Goal: Task Accomplishment & Management: Manage account settings

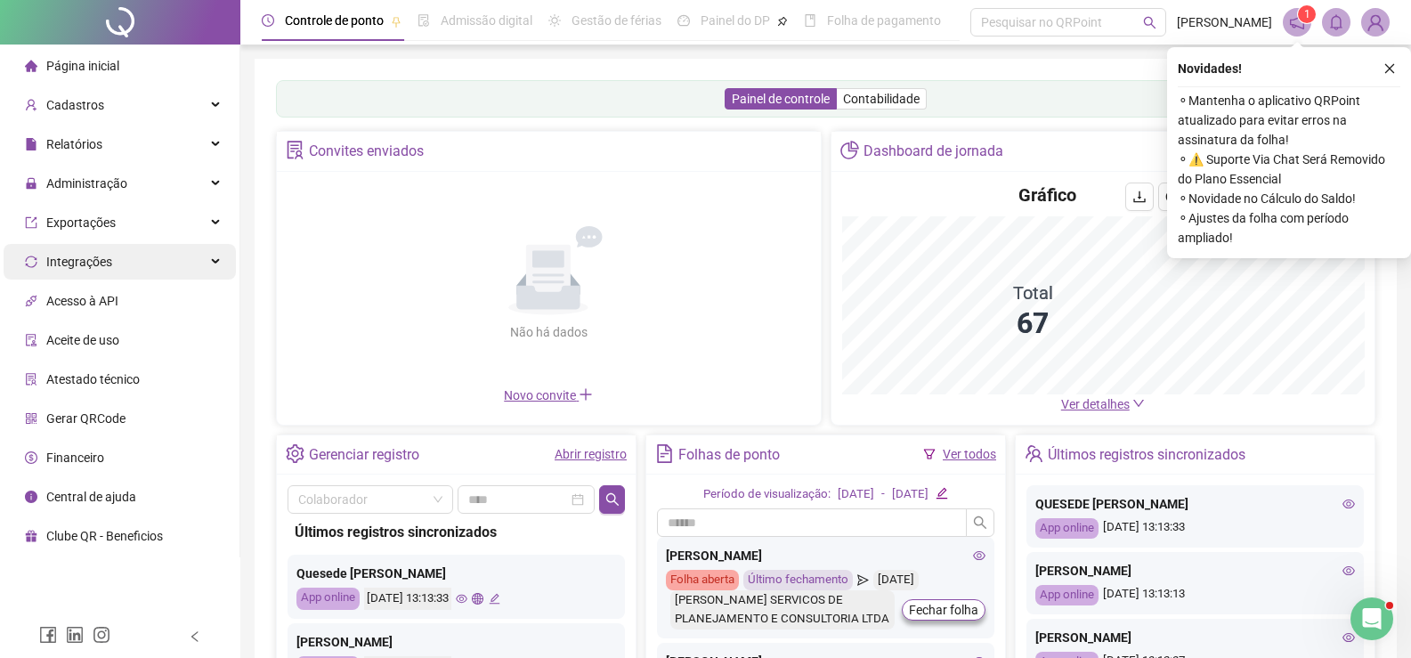
click at [197, 262] on div "Integrações" at bounding box center [120, 262] width 232 height 36
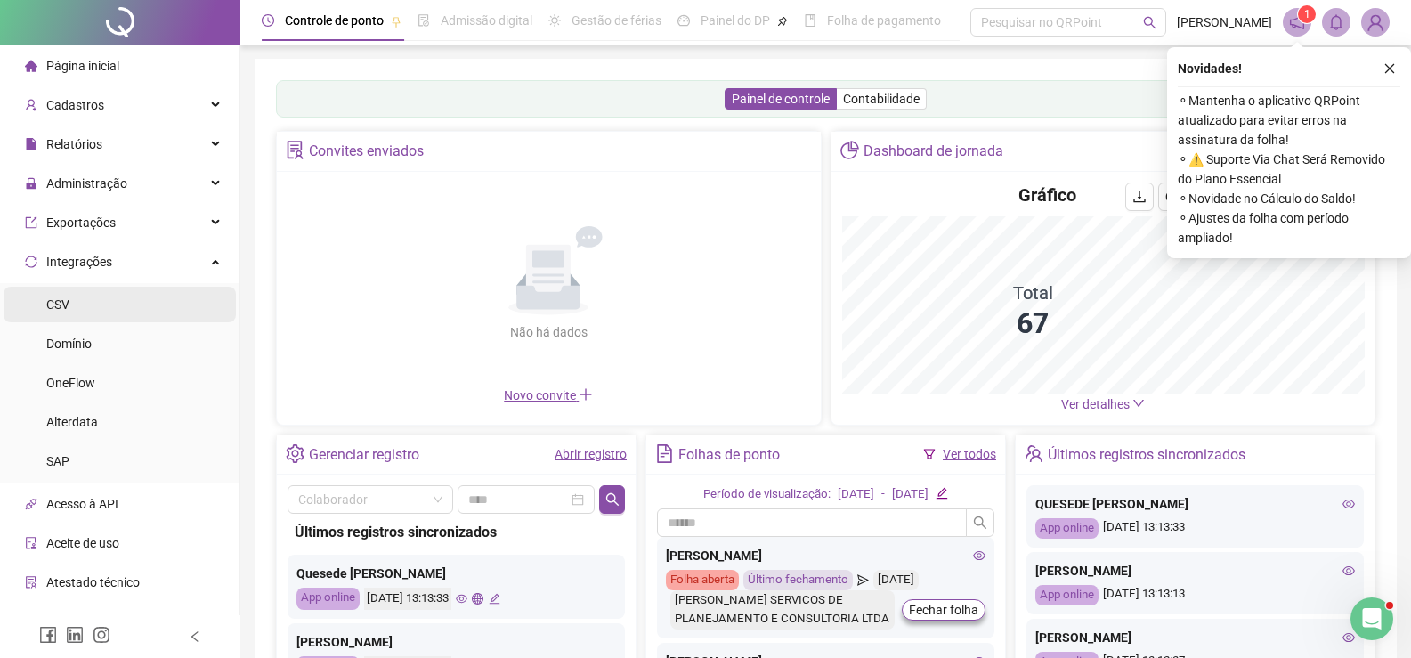
click at [157, 309] on li "CSV" at bounding box center [120, 305] width 232 height 36
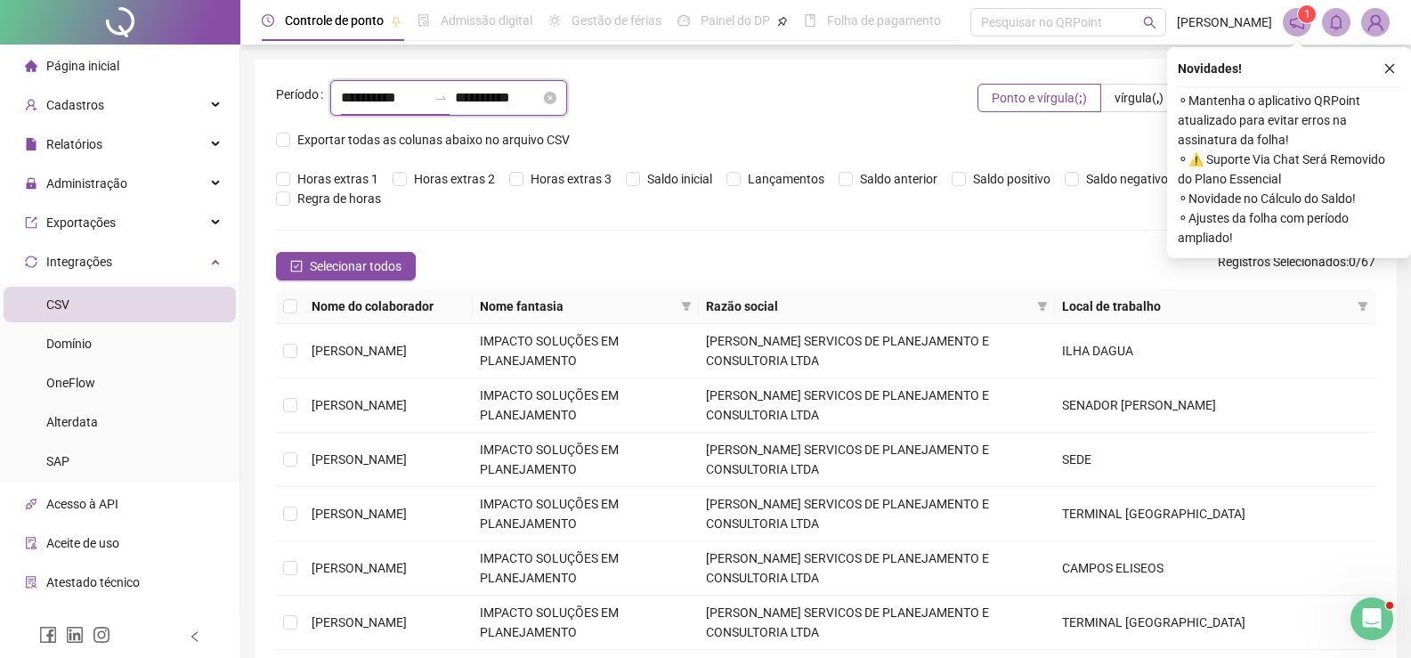
click at [364, 97] on input "**********" at bounding box center [383, 97] width 85 height 21
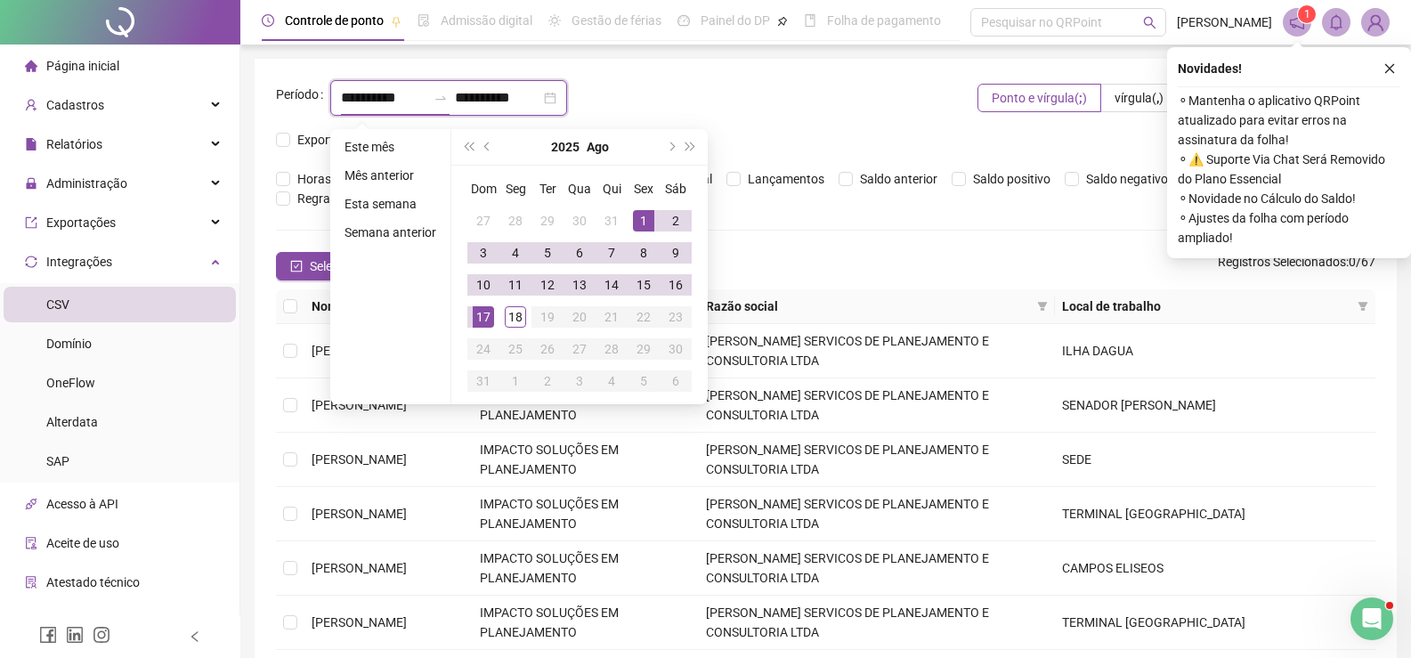
type input "**********"
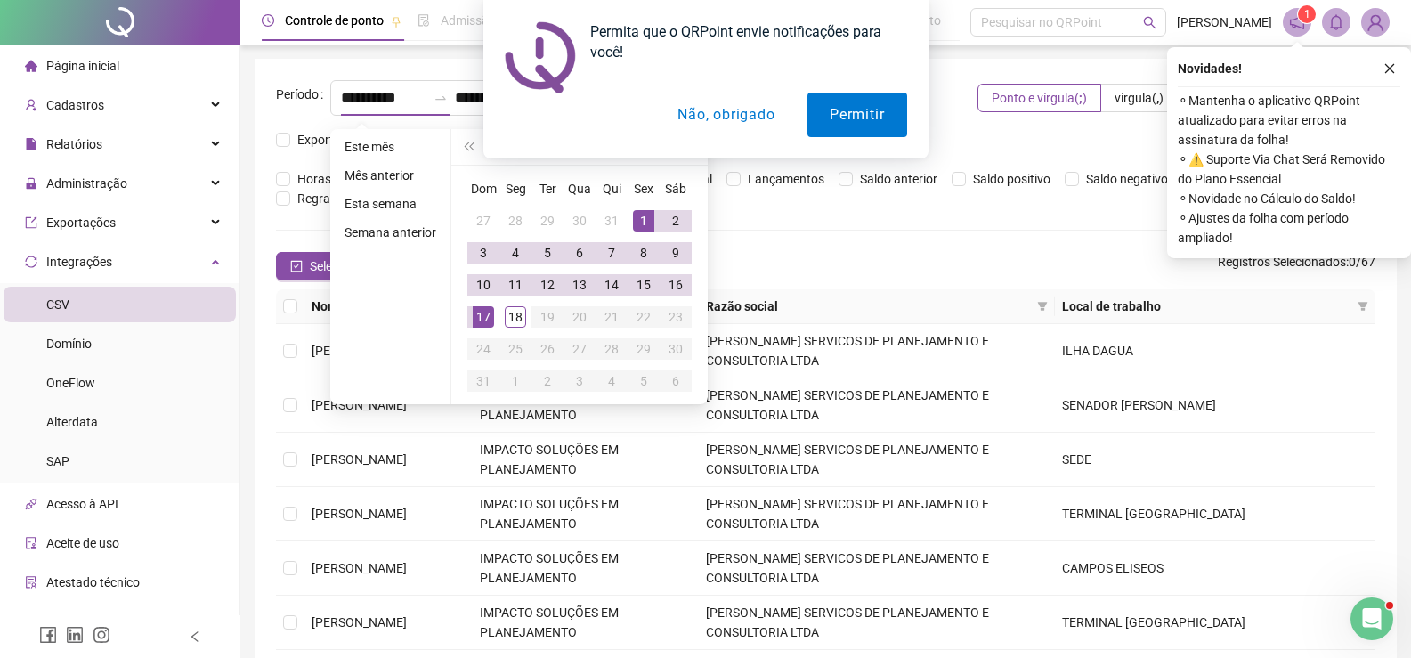
click at [728, 110] on button "Não, obrigado" at bounding box center [726, 115] width 142 height 45
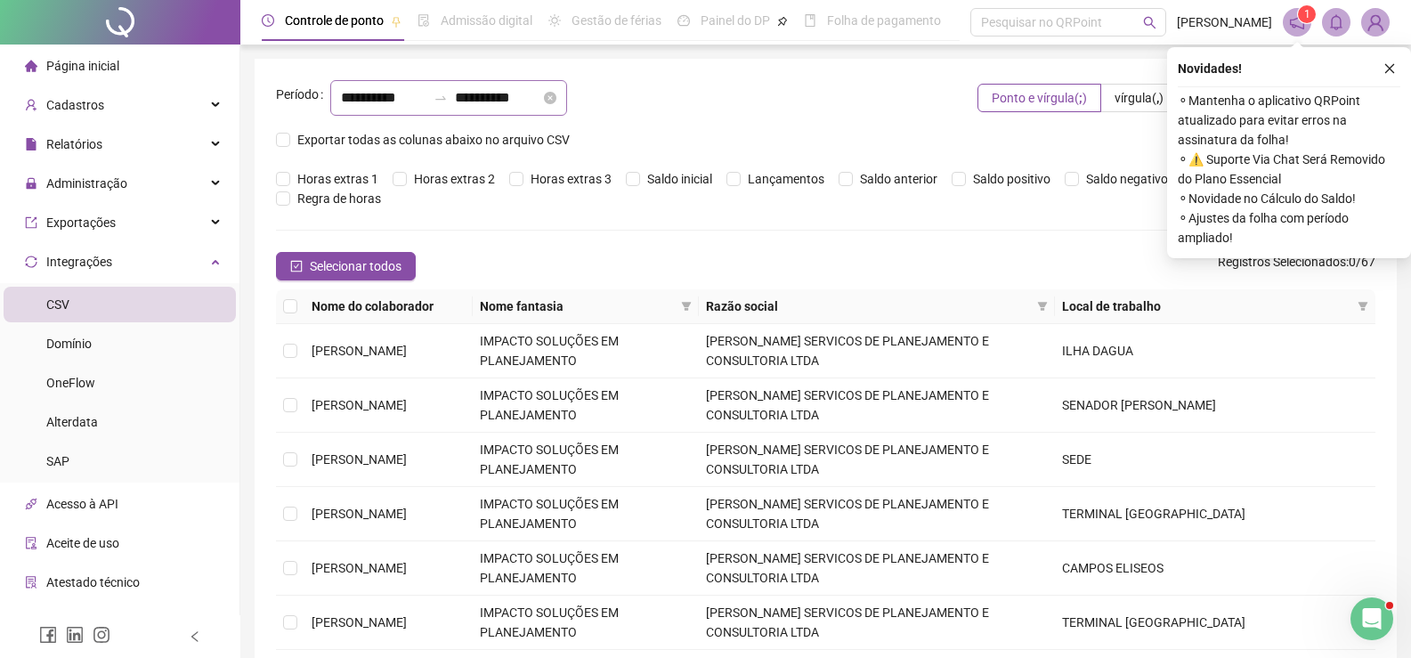
click at [369, 86] on div "**********" at bounding box center [448, 98] width 237 height 36
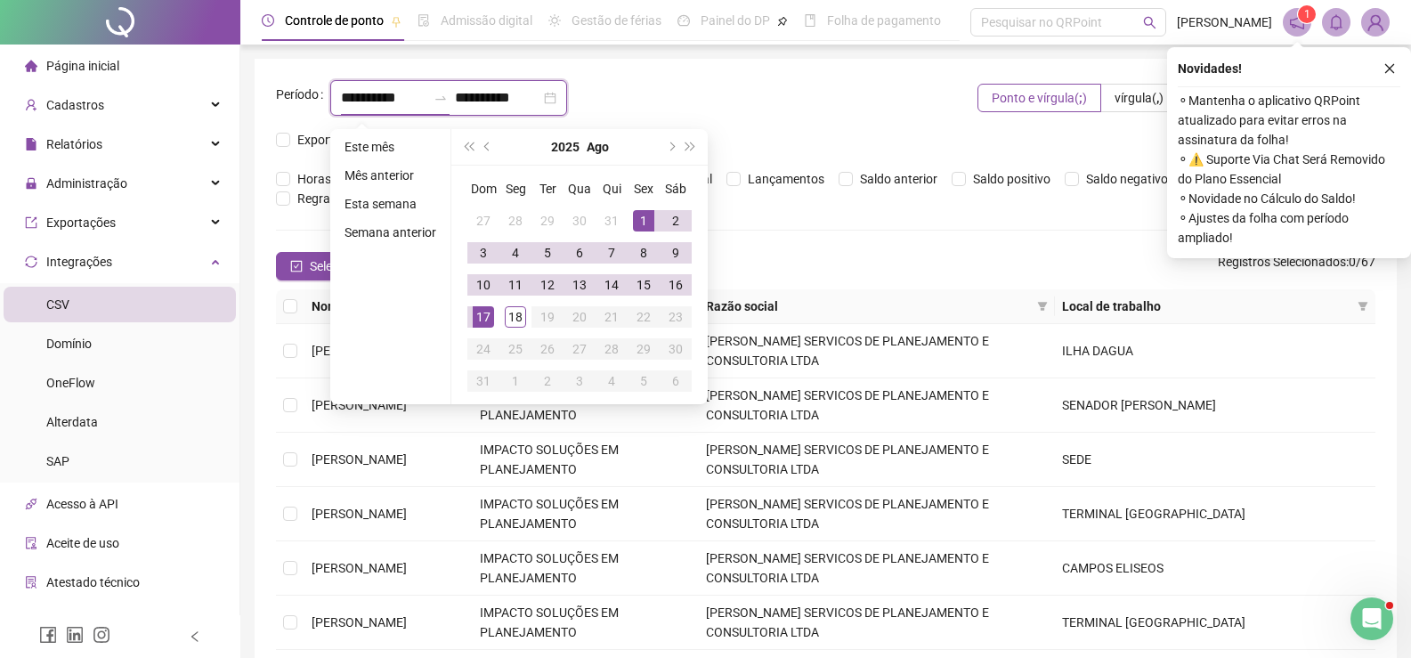
drag, startPoint x: 434, startPoint y: 93, endPoint x: 304, endPoint y: 98, distance: 130.1
click at [304, 98] on div "**********" at bounding box center [596, 98] width 641 height 36
click at [731, 80] on div "**********" at bounding box center [623, 98] width 587 height 36
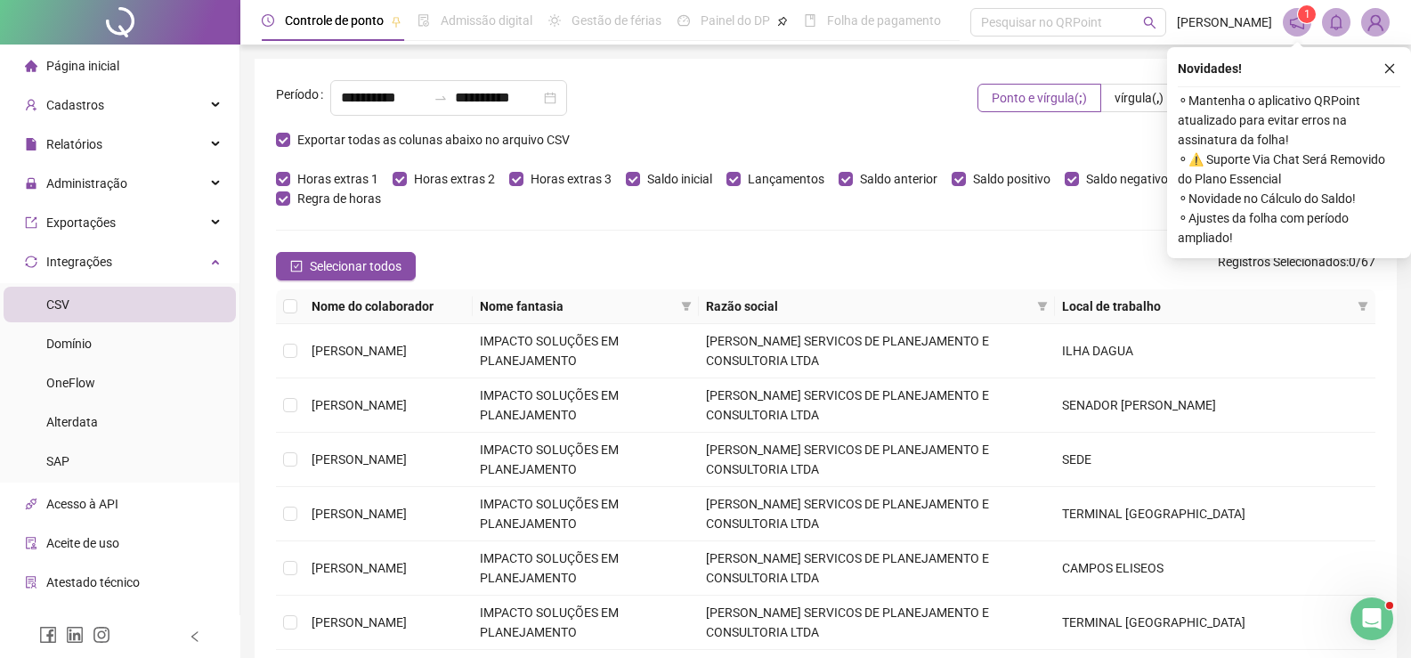
scroll to position [89, 0]
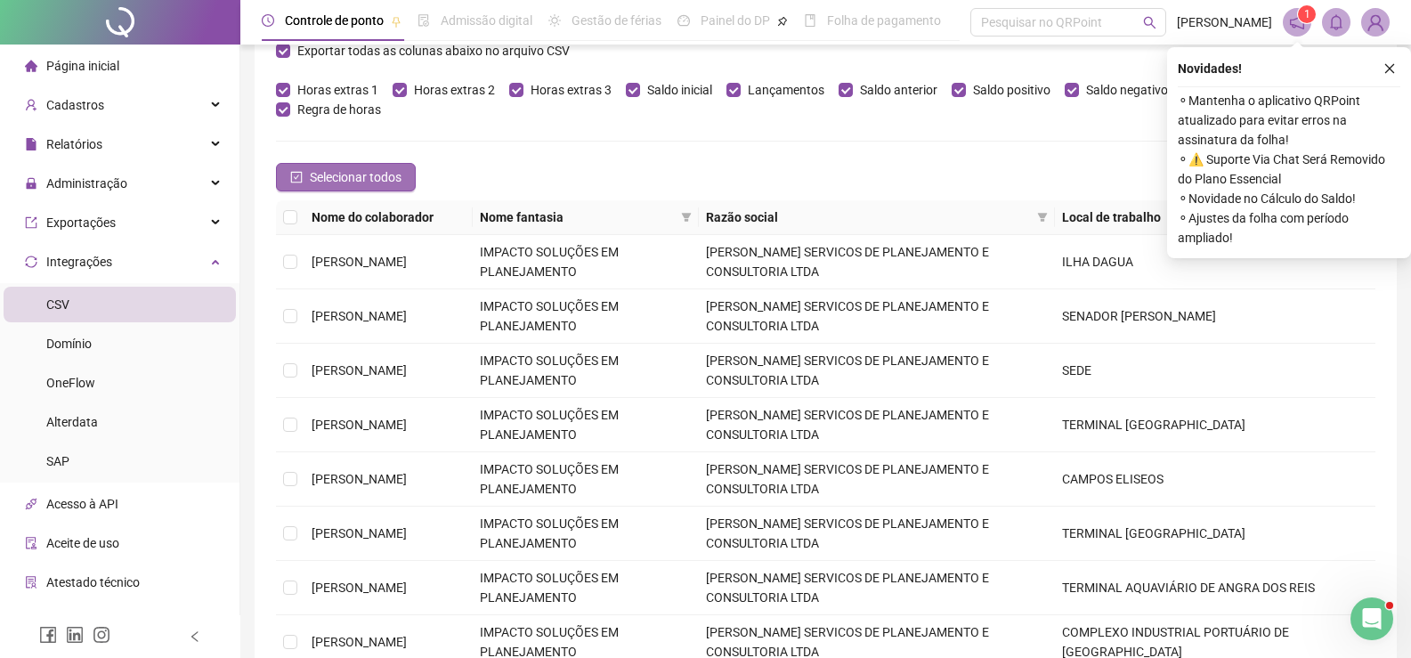
click at [359, 167] on span "Selecionar todos" at bounding box center [356, 177] width 92 height 20
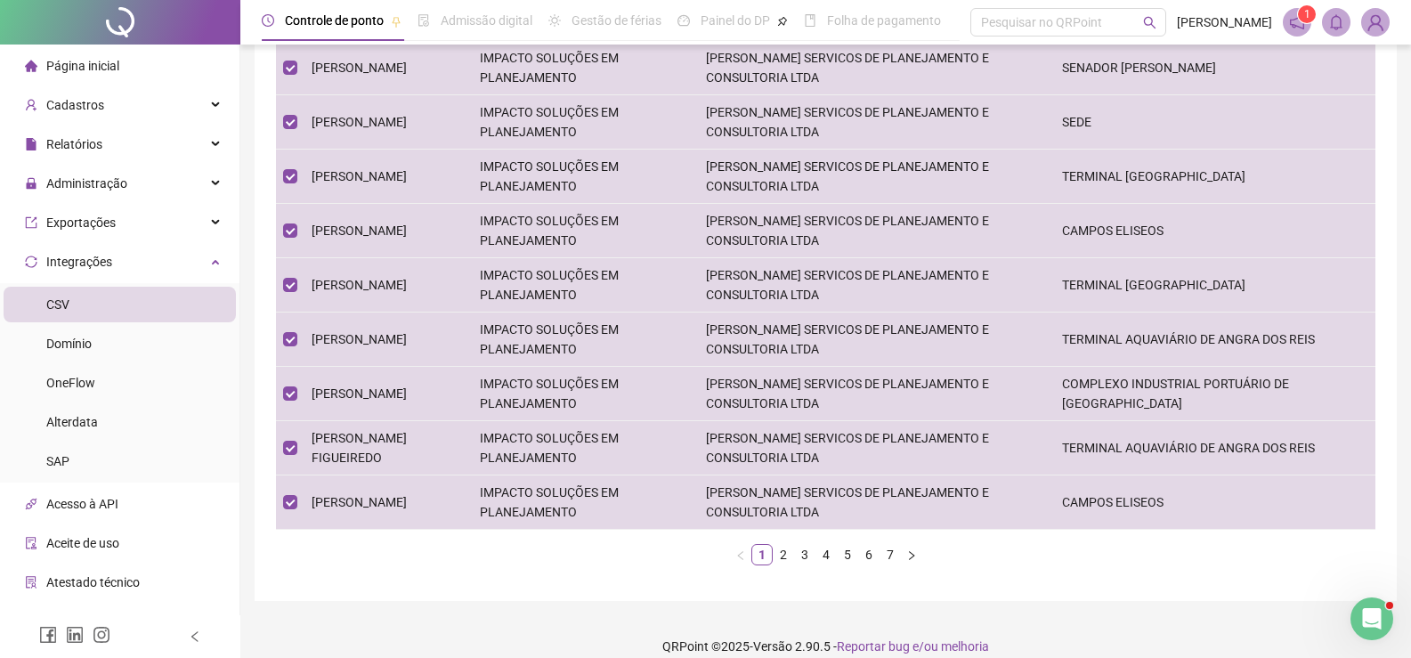
scroll to position [0, 0]
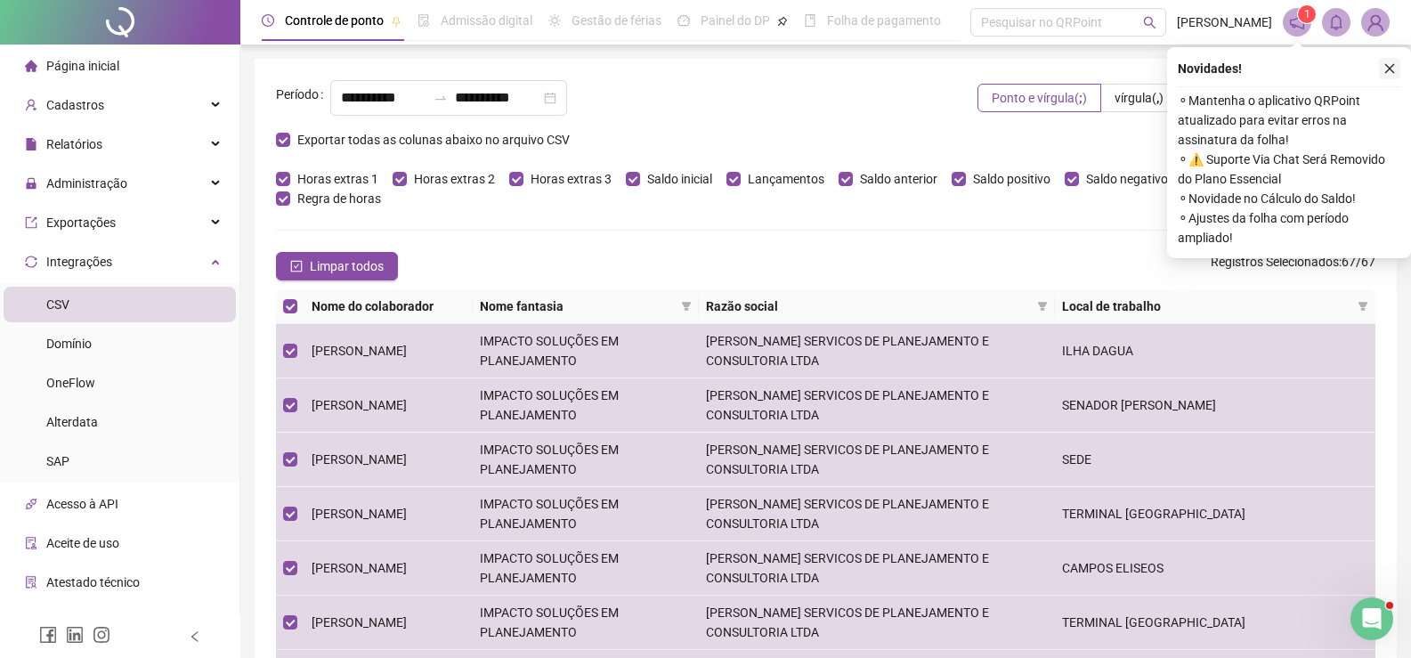
click at [1394, 61] on button "button" at bounding box center [1389, 68] width 21 height 21
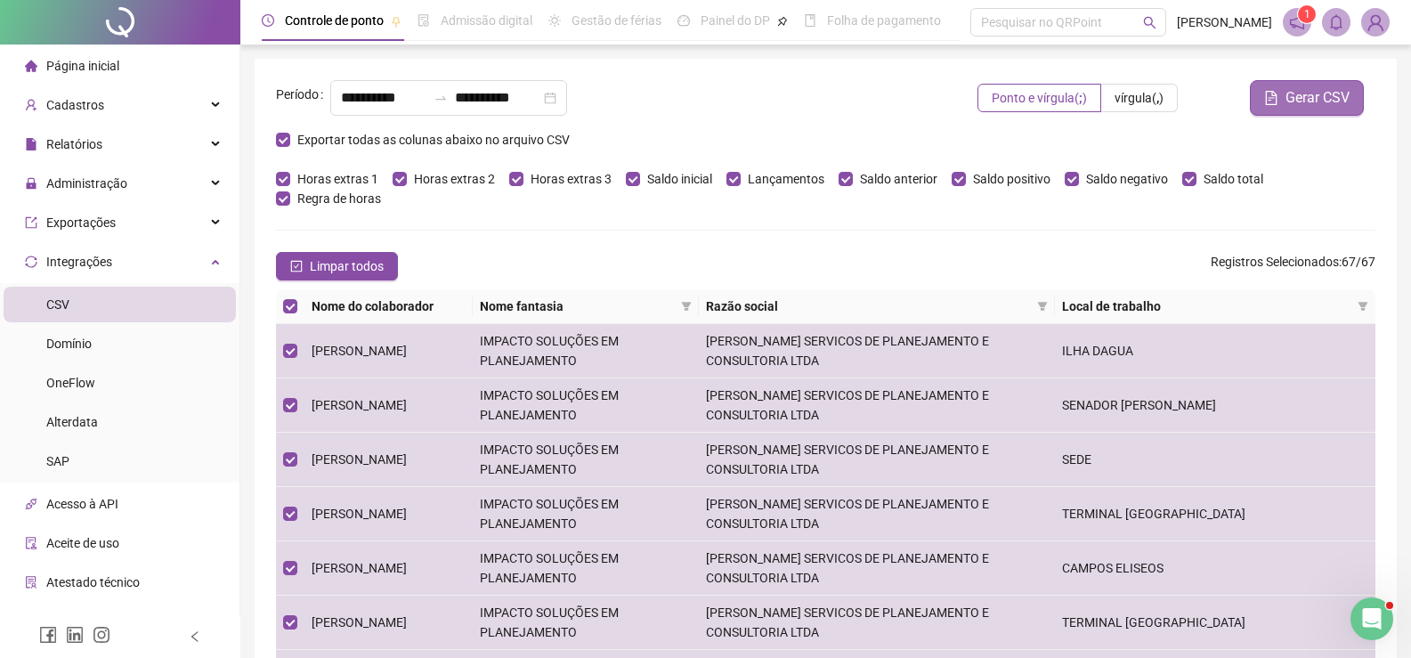
click at [1300, 88] on span "Gerar CSV" at bounding box center [1318, 97] width 64 height 21
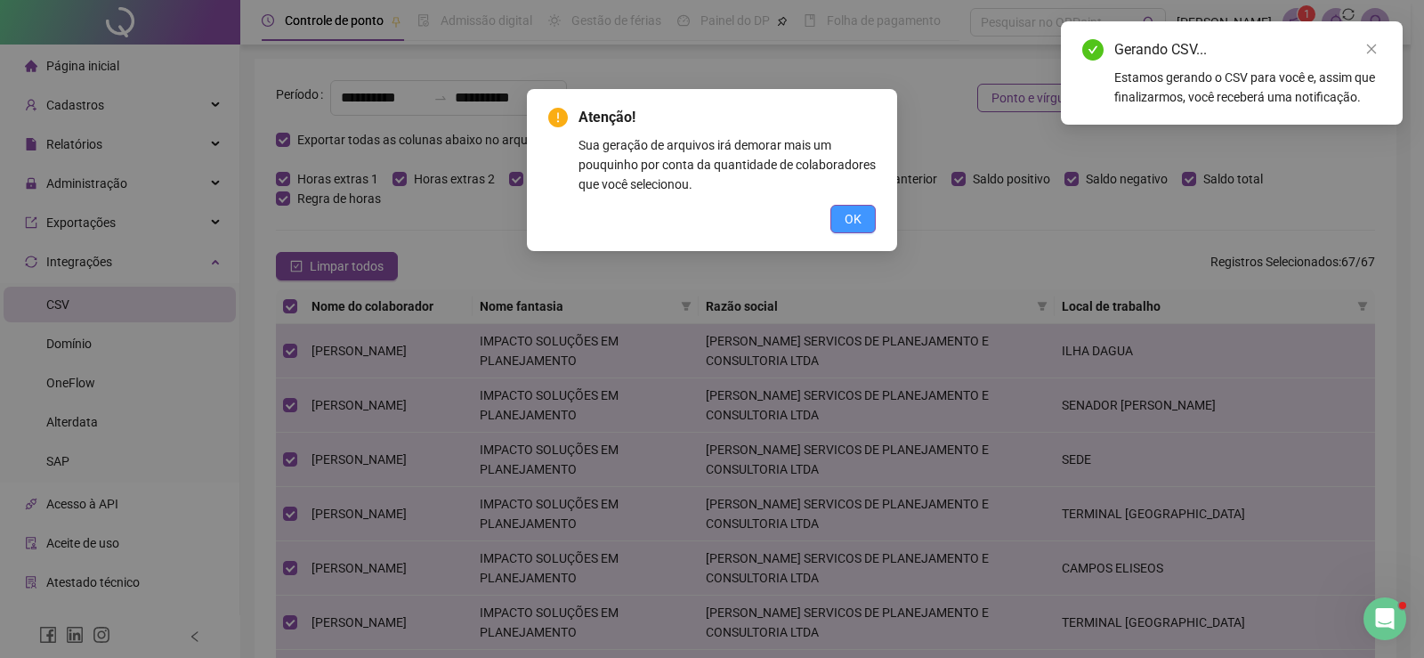
click at [840, 217] on button "OK" at bounding box center [853, 219] width 45 height 28
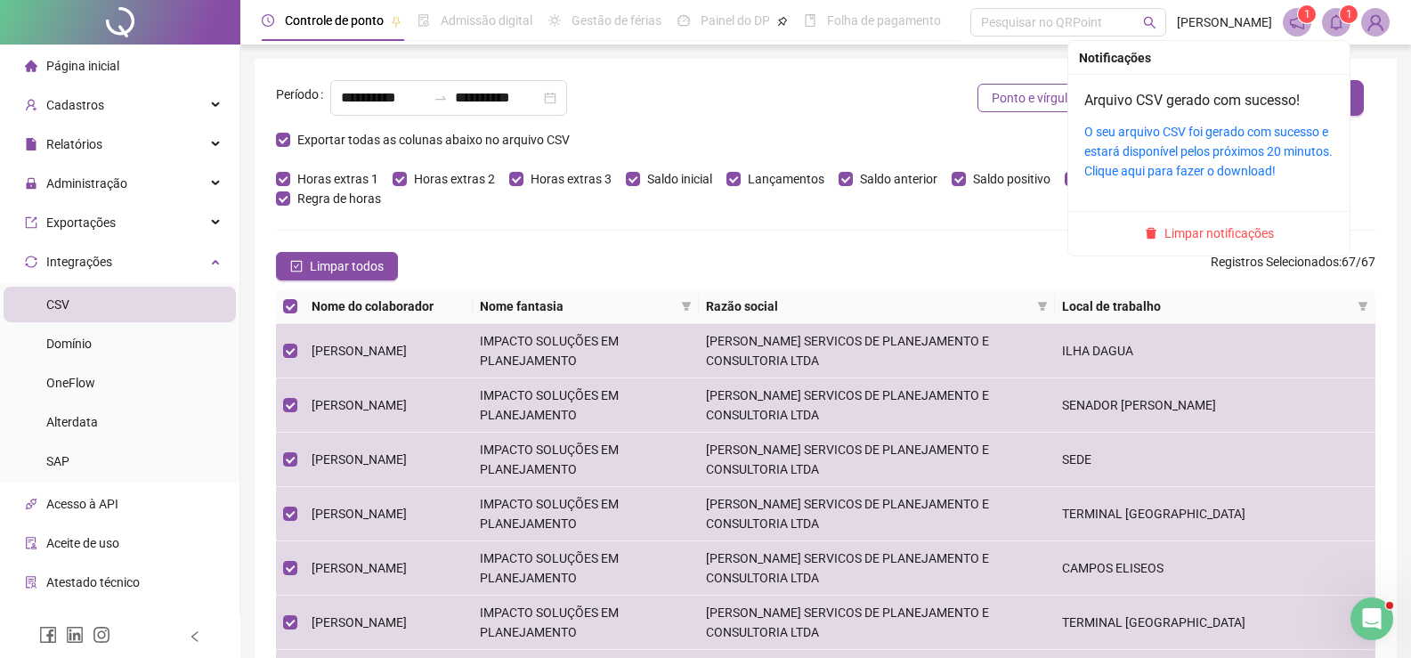
click at [1341, 20] on sup "1" at bounding box center [1349, 14] width 18 height 18
click at [1169, 126] on link "O seu arquivo CSV foi gerado com sucesso e estará disponível pelos próximos 20 …" at bounding box center [1208, 151] width 248 height 53
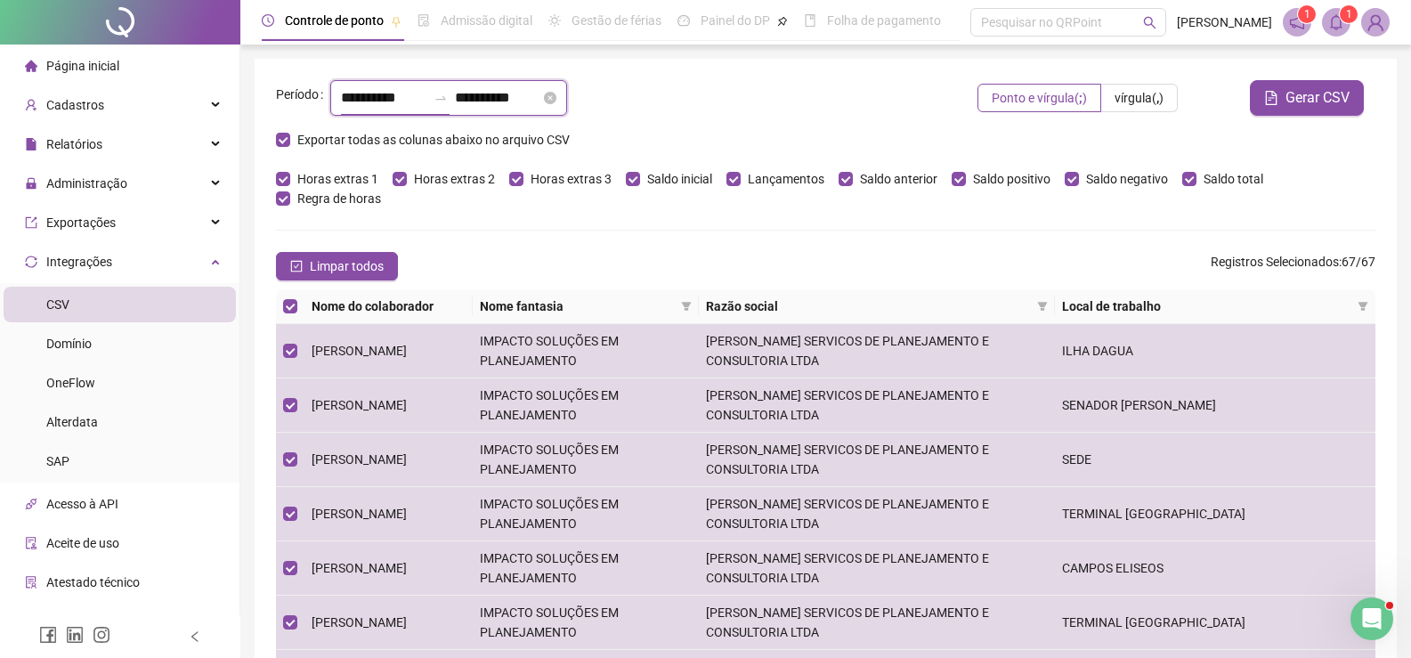
click at [379, 94] on input "**********" at bounding box center [383, 97] width 85 height 21
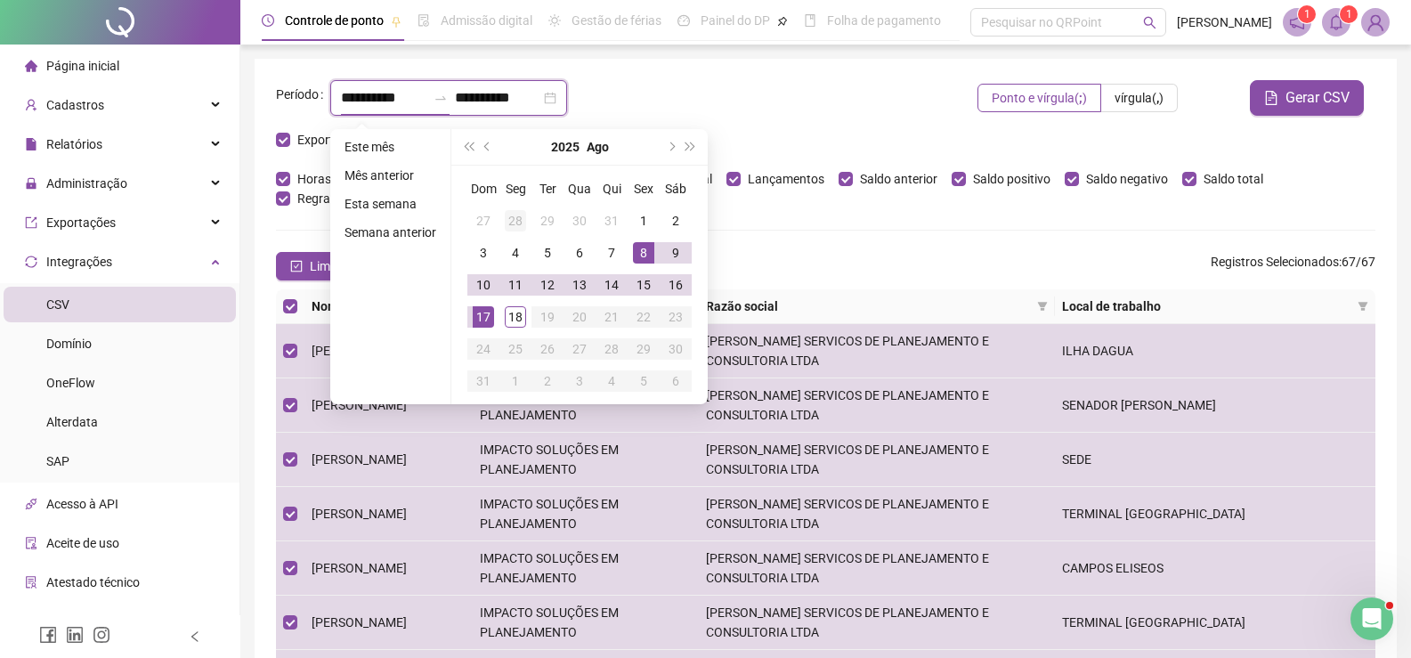
type input "**********"
click at [523, 292] on div "11" at bounding box center [515, 284] width 21 height 21
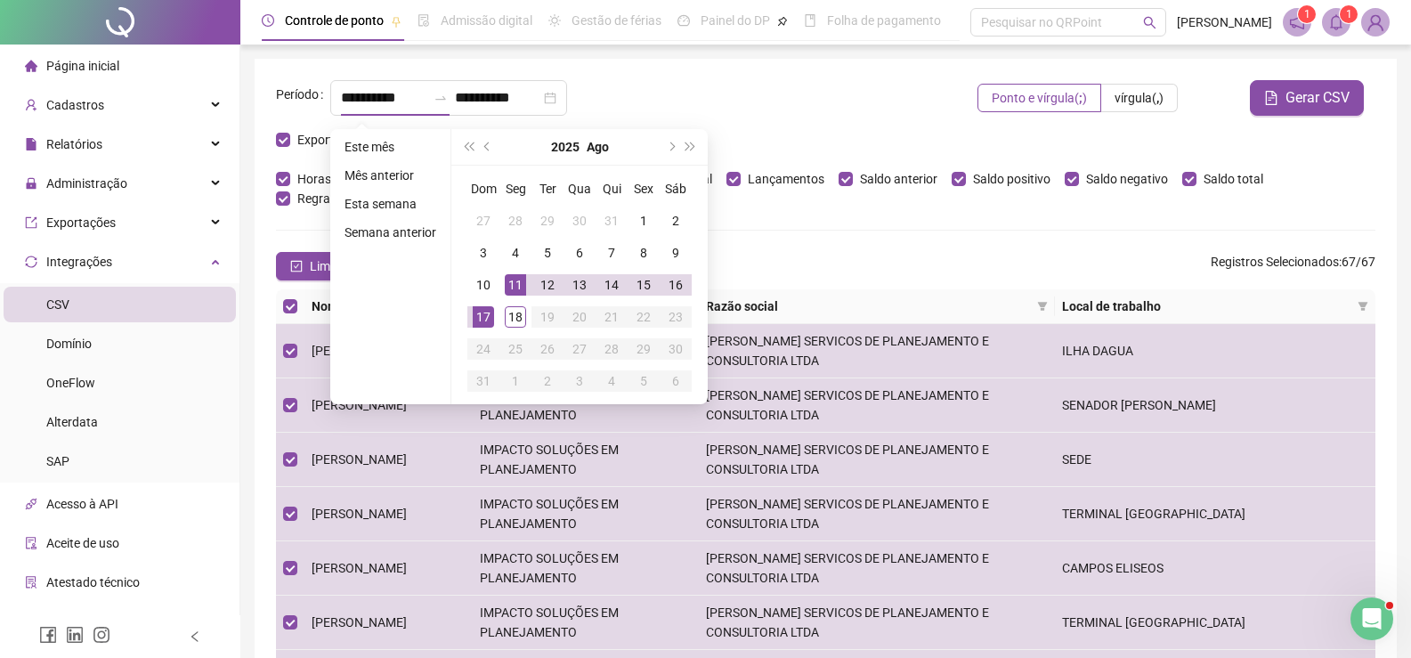
type input "**********"
click at [759, 108] on div "**********" at bounding box center [623, 98] width 587 height 36
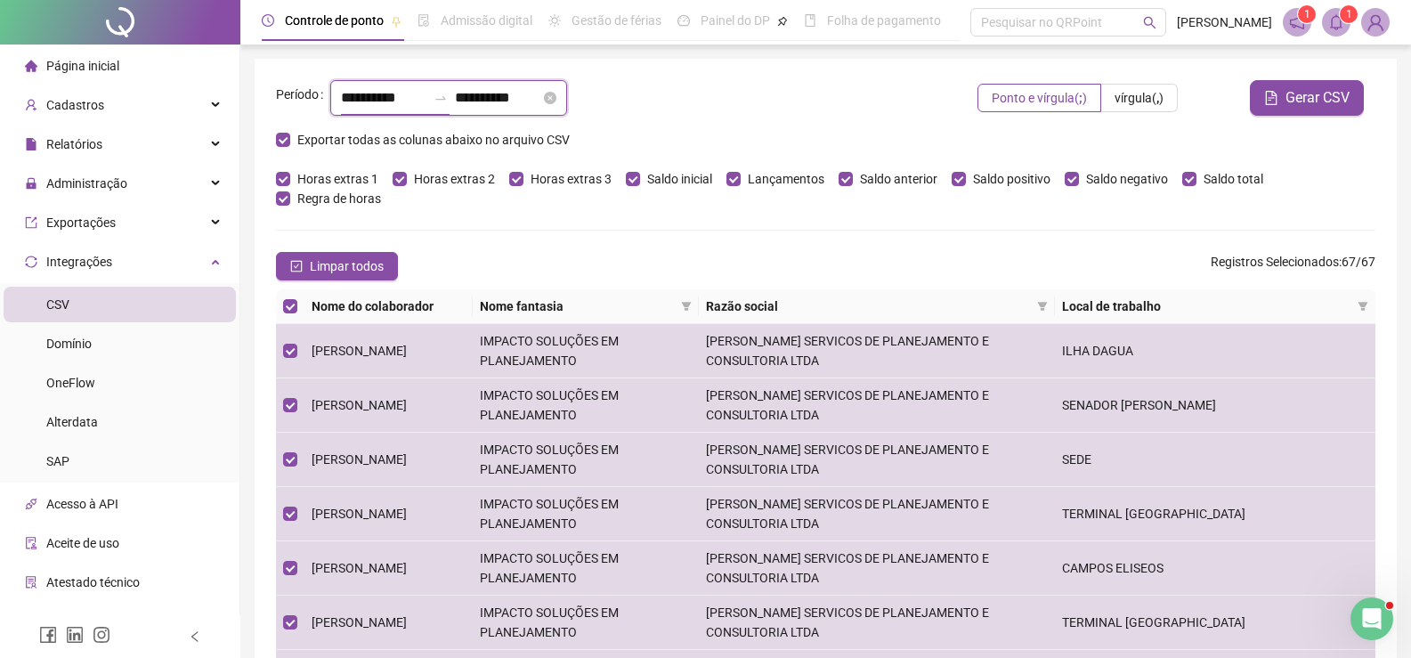
click at [421, 100] on input "**********" at bounding box center [383, 97] width 85 height 21
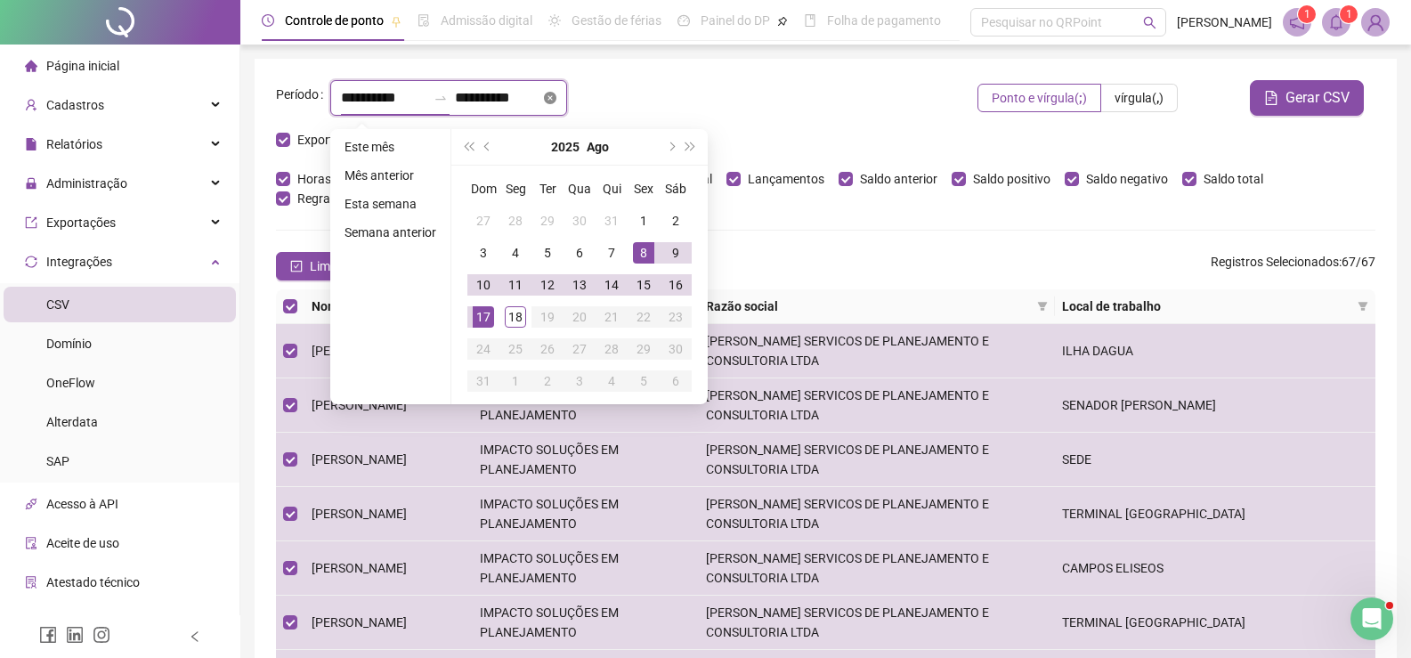
click at [556, 93] on icon "close-circle" at bounding box center [550, 98] width 12 height 12
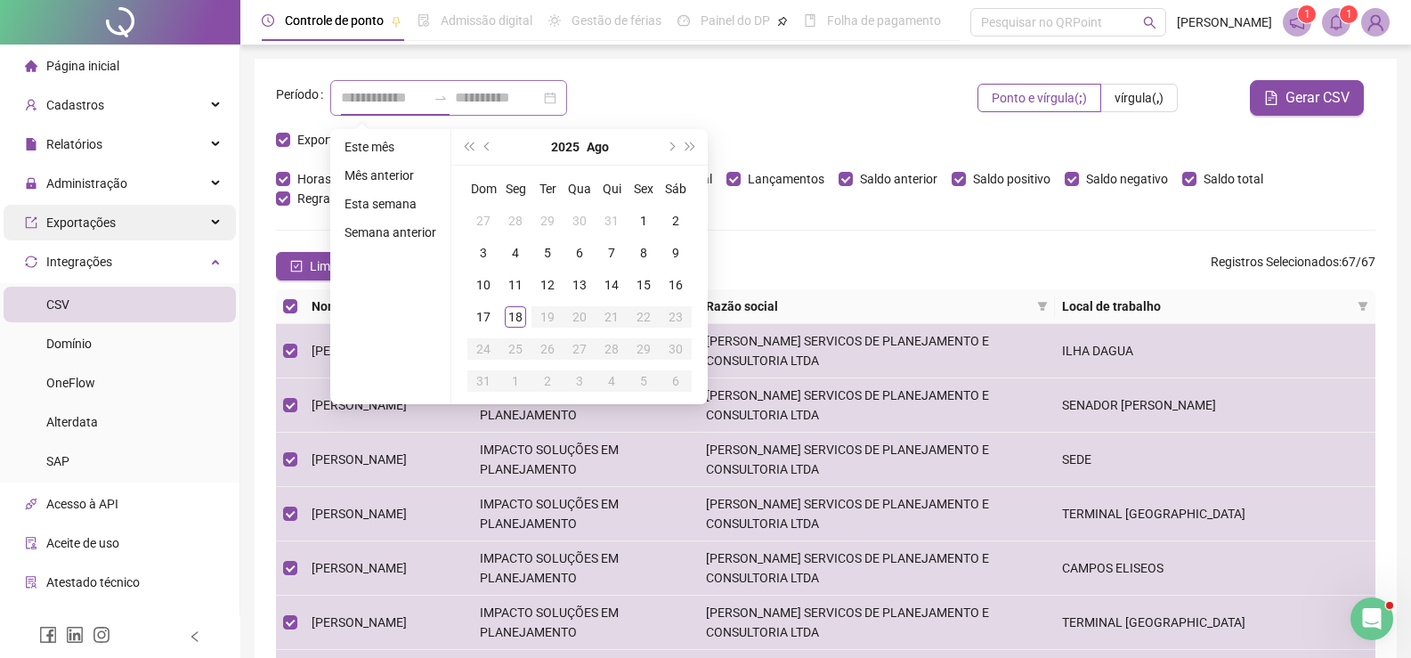
type input "**********"
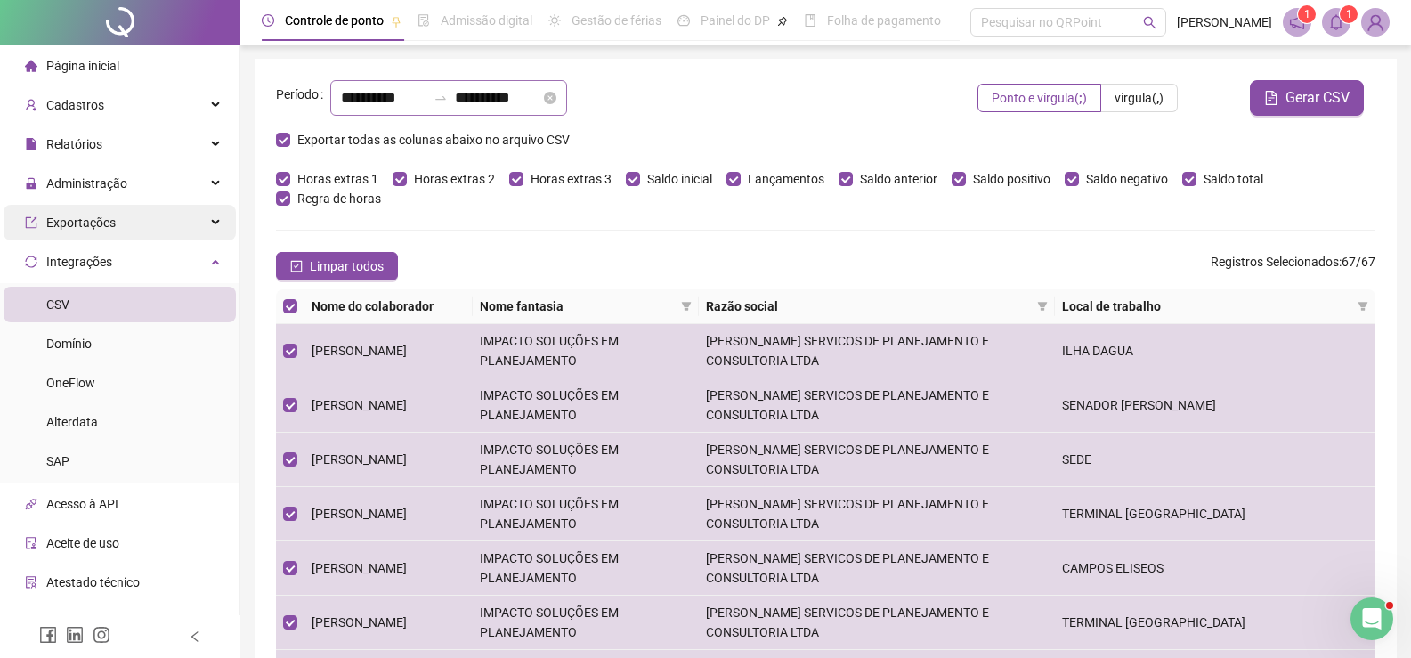
click at [123, 229] on div "Exportações" at bounding box center [120, 223] width 232 height 36
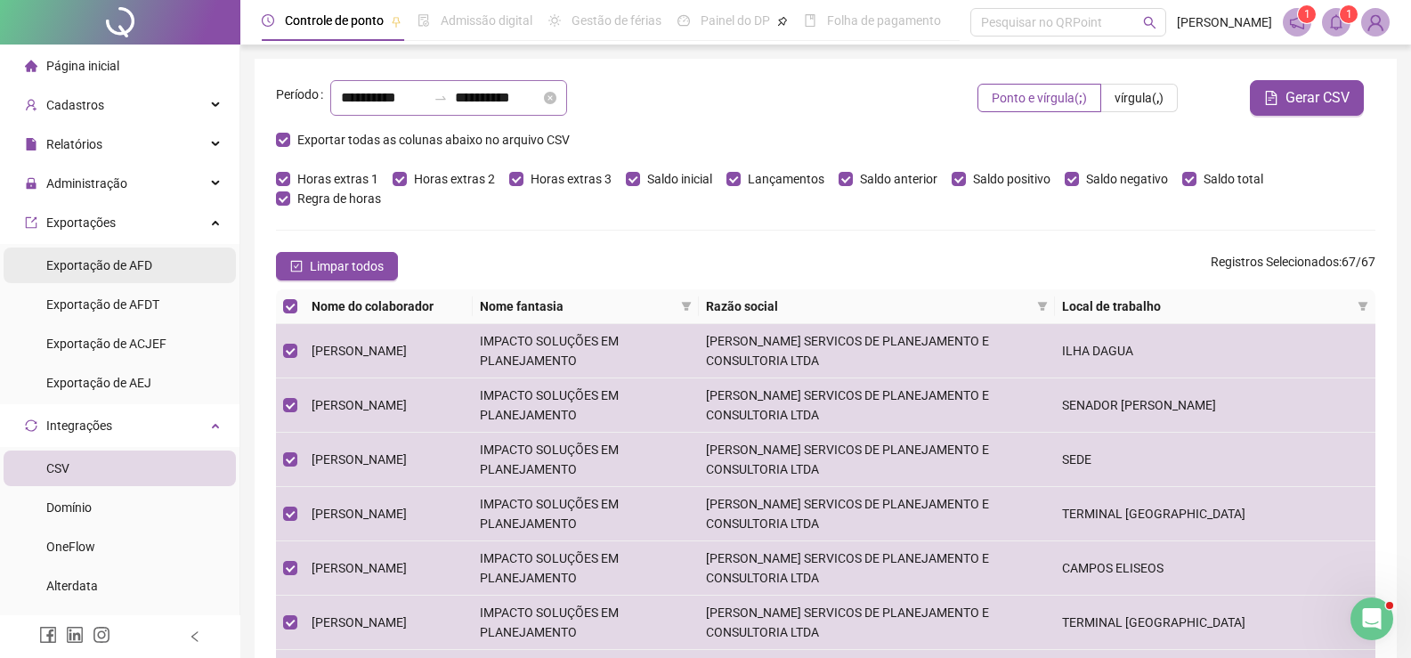
click at [102, 264] on span "Exportação de AFD" at bounding box center [99, 265] width 106 height 14
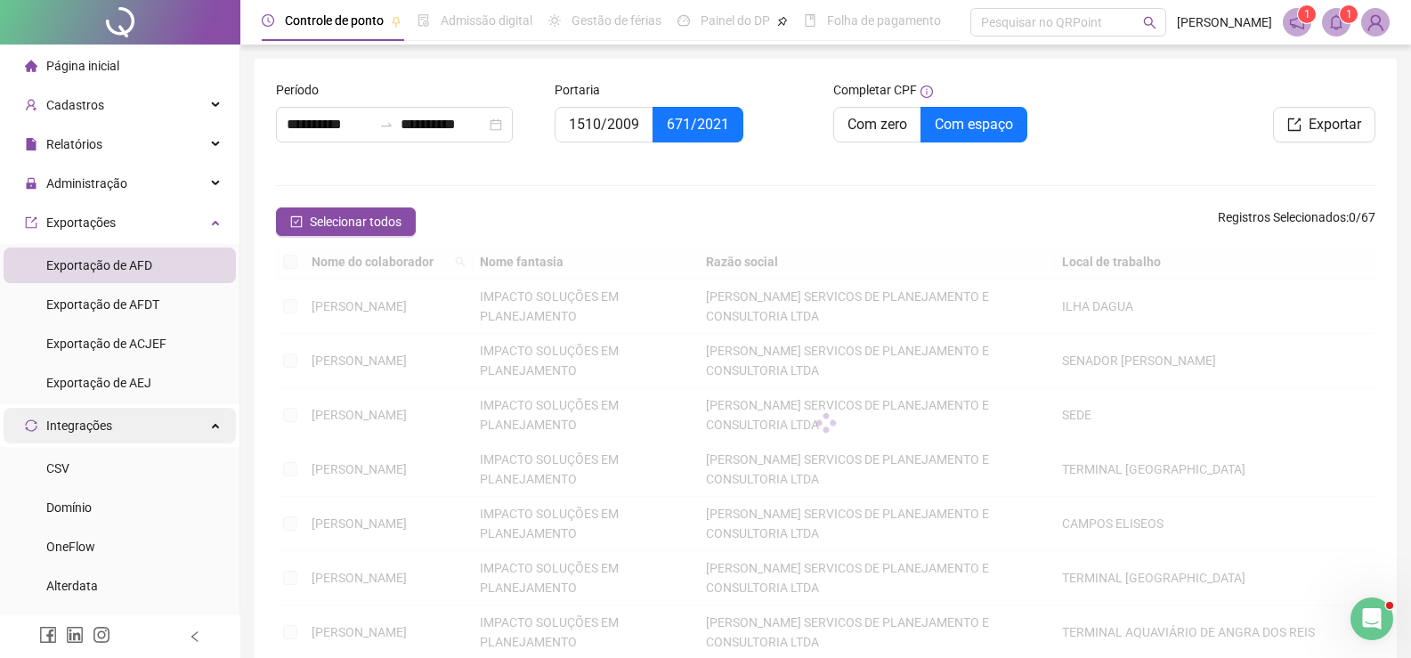
type input "**********"
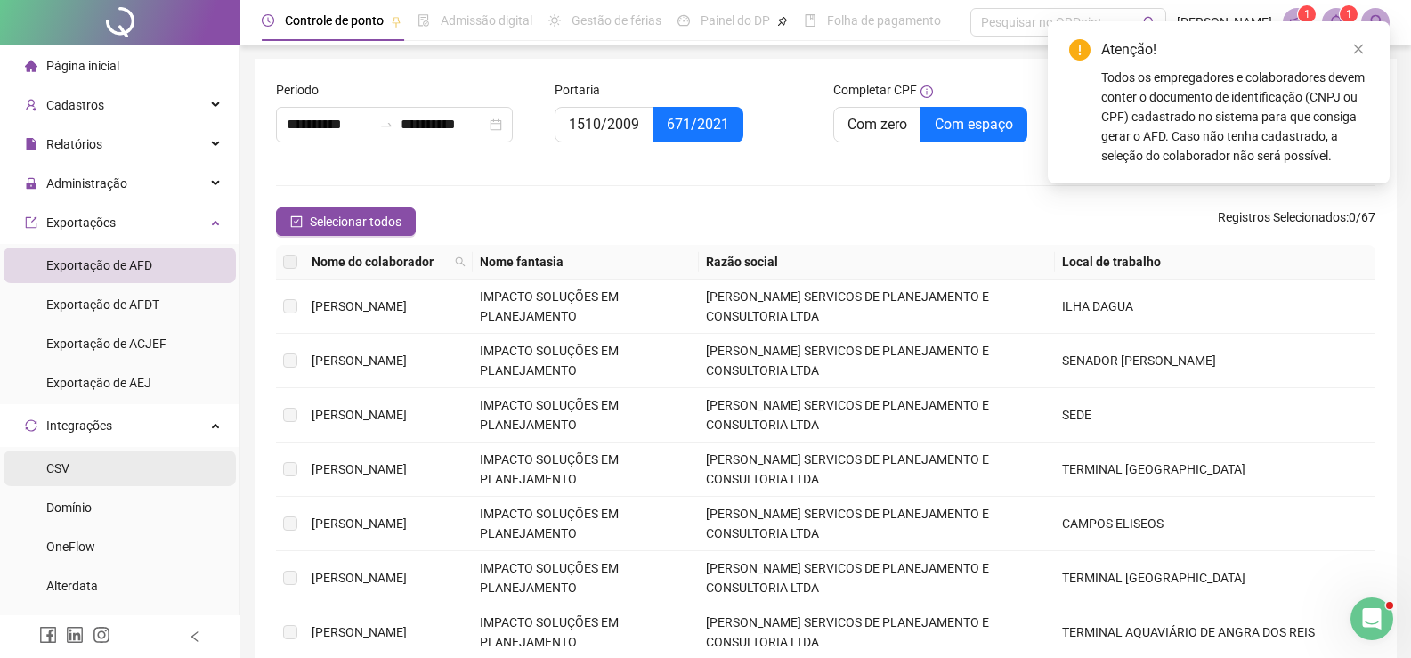
click at [61, 466] on span "CSV" at bounding box center [57, 468] width 23 height 14
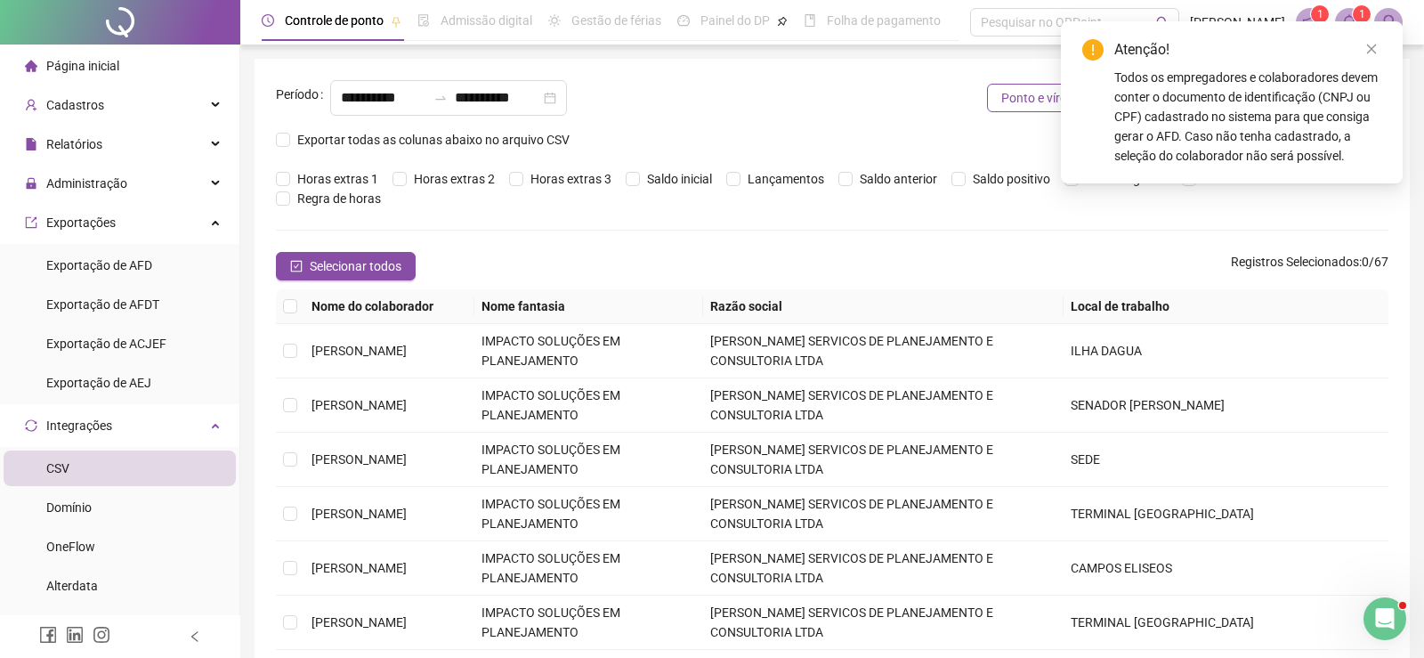
type input "**********"
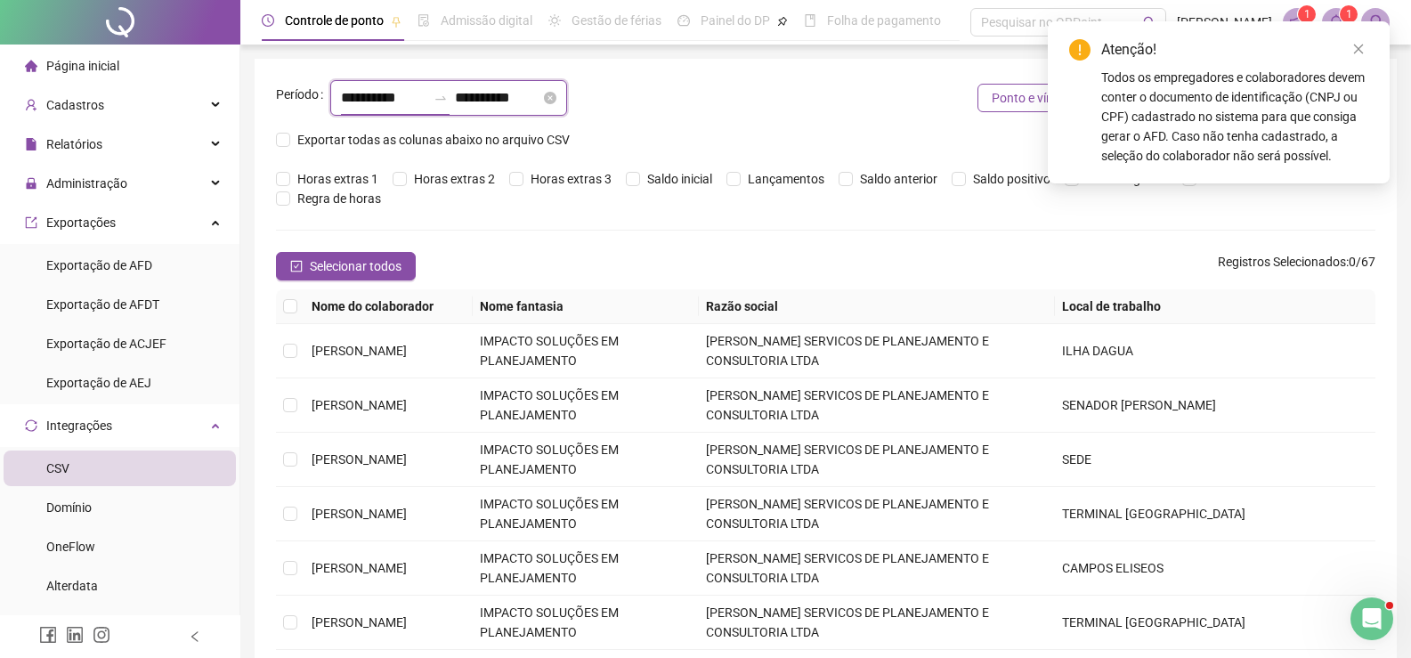
click at [398, 87] on input "**********" at bounding box center [383, 97] width 85 height 21
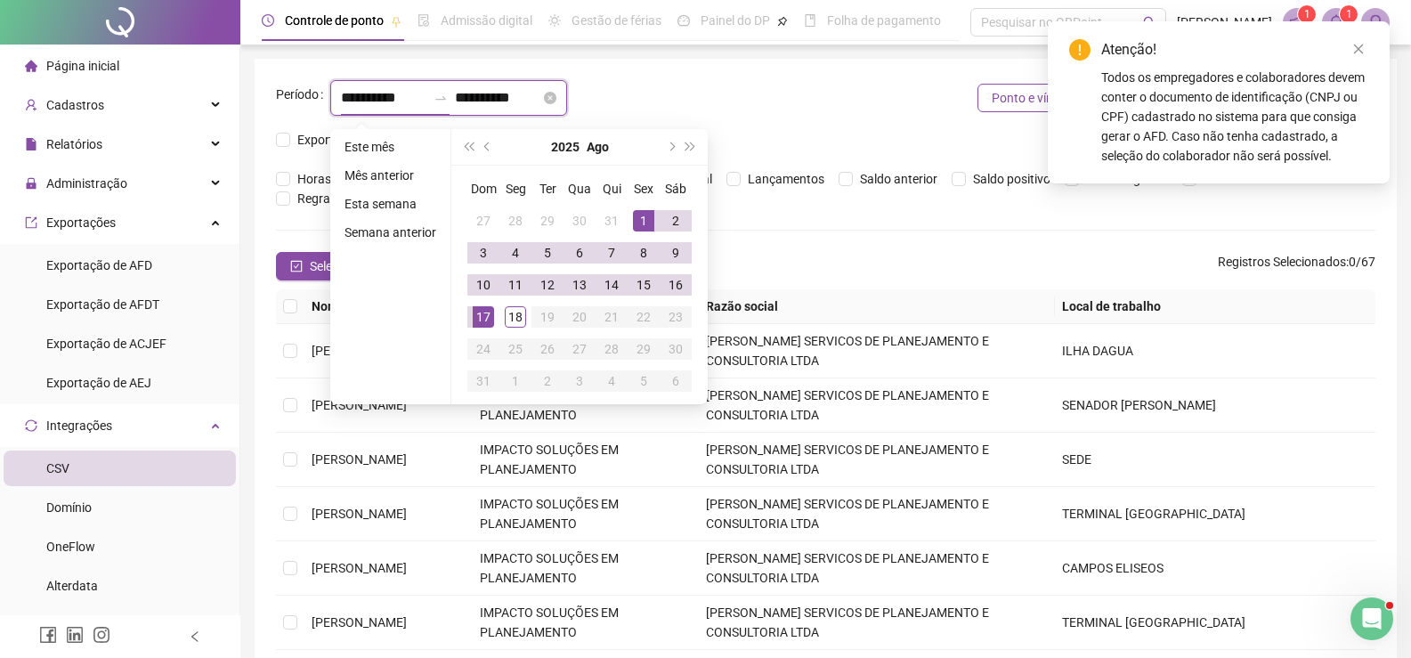
drag, startPoint x: 424, startPoint y: 85, endPoint x: 422, endPoint y: 100, distance: 14.4
click at [354, 93] on div "**********" at bounding box center [448, 98] width 237 height 36
drag, startPoint x: 423, startPoint y: 100, endPoint x: 330, endPoint y: 104, distance: 92.7
click at [330, 104] on div "**********" at bounding box center [448, 98] width 237 height 36
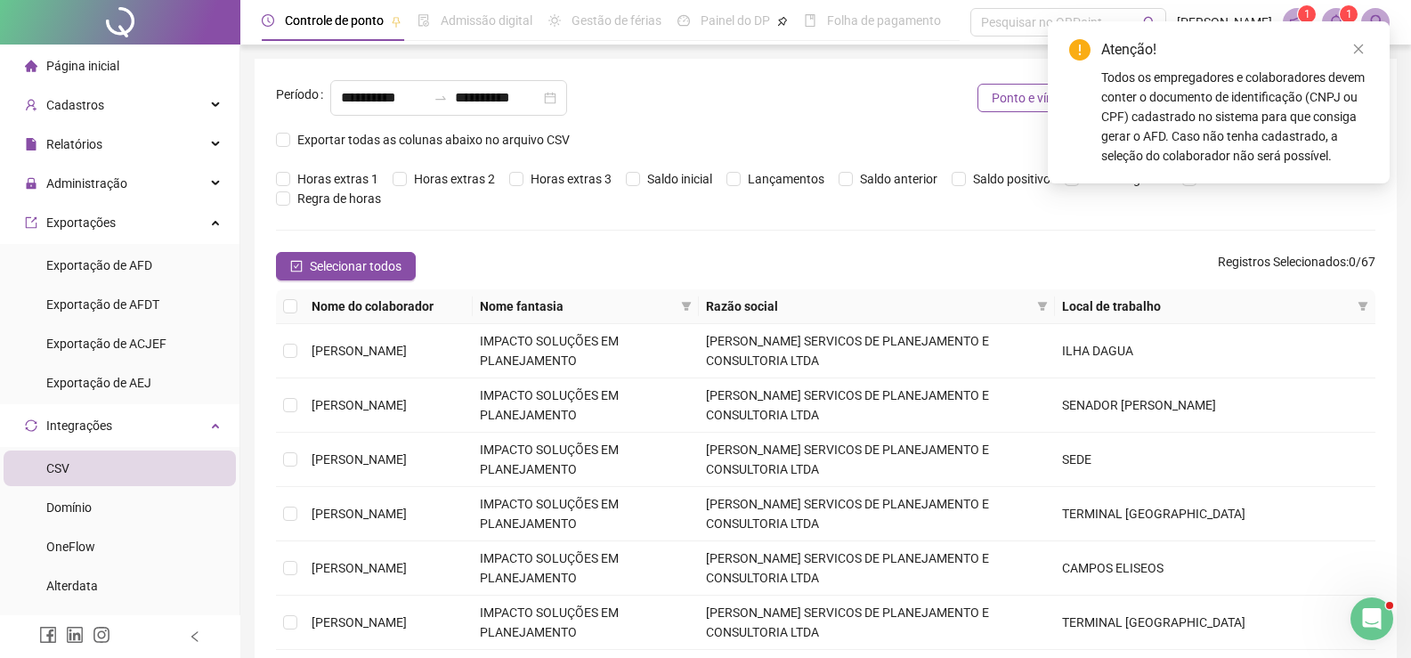
type input "**********"
click at [866, 119] on div "**********" at bounding box center [596, 105] width 641 height 50
click at [291, 137] on span "Exportar todas as colunas abaixo no arquivo CSV" at bounding box center [433, 140] width 287 height 20
click at [295, 260] on icon "check-square" at bounding box center [296, 266] width 12 height 12
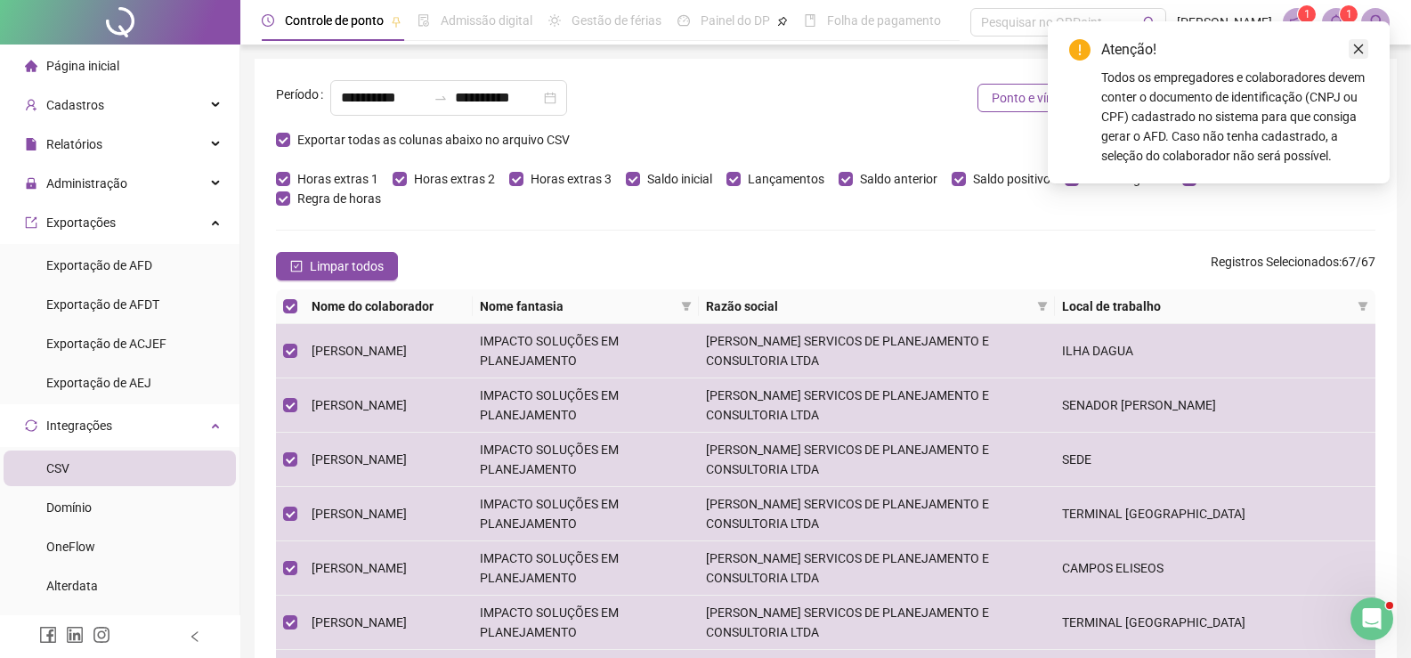
click at [1350, 52] on link "Close" at bounding box center [1359, 49] width 20 height 20
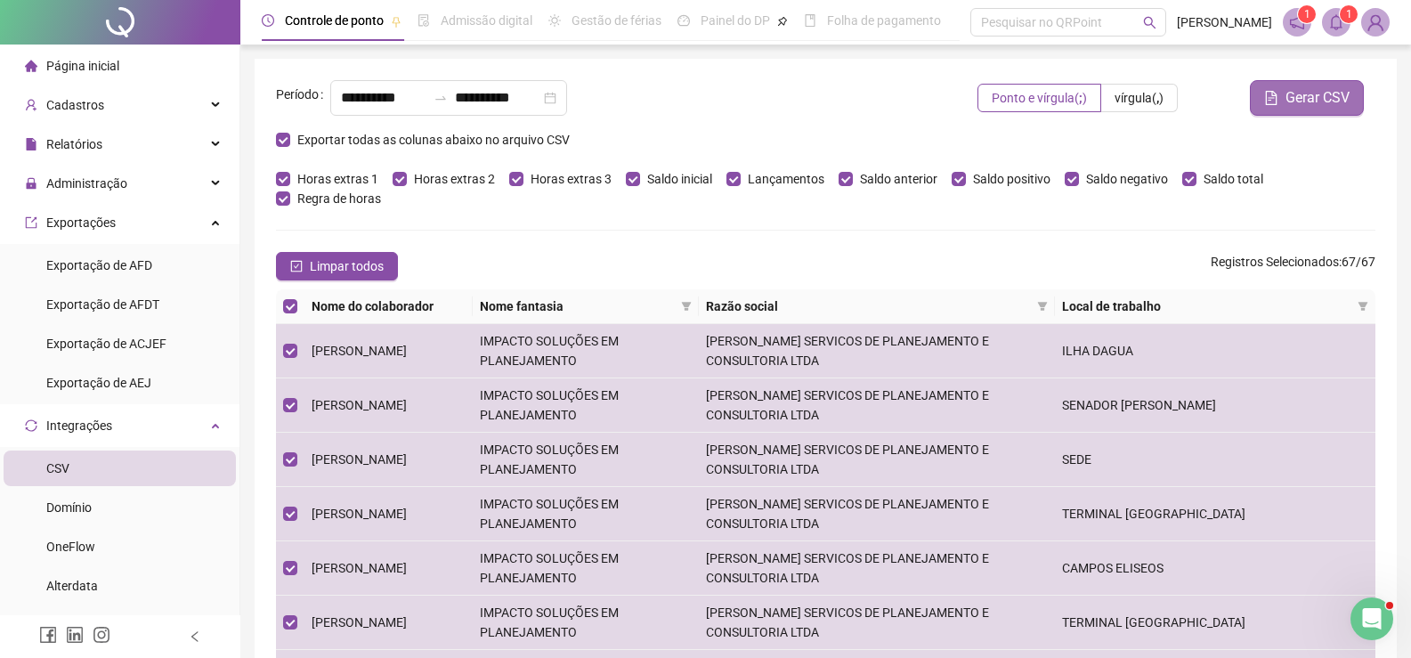
click at [1301, 105] on span "Gerar CSV" at bounding box center [1318, 97] width 64 height 21
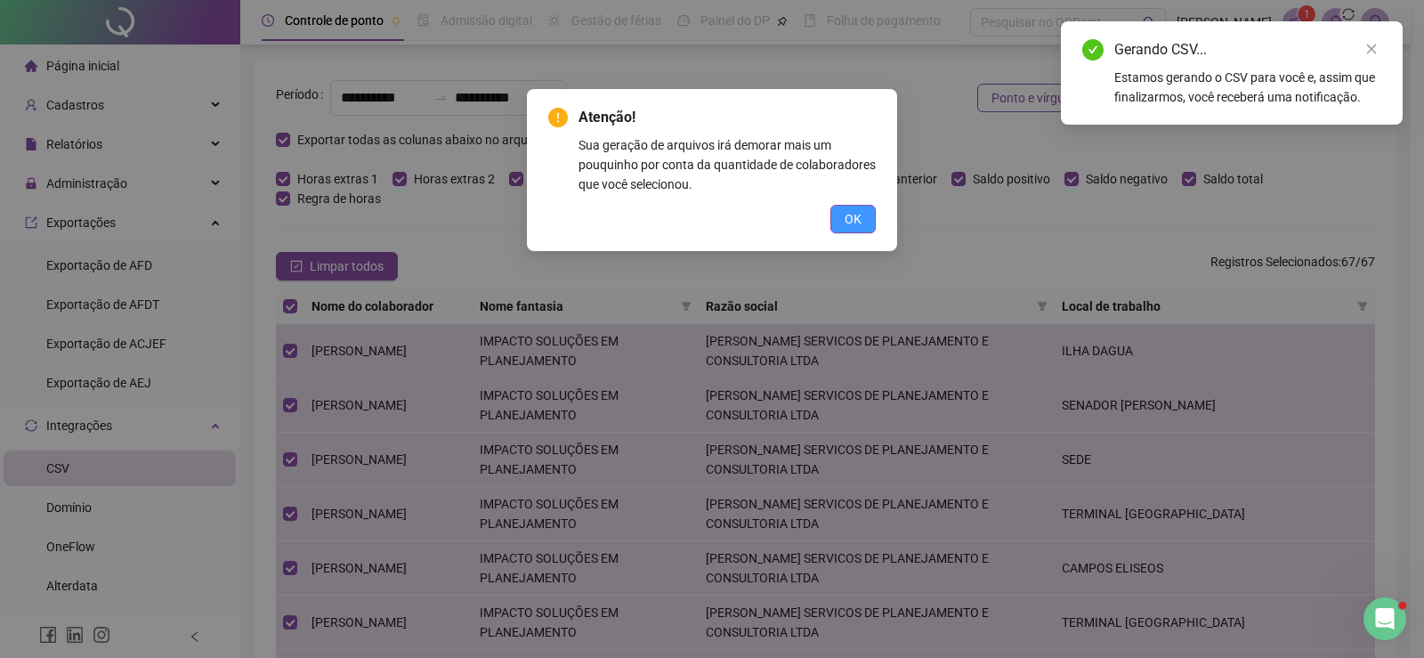
click at [856, 215] on span "OK" at bounding box center [853, 219] width 17 height 20
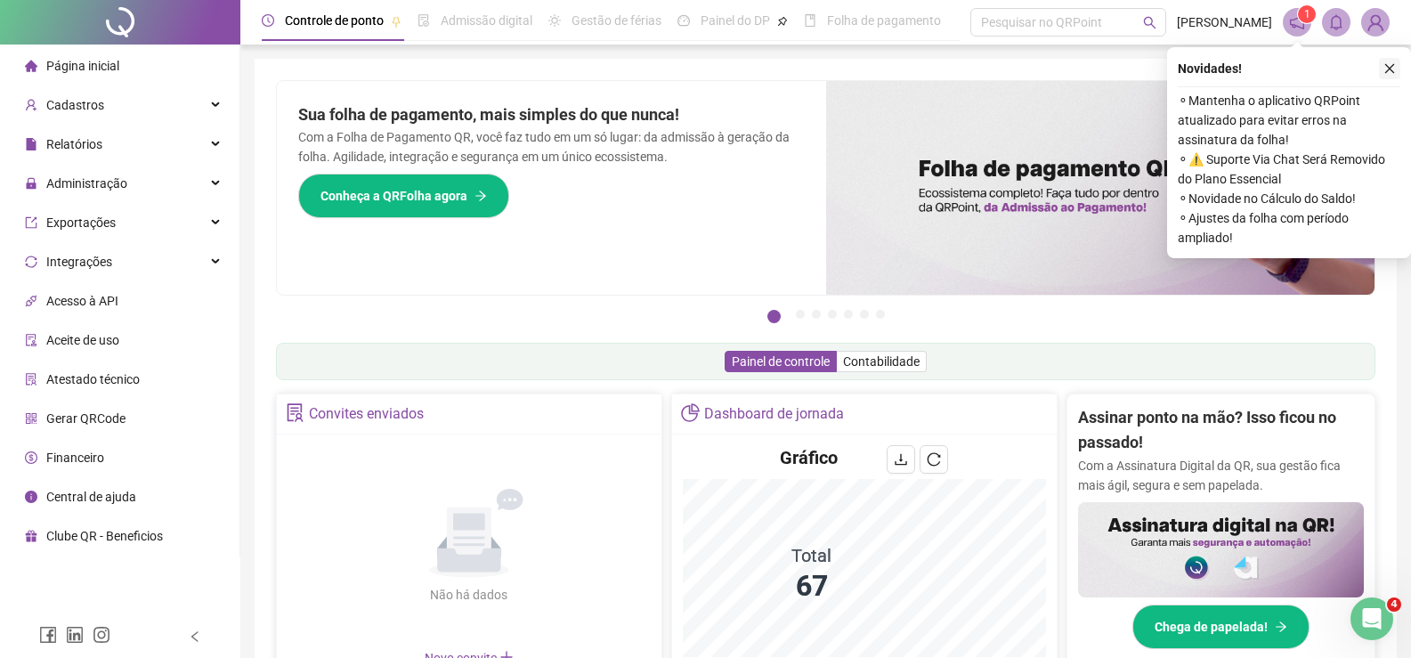
click at [1382, 67] on button "button" at bounding box center [1389, 68] width 21 height 21
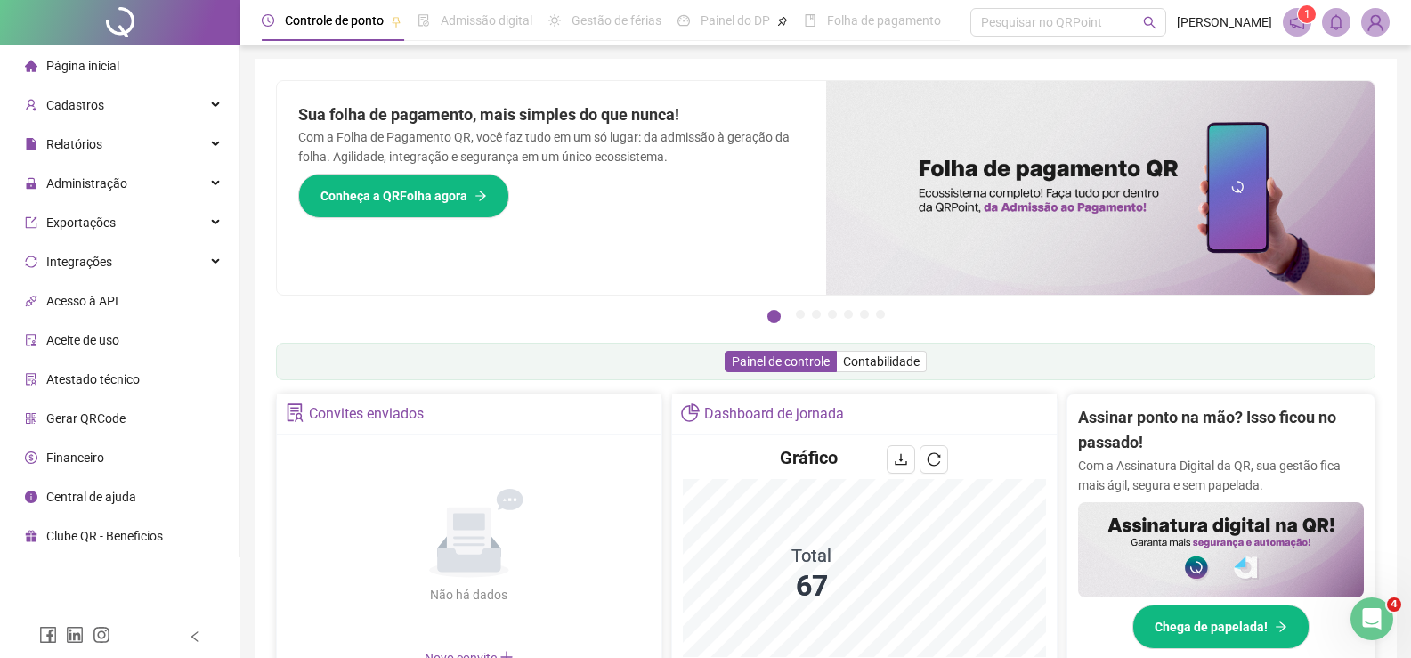
scroll to position [89, 0]
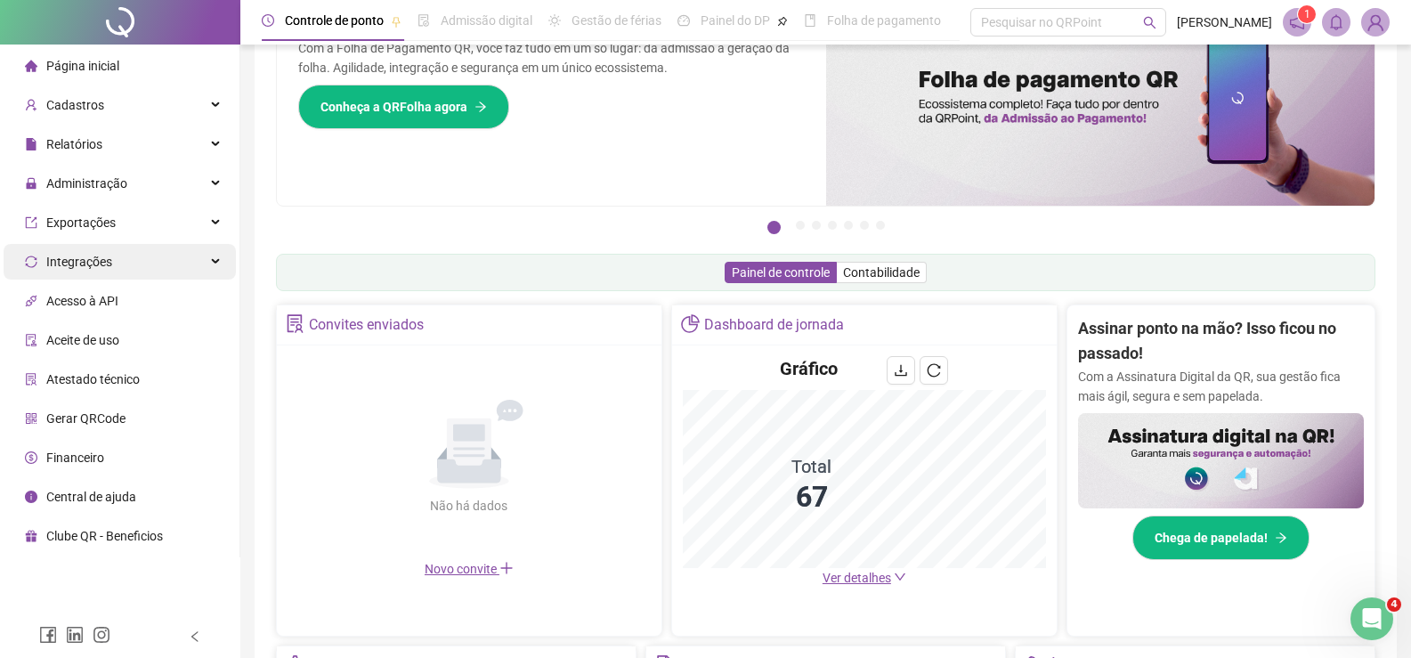
click at [166, 253] on div "Integrações" at bounding box center [120, 262] width 232 height 36
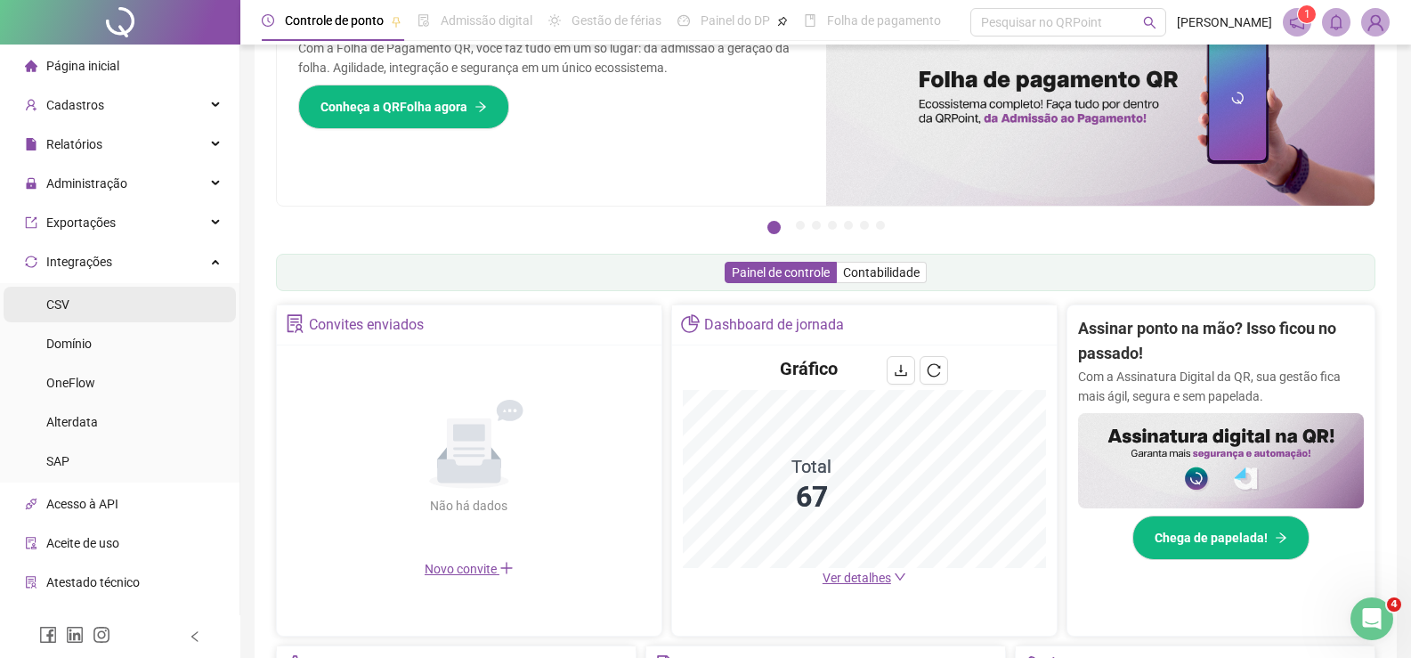
click at [125, 311] on li "CSV" at bounding box center [120, 305] width 232 height 36
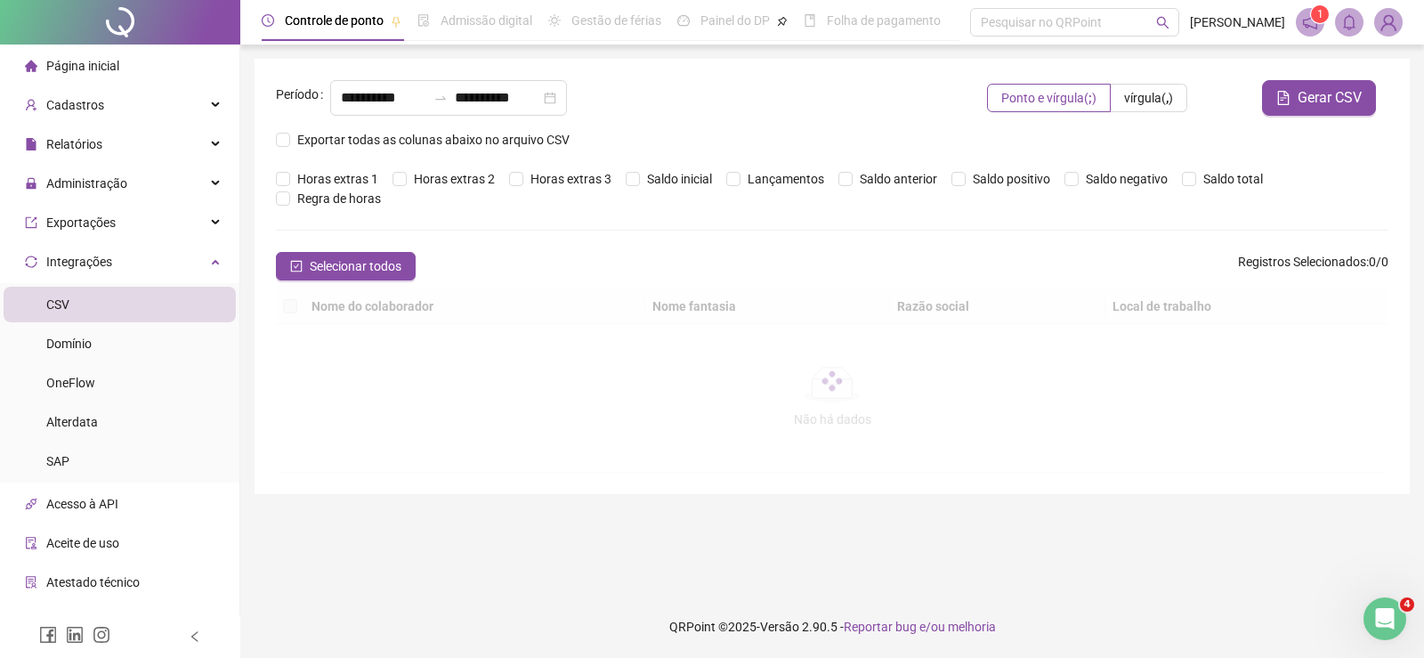
type input "**********"
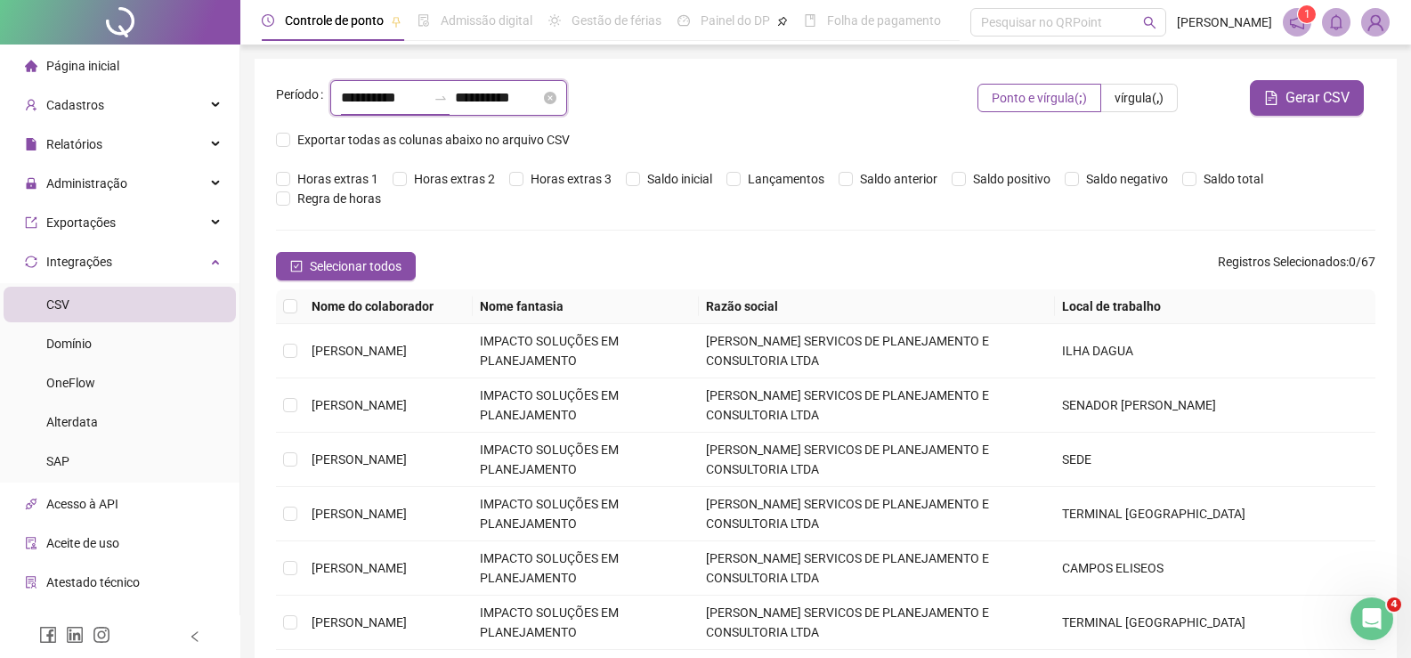
click at [357, 97] on input "**********" at bounding box center [383, 97] width 85 height 21
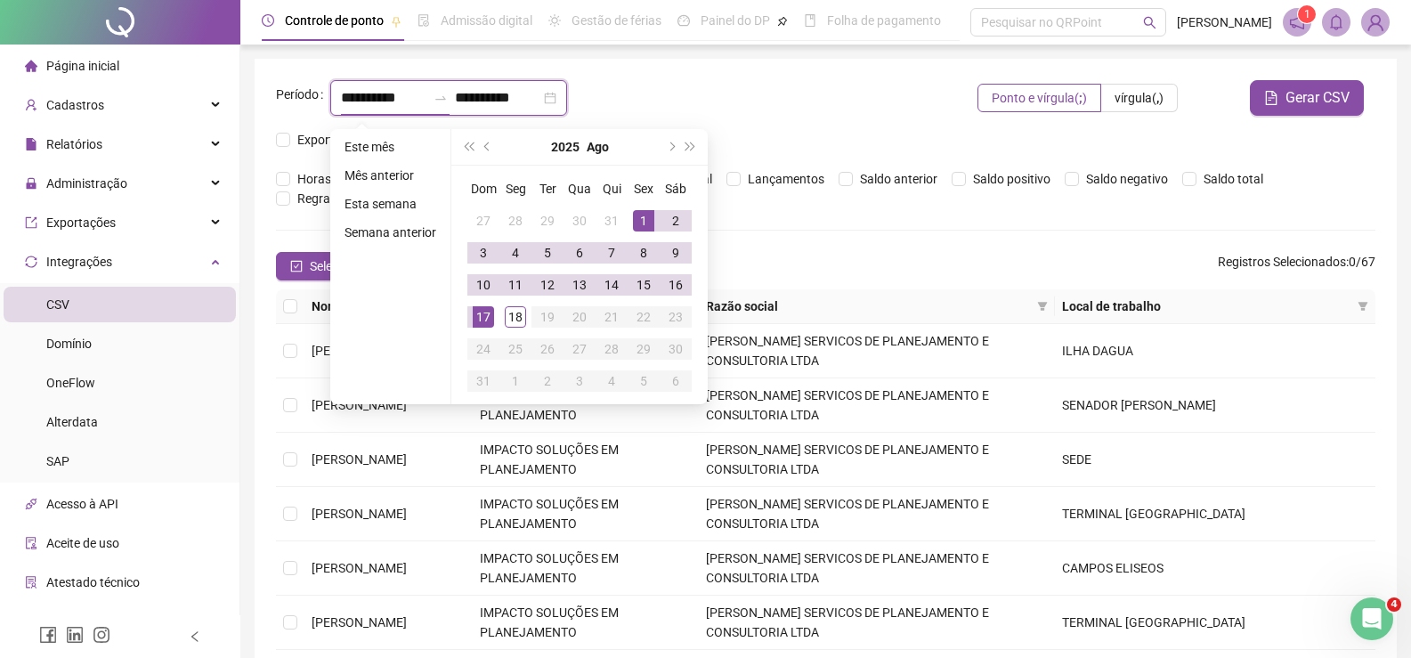
drag, startPoint x: 357, startPoint y: 97, endPoint x: 329, endPoint y: 96, distance: 28.5
click at [329, 96] on div "**********" at bounding box center [596, 98] width 641 height 36
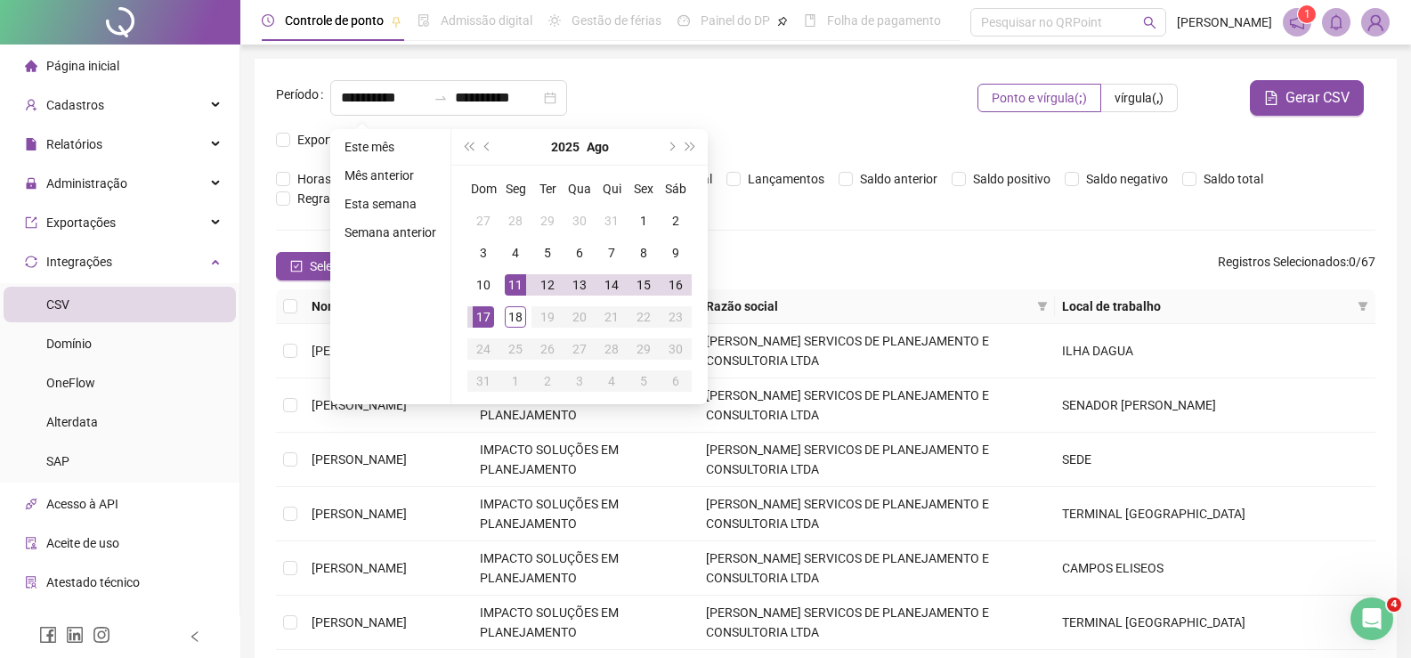
type input "**********"
click at [741, 90] on div "**********" at bounding box center [623, 98] width 587 height 36
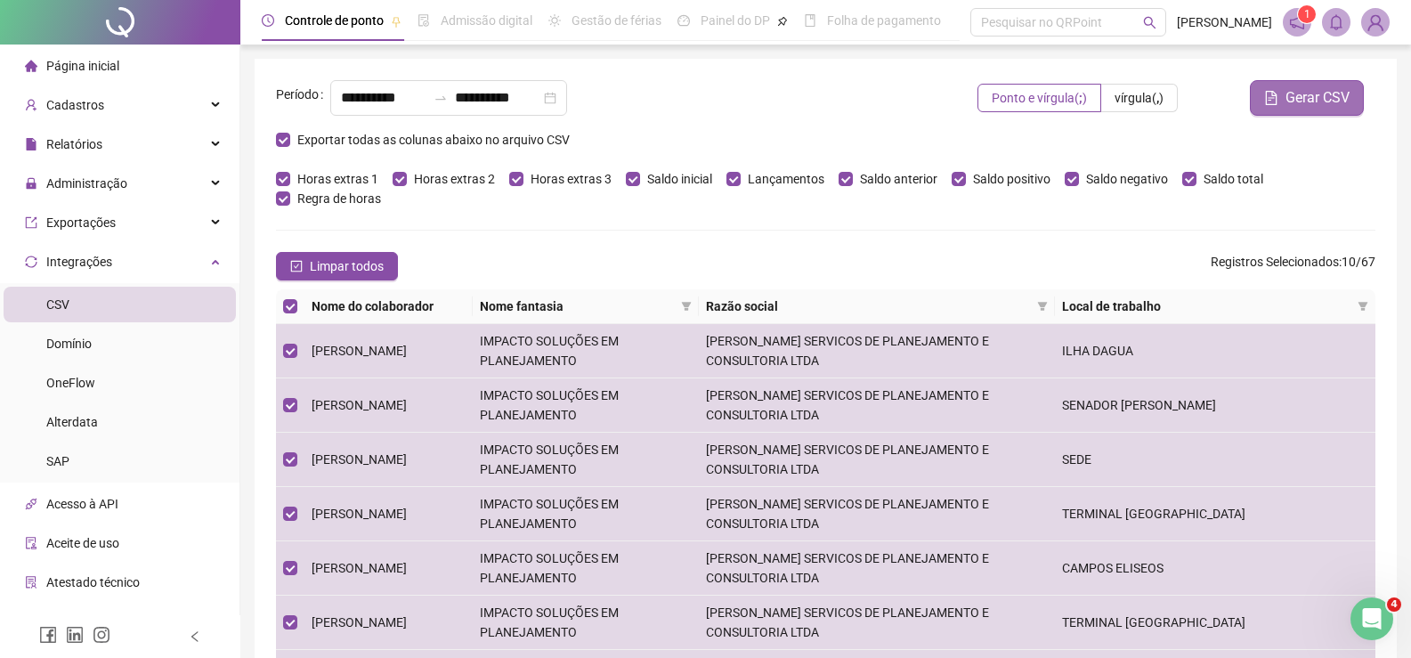
click at [1293, 94] on span "Gerar CSV" at bounding box center [1318, 97] width 64 height 21
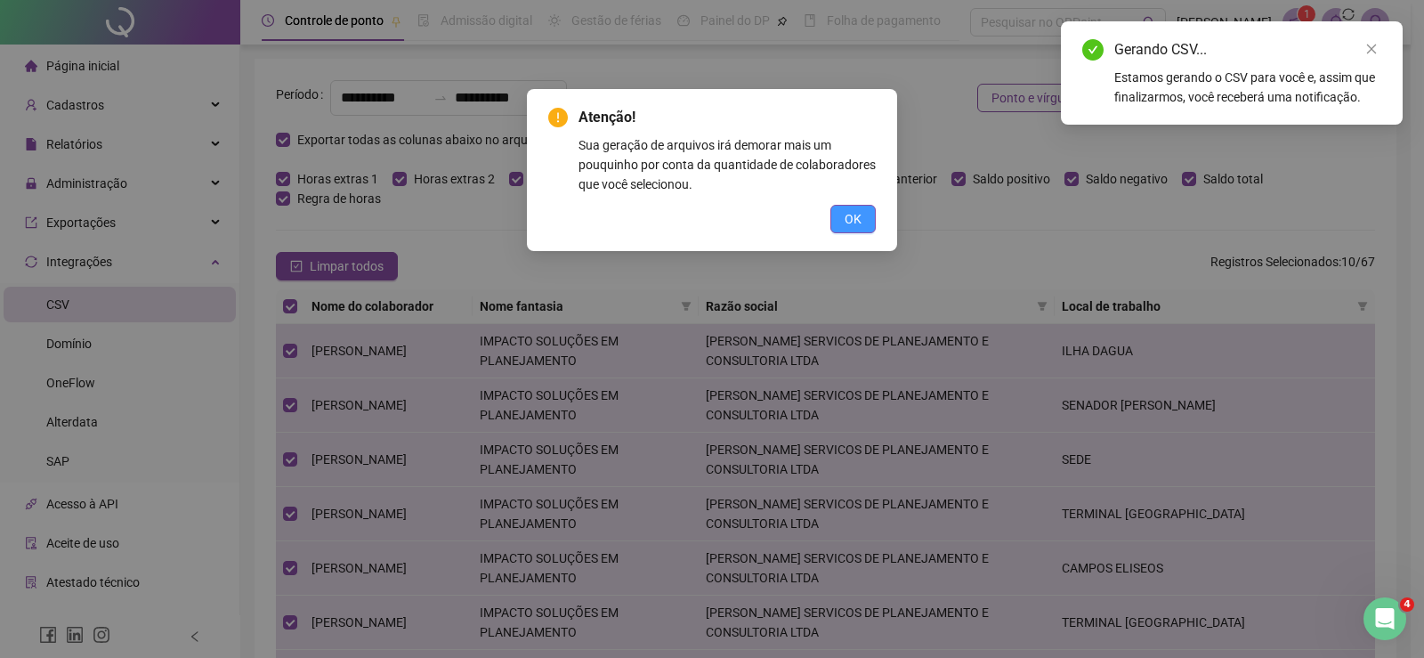
click at [852, 212] on span "OK" at bounding box center [853, 219] width 17 height 20
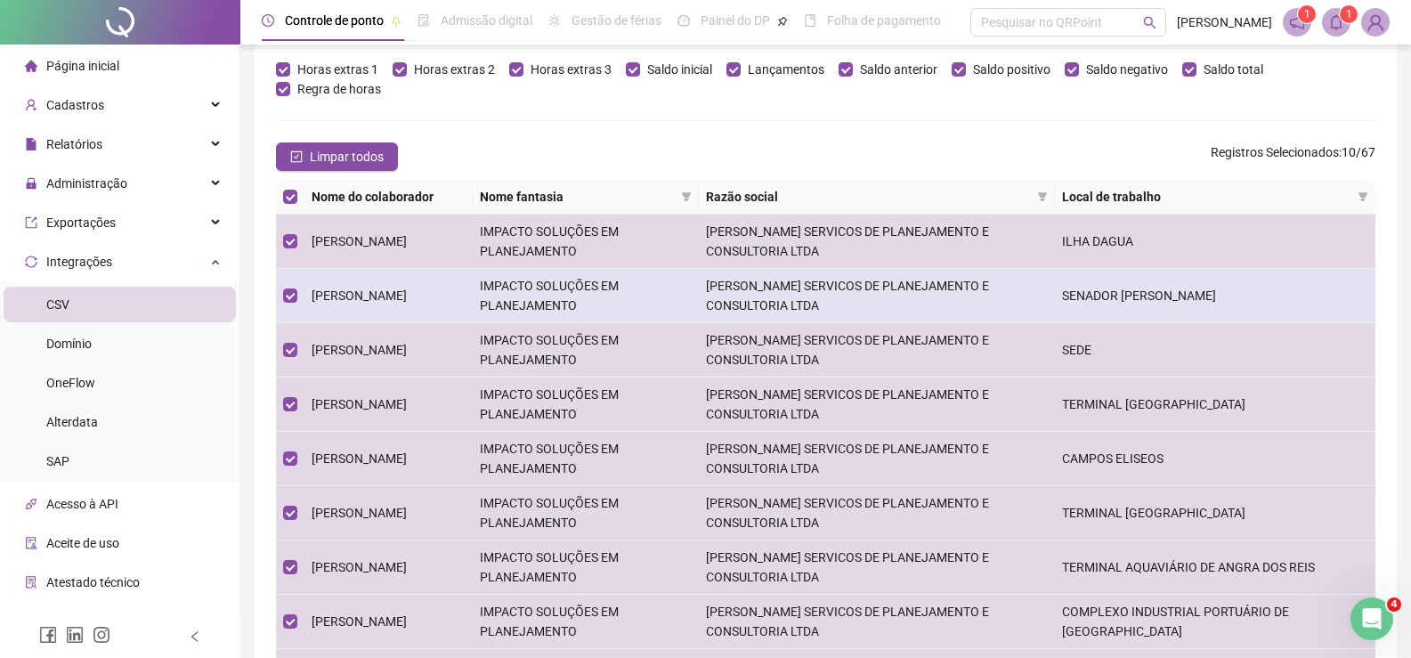
scroll to position [337, 0]
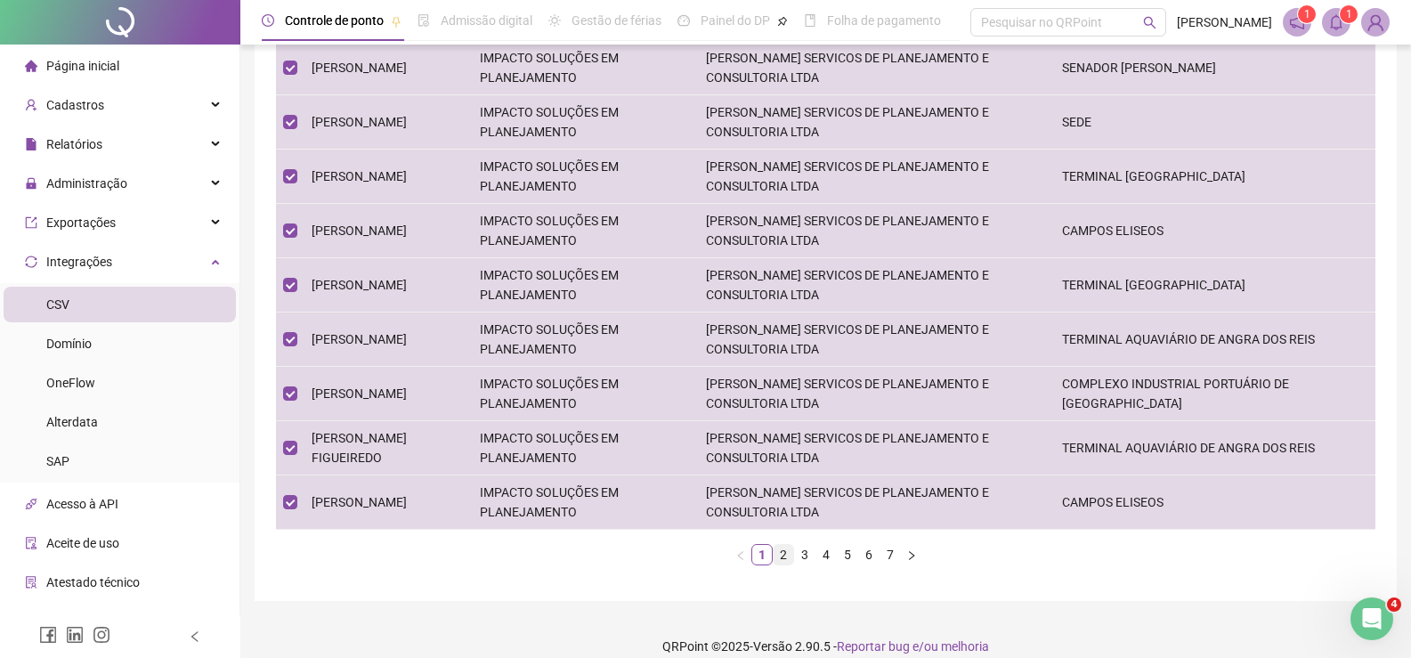
click at [774, 545] on link "2" at bounding box center [784, 555] width 20 height 20
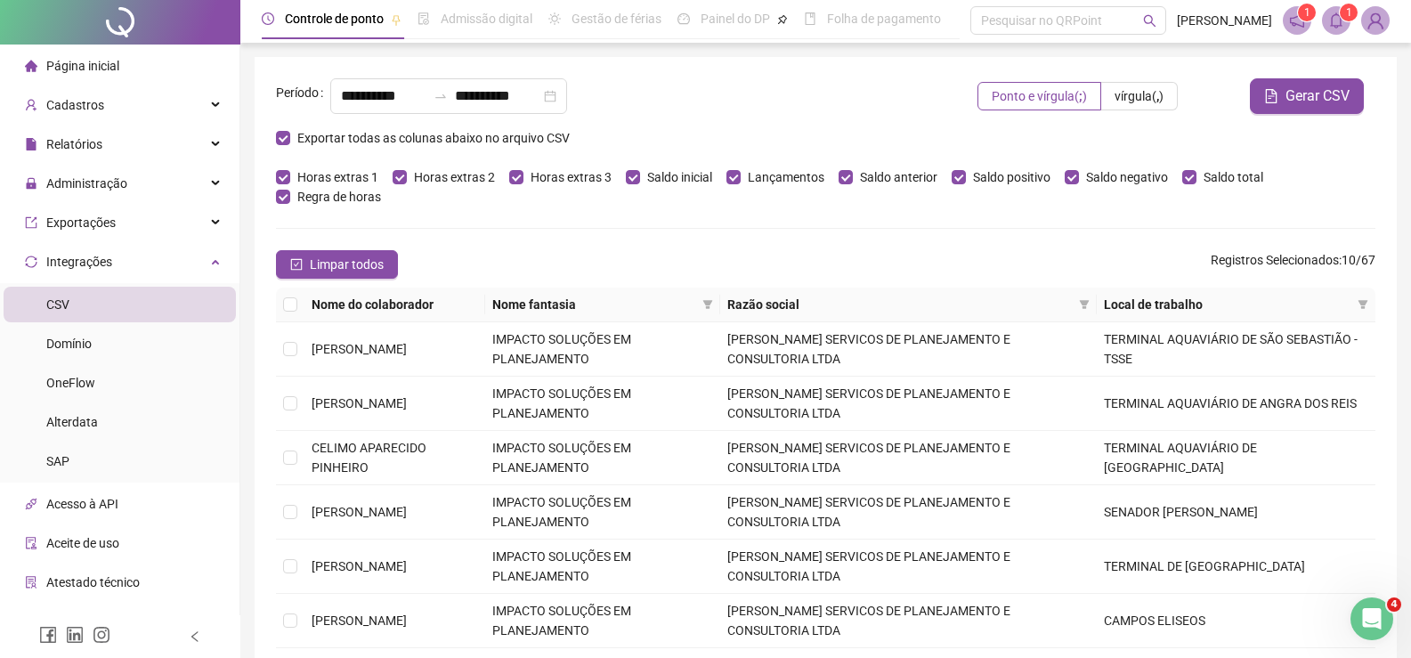
scroll to position [0, 0]
drag, startPoint x: 297, startPoint y: 241, endPoint x: 298, endPoint y: 288, distance: 47.2
click at [298, 288] on div "**********" at bounding box center [826, 499] width 1142 height 880
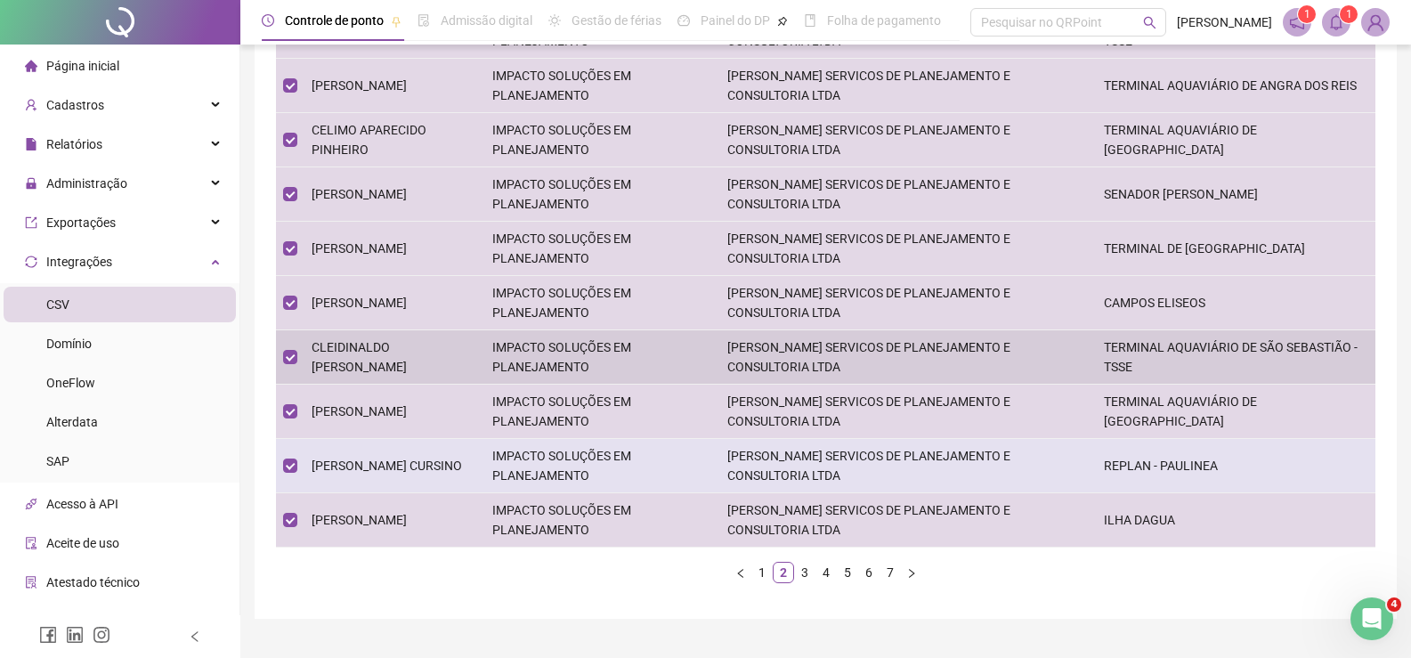
scroll to position [337, 0]
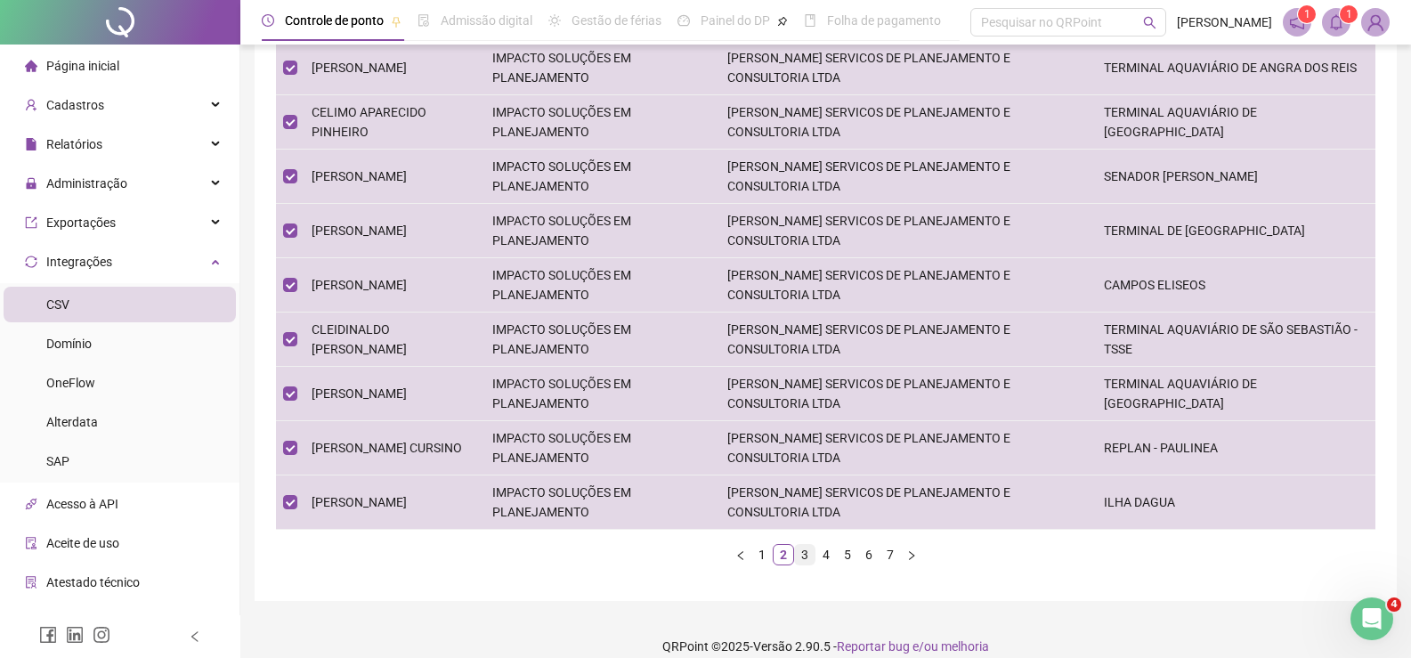
click at [799, 545] on link "3" at bounding box center [805, 555] width 20 height 20
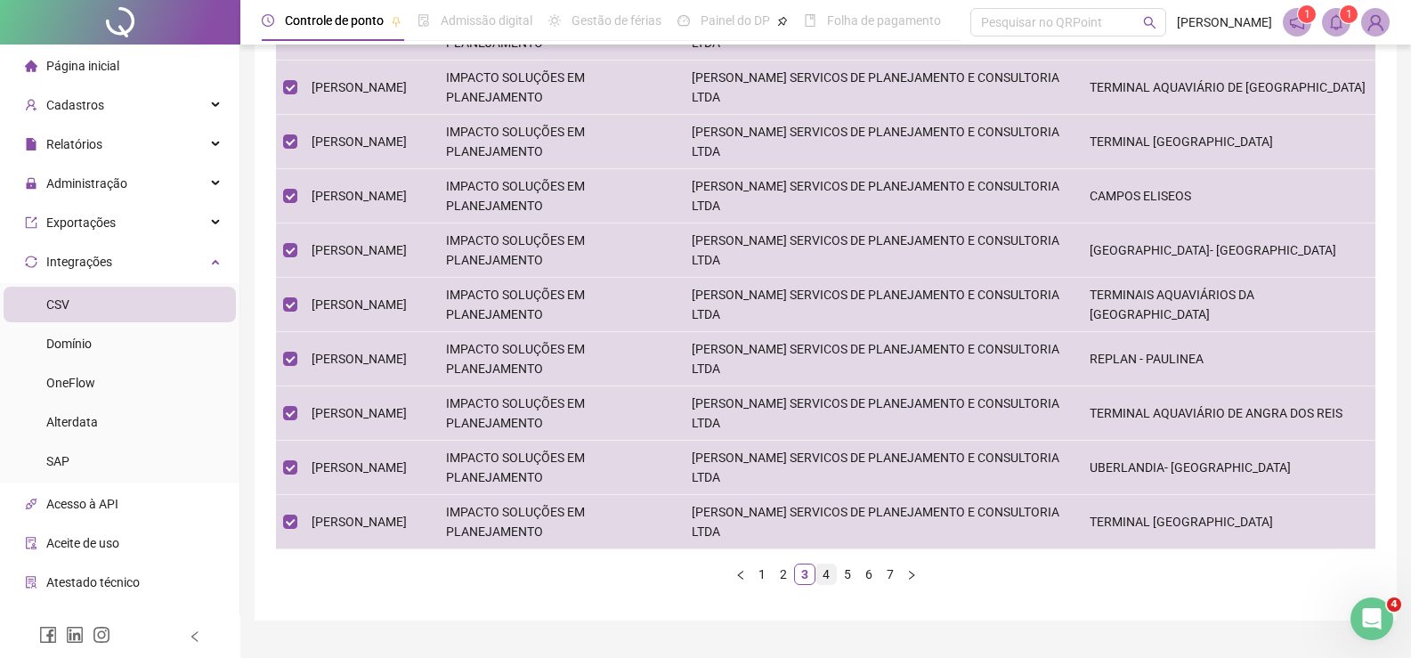
click at [831, 564] on link "4" at bounding box center [826, 574] width 20 height 20
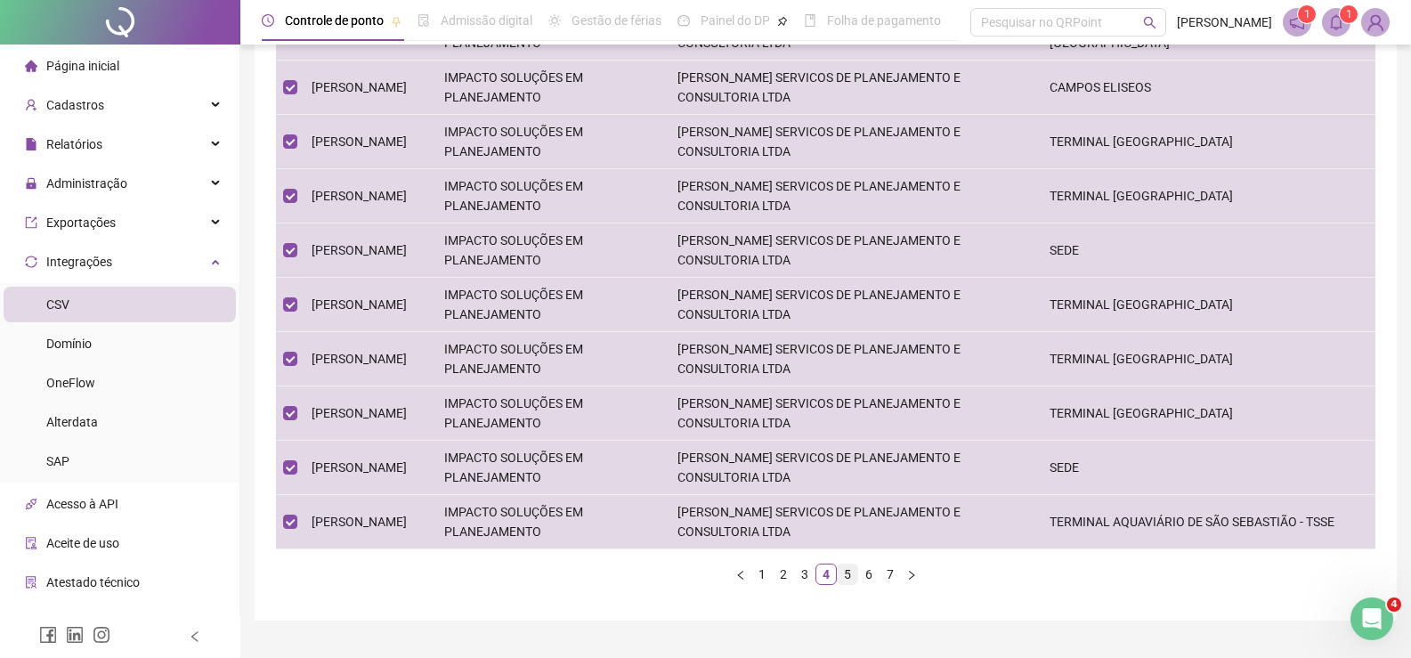
click at [840, 564] on link "5" at bounding box center [848, 574] width 20 height 20
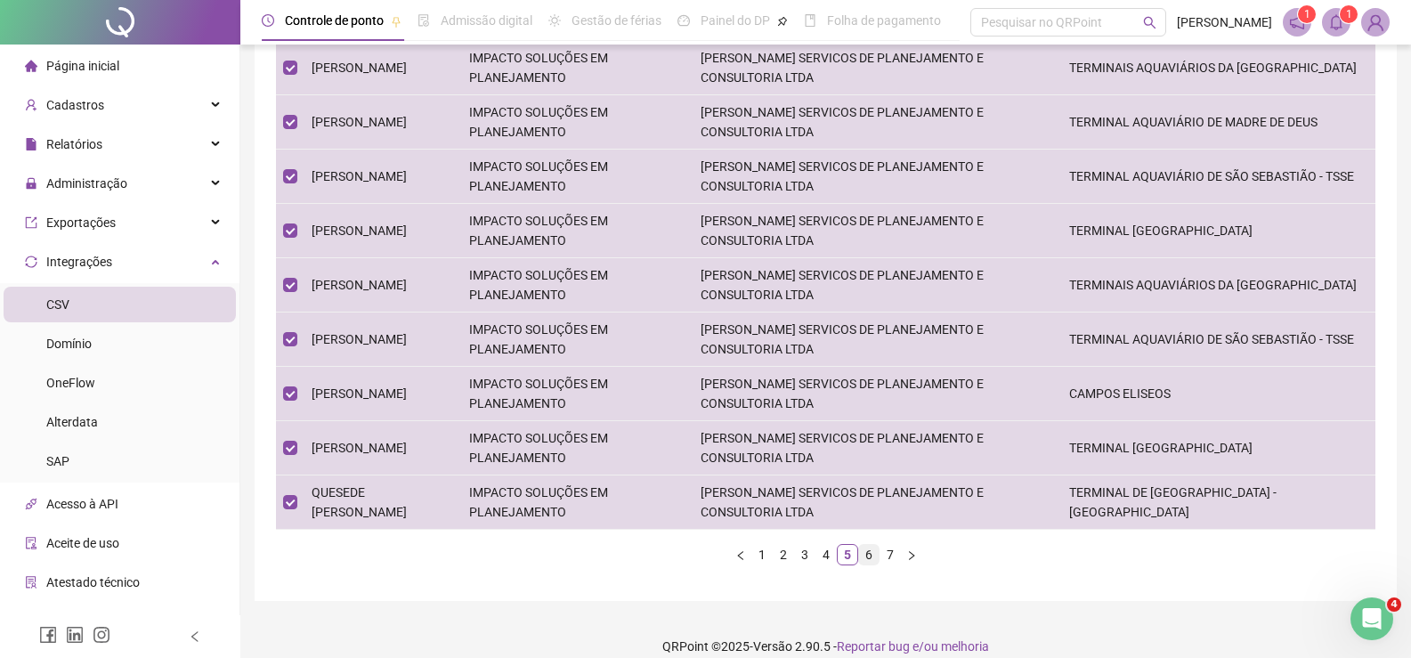
click at [872, 545] on link "6" at bounding box center [869, 555] width 20 height 20
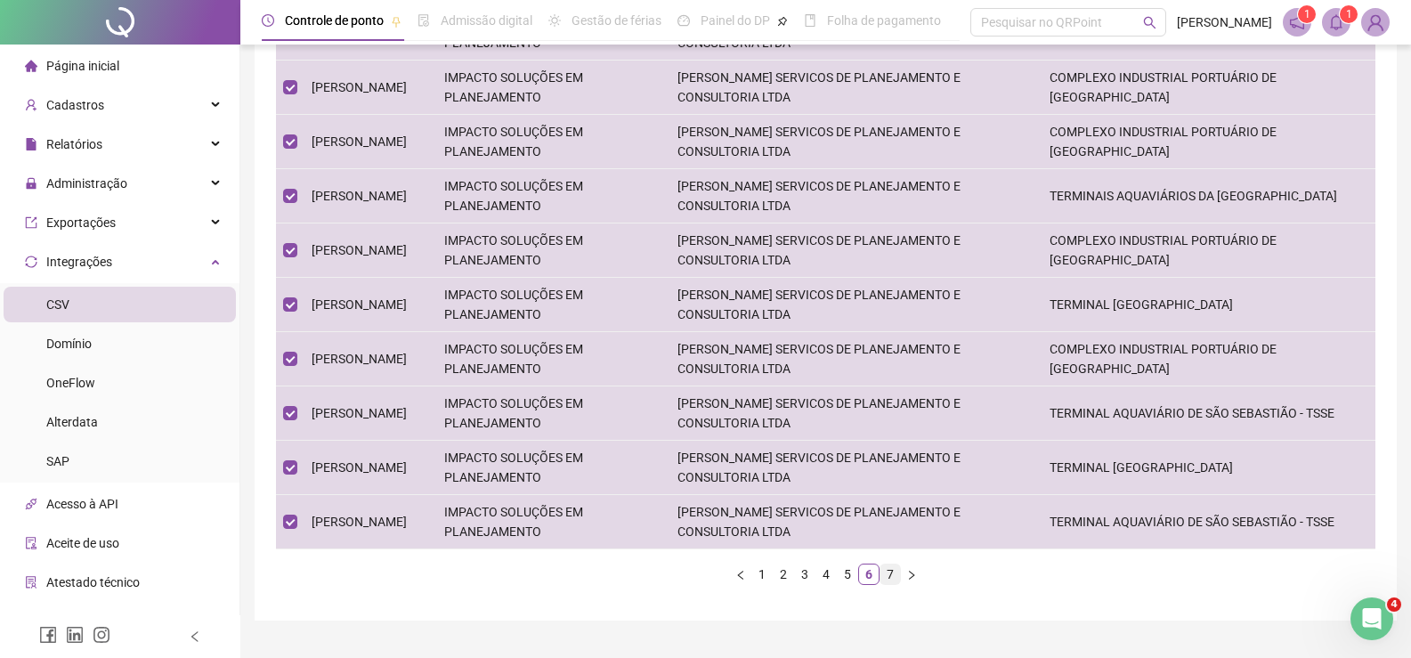
click at [882, 564] on link "7" at bounding box center [891, 574] width 20 height 20
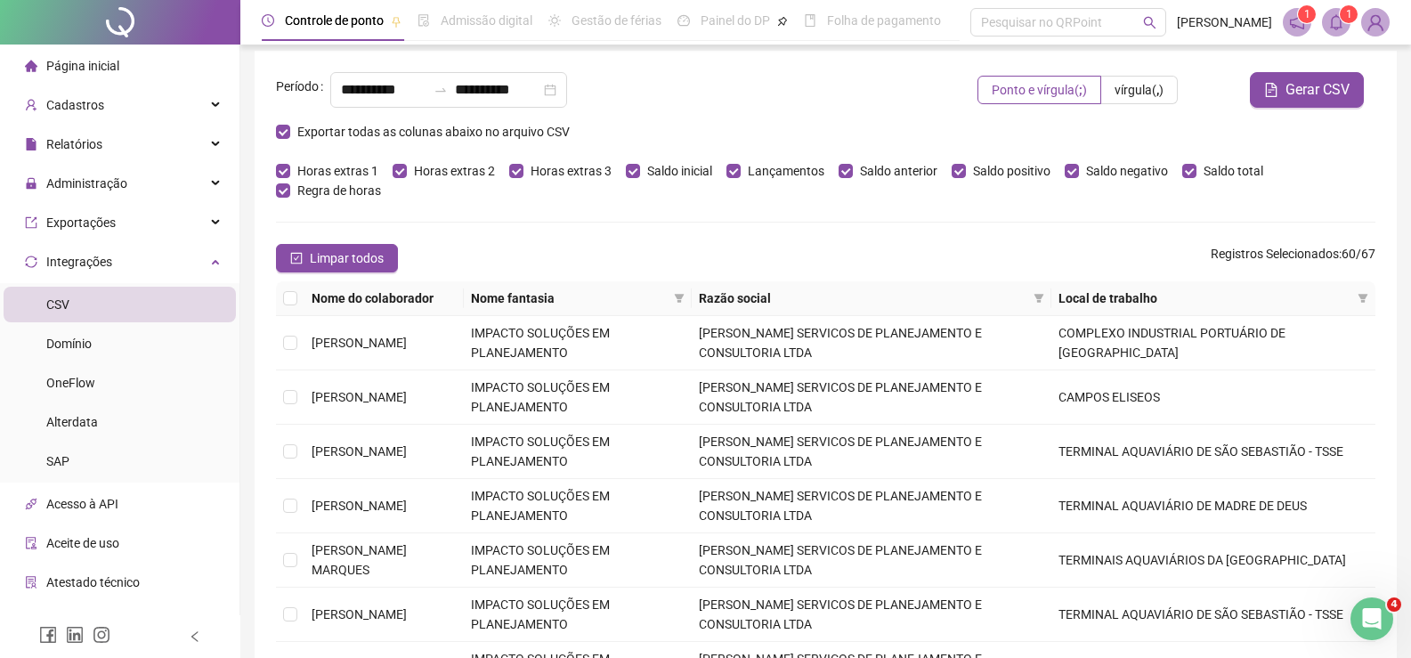
scroll to position [0, 0]
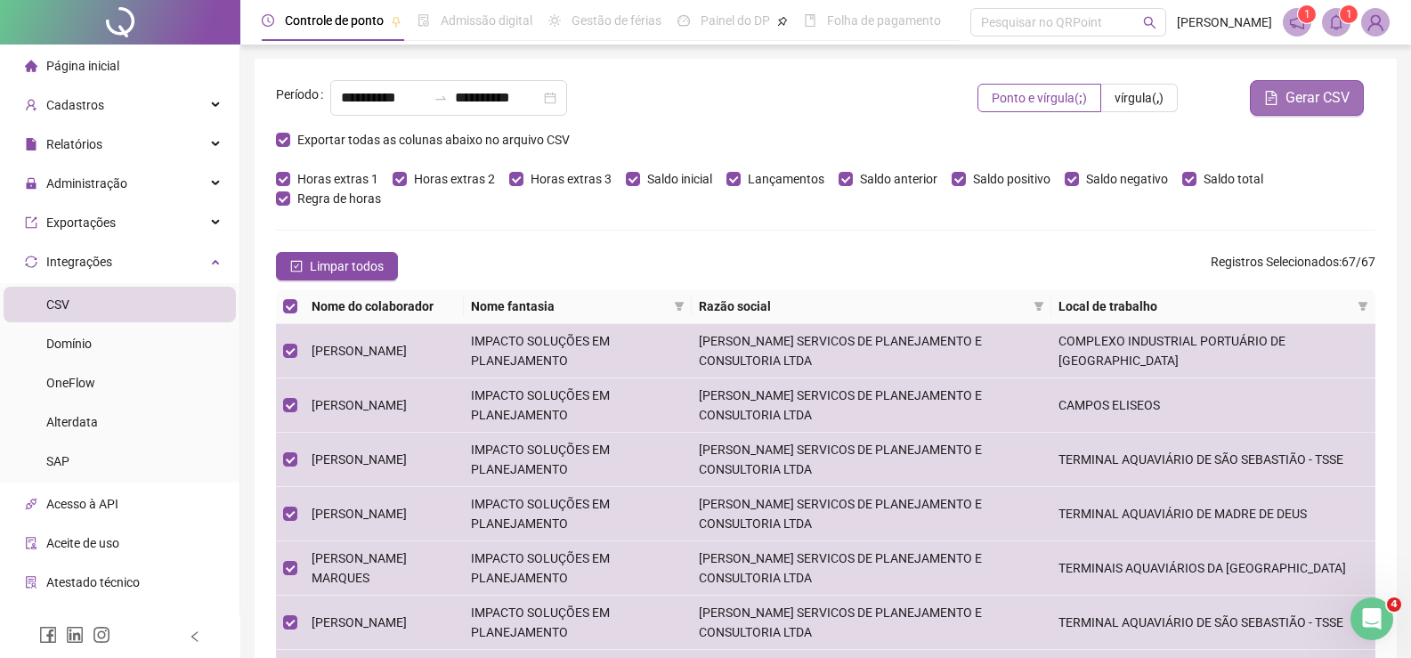
click at [1313, 105] on span "Gerar CSV" at bounding box center [1318, 97] width 64 height 21
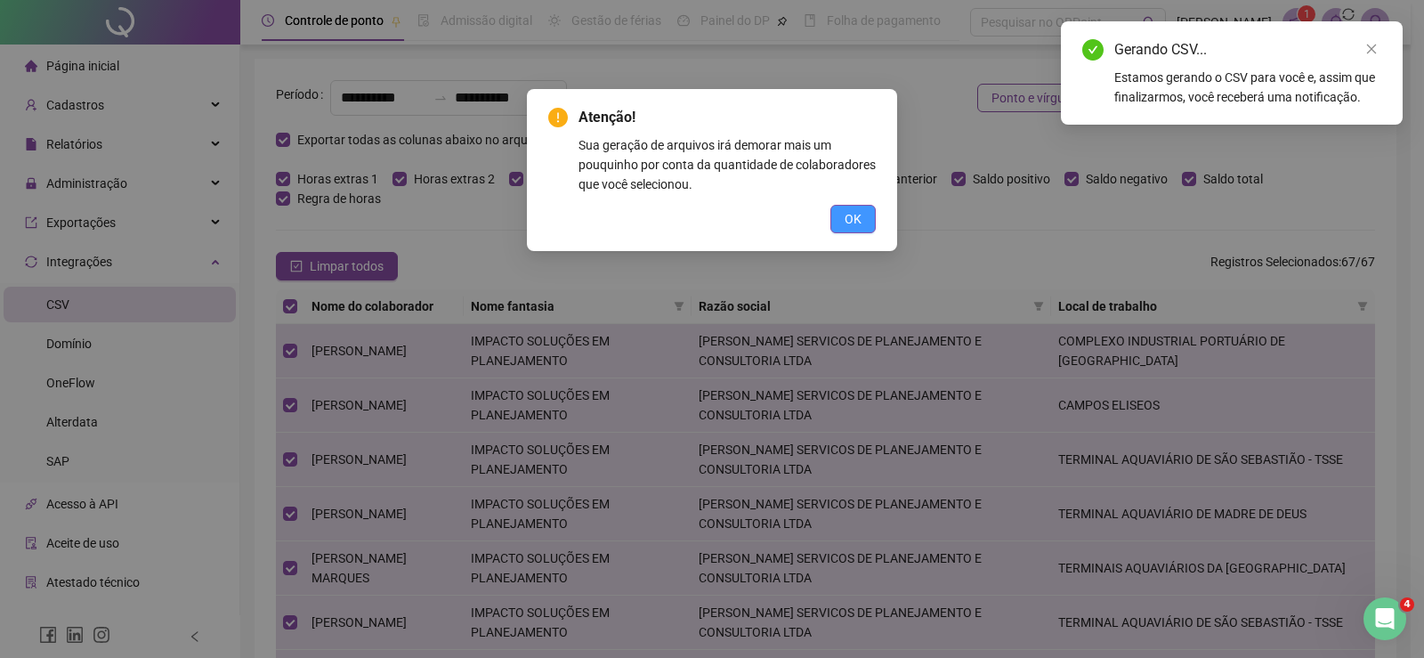
click at [861, 227] on span "OK" at bounding box center [853, 219] width 17 height 20
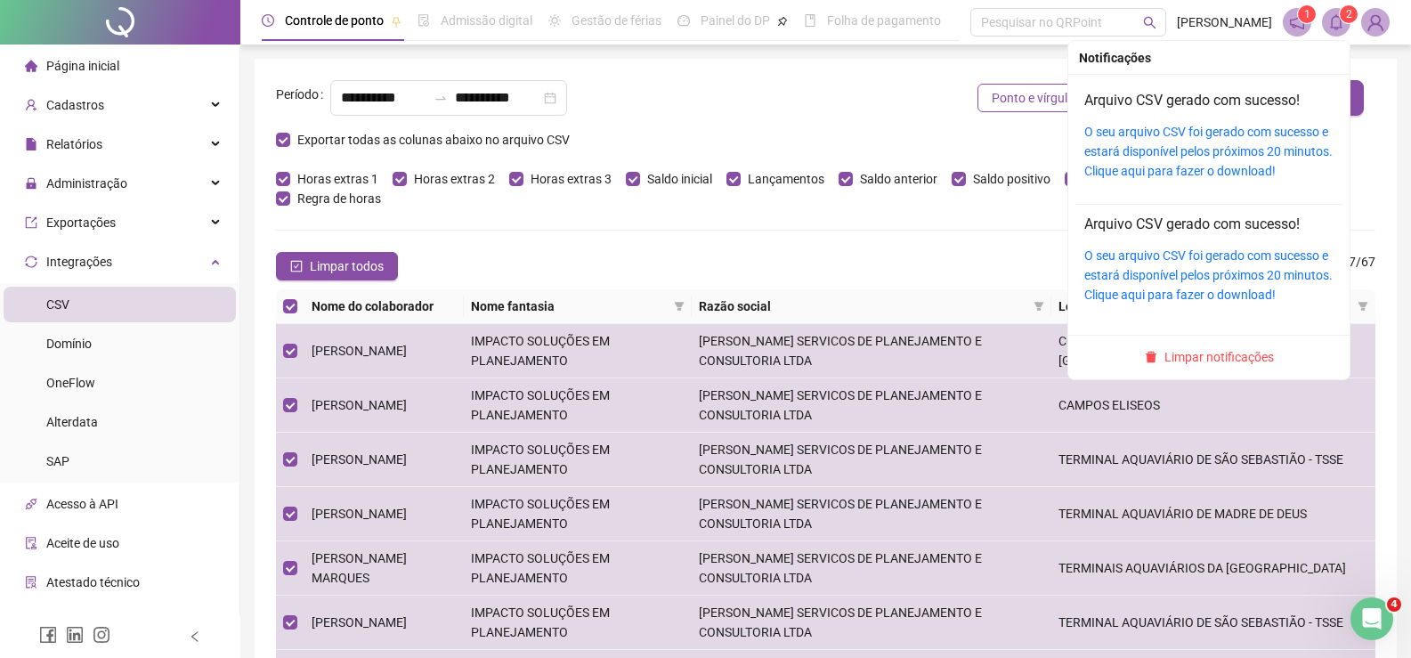
click at [1343, 21] on sup "2" at bounding box center [1349, 14] width 18 height 18
click at [1191, 149] on link "O seu arquivo CSV foi gerado com sucesso e estará disponível pelos próximos 20 …" at bounding box center [1208, 151] width 248 height 53
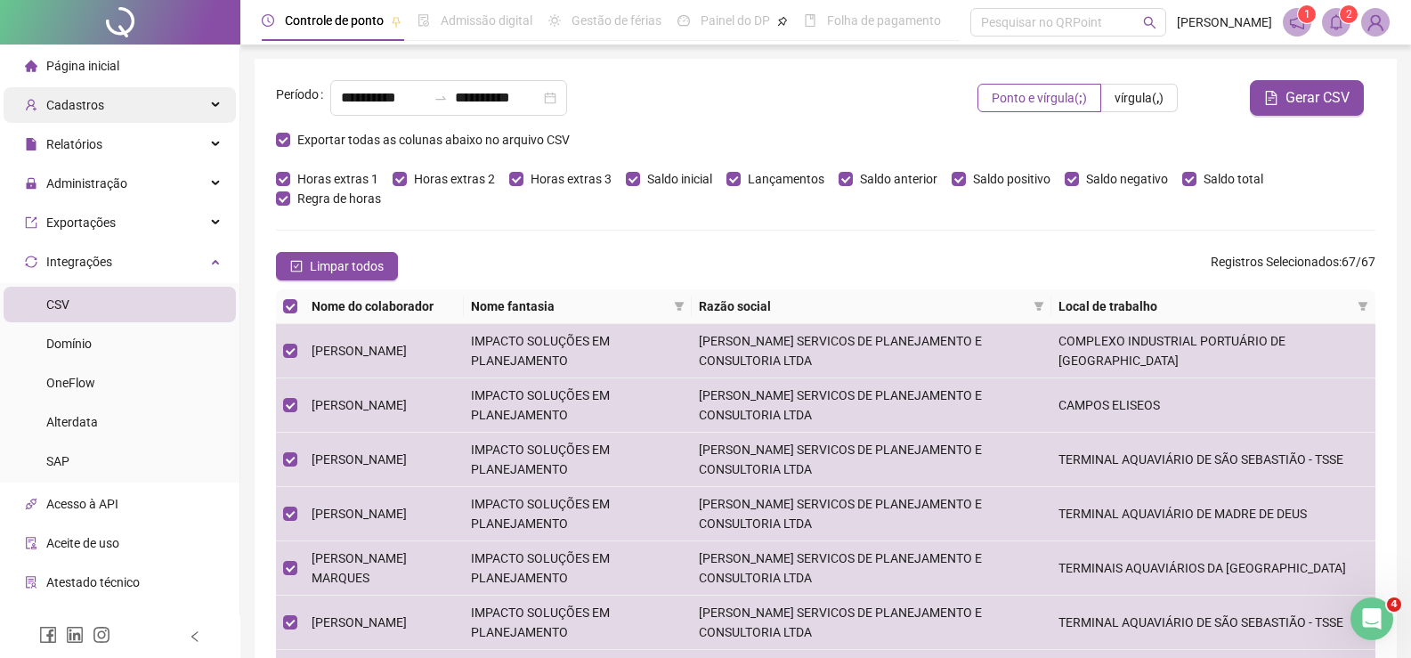
click at [150, 105] on div "Cadastros" at bounding box center [120, 105] width 232 height 36
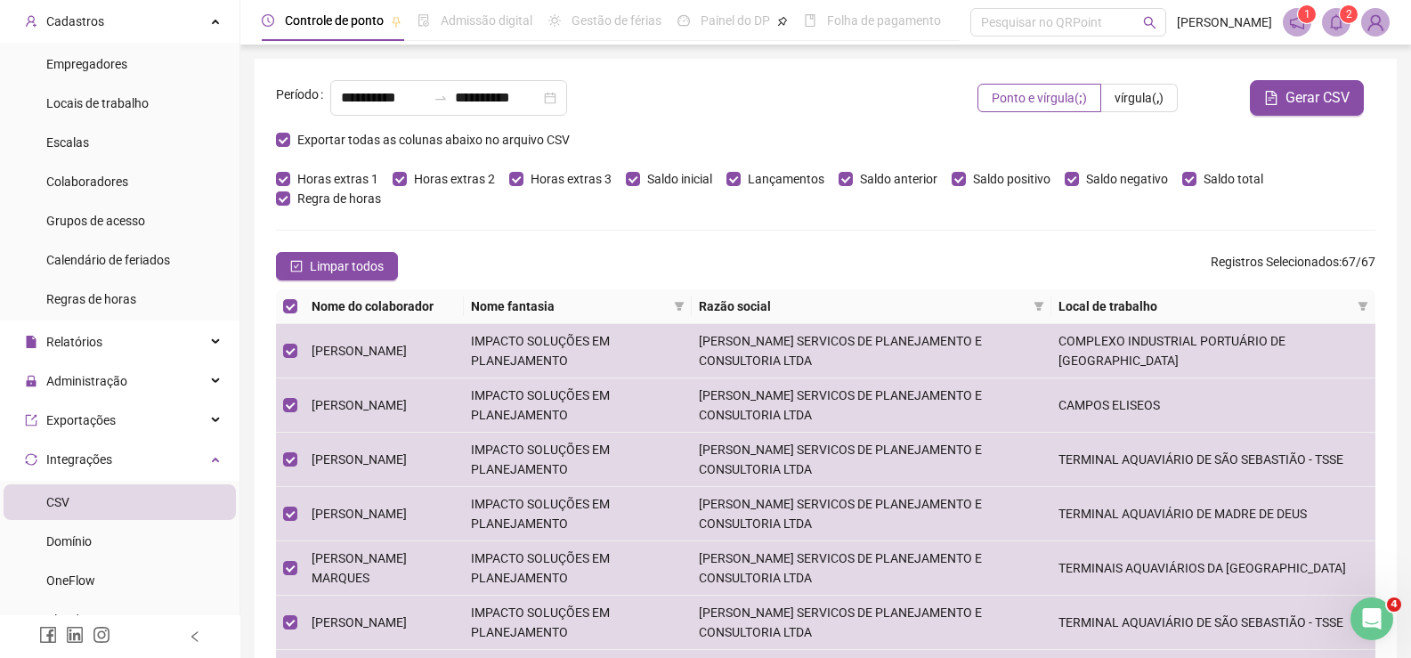
scroll to position [178, 0]
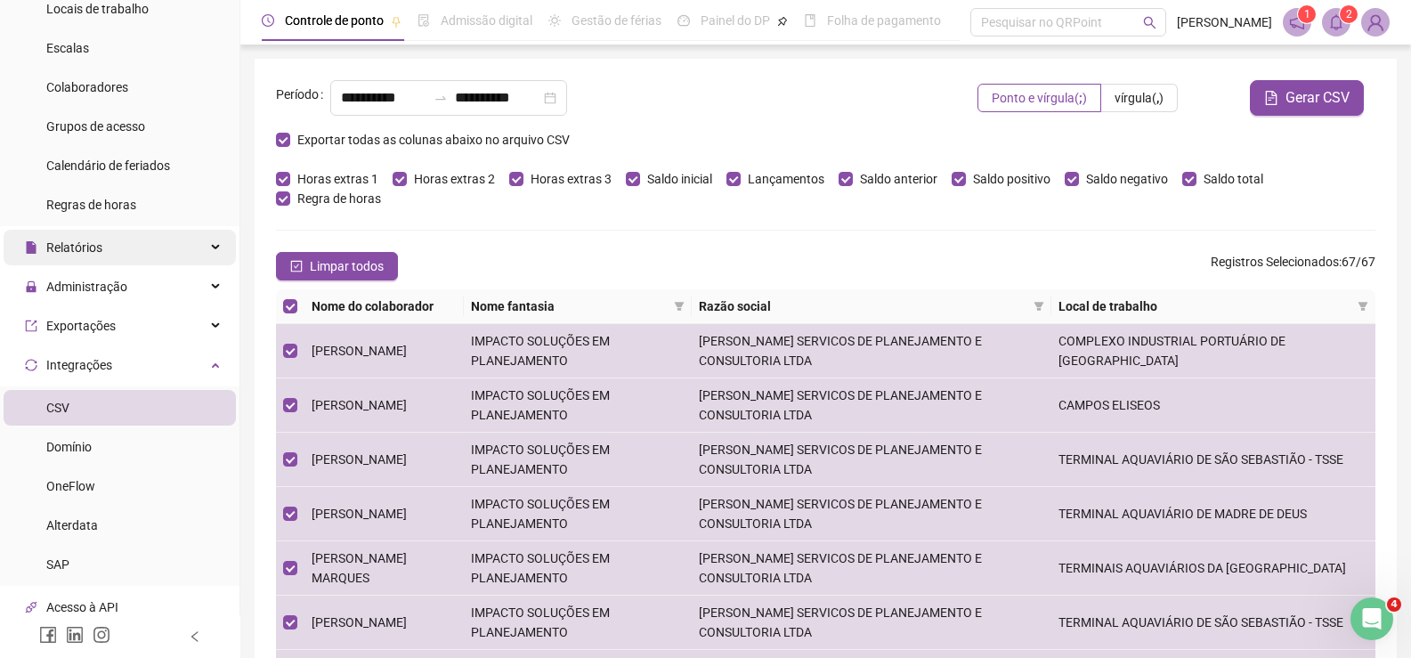
click at [132, 257] on div "Relatórios" at bounding box center [120, 248] width 232 height 36
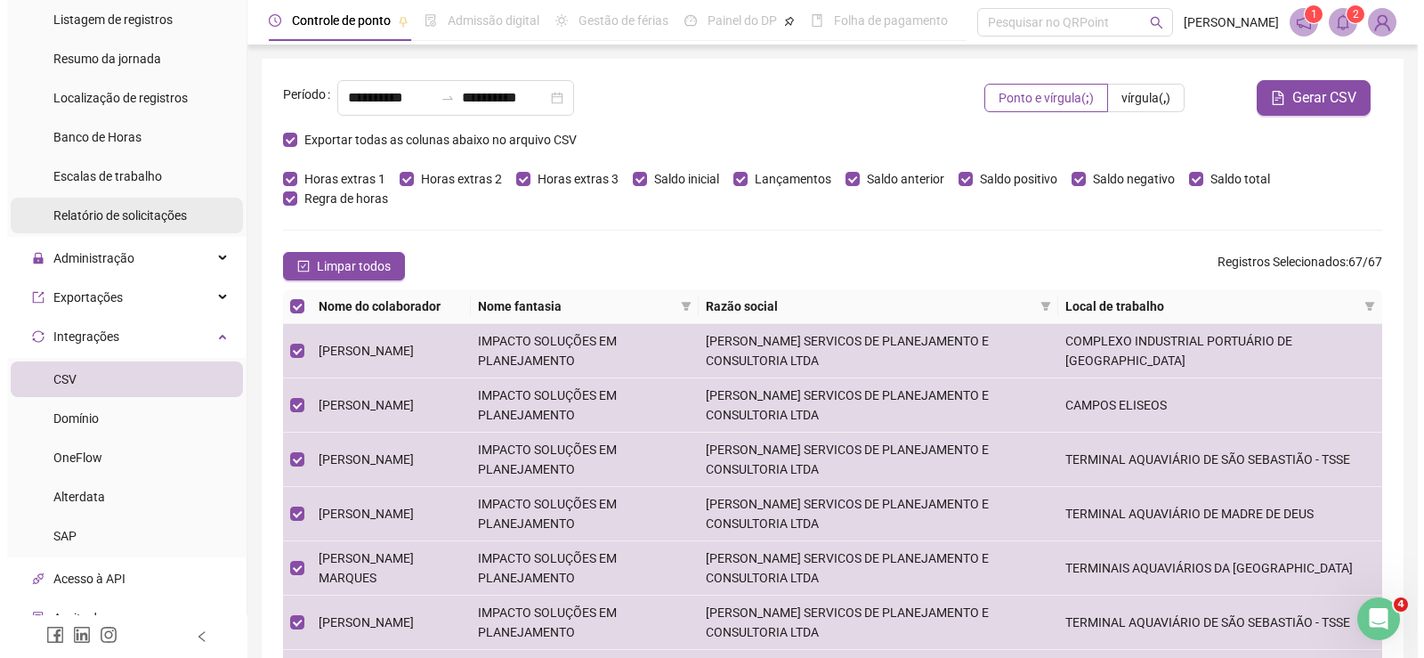
scroll to position [565, 0]
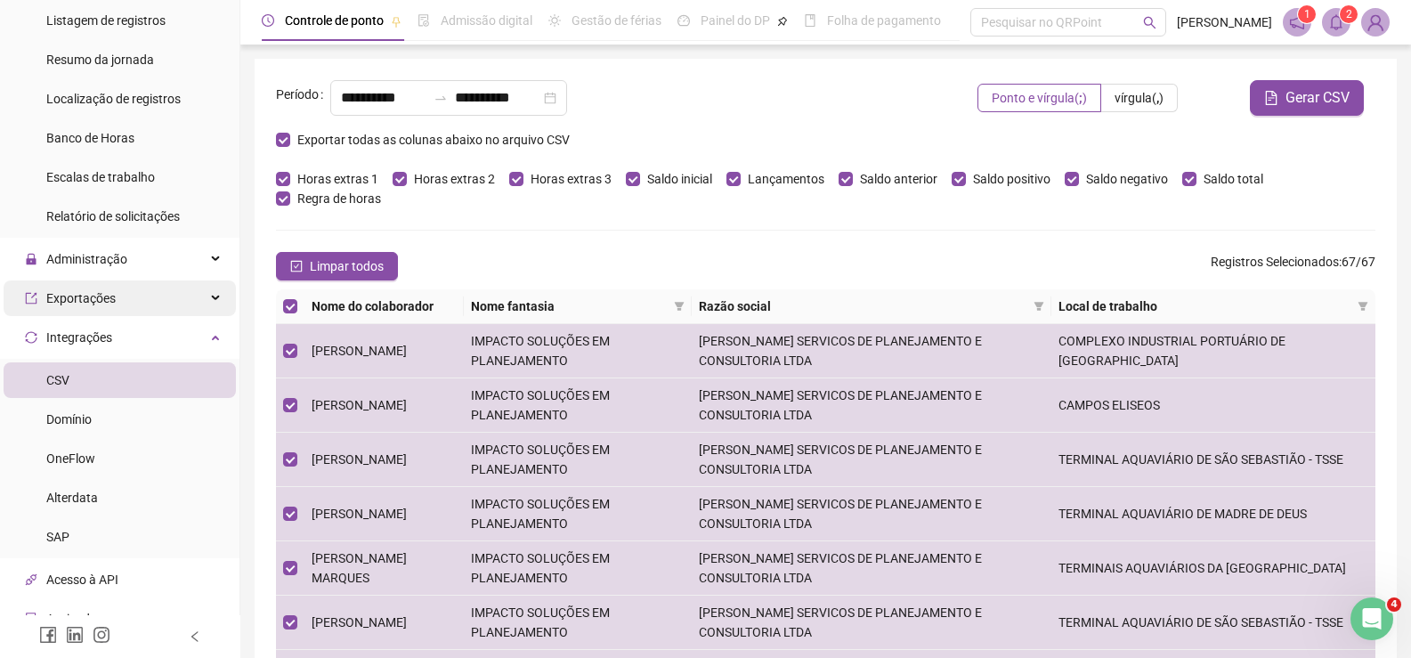
click at [193, 300] on div "Exportações" at bounding box center [120, 298] width 232 height 36
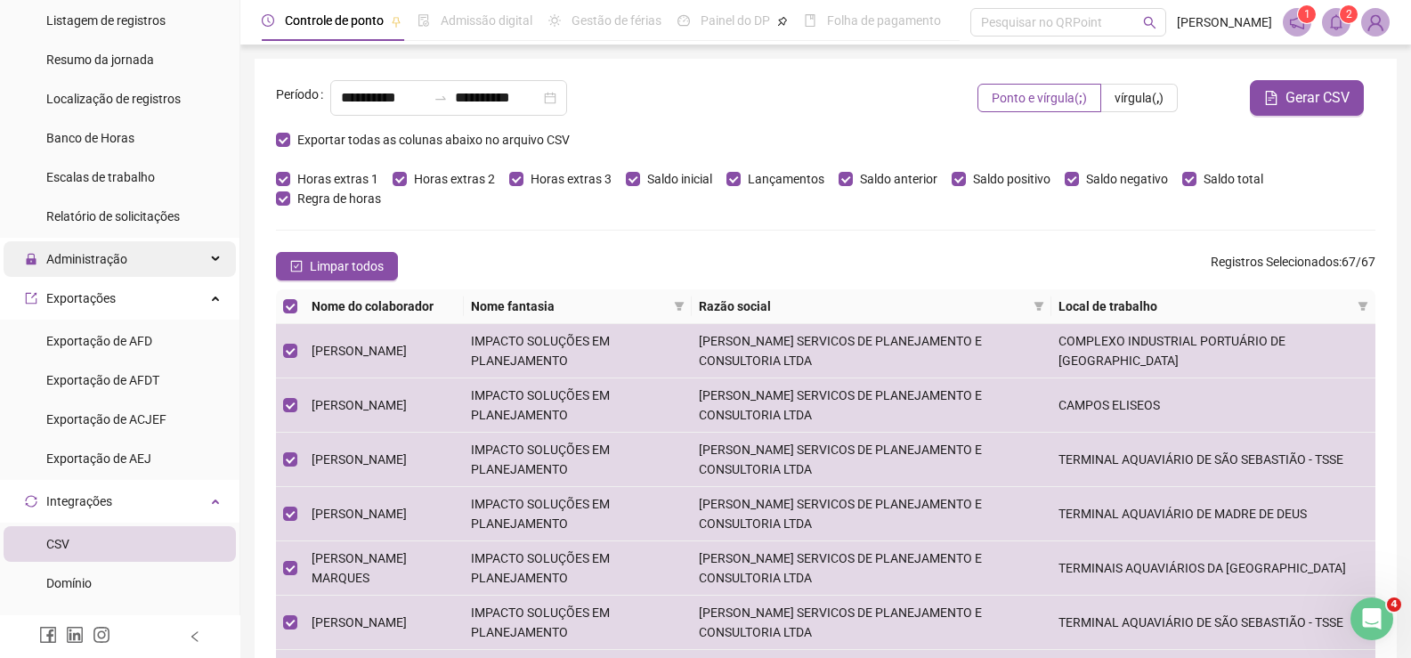
click at [206, 257] on div "Administração" at bounding box center [120, 259] width 232 height 36
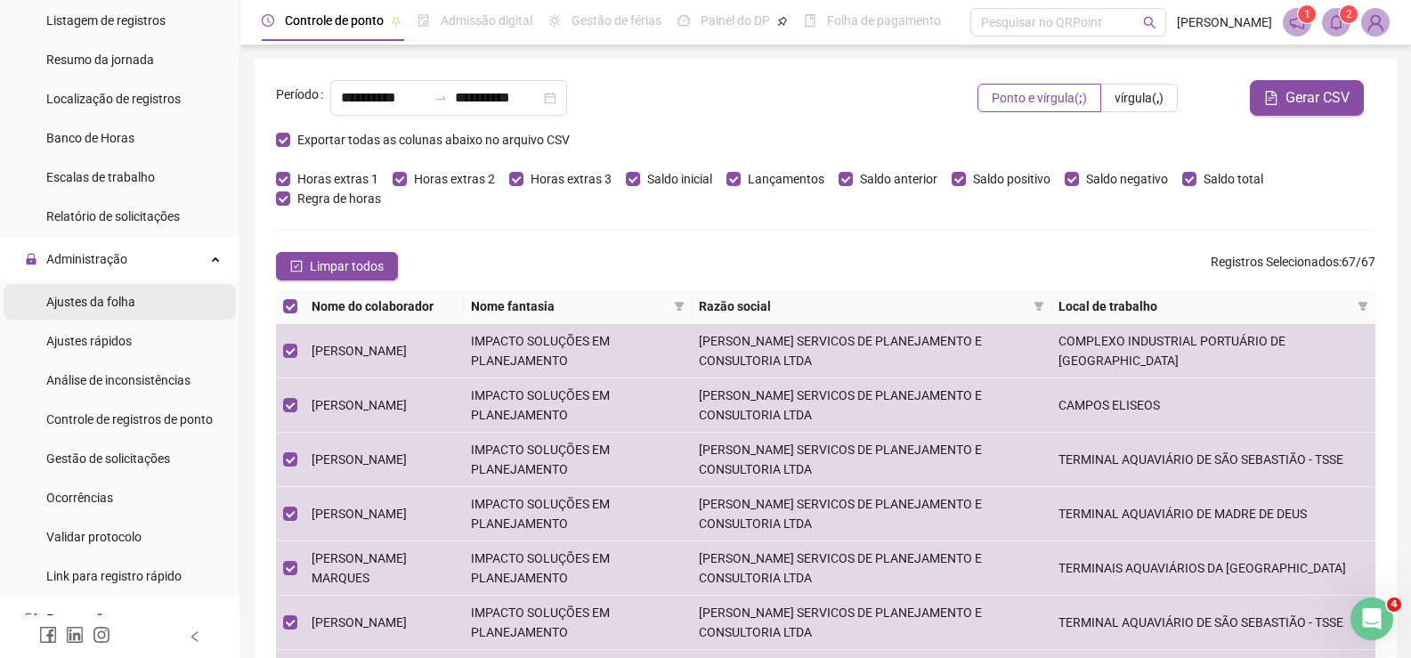
click at [150, 304] on li "Ajustes da folha" at bounding box center [120, 302] width 232 height 36
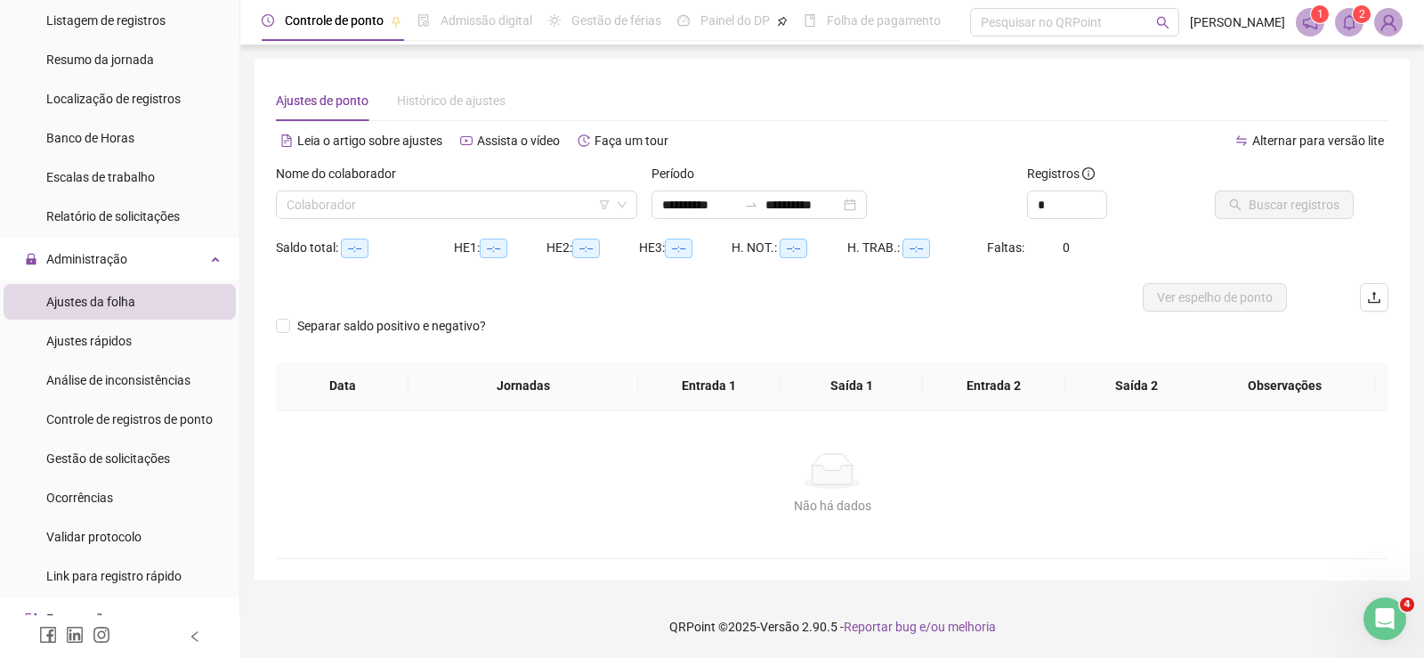
type input "**********"
type input "*"
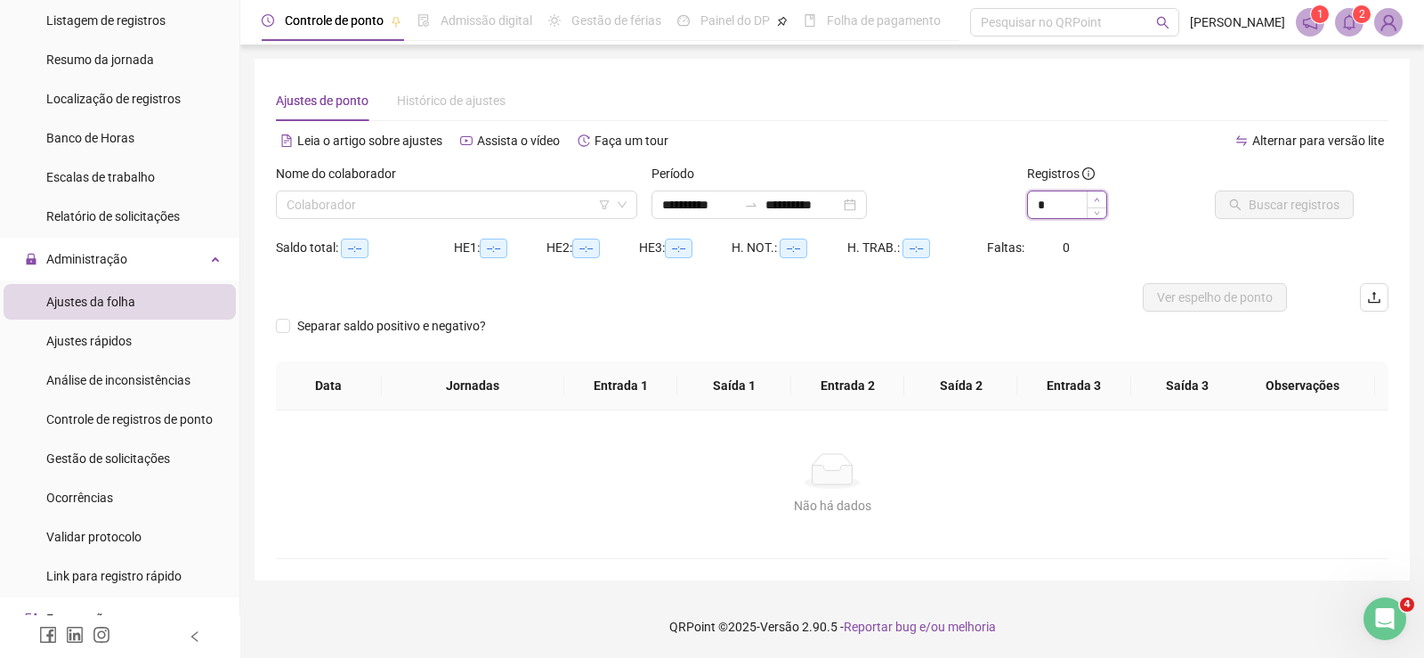
click at [1090, 199] on span "Increase Value" at bounding box center [1097, 199] width 20 height 16
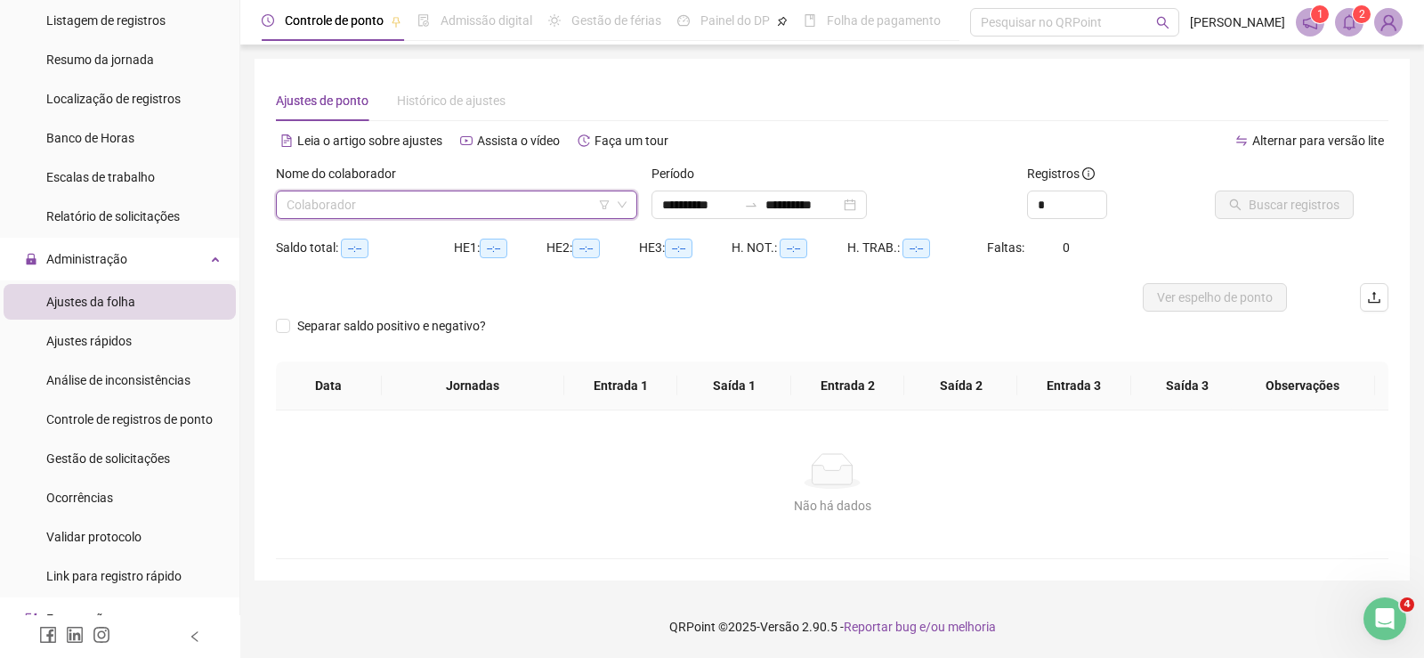
click at [488, 207] on input "search" at bounding box center [449, 204] width 324 height 27
click at [435, 202] on input "search" at bounding box center [449, 204] width 324 height 27
click at [418, 221] on div "Nome do colaborador Colaborador" at bounding box center [457, 198] width 376 height 69
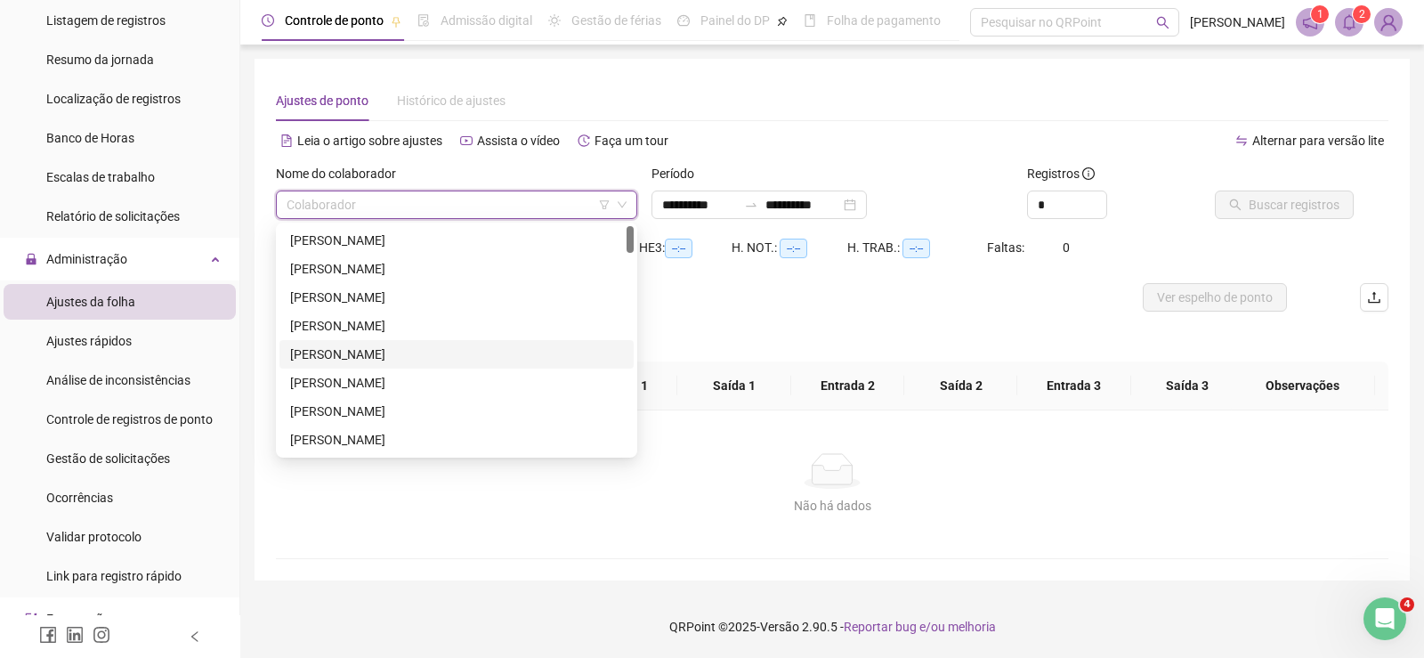
click at [402, 196] on input "search" at bounding box center [449, 204] width 324 height 27
click at [491, 416] on div "[PERSON_NAME]" at bounding box center [456, 412] width 333 height 20
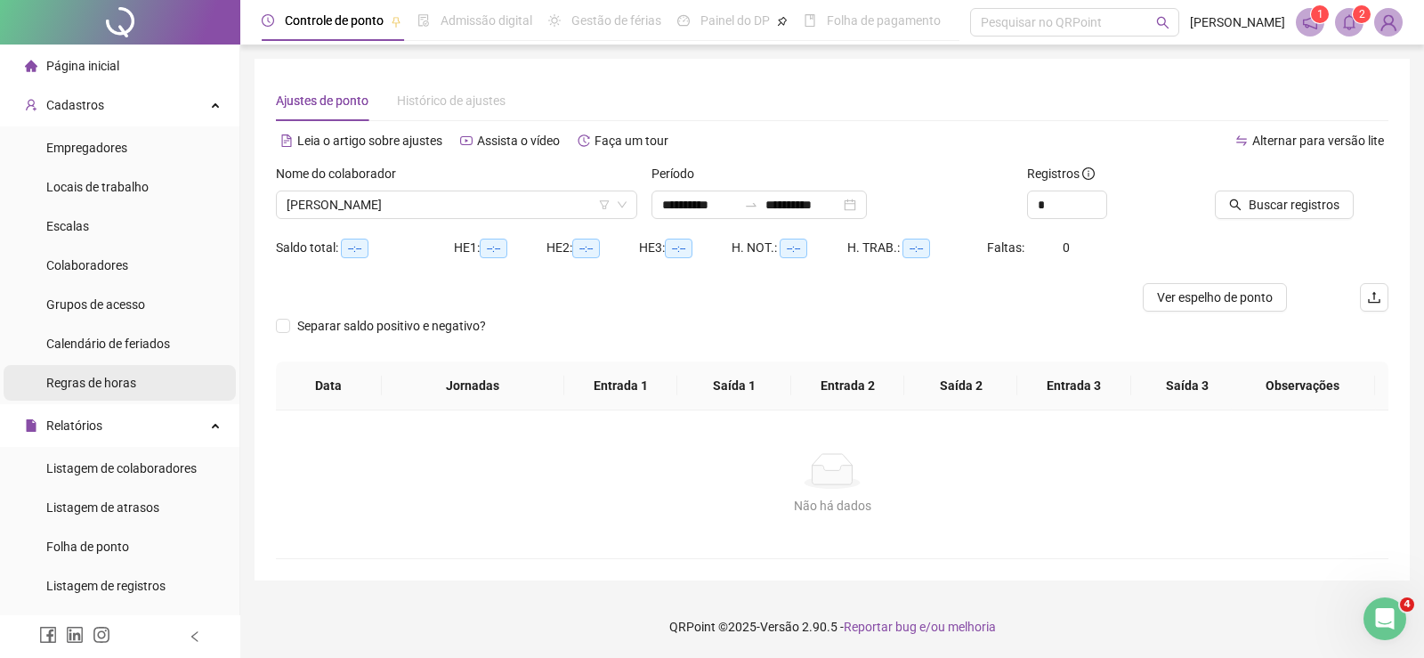
click at [127, 383] on span "Regras de horas" at bounding box center [91, 383] width 90 height 14
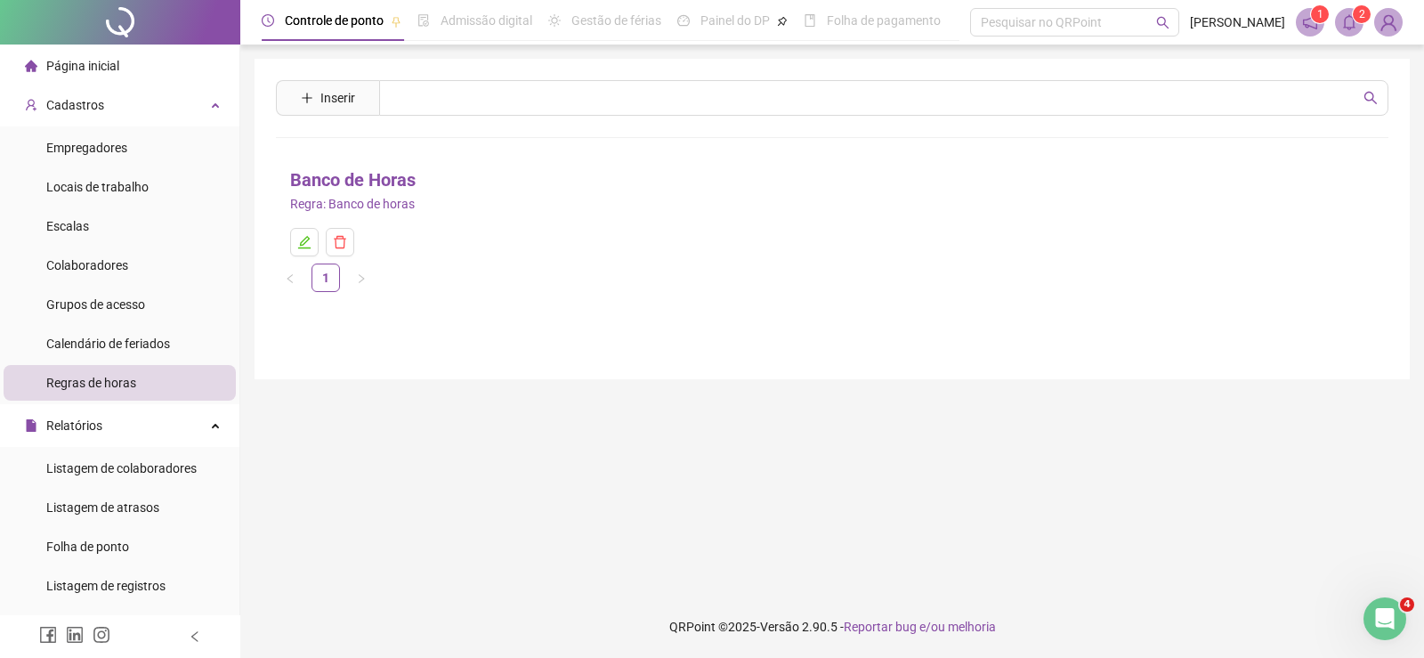
click at [359, 179] on link "Banco de Horas" at bounding box center [353, 180] width 126 height 28
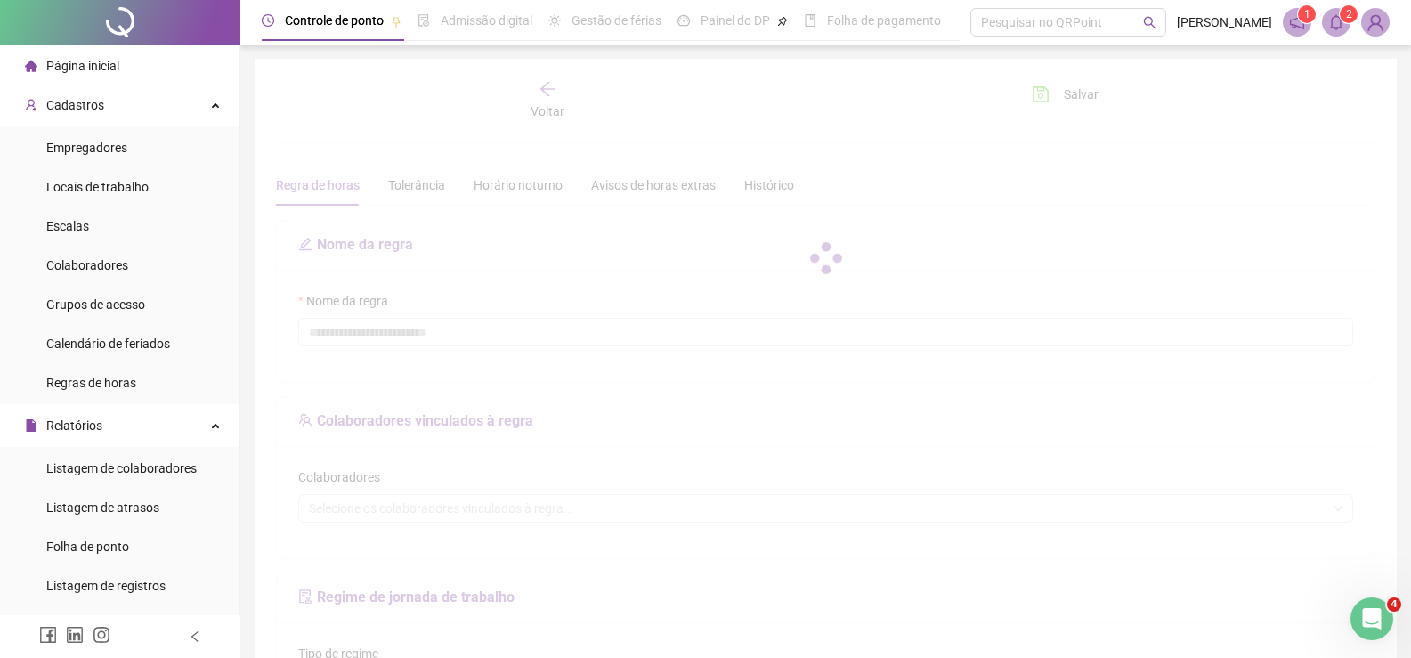
type input "**********"
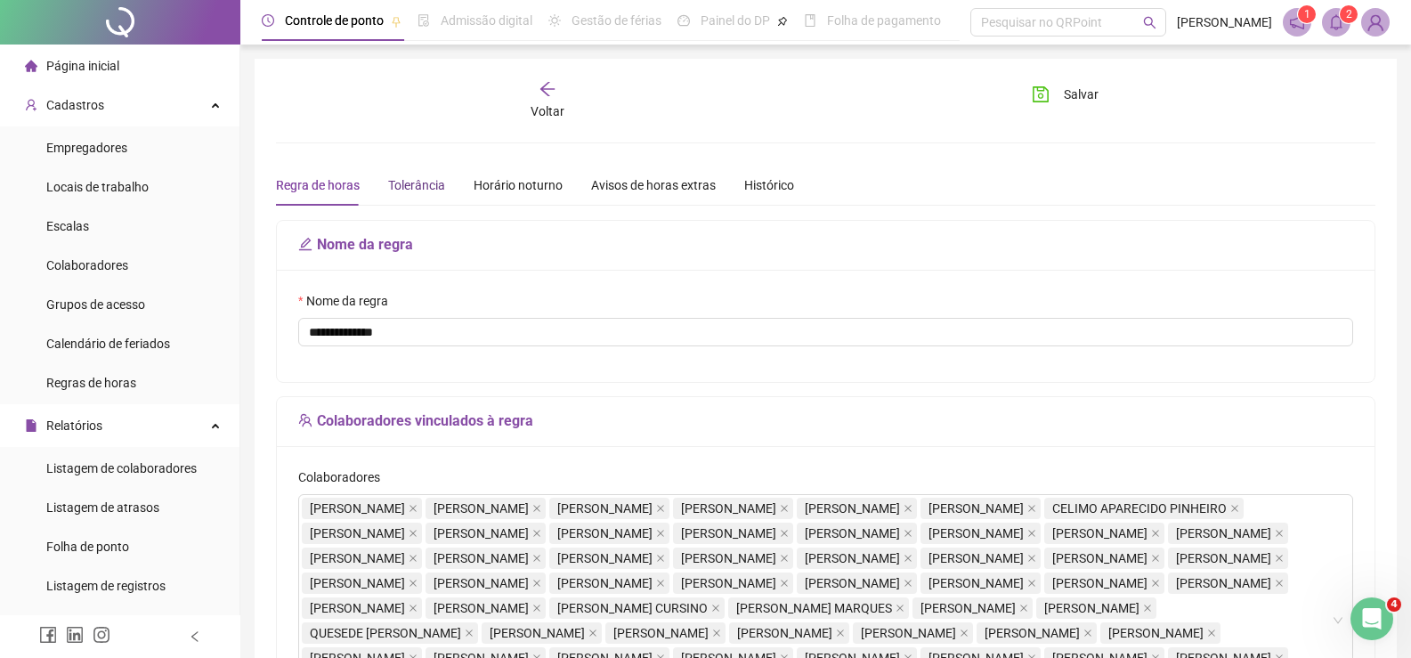
click at [421, 180] on div "Tolerância" at bounding box center [416, 185] width 57 height 20
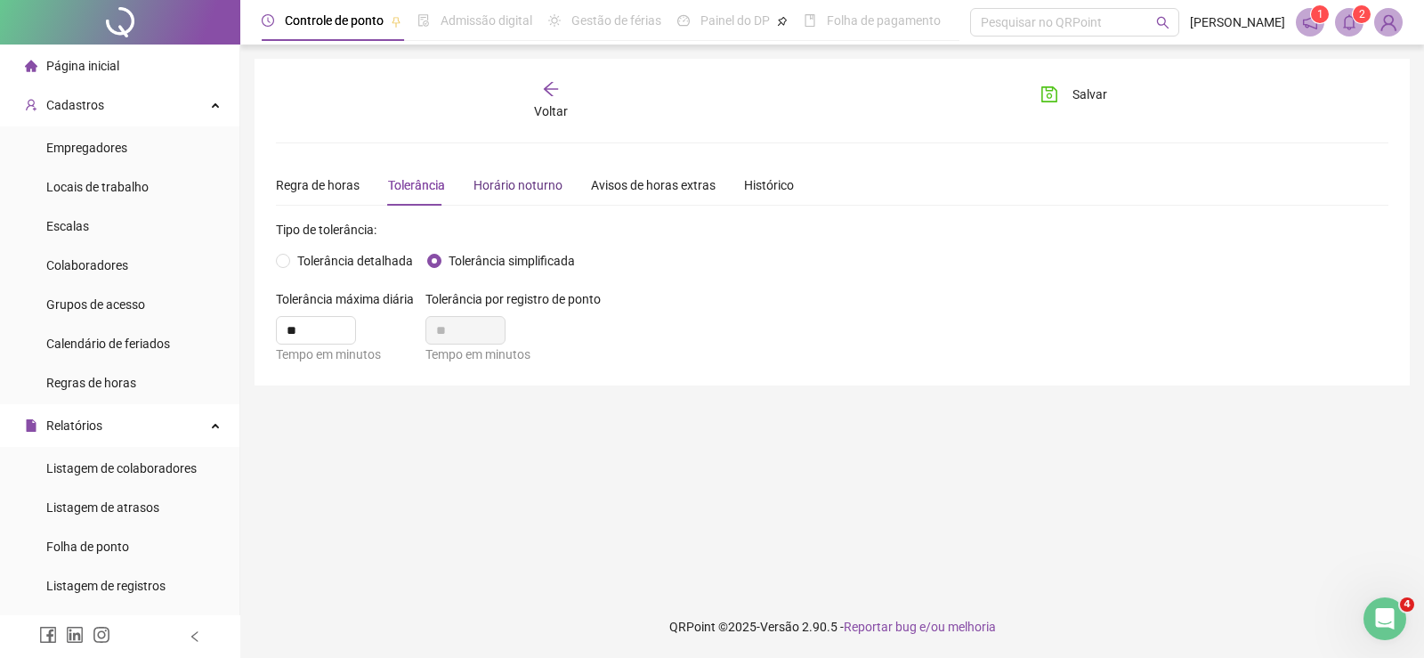
click at [521, 184] on div "Horário noturno" at bounding box center [518, 185] width 89 height 20
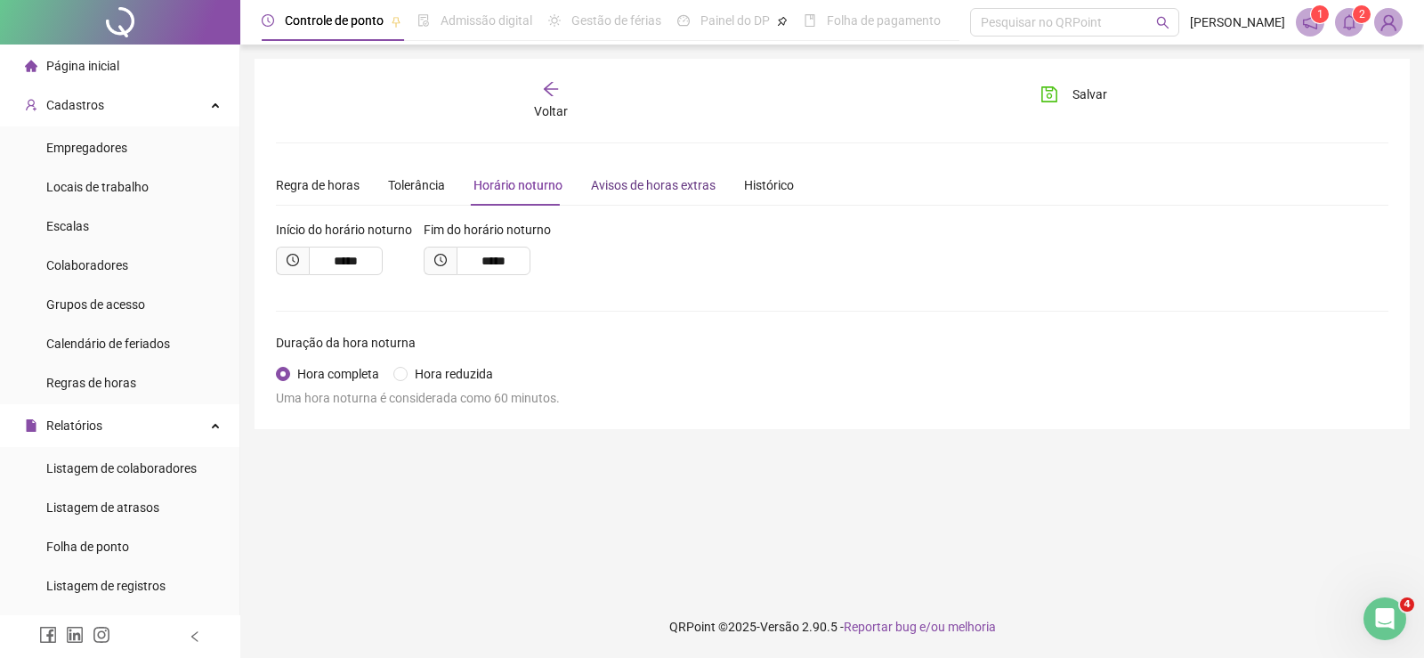
click at [605, 193] on div "Avisos de horas extras" at bounding box center [653, 185] width 125 height 20
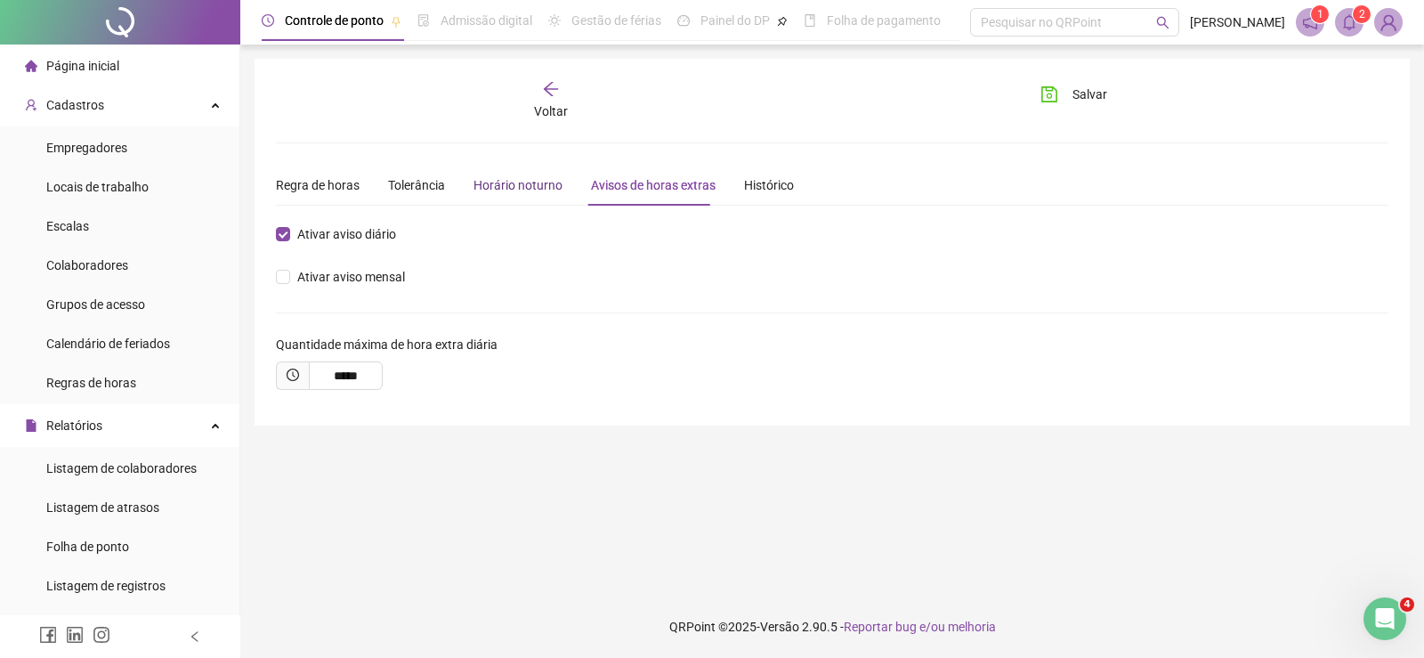
click at [498, 184] on div "Horário noturno" at bounding box center [518, 185] width 89 height 20
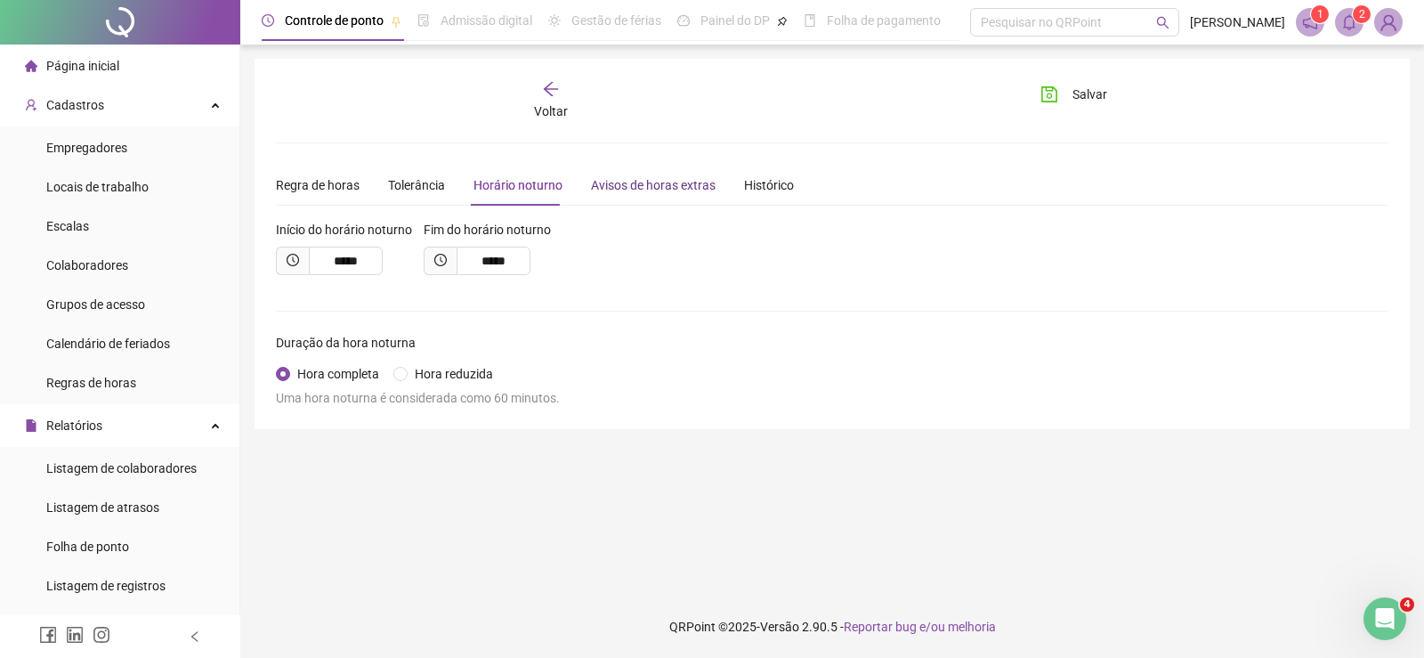
click at [674, 178] on div "Avisos de horas extras" at bounding box center [653, 185] width 125 height 20
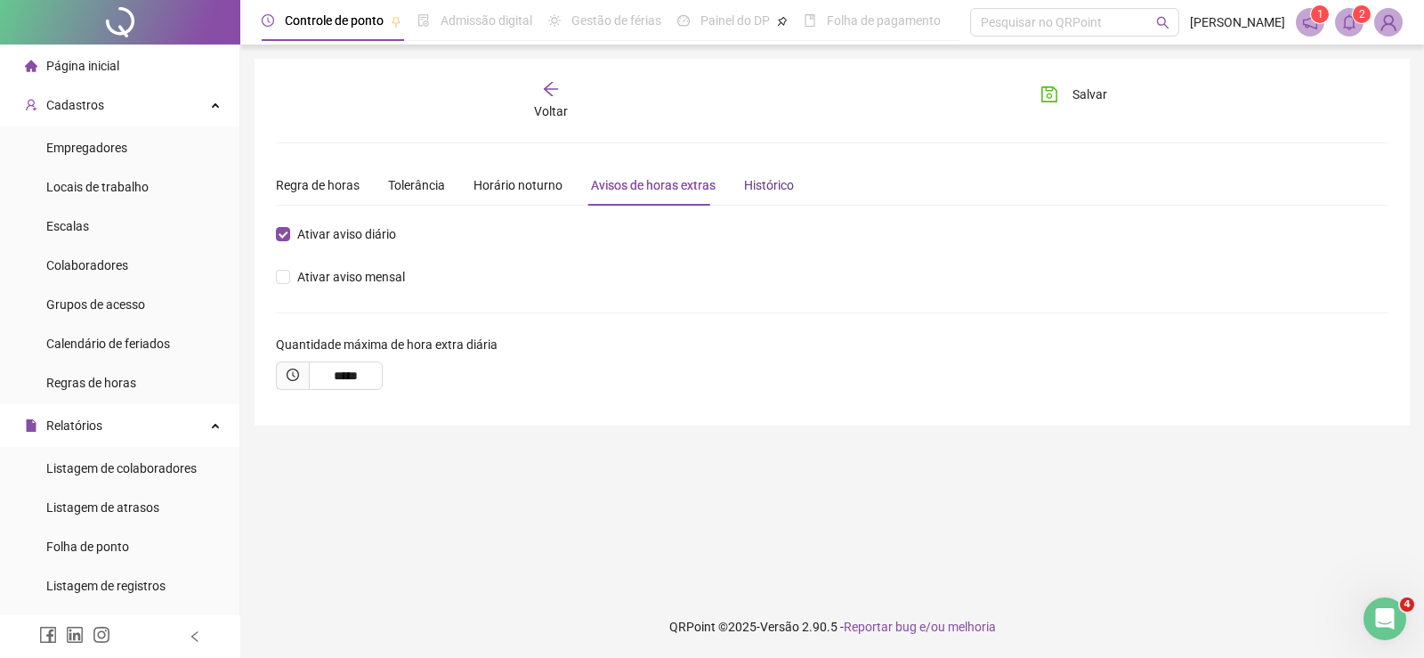
click at [752, 188] on div "Histórico" at bounding box center [769, 185] width 50 height 20
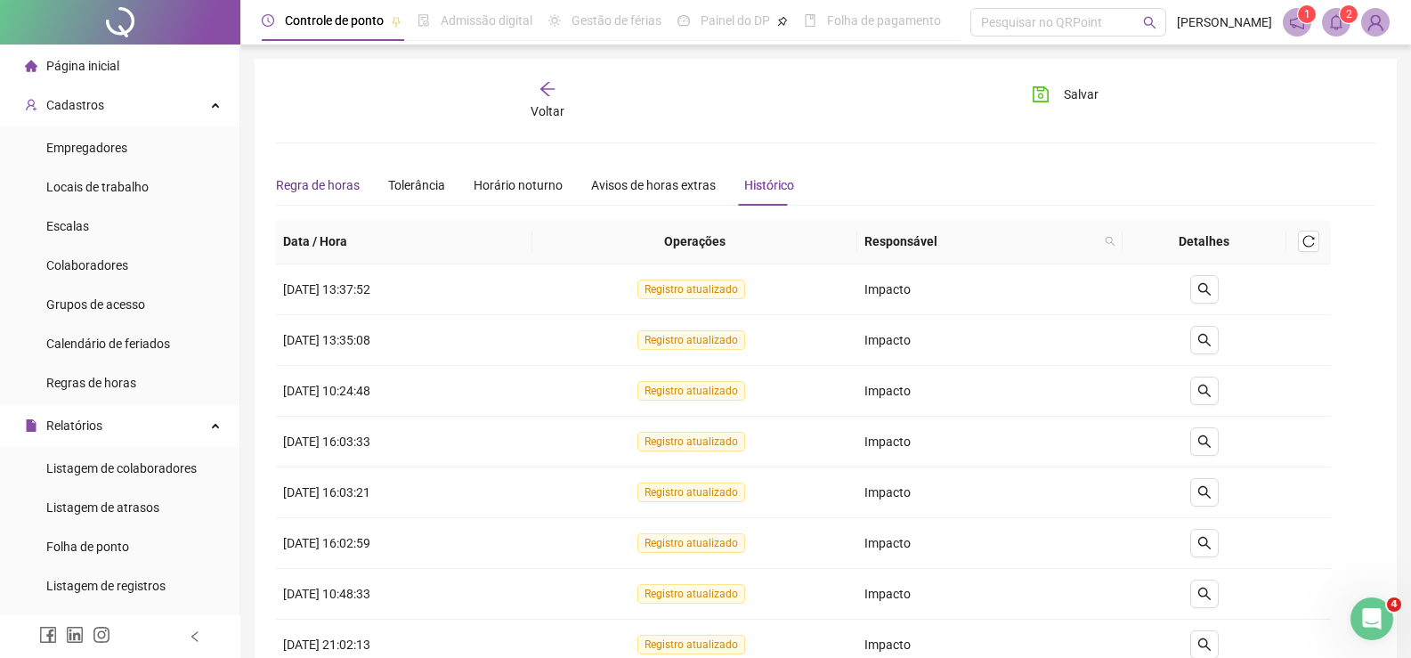
click at [343, 179] on div "Regra de horas" at bounding box center [318, 185] width 84 height 20
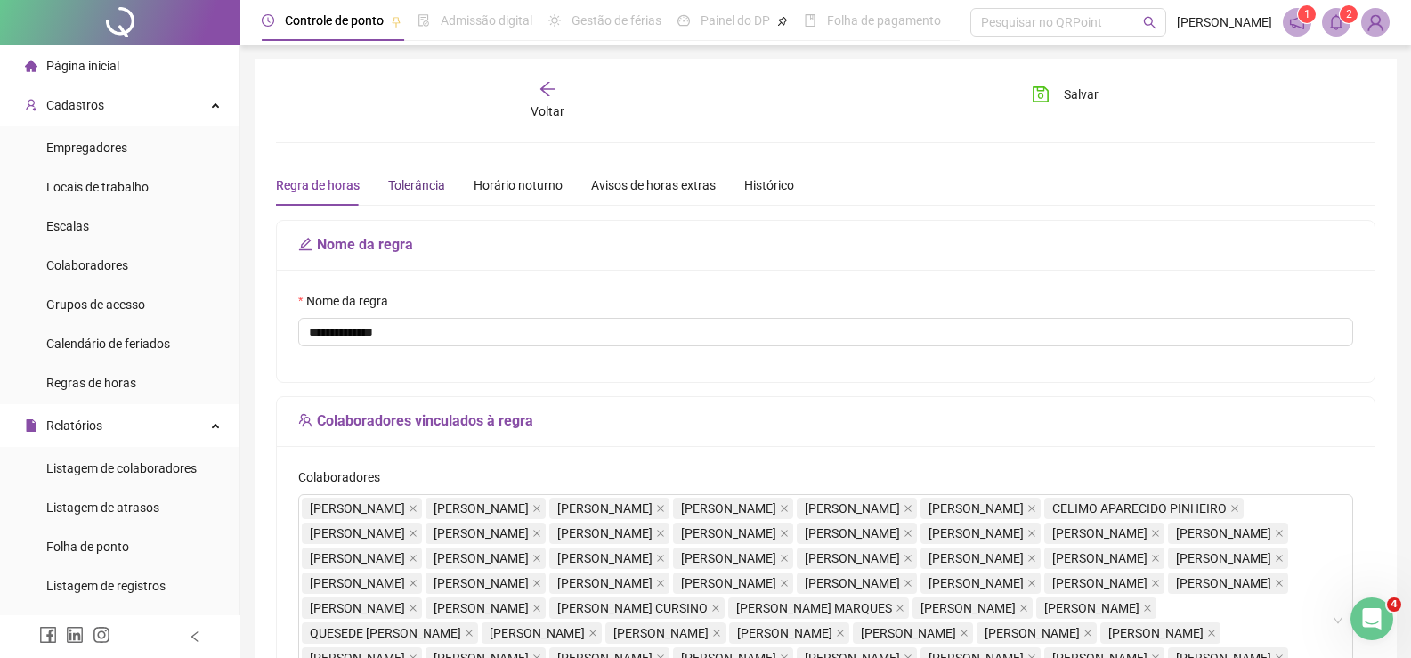
click at [422, 187] on div "Tolerância" at bounding box center [416, 185] width 57 height 20
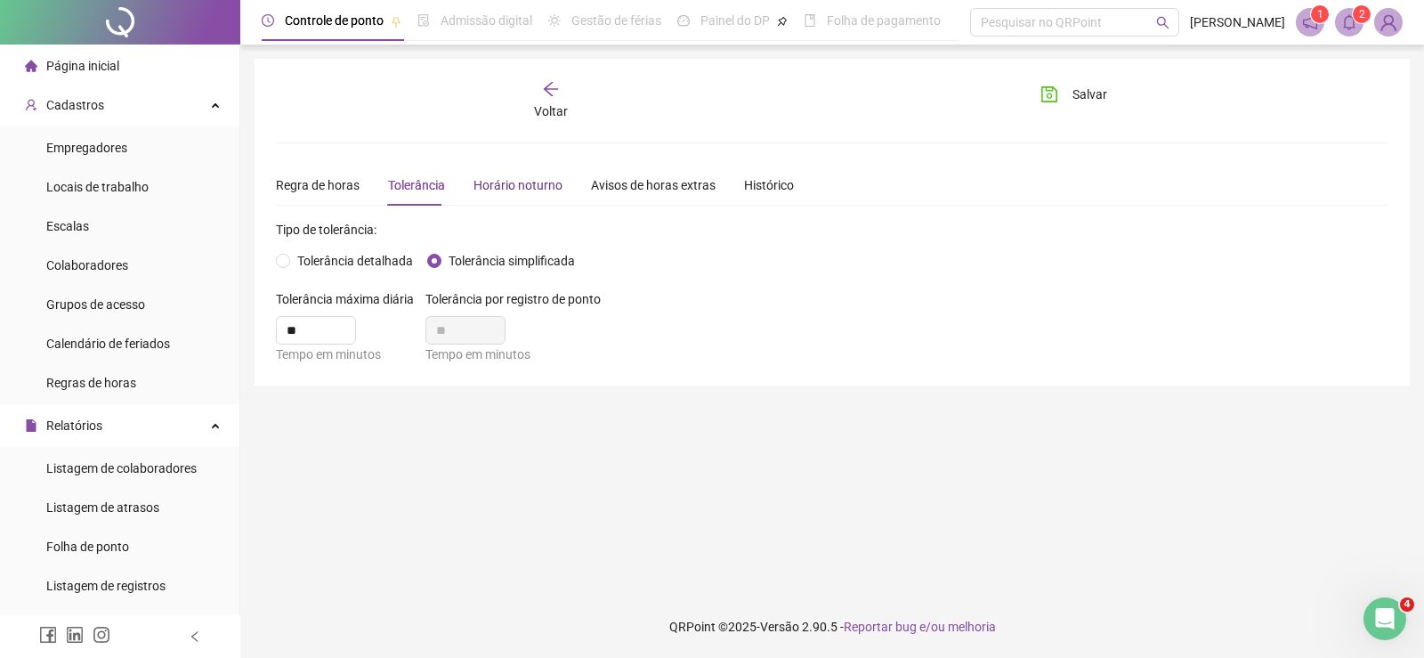
click at [499, 185] on div "Horário noturno" at bounding box center [518, 185] width 89 height 20
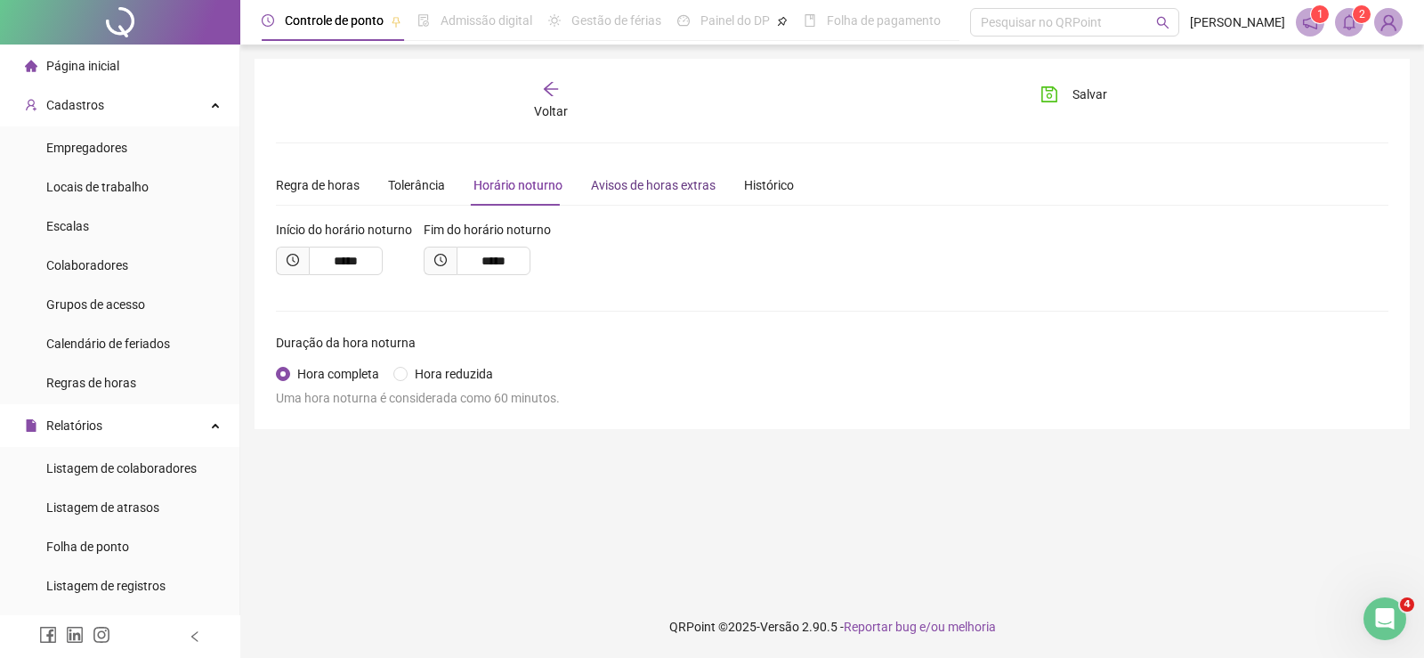
click at [620, 187] on div "Avisos de horas extras" at bounding box center [653, 185] width 125 height 20
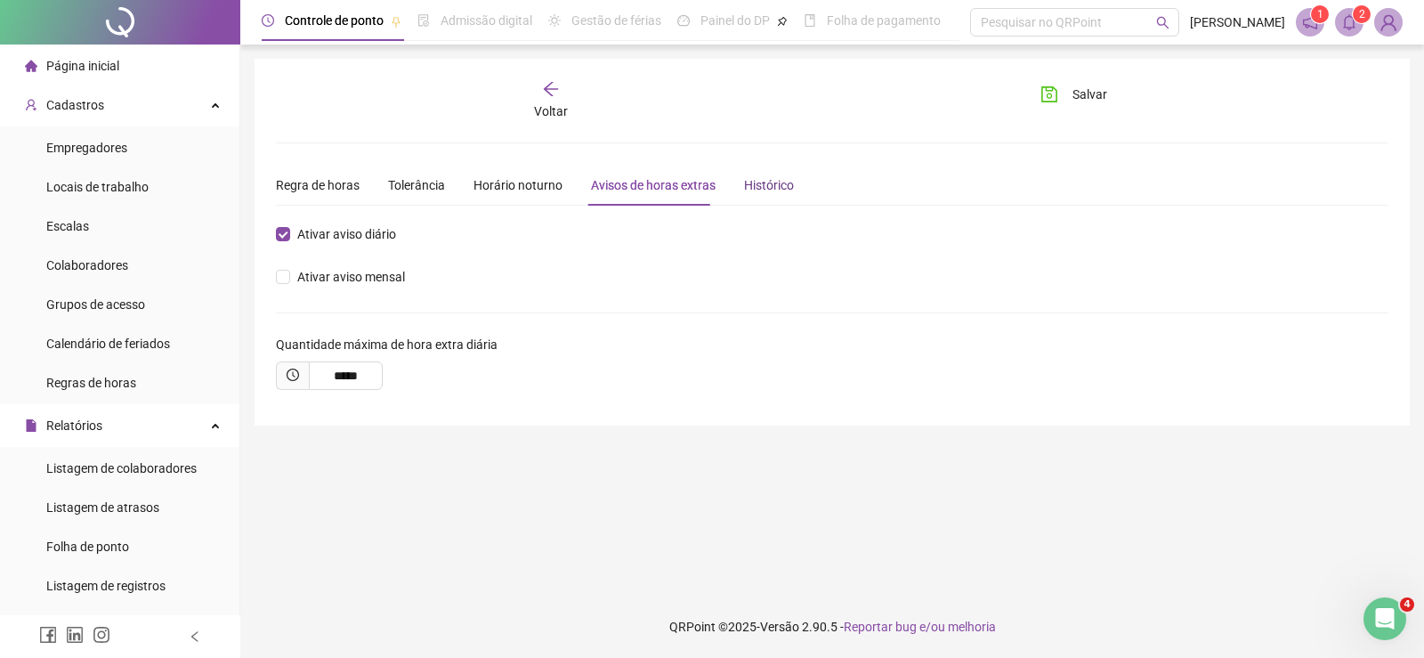
click at [744, 183] on div "Histórico" at bounding box center [769, 185] width 50 height 20
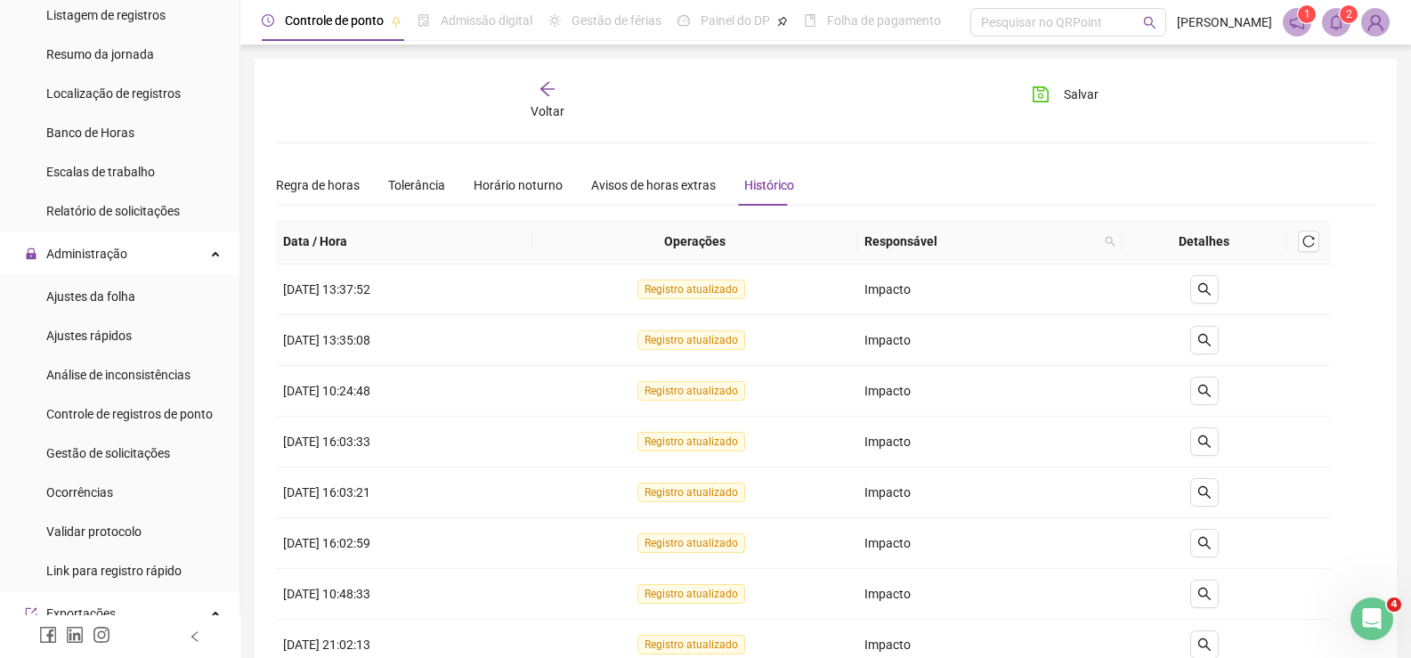
scroll to position [676, 0]
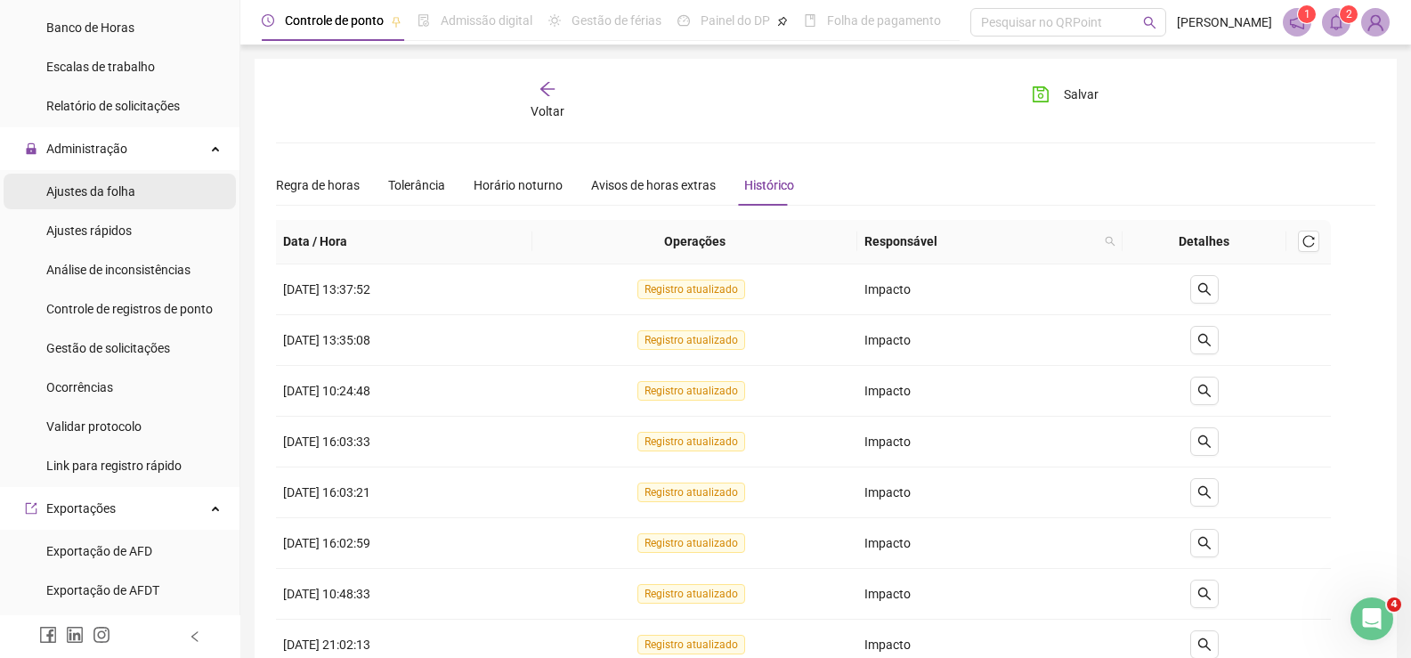
click at [150, 196] on li "Ajustes da folha" at bounding box center [120, 192] width 232 height 36
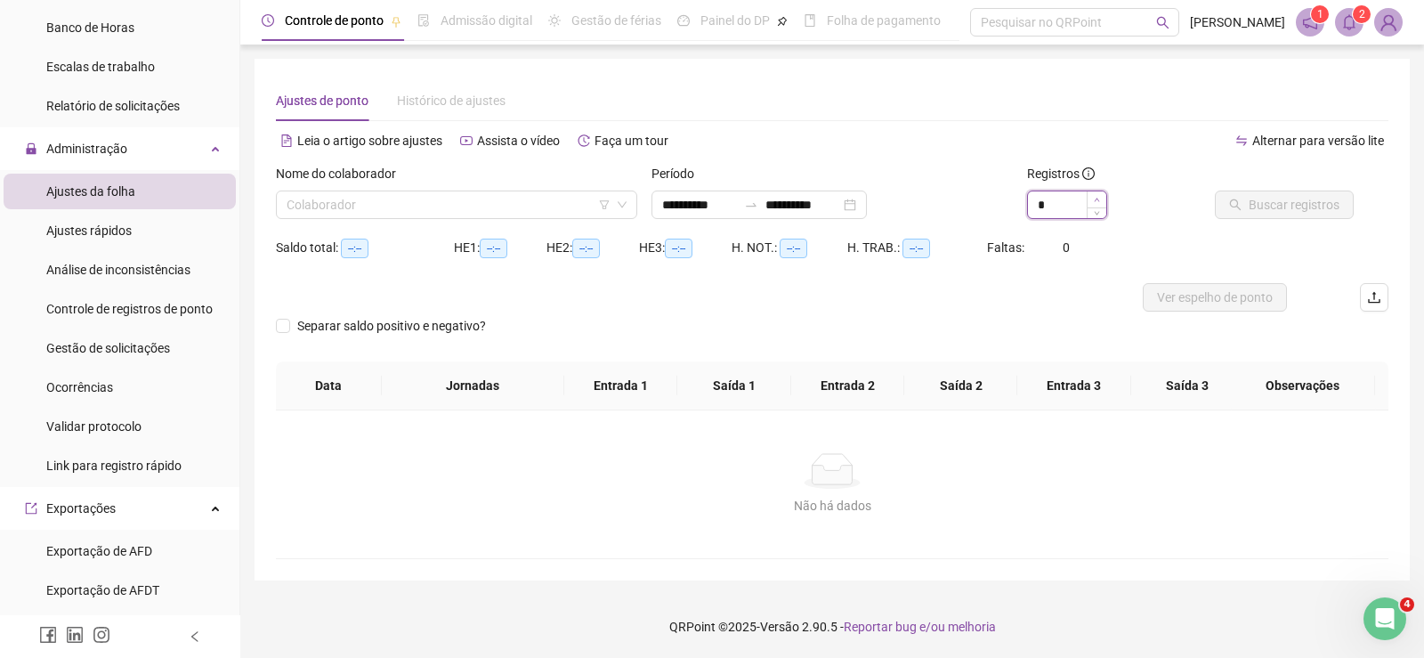
type input "*"
click at [1098, 194] on span "Increase Value" at bounding box center [1097, 199] width 20 height 16
type input "**********"
click at [691, 199] on input "**********" at bounding box center [699, 205] width 75 height 20
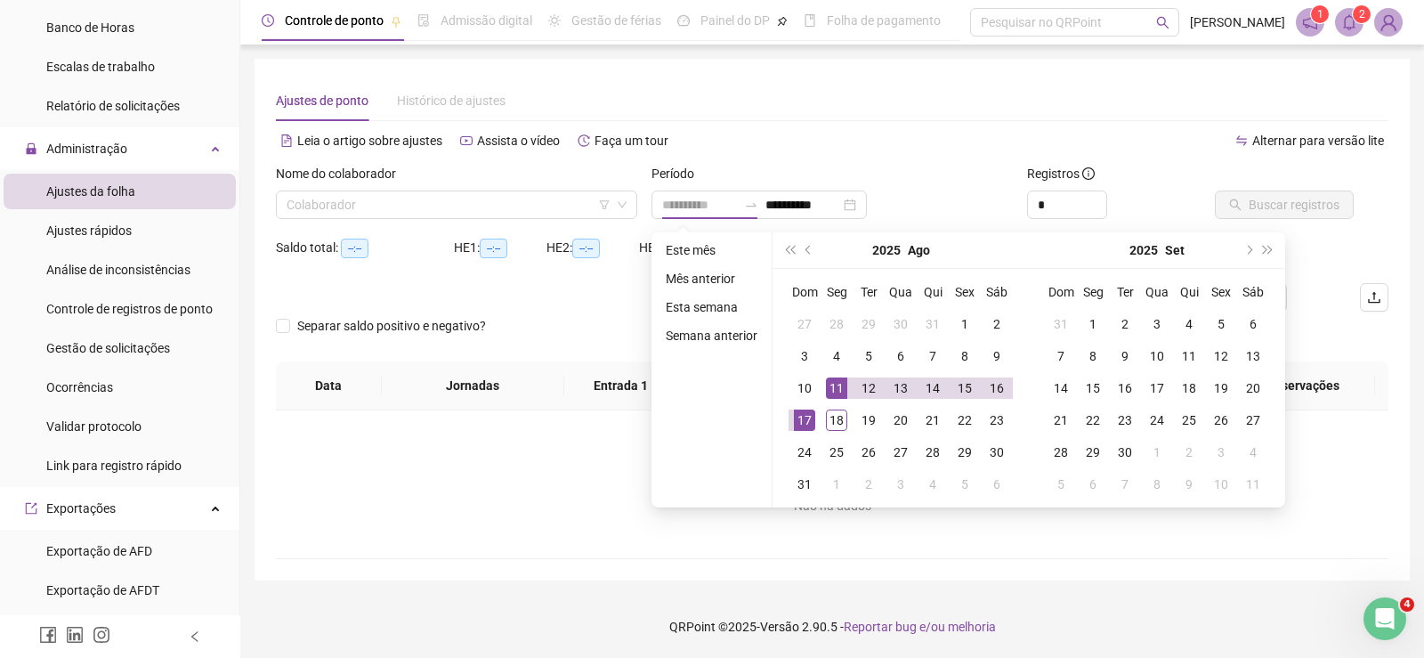
drag, startPoint x: 840, startPoint y: 391, endPoint x: 799, endPoint y: 412, distance: 45.4
click at [838, 391] on div "11" at bounding box center [836, 387] width 21 height 21
click at [799, 418] on div "17" at bounding box center [804, 420] width 21 height 21
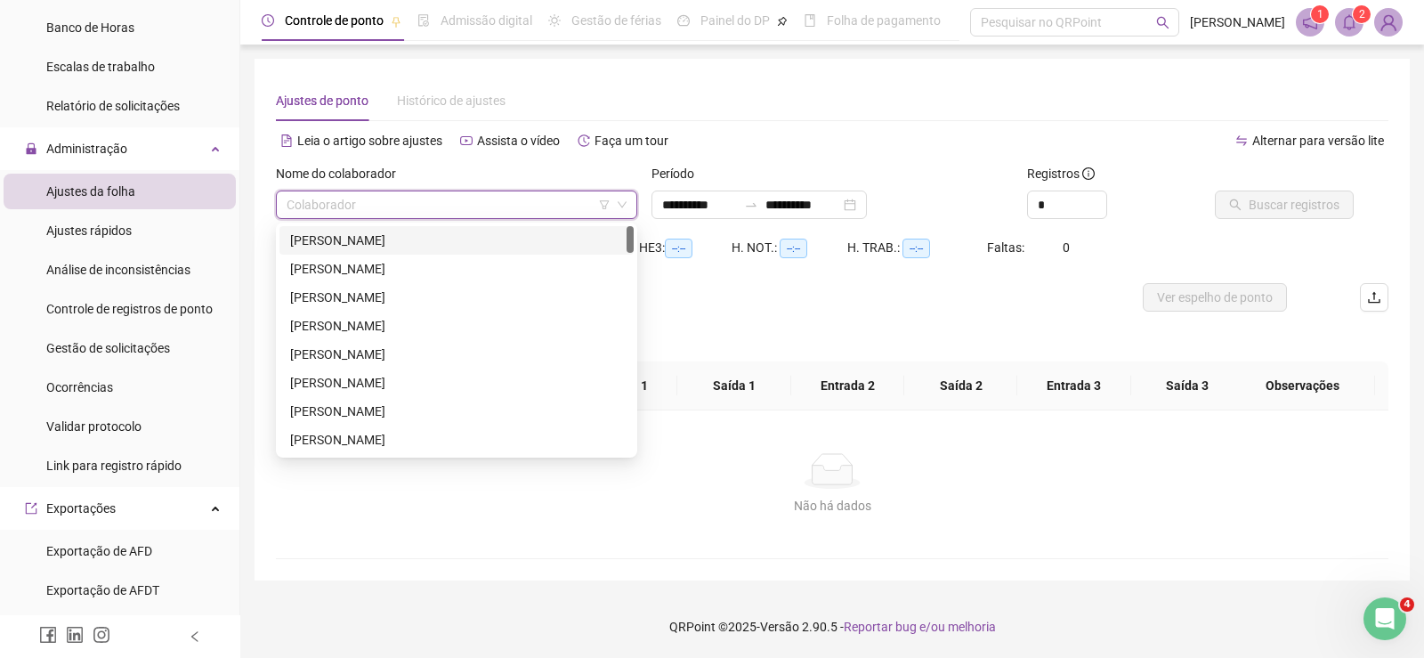
click at [510, 203] on input "search" at bounding box center [449, 204] width 324 height 27
click at [462, 403] on div "[PERSON_NAME]" at bounding box center [456, 412] width 333 height 20
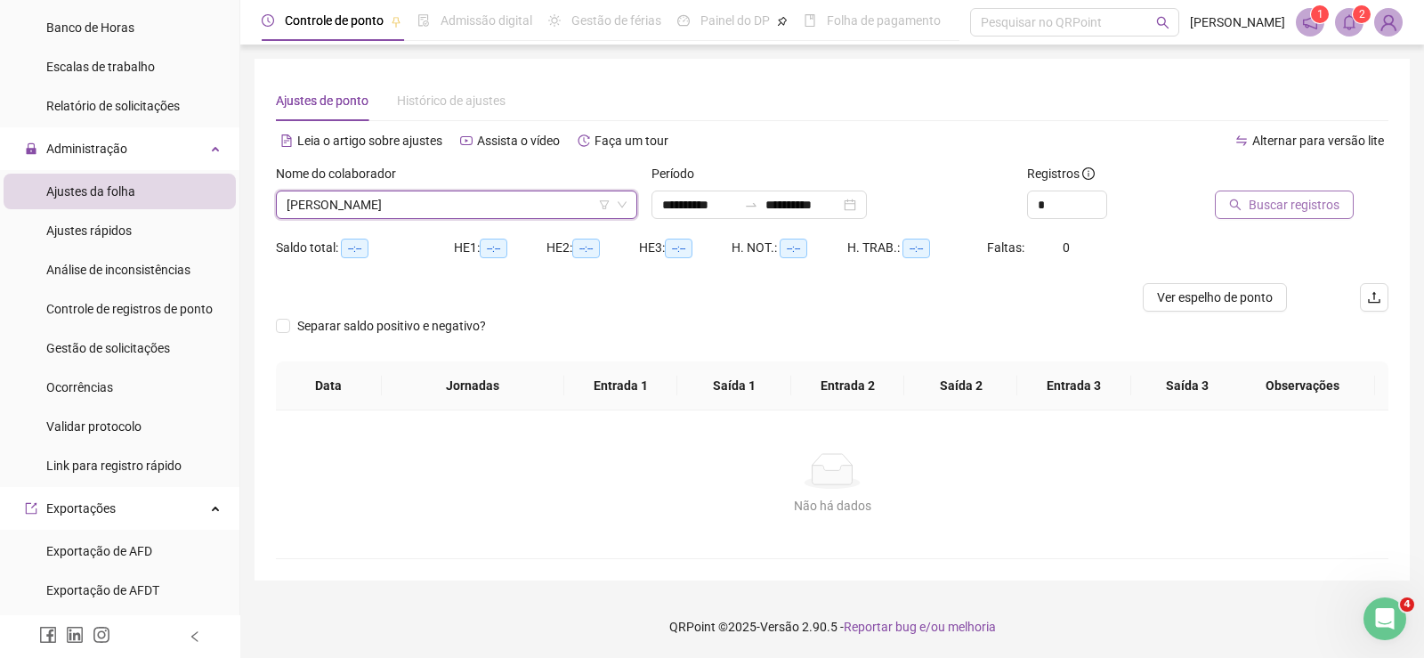
click at [1285, 202] on span "Buscar registros" at bounding box center [1294, 205] width 91 height 20
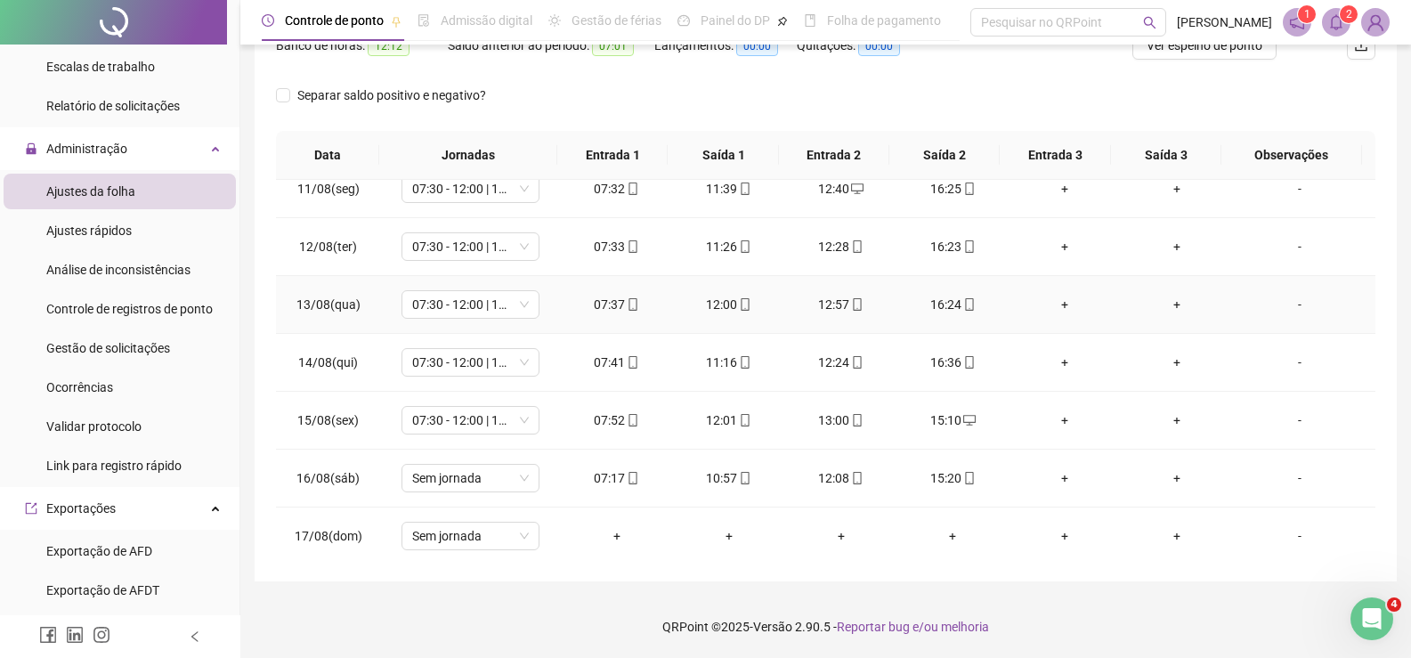
scroll to position [25, 0]
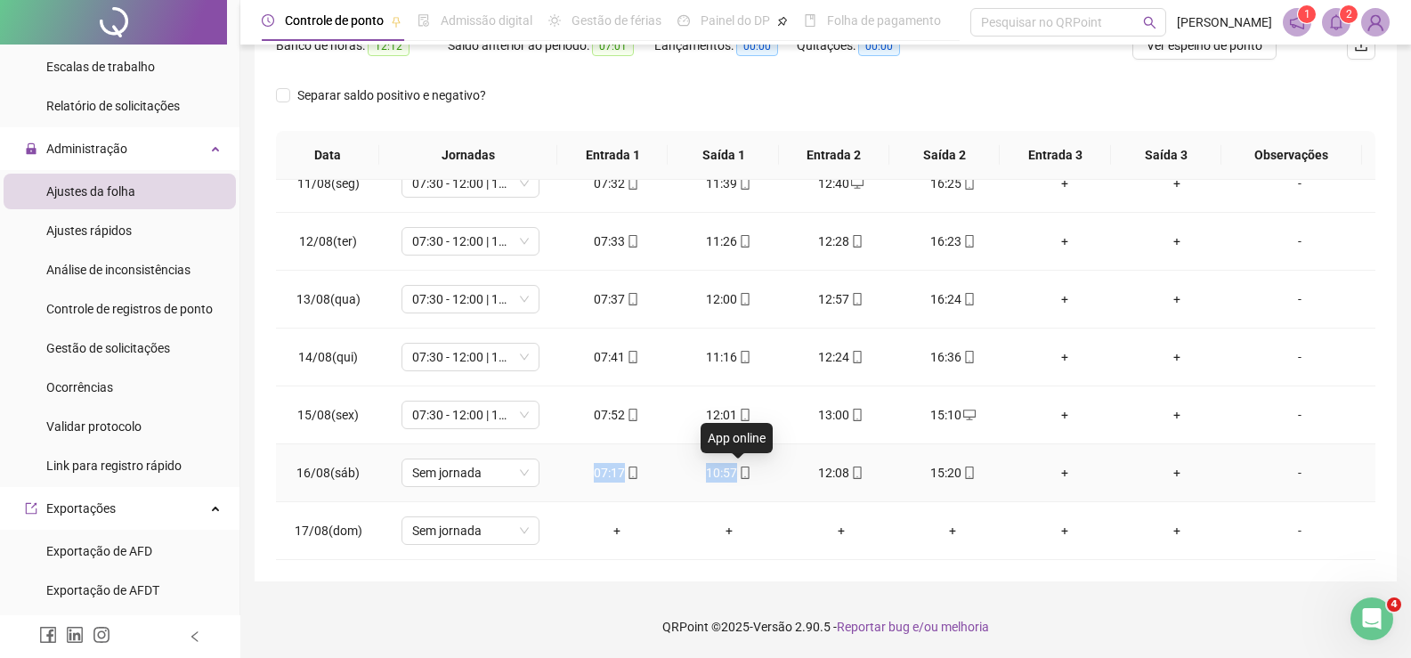
drag, startPoint x: 563, startPoint y: 480, endPoint x: 776, endPoint y: 477, distance: 213.7
click at [776, 477] on tr "16/08(sáb) Sem jornada 07:17 10:57 12:08 15:20 + + -" at bounding box center [826, 473] width 1100 height 58
copy tr "07:17 10:57"
drag, startPoint x: 781, startPoint y: 477, endPoint x: 989, endPoint y: 475, distance: 208.3
click at [989, 475] on tr "16/08(sáb) Sem jornada 07:17 10:57 12:08 15:20 + + -" at bounding box center [826, 473] width 1100 height 58
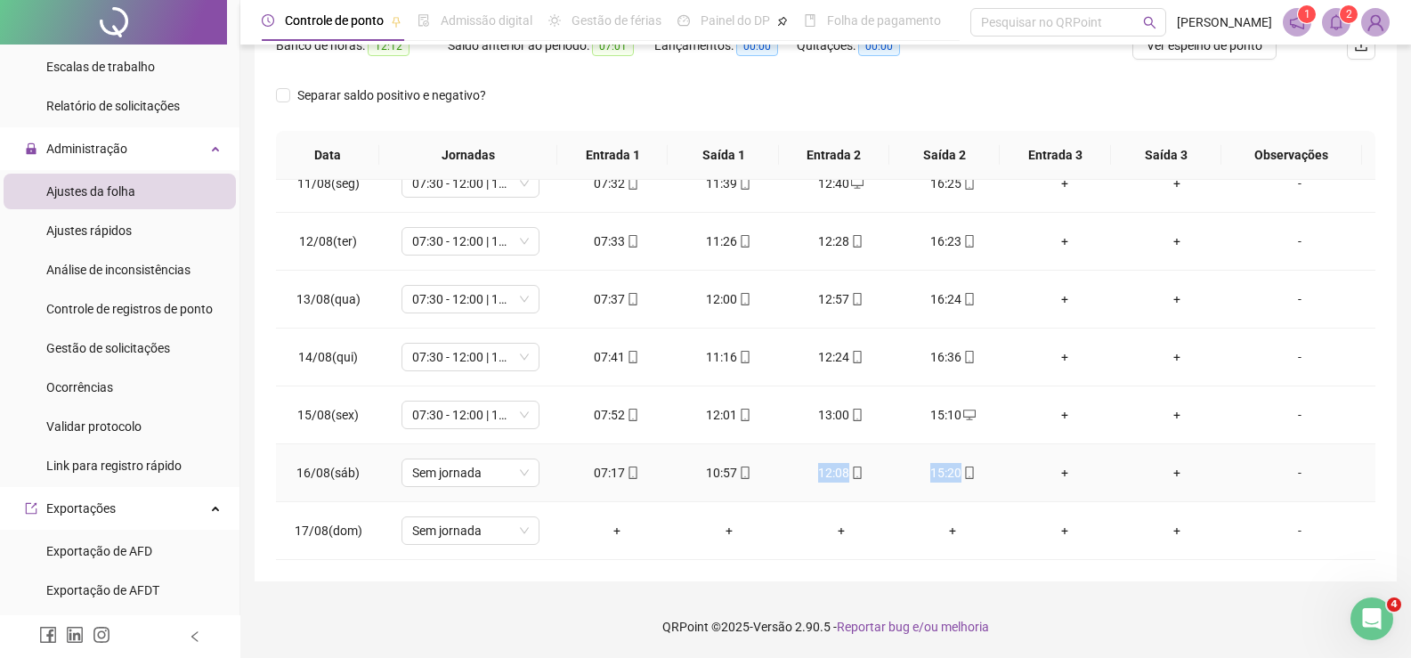
copy tr "12:08 15:20"
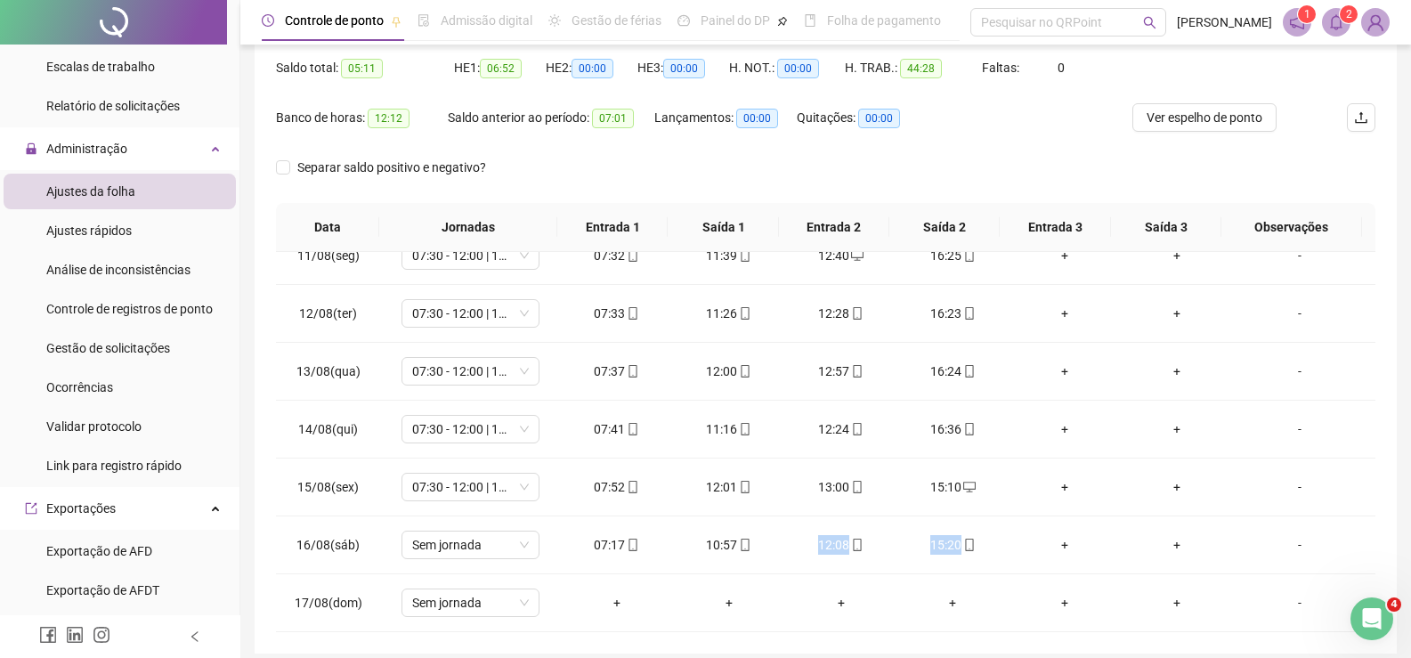
scroll to position [157, 0]
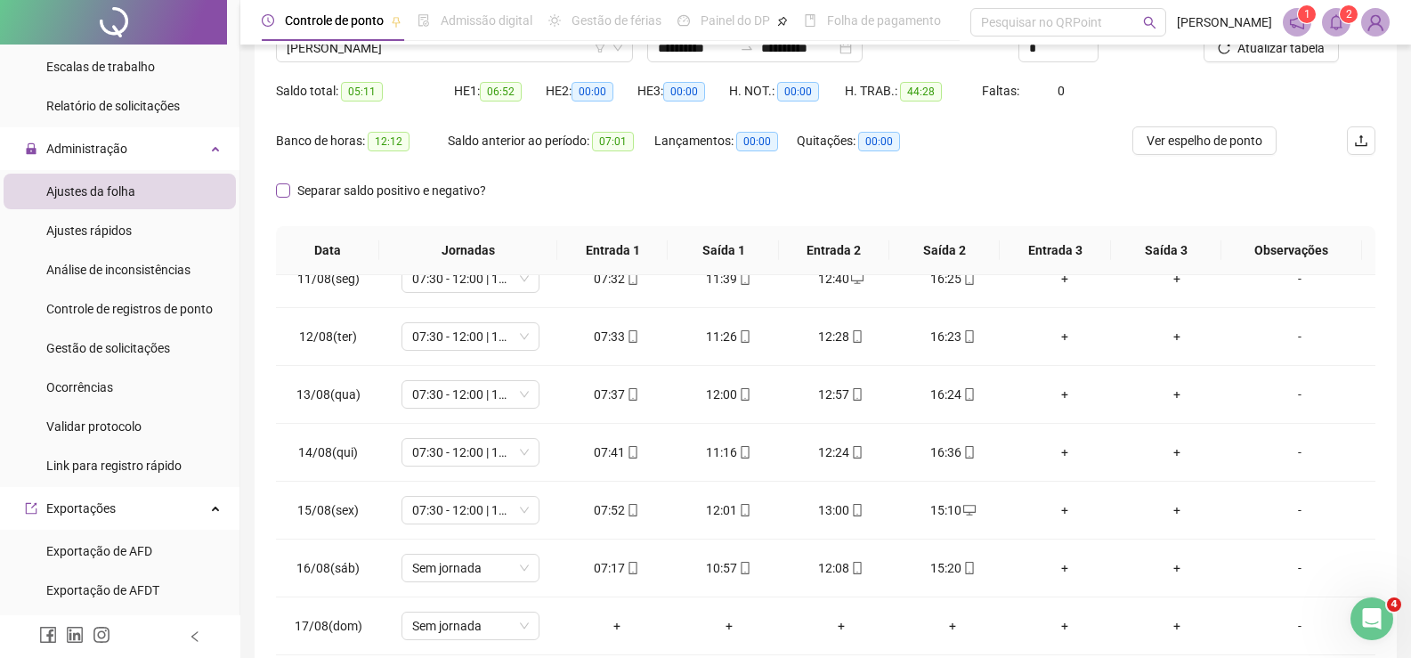
click at [394, 187] on span "Separar saldo positivo e negativo?" at bounding box center [391, 191] width 203 height 20
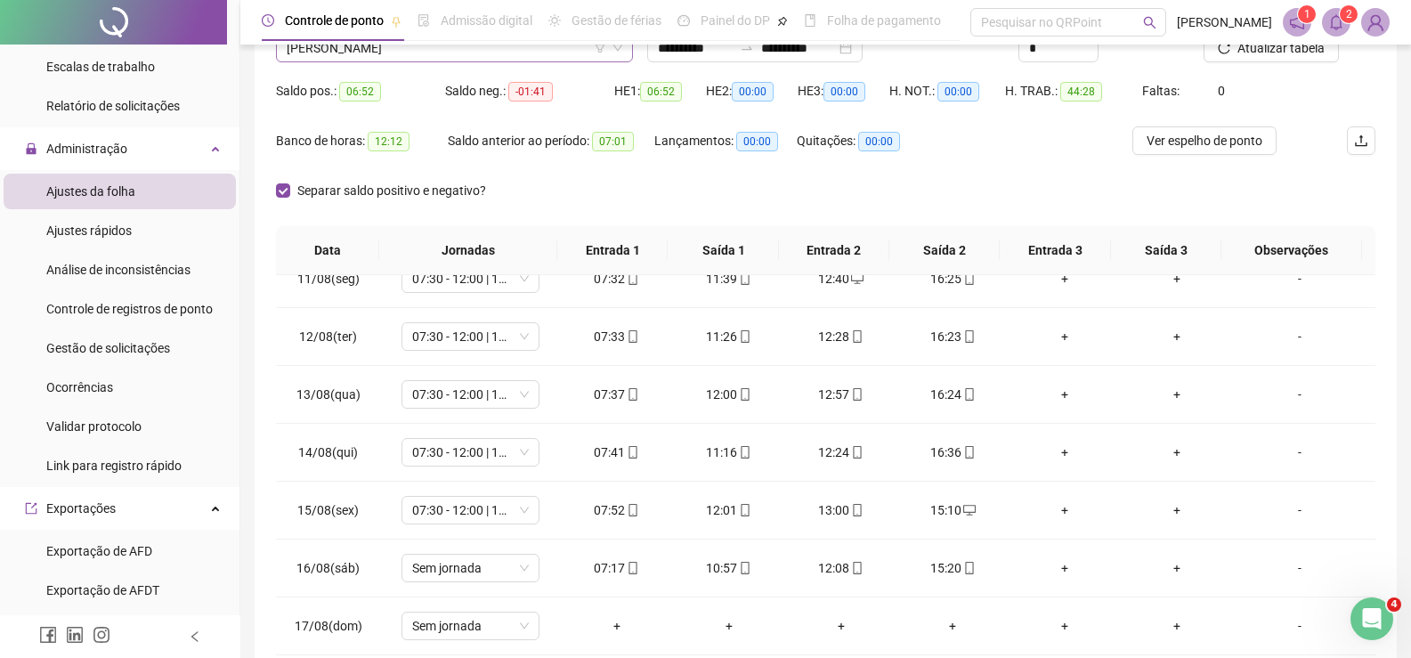
click at [522, 53] on span "[PERSON_NAME]" at bounding box center [455, 48] width 336 height 27
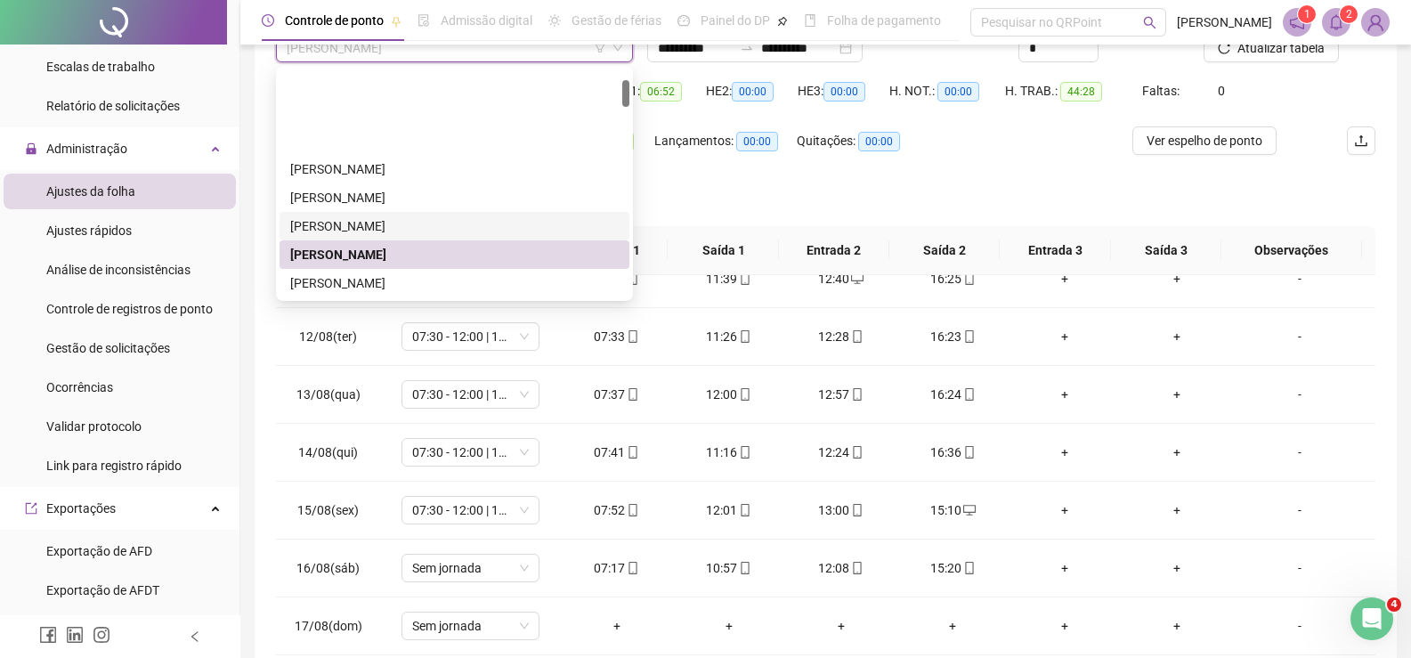
scroll to position [89, 0]
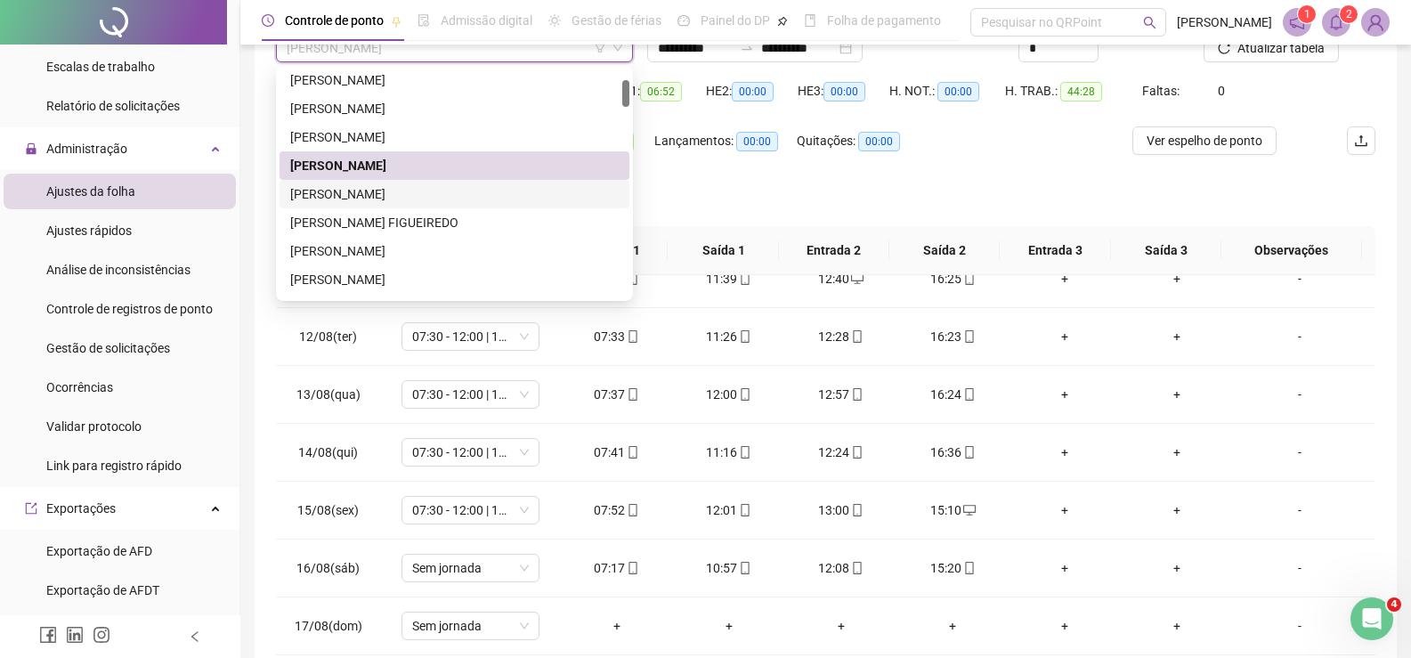
click at [457, 189] on div "[PERSON_NAME]" at bounding box center [454, 194] width 329 height 20
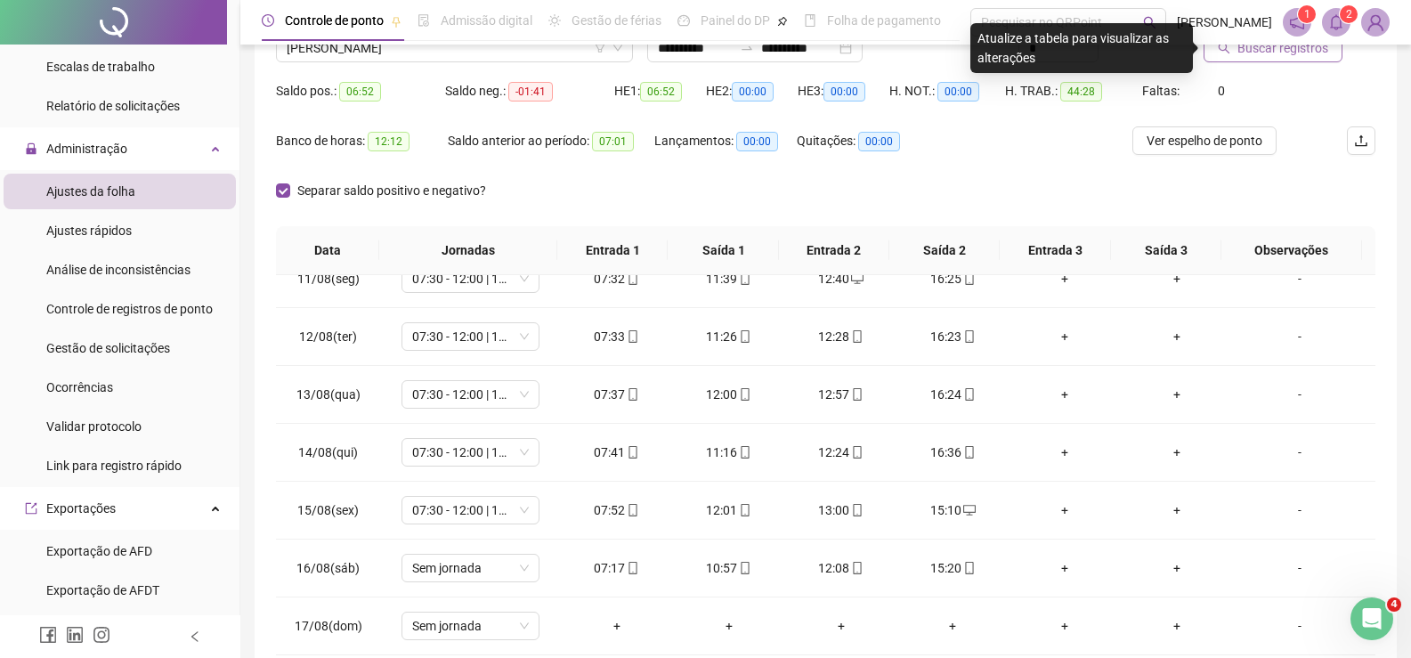
click at [1270, 52] on span "Buscar registros" at bounding box center [1283, 48] width 91 height 20
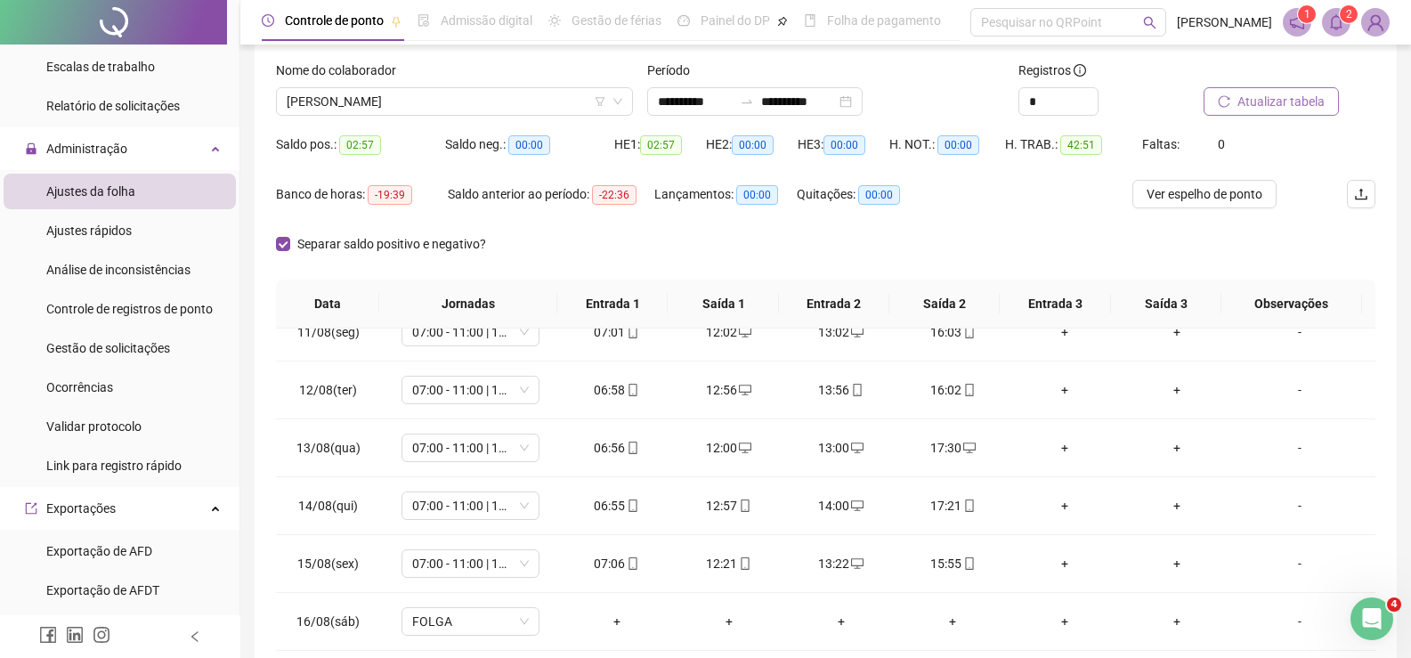
scroll to position [123, 0]
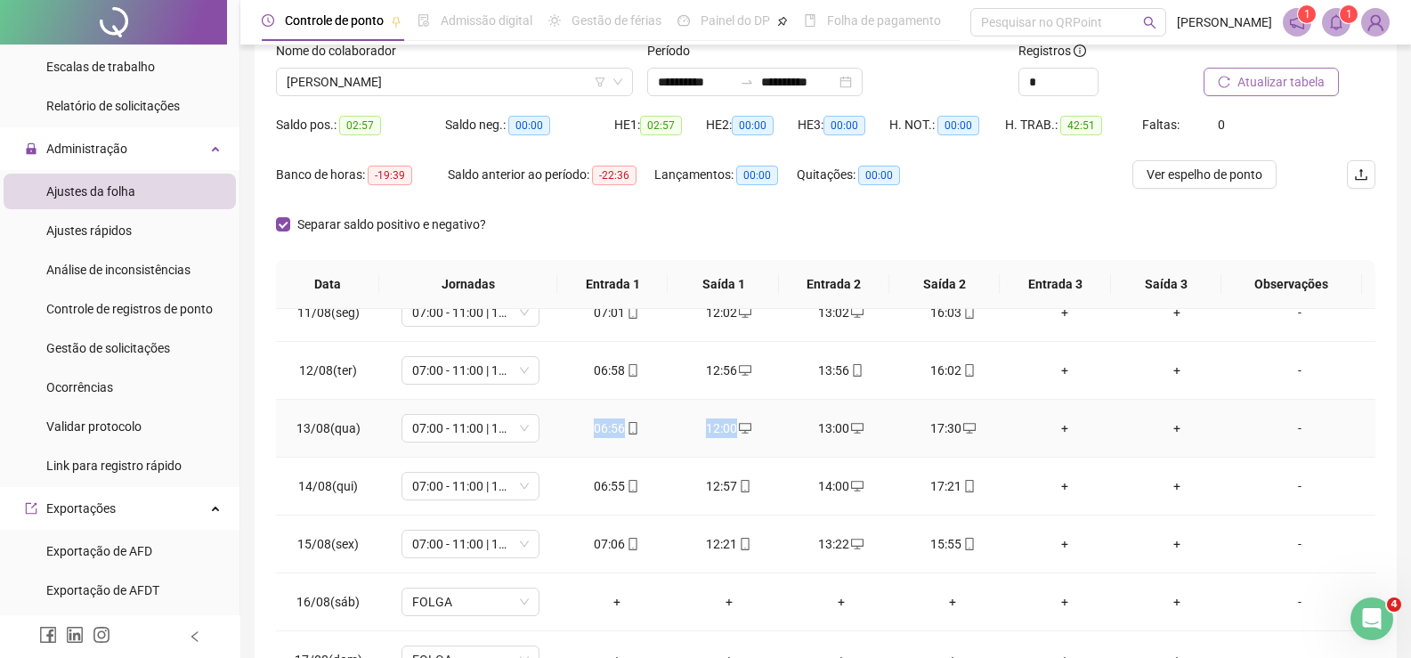
drag, startPoint x: 567, startPoint y: 426, endPoint x: 757, endPoint y: 437, distance: 189.9
click at [775, 426] on tr "13/08(qua) 07:00 - 11:00 | 12:00 - 16:00 06:56 12:00 13:00 17:30 + + -" at bounding box center [826, 429] width 1100 height 58
copy tr "06:56 12:00"
drag, startPoint x: 804, startPoint y: 435, endPoint x: 975, endPoint y: 440, distance: 171.0
click at [1027, 427] on tr "13/08(qua) 07:00 - 11:00 | 12:00 - 16:00 06:56 12:00 13:00 17:30 + + -" at bounding box center [826, 429] width 1100 height 58
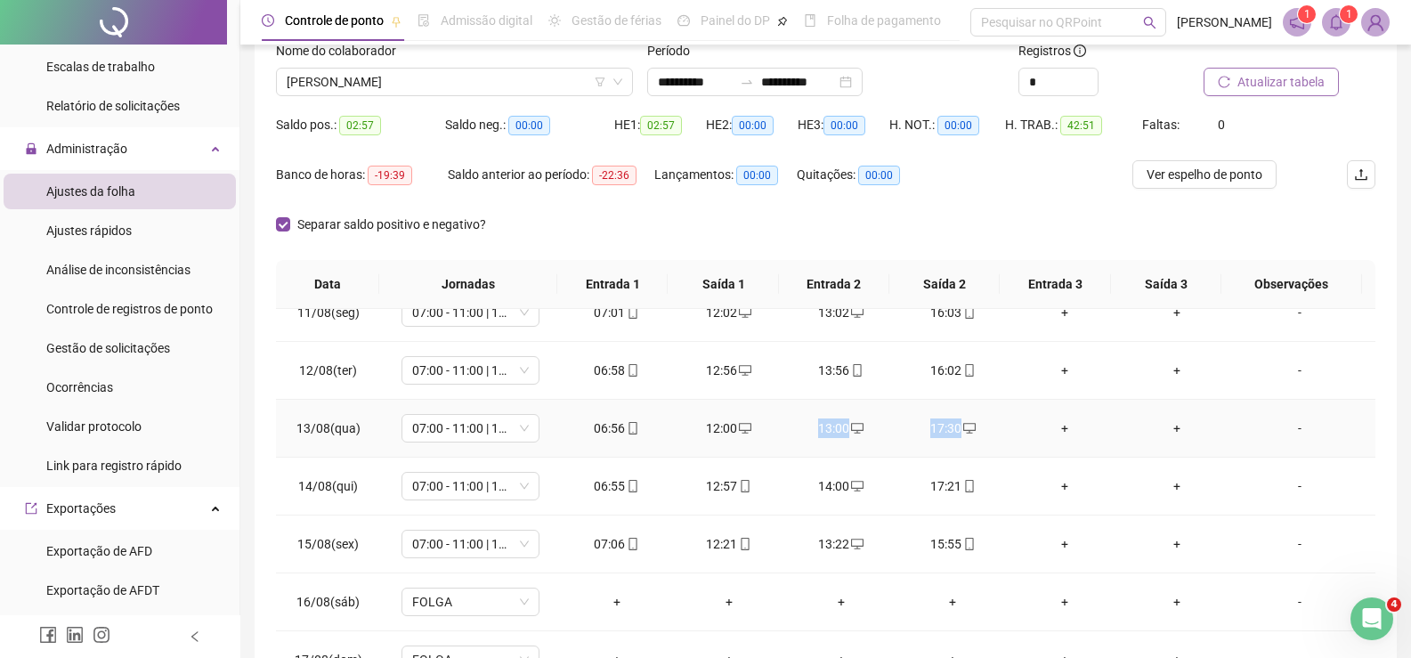
copy tr "13:00 17:30"
drag, startPoint x: 581, startPoint y: 488, endPoint x: 771, endPoint y: 476, distance: 190.0
click at [782, 475] on tr "14/08(qui) 07:00 - 11:00 | 12:00 - 16:00 06:55 12:57 14:00 17:21 + + -" at bounding box center [826, 487] width 1100 height 58
copy tr "06:55 12:57"
click at [784, 217] on div "Separar saldo positivo e negativo?" at bounding box center [826, 235] width 1100 height 50
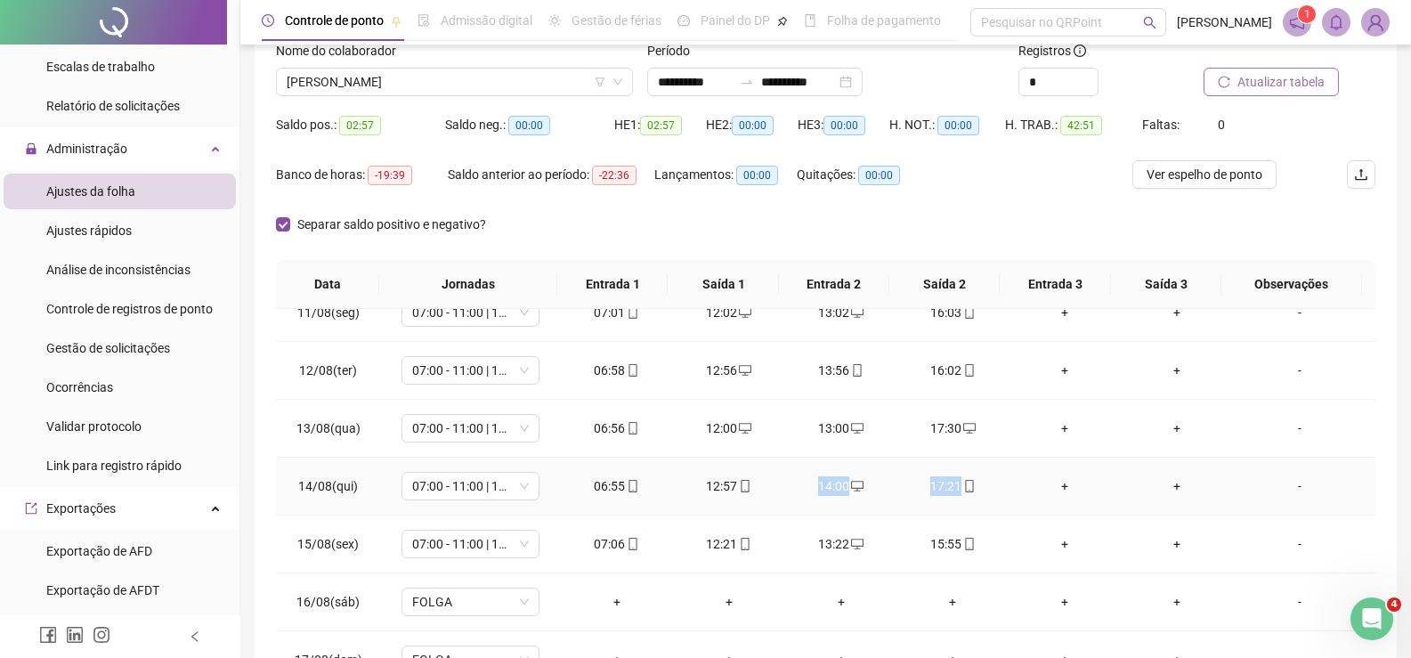
drag, startPoint x: 806, startPoint y: 487, endPoint x: 944, endPoint y: 487, distance: 138.0
click at [976, 476] on tr "14/08(qui) 07:00 - 11:00 | 12:00 - 16:00 06:55 12:57 14:00 17:21 + + -" at bounding box center [826, 487] width 1100 height 58
copy tr "14:00 17:21"
drag, startPoint x: 370, startPoint y: 74, endPoint x: 371, endPoint y: 106, distance: 32.1
click at [370, 74] on span "[PERSON_NAME]" at bounding box center [455, 82] width 336 height 27
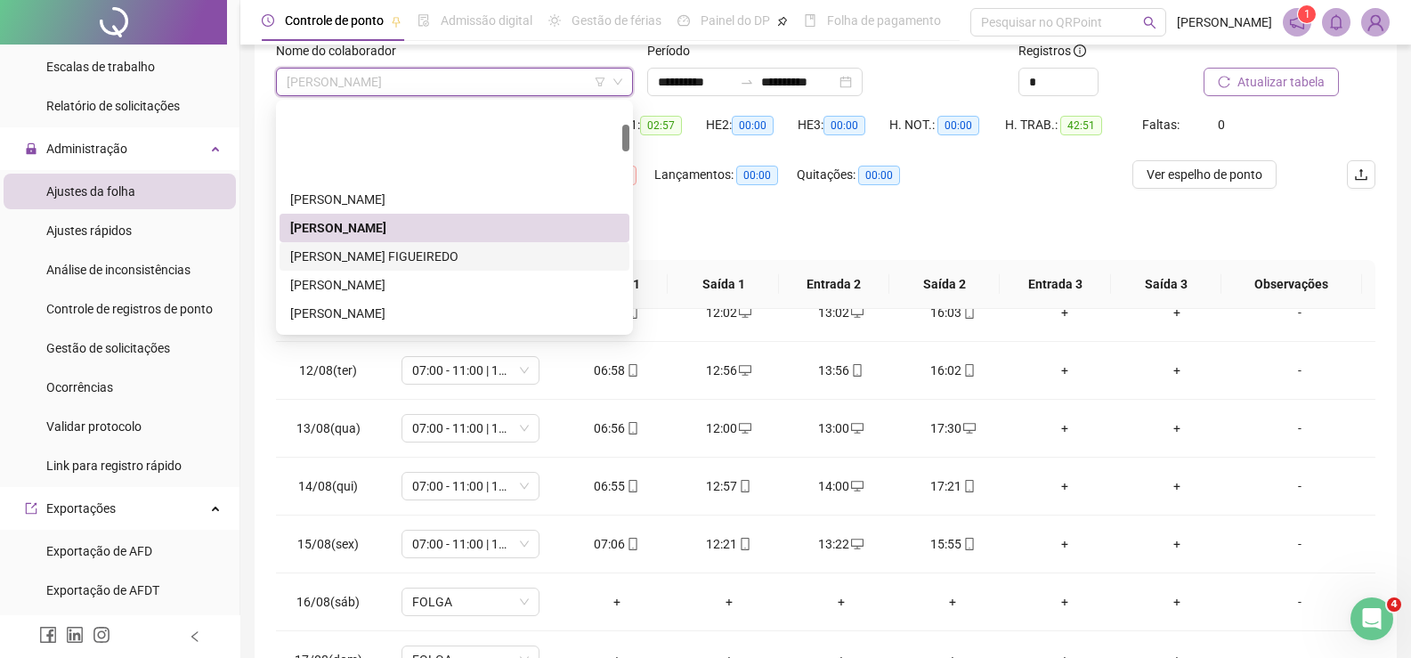
scroll to position [178, 0]
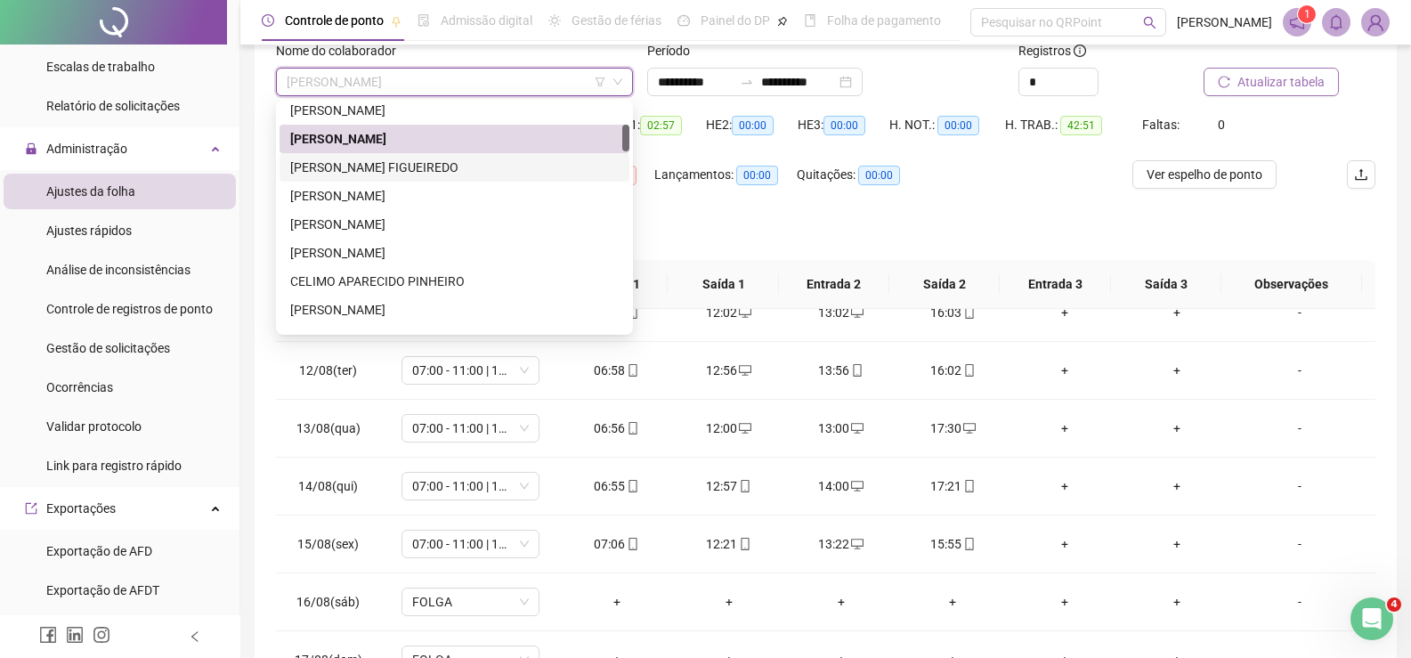
click at [442, 159] on div "[PERSON_NAME] FIGUEIREDO" at bounding box center [454, 168] width 329 height 20
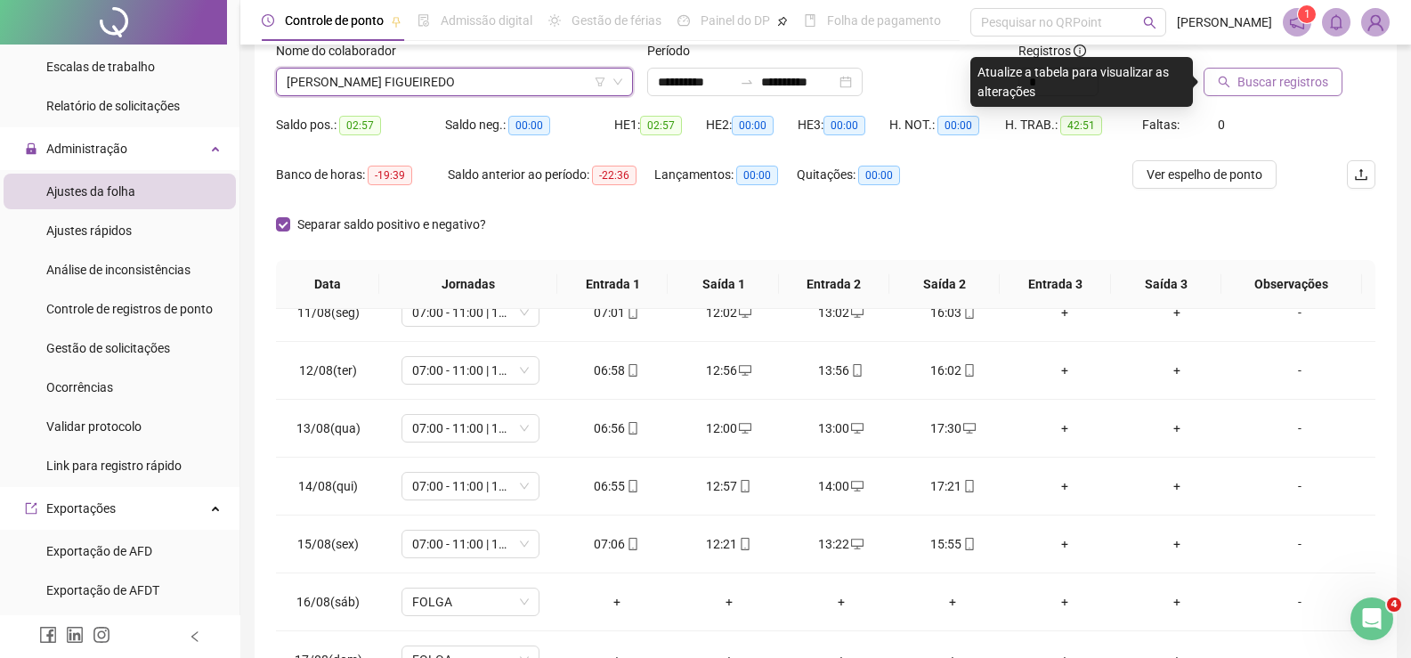
click at [1279, 69] on button "Buscar registros" at bounding box center [1273, 82] width 139 height 28
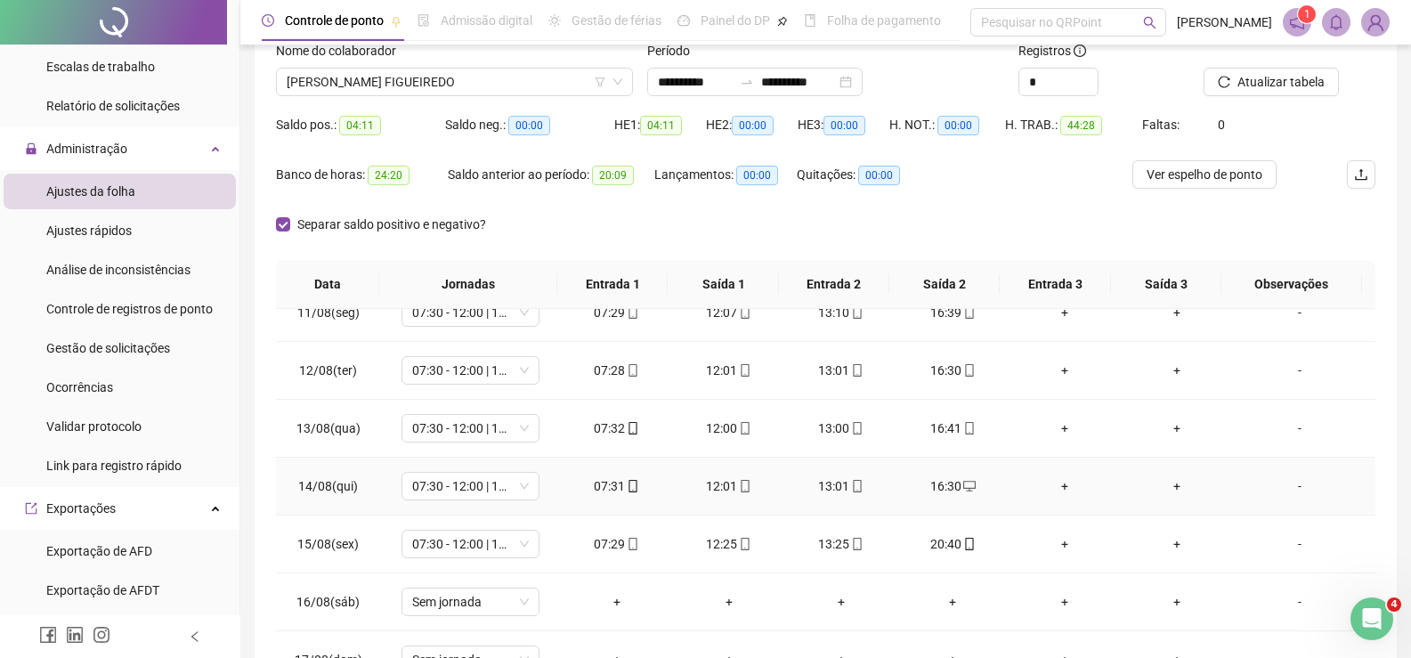
scroll to position [0, 0]
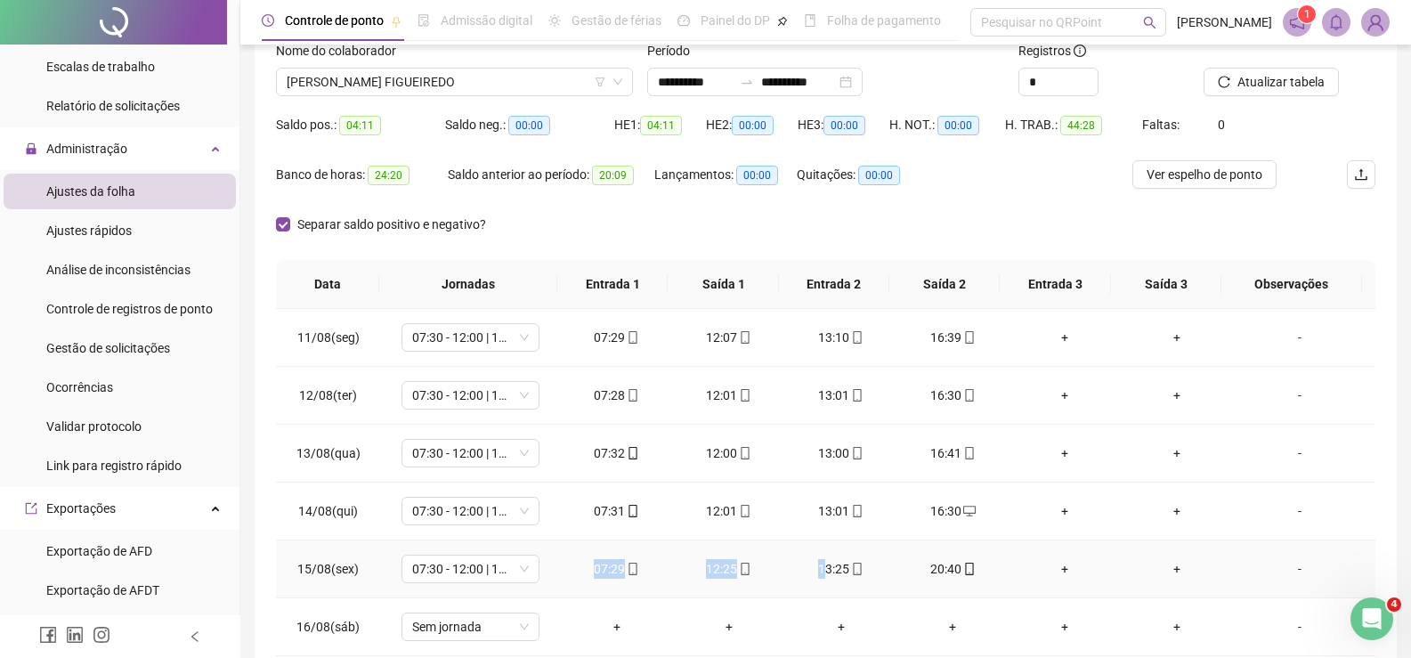
drag, startPoint x: 572, startPoint y: 572, endPoint x: 819, endPoint y: 574, distance: 246.6
click at [819, 574] on tr "15/08(sex) 07:30 - 12:00 | 13:00 - 16:30 07:29 12:25 13:25 20:40 + + -" at bounding box center [826, 569] width 1100 height 58
click at [864, 236] on div "Separar saldo positivo e negativo?" at bounding box center [826, 235] width 1100 height 50
drag, startPoint x: 569, startPoint y: 571, endPoint x: 743, endPoint y: 569, distance: 174.5
click at [743, 569] on tr "15/08(sex) 07:30 - 12:00 | 13:00 - 16:30 07:29 12:25 13:25 20:40 + + -" at bounding box center [826, 569] width 1100 height 58
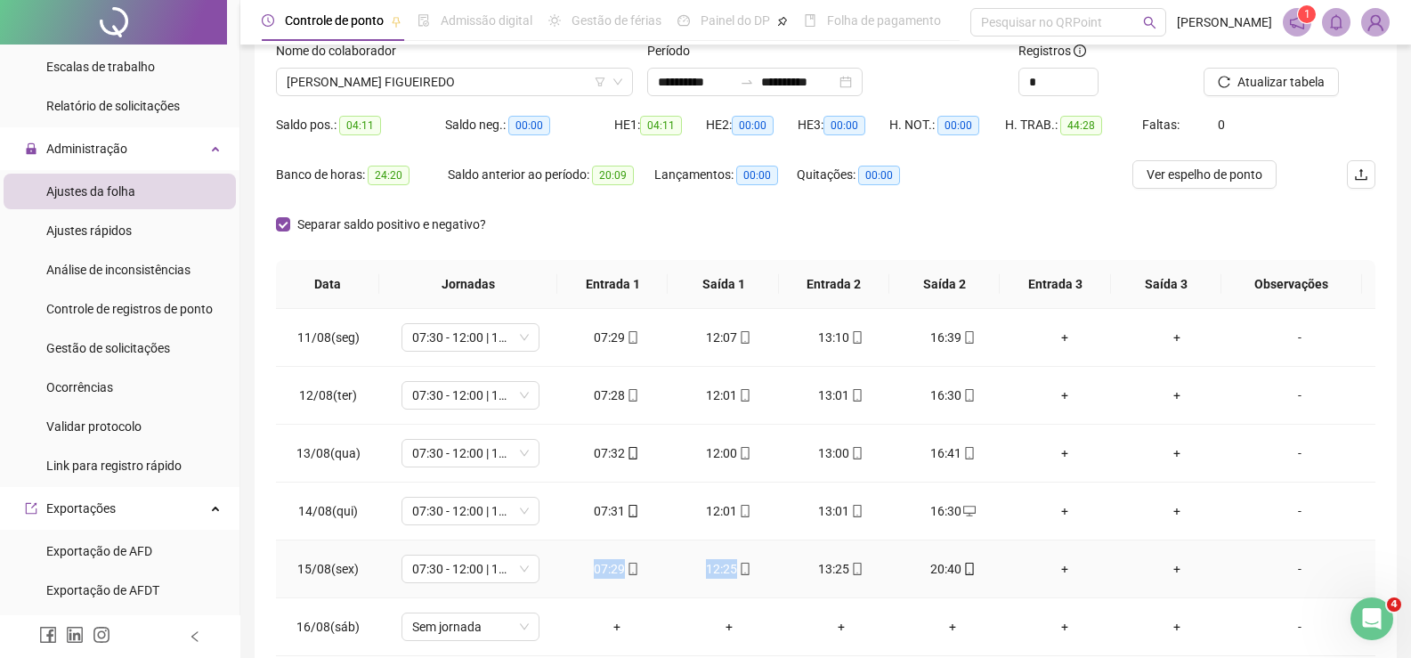
copy tr "07:29 12:25"
drag, startPoint x: 783, startPoint y: 567, endPoint x: 962, endPoint y: 567, distance: 179.0
click at [962, 567] on tr "15/08(sex) 07:30 - 12:00 | 13:00 - 16:30 07:29 12:25 13:25 20:40 + + -" at bounding box center [826, 569] width 1100 height 58
copy tr "13:25 20:40"
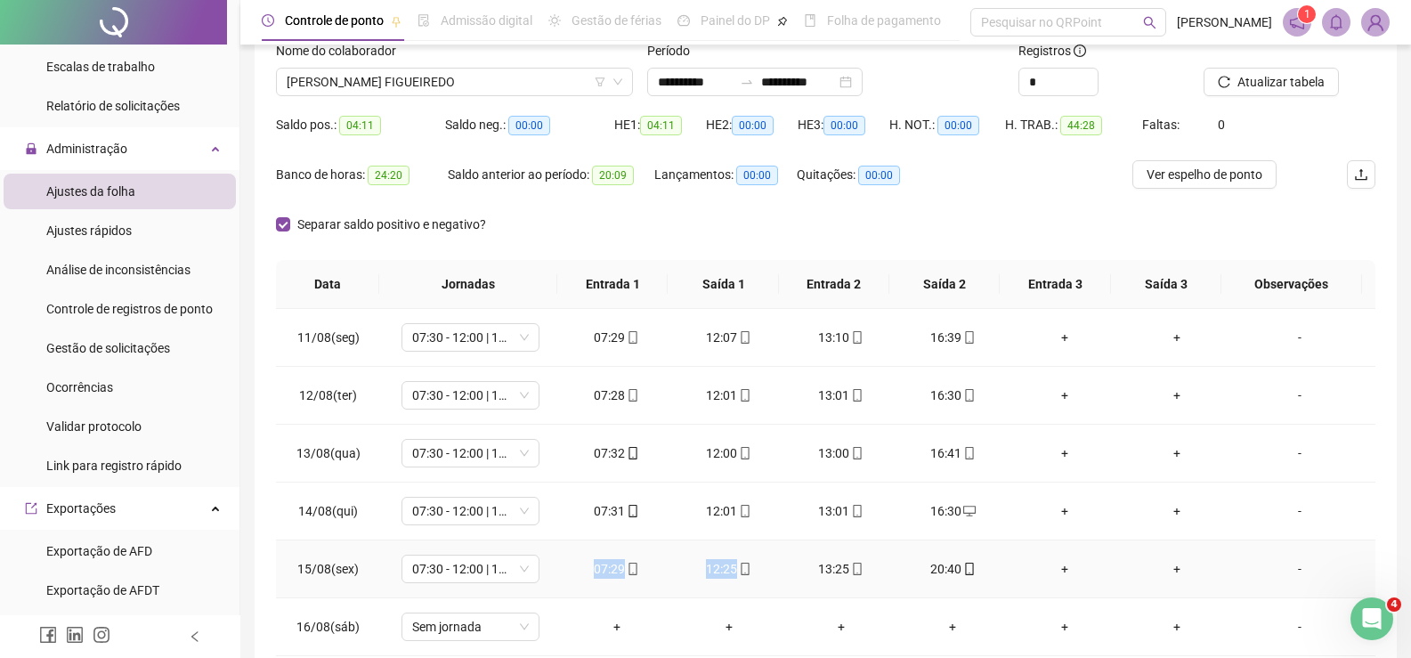
drag, startPoint x: 555, startPoint y: 567, endPoint x: 777, endPoint y: 584, distance: 223.2
click at [781, 582] on tr "15/08(sex) 07:30 - 12:00 | 13:00 - 16:30 07:29 12:25 13:25 20:40 + + -" at bounding box center [826, 569] width 1100 height 58
copy tr "07:30 - 12:00 | 13:00 - 16:30 07:29 12:25"
click at [1001, 216] on div "Separar saldo positivo e negativo?" at bounding box center [826, 235] width 1100 height 50
drag, startPoint x: 796, startPoint y: 565, endPoint x: 953, endPoint y: 572, distance: 156.8
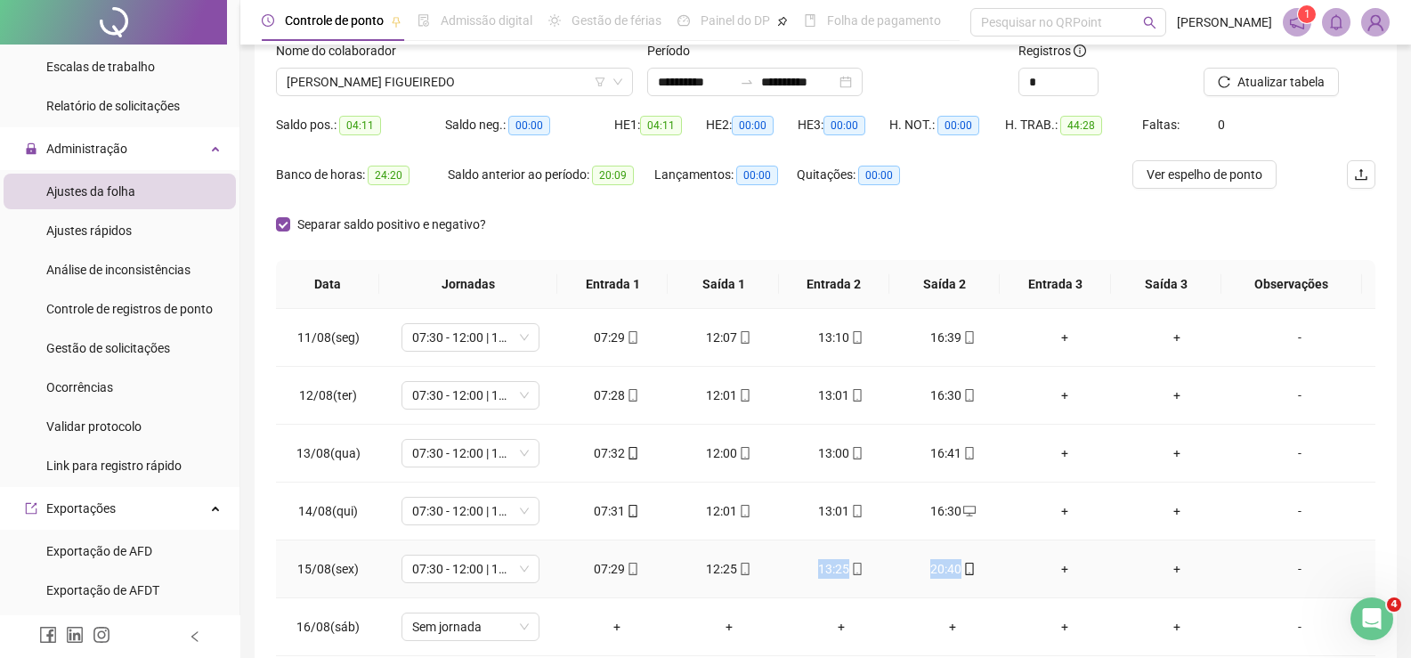
click at [986, 564] on tr "15/08(sex) 07:30 - 12:00 | 13:00 - 16:30 07:29 12:25 13:25 20:40 + + -" at bounding box center [826, 569] width 1100 height 58
click at [378, 82] on span "[PERSON_NAME] FIGUEIREDO" at bounding box center [455, 82] width 336 height 27
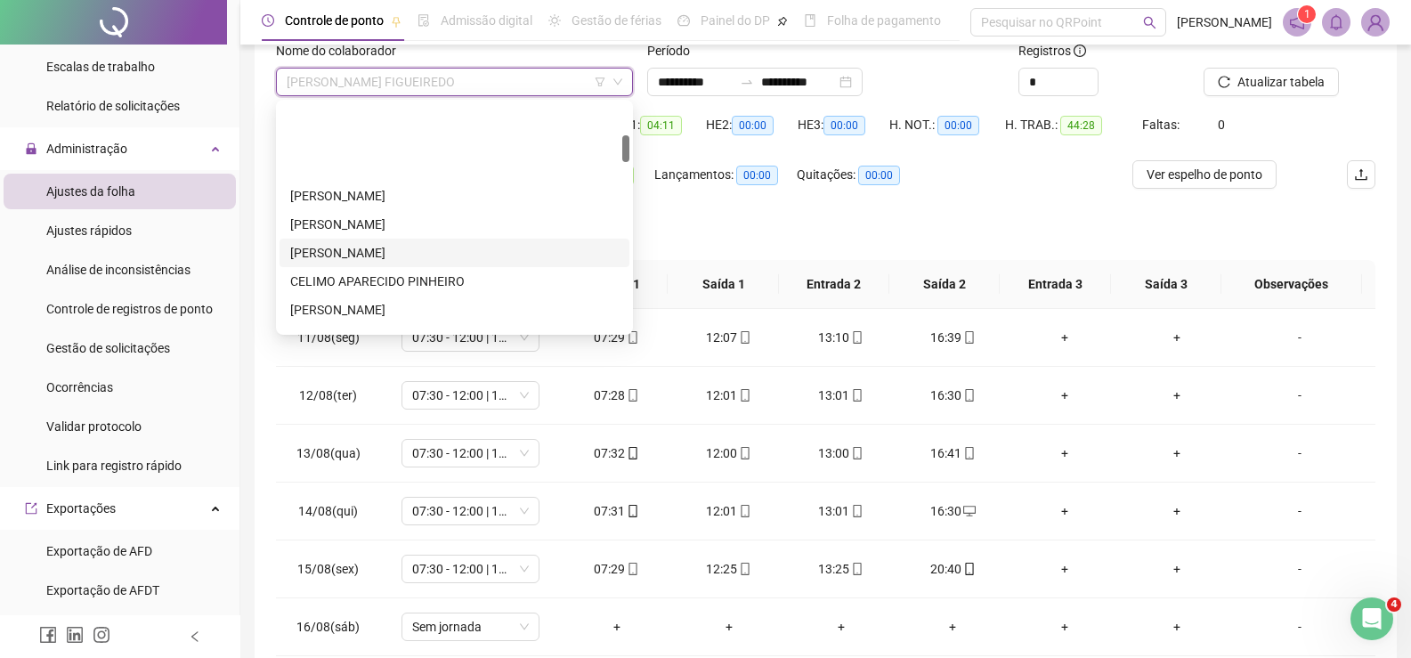
scroll to position [267, 0]
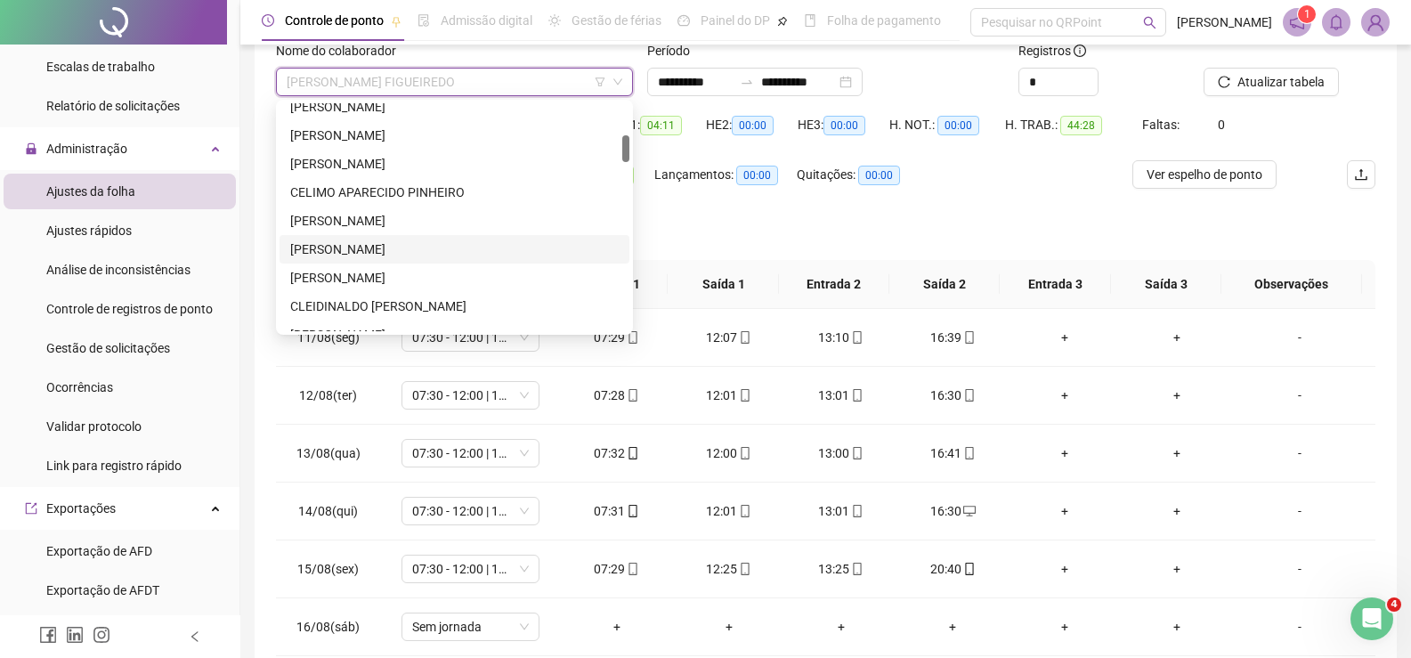
click at [402, 250] on div "[PERSON_NAME]" at bounding box center [454, 249] width 329 height 20
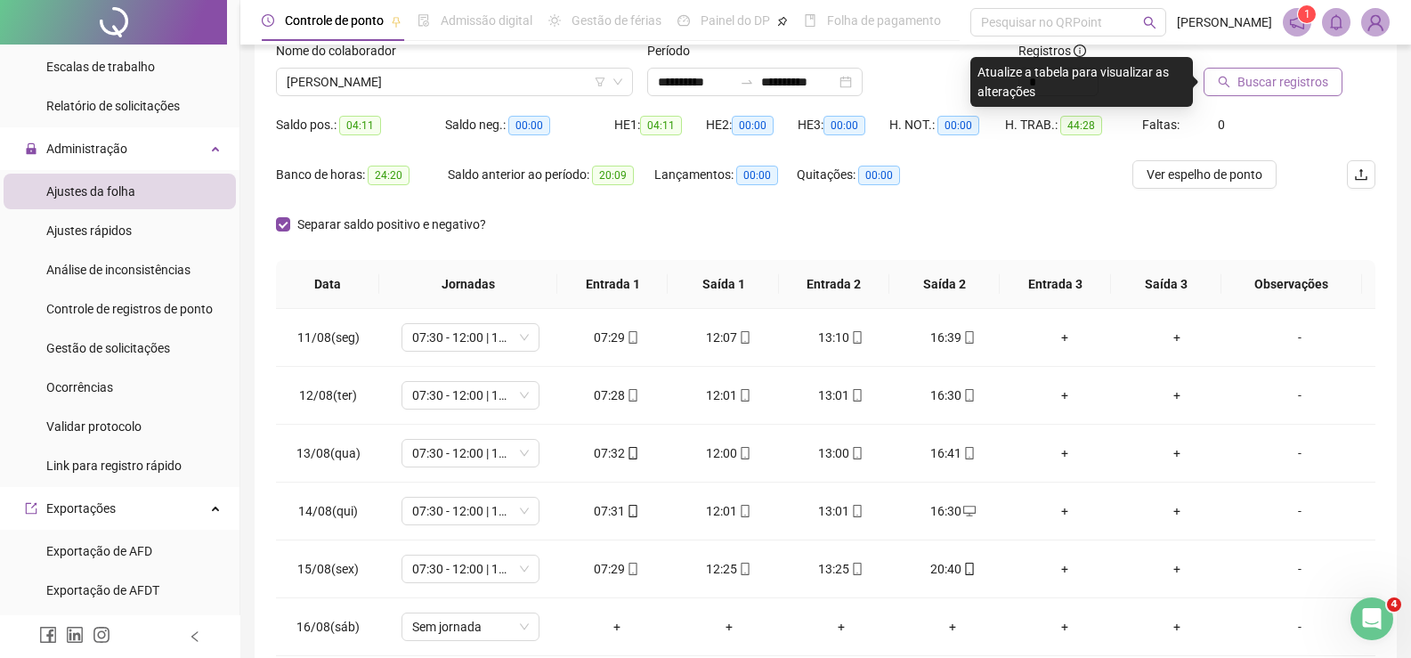
click at [1290, 92] on button "Buscar registros" at bounding box center [1273, 82] width 139 height 28
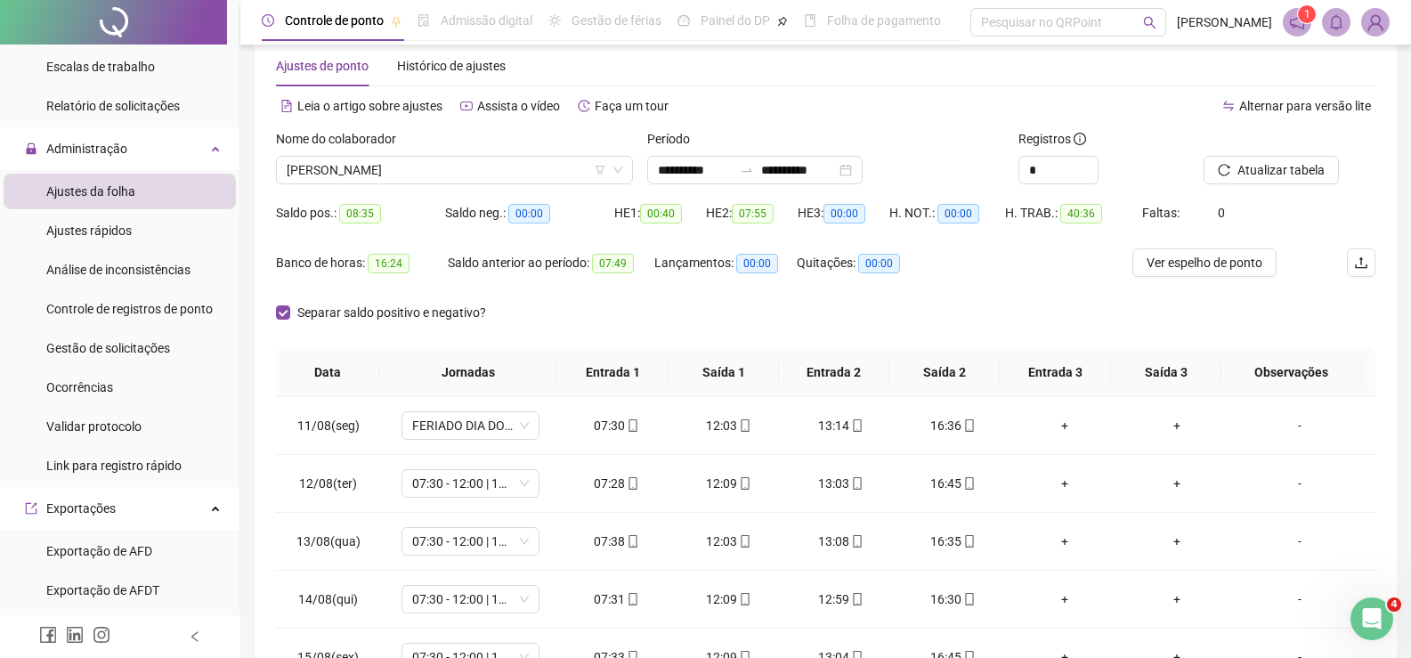
scroll to position [34, 0]
drag, startPoint x: 571, startPoint y: 433, endPoint x: 783, endPoint y: 425, distance: 212.0
click at [783, 425] on tr "11/08(seg) FERIADO DIA DO ESTADO SC 07:30 12:03 13:14 16:36 + + -" at bounding box center [826, 427] width 1100 height 58
click at [960, 317] on div "Separar saldo positivo e negativo?" at bounding box center [826, 324] width 1100 height 50
drag, startPoint x: 801, startPoint y: 424, endPoint x: 962, endPoint y: 425, distance: 160.3
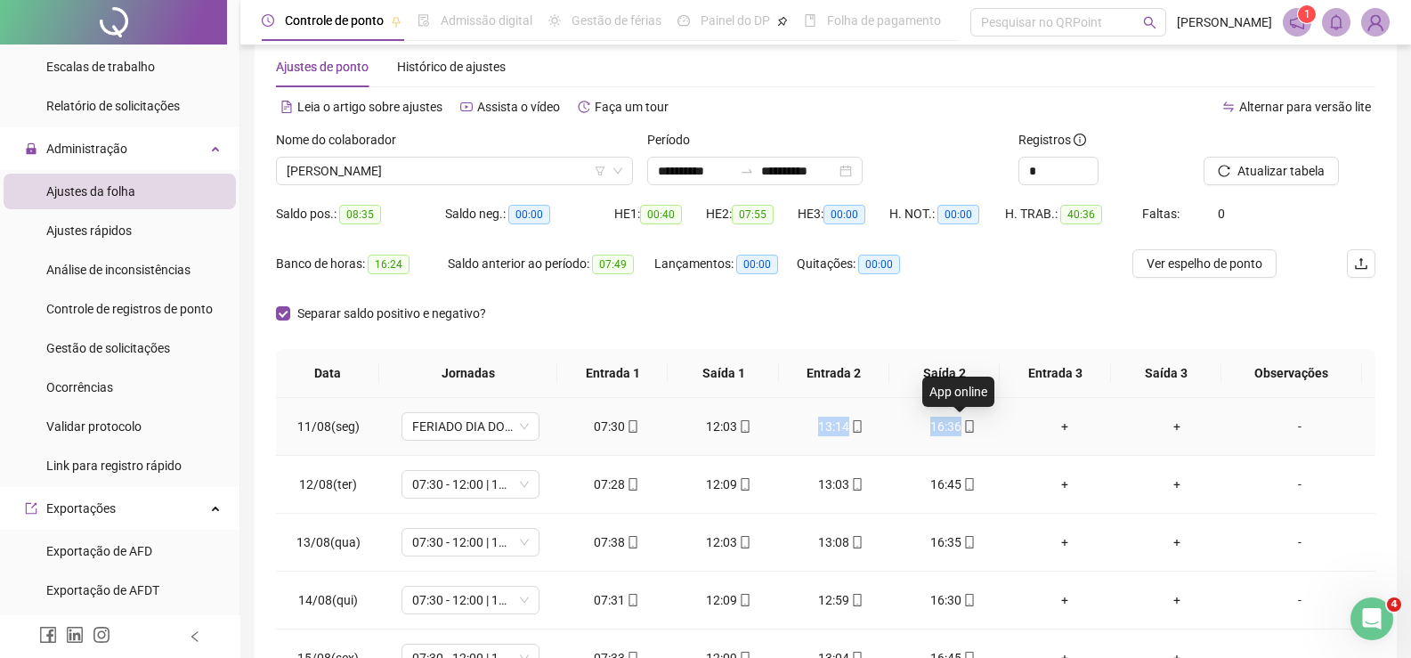
click at [962, 425] on tr "11/08(seg) FERIADO DIA DO ESTADO SC 07:30 12:03 13:14 16:36 + + -" at bounding box center [826, 427] width 1100 height 58
click at [884, 293] on div "Quitações: 00:00" at bounding box center [865, 274] width 137 height 50
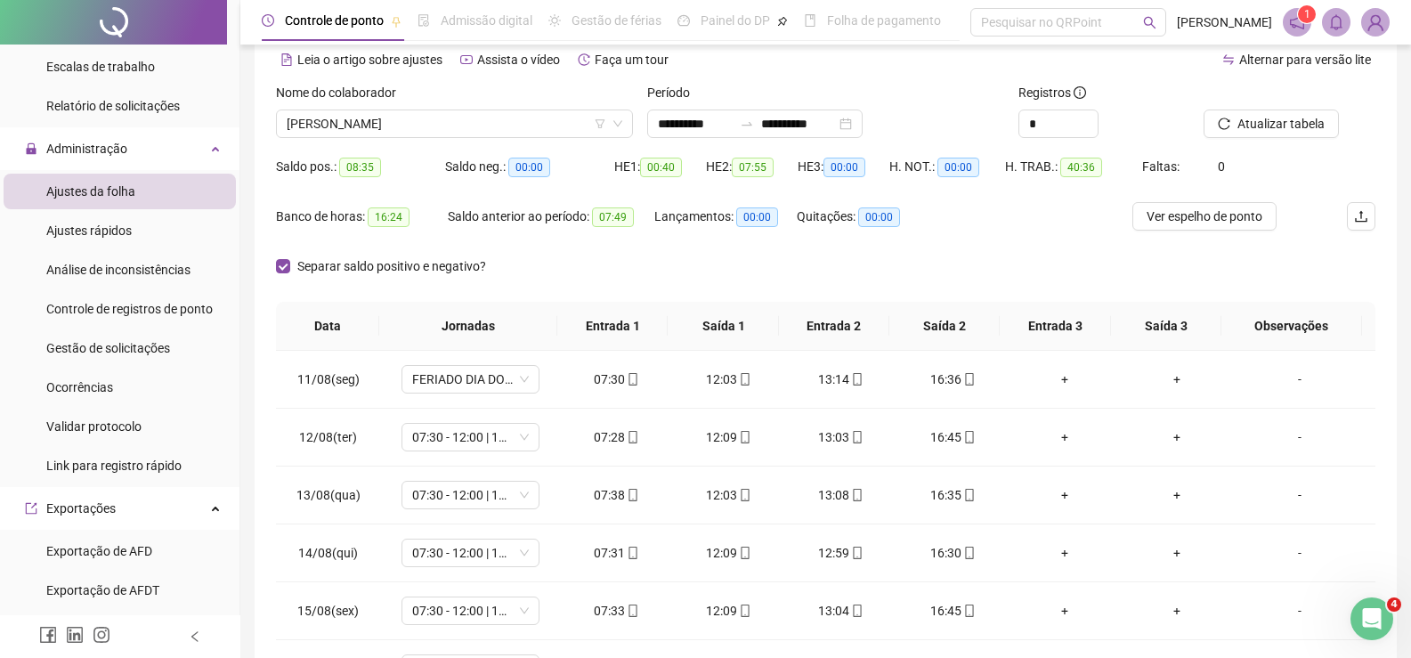
scroll to position [0, 0]
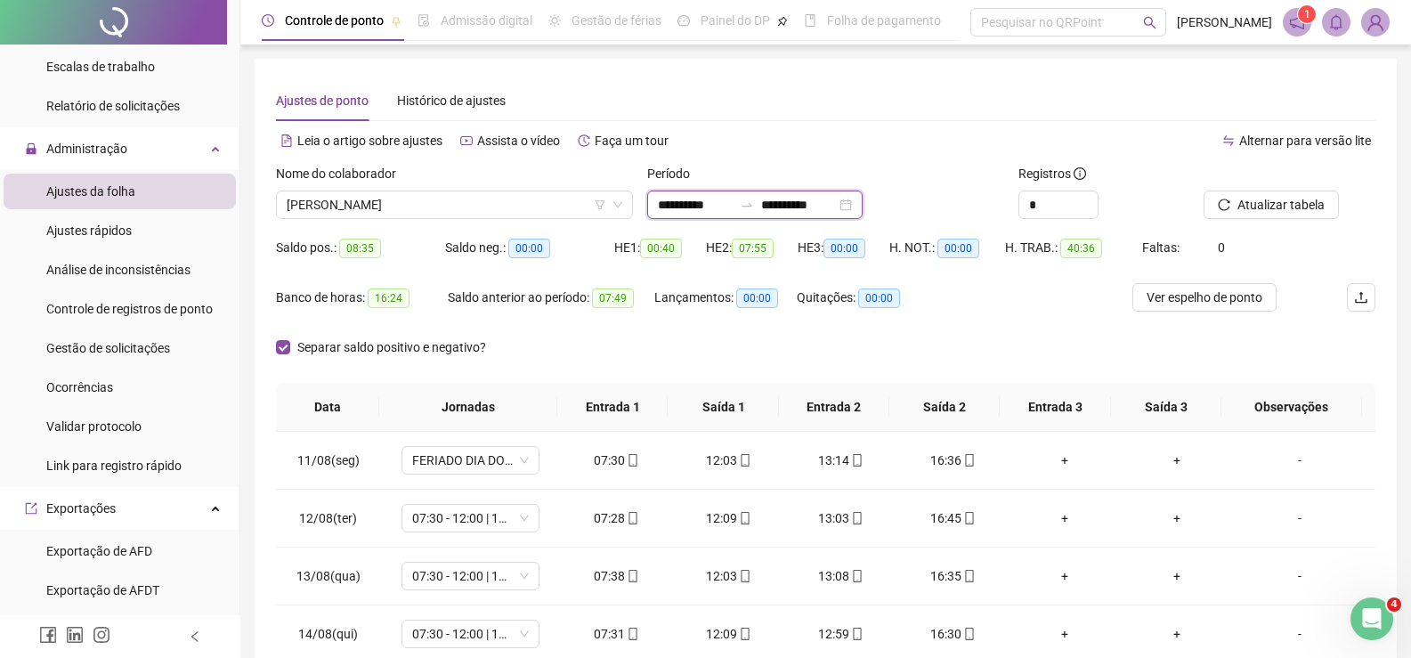
click at [703, 199] on input "**********" at bounding box center [695, 205] width 75 height 20
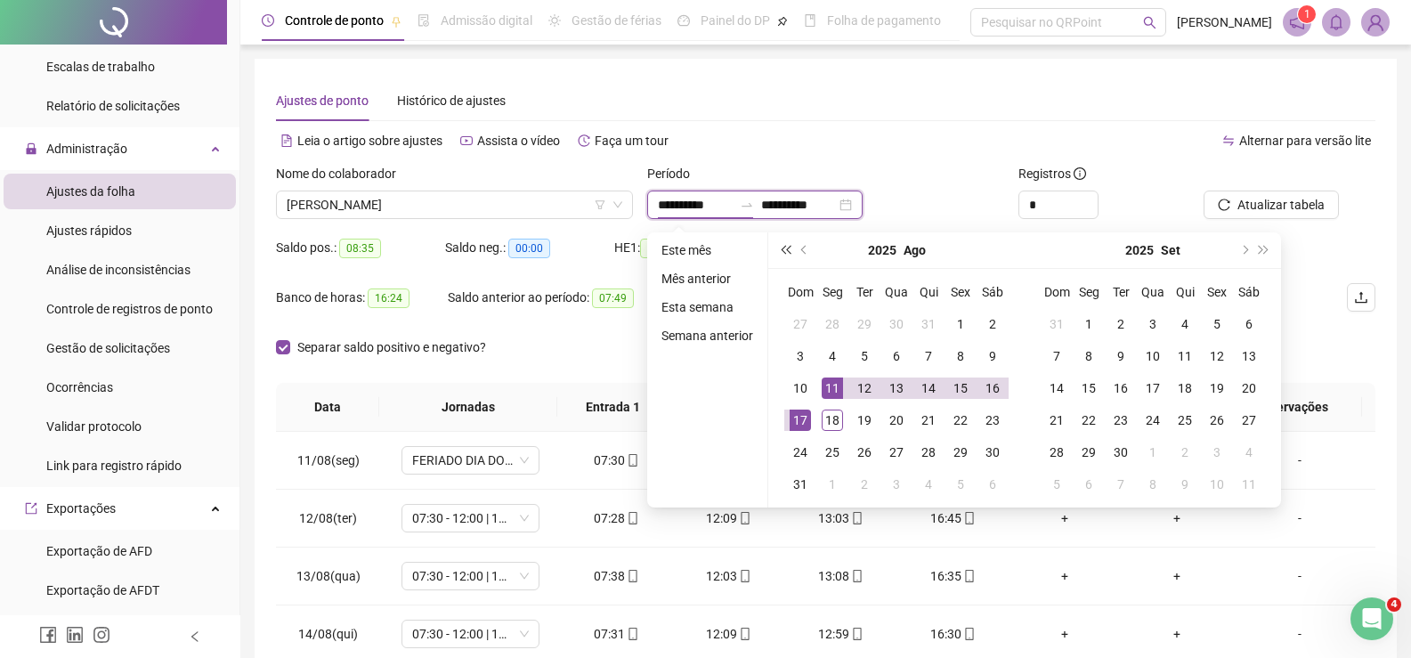
type input "**********"
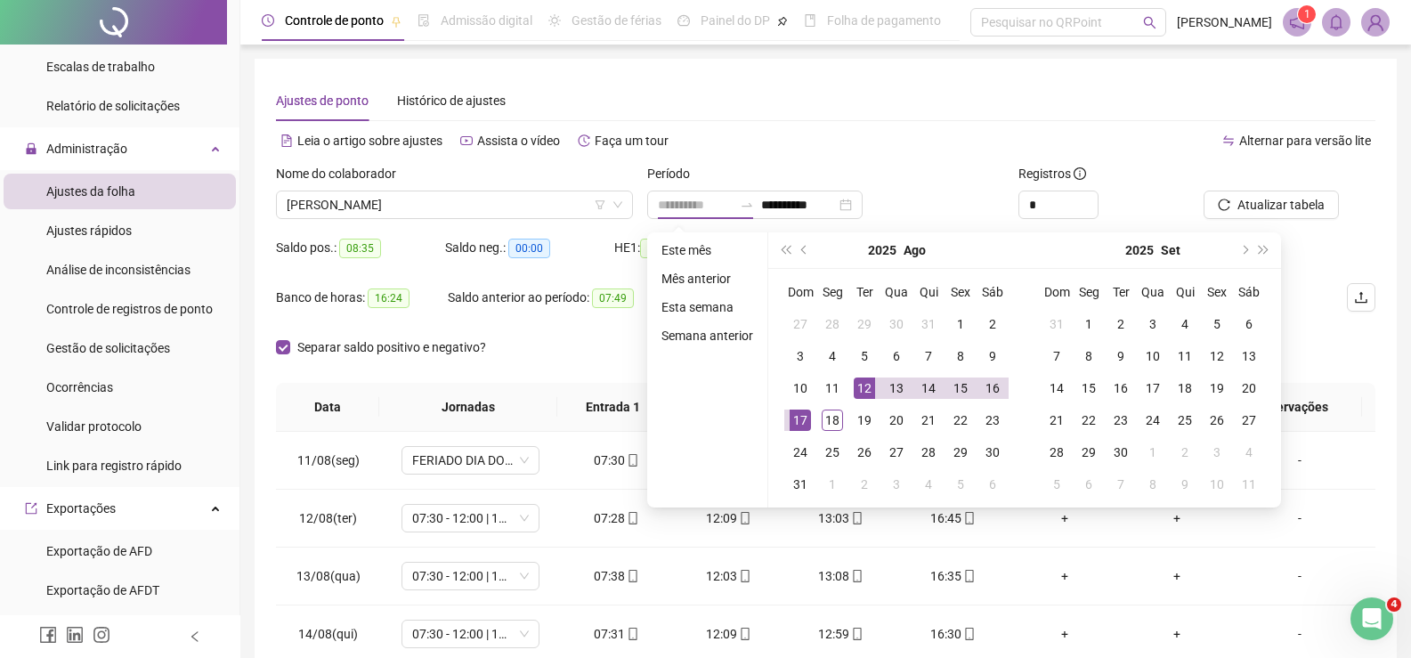
click at [858, 381] on div "12" at bounding box center [864, 387] width 21 height 21
type input "**********"
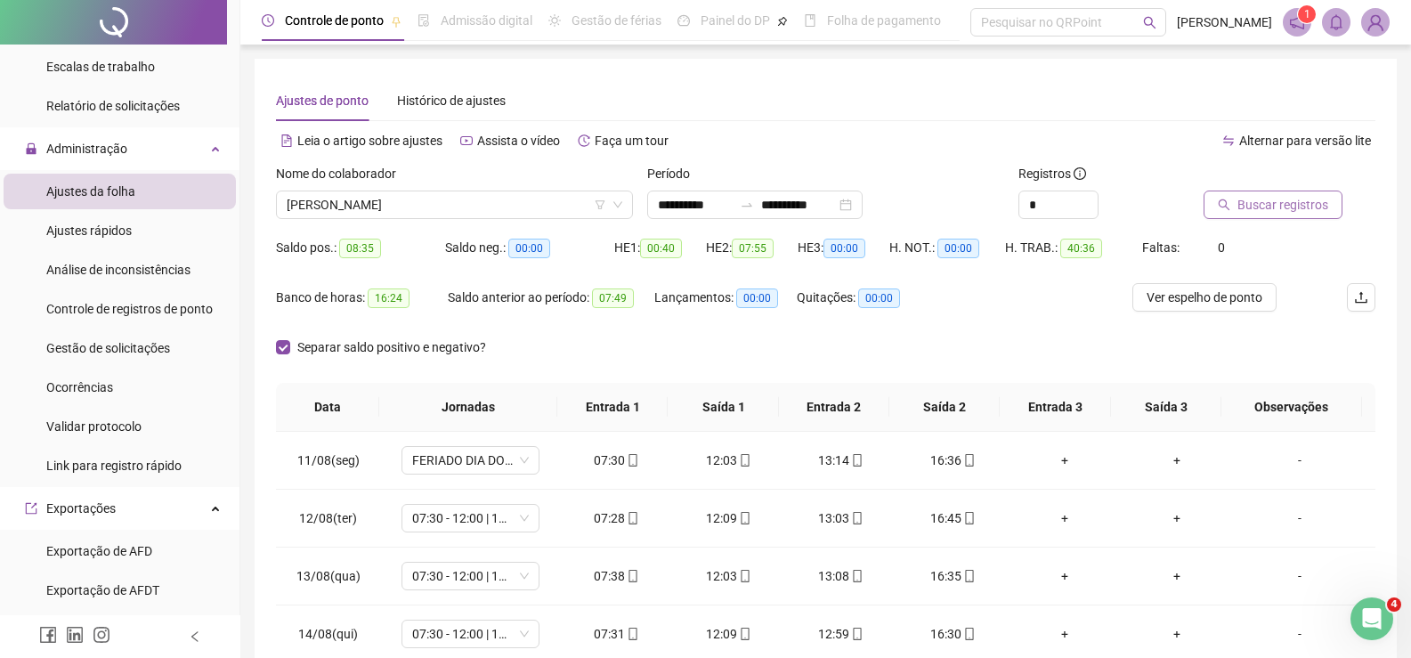
click at [1254, 214] on span "Buscar registros" at bounding box center [1283, 205] width 91 height 20
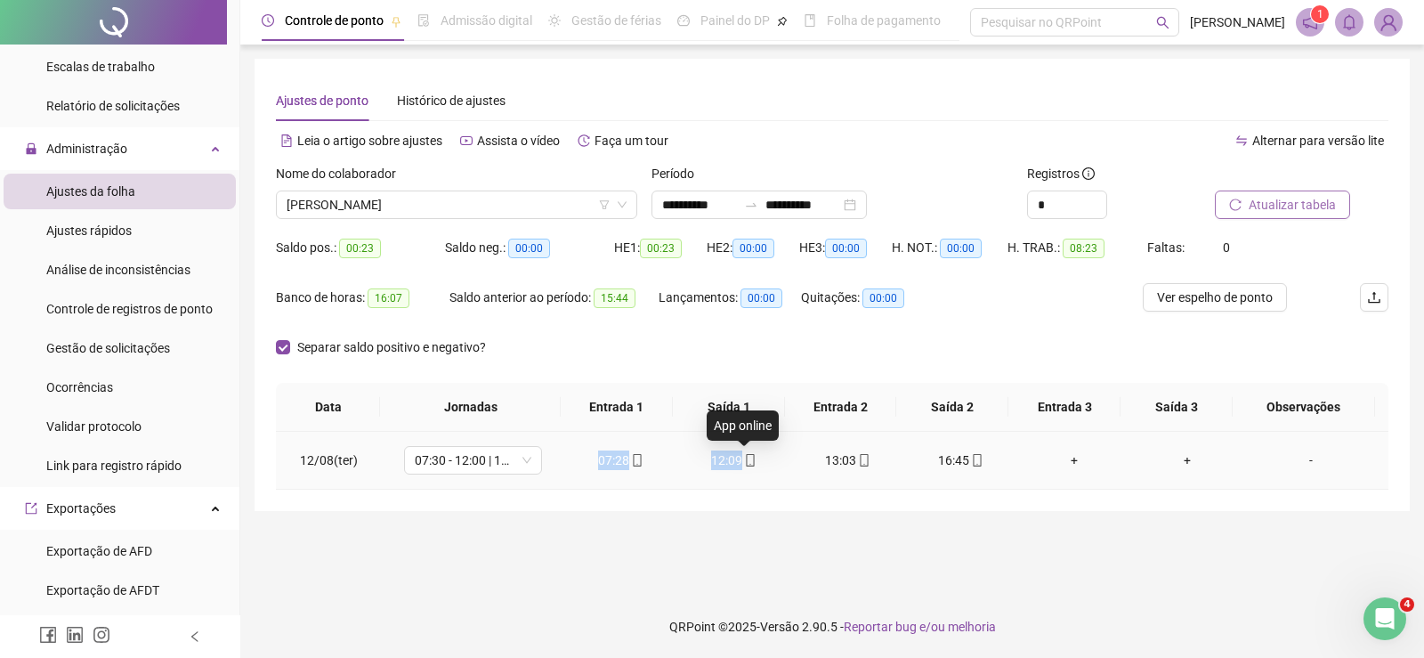
drag, startPoint x: 571, startPoint y: 464, endPoint x: 714, endPoint y: 483, distance: 144.7
click at [773, 462] on tr "12/08(ter) 07:30 - 12:00 | 13:00 - 16:30 07:28 12:09 13:03 16:45 + + -" at bounding box center [832, 461] width 1113 height 58
drag, startPoint x: 799, startPoint y: 466, endPoint x: 1001, endPoint y: 460, distance: 201.3
click at [1001, 460] on tr "12/08(ter) 07:30 - 12:00 | 13:00 - 16:30 07:28 12:09 13:03 16:45 + + -" at bounding box center [832, 461] width 1113 height 58
click at [433, 207] on span "[PERSON_NAME]" at bounding box center [457, 204] width 340 height 27
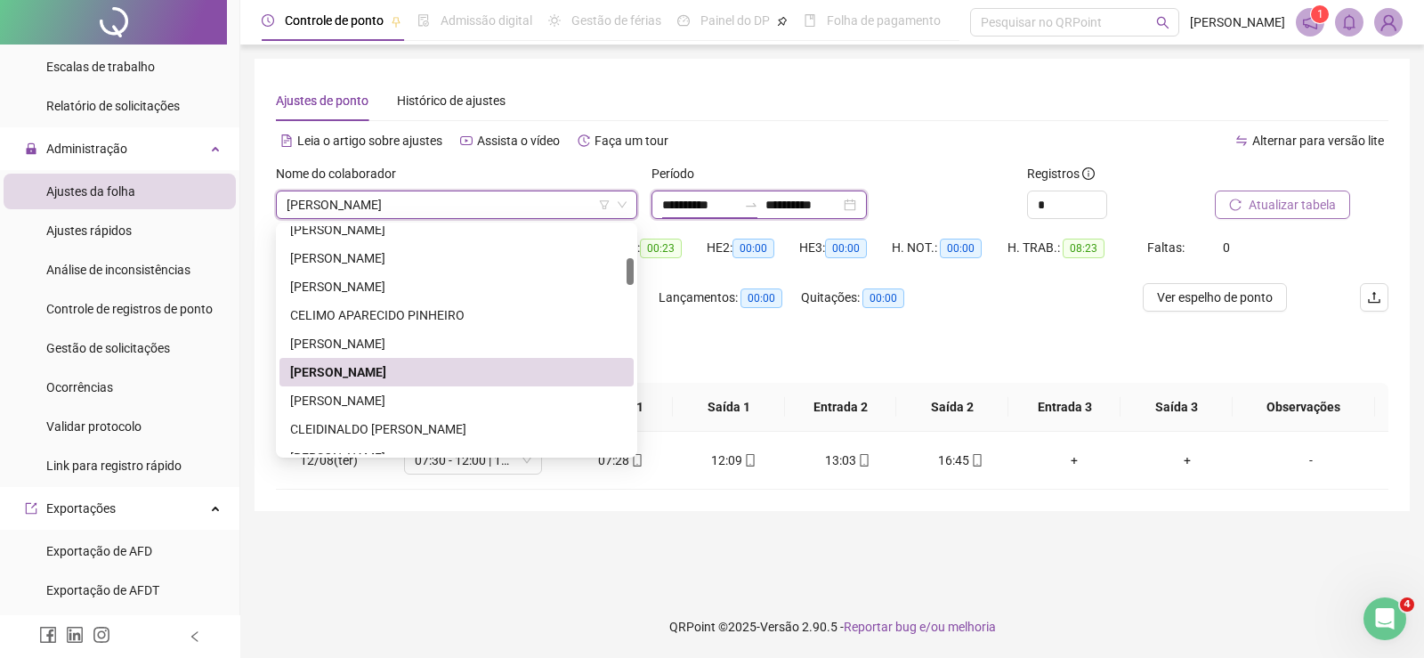
click at [707, 198] on input "**********" at bounding box center [699, 205] width 75 height 20
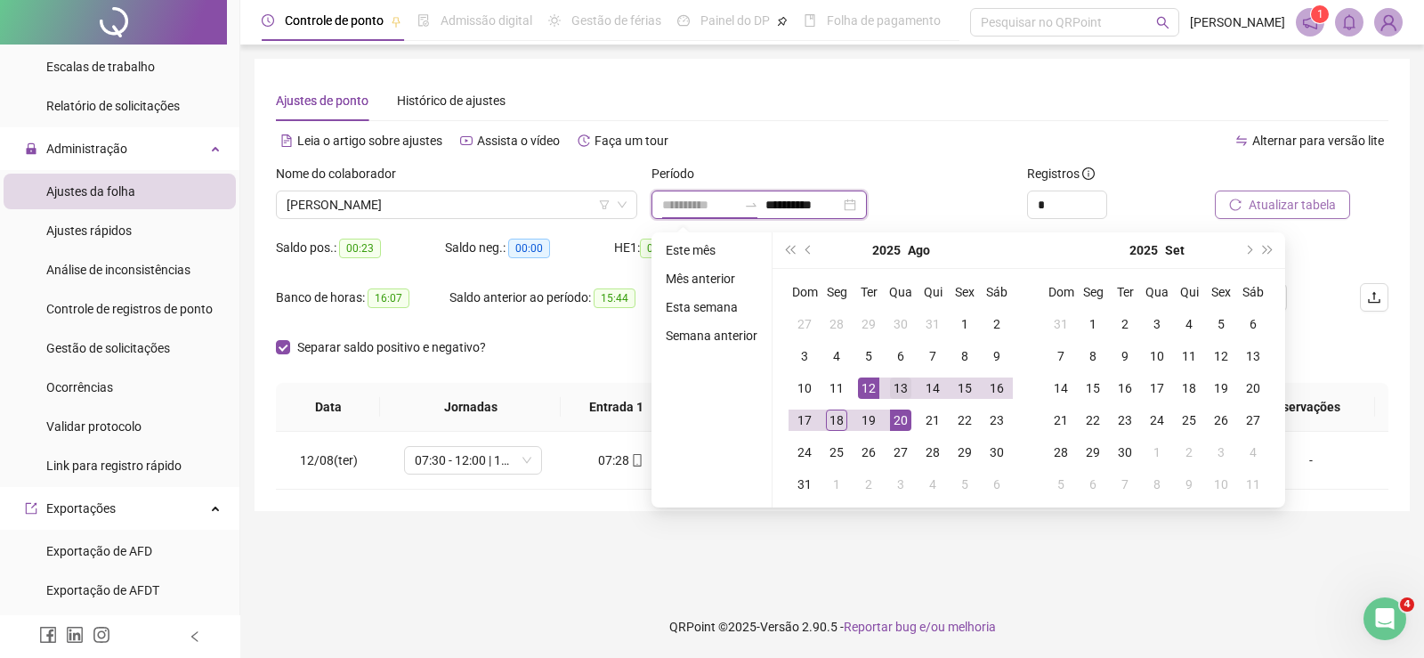
type input "**********"
click at [905, 389] on div "13" at bounding box center [900, 387] width 21 height 21
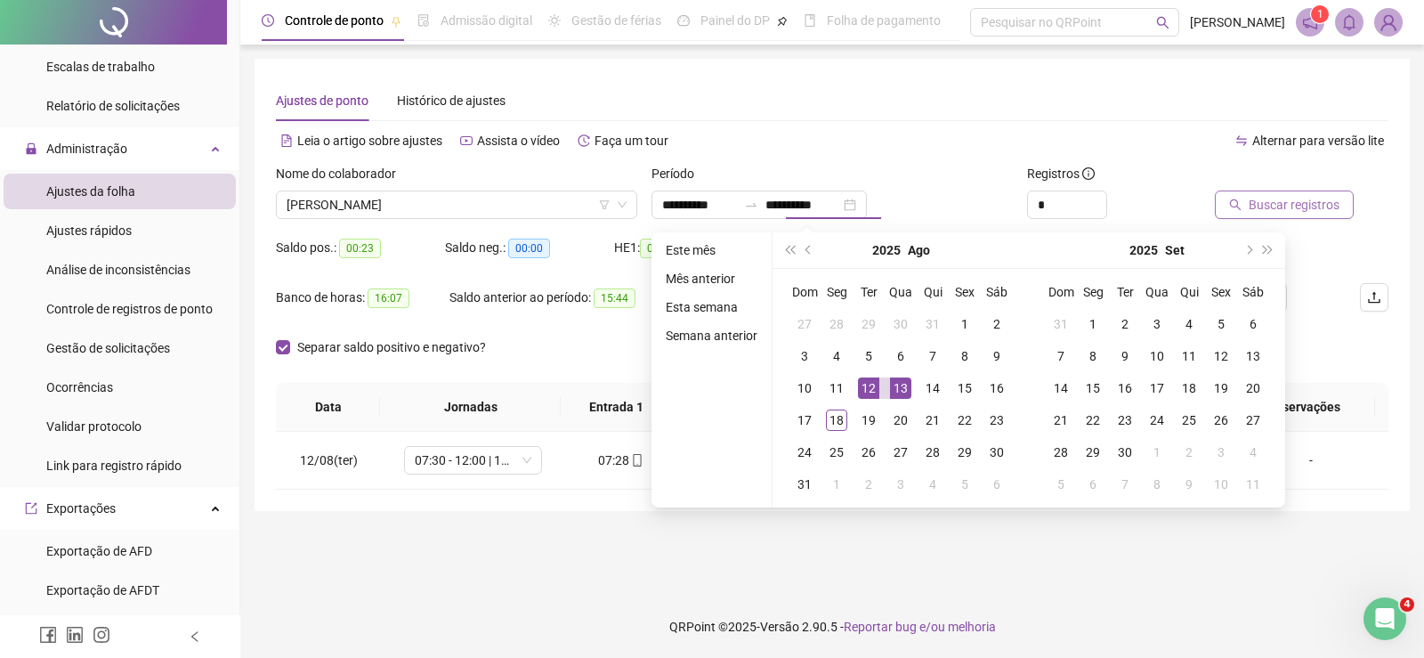
type input "**********"
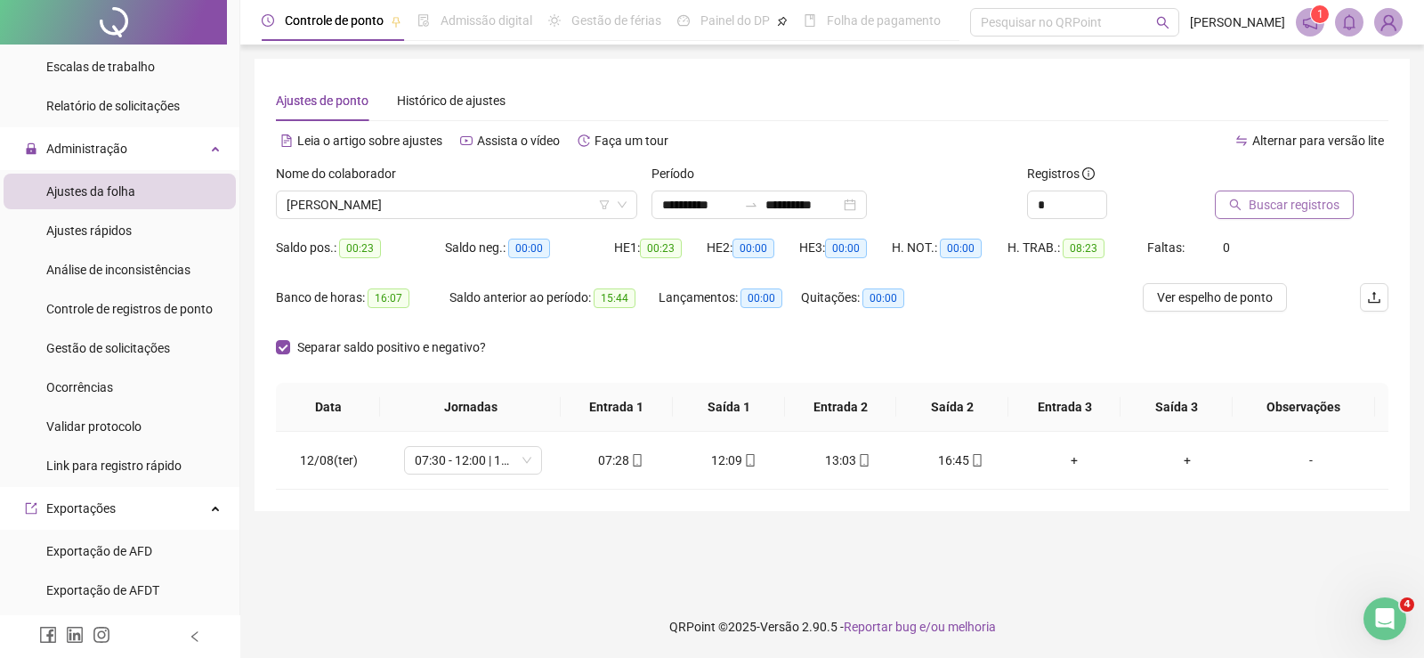
click at [1290, 212] on span "Buscar registros" at bounding box center [1294, 205] width 91 height 20
click at [719, 195] on input "**********" at bounding box center [699, 205] width 75 height 20
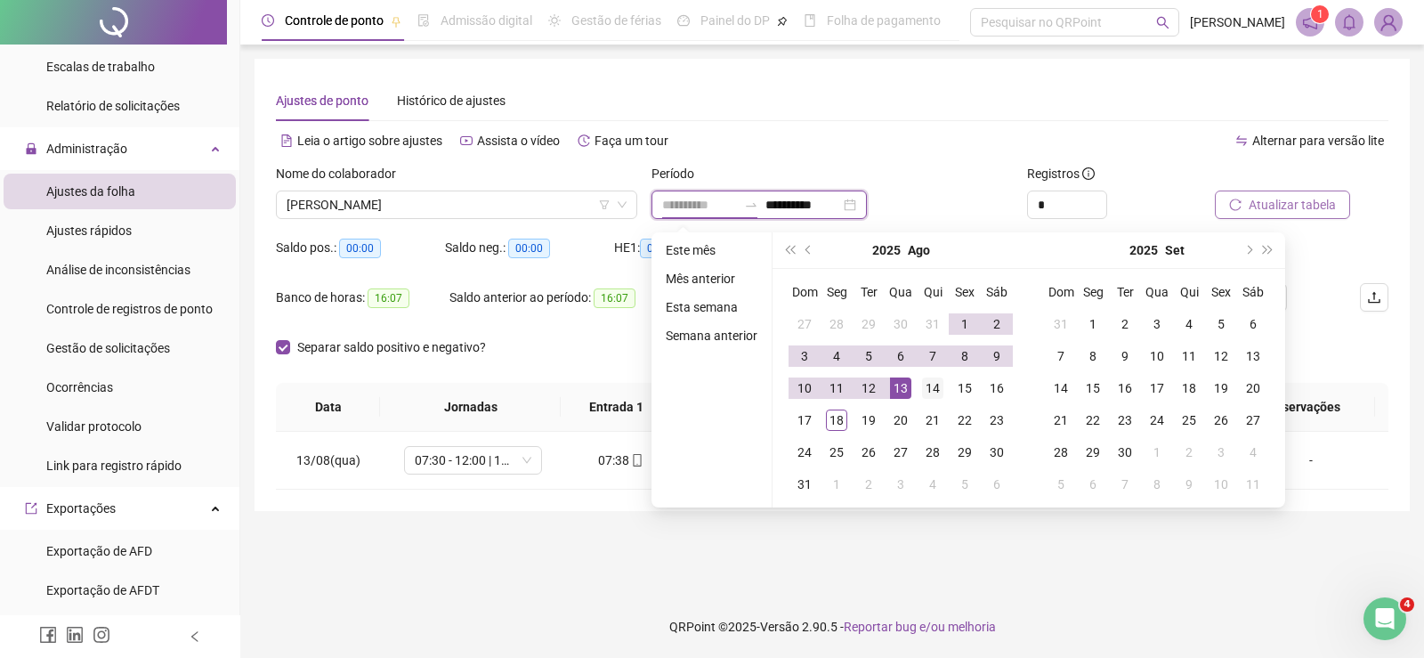
type input "**********"
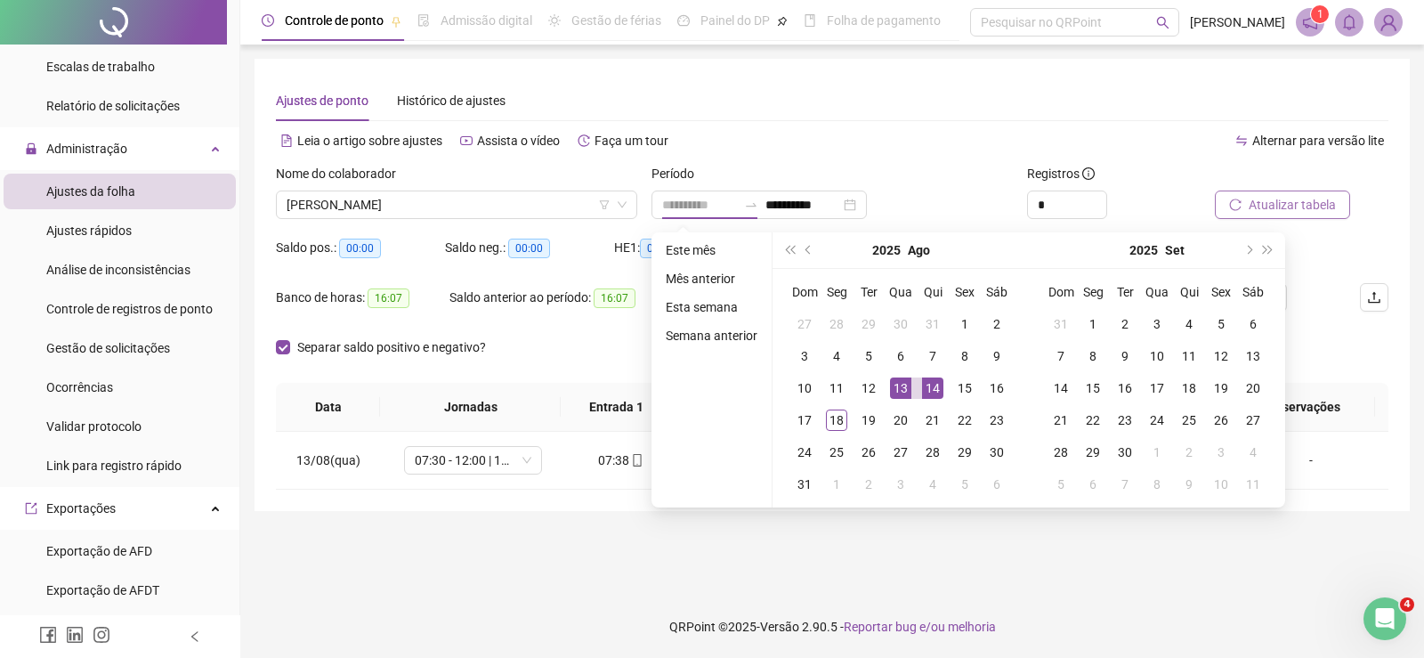
click at [922, 385] on div "14" at bounding box center [932, 387] width 21 height 21
type input "**********"
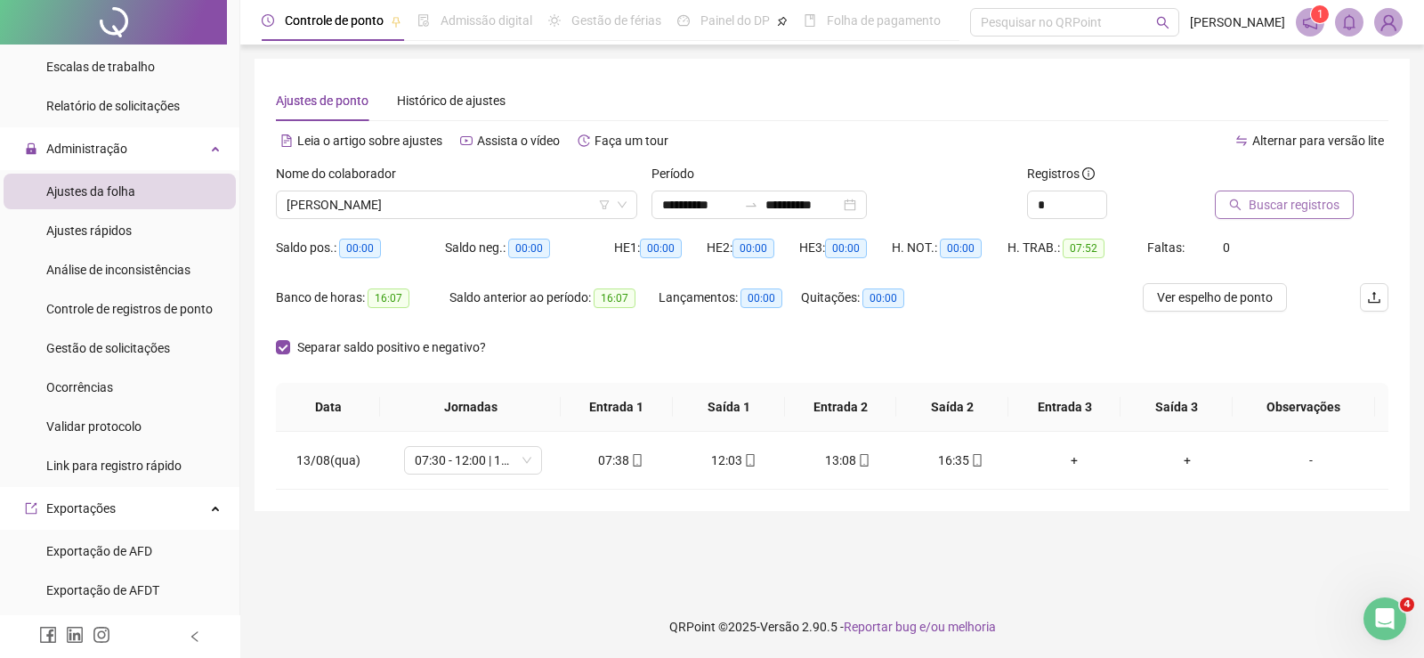
click at [1253, 212] on span "Buscar registros" at bounding box center [1294, 205] width 91 height 20
click at [674, 188] on div "Período" at bounding box center [832, 177] width 361 height 27
click at [678, 209] on input "**********" at bounding box center [699, 205] width 75 height 20
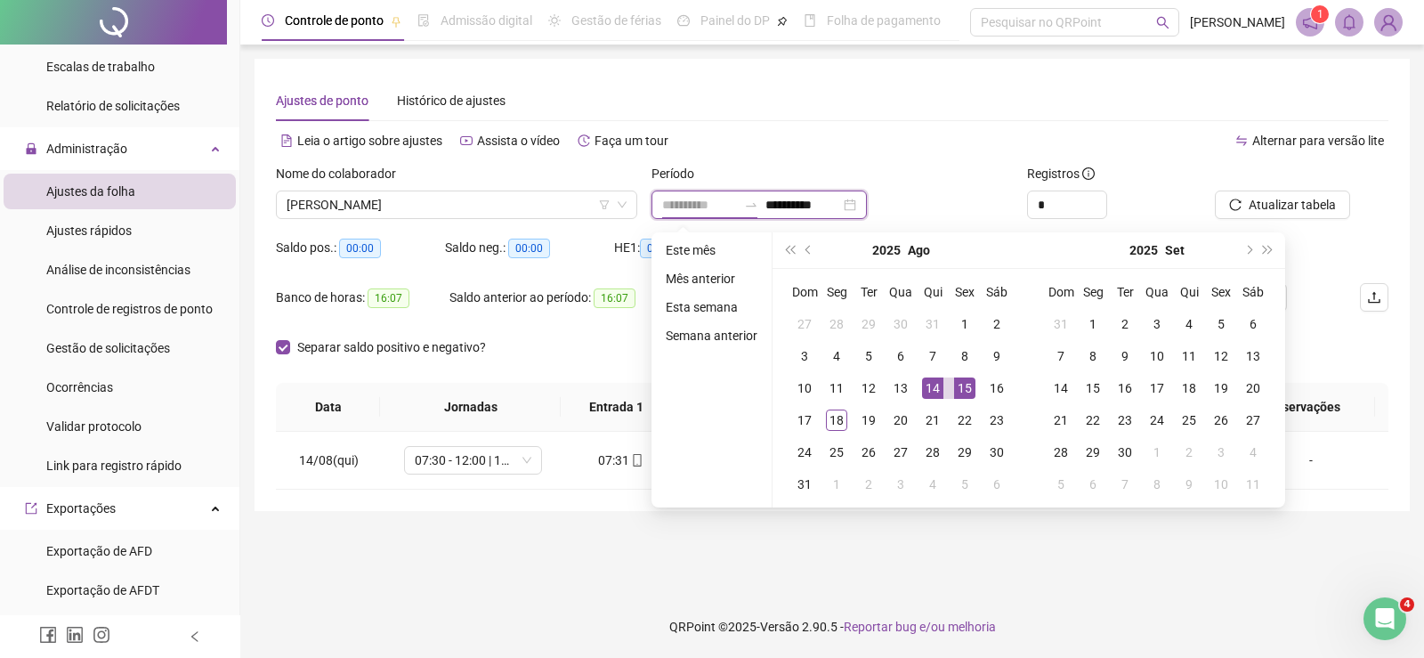
type input "**********"
click at [965, 382] on div "15" at bounding box center [964, 387] width 21 height 21
type input "**********"
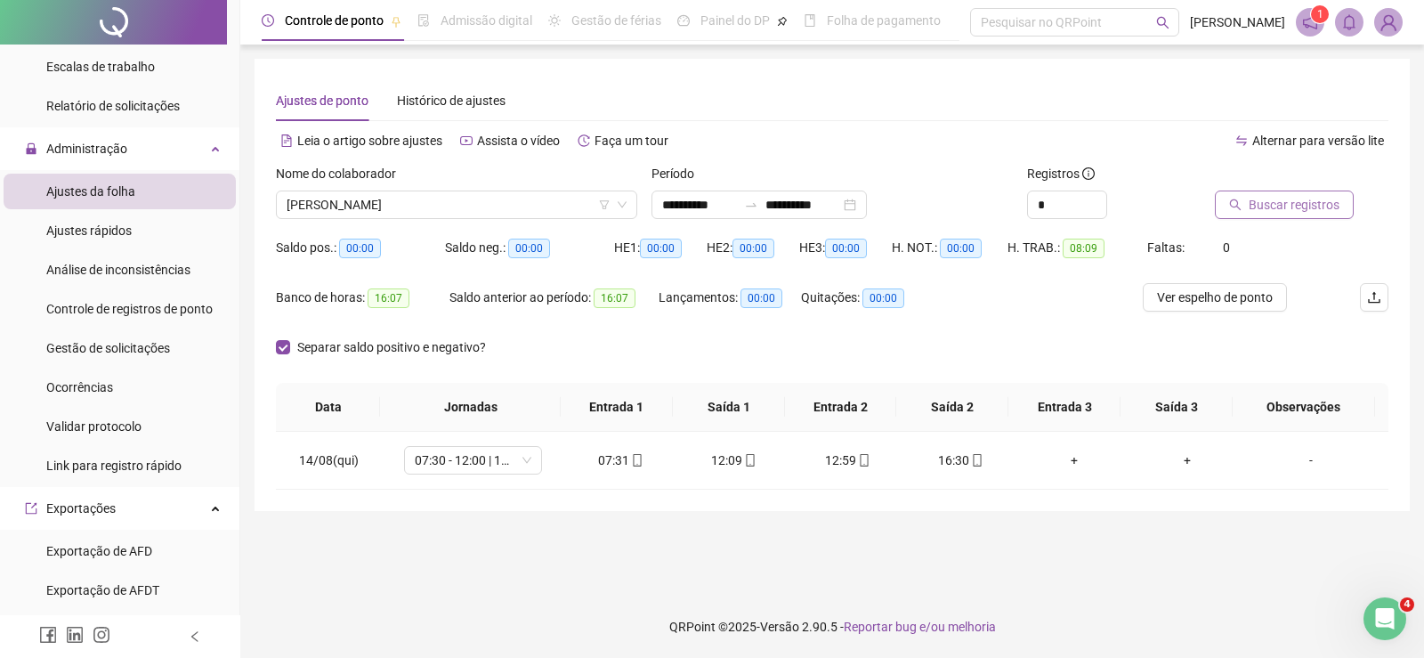
drag, startPoint x: 1320, startPoint y: 189, endPoint x: 1303, endPoint y: 207, distance: 24.6
click at [1320, 188] on div at bounding box center [1279, 177] width 129 height 27
click at [1303, 207] on span "Buscar registros" at bounding box center [1294, 205] width 91 height 20
drag, startPoint x: 569, startPoint y: 453, endPoint x: 773, endPoint y: 469, distance: 204.5
click at [814, 462] on tr "15/08(sex) 07:30 - 12:00 | 13:00 - 16:30 07:33 12:09 13:04 16:45 + + -" at bounding box center [832, 461] width 1113 height 58
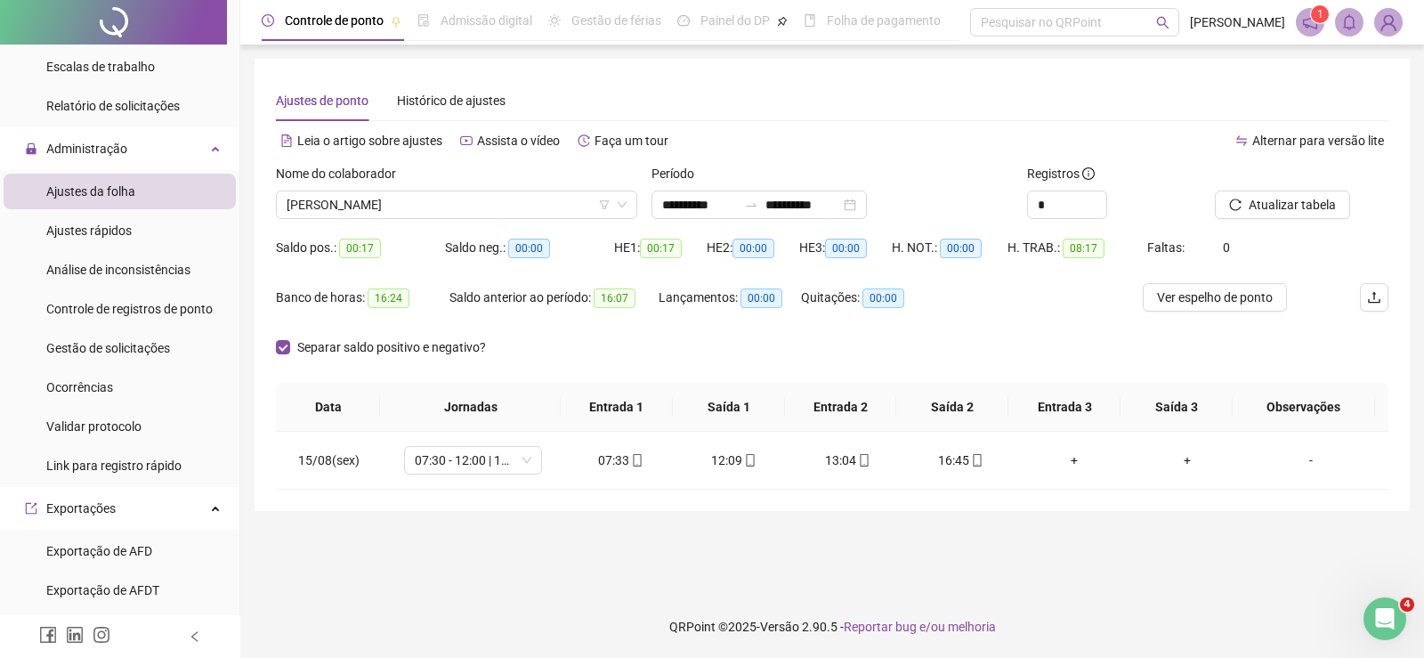
drag, startPoint x: 719, startPoint y: 455, endPoint x: 764, endPoint y: 254, distance: 206.1
click at [764, 254] on span "00:00" at bounding box center [754, 249] width 42 height 20
drag, startPoint x: 594, startPoint y: 455, endPoint x: 733, endPoint y: 454, distance: 138.9
click at [766, 448] on tr "15/08(sex) 07:30 - 12:00 | 13:00 - 16:30 07:33 12:09 13:04 16:45 + + -" at bounding box center [832, 461] width 1113 height 58
drag, startPoint x: 808, startPoint y: 457, endPoint x: 995, endPoint y: 457, distance: 187.0
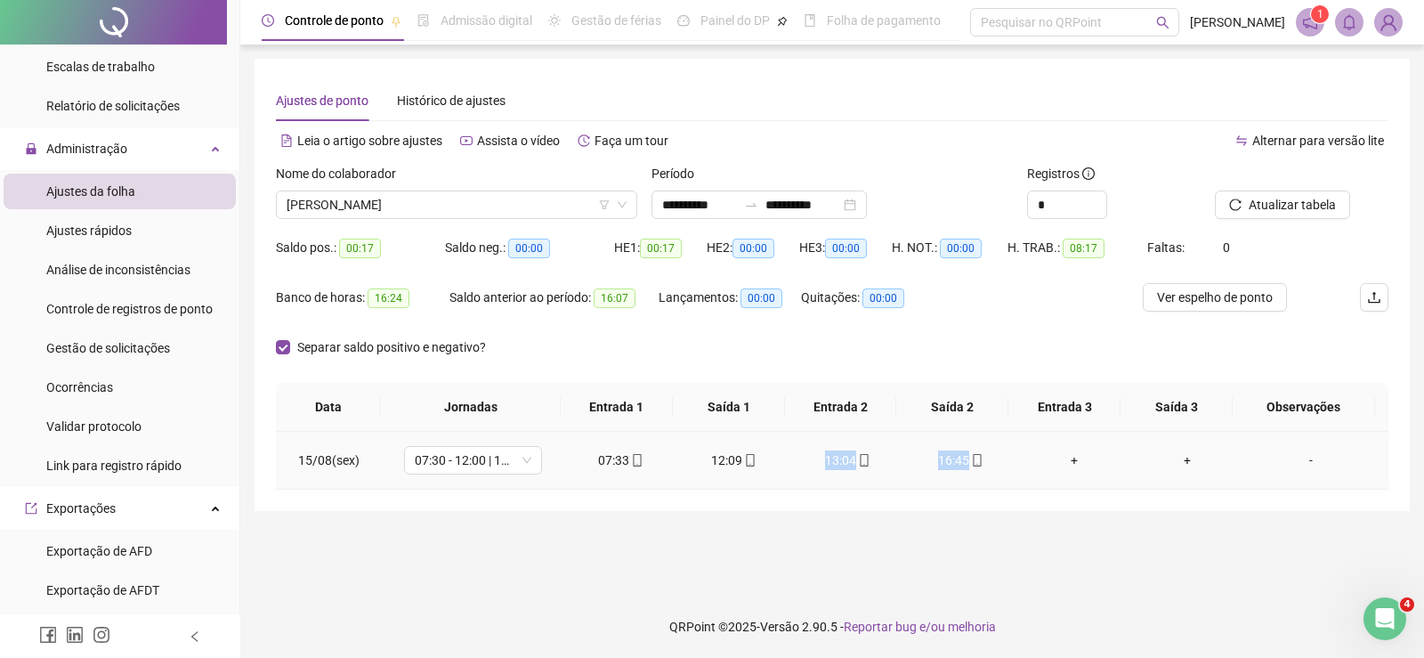
click at [995, 457] on tr "15/08(sex) 07:30 - 12:00 | 13:00 - 16:30 07:33 12:09 13:04 16:45 + + -" at bounding box center [832, 461] width 1113 height 58
click at [685, 196] on input "**********" at bounding box center [699, 205] width 75 height 20
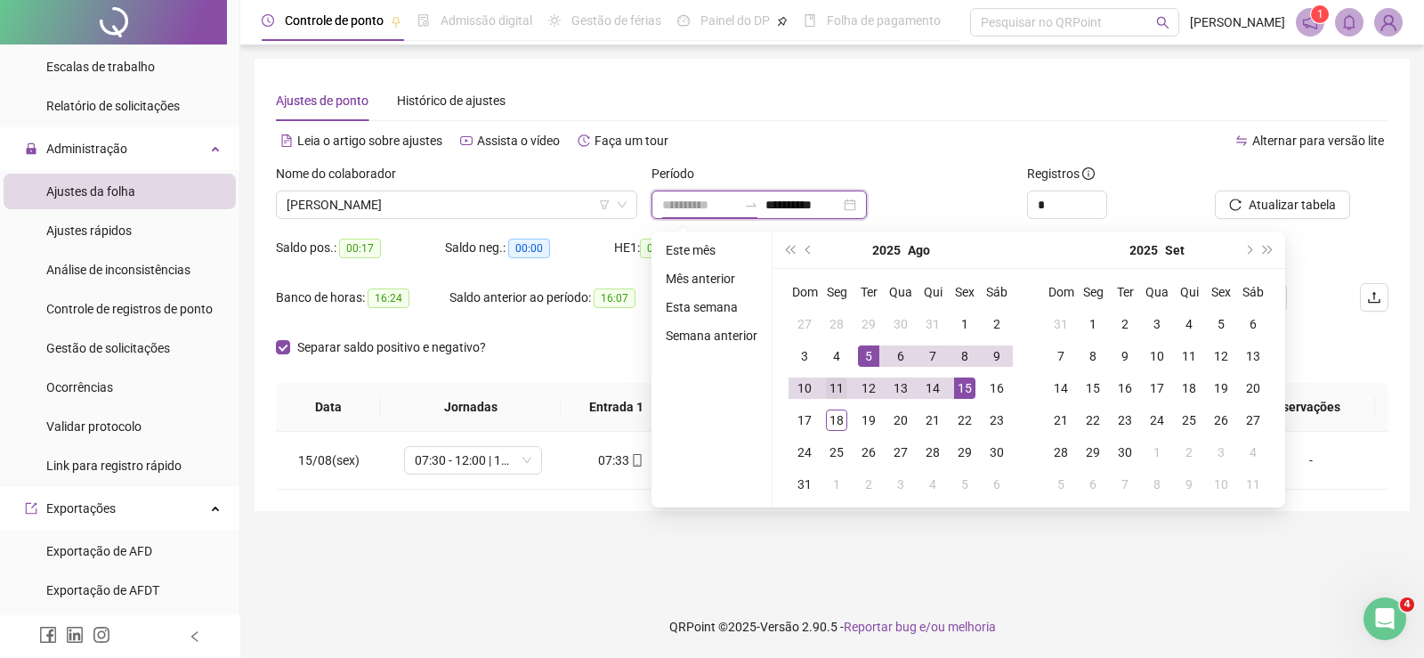
type input "**********"
click at [829, 387] on div "11" at bounding box center [836, 387] width 21 height 21
type input "**********"
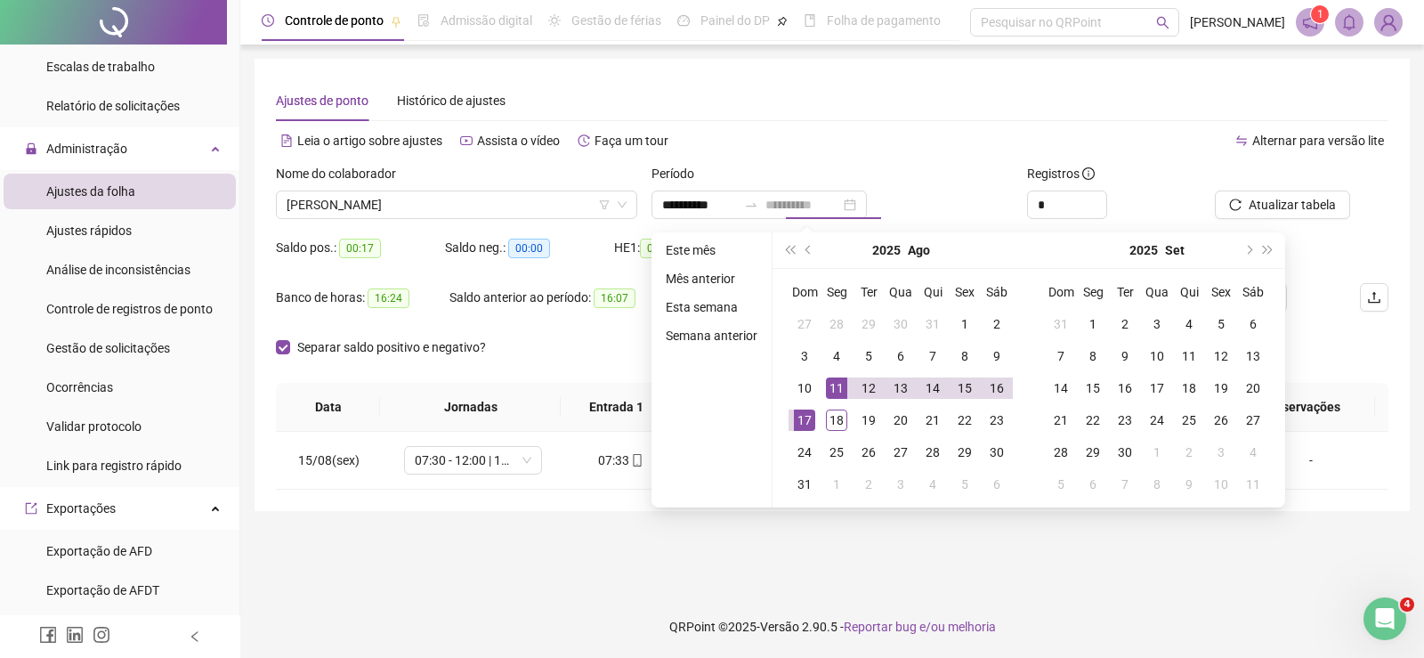
click at [804, 421] on div "17" at bounding box center [804, 420] width 21 height 21
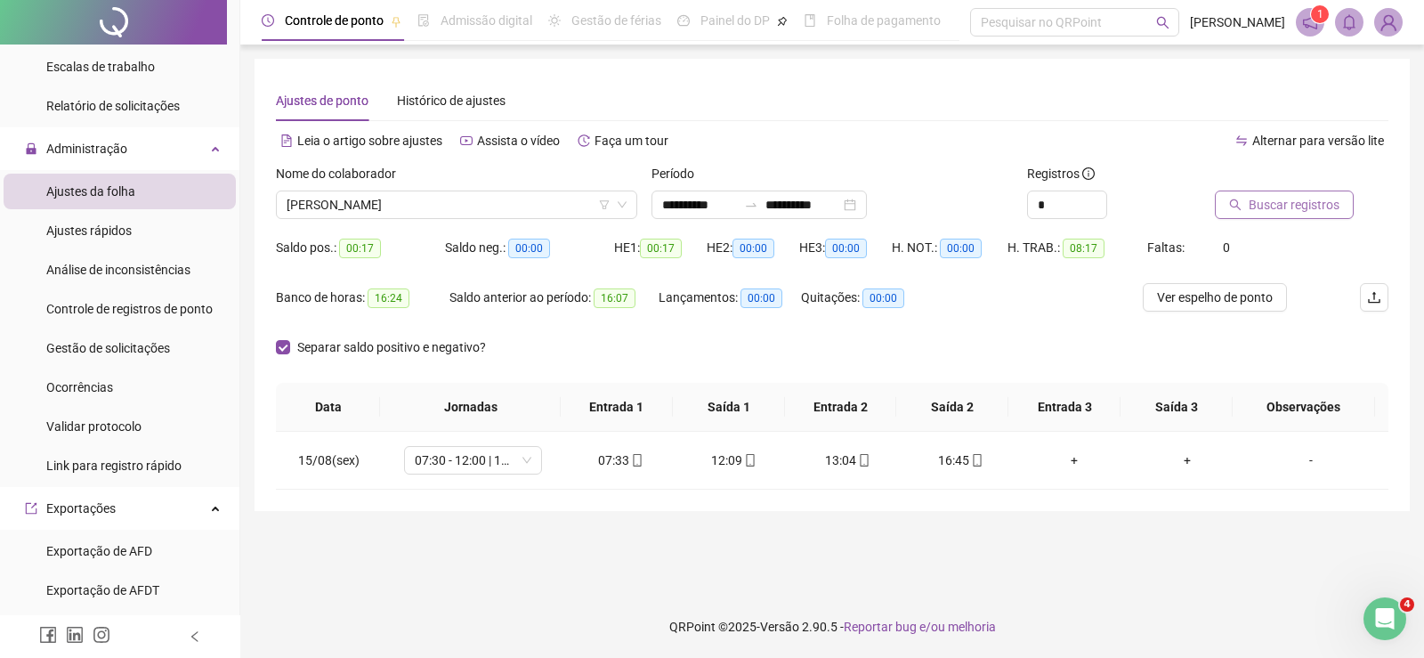
click at [1307, 207] on span "Buscar registros" at bounding box center [1294, 205] width 91 height 20
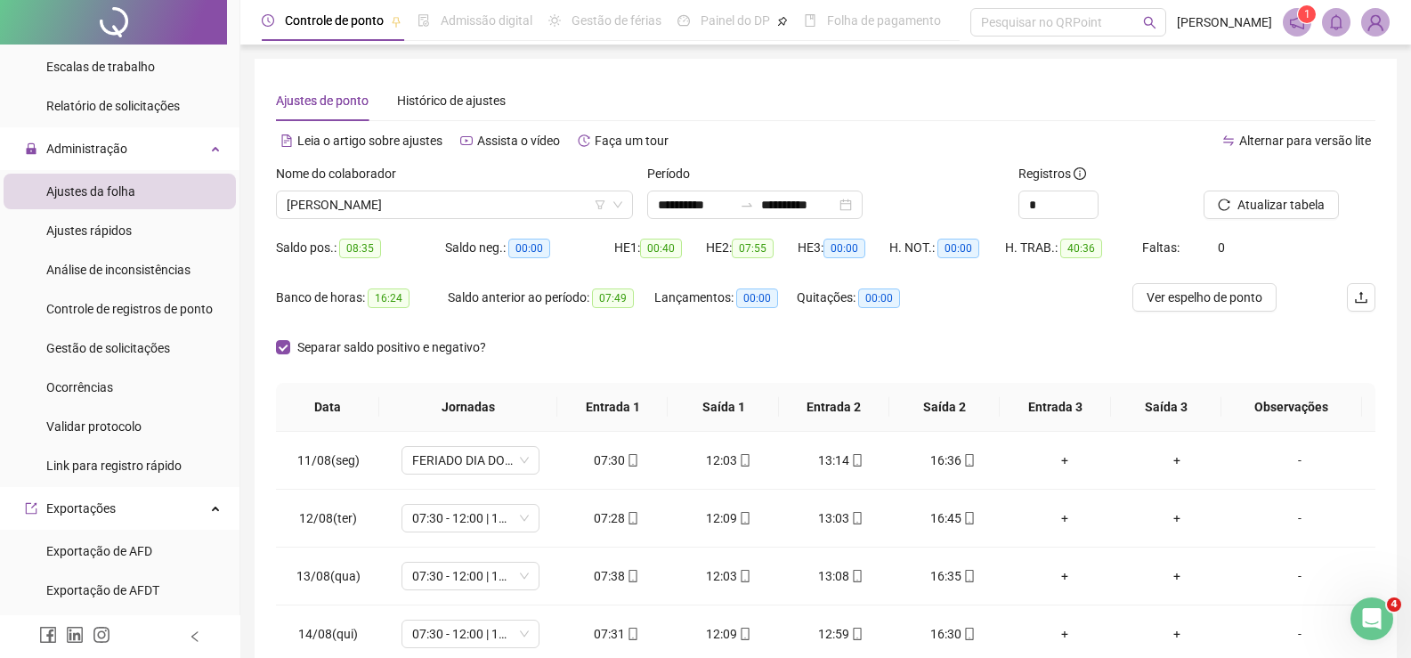
click at [361, 188] on div "Nome do colaborador" at bounding box center [454, 177] width 357 height 27
click at [380, 199] on span "[PERSON_NAME]" at bounding box center [455, 204] width 336 height 27
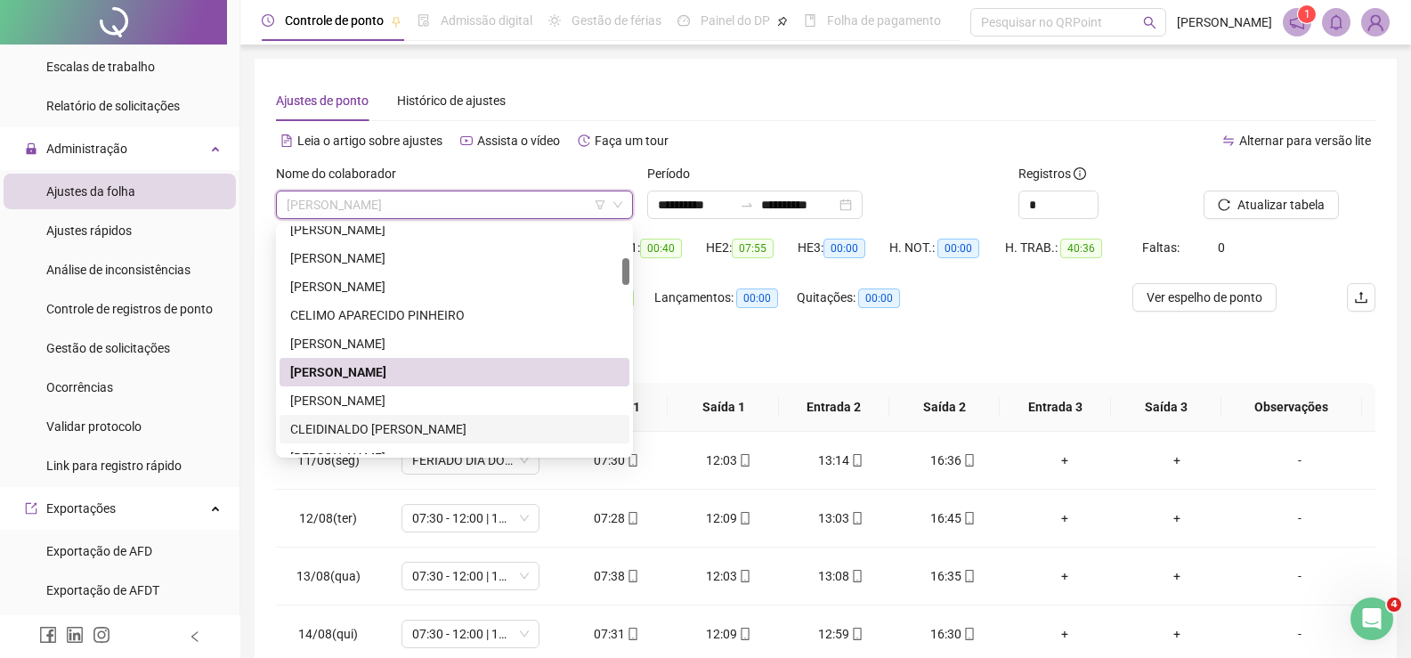
click at [346, 431] on div "CLEIDINALDO SANTANA ANDRADE" at bounding box center [454, 429] width 329 height 20
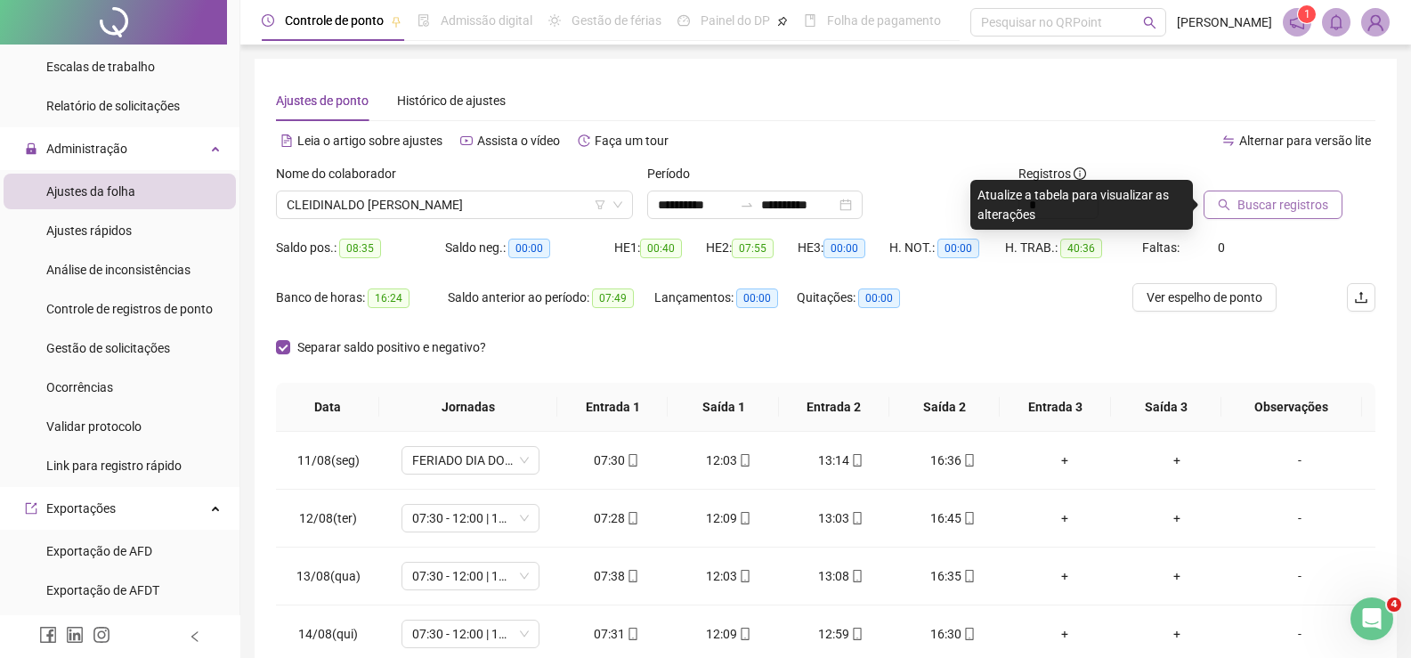
click at [1267, 199] on span "Buscar registros" at bounding box center [1283, 205] width 91 height 20
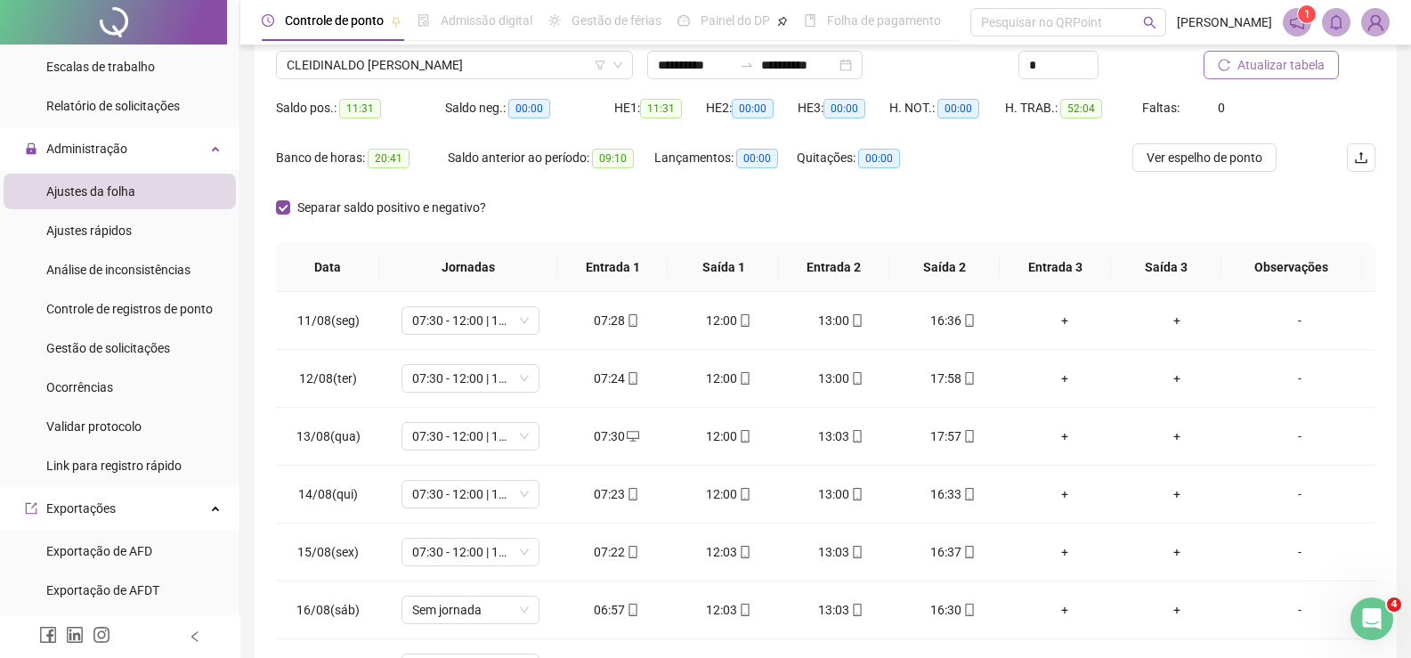
scroll to position [178, 0]
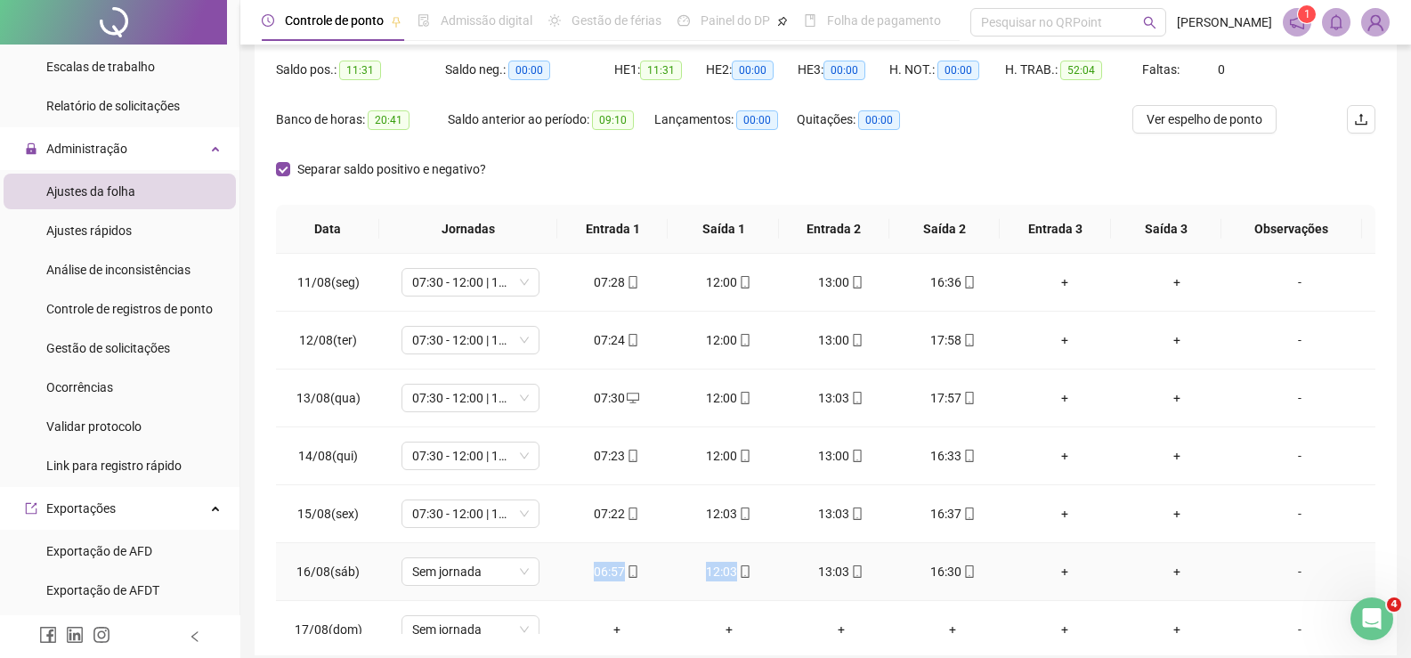
drag, startPoint x: 564, startPoint y: 572, endPoint x: 766, endPoint y: 571, distance: 202.1
click at [766, 571] on tr "16/08(sáb) Sem jornada 06:57 12:03 13:03 16:30 + + -" at bounding box center [826, 572] width 1100 height 58
drag, startPoint x: 789, startPoint y: 578, endPoint x: 966, endPoint y: 574, distance: 177.2
click at [966, 574] on tr "16/08(sáb) Sem jornada 06:57 12:03 13:03 16:30 + + -" at bounding box center [826, 572] width 1100 height 58
drag, startPoint x: 588, startPoint y: 342, endPoint x: 797, endPoint y: 331, distance: 208.6
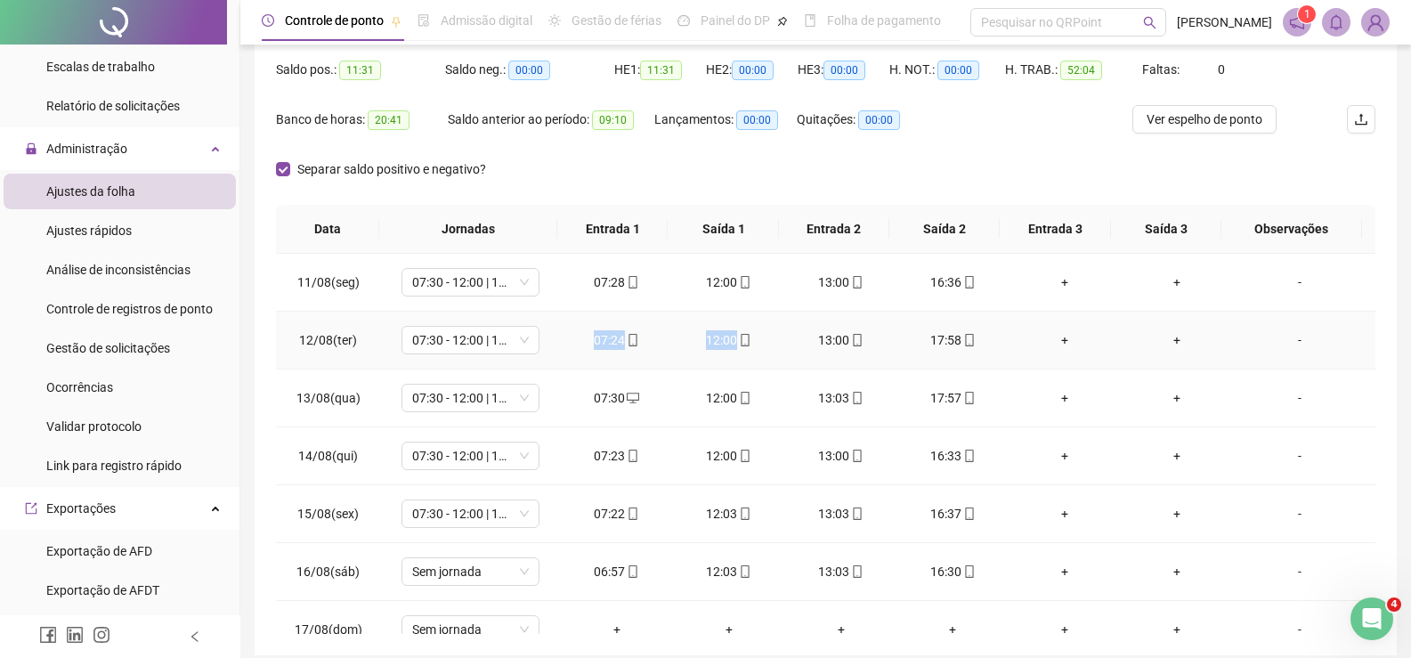
click at [797, 331] on tr "12/08(ter) 07:30 - 12:00 | 13:00 - 16:30 07:24 12:00 13:00 17:58 + + -" at bounding box center [826, 341] width 1100 height 58
click at [982, 157] on div "Separar saldo positivo e negativo?" at bounding box center [826, 180] width 1100 height 50
drag, startPoint x: 806, startPoint y: 341, endPoint x: 977, endPoint y: 337, distance: 171.0
click at [977, 337] on tr "12/08(ter) 07:30 - 12:00 | 13:00 - 16:30 07:24 12:00 13:00 17:58 + + -" at bounding box center [826, 341] width 1100 height 58
drag, startPoint x: 596, startPoint y: 398, endPoint x: 781, endPoint y: 397, distance: 185.2
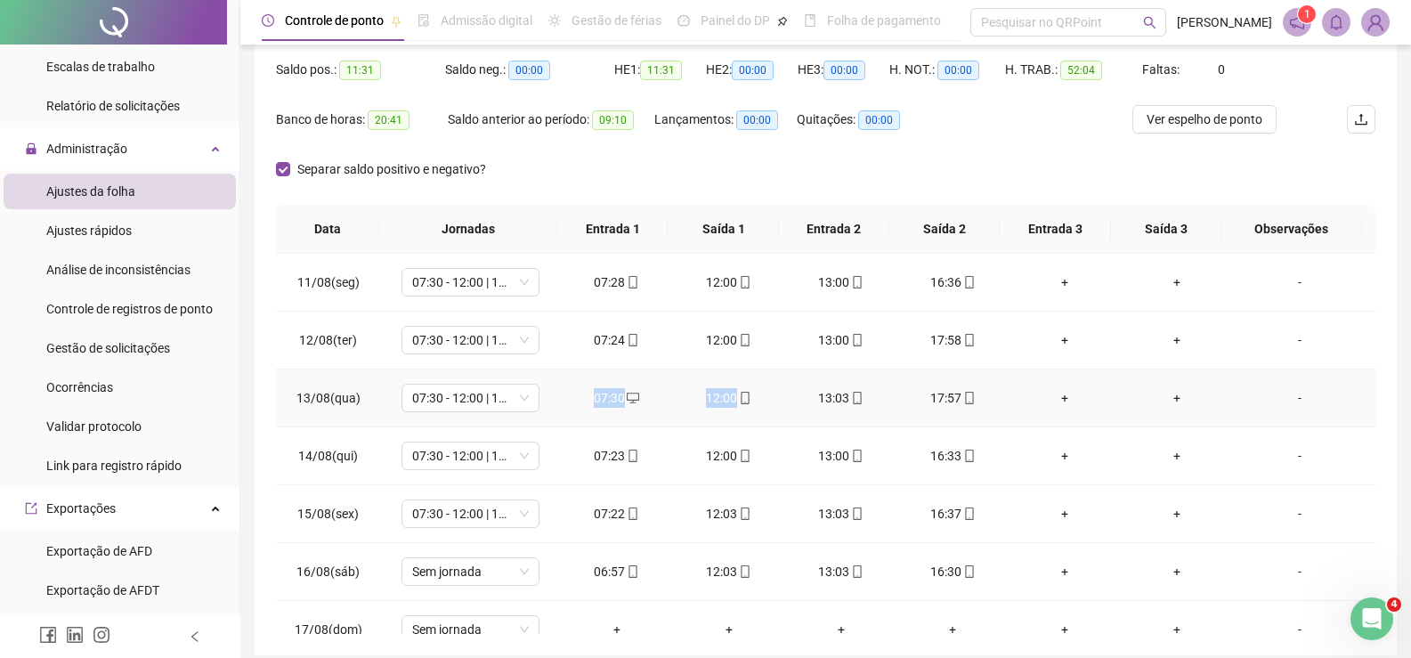
click at [781, 397] on tr "13/08(qua) 07:30 - 12:00 | 13:00 - 16:30 07:30 12:00 13:03 17:57 + + -" at bounding box center [826, 398] width 1100 height 58
click at [979, 151] on div "Banco de horas: 20:41 Saldo anterior ao período: 09:10 Lançamentos: 00:00 Quita…" at bounding box center [688, 130] width 824 height 50
drag, startPoint x: 872, startPoint y: 397, endPoint x: 950, endPoint y: 397, distance: 78.3
click at [950, 397] on tr "13/08(qua) 07:30 - 12:00 | 13:00 - 16:30 07:30 12:00 13:03 17:57 + + -" at bounding box center [826, 398] width 1100 height 58
click at [446, 152] on div "Banco de horas: 20:41" at bounding box center [362, 130] width 172 height 50
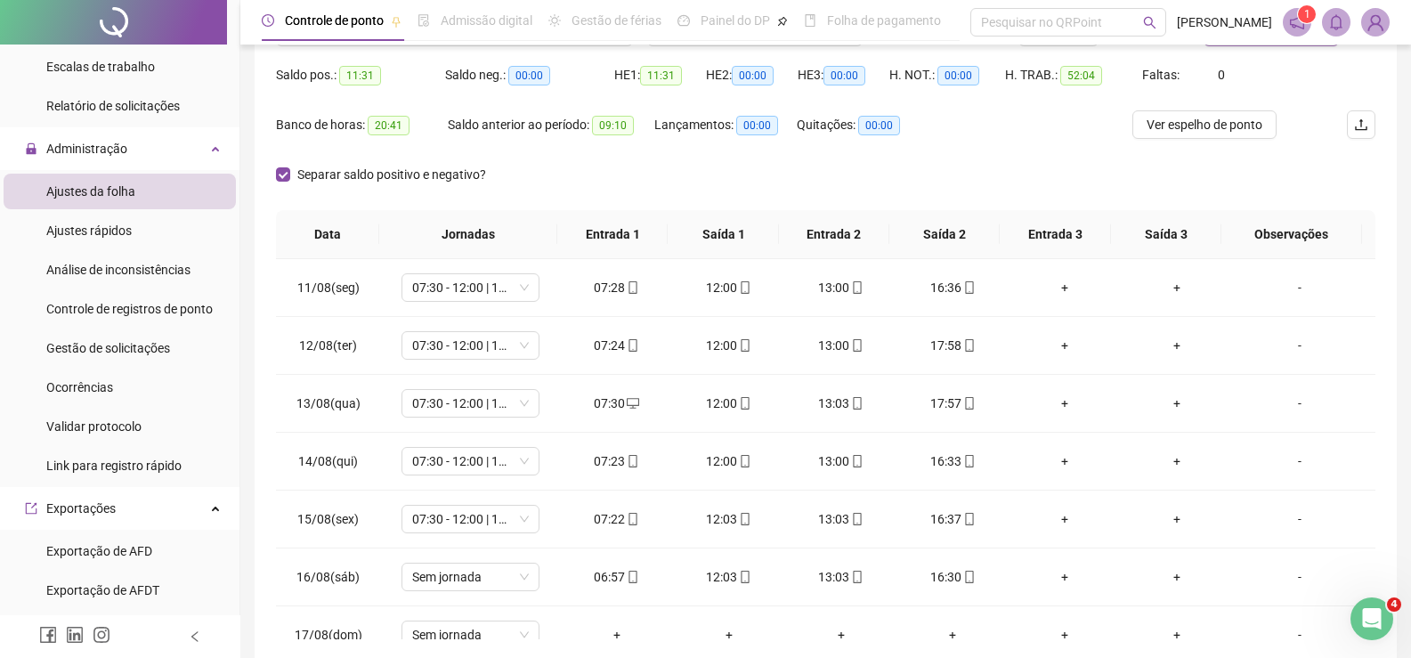
scroll to position [0, 0]
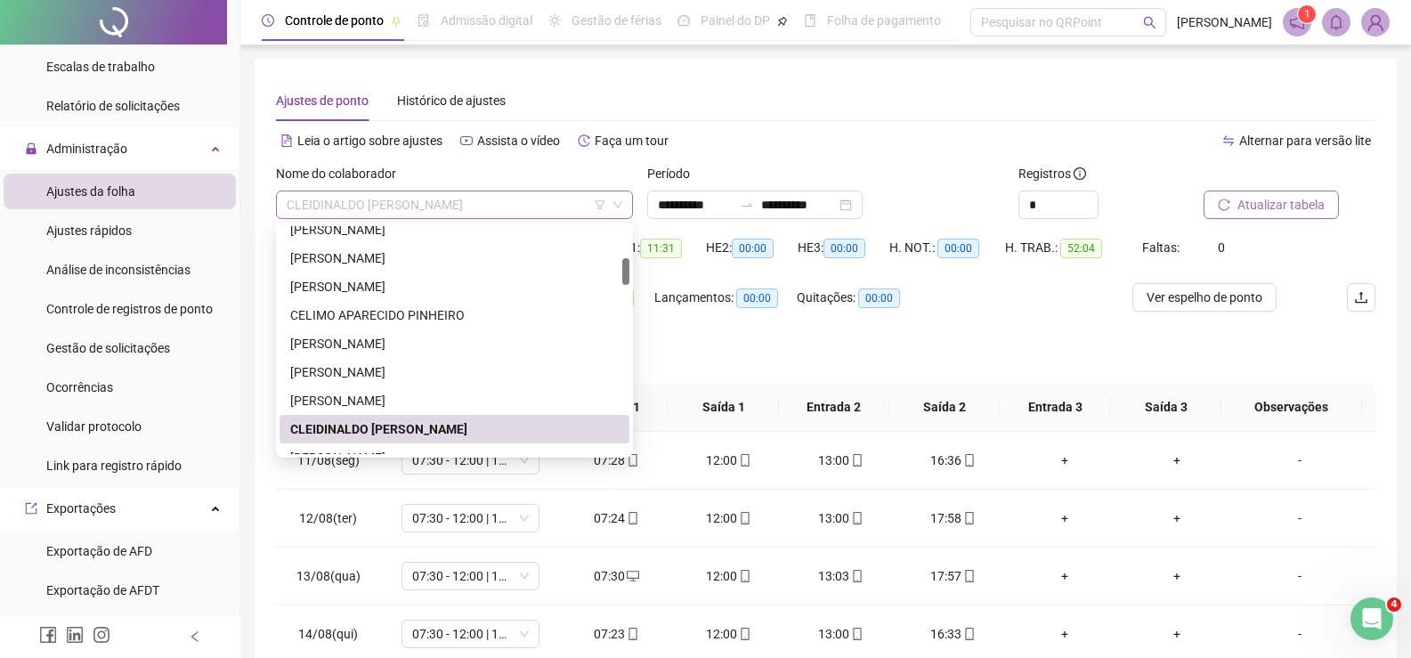
click at [437, 208] on span "CLEIDINALDO SANTANA ANDRADE" at bounding box center [455, 204] width 336 height 27
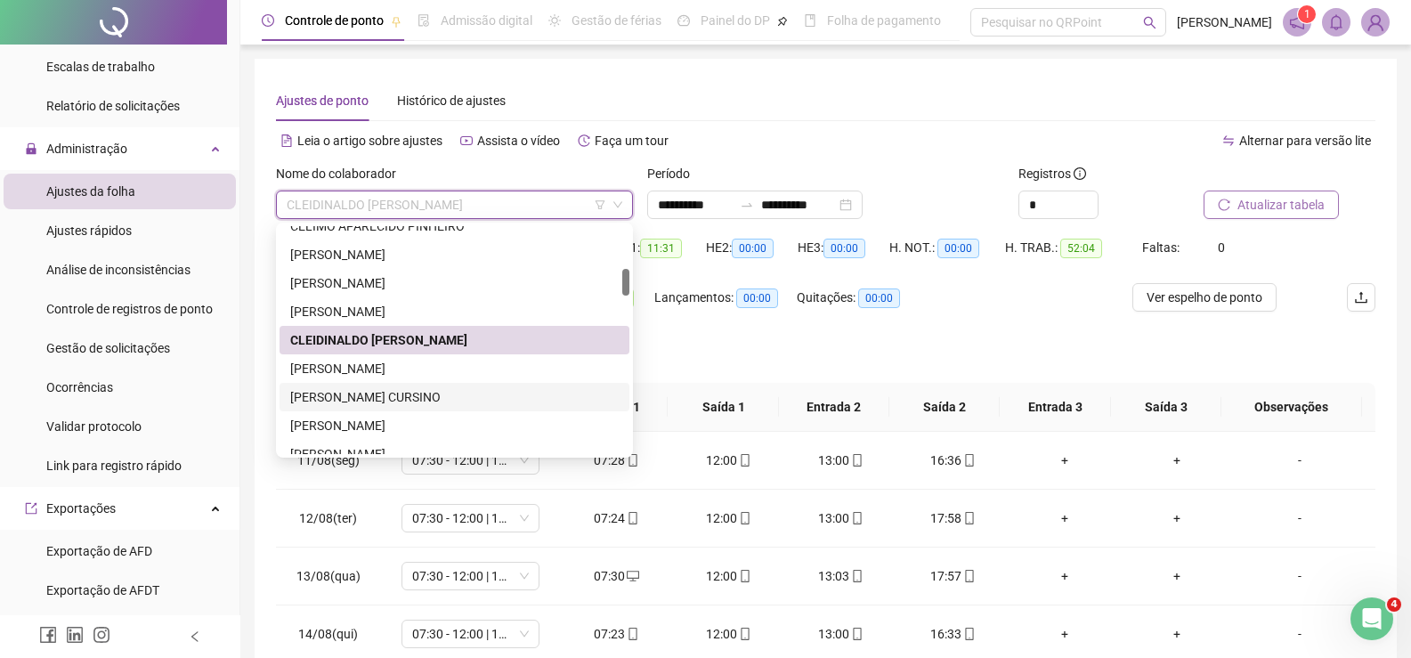
click at [395, 408] on div "DEIVIS STETNER CURSINO" at bounding box center [455, 397] width 350 height 28
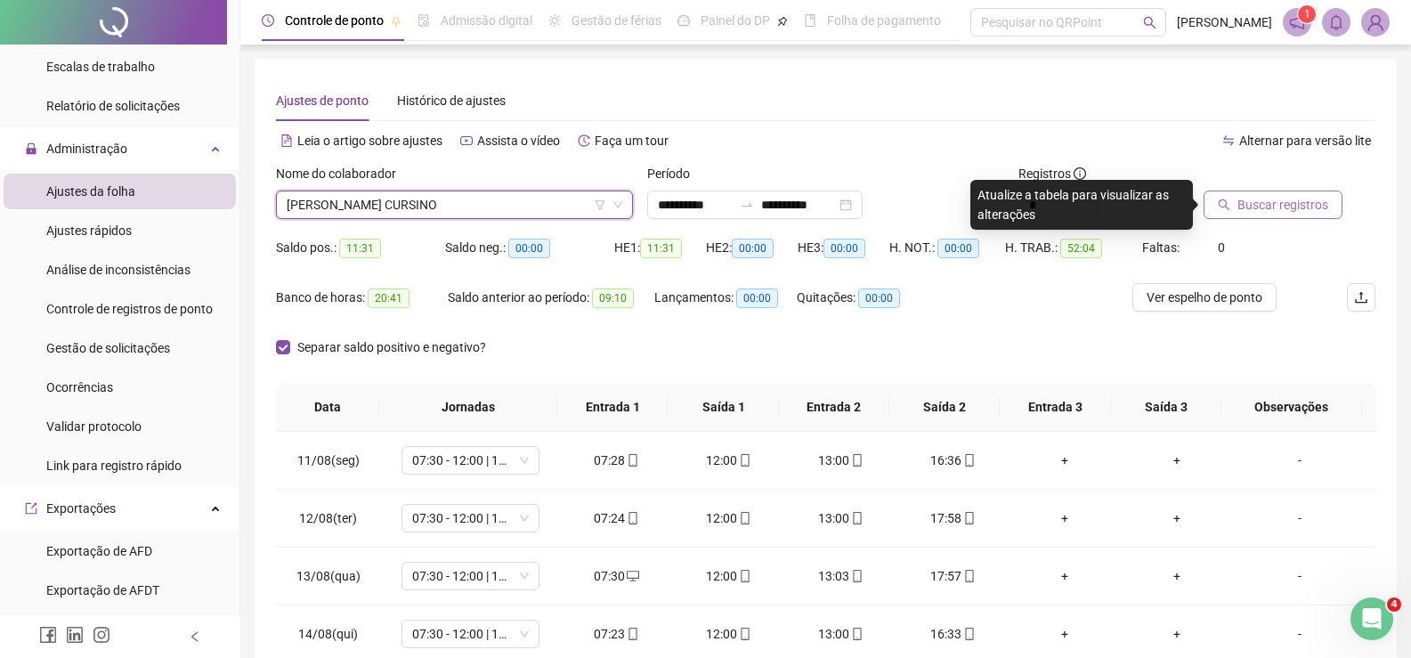
click at [1269, 209] on span "Buscar registros" at bounding box center [1283, 205] width 91 height 20
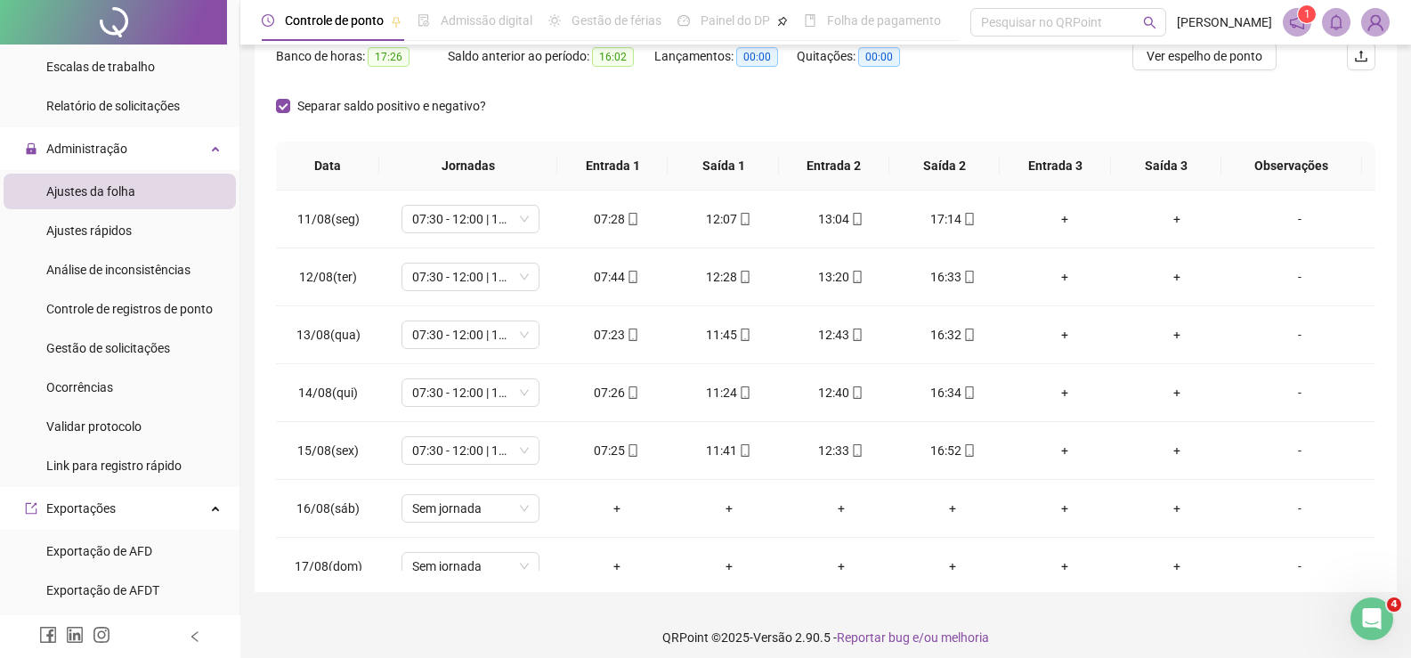
scroll to position [252, 0]
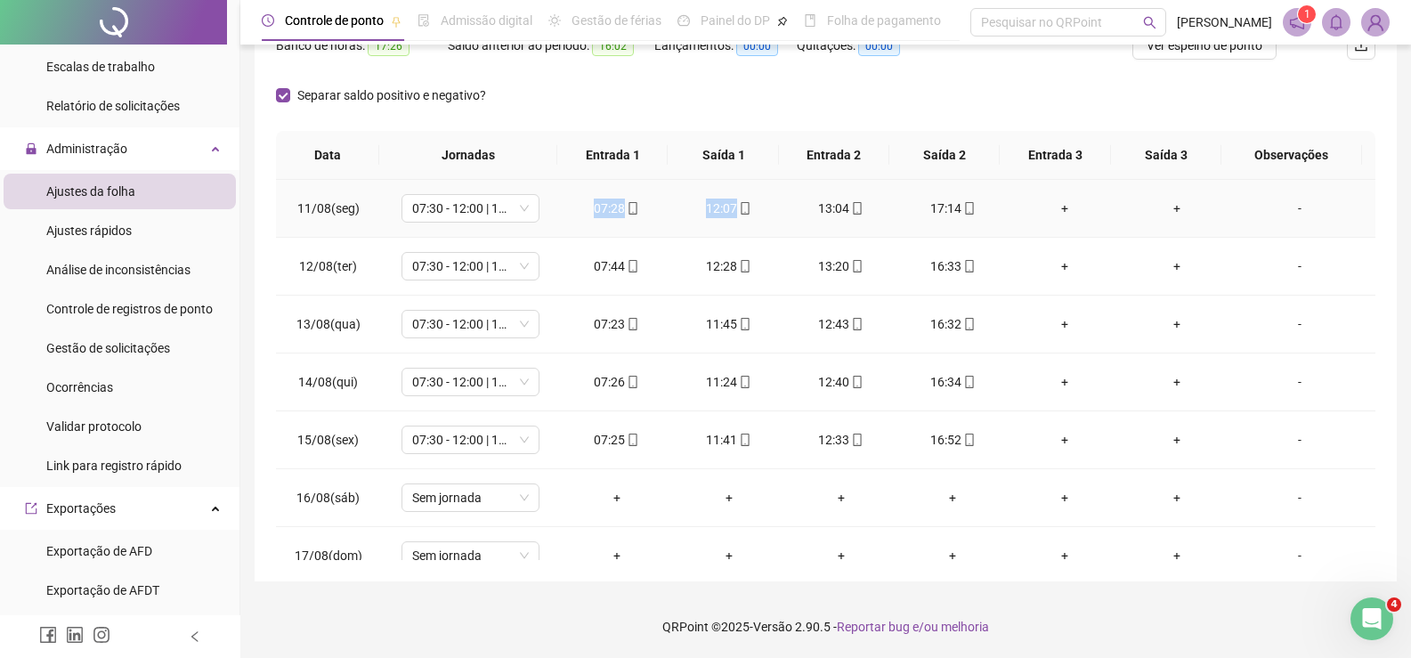
drag, startPoint x: 567, startPoint y: 206, endPoint x: 748, endPoint y: 206, distance: 180.7
click at [748, 206] on tr "11/08(seg) 07:30 - 12:00 | 13:00 - 16:30 07:28 12:07 13:04 17:14 + + -" at bounding box center [826, 209] width 1100 height 58
drag, startPoint x: 794, startPoint y: 195, endPoint x: 985, endPoint y: 202, distance: 190.7
click at [985, 202] on tr "11/08(seg) 07:30 - 12:00 | 13:00 - 16:30 07:28 12:07 13:04 17:14 + + -" at bounding box center [826, 209] width 1100 height 58
drag, startPoint x: 594, startPoint y: 439, endPoint x: 777, endPoint y: 442, distance: 183.4
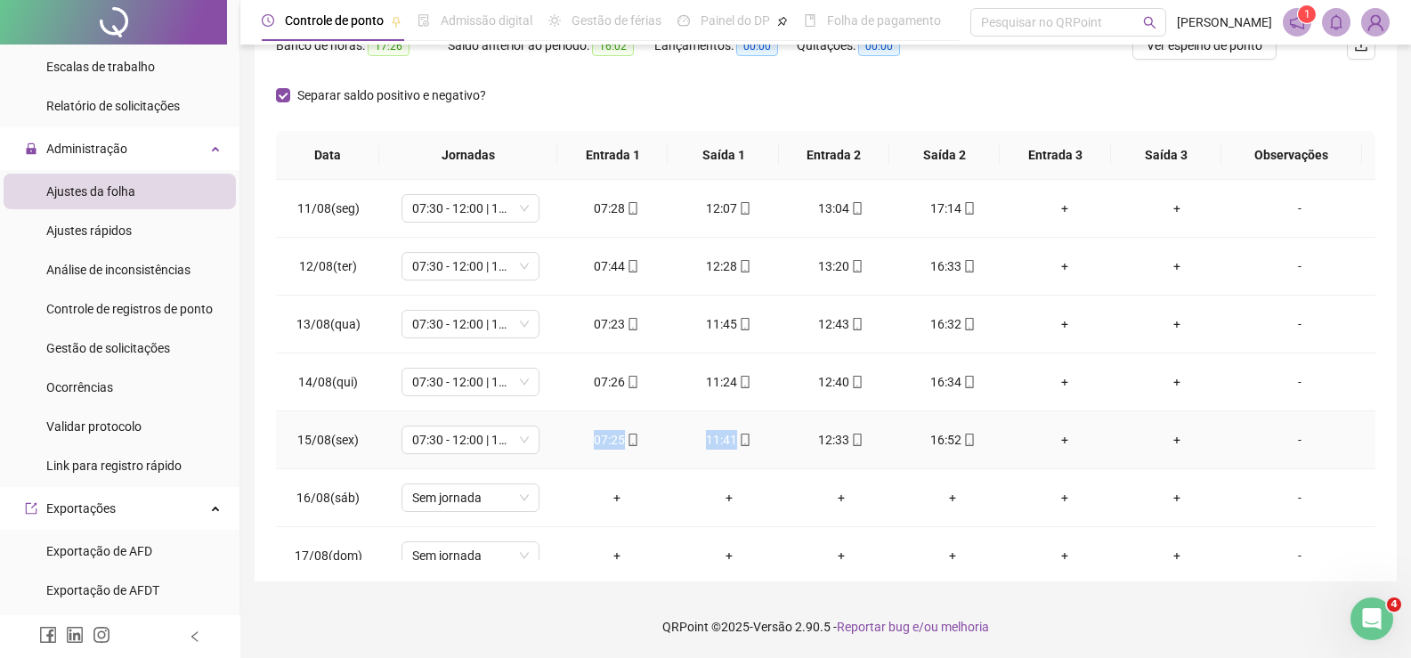
click at [777, 442] on tr "15/08(sex) 07:30 - 12:00 | 13:00 - 16:30 07:25 11:41 12:33 16:52 + + -" at bounding box center [826, 440] width 1100 height 58
drag, startPoint x: 799, startPoint y: 439, endPoint x: 979, endPoint y: 435, distance: 179.9
click at [979, 435] on tr "15/08(sex) 07:30 - 12:00 | 13:00 - 16:30 07:25 11:41 12:33 16:52 + + -" at bounding box center [826, 440] width 1100 height 58
click at [913, 113] on div "Separar saldo positivo e negativo?" at bounding box center [826, 106] width 1100 height 50
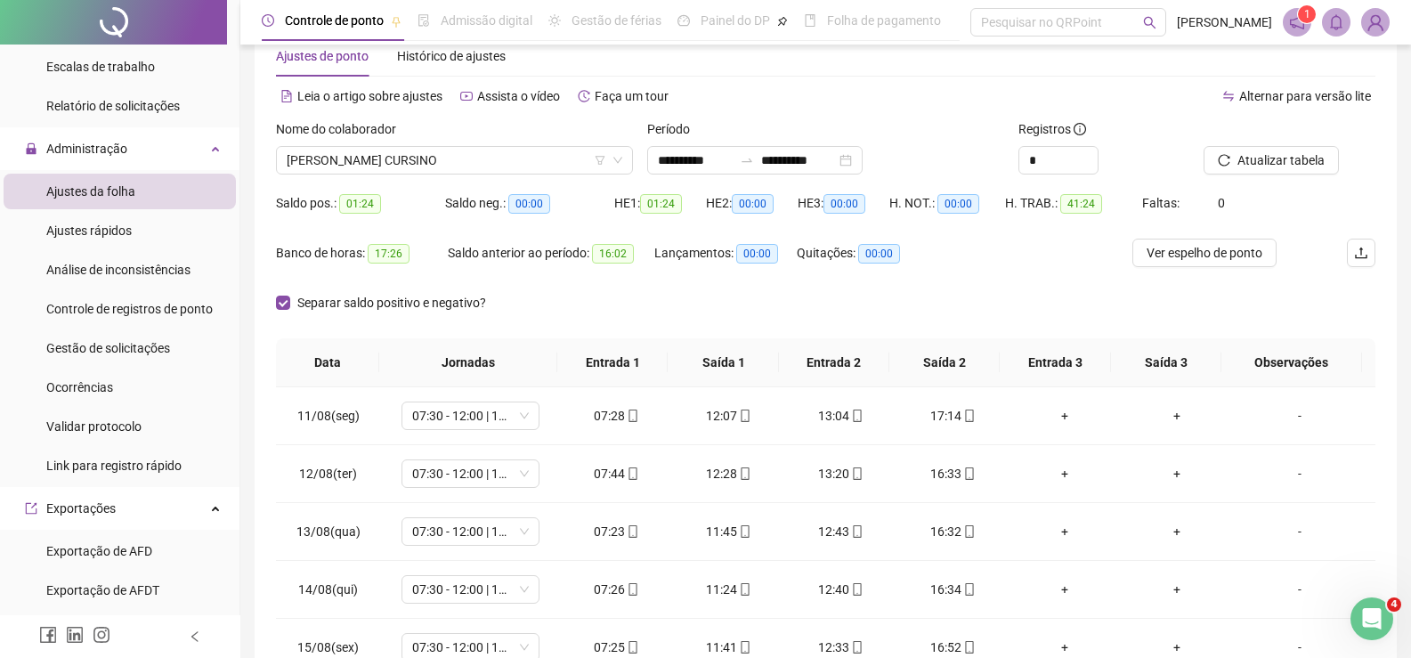
scroll to position [0, 0]
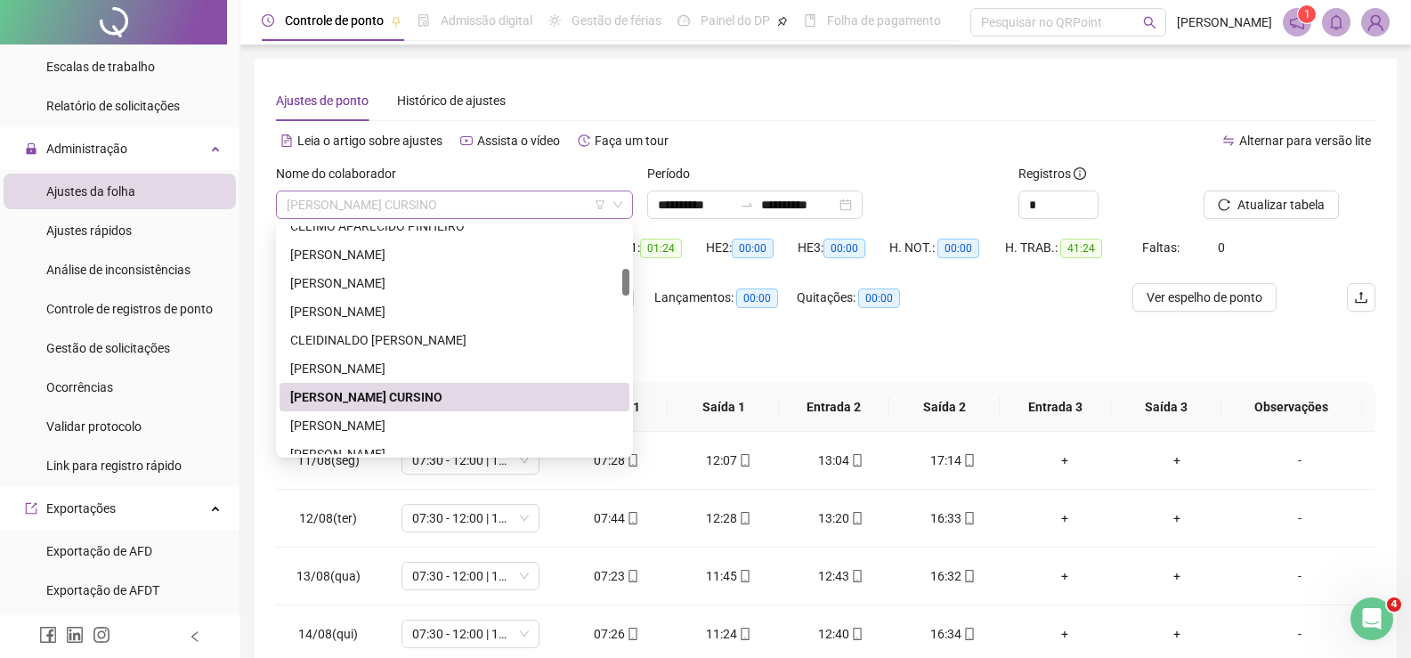
click at [361, 207] on span "DEIVIS STETNER CURSINO" at bounding box center [455, 204] width 336 height 27
click at [376, 428] on div "EDNO GILS DE SAMPAIO" at bounding box center [454, 426] width 329 height 20
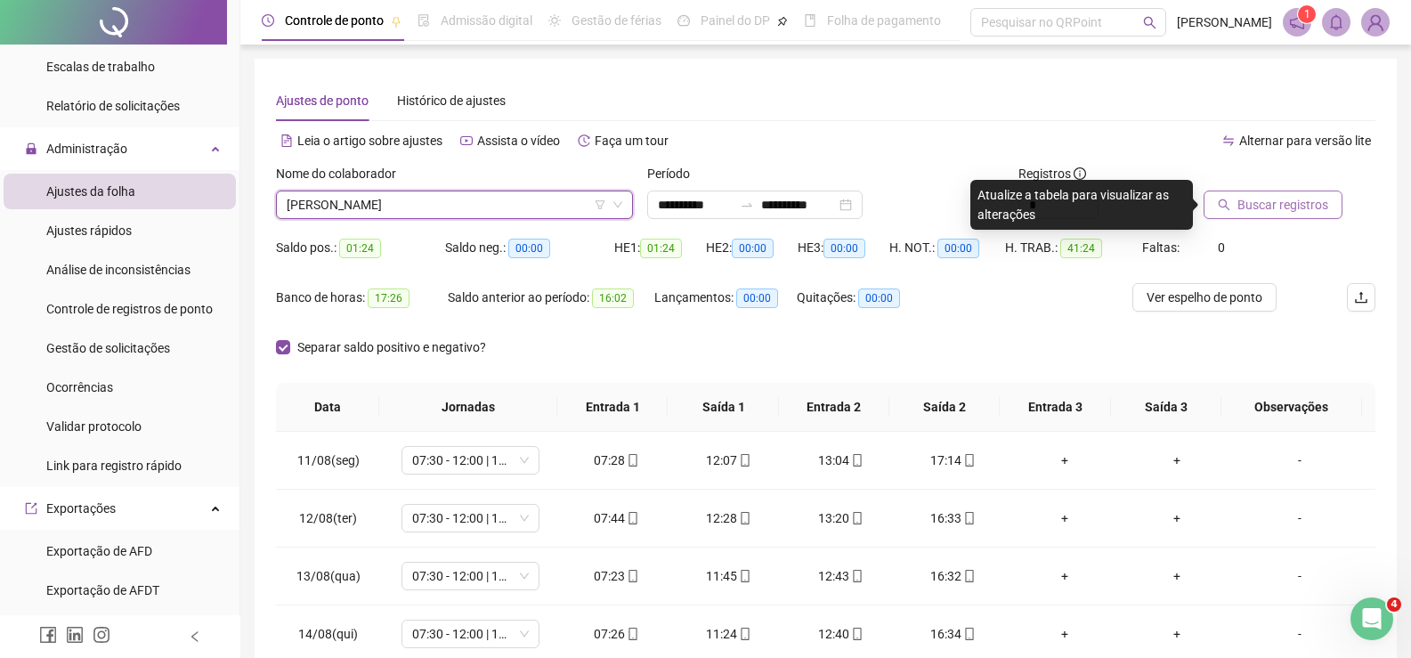
click at [1317, 210] on span "Buscar registros" at bounding box center [1283, 205] width 91 height 20
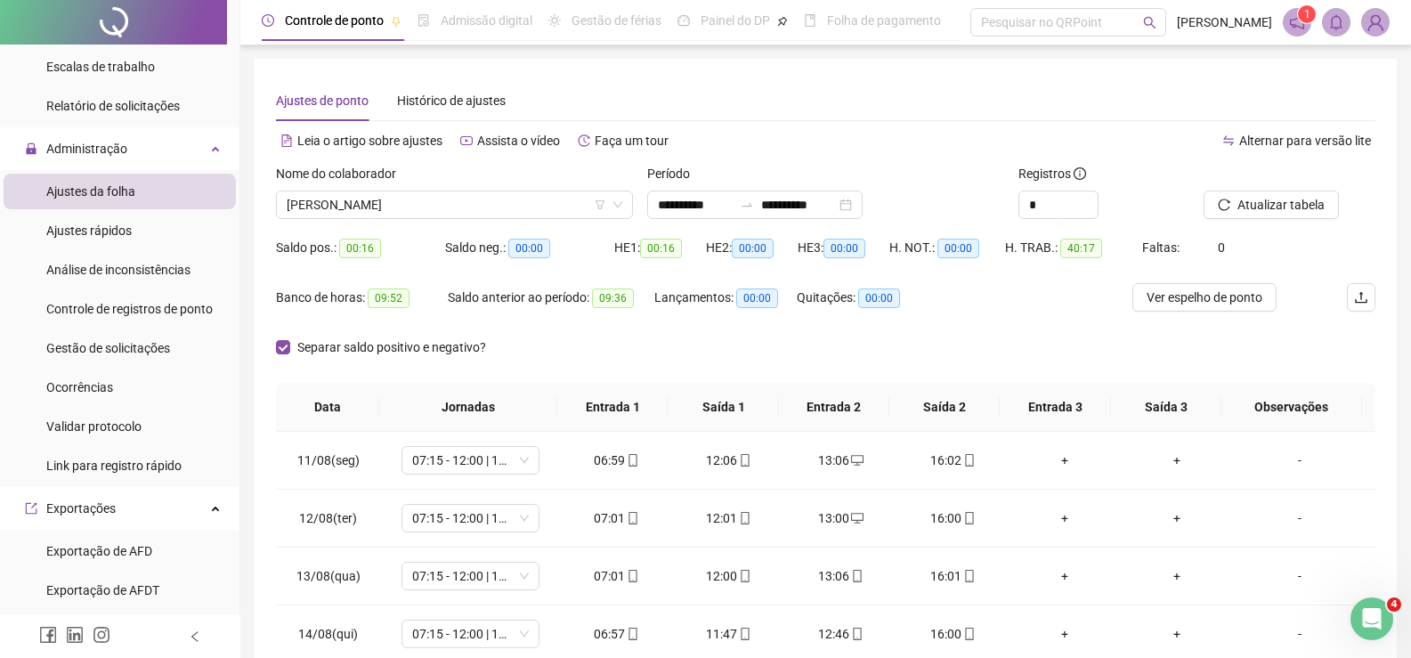
click at [686, 347] on div "Separar saldo positivo e negativo?" at bounding box center [826, 358] width 1100 height 50
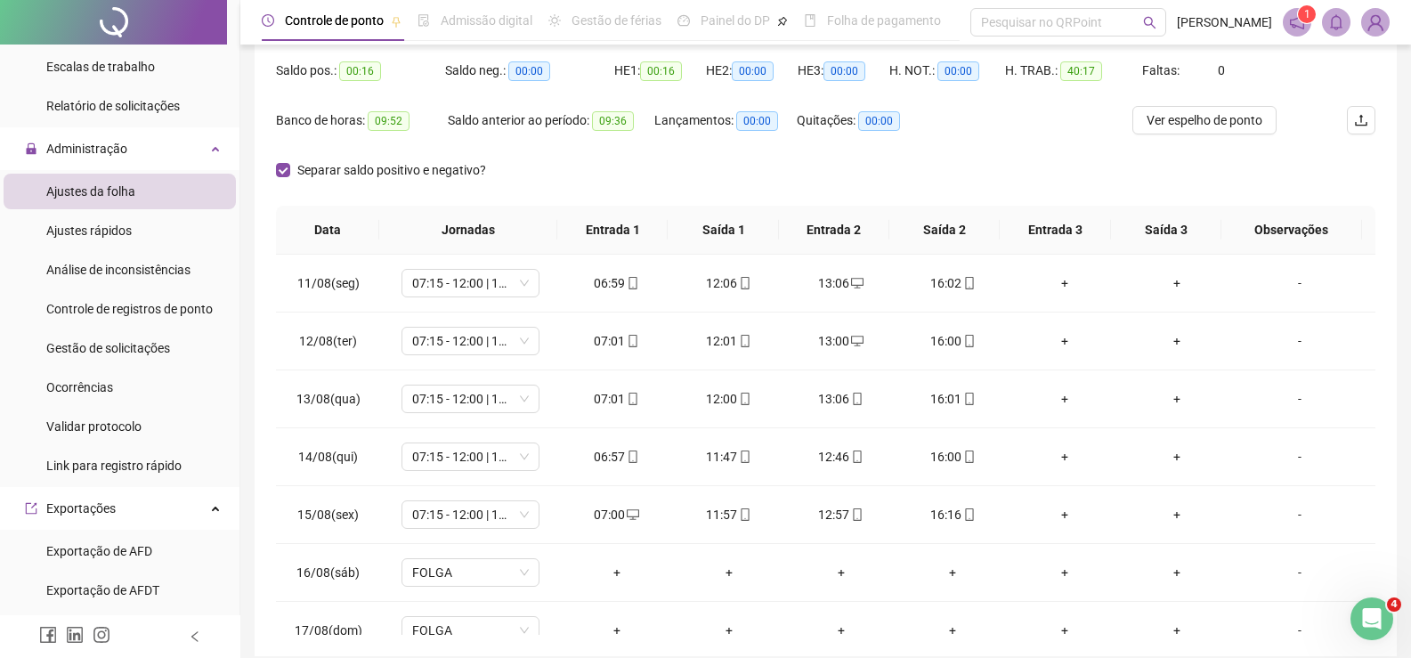
scroll to position [178, 0]
drag, startPoint x: 587, startPoint y: 509, endPoint x: 787, endPoint y: 519, distance: 200.6
click at [787, 519] on tr "15/08(sex) 07:15 - 12:00 | 13:00 - 16:15 07:00 11:57 12:57 16:16 + + -" at bounding box center [826, 514] width 1100 height 58
click at [981, 156] on div "Separar saldo positivo e negativo?" at bounding box center [826, 180] width 1100 height 50
drag, startPoint x: 783, startPoint y: 504, endPoint x: 959, endPoint y: 527, distance: 177.8
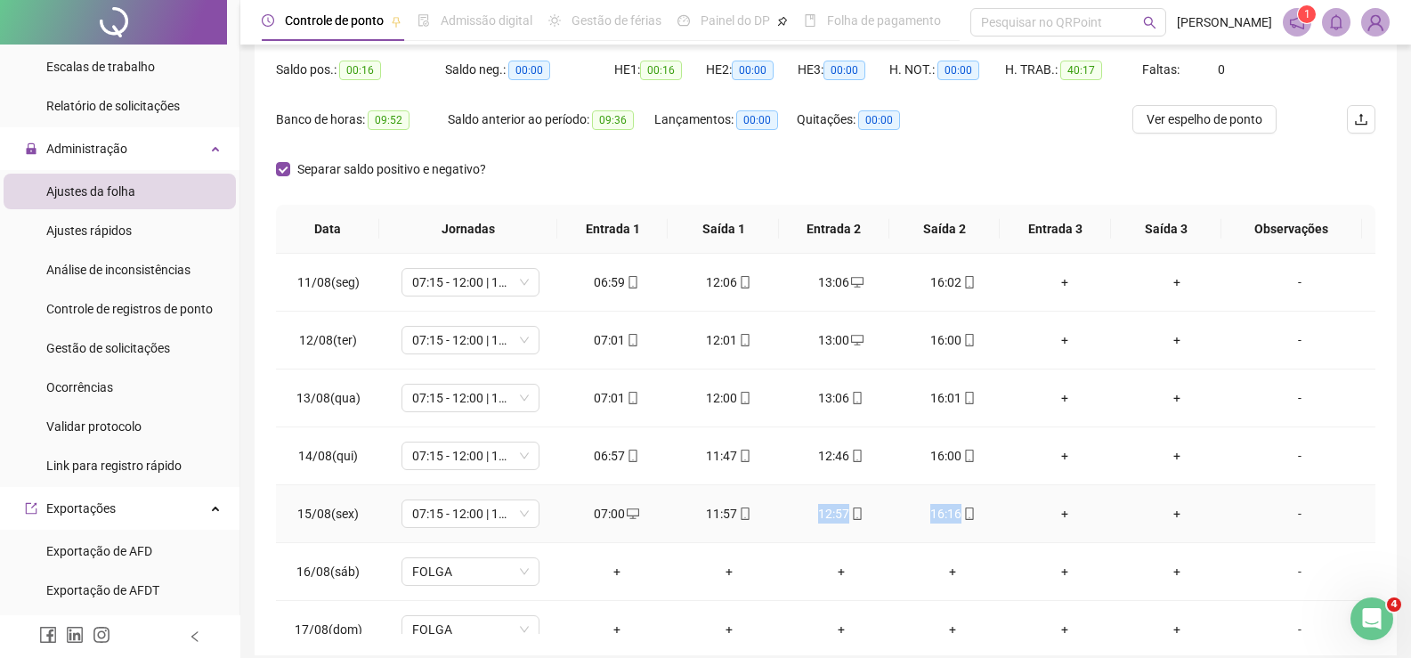
click at [959, 527] on tr "15/08(sex) 07:15 - 12:00 | 13:00 - 16:15 07:00 11:57 12:57 16:16 + + -" at bounding box center [826, 514] width 1100 height 58
click at [541, 168] on div "Separar saldo positivo e negativo?" at bounding box center [826, 180] width 1100 height 50
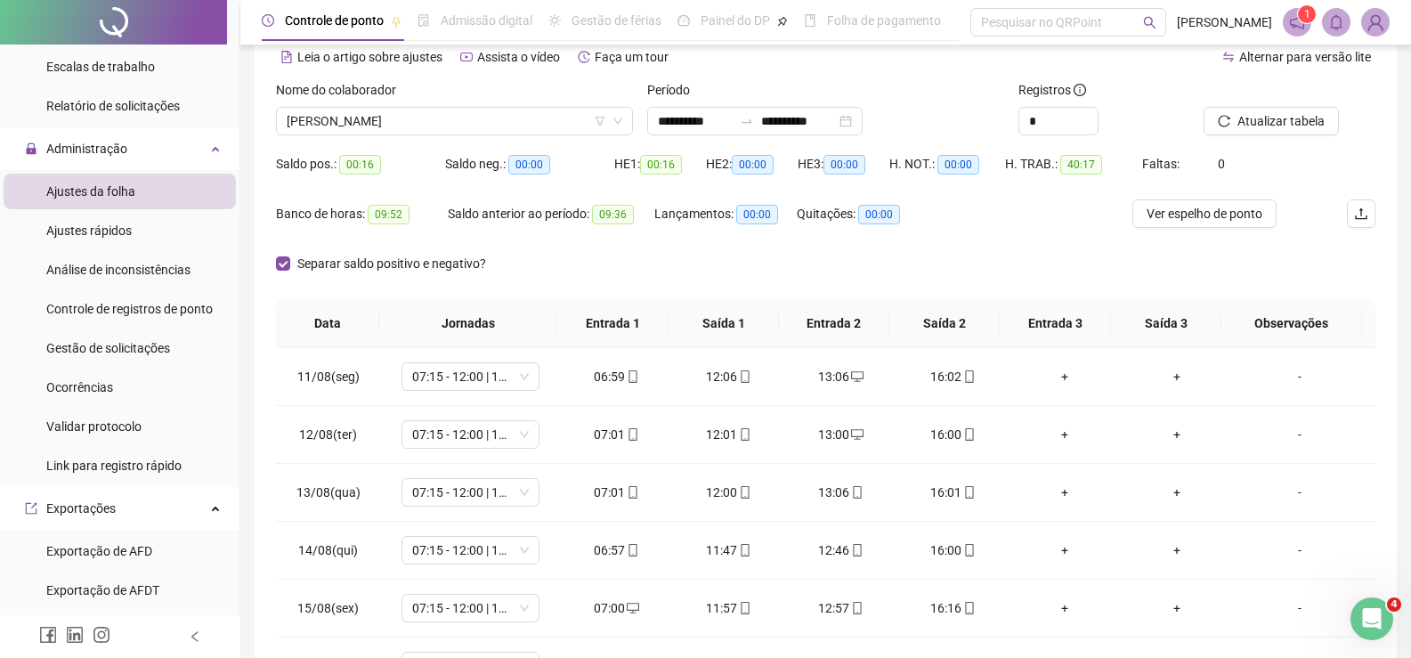
scroll to position [0, 0]
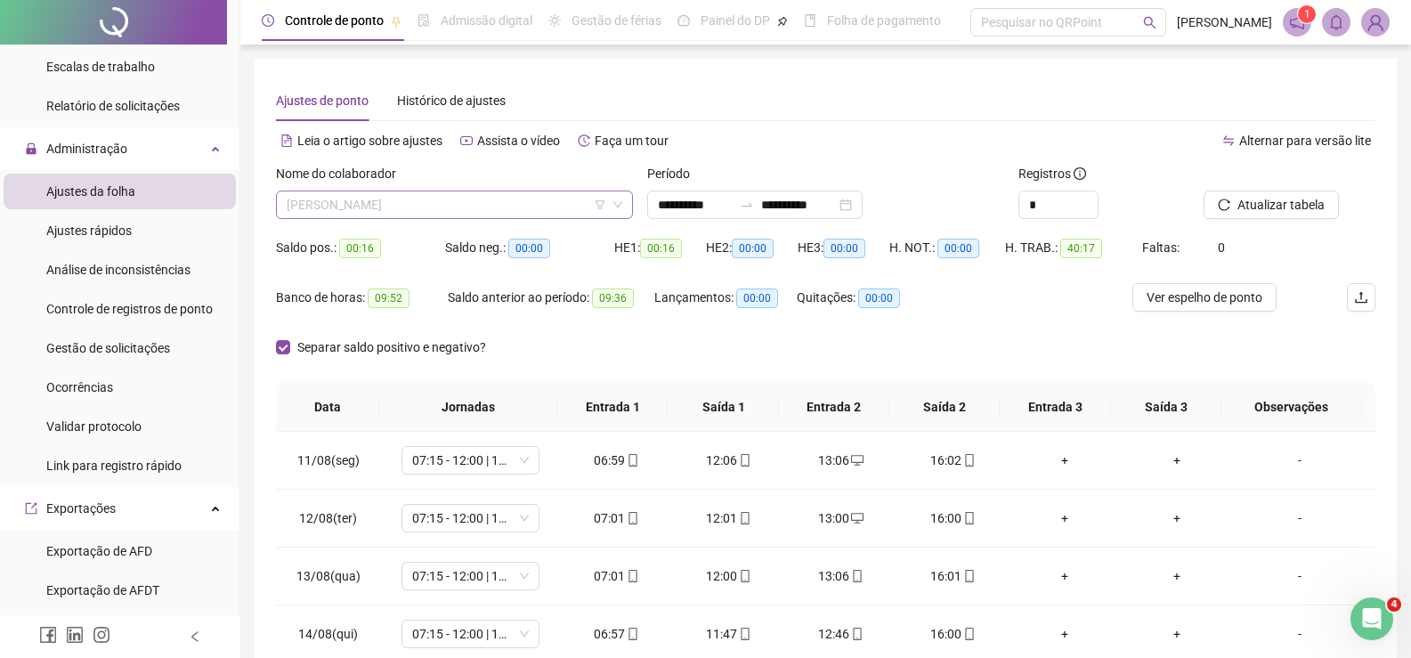
click at [413, 199] on span "EDNO GILS DE SAMPAIO" at bounding box center [455, 204] width 336 height 27
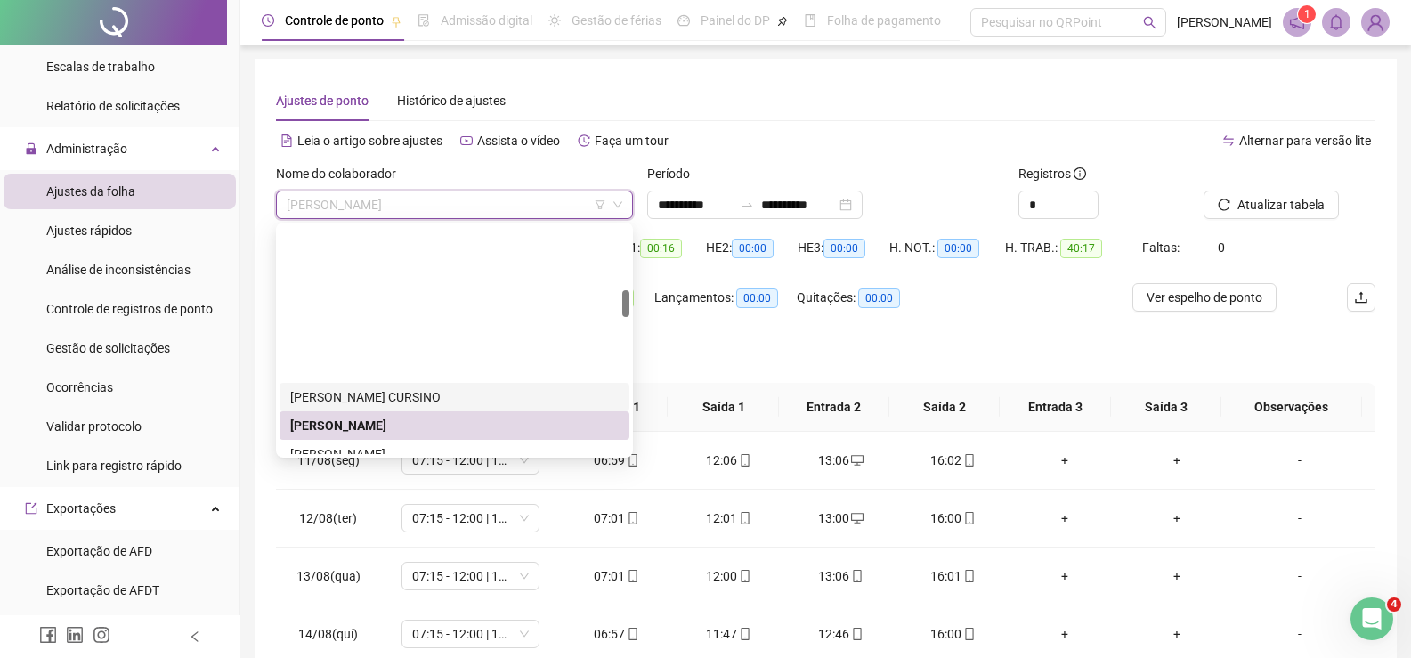
scroll to position [534, 0]
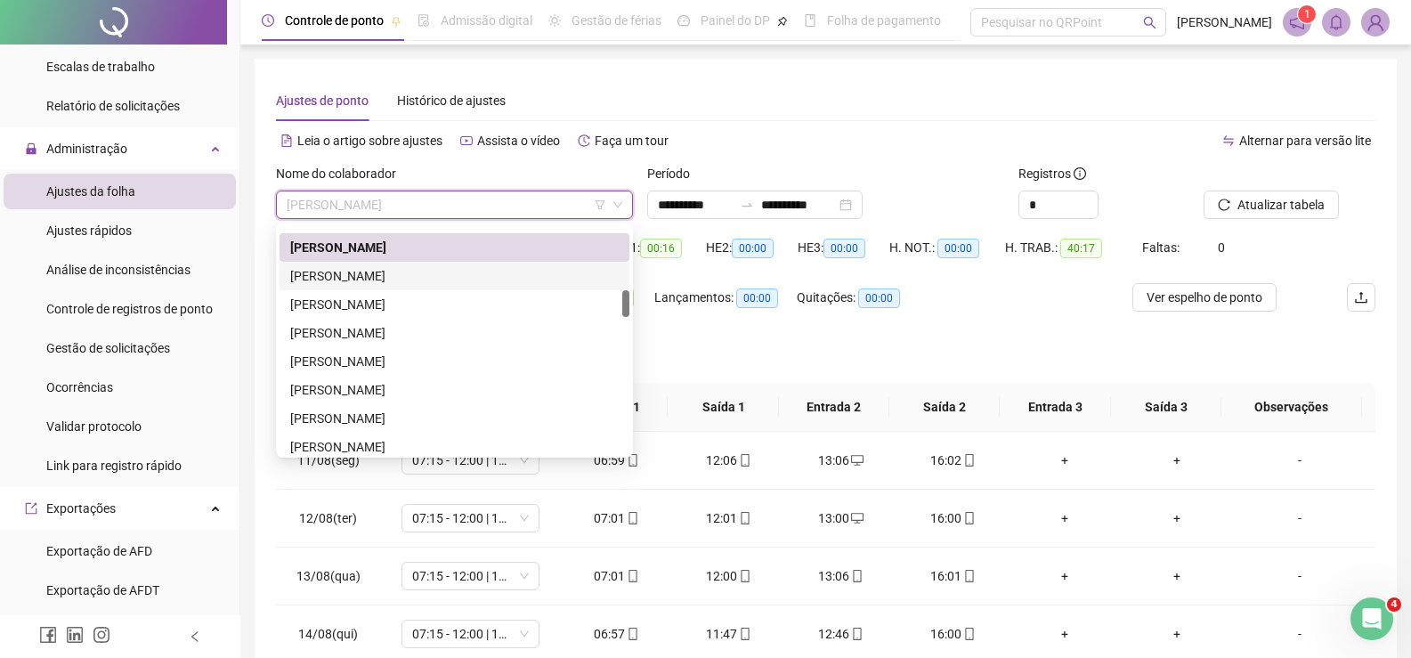
click at [389, 272] on div "ERICA VARANDA" at bounding box center [454, 276] width 329 height 20
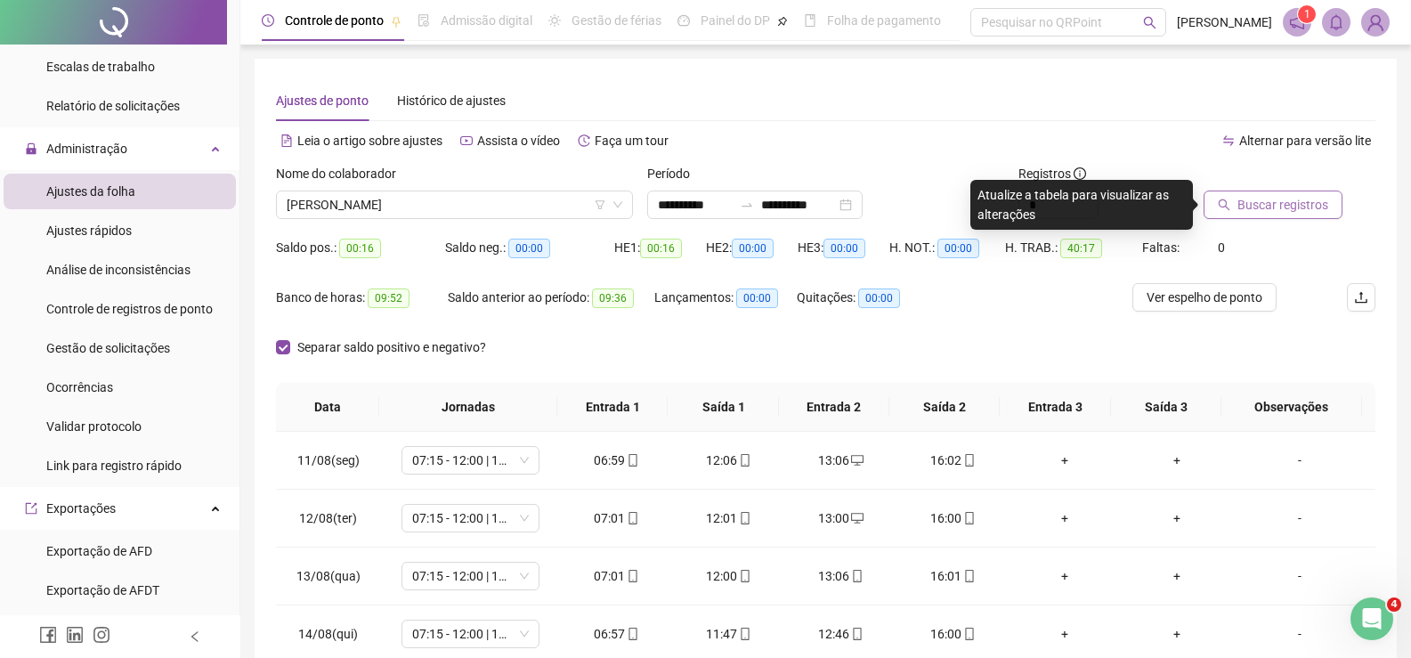
click at [1292, 198] on span "Buscar registros" at bounding box center [1283, 205] width 91 height 20
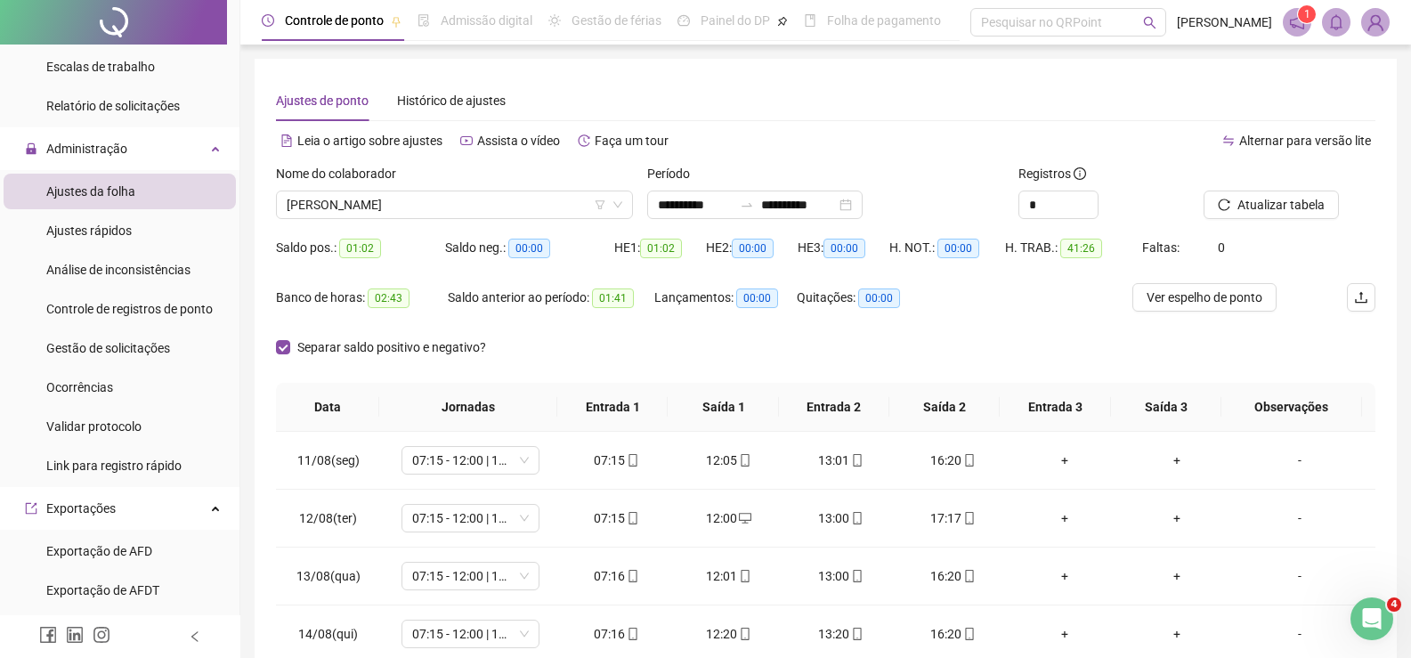
click at [993, 322] on div "Banco de horas: 02:43 Saldo anterior ao período: 01:41 Lançamentos: 00:00 Quita…" at bounding box center [688, 308] width 824 height 50
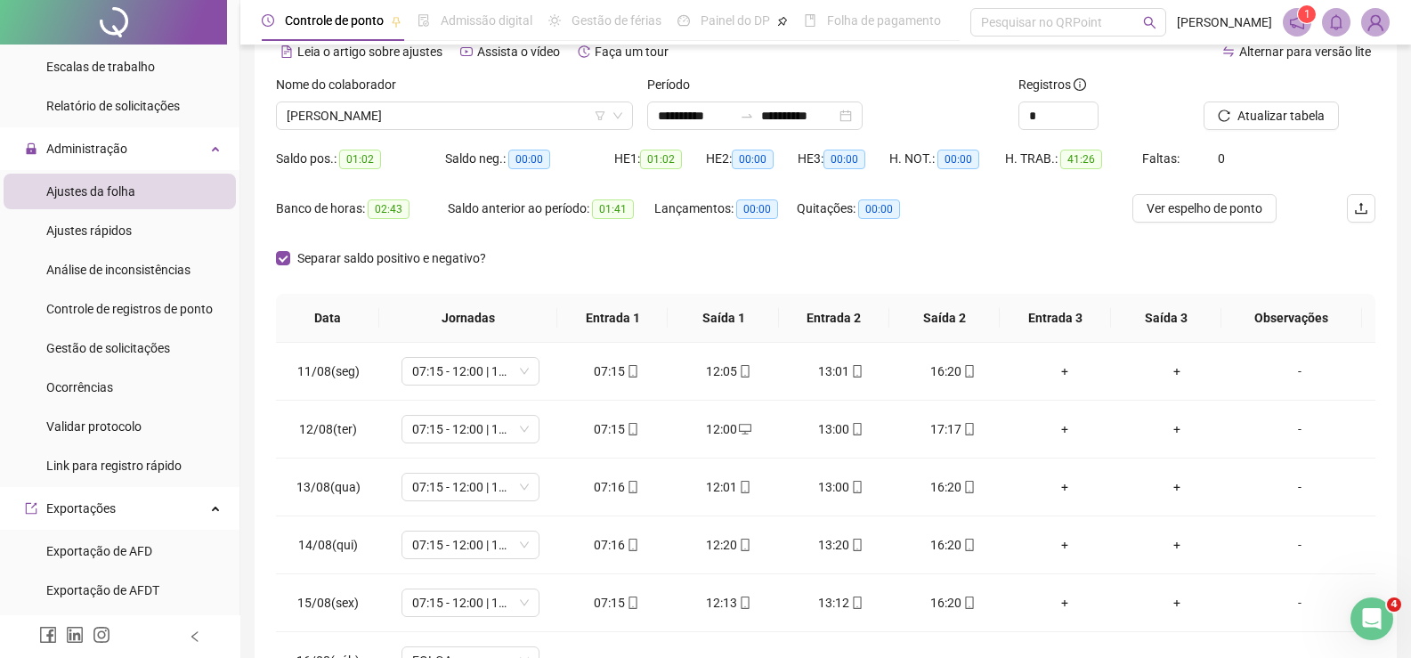
scroll to position [178, 0]
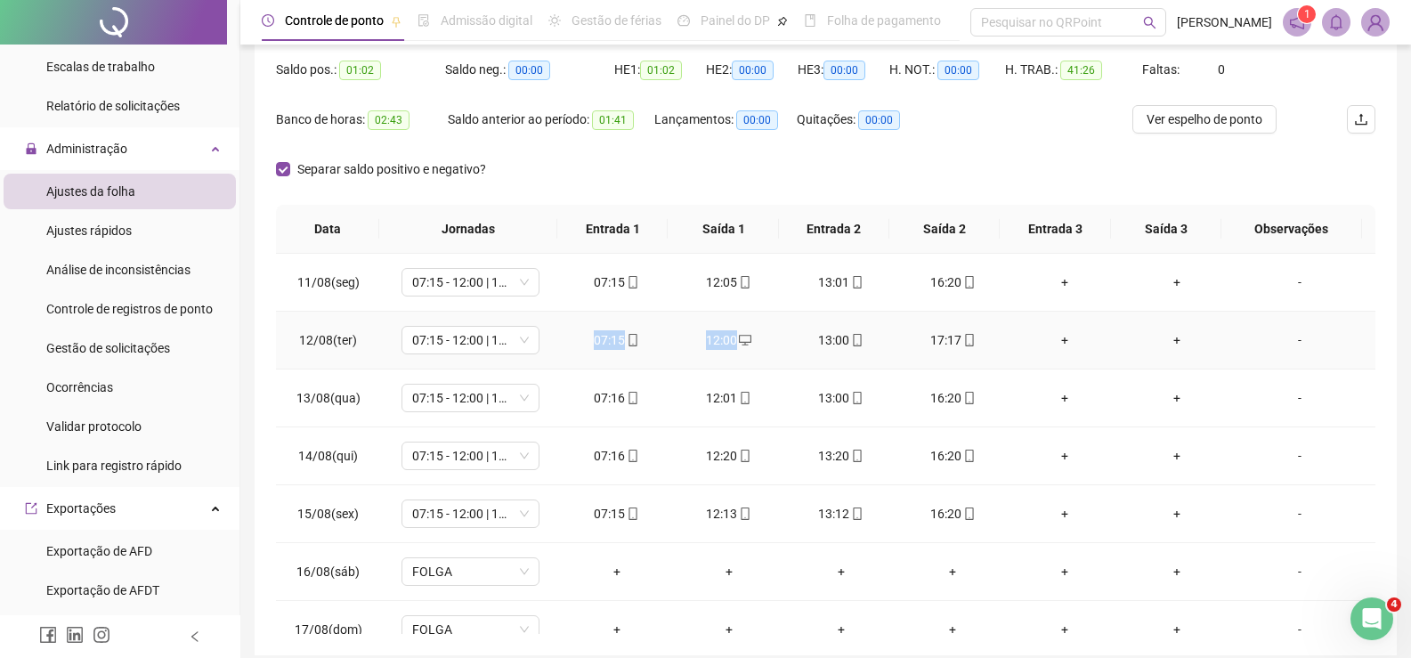
drag, startPoint x: 544, startPoint y: 342, endPoint x: 753, endPoint y: 328, distance: 209.7
click at [753, 328] on tr "12/08(ter) 07:15 - 12:00 | 13:00 - 16:15 07:15 12:00 13:00 17:17 + + -" at bounding box center [826, 341] width 1100 height 58
click at [785, 307] on td "13:01" at bounding box center [841, 283] width 112 height 58
click at [1335, 12] on span at bounding box center [1336, 22] width 28 height 28
click at [1294, 14] on icon "notification" at bounding box center [1297, 22] width 16 height 16
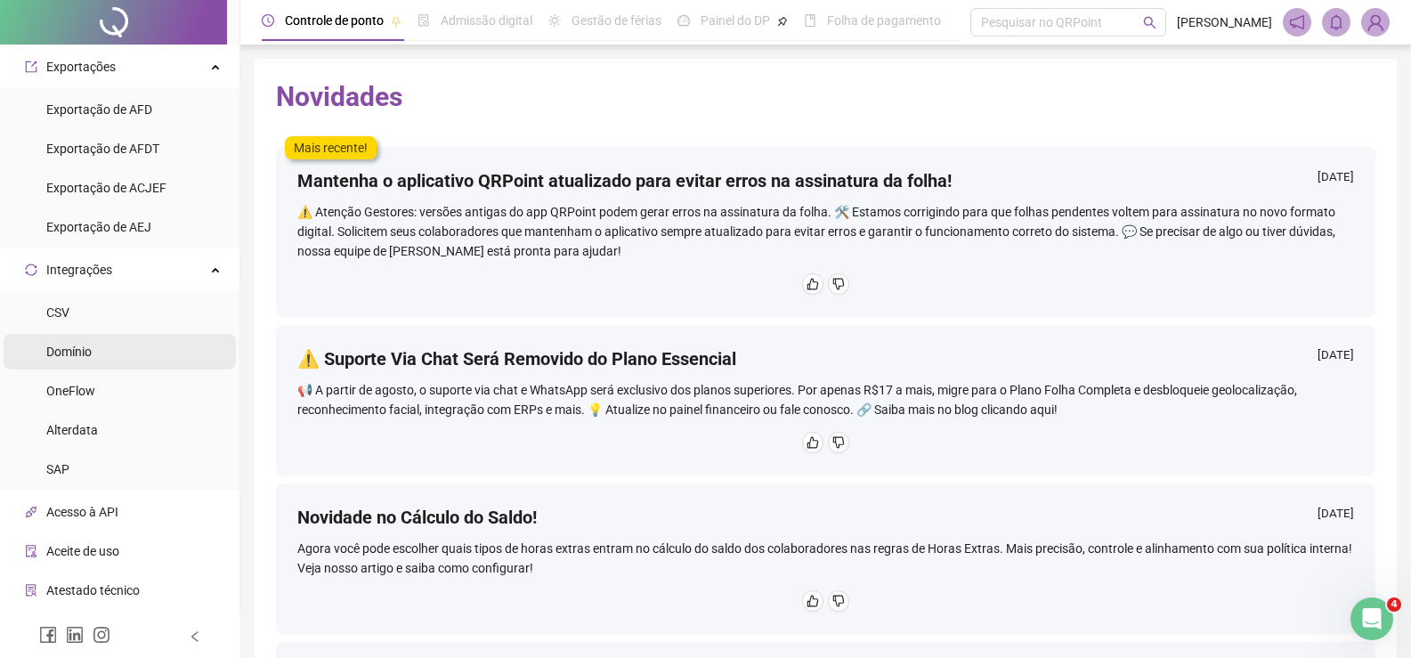
scroll to position [1121, 0]
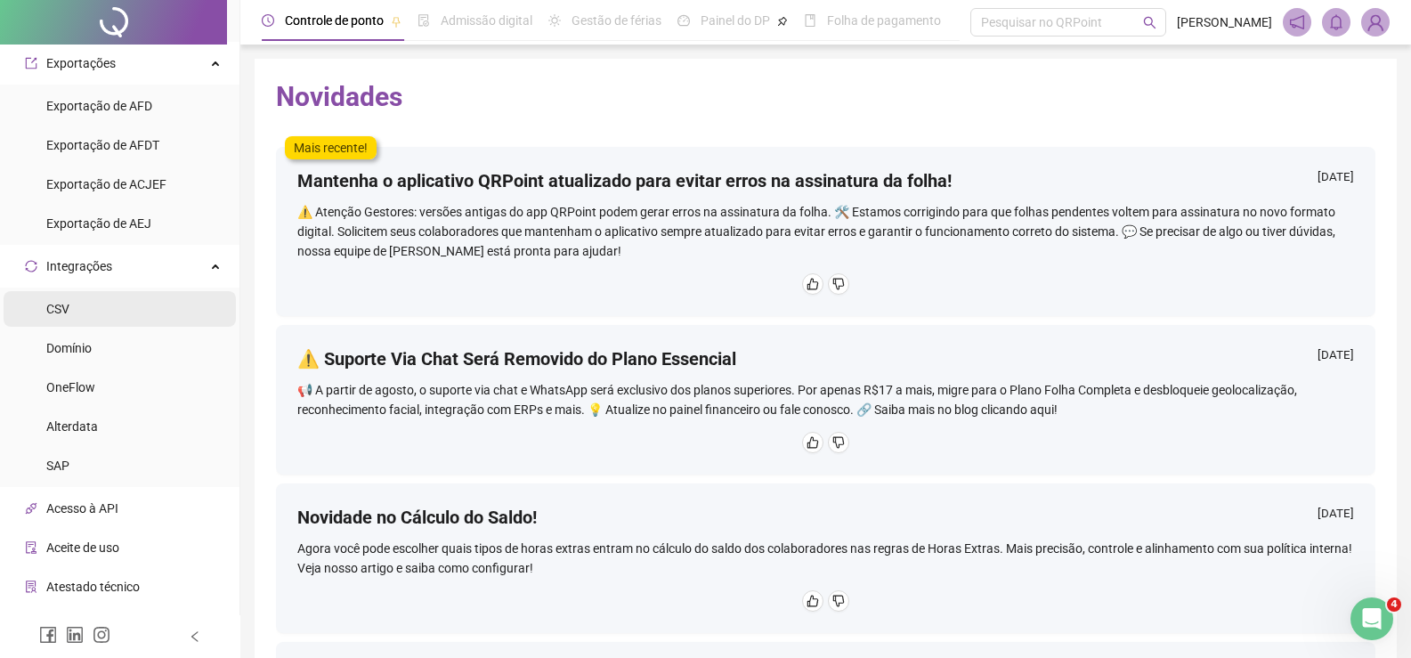
click at [141, 314] on li "CSV" at bounding box center [120, 309] width 232 height 36
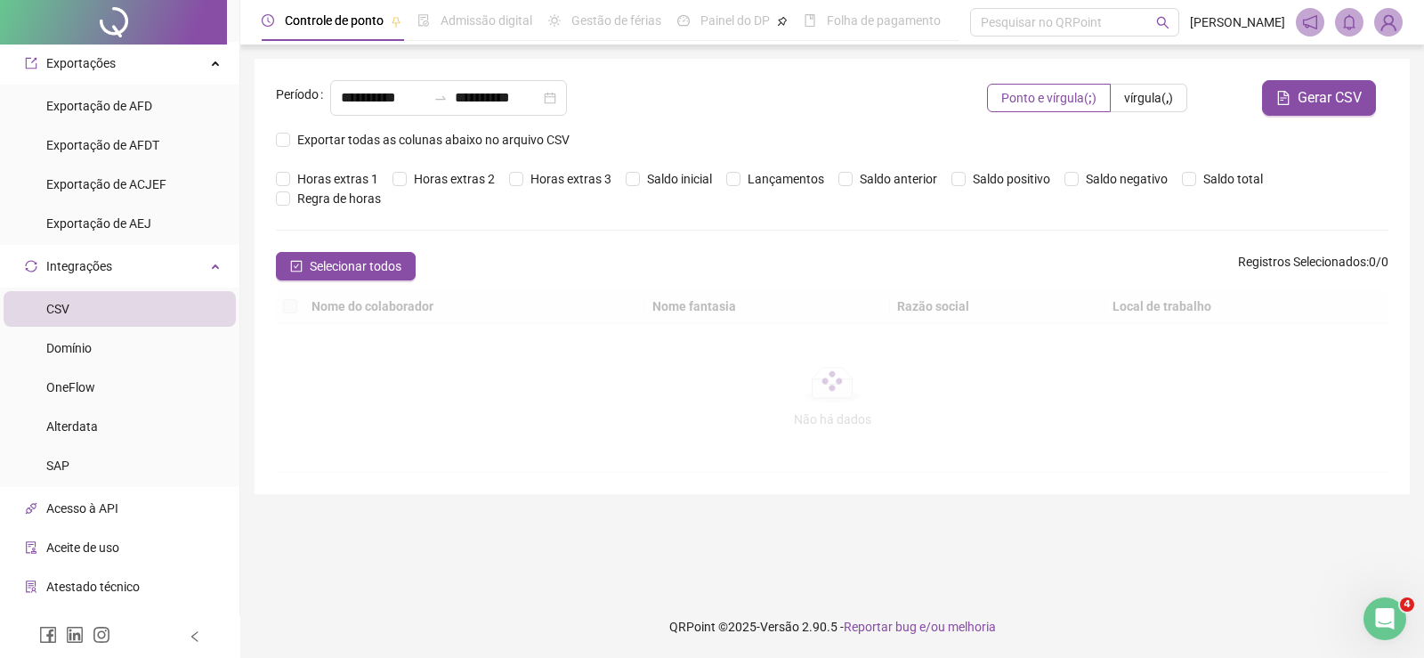
type input "**********"
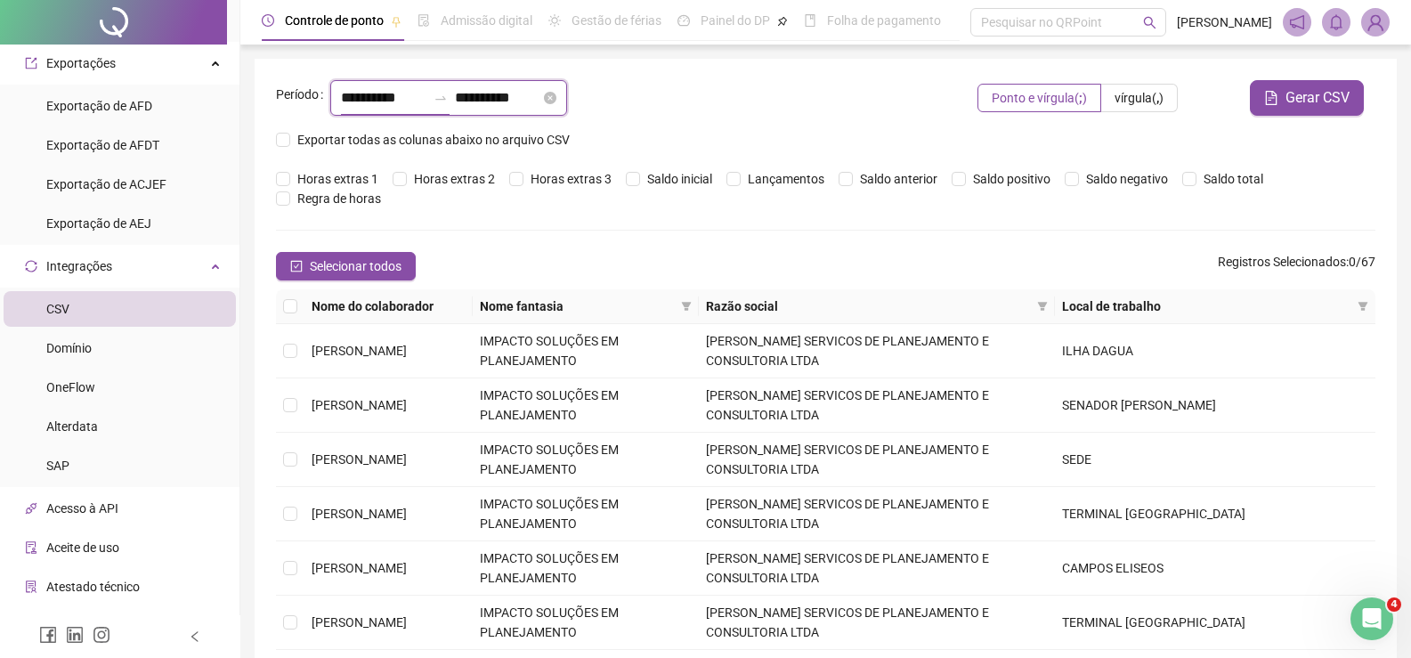
drag, startPoint x: 406, startPoint y: 93, endPoint x: 371, endPoint y: 93, distance: 34.7
click at [371, 93] on input "**********" at bounding box center [383, 97] width 85 height 21
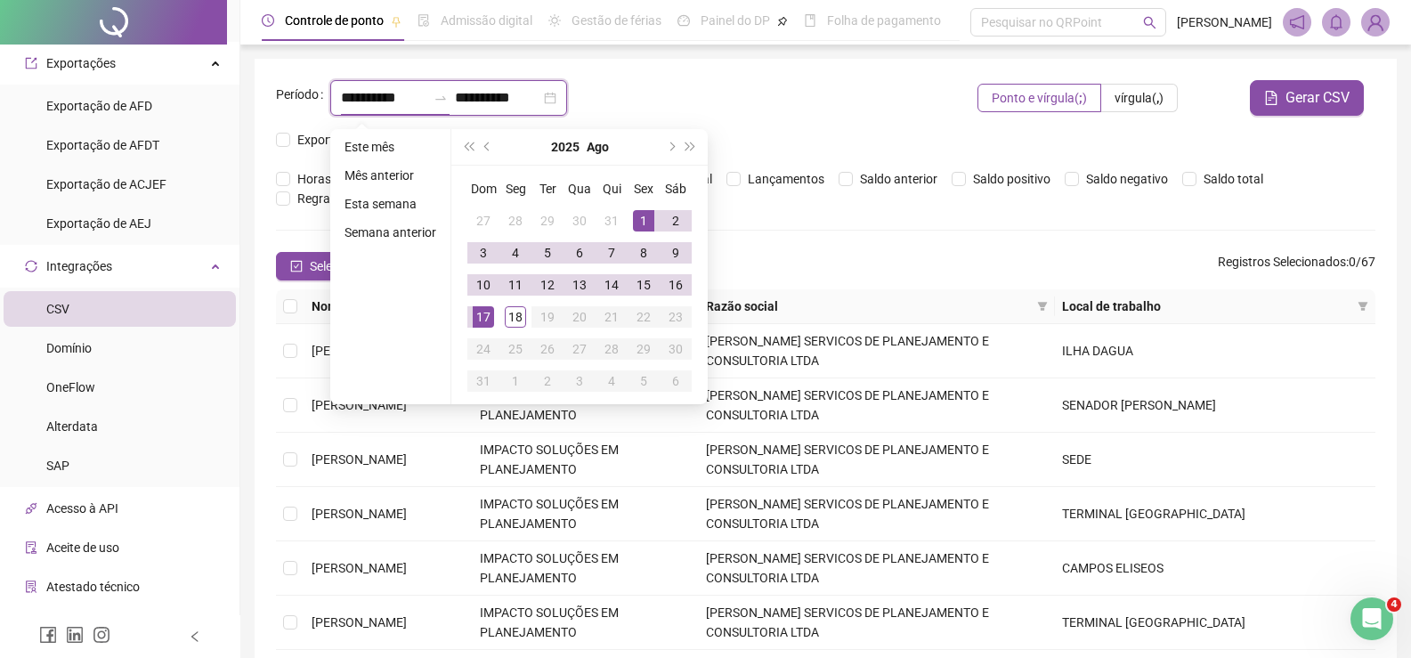
drag, startPoint x: 434, startPoint y: 101, endPoint x: 272, endPoint y: 94, distance: 163.1
click at [272, 94] on div "**********" at bounding box center [826, 499] width 1142 height 880
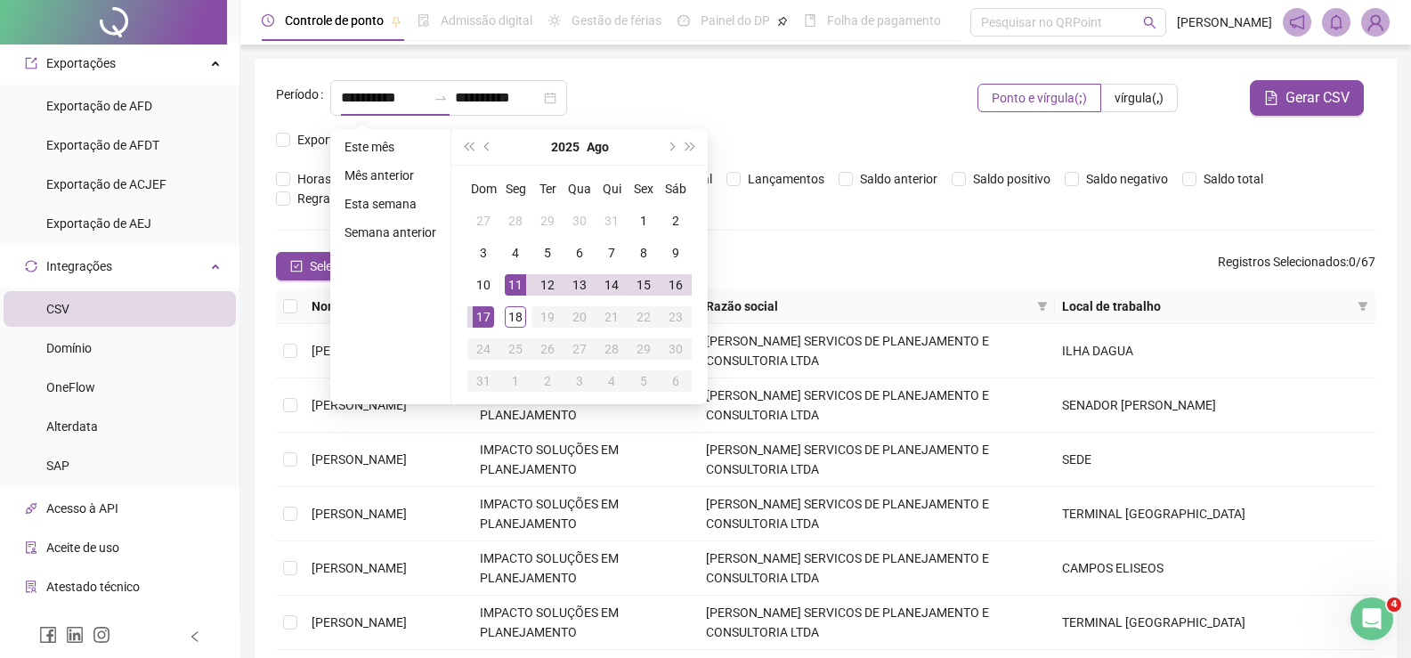
type input "**********"
click at [759, 93] on div "**********" at bounding box center [623, 98] width 587 height 36
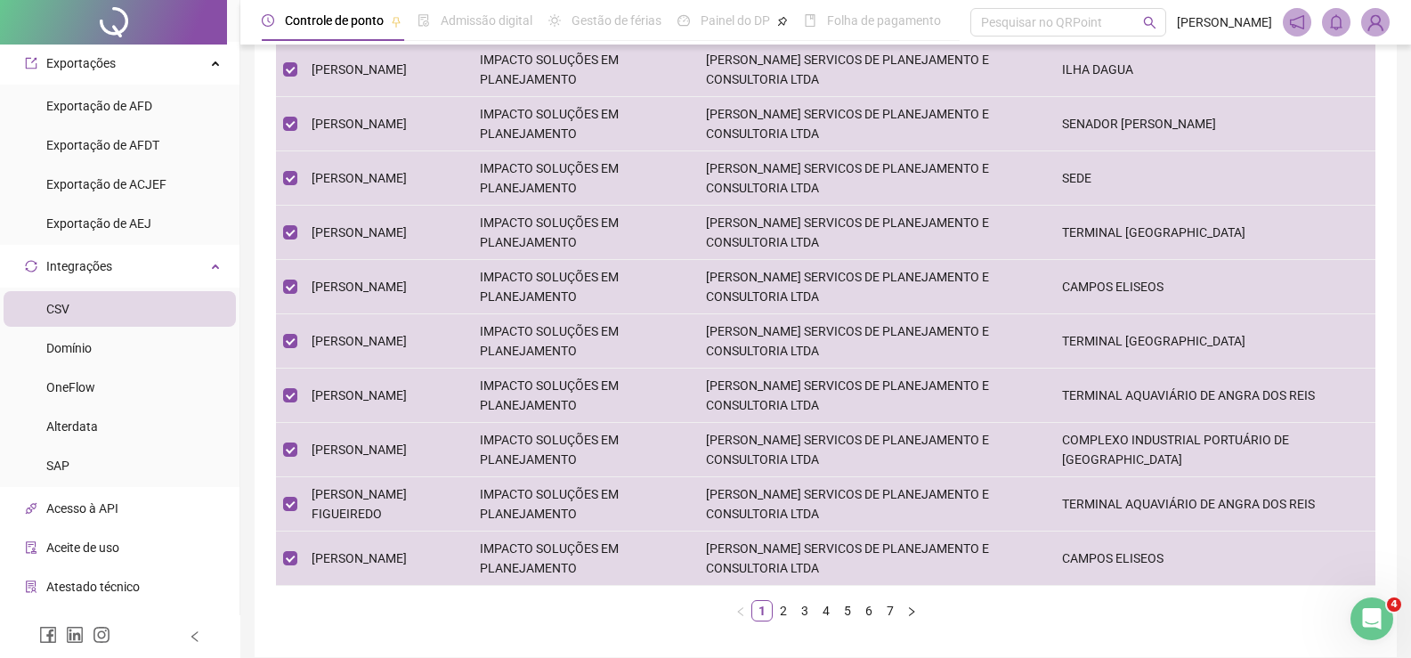
scroll to position [337, 0]
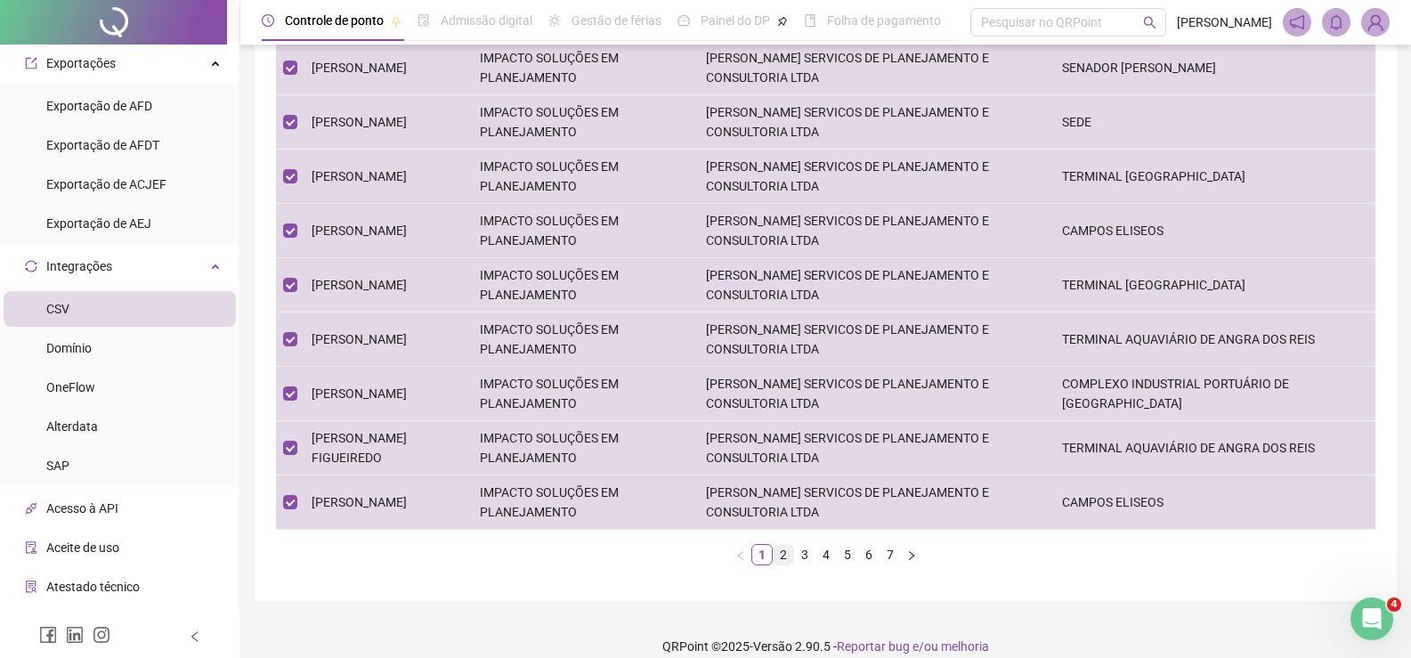
click at [780, 545] on link "2" at bounding box center [784, 555] width 20 height 20
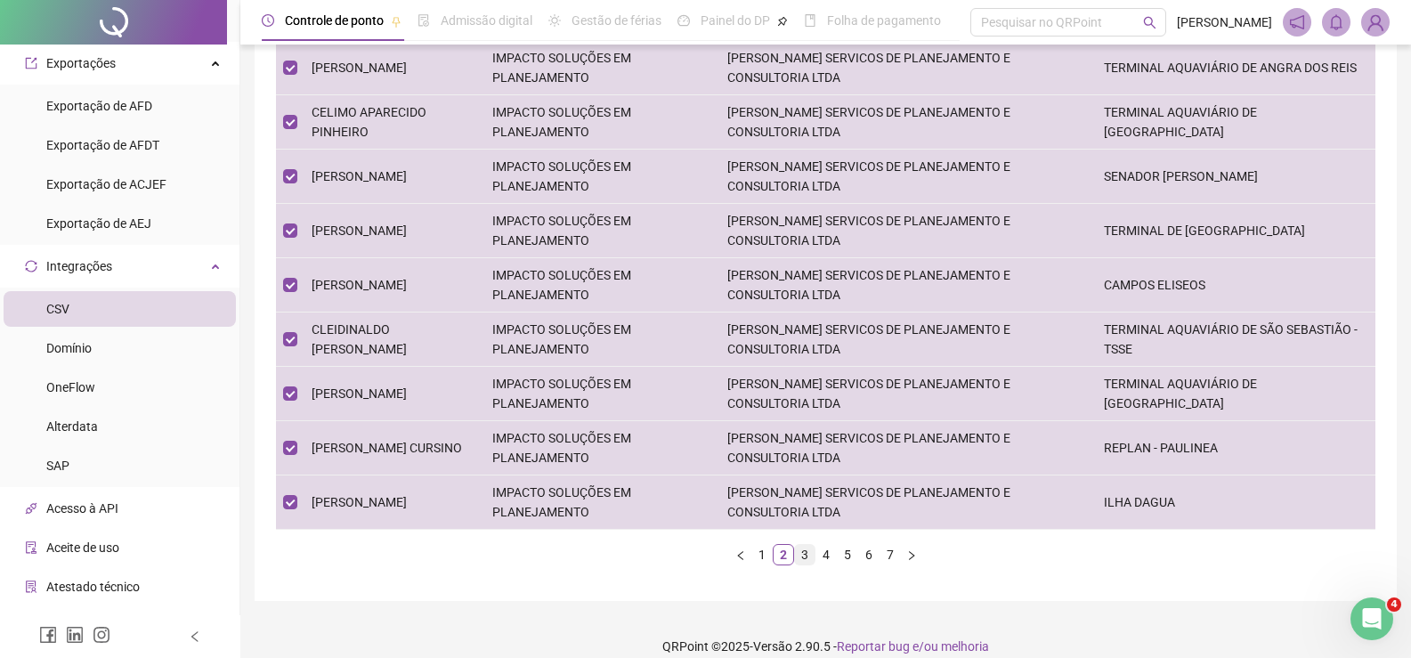
click at [796, 545] on link "3" at bounding box center [805, 555] width 20 height 20
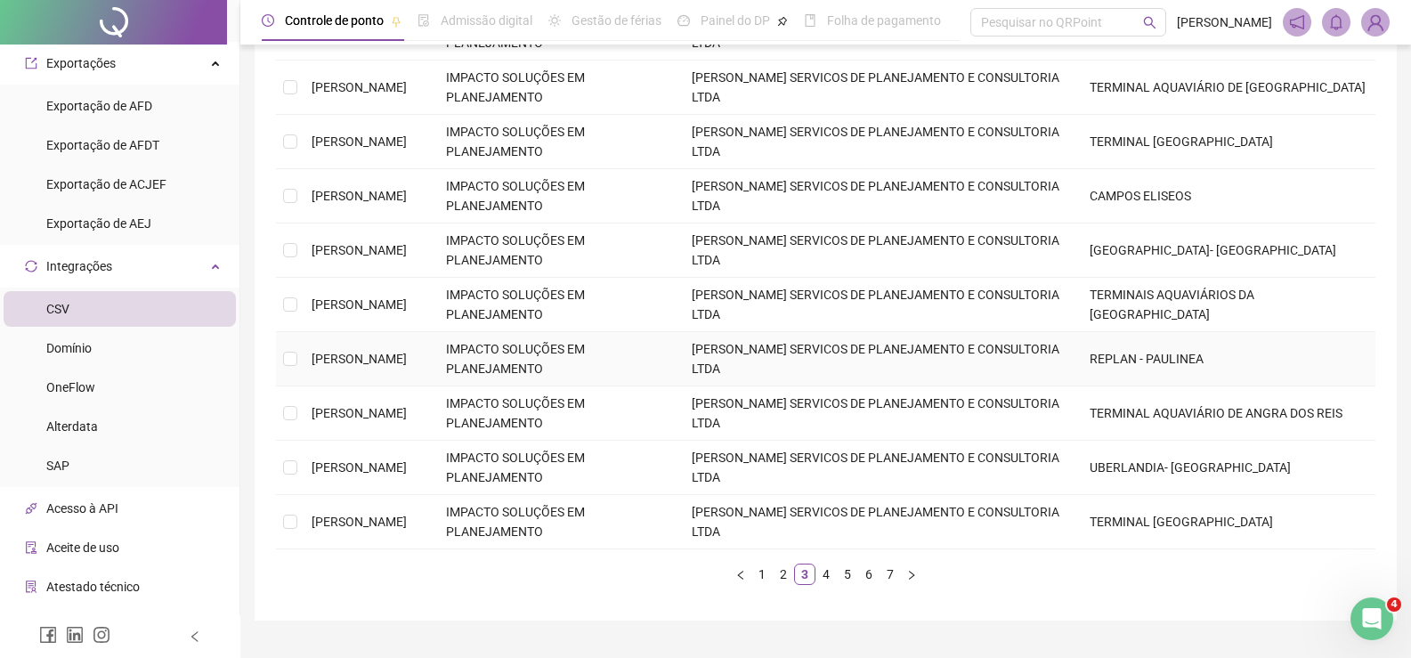
scroll to position [0, 0]
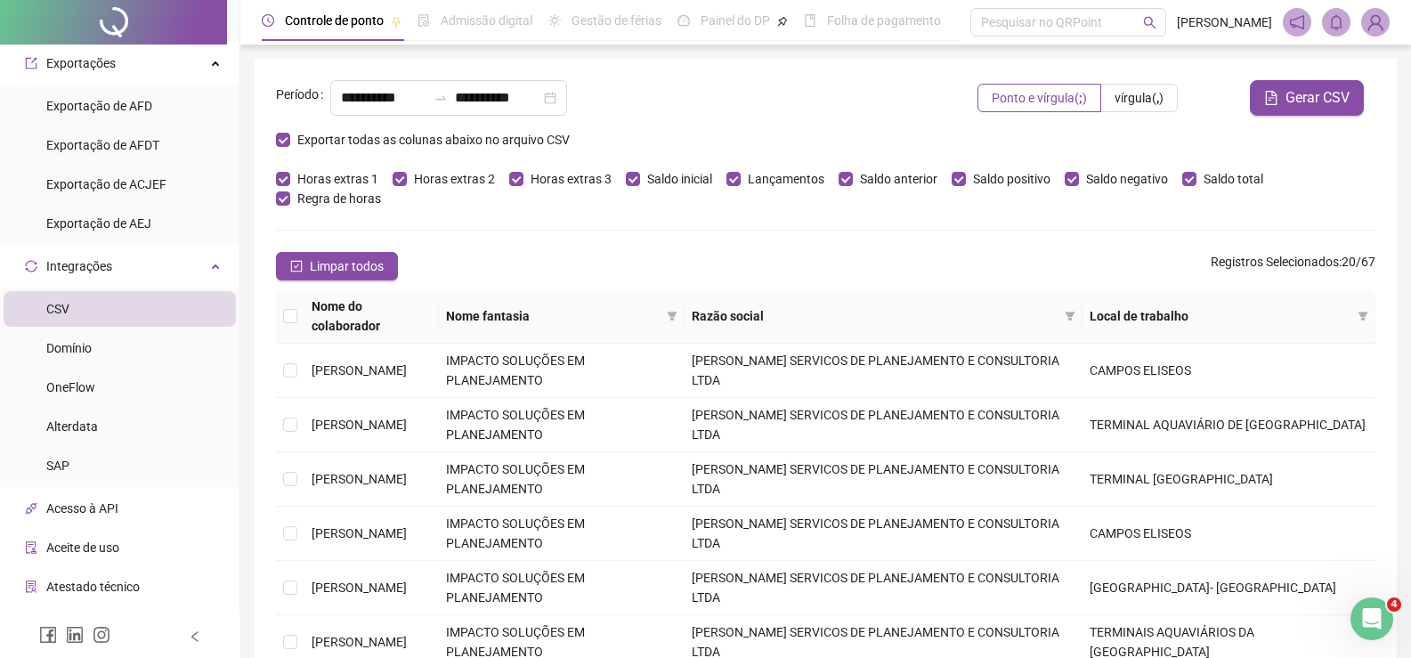
click at [310, 289] on th "Nome do colaborador" at bounding box center [371, 316] width 134 height 54
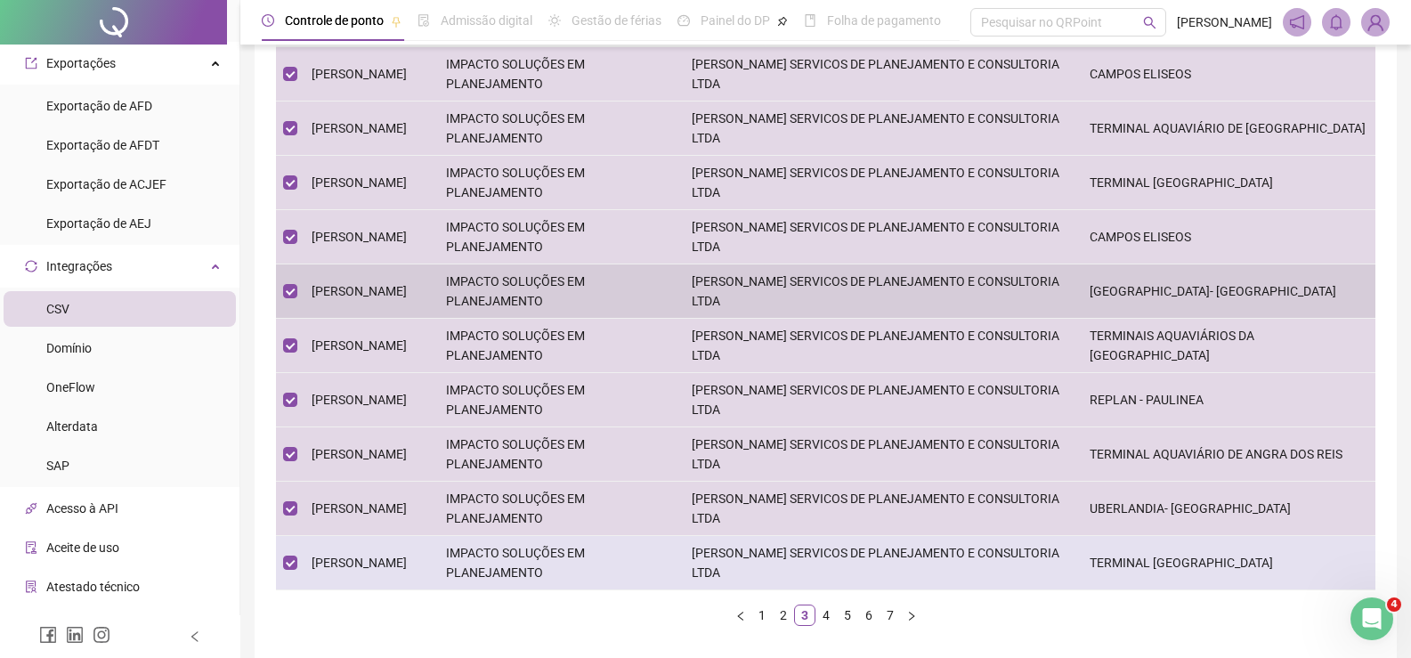
scroll to position [337, 0]
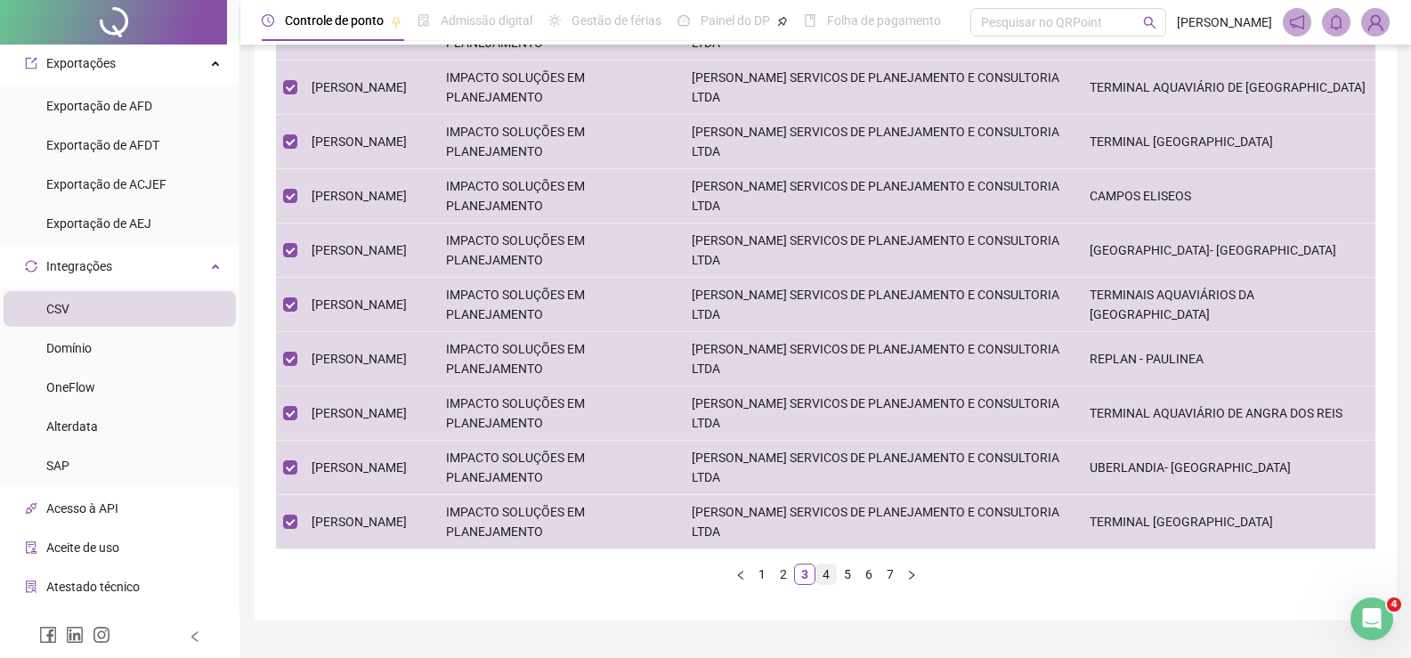
click at [832, 564] on link "4" at bounding box center [826, 574] width 20 height 20
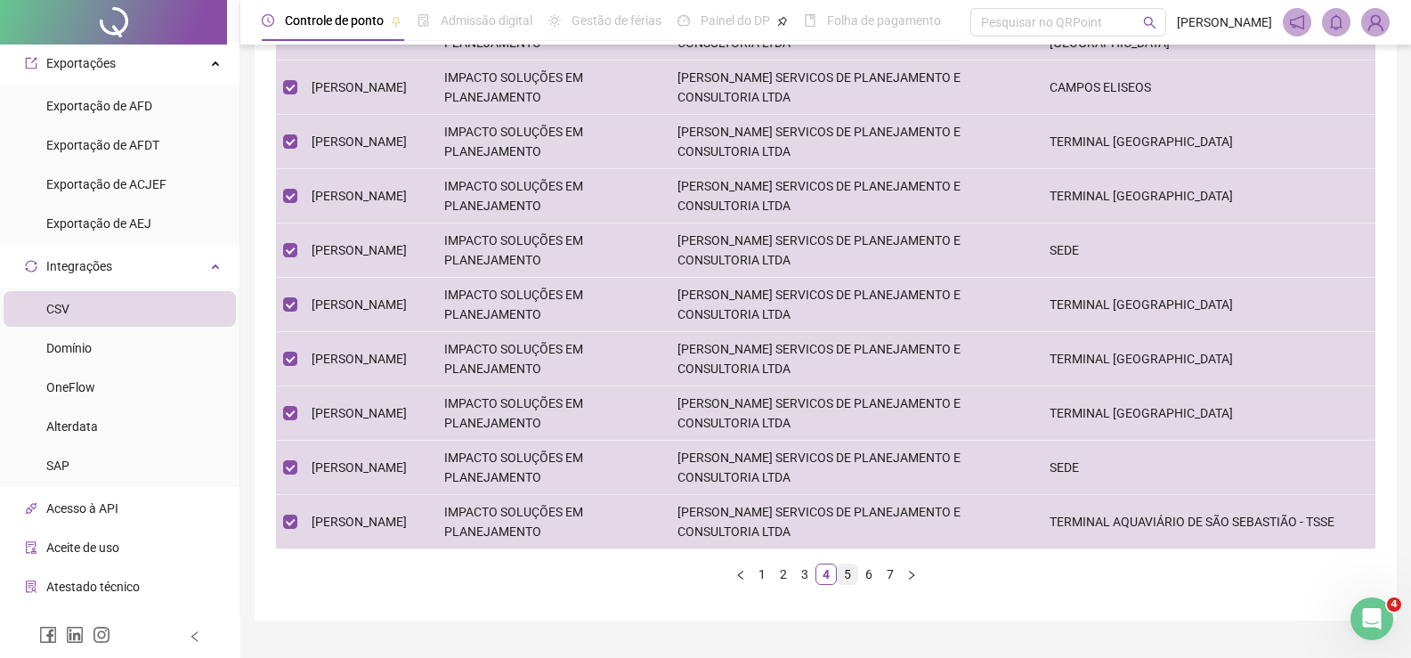
click at [856, 564] on link "5" at bounding box center [848, 574] width 20 height 20
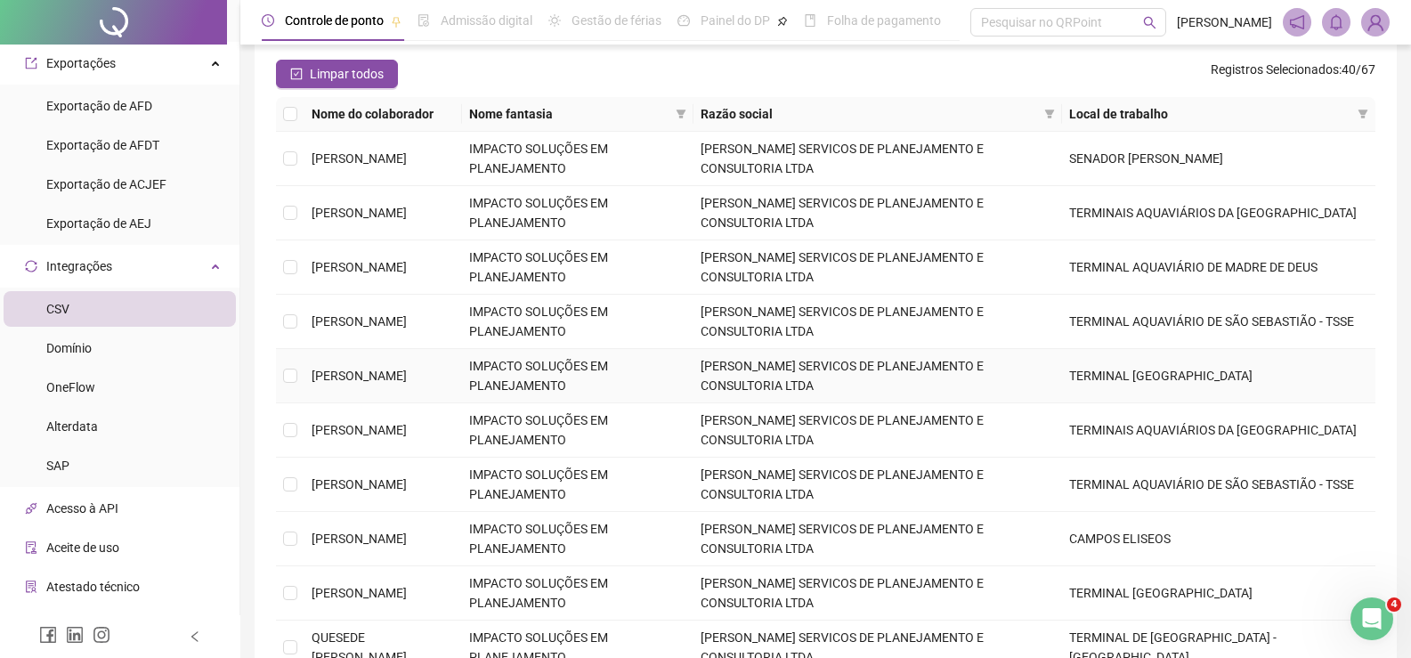
scroll to position [0, 0]
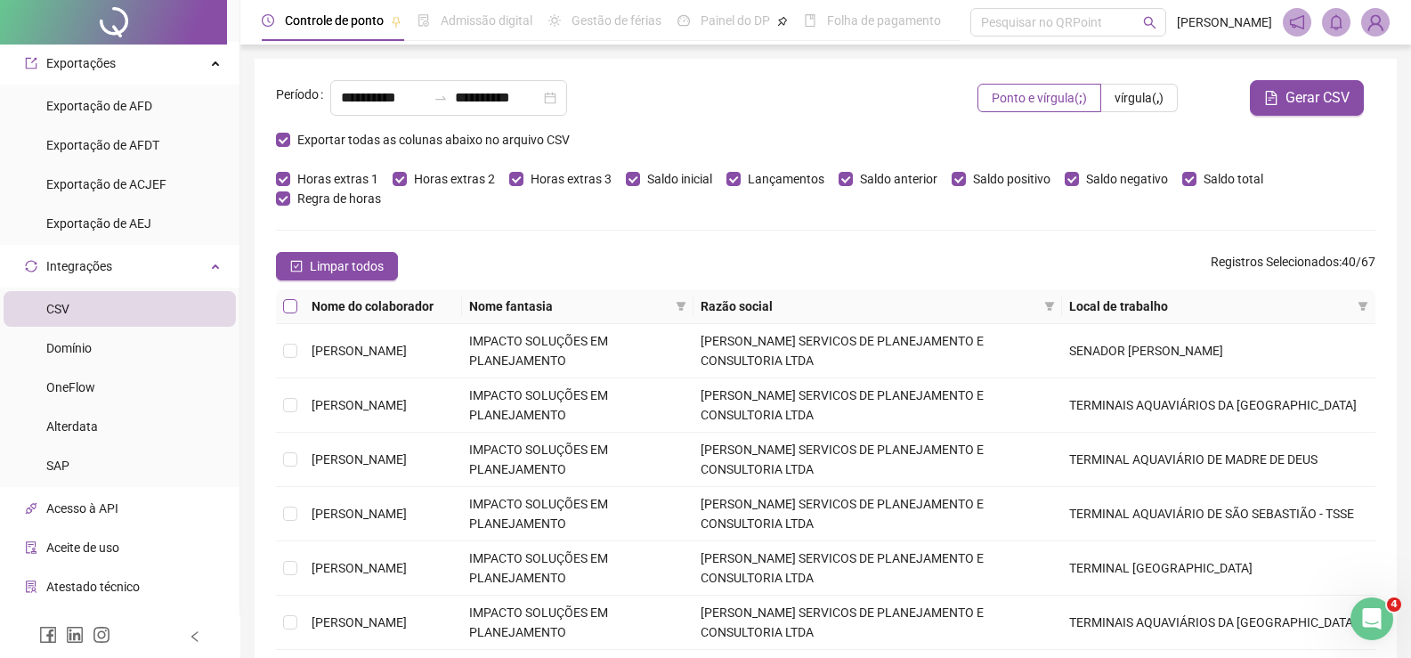
click at [288, 296] on label at bounding box center [290, 306] width 14 height 20
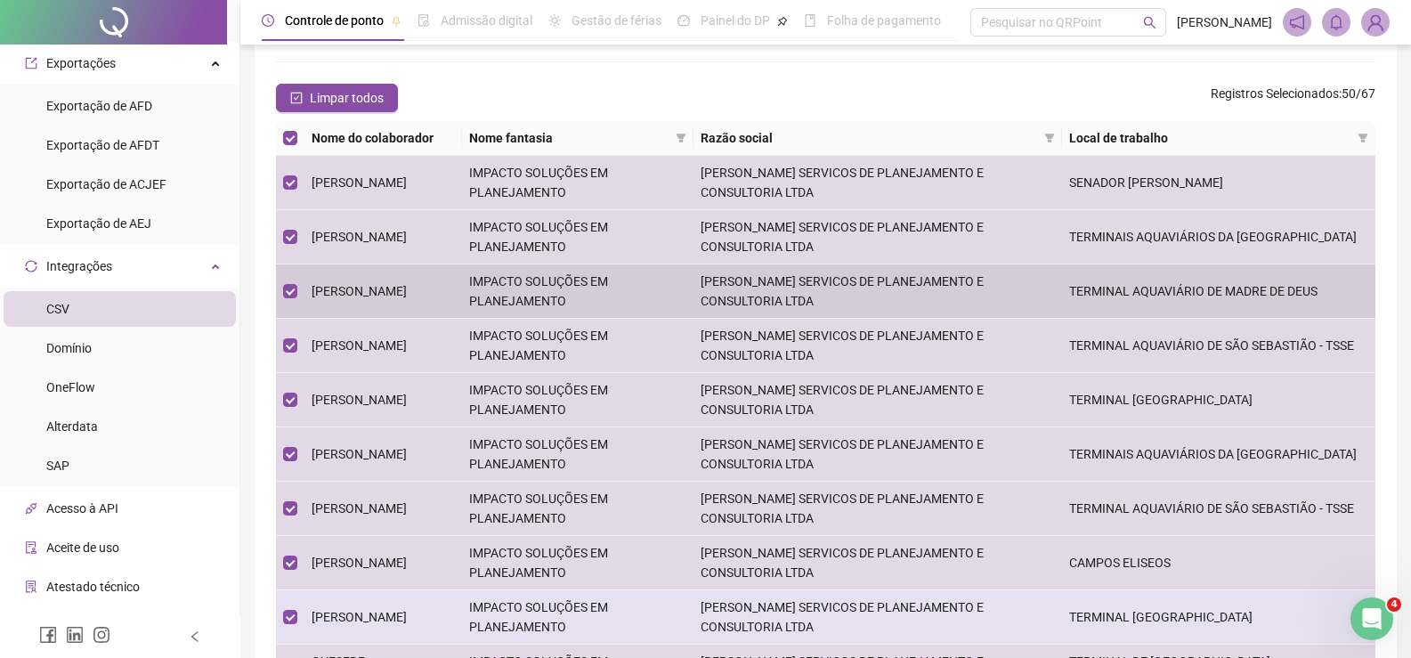
scroll to position [337, 0]
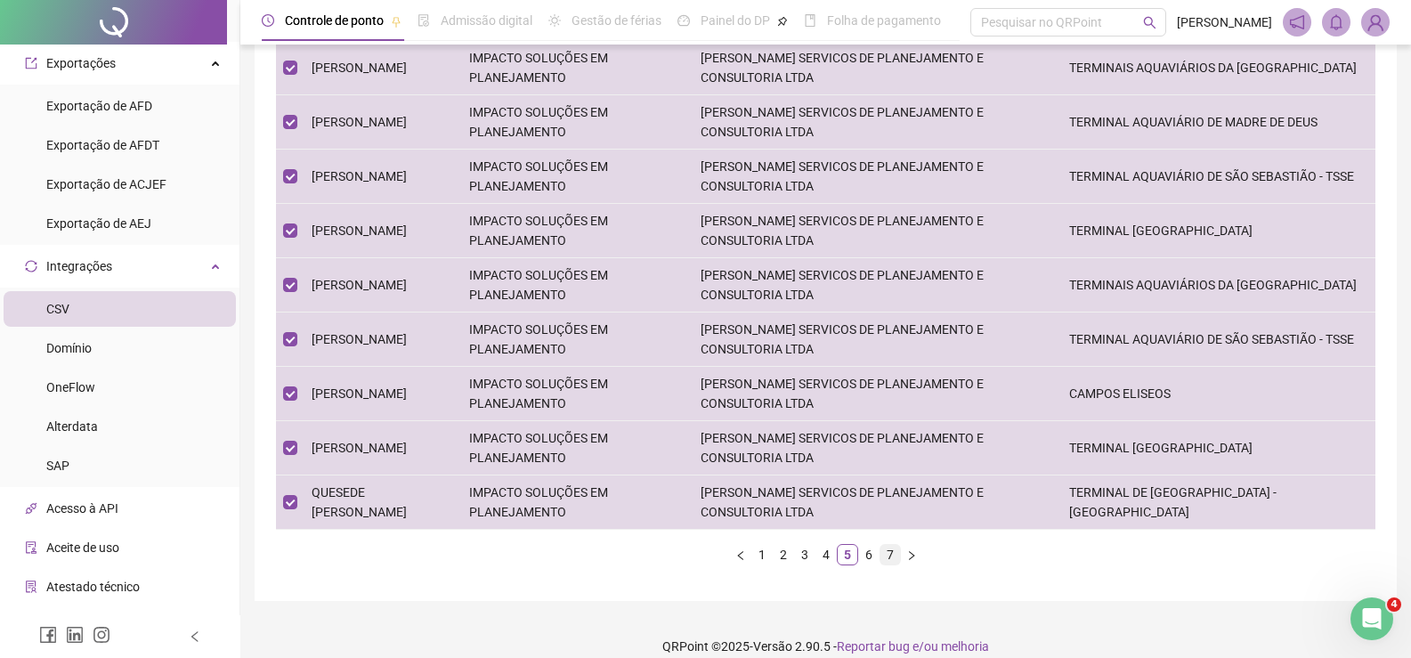
click at [882, 545] on link "7" at bounding box center [891, 555] width 20 height 20
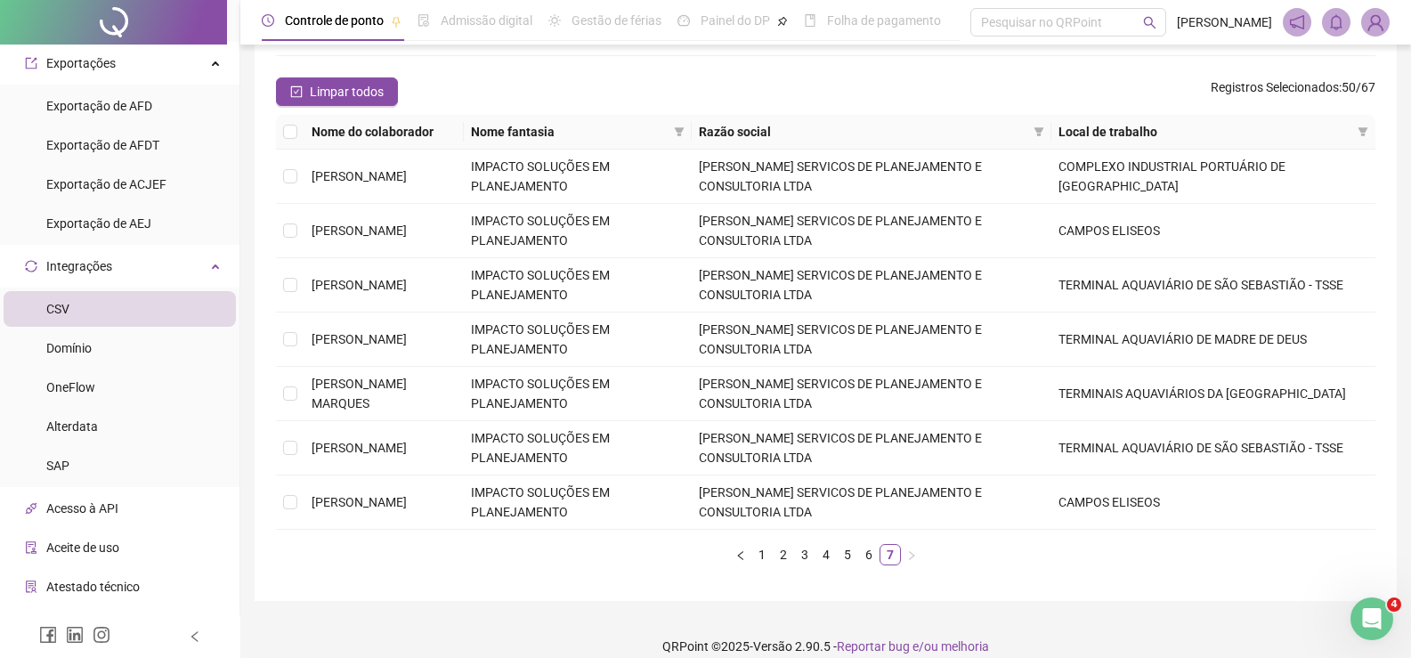
click at [298, 115] on th at bounding box center [290, 132] width 28 height 35
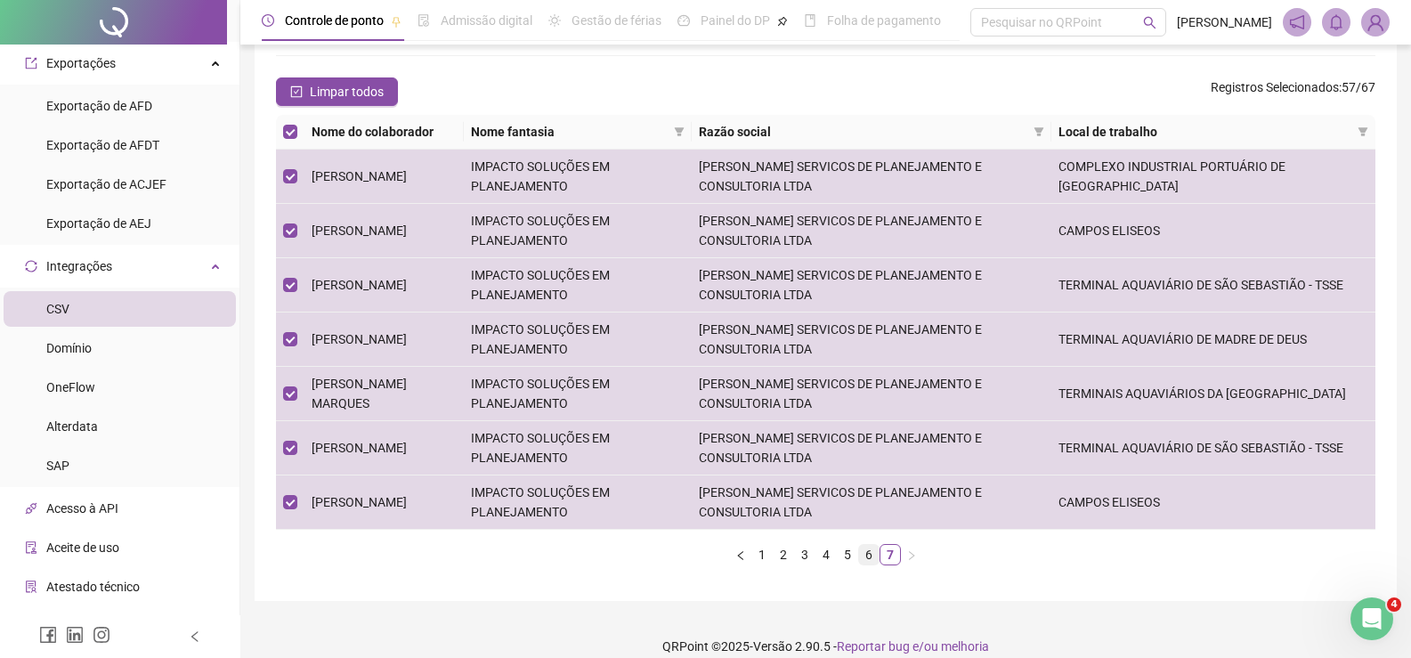
click at [869, 545] on link "6" at bounding box center [869, 555] width 20 height 20
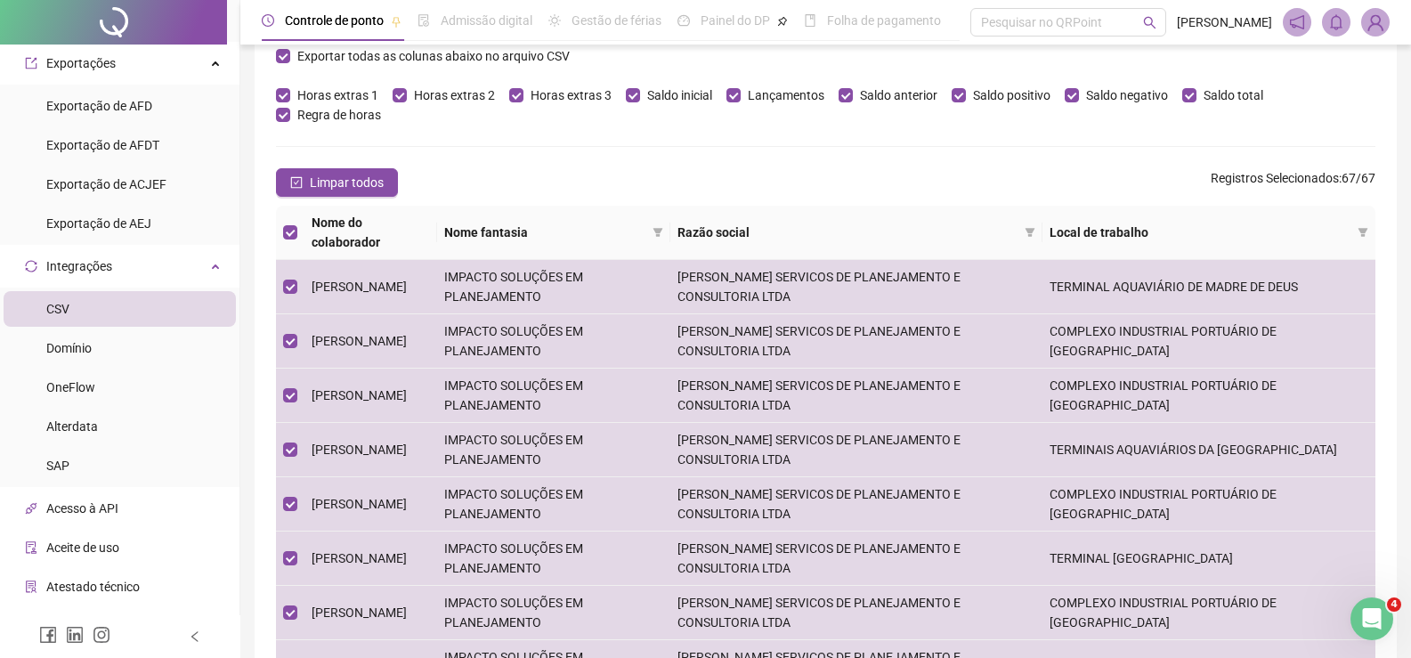
scroll to position [0, 0]
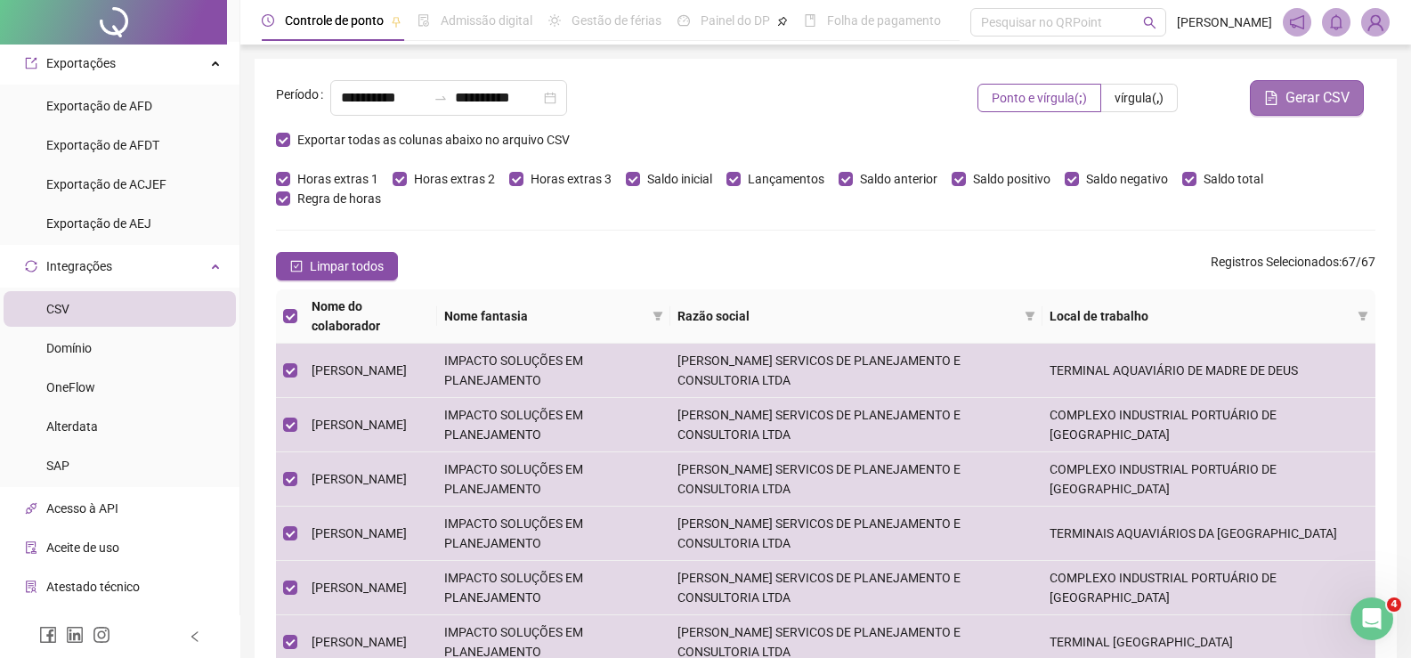
click at [1294, 94] on span "Gerar CSV" at bounding box center [1318, 97] width 64 height 21
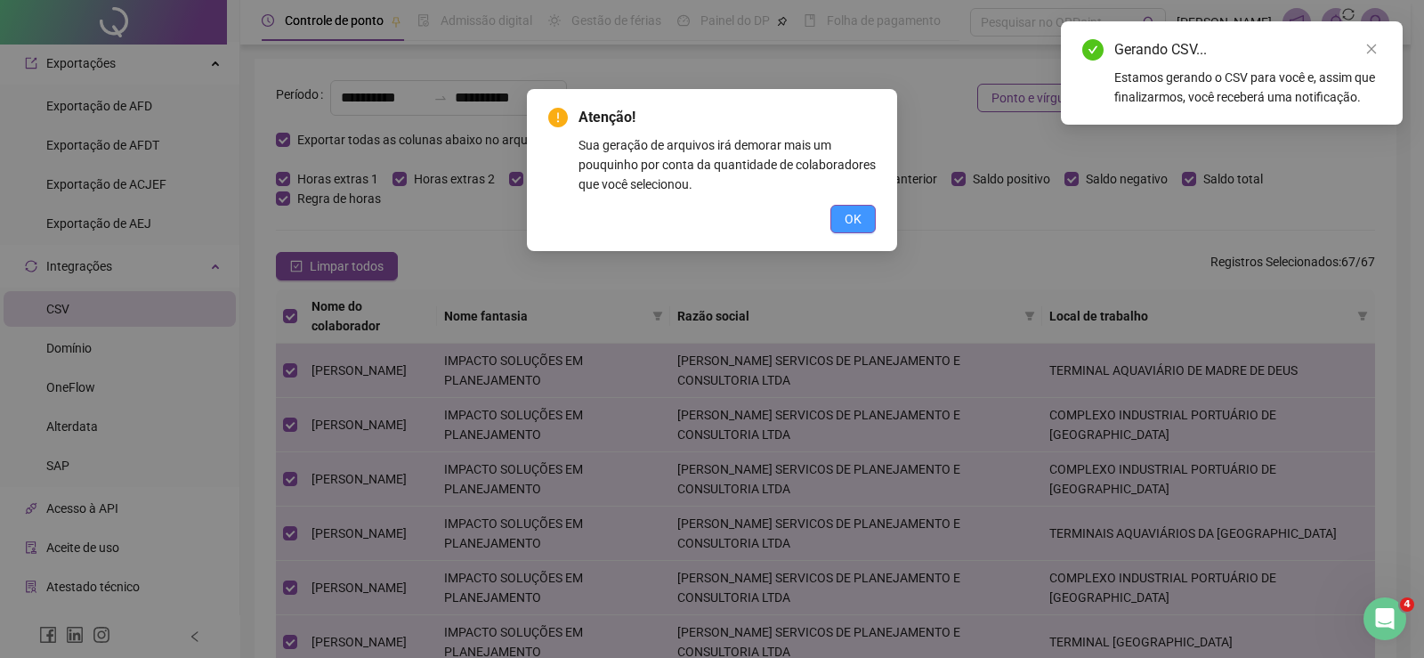
click at [831, 219] on div "OK" at bounding box center [712, 219] width 328 height 28
drag, startPoint x: 856, startPoint y: 219, endPoint x: 867, endPoint y: 219, distance: 11.6
click at [860, 219] on span "OK" at bounding box center [853, 219] width 17 height 20
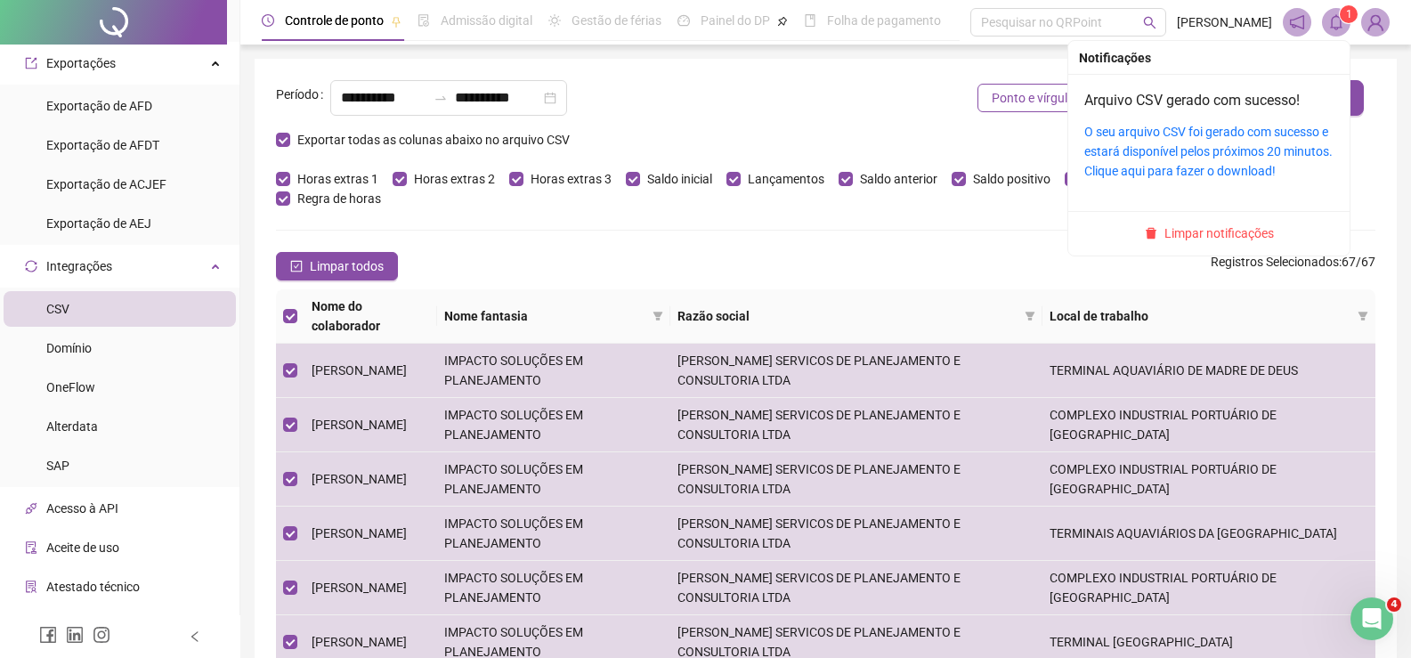
click at [1346, 22] on span "1" at bounding box center [1349, 14] width 6 height 18
click at [1114, 142] on div "O seu arquivo CSV foi gerado com sucesso e estará disponível pelos próximos 20 …" at bounding box center [1208, 151] width 249 height 59
click at [1165, 131] on link "O seu arquivo CSV foi gerado com sucesso e estará disponível pelos próximos 20 …" at bounding box center [1208, 151] width 248 height 53
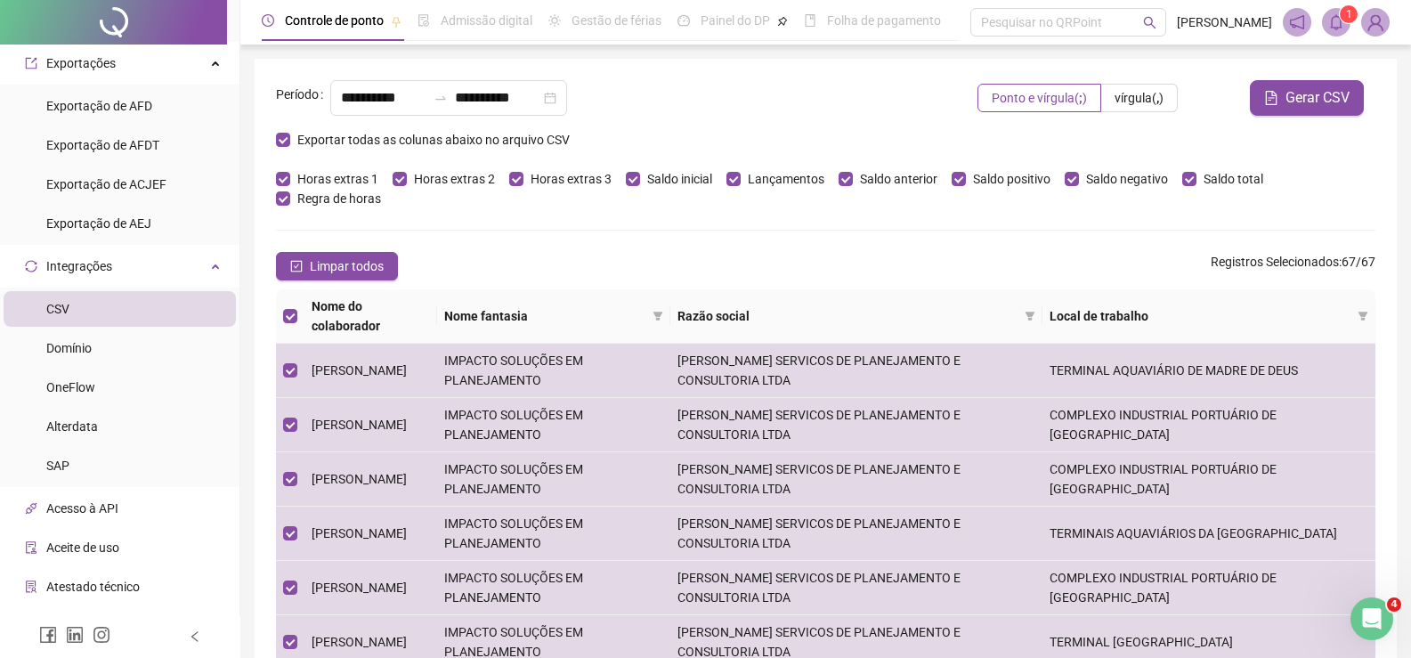
click at [1328, 28] on icon "bell" at bounding box center [1336, 22] width 16 height 16
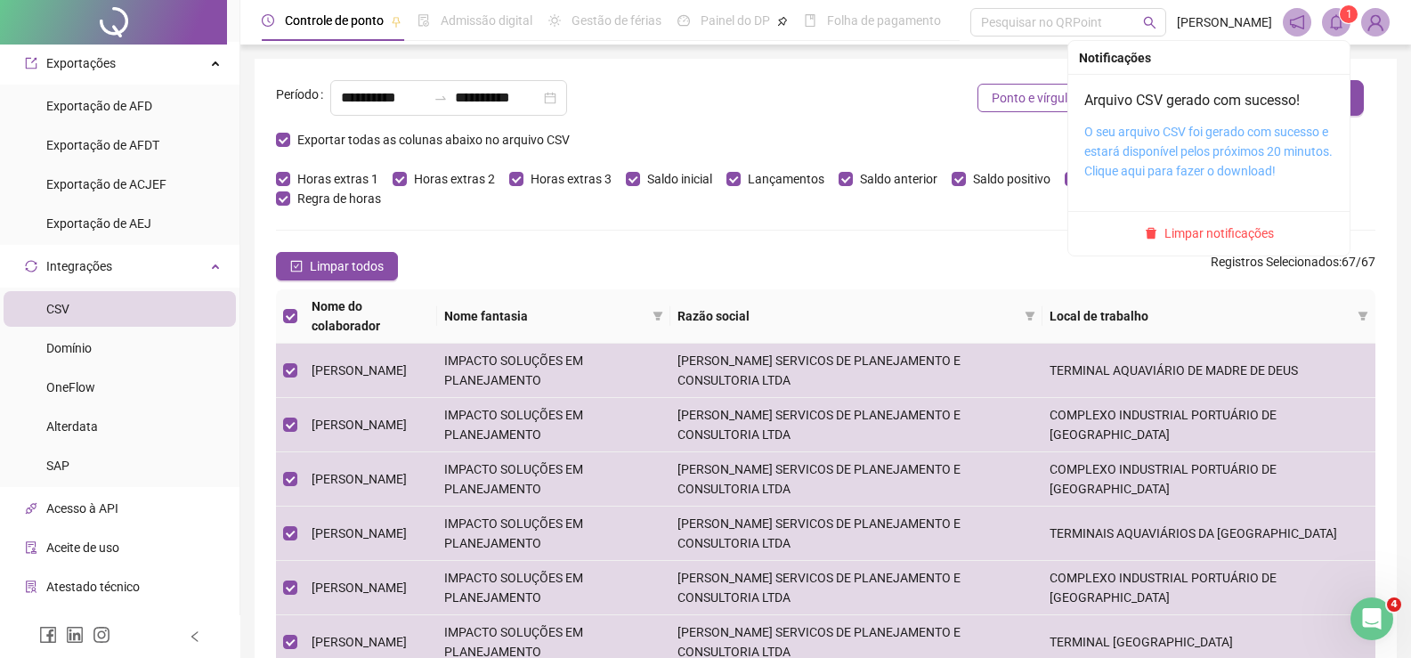
click at [1148, 174] on link "O seu arquivo CSV foi gerado com sucesso e estará disponível pelos próximos 20 …" at bounding box center [1208, 151] width 248 height 53
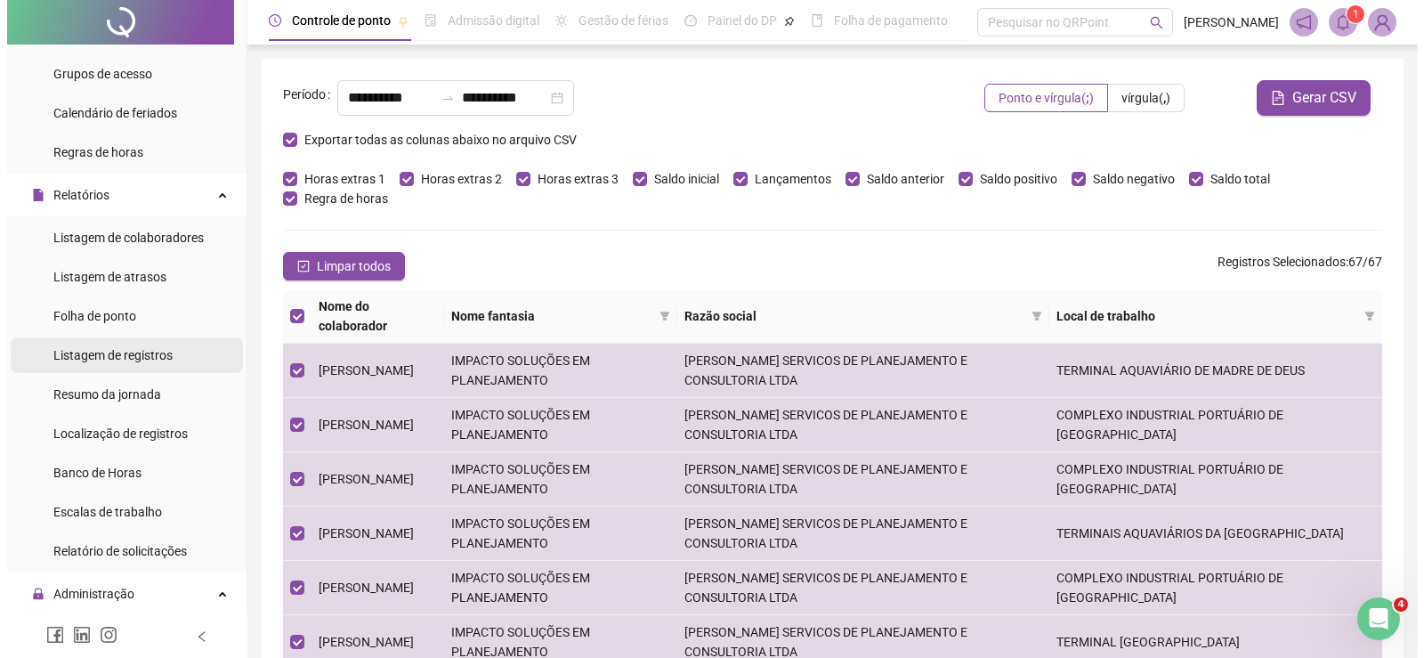
scroll to position [676, 0]
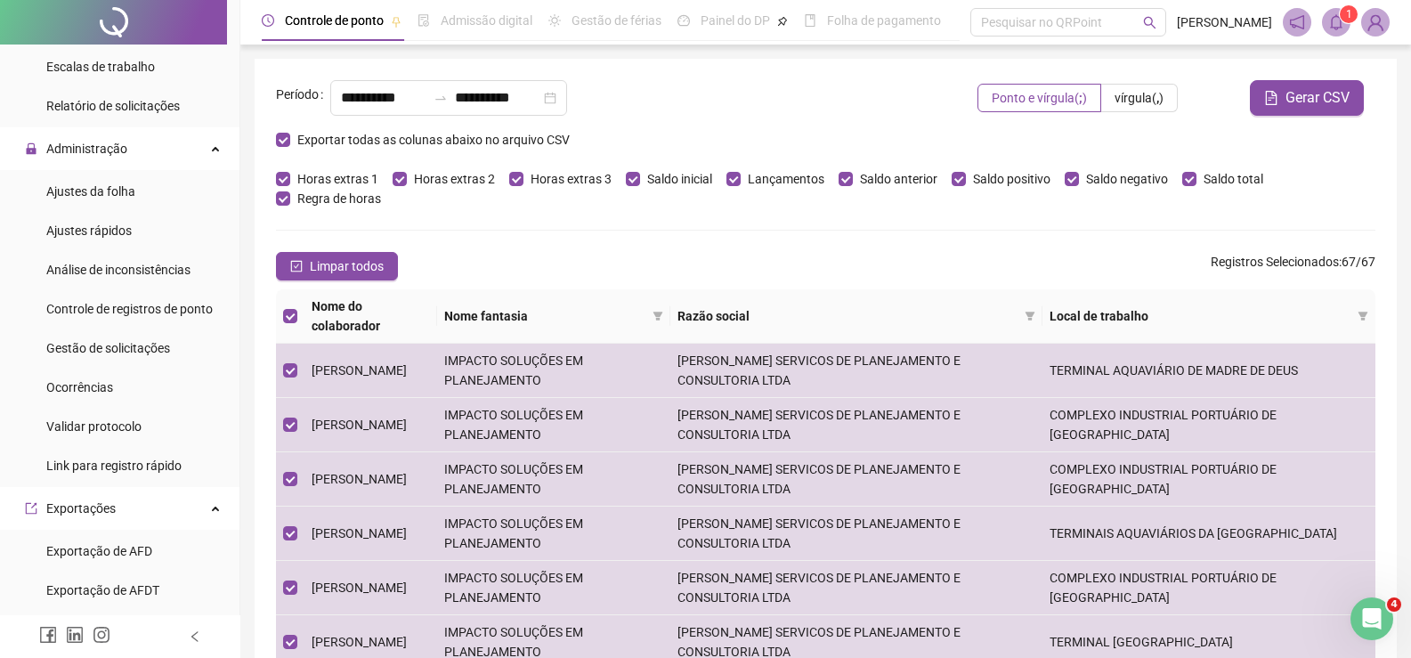
drag, startPoint x: 140, startPoint y: 187, endPoint x: 597, endPoint y: 77, distance: 470.5
click at [140, 187] on li "Ajustes da folha" at bounding box center [120, 192] width 232 height 36
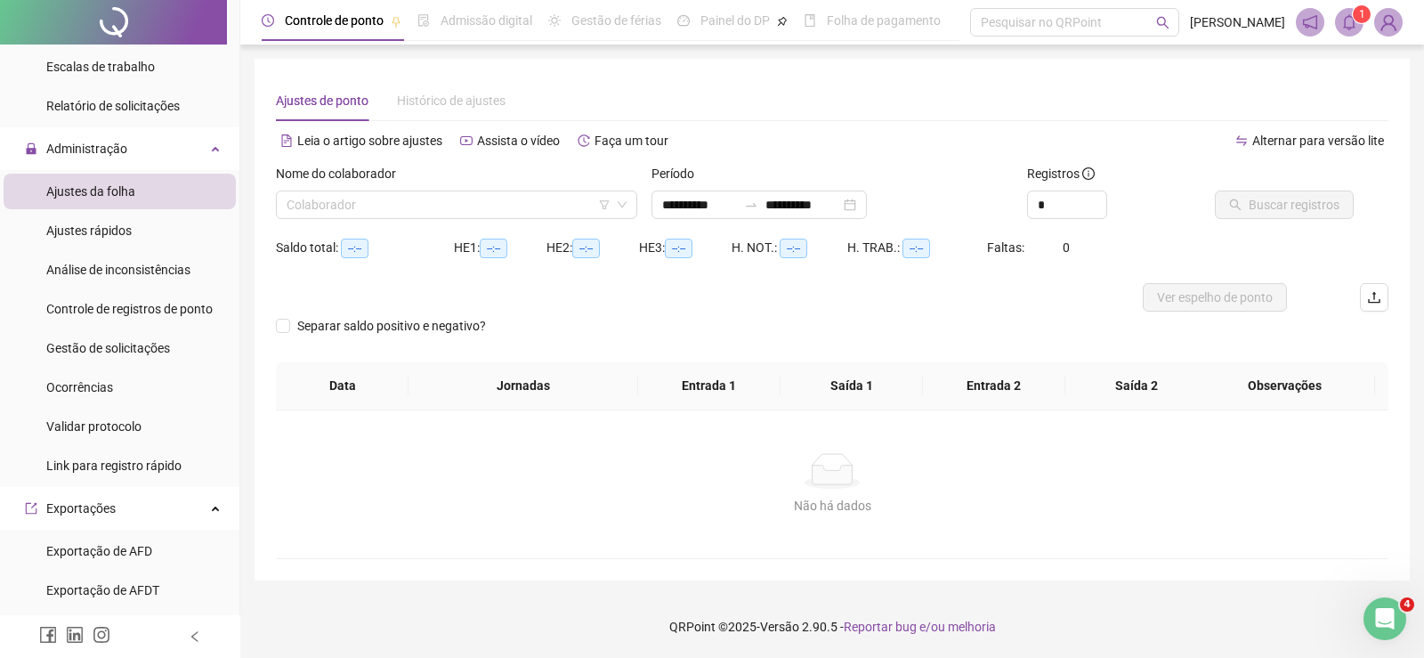
type input "**********"
click at [427, 194] on input "search" at bounding box center [449, 204] width 324 height 27
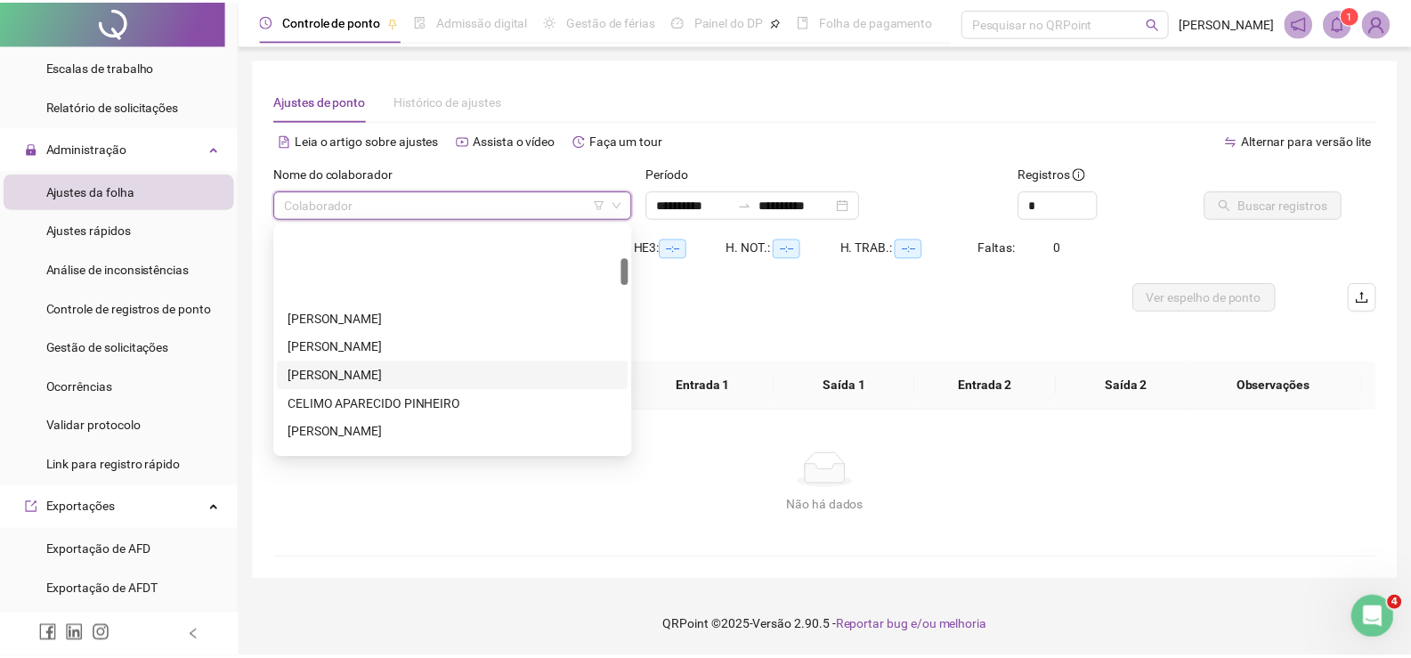
scroll to position [445, 0]
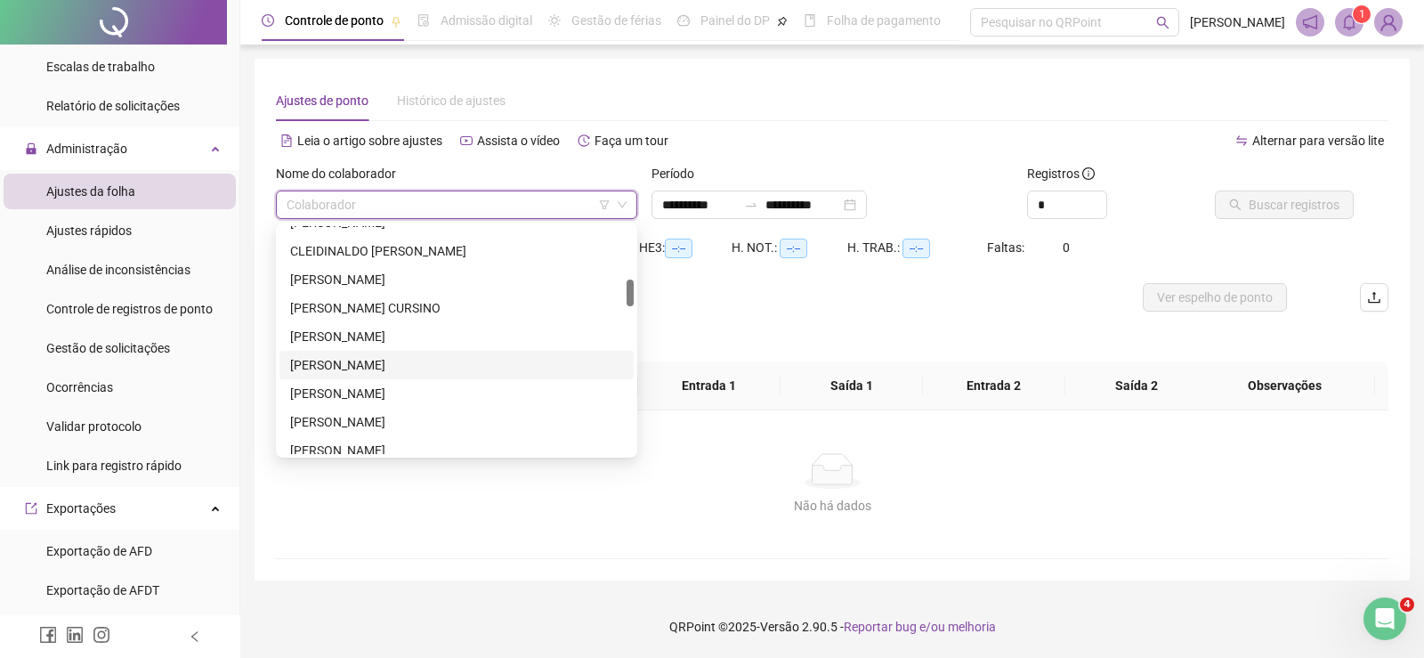
click at [342, 362] on div "ERICA VARANDA" at bounding box center [456, 365] width 333 height 20
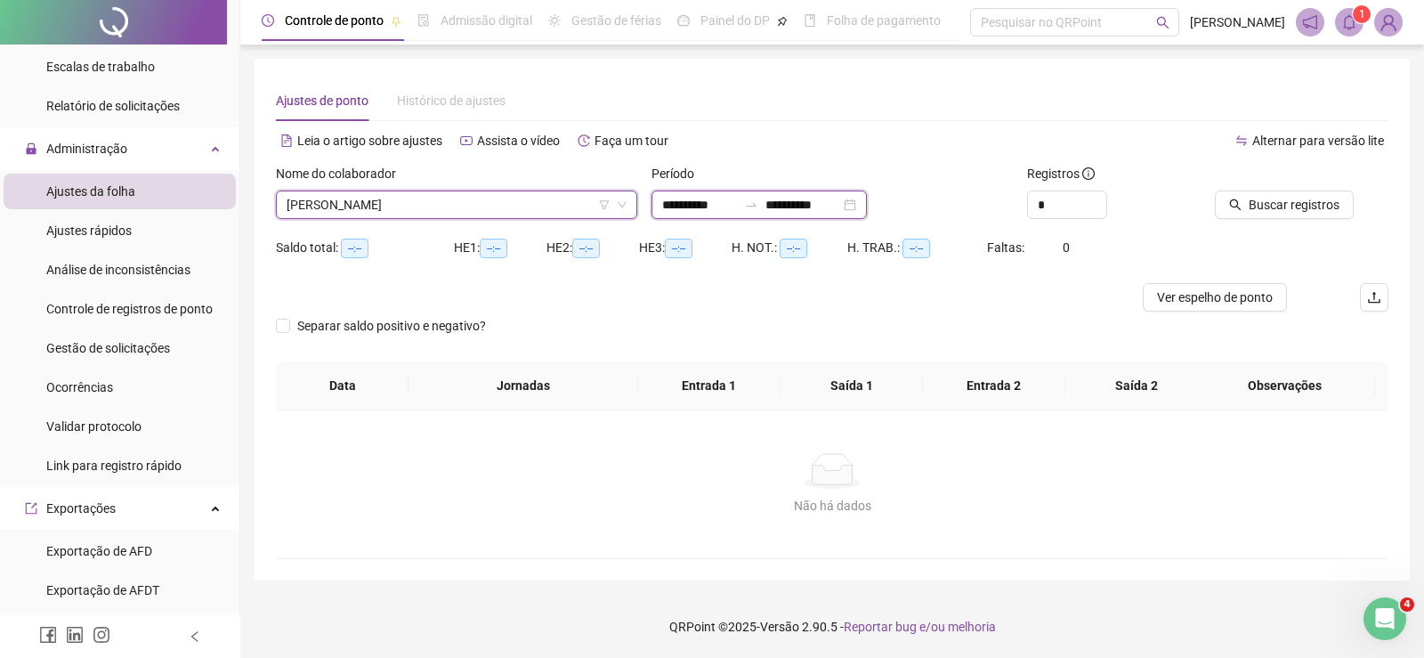
click at [699, 207] on input "**********" at bounding box center [699, 205] width 75 height 20
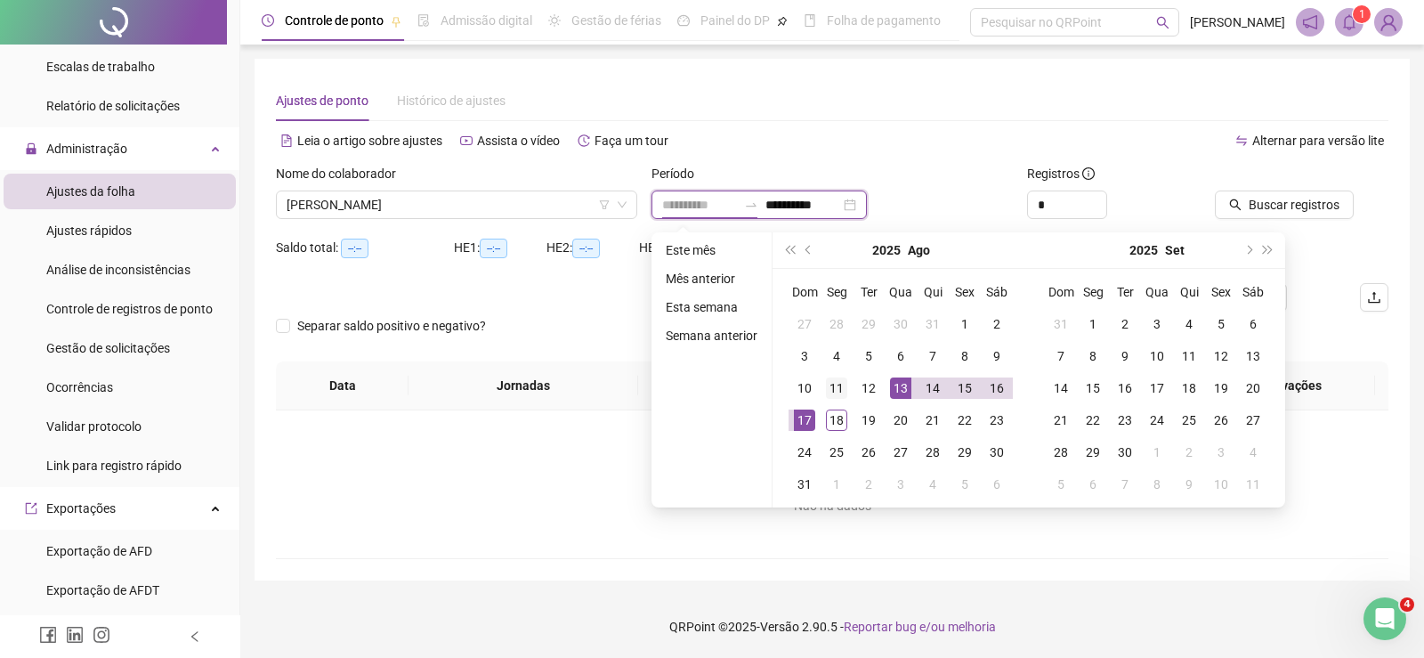
type input "**********"
click at [833, 388] on div "11" at bounding box center [836, 387] width 21 height 21
type input "**********"
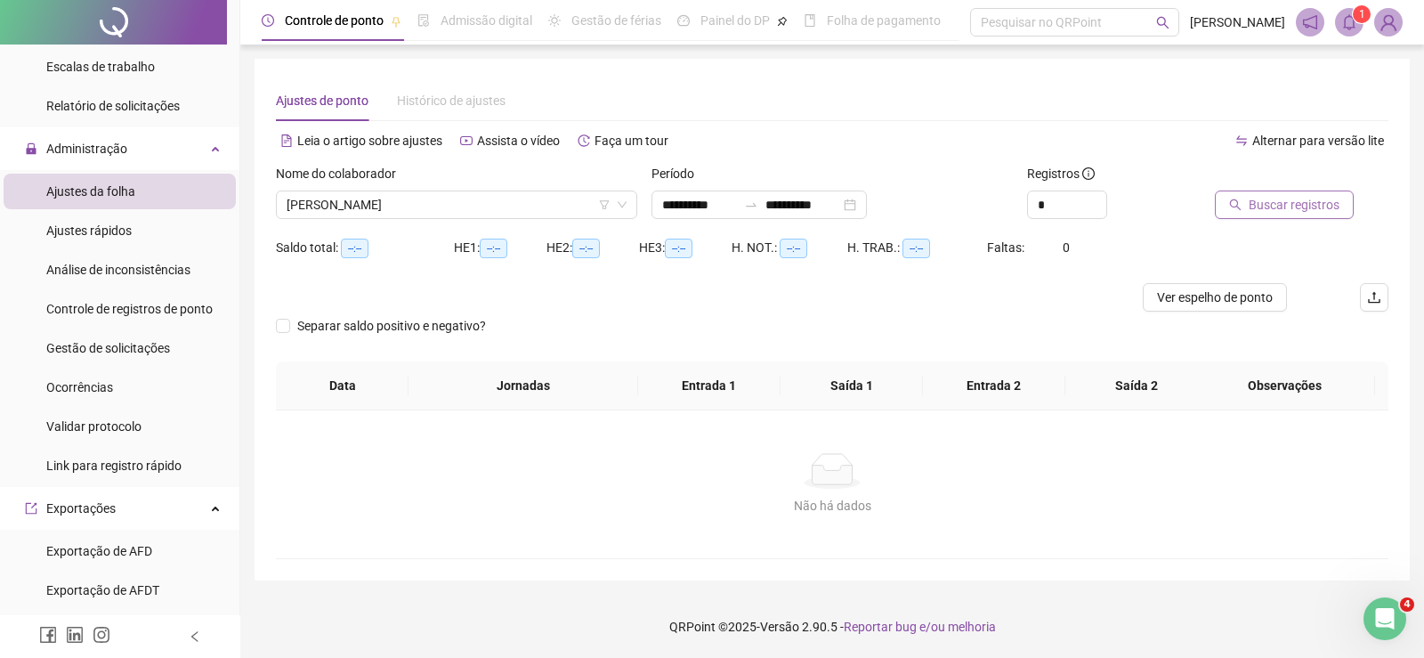
click at [1292, 208] on span "Buscar registros" at bounding box center [1294, 205] width 91 height 20
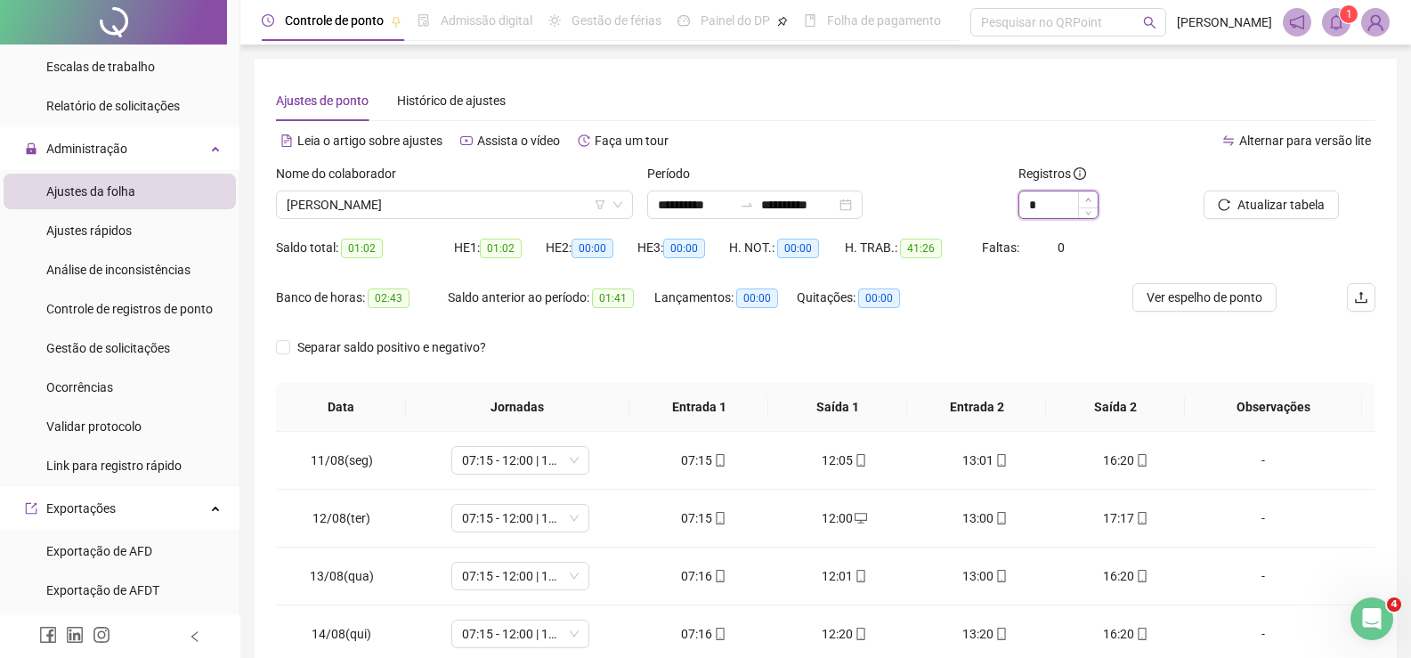
type input "*"
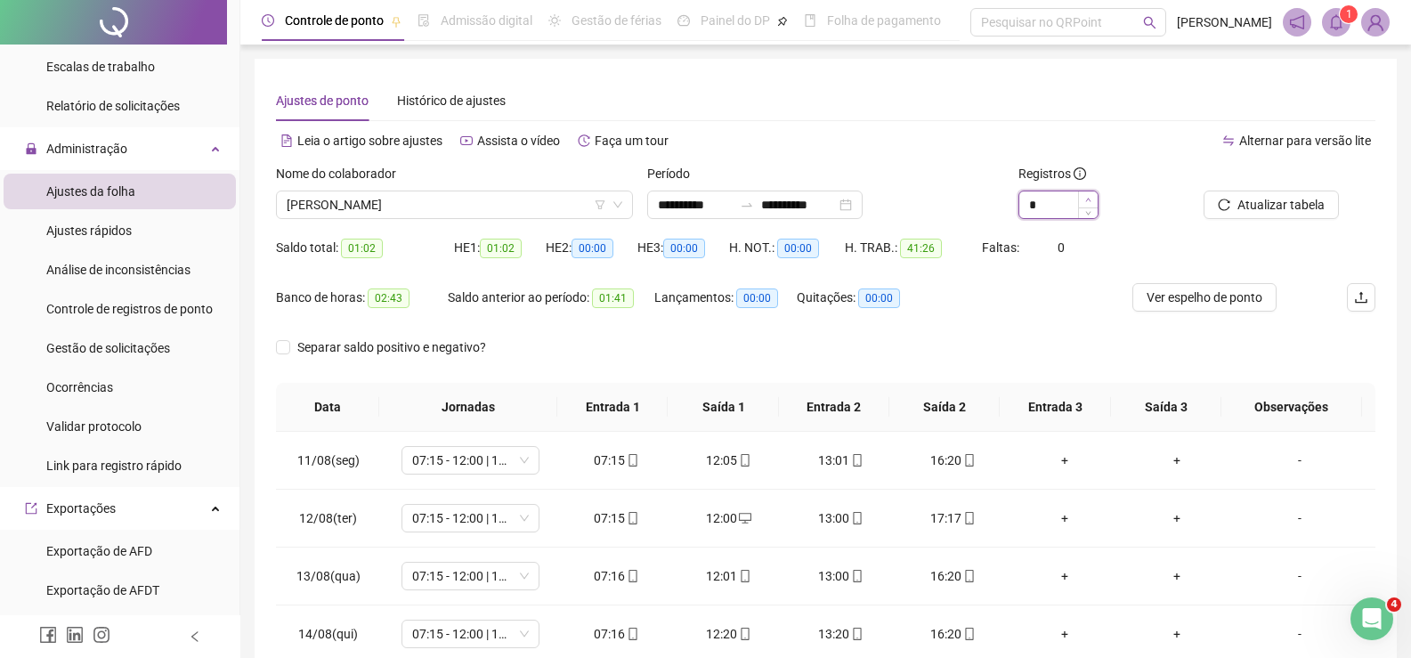
click at [1091, 199] on icon "up" at bounding box center [1088, 200] width 6 height 6
click at [1301, 218] on button "Atualizar tabela" at bounding box center [1271, 205] width 135 height 28
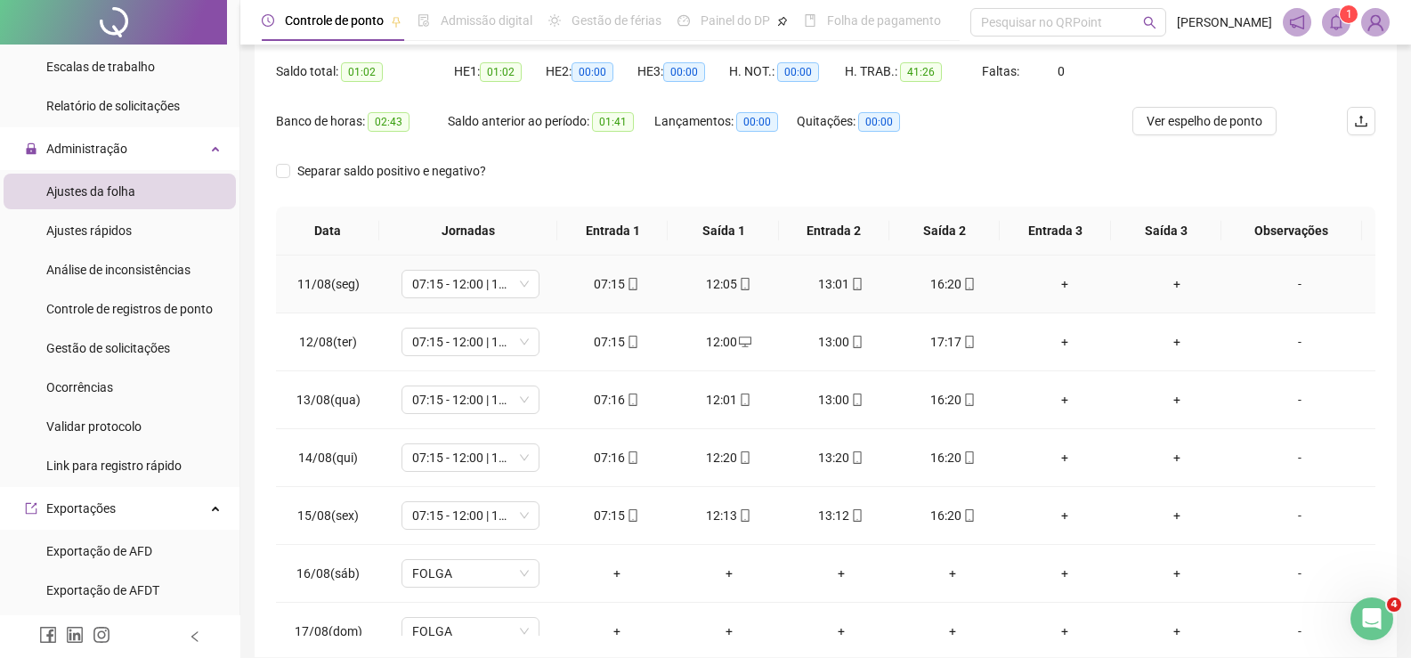
scroll to position [74, 0]
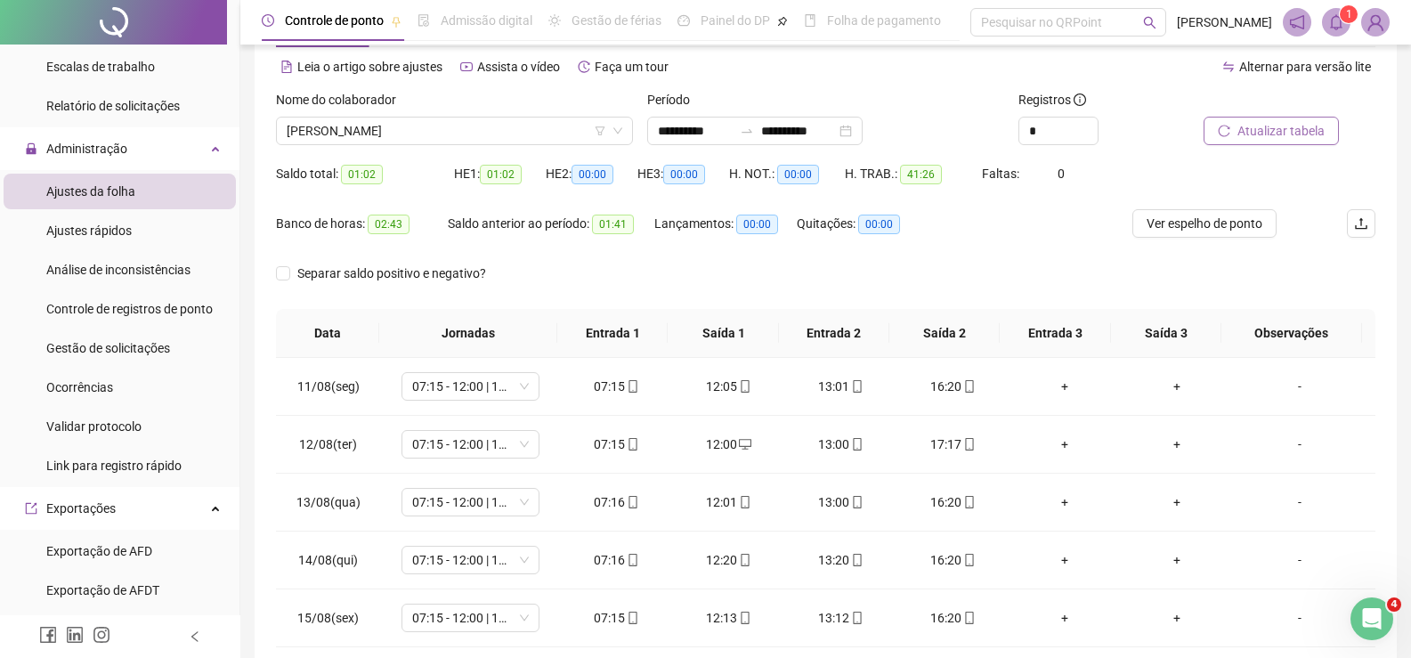
click at [1275, 129] on span "Atualizar tabela" at bounding box center [1281, 131] width 87 height 20
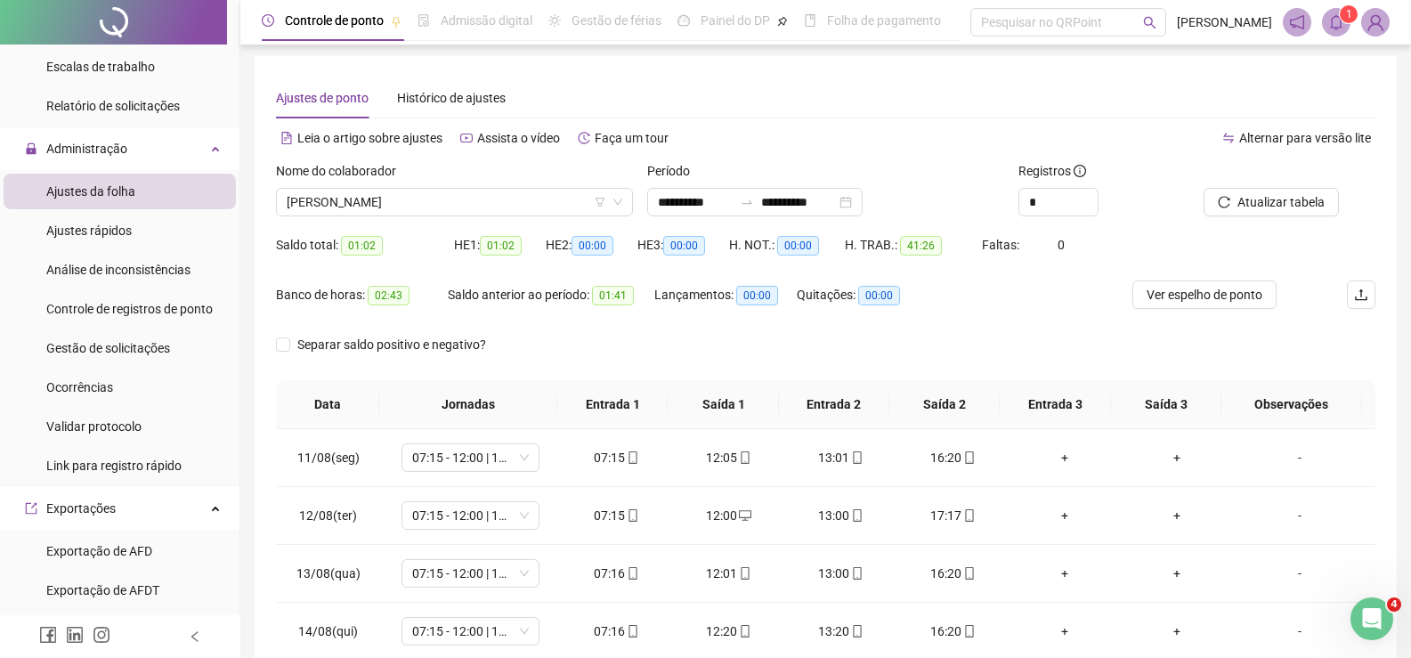
scroll to position [0, 0]
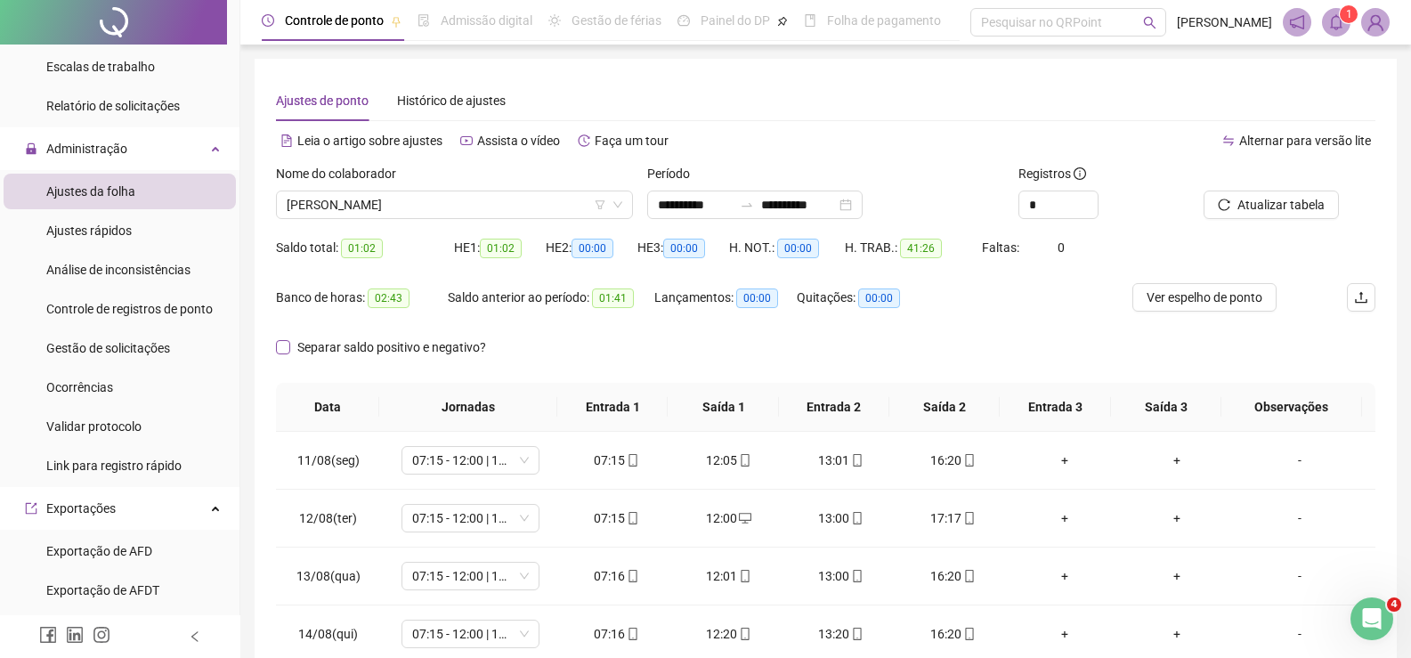
drag, startPoint x: 343, startPoint y: 345, endPoint x: 369, endPoint y: 350, distance: 27.2
click at [343, 345] on span "Separar saldo positivo e negativo?" at bounding box center [391, 347] width 203 height 20
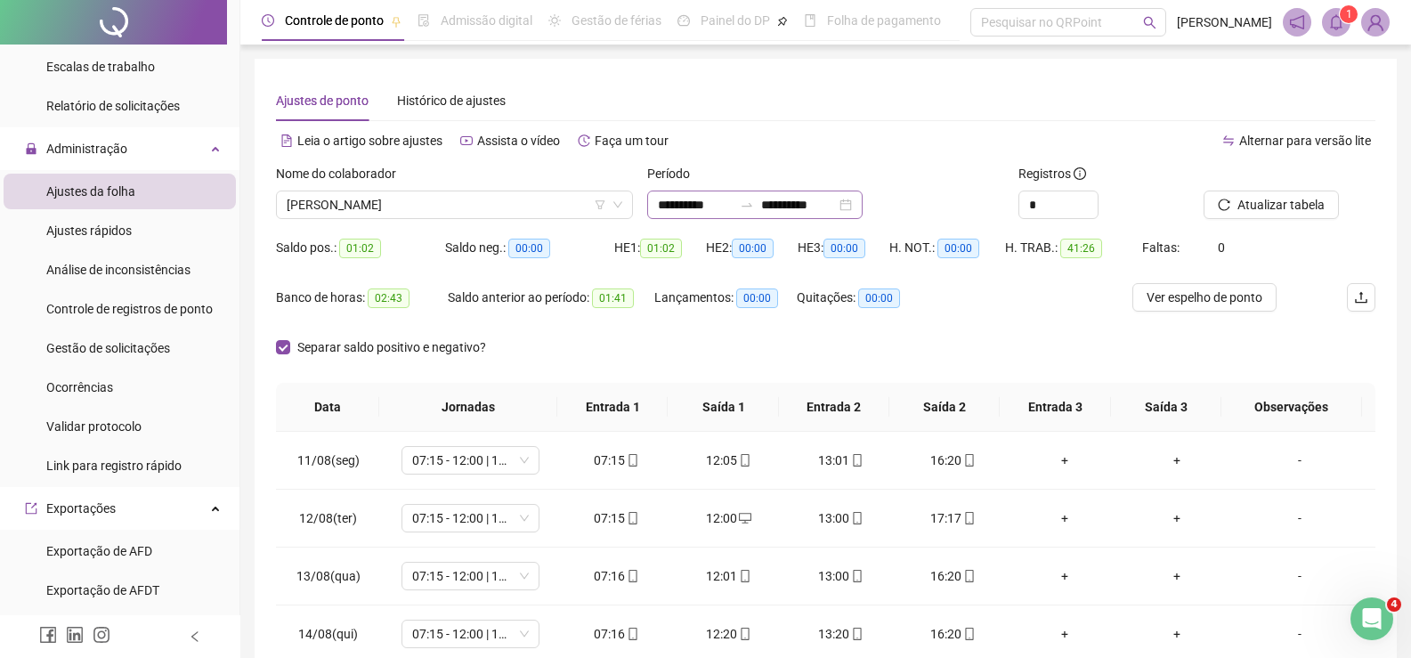
click at [828, 192] on div "**********" at bounding box center [754, 205] width 215 height 28
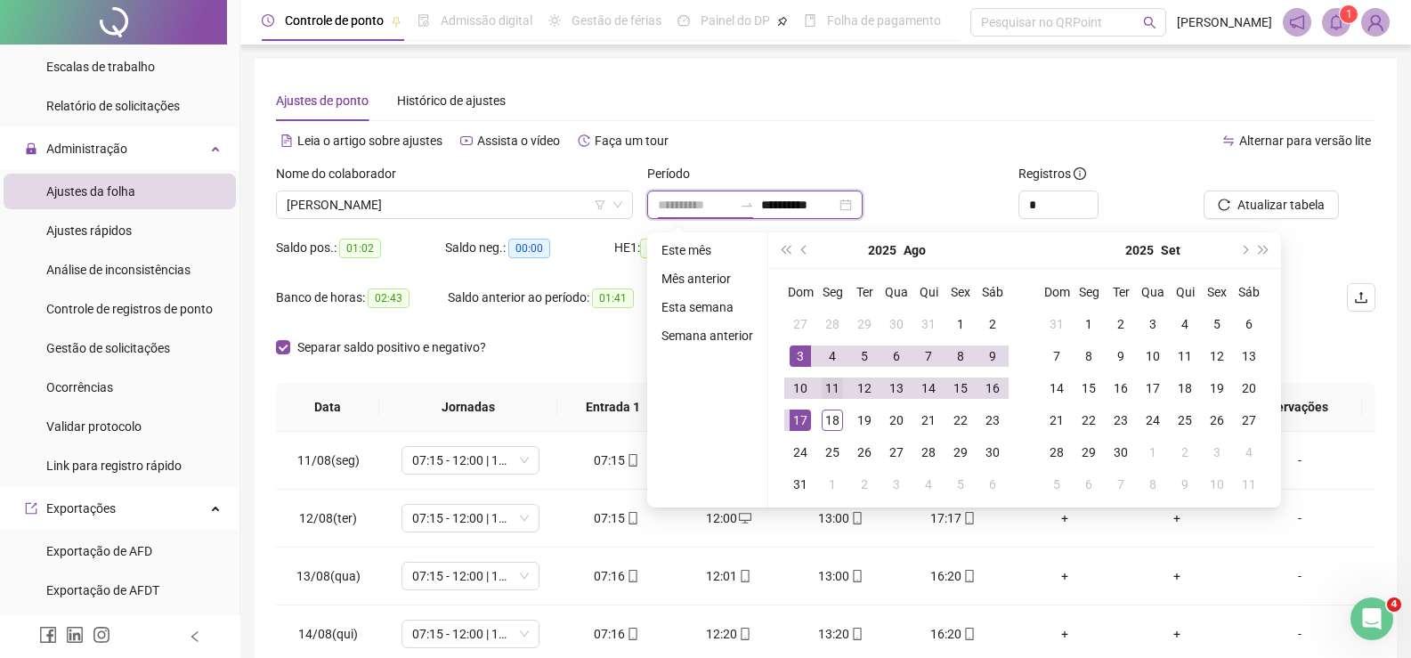
type input "**********"
click at [825, 387] on div "11" at bounding box center [832, 387] width 21 height 21
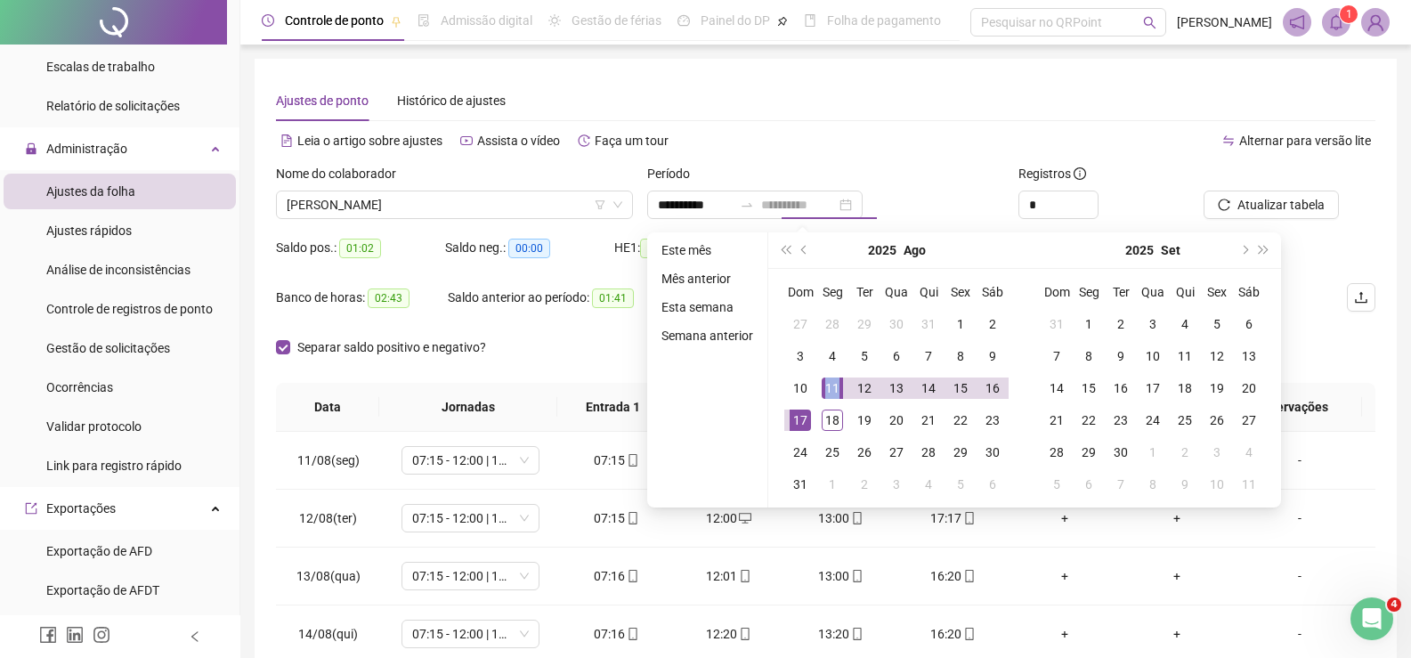
click at [825, 387] on div "11" at bounding box center [832, 387] width 21 height 21
type input "**********"
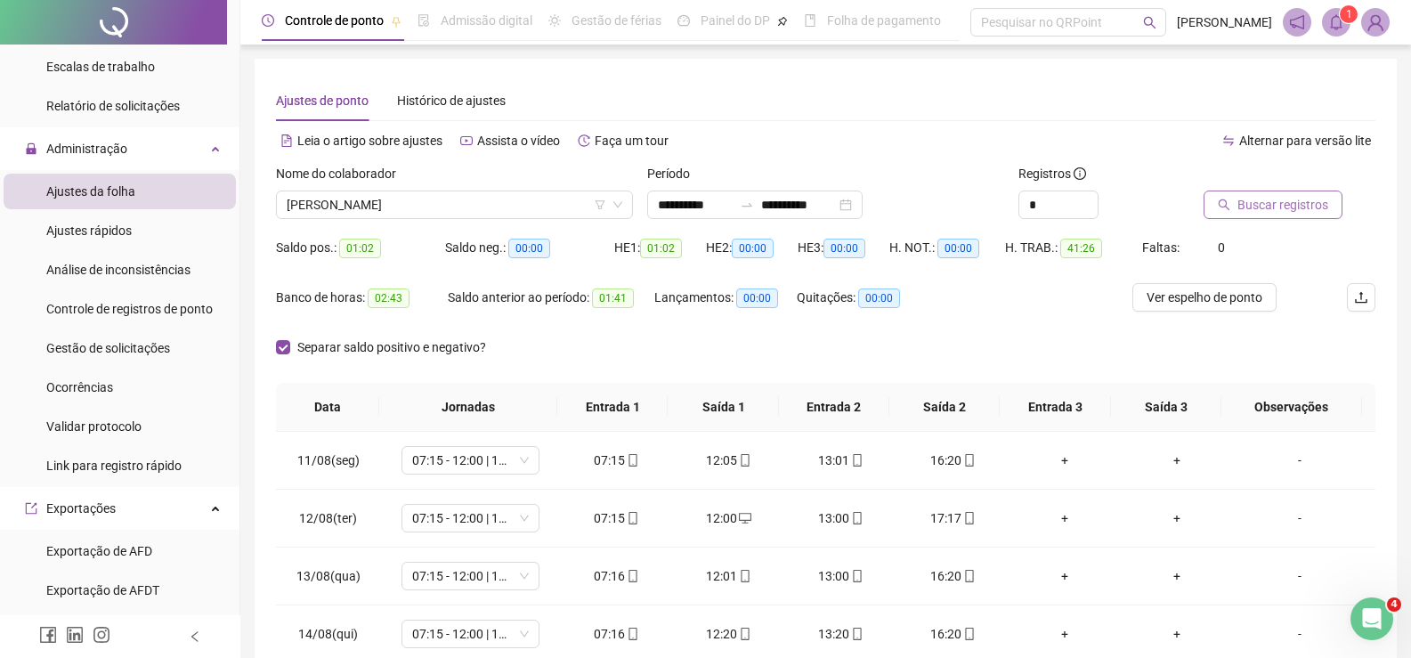
click at [1259, 202] on span "Buscar registros" at bounding box center [1283, 205] width 91 height 20
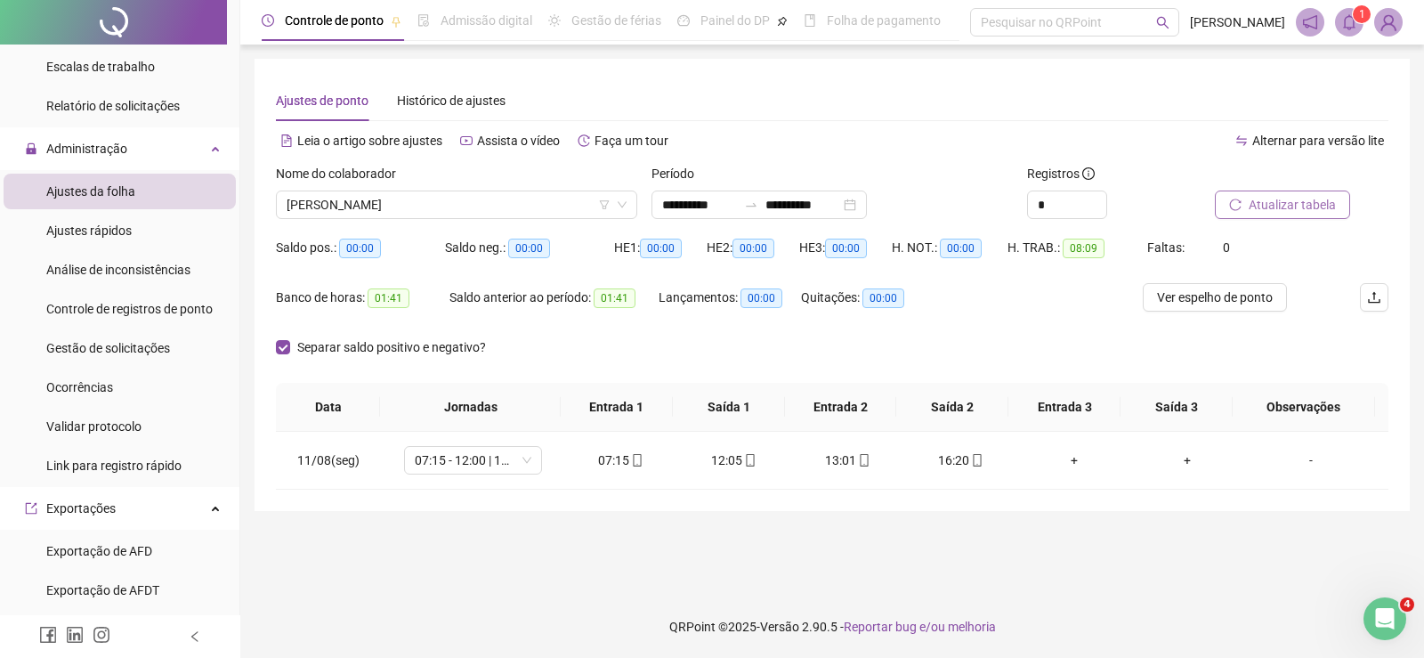
click at [1304, 207] on span "Atualizar tabela" at bounding box center [1292, 205] width 87 height 20
click at [695, 207] on input "**********" at bounding box center [699, 205] width 75 height 20
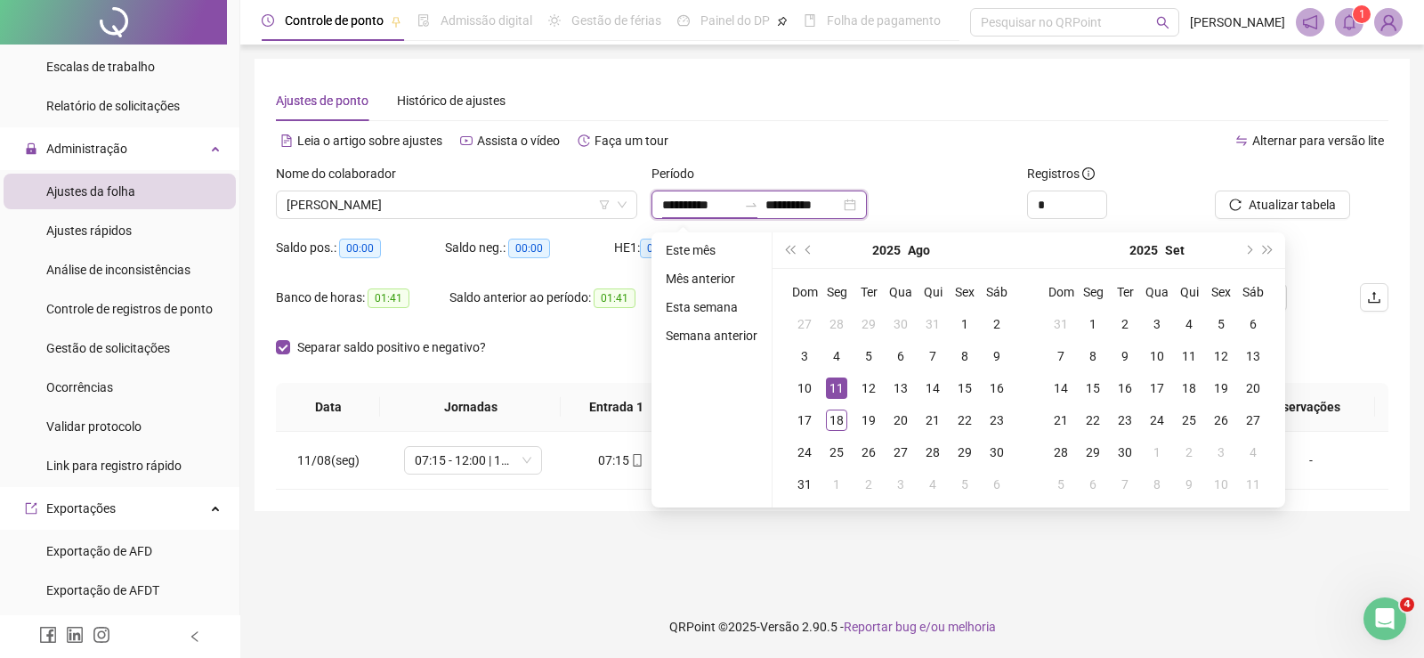
type input "**********"
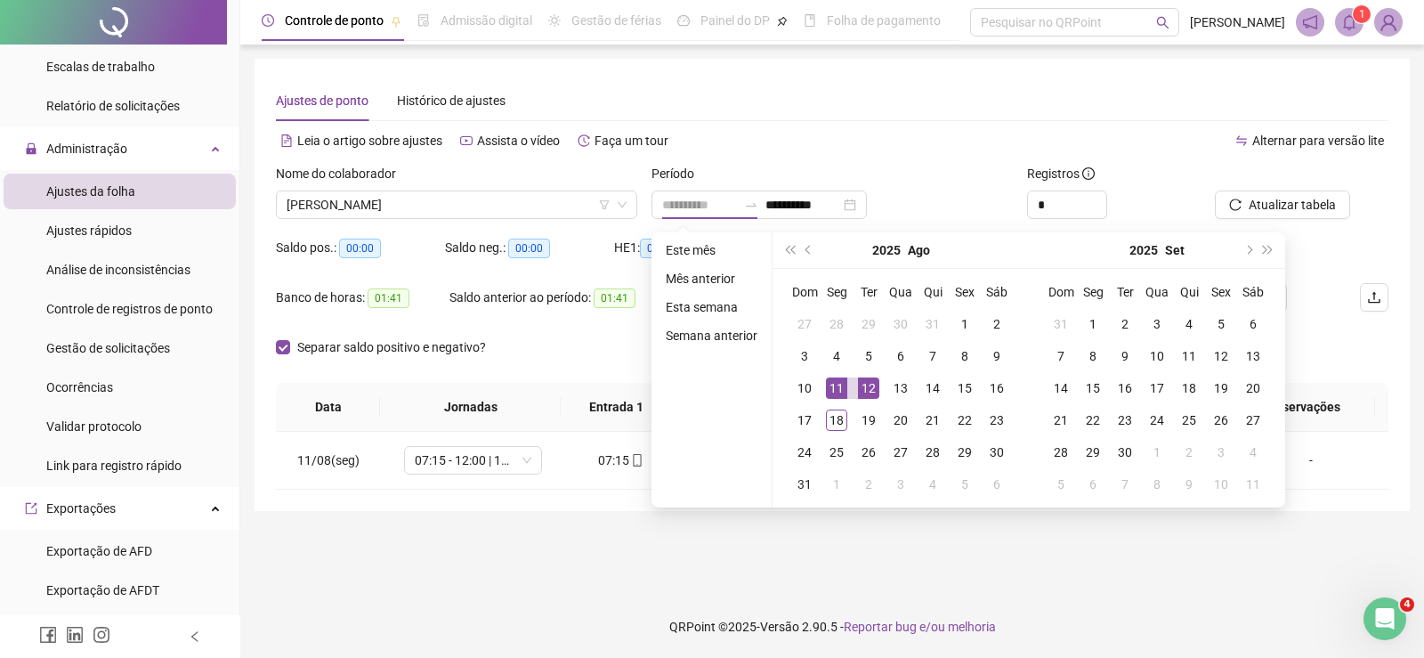
click at [864, 391] on div "12" at bounding box center [868, 387] width 21 height 21
type input "**********"
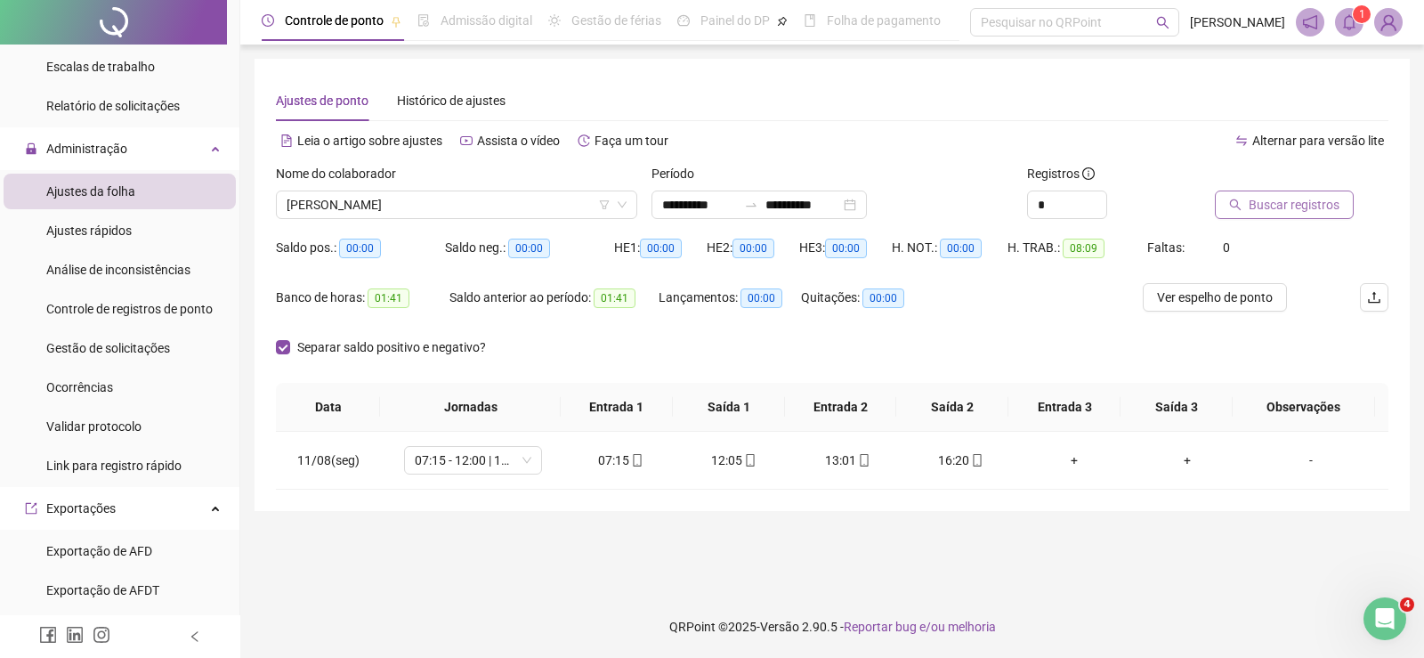
click at [1289, 198] on span "Buscar registros" at bounding box center [1294, 205] width 91 height 20
click at [865, 301] on span "00:00" at bounding box center [884, 298] width 42 height 20
drag, startPoint x: 595, startPoint y: 461, endPoint x: 791, endPoint y: 478, distance: 197.5
click at [791, 478] on tr "12/08(ter) 07:15 - 12:00 | 13:00 - 16:15 07:15 12:00 13:00 17:17 + + -" at bounding box center [832, 461] width 1113 height 58
click at [937, 352] on div "Separar saldo positivo e negativo?" at bounding box center [832, 358] width 1113 height 50
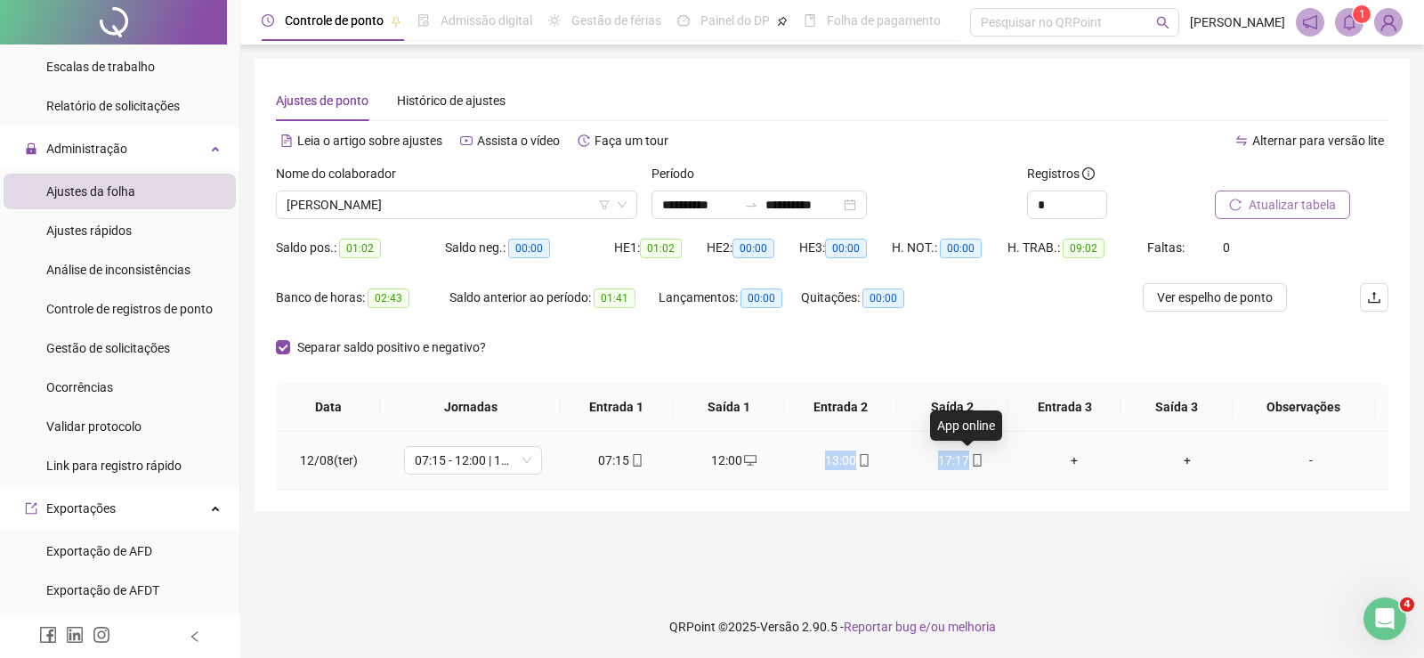
drag, startPoint x: 802, startPoint y: 456, endPoint x: 981, endPoint y: 453, distance: 179.0
click at [981, 453] on tr "12/08(ter) 07:15 - 12:00 | 13:00 - 16:15 07:15 12:00 13:00 17:17 + + -" at bounding box center [832, 461] width 1113 height 58
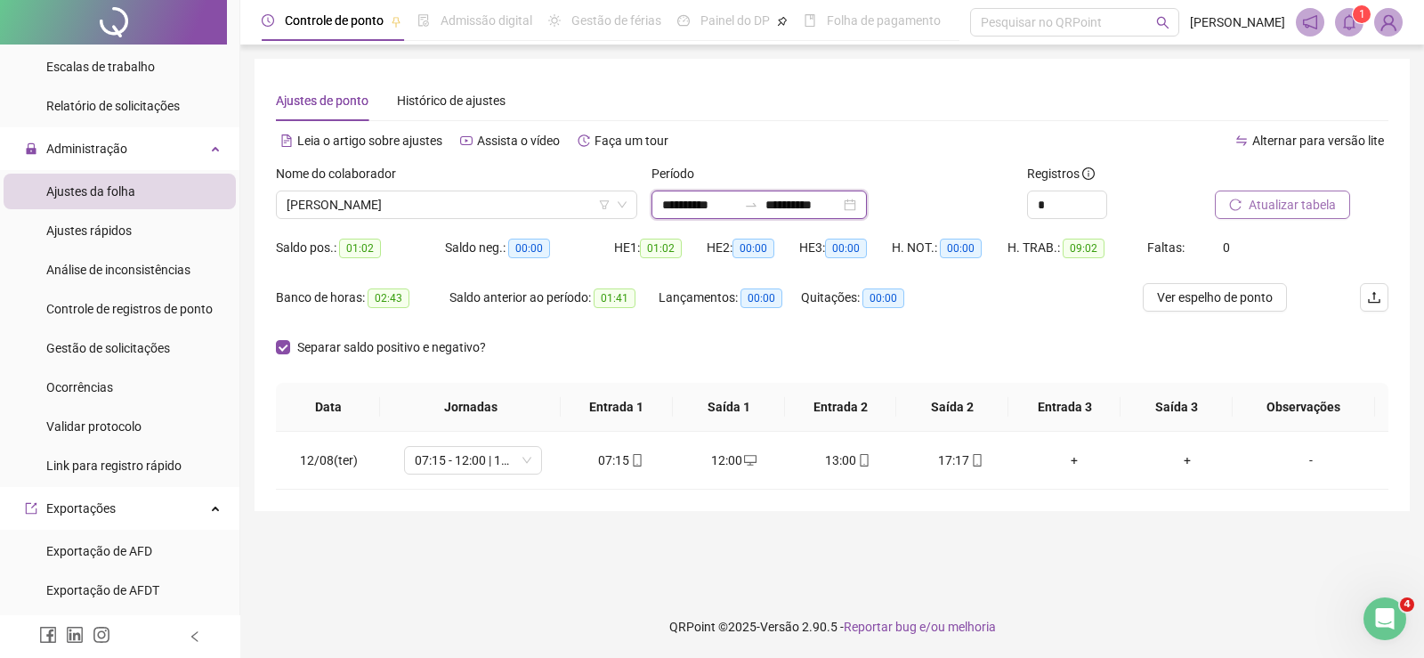
click at [733, 210] on input "**********" at bounding box center [699, 205] width 75 height 20
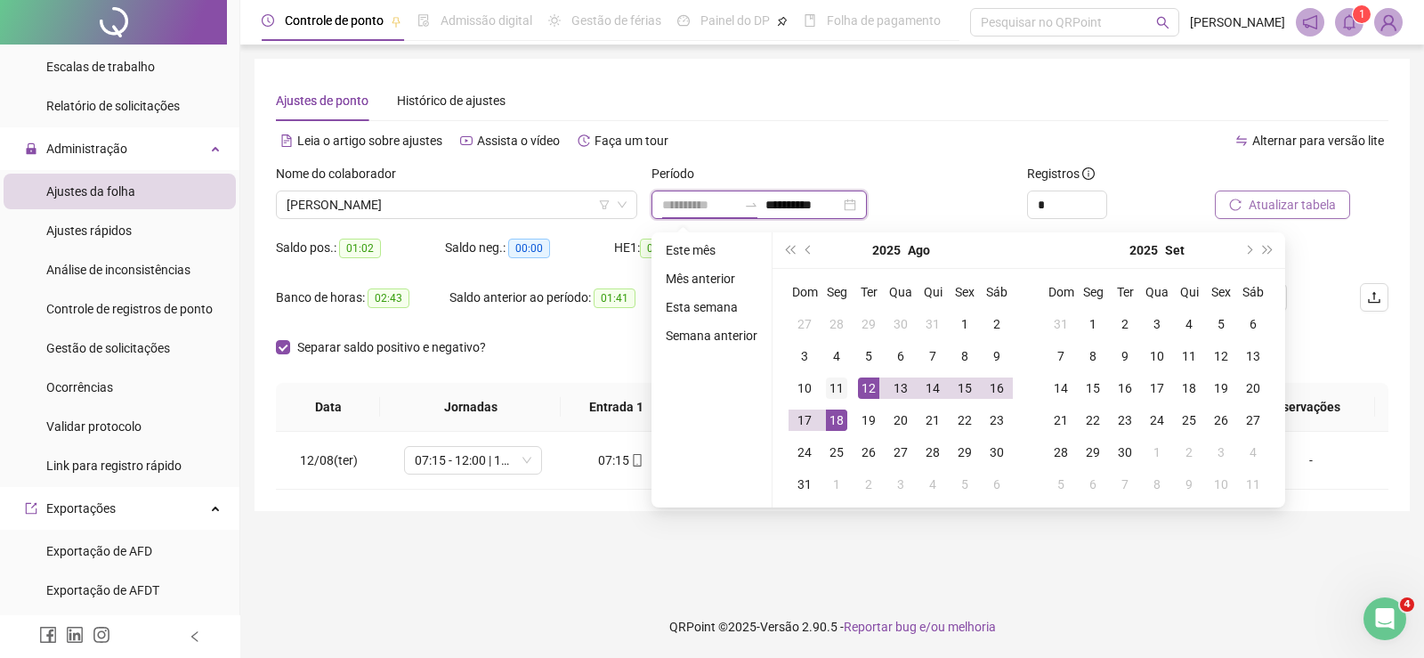
type input "**********"
drag, startPoint x: 837, startPoint y: 388, endPoint x: 815, endPoint y: 399, distance: 24.7
click at [836, 388] on div "11" at bounding box center [836, 387] width 21 height 21
type input "**********"
click at [789, 423] on td "17" at bounding box center [805, 420] width 32 height 32
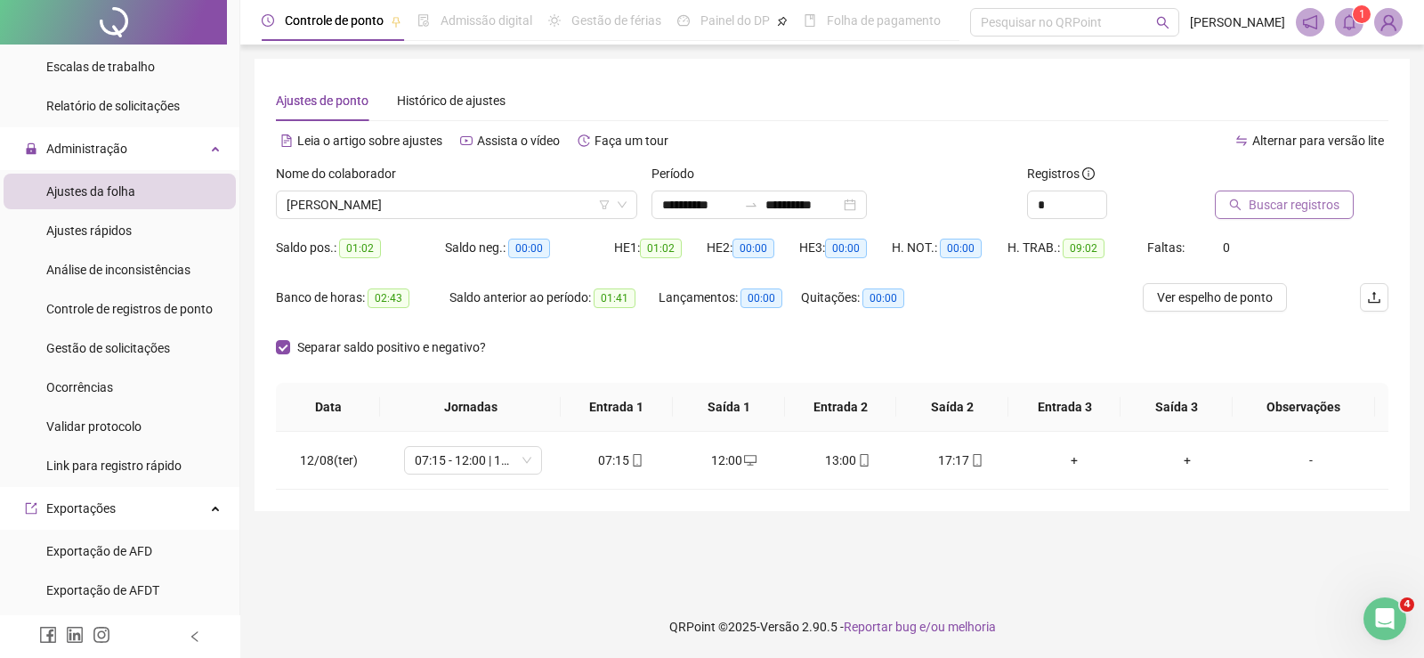
click at [1278, 203] on span "Buscar registros" at bounding box center [1294, 205] width 91 height 20
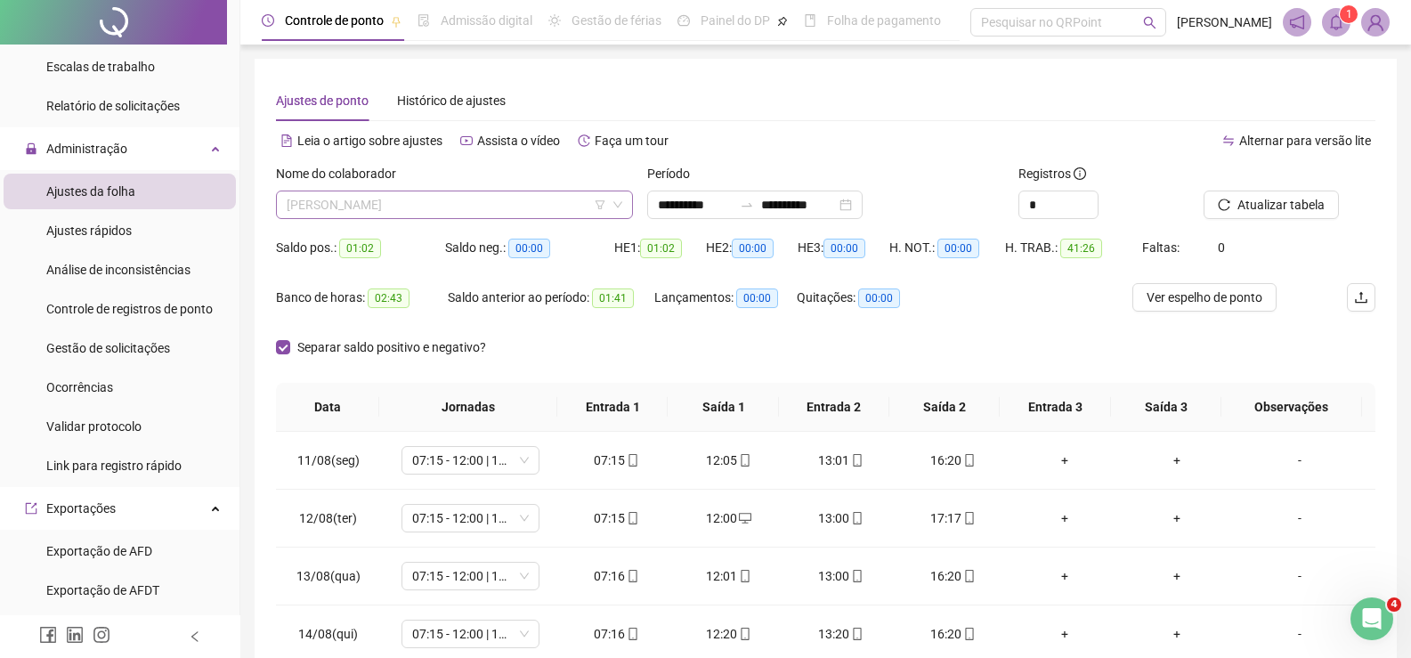
click at [377, 213] on span "ERICA VARANDA" at bounding box center [455, 204] width 336 height 27
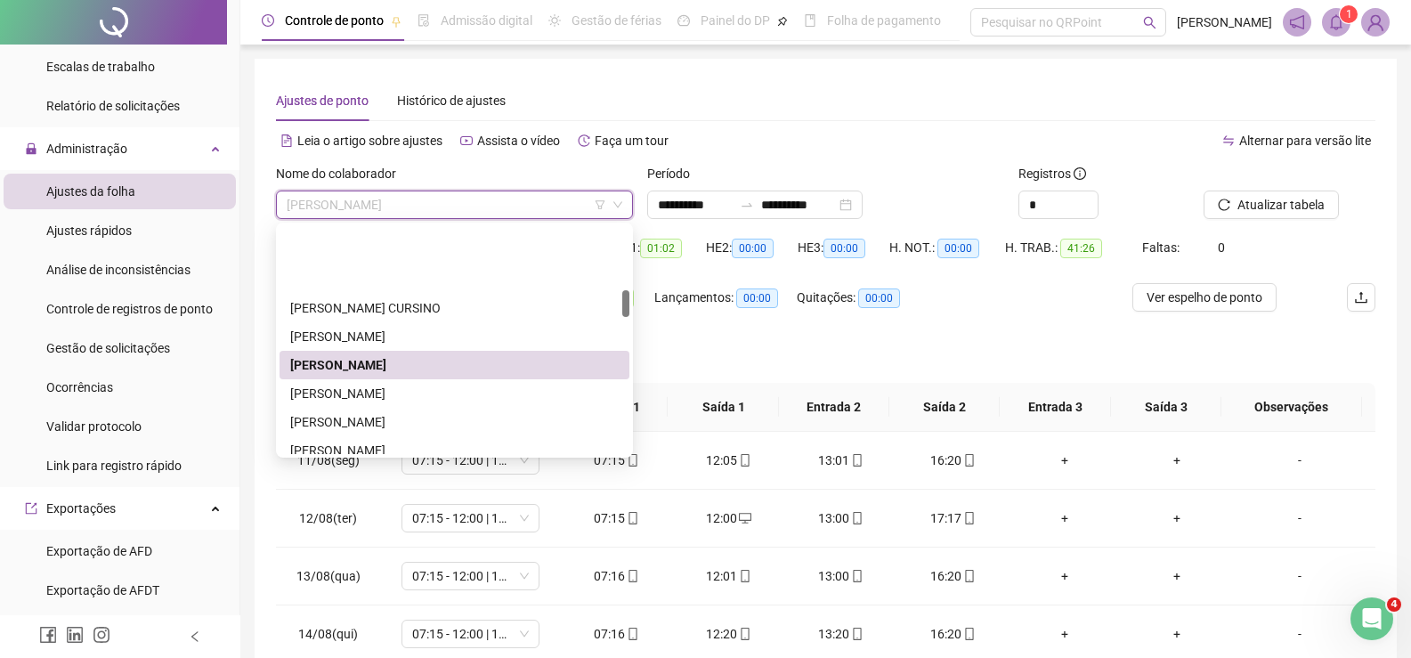
scroll to position [534, 0]
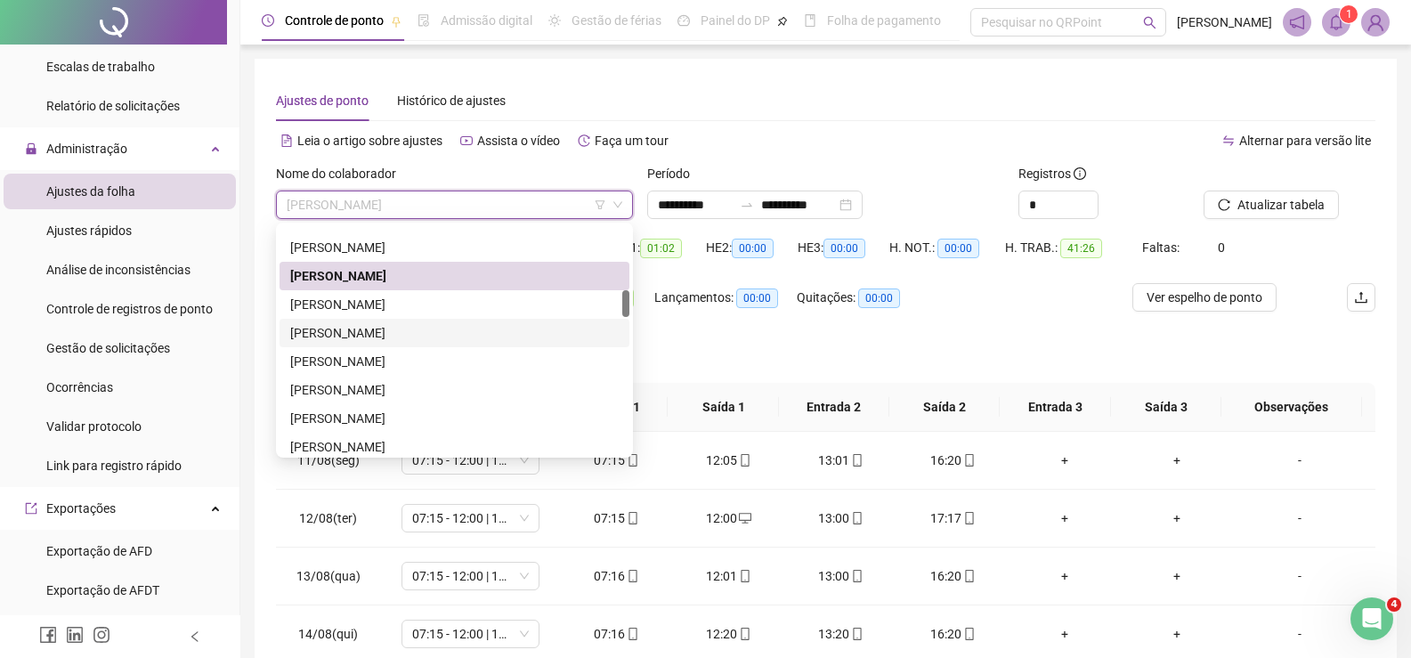
click at [370, 332] on div "FERNANDA DE LABIO BARBIERI" at bounding box center [454, 333] width 329 height 20
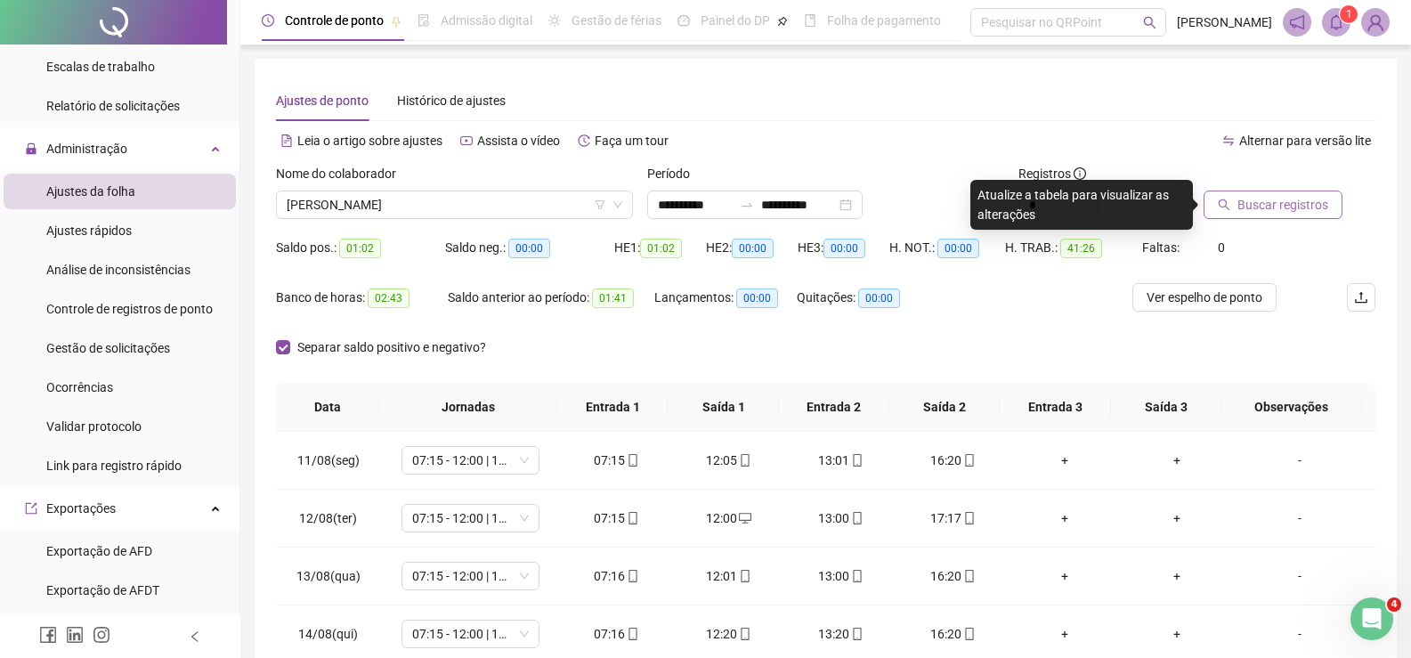
click at [1303, 196] on span "Buscar registros" at bounding box center [1283, 205] width 91 height 20
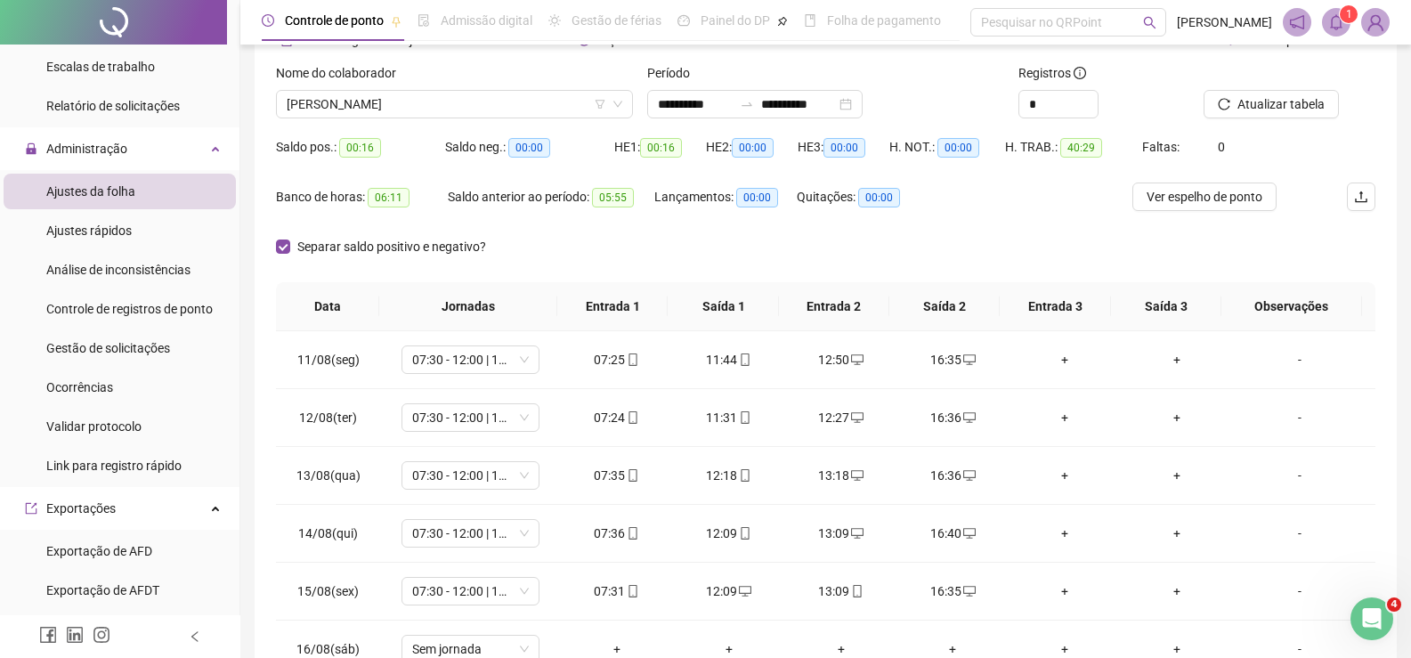
scroll to position [0, 0]
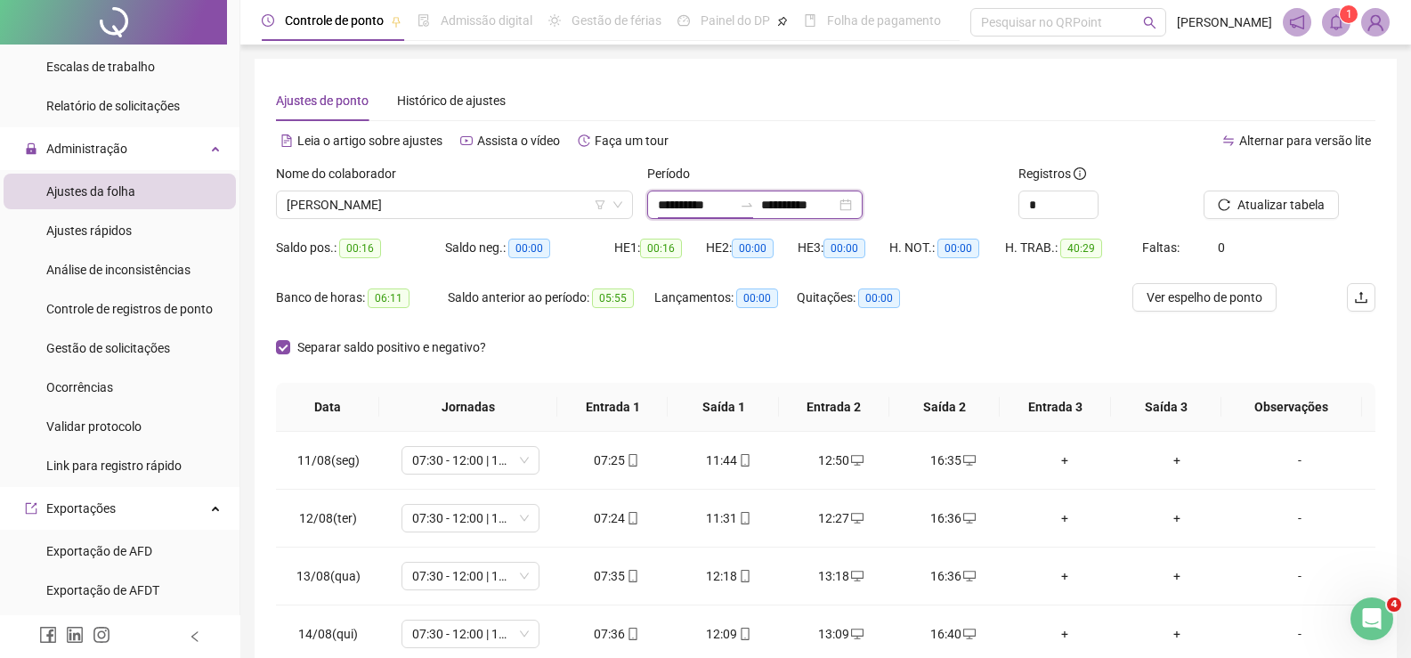
click at [686, 201] on input "**********" at bounding box center [695, 205] width 75 height 20
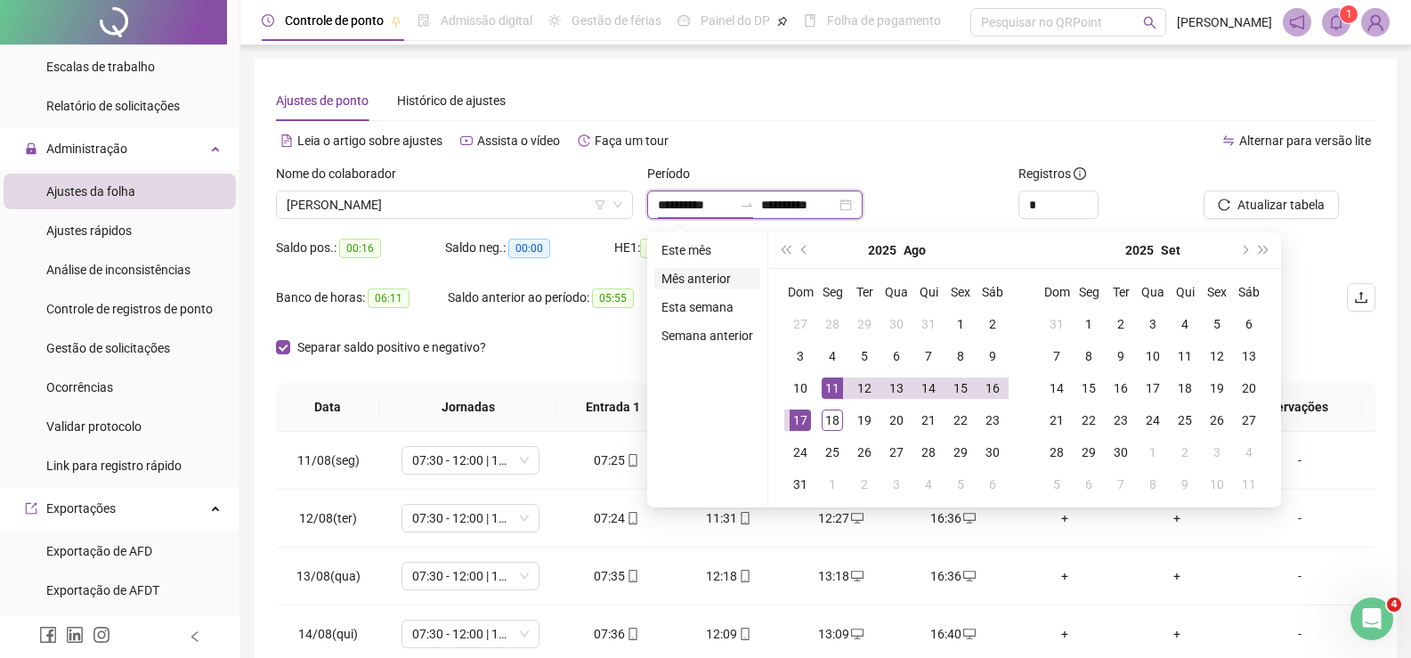
type input "**********"
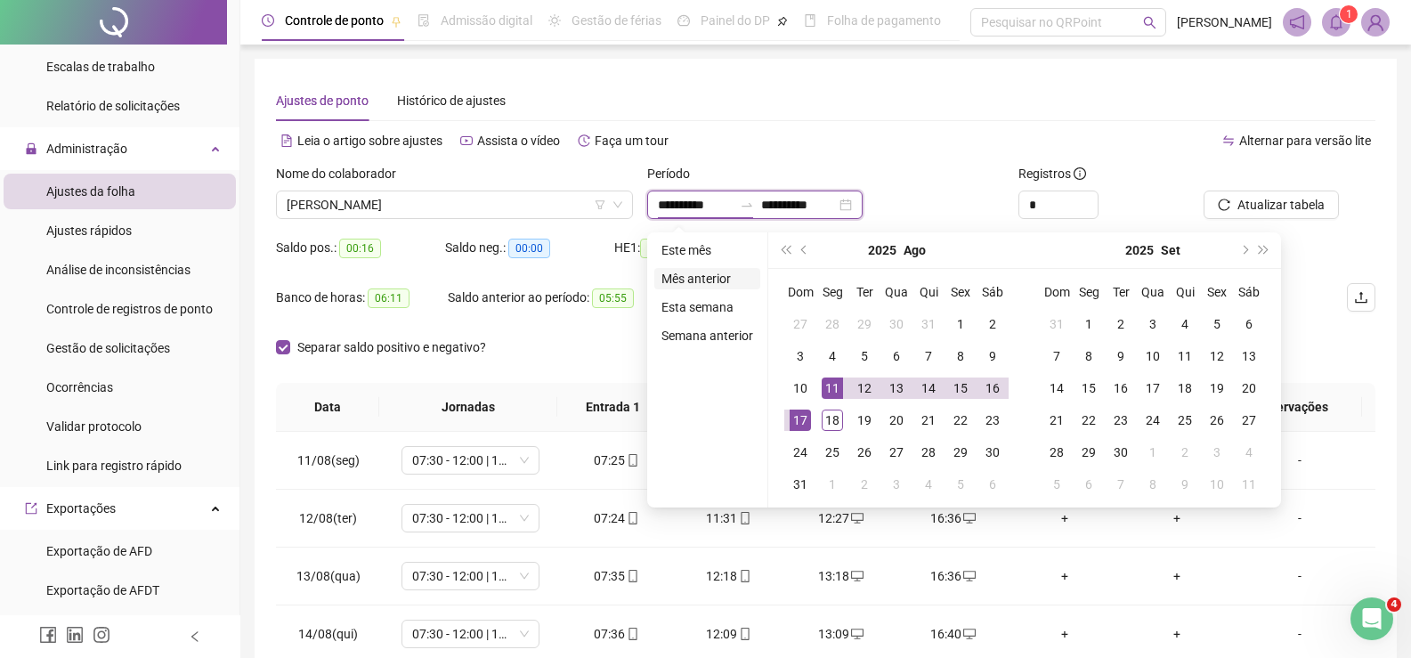
type input "**********"
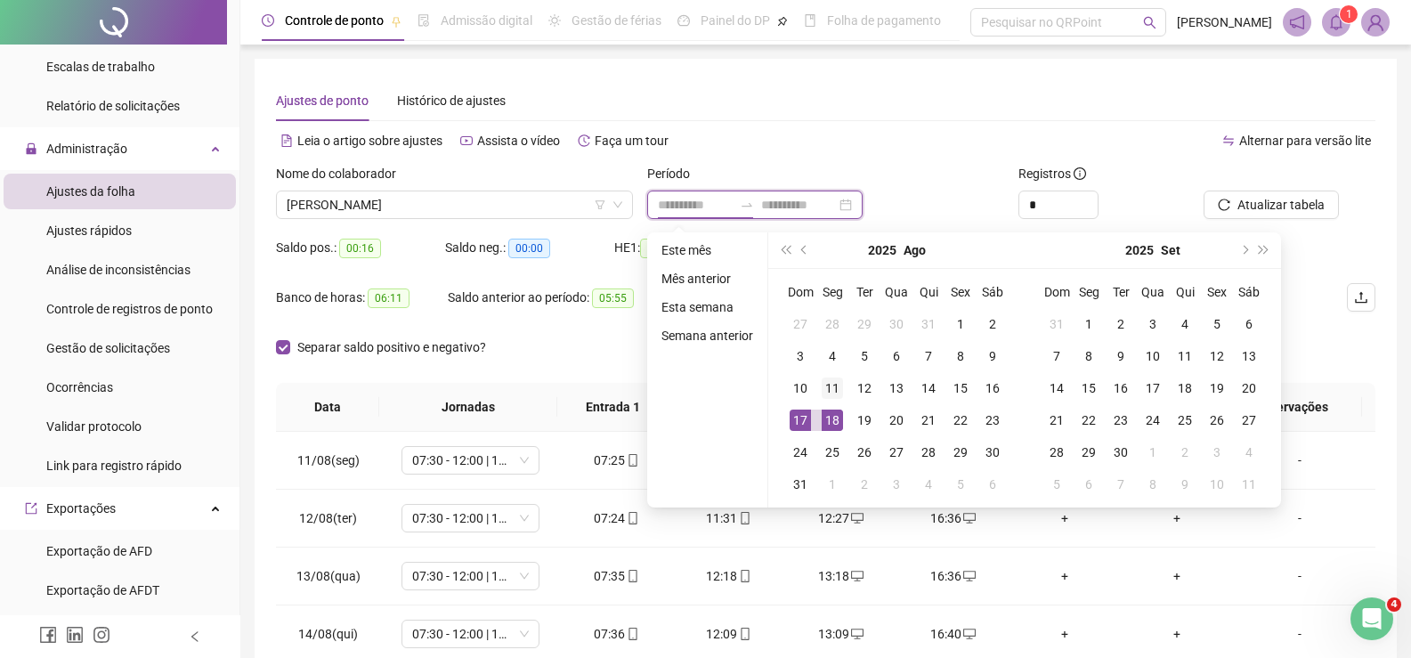
type input "**********"
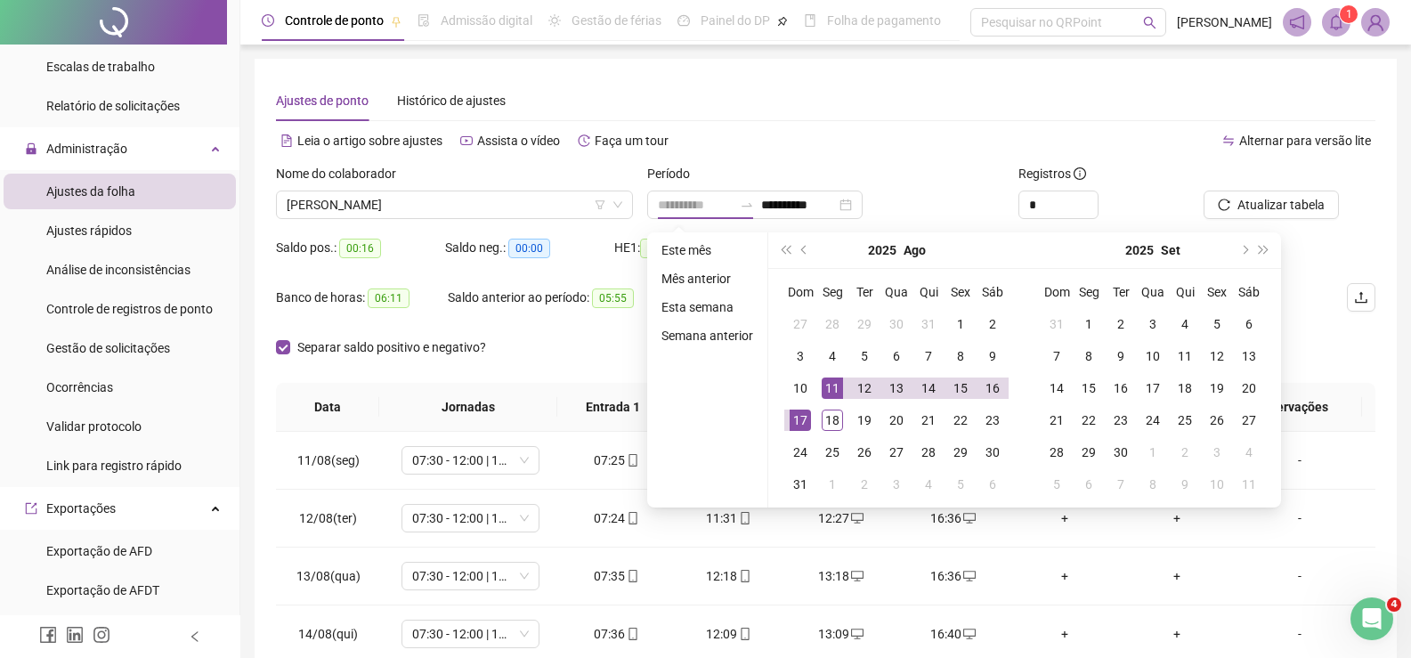
click at [824, 386] on div "11" at bounding box center [832, 387] width 21 height 21
type input "**********"
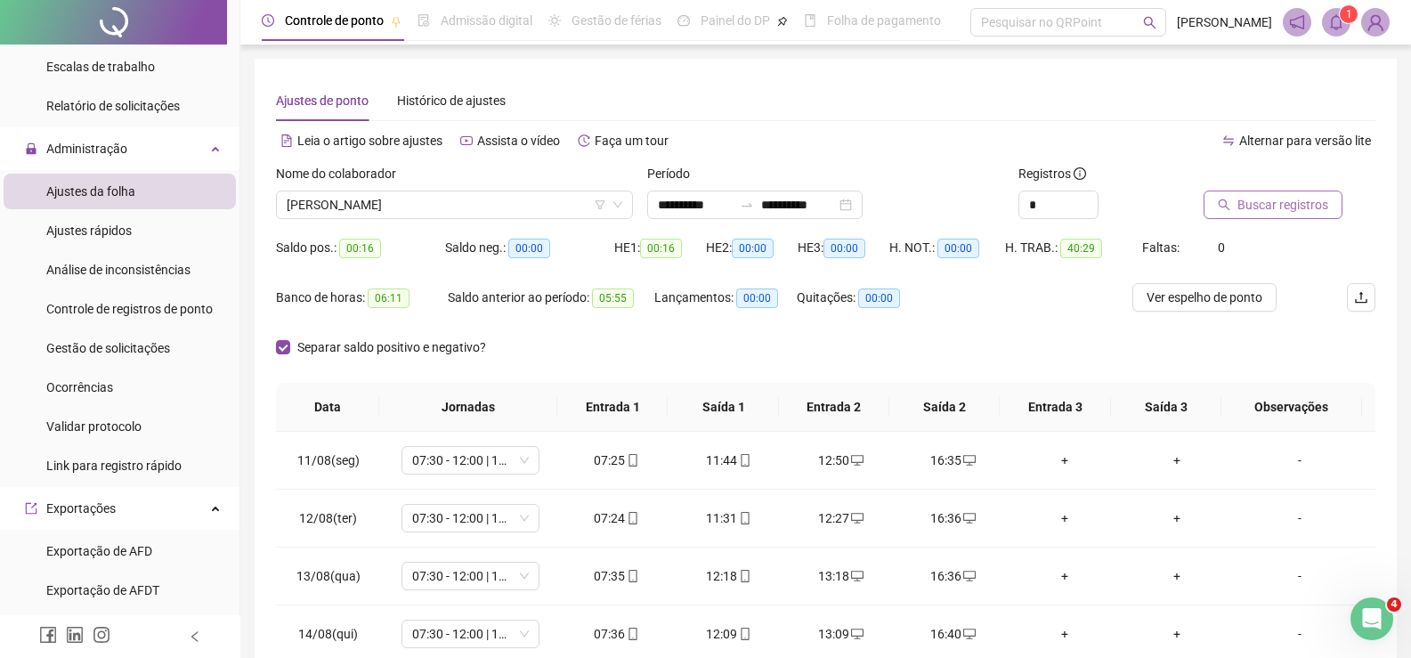
click at [1304, 215] on button "Buscar registros" at bounding box center [1273, 205] width 139 height 28
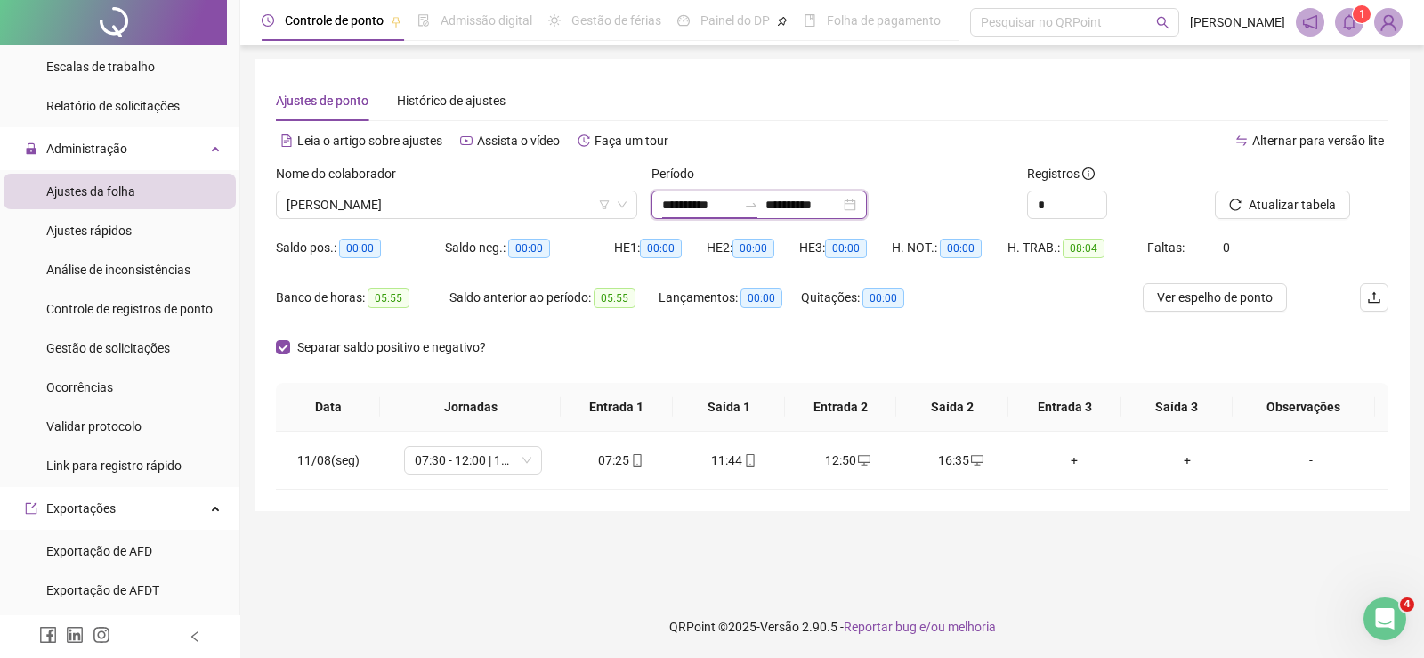
click at [689, 201] on input "**********" at bounding box center [699, 205] width 75 height 20
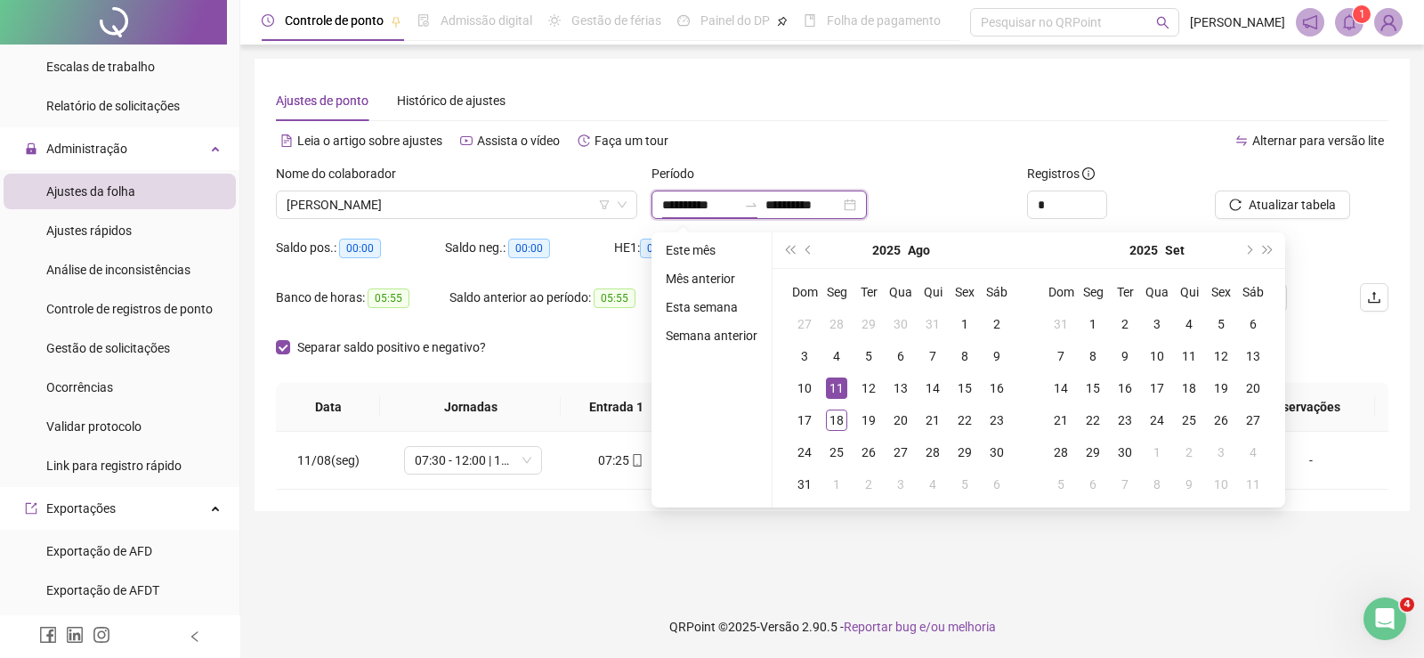
type input "**********"
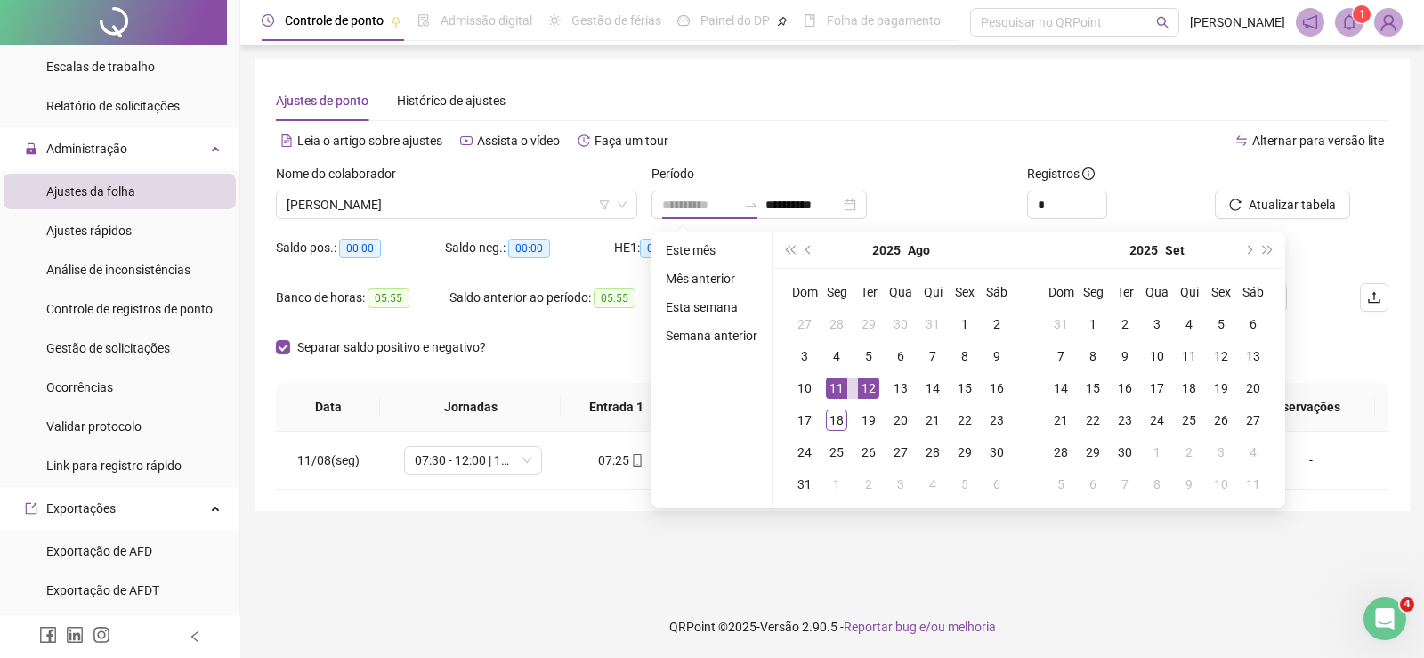
click at [869, 391] on div "12" at bounding box center [868, 387] width 21 height 21
type input "**********"
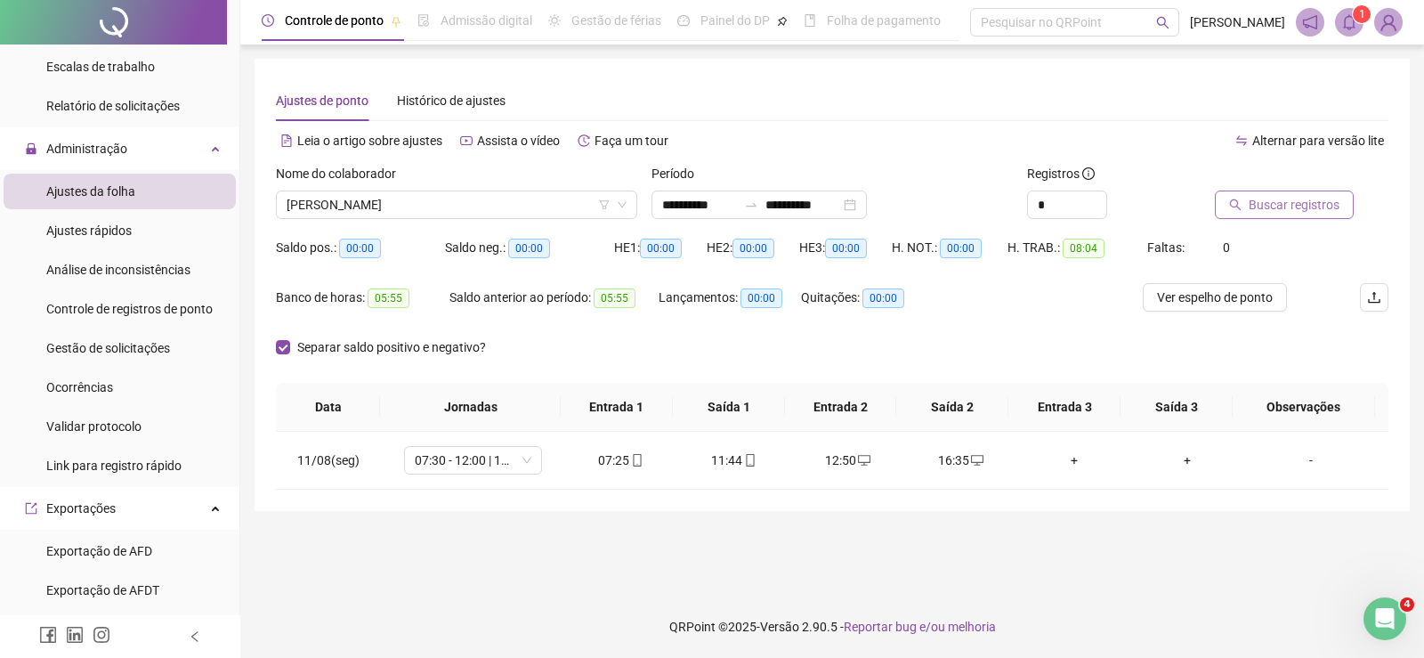
click at [1293, 207] on span "Buscar registros" at bounding box center [1294, 205] width 91 height 20
drag, startPoint x: 584, startPoint y: 472, endPoint x: 775, endPoint y: 467, distance: 190.6
click at [775, 467] on tr "12/08(ter) 07:30 - 12:00 | 13:00 - 16:30 07:24 11:31 12:27 16:36 + + -" at bounding box center [832, 461] width 1113 height 58
drag, startPoint x: 793, startPoint y: 462, endPoint x: 1007, endPoint y: 467, distance: 213.7
click at [1007, 467] on tr "12/08(ter) 07:30 - 12:00 | 13:00 - 16:30 07:24 11:31 12:27 16:36 + + -" at bounding box center [832, 461] width 1113 height 58
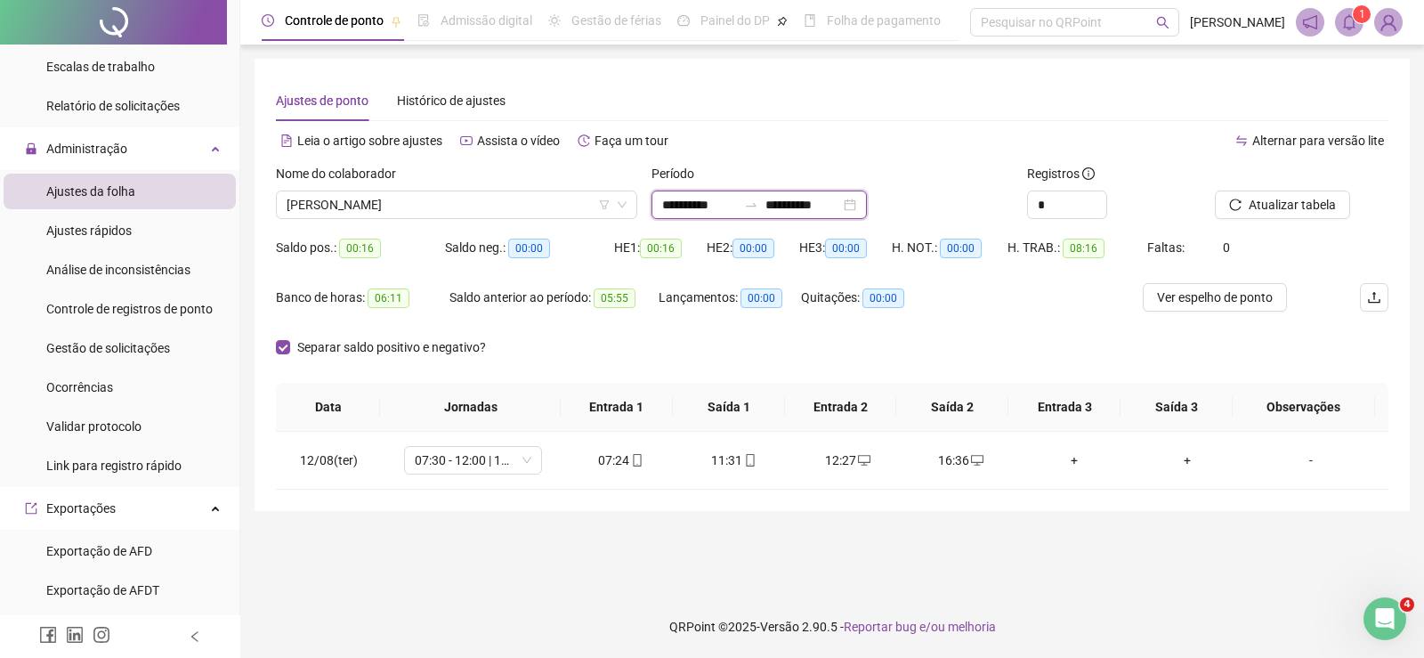
click at [716, 206] on input "**********" at bounding box center [699, 205] width 75 height 20
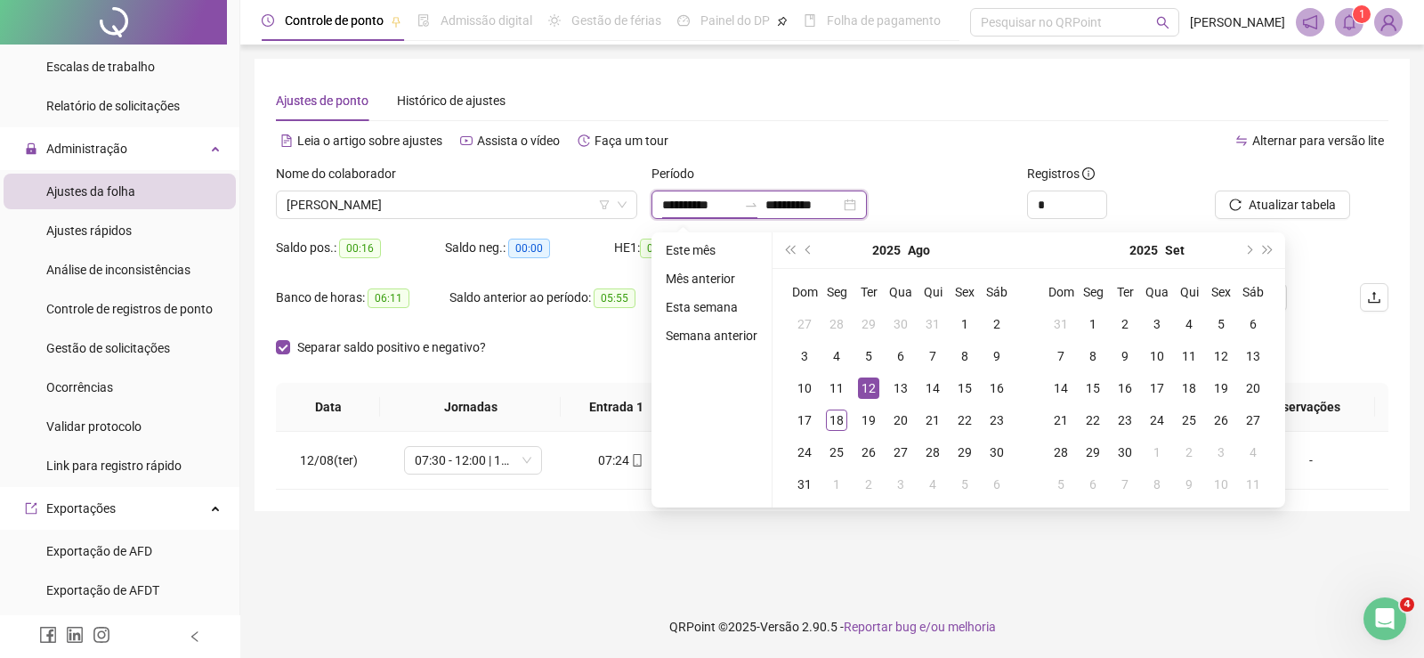
type input "**********"
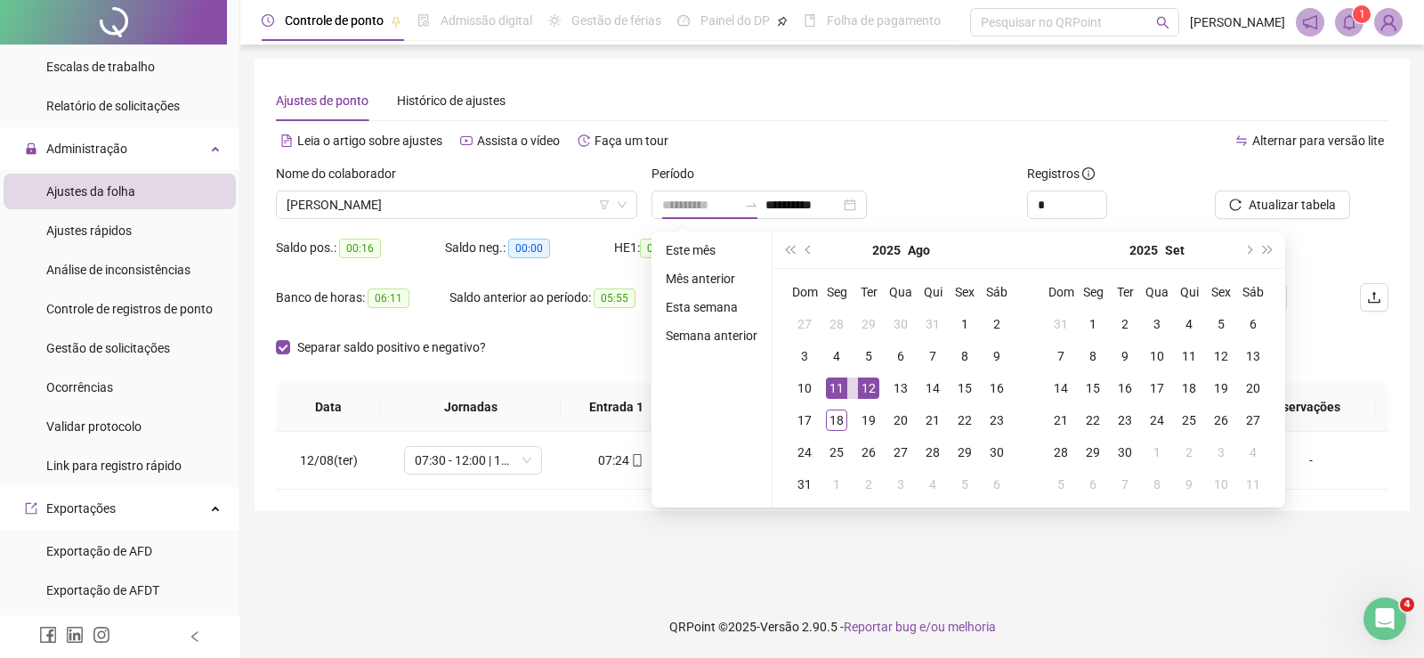
click at [840, 392] on div "11" at bounding box center [836, 387] width 21 height 21
type input "**********"
click at [803, 420] on div "17" at bounding box center [804, 420] width 21 height 21
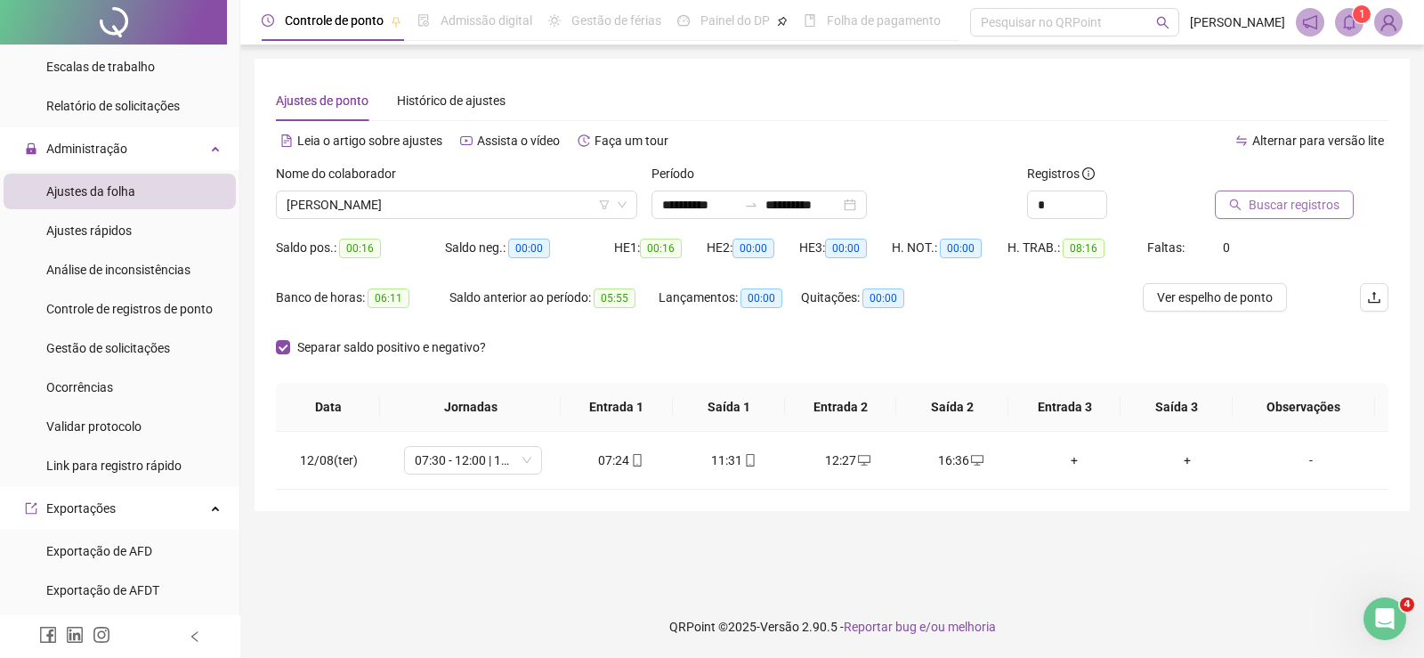
click at [1279, 206] on span "Buscar registros" at bounding box center [1294, 205] width 91 height 20
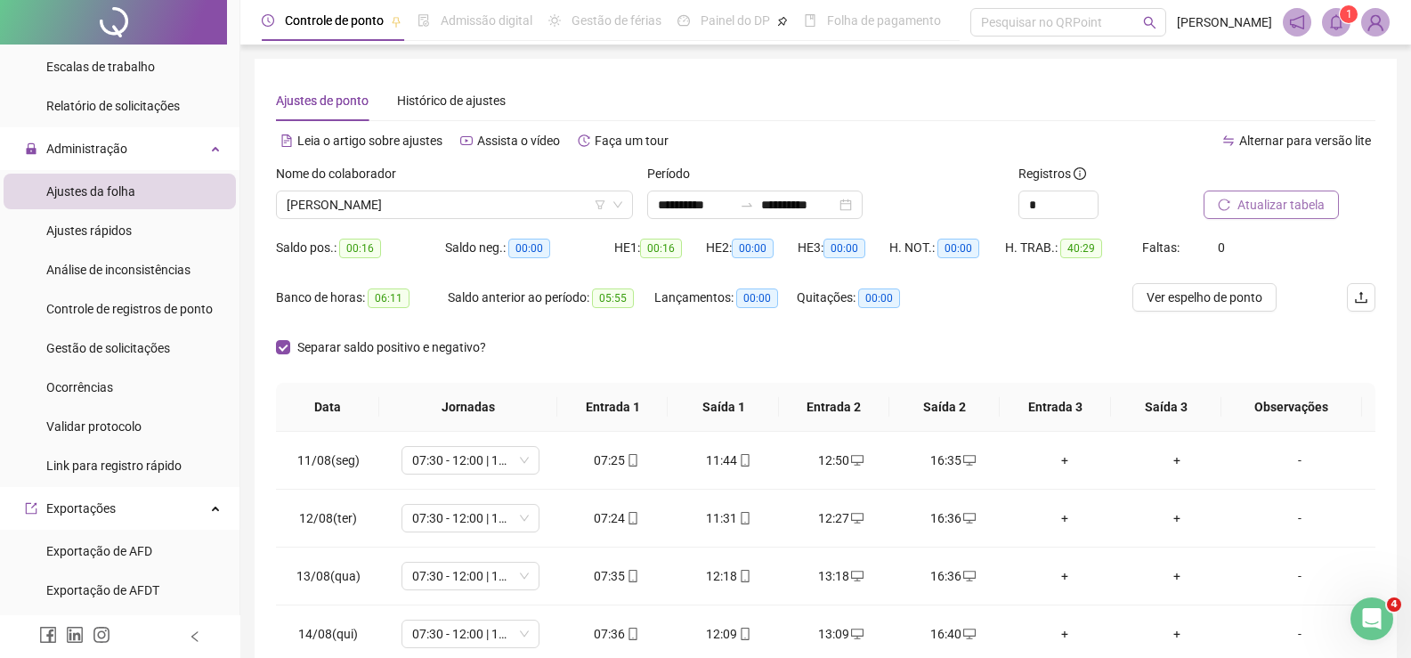
click at [1279, 206] on span "Atualizar tabela" at bounding box center [1281, 205] width 87 height 20
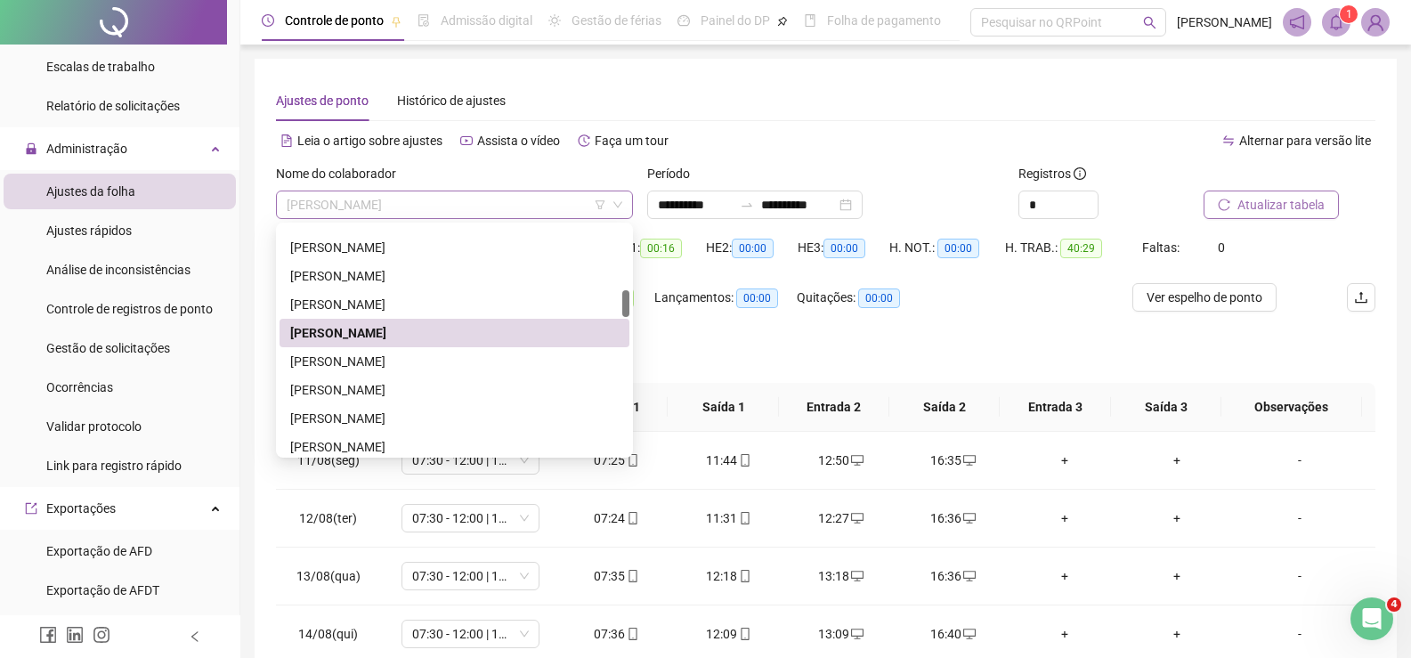
click at [395, 211] on span "FERNANDA DE LABIO BARBIERI" at bounding box center [455, 204] width 336 height 27
click at [372, 380] on div "GUILHERME KOWALSKI" at bounding box center [454, 390] width 329 height 20
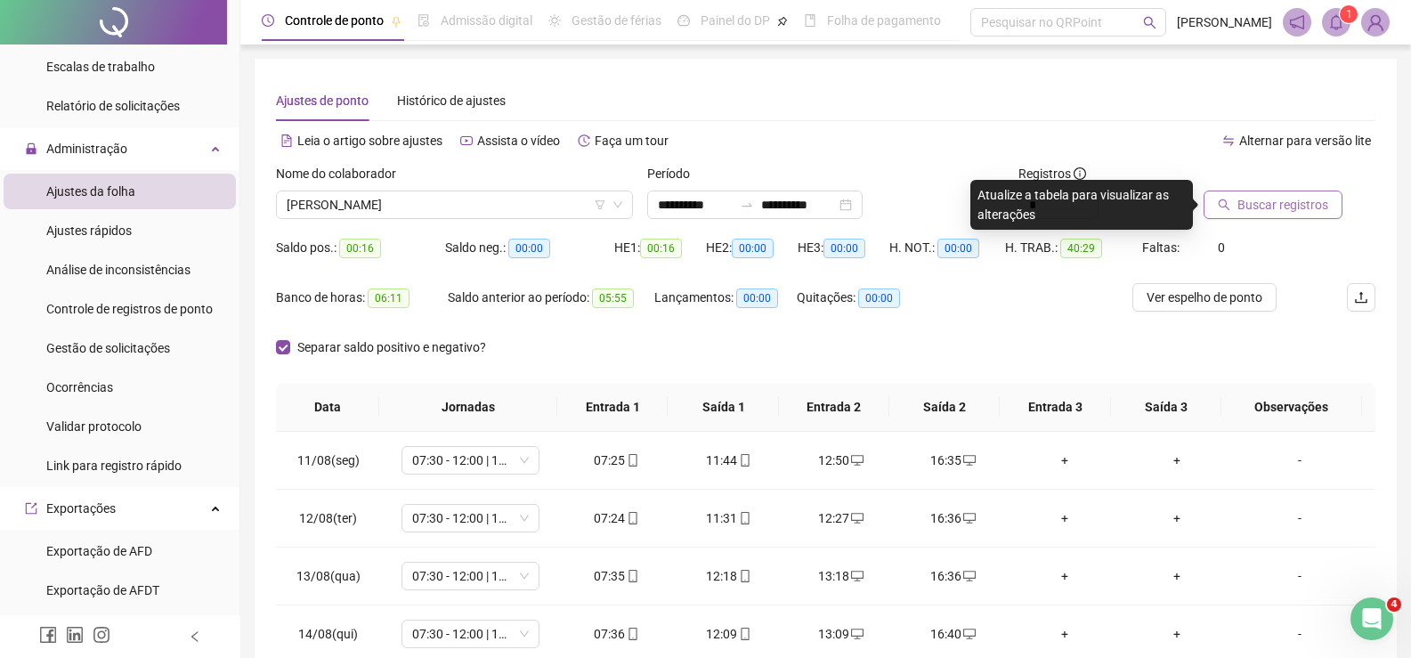
click at [1269, 198] on span "Buscar registros" at bounding box center [1283, 205] width 91 height 20
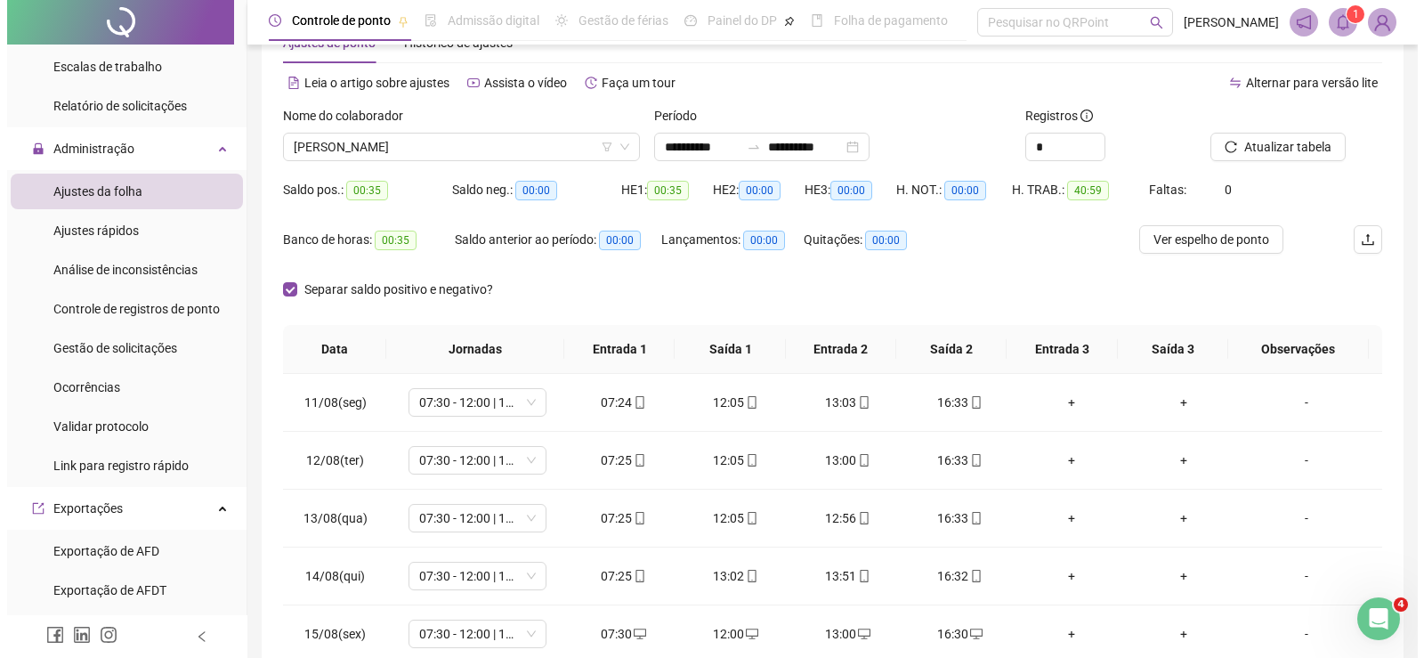
scroll to position [89, 0]
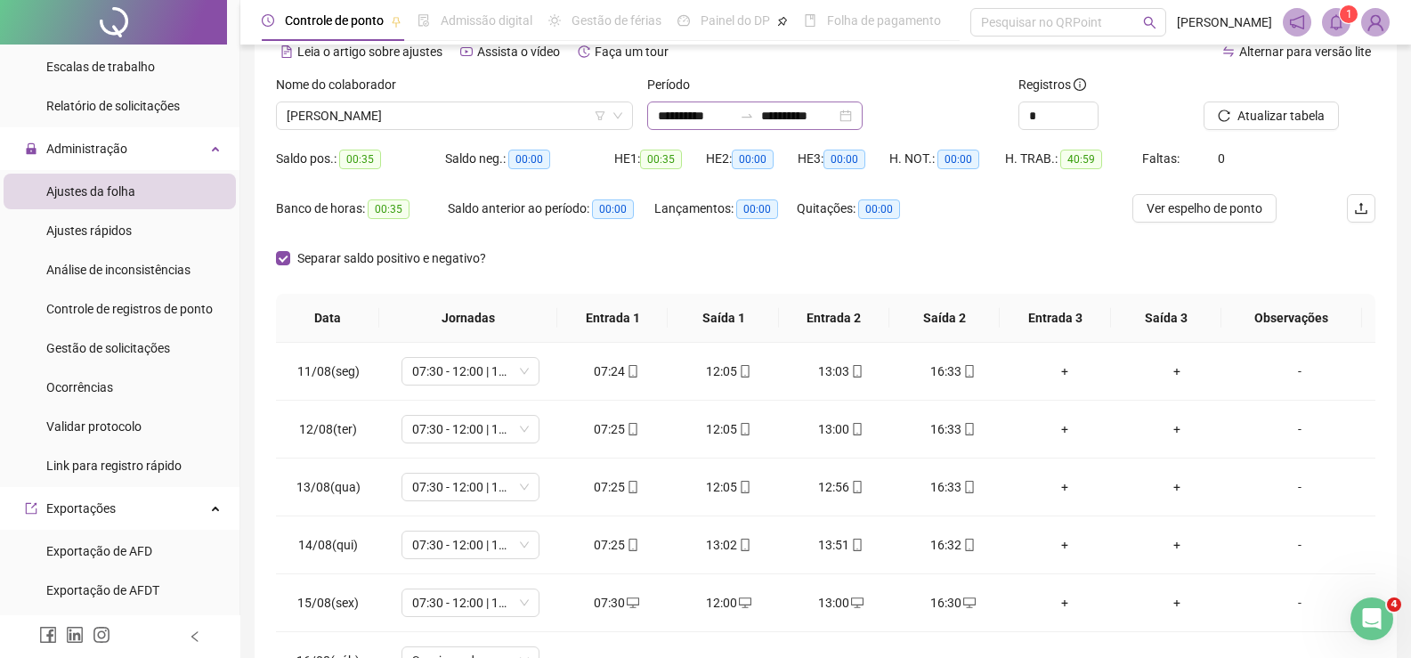
click at [834, 105] on div "**********" at bounding box center [754, 115] width 215 height 28
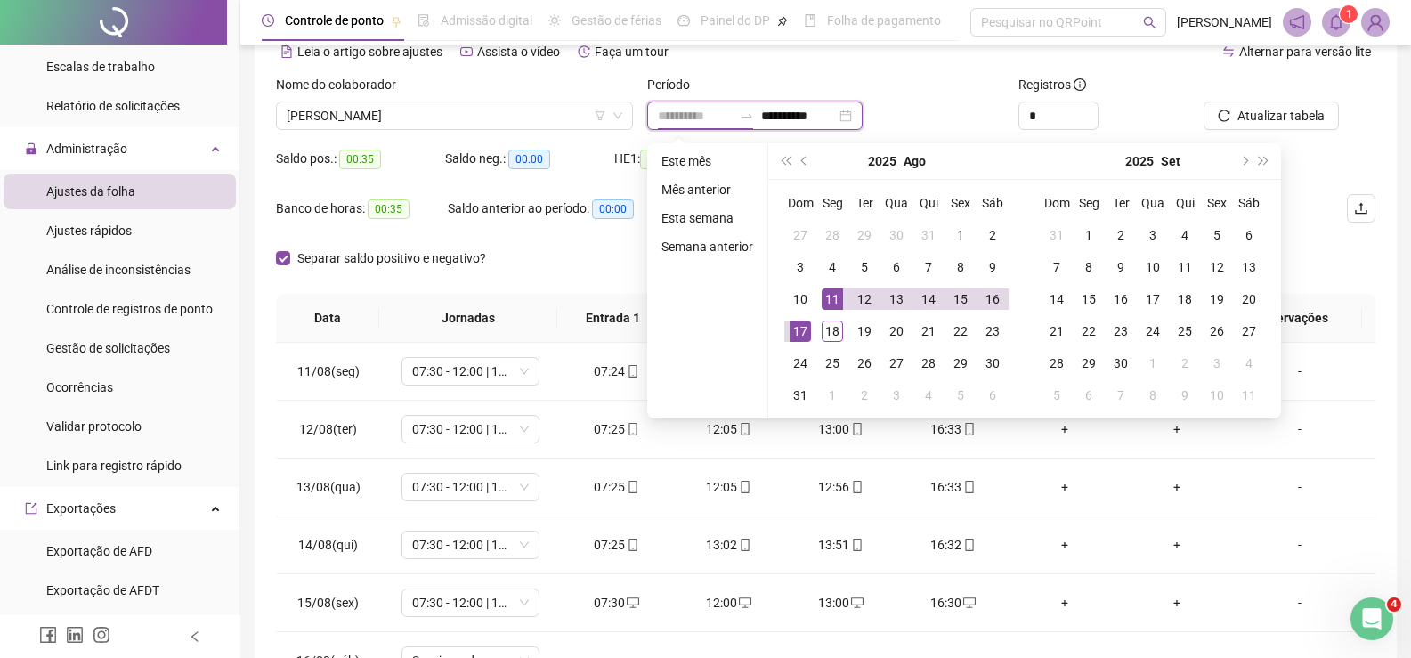
type input "**********"
click at [832, 301] on div "11" at bounding box center [832, 298] width 21 height 21
type input "**********"
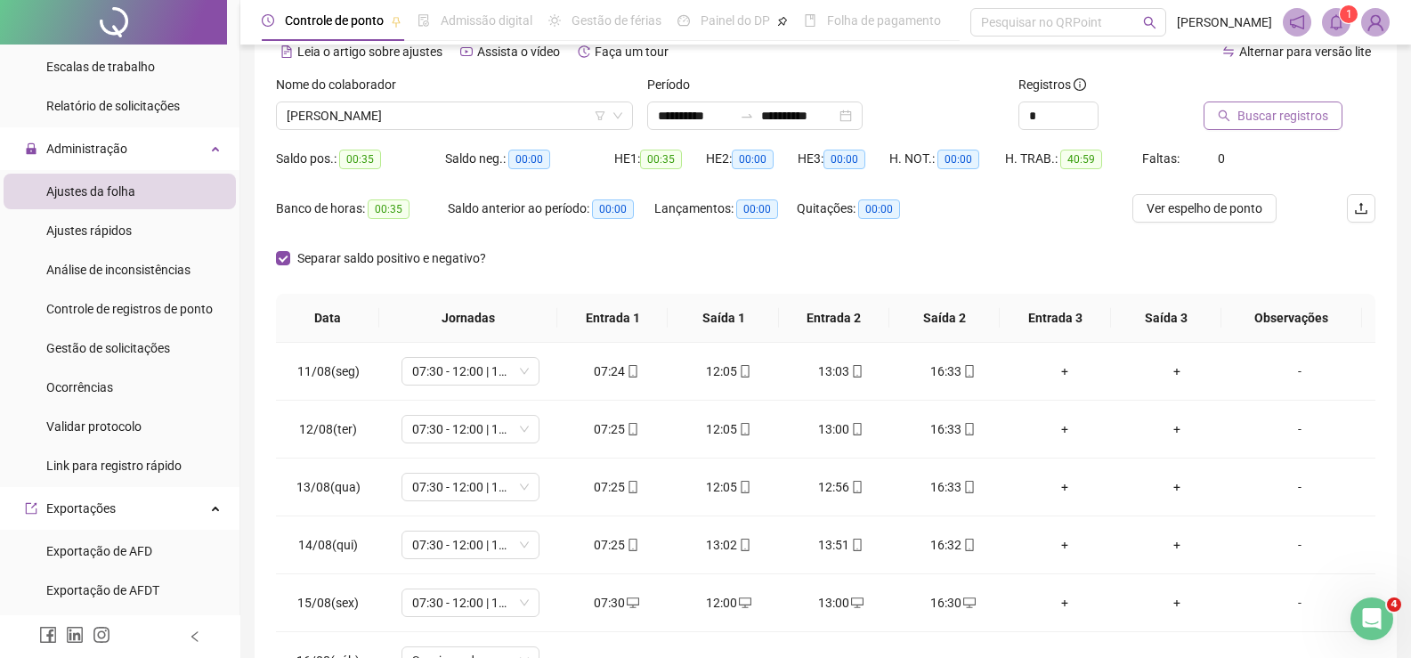
click at [1250, 112] on span "Buscar registros" at bounding box center [1283, 116] width 91 height 20
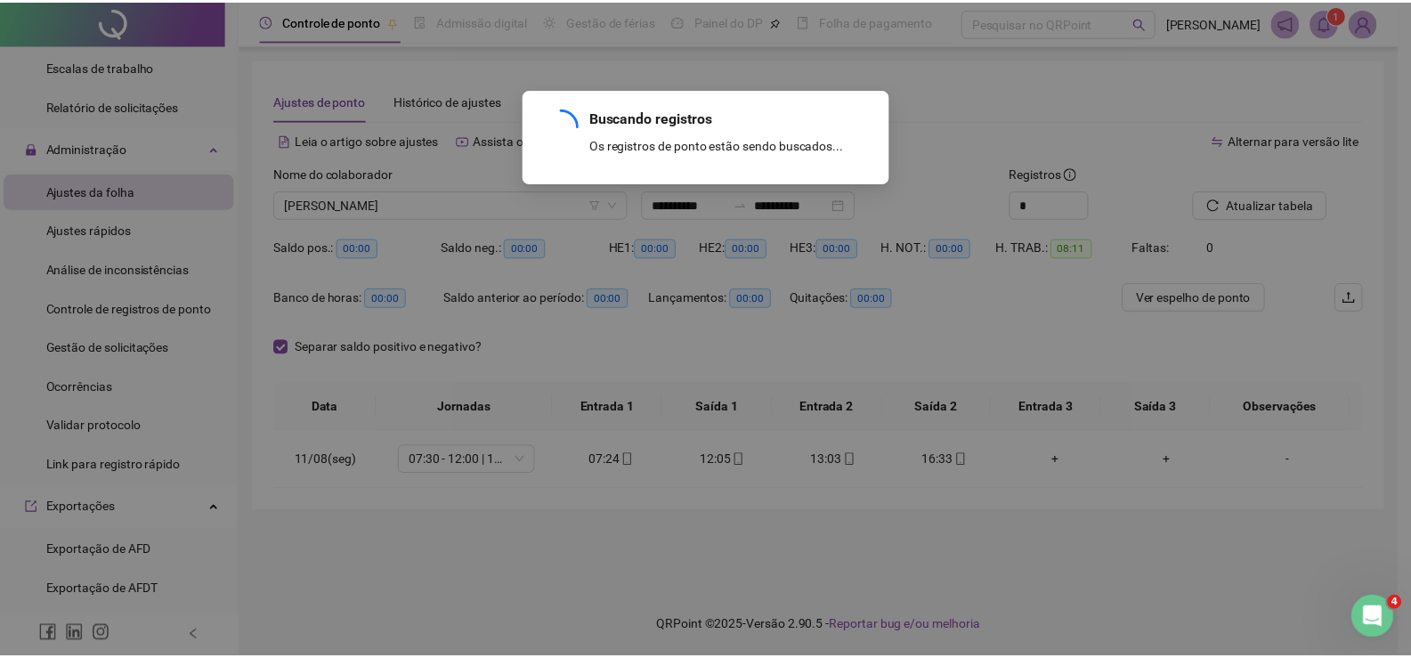
scroll to position [0, 0]
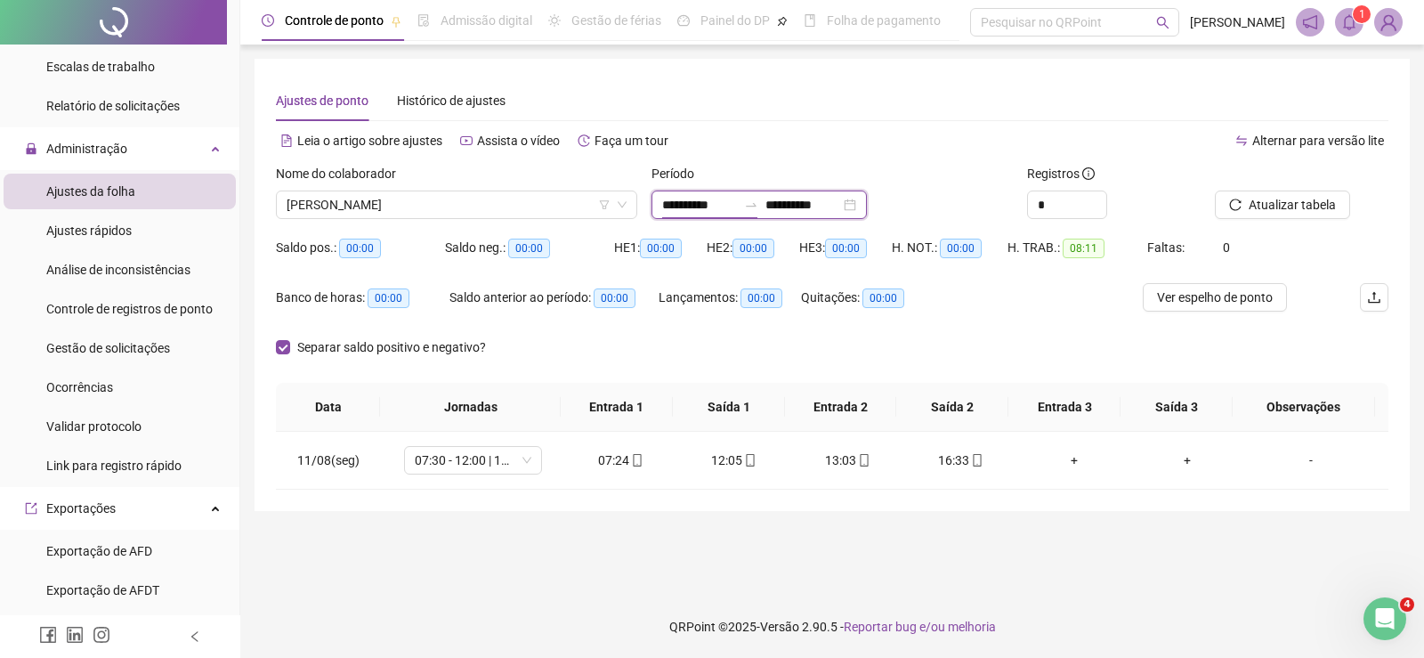
click at [694, 212] on input "**********" at bounding box center [699, 205] width 75 height 20
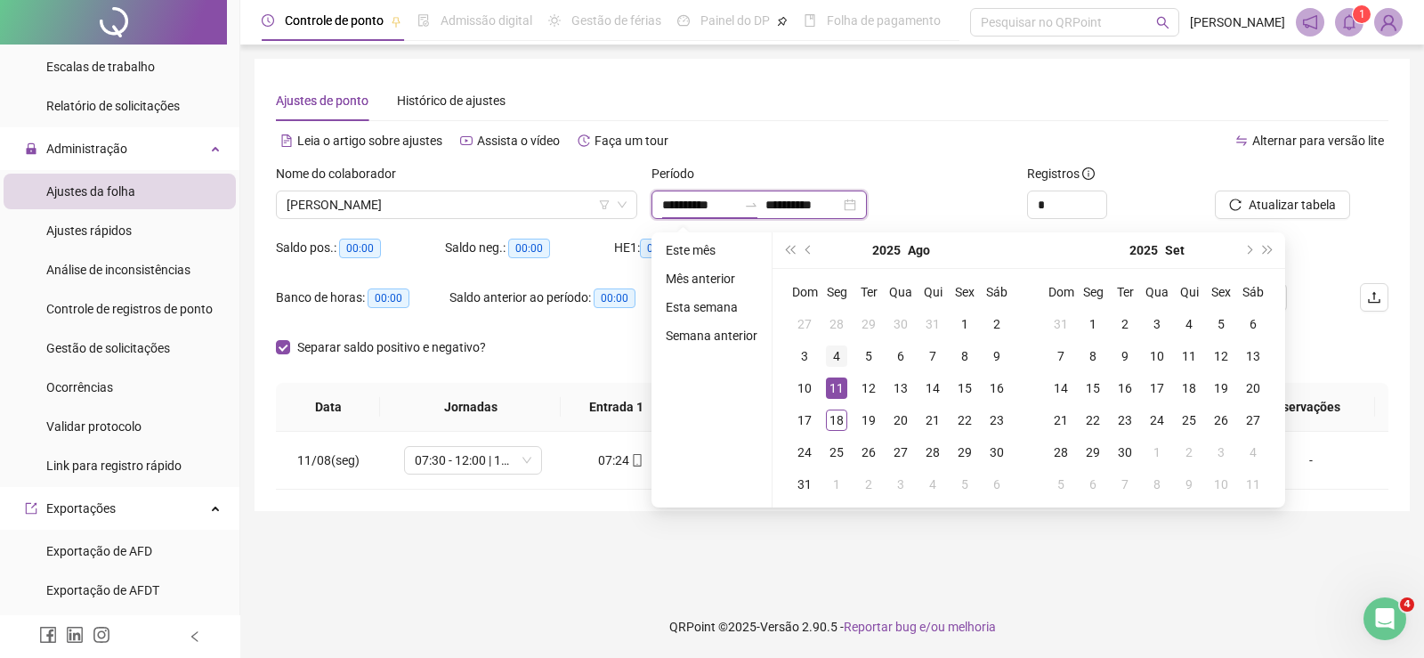
type input "**********"
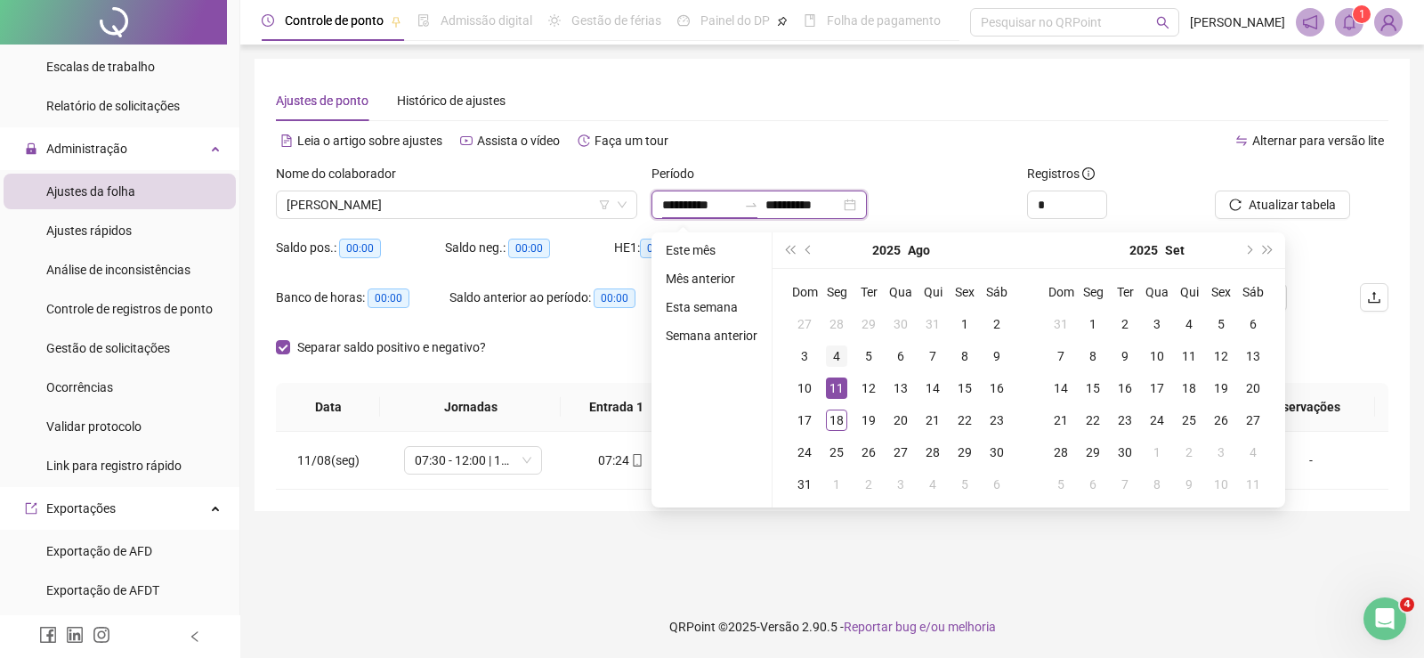
type input "**********"
click at [871, 387] on div "12" at bounding box center [868, 387] width 21 height 21
type input "**********"
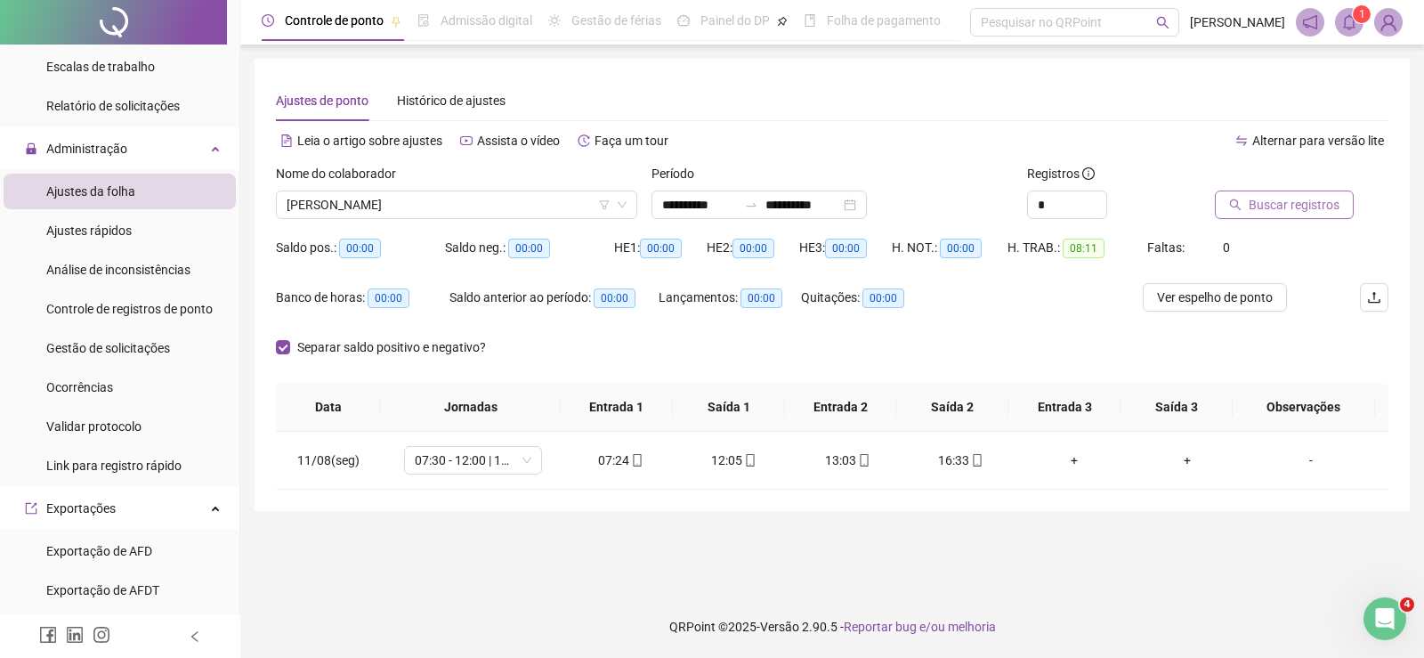
click at [1294, 200] on span "Buscar registros" at bounding box center [1294, 205] width 91 height 20
click at [686, 202] on input "**********" at bounding box center [699, 205] width 75 height 20
type input "**********"
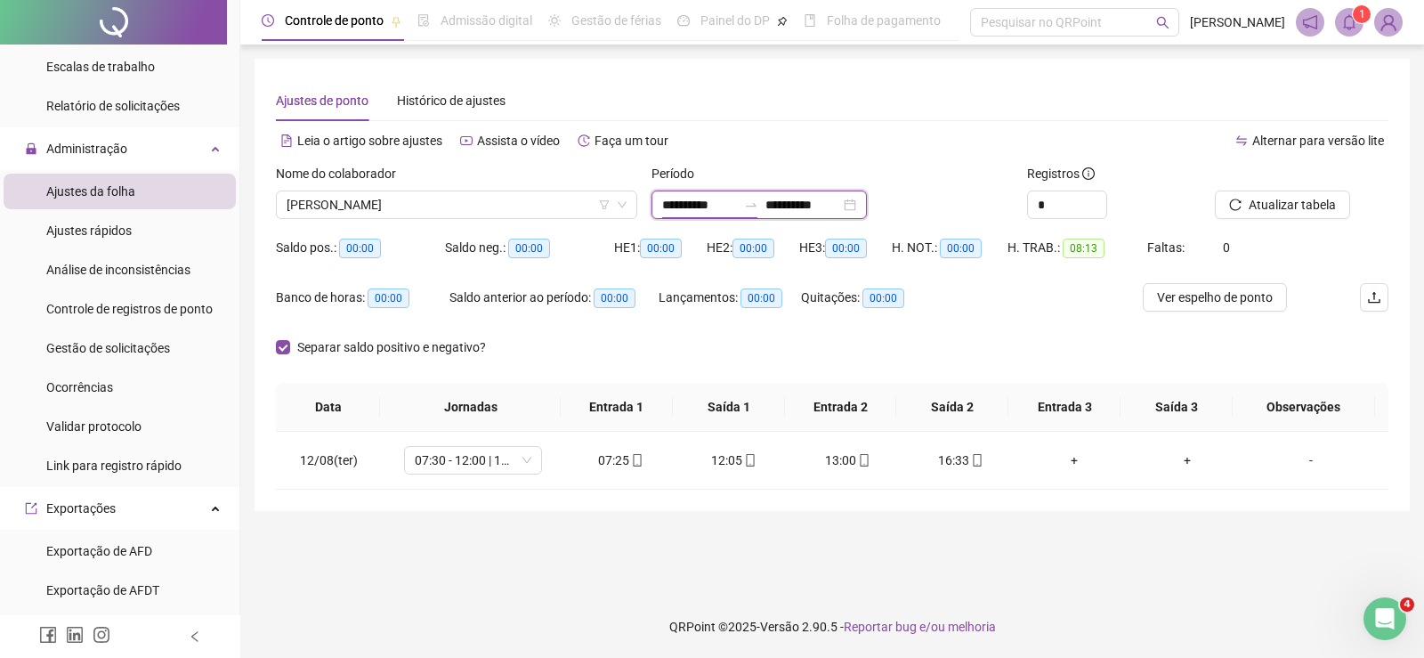
type input "**********"
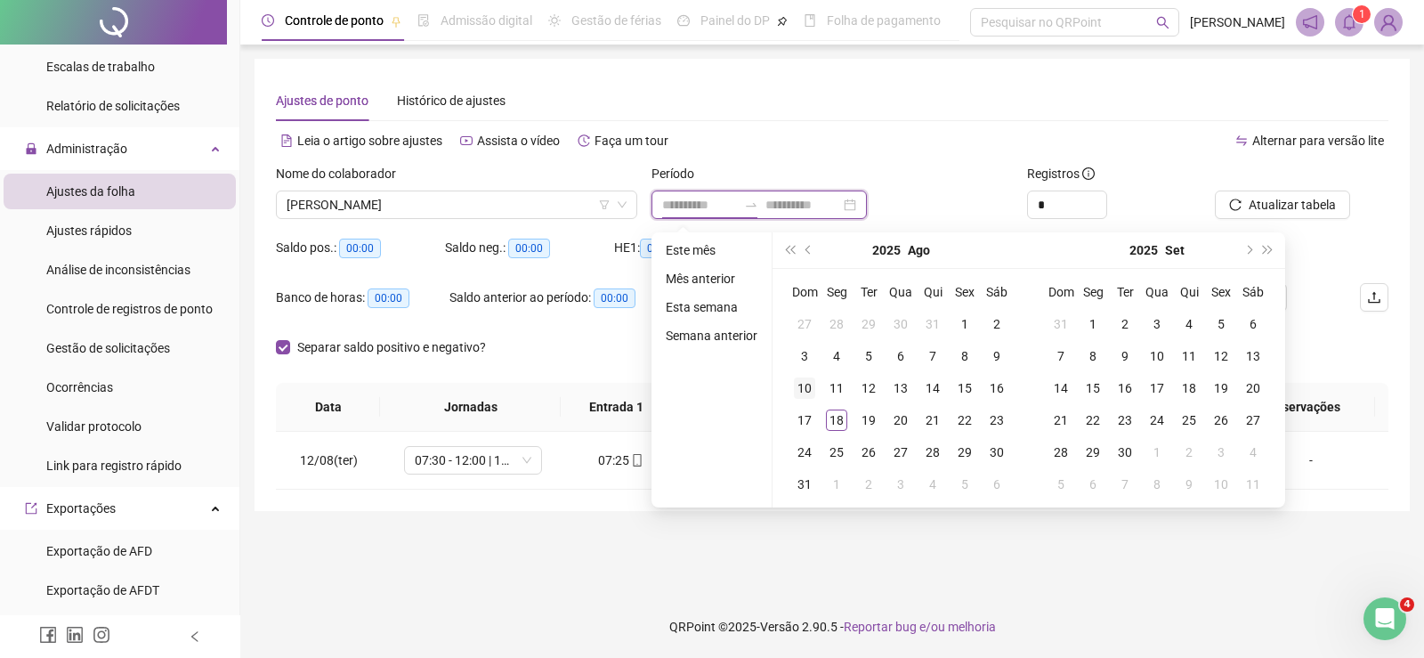
type input "**********"
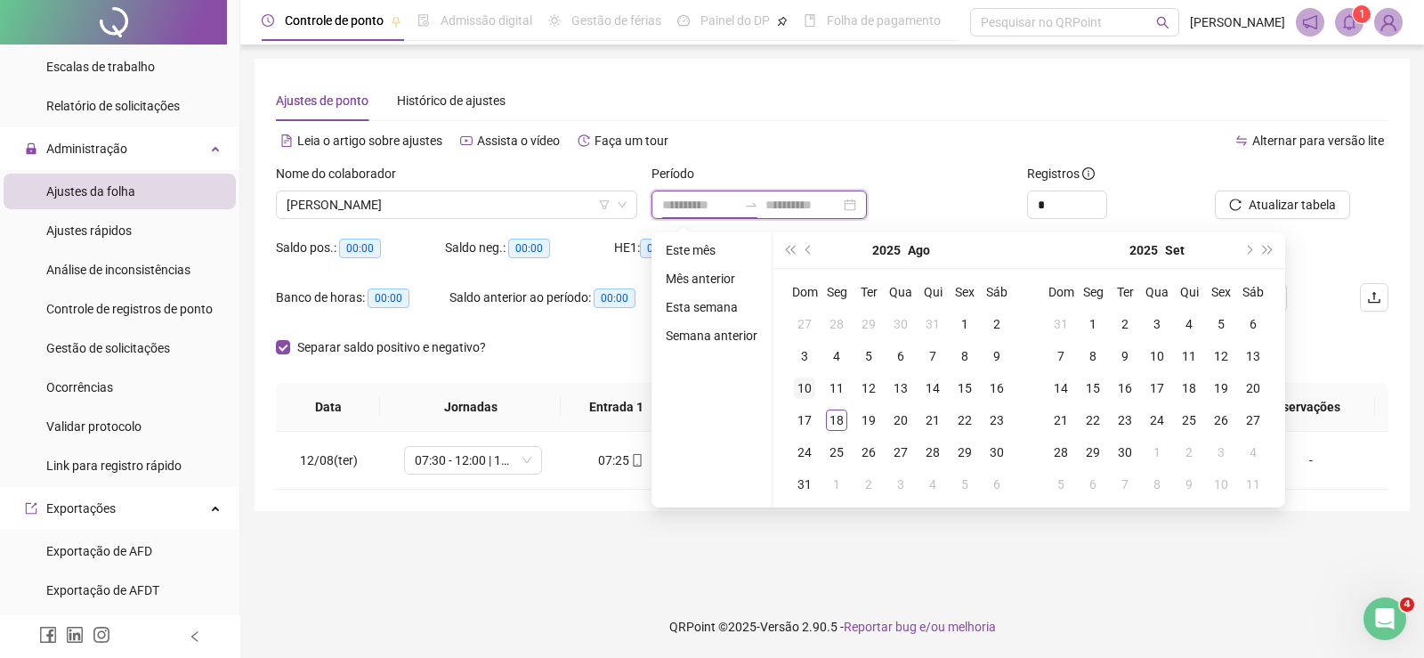
type input "**********"
click at [831, 386] on div "11" at bounding box center [836, 387] width 21 height 21
type input "**********"
click at [801, 420] on div "17" at bounding box center [804, 420] width 21 height 21
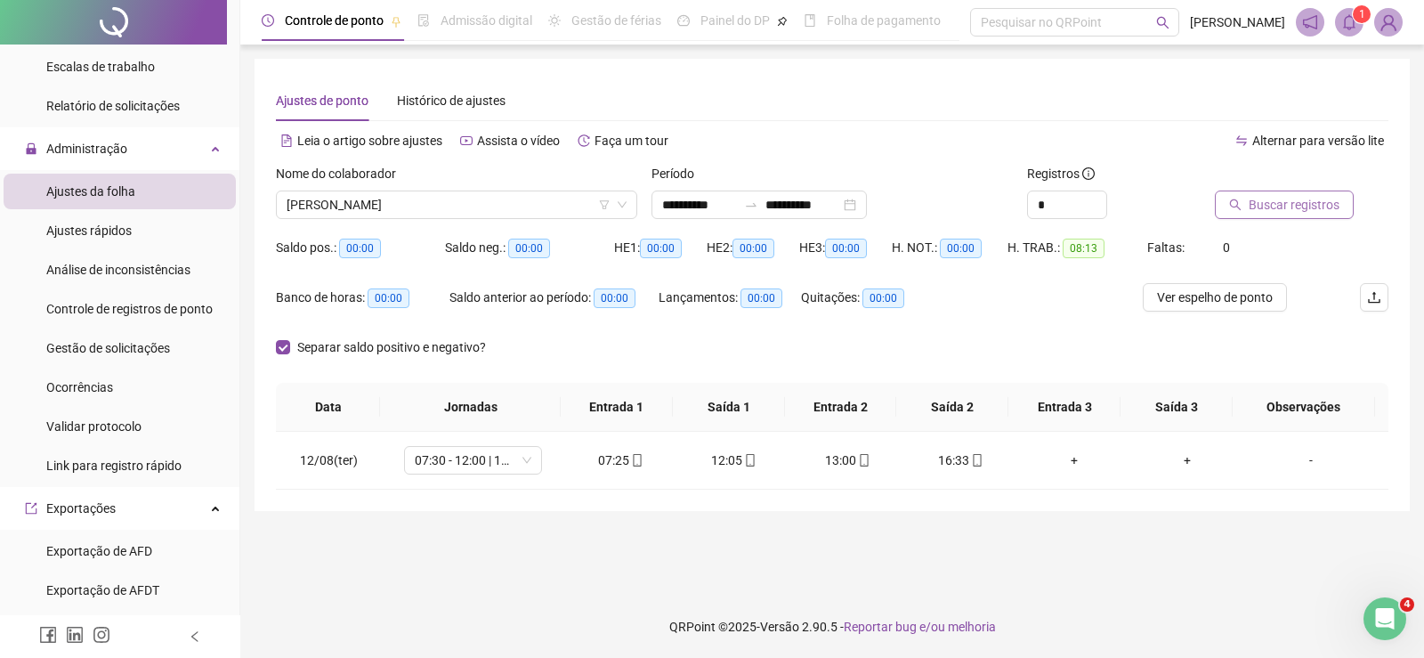
click at [1317, 193] on button "Buscar registros" at bounding box center [1284, 205] width 139 height 28
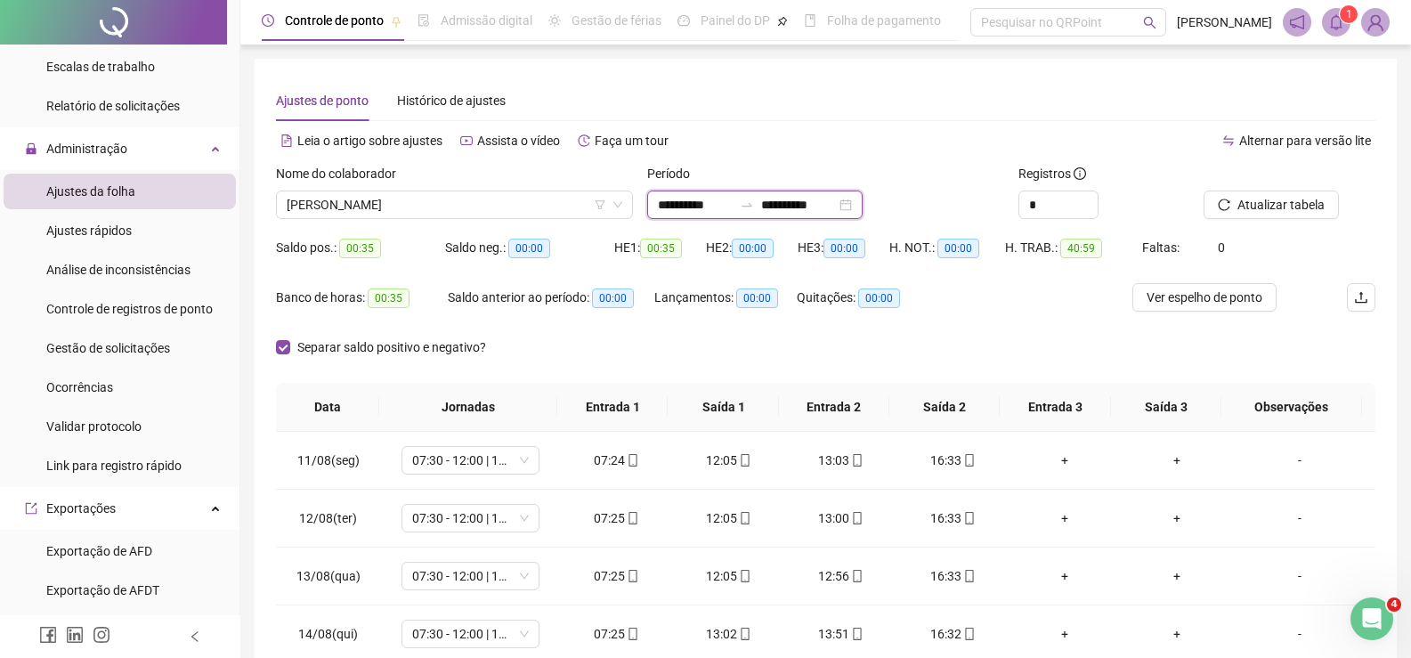
click at [675, 203] on input "**********" at bounding box center [695, 205] width 75 height 20
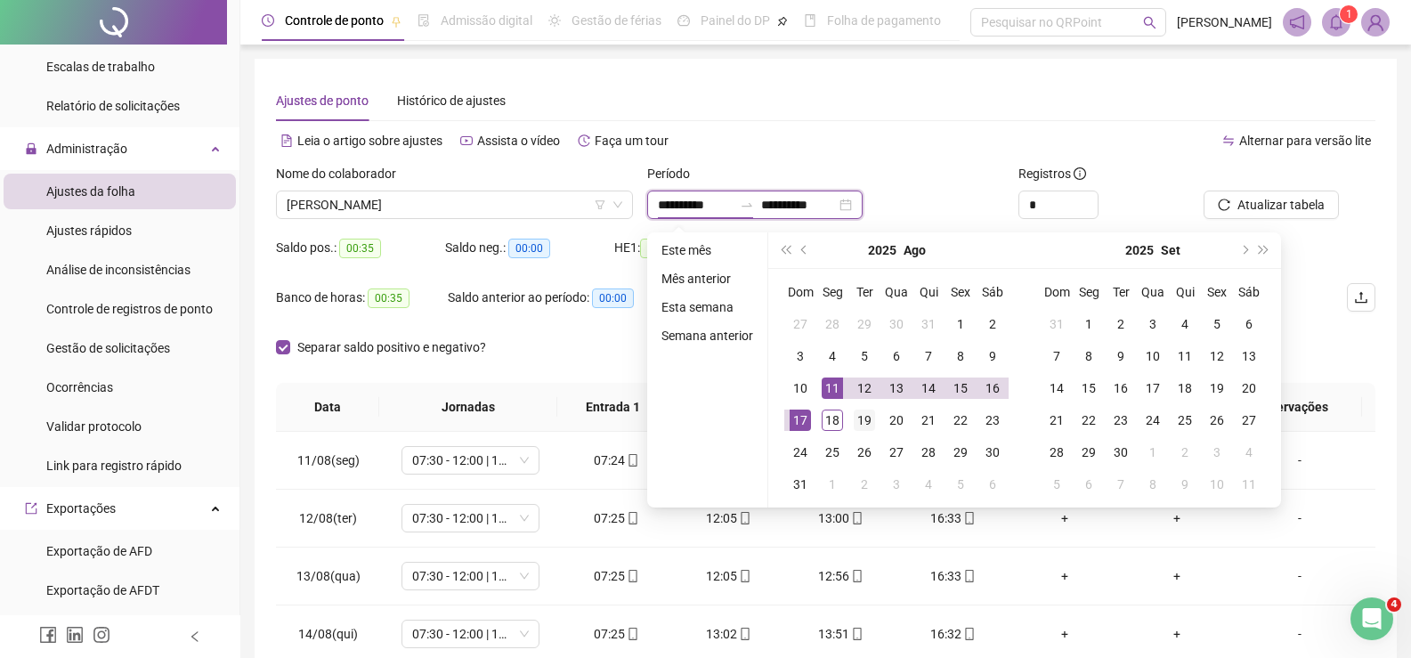
type input "**********"
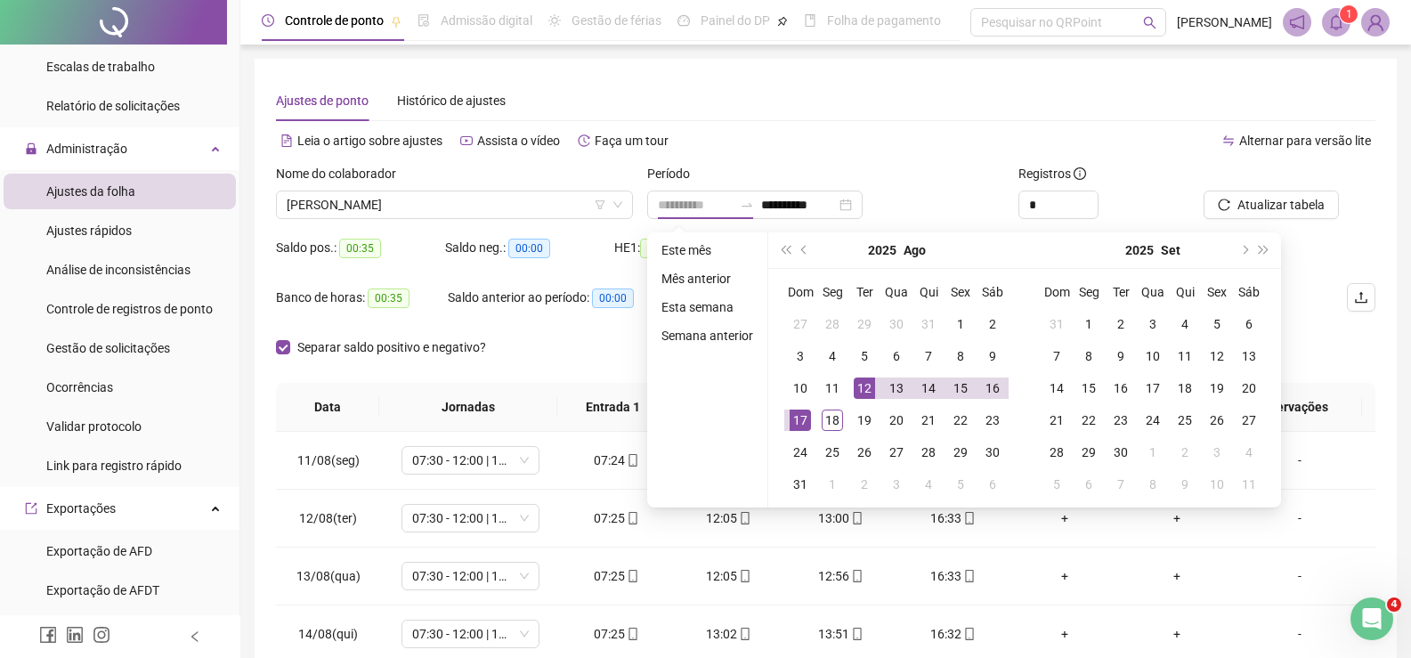
click at [861, 378] on div "12" at bounding box center [864, 387] width 21 height 21
type input "**********"
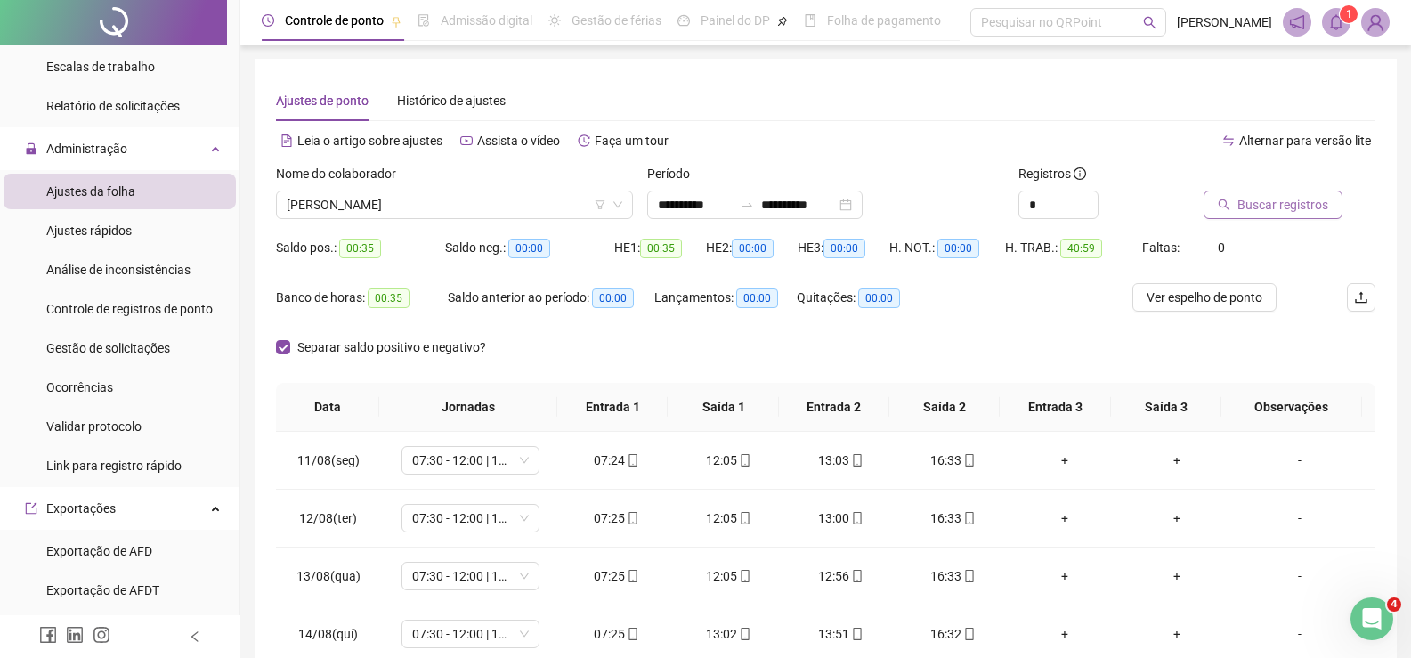
click at [1296, 199] on span "Buscar registros" at bounding box center [1283, 205] width 91 height 20
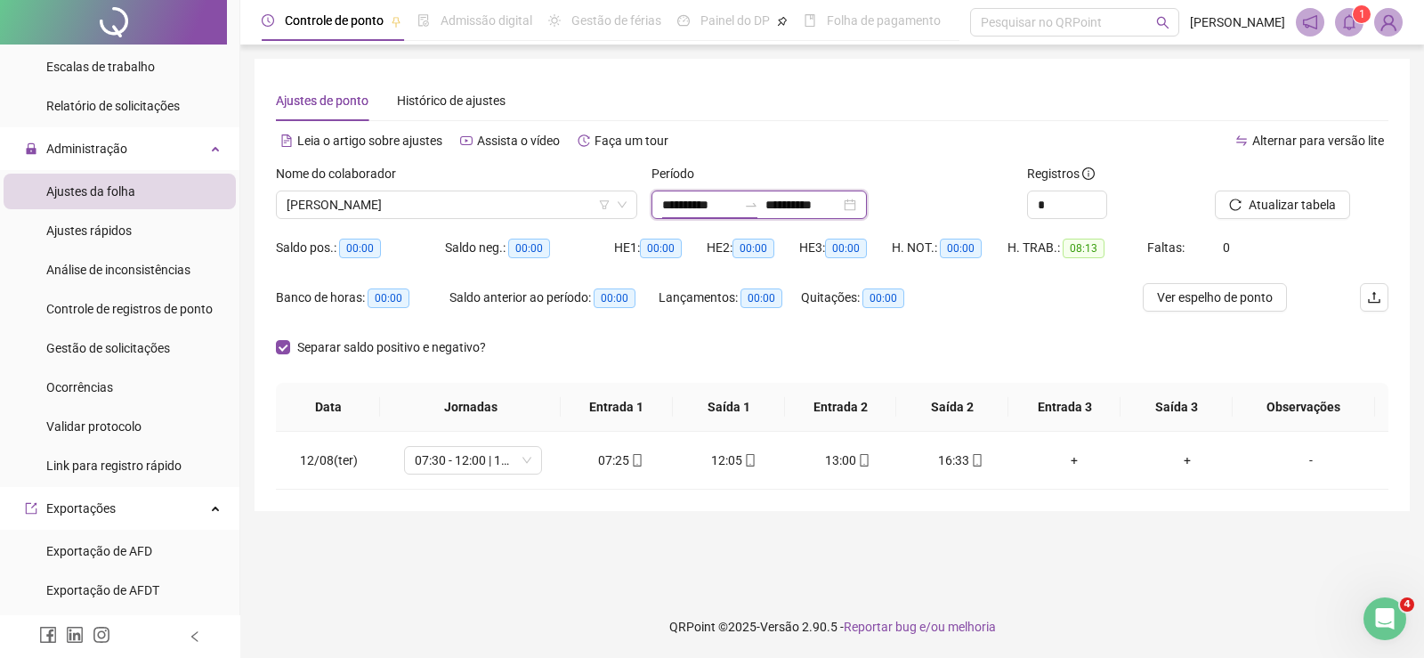
click at [707, 203] on input "**********" at bounding box center [699, 205] width 75 height 20
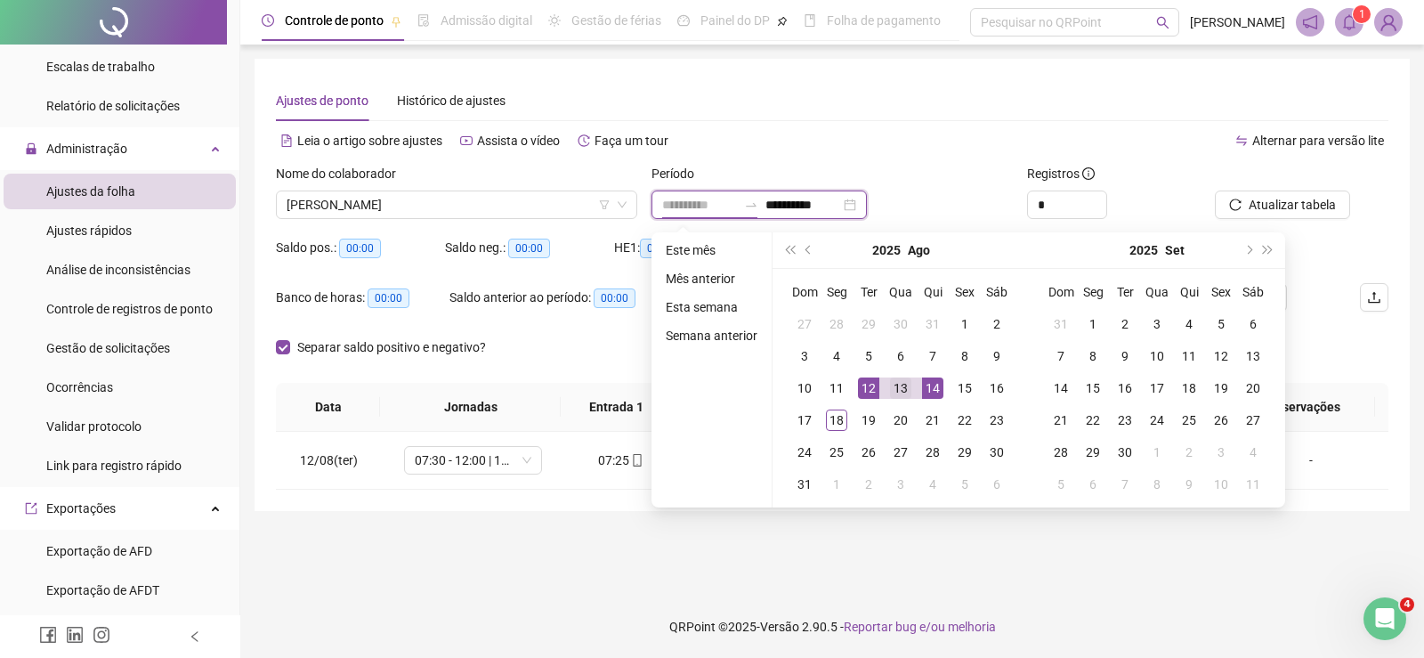
type input "**********"
click at [897, 389] on div "13" at bounding box center [900, 387] width 21 height 21
type input "**********"
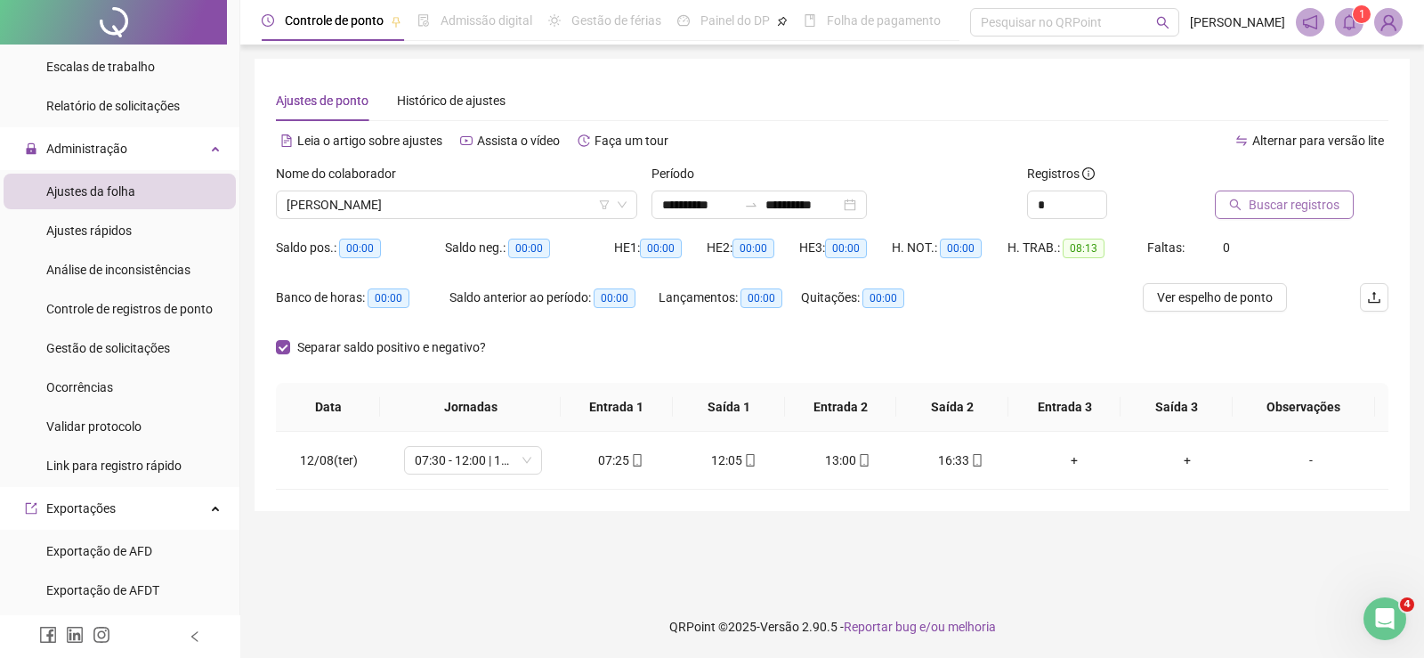
click at [1299, 200] on span "Buscar registros" at bounding box center [1294, 205] width 91 height 20
drag, startPoint x: 565, startPoint y: 460, endPoint x: 774, endPoint y: 458, distance: 208.3
click at [774, 458] on tr "13/08(qua) 07:30 - 12:00 | 13:00 - 16:30 07:25 12:05 12:56 16:33 + + -" at bounding box center [832, 461] width 1113 height 58
drag, startPoint x: 808, startPoint y: 457, endPoint x: 1017, endPoint y: 461, distance: 209.3
click at [1017, 461] on tr "13/08(qua) 07:30 - 12:00 | 13:00 - 16:30 07:25 12:05 12:56 16:33 + + -" at bounding box center [832, 461] width 1113 height 58
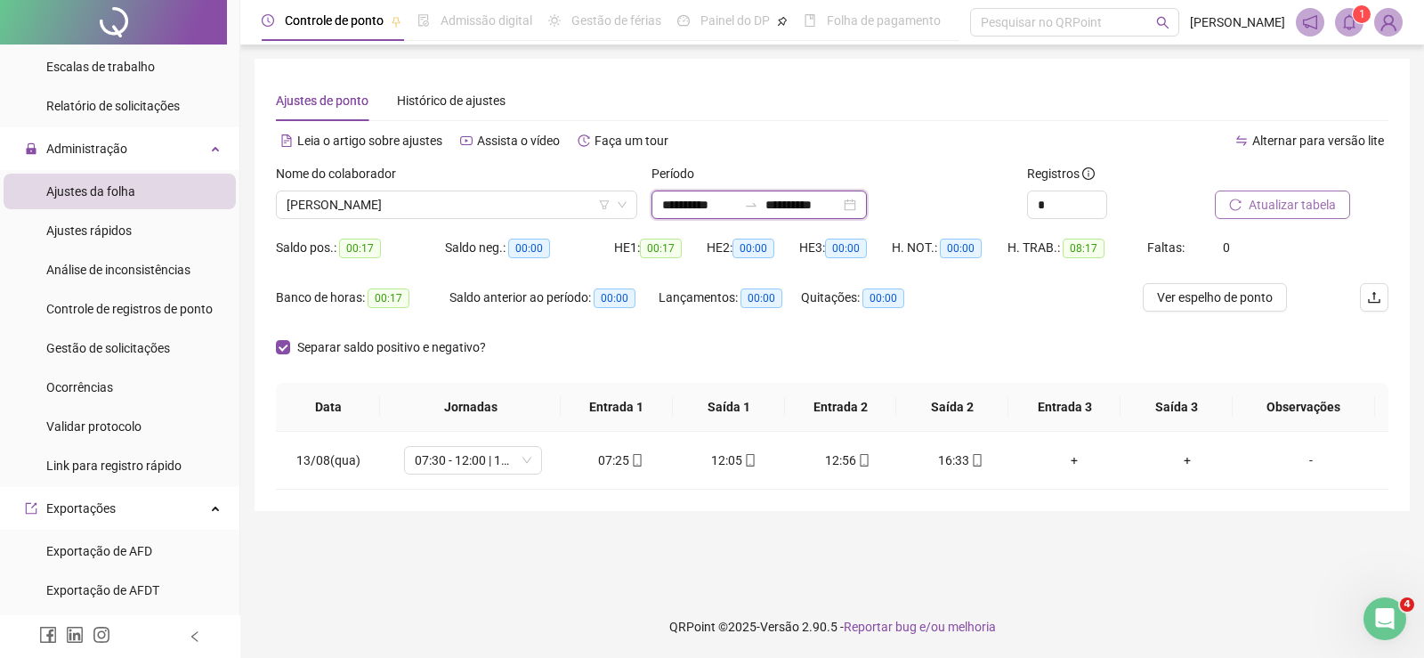
click at [719, 206] on input "**********" at bounding box center [699, 205] width 75 height 20
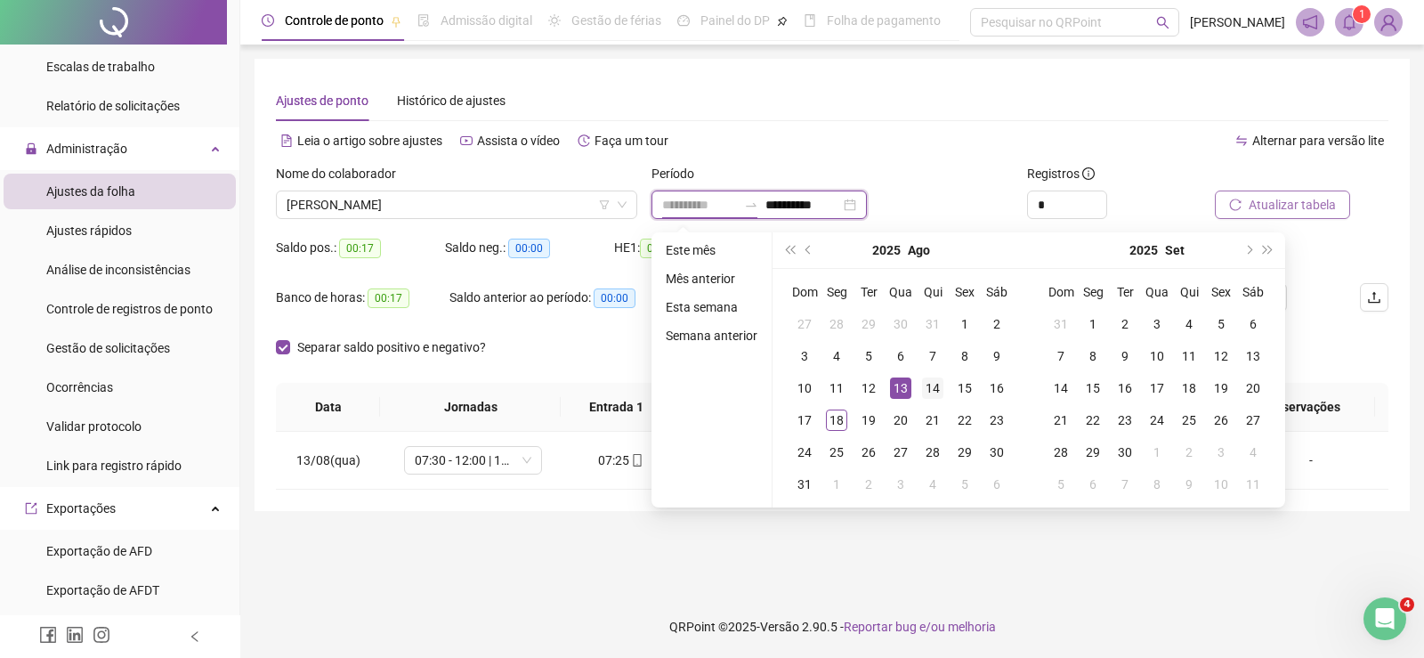
type input "**********"
click at [920, 384] on td "14" at bounding box center [933, 388] width 32 height 32
type input "**********"
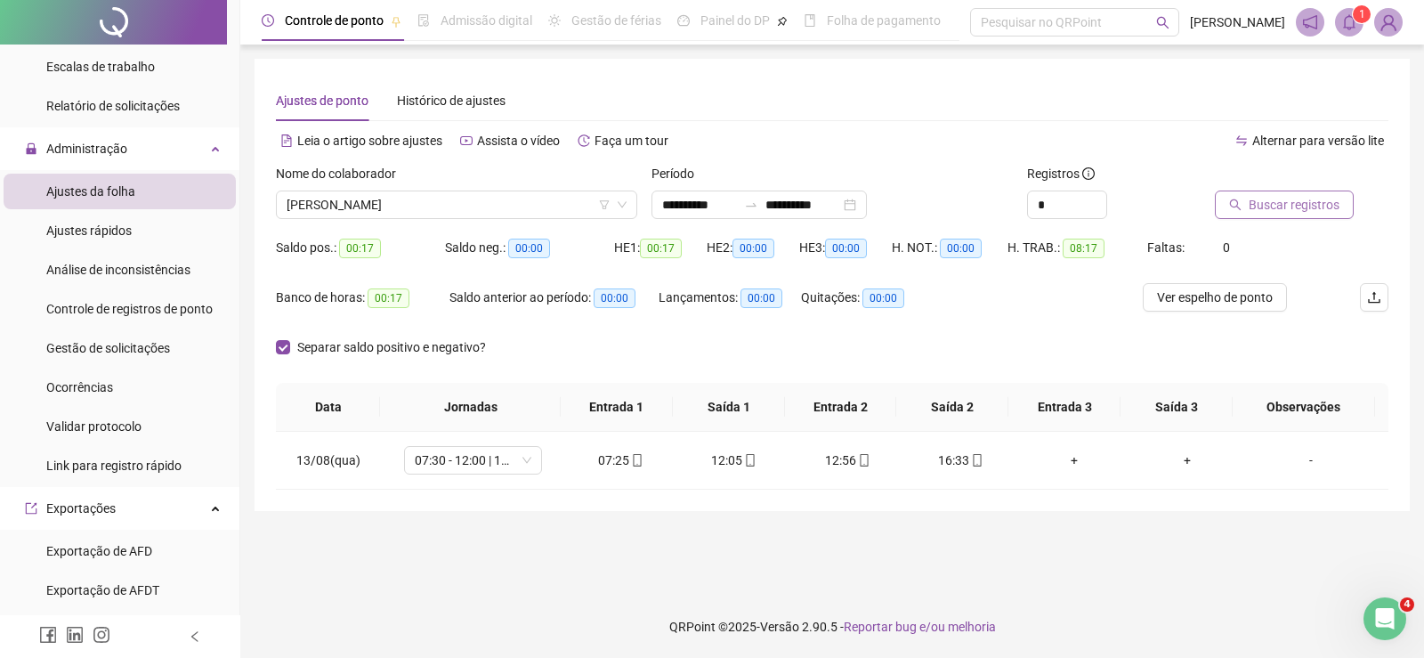
click at [1313, 206] on span "Buscar registros" at bounding box center [1294, 205] width 91 height 20
drag, startPoint x: 584, startPoint y: 451, endPoint x: 743, endPoint y: 470, distance: 159.6
click at [790, 466] on tr "14/08(qui) 07:30 - 12:00 | 13:00 - 16:30 07:25 13:02 13:51 16:32 + + -" at bounding box center [832, 461] width 1113 height 58
click at [941, 350] on div "Separar saldo positivo e negativo?" at bounding box center [832, 358] width 1113 height 50
drag, startPoint x: 812, startPoint y: 459, endPoint x: 963, endPoint y: 459, distance: 151.4
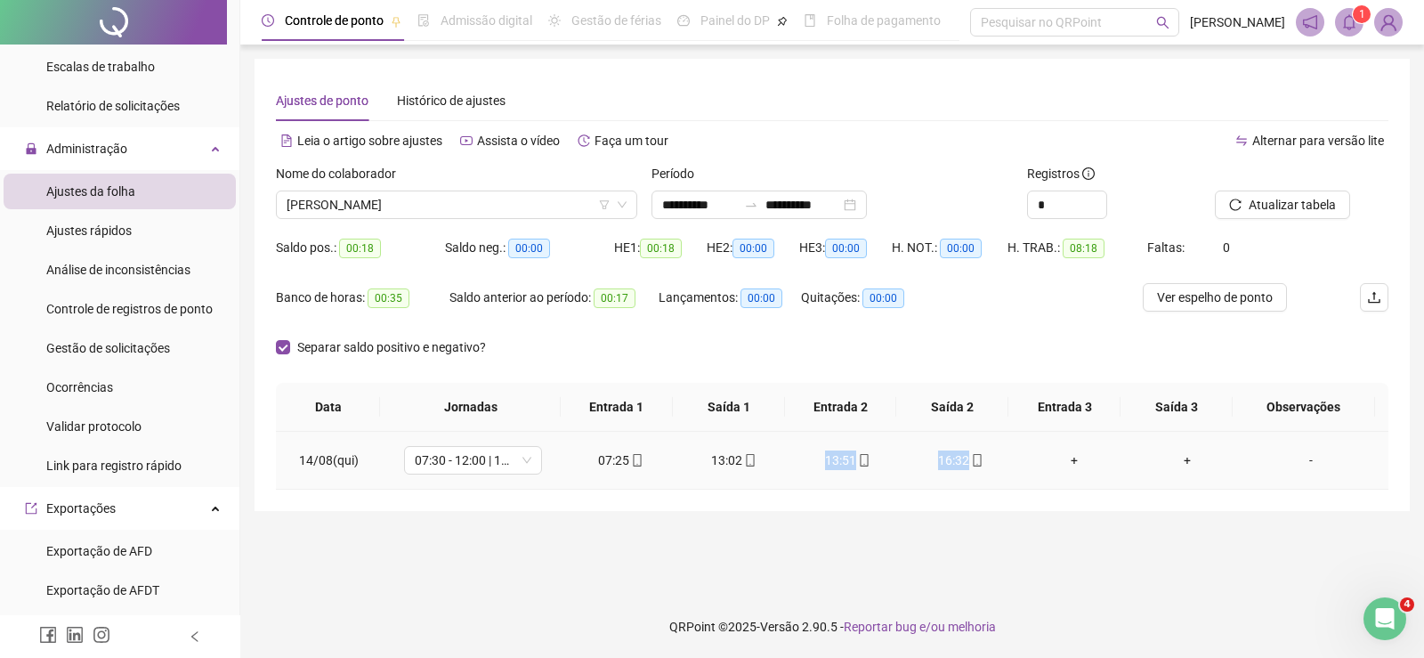
click at [963, 459] on tr "14/08(qui) 07:30 - 12:00 | 13:00 - 16:30 07:25 13:02 13:51 16:32 + + -" at bounding box center [832, 461] width 1113 height 58
click at [684, 206] on input "**********" at bounding box center [699, 205] width 75 height 20
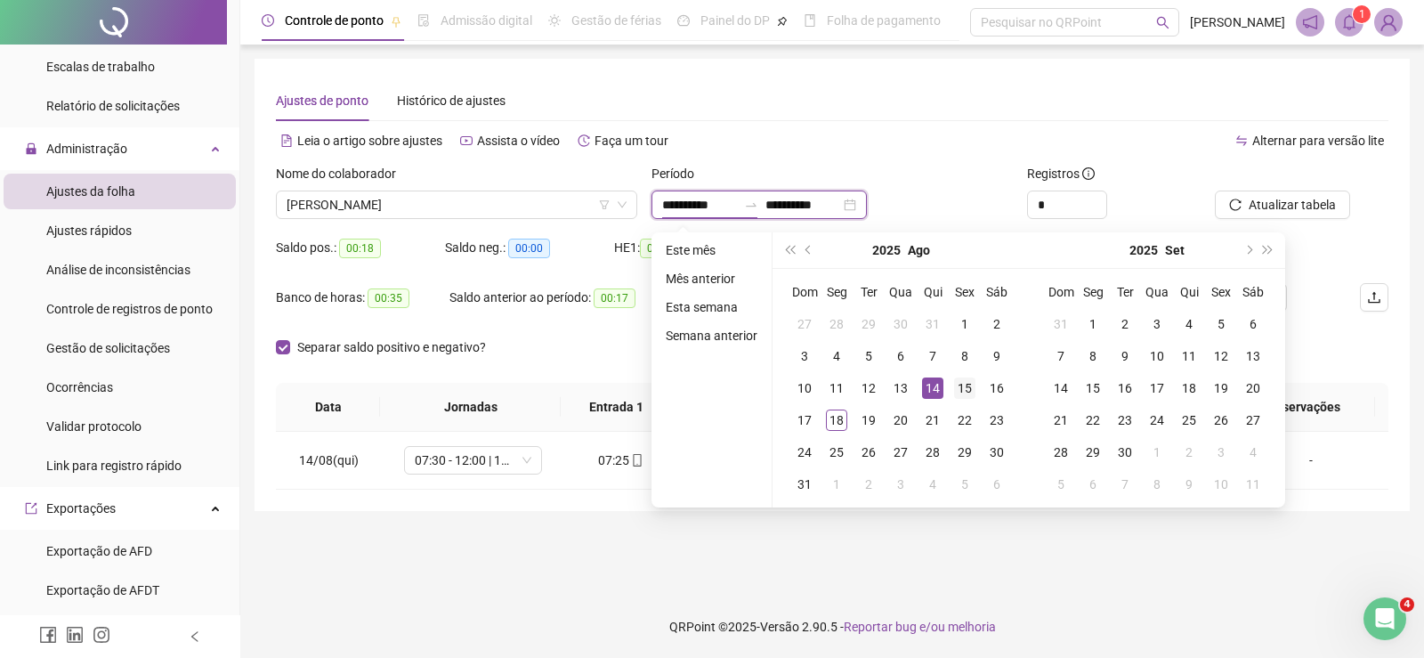
type input "**********"
click at [954, 393] on div "15" at bounding box center [964, 387] width 21 height 21
click at [954, 392] on div "15" at bounding box center [964, 387] width 21 height 21
type input "**********"
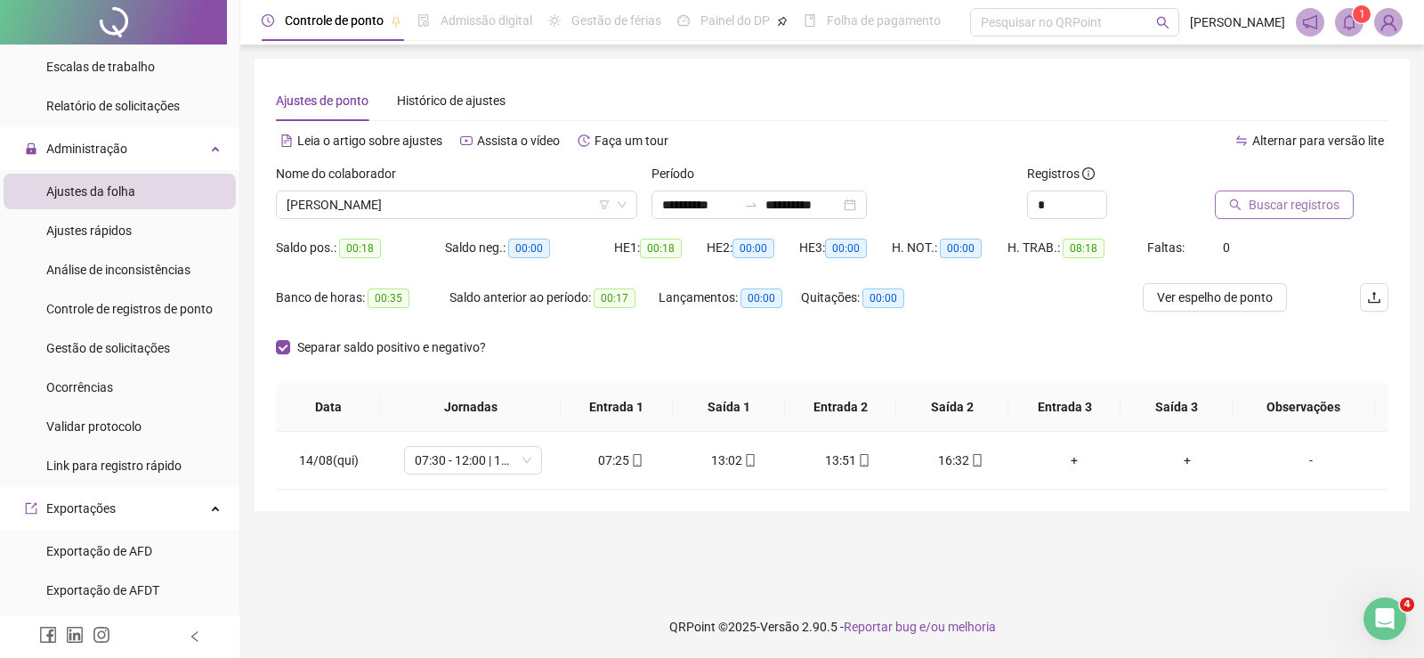
click at [1286, 205] on span "Buscar registros" at bounding box center [1294, 205] width 91 height 20
click at [686, 207] on input "**********" at bounding box center [699, 205] width 75 height 20
type input "**********"
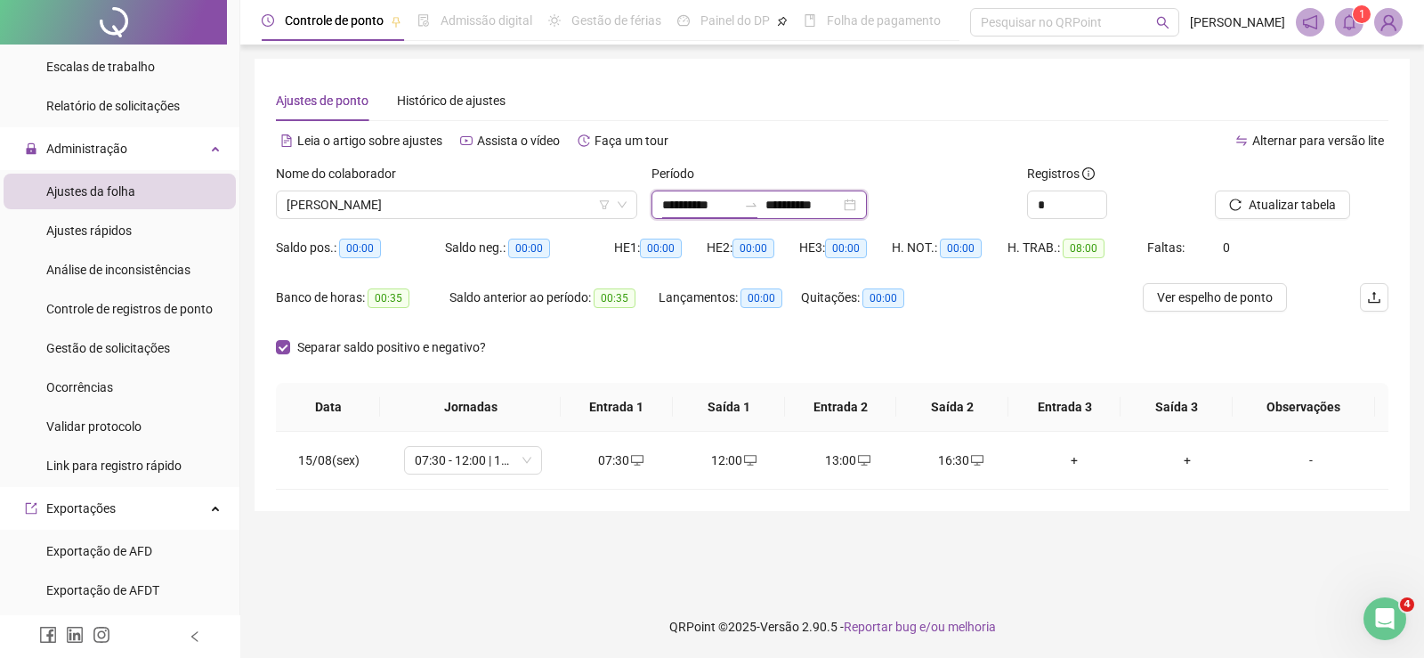
type input "**********"
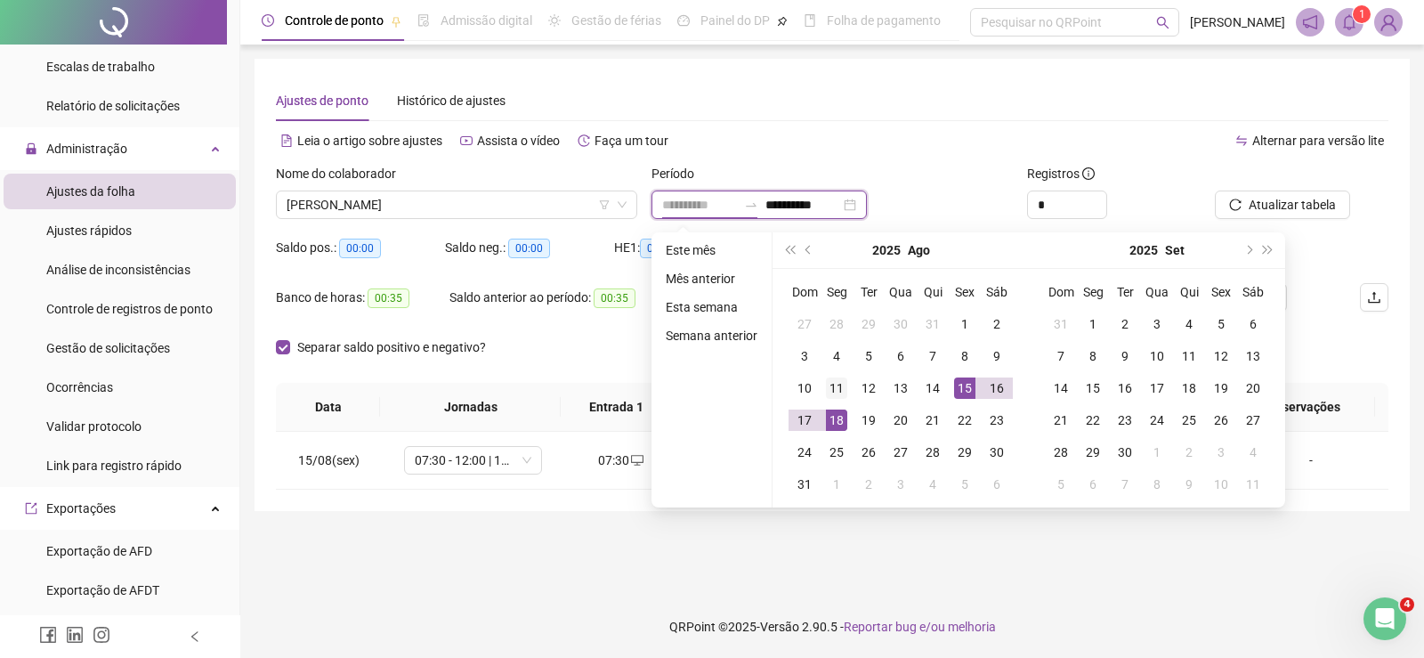
type input "**********"
drag, startPoint x: 829, startPoint y: 381, endPoint x: 820, endPoint y: 407, distance: 27.3
click at [829, 385] on div "11" at bounding box center [836, 387] width 21 height 21
type input "**********"
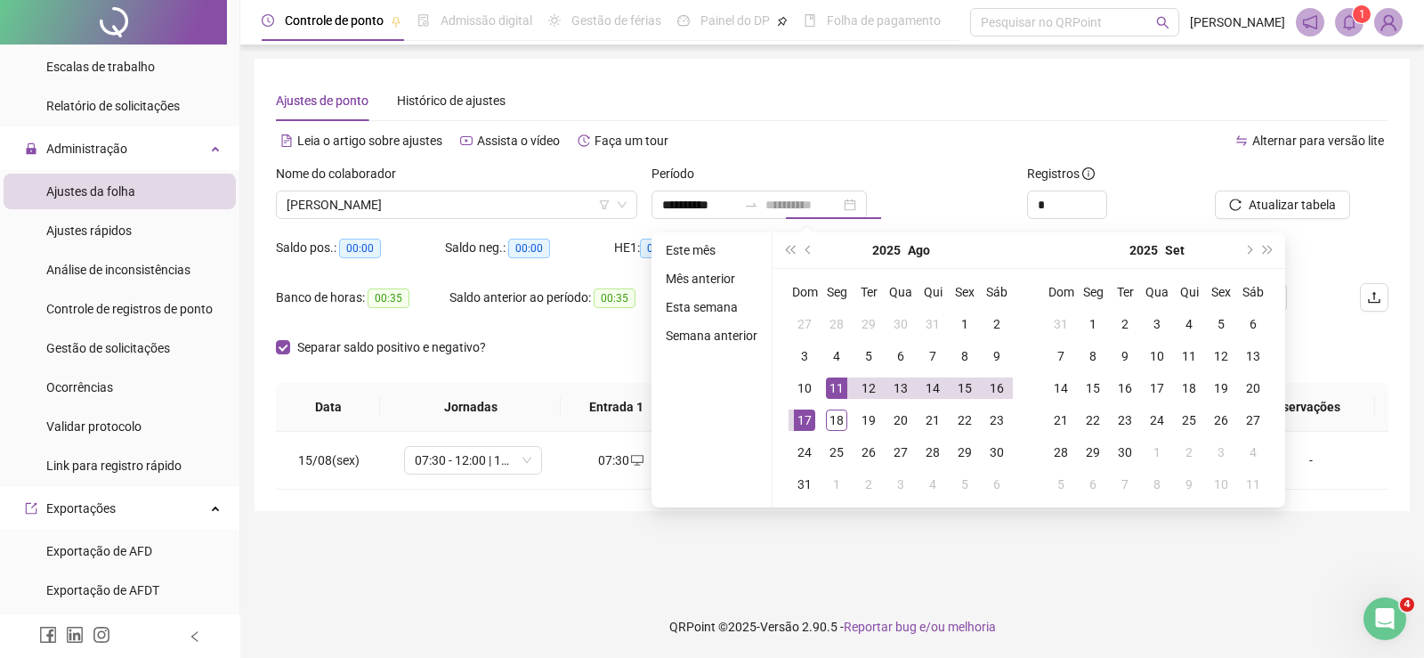
drag, startPoint x: 807, startPoint y: 419, endPoint x: 856, endPoint y: 406, distance: 50.8
click at [808, 419] on div "17" at bounding box center [804, 420] width 21 height 21
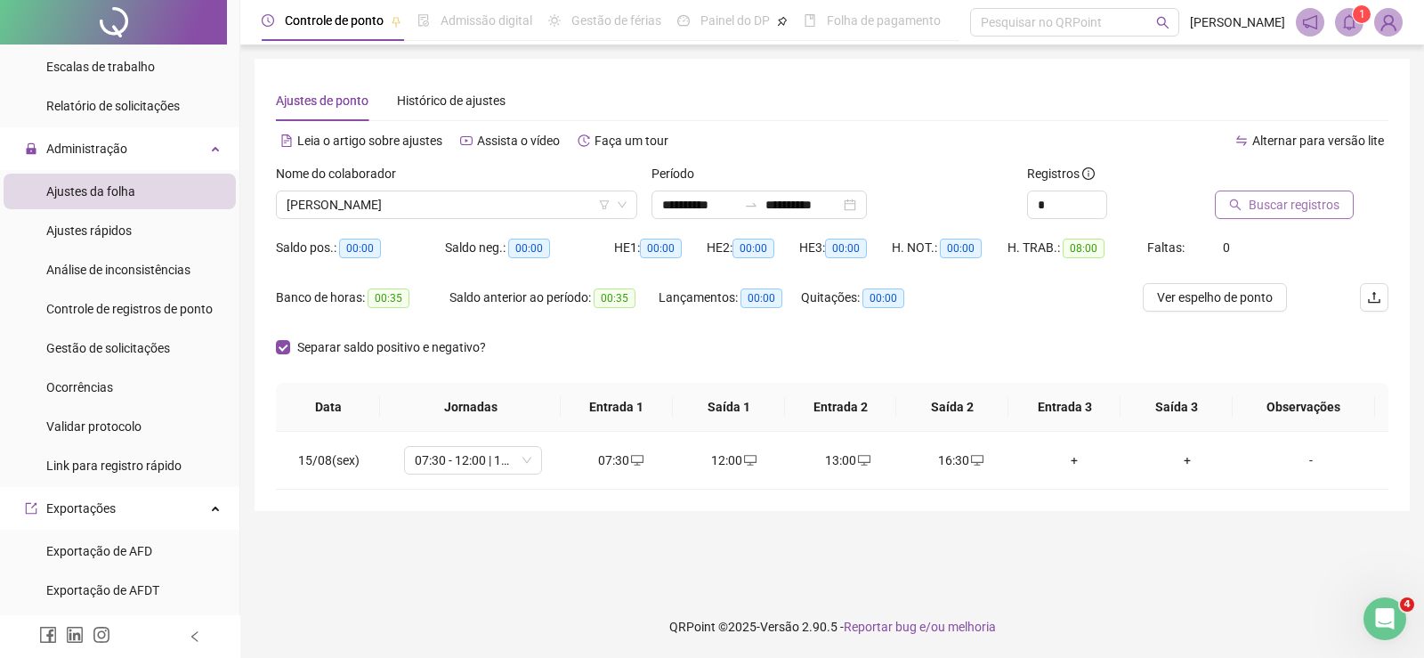
click at [1326, 205] on span "Buscar registros" at bounding box center [1294, 205] width 91 height 20
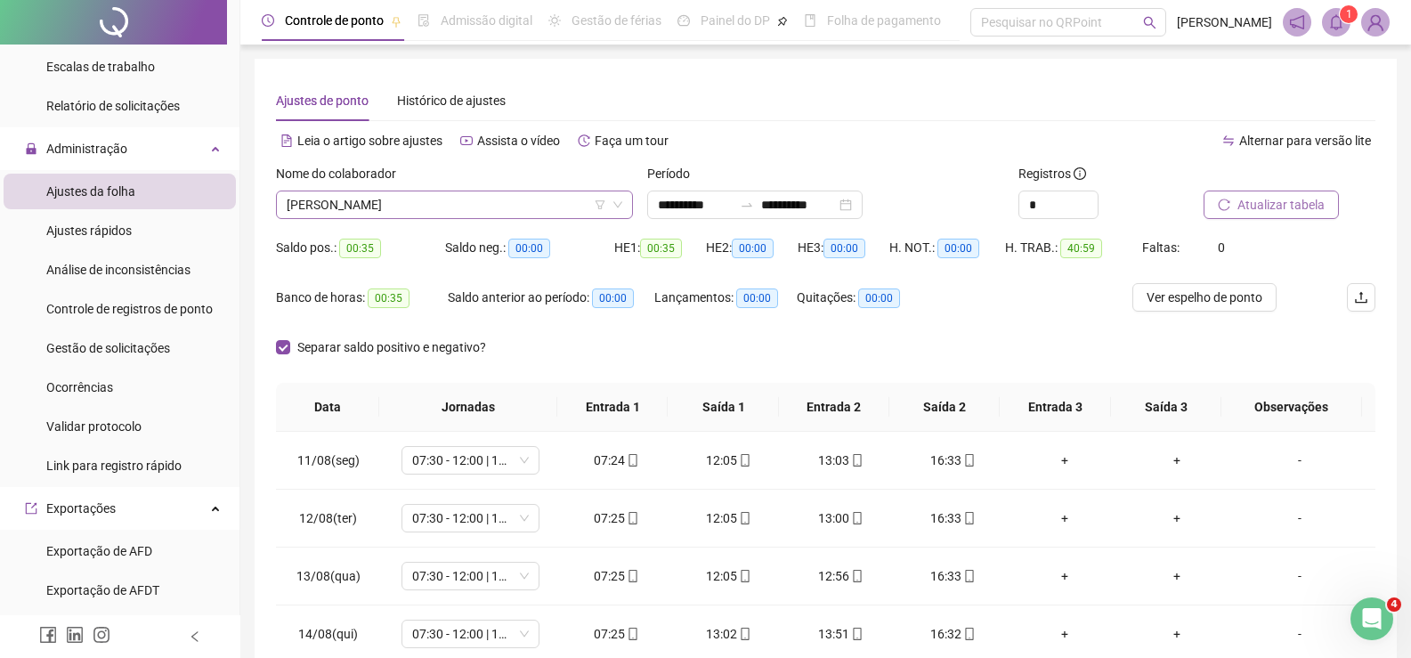
click at [365, 196] on span "GUILHERME KOWALSKI" at bounding box center [455, 204] width 336 height 27
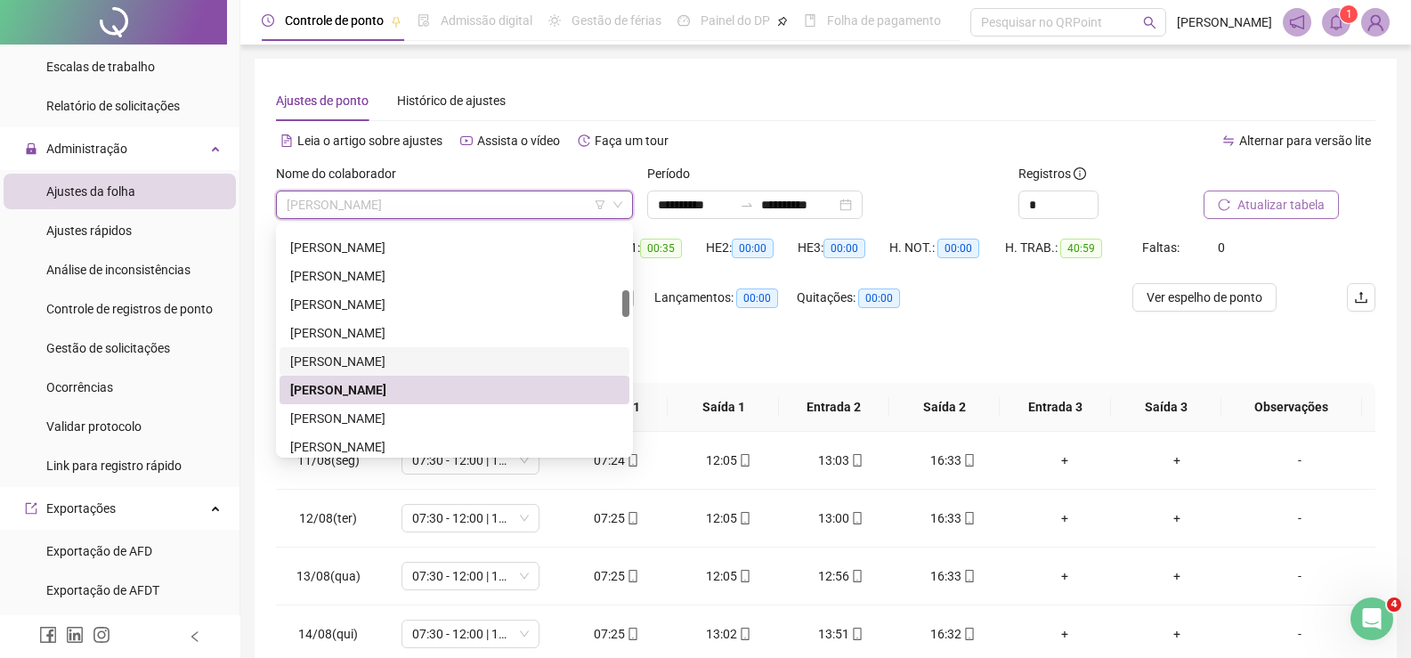
scroll to position [623, 0]
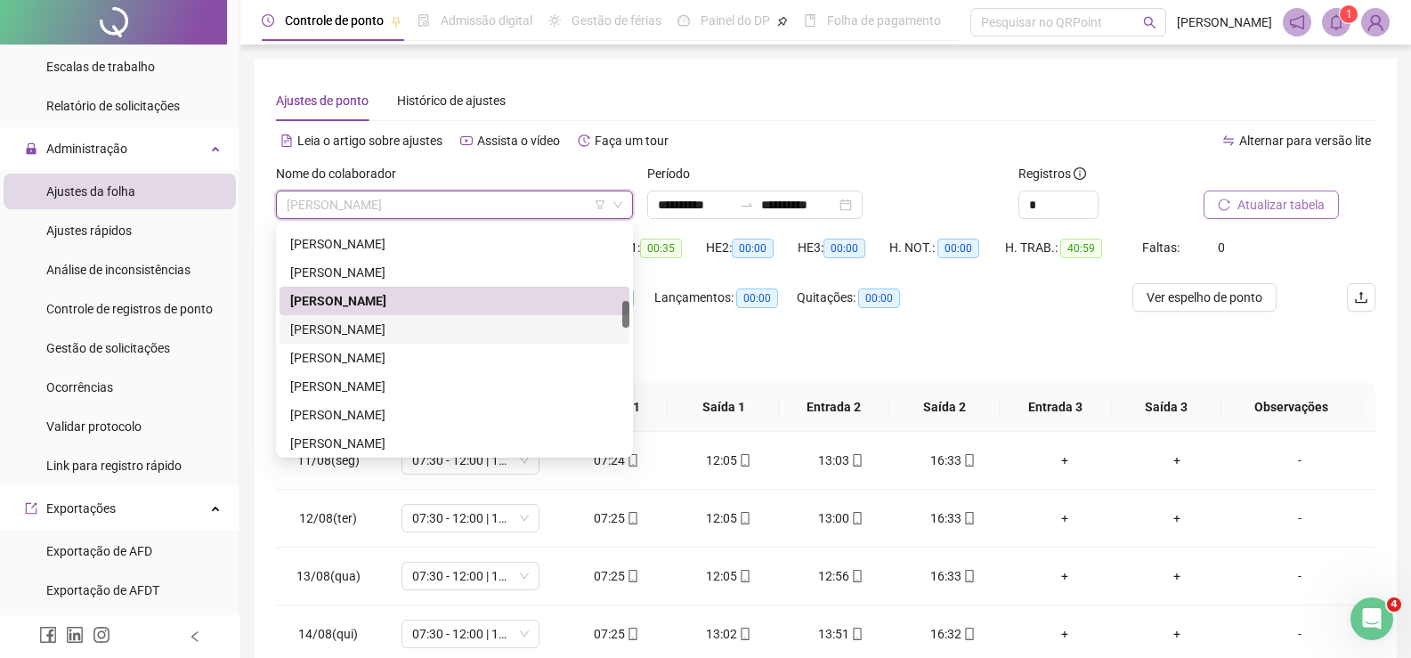
click at [433, 323] on div "HUMBERTO JOSE LADEIRA RAMOS" at bounding box center [454, 330] width 329 height 20
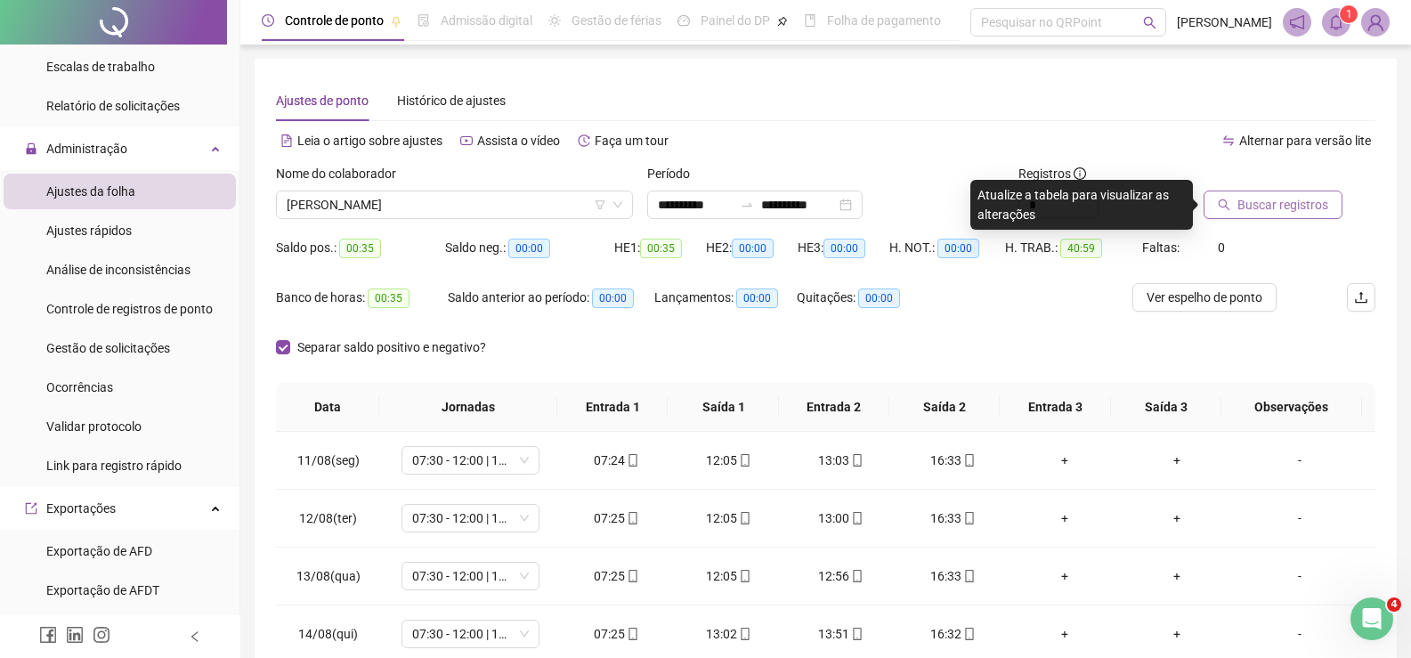
click at [1272, 211] on span "Buscar registros" at bounding box center [1283, 205] width 91 height 20
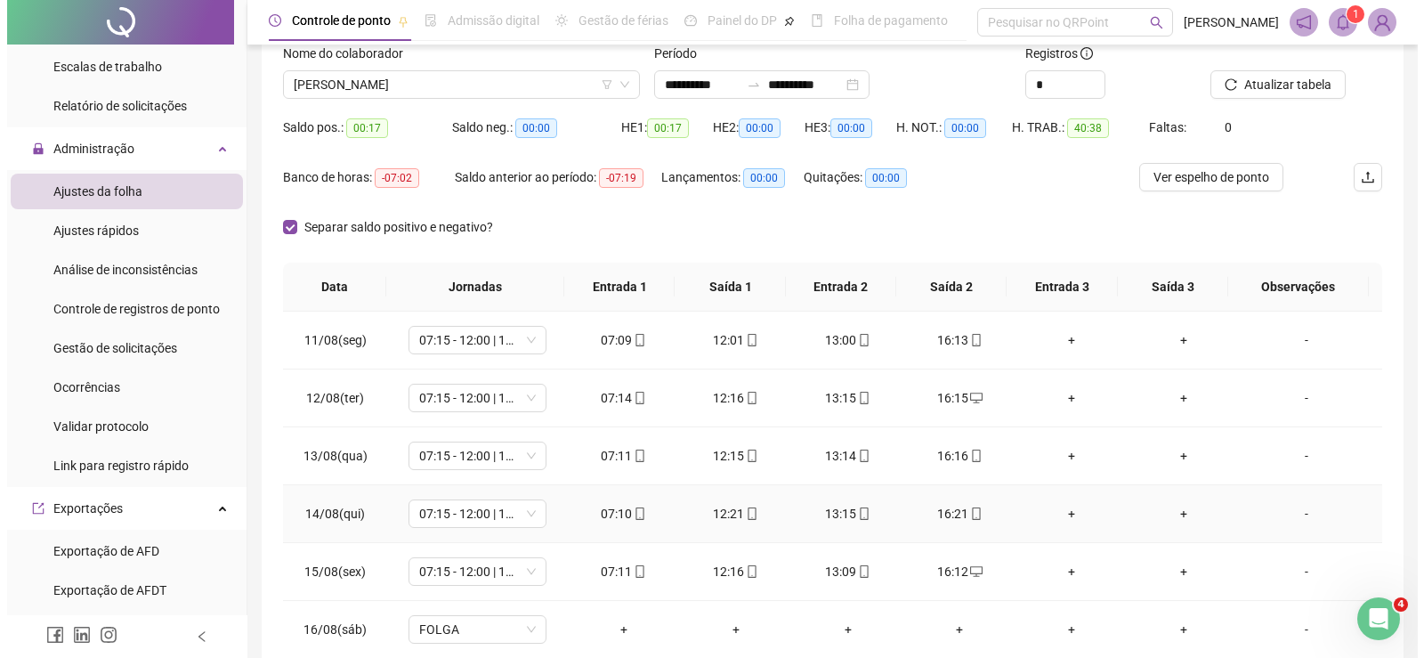
scroll to position [89, 0]
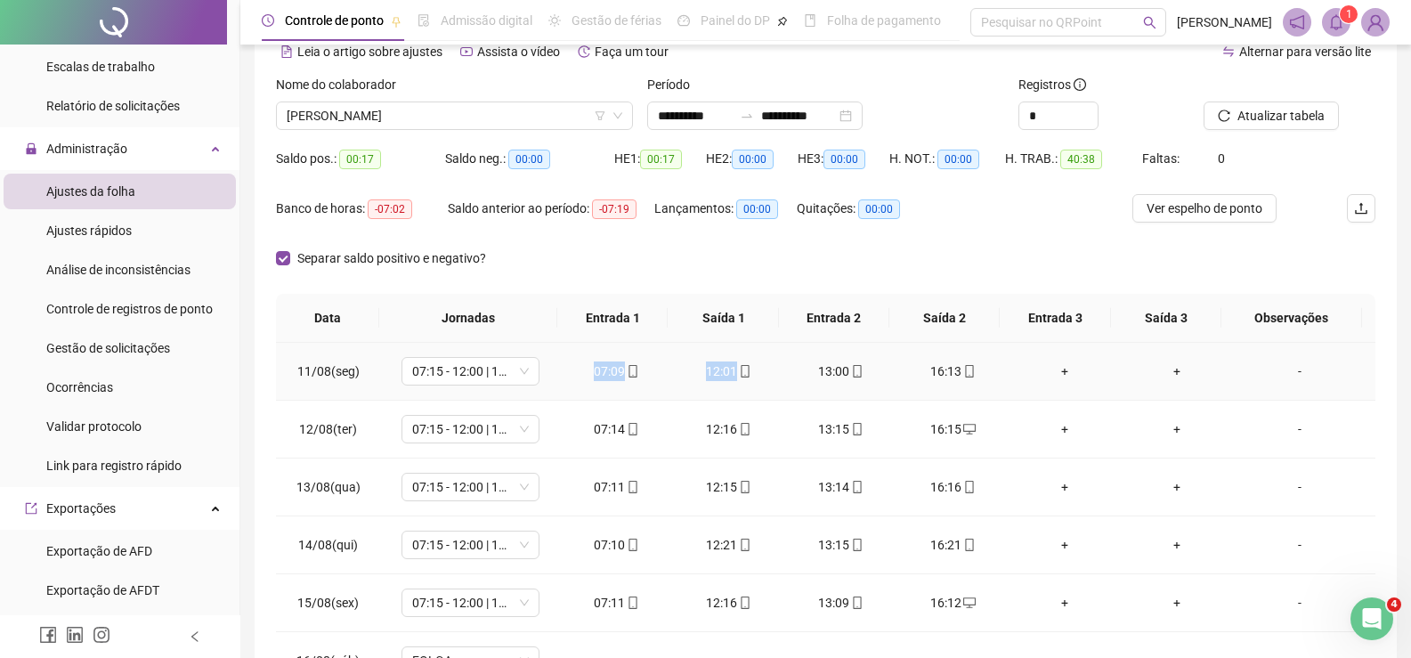
drag, startPoint x: 579, startPoint y: 367, endPoint x: 753, endPoint y: 366, distance: 174.5
click at [753, 366] on tr "11/08(seg) 07:15 - 12:00 | 13:00 - 16:15 07:09 12:01 13:00 16:13 + + -" at bounding box center [826, 372] width 1100 height 58
drag, startPoint x: 853, startPoint y: 368, endPoint x: 988, endPoint y: 367, distance: 135.3
click at [988, 367] on tr "11/08(seg) 07:15 - 12:00 | 13:00 - 16:15 07:09 12:01 13:00 16:13 + + -" at bounding box center [826, 372] width 1100 height 58
drag, startPoint x: 589, startPoint y: 430, endPoint x: 750, endPoint y: 432, distance: 160.3
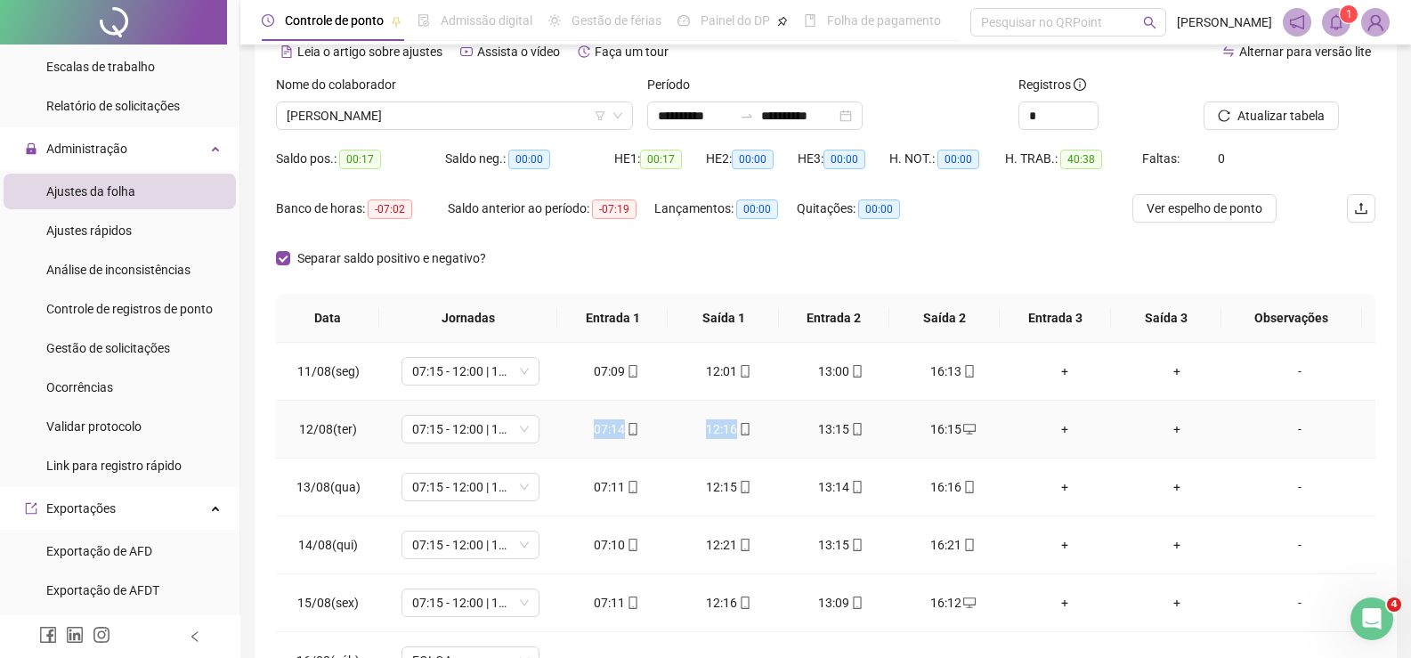
click at [750, 432] on tr "12/08(ter) 07:15 - 12:00 | 13:00 - 16:15 07:14 12:16 13:15 16:15 + + -" at bounding box center [826, 430] width 1100 height 58
click at [703, 108] on input "**********" at bounding box center [695, 116] width 75 height 20
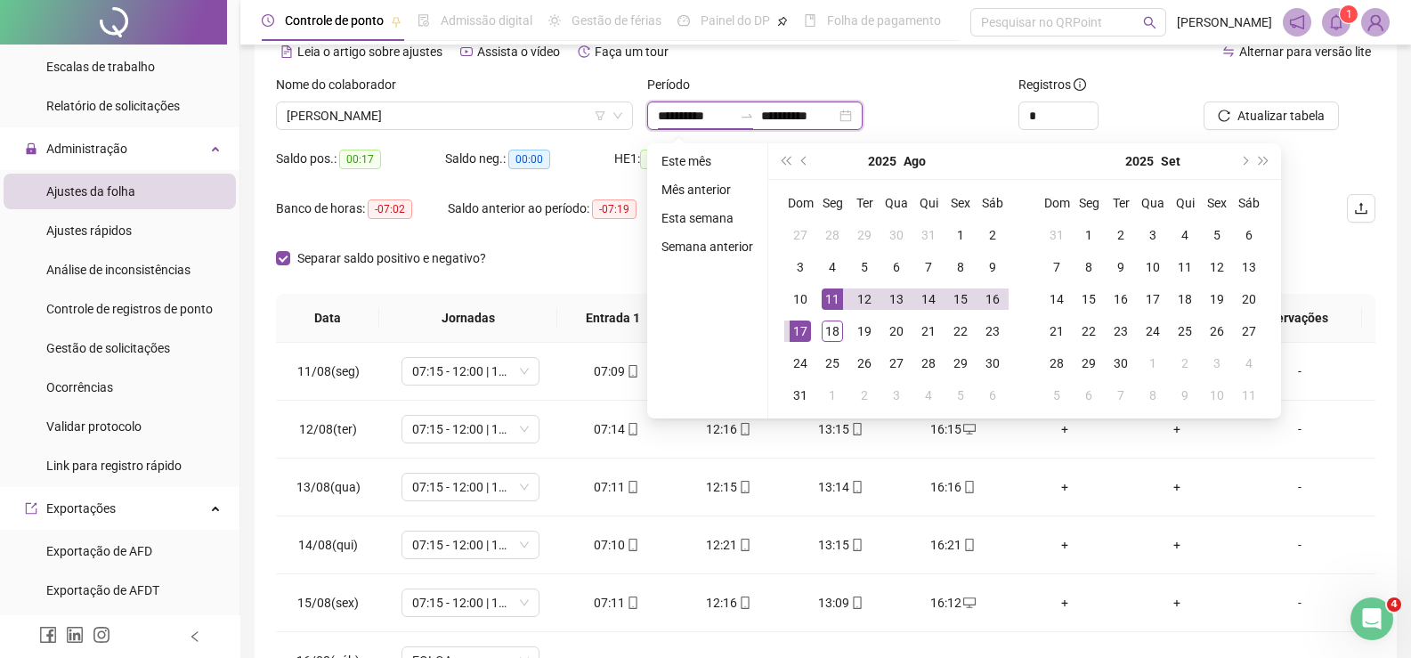
type input "**********"
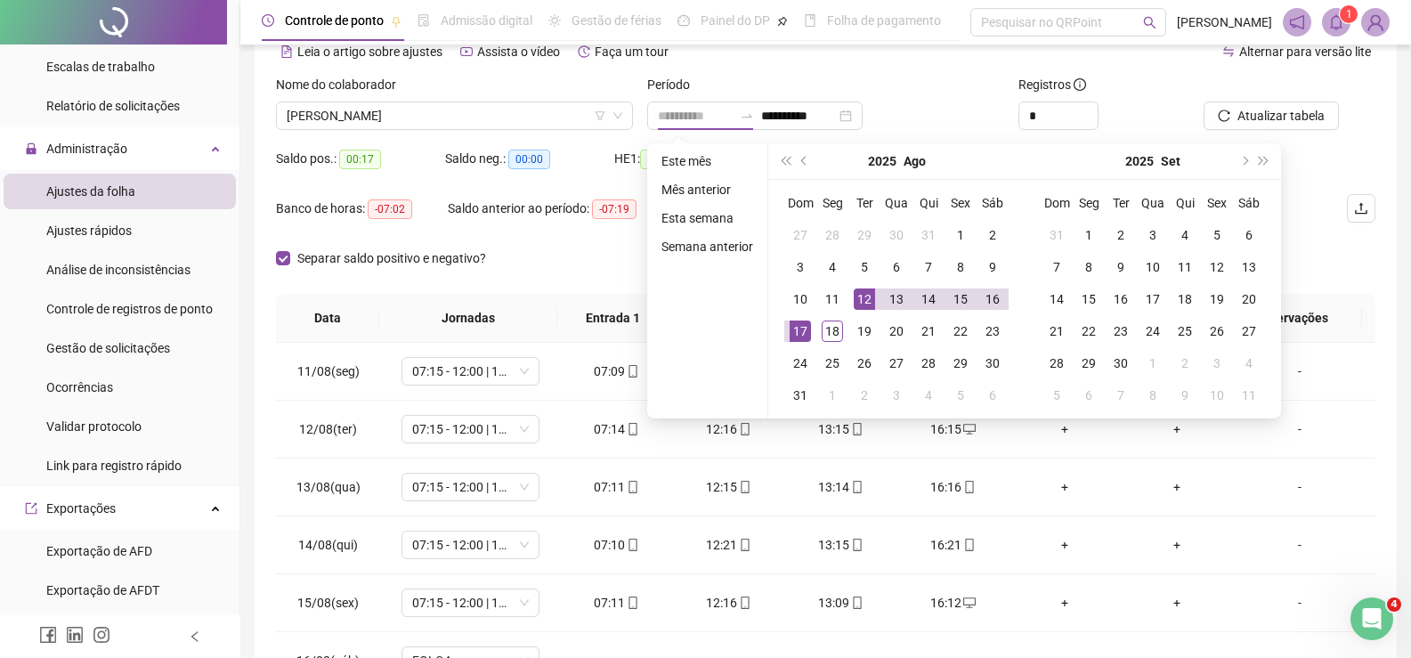
click at [858, 303] on div "12" at bounding box center [864, 298] width 21 height 21
type input "**********"
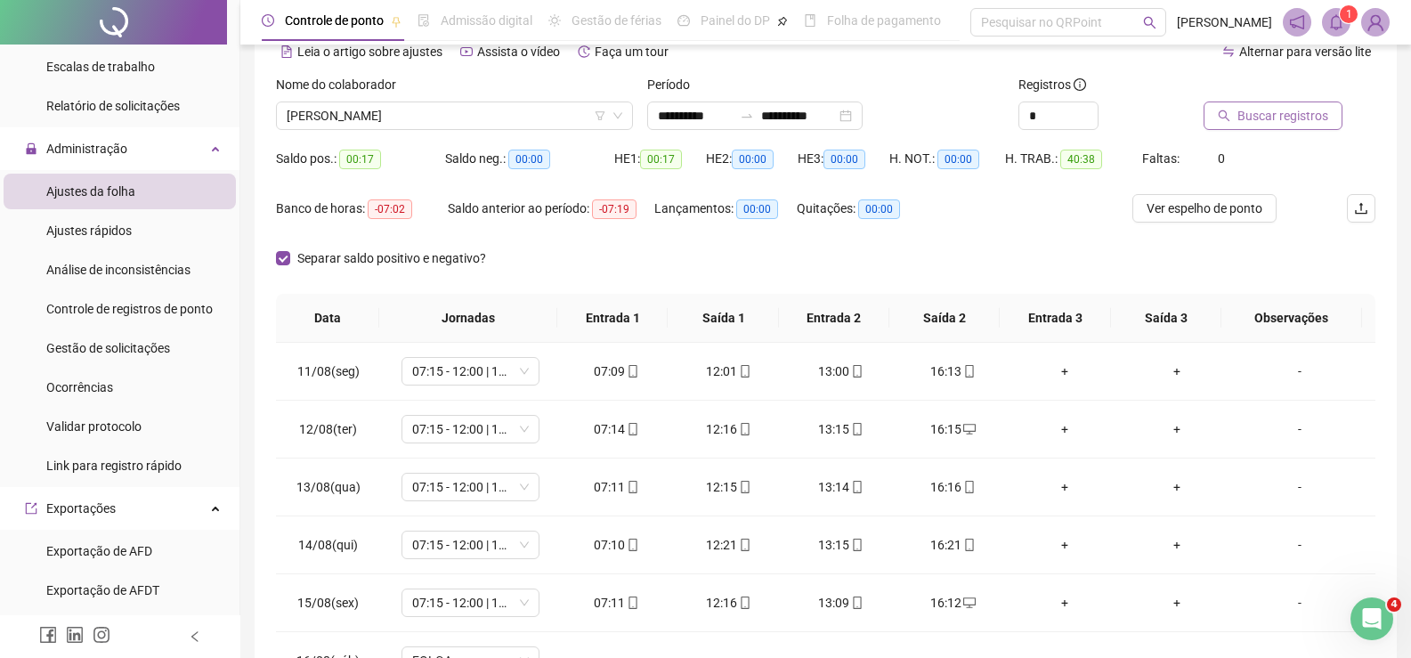
click at [1293, 115] on span "Buscar registros" at bounding box center [1283, 116] width 91 height 20
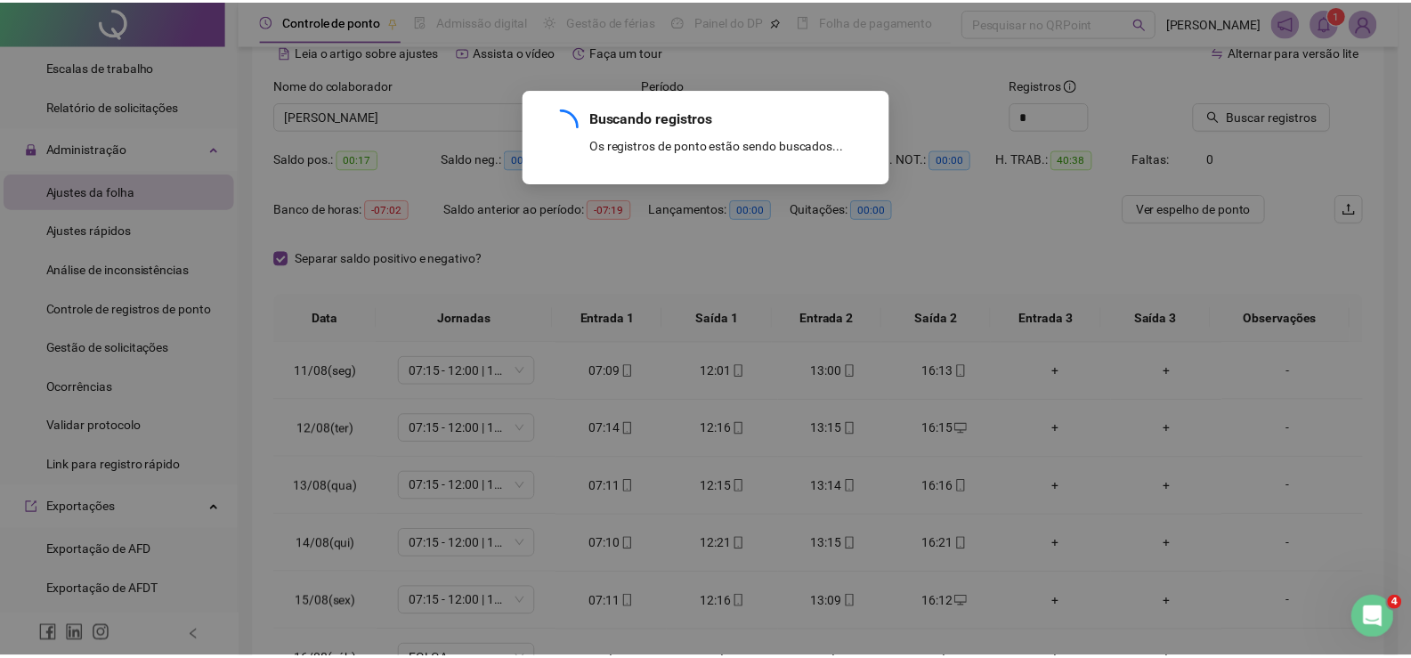
scroll to position [0, 0]
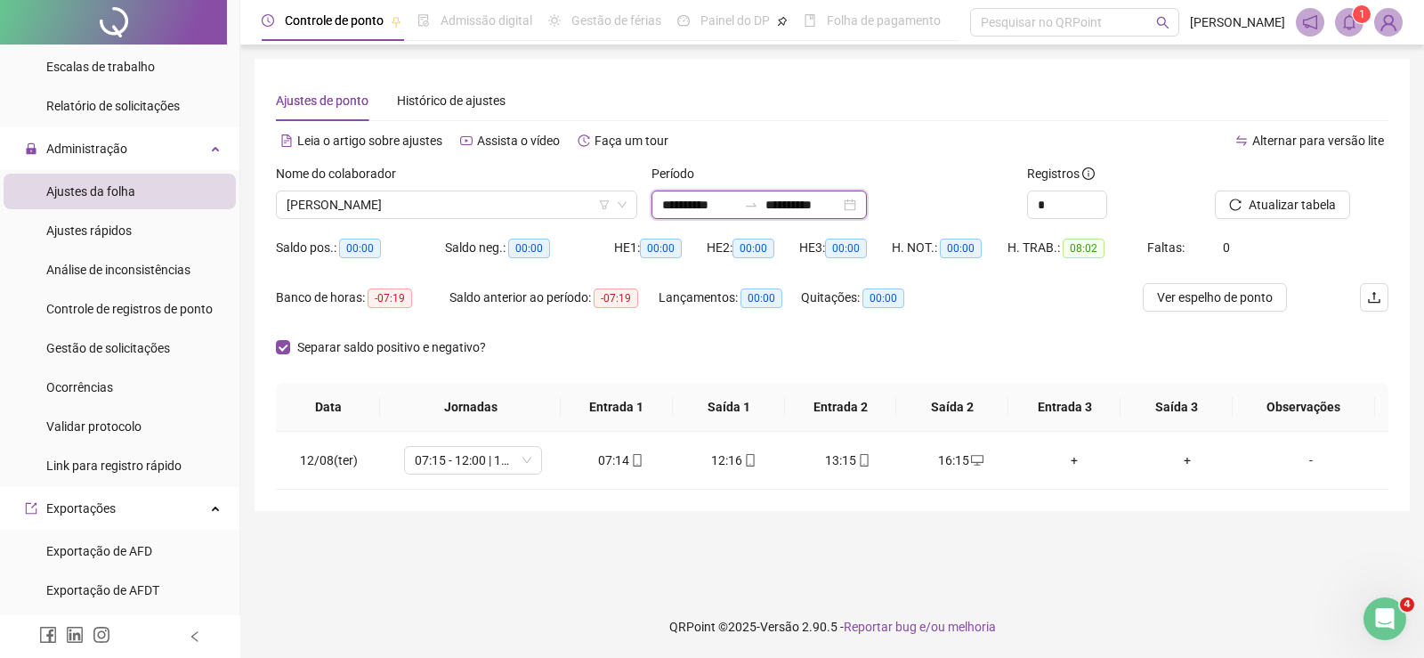
click at [702, 210] on input "**********" at bounding box center [699, 205] width 75 height 20
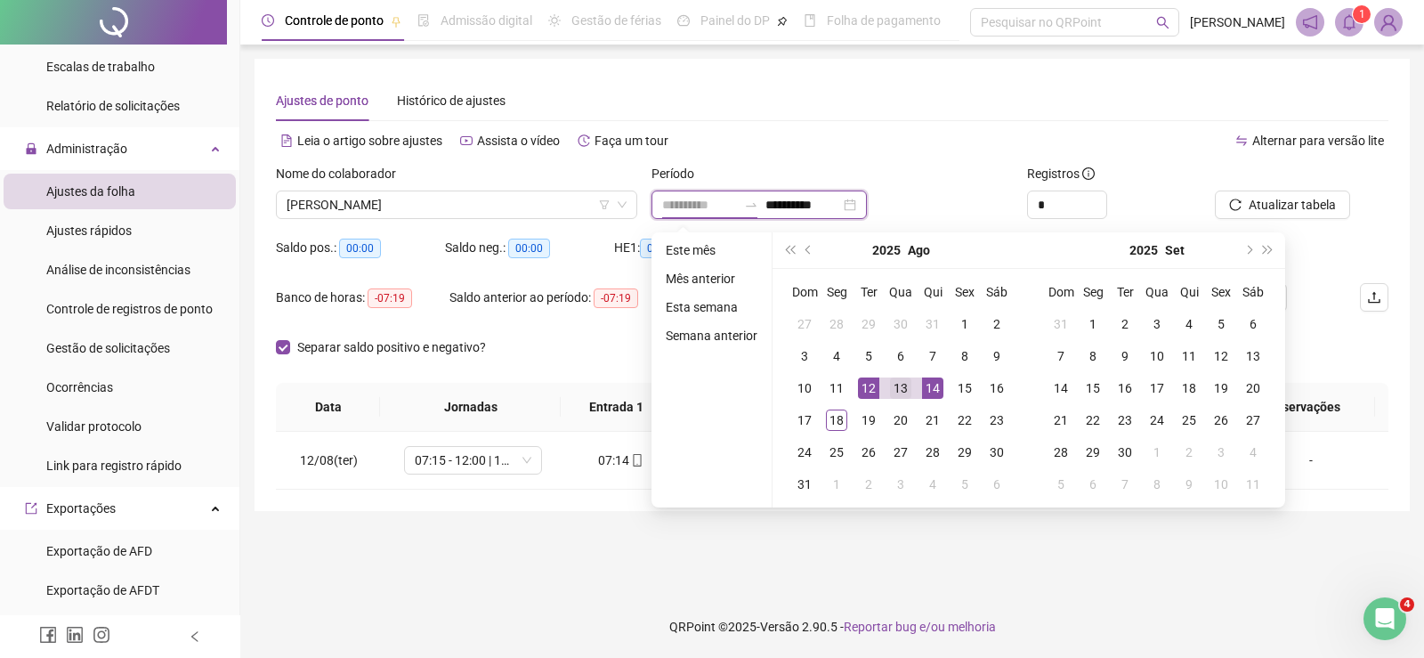
type input "**********"
click at [911, 388] on td "13" at bounding box center [901, 388] width 32 height 32
type input "**********"
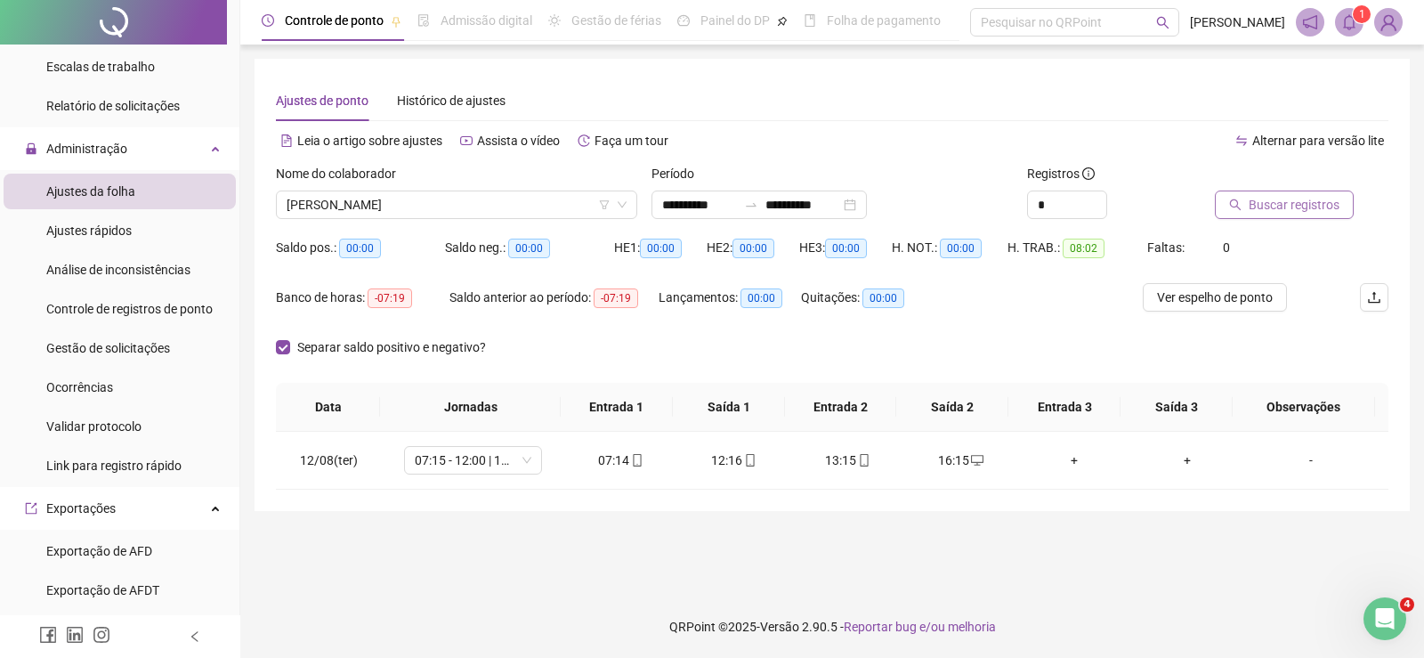
click at [1310, 198] on span "Buscar registros" at bounding box center [1294, 205] width 91 height 20
click at [686, 212] on input "**********" at bounding box center [699, 205] width 75 height 20
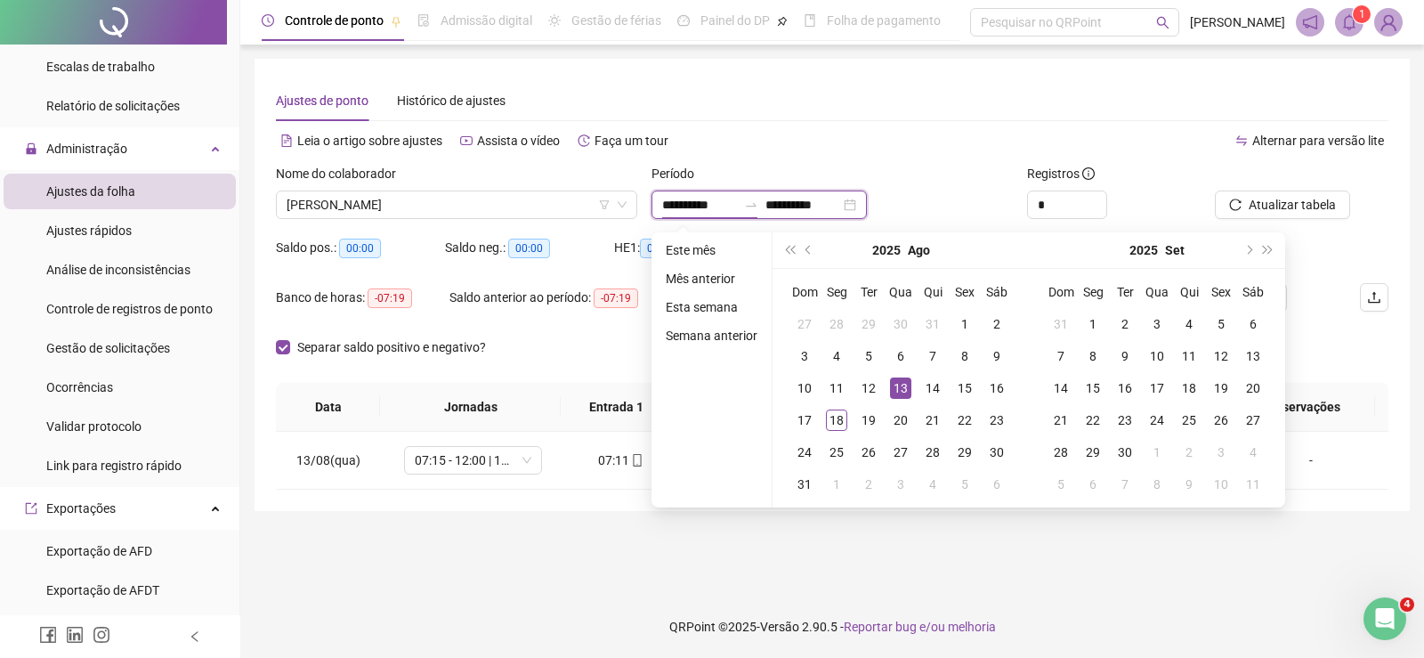
type input "**********"
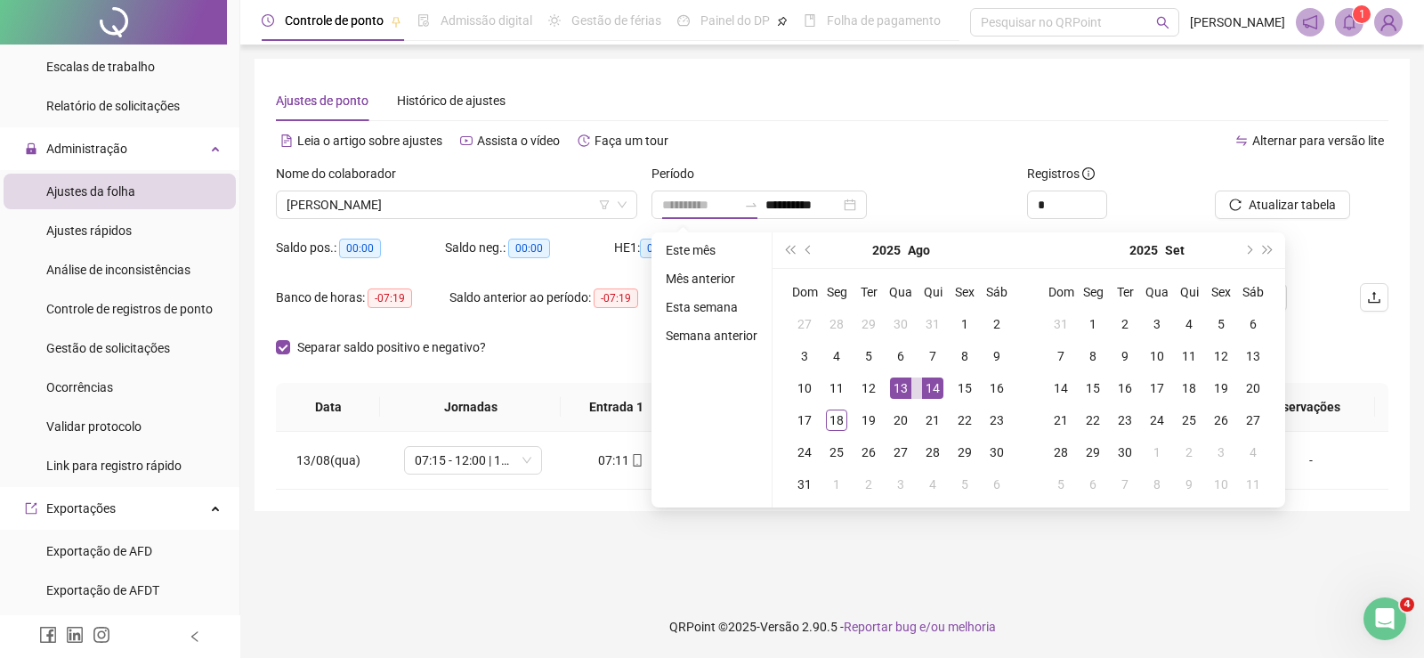
click at [934, 386] on div "14" at bounding box center [932, 387] width 21 height 21
click at [935, 386] on div "14" at bounding box center [932, 387] width 21 height 21
type input "**********"
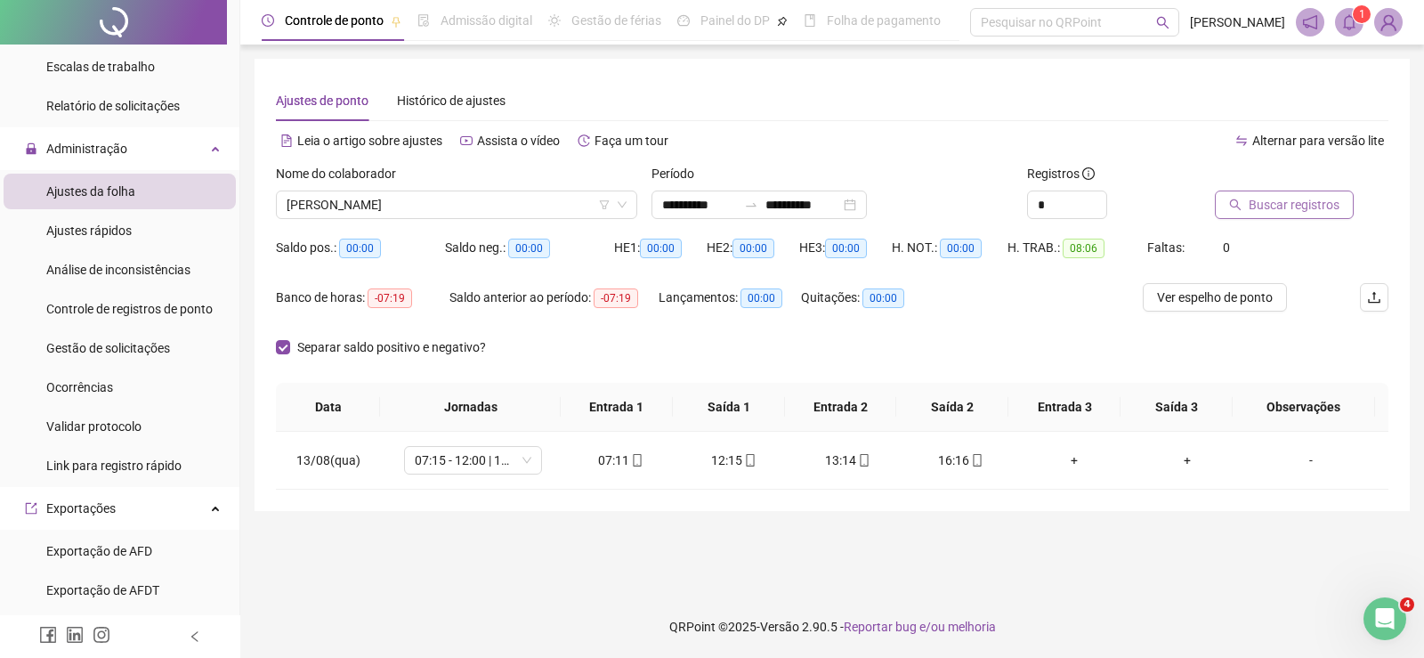
click at [1327, 207] on span "Buscar registros" at bounding box center [1294, 205] width 91 height 20
drag, startPoint x: 580, startPoint y: 460, endPoint x: 770, endPoint y: 459, distance: 189.6
click at [770, 459] on tr "14/08(qui) 07:15 - 12:00 | 13:00 - 16:15 07:10 12:21 13:15 16:21 + + -" at bounding box center [832, 461] width 1113 height 58
drag, startPoint x: 791, startPoint y: 456, endPoint x: 967, endPoint y: 456, distance: 175.4
click at [967, 456] on tr "14/08(qui) 07:15 - 12:00 | 13:00 - 16:15 07:10 12:21 13:15 16:21 + + -" at bounding box center [832, 461] width 1113 height 58
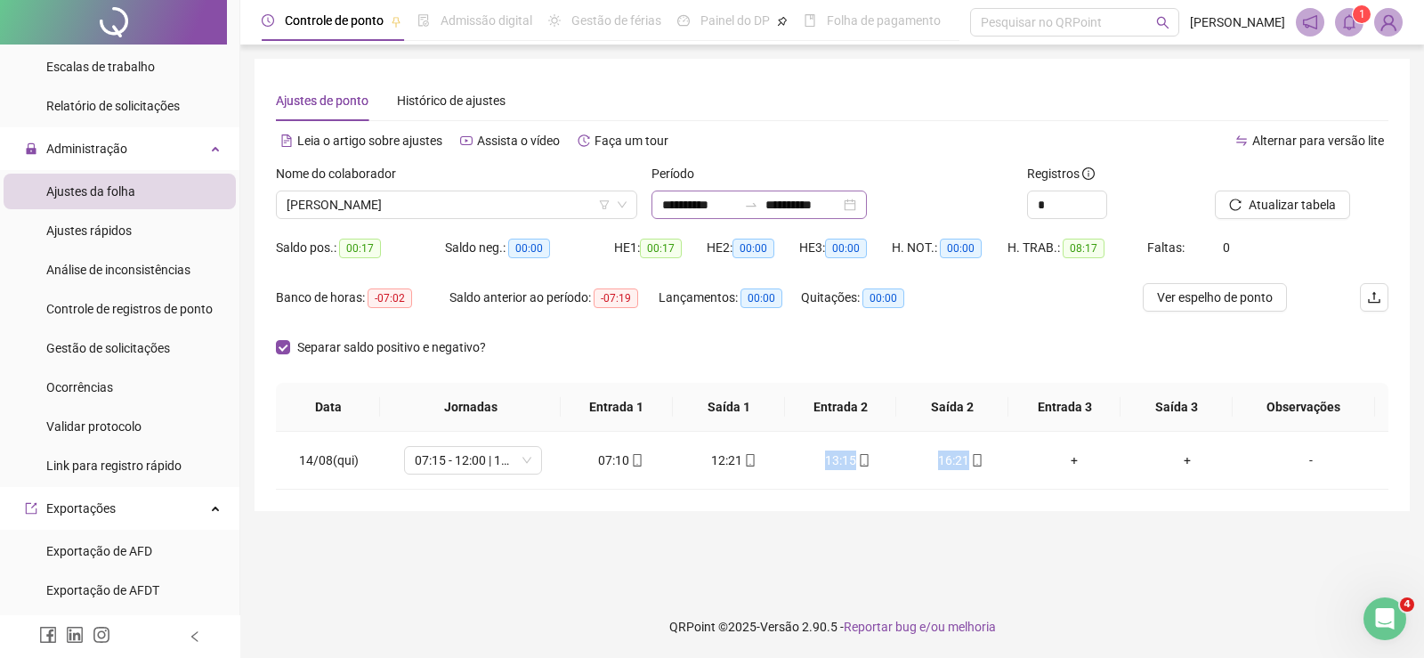
click at [702, 215] on div "**********" at bounding box center [759, 205] width 215 height 28
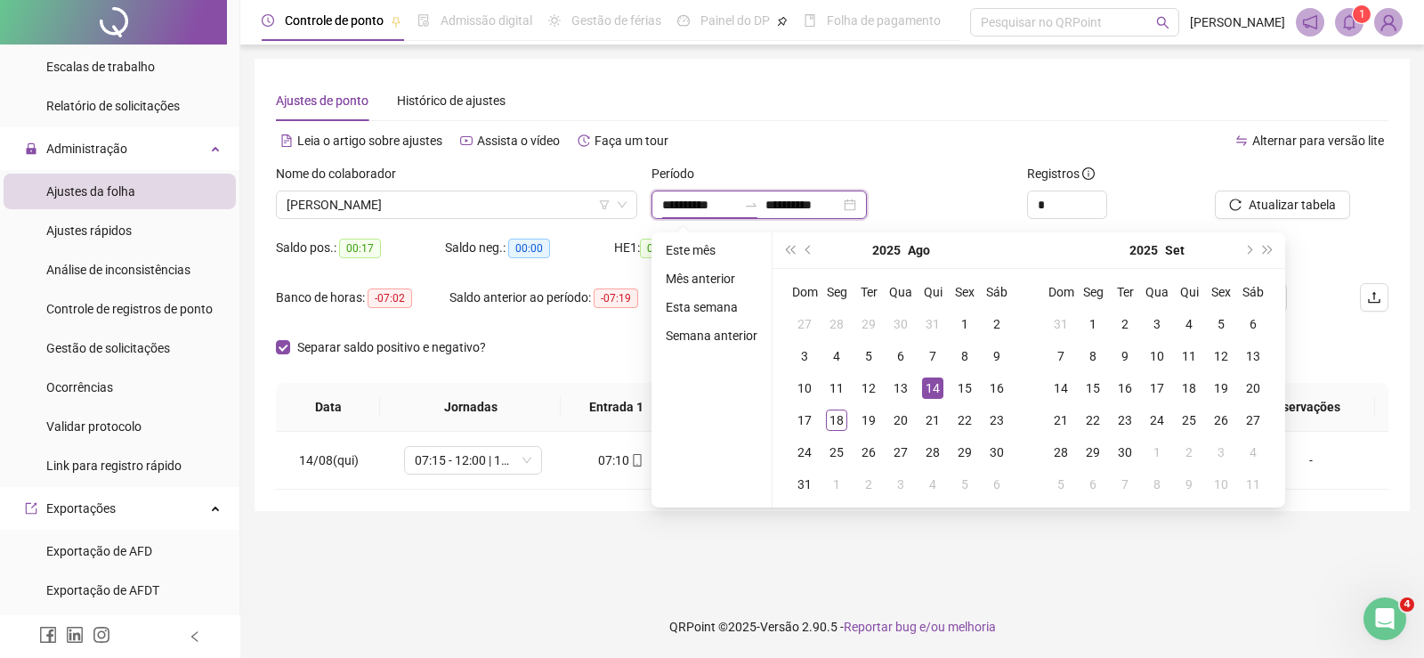
type input "**********"
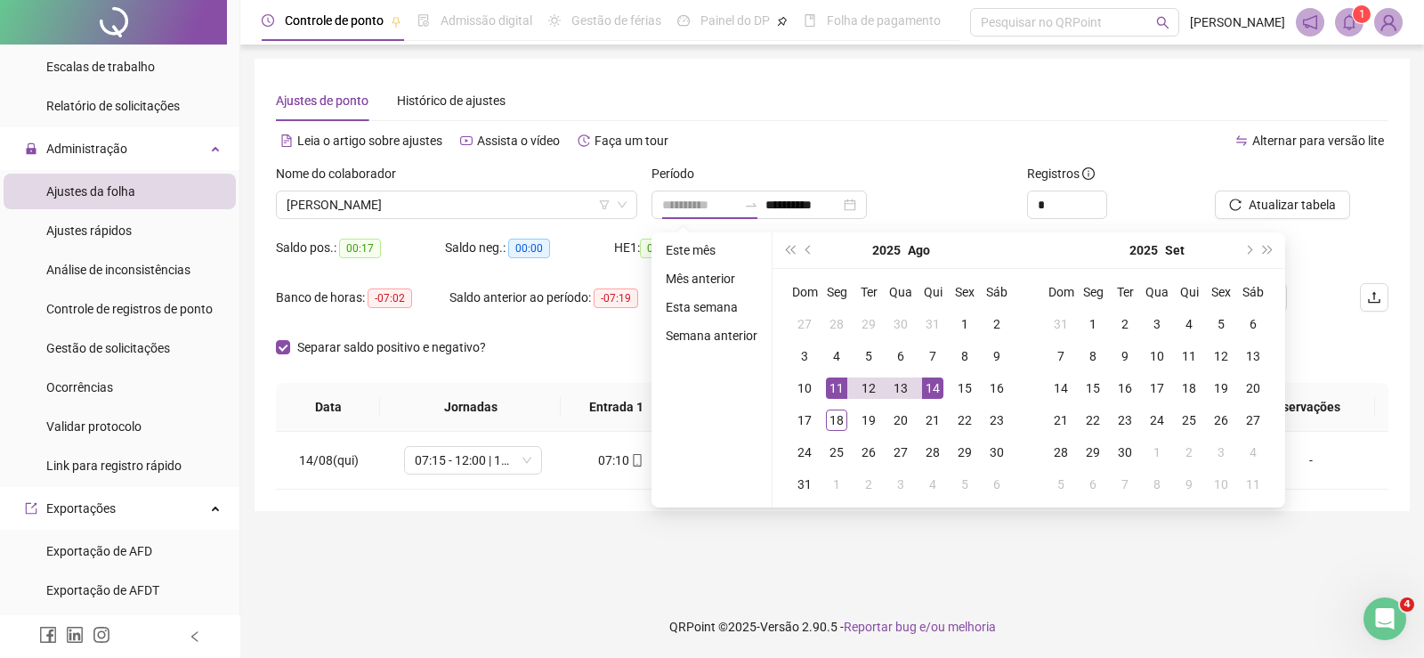
click at [833, 393] on div "11" at bounding box center [836, 387] width 21 height 21
click at [803, 416] on div "17" at bounding box center [804, 420] width 21 height 21
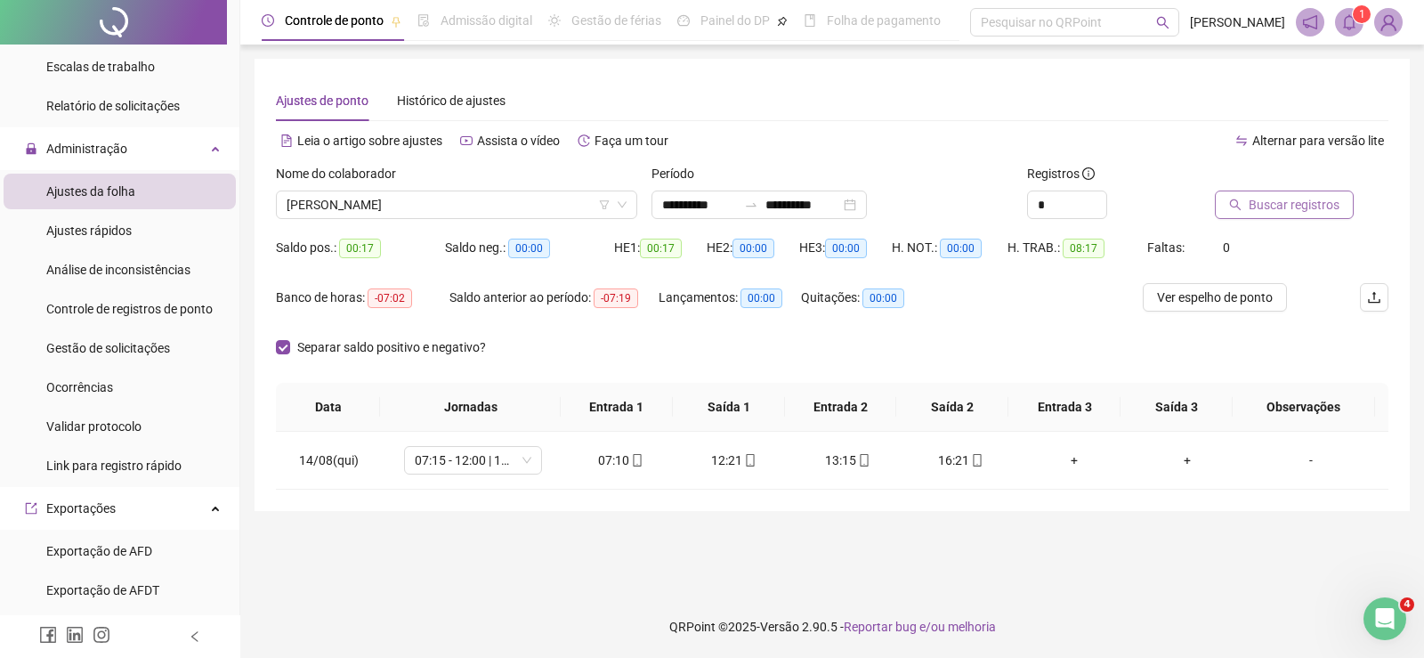
click at [1257, 199] on span "Buscar registros" at bounding box center [1294, 205] width 91 height 20
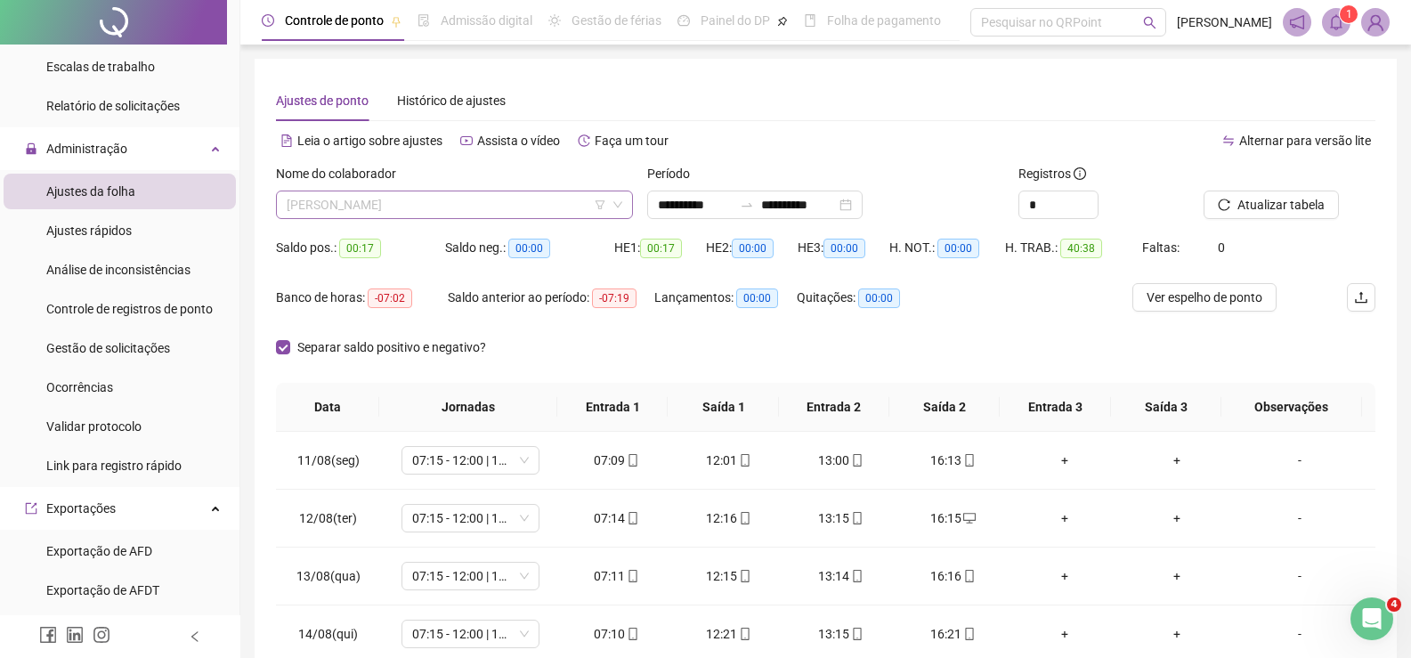
click at [485, 199] on span "HUMBERTO JOSE LADEIRA RAMOS" at bounding box center [455, 204] width 336 height 27
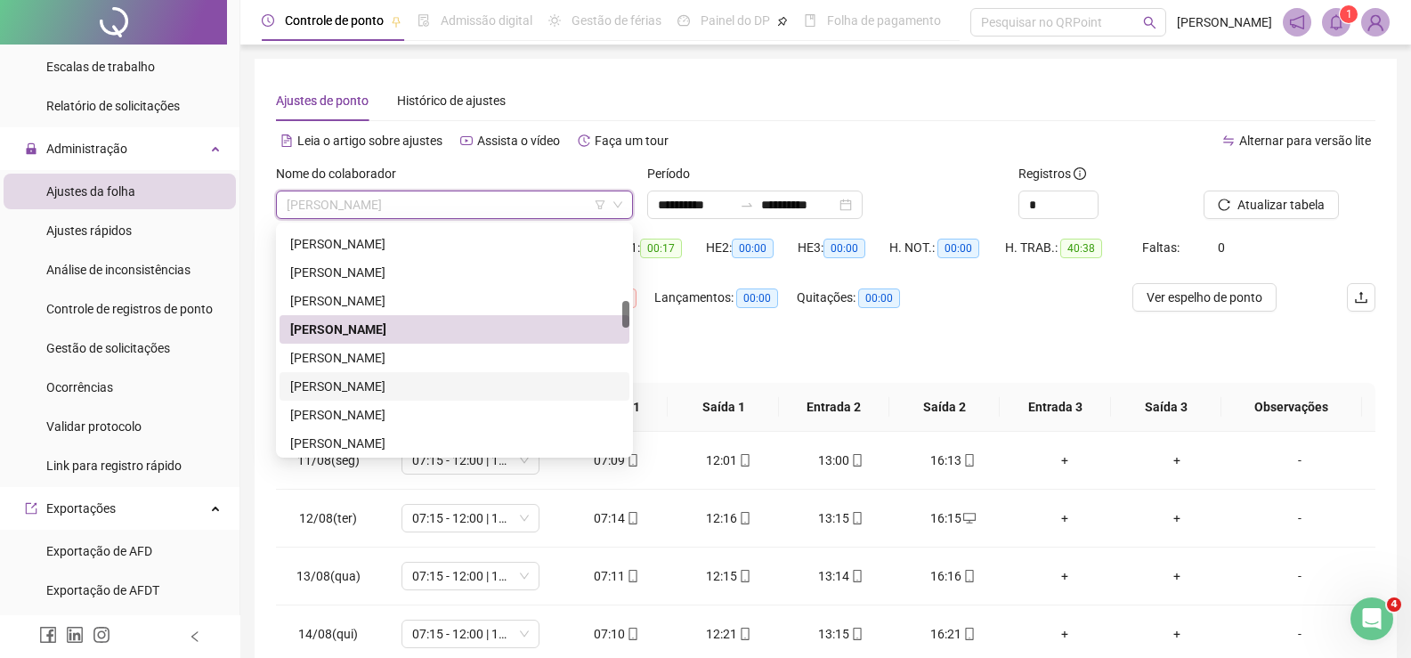
click at [365, 392] on div "[PERSON_NAME]" at bounding box center [454, 387] width 329 height 20
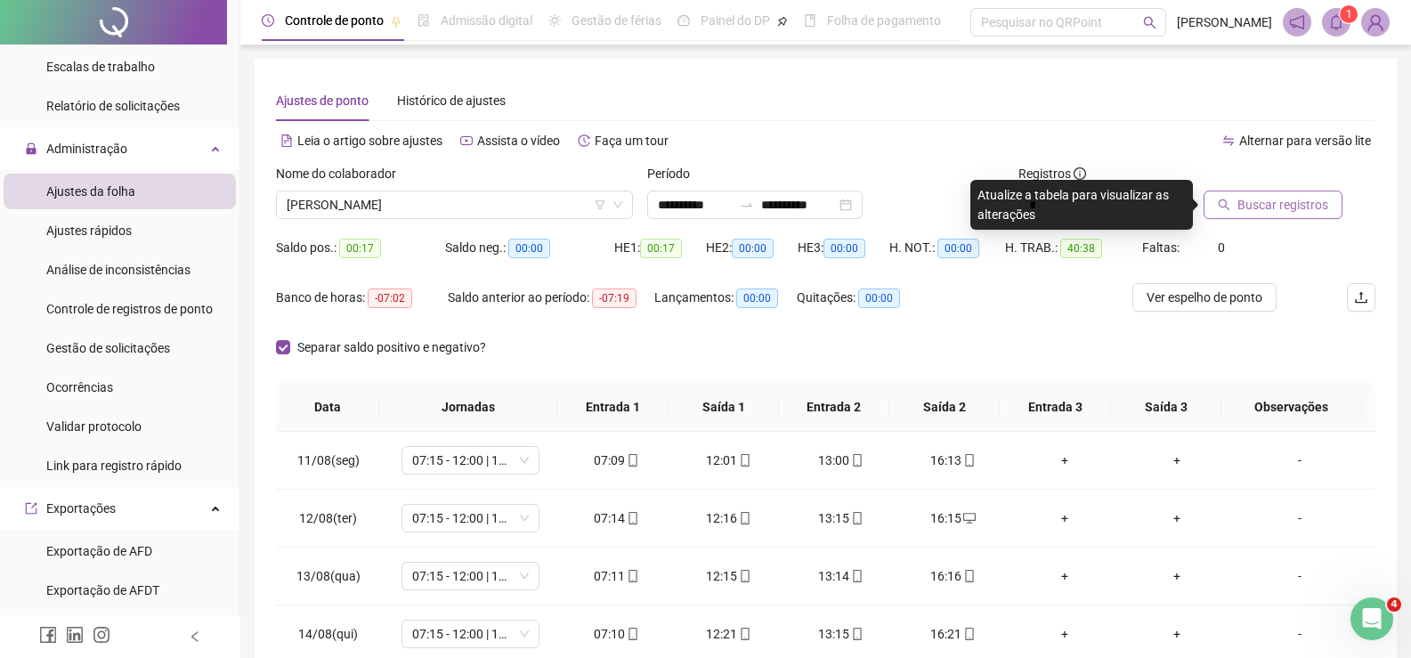
click at [1270, 211] on span "Buscar registros" at bounding box center [1283, 205] width 91 height 20
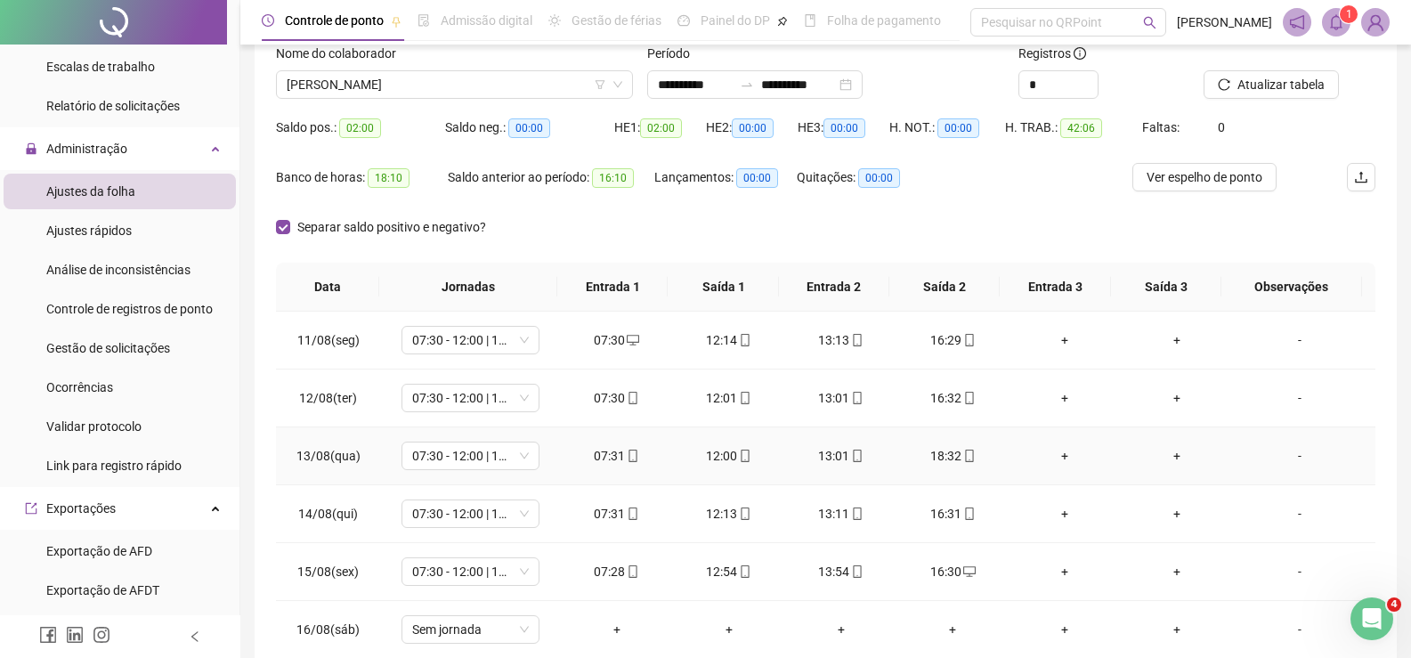
scroll to position [89, 0]
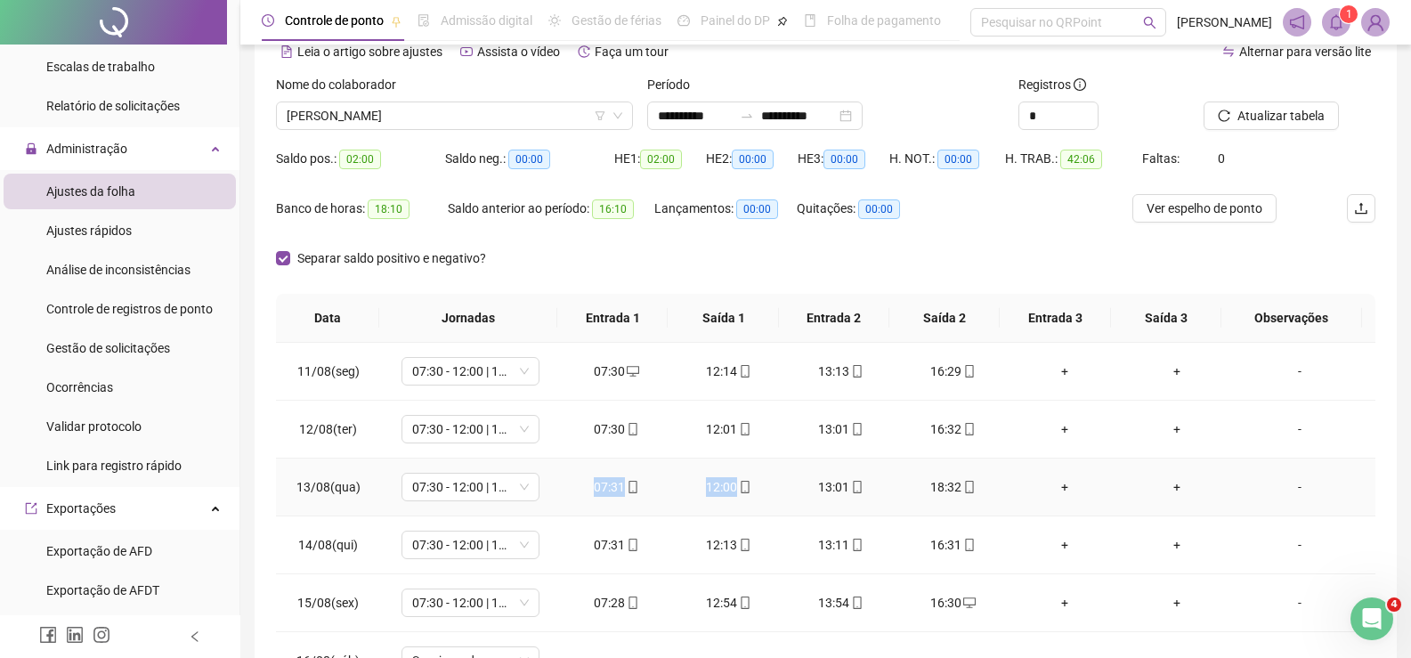
drag, startPoint x: 576, startPoint y: 483, endPoint x: 765, endPoint y: 498, distance: 189.3
click at [765, 498] on tr "13/08(qua) 07:30 - 12:00 | 13:00 - 16:30 07:31 12:00 13:01 18:32 + + -" at bounding box center [826, 488] width 1100 height 58
drag, startPoint x: 780, startPoint y: 491, endPoint x: 965, endPoint y: 488, distance: 185.2
click at [965, 488] on tr "13/08(qua) 07:30 - 12:00 | 13:00 - 16:30 07:31 12:00 13:01 18:32 + + -" at bounding box center [826, 488] width 1100 height 58
click at [471, 103] on span "[PERSON_NAME]" at bounding box center [455, 115] width 336 height 27
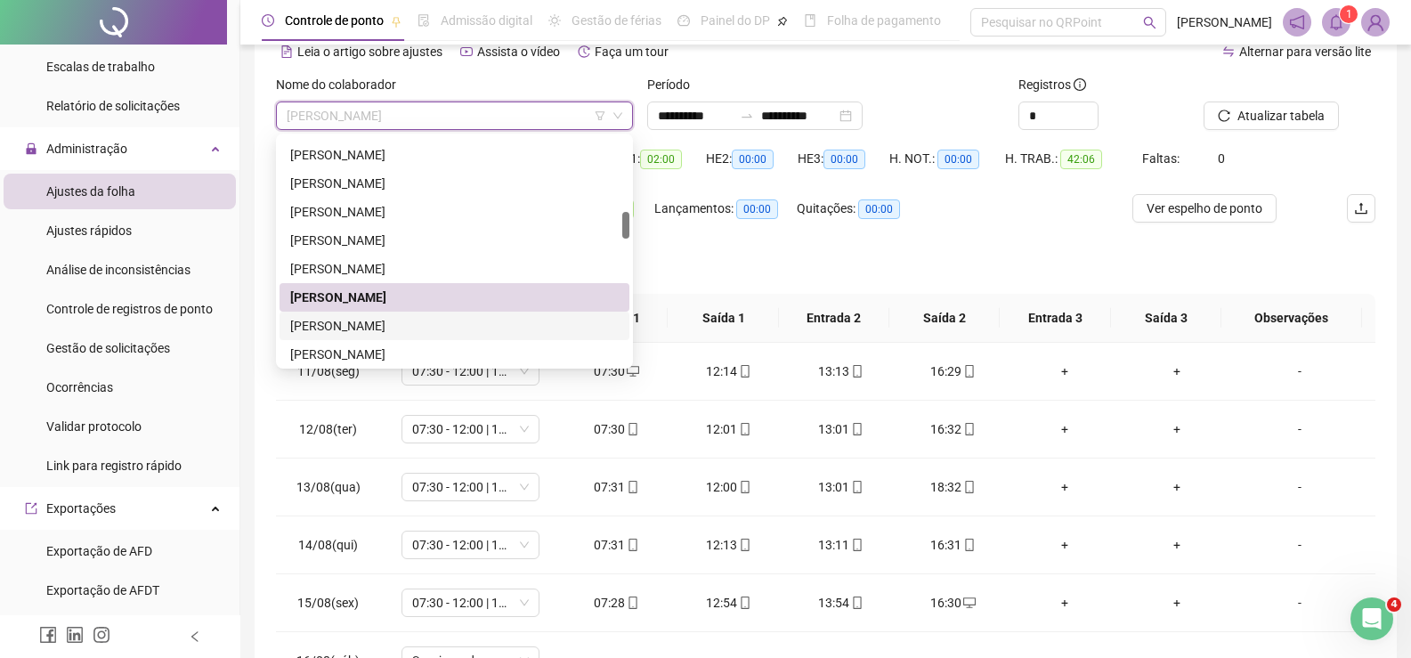
click at [412, 320] on div "JOSE ANTONIO MOREIRA DE SOUZA" at bounding box center [454, 326] width 329 height 20
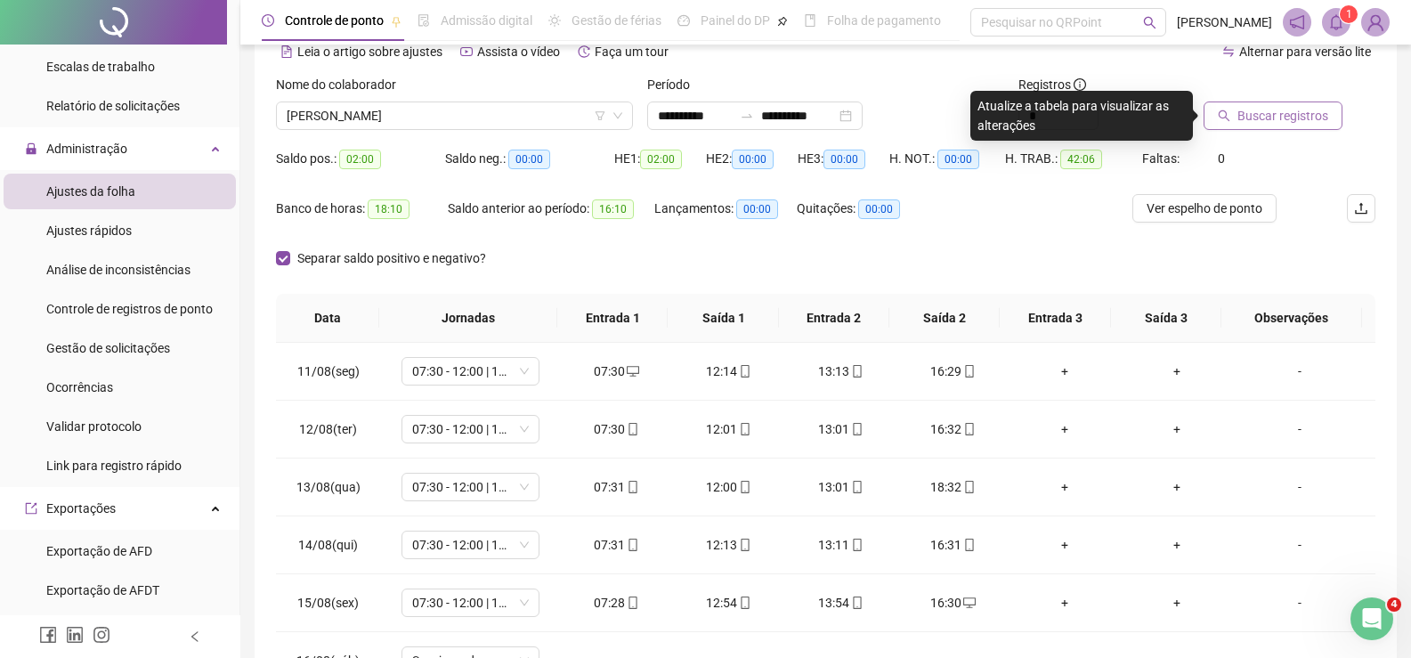
click at [1276, 113] on span "Buscar registros" at bounding box center [1283, 116] width 91 height 20
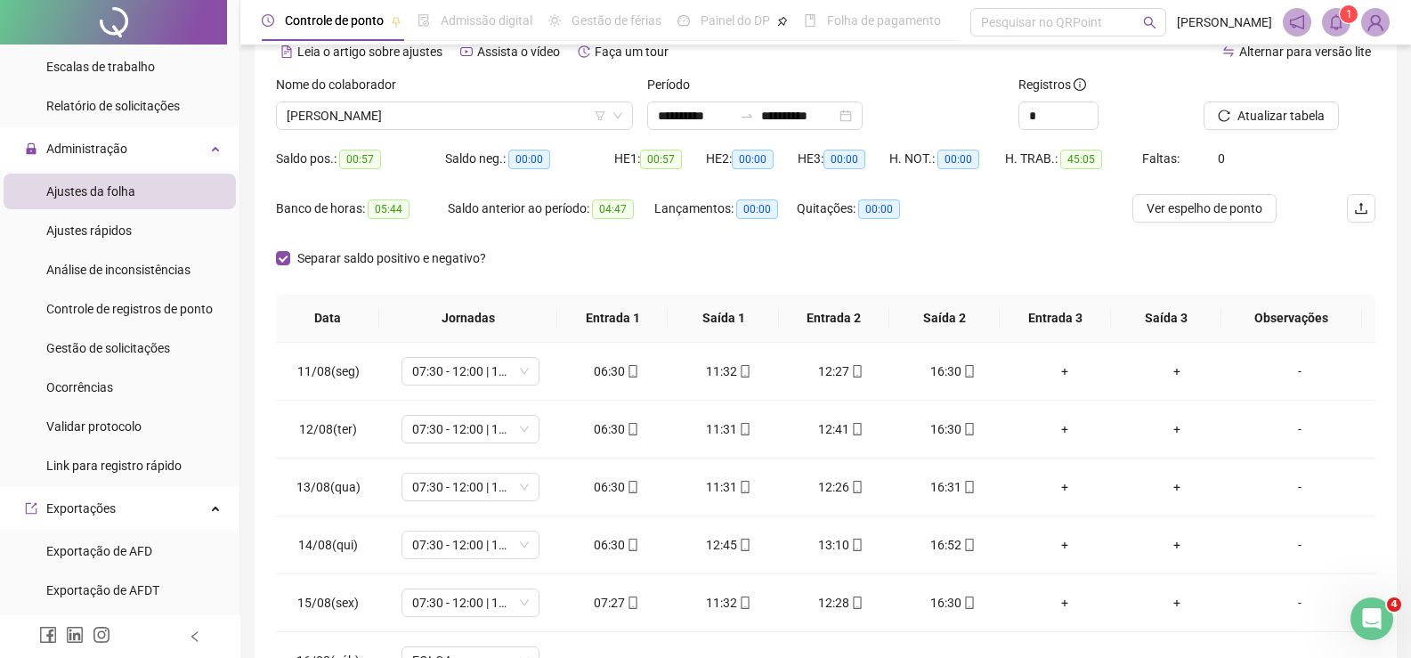
scroll to position [178, 0]
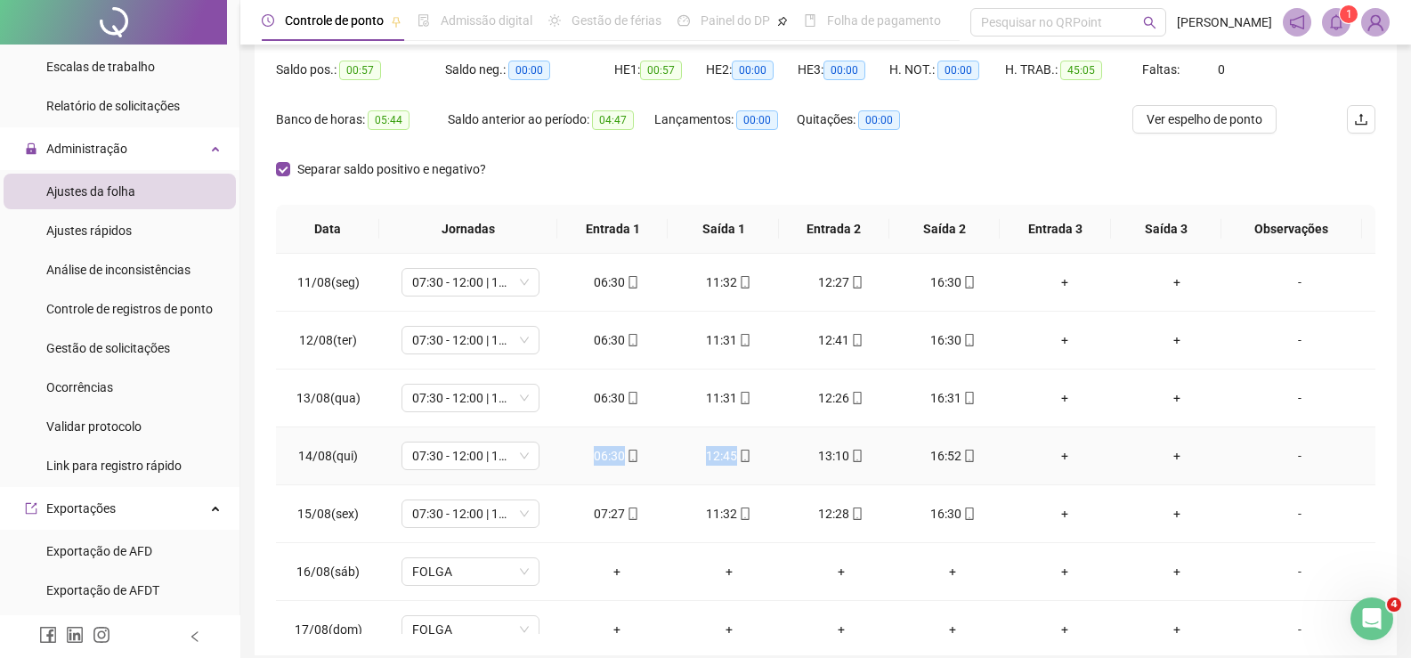
drag, startPoint x: 559, startPoint y: 452, endPoint x: 751, endPoint y: 455, distance: 191.4
click at [751, 455] on tr "14/08(qui) 07:30 - 12:00 | 13:00 - 17:30 06:30 12:45 13:10 16:52 + + -" at bounding box center [826, 456] width 1100 height 58
drag, startPoint x: 778, startPoint y: 470, endPoint x: 968, endPoint y: 454, distance: 190.3
click at [968, 454] on tr "14/08(qui) 07:30 - 12:00 | 13:00 - 17:30 06:30 12:45 13:10 16:52 + + -" at bounding box center [826, 456] width 1100 height 58
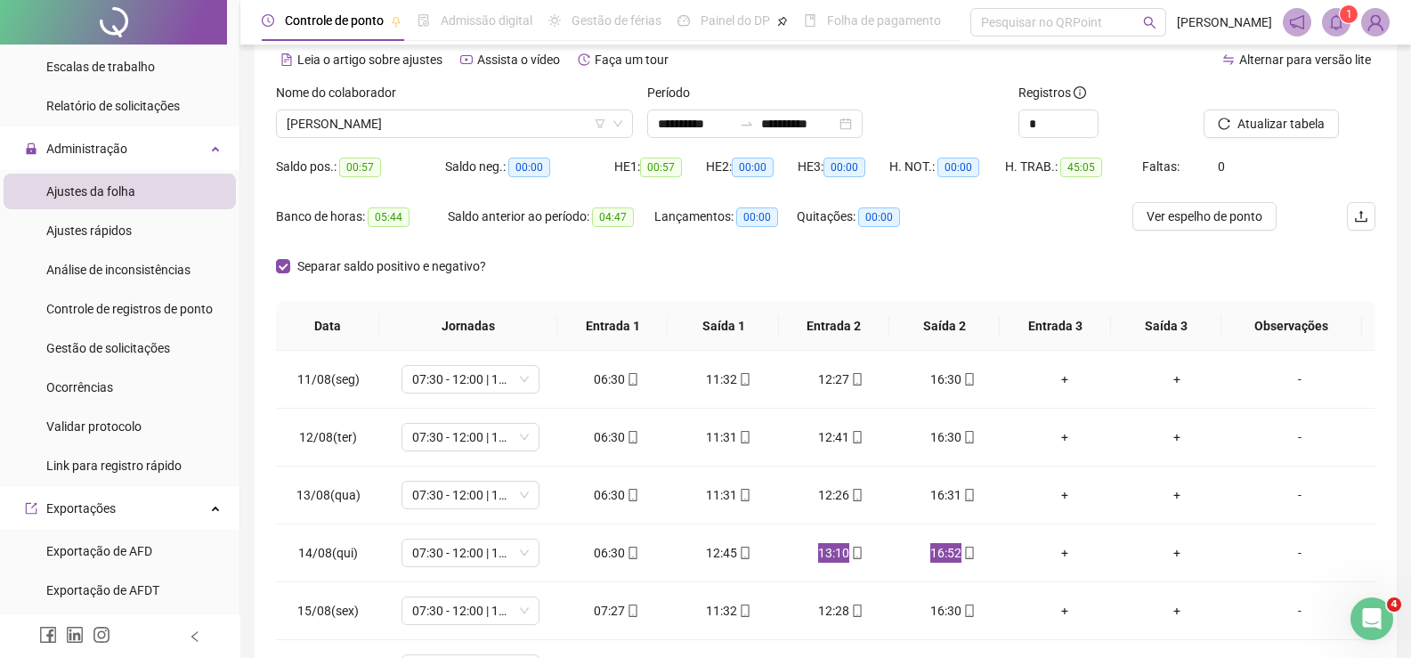
scroll to position [0, 0]
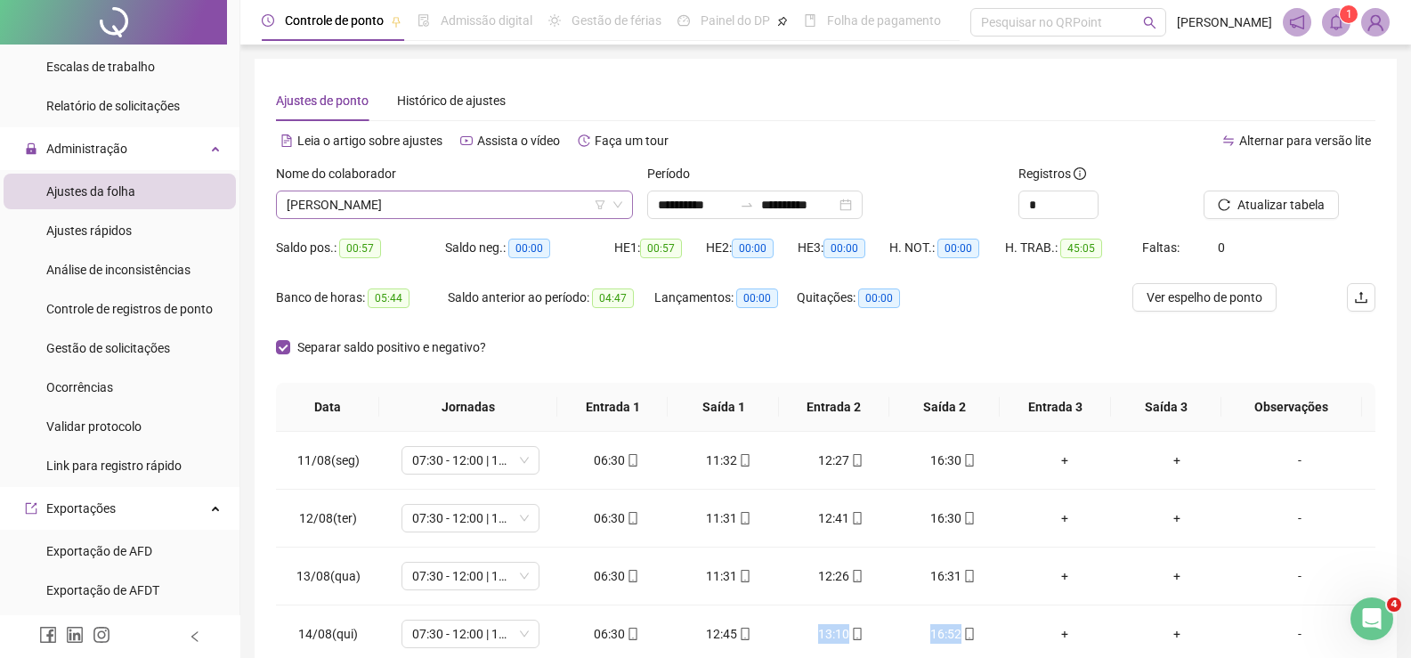
click at [487, 197] on span "JOSE ANTONIO MOREIRA DE SOUZA" at bounding box center [455, 204] width 336 height 27
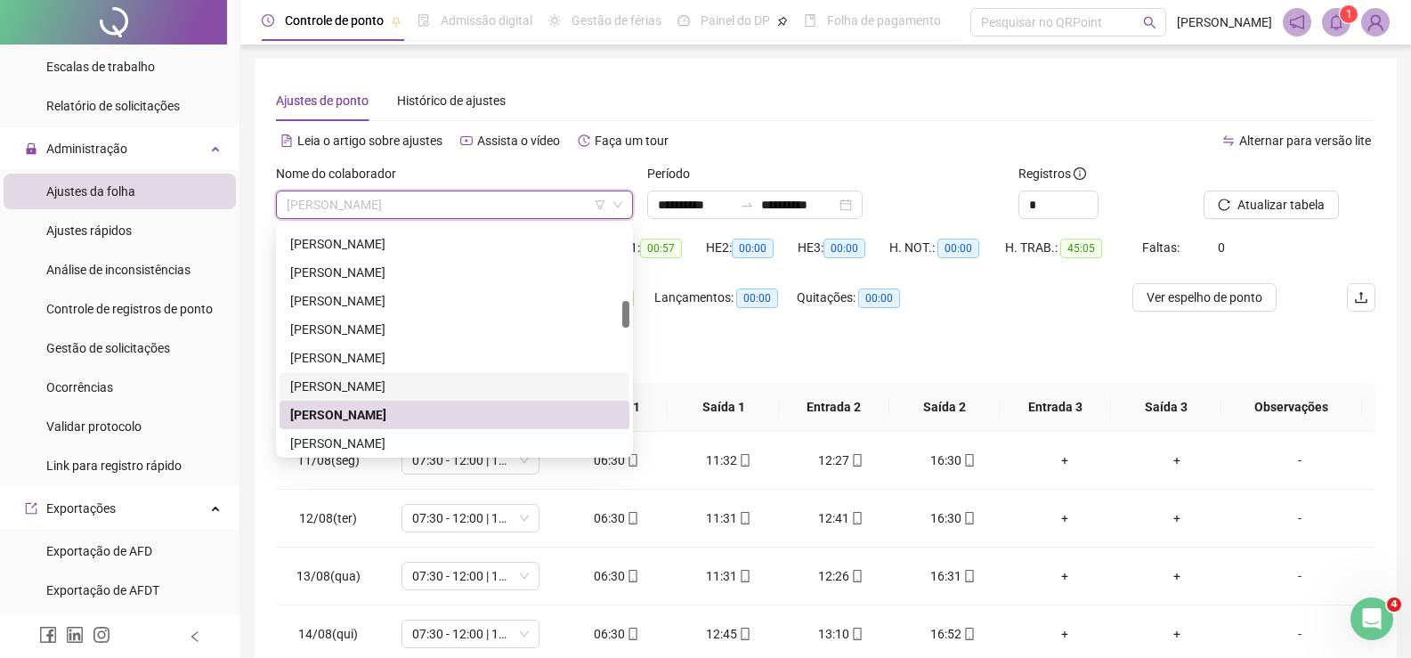
click at [443, 374] on div "[PERSON_NAME]" at bounding box center [455, 386] width 350 height 28
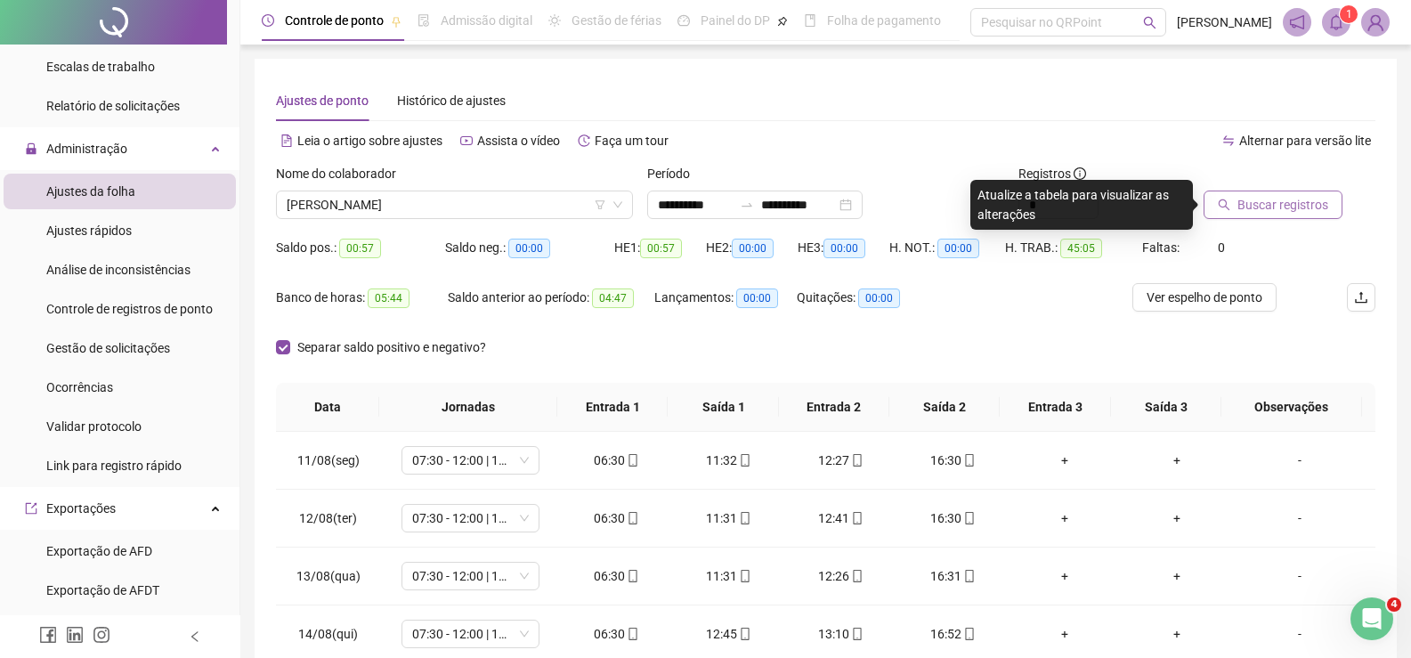
click at [1258, 193] on button "Buscar registros" at bounding box center [1273, 205] width 139 height 28
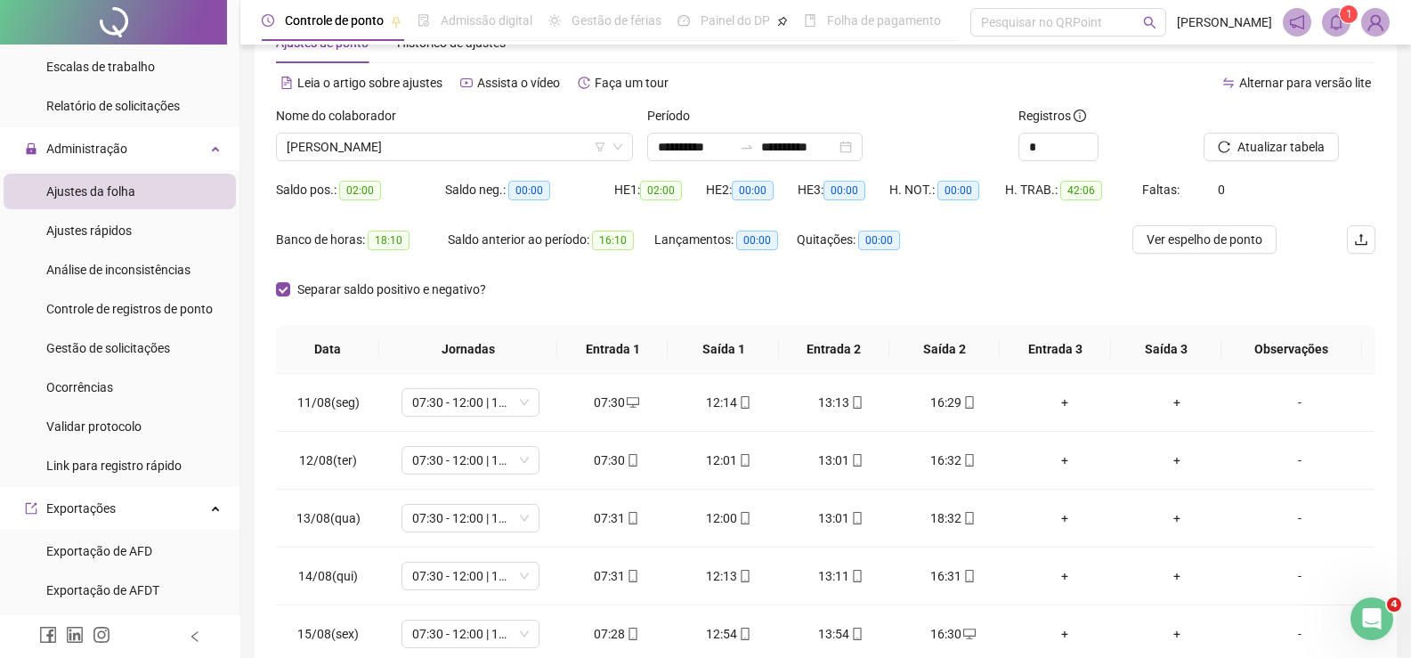
scroll to position [89, 0]
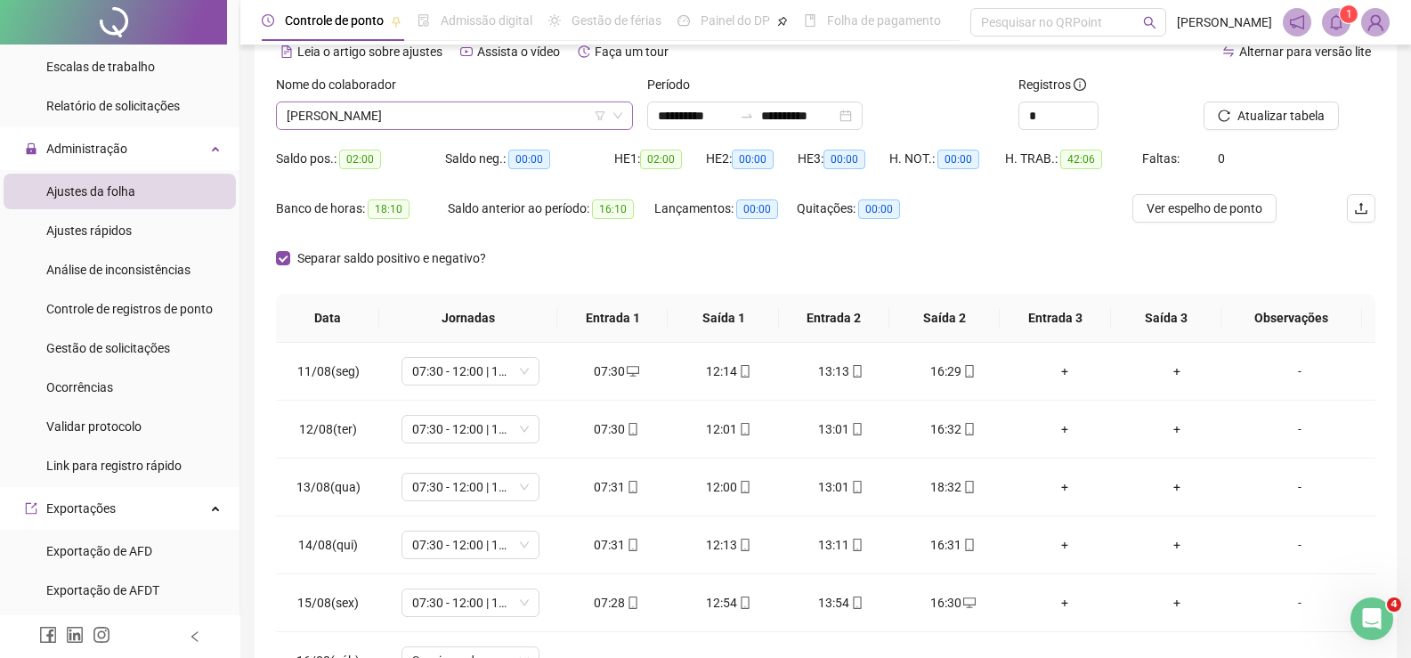
click at [513, 105] on span "[PERSON_NAME]" at bounding box center [455, 115] width 336 height 27
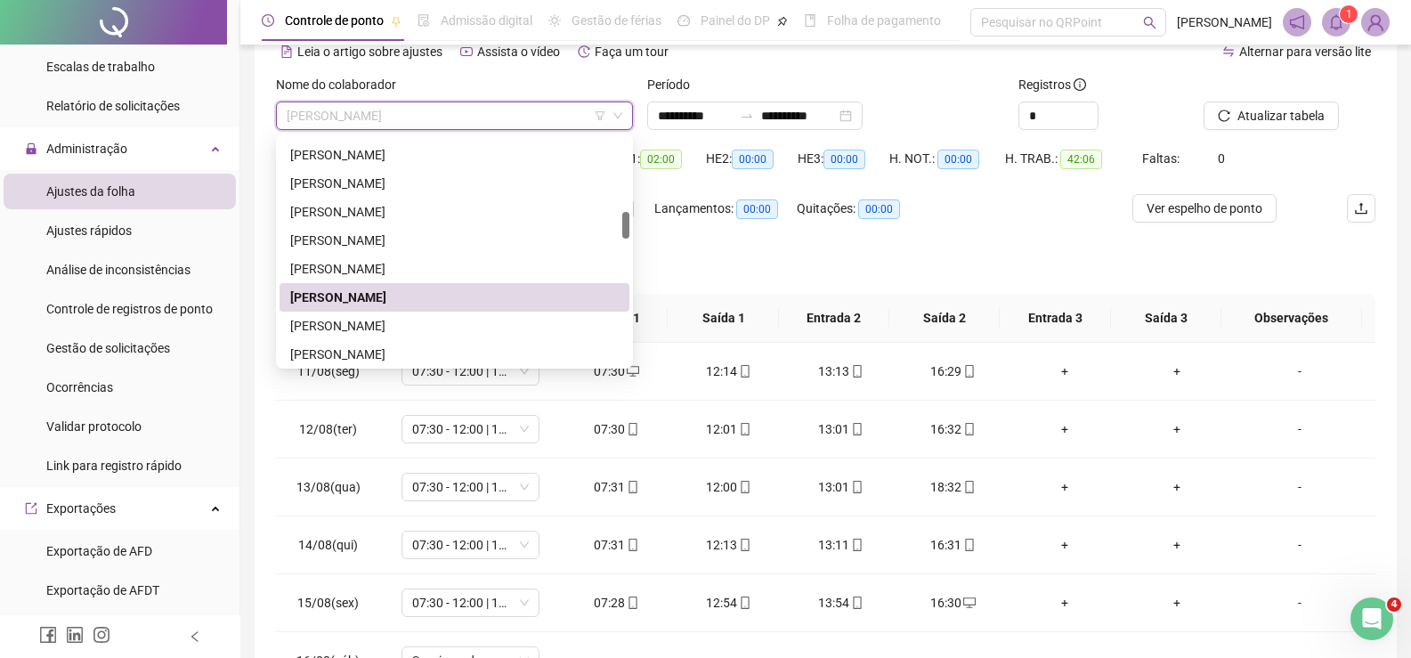
click at [414, 106] on span "[PERSON_NAME]" at bounding box center [455, 115] width 336 height 27
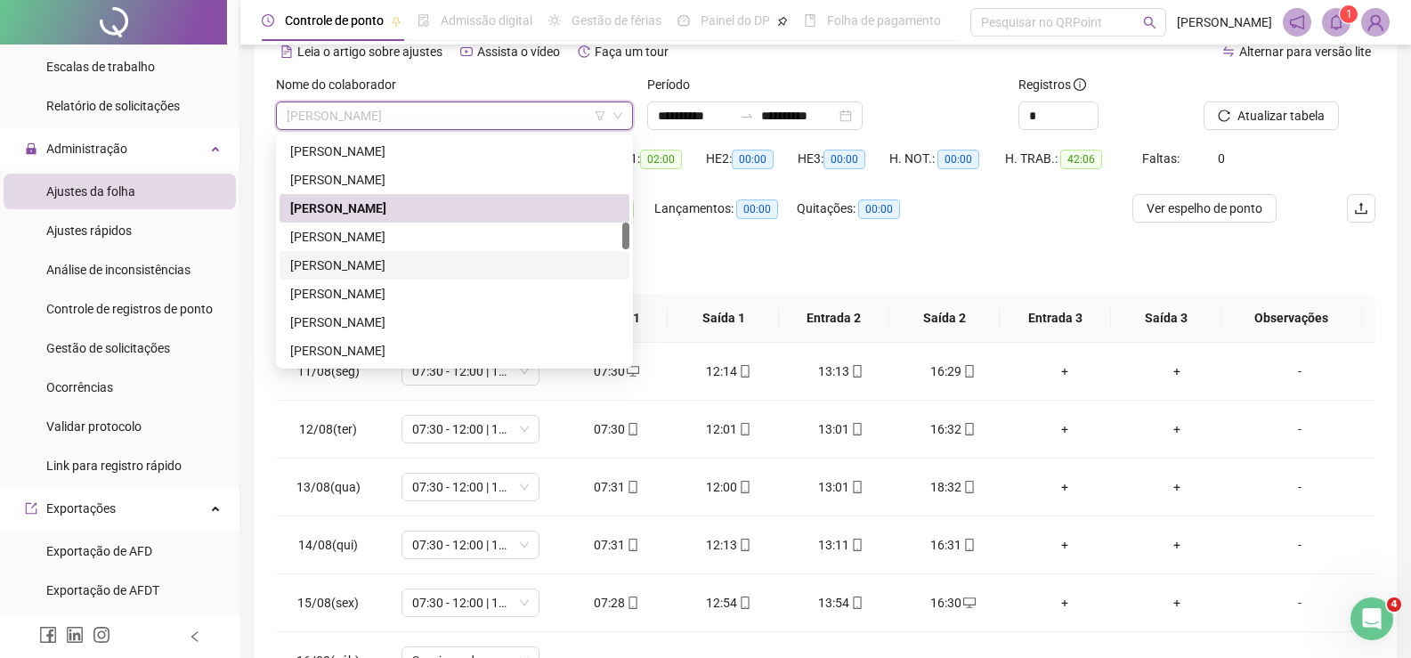
scroll to position [801, 0]
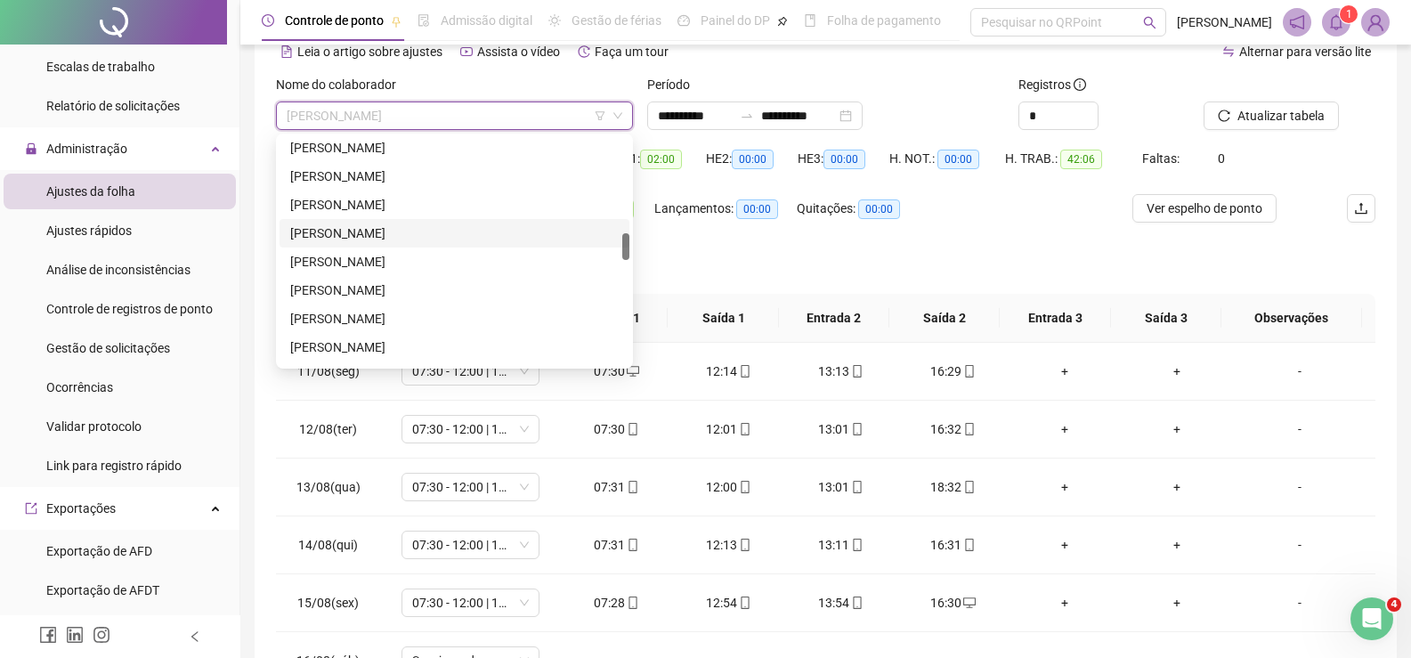
click at [425, 237] on div "[PERSON_NAME]" at bounding box center [454, 233] width 329 height 20
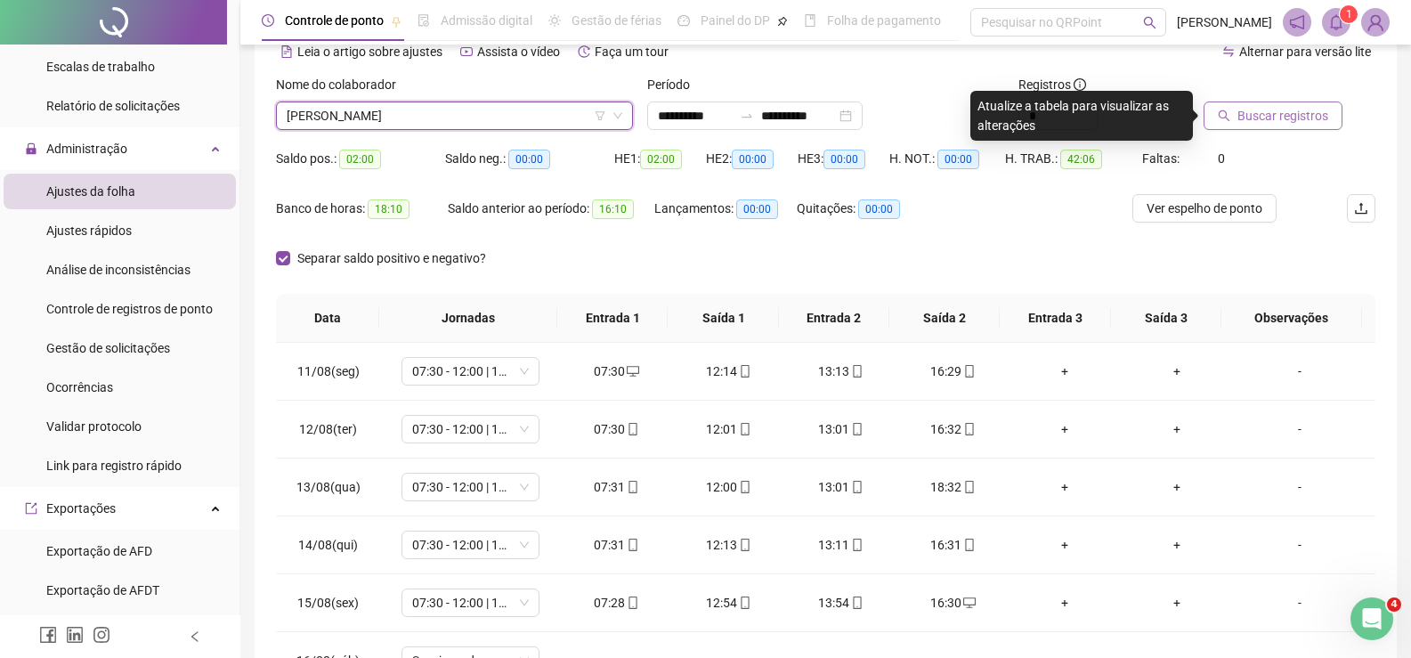
click at [1286, 114] on span "Buscar registros" at bounding box center [1283, 116] width 91 height 20
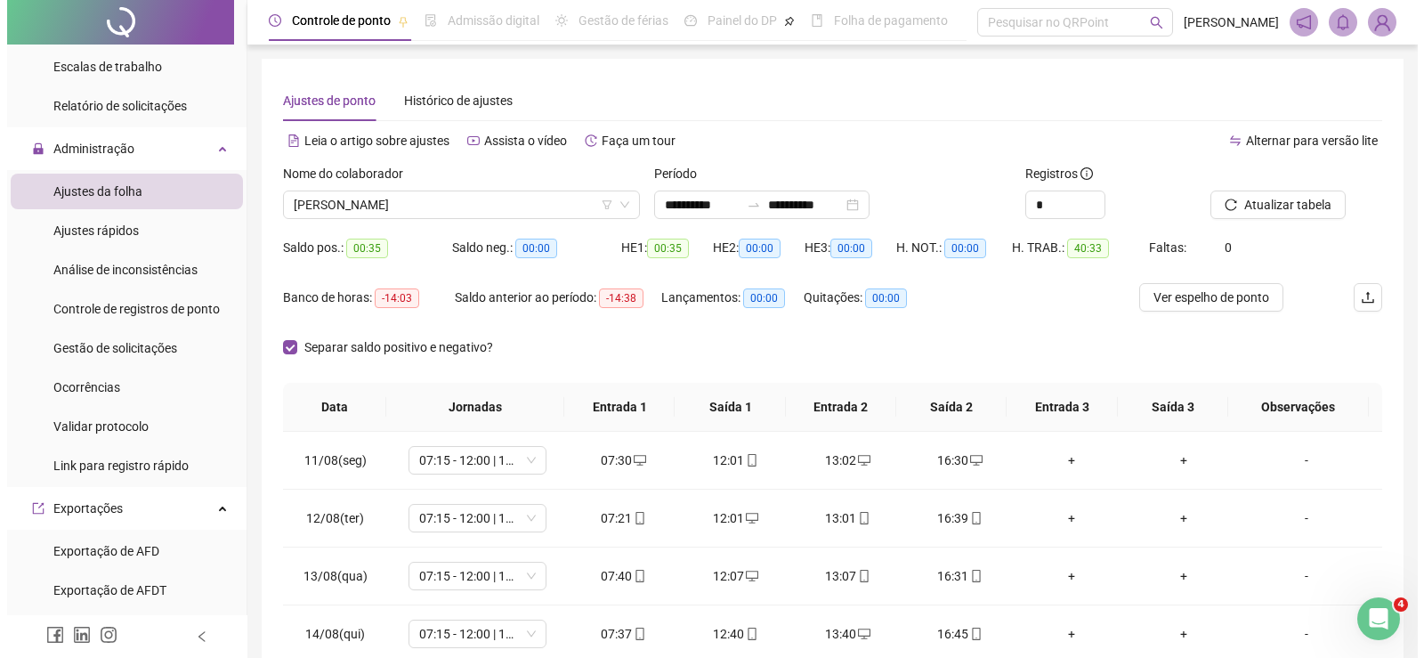
scroll to position [89, 0]
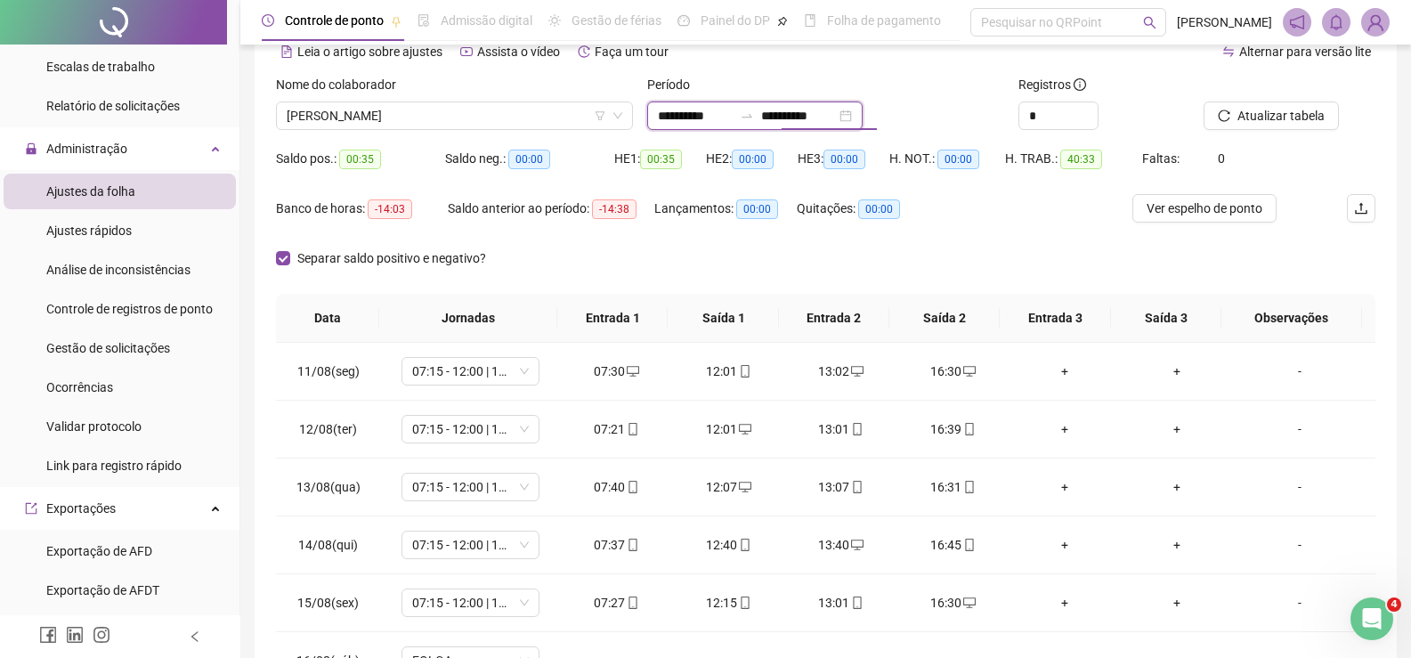
click at [816, 110] on input "**********" at bounding box center [798, 116] width 75 height 20
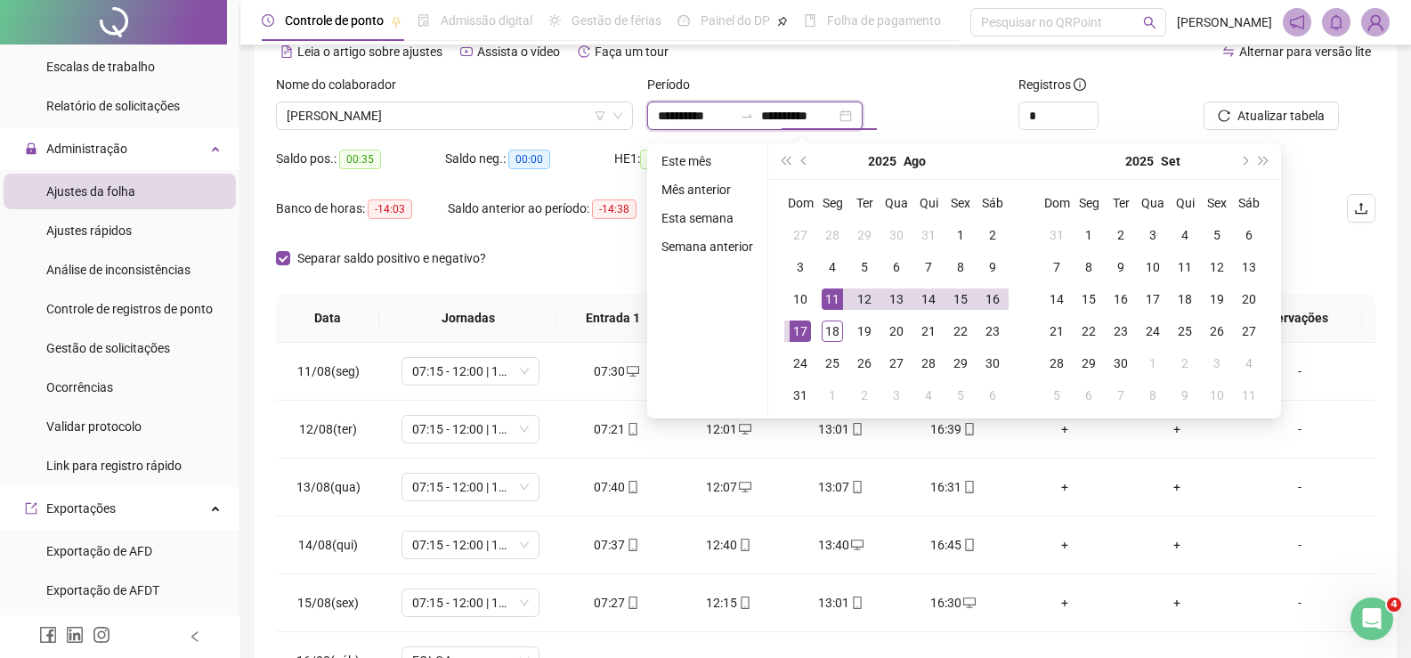
type input "**********"
click at [838, 293] on div "11" at bounding box center [832, 298] width 21 height 21
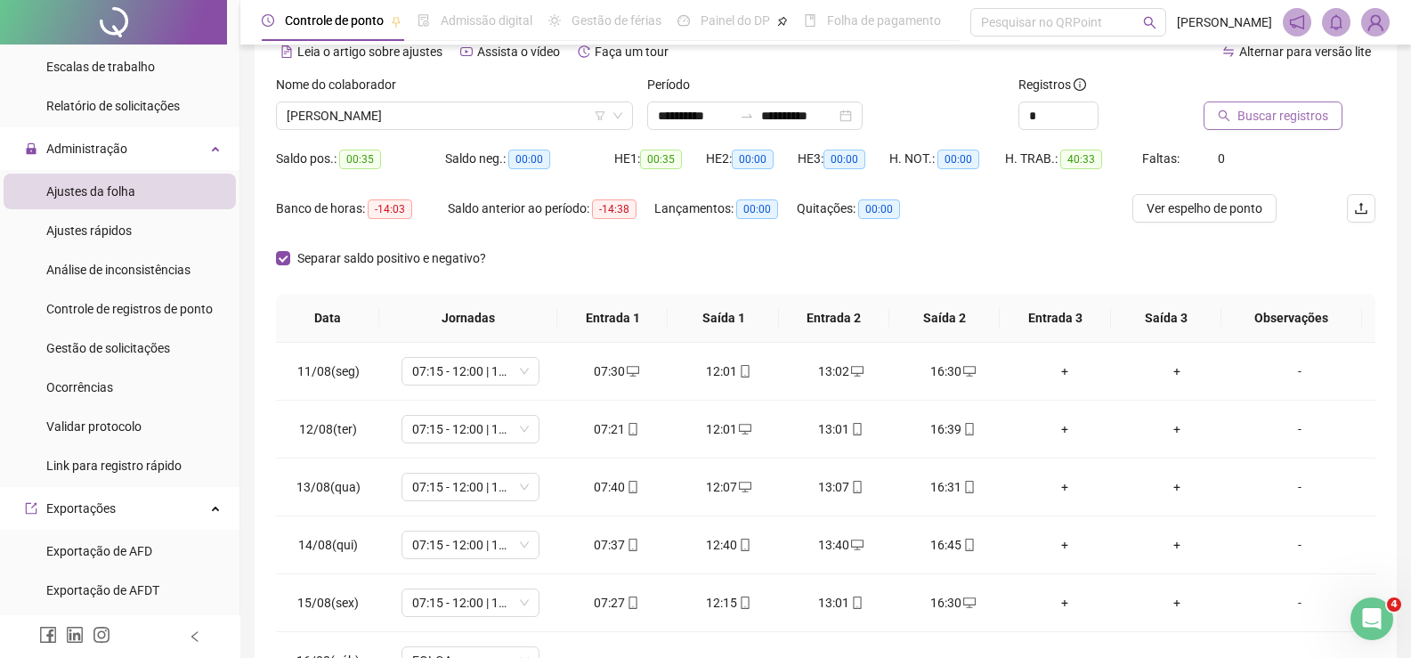
click at [1286, 115] on span "Buscar registros" at bounding box center [1283, 116] width 91 height 20
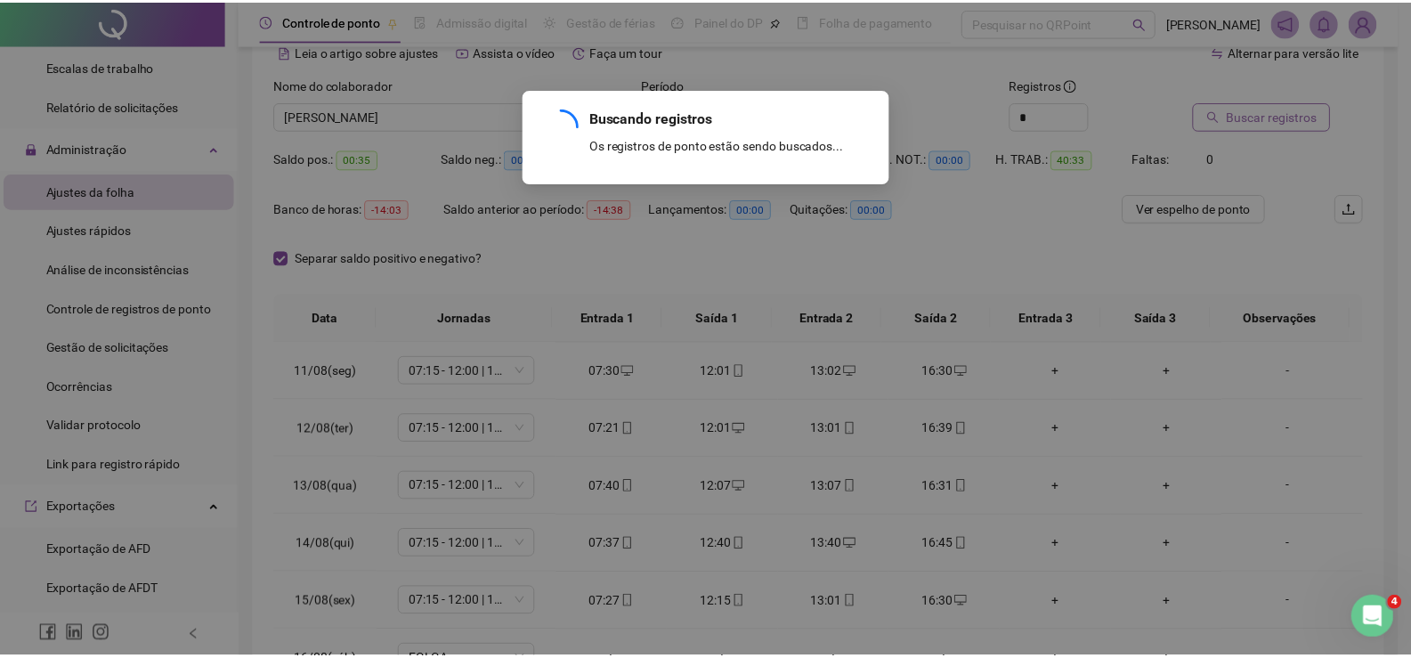
scroll to position [0, 0]
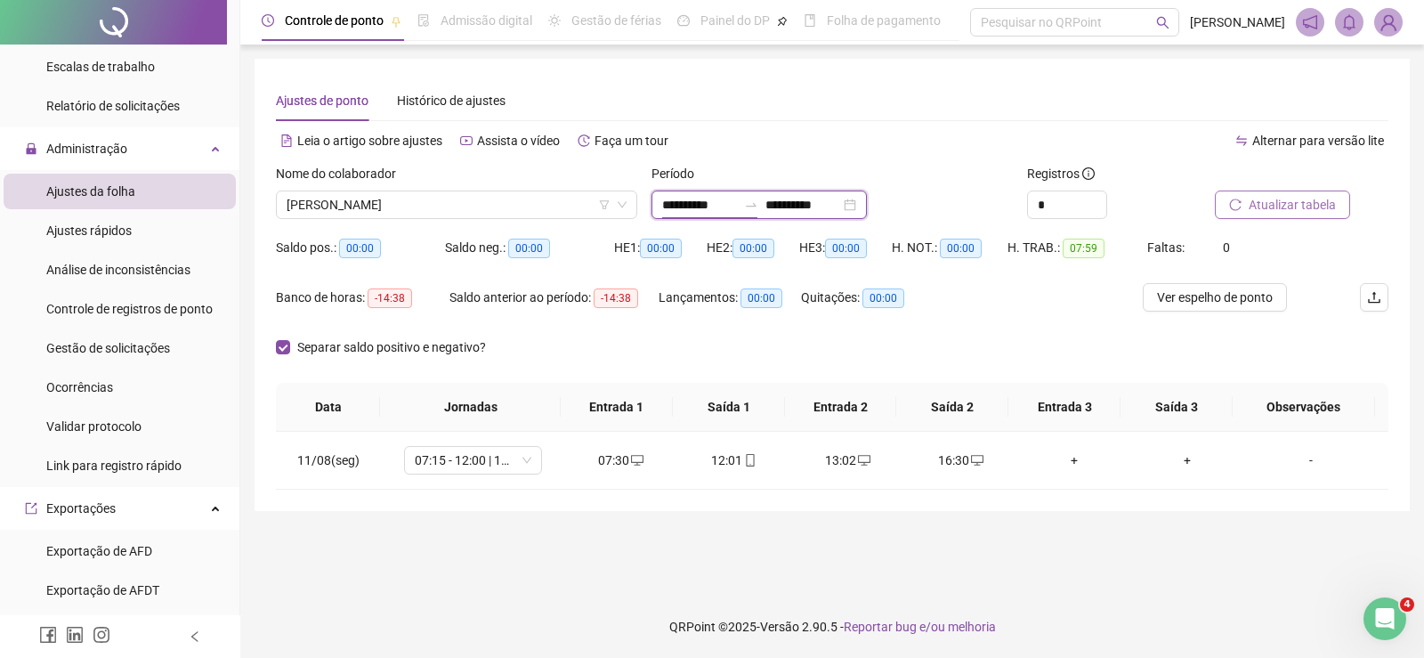
click at [690, 207] on input "**********" at bounding box center [699, 205] width 75 height 20
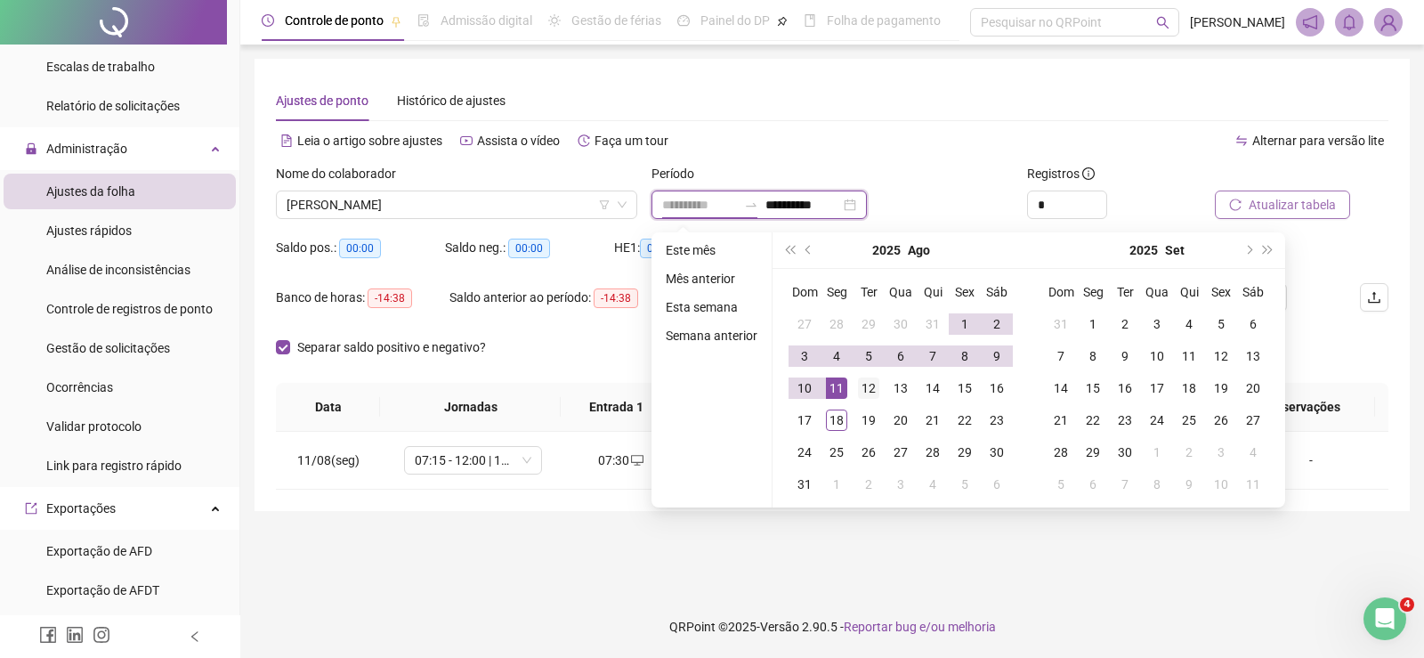
type input "**********"
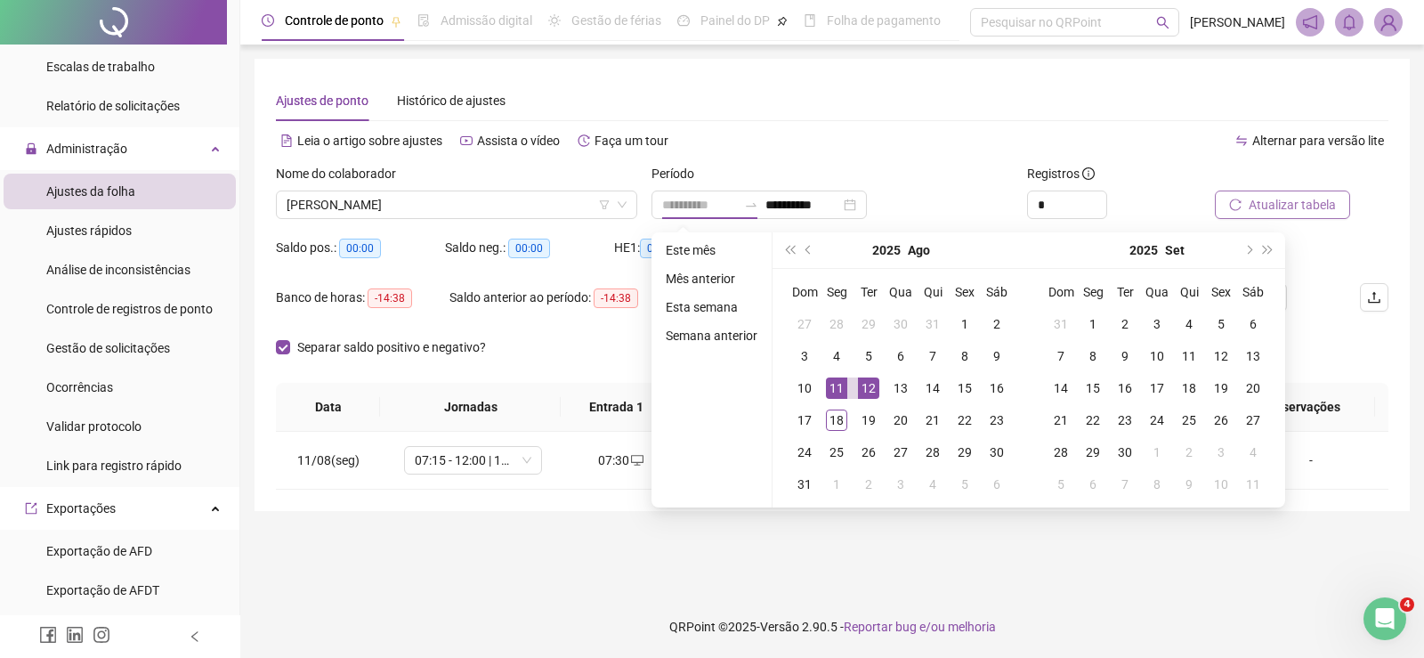
click at [873, 386] on div "12" at bounding box center [868, 387] width 21 height 21
type input "**********"
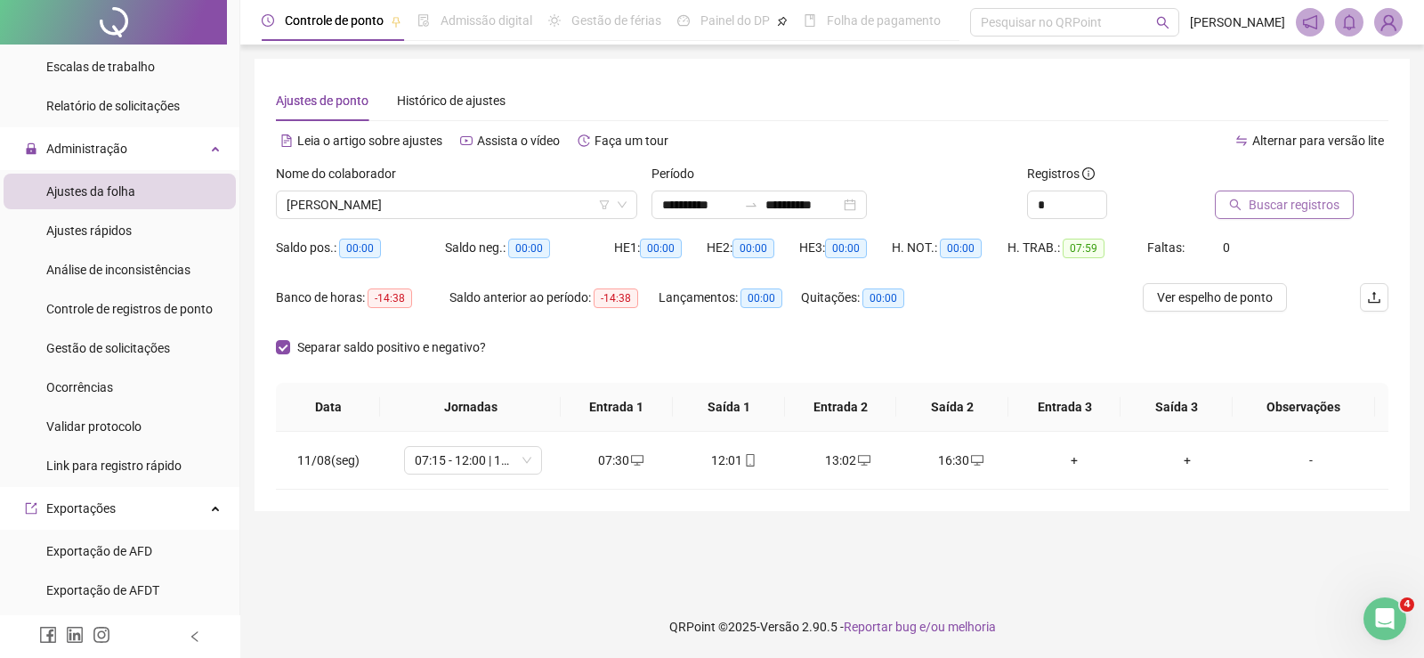
click at [1293, 201] on span "Buscar registros" at bounding box center [1294, 205] width 91 height 20
drag, startPoint x: 613, startPoint y: 462, endPoint x: 769, endPoint y: 460, distance: 155.8
click at [769, 460] on tr "12/08(ter) 07:15 - 12:00 | 13:00 - 16:15 07:21 12:01 13:01 16:39 + + -" at bounding box center [832, 461] width 1113 height 58
drag, startPoint x: 799, startPoint y: 459, endPoint x: 1027, endPoint y: 468, distance: 228.1
click at [1027, 468] on tr "12/08(ter) 07:15 - 12:00 | 13:00 - 16:15 07:21 12:01 13:01 16:39 + + -" at bounding box center [832, 461] width 1113 height 58
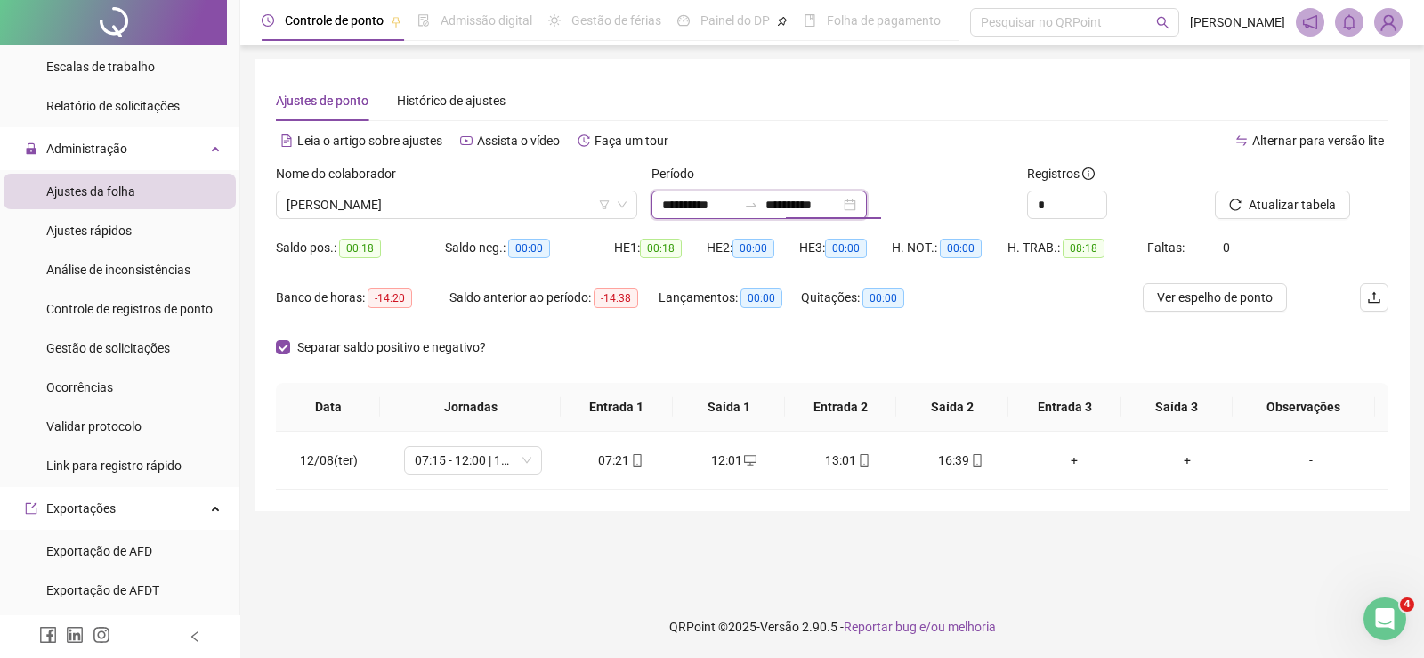
click at [699, 199] on input "**********" at bounding box center [699, 205] width 75 height 20
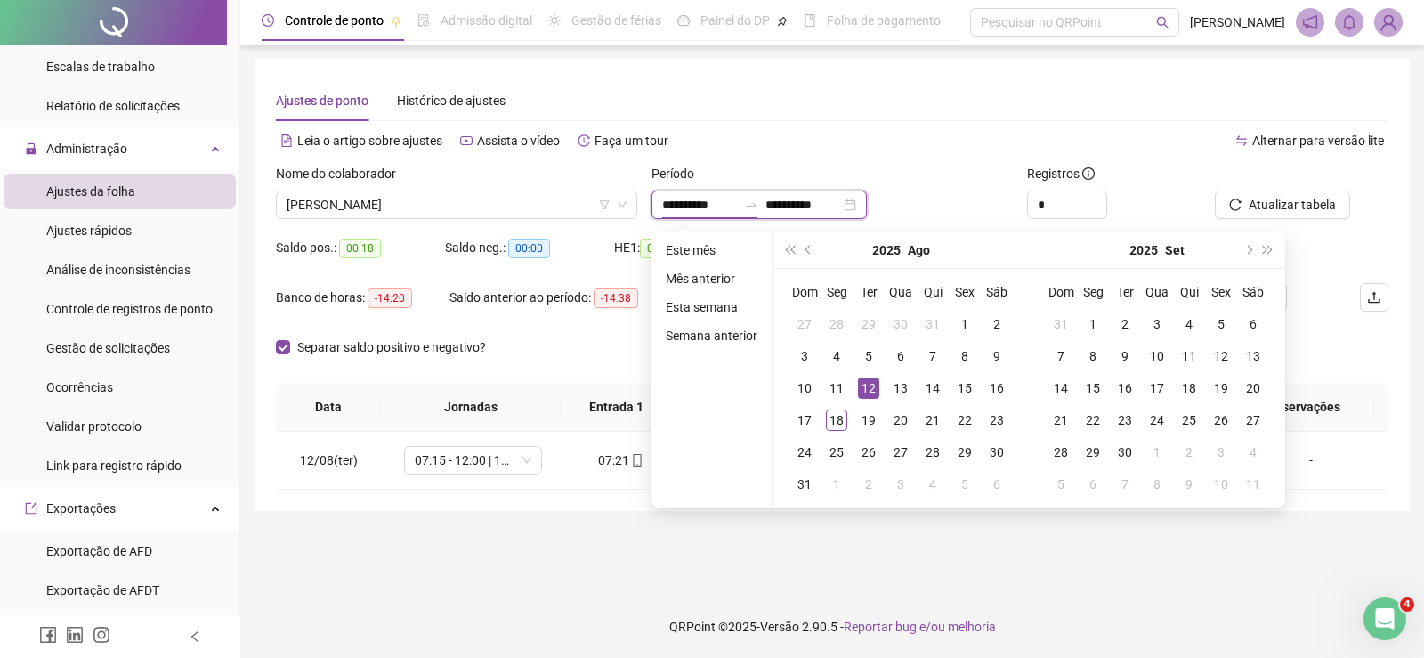
type input "**********"
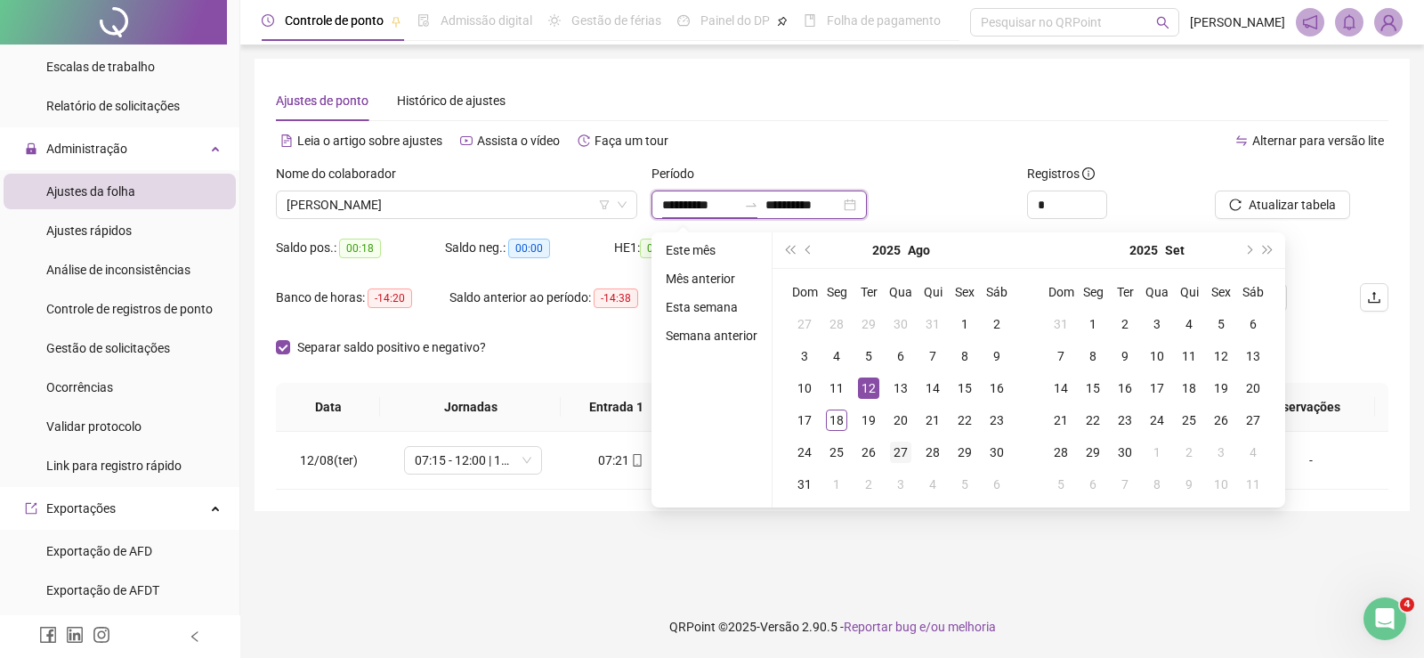
type input "**********"
click at [903, 389] on div "13" at bounding box center [900, 387] width 21 height 21
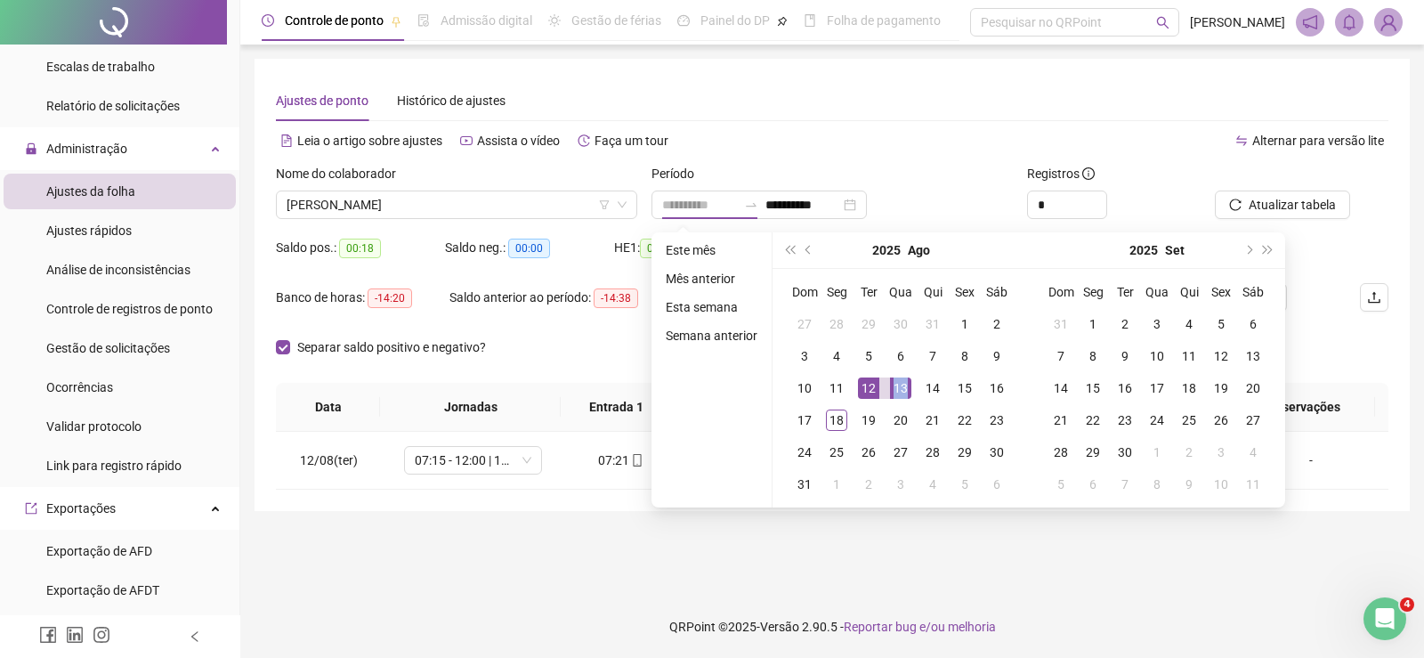
click at [903, 389] on div "13" at bounding box center [900, 387] width 21 height 21
type input "**********"
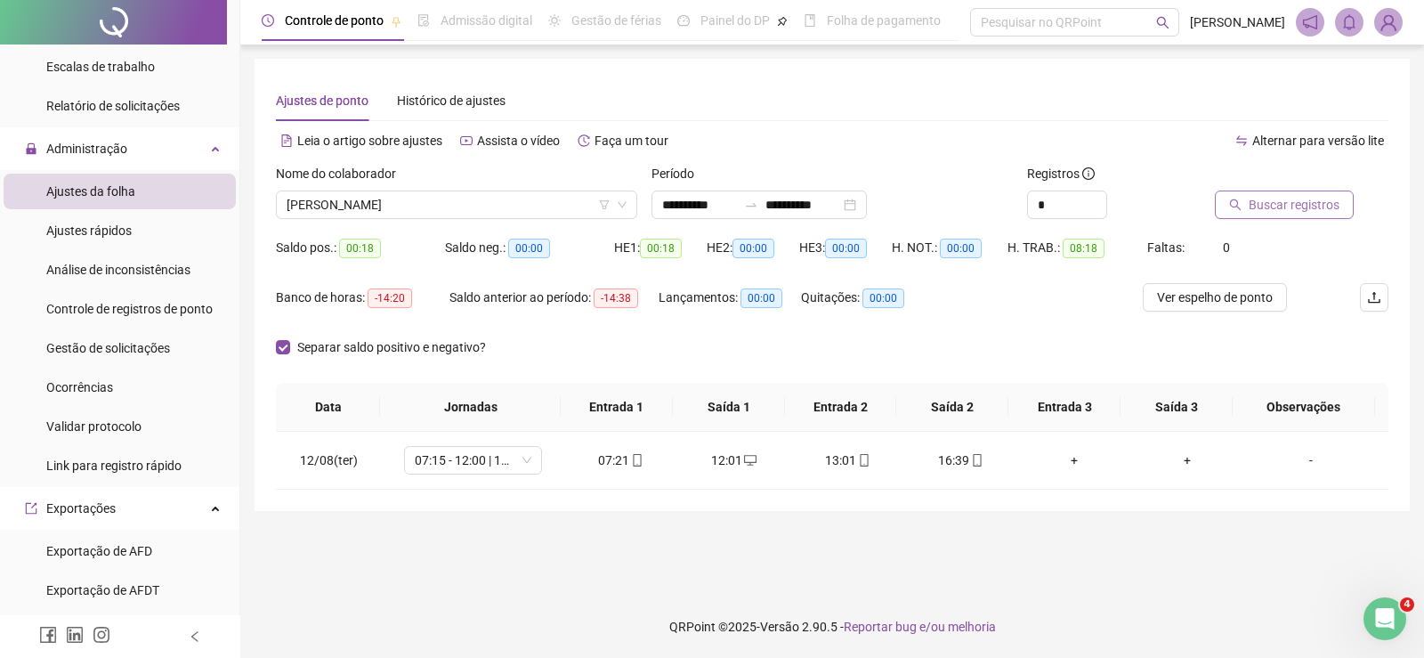
click at [1270, 206] on span "Buscar registros" at bounding box center [1294, 205] width 91 height 20
click at [690, 207] on input "**********" at bounding box center [699, 205] width 75 height 20
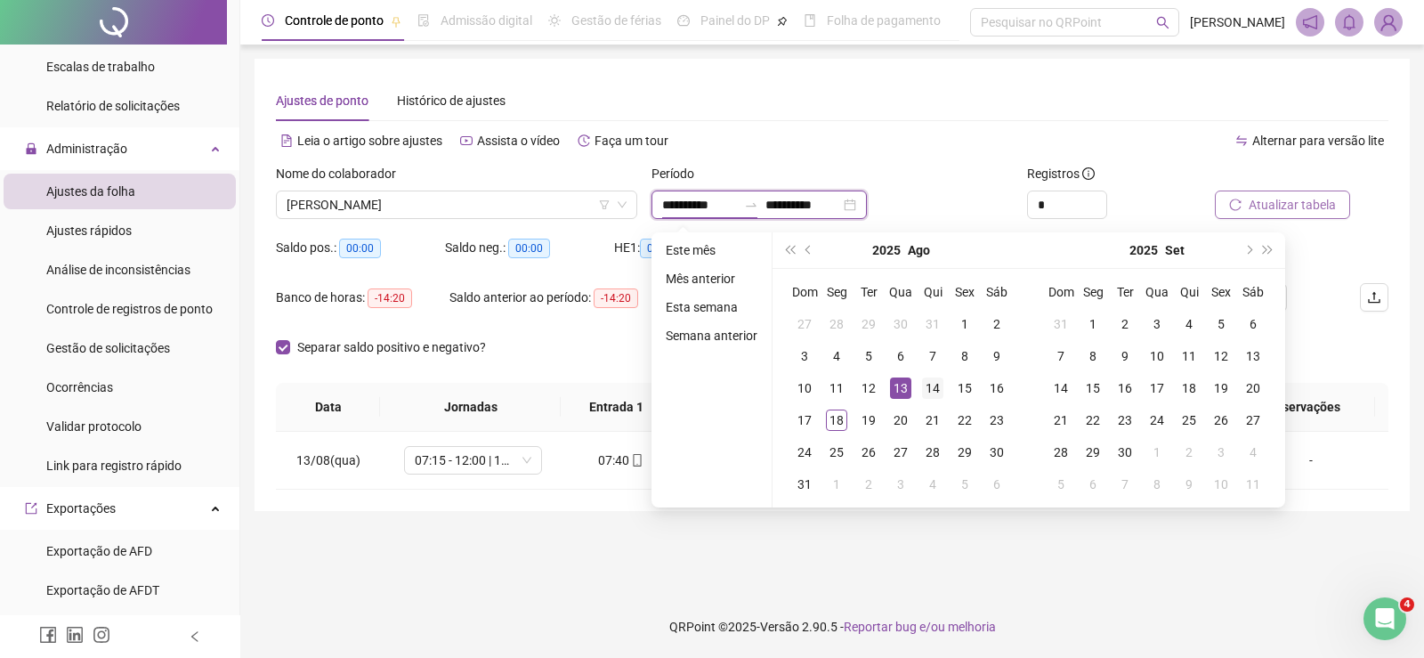
type input "**********"
click at [927, 390] on div "14" at bounding box center [932, 387] width 21 height 21
click at [928, 390] on div "14" at bounding box center [932, 387] width 21 height 21
type input "**********"
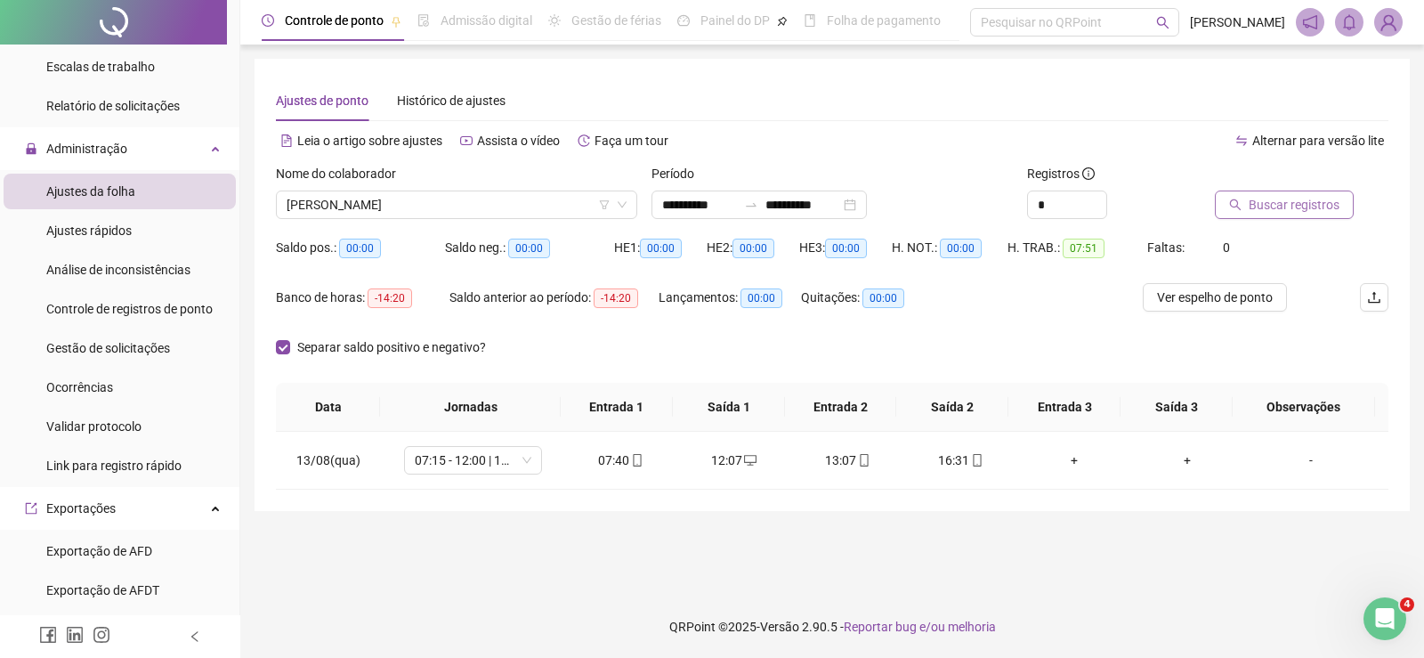
click at [1266, 198] on span "Buscar registros" at bounding box center [1294, 205] width 91 height 20
click at [697, 217] on div "**********" at bounding box center [759, 205] width 215 height 28
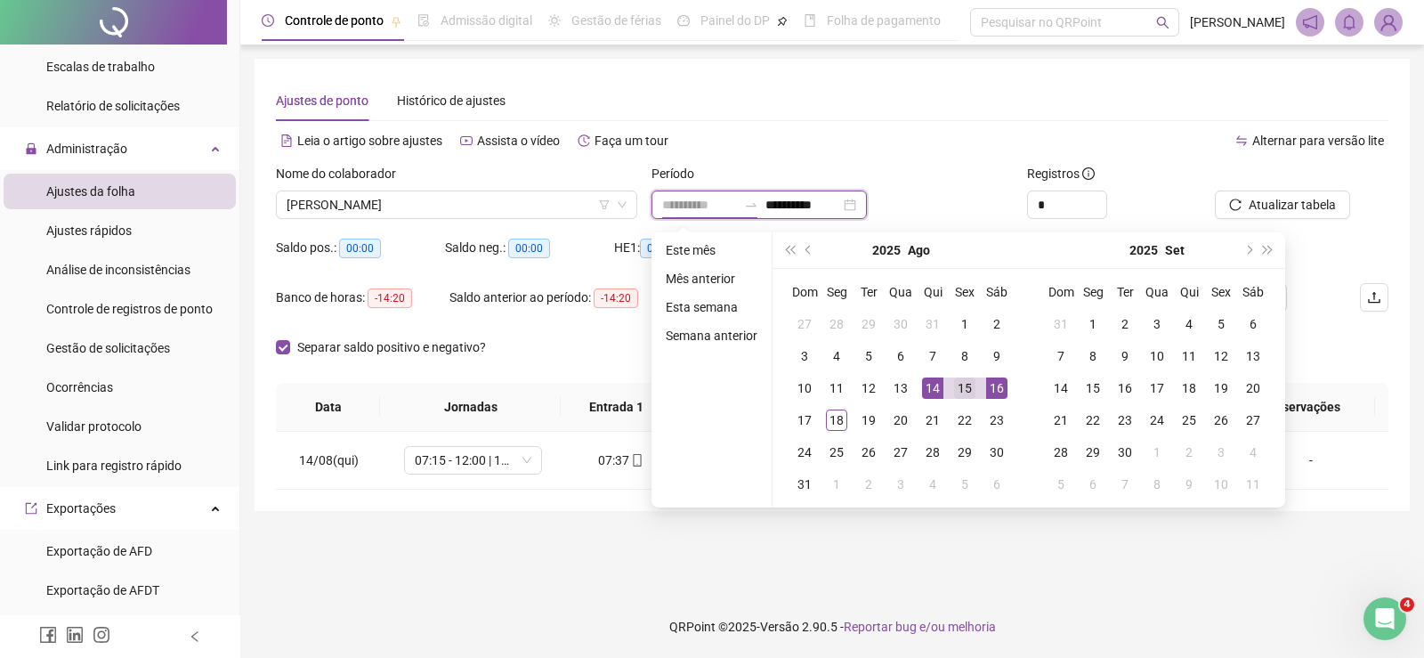
type input "**********"
click at [970, 386] on div "15" at bounding box center [964, 387] width 21 height 21
type input "**********"
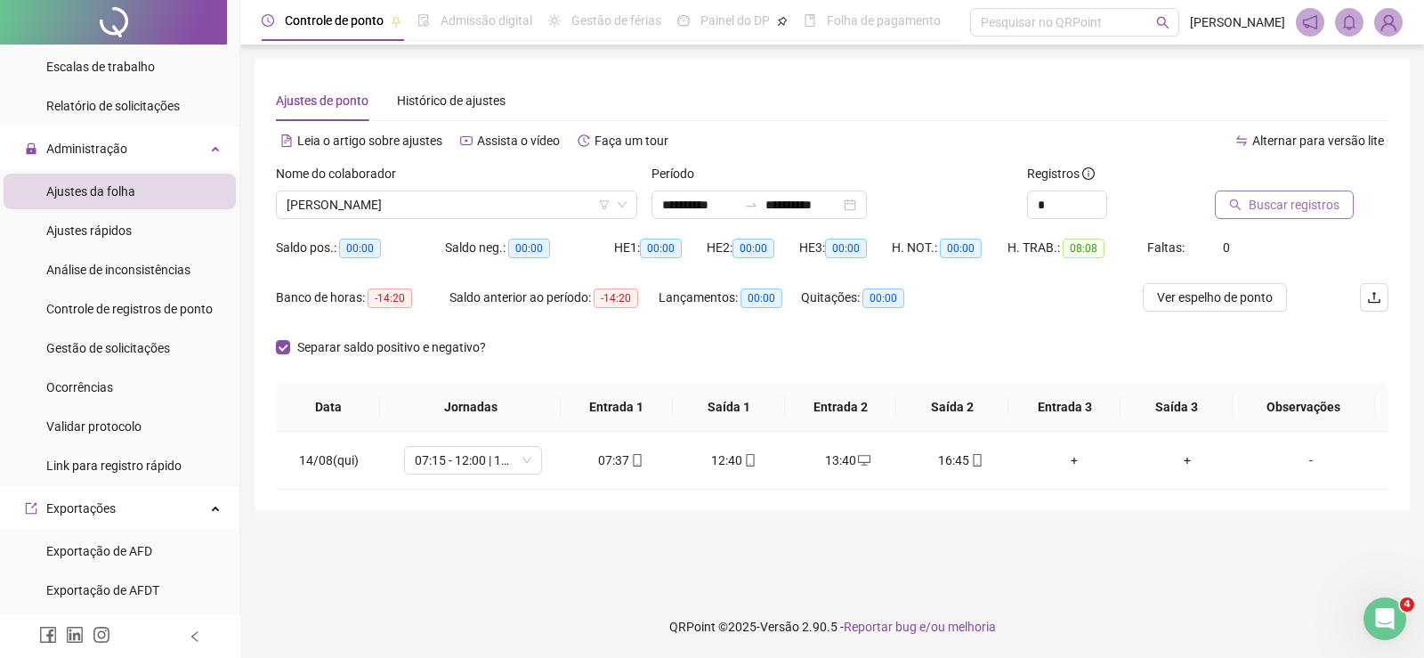
click at [1252, 200] on span "Buscar registros" at bounding box center [1294, 205] width 91 height 20
drag, startPoint x: 611, startPoint y: 462, endPoint x: 723, endPoint y: 452, distance: 112.6
click at [723, 452] on tr "15/08(sex) 07:15 - 12:00 | 13:00 - 16:15 07:27 12:15 13:01 16:30 + + -" at bounding box center [832, 461] width 1113 height 58
click at [602, 510] on div "**********" at bounding box center [833, 285] width 1156 height 452
drag, startPoint x: 562, startPoint y: 465, endPoint x: 774, endPoint y: 462, distance: 211.9
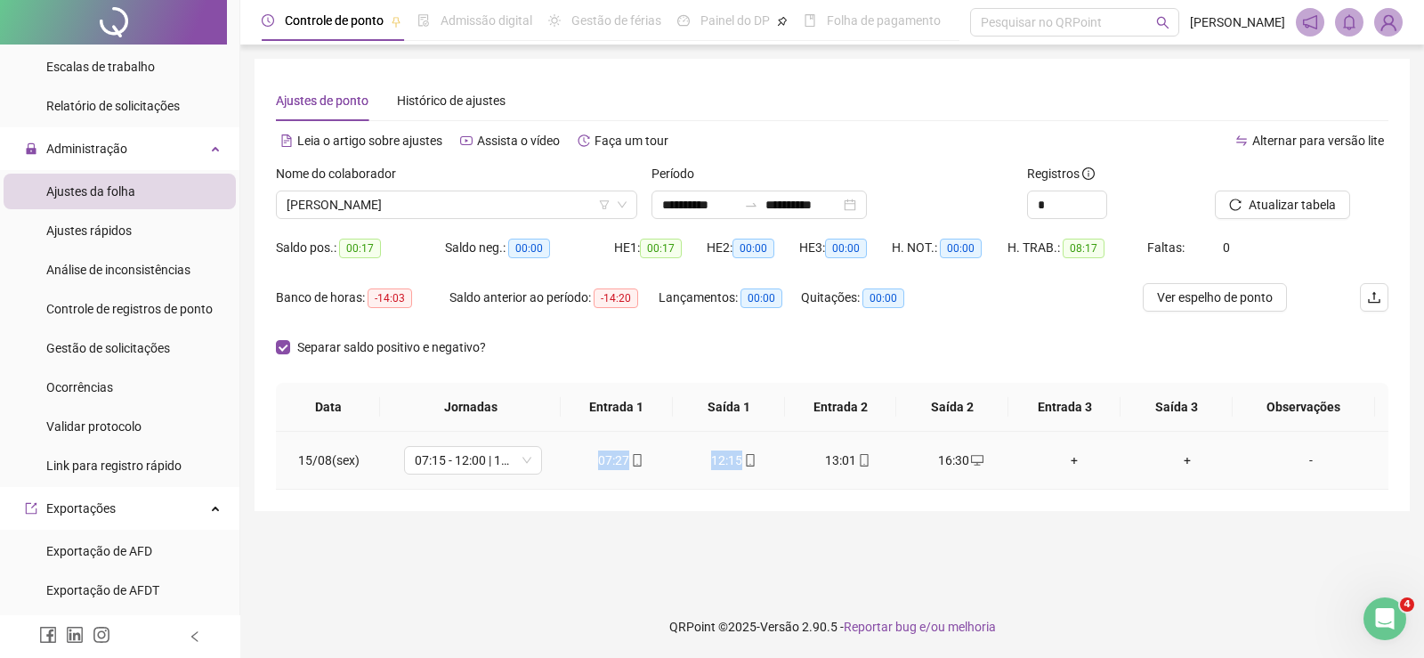
click at [774, 462] on tr "15/08(sex) 07:15 - 12:00 | 13:00 - 16:15 07:27 12:15 13:01 16:30 + + -" at bounding box center [832, 461] width 1113 height 58
drag, startPoint x: 812, startPoint y: 461, endPoint x: 985, endPoint y: 463, distance: 172.7
click at [985, 463] on tr "15/08(sex) 07:15 - 12:00 | 13:00 - 16:15 07:27 12:15 13:01 16:30 + + -" at bounding box center [832, 461] width 1113 height 58
click at [681, 199] on input "**********" at bounding box center [699, 205] width 75 height 20
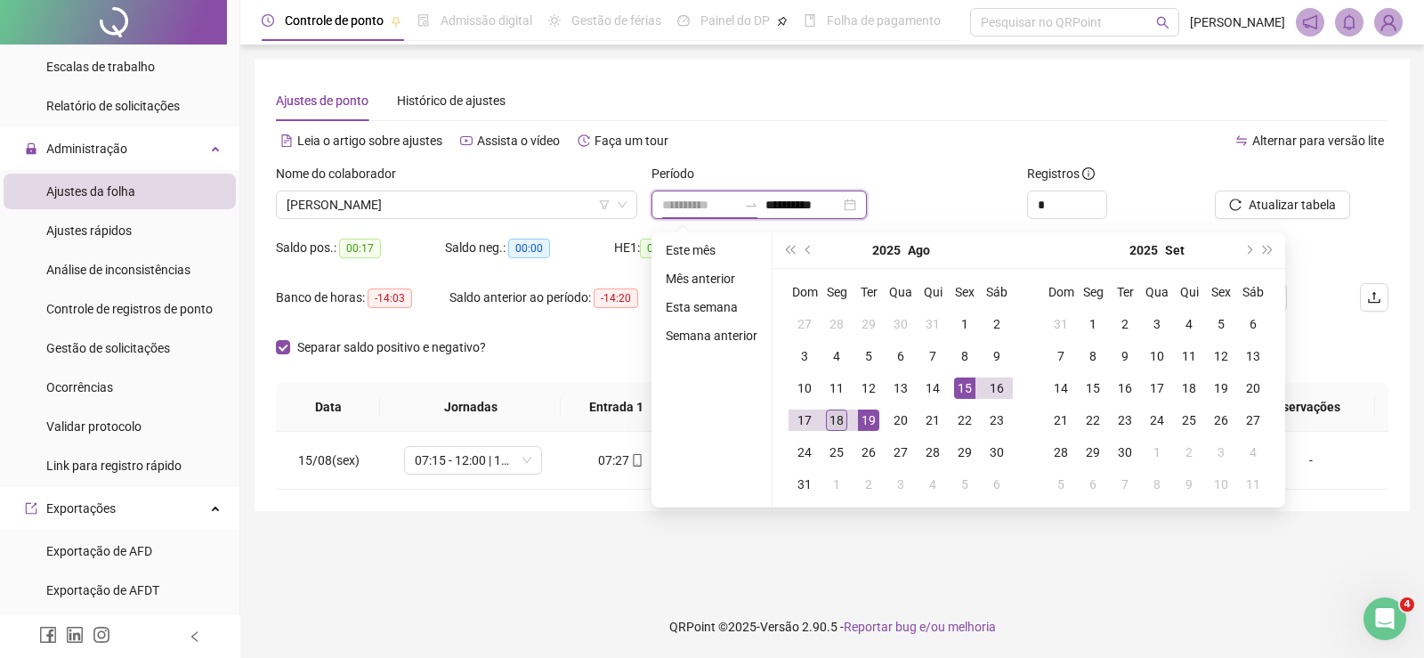
type input "**********"
click at [838, 423] on div "18" at bounding box center [836, 420] width 21 height 21
type input "**********"
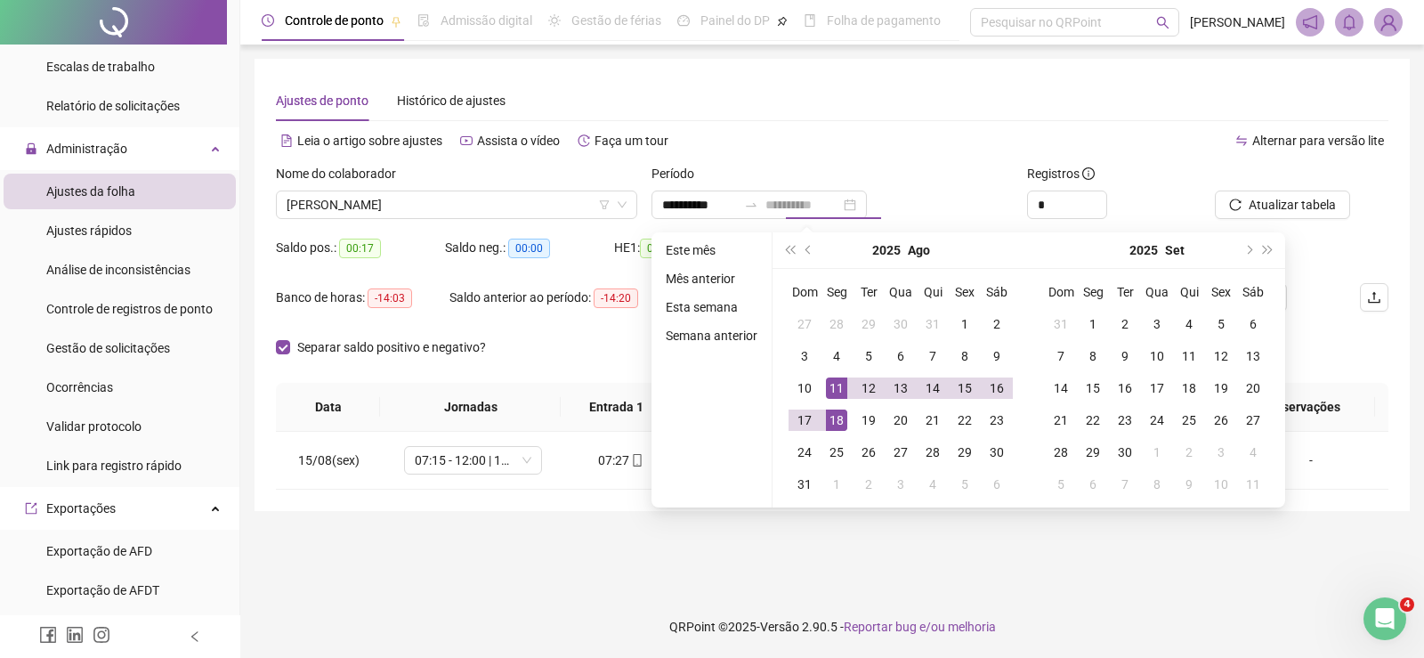
click at [833, 396] on div "11" at bounding box center [836, 387] width 21 height 21
type input "**********"
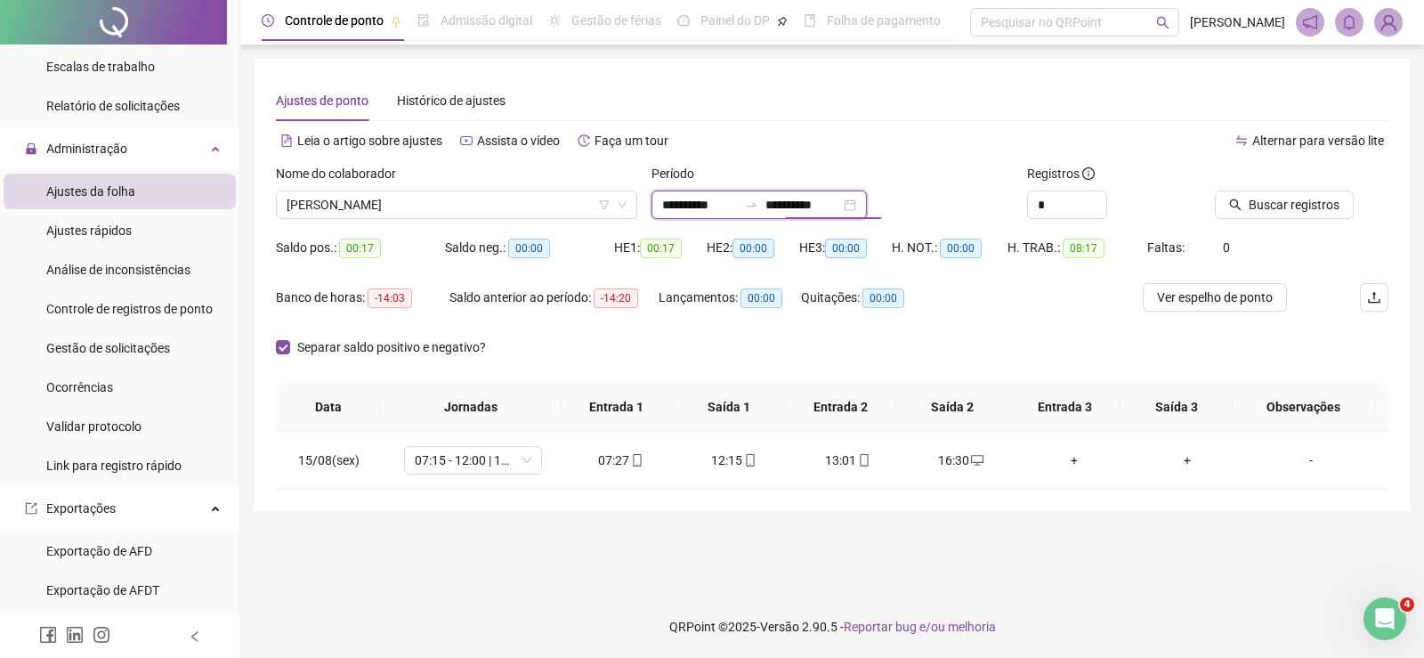
click at [828, 210] on input "**********" at bounding box center [803, 205] width 75 height 20
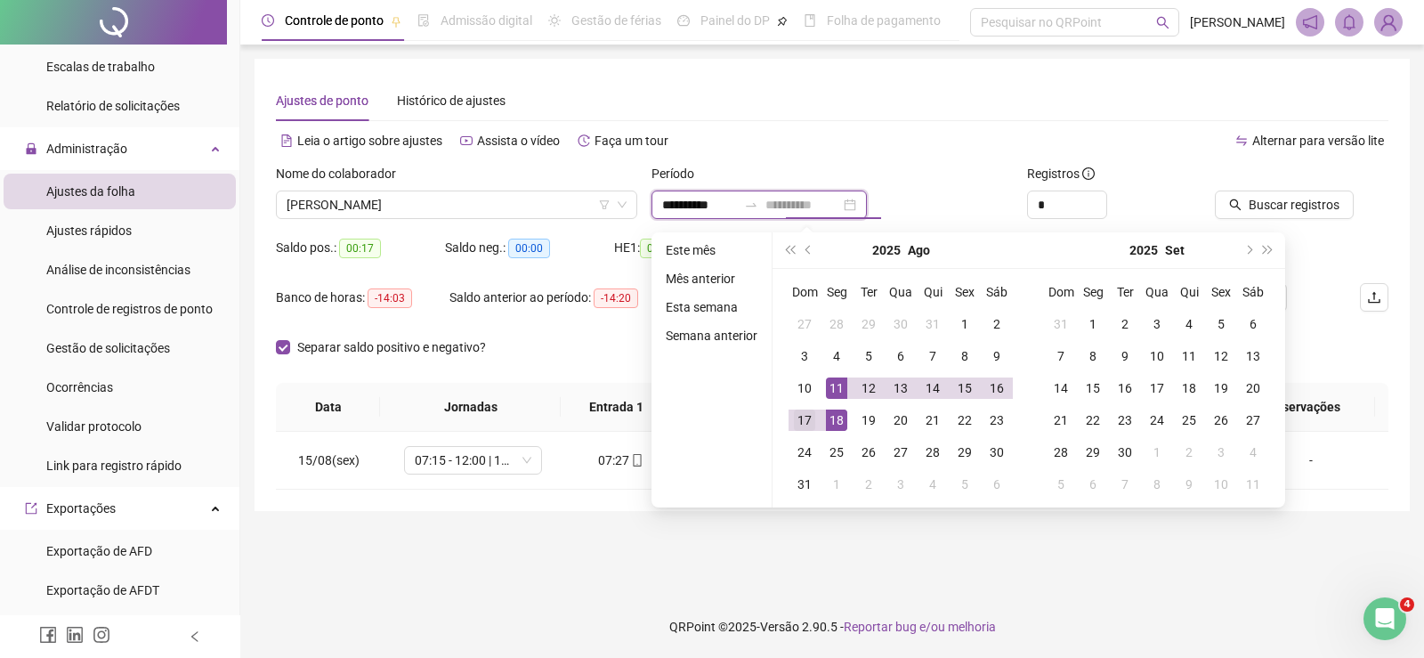
type input "**********"
click at [800, 420] on div "17" at bounding box center [804, 420] width 21 height 21
type input "**********"
click at [1295, 198] on span "Buscar registros" at bounding box center [1294, 205] width 91 height 20
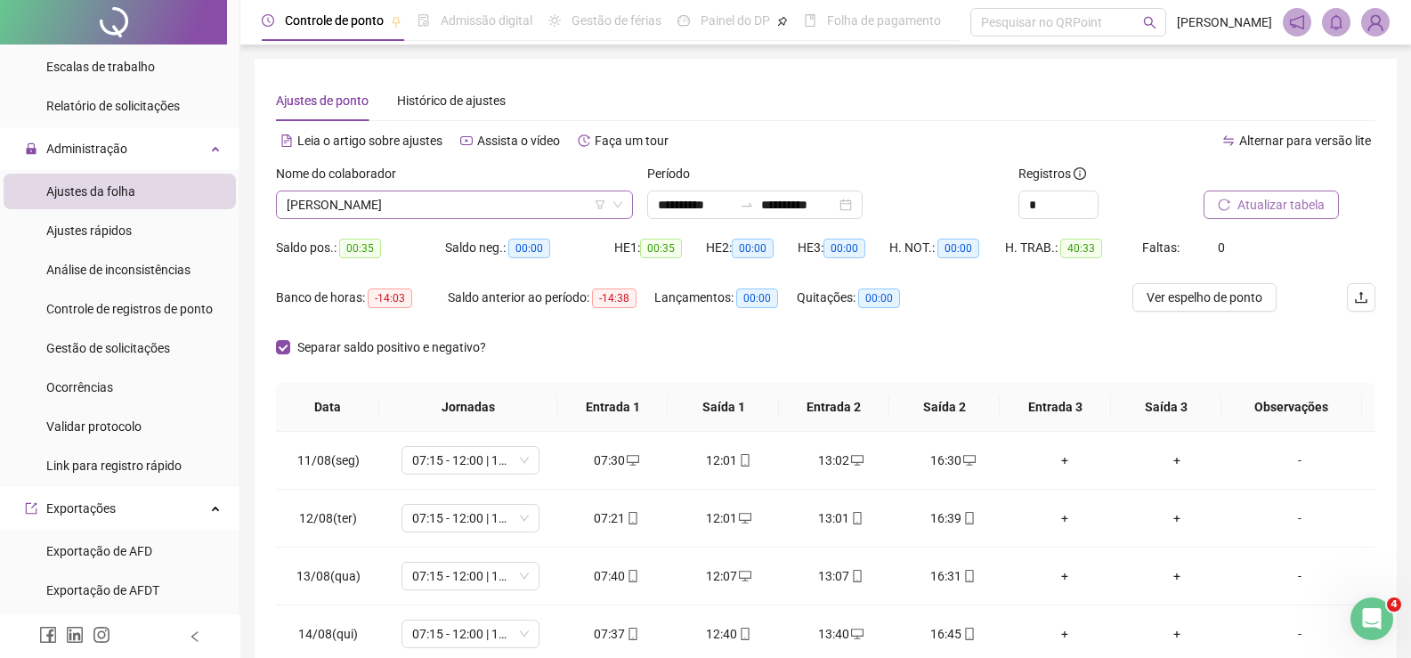
click at [380, 205] on span "[PERSON_NAME]" at bounding box center [455, 204] width 336 height 27
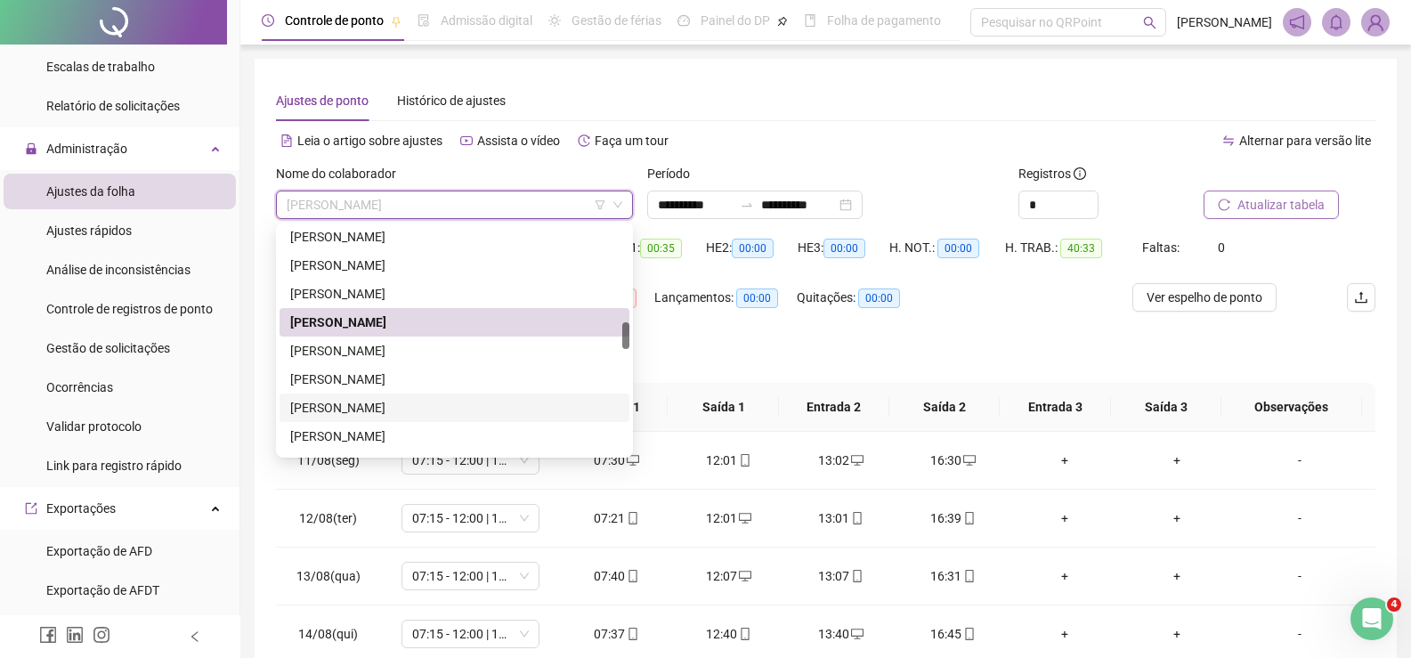
click at [399, 409] on div "LEANDRO CAMPANHA DA SILVA" at bounding box center [454, 408] width 329 height 20
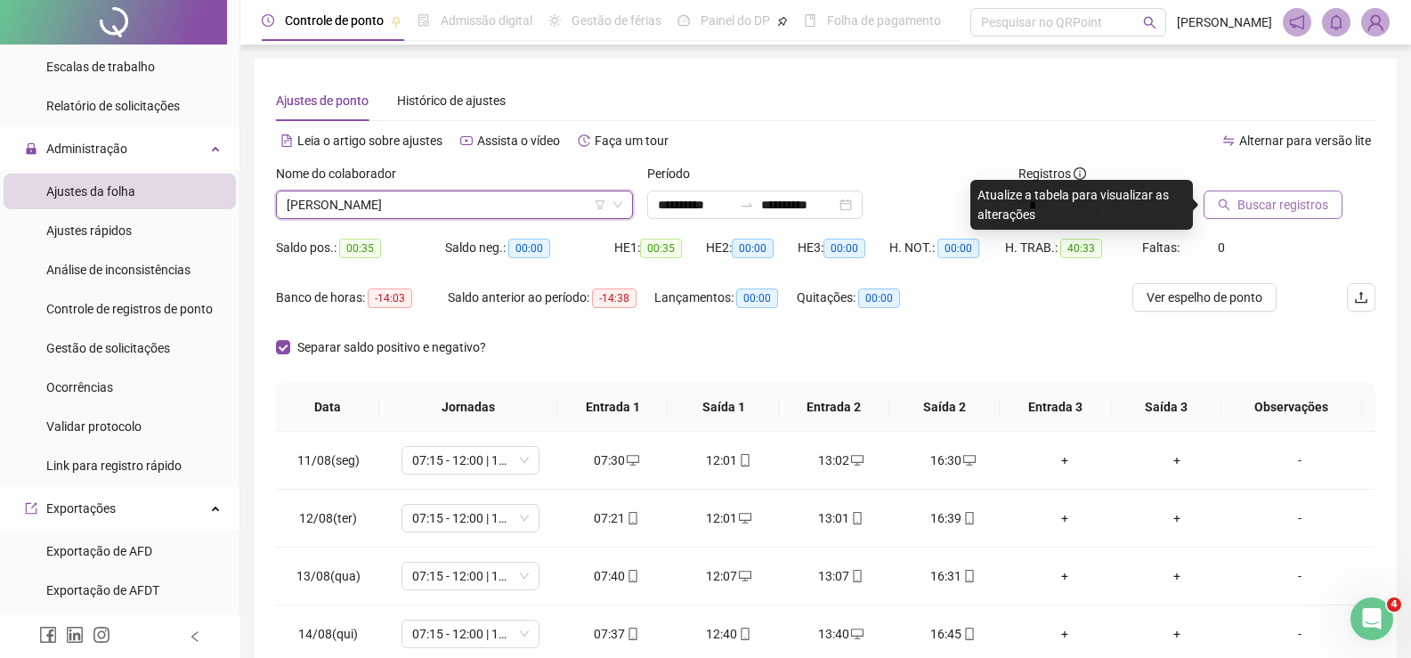
click at [1319, 200] on span "Buscar registros" at bounding box center [1283, 205] width 91 height 20
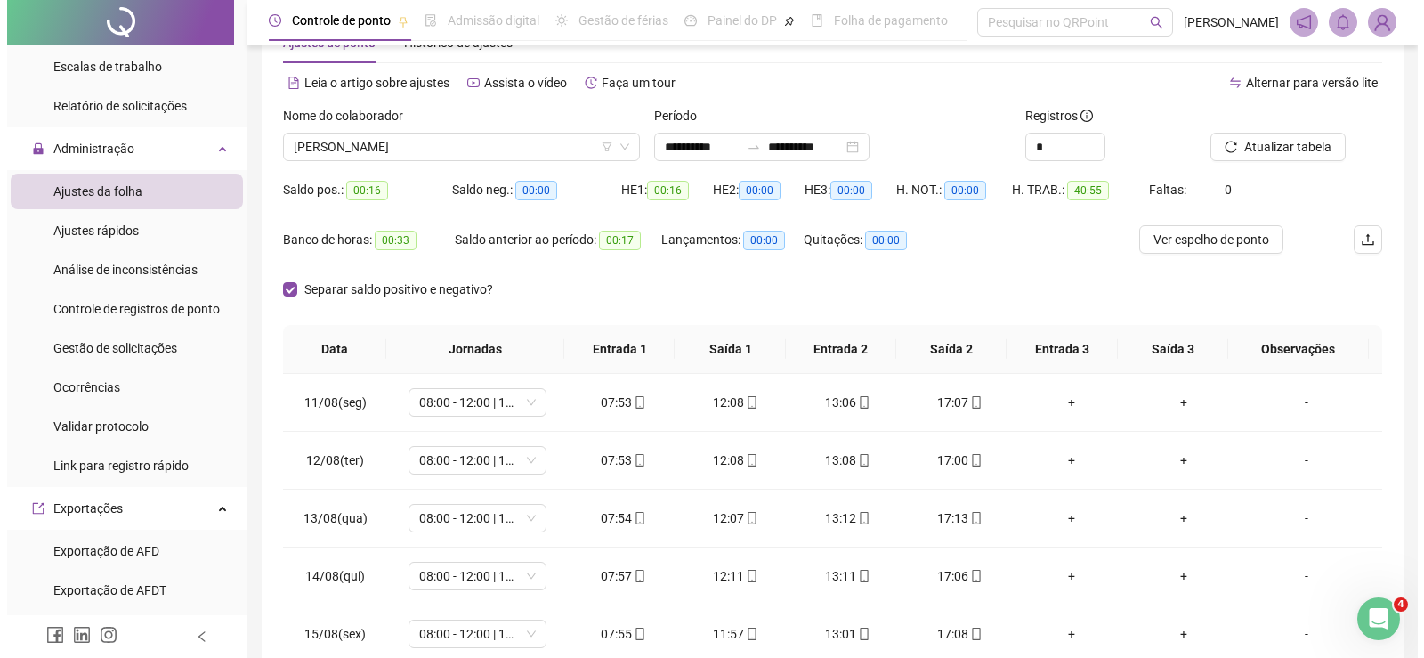
scroll to position [89, 0]
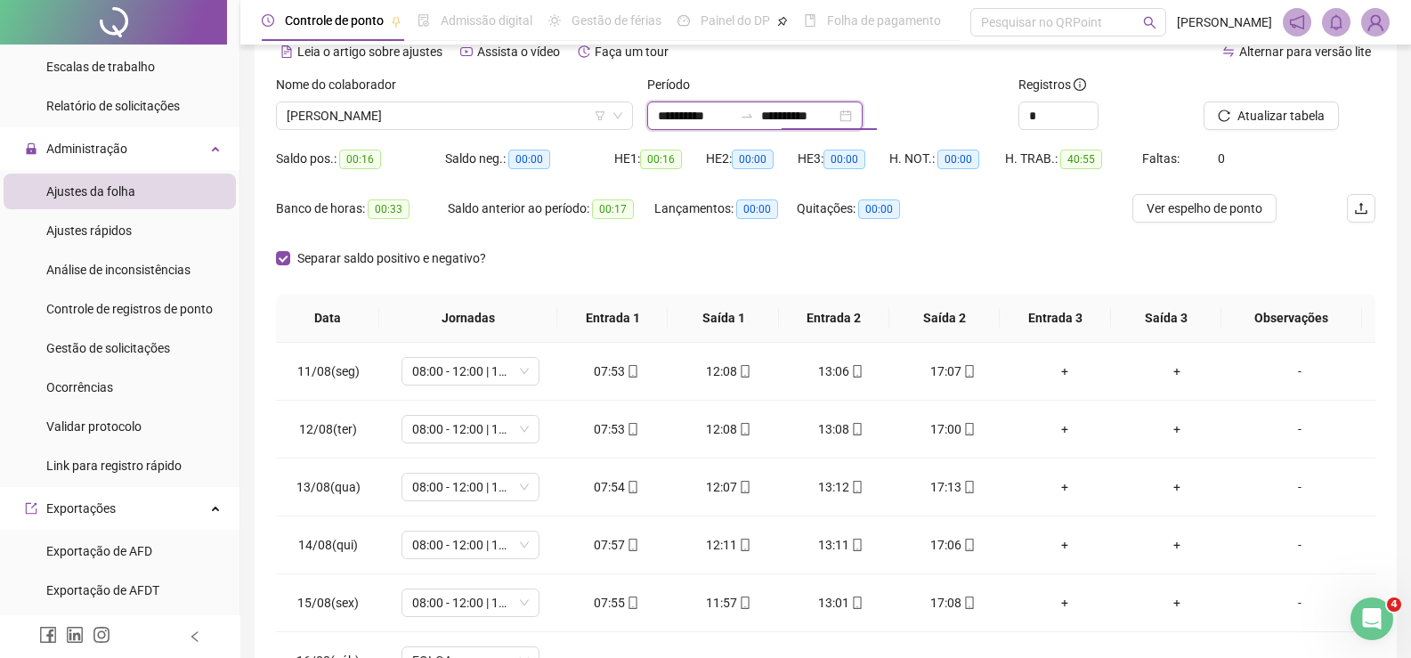
click at [817, 118] on input "**********" at bounding box center [798, 116] width 75 height 20
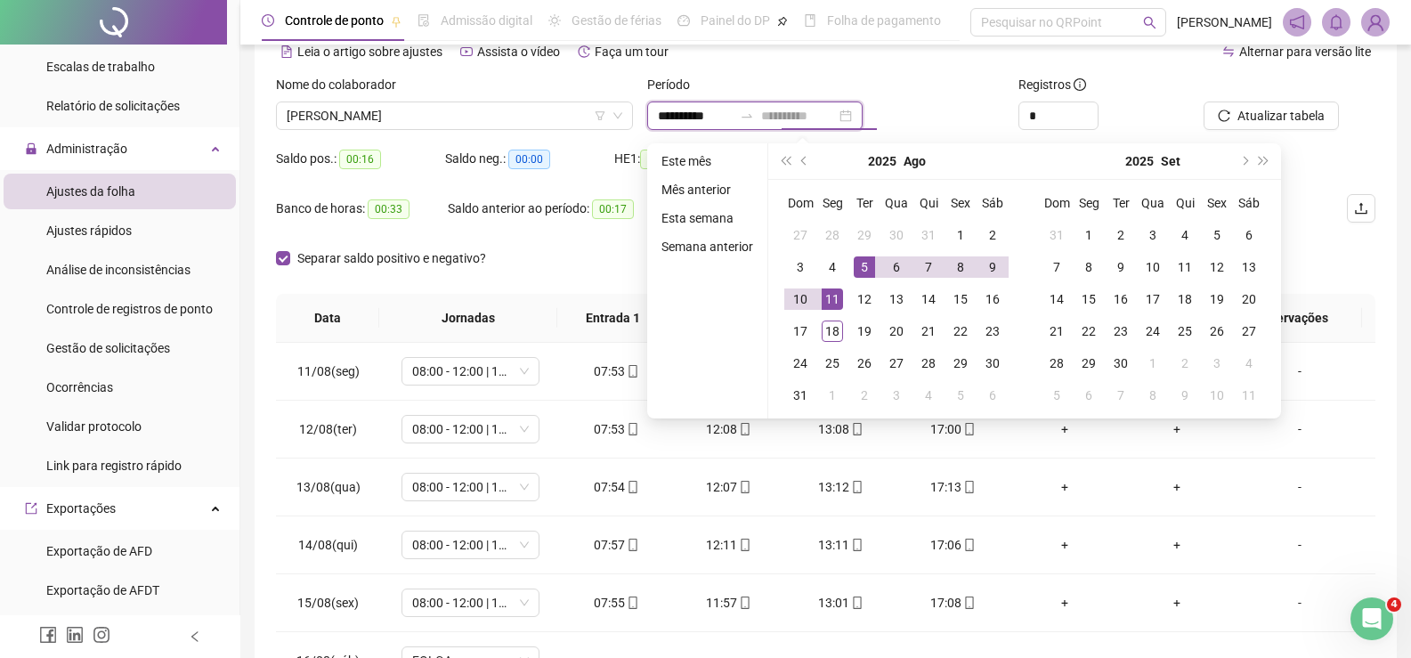
type input "**********"
click at [835, 297] on div "11" at bounding box center [832, 298] width 21 height 21
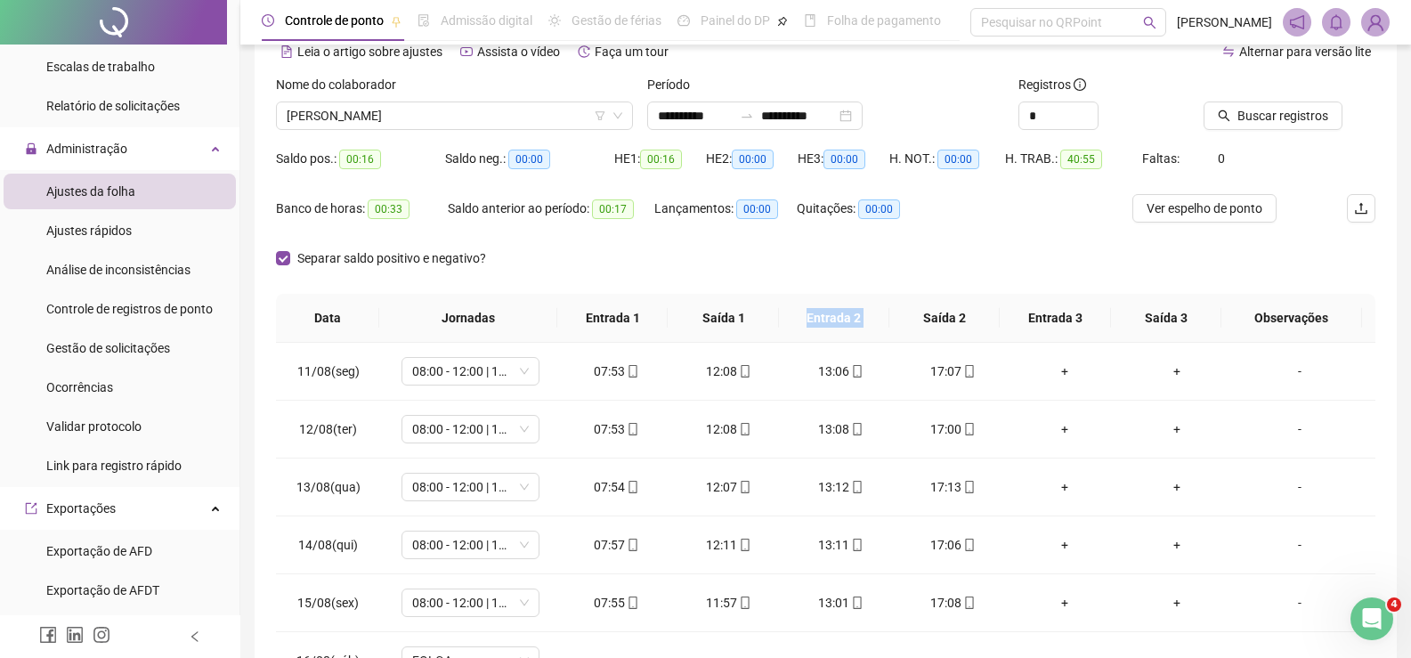
click at [835, 297] on th "Entrada 2" at bounding box center [834, 318] width 110 height 49
click at [1302, 99] on div at bounding box center [1267, 88] width 127 height 27
click at [1300, 108] on span "Buscar registros" at bounding box center [1283, 116] width 91 height 20
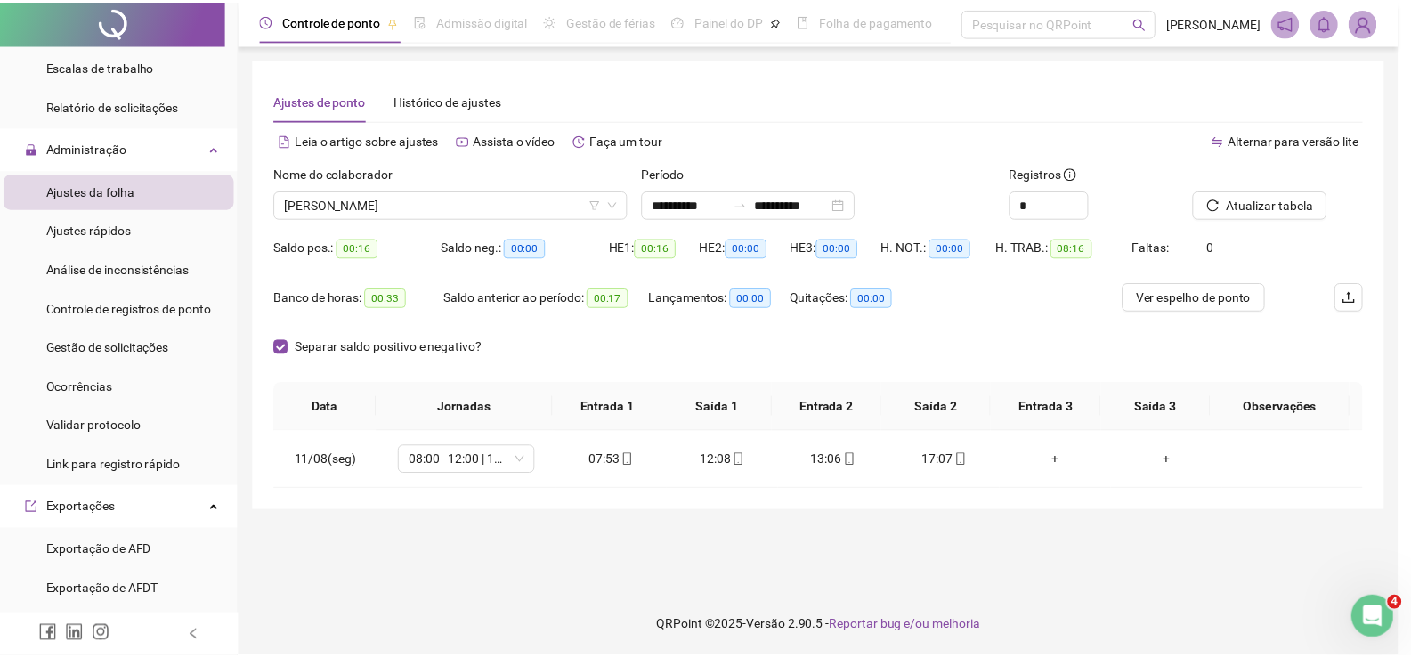
scroll to position [0, 0]
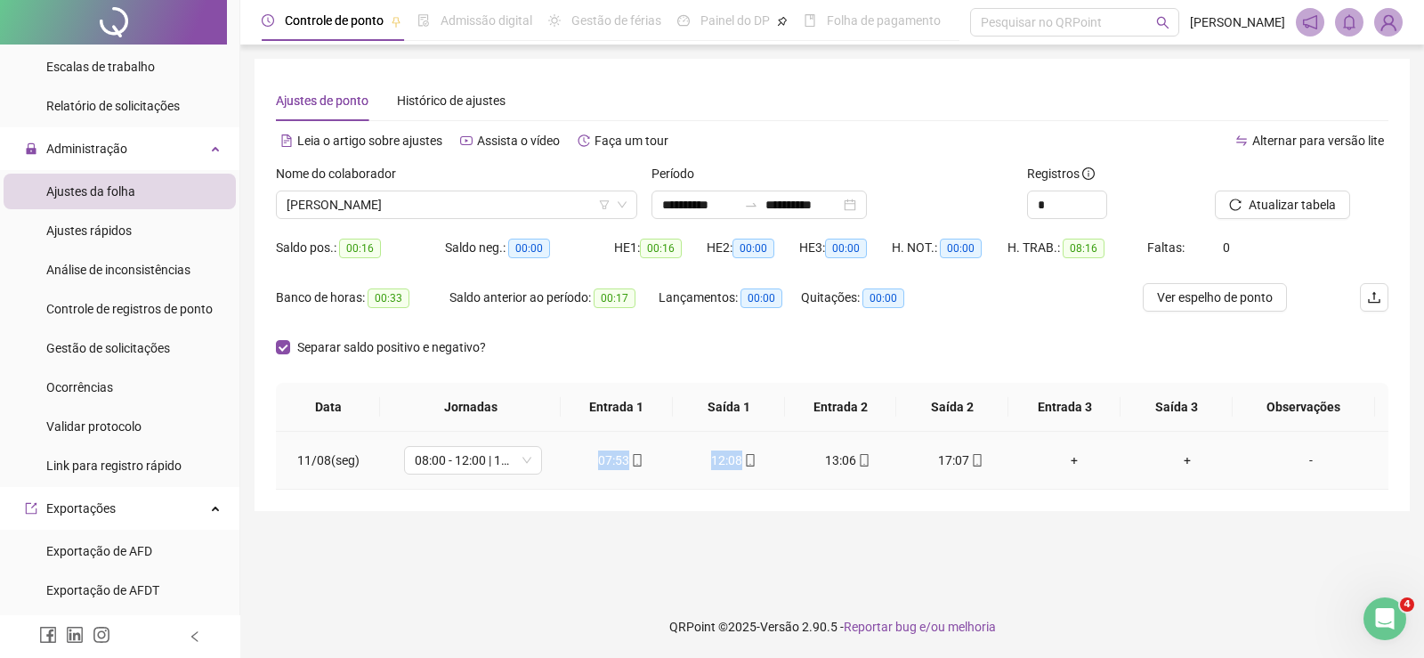
drag, startPoint x: 552, startPoint y: 457, endPoint x: 781, endPoint y: 452, distance: 228.9
click at [781, 452] on tr "11/08(seg) 08:00 - 12:00 | 13:00 - 17:00 07:53 12:08 13:06 17:07 + + -" at bounding box center [832, 461] width 1113 height 58
drag, startPoint x: 793, startPoint y: 457, endPoint x: 970, endPoint y: 455, distance: 177.2
click at [970, 455] on tr "11/08(seg) 08:00 - 12:00 | 13:00 - 17:00 07:53 12:08 13:06 17:07 + + -" at bounding box center [832, 461] width 1113 height 58
click at [704, 207] on input "**********" at bounding box center [699, 205] width 75 height 20
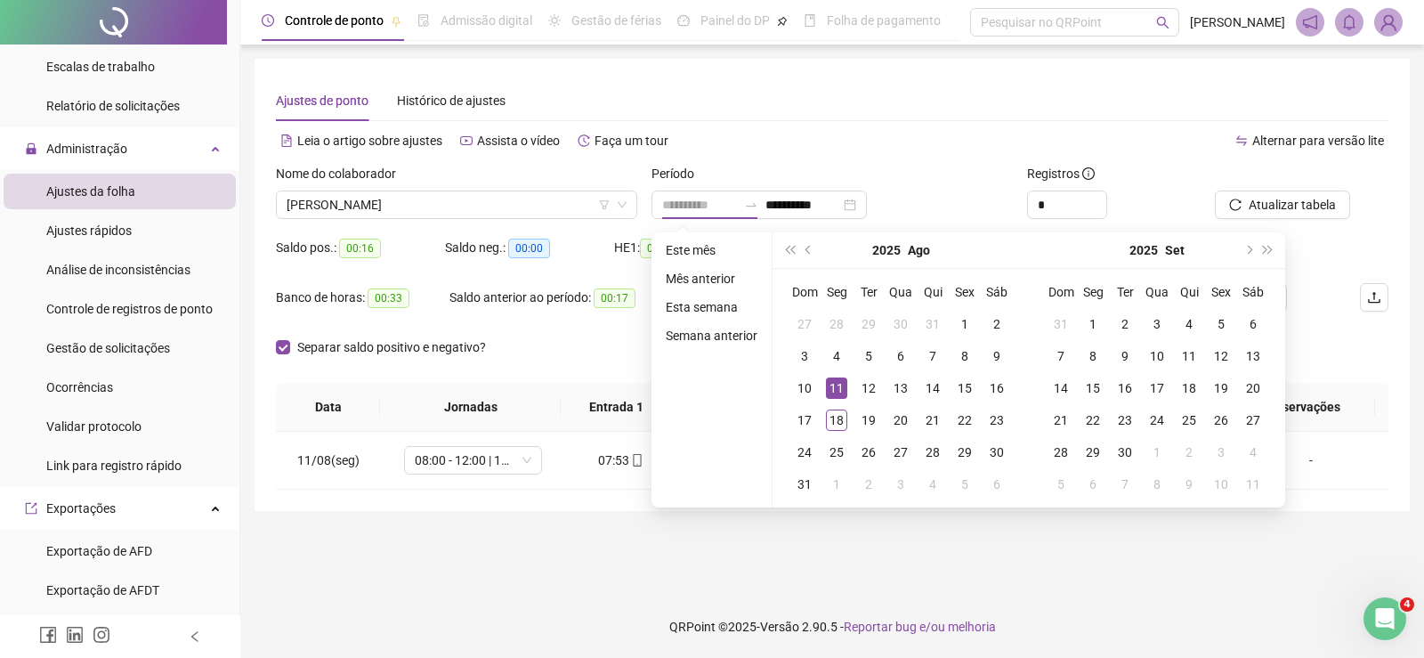
click at [830, 389] on div "11" at bounding box center [836, 387] width 21 height 21
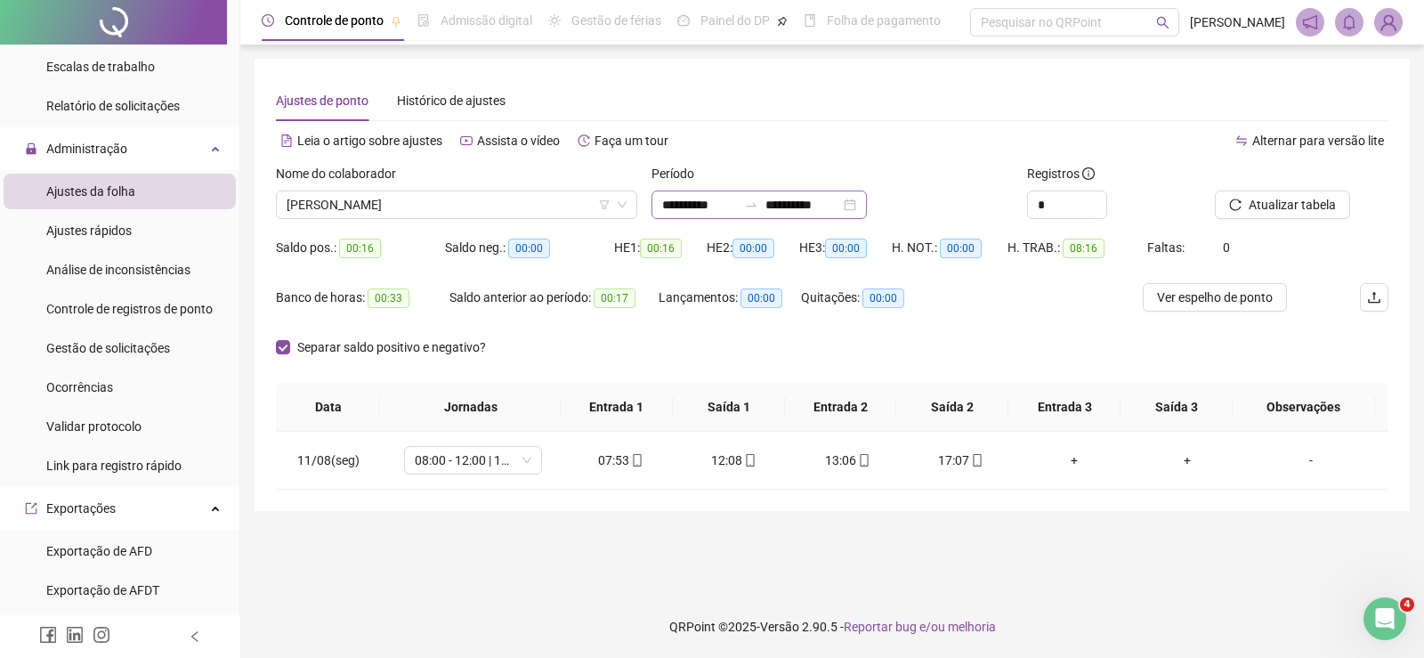
click at [826, 192] on div "**********" at bounding box center [759, 205] width 215 height 28
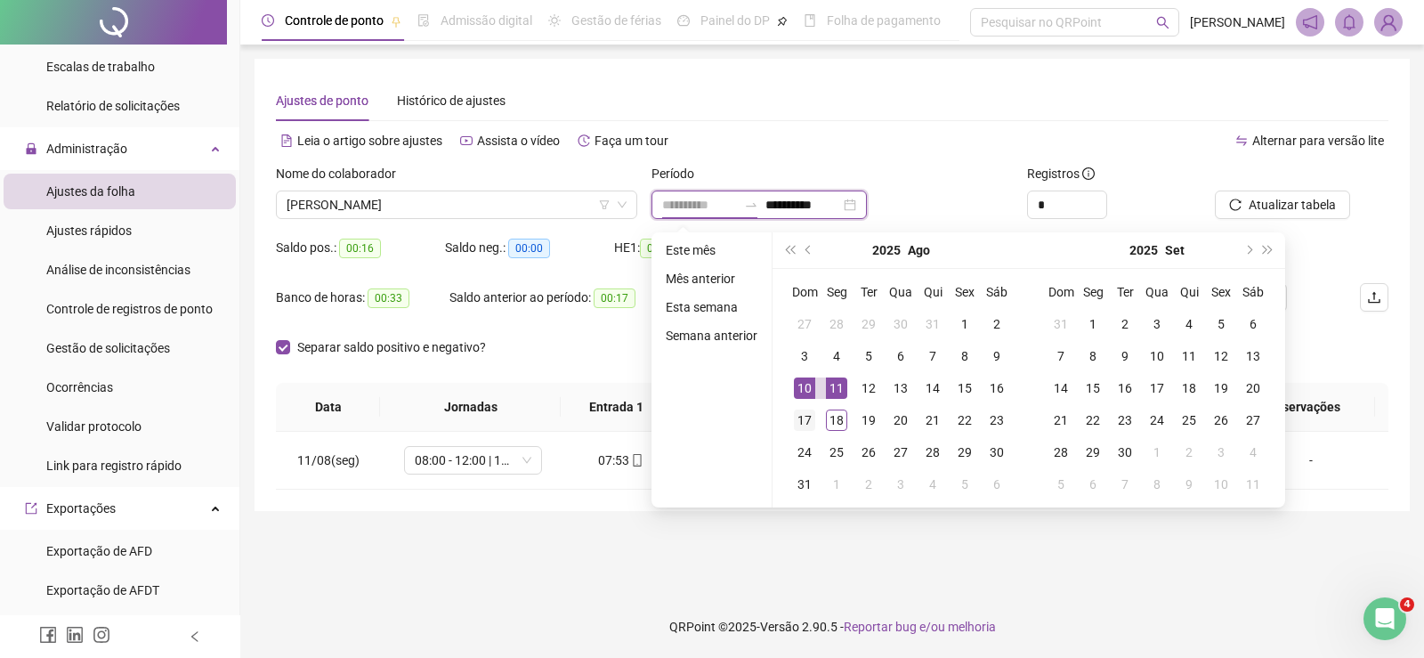
type input "**********"
click at [794, 418] on div "17" at bounding box center [804, 420] width 21 height 21
type input "**********"
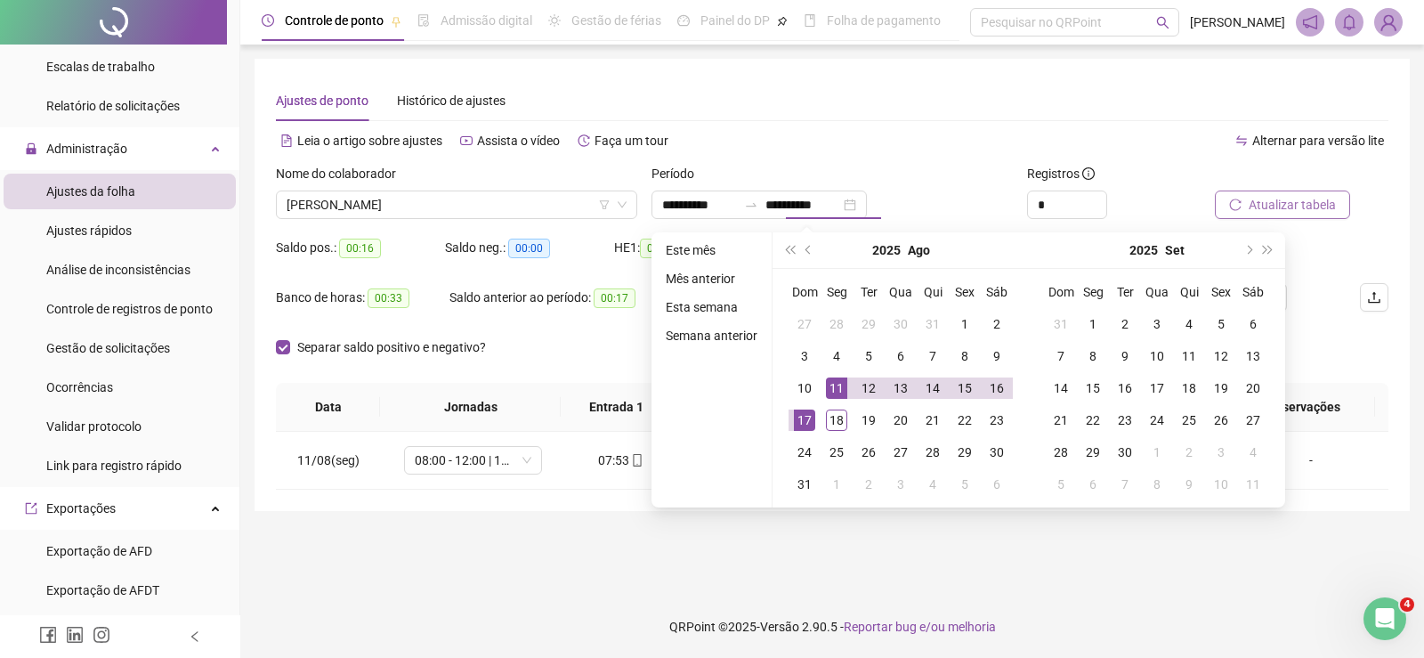
type input "**********"
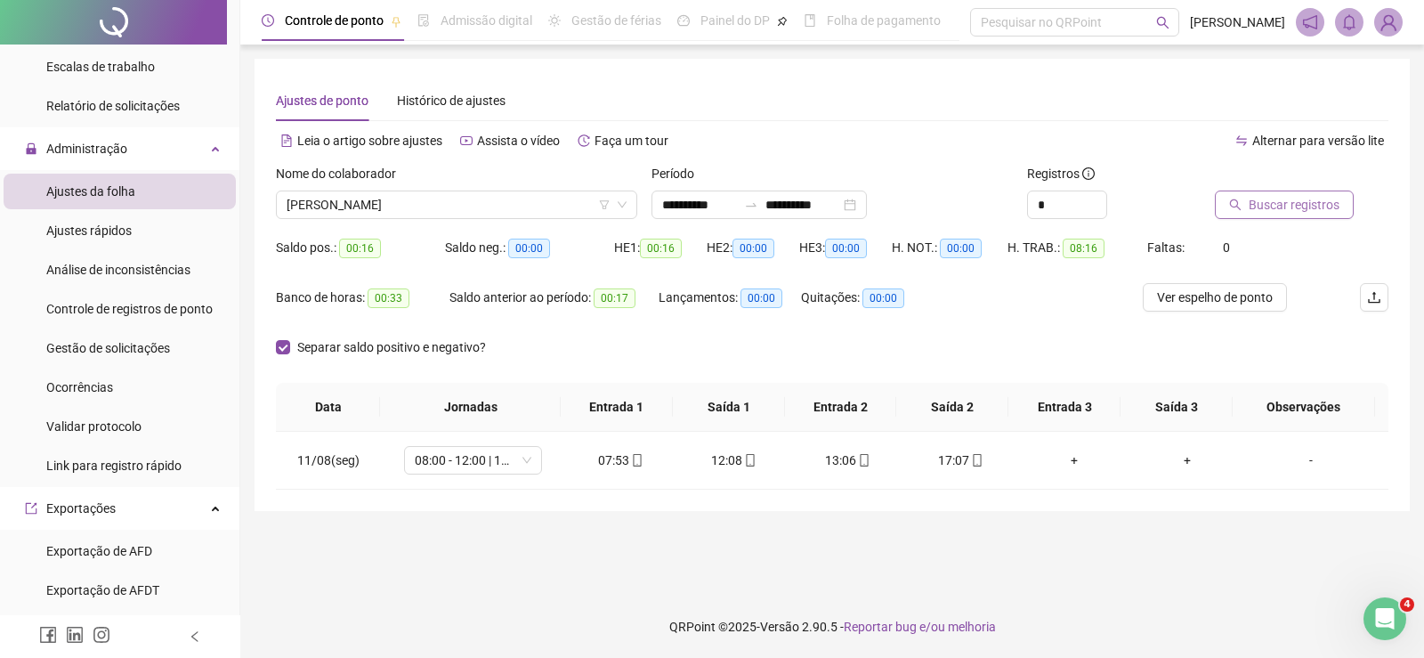
click at [1320, 214] on span "Buscar registros" at bounding box center [1294, 205] width 91 height 20
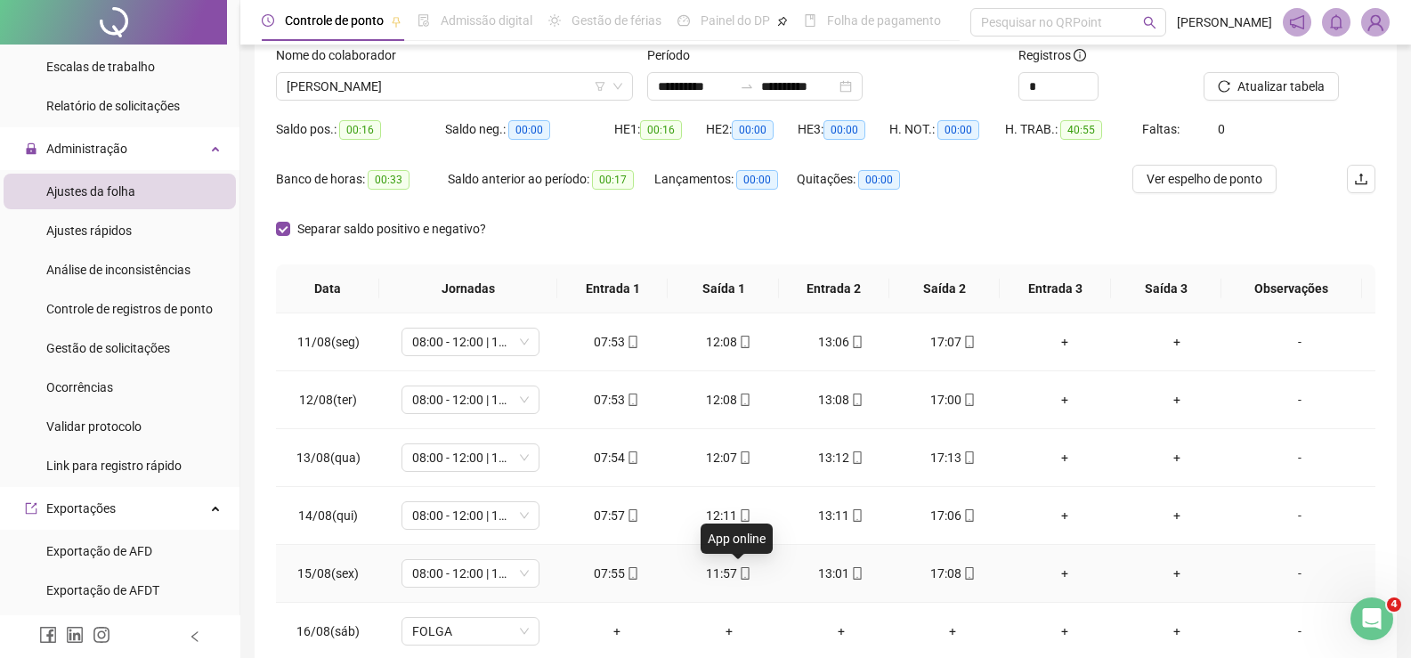
scroll to position [74, 0]
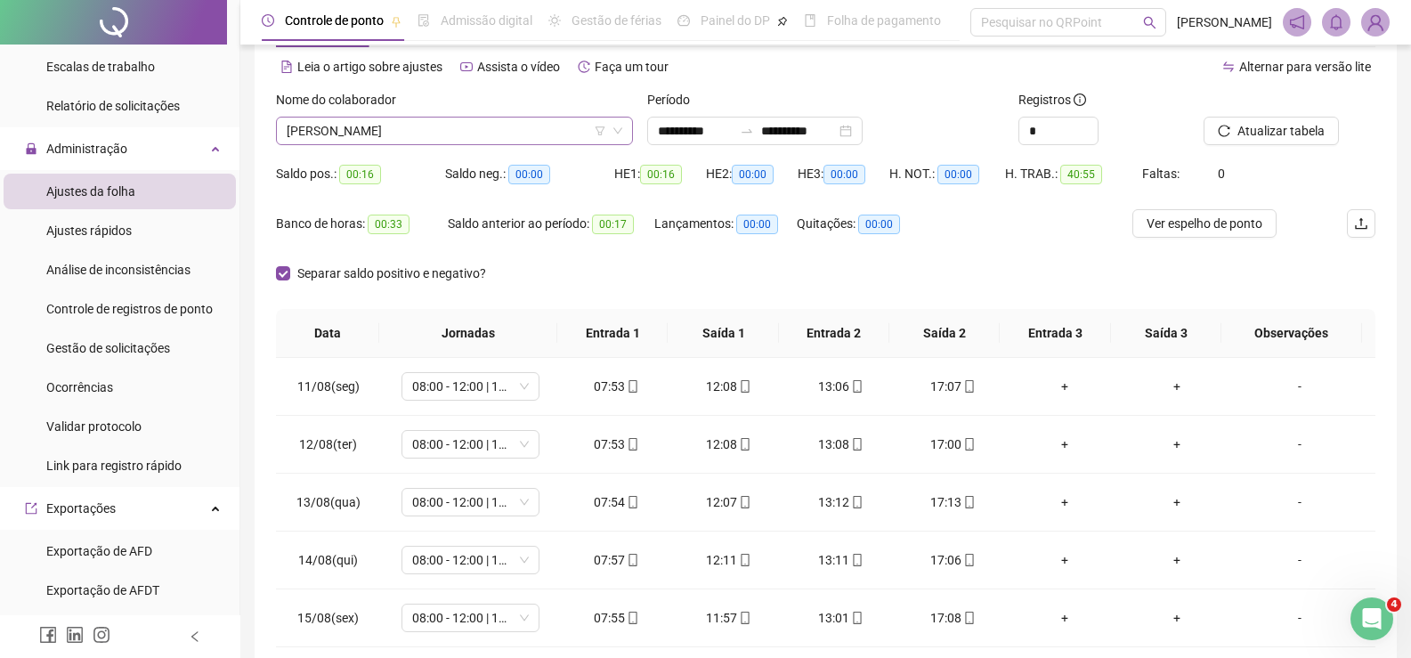
click at [505, 130] on span "LEANDRO CAMPANHA DA SILVA" at bounding box center [455, 131] width 336 height 27
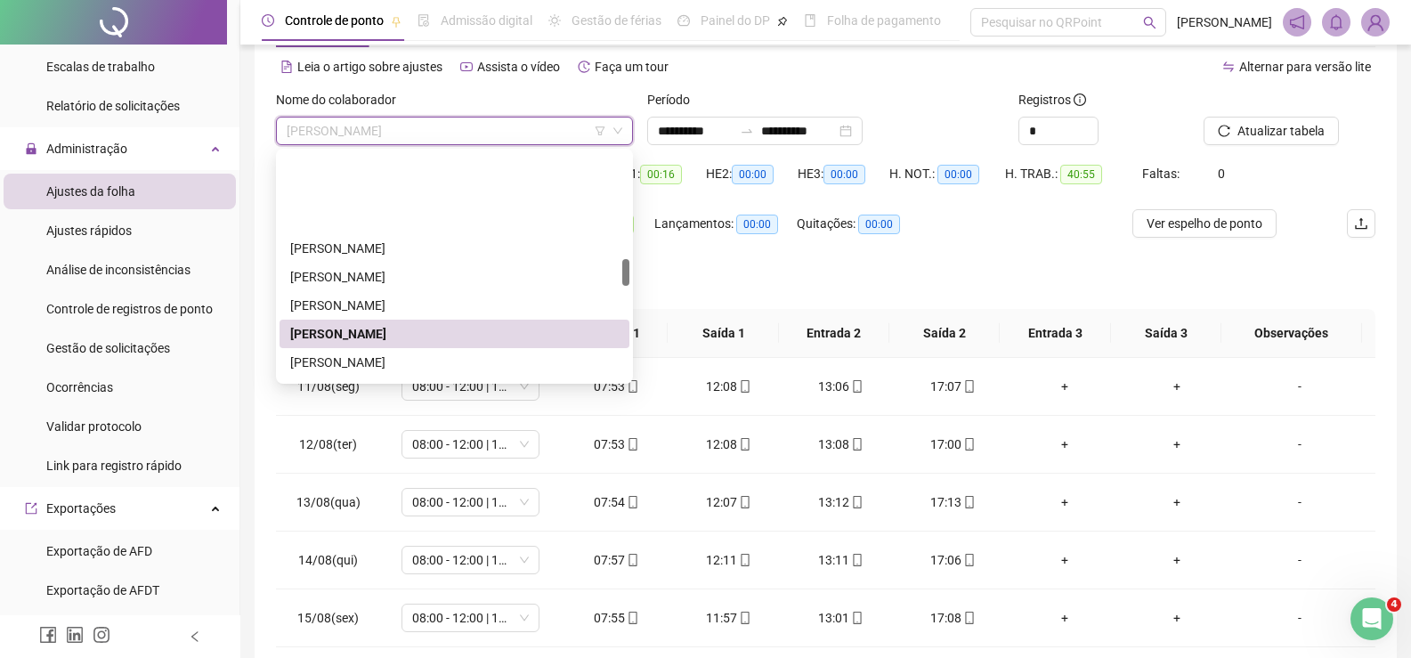
scroll to position [890, 0]
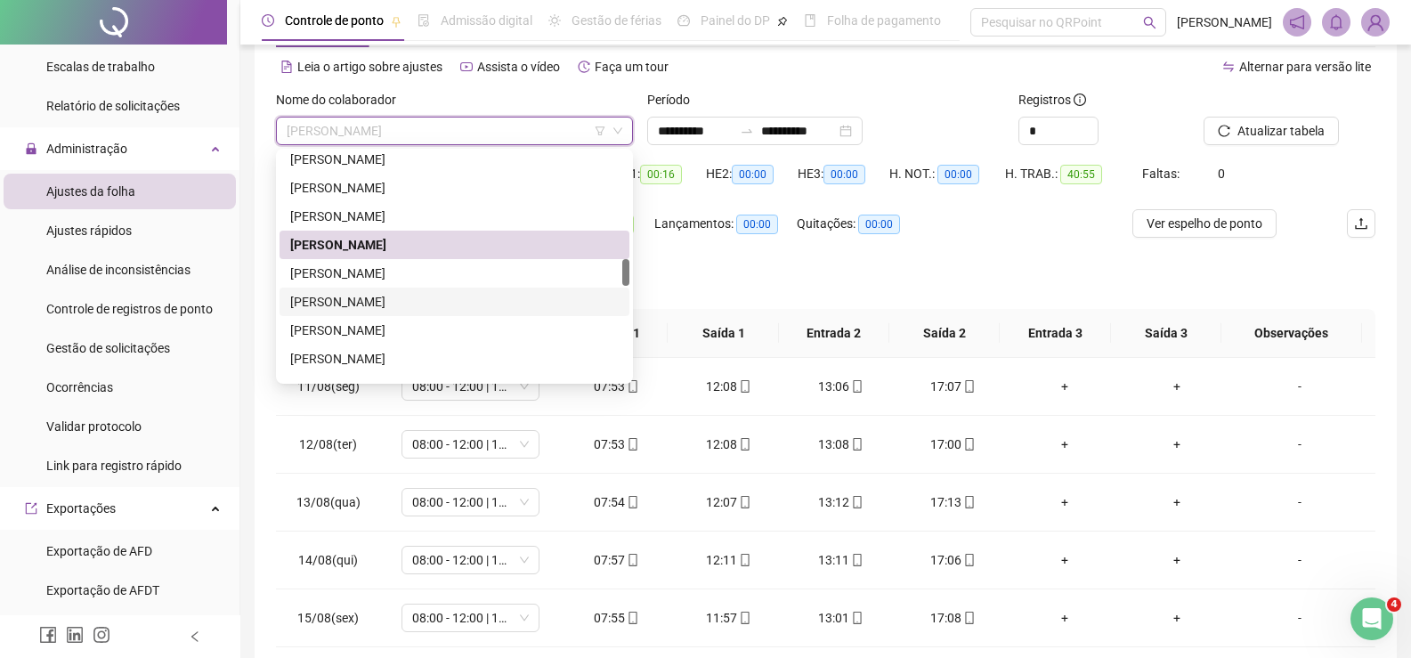
click at [383, 306] on div "[PERSON_NAME]" at bounding box center [454, 302] width 329 height 20
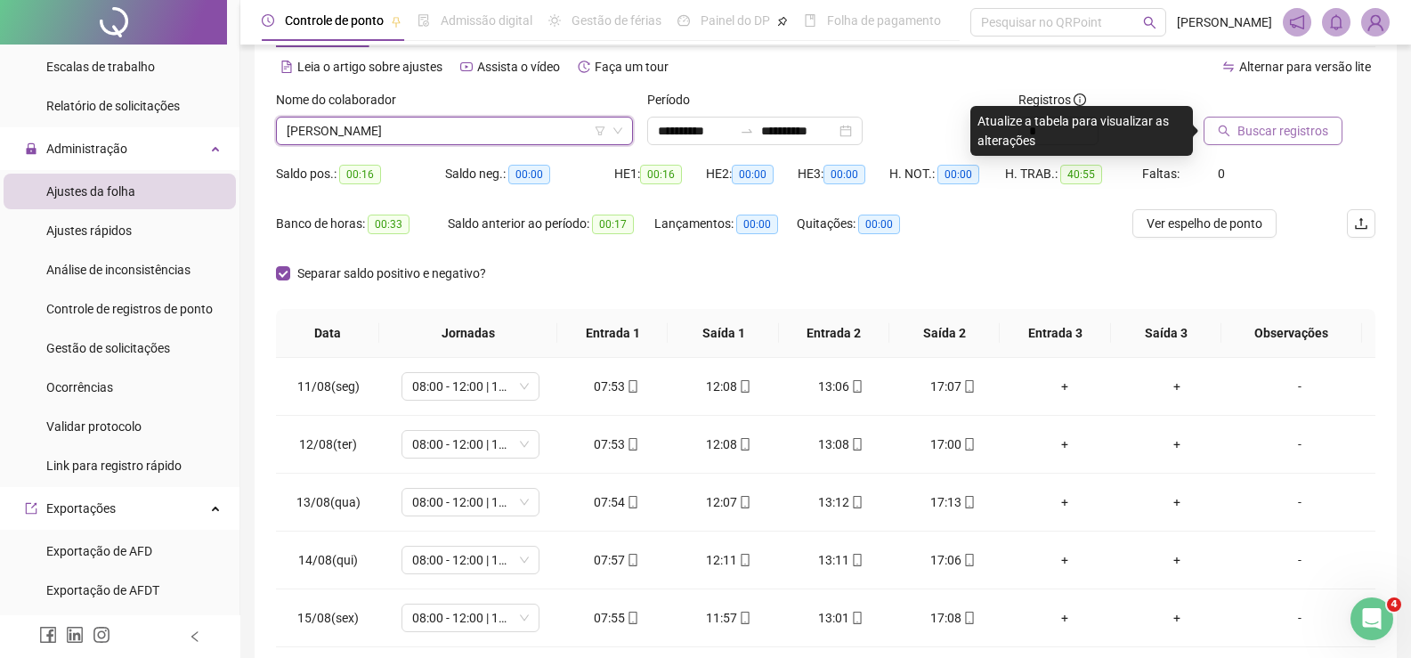
click at [1225, 129] on icon "search" at bounding box center [1224, 131] width 12 height 12
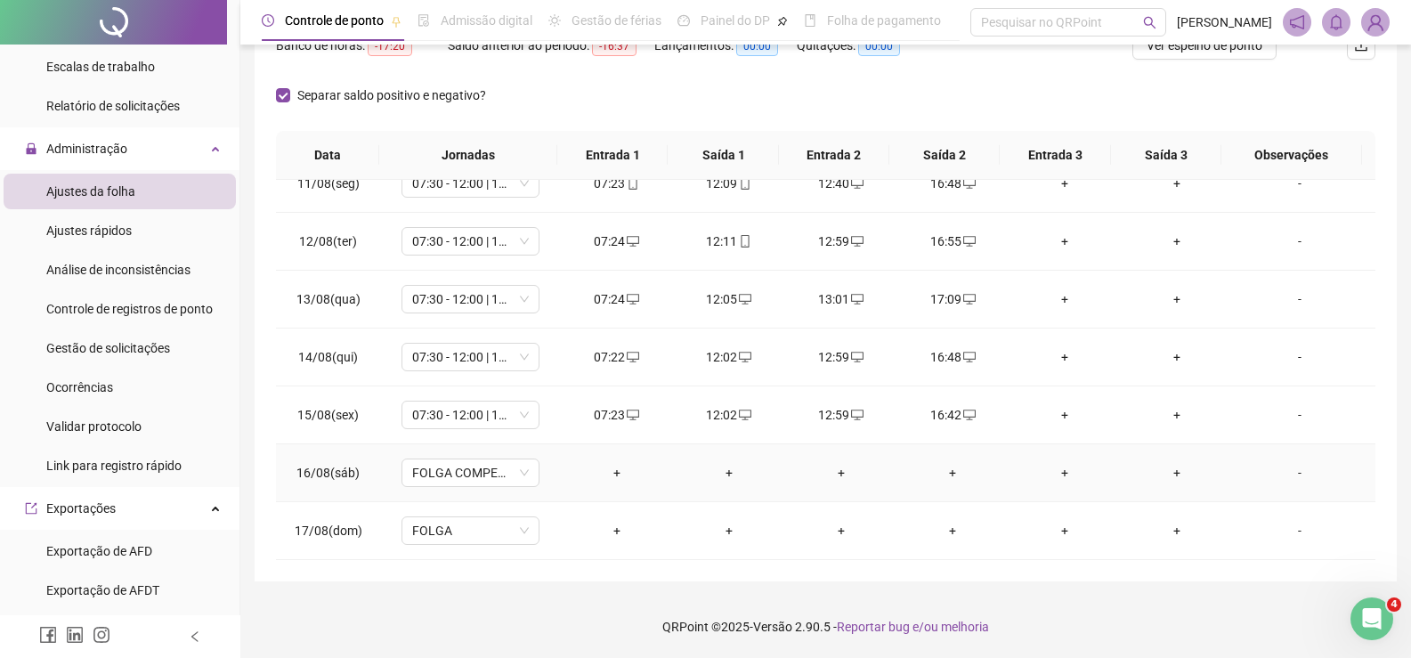
scroll to position [0, 0]
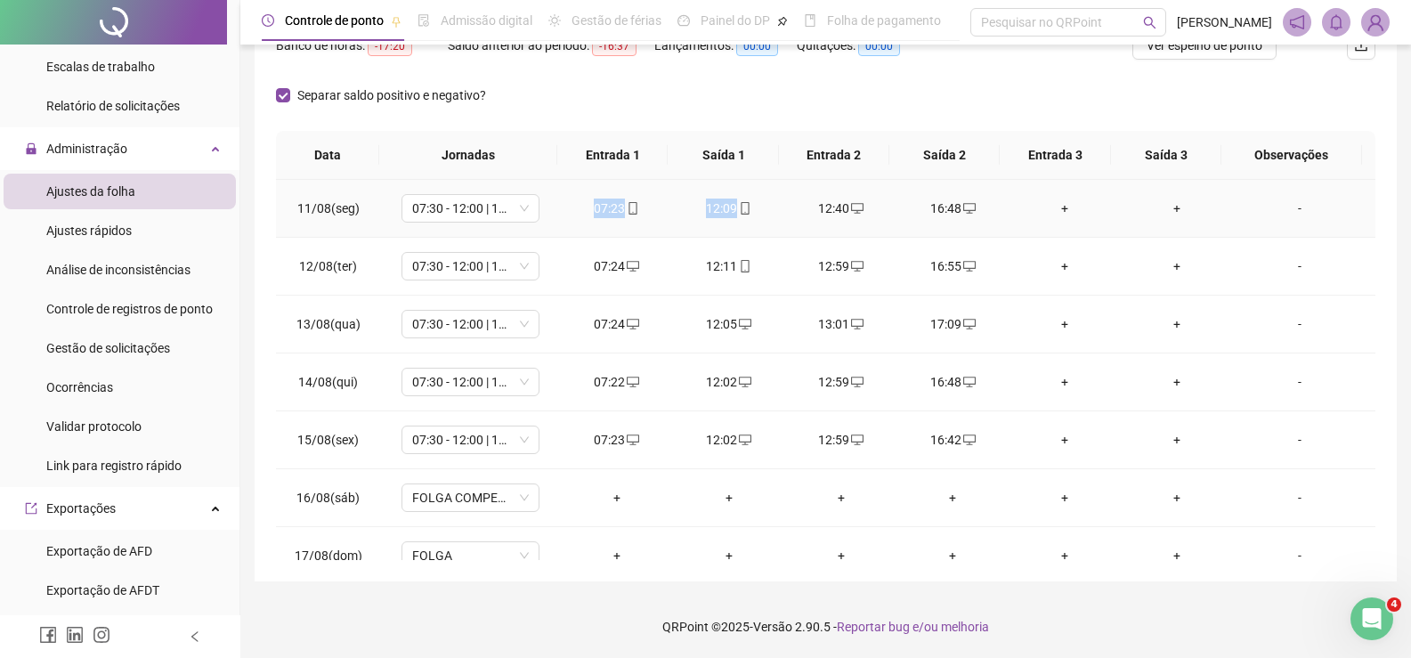
drag, startPoint x: 552, startPoint y: 207, endPoint x: 766, endPoint y: 203, distance: 213.7
click at [766, 203] on tr "11/08(seg) 07:30 - 12:00 | 13:00 - 16:30 07:23 12:09 12:40 16:48 + + -" at bounding box center [826, 209] width 1100 height 58
drag, startPoint x: 805, startPoint y: 203, endPoint x: 986, endPoint y: 199, distance: 181.7
click at [986, 199] on tr "11/08(seg) 07:30 - 12:00 | 13:00 - 16:30 07:23 12:09 12:40 16:48 + + -" at bounding box center [826, 209] width 1100 height 58
drag, startPoint x: 582, startPoint y: 270, endPoint x: 774, endPoint y: 257, distance: 191.8
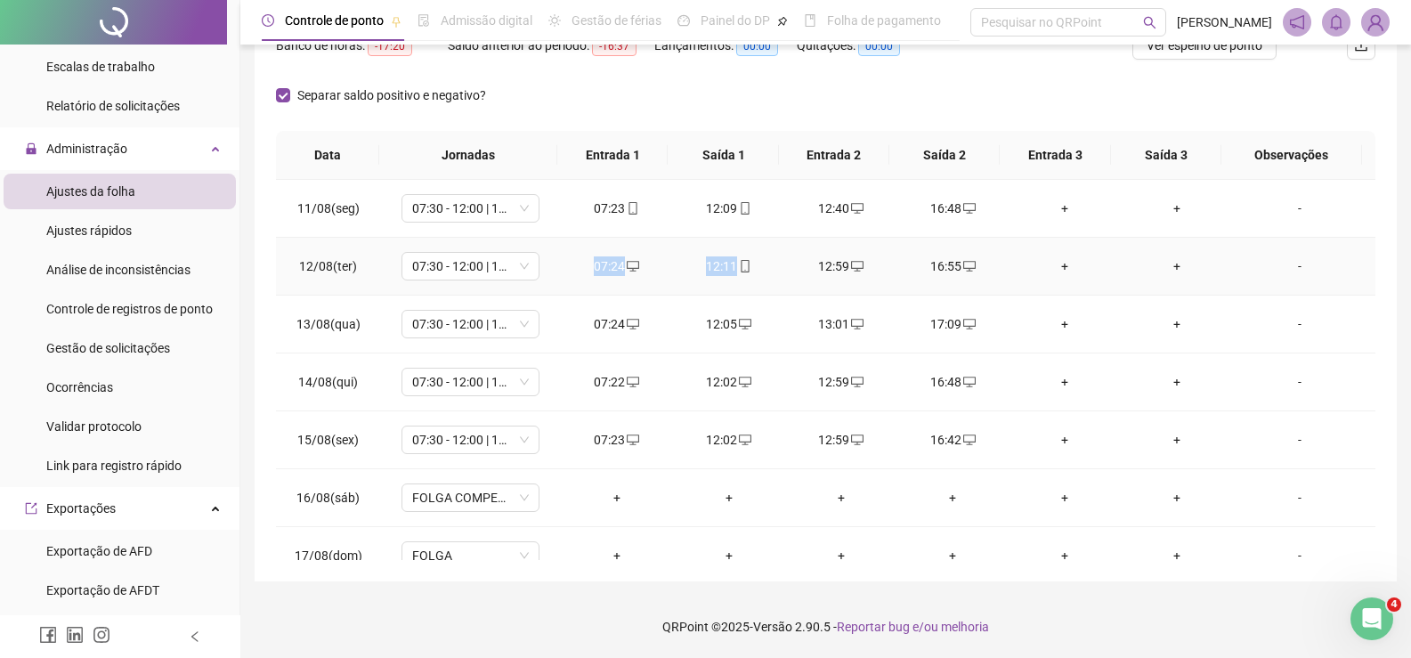
click at [774, 257] on tr "12/08(ter) 07:30 - 12:00 | 13:00 - 16:30 07:24 12:11 12:59 16:55 + + -" at bounding box center [826, 267] width 1100 height 58
drag, startPoint x: 808, startPoint y: 268, endPoint x: 1002, endPoint y: 267, distance: 193.2
click at [1002, 267] on tr "12/08(ter) 07:30 - 12:00 | 13:00 - 16:30 07:24 12:11 12:59 16:55 + + -" at bounding box center [826, 267] width 1100 height 58
drag, startPoint x: 564, startPoint y: 338, endPoint x: 790, endPoint y: 312, distance: 227.6
click at [790, 312] on tr "13/08(qua) 07:30 - 12:00 | 13:00 - 16:30 07:24 12:05 13:01 17:09 + + -" at bounding box center [826, 325] width 1100 height 58
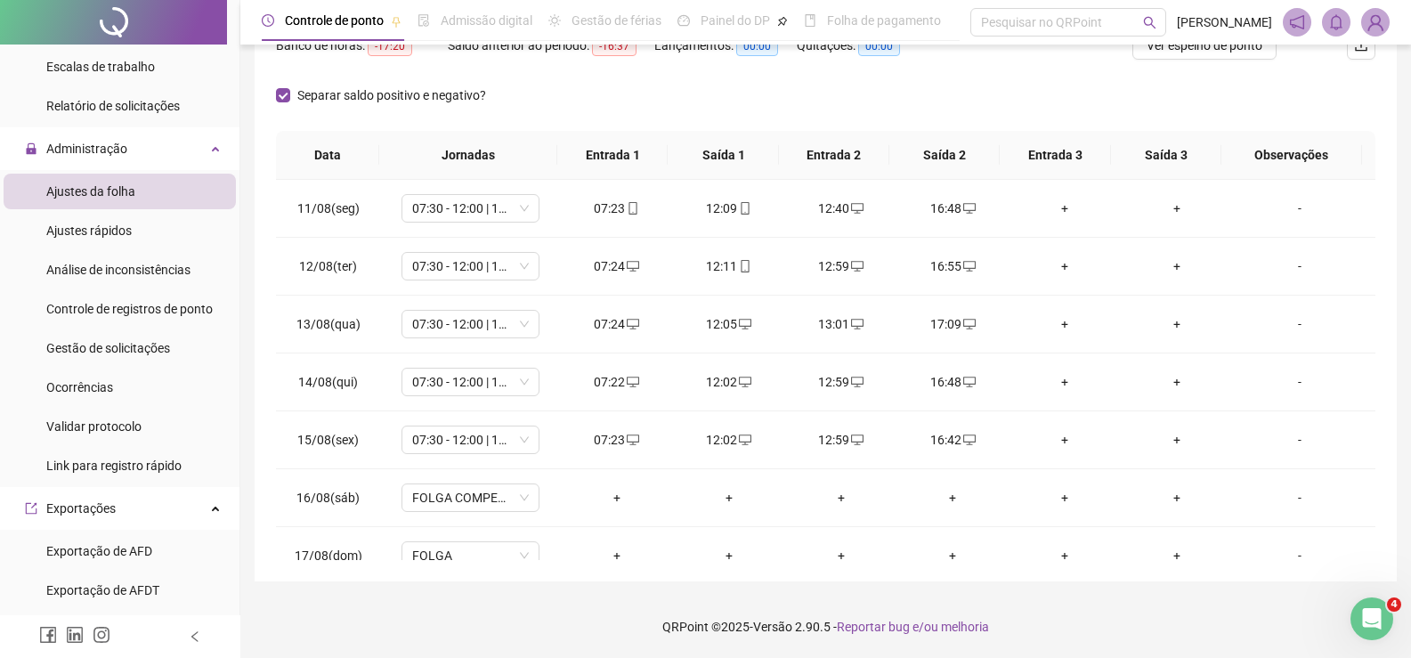
click at [1002, 119] on div "Separar saldo positivo e negativo?" at bounding box center [826, 106] width 1100 height 50
drag, startPoint x: 797, startPoint y: 321, endPoint x: 996, endPoint y: 321, distance: 199.4
click at [996, 321] on tr "13/08(qua) 07:30 - 12:00 | 13:00 - 16:30 07:24 12:05 13:01 17:09 + + -" at bounding box center [826, 325] width 1100 height 58
drag, startPoint x: 577, startPoint y: 374, endPoint x: 768, endPoint y: 394, distance: 192.4
click at [768, 394] on tr "14/08(qui) 07:30 - 12:00 | 13:00 - 16:30 07:22 12:02 12:59 16:48 + + -" at bounding box center [826, 382] width 1100 height 58
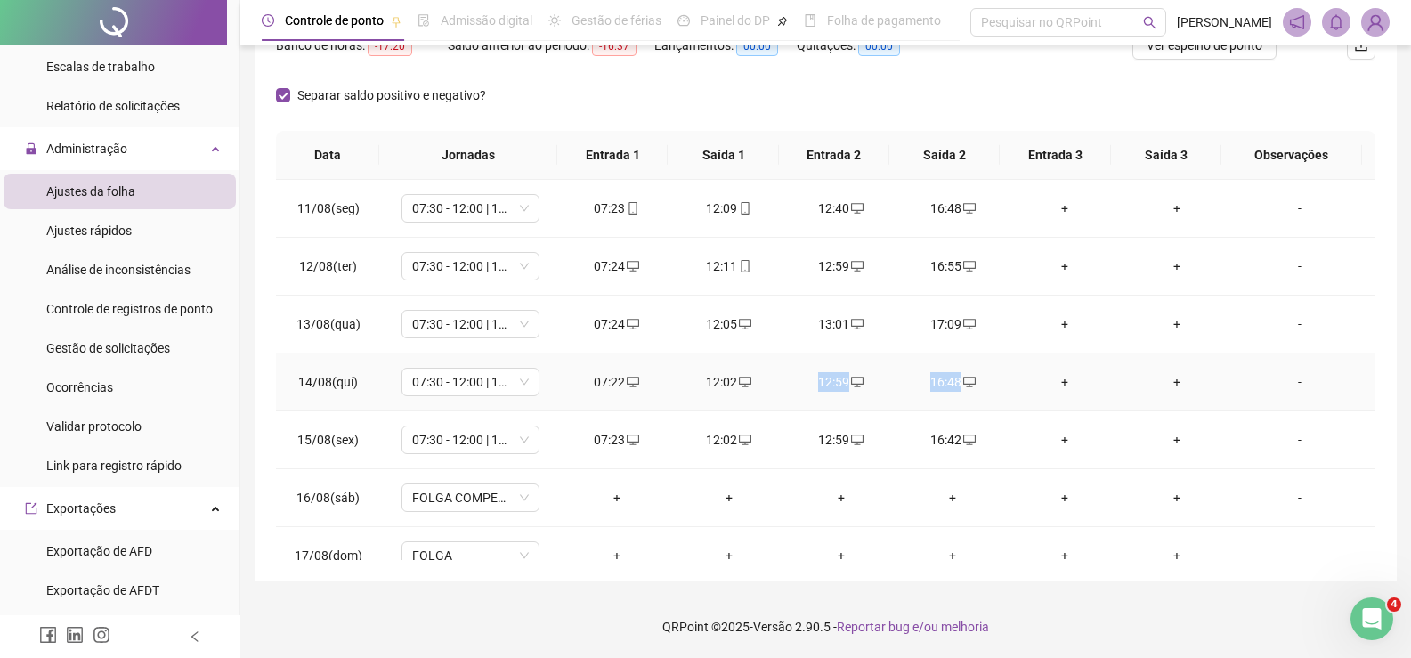
drag, startPoint x: 807, startPoint y: 382, endPoint x: 997, endPoint y: 377, distance: 190.6
click at [997, 377] on tr "14/08(qui) 07:30 - 12:00 | 13:00 - 16:30 07:22 12:02 12:59 16:48 + + -" at bounding box center [826, 382] width 1100 height 58
drag, startPoint x: 565, startPoint y: 447, endPoint x: 756, endPoint y: 448, distance: 190.5
click at [756, 448] on tr "15/08(sex) 07:30 - 12:00 | 13:00 - 16:30 07:23 12:02 12:59 16:42 + + -" at bounding box center [826, 440] width 1100 height 58
drag, startPoint x: 819, startPoint y: 432, endPoint x: 983, endPoint y: 437, distance: 163.9
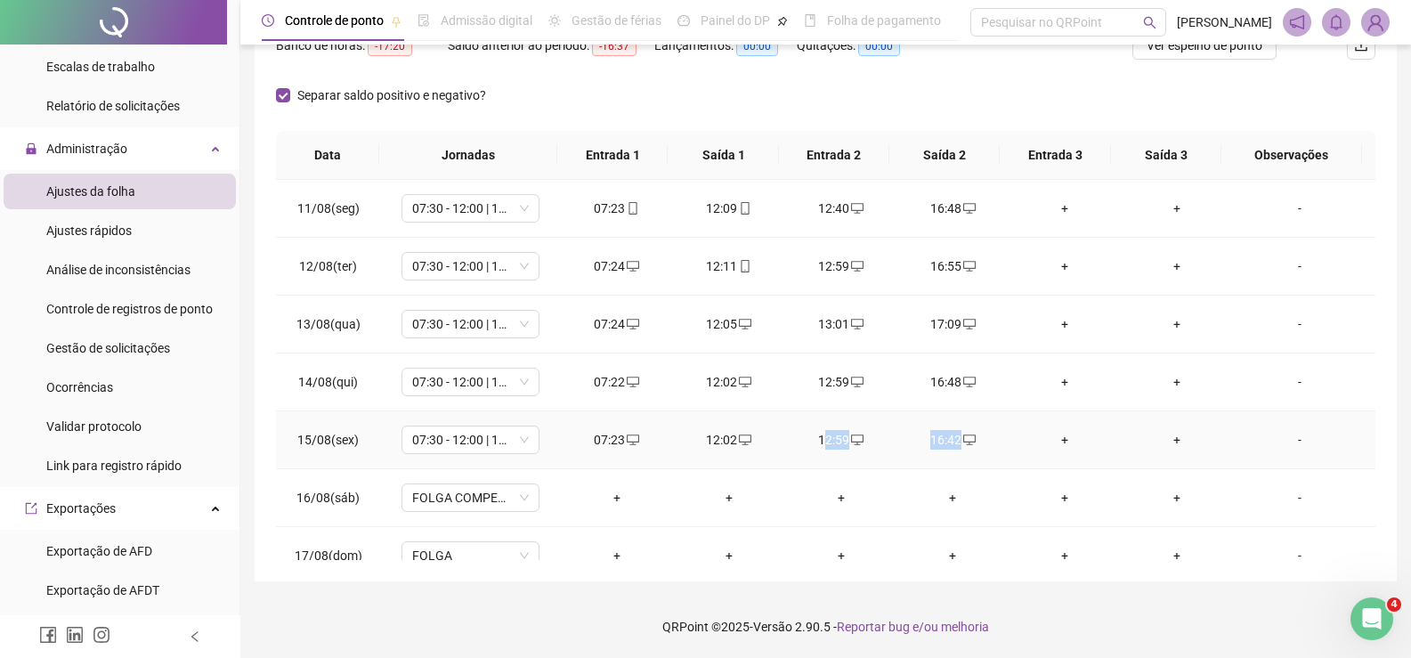
click at [983, 437] on tr "15/08(sex) 07:30 - 12:00 | 13:00 - 16:30 07:23 12:02 12:59 16:42 + + -" at bounding box center [826, 440] width 1100 height 58
drag, startPoint x: 764, startPoint y: 441, endPoint x: 983, endPoint y: 441, distance: 219.0
click at [983, 441] on tr "15/08(sex) 07:30 - 12:00 | 13:00 - 16:30 07:23 12:02 12:59 16:42 + + -" at bounding box center [826, 440] width 1100 height 58
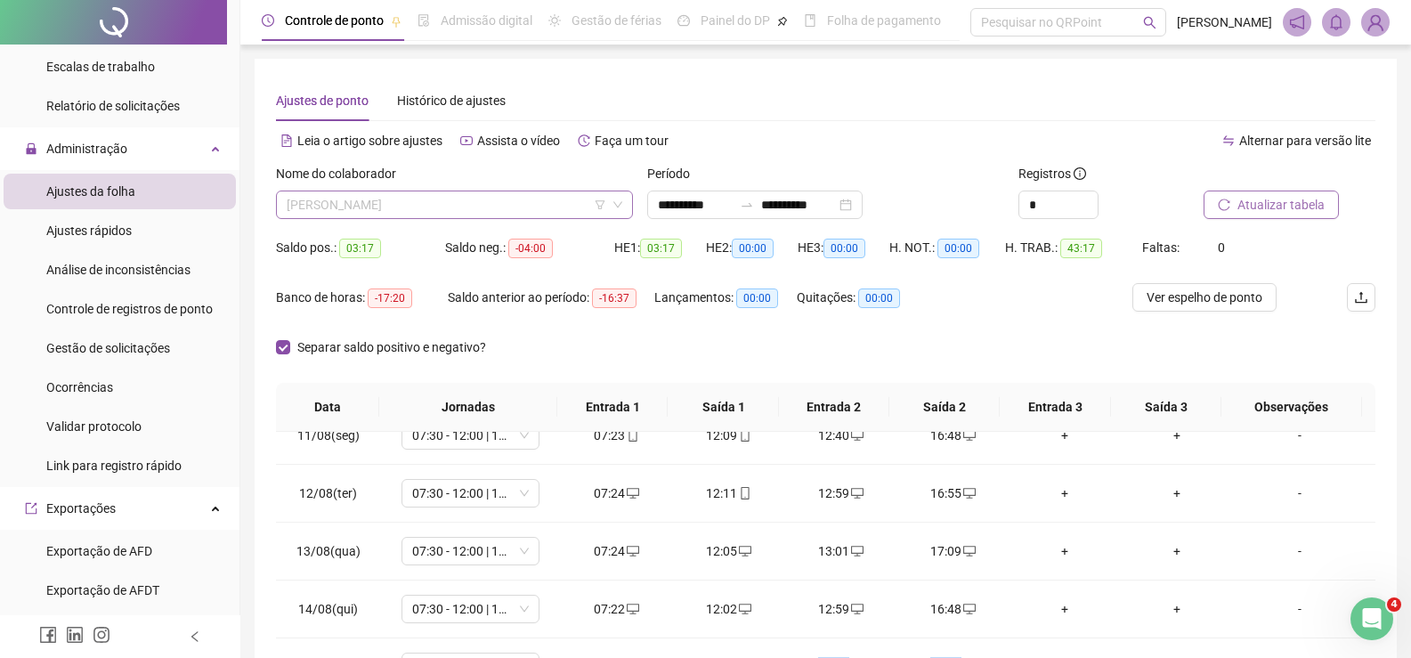
click at [377, 200] on span "[PERSON_NAME]" at bounding box center [455, 204] width 336 height 27
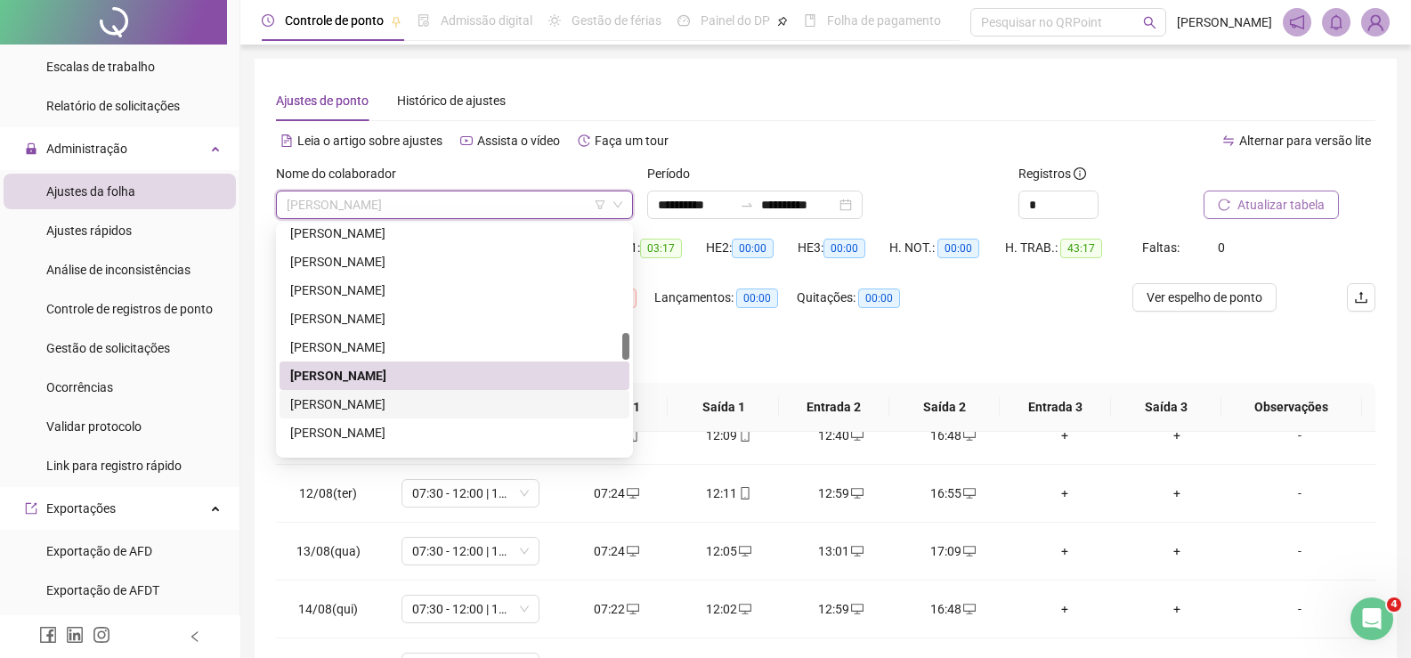
click at [394, 395] on div "[PERSON_NAME]" at bounding box center [454, 404] width 329 height 20
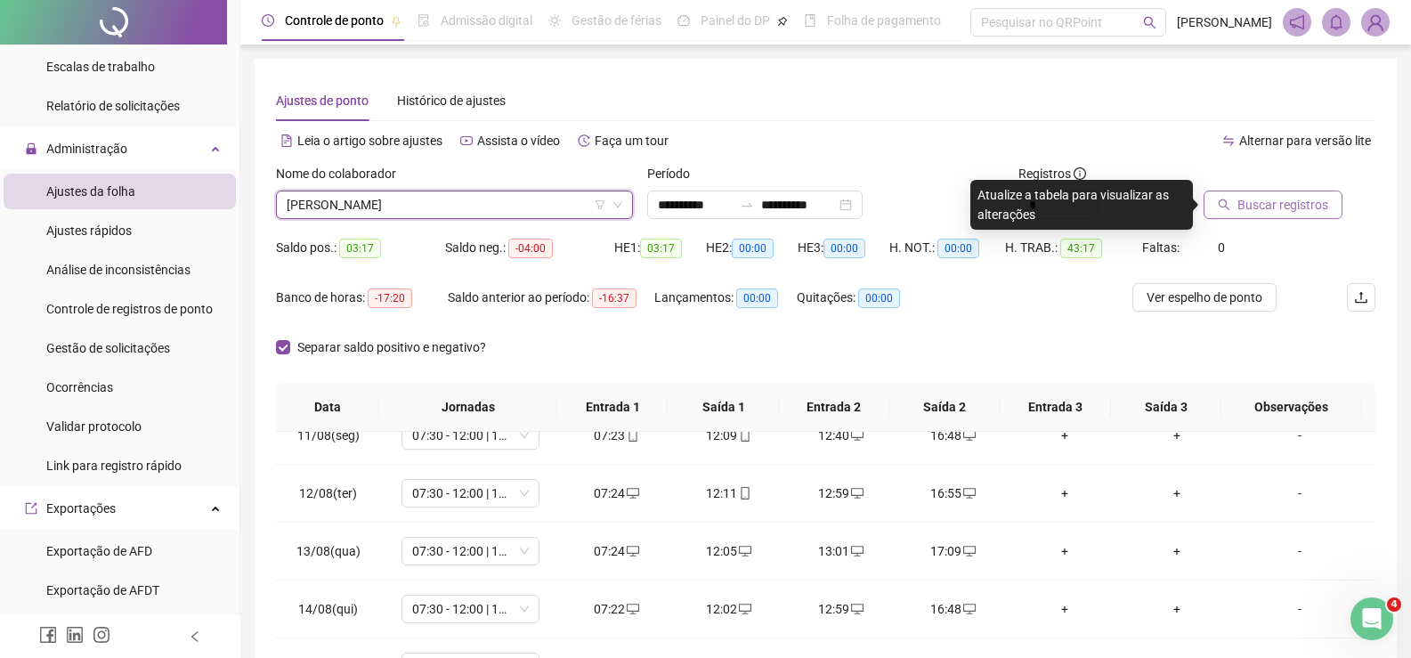
click at [1284, 217] on button "Buscar registros" at bounding box center [1273, 205] width 139 height 28
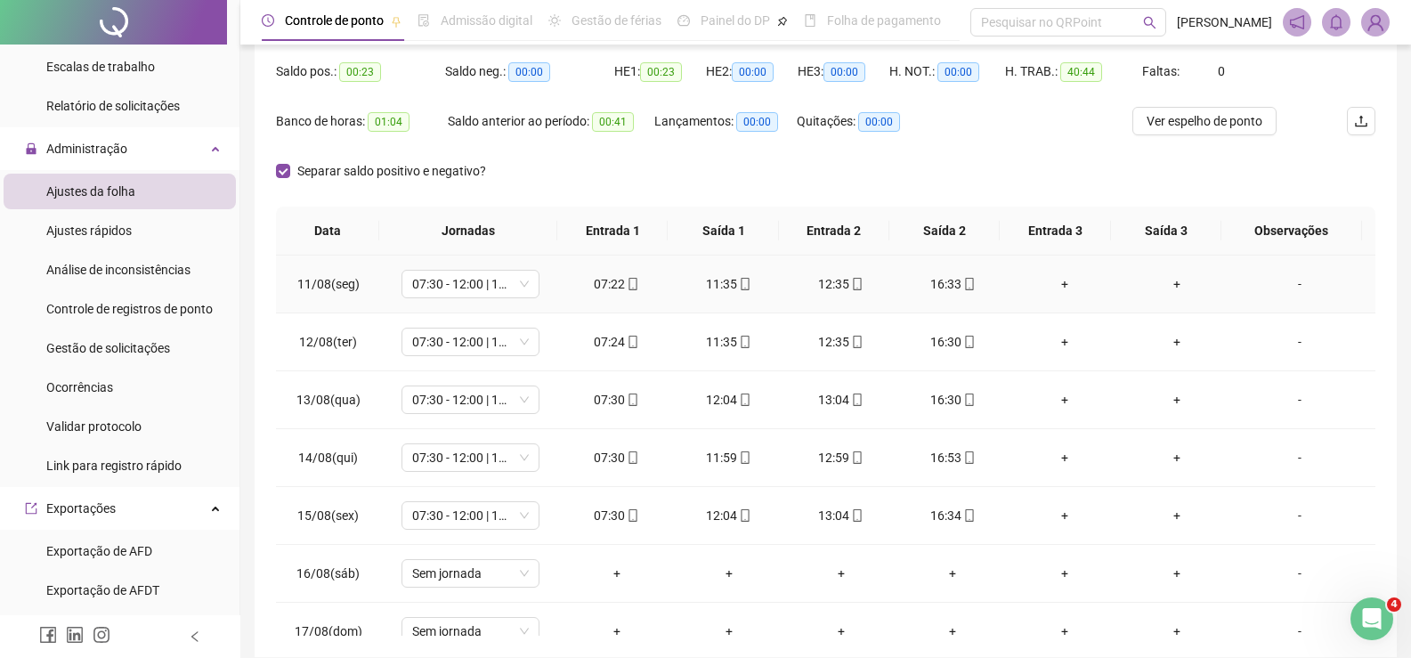
scroll to position [178, 0]
drag, startPoint x: 561, startPoint y: 457, endPoint x: 768, endPoint y: 471, distance: 207.9
click at [768, 471] on tr "14/08(qui) 07:30 - 12:00 | 13:00 - 16:30 07:30 11:59 12:59 16:53 + + -" at bounding box center [826, 456] width 1100 height 58
drag, startPoint x: 798, startPoint y: 464, endPoint x: 990, endPoint y: 459, distance: 192.4
click at [990, 459] on tr "14/08(qui) 07:30 - 12:00 | 13:00 - 16:30 07:30 11:59 12:59 16:53 + + -" at bounding box center [826, 456] width 1100 height 58
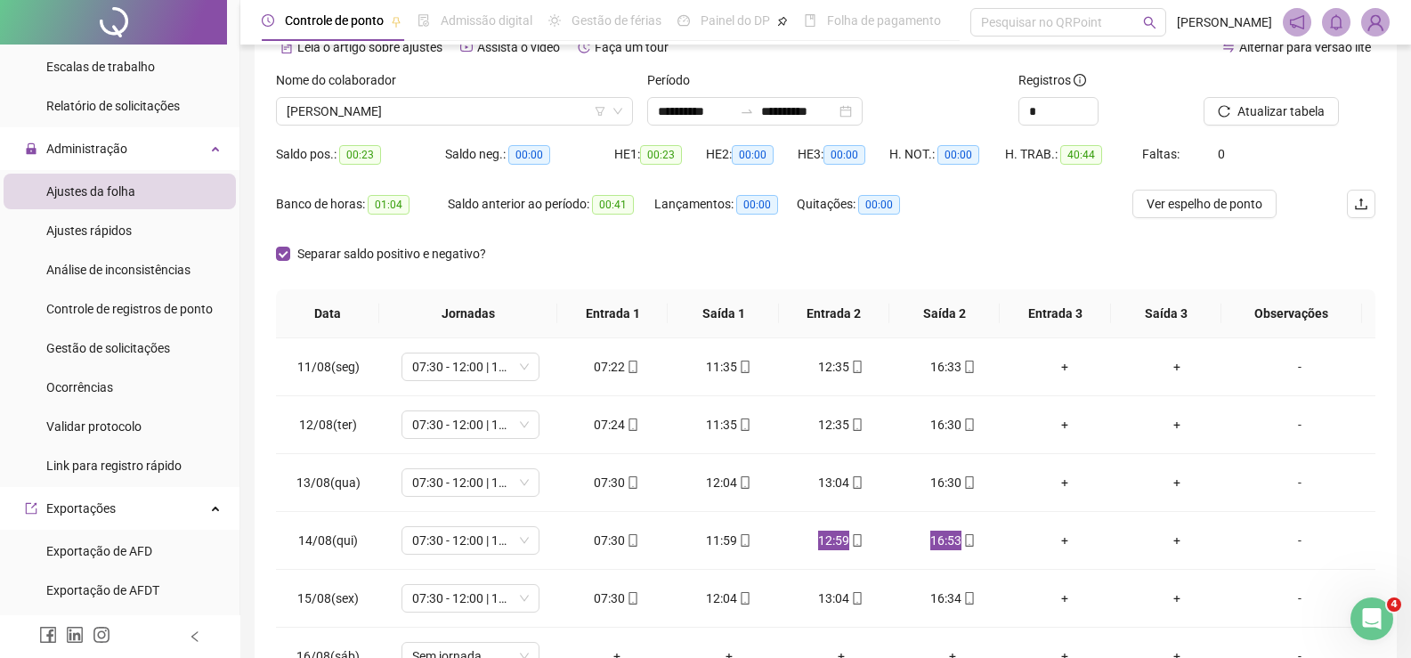
scroll to position [0, 0]
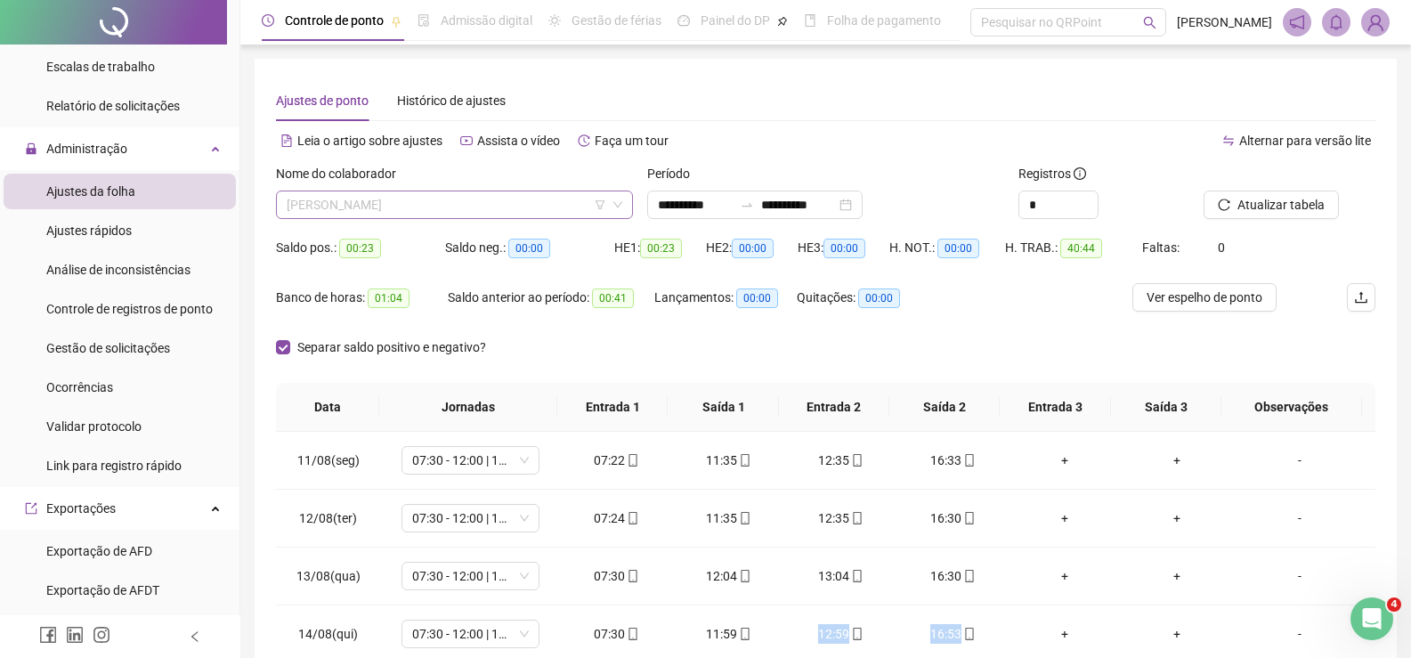
click at [468, 191] on span "[PERSON_NAME]" at bounding box center [455, 204] width 336 height 27
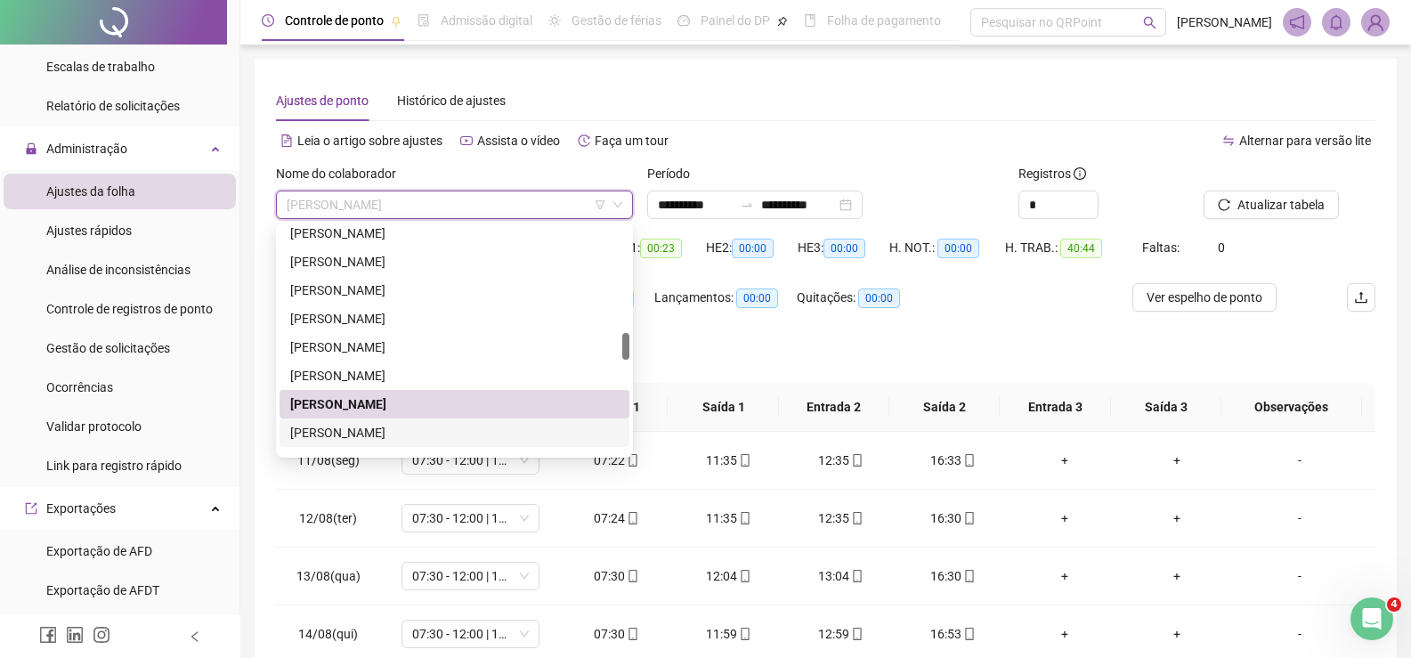
click at [362, 428] on div "LOUISE MONERO FARIAS" at bounding box center [454, 433] width 329 height 20
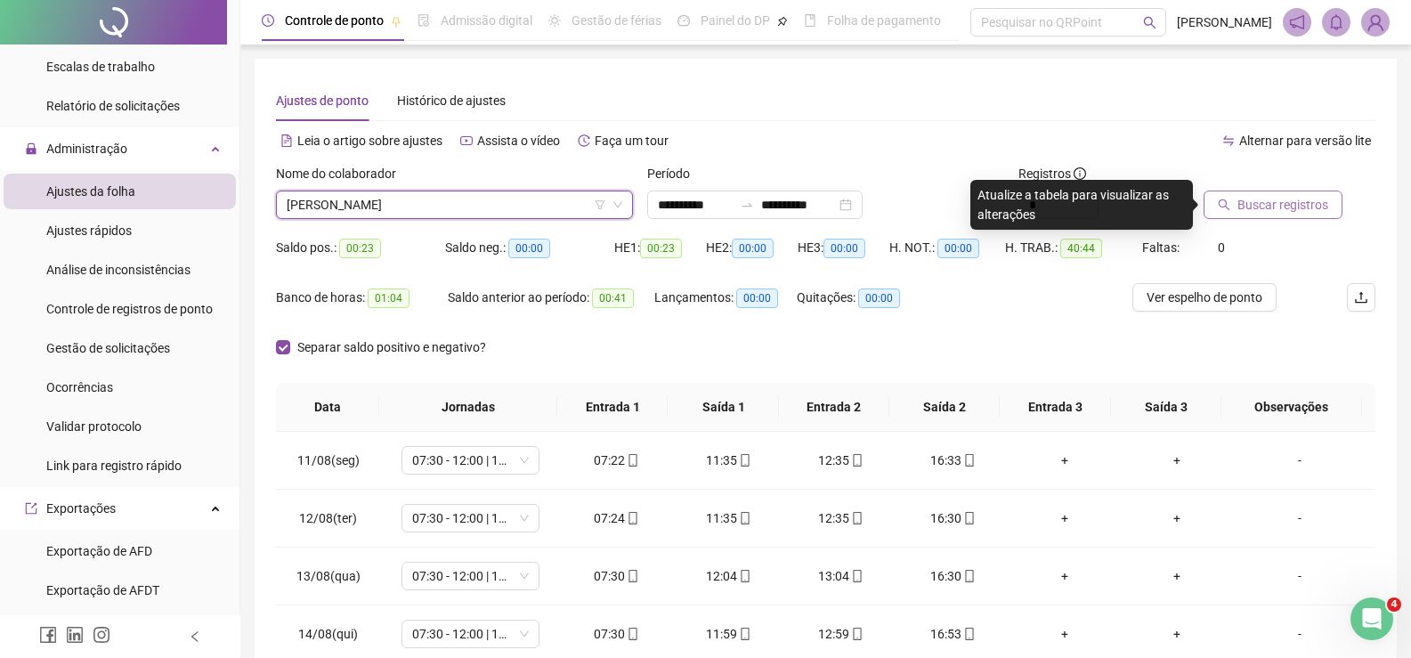
click at [1278, 191] on button "Buscar registros" at bounding box center [1273, 205] width 139 height 28
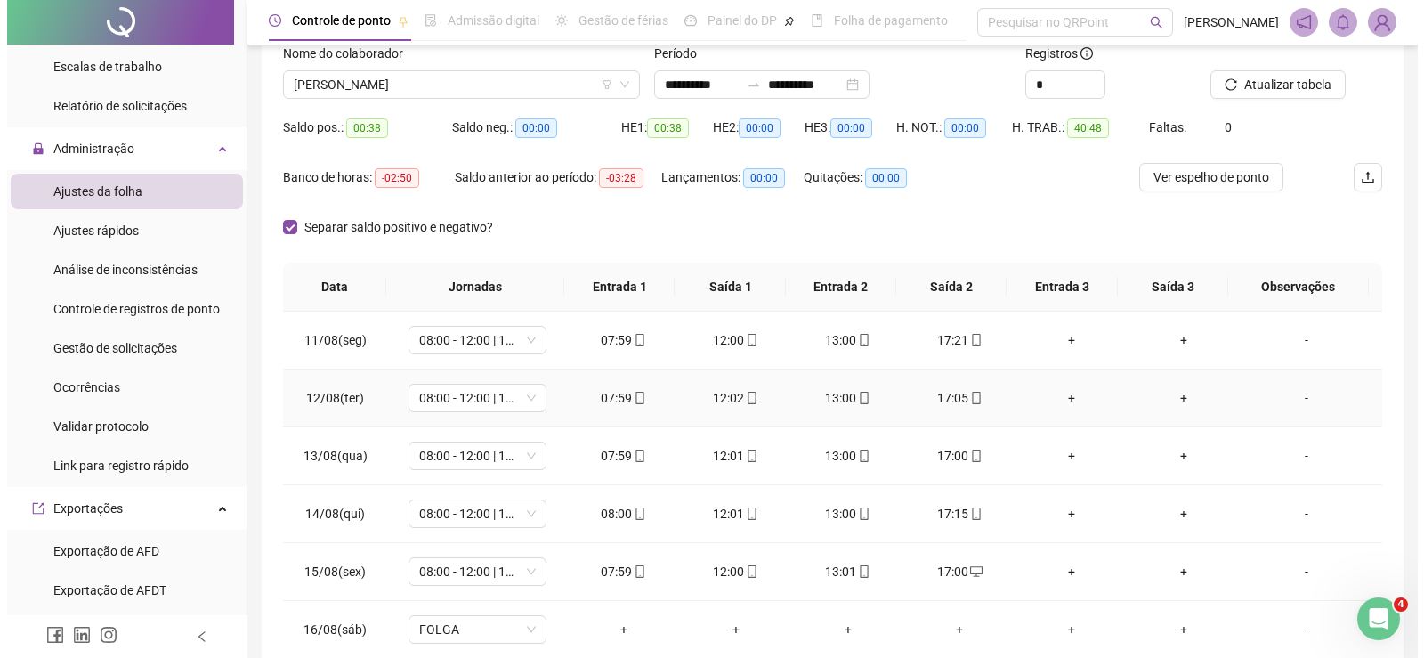
scroll to position [89, 0]
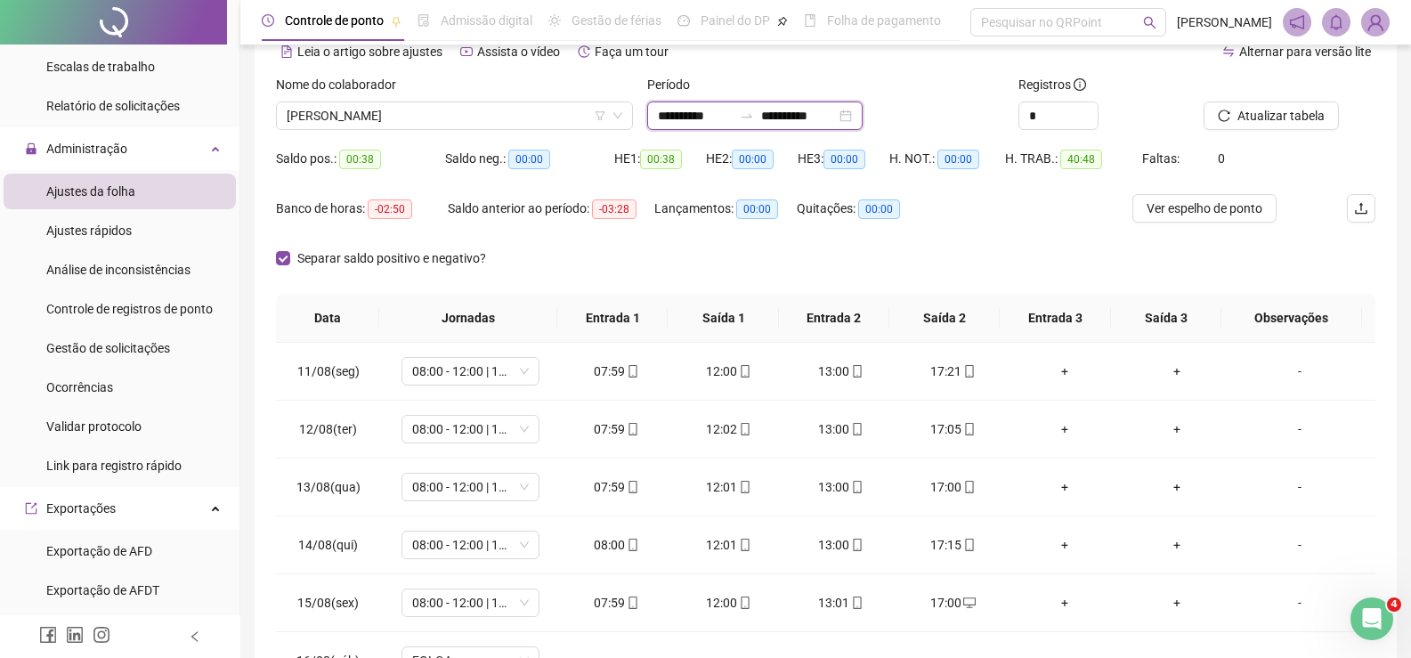
click at [793, 117] on input "**********" at bounding box center [798, 116] width 75 height 20
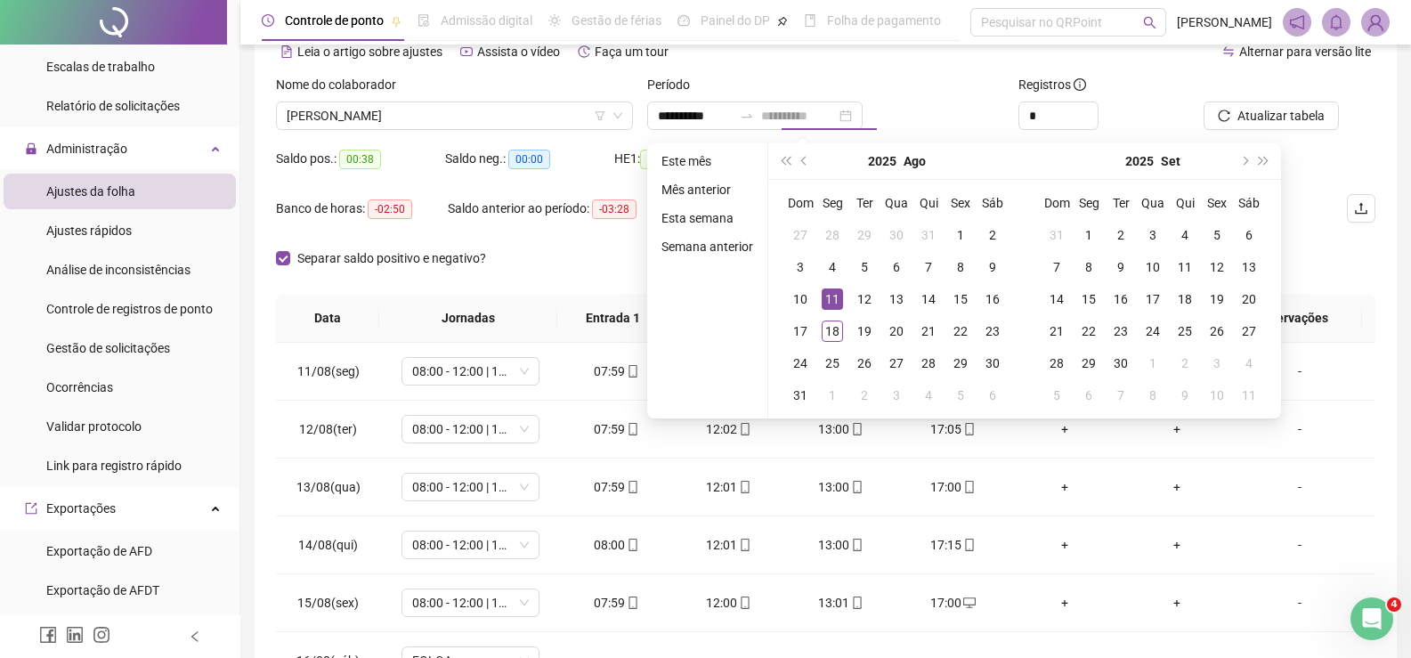
click at [824, 301] on div "11" at bounding box center [832, 298] width 21 height 21
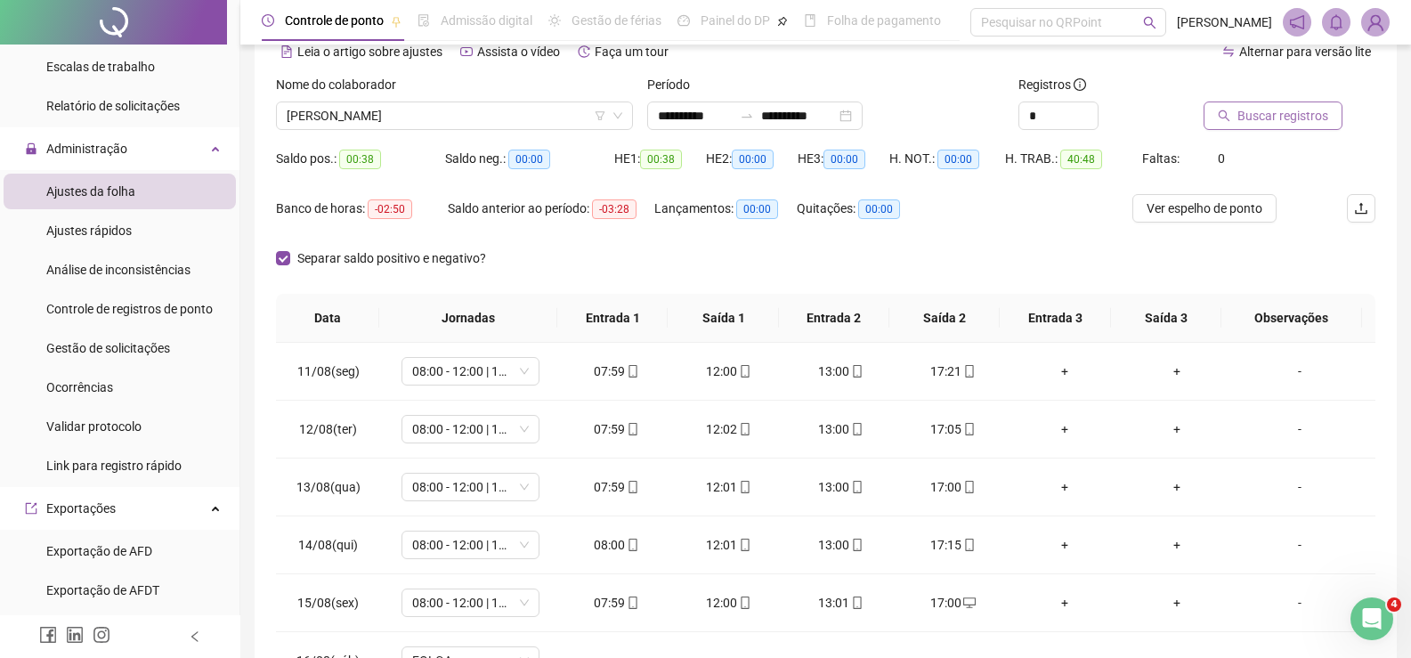
click at [1250, 118] on span "Buscar registros" at bounding box center [1283, 116] width 91 height 20
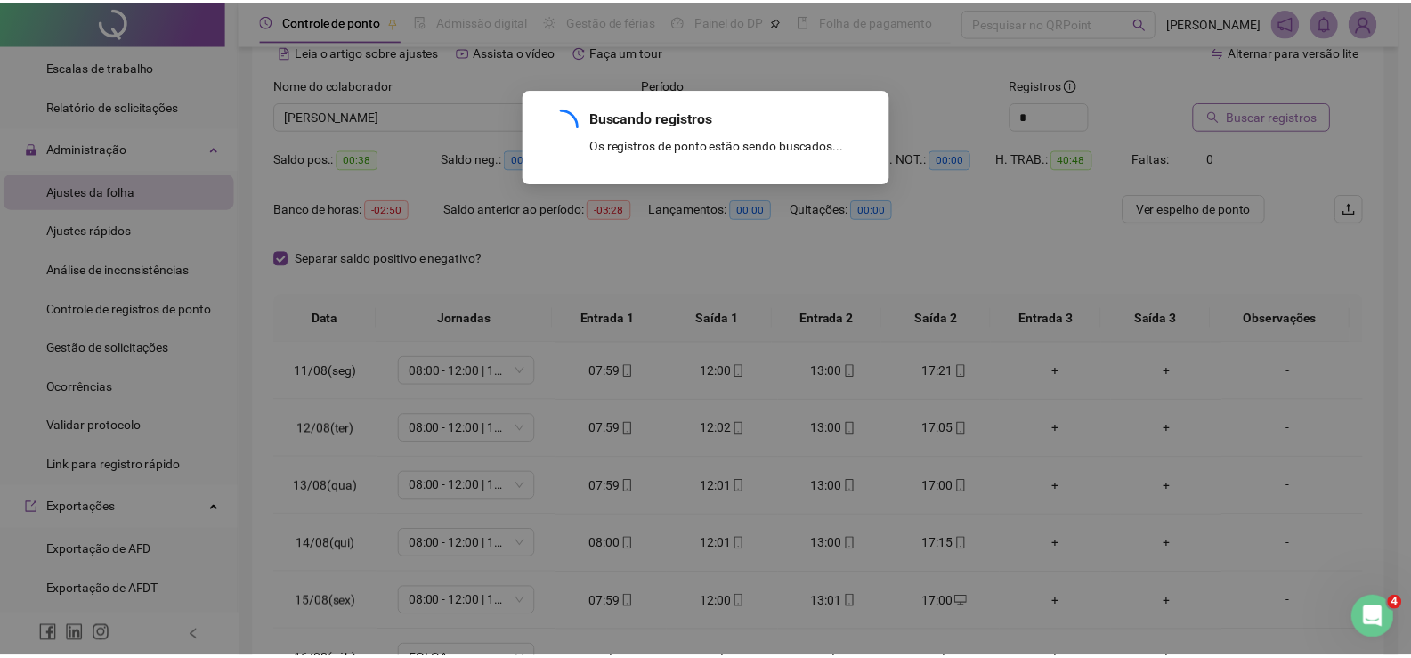
scroll to position [0, 0]
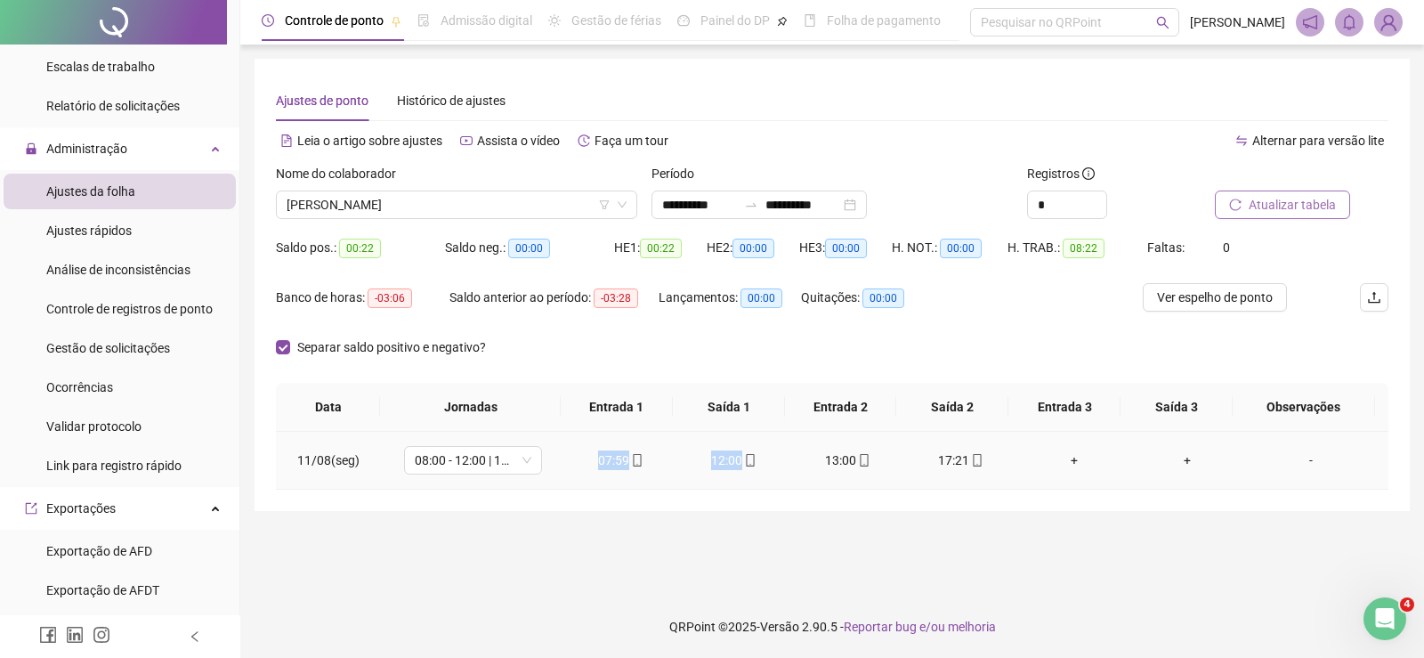
drag, startPoint x: 582, startPoint y: 466, endPoint x: 752, endPoint y: 466, distance: 170.0
click at [752, 466] on tr "11/08(seg) 08:00 - 12:00 | 13:00 - 17:00 07:59 12:00 13:00 17:21 + + -" at bounding box center [832, 461] width 1113 height 58
drag, startPoint x: 810, startPoint y: 459, endPoint x: 973, endPoint y: 467, distance: 163.1
click at [973, 467] on tr "11/08(seg) 08:00 - 12:00 | 13:00 - 17:00 07:59 12:00 13:00 17:21 + + -" at bounding box center [832, 461] width 1113 height 58
click at [801, 204] on input "**********" at bounding box center [803, 205] width 75 height 20
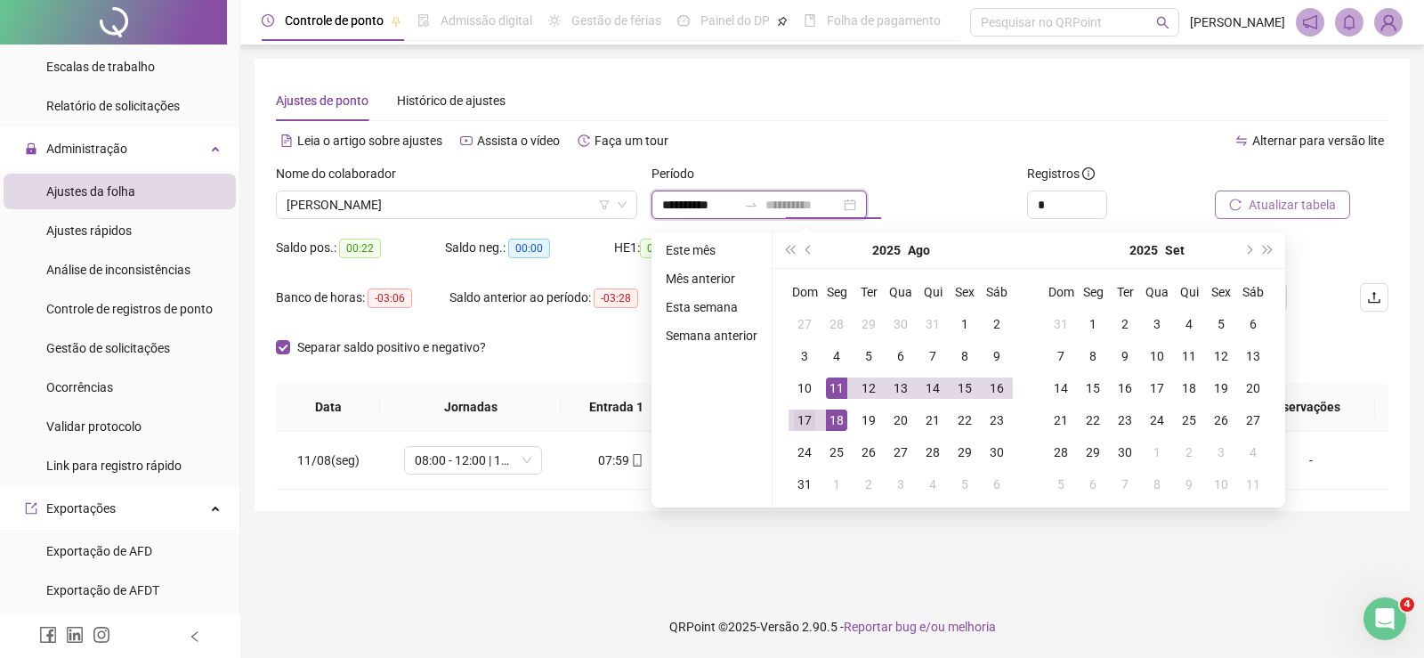
type input "**********"
click at [794, 418] on div "17" at bounding box center [804, 420] width 21 height 21
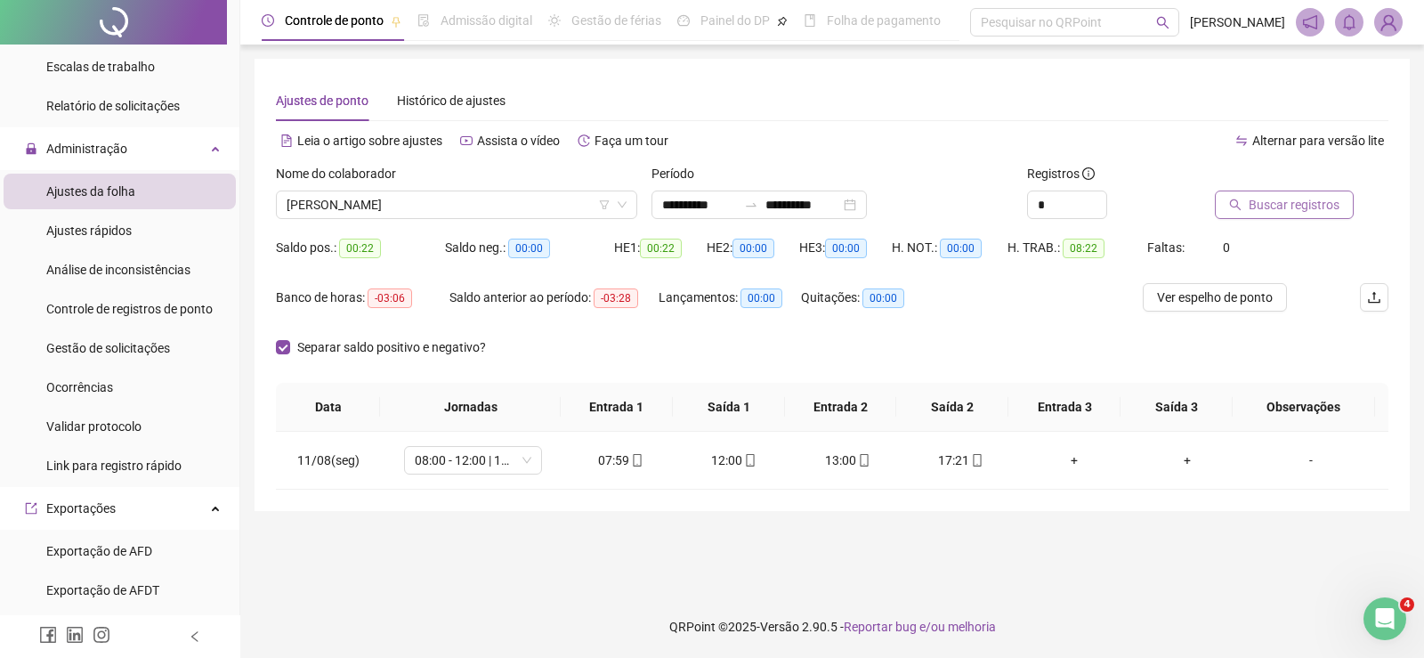
click at [1280, 218] on button "Buscar registros" at bounding box center [1284, 205] width 139 height 28
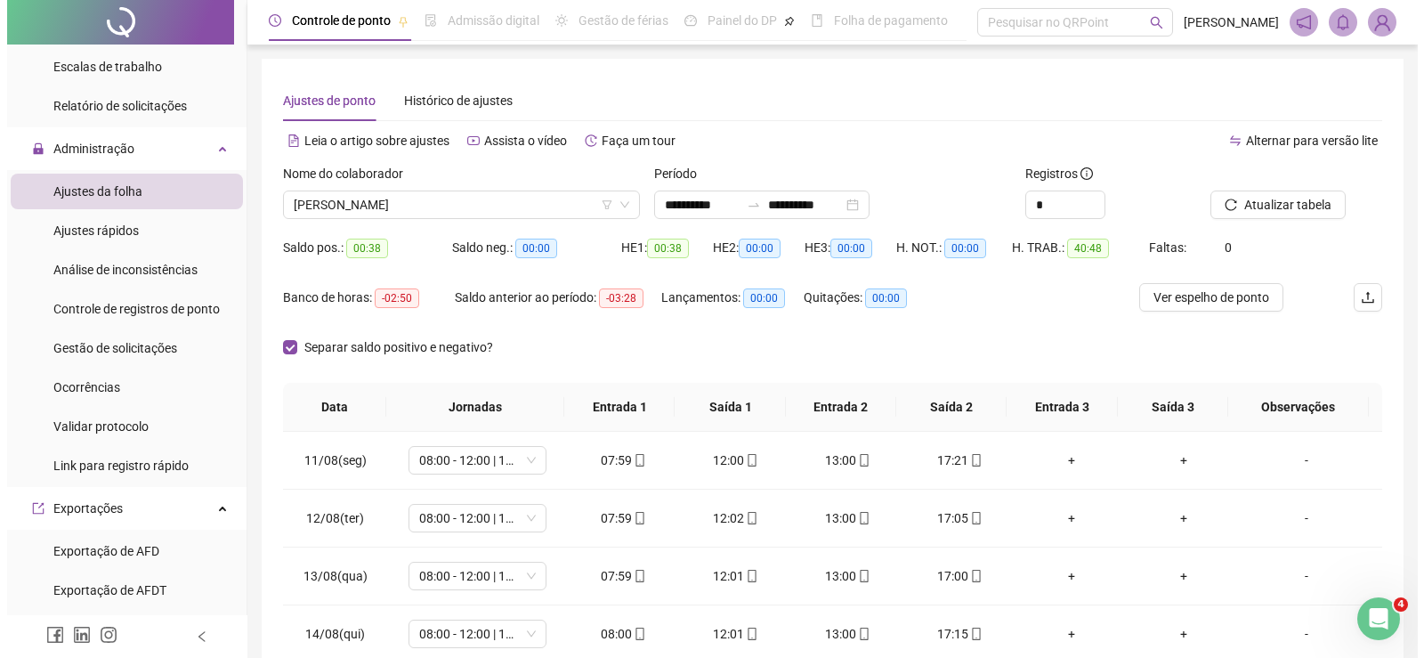
scroll to position [89, 0]
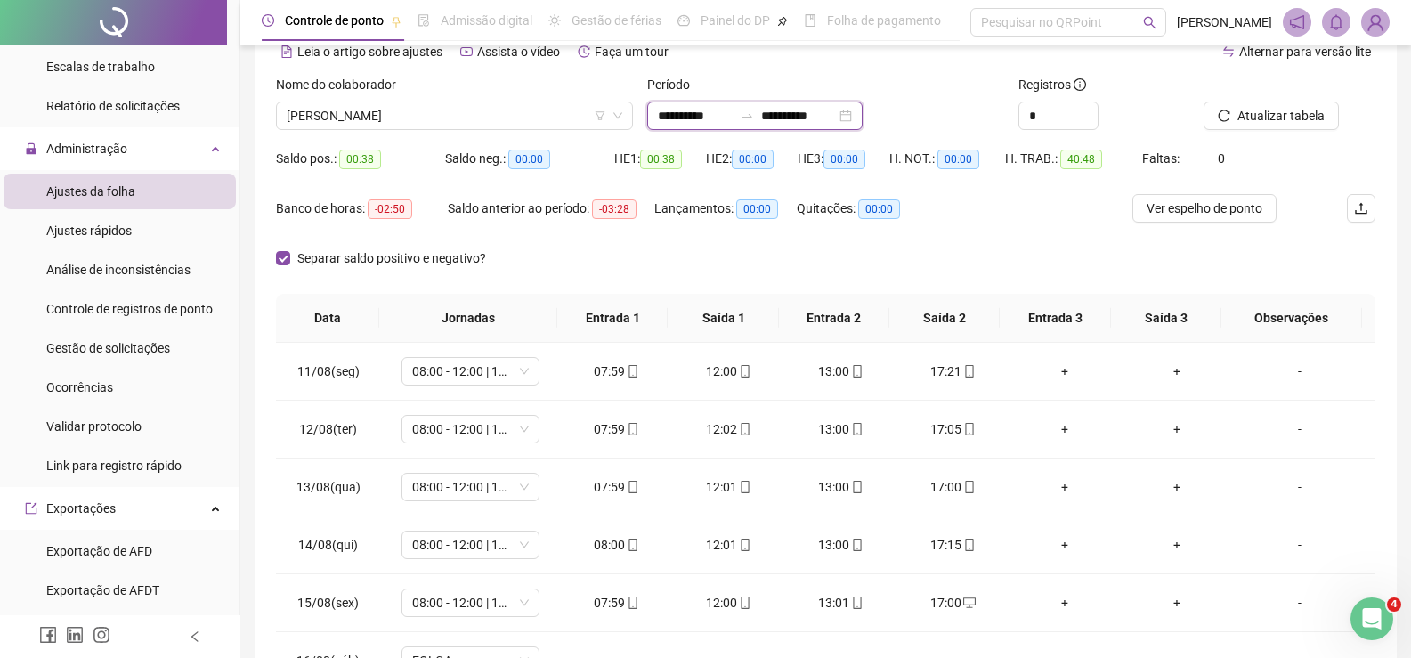
click at [702, 111] on input "**********" at bounding box center [695, 116] width 75 height 20
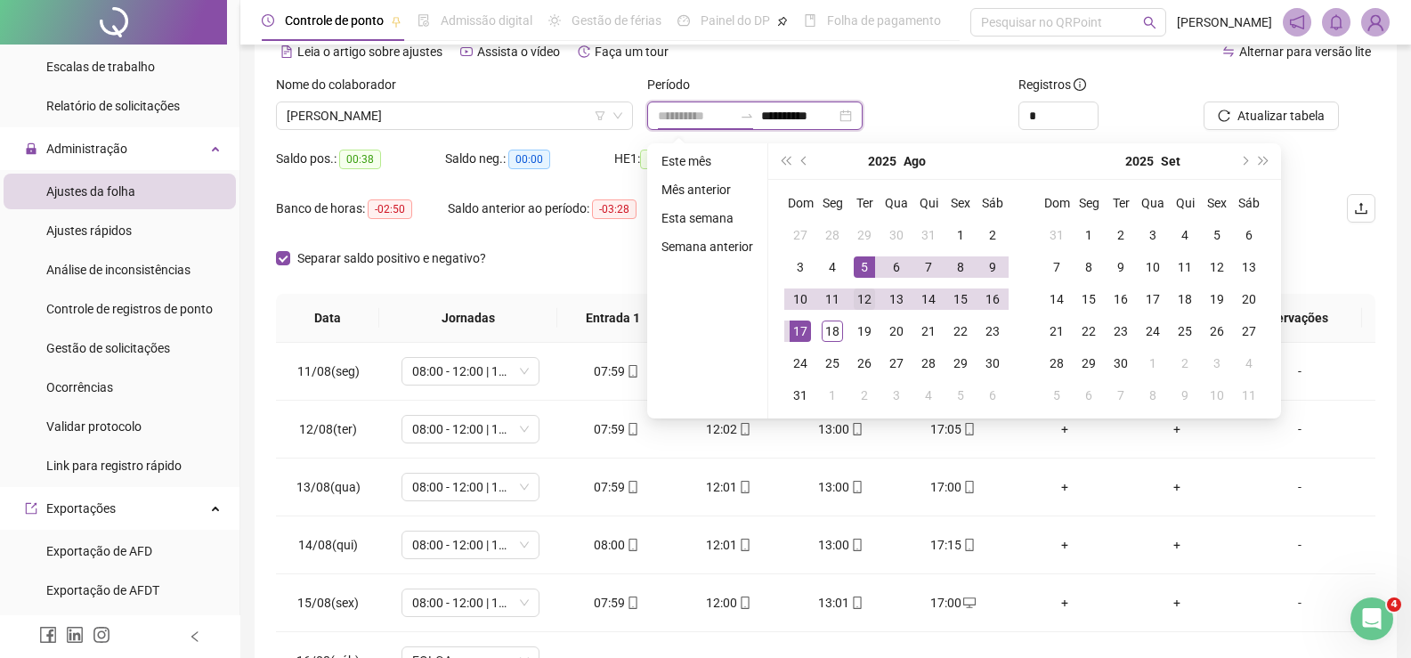
type input "**********"
click at [866, 295] on div "12" at bounding box center [864, 298] width 21 height 21
type input "**********"
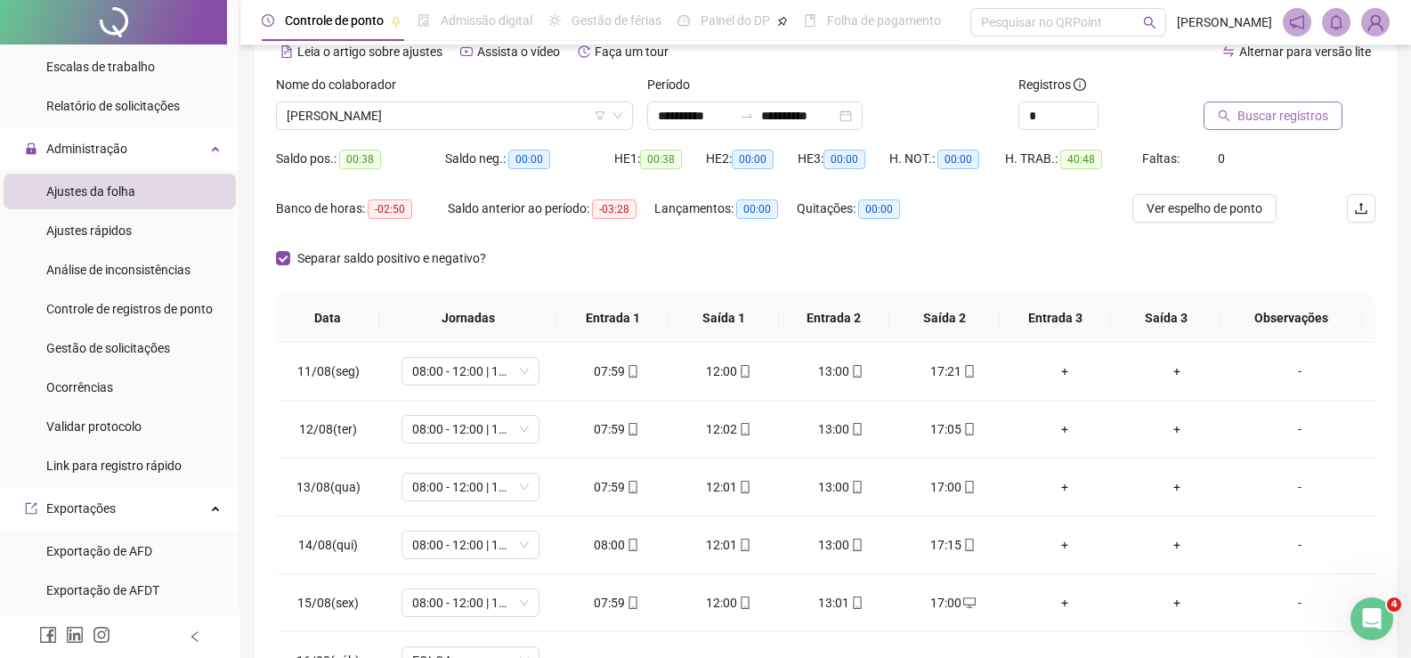
click at [1299, 107] on span "Buscar registros" at bounding box center [1283, 116] width 91 height 20
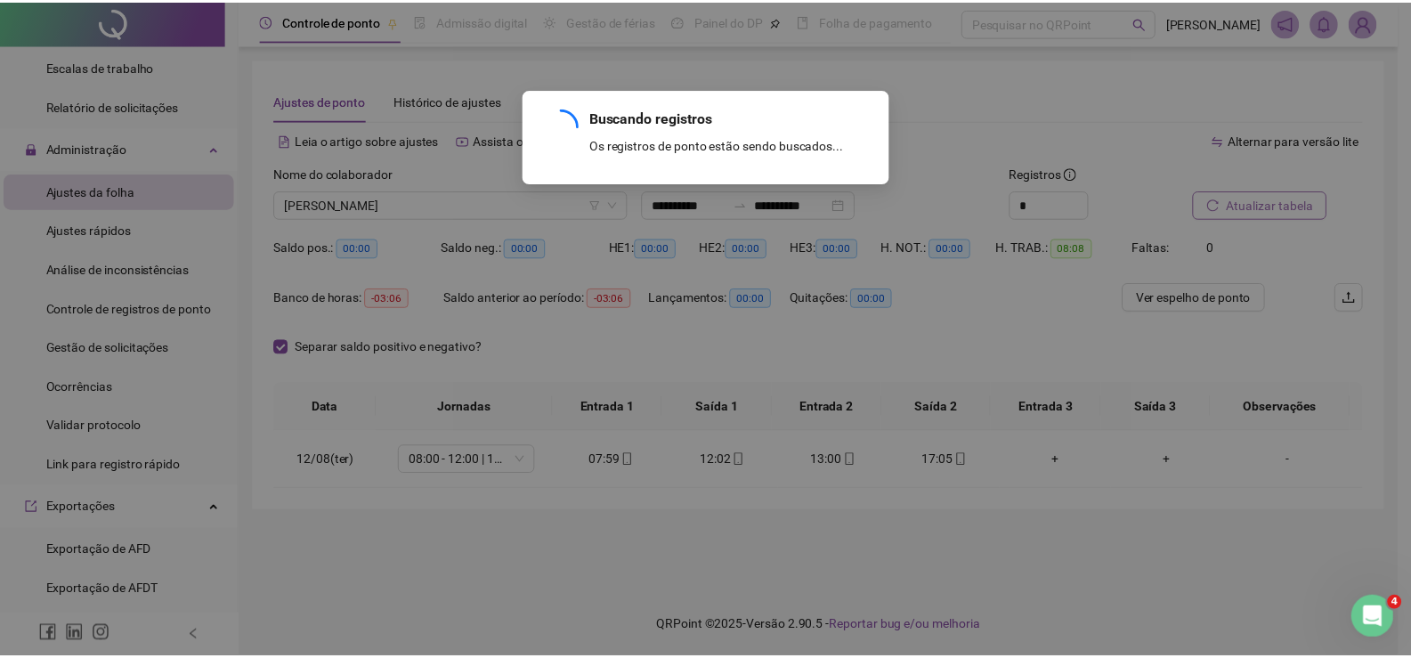
scroll to position [0, 0]
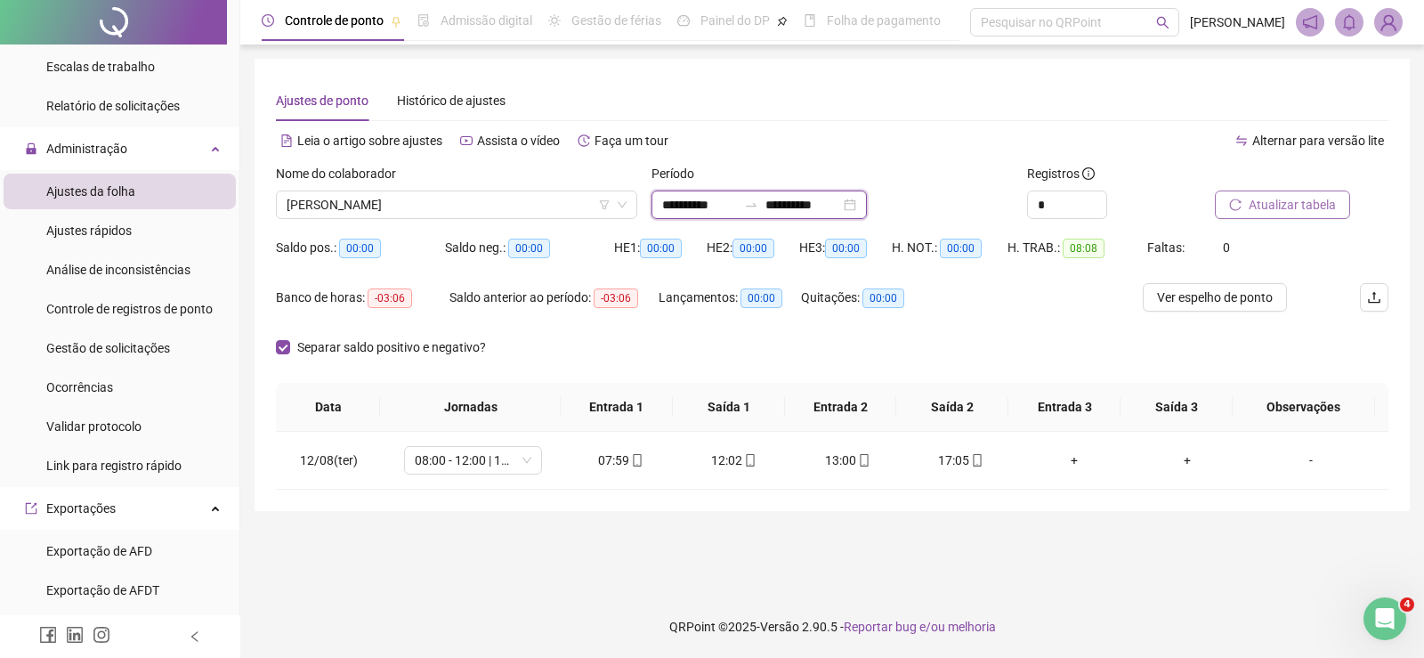
click at [696, 206] on input "**********" at bounding box center [699, 205] width 75 height 20
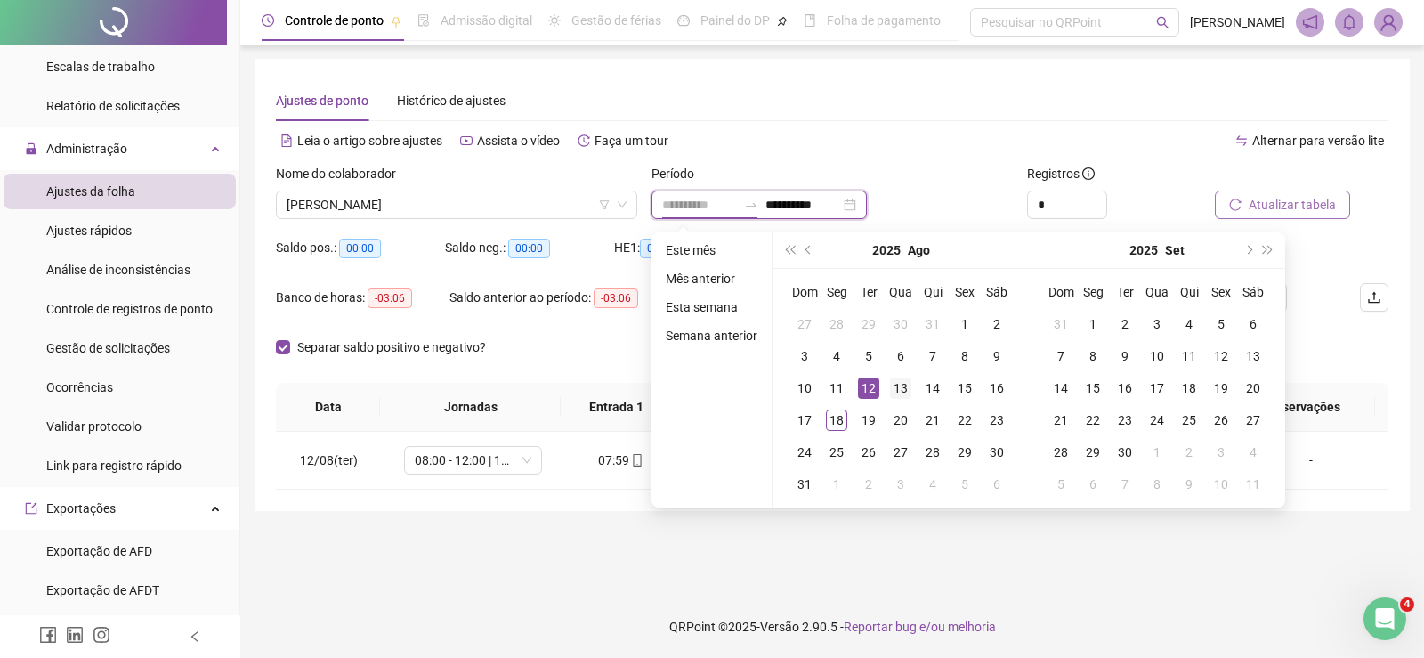
type input "**********"
click at [885, 384] on td "13" at bounding box center [901, 388] width 32 height 32
type input "**********"
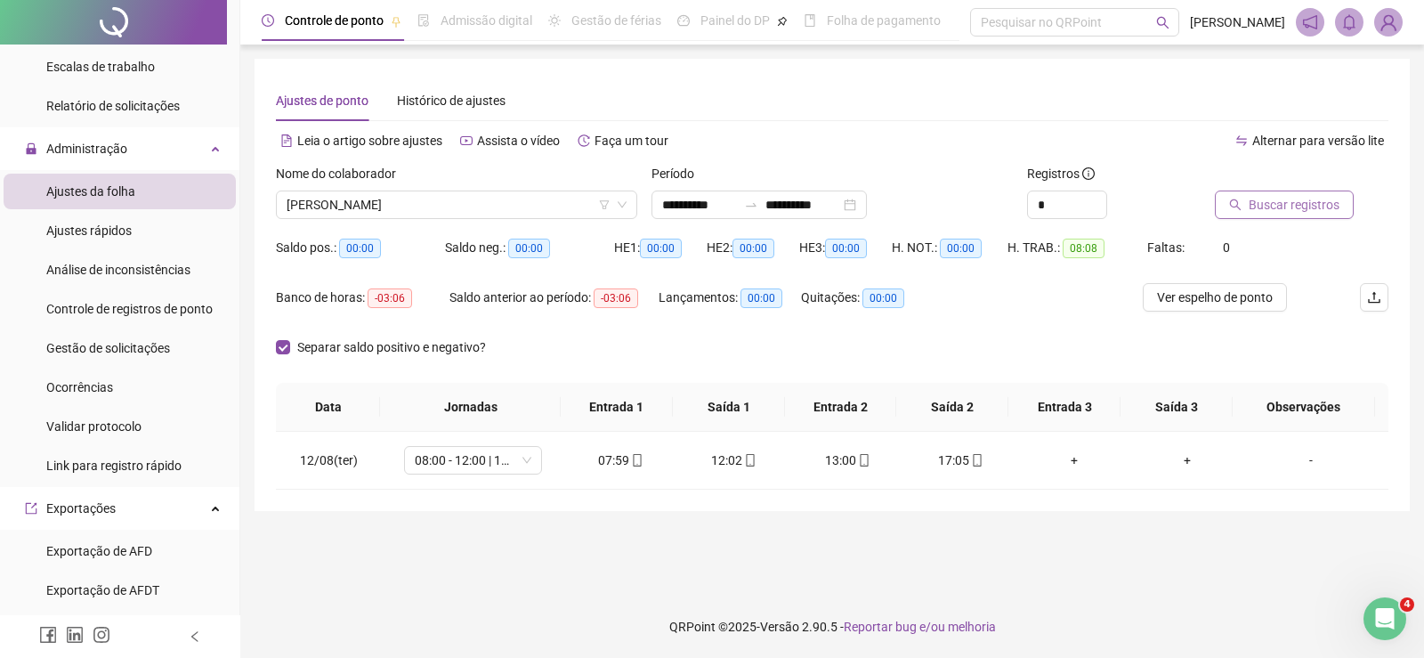
click at [1326, 201] on span "Buscar registros" at bounding box center [1294, 205] width 91 height 20
click at [684, 205] on input "**********" at bounding box center [699, 205] width 75 height 20
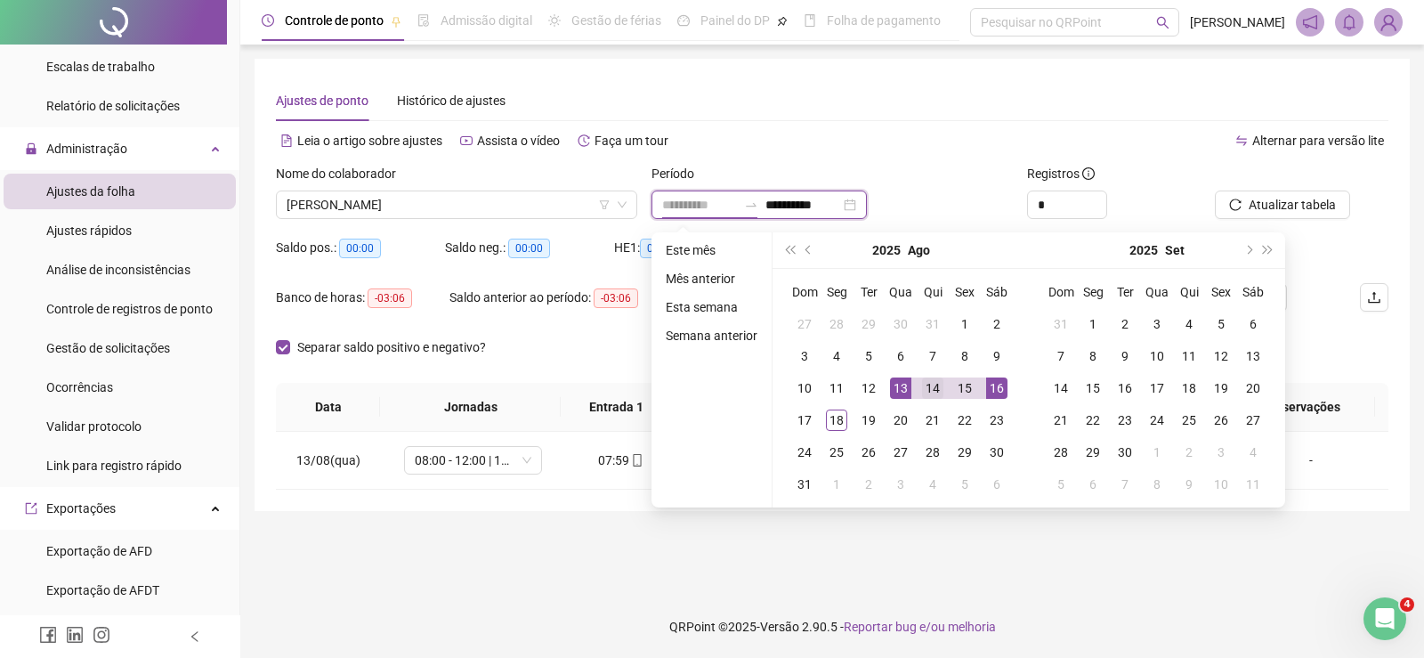
type input "**********"
click at [929, 390] on div "14" at bounding box center [932, 387] width 21 height 21
drag, startPoint x: 929, startPoint y: 390, endPoint x: 1098, endPoint y: 334, distance: 177.4
click at [931, 387] on div "14" at bounding box center [932, 387] width 21 height 21
type input "**********"
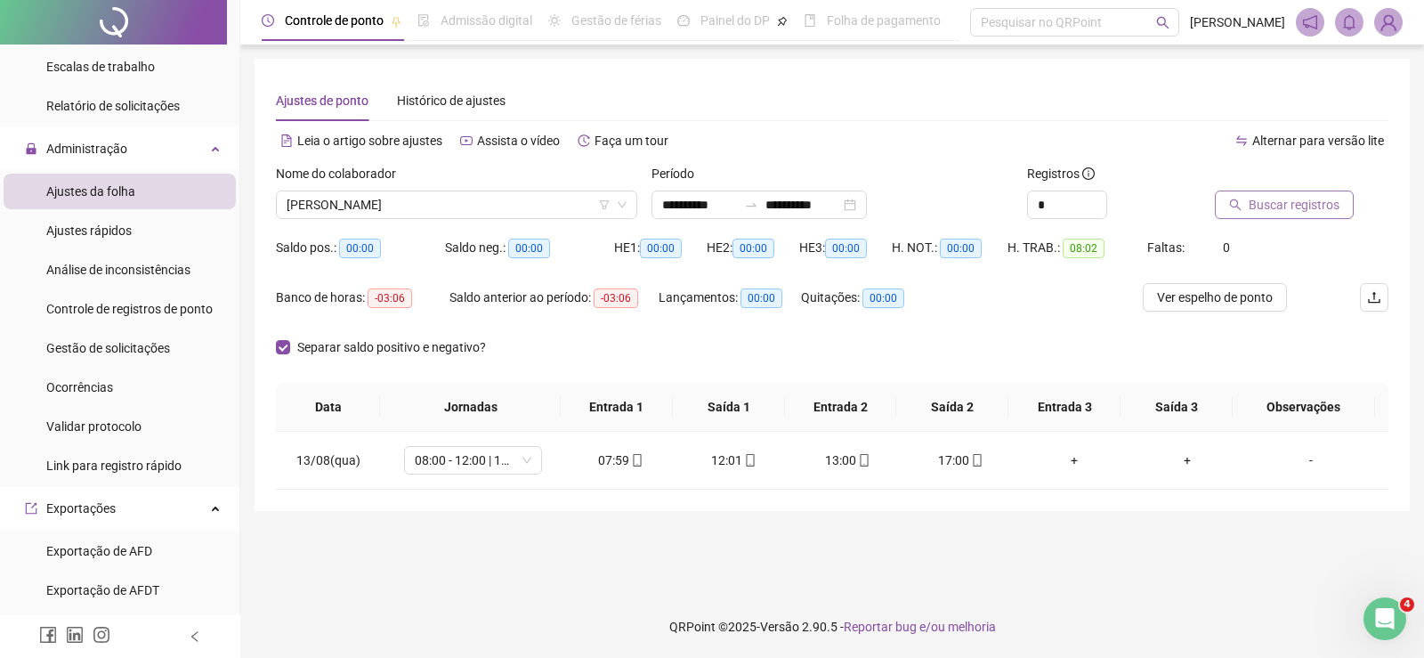
click at [1297, 215] on button "Buscar registros" at bounding box center [1284, 205] width 139 height 28
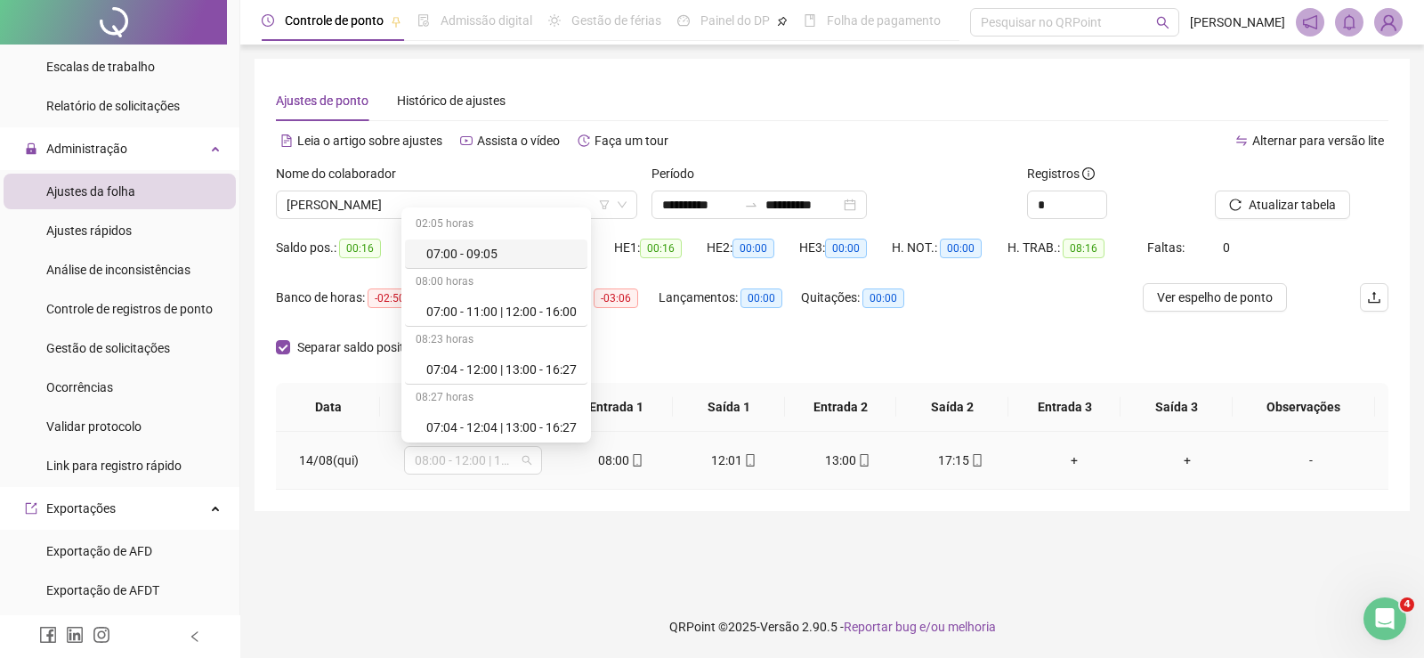
drag, startPoint x: 585, startPoint y: 459, endPoint x: 780, endPoint y: 472, distance: 195.4
click at [802, 472] on tr "14/08(qui) 08:00 - 12:00 | 13:00 - 17:00 08:00 12:01 13:00 17:15 + + -" at bounding box center [832, 461] width 1113 height 58
click at [756, 356] on div "Separar saldo positivo e negativo?" at bounding box center [832, 358] width 1113 height 50
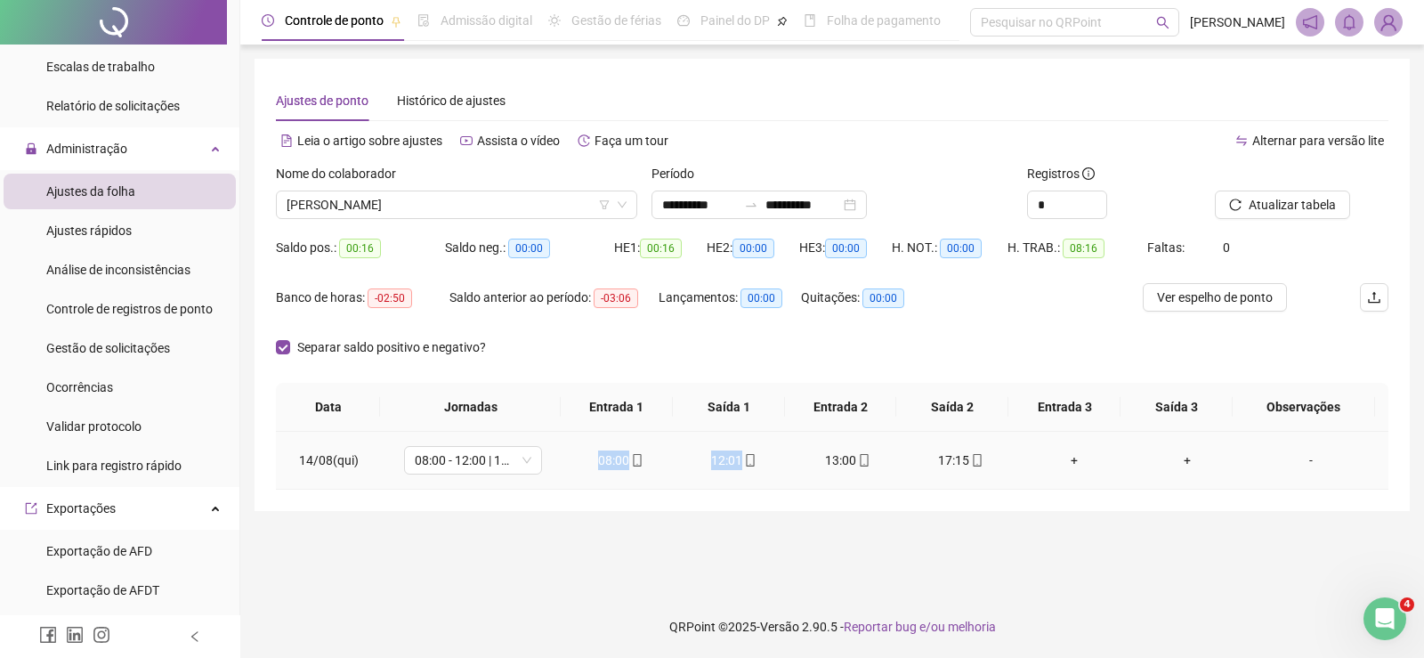
drag, startPoint x: 587, startPoint y: 459, endPoint x: 763, endPoint y: 469, distance: 176.6
click at [763, 469] on tr "14/08(qui) 08:00 - 12:00 | 13:00 - 17:00 08:00 12:01 13:00 17:15 + + -" at bounding box center [832, 461] width 1113 height 58
drag, startPoint x: 809, startPoint y: 452, endPoint x: 1010, endPoint y: 452, distance: 201.2
click at [1010, 452] on tr "14/08(qui) 08:00 - 12:00 | 13:00 - 17:00 08:00 12:01 13:00 17:15 + + -" at bounding box center [832, 461] width 1113 height 58
drag, startPoint x: 921, startPoint y: 278, endPoint x: 854, endPoint y: 260, distance: 69.1
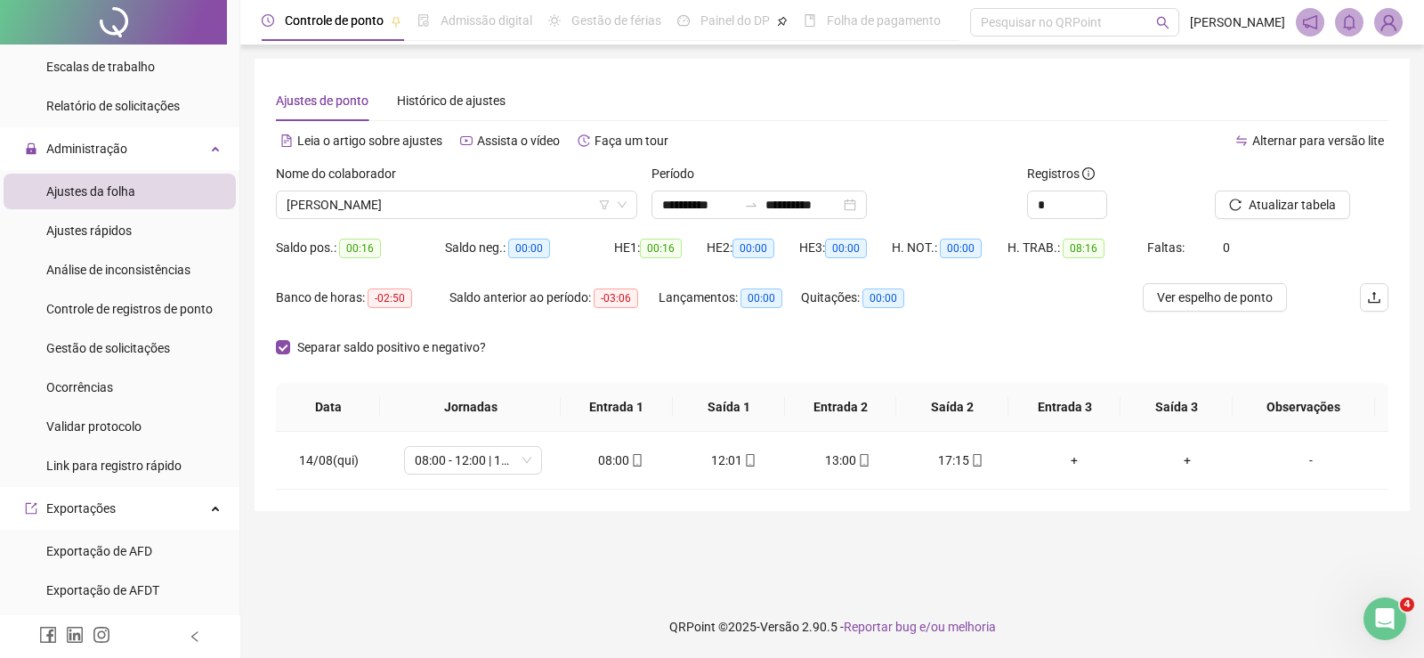
click at [921, 278] on div "H. NOT.: 00:00" at bounding box center [950, 258] width 116 height 50
click at [682, 203] on input "**********" at bounding box center [699, 205] width 75 height 20
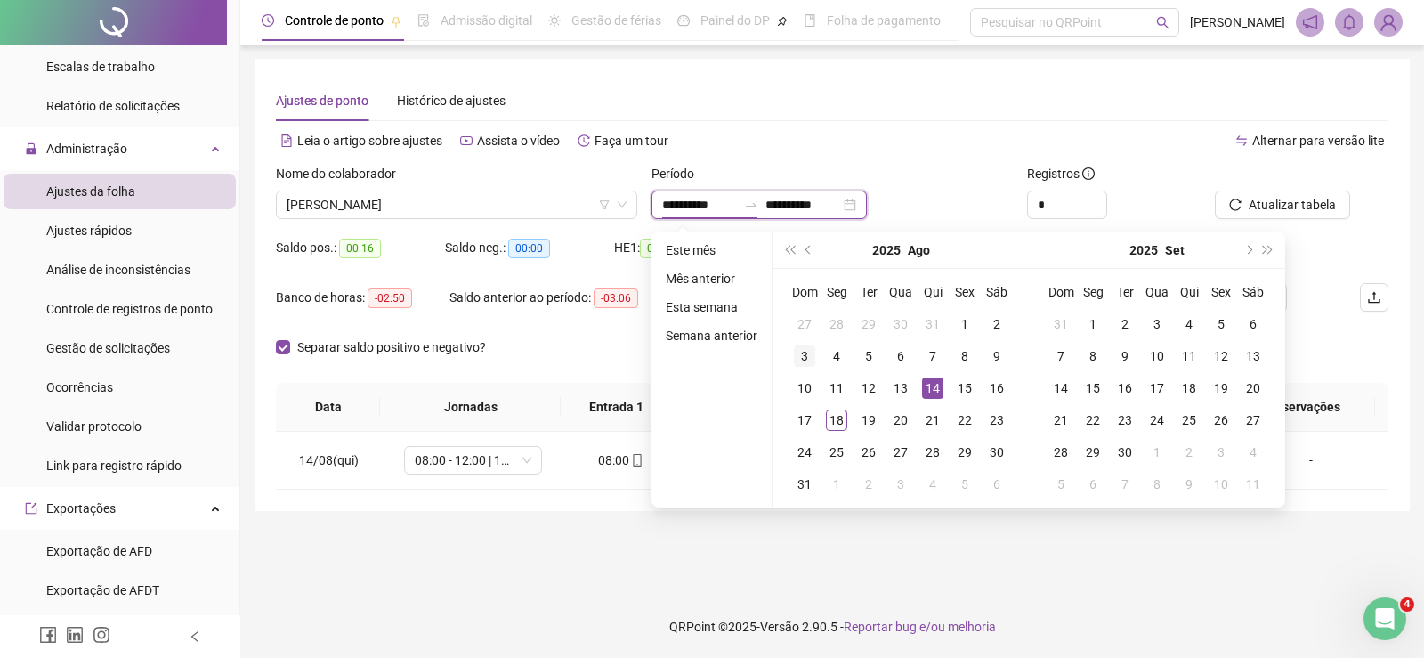
type input "**********"
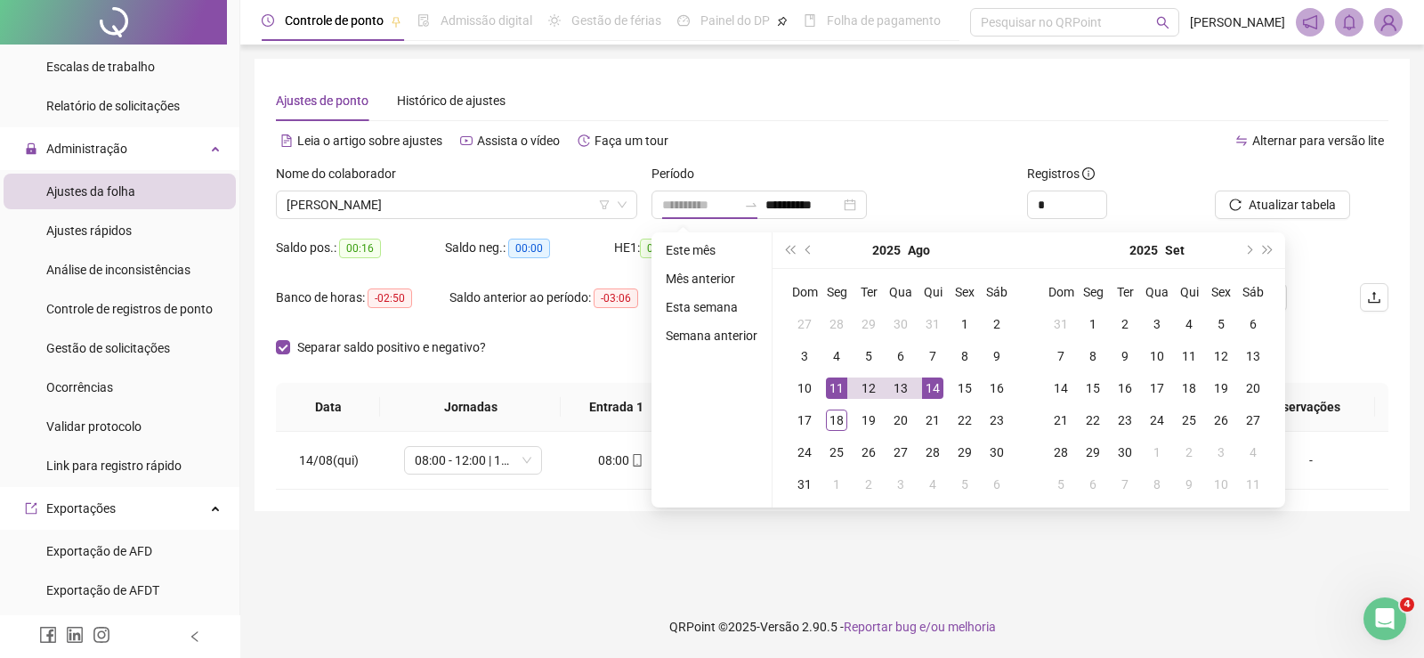
click at [836, 392] on div "11" at bounding box center [836, 387] width 21 height 21
type input "**********"
click at [799, 412] on div "17" at bounding box center [804, 420] width 21 height 21
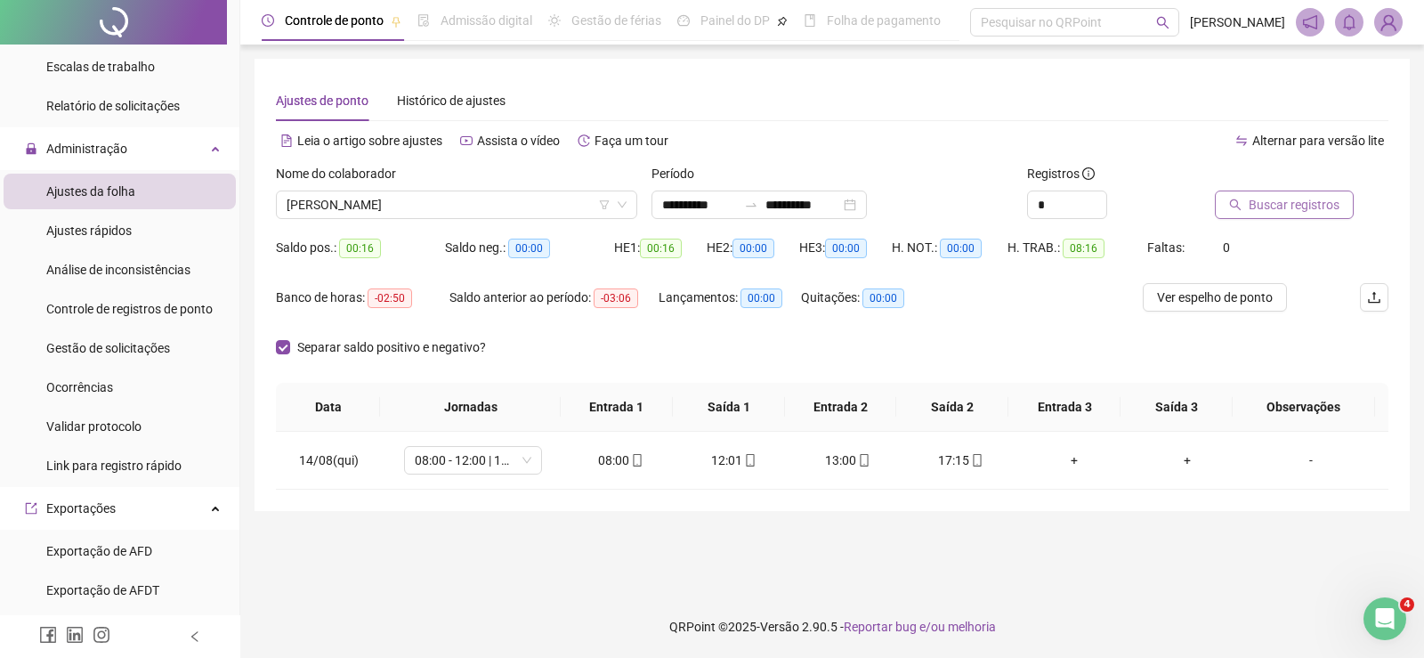
click at [1270, 206] on span "Buscar registros" at bounding box center [1294, 205] width 91 height 20
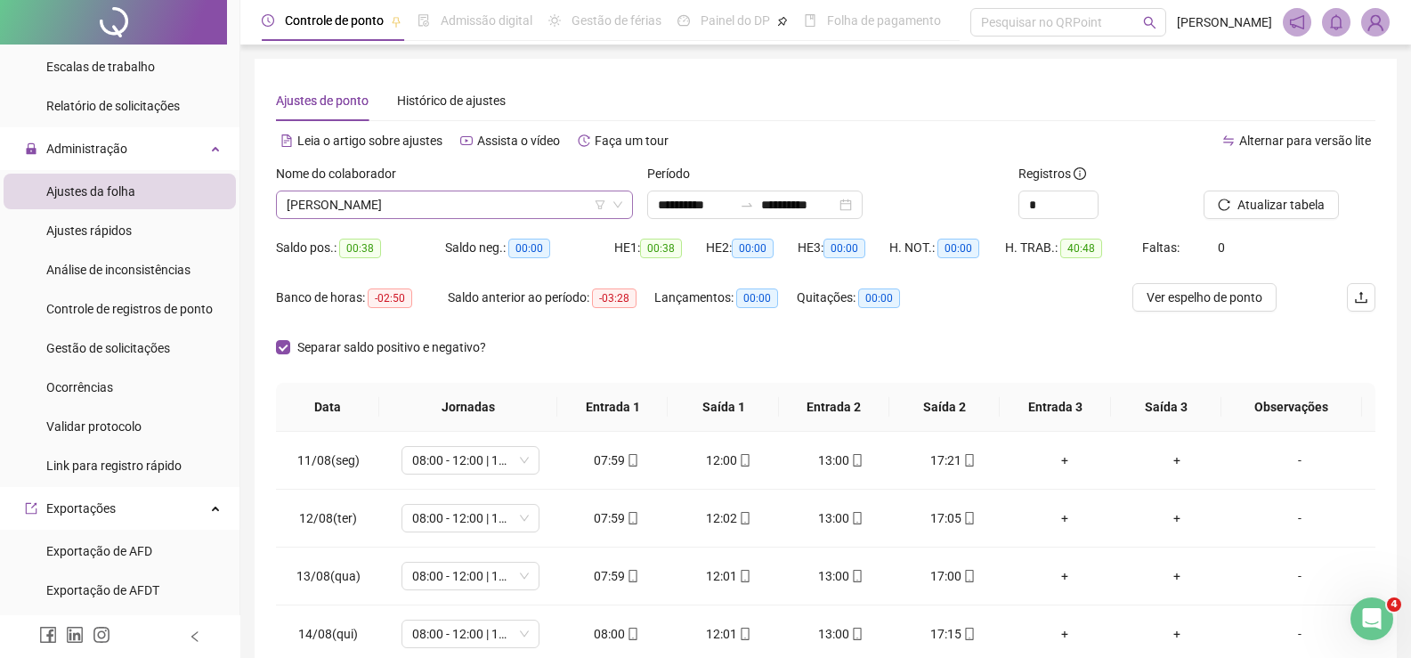
click at [459, 202] on span "LOUISE MONERO FARIAS" at bounding box center [455, 204] width 336 height 27
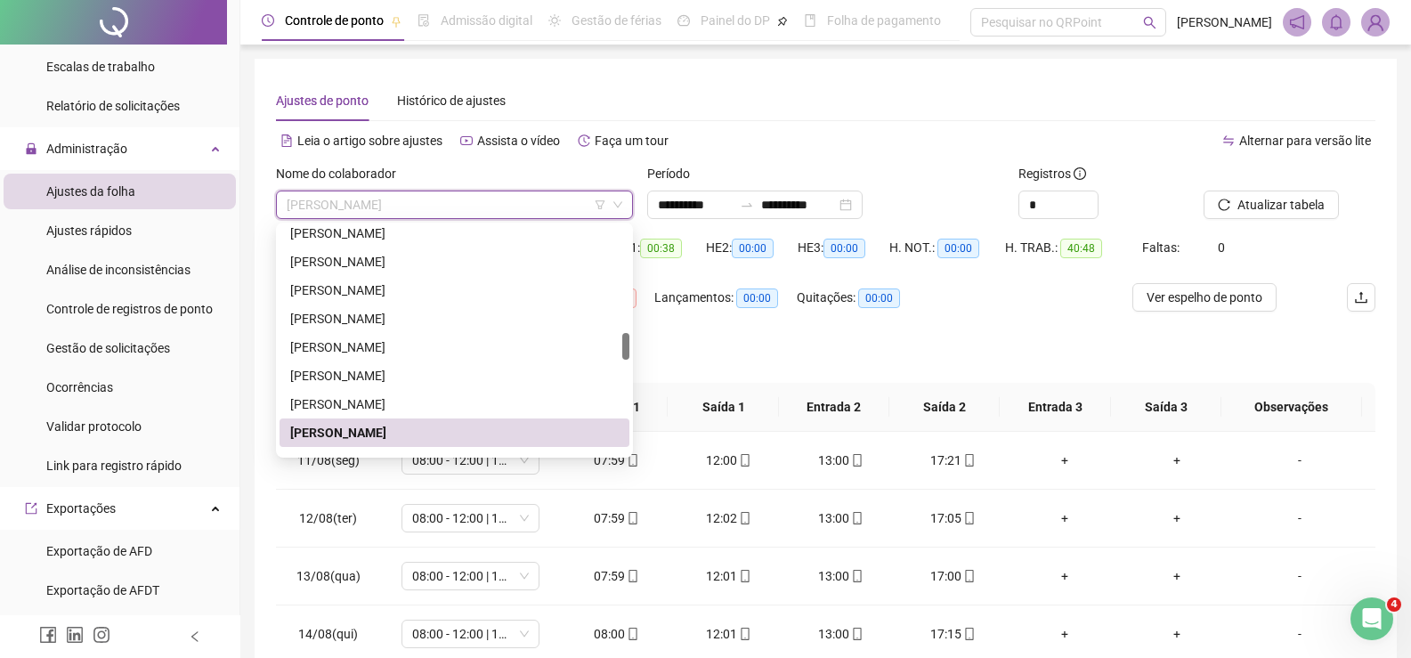
scroll to position [979, 0]
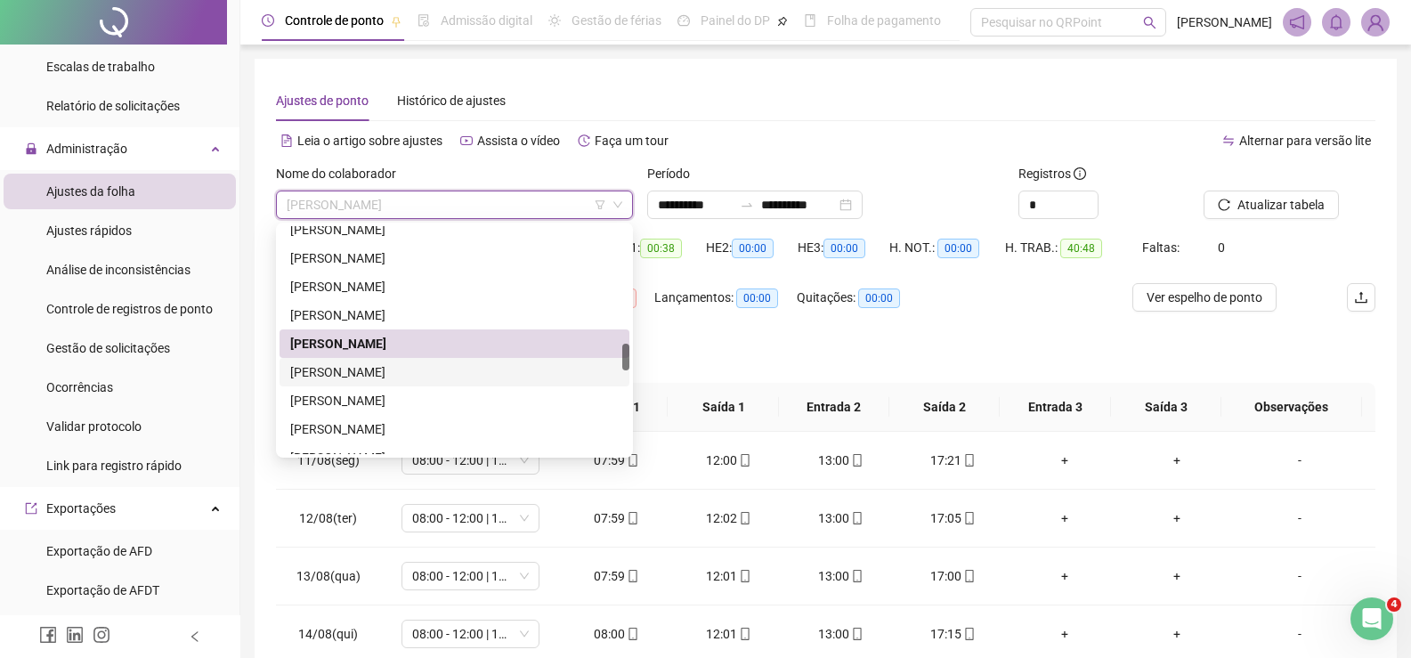
click at [373, 378] on div "LUCAS CARVALHO SILVA" at bounding box center [454, 372] width 329 height 20
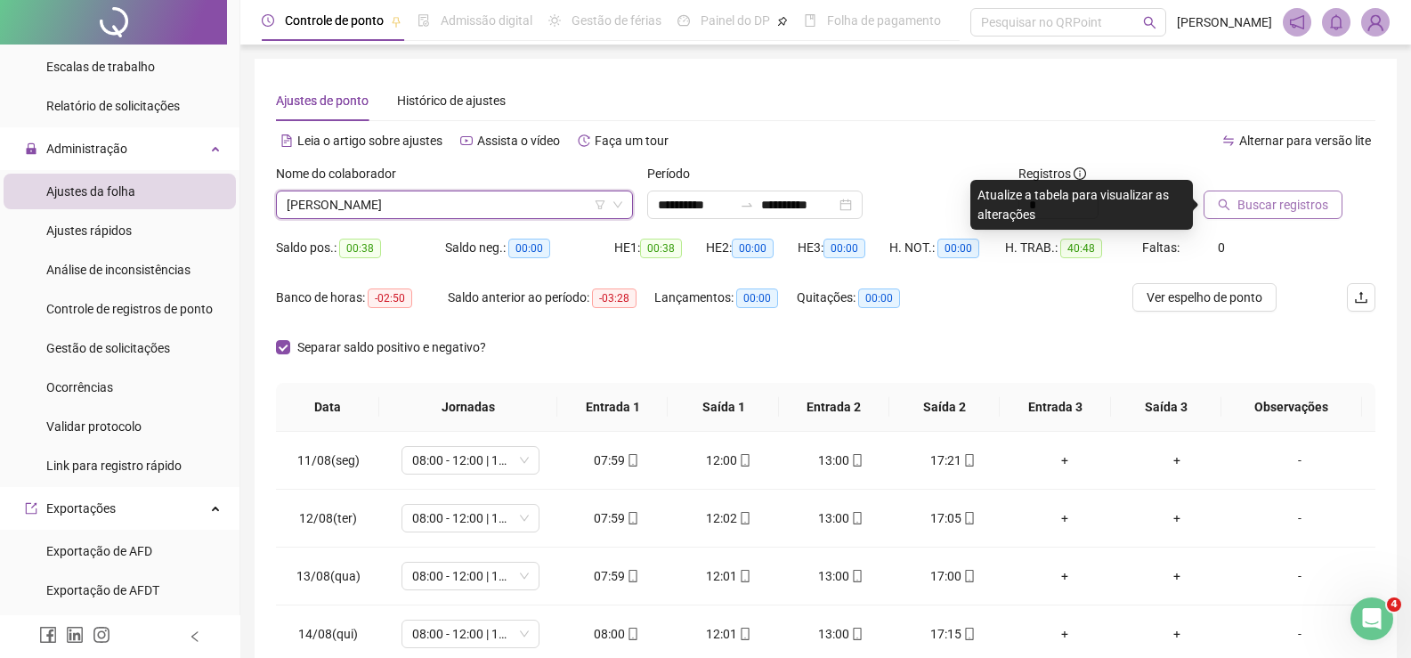
click at [1267, 203] on span "Buscar registros" at bounding box center [1283, 205] width 91 height 20
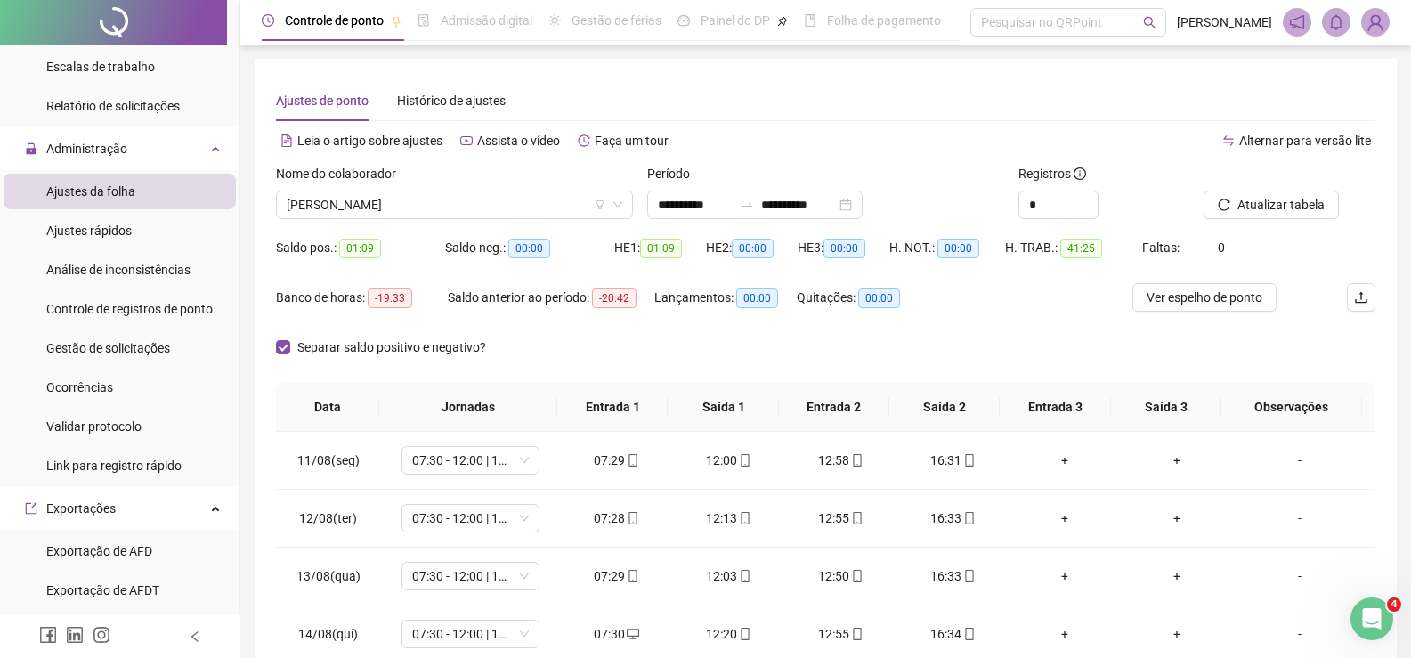
scroll to position [178, 0]
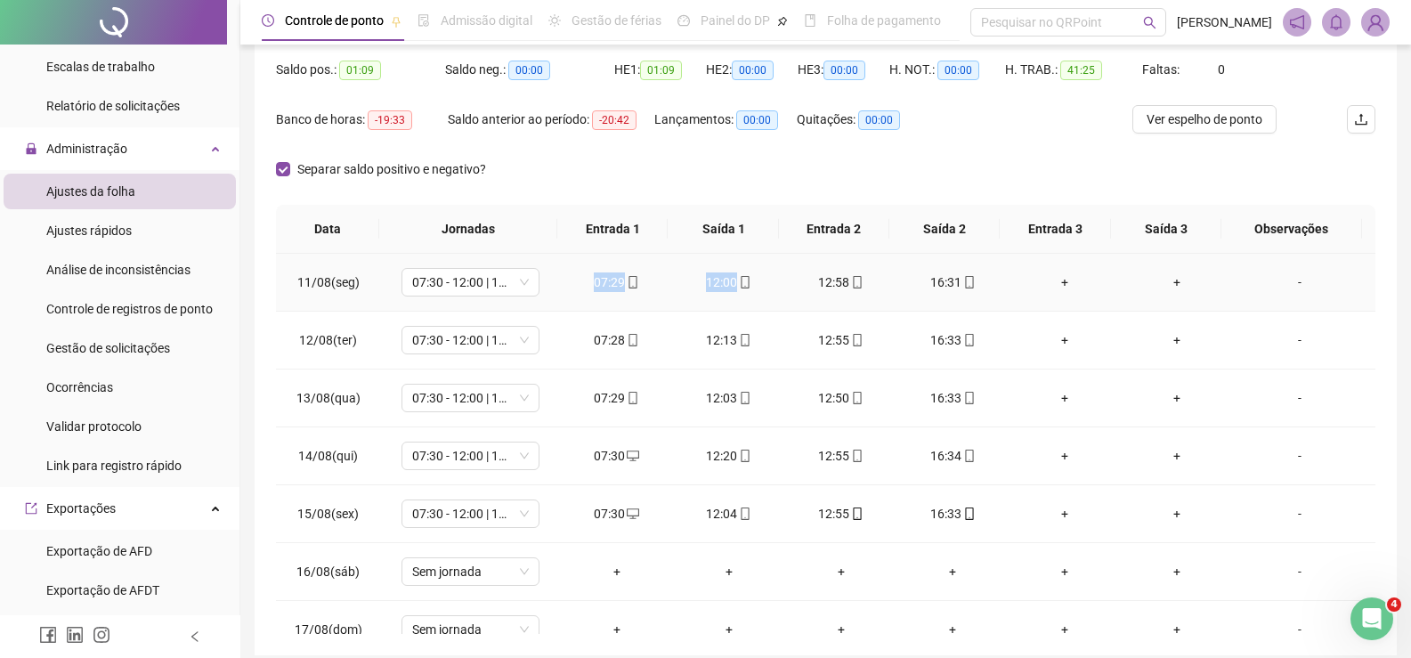
drag, startPoint x: 573, startPoint y: 280, endPoint x: 765, endPoint y: 289, distance: 191.6
click at [765, 289] on tr "11/08(seg) 07:30 - 12:00 | 13:00 - 16:30 07:29 12:00 12:58 16:31 + + -" at bounding box center [826, 283] width 1100 height 58
drag, startPoint x: 789, startPoint y: 273, endPoint x: 994, endPoint y: 280, distance: 205.8
click at [994, 280] on tr "11/08(seg) 07:30 - 12:00 | 13:00 - 16:30 07:29 12:00 12:58 16:31 + + -" at bounding box center [826, 283] width 1100 height 58
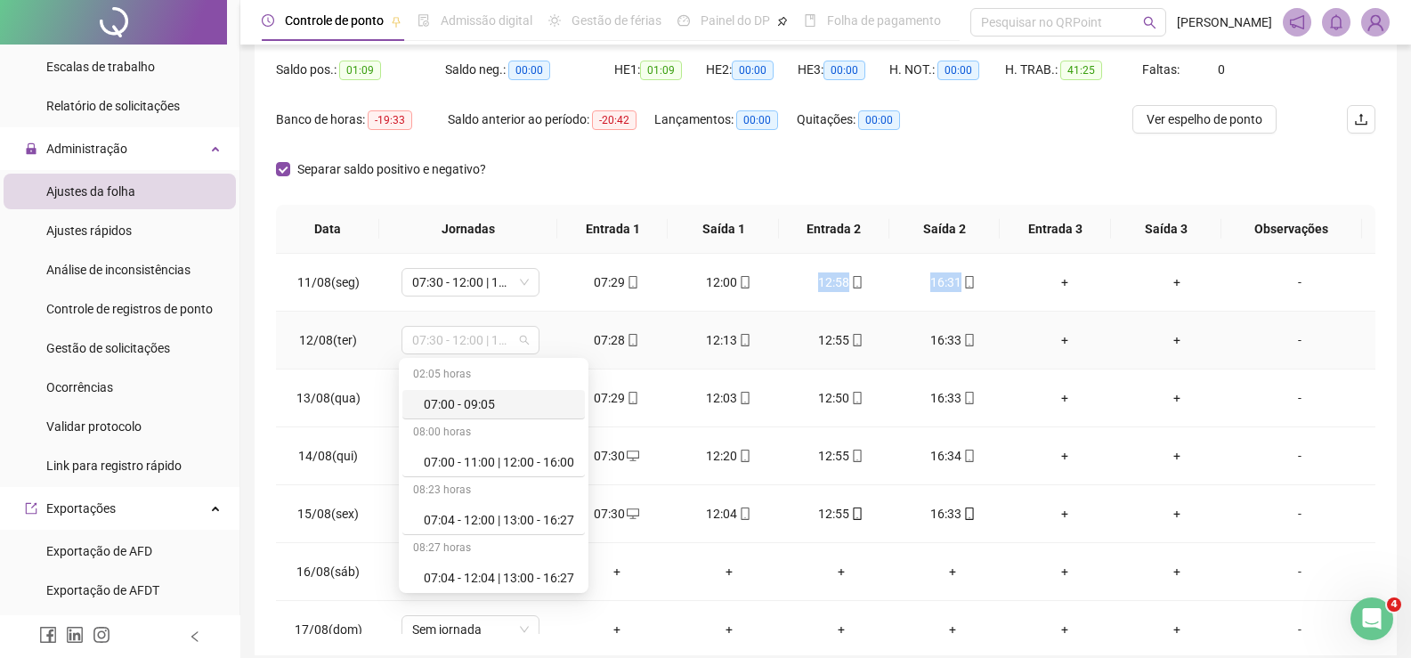
drag, startPoint x: 532, startPoint y: 347, endPoint x: 717, endPoint y: 342, distance: 184.4
click at [717, 342] on tr "12/08(ter) 07:30 - 12:00 | 13:00 - 16:30 07:28 12:13 12:55 16:33 + + -" at bounding box center [826, 341] width 1100 height 58
click at [677, 186] on div "Separar saldo positivo e negativo?" at bounding box center [826, 180] width 1100 height 50
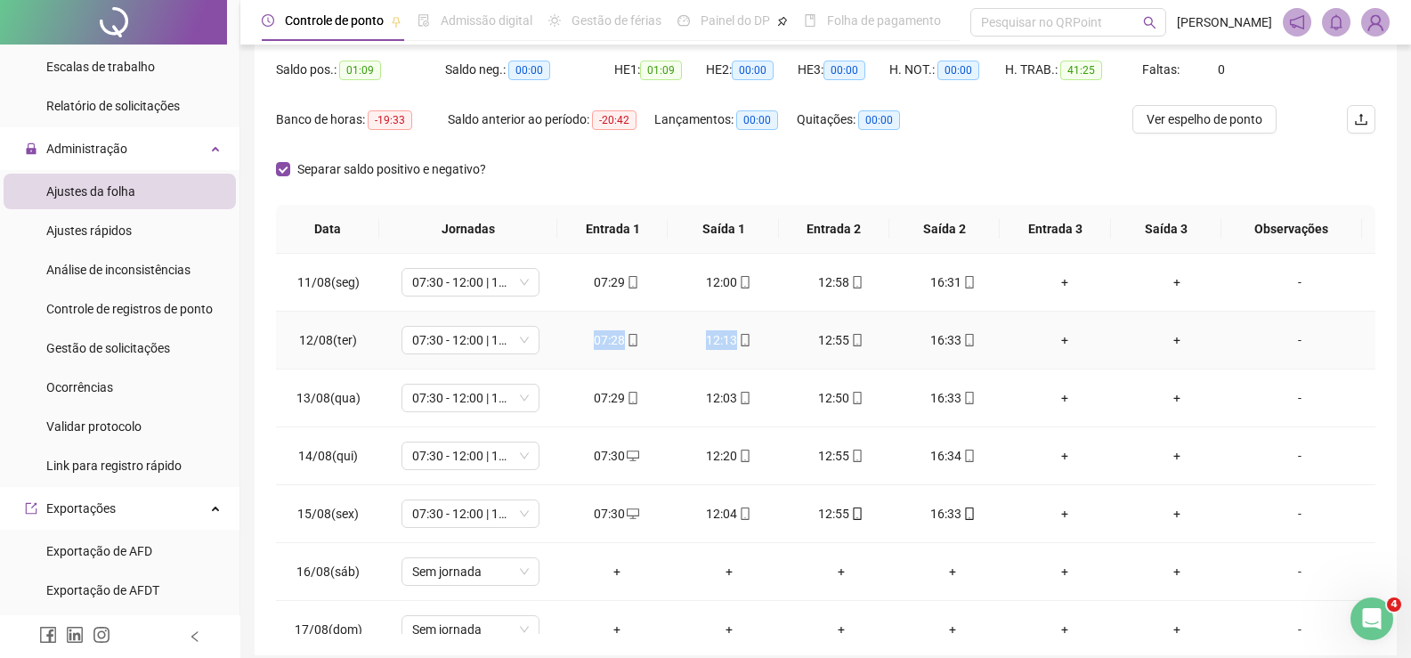
drag, startPoint x: 579, startPoint y: 337, endPoint x: 768, endPoint y: 335, distance: 189.6
click at [768, 335] on tr "12/08(ter) 07:30 - 12:00 | 13:00 - 16:30 07:28 12:13 12:55 16:33 + + -" at bounding box center [826, 341] width 1100 height 58
drag, startPoint x: 778, startPoint y: 339, endPoint x: 1017, endPoint y: 337, distance: 238.6
click at [1017, 337] on tr "12/08(ter) 07:30 - 12:00 | 13:00 - 16:30 07:28 12:13 12:55 16:33 + + -" at bounding box center [826, 341] width 1100 height 58
drag, startPoint x: 583, startPoint y: 402, endPoint x: 750, endPoint y: 391, distance: 166.8
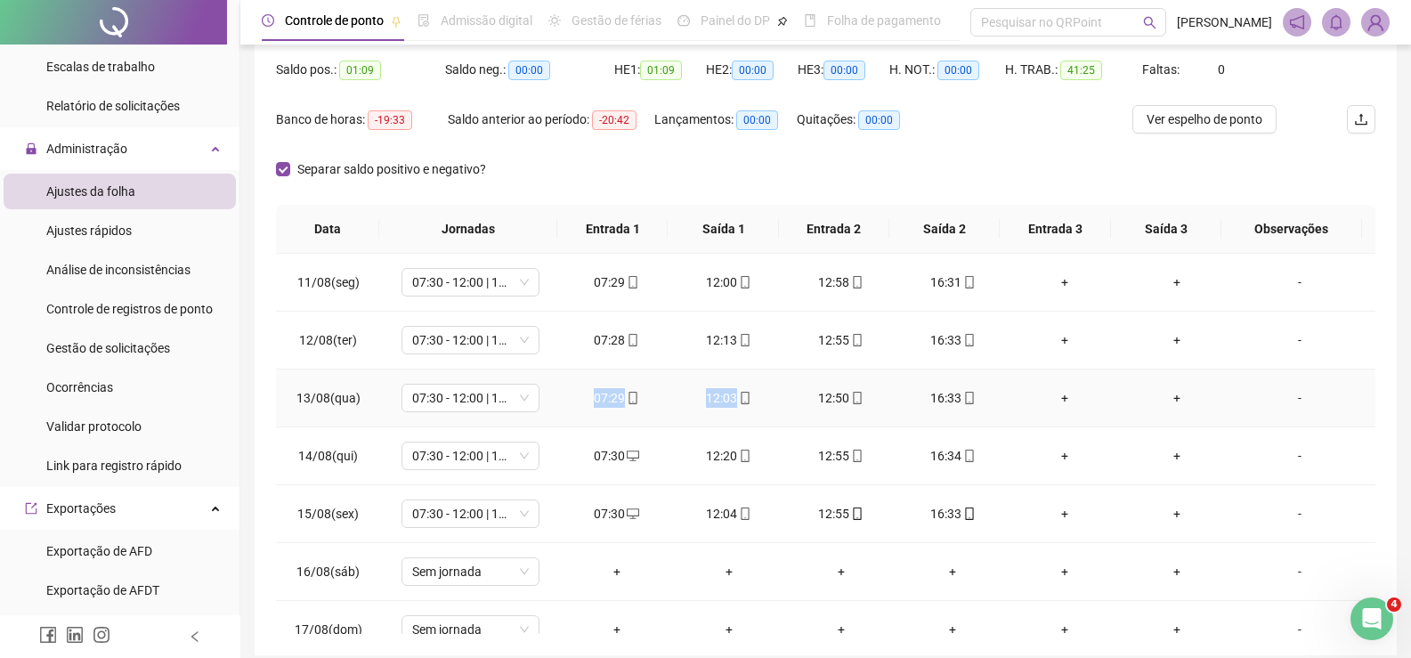
click at [750, 391] on tr "13/08(qua) 07:30 - 12:00 | 13:00 - 16:30 07:29 12:03 12:50 16:33 + + -" at bounding box center [826, 398] width 1100 height 58
drag, startPoint x: 813, startPoint y: 395, endPoint x: 959, endPoint y: 393, distance: 146.0
click at [959, 393] on tr "13/08(qua) 07:30 - 12:00 | 13:00 - 16:30 07:29 12:03 12:50 16:33 + + -" at bounding box center [826, 398] width 1100 height 58
drag, startPoint x: 597, startPoint y: 459, endPoint x: 771, endPoint y: 466, distance: 173.8
click at [771, 466] on tr "14/08(qui) 07:30 - 12:00 | 13:00 - 16:30 07:30 12:20 12:55 16:34 + + -" at bounding box center [826, 456] width 1100 height 58
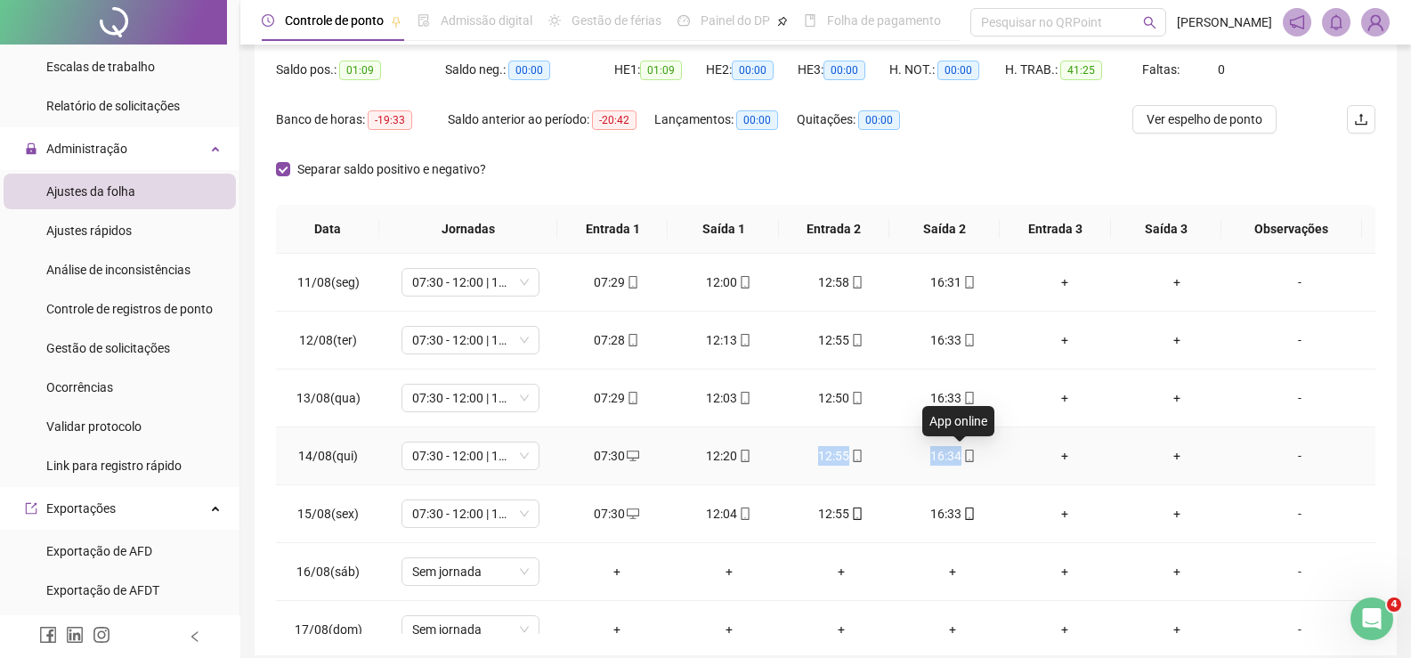
drag, startPoint x: 790, startPoint y: 466, endPoint x: 967, endPoint y: 447, distance: 178.2
click at [967, 447] on tr "14/08(qui) 07:30 - 12:00 | 13:00 - 16:30 07:30 12:20 12:55 16:34 + + -" at bounding box center [826, 456] width 1100 height 58
drag, startPoint x: 570, startPoint y: 520, endPoint x: 762, endPoint y: 522, distance: 192.3
click at [762, 522] on tr "15/08(sex) 07:30 - 12:00 | 13:00 - 16:30 07:30 12:04 12:55 16:33 + + -" at bounding box center [826, 514] width 1100 height 58
drag, startPoint x: 799, startPoint y: 516, endPoint x: 979, endPoint y: 519, distance: 179.9
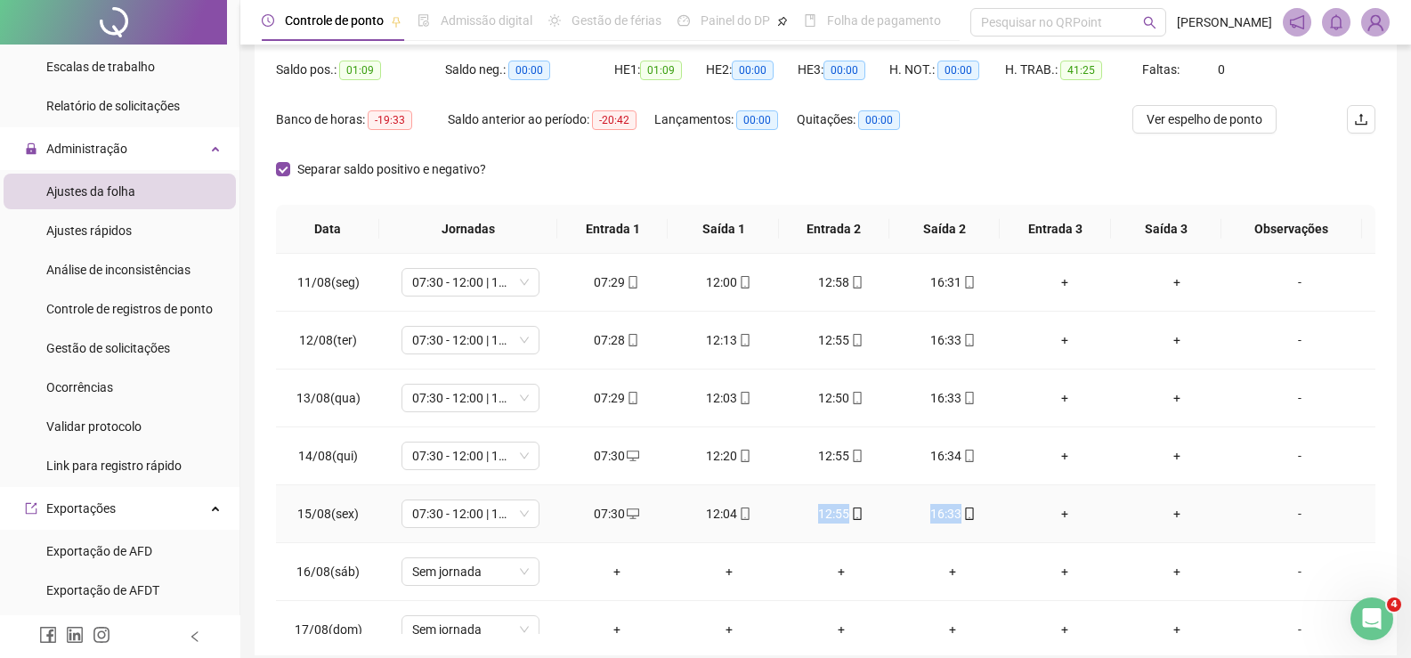
click at [1004, 519] on tr "15/08(sex) 07:30 - 12:00 | 13:00 - 16:30 07:30 12:04 12:55 16:33 + + -" at bounding box center [826, 514] width 1100 height 58
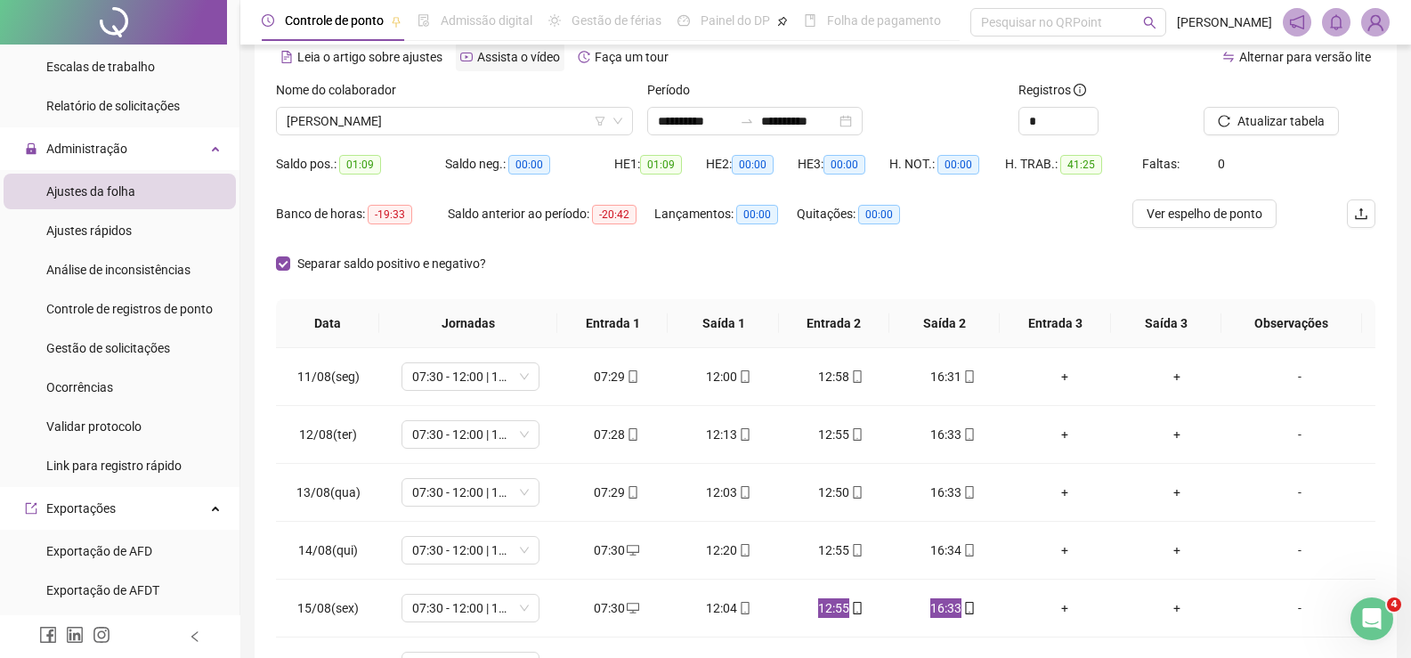
scroll to position [0, 0]
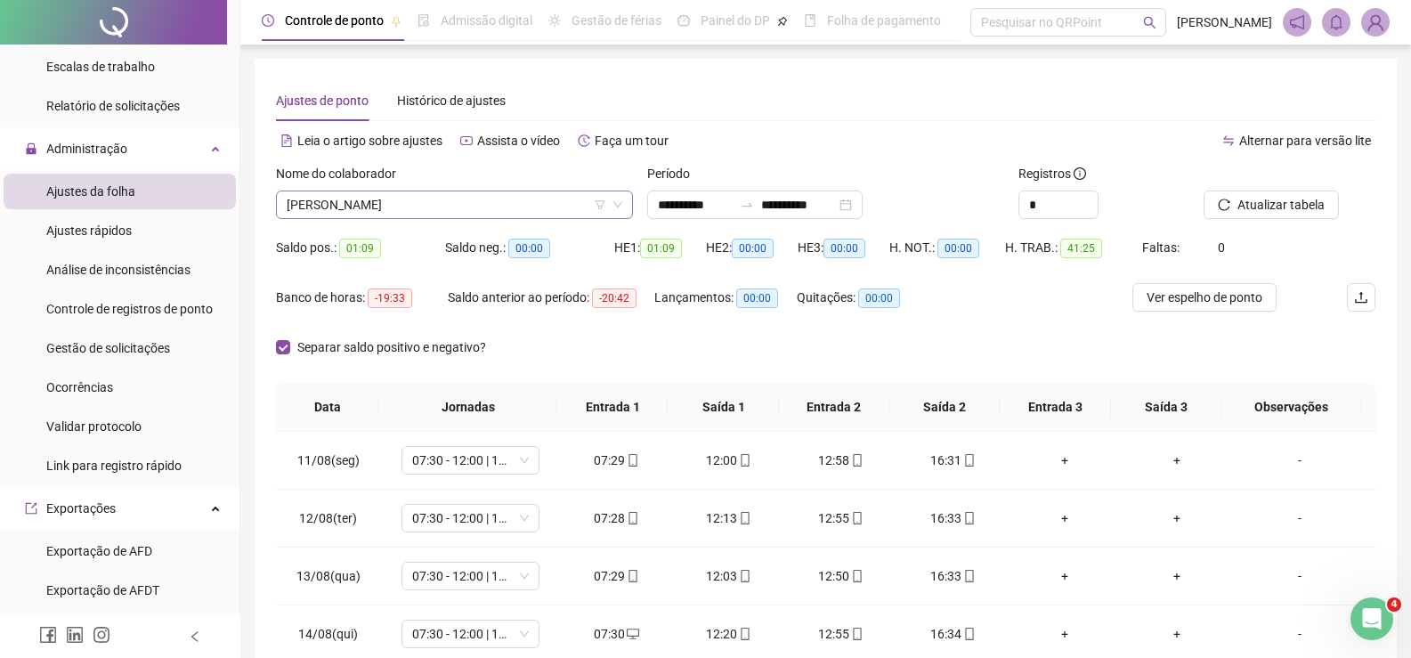
click at [489, 204] on span "LUCAS CARVALHO SILVA" at bounding box center [455, 204] width 336 height 27
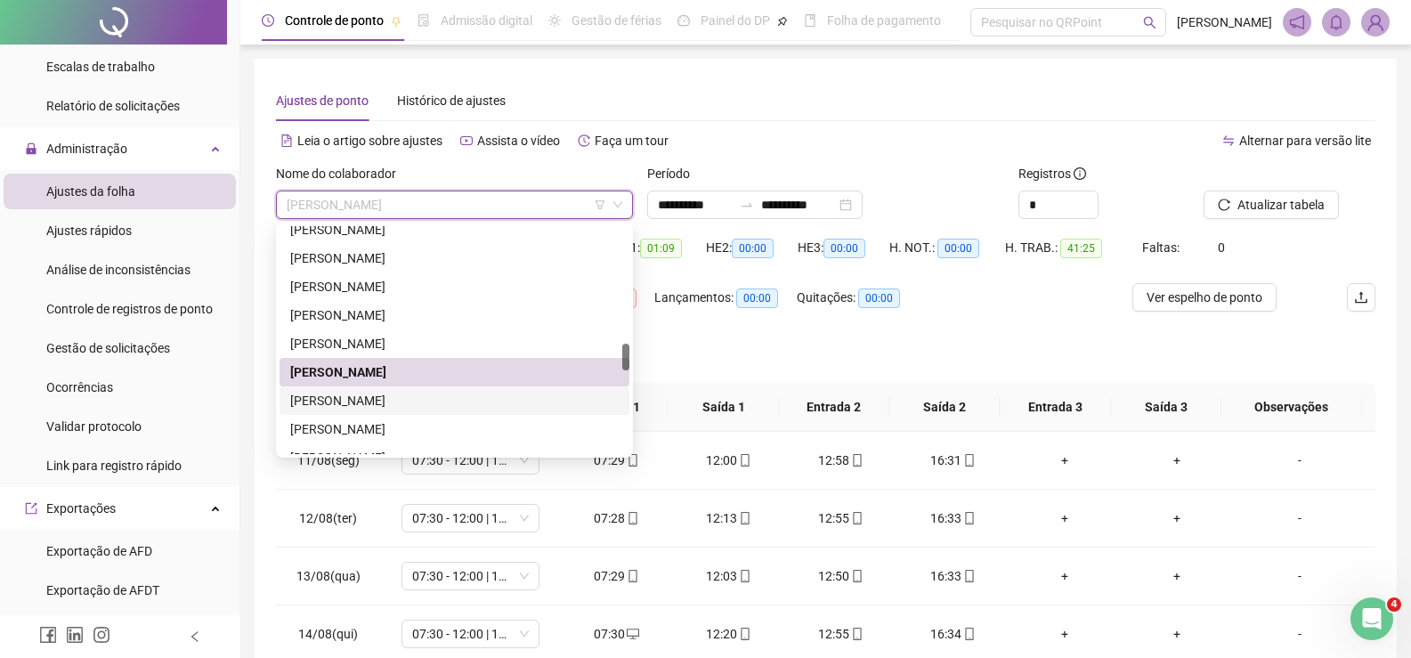
click at [399, 409] on div "LUIZ CARLOS PEREIRA DOS SANTOS" at bounding box center [454, 401] width 329 height 20
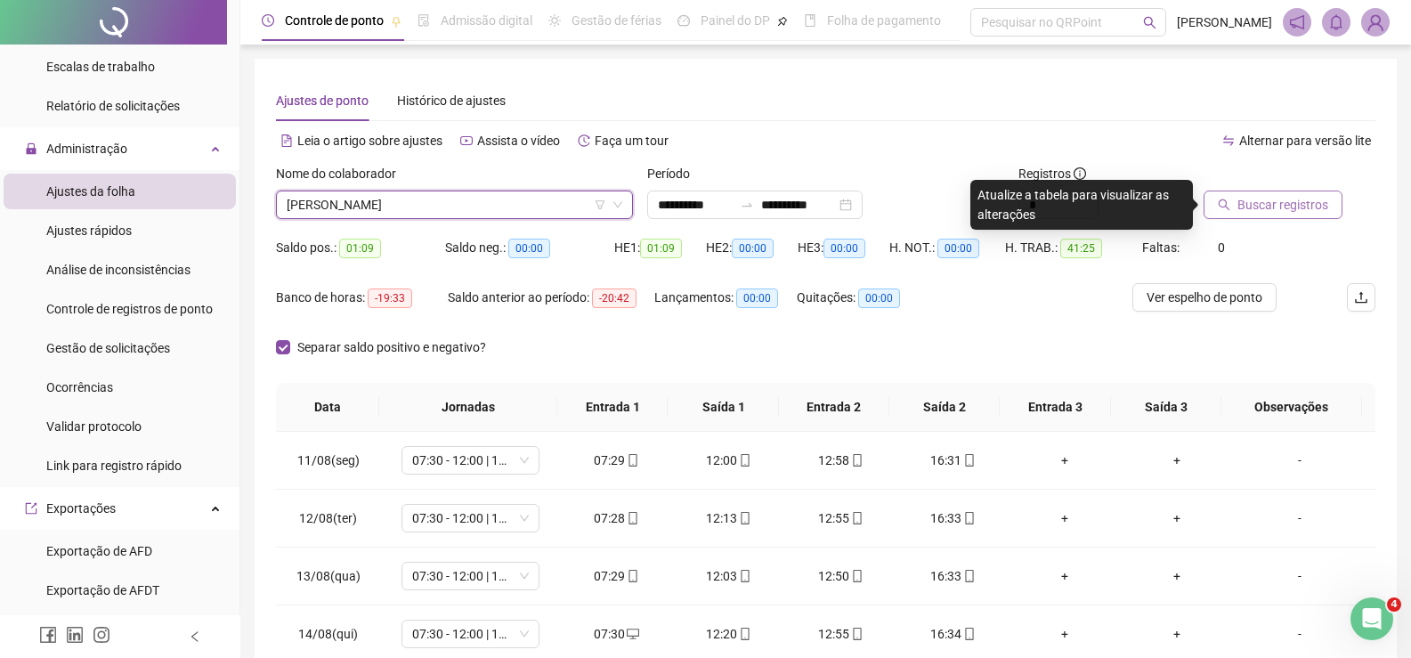
click at [1312, 207] on span "Buscar registros" at bounding box center [1283, 205] width 91 height 20
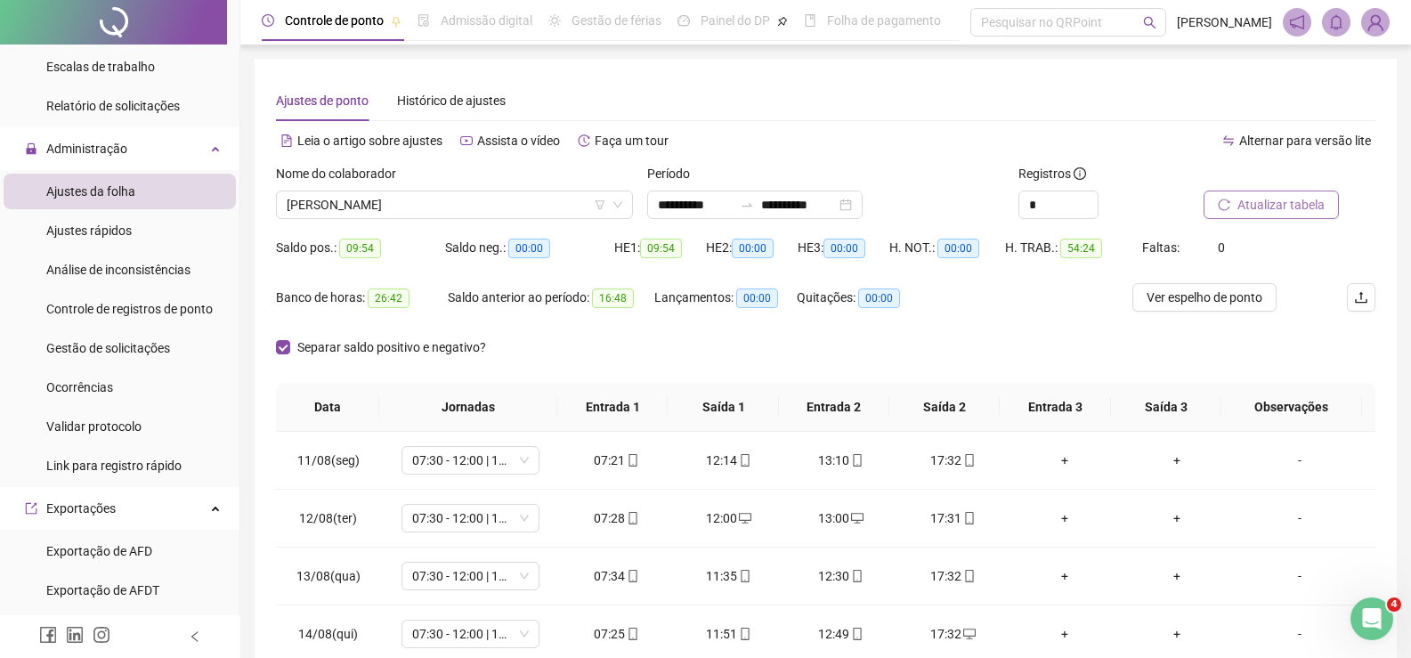
click at [468, 321] on div "Saldo anterior ao período: 16:48" at bounding box center [551, 308] width 207 height 50
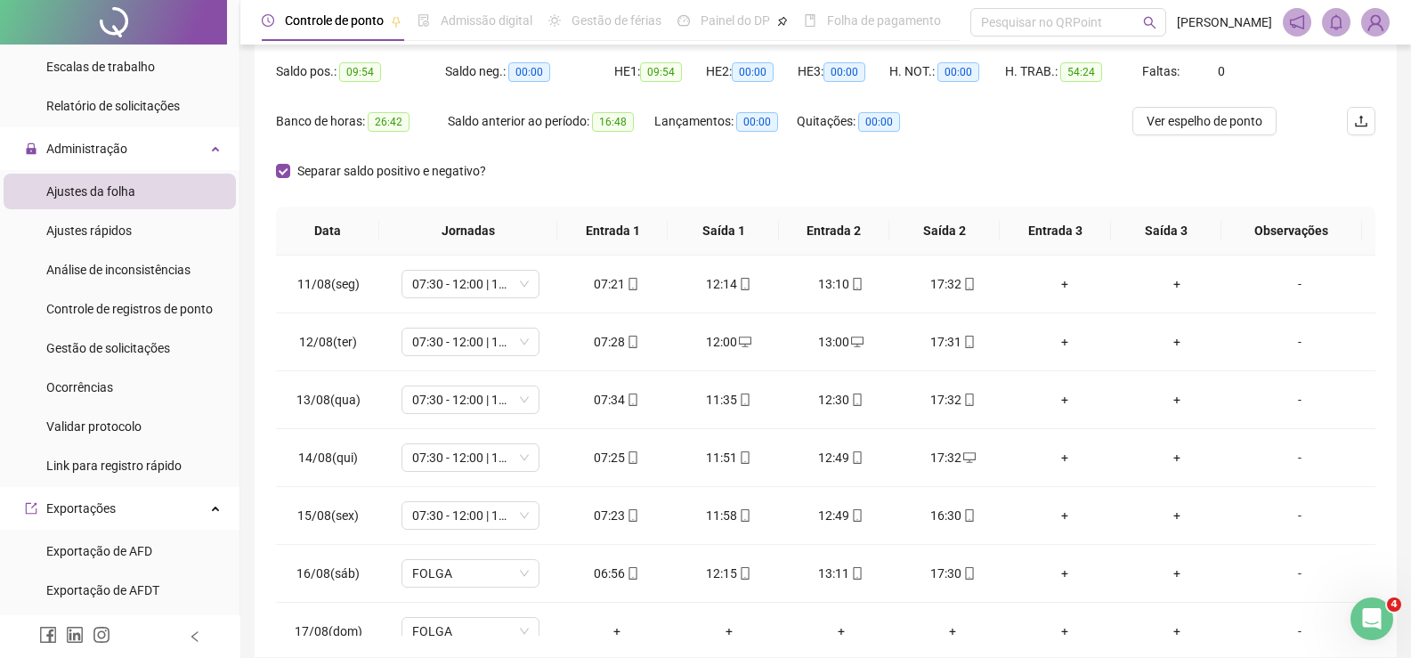
scroll to position [178, 0]
drag, startPoint x: 567, startPoint y: 571, endPoint x: 742, endPoint y: 569, distance: 174.5
click at [742, 569] on tr "16/08(sáb) FOLGA 06:56 12:15 13:11 17:30 + + -" at bounding box center [826, 572] width 1100 height 58
drag, startPoint x: 810, startPoint y: 570, endPoint x: 964, endPoint y: 575, distance: 154.1
click at [964, 575] on tr "16/08(sáb) FOLGA 06:56 12:15 13:11 17:30 + + -" at bounding box center [826, 572] width 1100 height 58
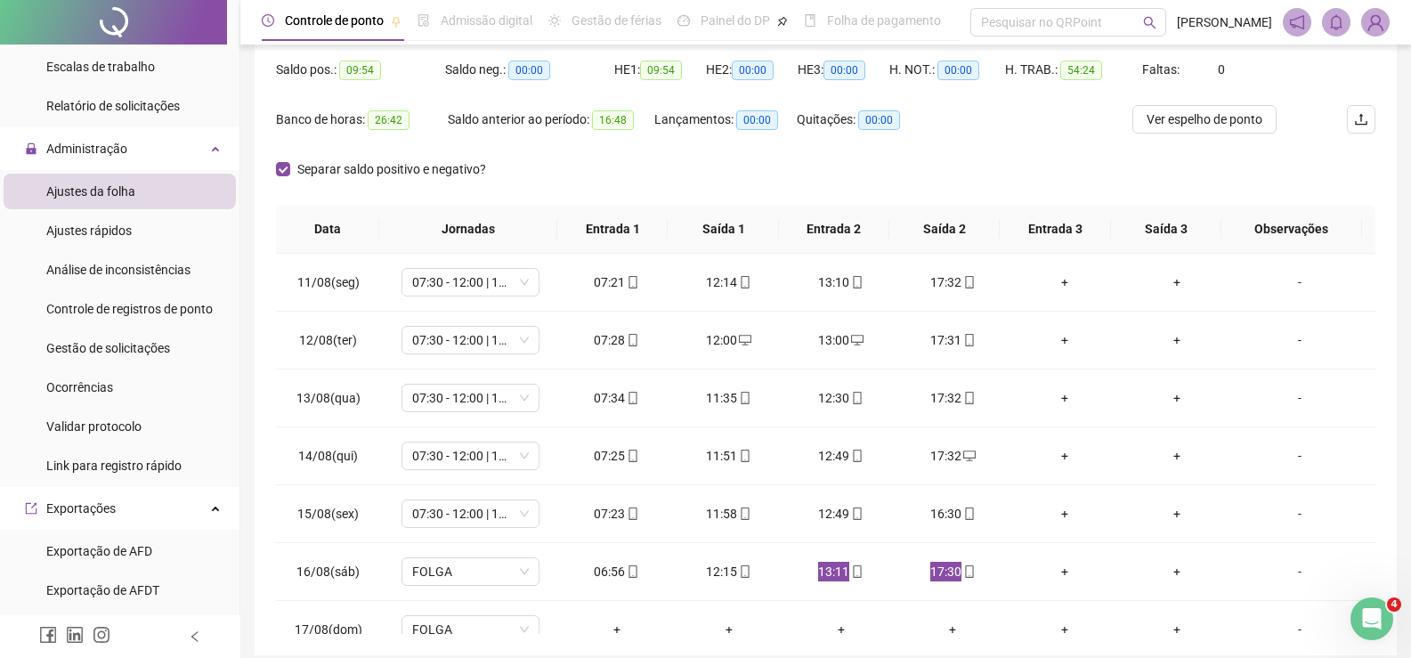
scroll to position [0, 0]
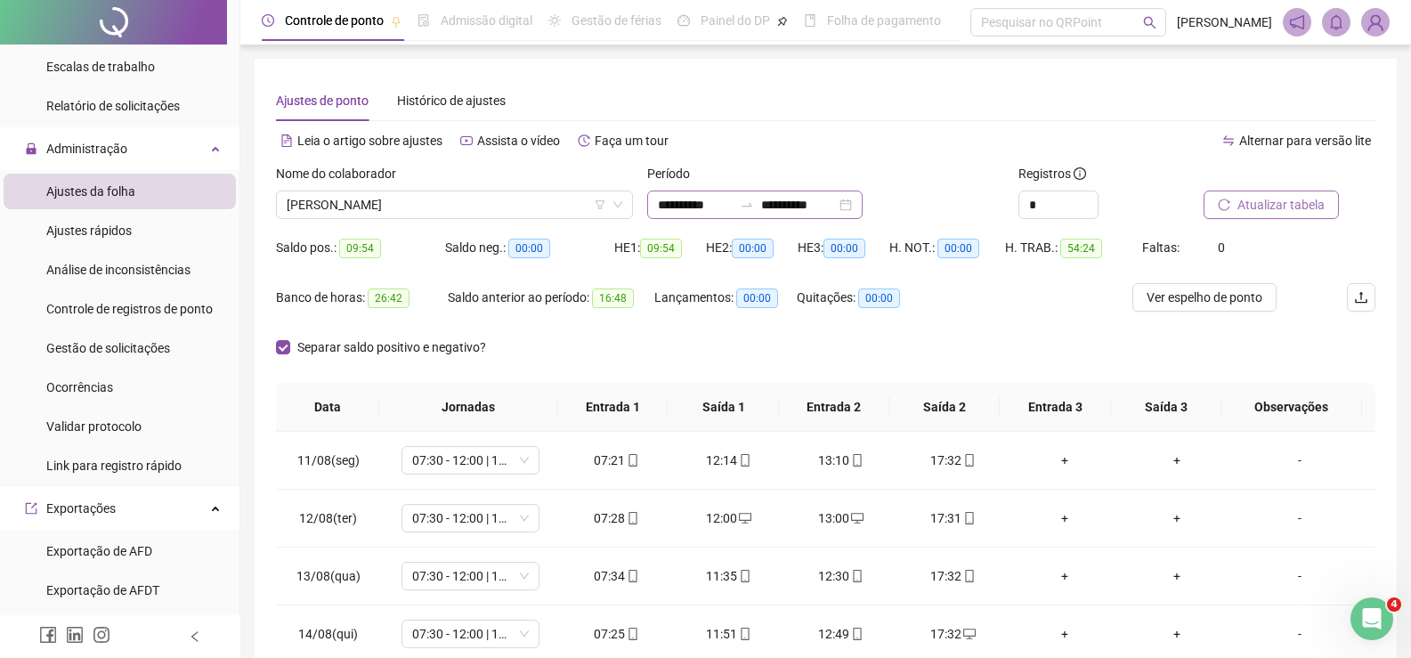
click at [803, 194] on div "**********" at bounding box center [754, 205] width 215 height 28
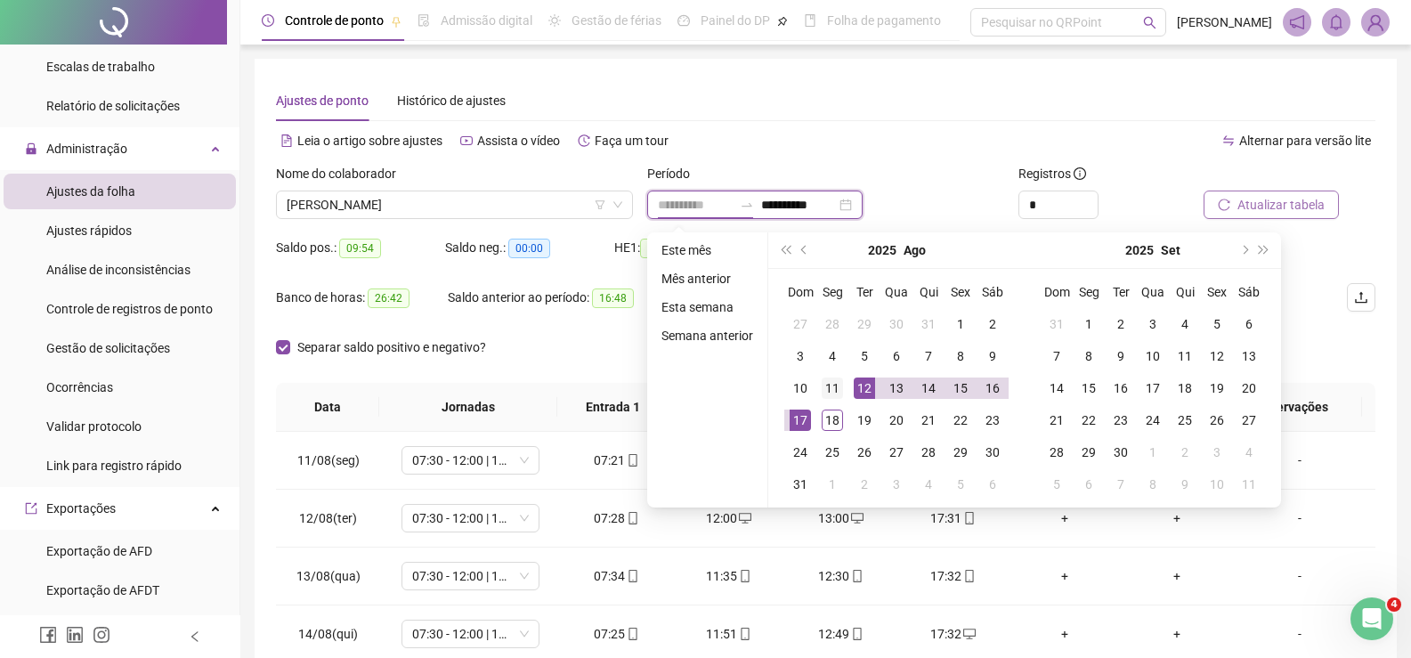
type input "**********"
click at [824, 387] on div "11" at bounding box center [832, 387] width 21 height 21
type input "**********"
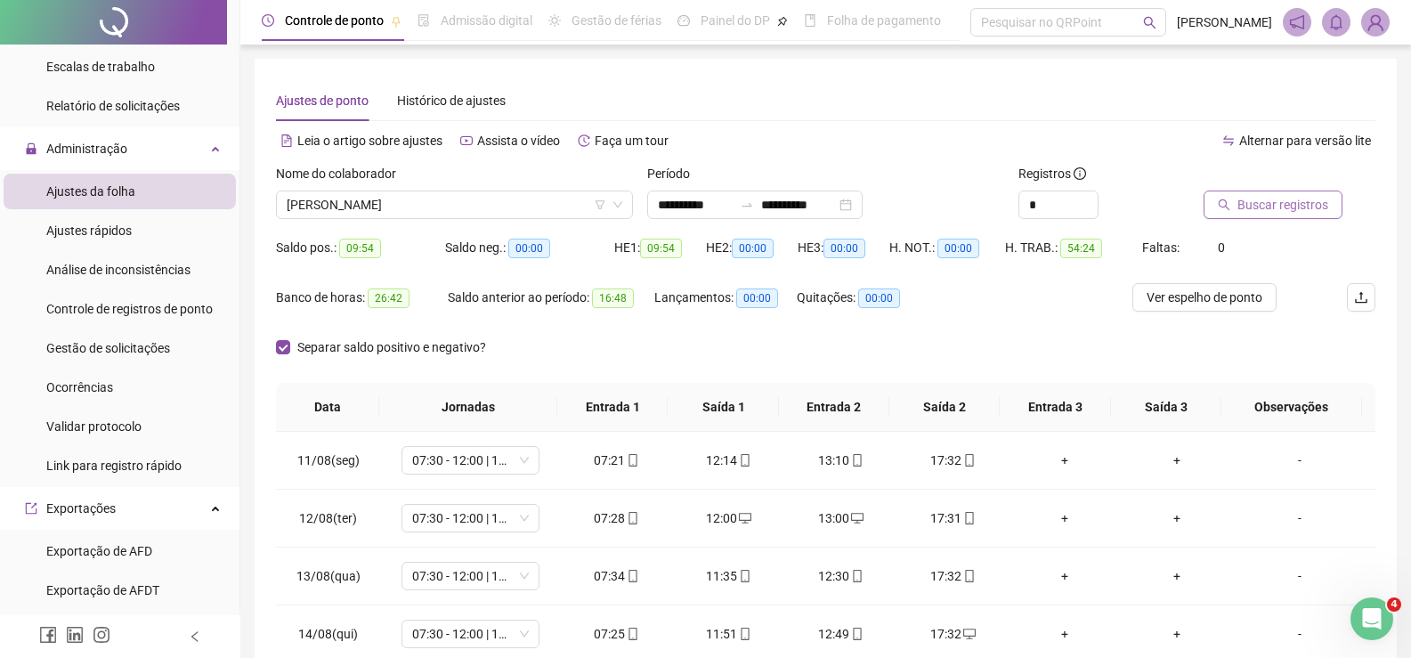
click at [1290, 193] on button "Buscar registros" at bounding box center [1273, 205] width 139 height 28
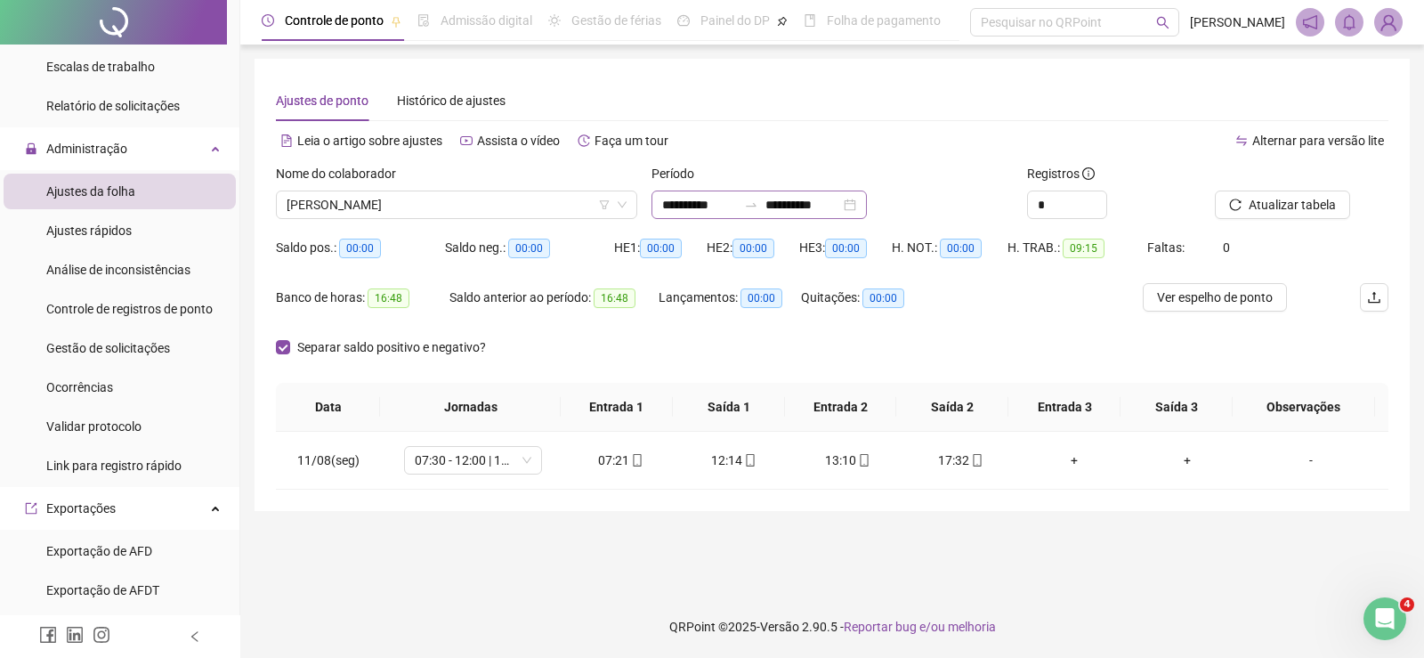
click at [687, 193] on div "**********" at bounding box center [759, 205] width 215 height 28
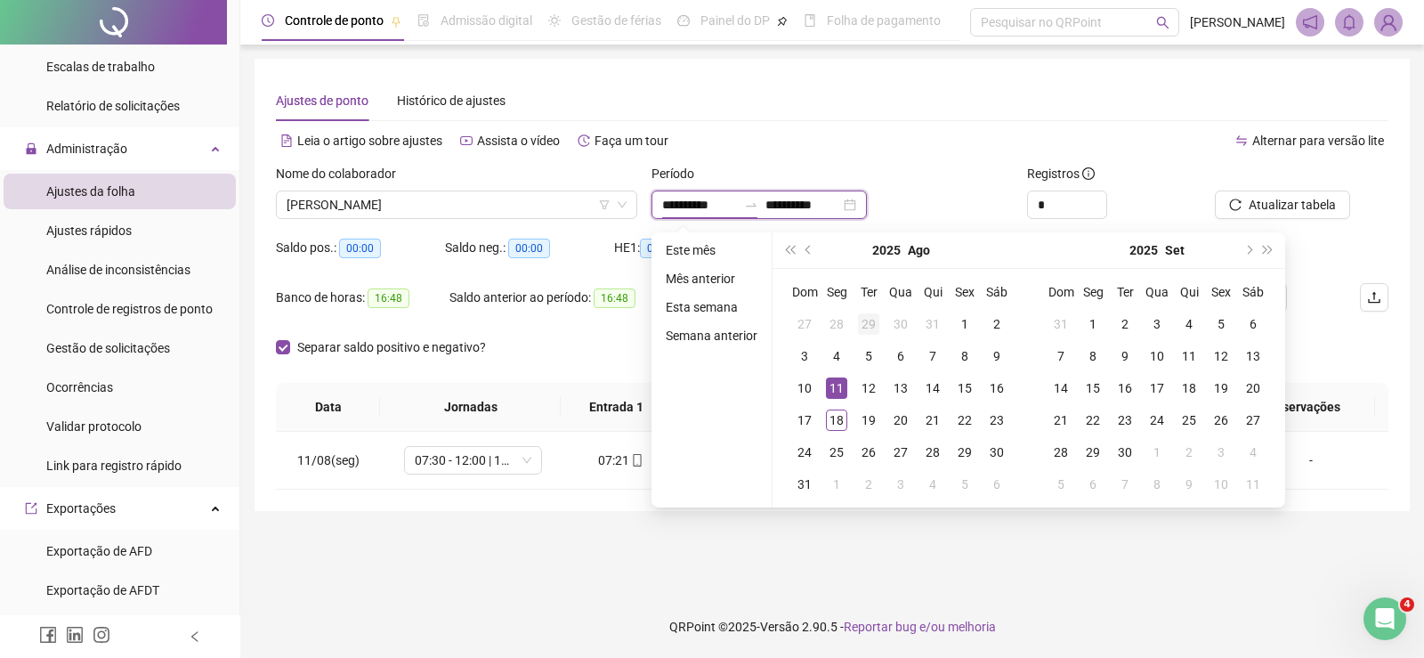
type input "**********"
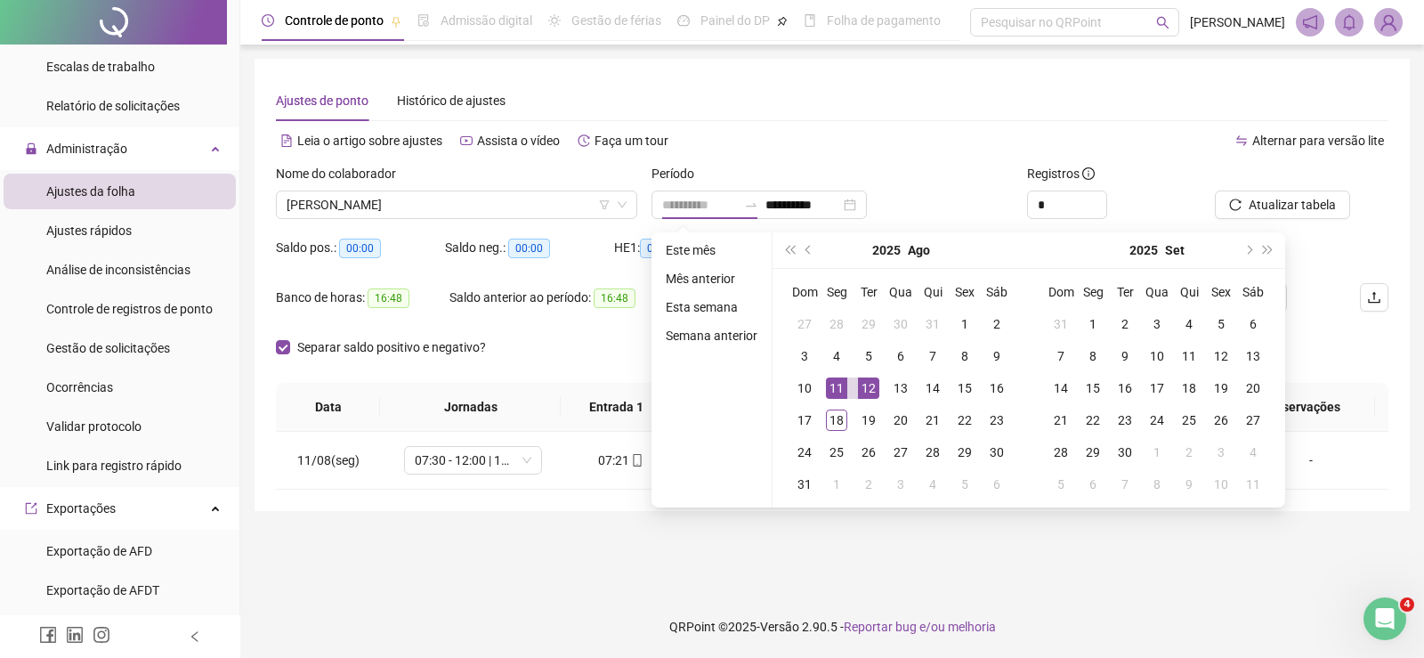
click at [866, 392] on div "12" at bounding box center [868, 387] width 21 height 21
type input "**********"
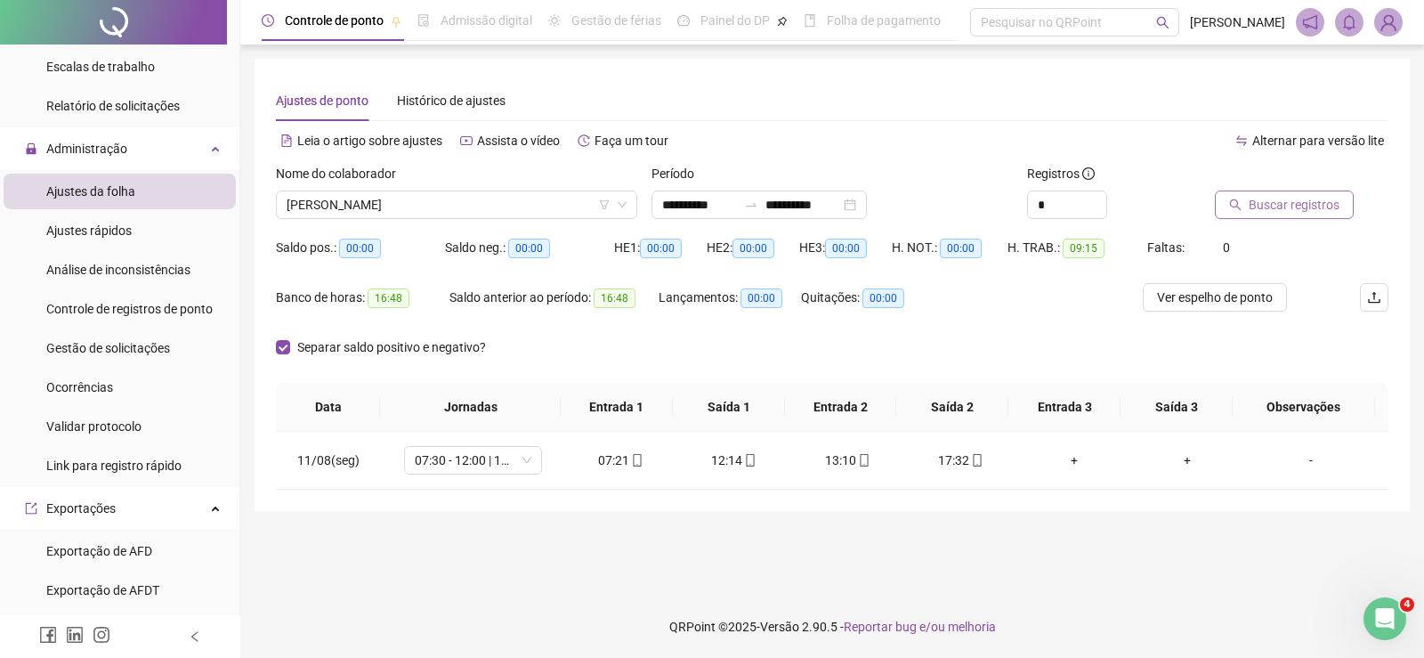
click at [1278, 207] on span "Buscar registros" at bounding box center [1294, 205] width 91 height 20
click at [688, 203] on input "**********" at bounding box center [699, 205] width 75 height 20
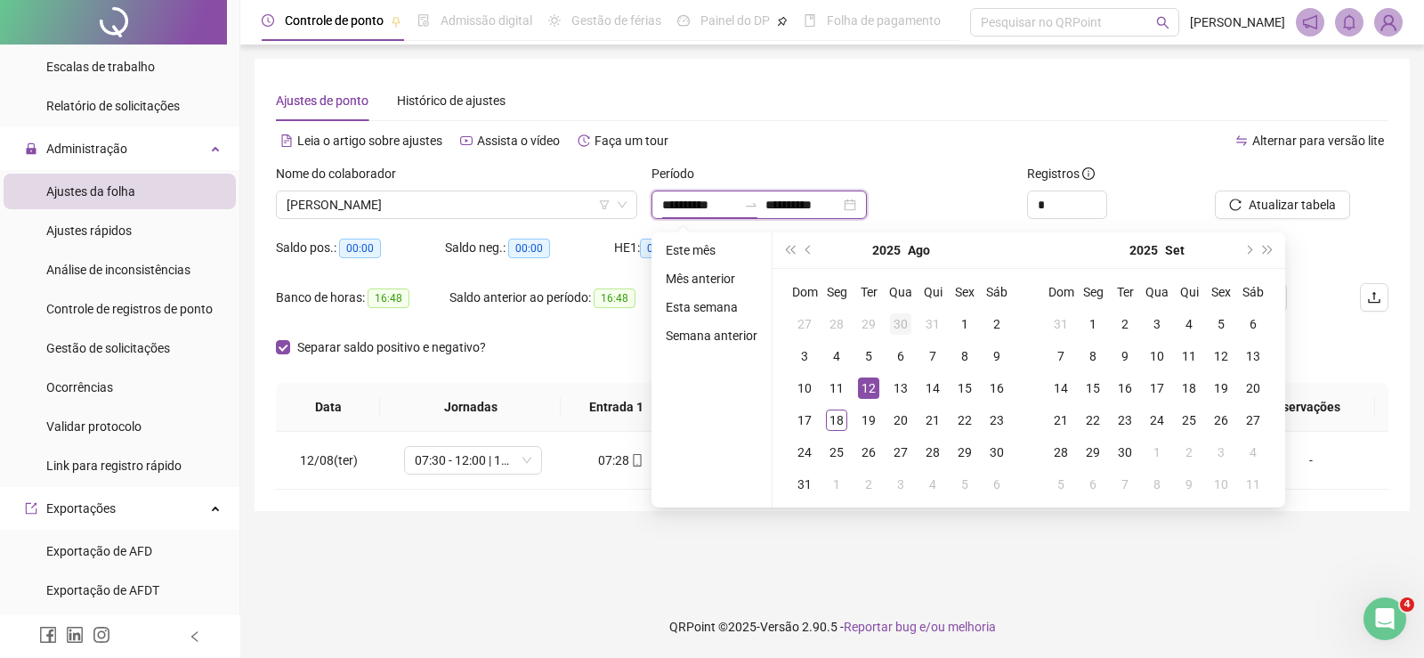
type input "**********"
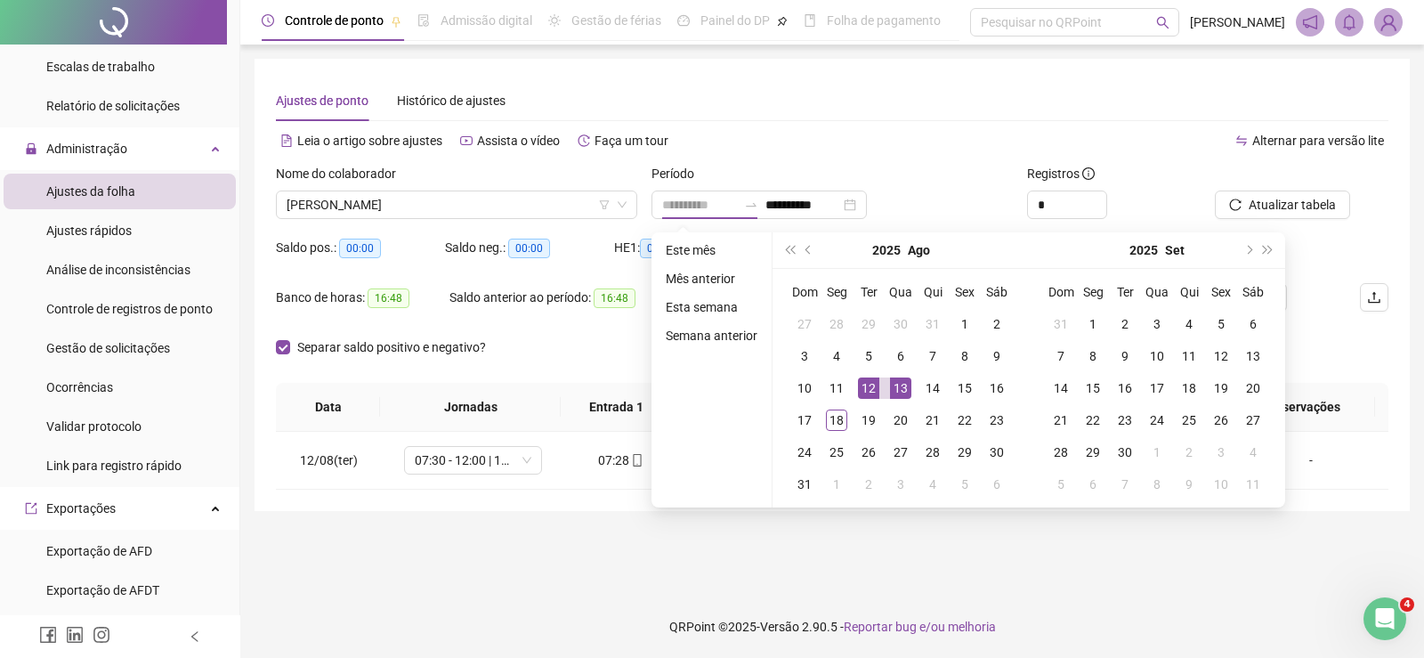
click at [897, 391] on div "13" at bounding box center [900, 387] width 21 height 21
type input "**********"
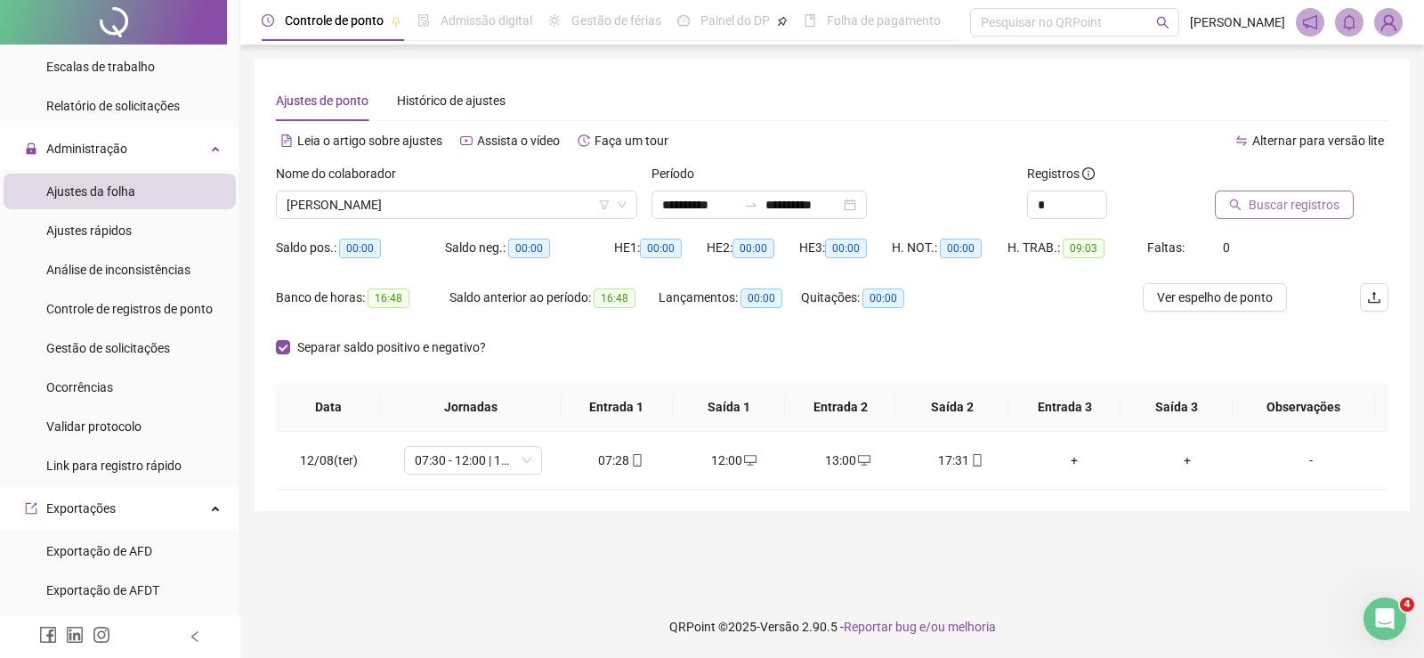
click at [1287, 208] on span "Buscar registros" at bounding box center [1294, 205] width 91 height 20
click at [716, 197] on input "**********" at bounding box center [699, 205] width 75 height 20
type input "**********"
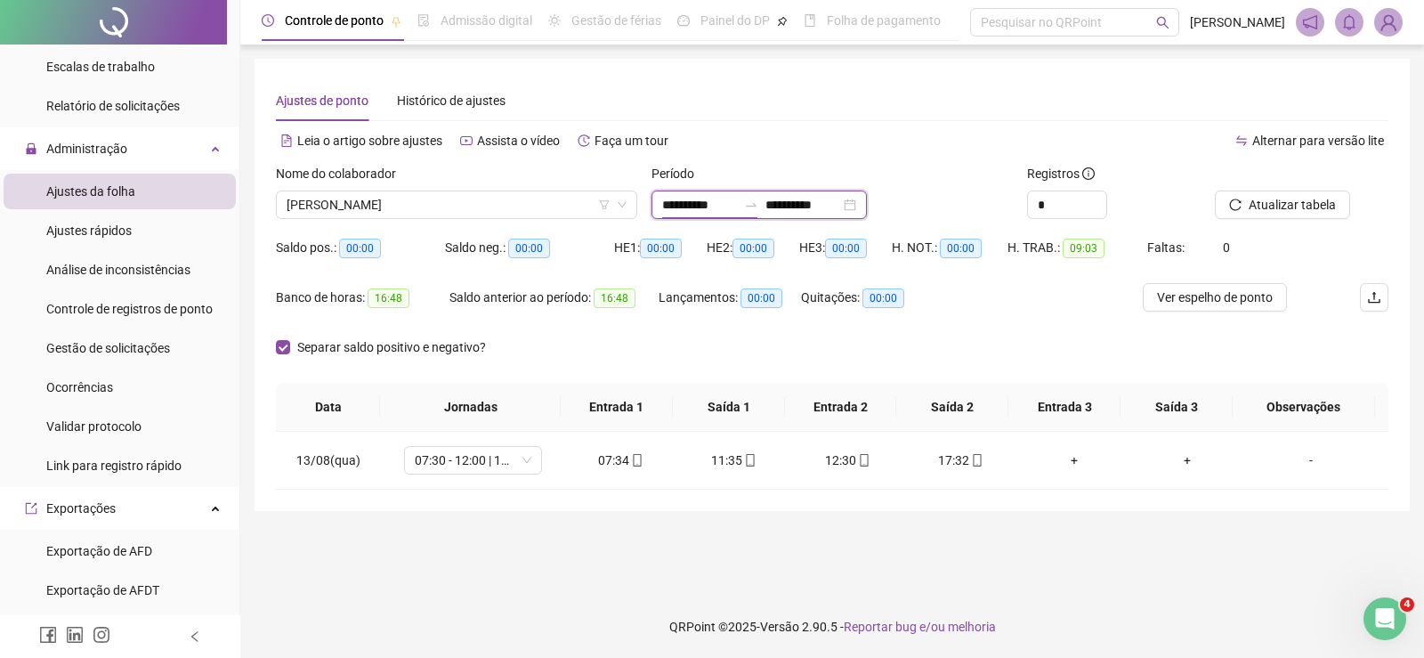
type input "**********"
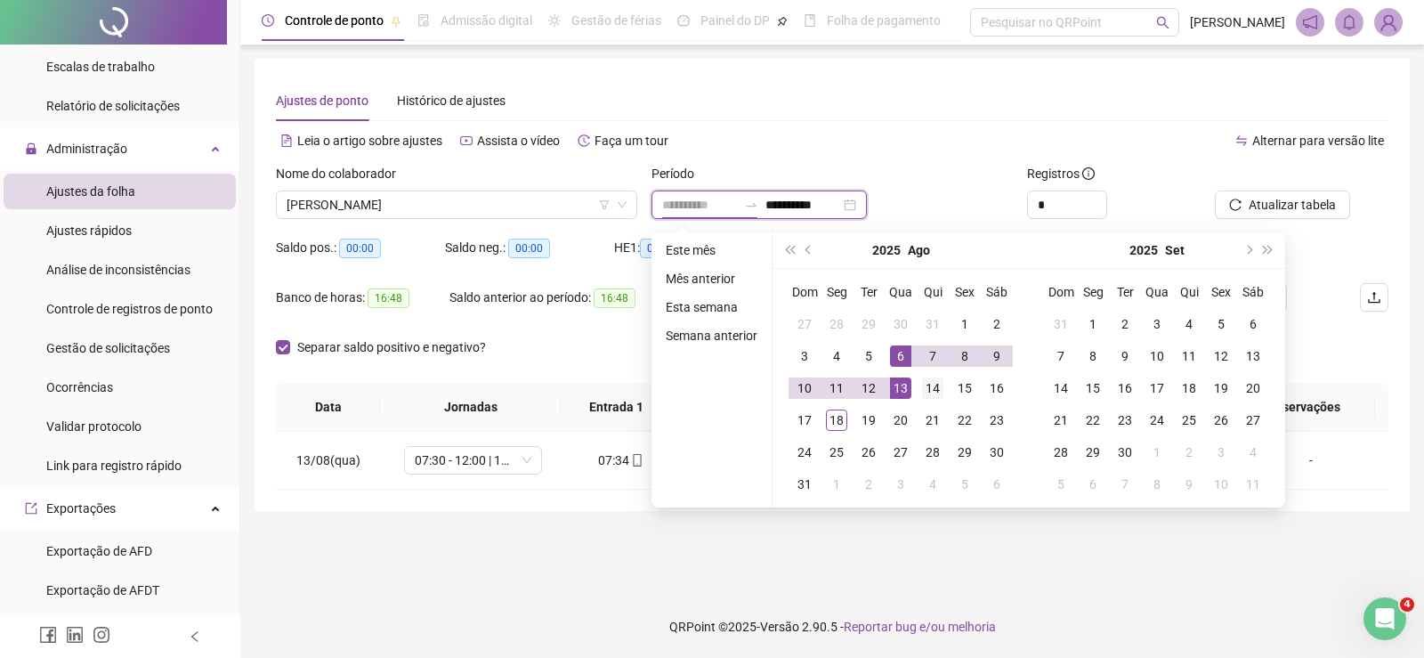
type input "**********"
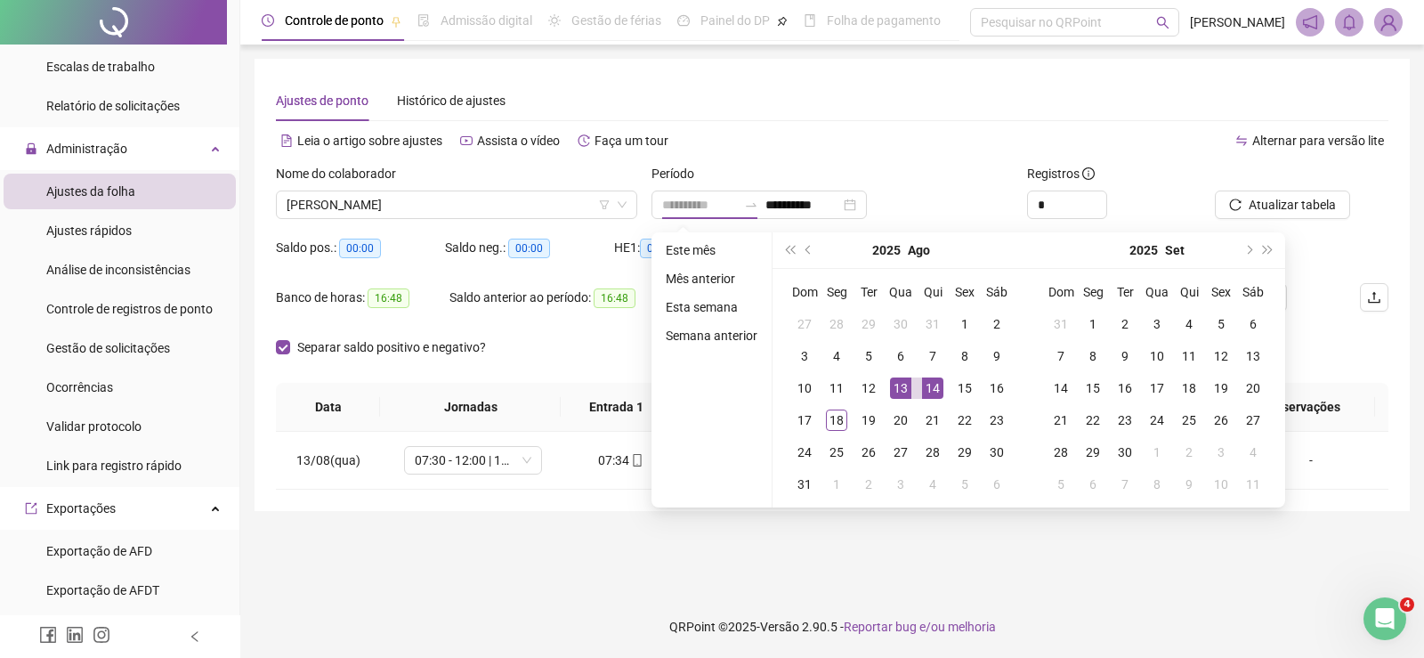
click at [932, 386] on div "14" at bounding box center [932, 387] width 21 height 21
type input "**********"
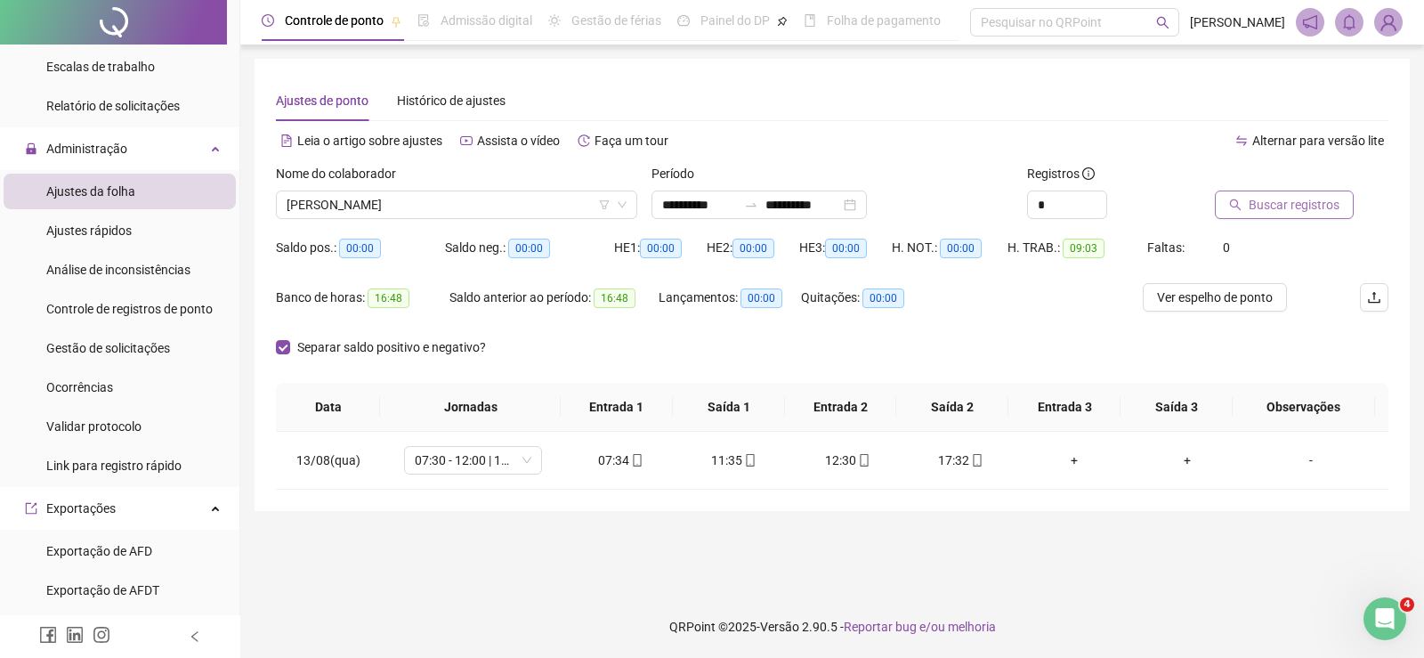
click at [1273, 210] on span "Buscar registros" at bounding box center [1294, 205] width 91 height 20
click at [693, 197] on input "**********" at bounding box center [699, 205] width 75 height 20
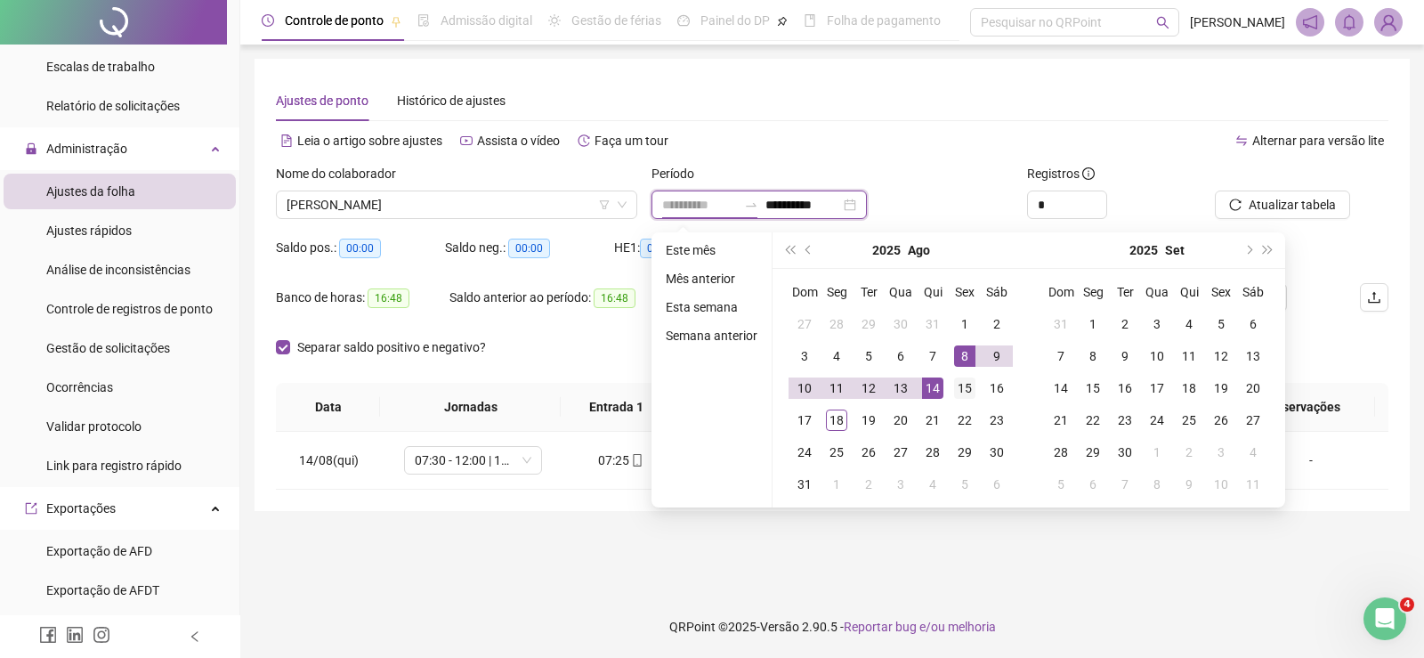
type input "**********"
click at [966, 394] on div "15" at bounding box center [964, 387] width 21 height 21
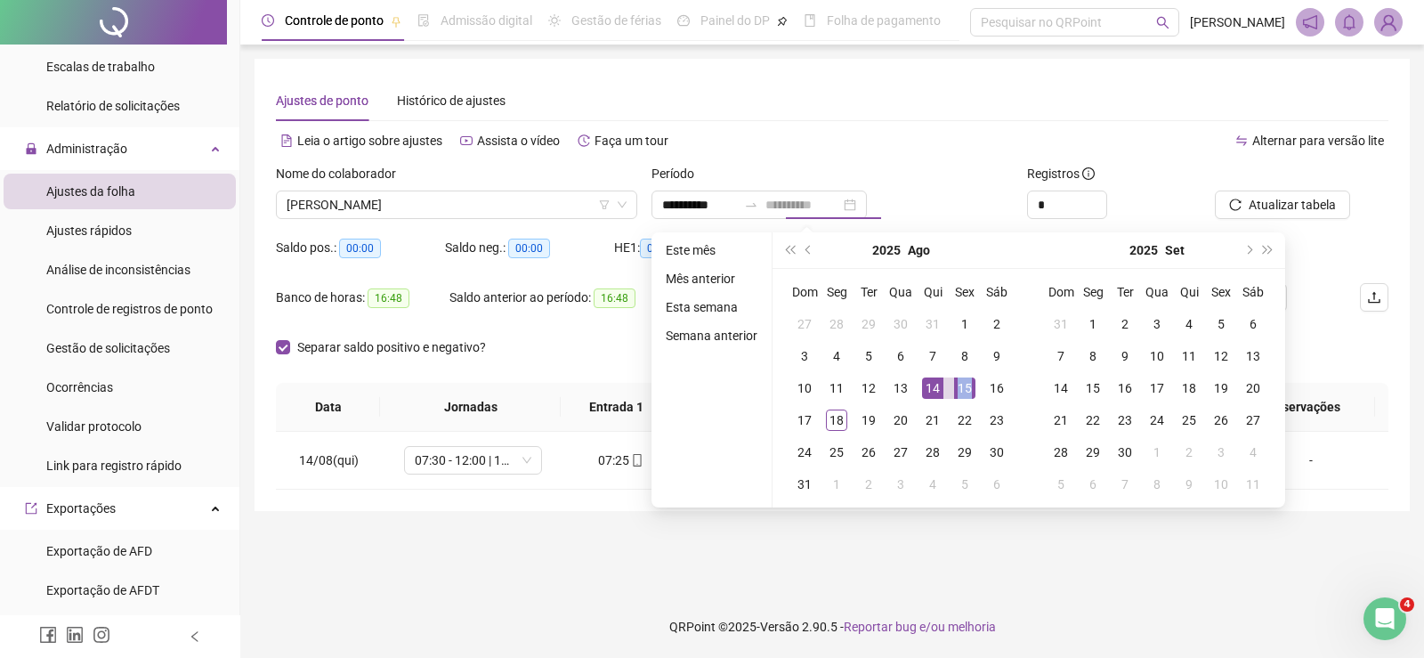
click at [966, 394] on div "15" at bounding box center [964, 387] width 21 height 21
type input "**********"
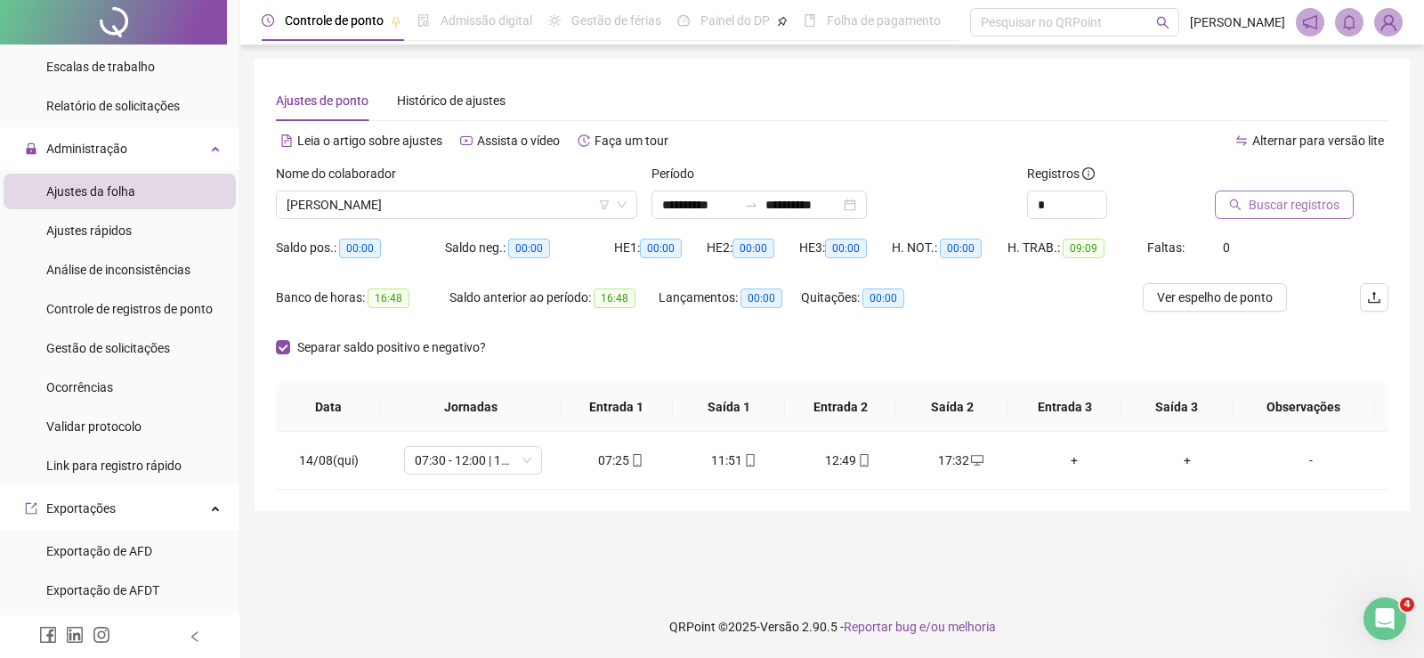
click at [1299, 209] on span "Buscar registros" at bounding box center [1294, 205] width 91 height 20
drag, startPoint x: 577, startPoint y: 467, endPoint x: 792, endPoint y: 462, distance: 215.5
click at [792, 462] on tr "15/08(sex) 07:30 - 12:00 | 13:00 - 16:30 07:23 11:58 12:49 16:30 + + -" at bounding box center [832, 461] width 1113 height 58
click at [1010, 341] on div "Separar saldo positivo e negativo?" at bounding box center [832, 358] width 1113 height 50
drag, startPoint x: 791, startPoint y: 474, endPoint x: 1021, endPoint y: 473, distance: 229.7
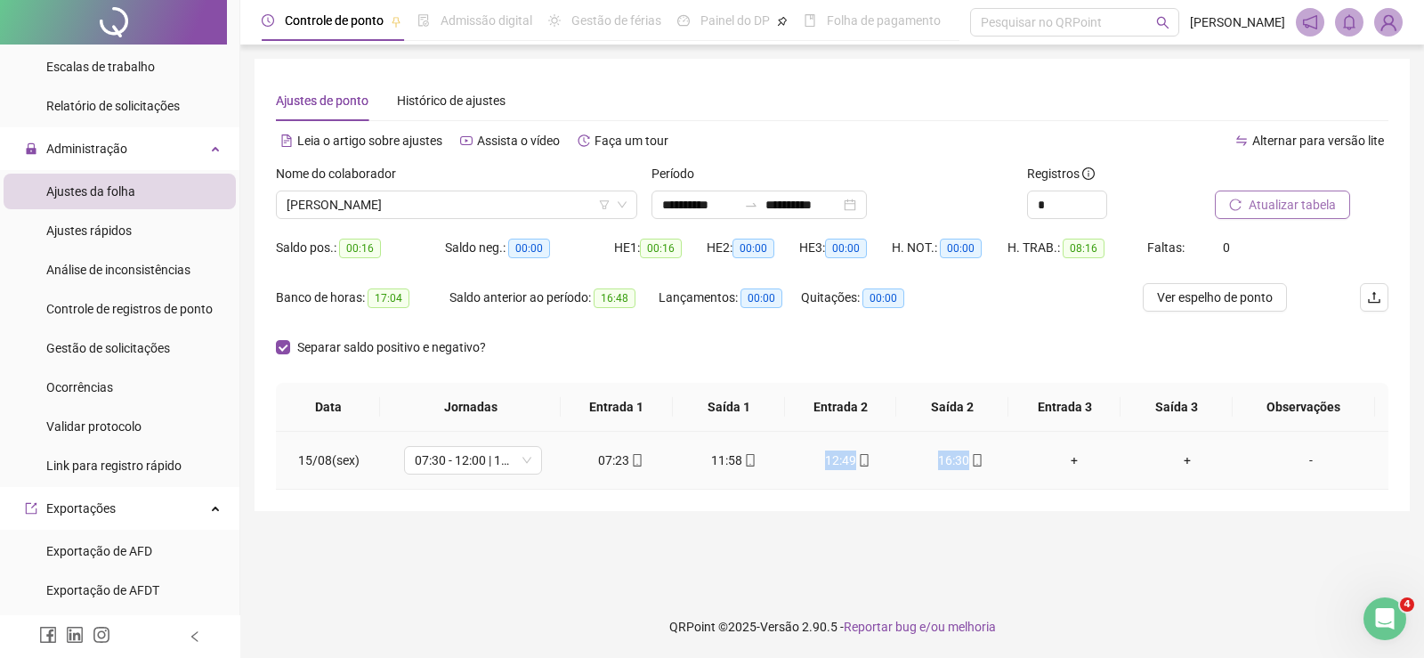
click at [1021, 473] on tr "15/08(sex) 07:30 - 12:00 | 13:00 - 16:30 07:23 11:58 12:49 16:30 + + -" at bounding box center [832, 461] width 1113 height 58
click at [698, 204] on input "**********" at bounding box center [699, 205] width 75 height 20
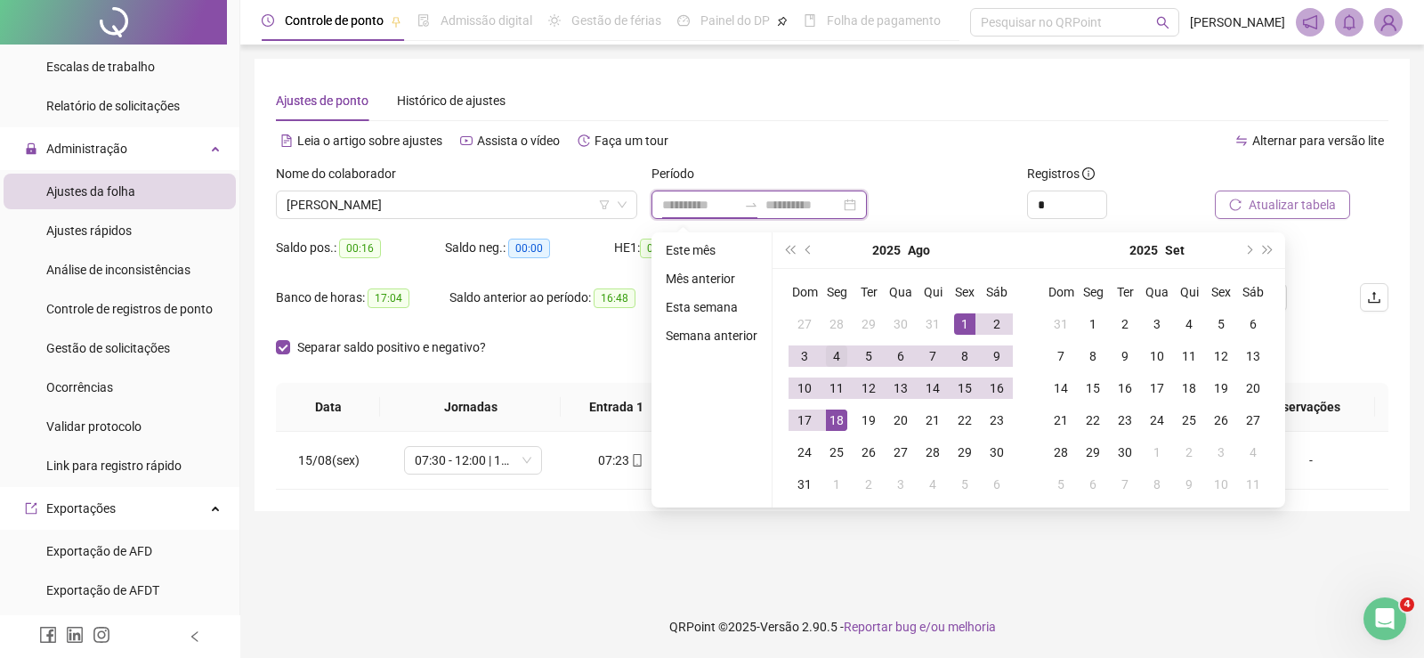
type input "**********"
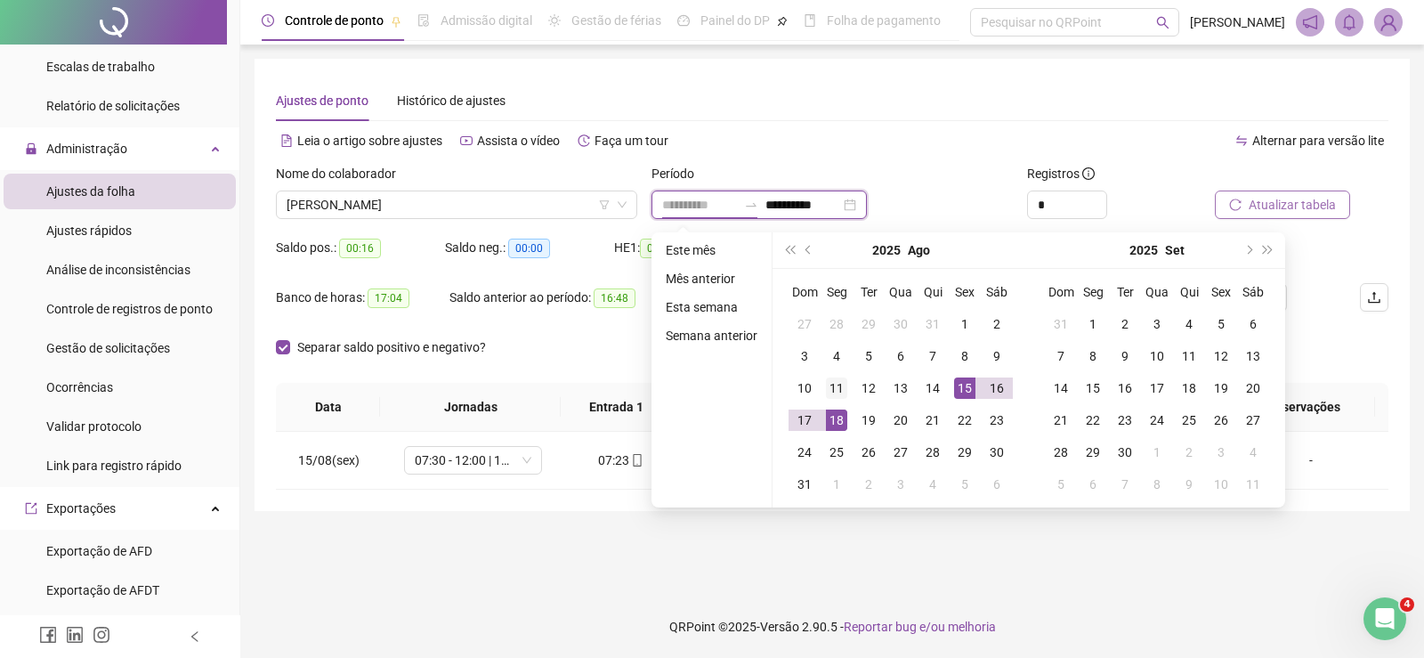
type input "**********"
click at [840, 387] on div "11" at bounding box center [836, 387] width 21 height 21
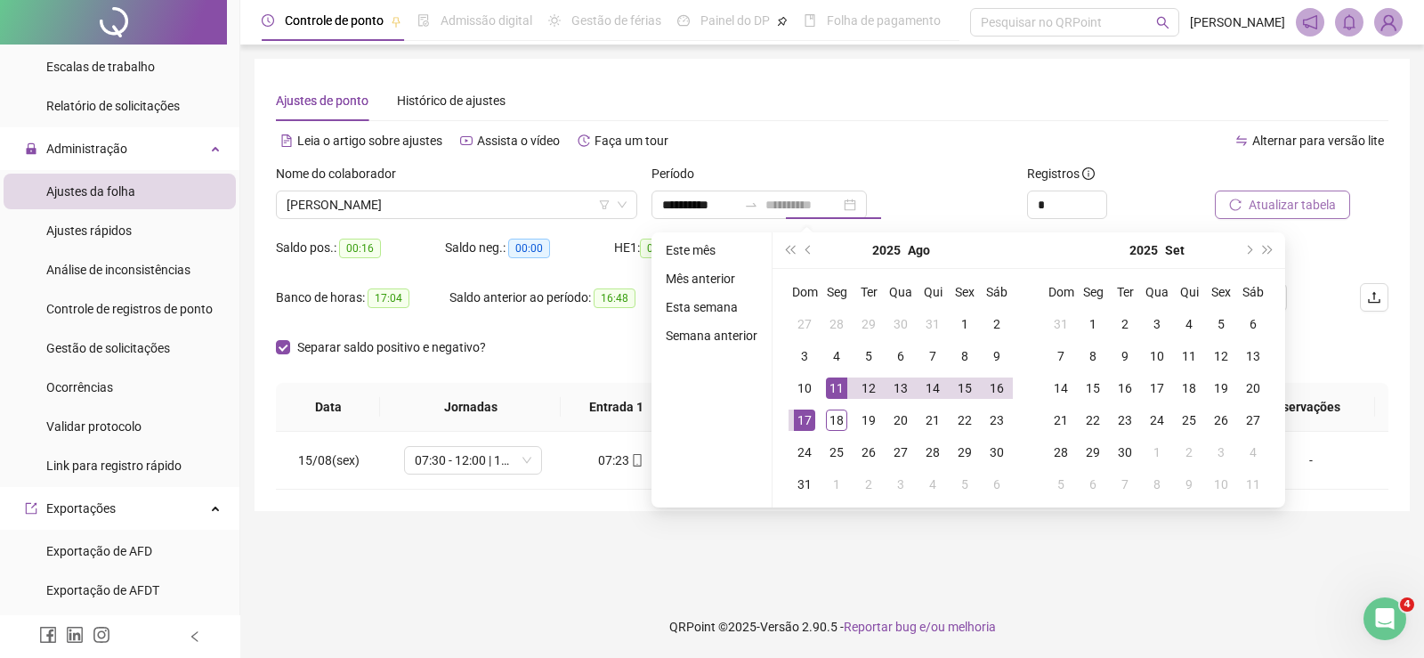
click at [814, 426] on div "17" at bounding box center [804, 420] width 21 height 21
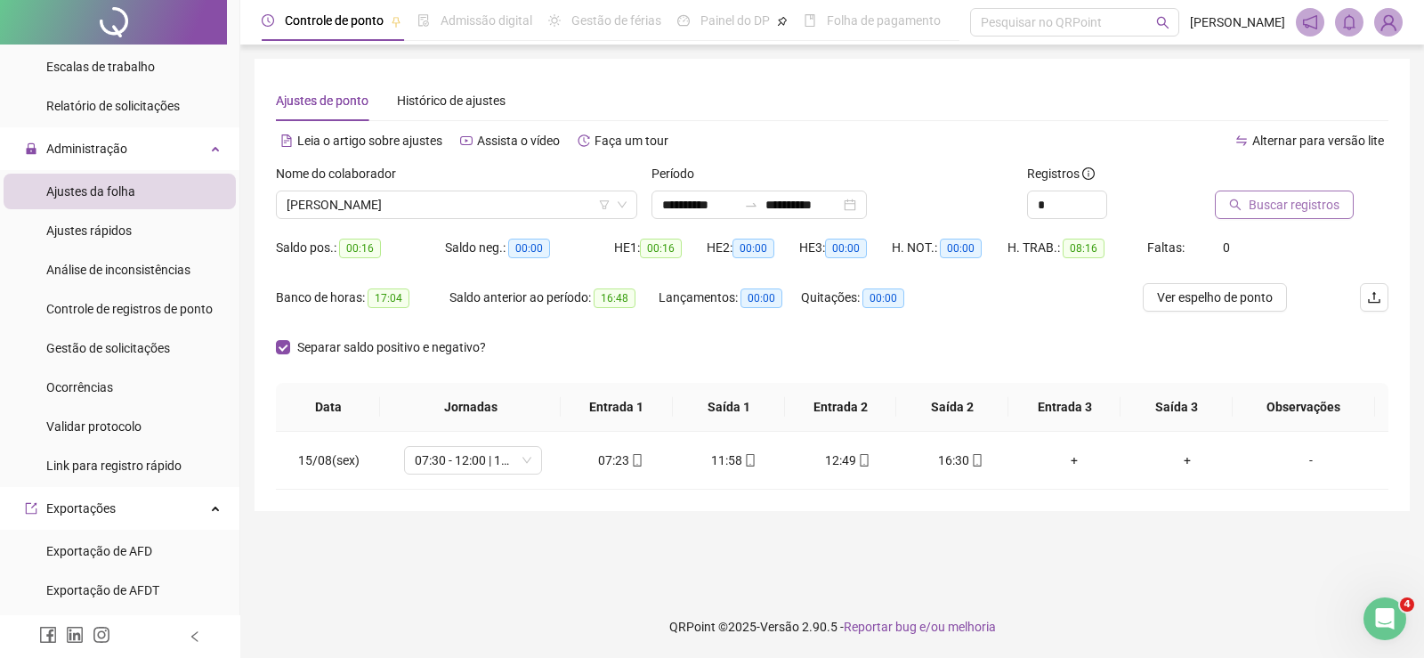
click at [1308, 225] on div "Buscar registros" at bounding box center [1302, 198] width 188 height 69
click at [1308, 212] on span "Buscar registros" at bounding box center [1294, 205] width 91 height 20
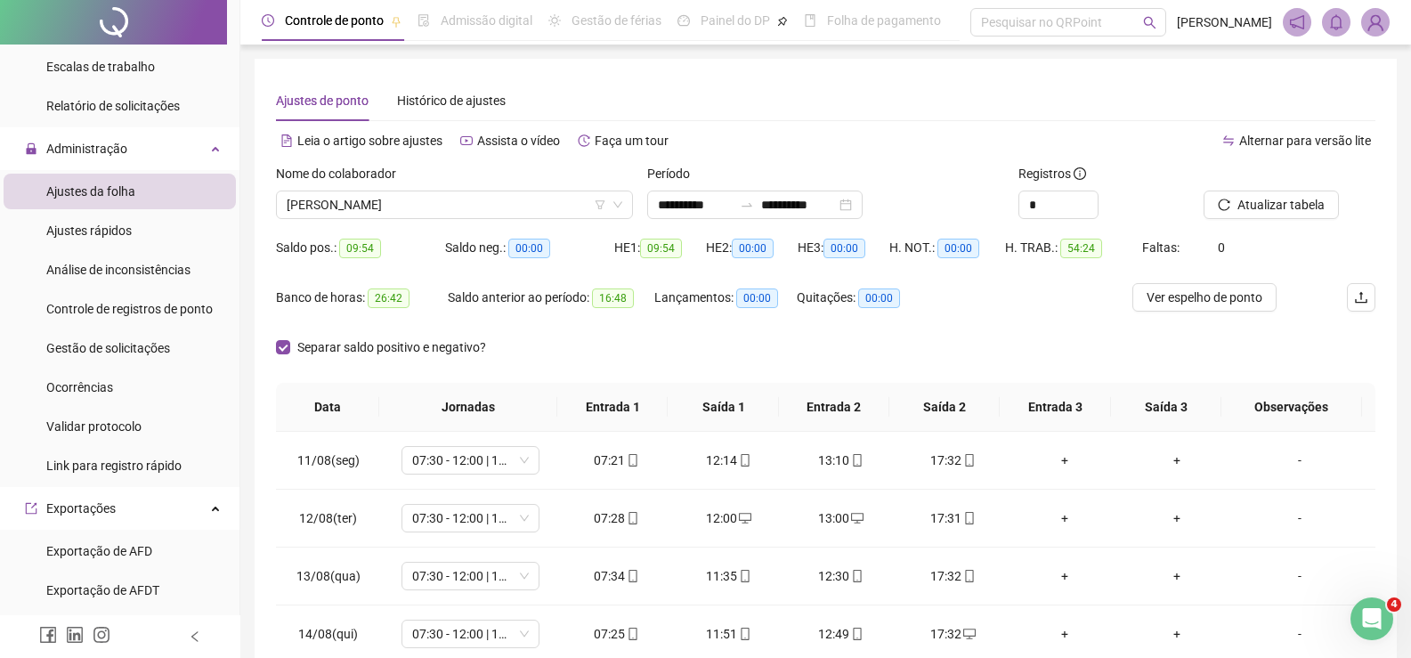
click at [364, 220] on div "Nome do colaborador LUIZ CARLOS PEREIRA DOS SANTOS" at bounding box center [454, 198] width 371 height 69
click at [377, 205] on span "LUIZ CARLOS PEREIRA DOS SANTOS" at bounding box center [455, 204] width 336 height 27
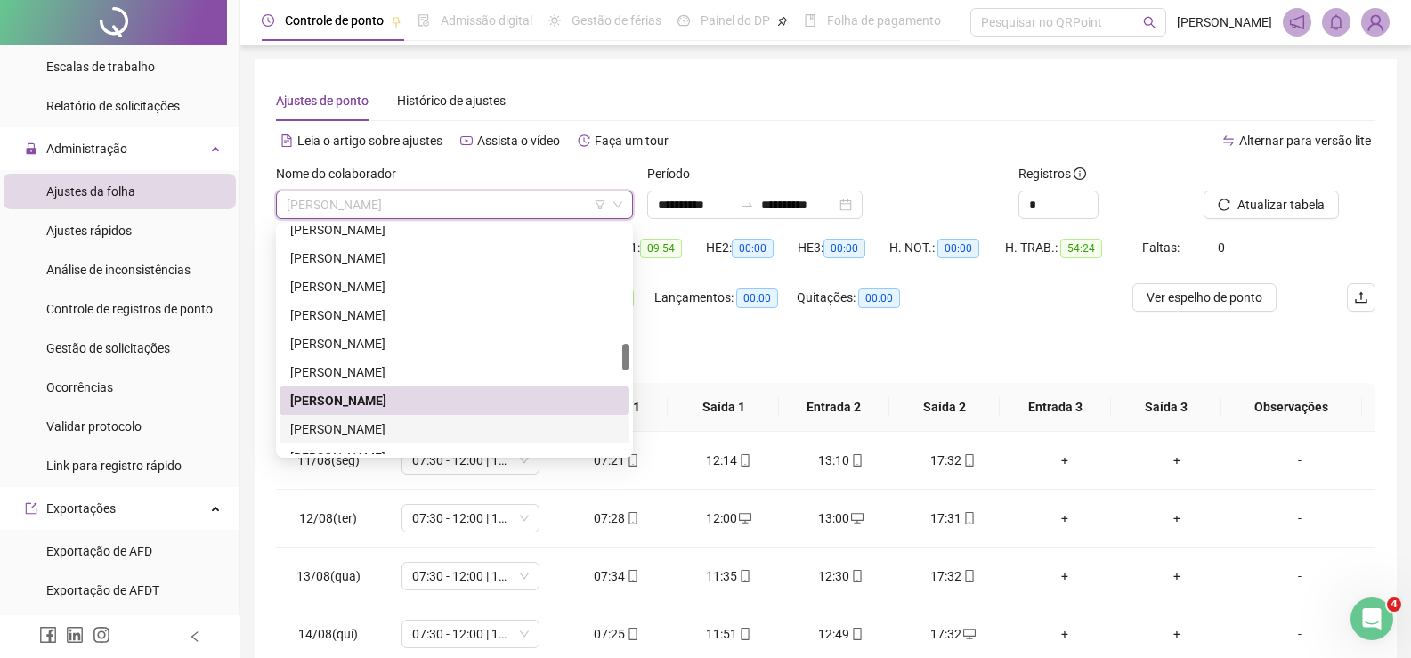
scroll to position [1068, 0]
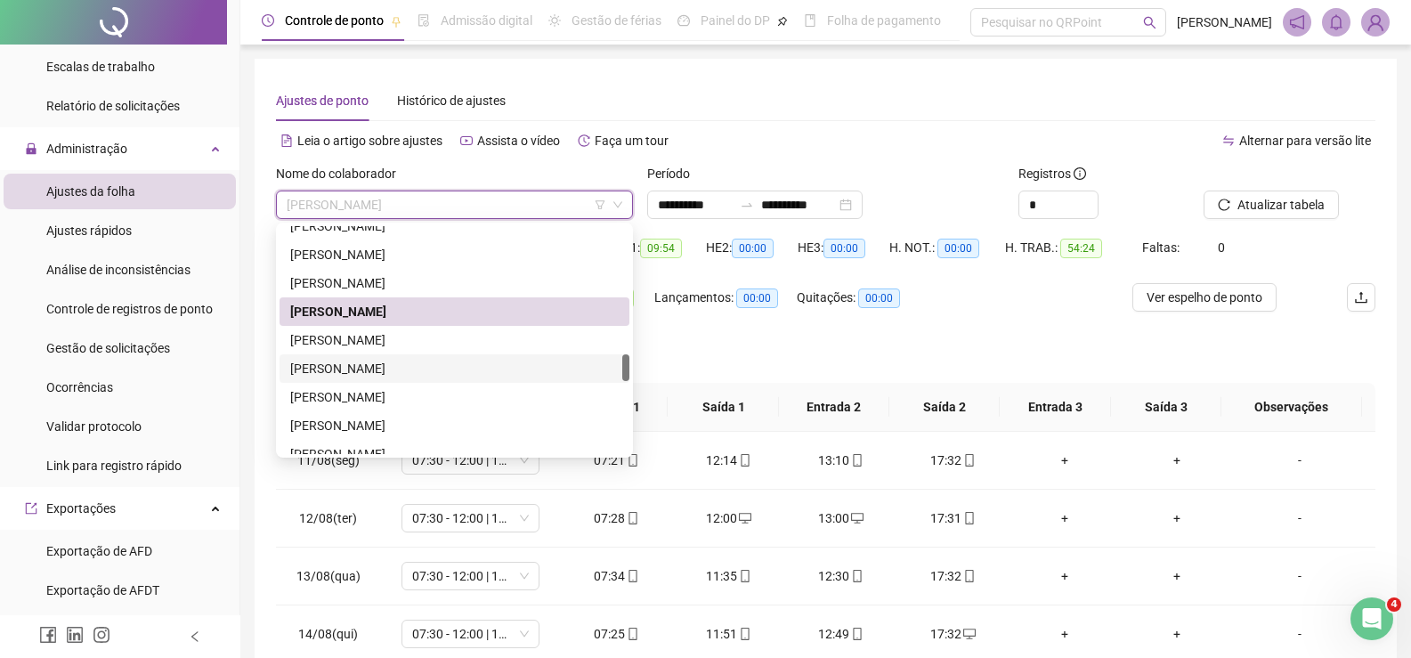
click at [394, 377] on div "MARCIO LINO DE SOUSA" at bounding box center [454, 369] width 329 height 20
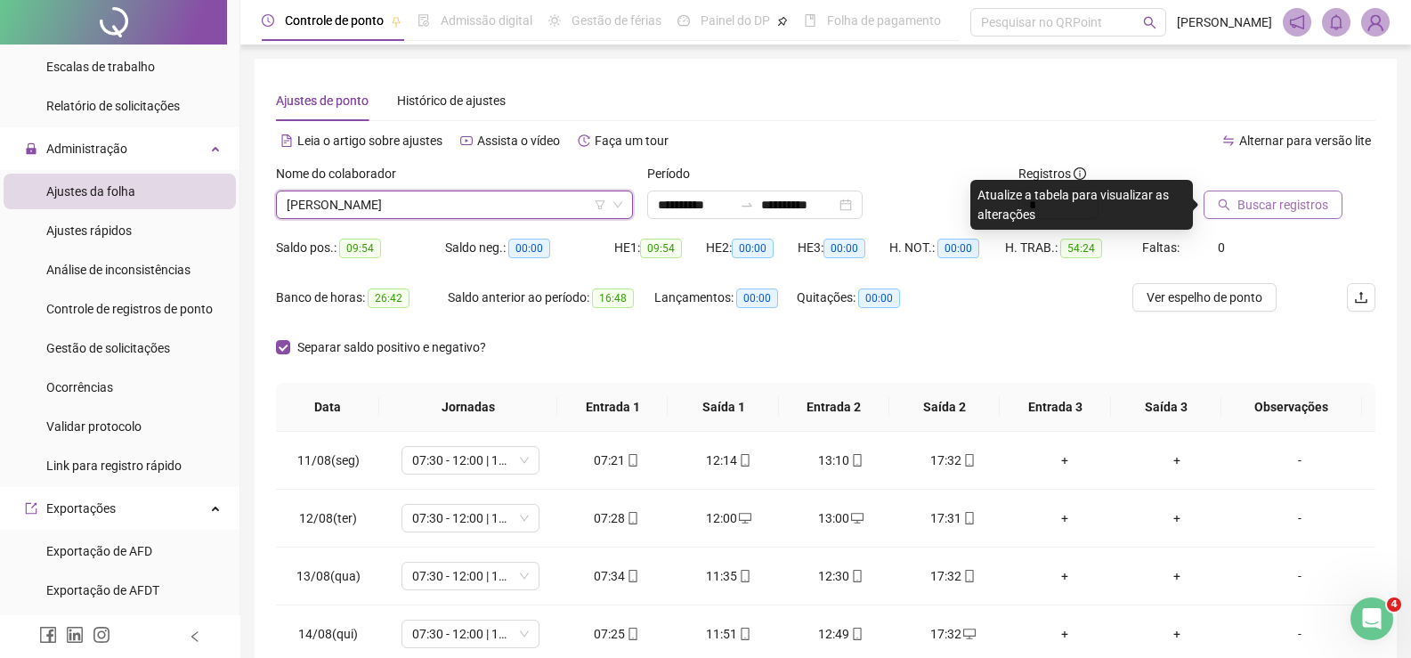
click at [1309, 211] on span "Buscar registros" at bounding box center [1283, 205] width 91 height 20
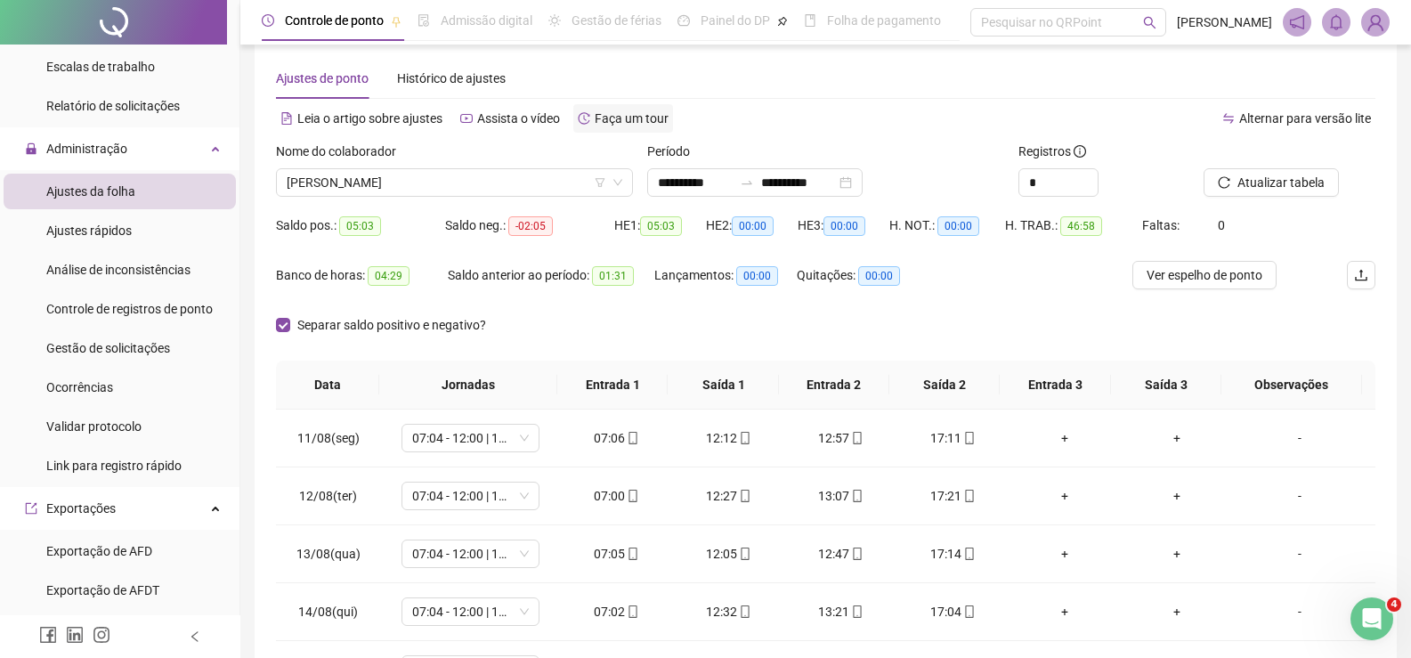
scroll to position [0, 0]
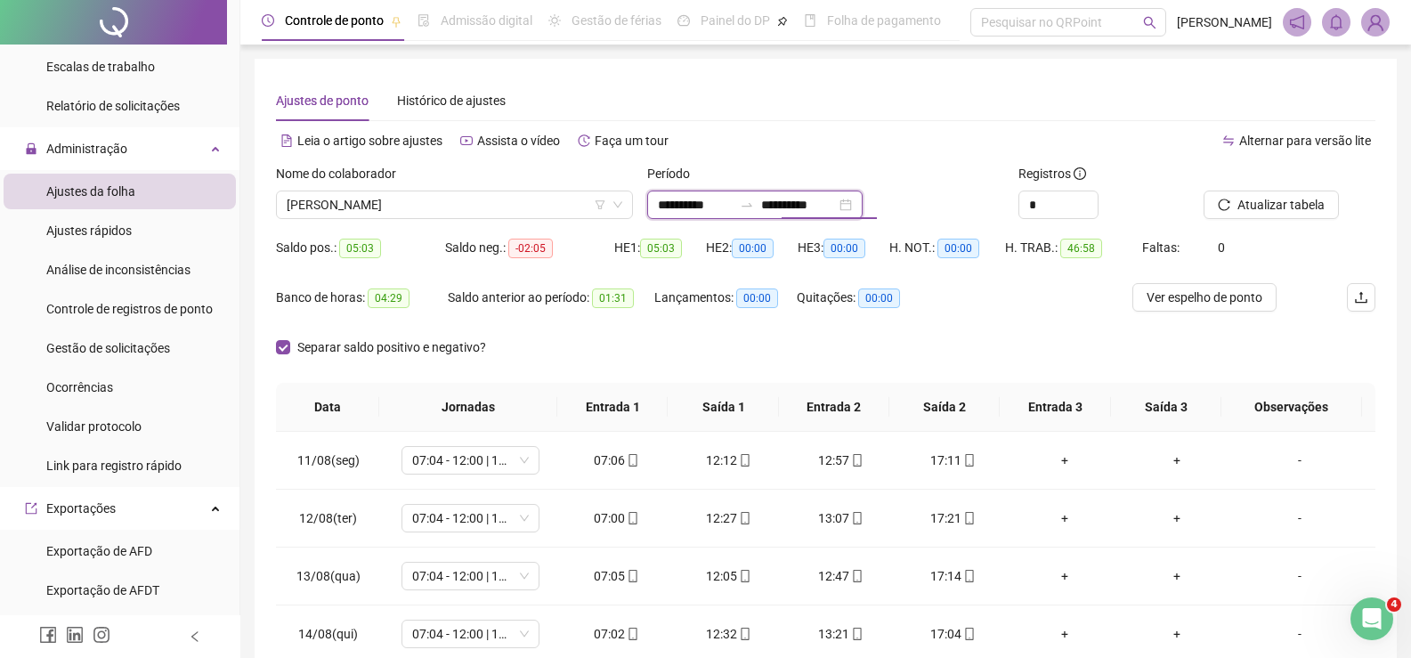
click at [807, 202] on input "**********" at bounding box center [798, 205] width 75 height 20
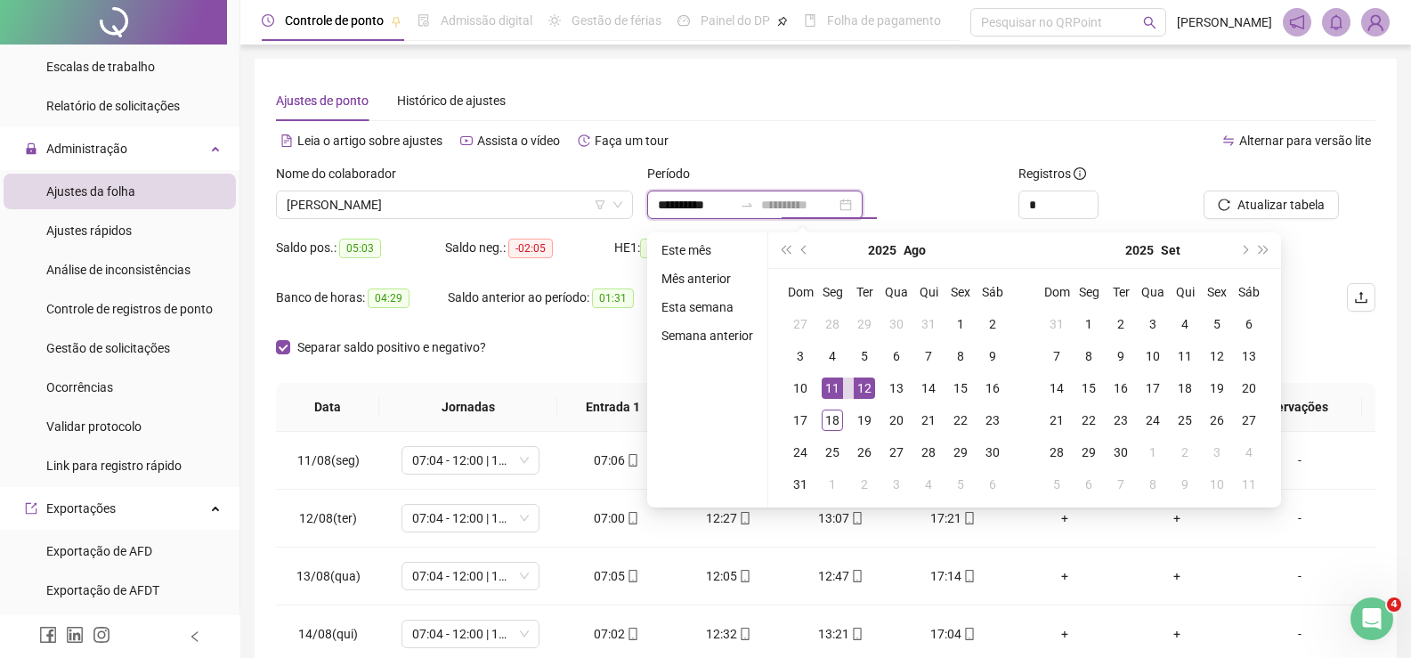
type input "**********"
click at [832, 390] on div "11" at bounding box center [832, 387] width 21 height 21
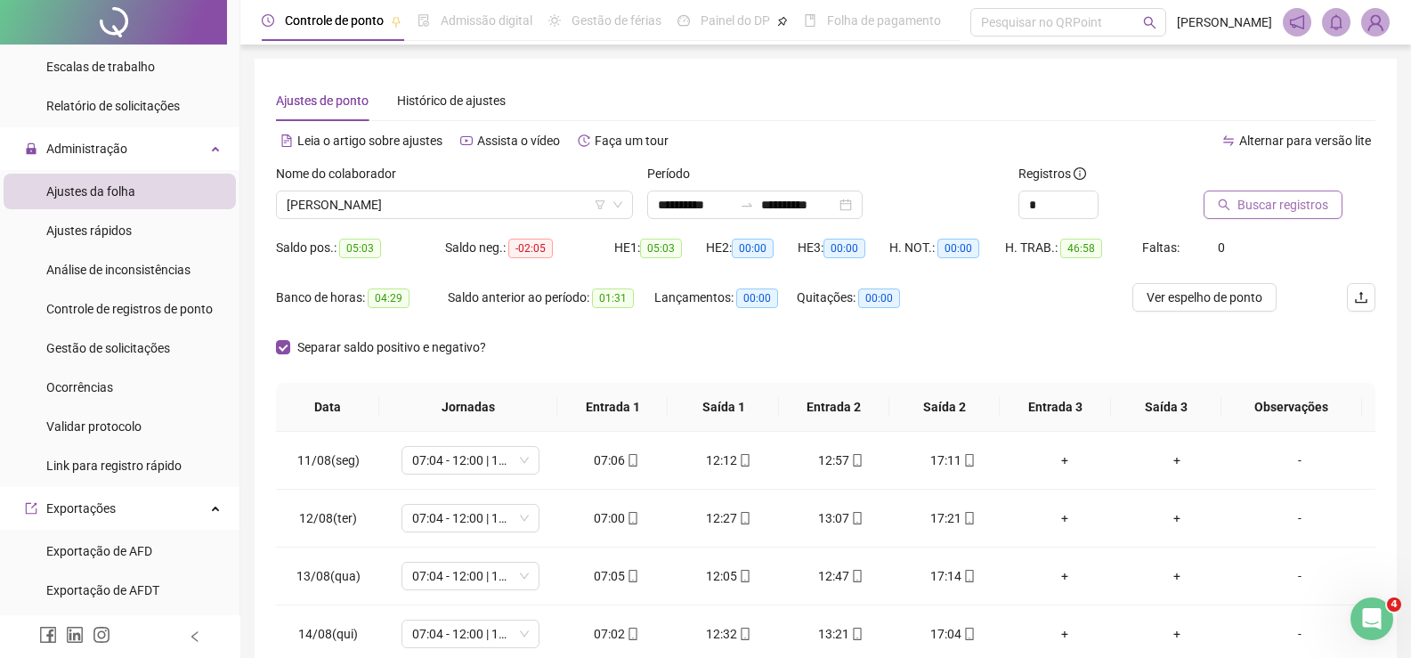
click at [1329, 203] on button "Buscar registros" at bounding box center [1273, 205] width 139 height 28
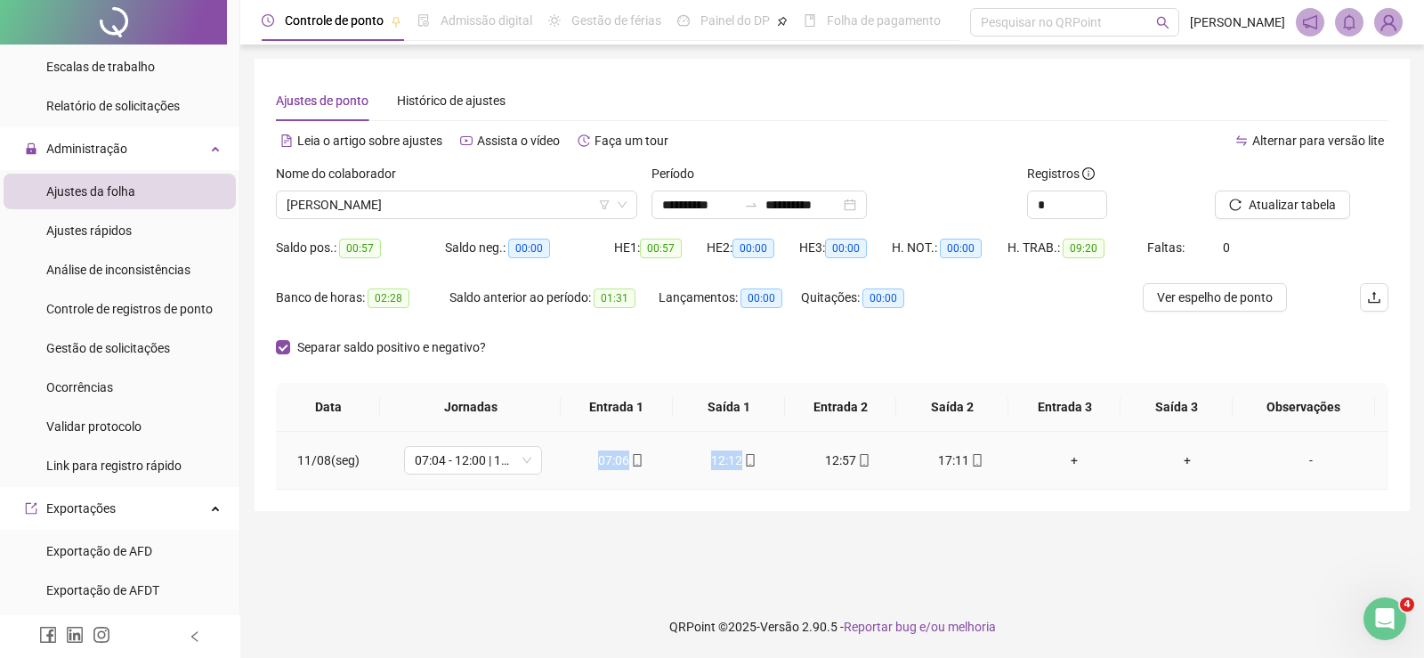
drag, startPoint x: 569, startPoint y: 468, endPoint x: 775, endPoint y: 446, distance: 206.9
click at [775, 446] on tr "11/08(seg) 07:04 - 12:00 | 13:00 - 16:27 07:06 12:12 12:57 17:11 + + -" at bounding box center [832, 461] width 1113 height 58
drag, startPoint x: 805, startPoint y: 465, endPoint x: 953, endPoint y: 464, distance: 147.8
click at [1030, 466] on tr "11/08(seg) 07:04 - 12:00 | 13:00 - 16:27 07:06 12:12 12:57 17:11 + + -" at bounding box center [832, 461] width 1113 height 58
drag, startPoint x: 700, startPoint y: 215, endPoint x: 700, endPoint y: 199, distance: 16.0
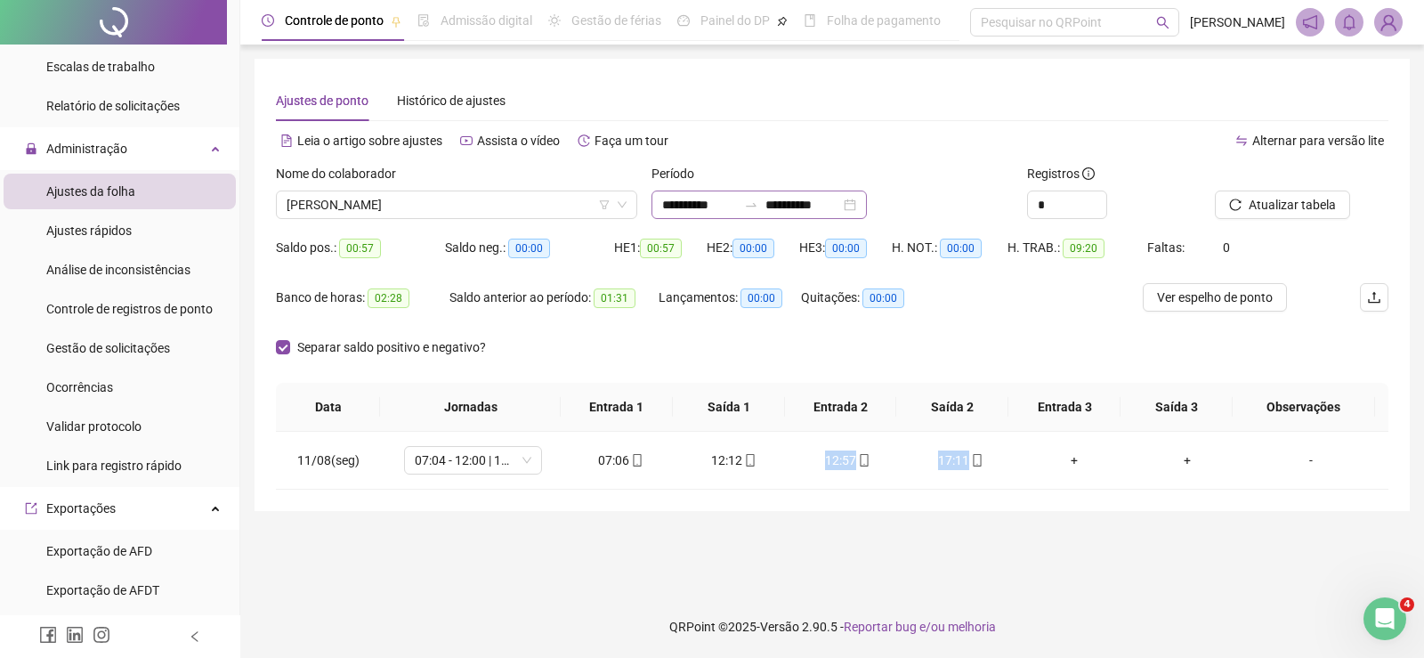
click at [700, 211] on div "**********" at bounding box center [759, 205] width 215 height 28
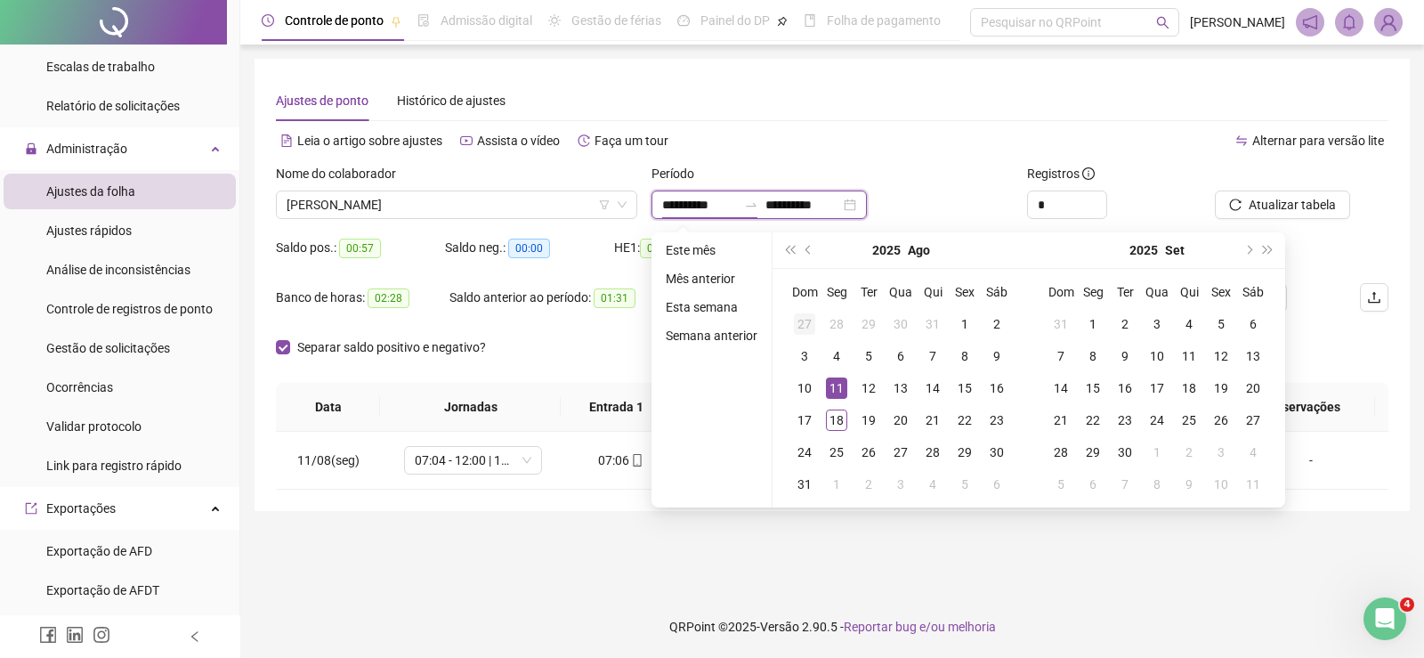
type input "**********"
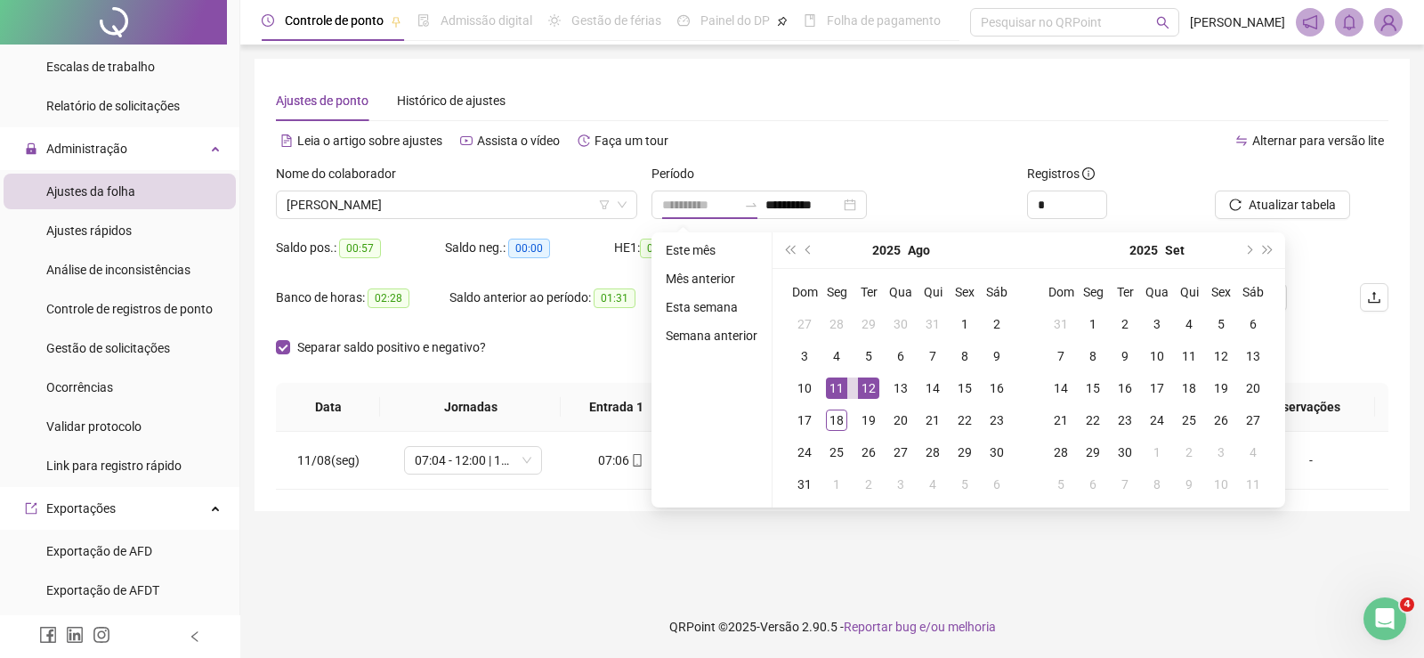
click at [877, 379] on td "12" at bounding box center [869, 388] width 32 height 32
click at [875, 380] on div "12" at bounding box center [868, 387] width 21 height 21
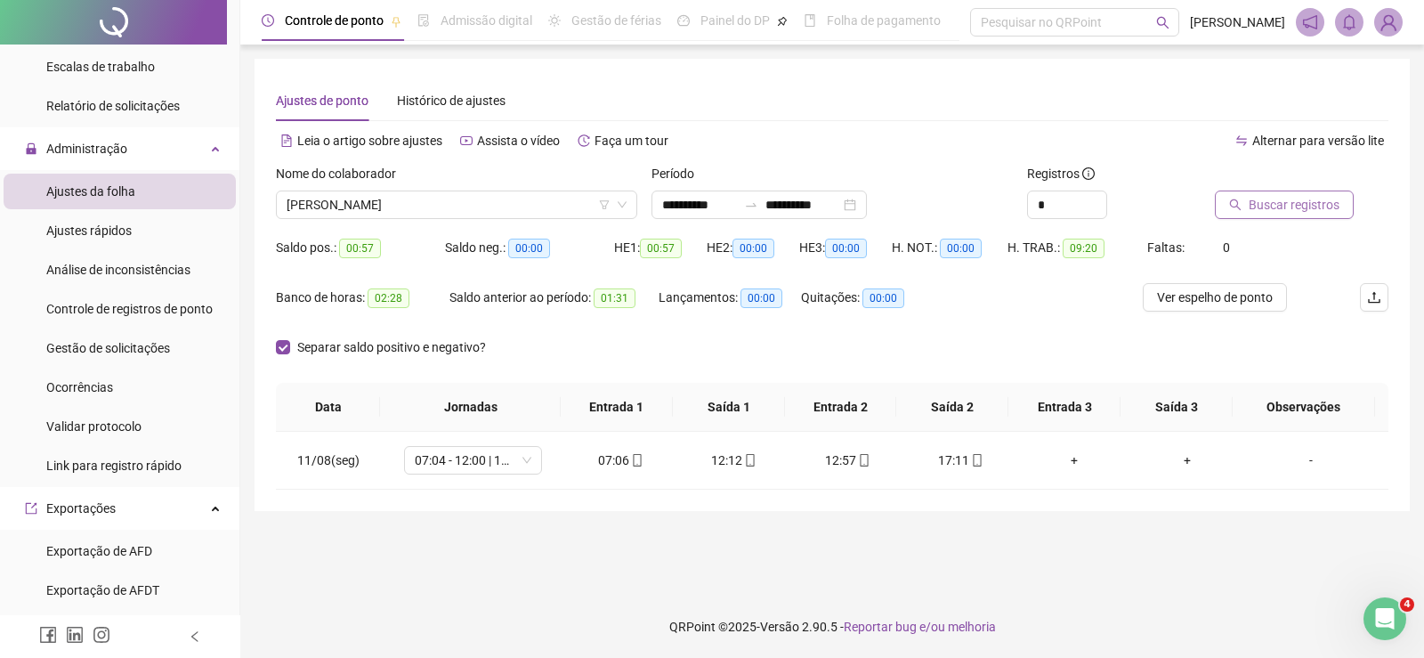
click at [1283, 193] on button "Buscar registros" at bounding box center [1284, 205] width 139 height 28
drag, startPoint x: 563, startPoint y: 452, endPoint x: 818, endPoint y: 452, distance: 255.5
click at [818, 452] on tr "12/08(ter) 07:04 - 12:00 | 13:00 - 16:27 07:00 12:27 13:07 17:21 + + -" at bounding box center [832, 461] width 1113 height 58
click at [955, 362] on div "Separar saldo positivo e negativo?" at bounding box center [832, 358] width 1113 height 50
drag, startPoint x: 795, startPoint y: 467, endPoint x: 995, endPoint y: 461, distance: 200.4
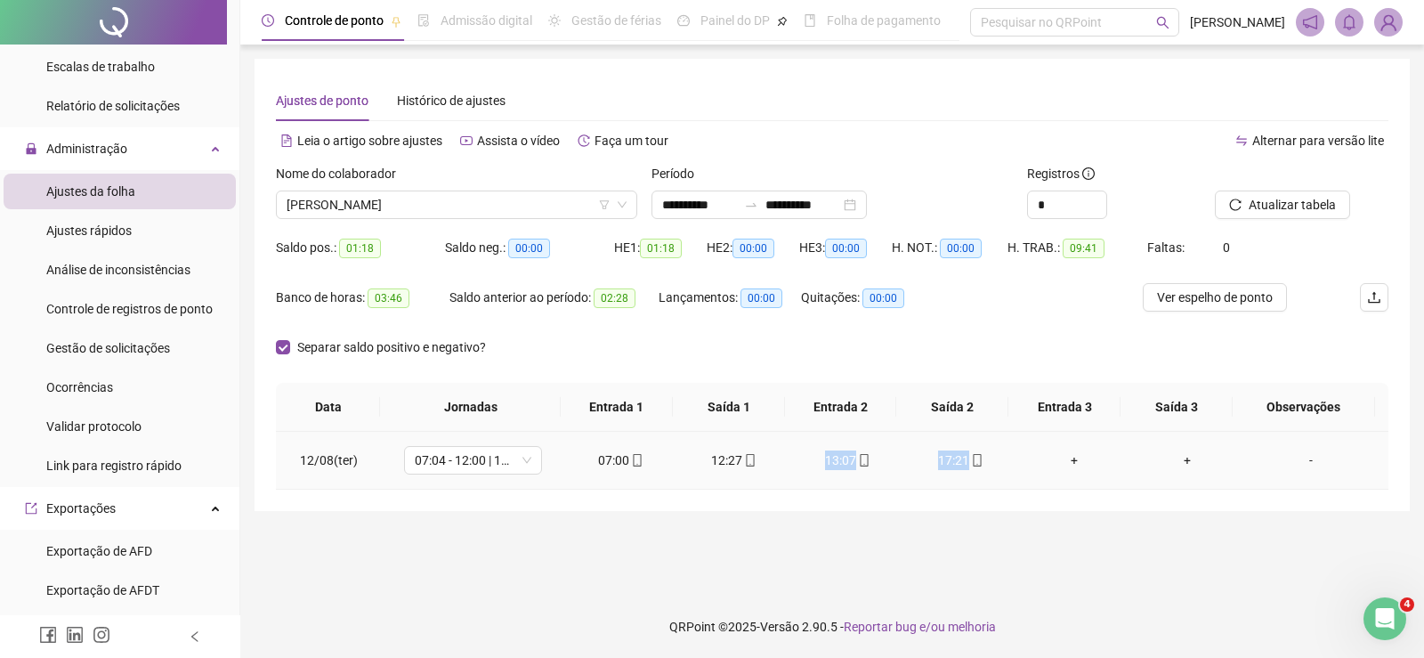
click at [995, 461] on tr "12/08(ter) 07:04 - 12:00 | 13:00 - 16:27 07:00 12:27 13:07 17:21 + + -" at bounding box center [832, 461] width 1113 height 58
click at [705, 204] on input "**********" at bounding box center [699, 205] width 75 height 20
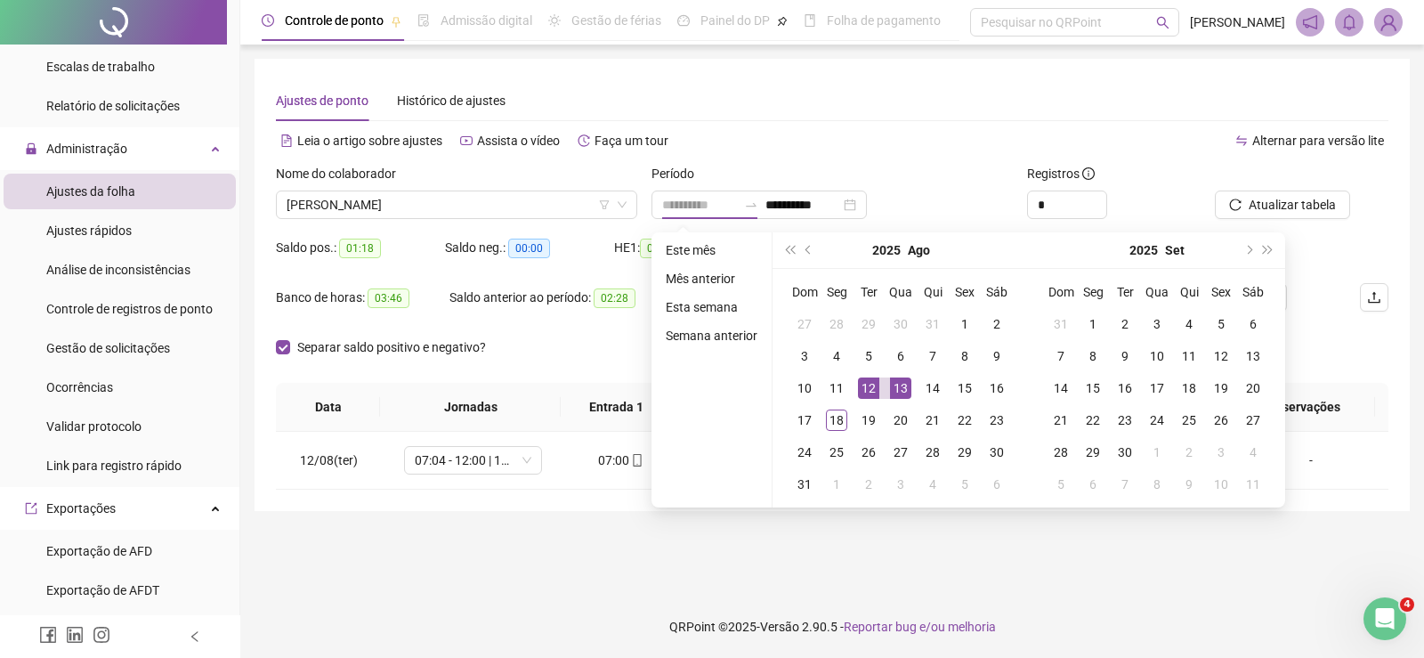
click at [898, 390] on div "13" at bounding box center [900, 387] width 21 height 21
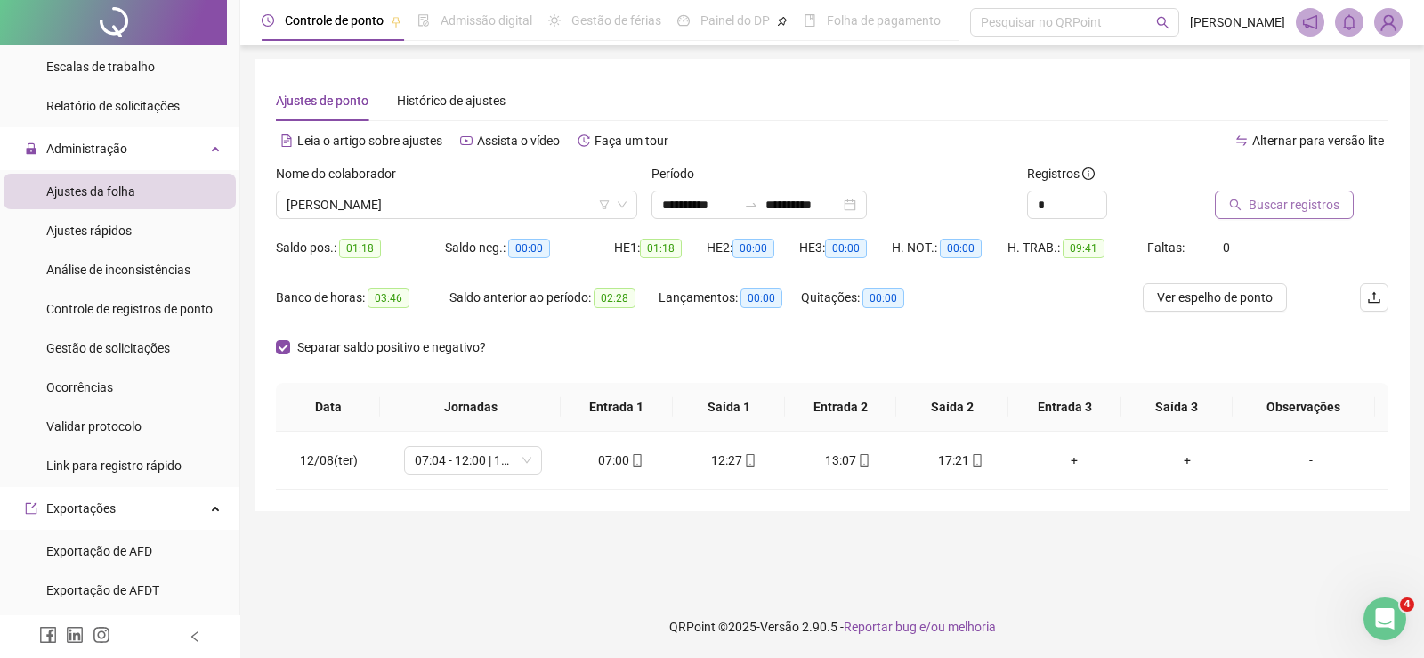
click at [1313, 203] on span "Buscar registros" at bounding box center [1294, 205] width 91 height 20
drag, startPoint x: 577, startPoint y: 462, endPoint x: 822, endPoint y: 462, distance: 244.8
click at [822, 462] on tr "13/08(qua) 07:04 - 12:00 | 13:00 - 16:27 07:05 12:05 12:47 17:14 + + -" at bounding box center [832, 461] width 1113 height 58
click at [953, 333] on div "Separar saldo positivo e negativo?" at bounding box center [832, 358] width 1113 height 50
drag, startPoint x: 1019, startPoint y: 456, endPoint x: 1046, endPoint y: 455, distance: 26.7
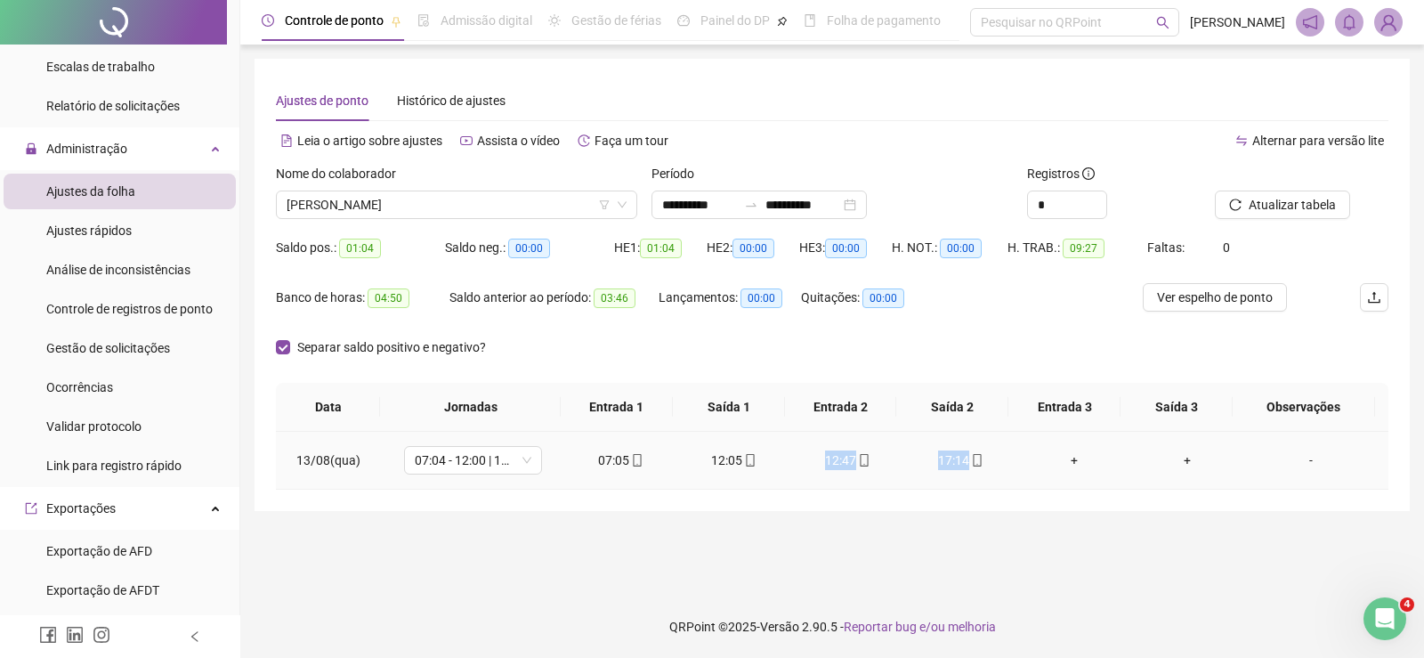
click at [1046, 455] on tr "13/08(qua) 07:04 - 12:00 | 13:00 - 16:27 07:05 12:05 12:47 17:14 + + -" at bounding box center [832, 461] width 1113 height 58
click at [684, 205] on input "**********" at bounding box center [699, 205] width 75 height 20
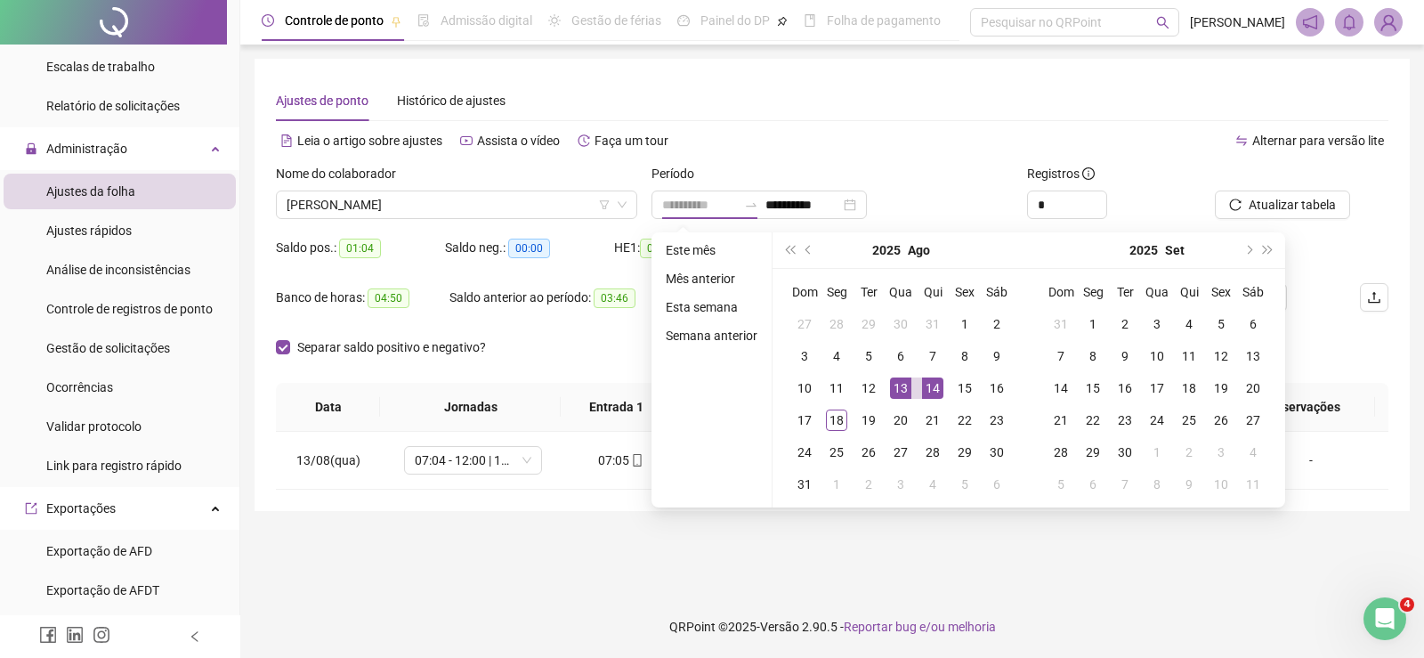
click at [932, 377] on div "14" at bounding box center [932, 387] width 21 height 21
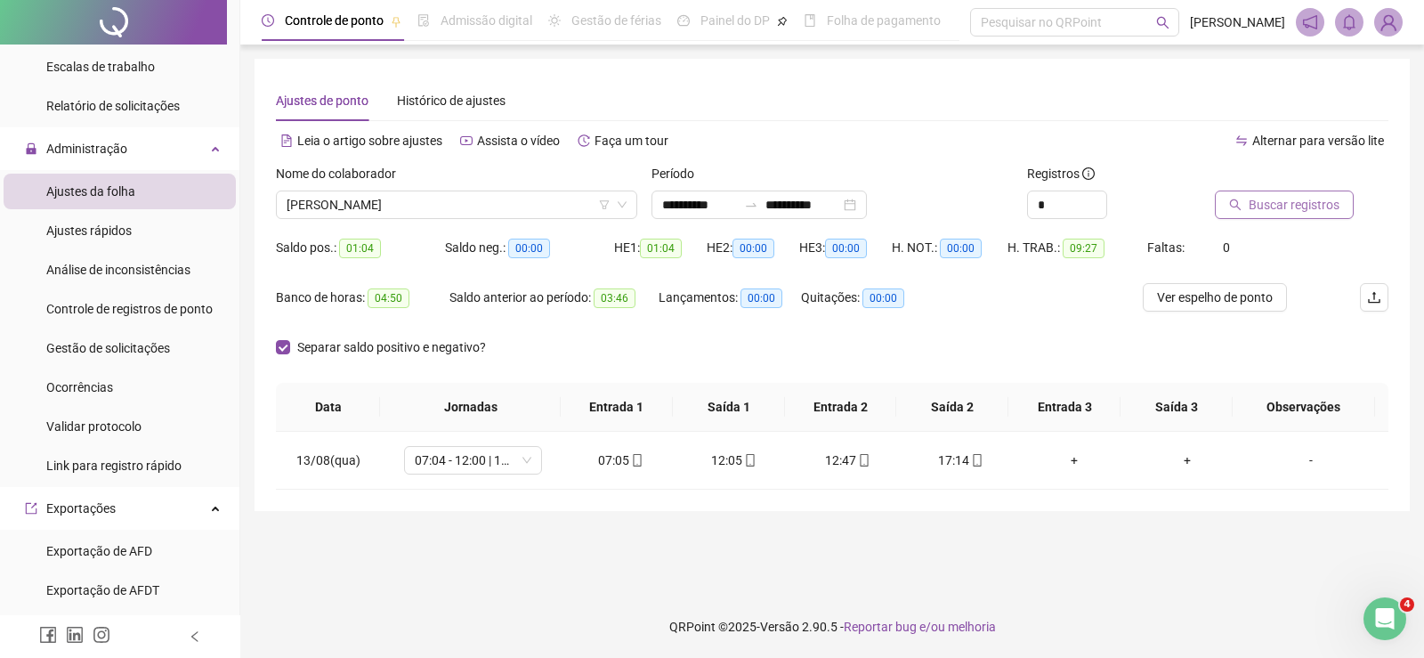
click at [1275, 207] on span "Buscar registros" at bounding box center [1294, 205] width 91 height 20
drag, startPoint x: 574, startPoint y: 462, endPoint x: 762, endPoint y: 462, distance: 187.9
click at [762, 462] on tr "14/08(qui) 07:04 - 12:00 | 13:00 - 16:27 07:02 12:32 13:21 17:04 + + -" at bounding box center [832, 461] width 1113 height 58
drag, startPoint x: 812, startPoint y: 470, endPoint x: 989, endPoint y: 472, distance: 177.2
click at [989, 472] on tr "14/08(qui) 07:04 - 12:00 | 13:00 - 16:27 07:02 12:32 13:21 17:04 + + -" at bounding box center [832, 461] width 1113 height 58
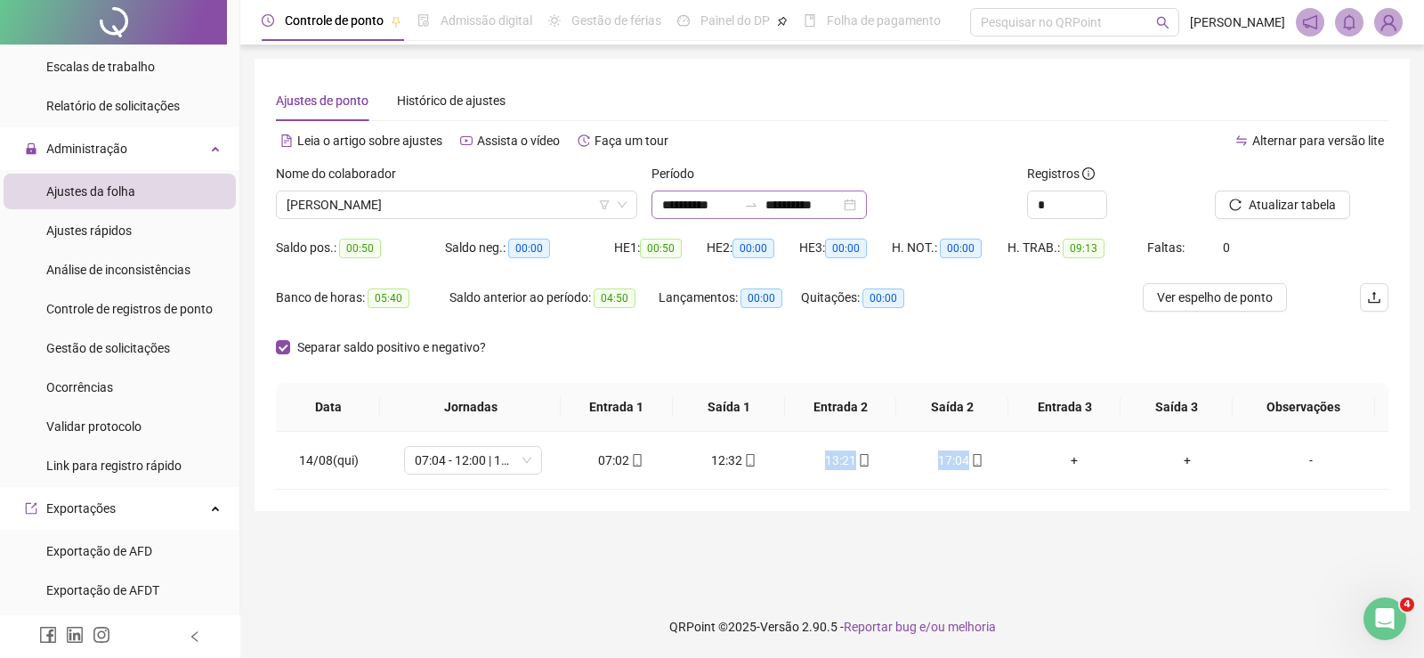
click at [700, 194] on div "**********" at bounding box center [759, 205] width 215 height 28
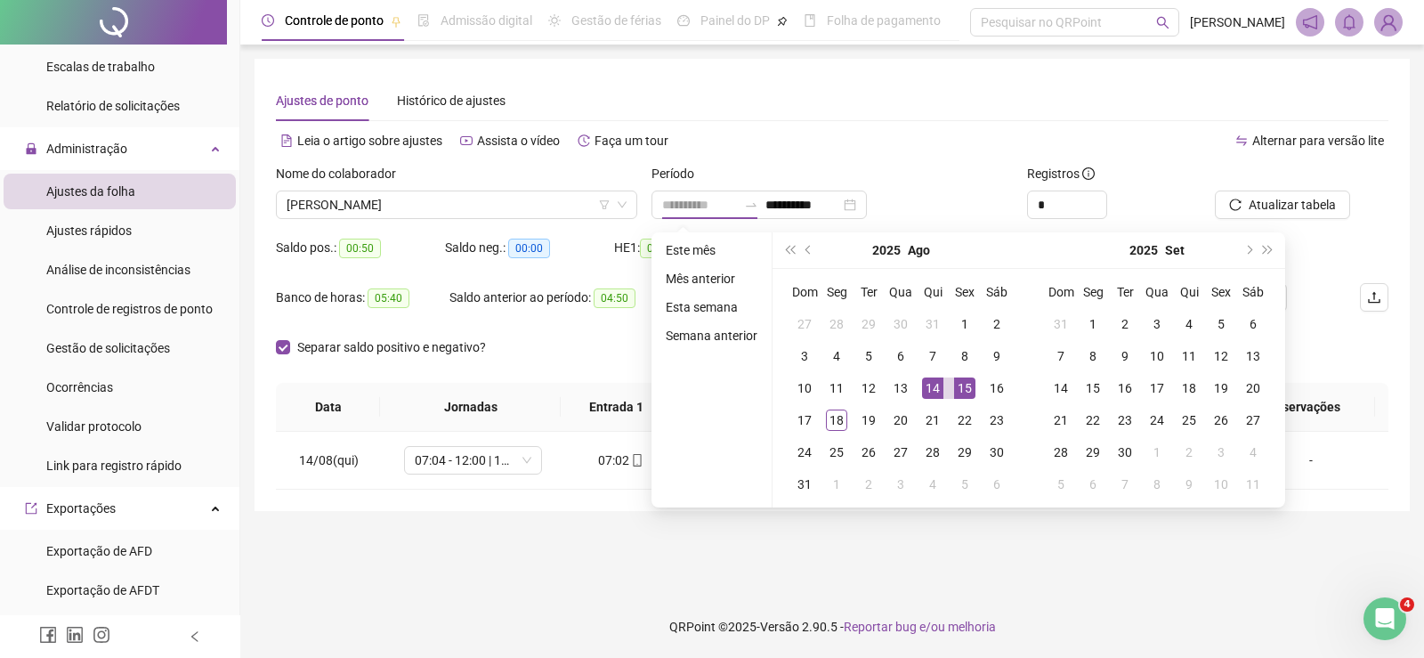
click at [962, 392] on div "15" at bounding box center [964, 387] width 21 height 21
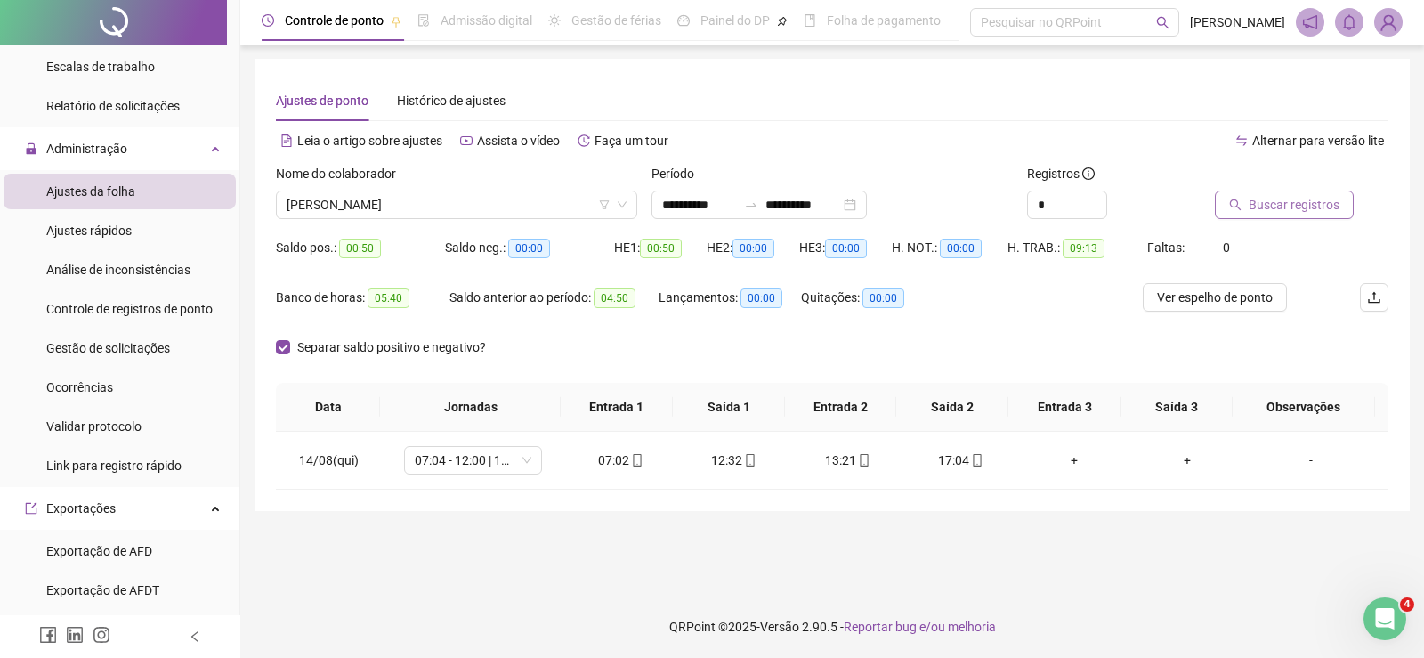
click at [1315, 193] on button "Buscar registros" at bounding box center [1284, 205] width 139 height 28
drag, startPoint x: 626, startPoint y: 457, endPoint x: 777, endPoint y: 424, distance: 154.9
click at [772, 463] on tr "15/08(sex) 07:04 - 12:00 | 13:00 - 16:27 07:02 12:33 13:14 17:00 + + -" at bounding box center [832, 461] width 1113 height 58
click at [767, 332] on div "Lançamentos: 00:00" at bounding box center [730, 308] width 142 height 50
drag, startPoint x: 576, startPoint y: 465, endPoint x: 740, endPoint y: 460, distance: 163.9
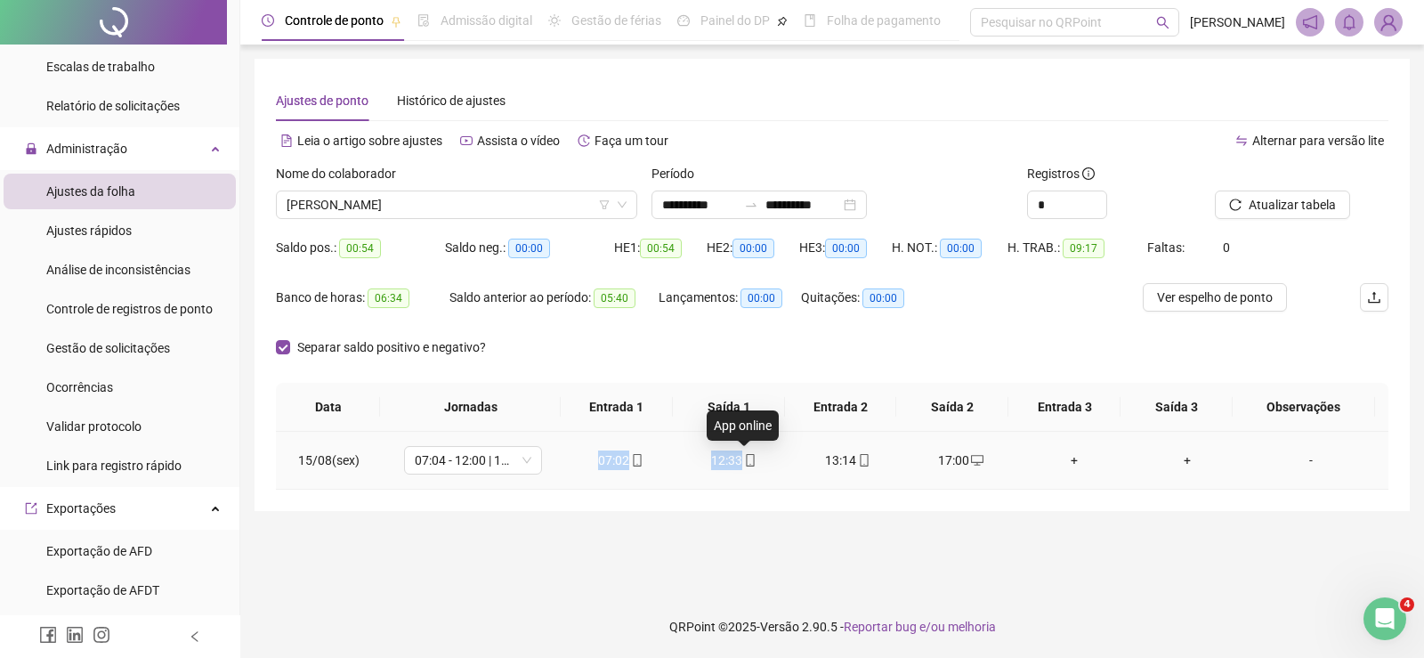
click at [740, 460] on tr "15/08(sex) 07:04 - 12:00 | 13:00 - 16:27 07:02 12:33 13:14 17:00 + + -" at bounding box center [832, 461] width 1113 height 58
drag, startPoint x: 807, startPoint y: 455, endPoint x: 989, endPoint y: 460, distance: 182.6
click at [989, 460] on tr "15/08(sex) 07:04 - 12:00 | 13:00 - 16:27 07:02 12:33 13:14 17:00 + + -" at bounding box center [832, 461] width 1113 height 58
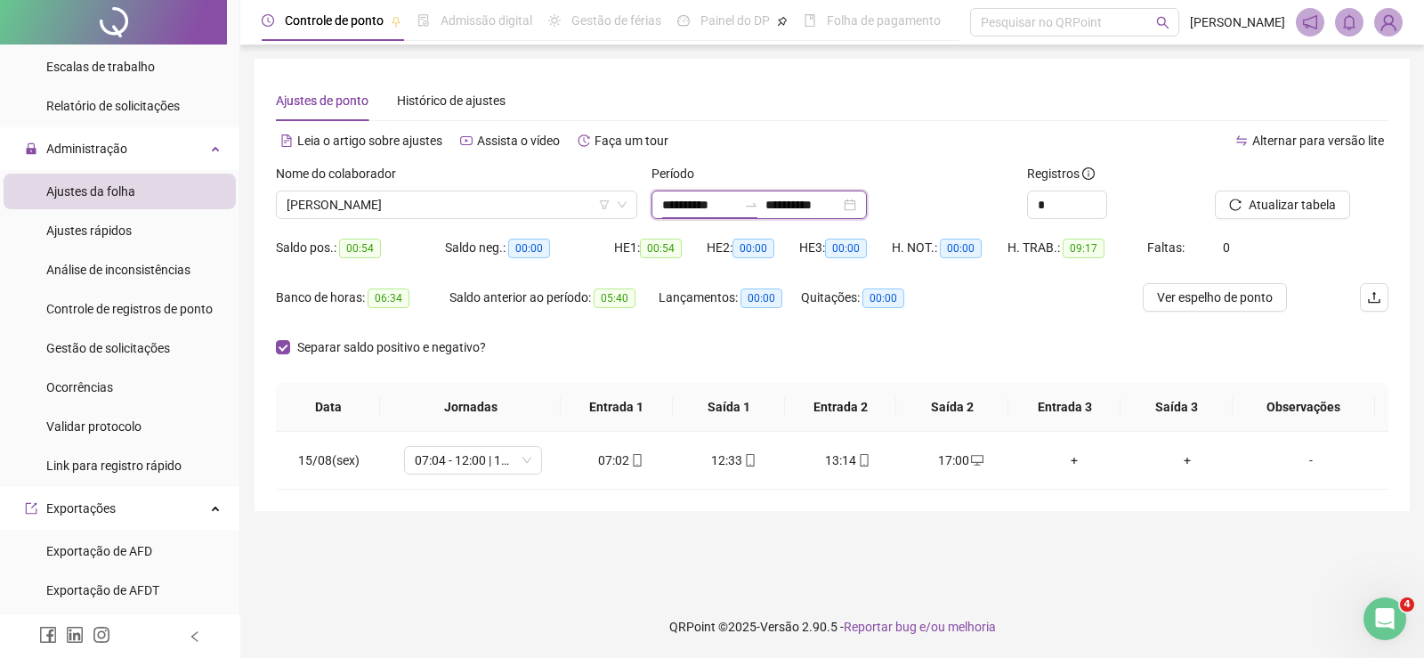
click at [701, 195] on input "**********" at bounding box center [699, 205] width 75 height 20
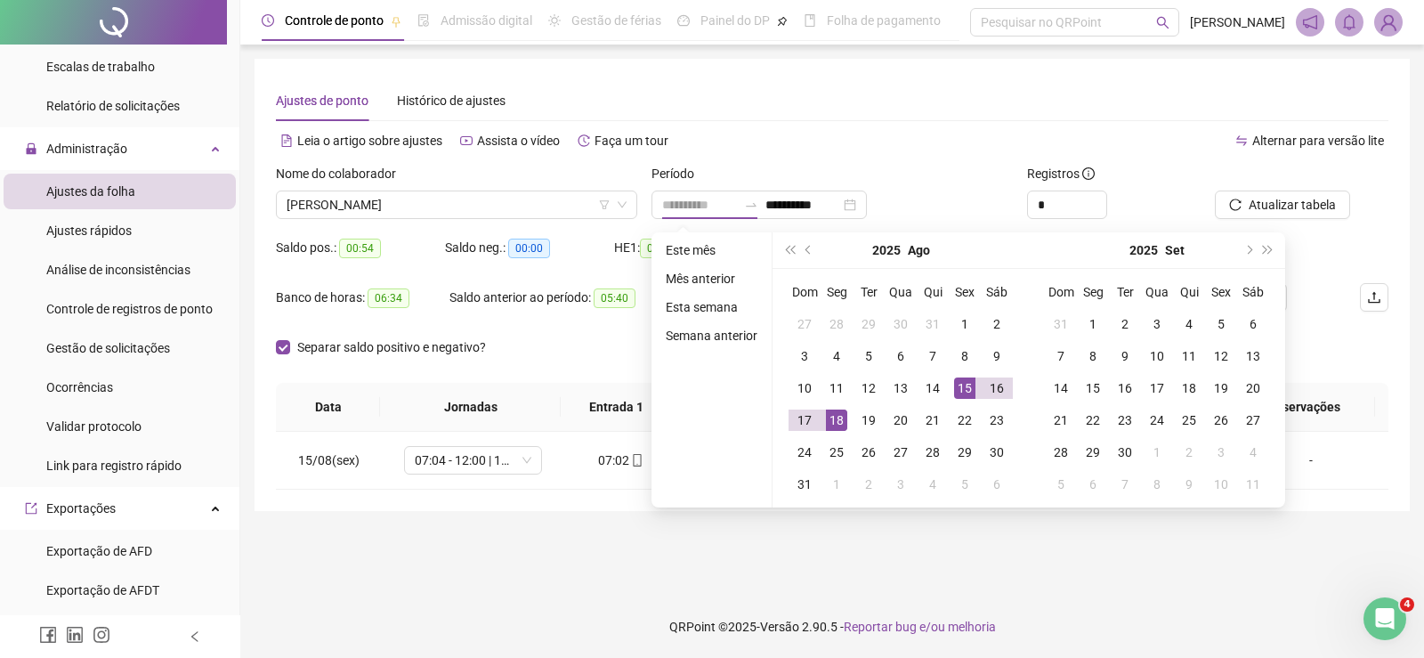
click at [834, 415] on div "18" at bounding box center [836, 420] width 21 height 21
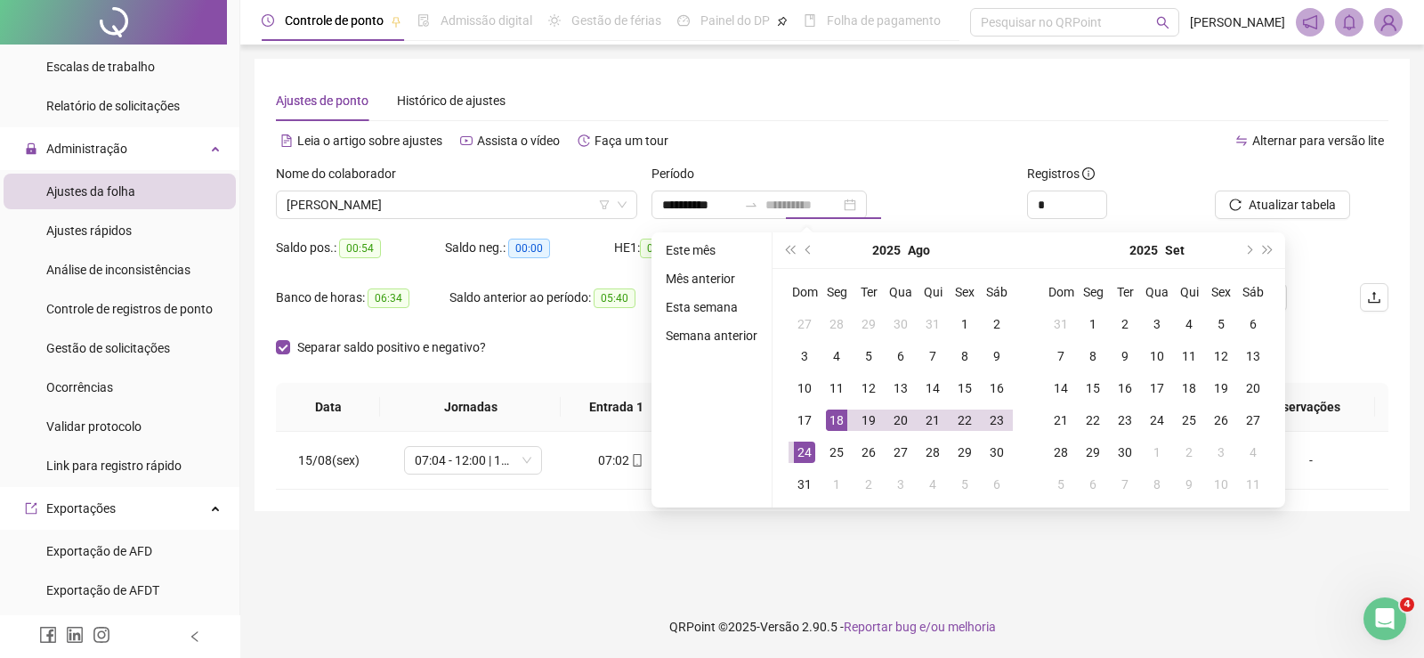
click at [797, 444] on div "24" at bounding box center [804, 452] width 21 height 21
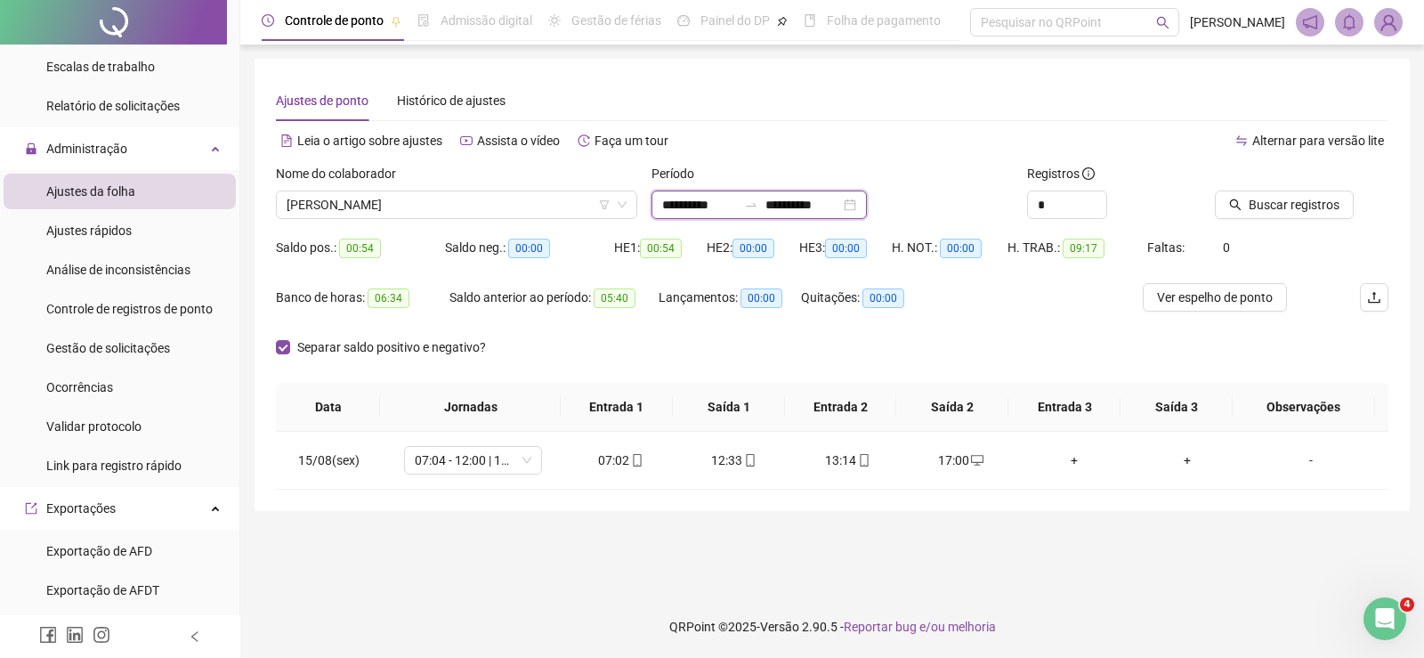
click at [670, 207] on input "**********" at bounding box center [699, 205] width 75 height 20
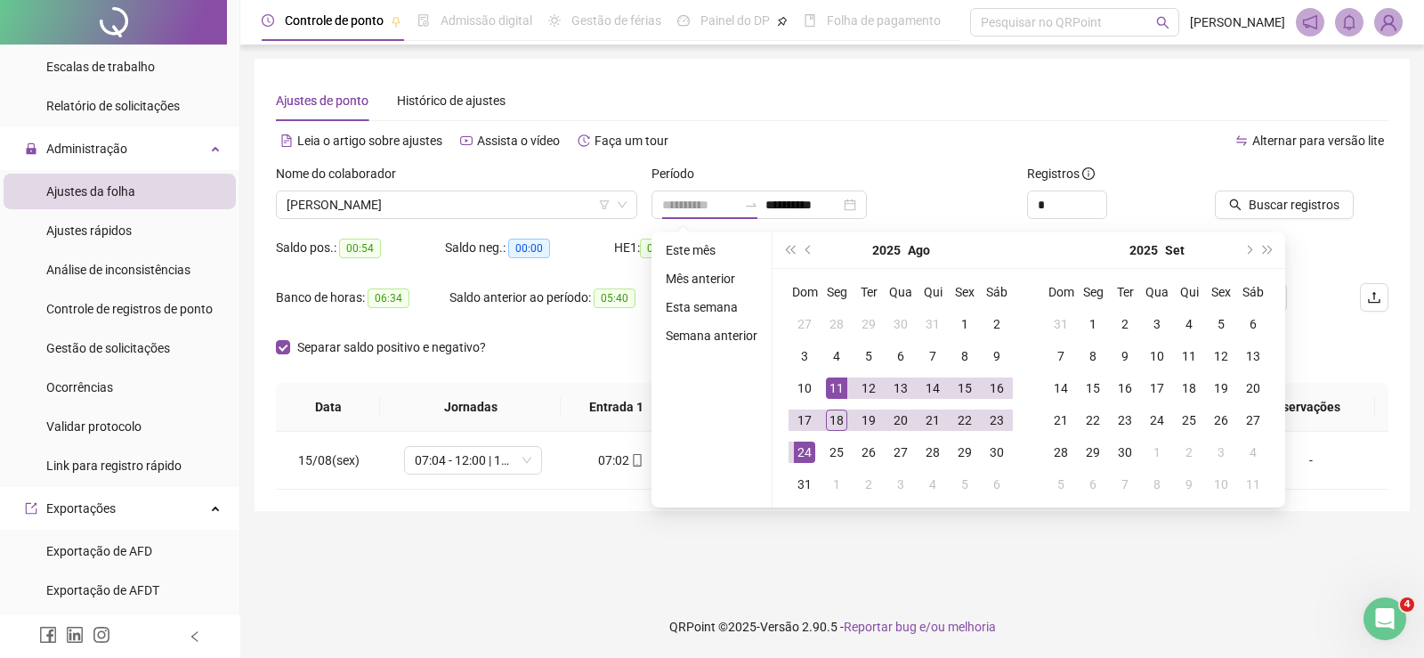
click at [842, 389] on div "11" at bounding box center [836, 387] width 21 height 21
click at [803, 417] on div "17" at bounding box center [804, 420] width 21 height 21
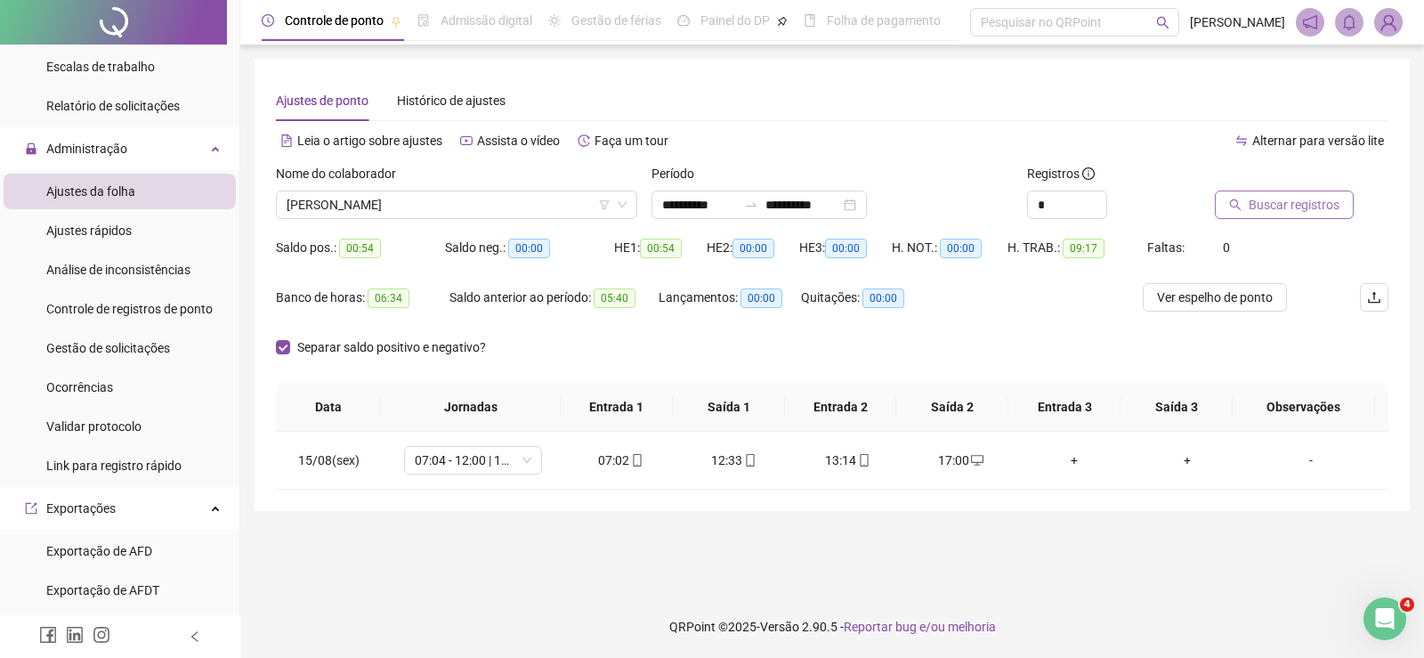
click at [1311, 199] on span "Buscar registros" at bounding box center [1294, 205] width 91 height 20
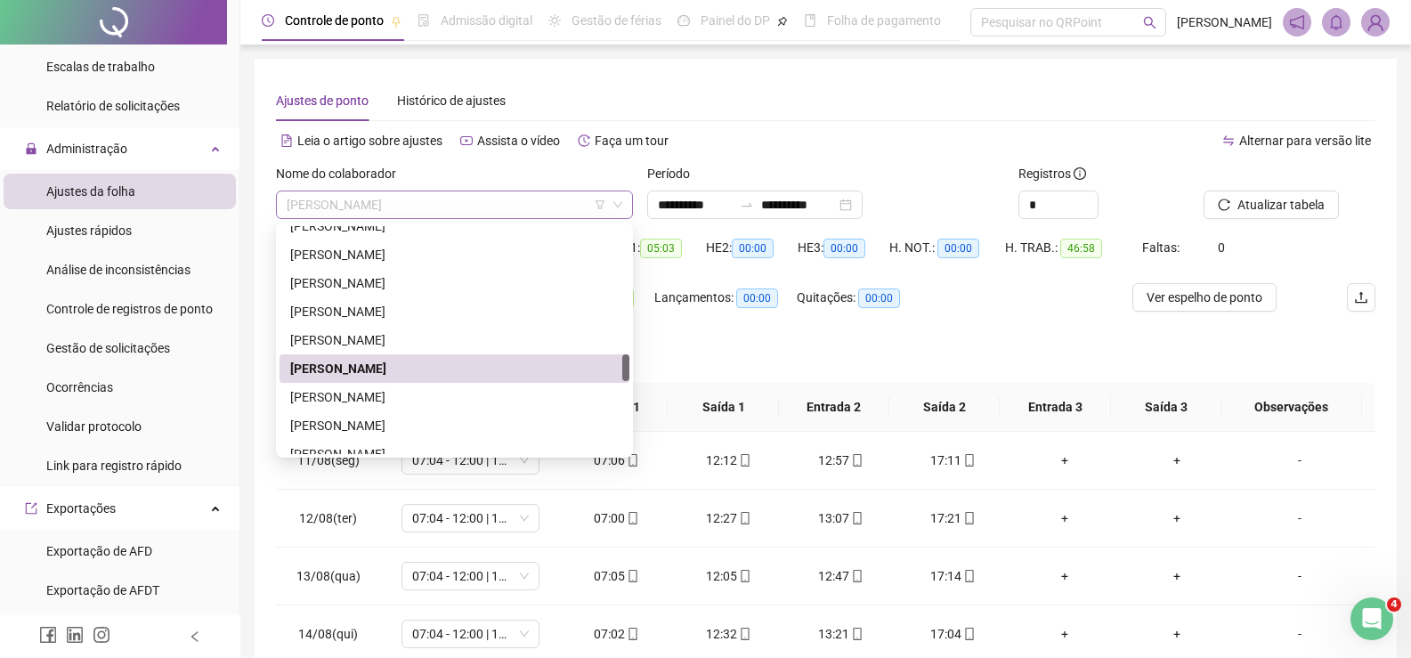
click at [457, 197] on span "MARCIO LINO DE SOUSA" at bounding box center [455, 204] width 336 height 27
click at [399, 388] on div "MARCOS AURELIO DA CUNHA" at bounding box center [454, 397] width 329 height 20
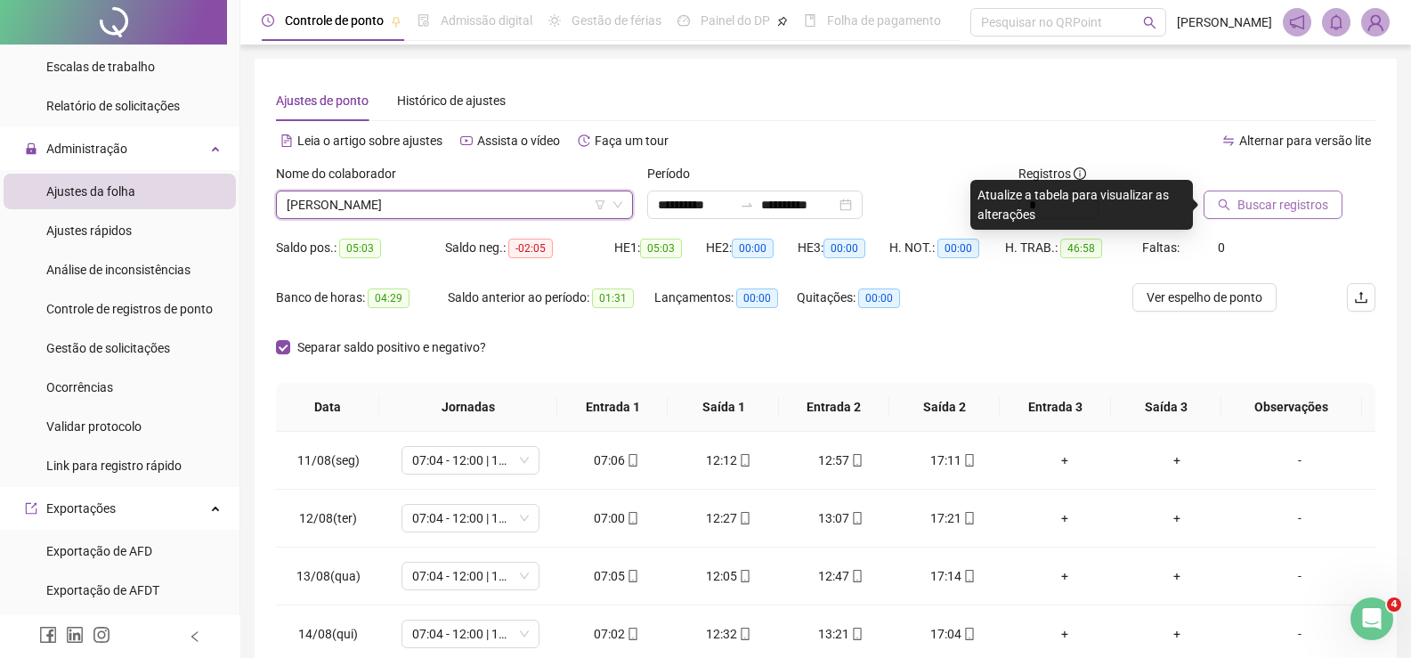
click at [1285, 199] on span "Buscar registros" at bounding box center [1283, 205] width 91 height 20
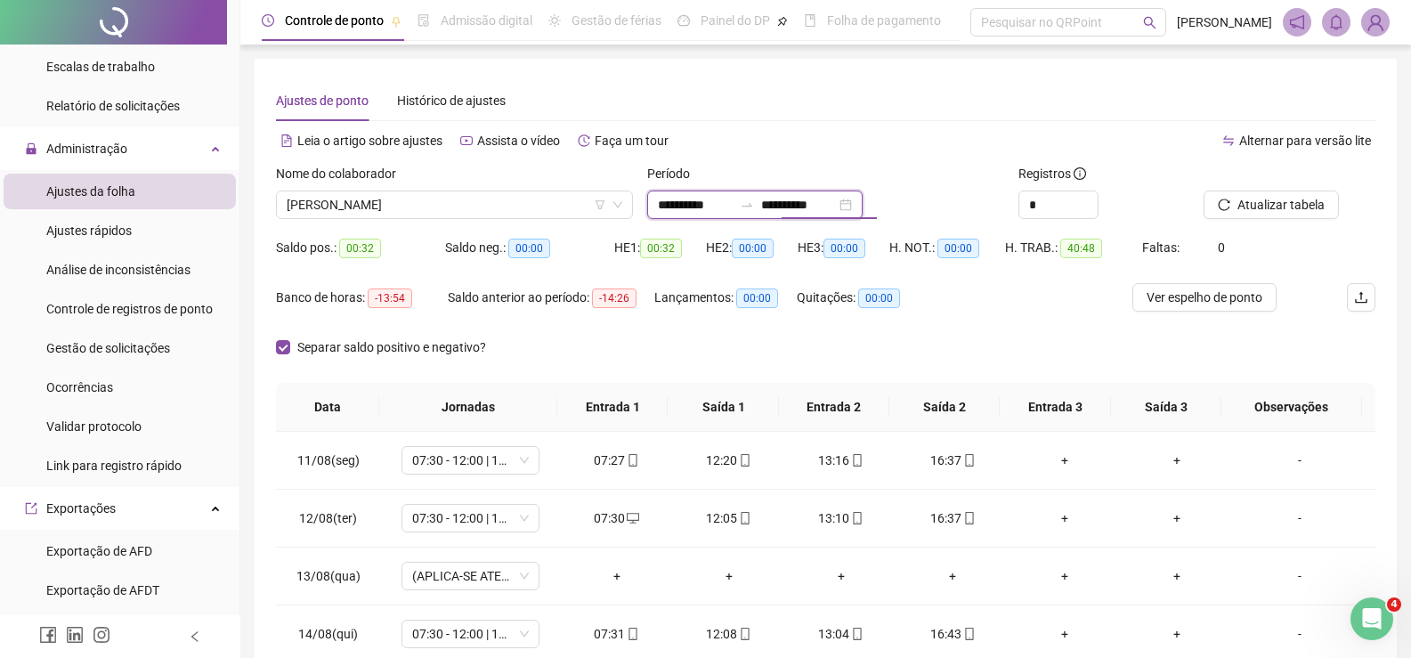
click at [808, 199] on input "**********" at bounding box center [798, 205] width 75 height 20
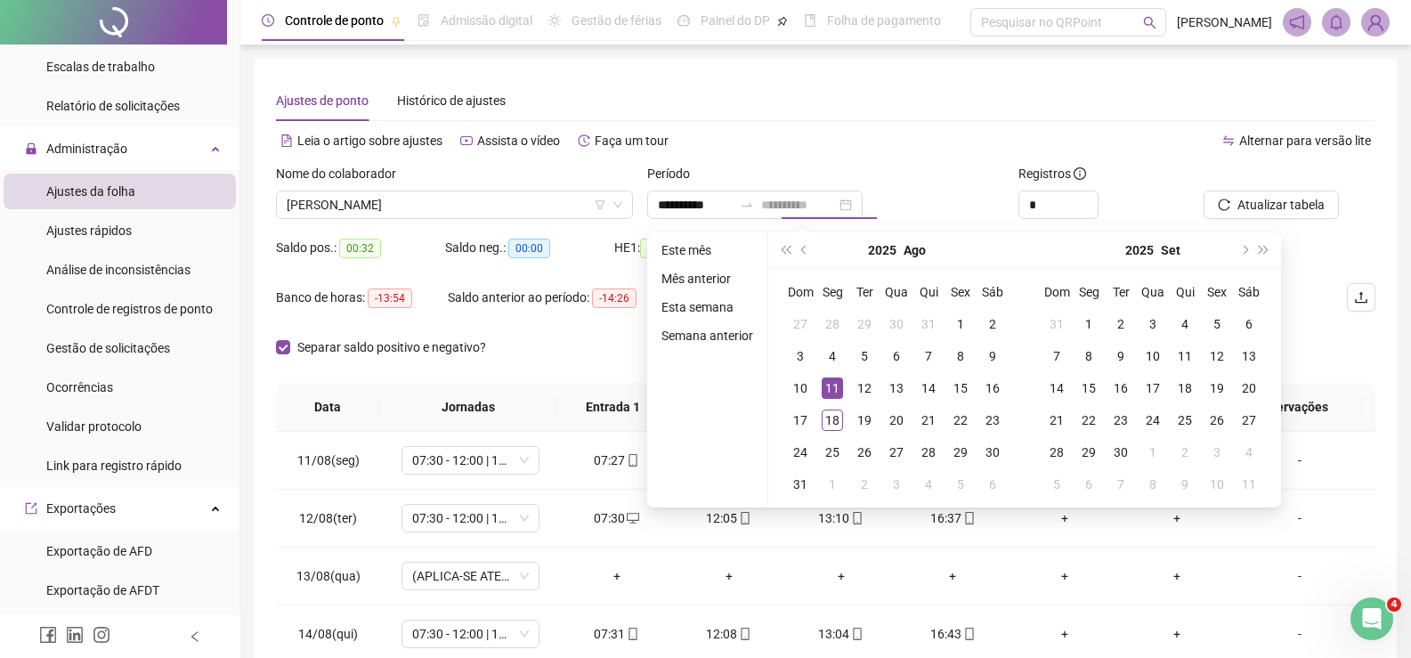
click at [822, 382] on div "11" at bounding box center [832, 387] width 21 height 21
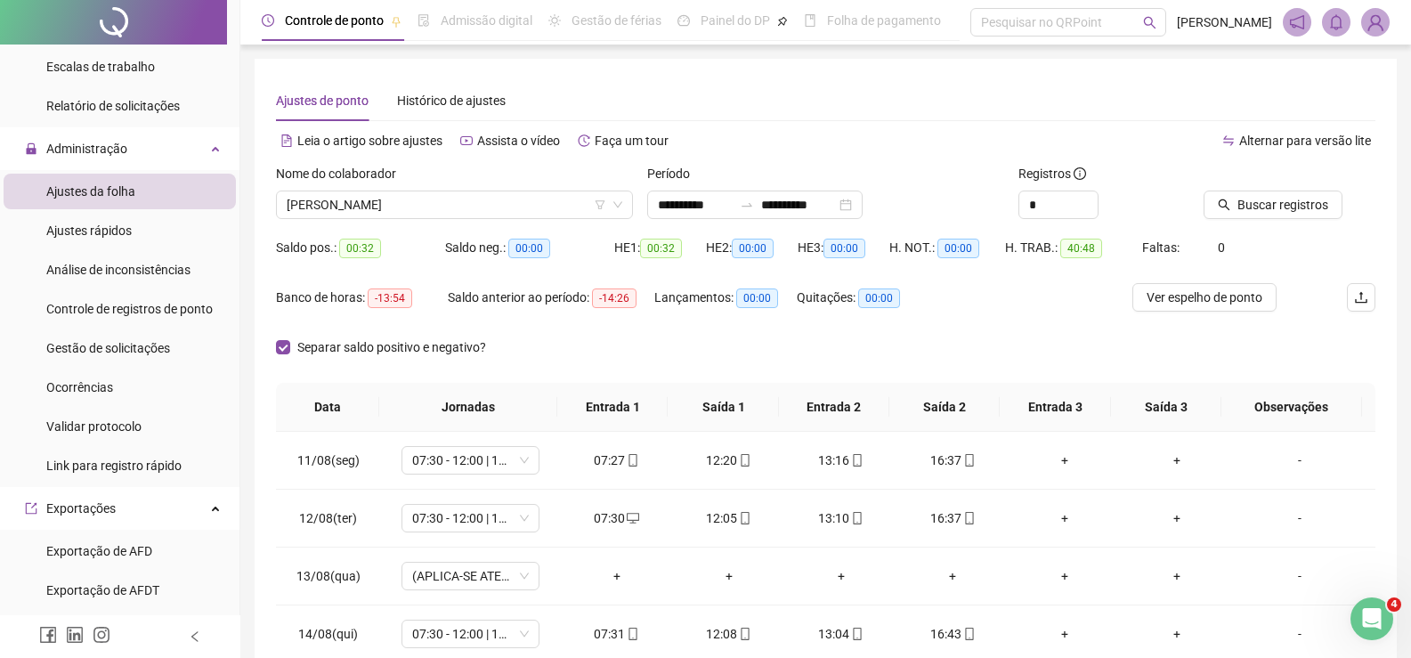
click at [1229, 202] on icon "search" at bounding box center [1224, 205] width 12 height 12
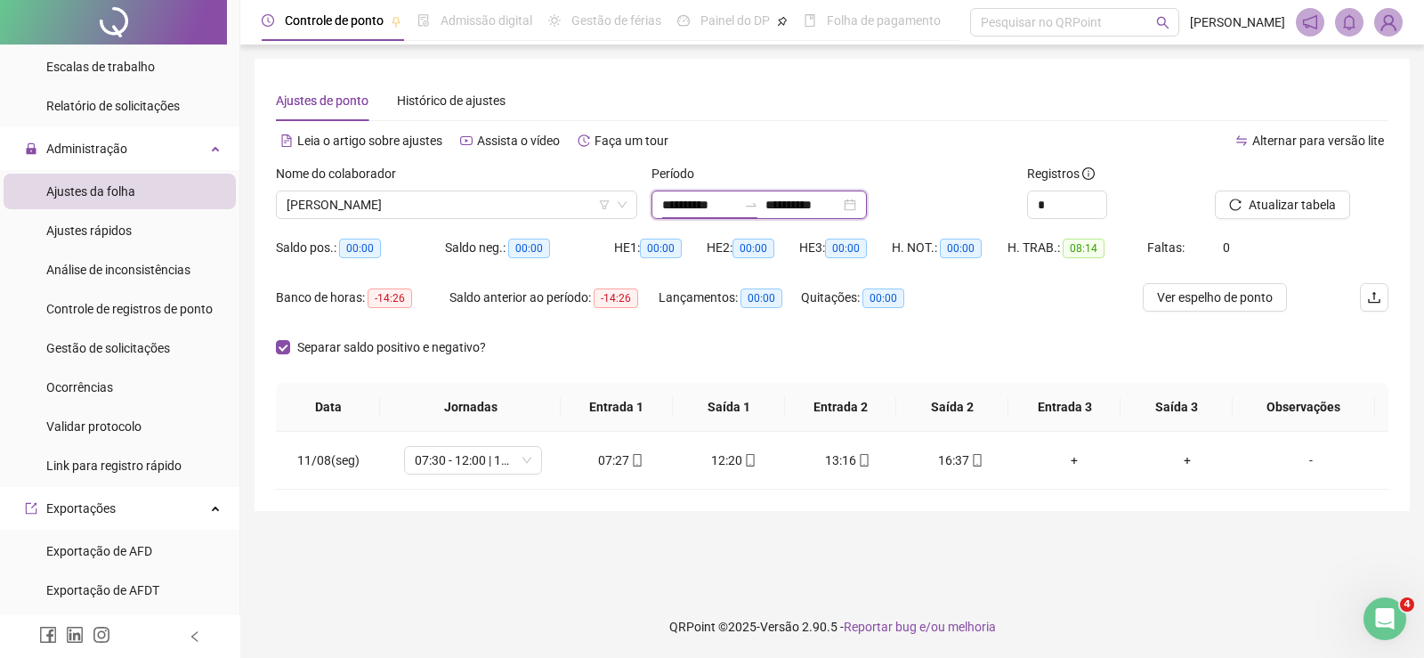
click at [681, 202] on input "**********" at bounding box center [699, 205] width 75 height 20
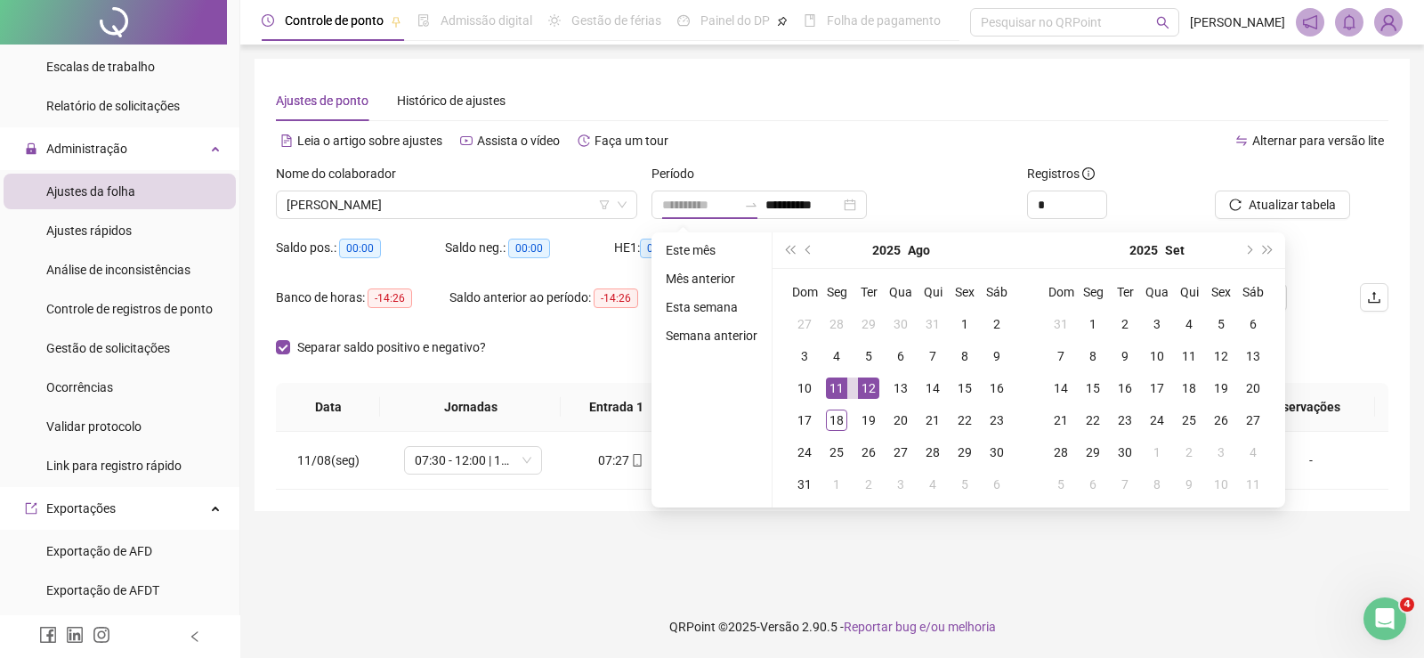
click at [864, 386] on div "12" at bounding box center [868, 387] width 21 height 21
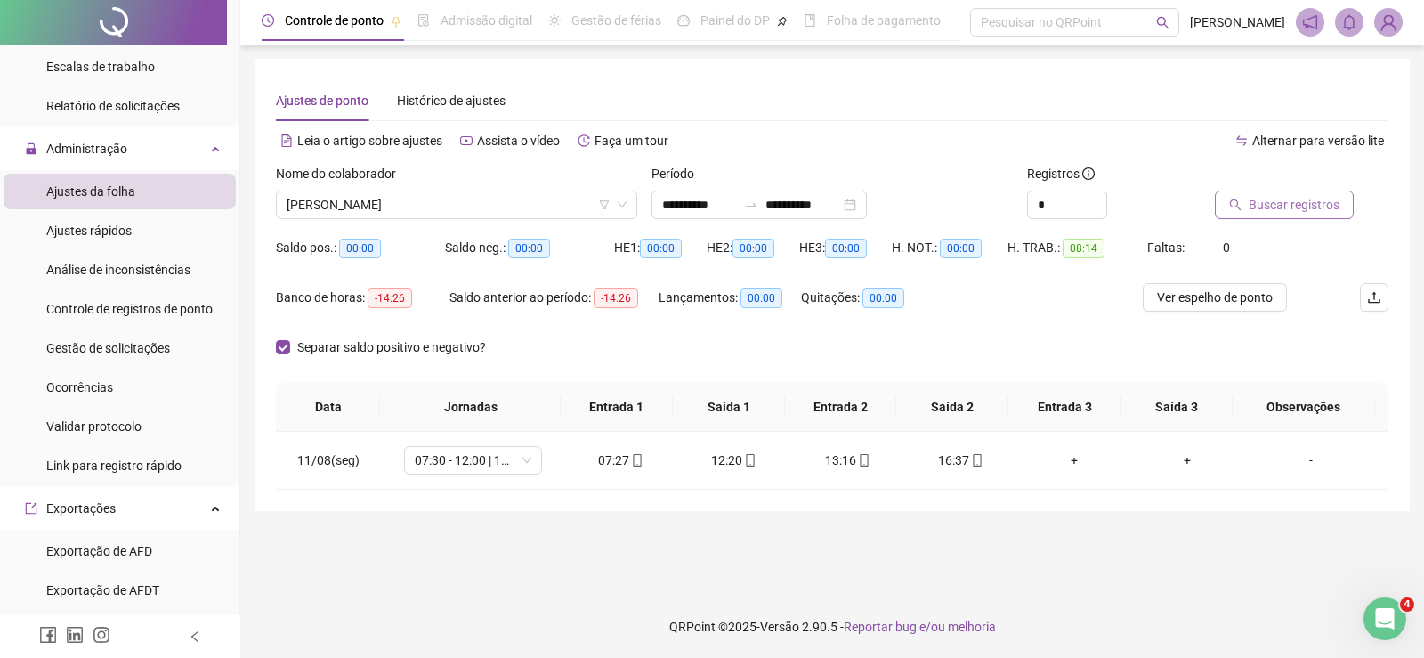
click at [1270, 199] on span "Buscar registros" at bounding box center [1294, 205] width 91 height 20
click at [689, 199] on input "**********" at bounding box center [699, 205] width 75 height 20
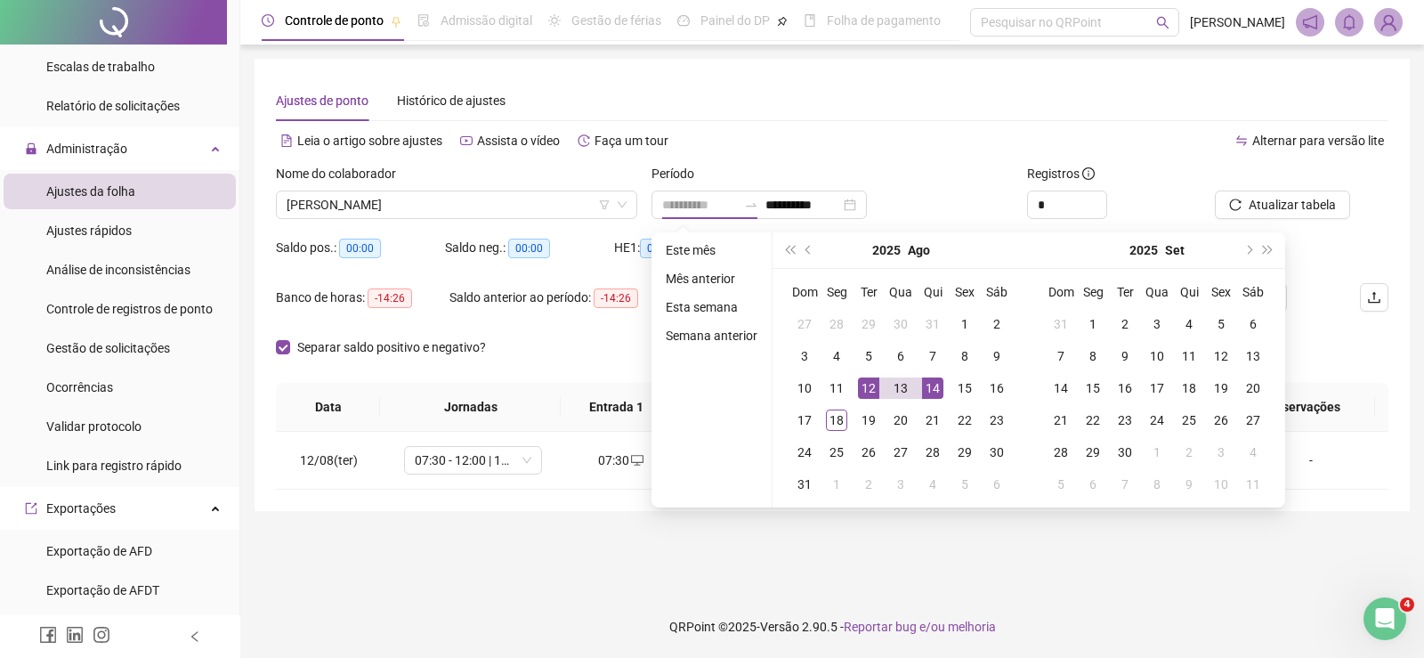
click at [933, 380] on div "14" at bounding box center [932, 387] width 21 height 21
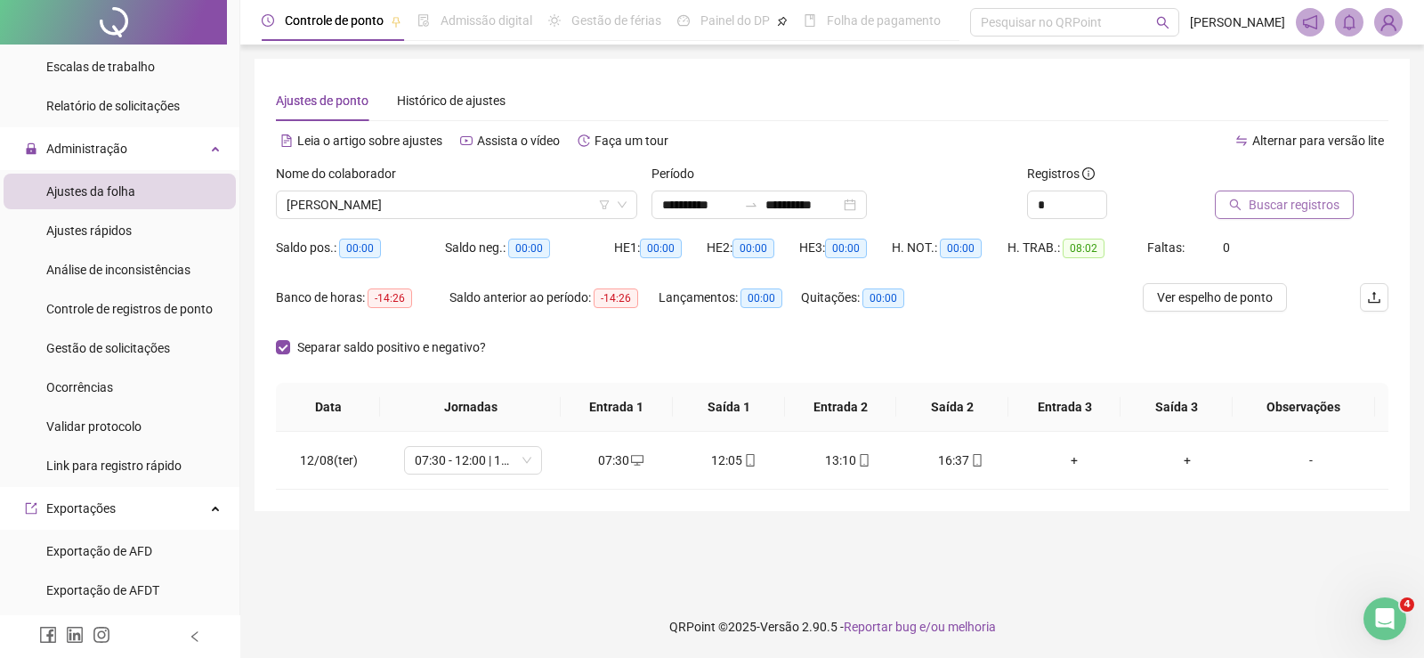
click at [1295, 202] on span "Buscar registros" at bounding box center [1294, 205] width 91 height 20
drag, startPoint x: 594, startPoint y: 470, endPoint x: 778, endPoint y: 466, distance: 184.3
click at [778, 466] on tr "14/08(qui) 07:30 - 12:00 | 13:00 - 16:30 07:31 12:08 13:04 16:43 + + -" at bounding box center [832, 461] width 1113 height 58
drag, startPoint x: 781, startPoint y: 459, endPoint x: 989, endPoint y: 483, distance: 209.6
click at [989, 483] on tr "14/08(qui) 07:30 - 12:00 | 13:00 - 16:30 07:31 12:08 13:04 16:43 + + -" at bounding box center [832, 461] width 1113 height 58
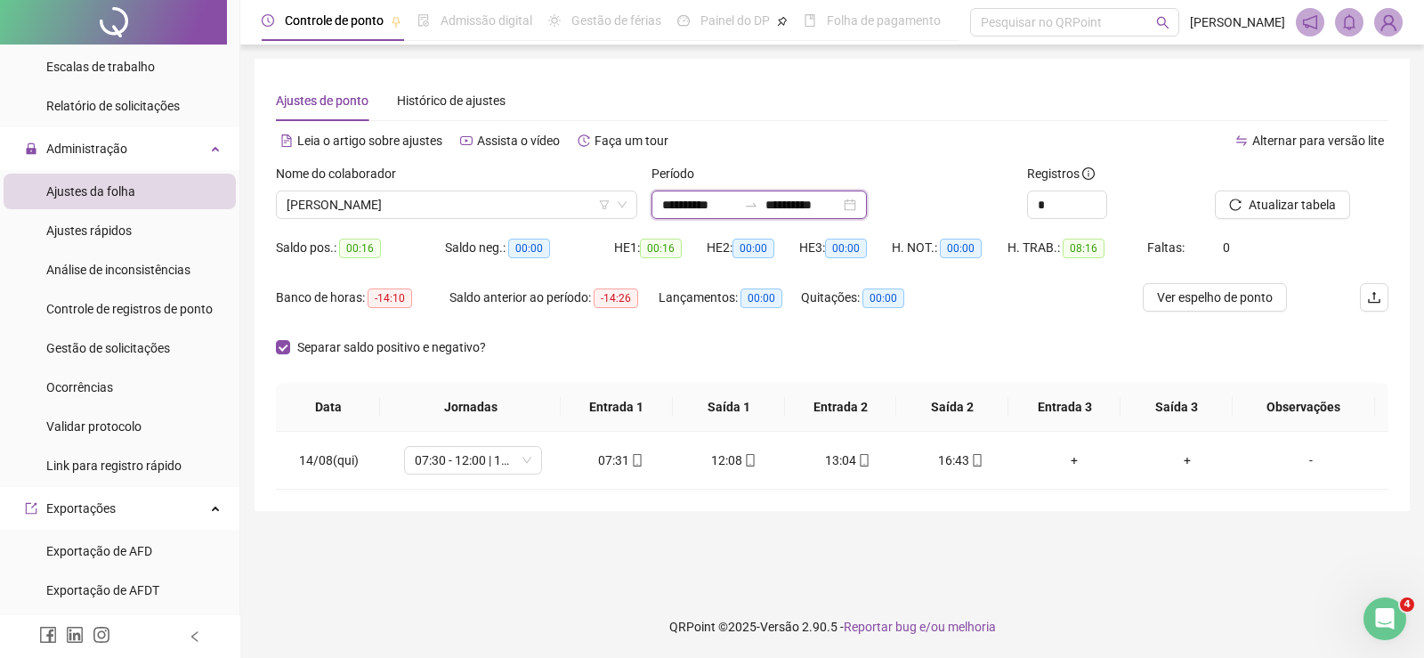
click at [698, 197] on input "**********" at bounding box center [699, 205] width 75 height 20
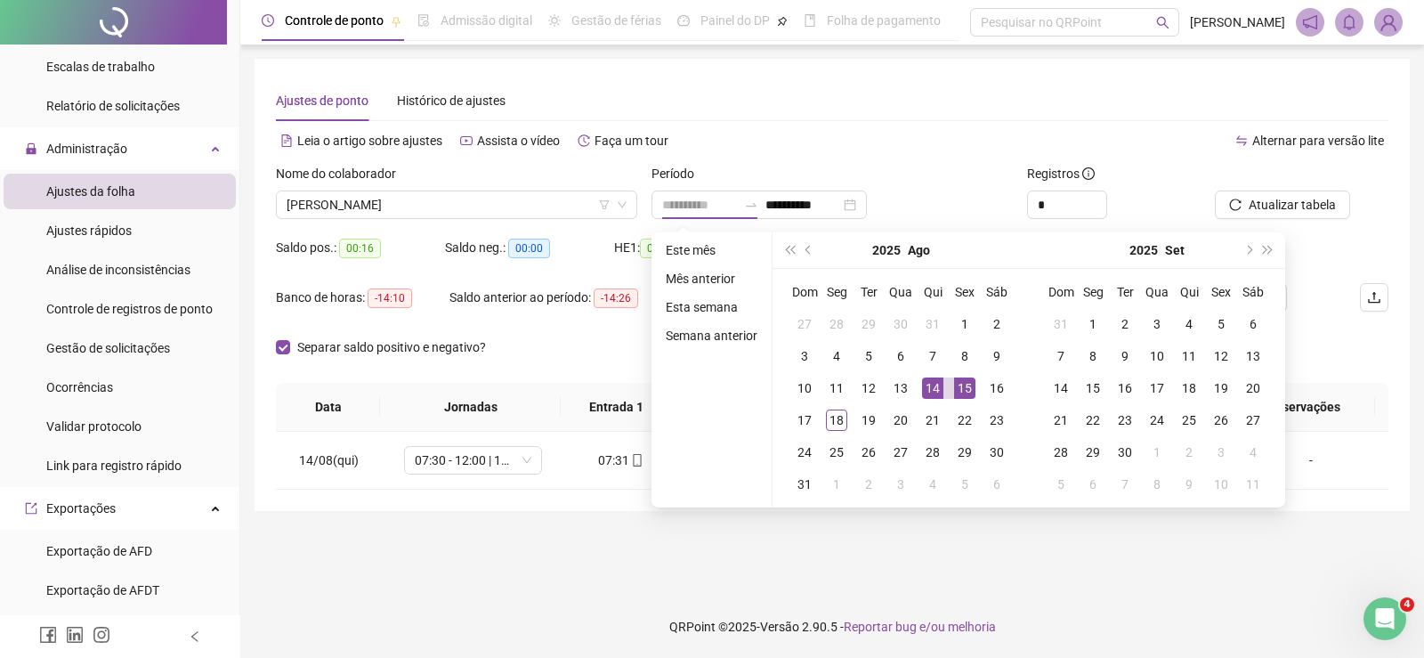
click at [962, 383] on div "15" at bounding box center [964, 387] width 21 height 21
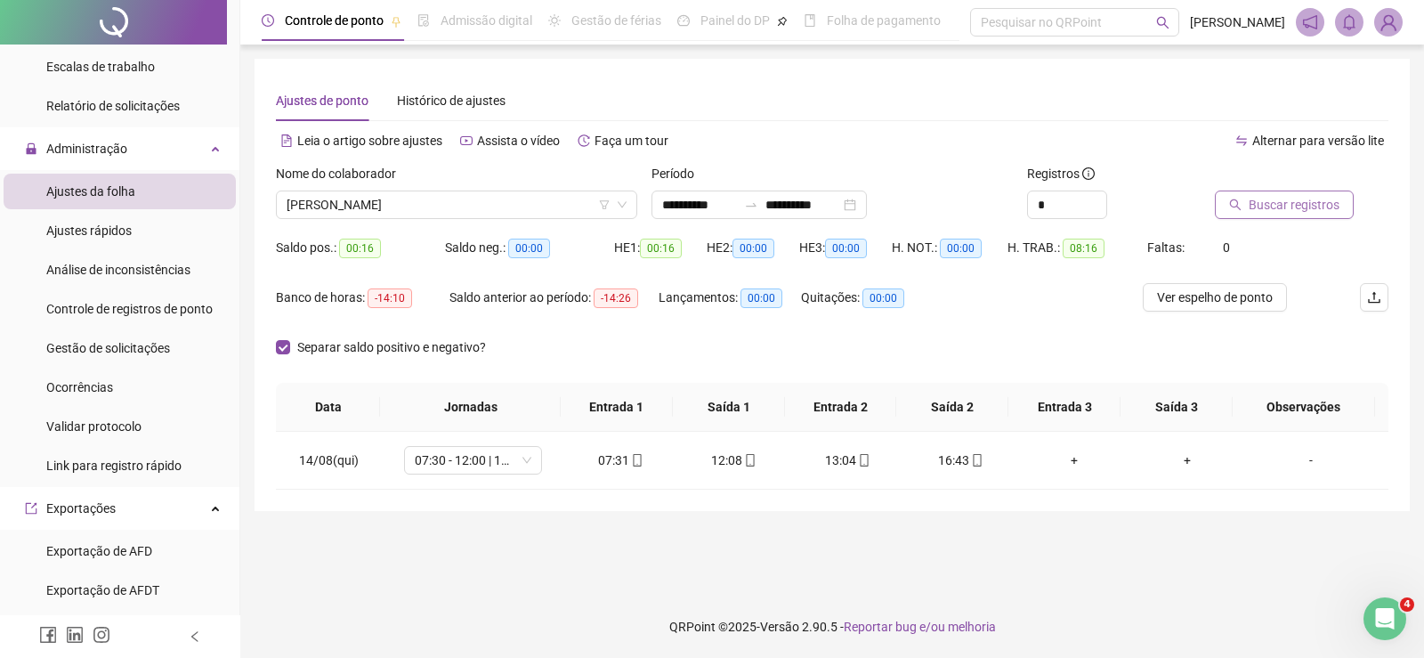
click at [1283, 202] on span "Buscar registros" at bounding box center [1294, 205] width 91 height 20
click at [1240, 199] on icon "reload" at bounding box center [1236, 205] width 12 height 12
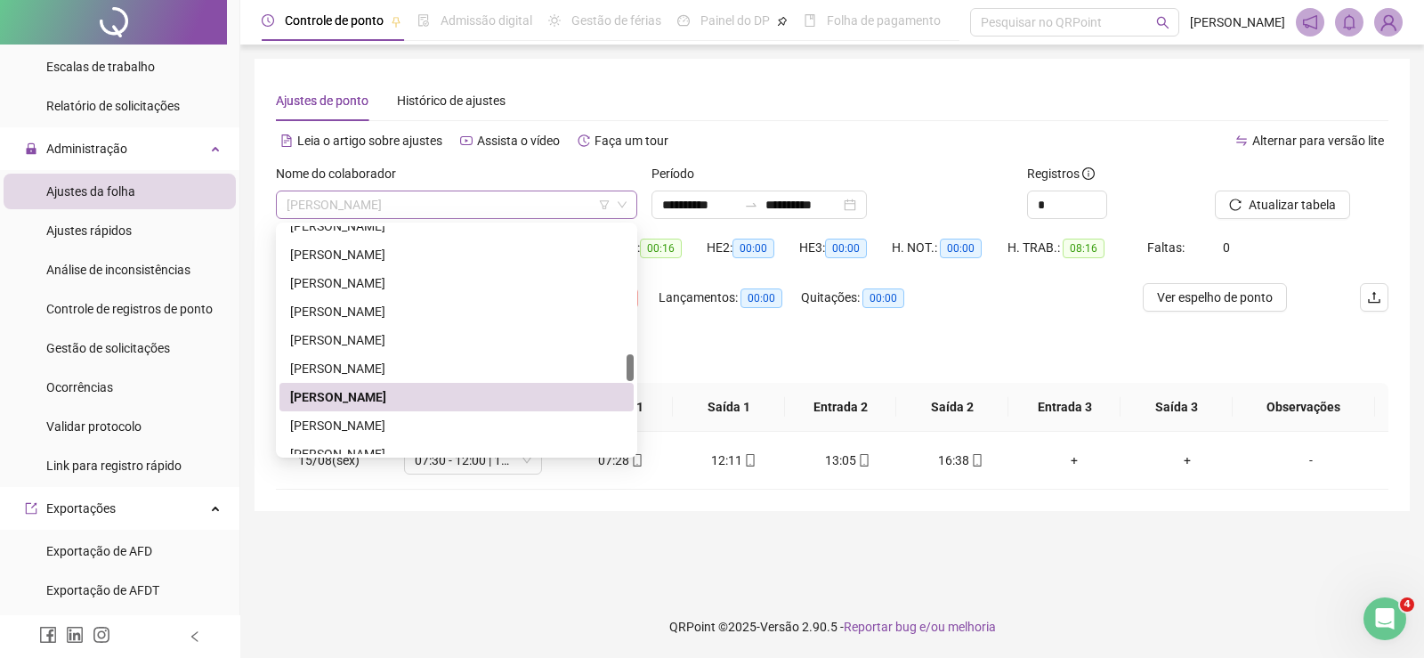
click at [401, 212] on span "MARCOS AURELIO DA CUNHA" at bounding box center [457, 204] width 340 height 27
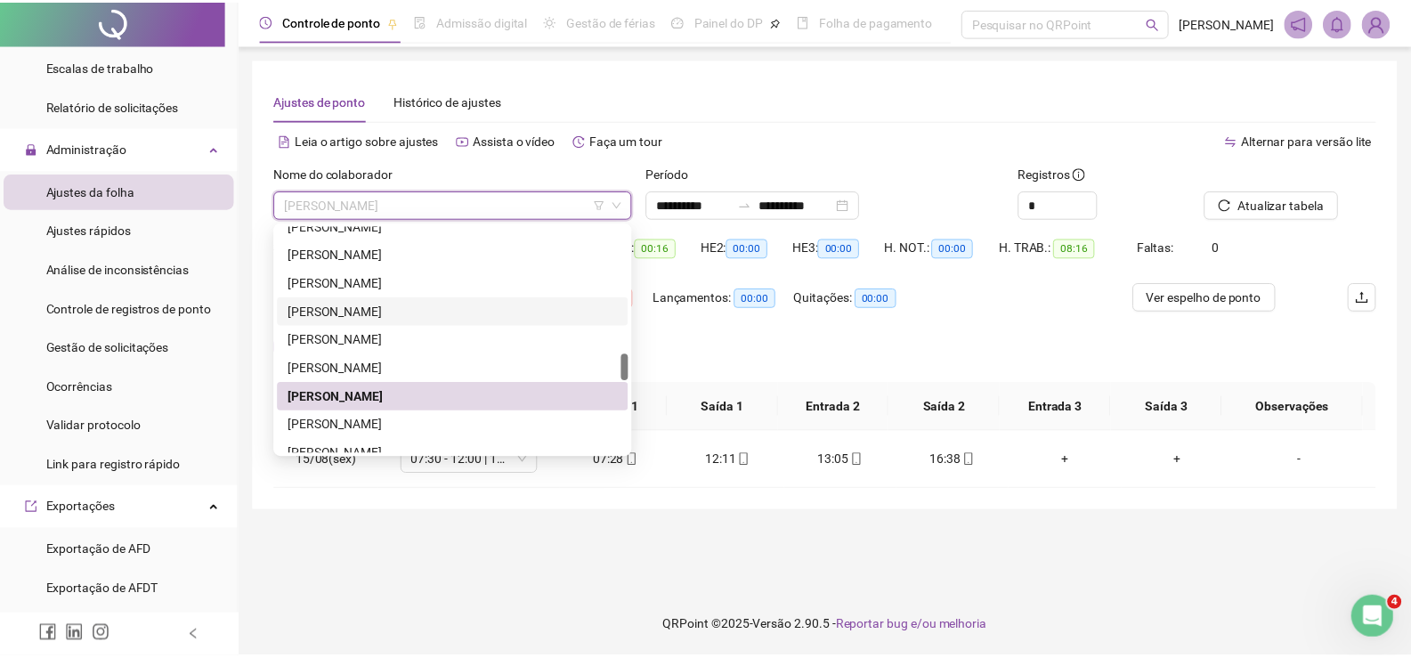
scroll to position [890, 0]
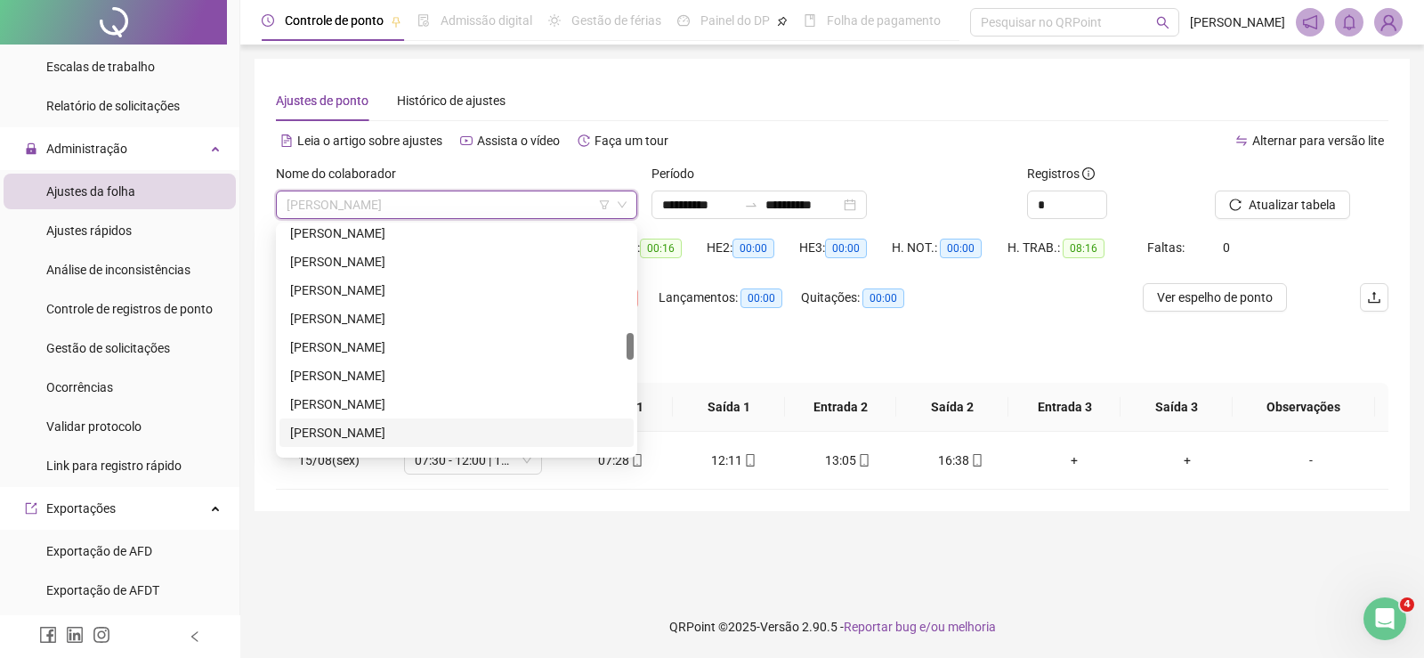
click at [324, 430] on div "LOUISE MONERO FARIAS" at bounding box center [456, 433] width 333 height 20
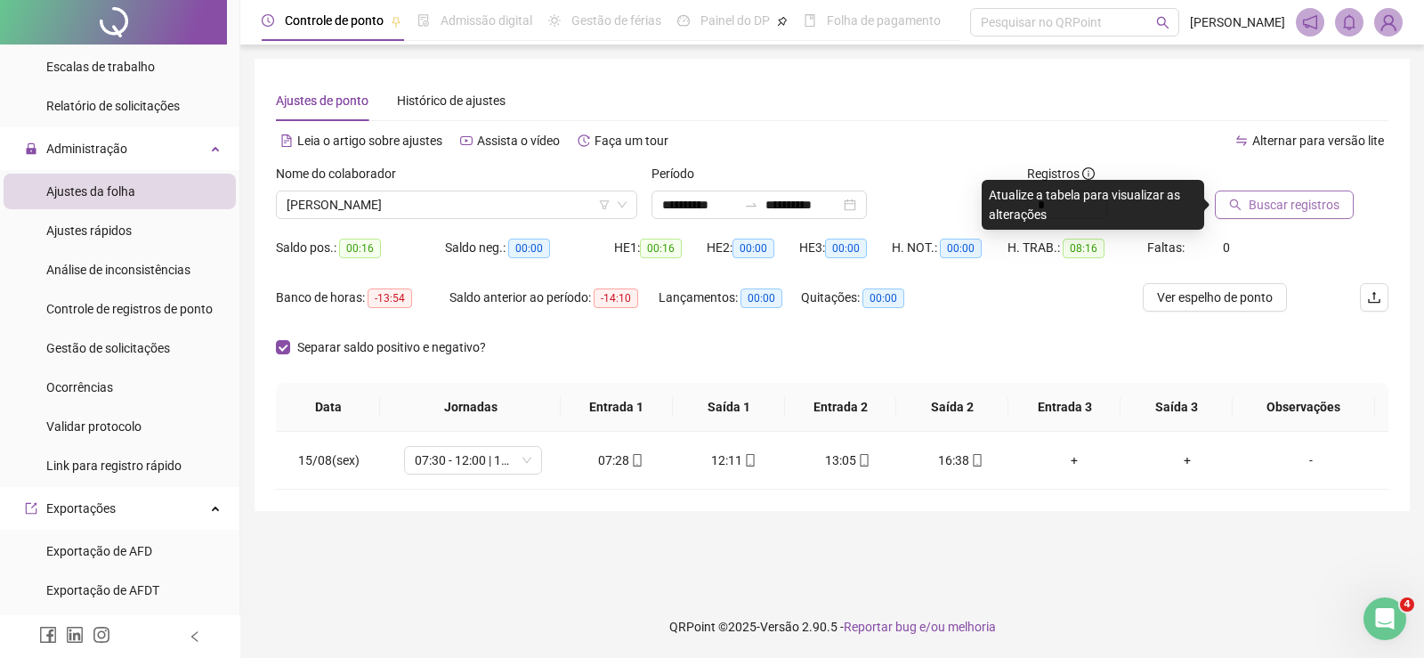
click at [1277, 207] on span "Buscar registros" at bounding box center [1294, 205] width 91 height 20
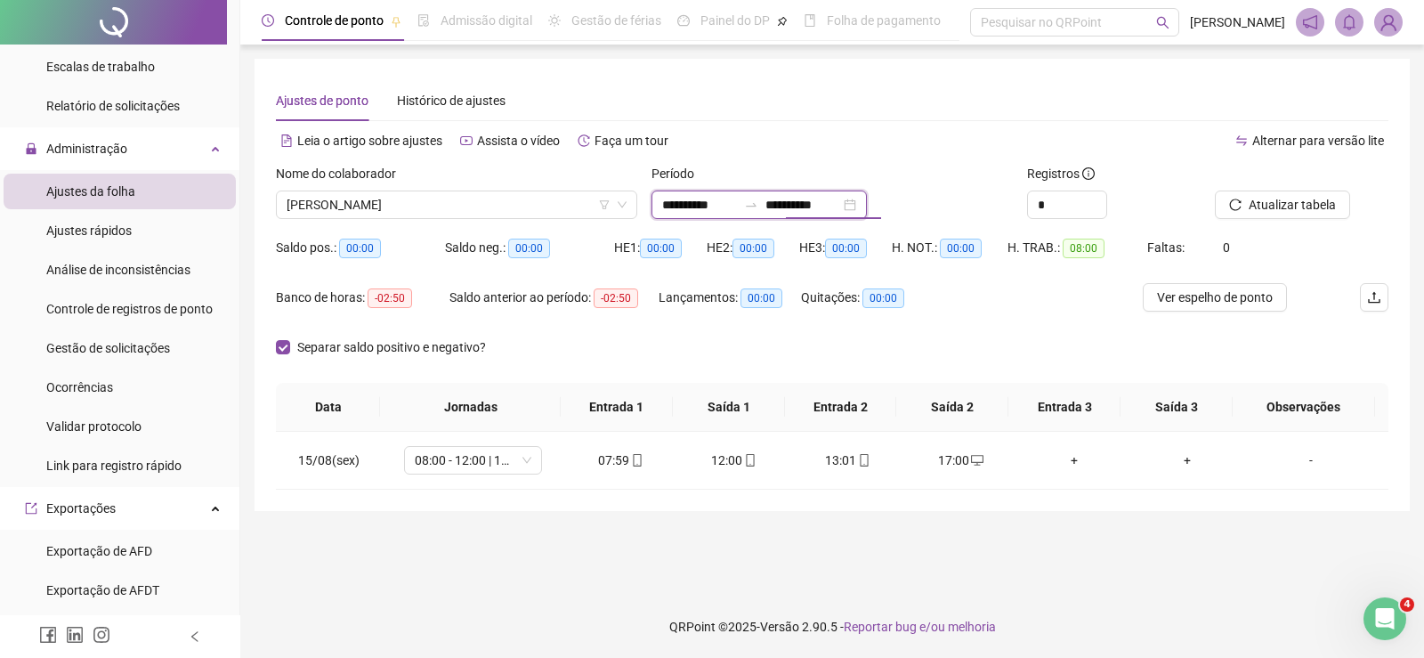
click at [702, 207] on input "**********" at bounding box center [699, 205] width 75 height 20
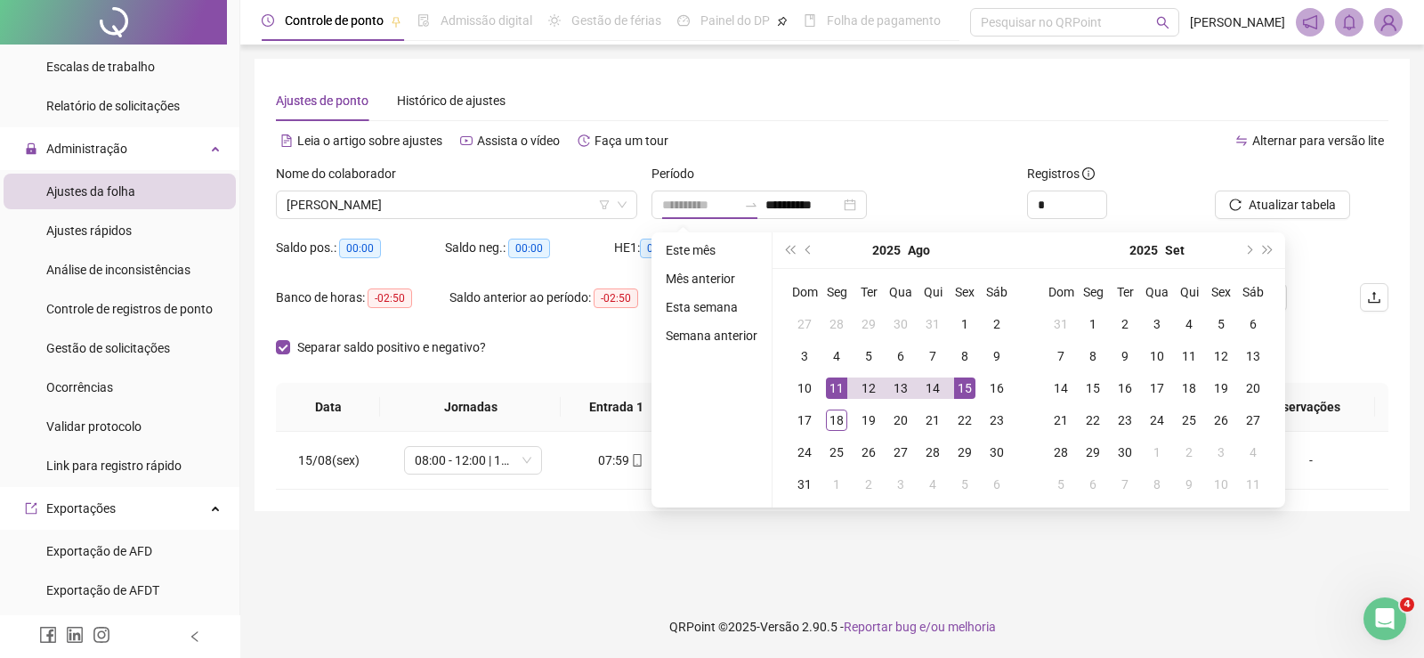
click at [839, 386] on div "11" at bounding box center [836, 387] width 21 height 21
click at [811, 417] on div "17" at bounding box center [804, 420] width 21 height 21
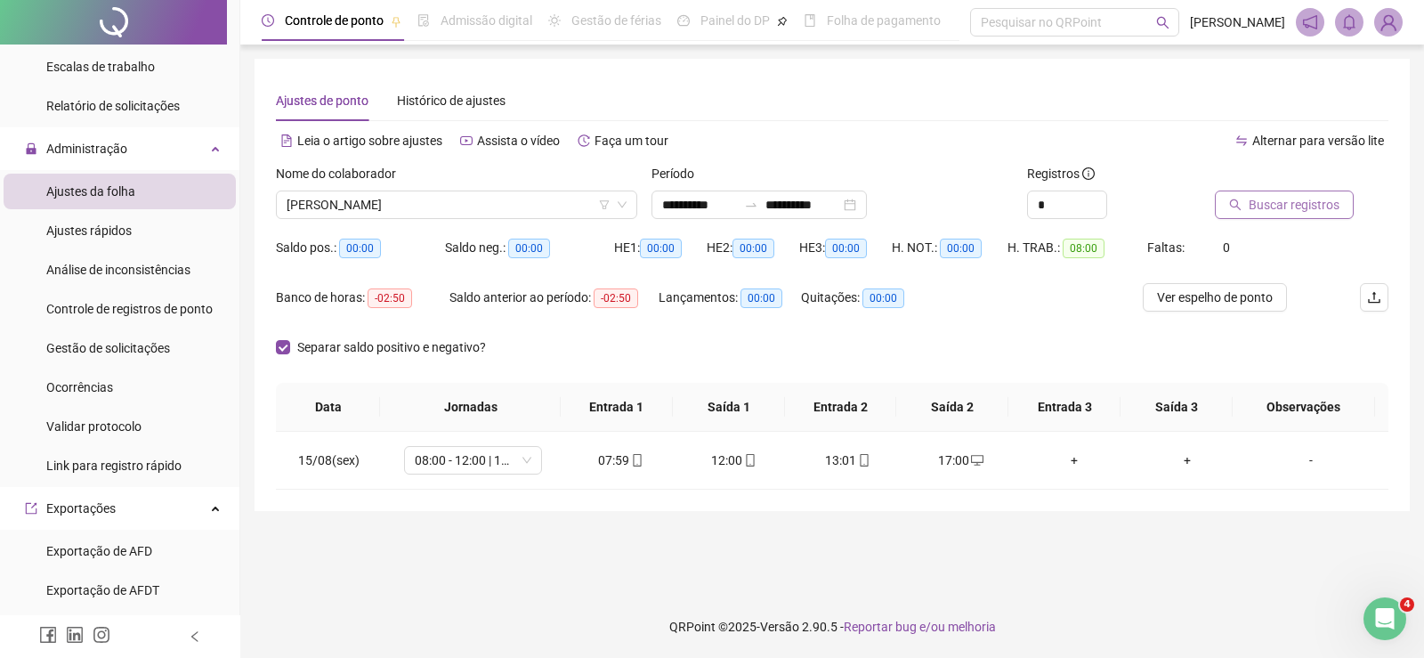
click at [1313, 192] on button "Buscar registros" at bounding box center [1284, 205] width 139 height 28
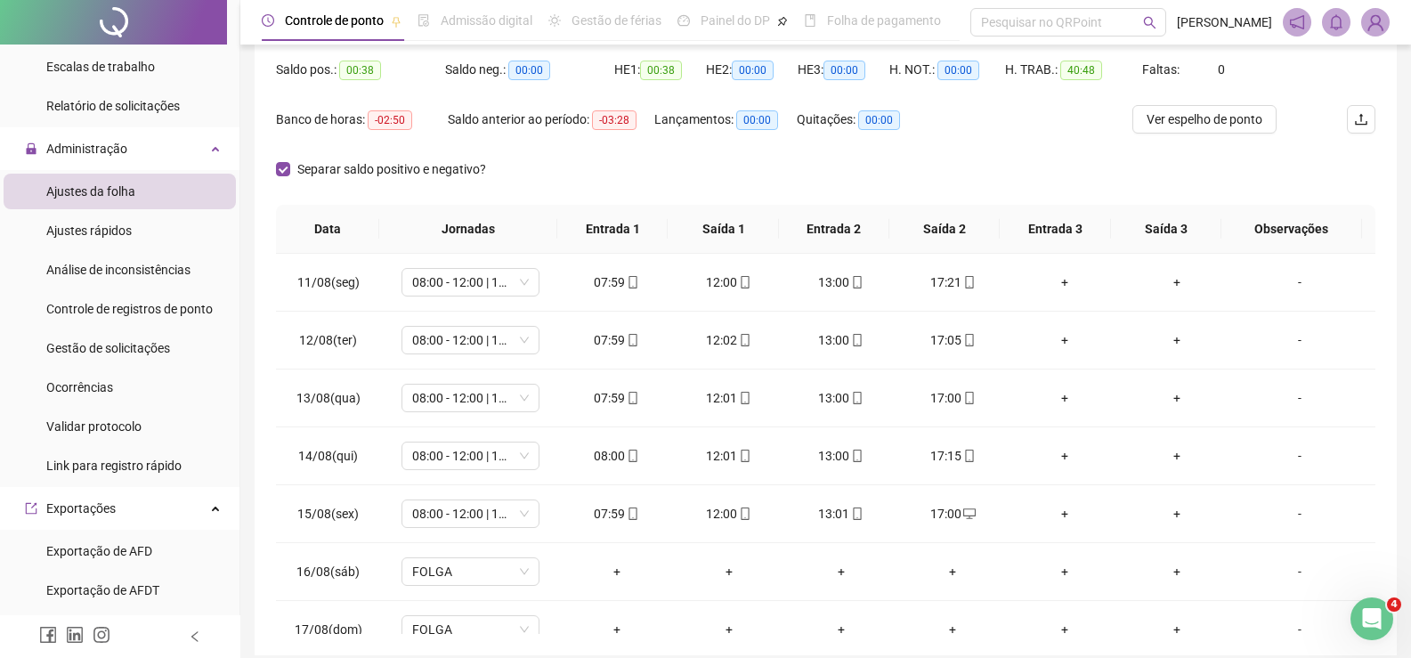
scroll to position [0, 0]
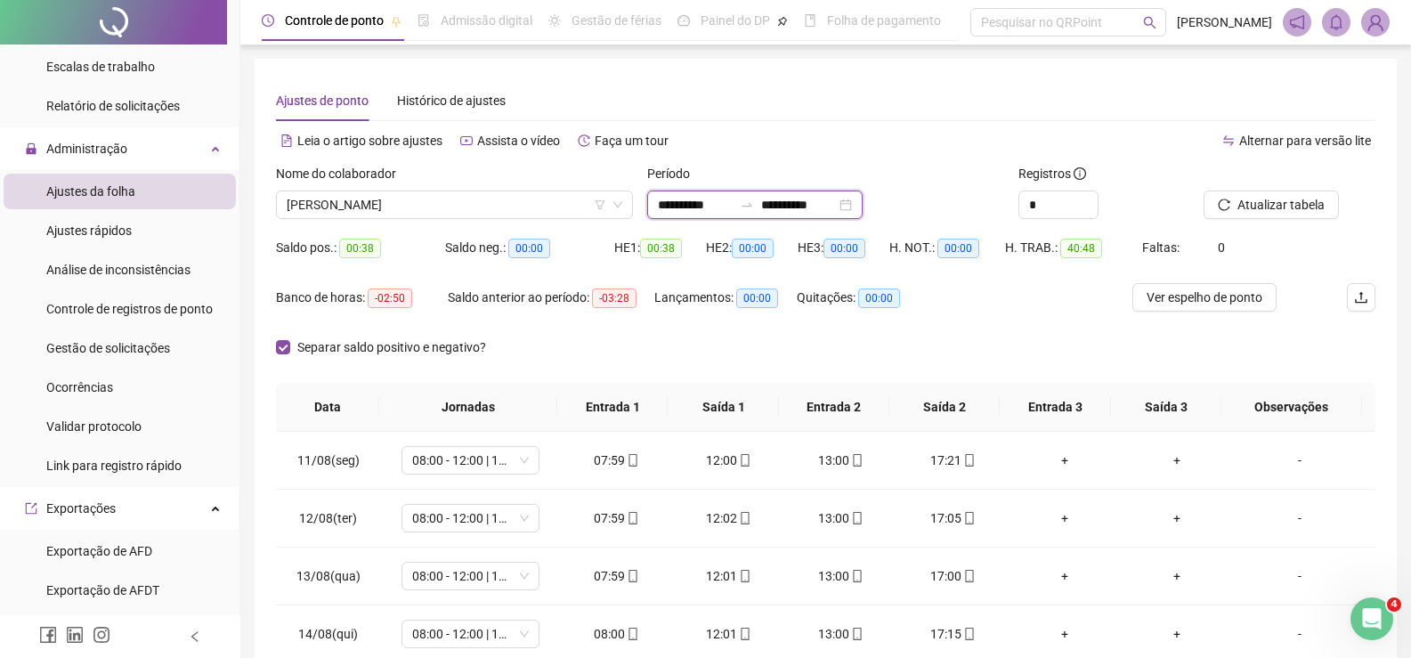
click at [689, 203] on input "**********" at bounding box center [695, 205] width 75 height 20
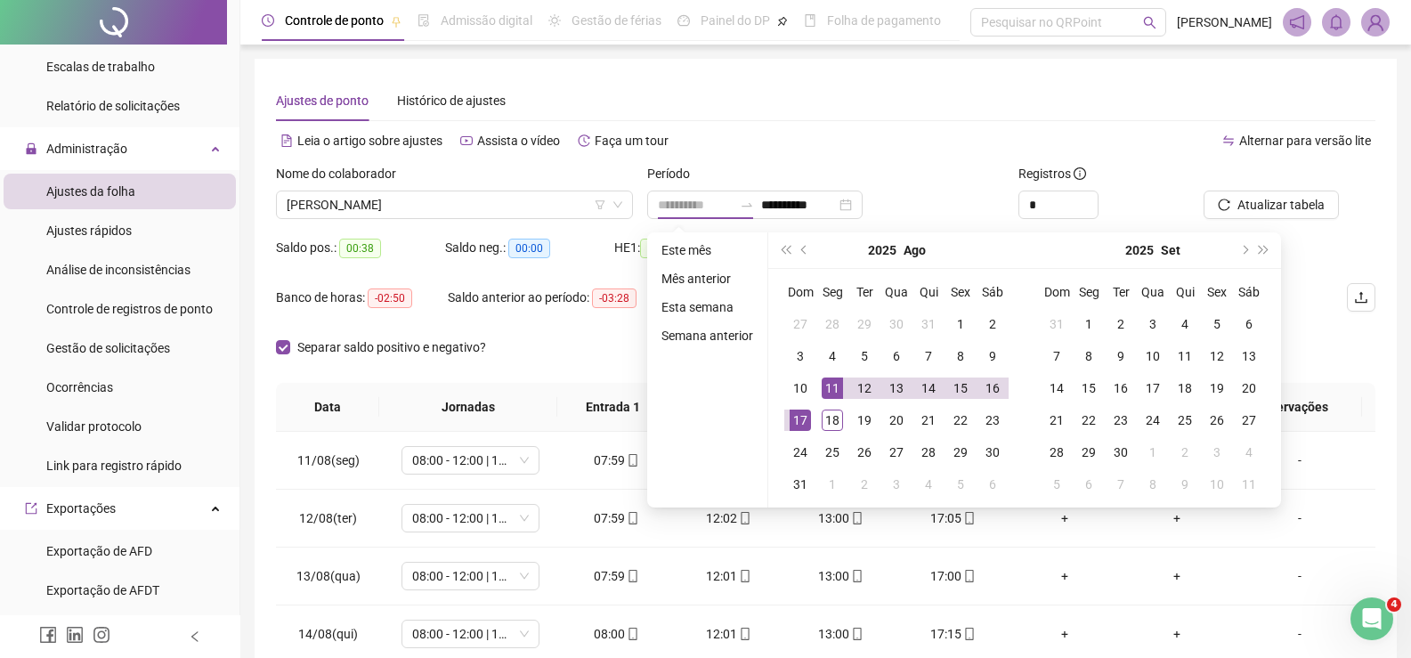
click at [825, 385] on div "11" at bounding box center [832, 387] width 21 height 21
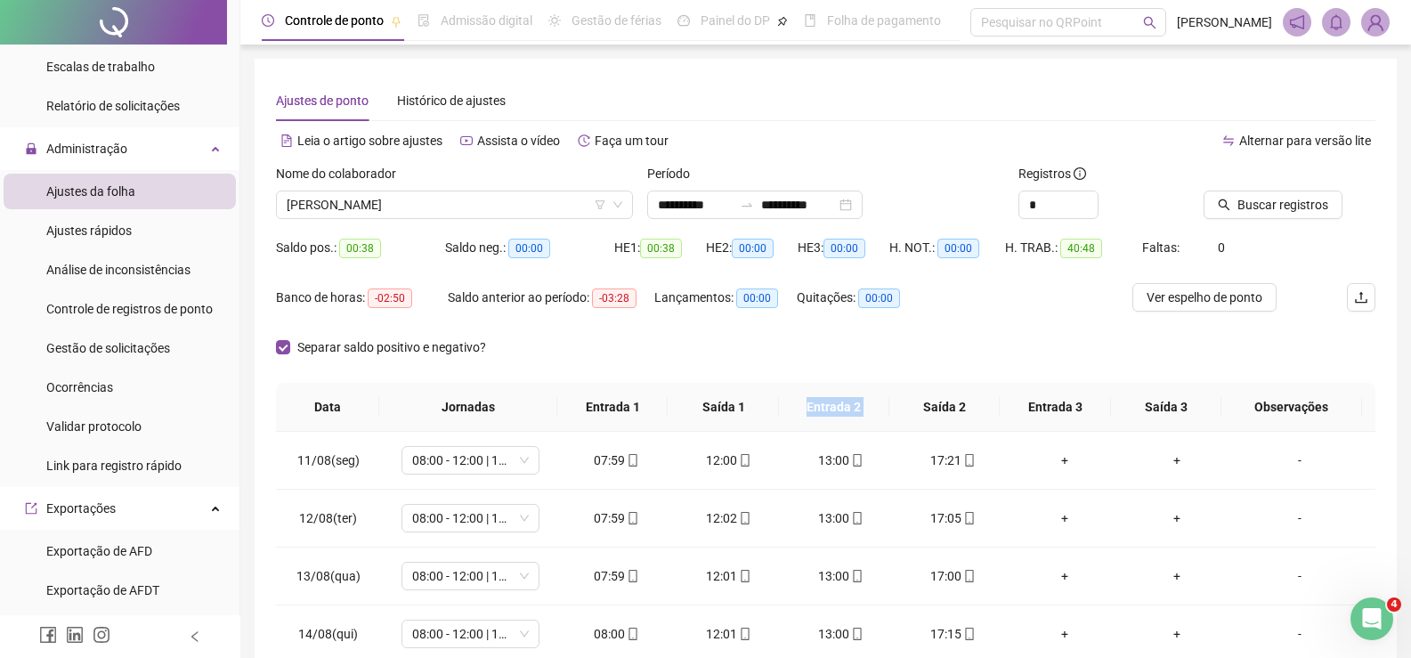
click at [825, 385] on th "Entrada 2" at bounding box center [834, 407] width 110 height 49
click at [1270, 204] on span "Buscar registros" at bounding box center [1283, 205] width 91 height 20
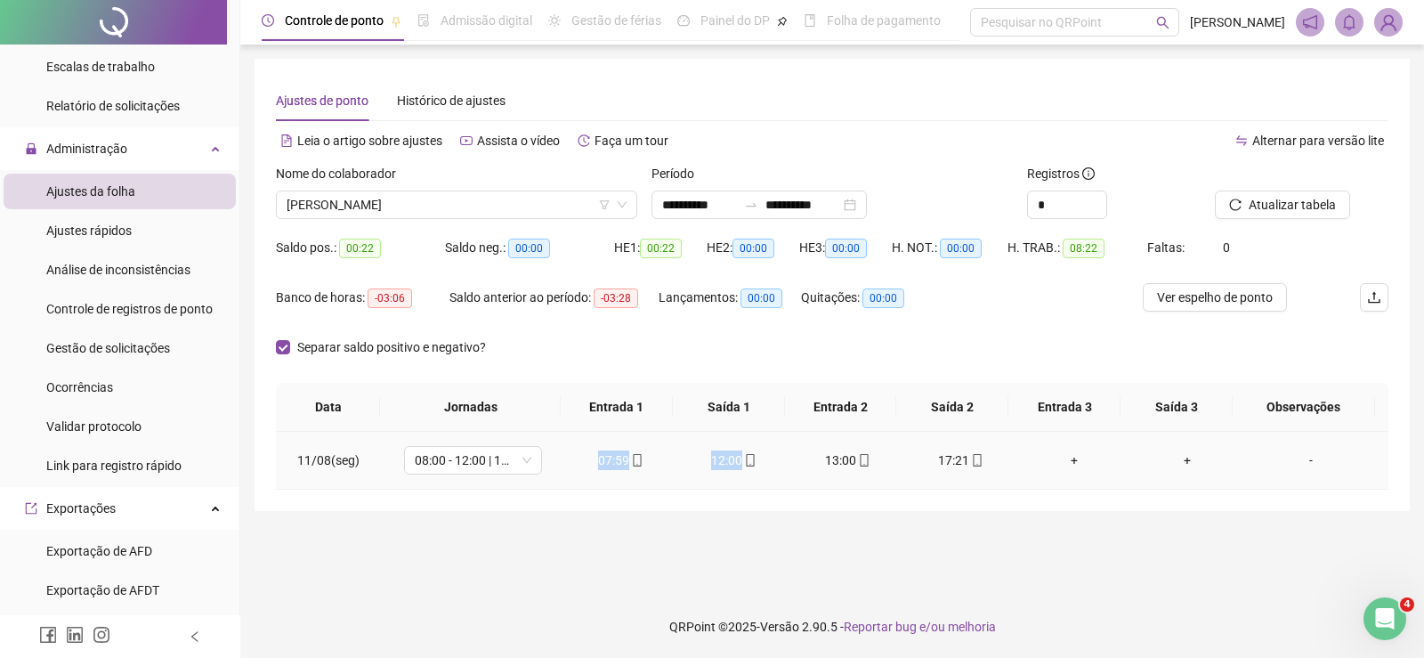
drag, startPoint x: 569, startPoint y: 459, endPoint x: 761, endPoint y: 462, distance: 192.3
click at [761, 462] on tr "11/08(seg) 08:00 - 12:00 | 13:00 - 17:00 07:59 12:00 13:00 17:21 + + -" at bounding box center [832, 461] width 1113 height 58
drag, startPoint x: 791, startPoint y: 452, endPoint x: 1027, endPoint y: 452, distance: 235.9
click at [1027, 452] on tr "11/08(seg) 08:00 - 12:00 | 13:00 - 17:00 07:59 12:00 13:00 17:21 + + -" at bounding box center [832, 461] width 1113 height 58
click at [691, 199] on input "**********" at bounding box center [699, 205] width 75 height 20
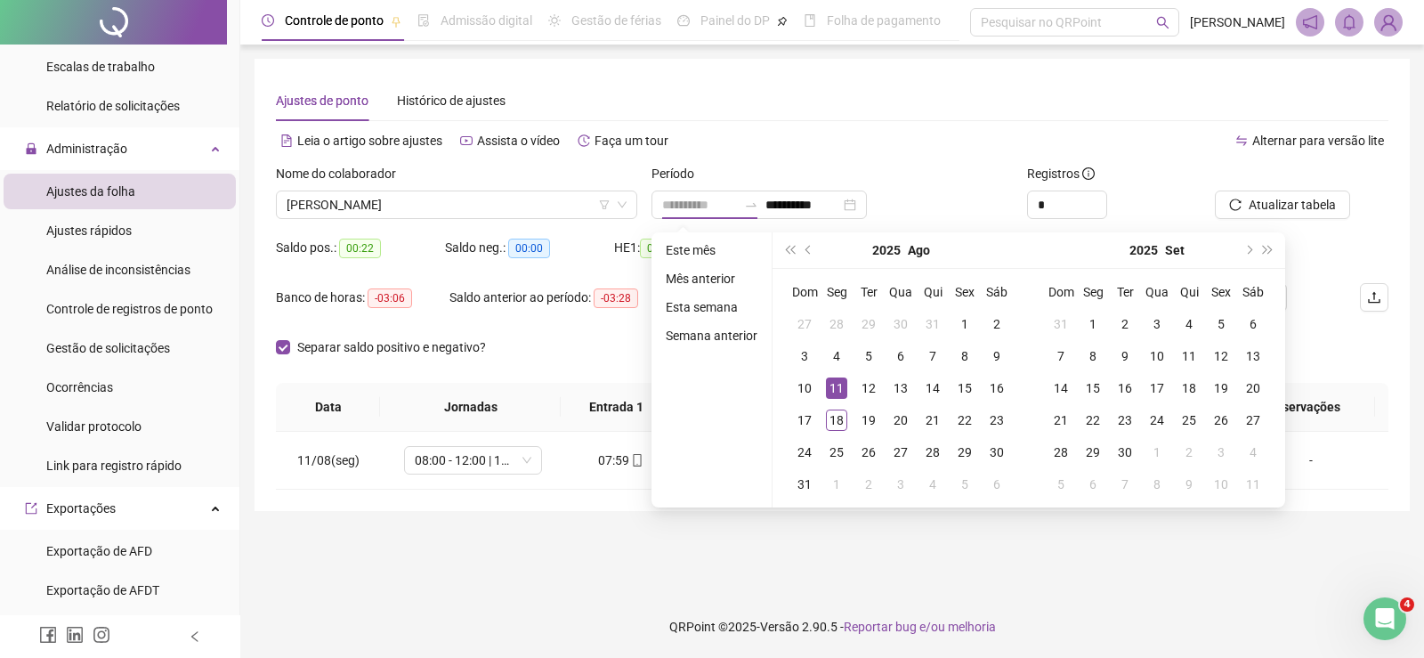
click at [840, 391] on div "11" at bounding box center [836, 387] width 21 height 21
click at [789, 423] on td "17" at bounding box center [805, 420] width 32 height 32
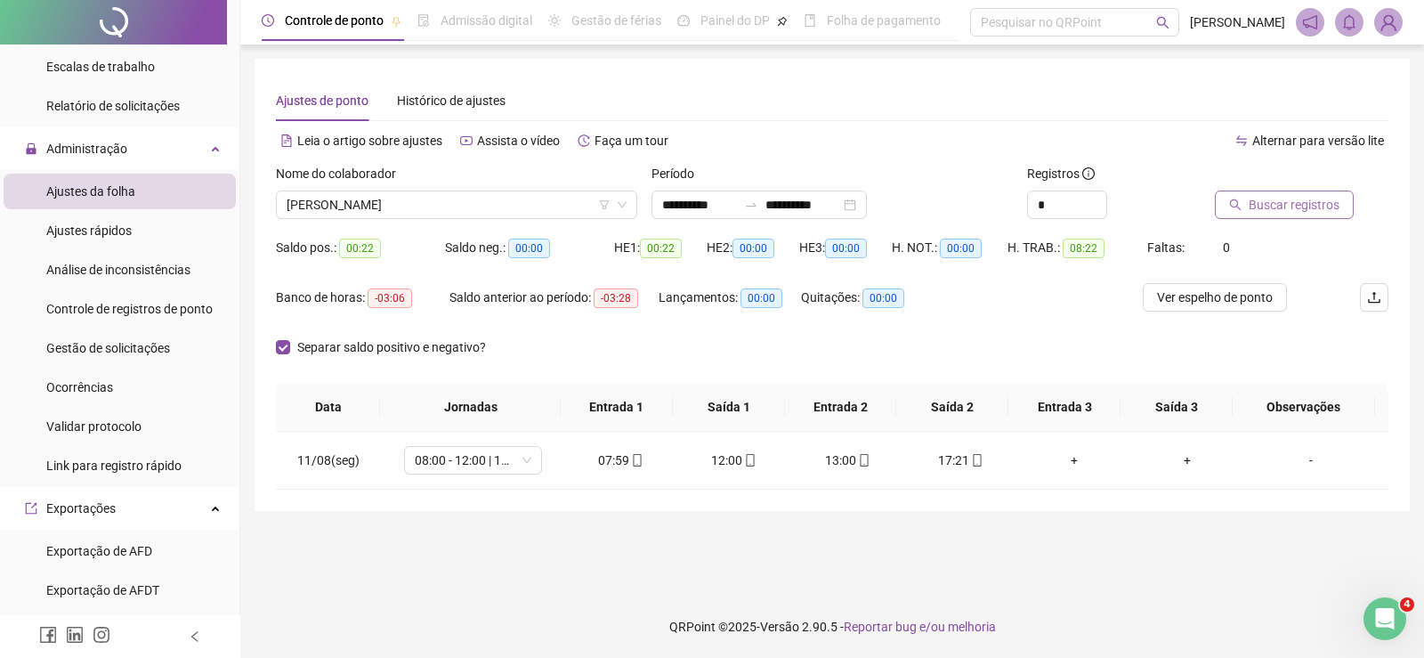
click at [1283, 199] on span "Buscar registros" at bounding box center [1294, 205] width 91 height 20
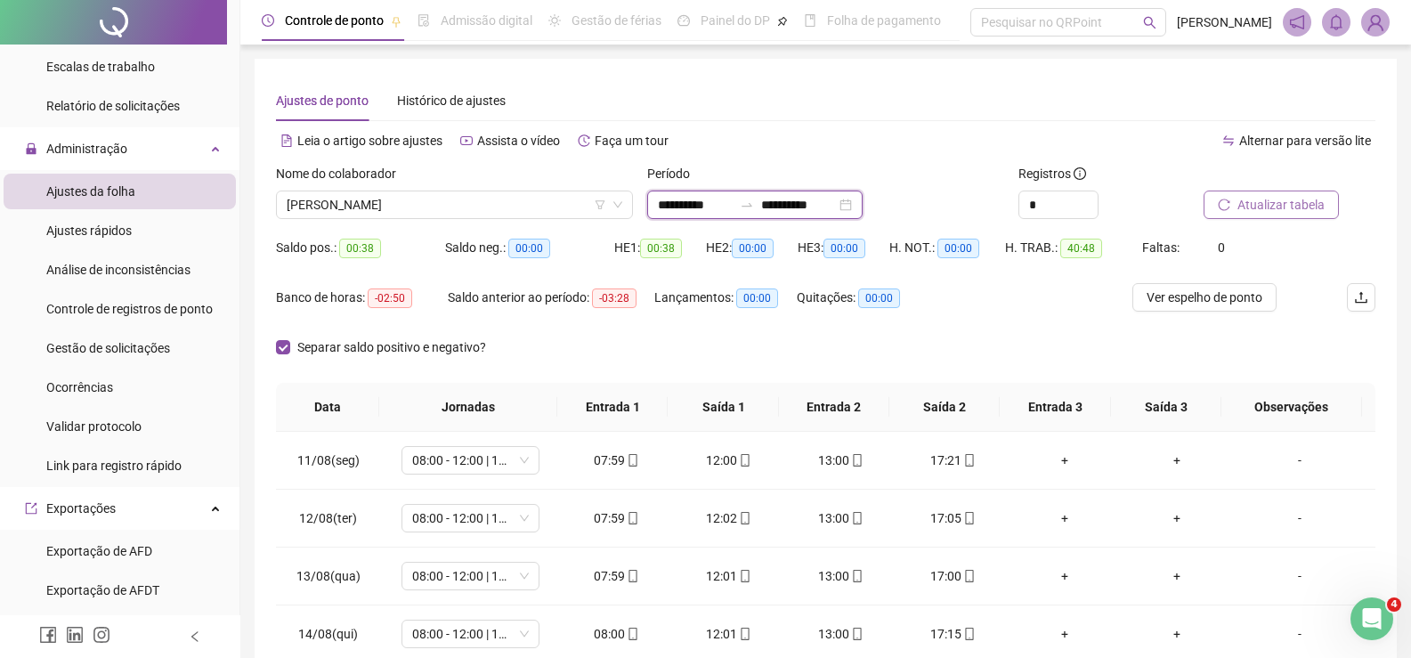
click at [694, 200] on input "**********" at bounding box center [695, 205] width 75 height 20
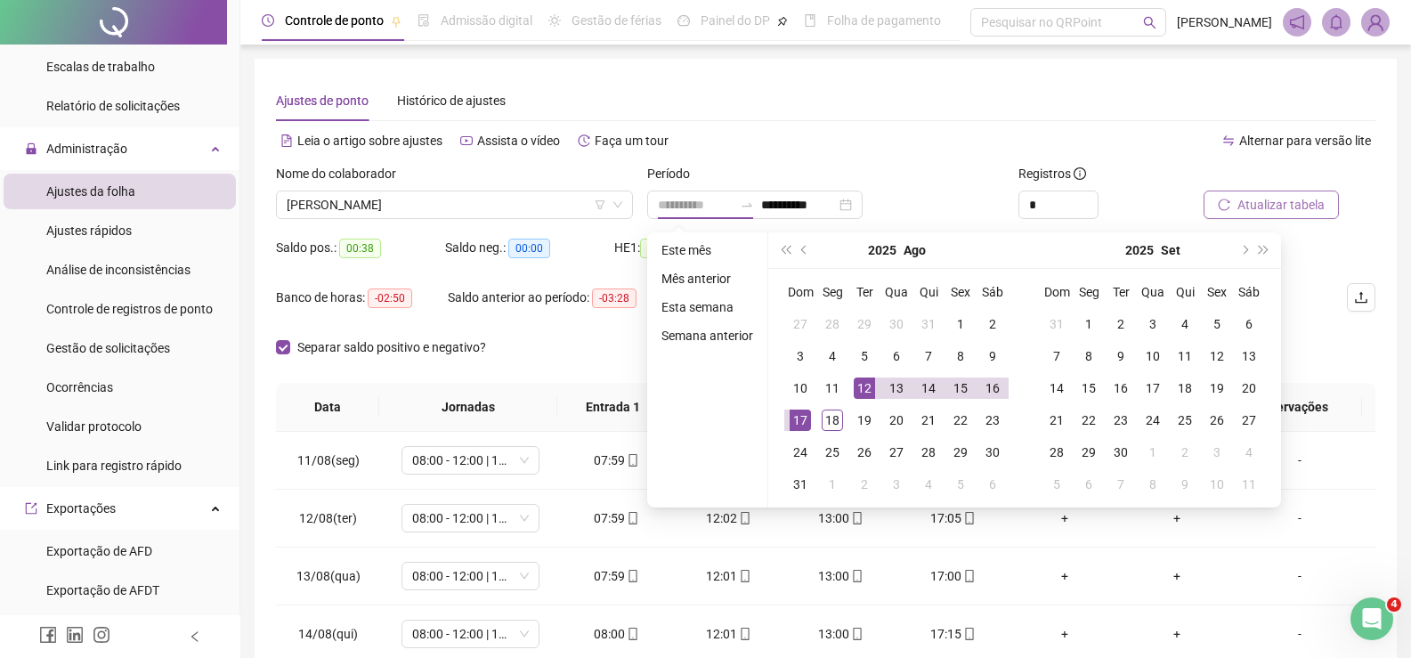
click at [858, 379] on div "12" at bounding box center [864, 387] width 21 height 21
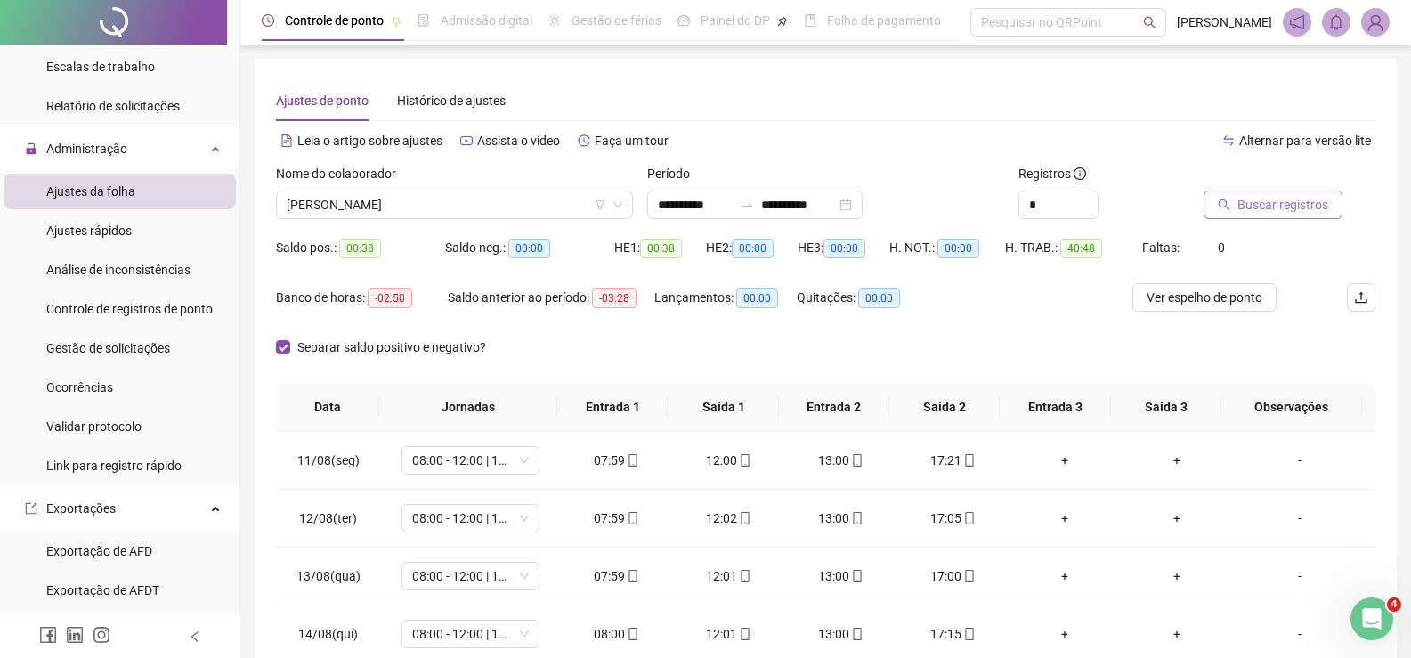
click at [1299, 205] on span "Buscar registros" at bounding box center [1283, 205] width 91 height 20
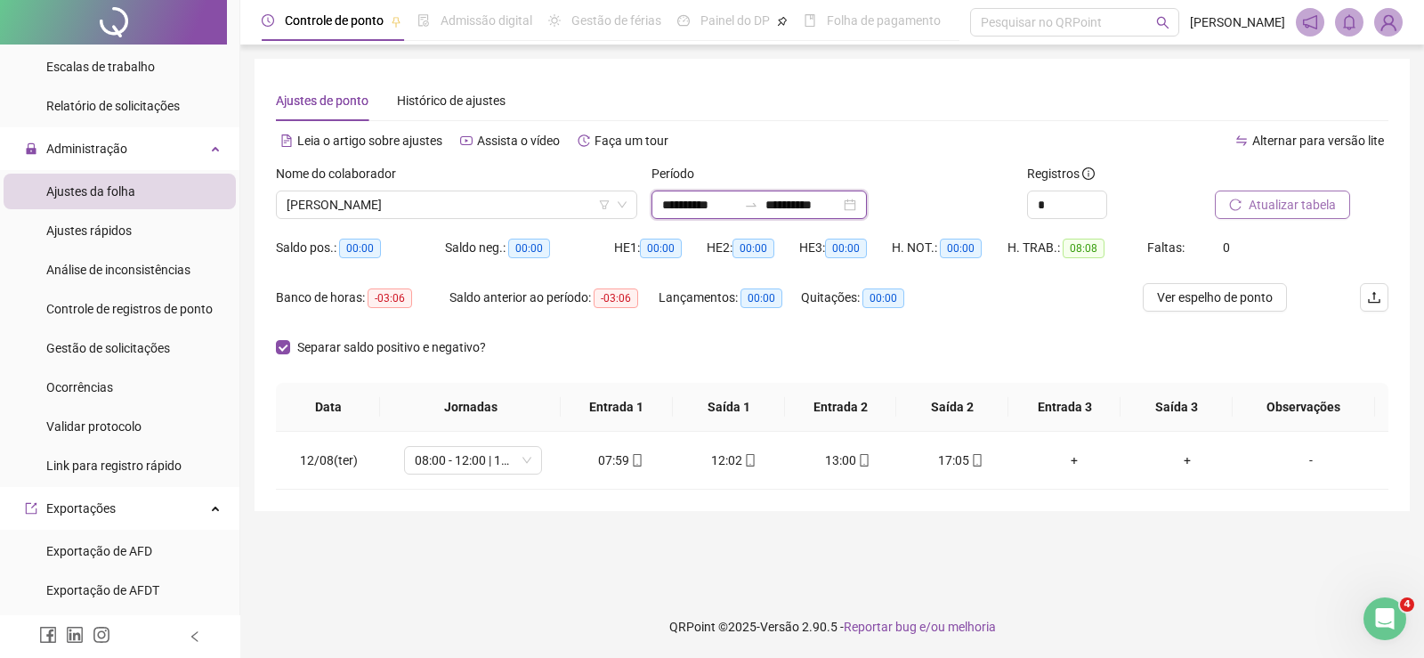
click at [683, 205] on input "**********" at bounding box center [699, 205] width 75 height 20
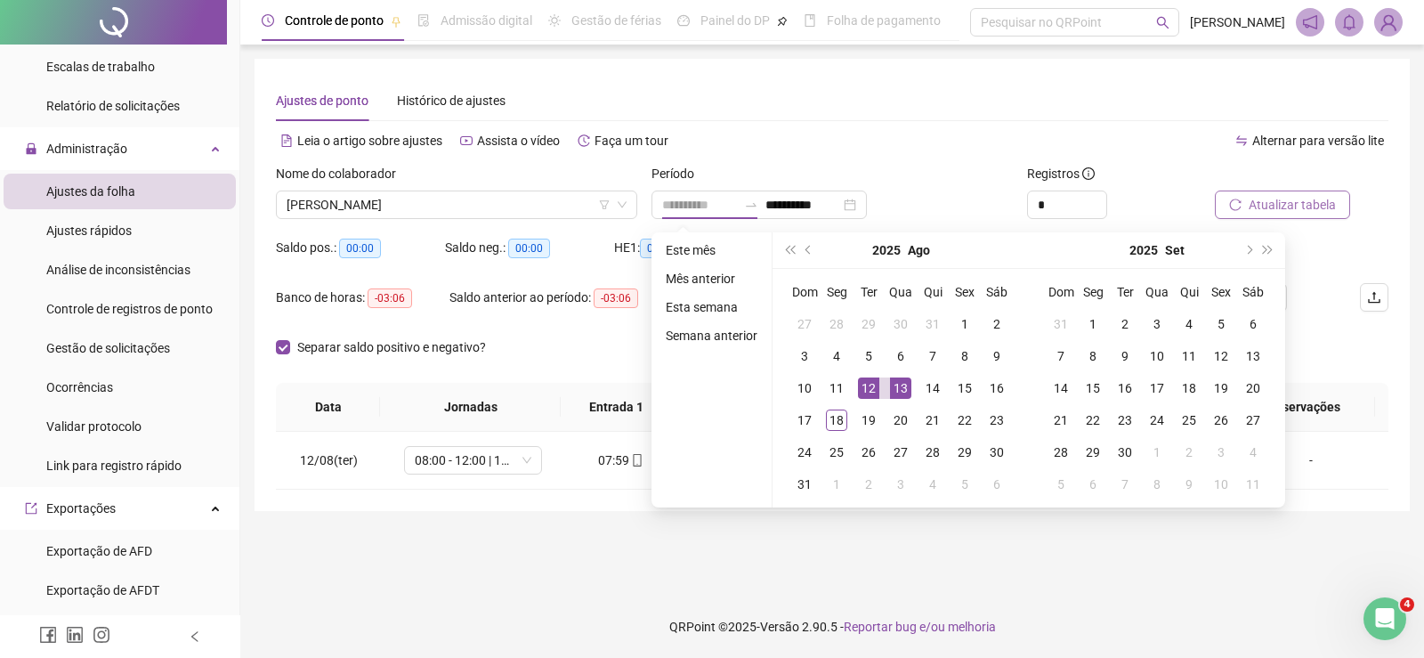
click at [896, 386] on div "13" at bounding box center [900, 387] width 21 height 21
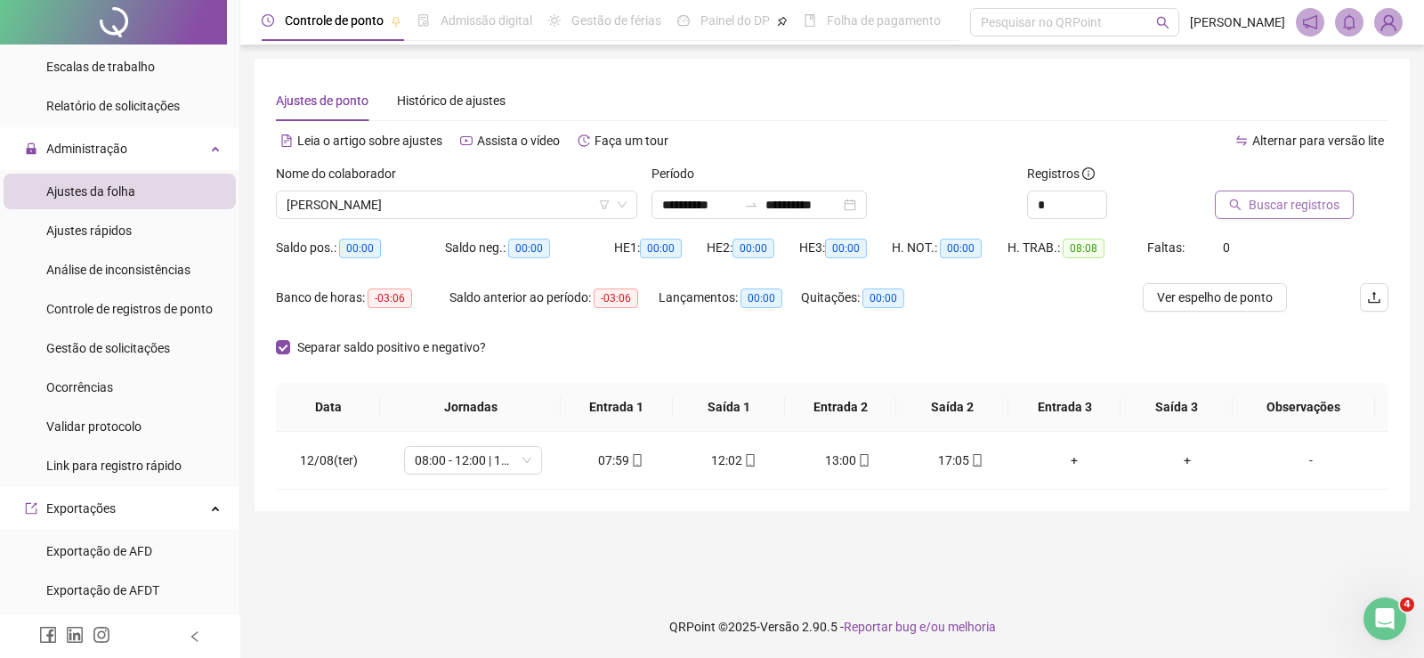
click at [1254, 201] on span "Buscar registros" at bounding box center [1294, 205] width 91 height 20
click at [690, 201] on input "**********" at bounding box center [699, 205] width 75 height 20
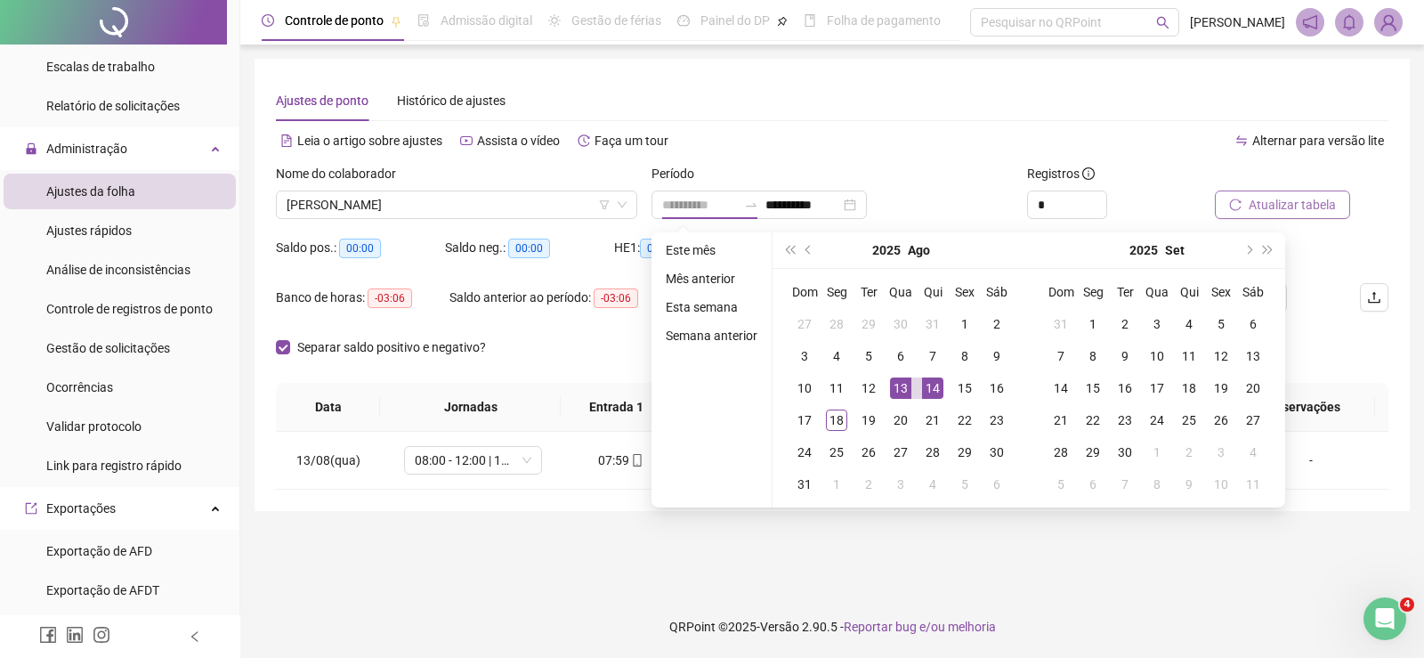
click at [934, 384] on div "14" at bounding box center [932, 387] width 21 height 21
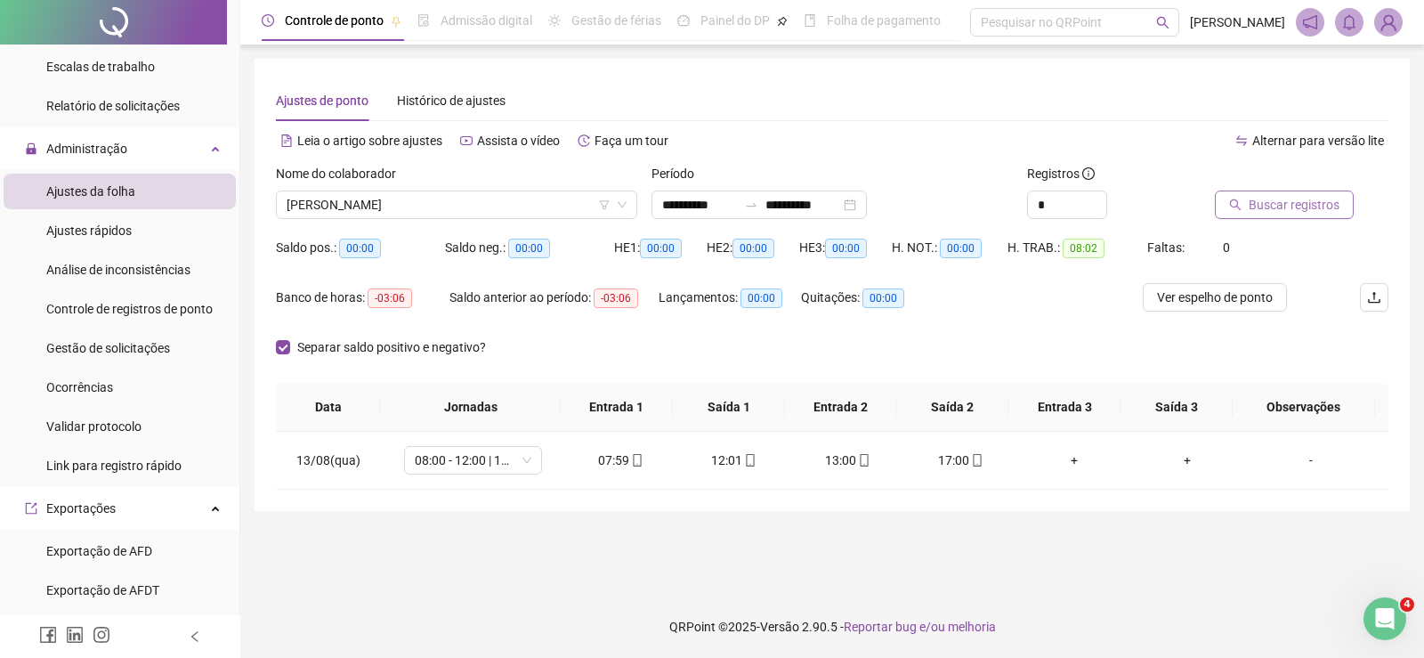
click at [1308, 209] on span "Buscar registros" at bounding box center [1294, 205] width 91 height 20
drag, startPoint x: 567, startPoint y: 469, endPoint x: 766, endPoint y: 461, distance: 198.7
click at [766, 461] on tr "14/08(qui) 08:00 - 12:00 | 13:00 - 17:00 08:00 12:01 13:00 17:15 + + -" at bounding box center [832, 461] width 1113 height 58
drag, startPoint x: 811, startPoint y: 461, endPoint x: 978, endPoint y: 460, distance: 167.4
click at [978, 460] on tr "14/08(qui) 08:00 - 12:00 | 13:00 - 17:00 08:00 12:01 13:00 17:15 + + -" at bounding box center [832, 461] width 1113 height 58
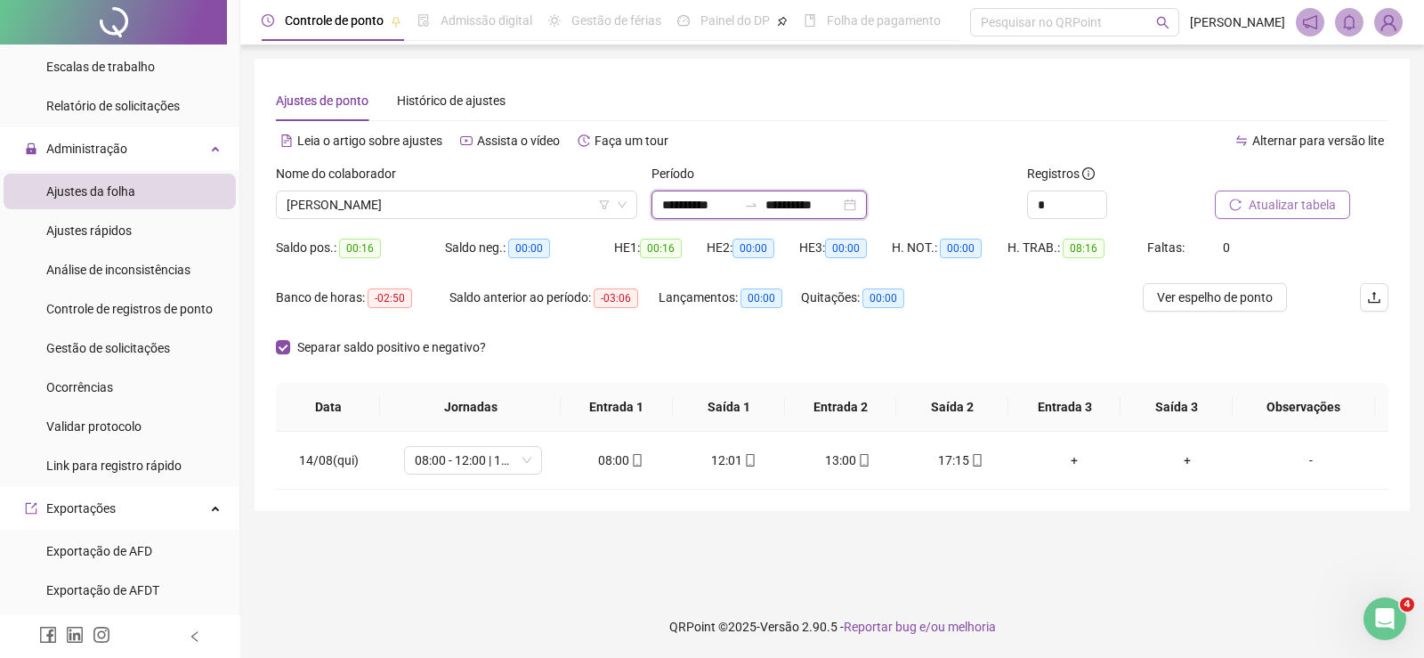
click at [679, 207] on input "**********" at bounding box center [699, 205] width 75 height 20
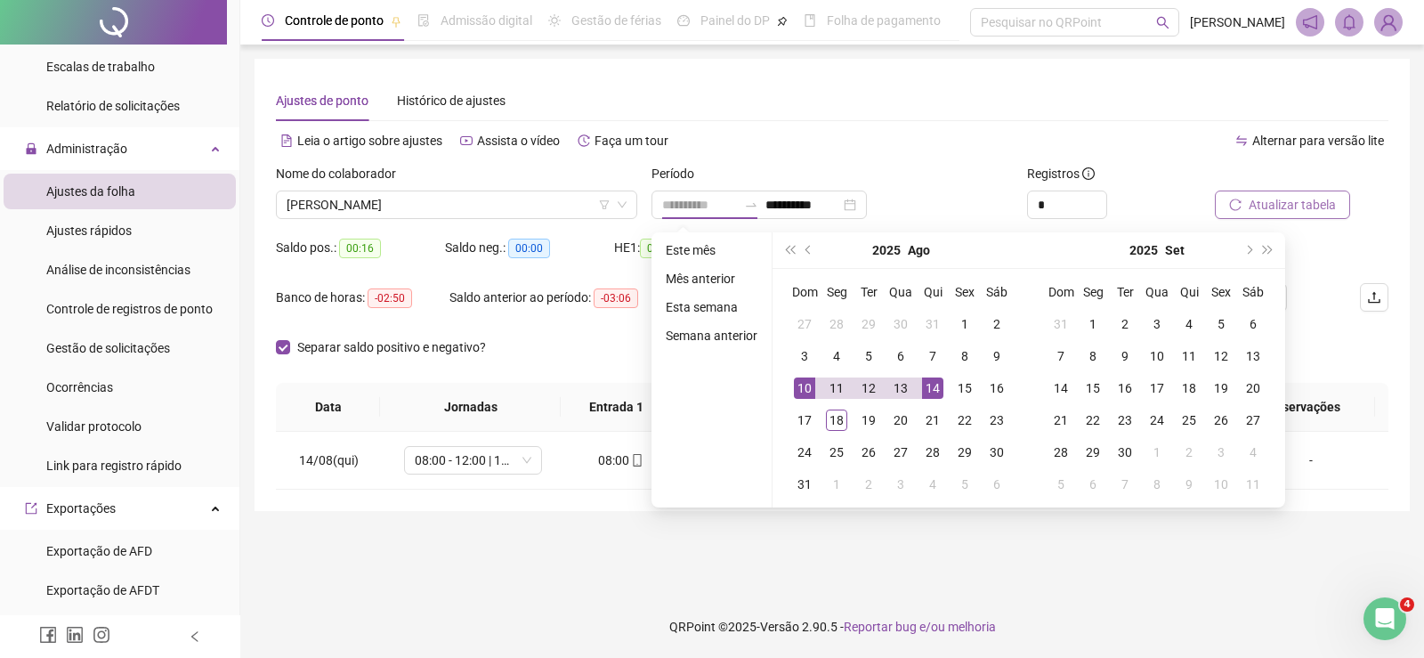
click at [816, 388] on td "10" at bounding box center [805, 388] width 32 height 32
click at [828, 388] on div "11" at bounding box center [836, 387] width 21 height 21
click at [828, 388] on th "Entrada 2" at bounding box center [841, 407] width 112 height 49
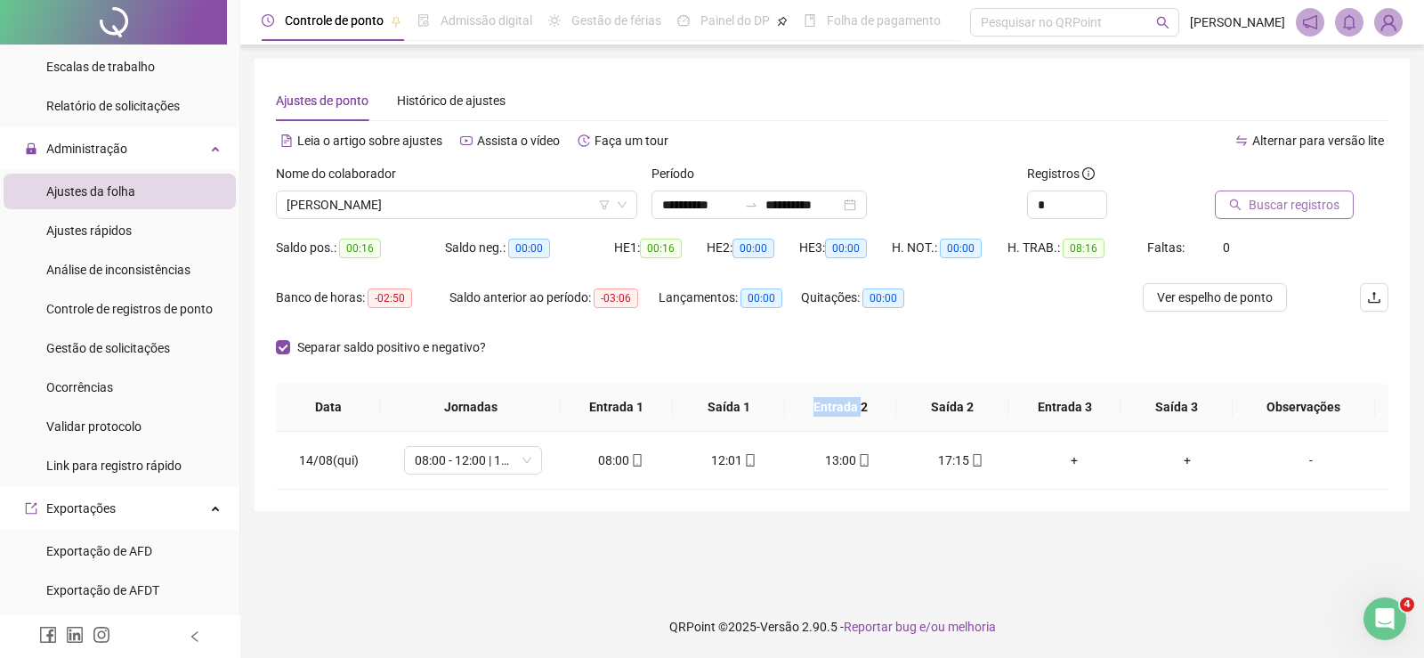
click at [1269, 201] on span "Buscar registros" at bounding box center [1294, 205] width 91 height 20
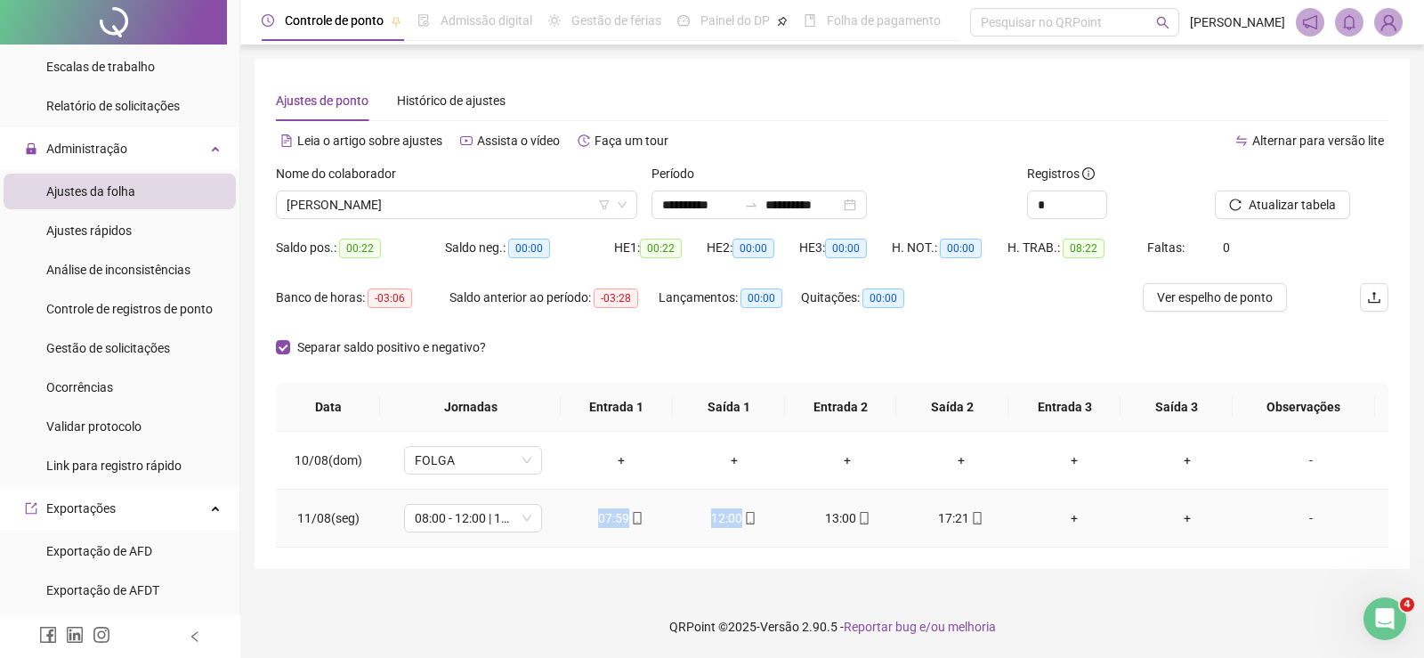
drag, startPoint x: 572, startPoint y: 523, endPoint x: 799, endPoint y: 519, distance: 227.1
click at [799, 519] on tr "11/08(seg) 08:00 - 12:00 | 13:00 - 17:00 07:59 12:00 13:00 17:21 + + -" at bounding box center [832, 519] width 1113 height 58
click at [937, 347] on div "Separar saldo positivo e negativo?" at bounding box center [832, 358] width 1113 height 50
drag, startPoint x: 808, startPoint y: 522, endPoint x: 980, endPoint y: 519, distance: 172.7
click at [980, 519] on tr "11/08(seg) 08:00 - 12:00 | 13:00 - 17:00 07:59 12:00 13:00 17:21 + + -" at bounding box center [832, 519] width 1113 height 58
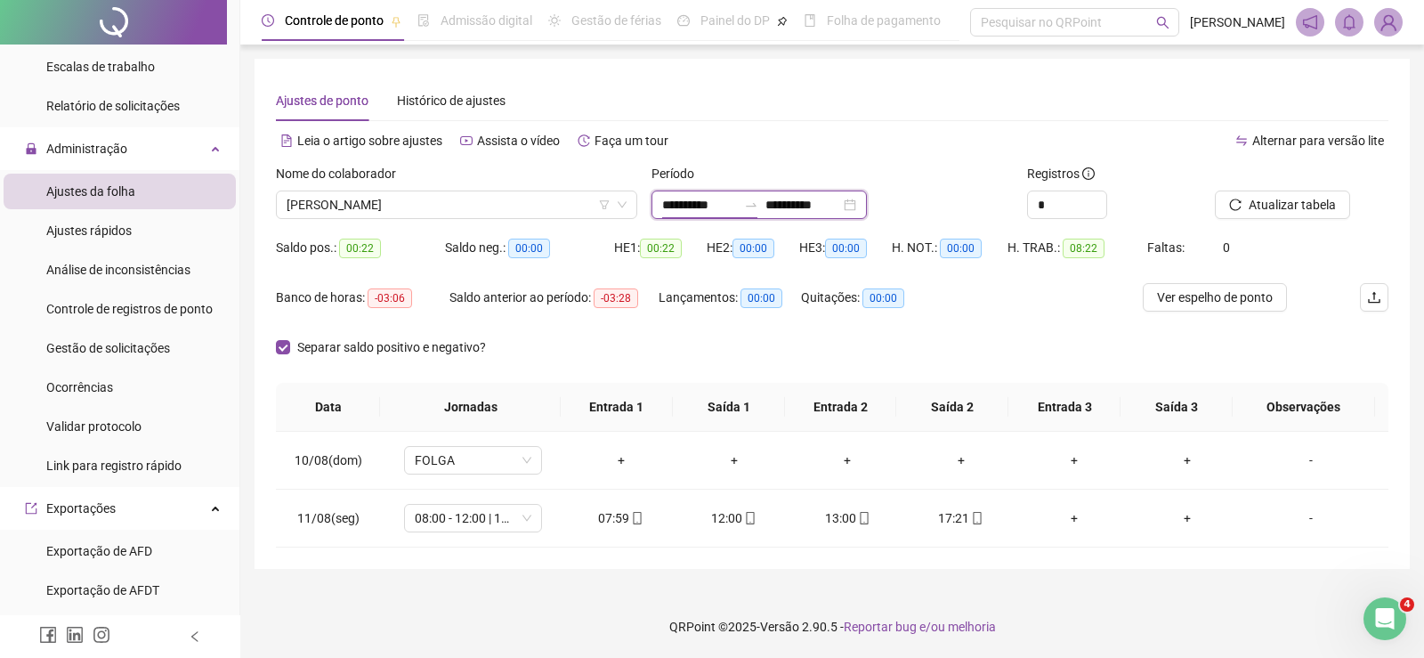
click at [697, 200] on input "**********" at bounding box center [699, 205] width 75 height 20
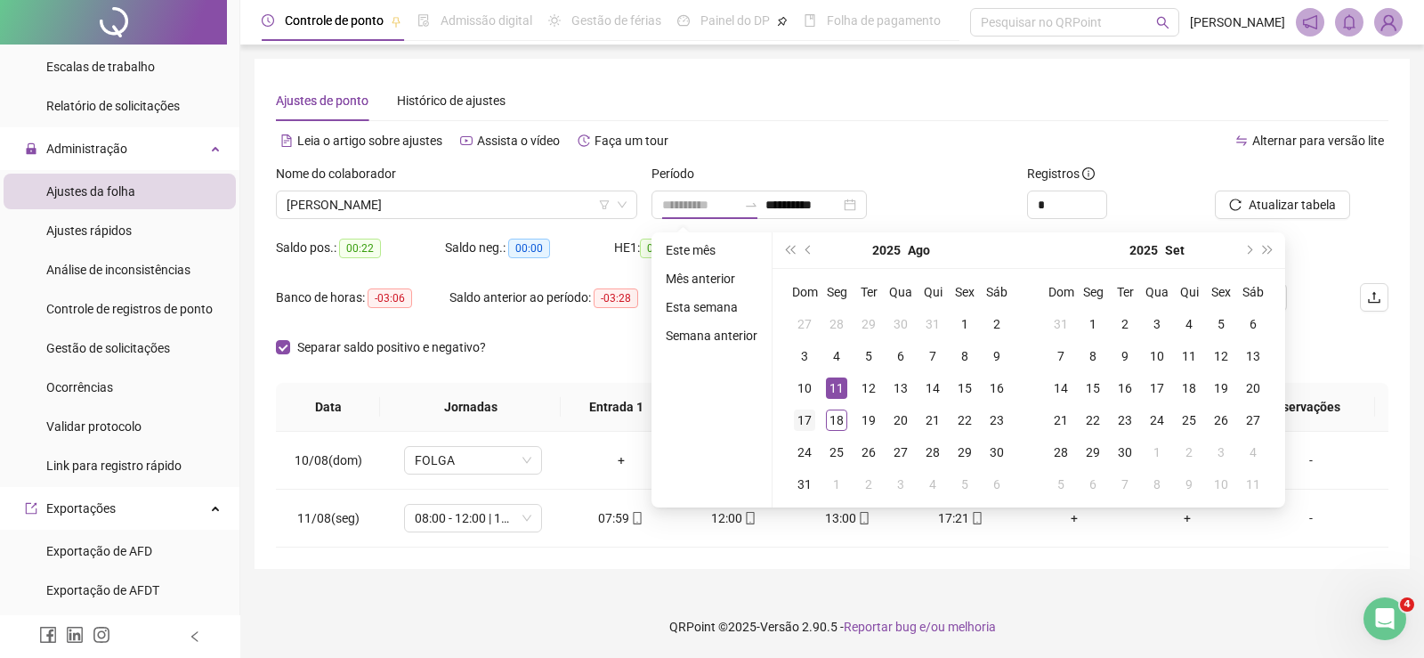
drag, startPoint x: 841, startPoint y: 382, endPoint x: 816, endPoint y: 414, distance: 41.2
click at [840, 386] on div "11" at bounding box center [836, 387] width 21 height 21
click at [803, 424] on div "17" at bounding box center [804, 420] width 21 height 21
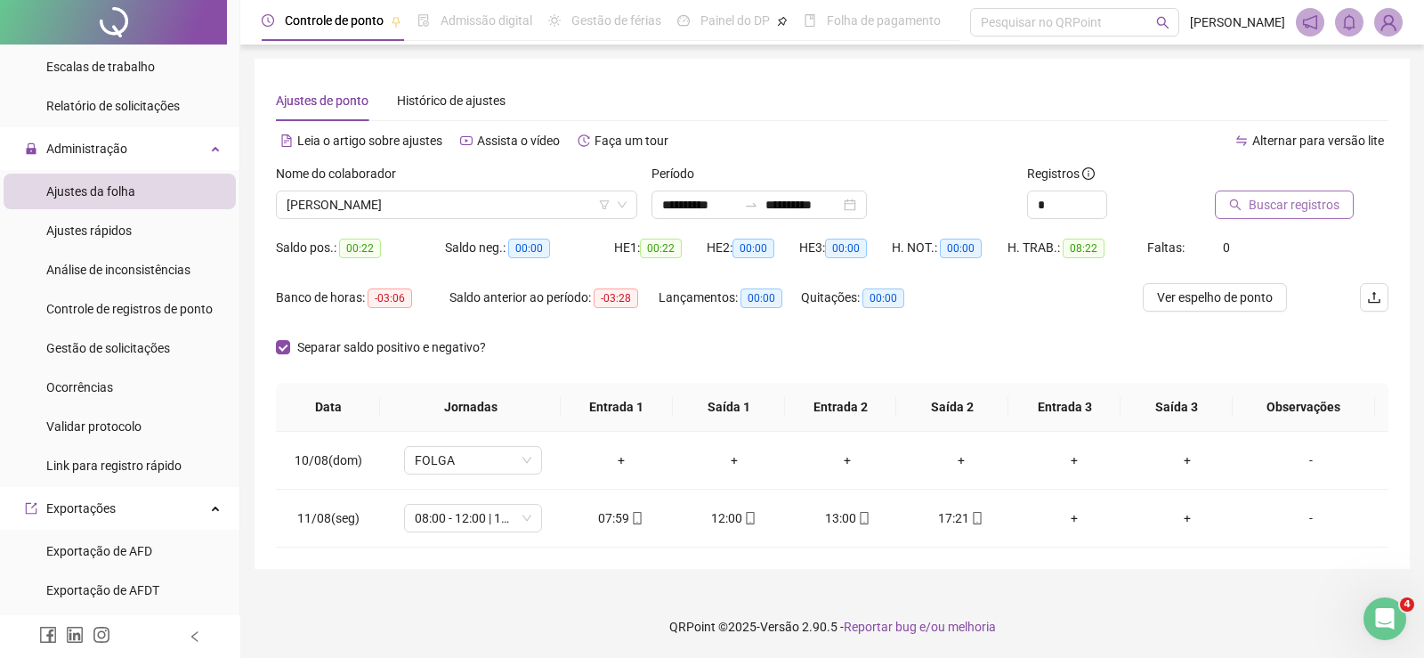
click at [1249, 206] on span "Buscar registros" at bounding box center [1294, 205] width 91 height 20
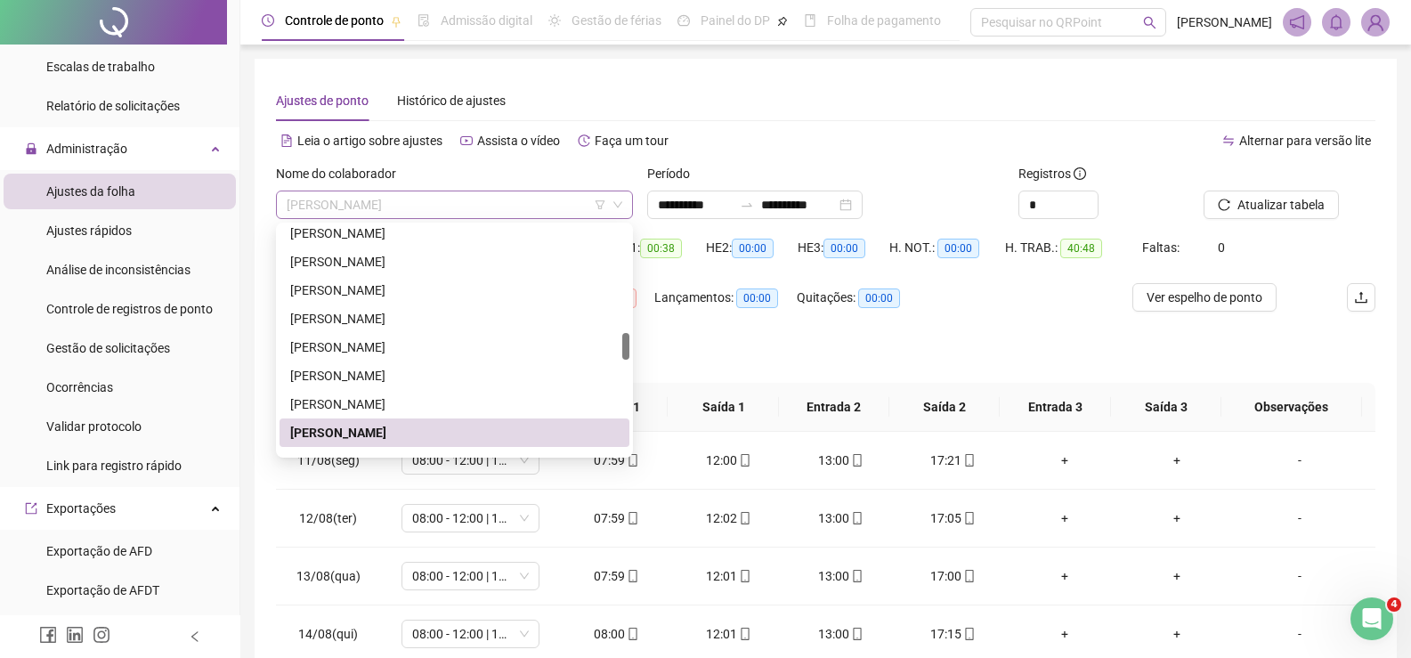
click at [401, 195] on span "LOUISE MONERO FARIAS" at bounding box center [455, 204] width 336 height 27
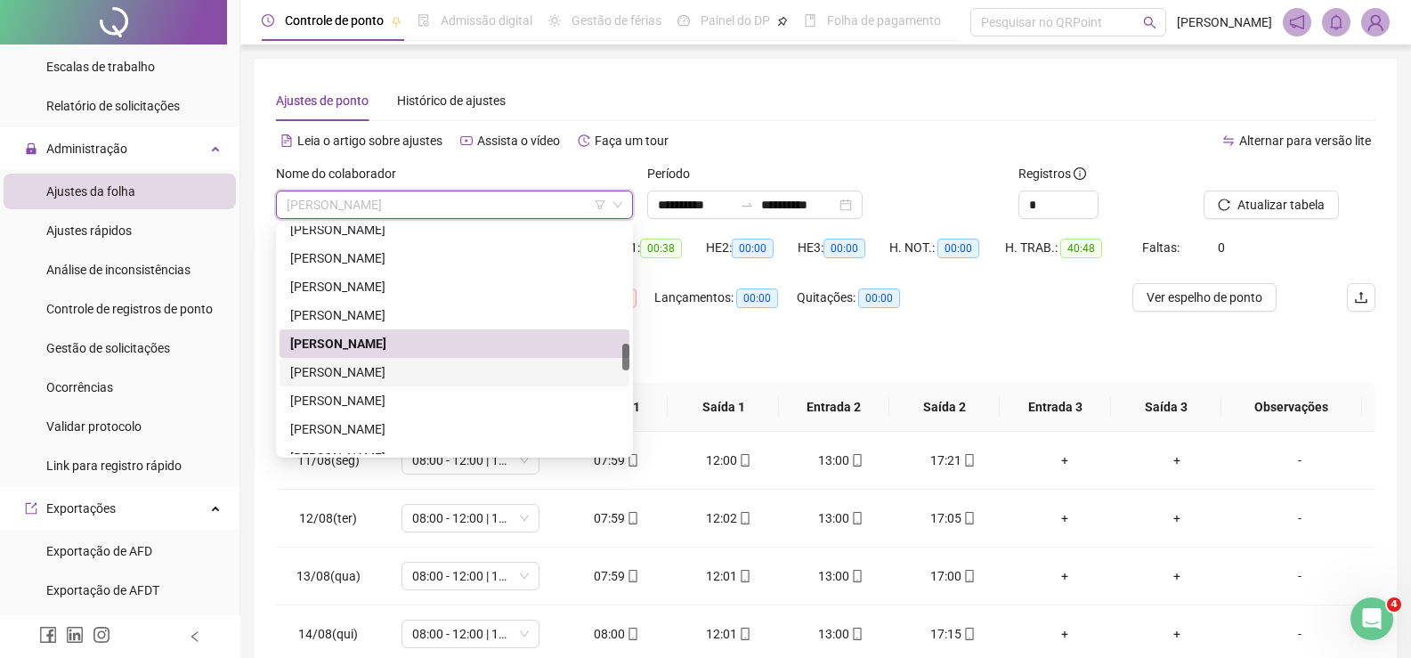
click at [384, 373] on div "LUCAS CARVALHO SILVA" at bounding box center [454, 372] width 329 height 20
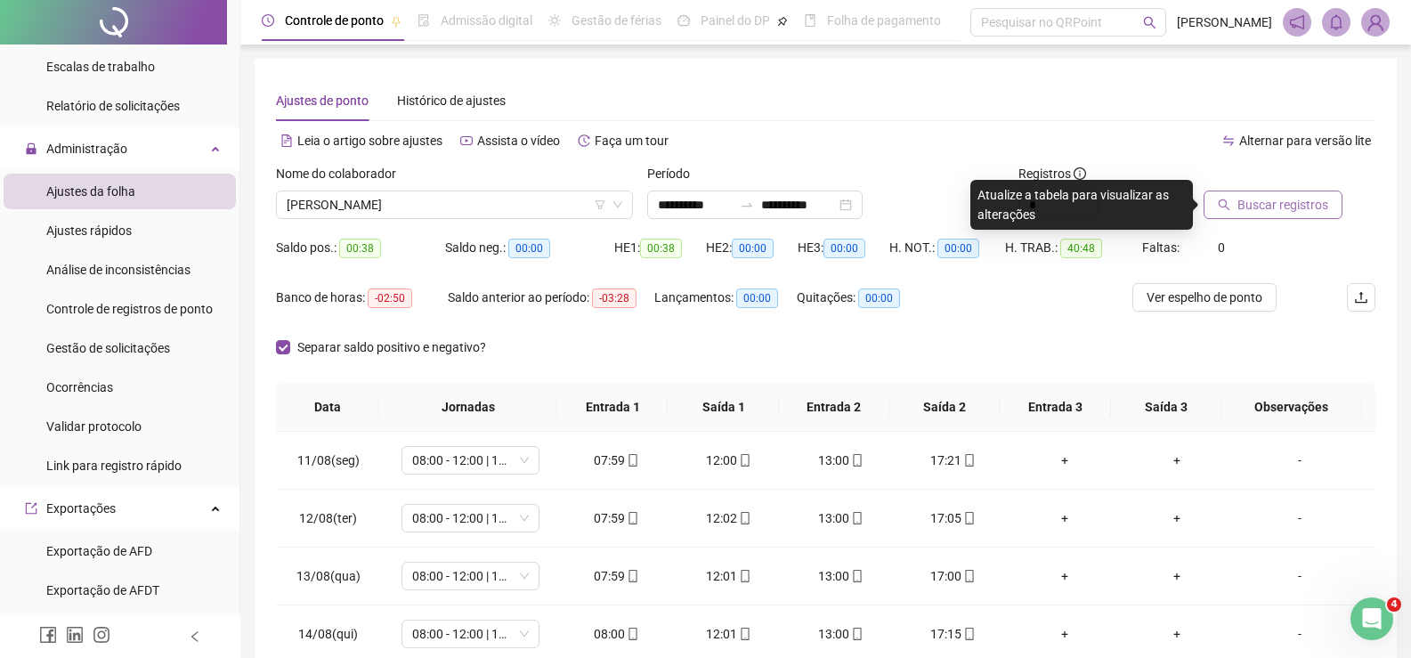
click at [1292, 197] on span "Buscar registros" at bounding box center [1283, 205] width 91 height 20
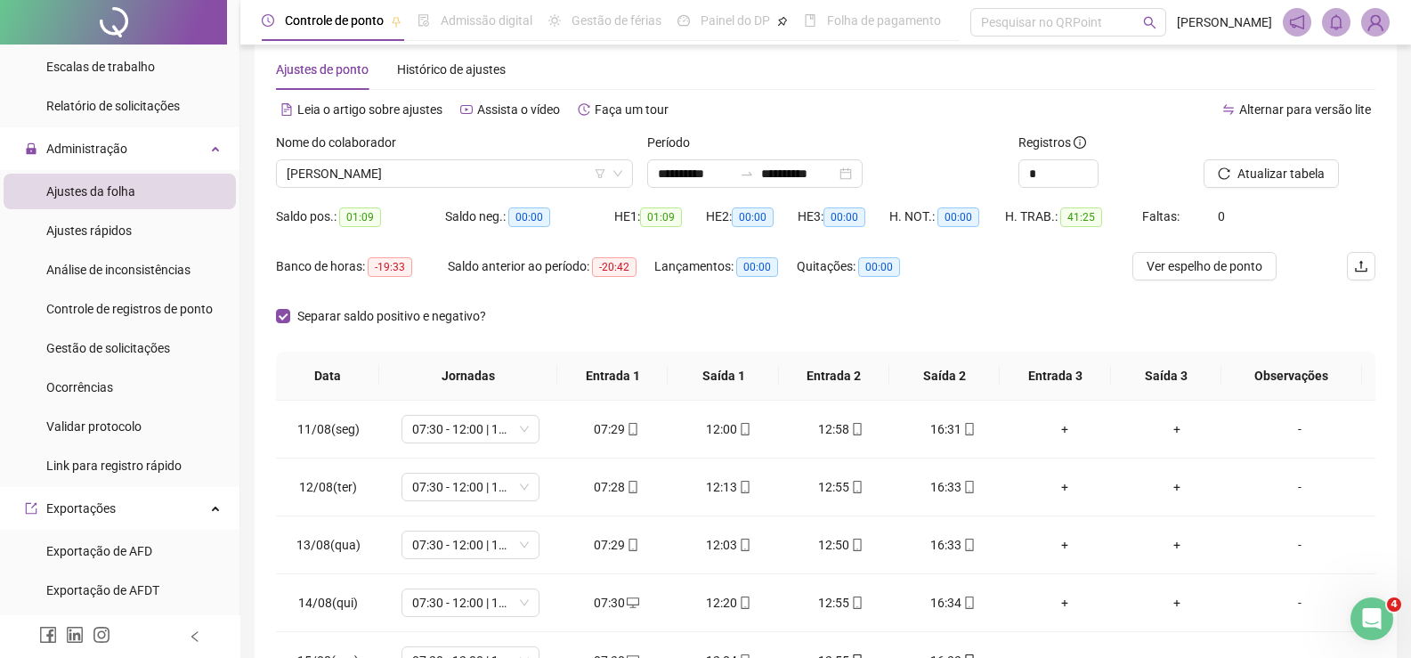
scroll to position [0, 0]
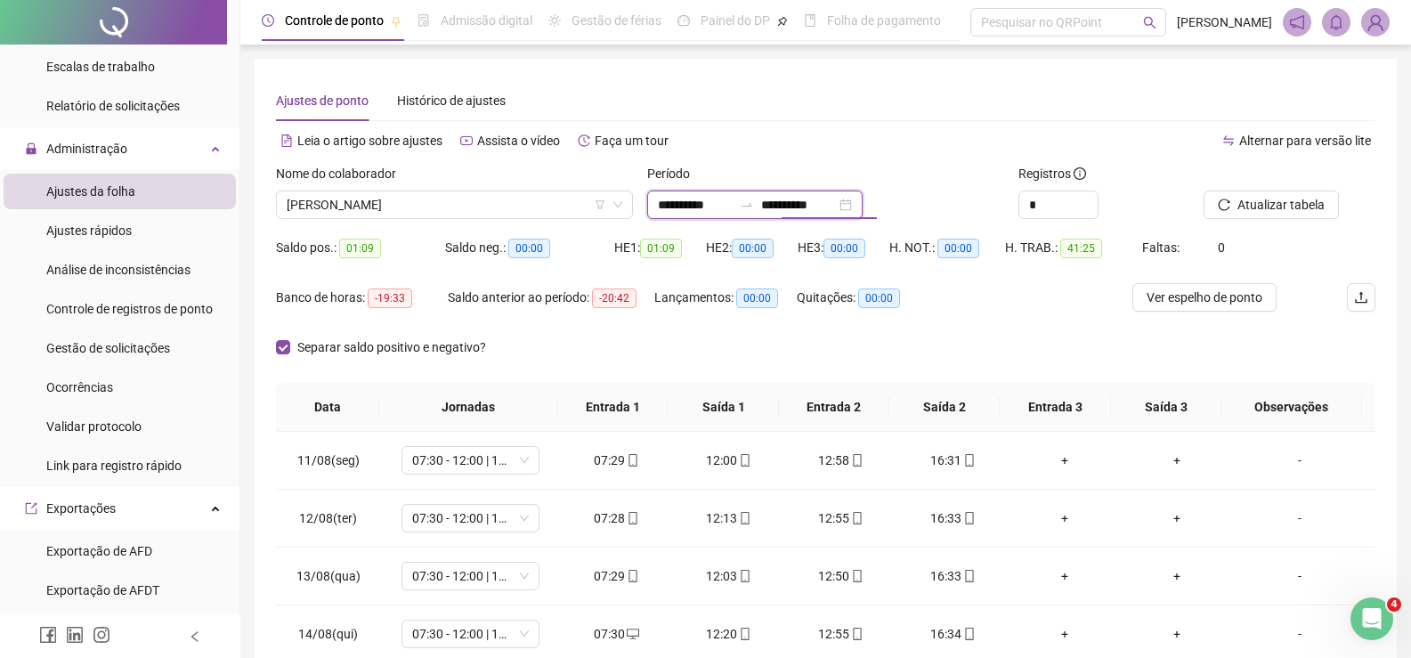
click at [789, 199] on input "**********" at bounding box center [798, 205] width 75 height 20
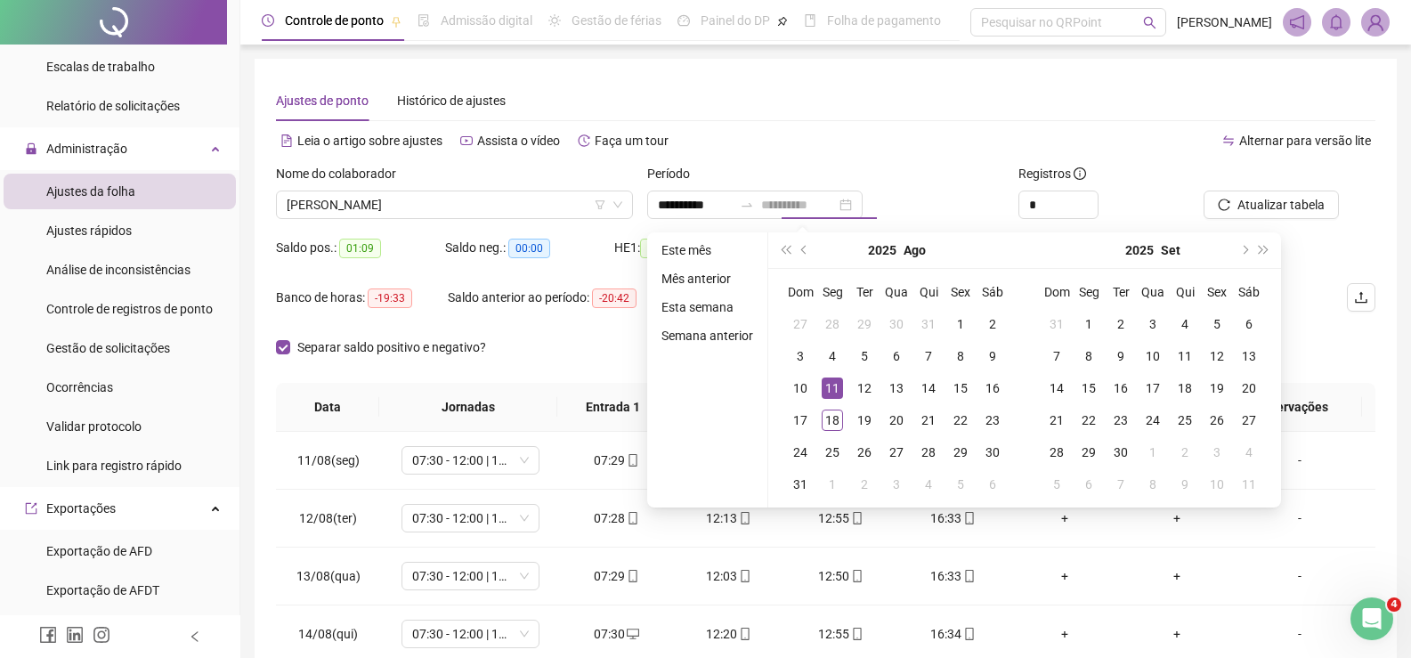
click at [832, 384] on div "11" at bounding box center [832, 387] width 21 height 21
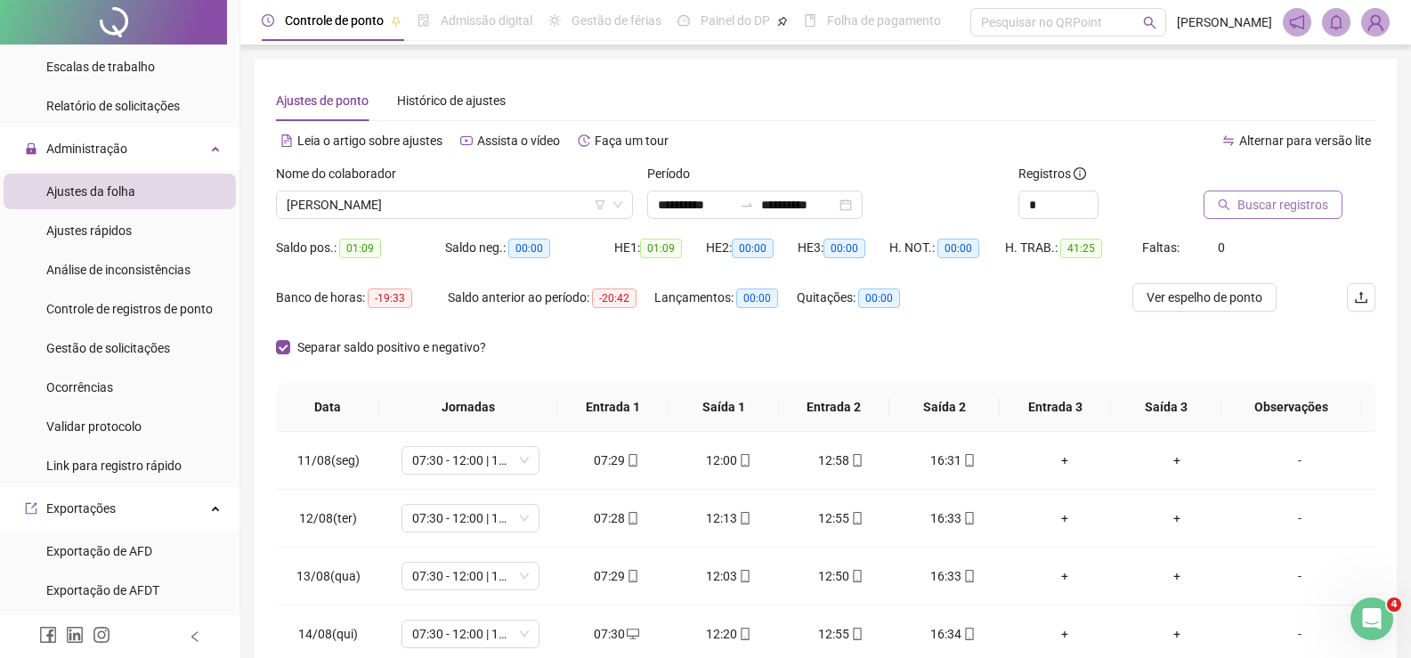
click at [1297, 205] on span "Buscar registros" at bounding box center [1283, 205] width 91 height 20
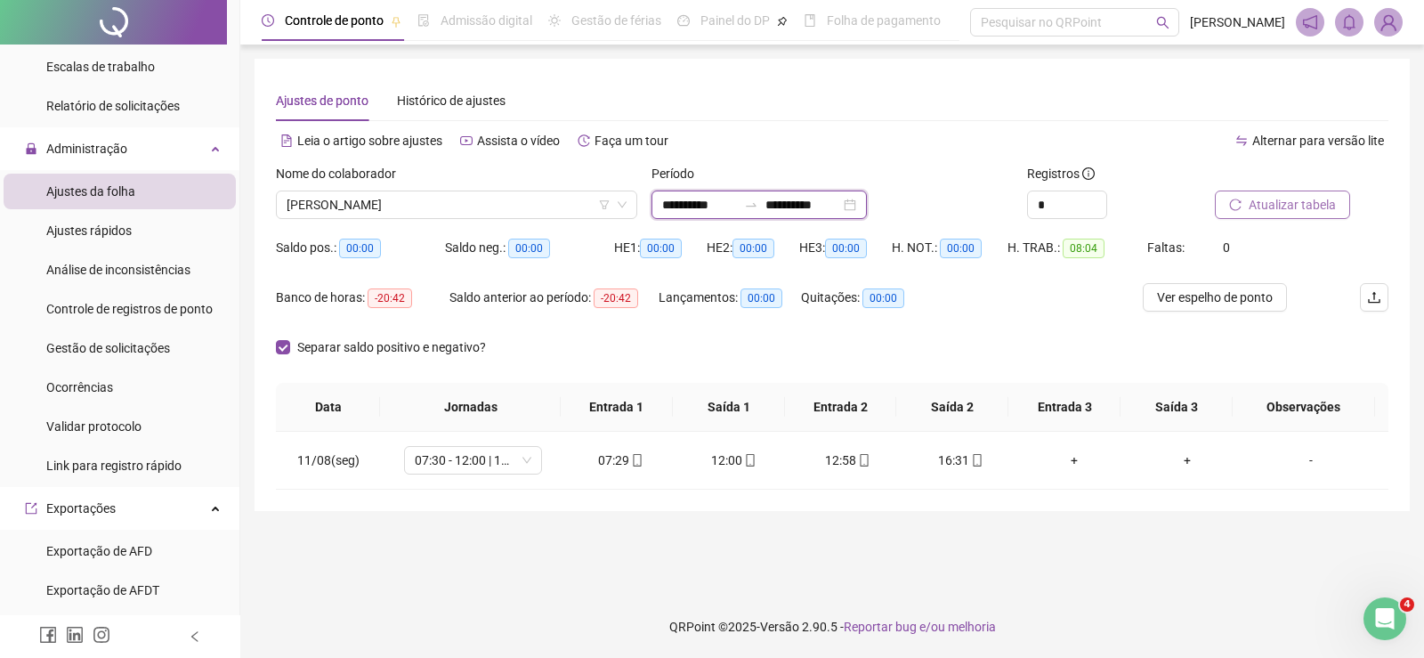
click at [670, 207] on input "**********" at bounding box center [699, 205] width 75 height 20
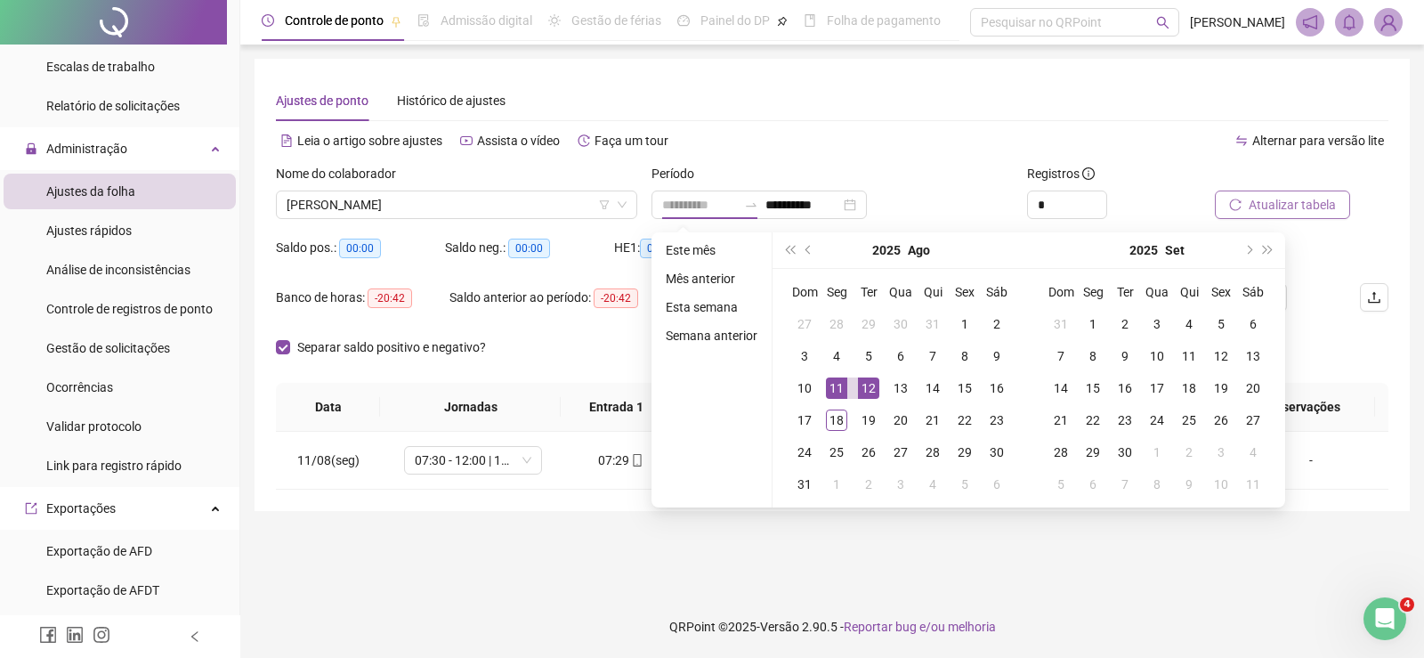
click at [864, 377] on div "12" at bounding box center [868, 387] width 21 height 21
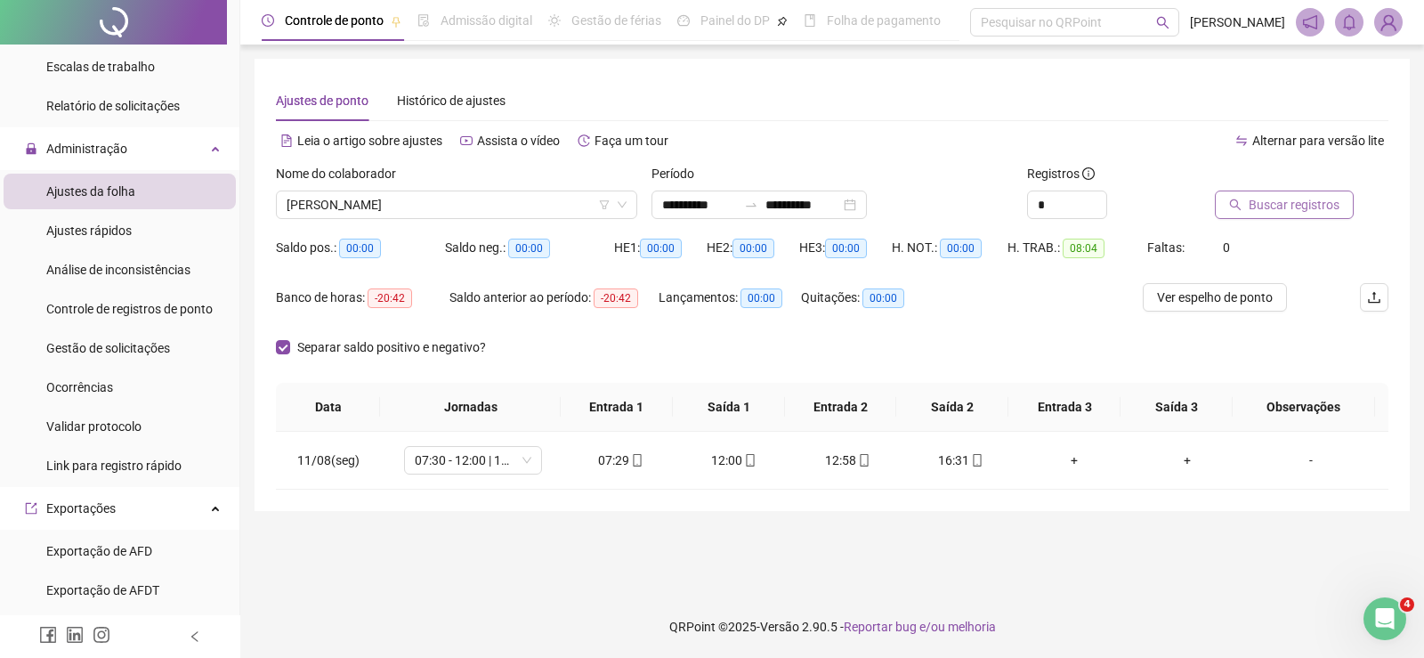
click at [1303, 203] on span "Buscar registros" at bounding box center [1294, 205] width 91 height 20
drag, startPoint x: 581, startPoint y: 444, endPoint x: 758, endPoint y: 456, distance: 176.7
click at [834, 443] on tr "12/08(ter) 07:30 - 12:00 | 13:00 - 16:30 07:28 12:13 12:55 16:33 + + -" at bounding box center [832, 461] width 1113 height 58
click at [737, 339] on div "Separar saldo positivo e negativo?" at bounding box center [832, 358] width 1113 height 50
drag, startPoint x: 576, startPoint y: 458, endPoint x: 749, endPoint y: 458, distance: 172.7
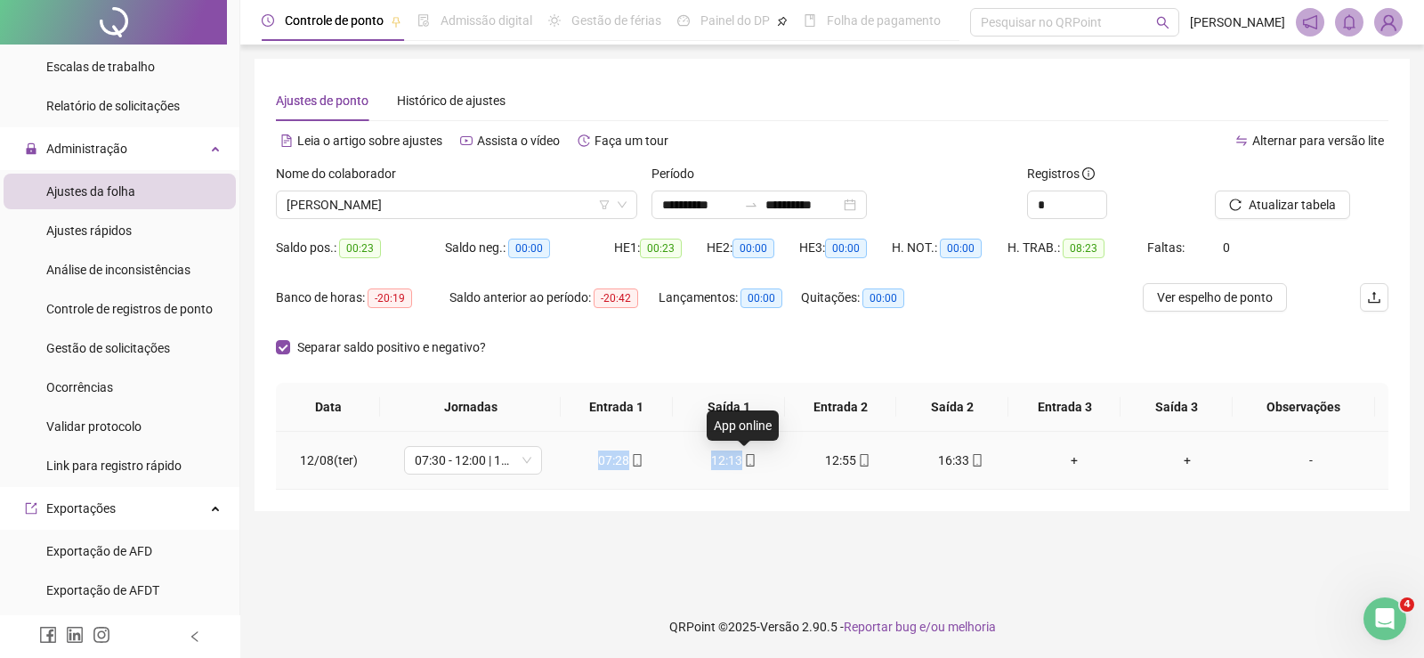
click at [749, 458] on tr "12/08(ter) 07:30 - 12:00 | 13:00 - 16:30 07:28 12:13 12:55 16:33 + + -" at bounding box center [832, 461] width 1113 height 58
drag, startPoint x: 818, startPoint y: 451, endPoint x: 986, endPoint y: 450, distance: 168.3
click at [986, 450] on tr "12/08(ter) 07:30 - 12:00 | 13:00 - 16:30 07:28 12:13 12:55 16:33 + + -" at bounding box center [832, 461] width 1113 height 58
click at [683, 205] on input "**********" at bounding box center [699, 205] width 75 height 20
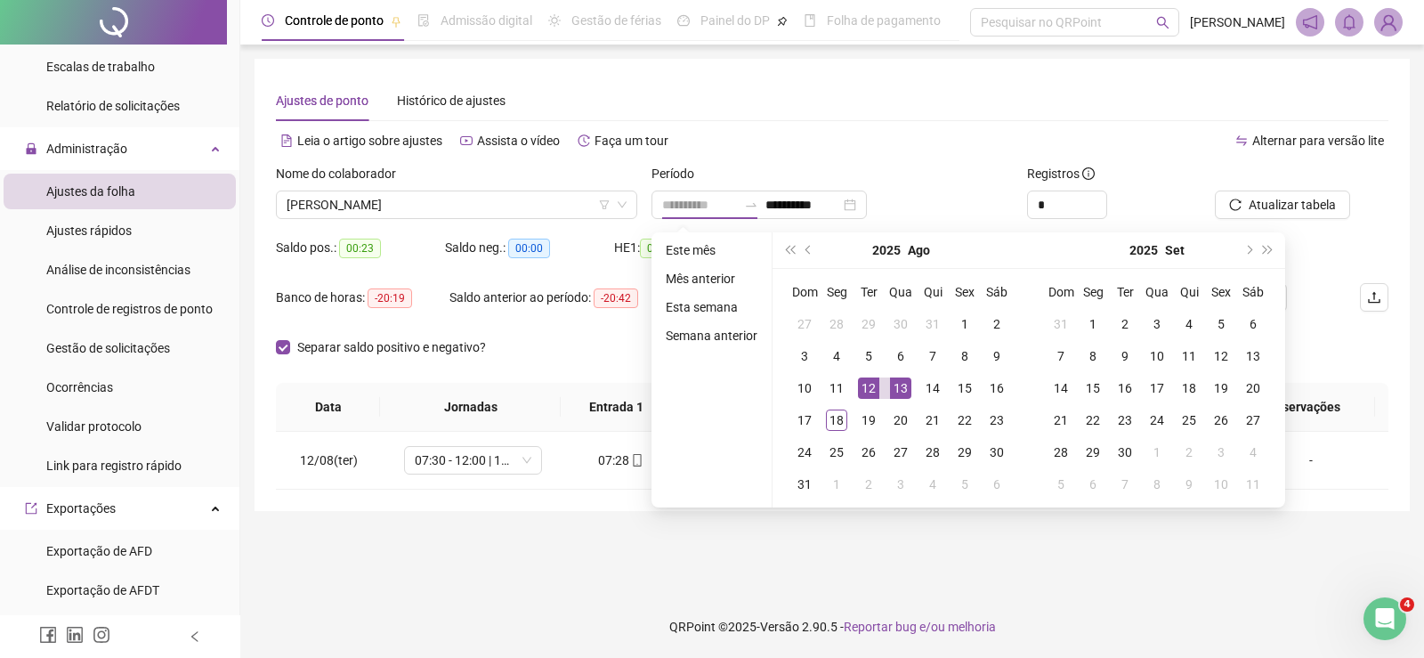
click at [895, 385] on div "13" at bounding box center [900, 387] width 21 height 21
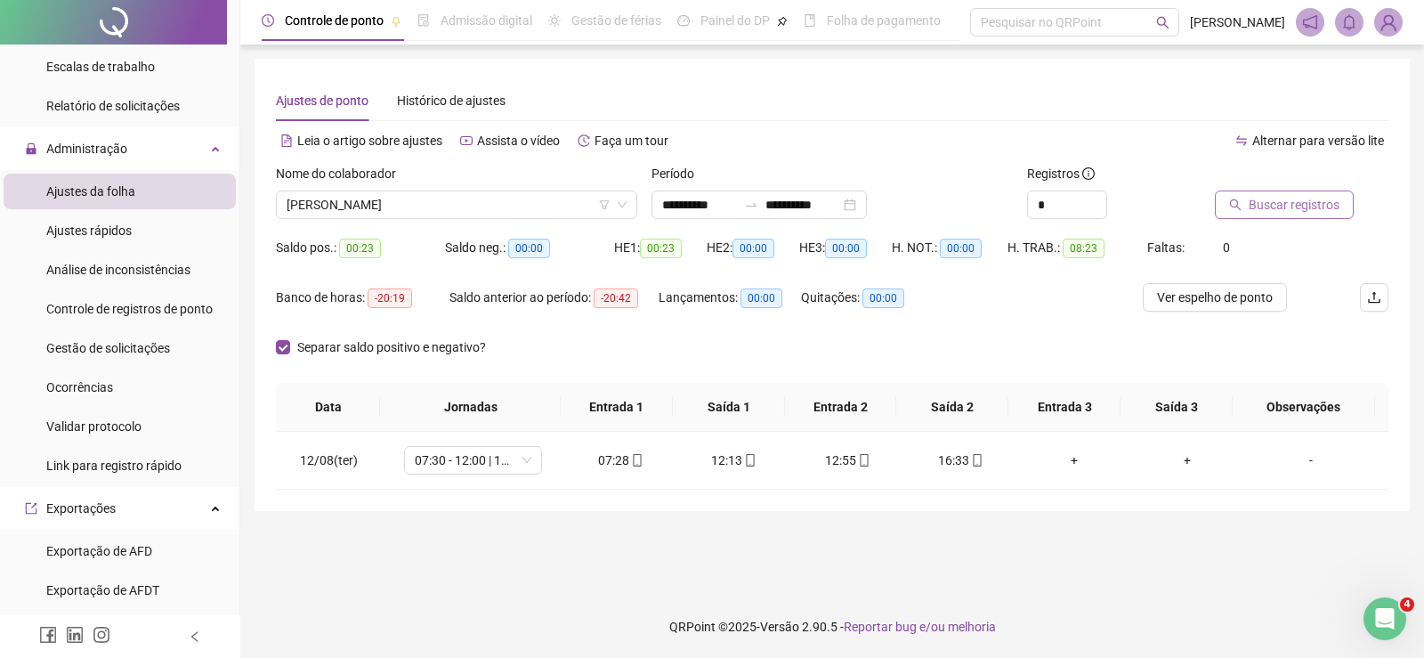
click at [1281, 201] on span "Buscar registros" at bounding box center [1294, 205] width 91 height 20
drag, startPoint x: 585, startPoint y: 449, endPoint x: 718, endPoint y: 464, distance: 134.4
click at [758, 447] on tr "13/08(qua) 07:30 - 12:00 | 13:00 - 16:30 07:29 12:03 12:50 16:33 + + -" at bounding box center [832, 461] width 1113 height 58
drag, startPoint x: 792, startPoint y: 459, endPoint x: 977, endPoint y: 455, distance: 184.3
click at [977, 455] on tr "13/08(qua) 07:30 - 12:00 | 13:00 - 16:30 07:29 12:03 12:50 16:33 + + -" at bounding box center [832, 461] width 1113 height 58
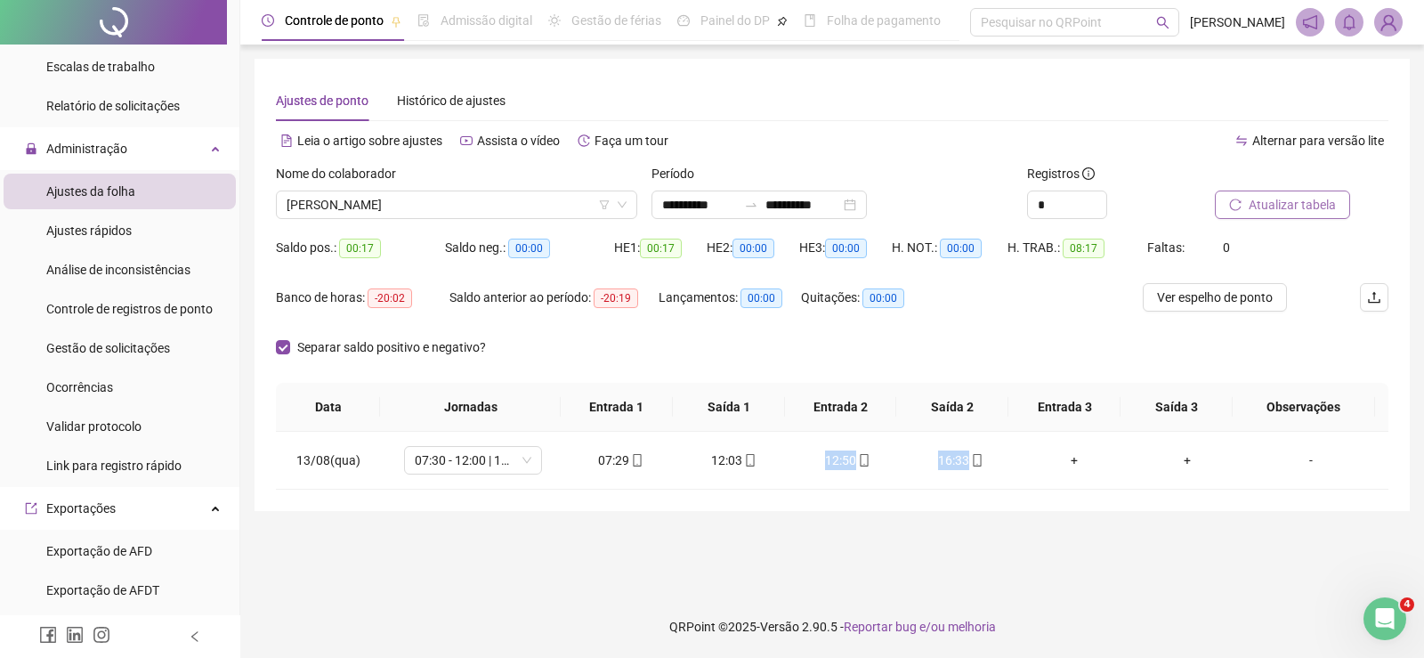
click at [1243, 205] on button "Atualizar tabela" at bounding box center [1282, 205] width 135 height 28
click at [703, 206] on input "**********" at bounding box center [699, 205] width 75 height 20
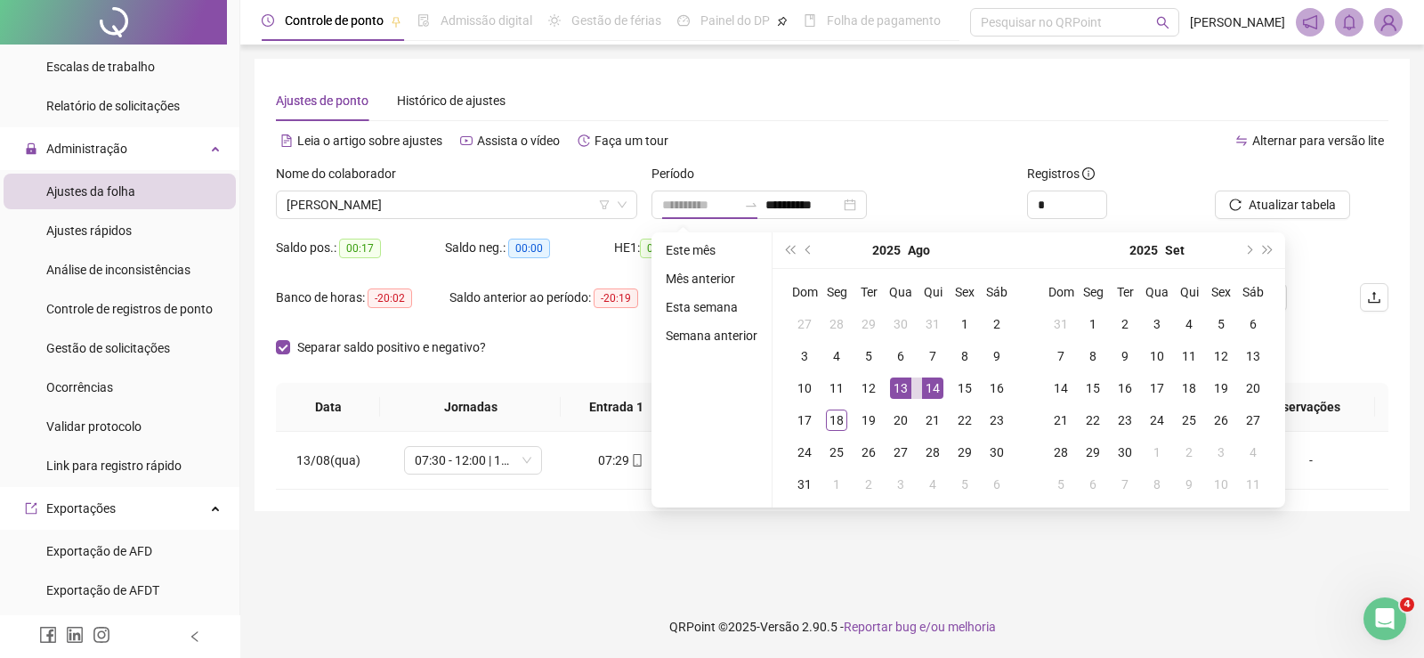
click at [929, 379] on div "14" at bounding box center [932, 387] width 21 height 21
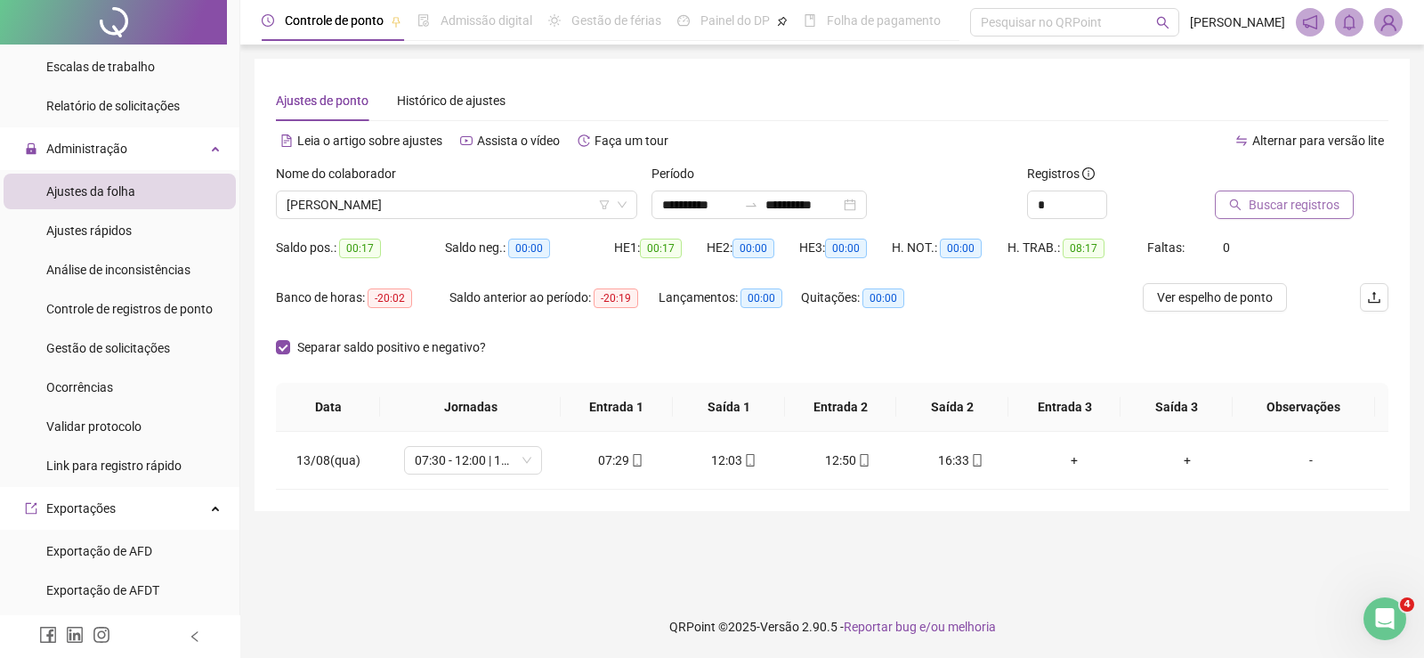
click at [1279, 204] on span "Buscar registros" at bounding box center [1294, 205] width 91 height 20
drag, startPoint x: 578, startPoint y: 455, endPoint x: 747, endPoint y: 469, distance: 169.8
click at [747, 469] on tr "14/08(qui) 07:30 - 12:00 | 13:00 - 16:30 07:30 12:20 12:55 16:34 + + -" at bounding box center [832, 461] width 1113 height 58
drag, startPoint x: 768, startPoint y: 462, endPoint x: 979, endPoint y: 459, distance: 211.0
click at [979, 459] on tr "14/08(qui) 07:30 - 12:00 | 13:00 - 16:30 07:30 12:20 12:55 16:34 + + -" at bounding box center [832, 461] width 1113 height 58
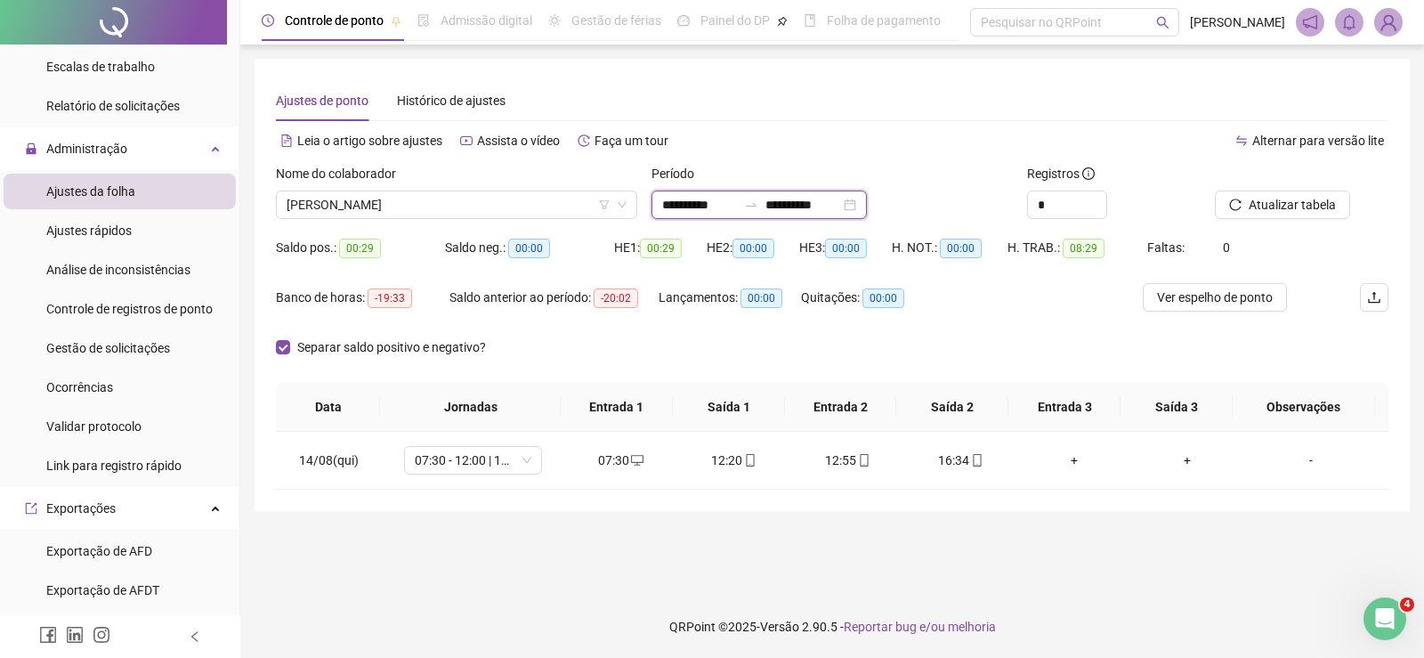
click at [697, 202] on input "**********" at bounding box center [699, 205] width 75 height 20
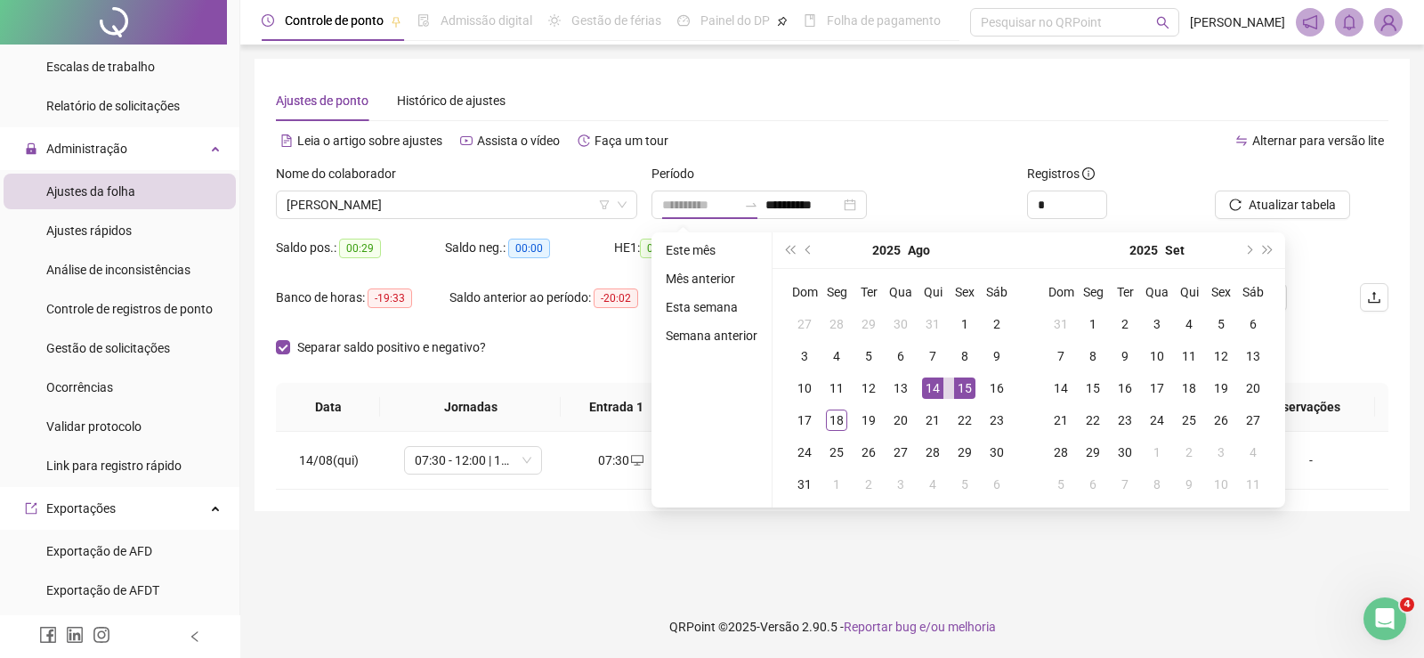
click at [963, 383] on div "15" at bounding box center [964, 387] width 21 height 21
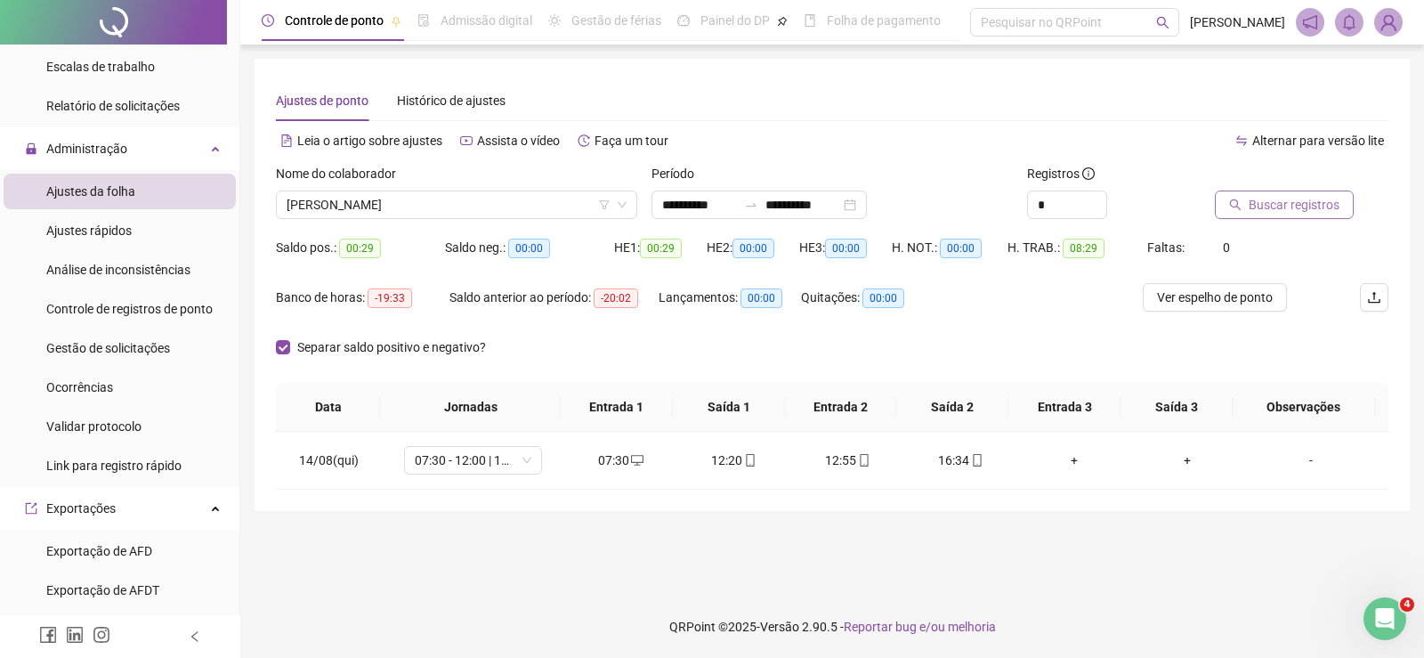
click at [1258, 213] on span "Buscar registros" at bounding box center [1294, 205] width 91 height 20
drag, startPoint x: 582, startPoint y: 467, endPoint x: 780, endPoint y: 460, distance: 197.7
click at [780, 460] on tr "15/08(sex) 07:30 - 12:00 | 13:00 - 16:30 07:30 12:04 12:55 16:33 + + -" at bounding box center [832, 461] width 1113 height 58
drag, startPoint x: 786, startPoint y: 456, endPoint x: 1007, endPoint y: 456, distance: 220.8
click at [1007, 456] on tr "15/08(sex) 07:30 - 12:00 | 13:00 - 16:30 07:30 12:04 12:55 16:33 + + -" at bounding box center [832, 461] width 1113 height 58
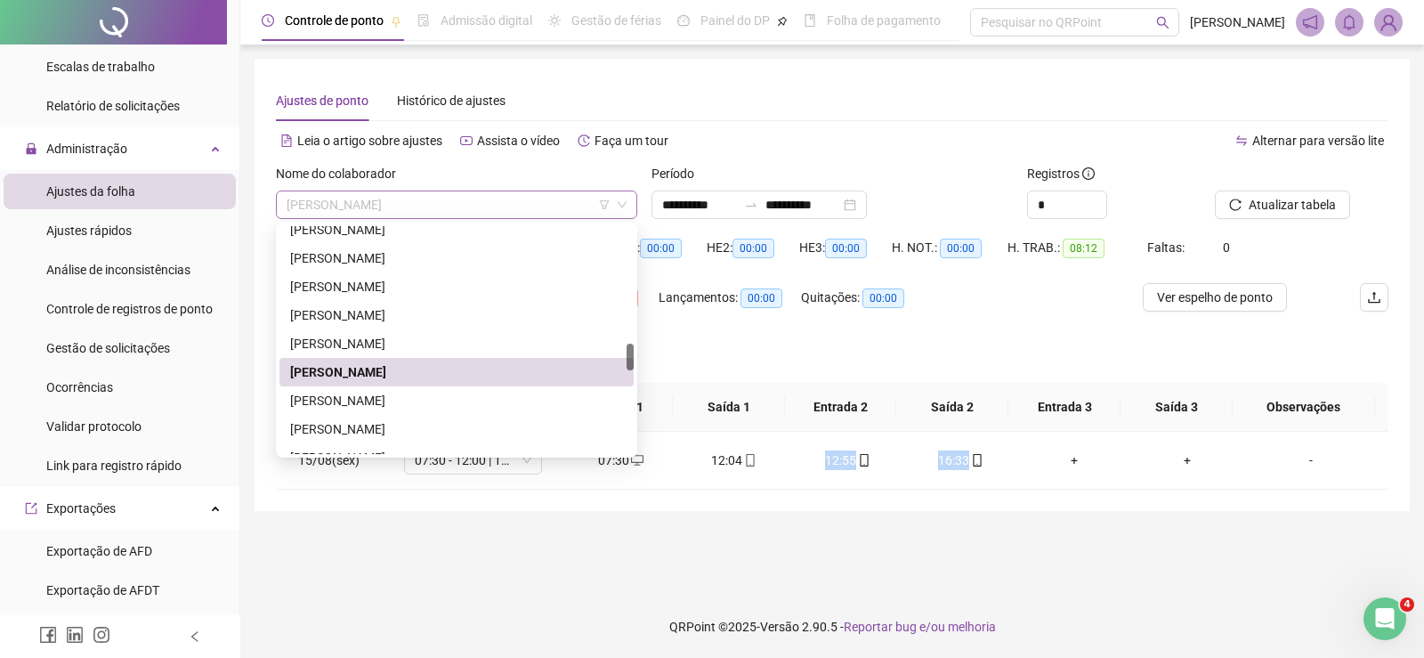
click at [475, 197] on span "LUCAS CARVALHO SILVA" at bounding box center [457, 204] width 340 height 27
click at [392, 400] on div "LUIZ CARLOS PEREIRA DOS SANTOS" at bounding box center [456, 401] width 333 height 20
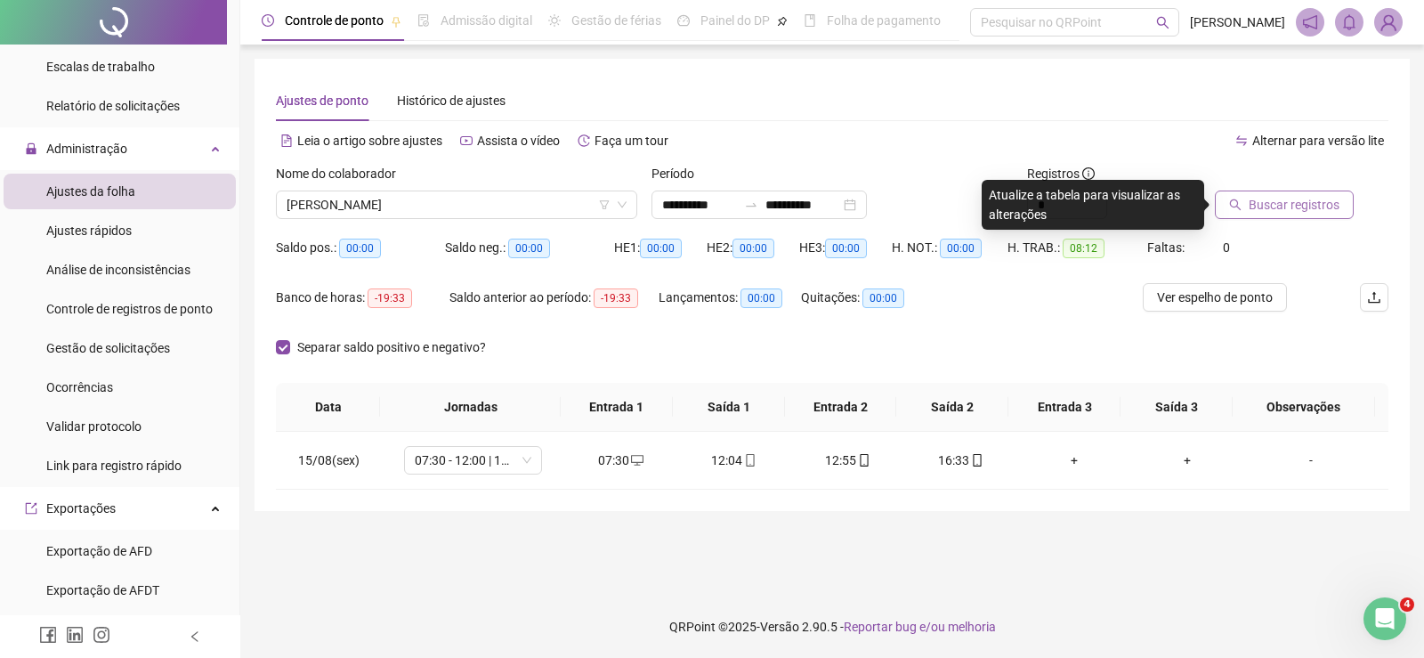
click at [1329, 202] on span "Buscar registros" at bounding box center [1294, 205] width 91 height 20
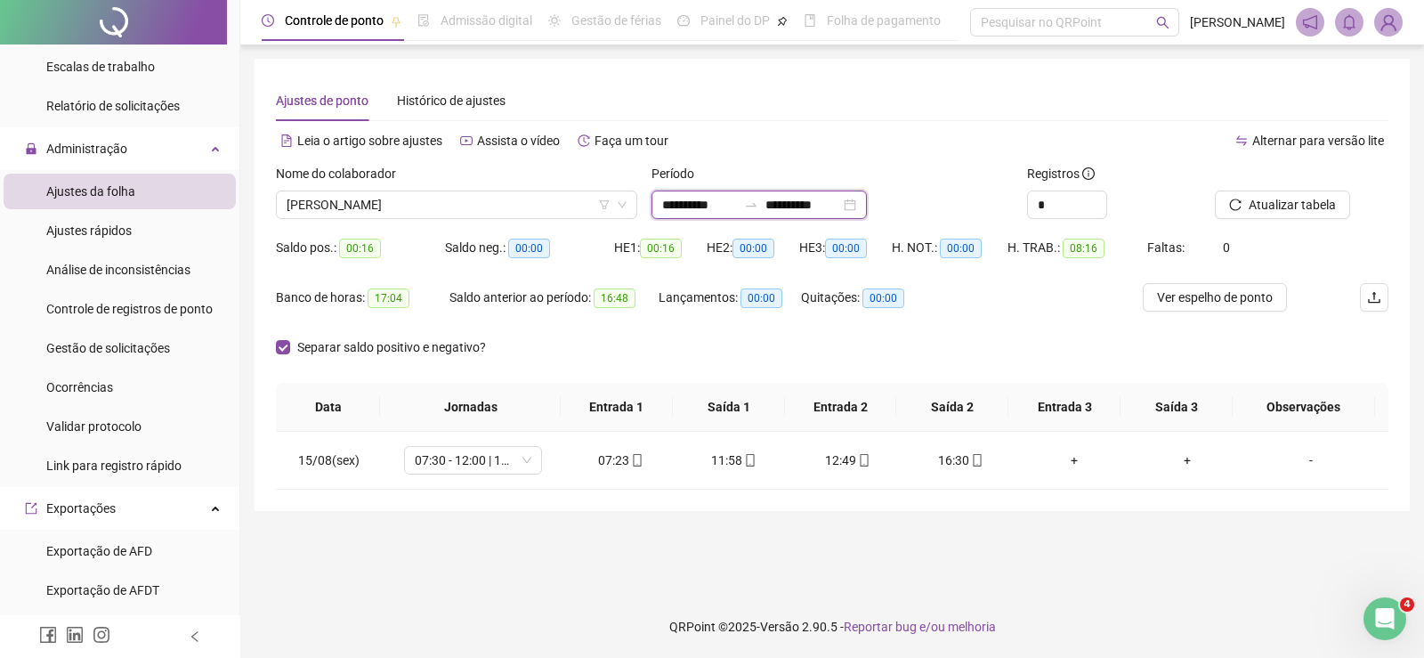
click at [706, 201] on input "**********" at bounding box center [699, 205] width 75 height 20
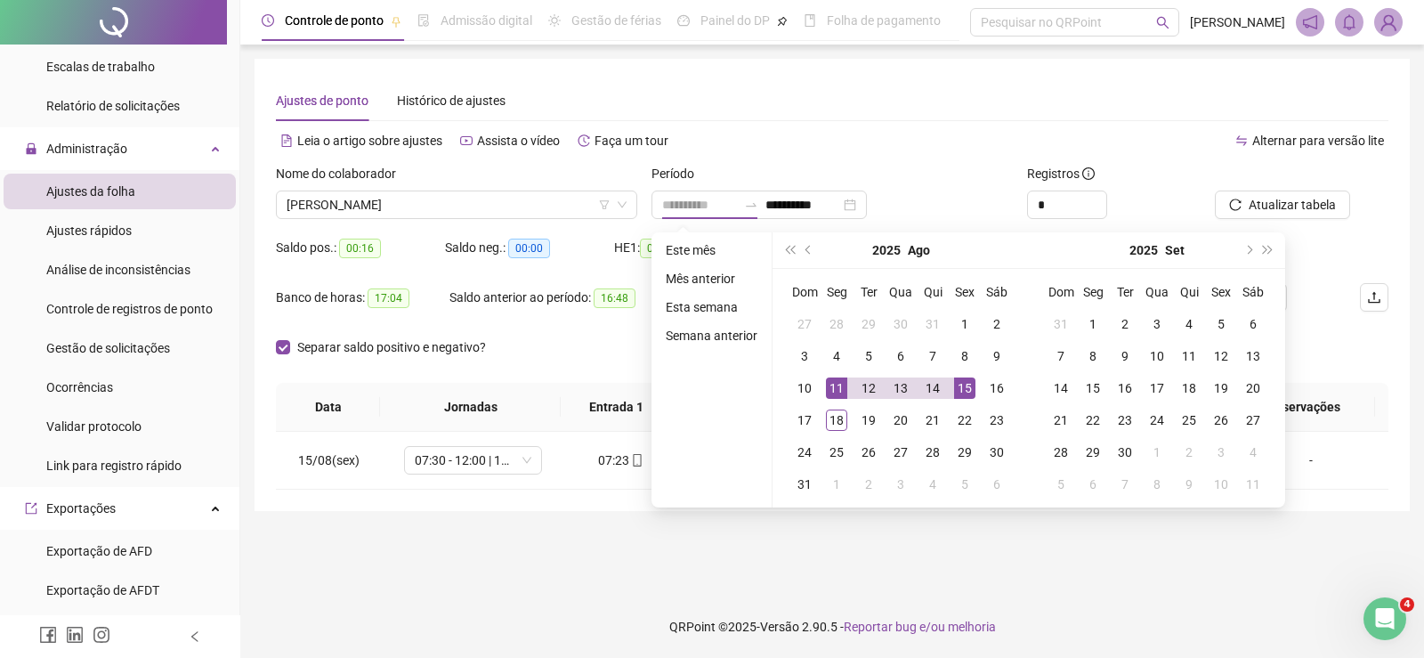
drag, startPoint x: 842, startPoint y: 387, endPoint x: 821, endPoint y: 402, distance: 25.7
click at [840, 390] on div "11" at bounding box center [836, 387] width 21 height 21
click at [800, 420] on div "17" at bounding box center [804, 420] width 21 height 21
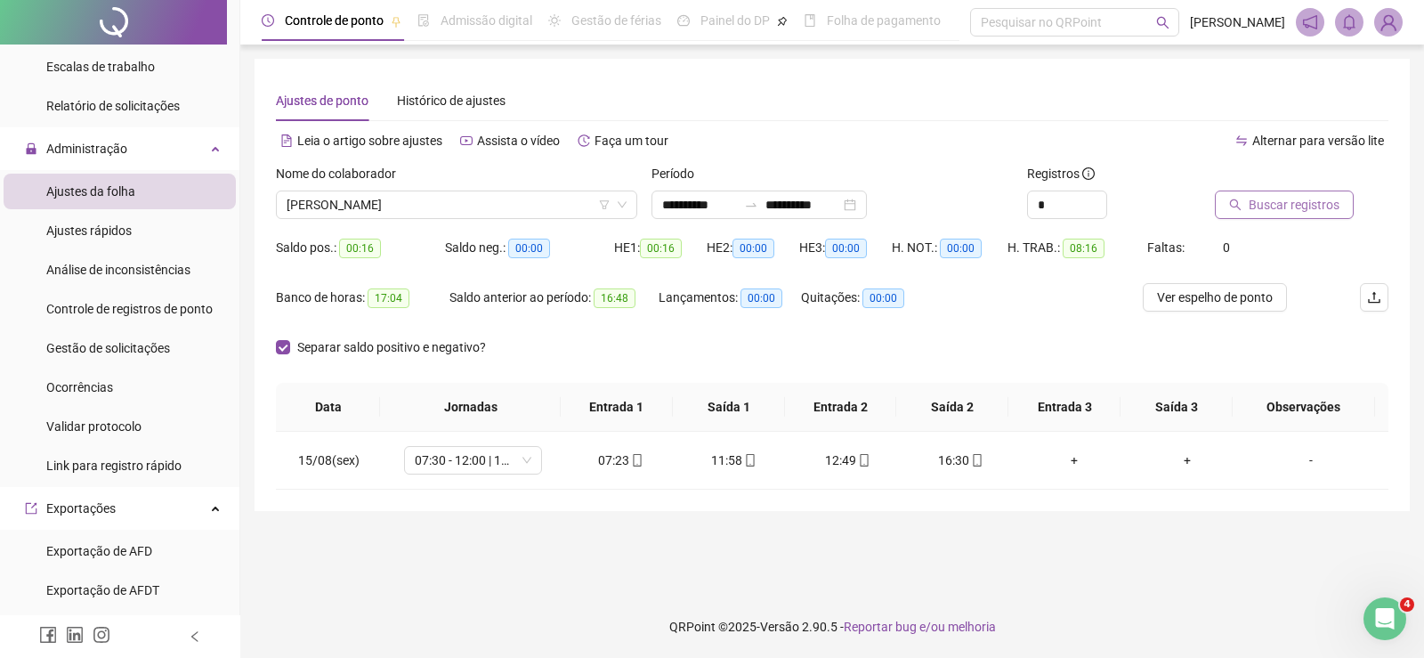
click at [1296, 199] on span "Buscar registros" at bounding box center [1294, 205] width 91 height 20
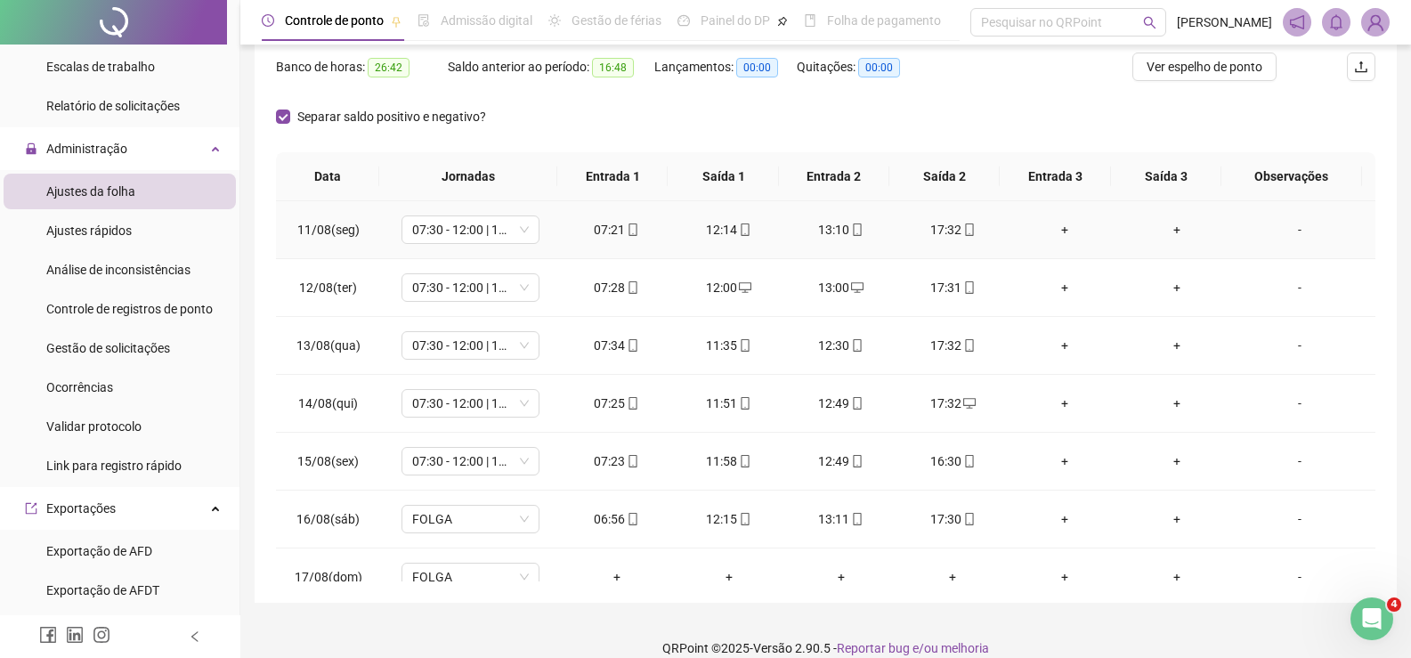
scroll to position [252, 0]
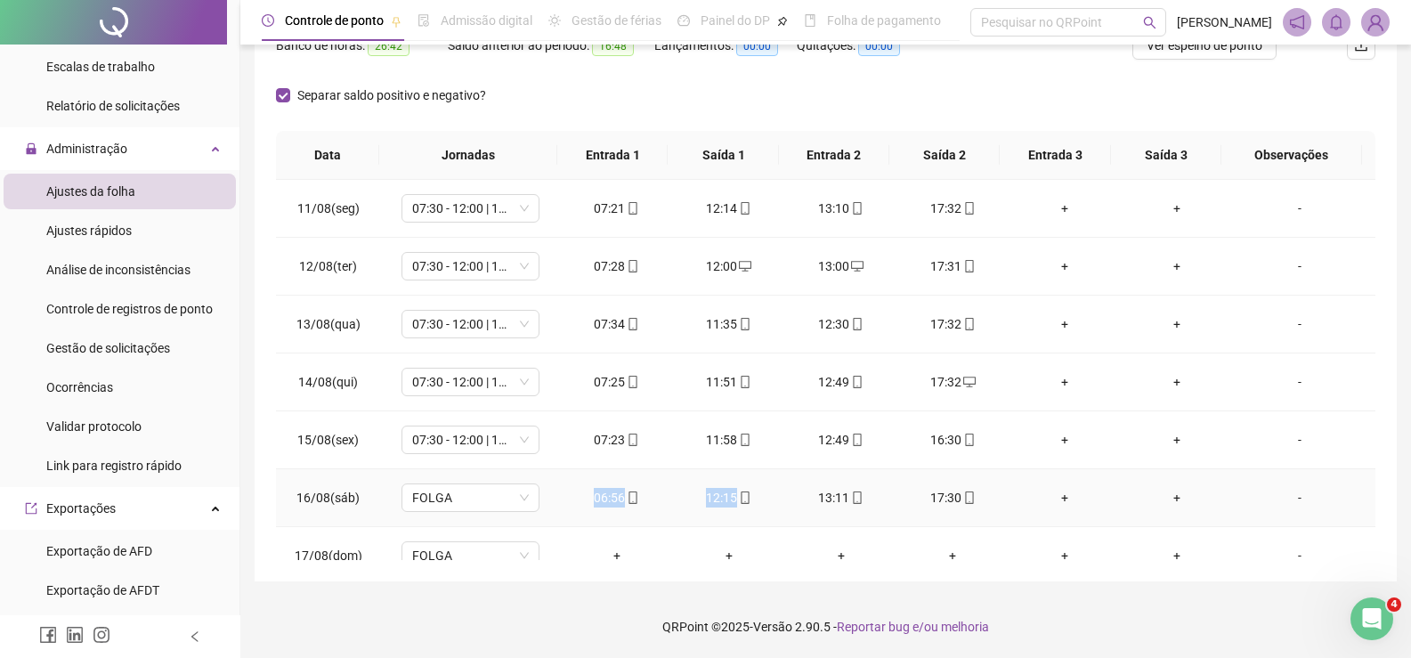
drag, startPoint x: 568, startPoint y: 499, endPoint x: 760, endPoint y: 495, distance: 192.4
click at [760, 495] on tr "16/08(sáb) FOLGA 06:56 12:15 13:11 17:30 + + -" at bounding box center [826, 498] width 1100 height 58
drag, startPoint x: 724, startPoint y: 497, endPoint x: 813, endPoint y: 301, distance: 215.2
click at [816, 294] on td "13:00" at bounding box center [841, 267] width 112 height 58
drag, startPoint x: 597, startPoint y: 495, endPoint x: 765, endPoint y: 491, distance: 167.4
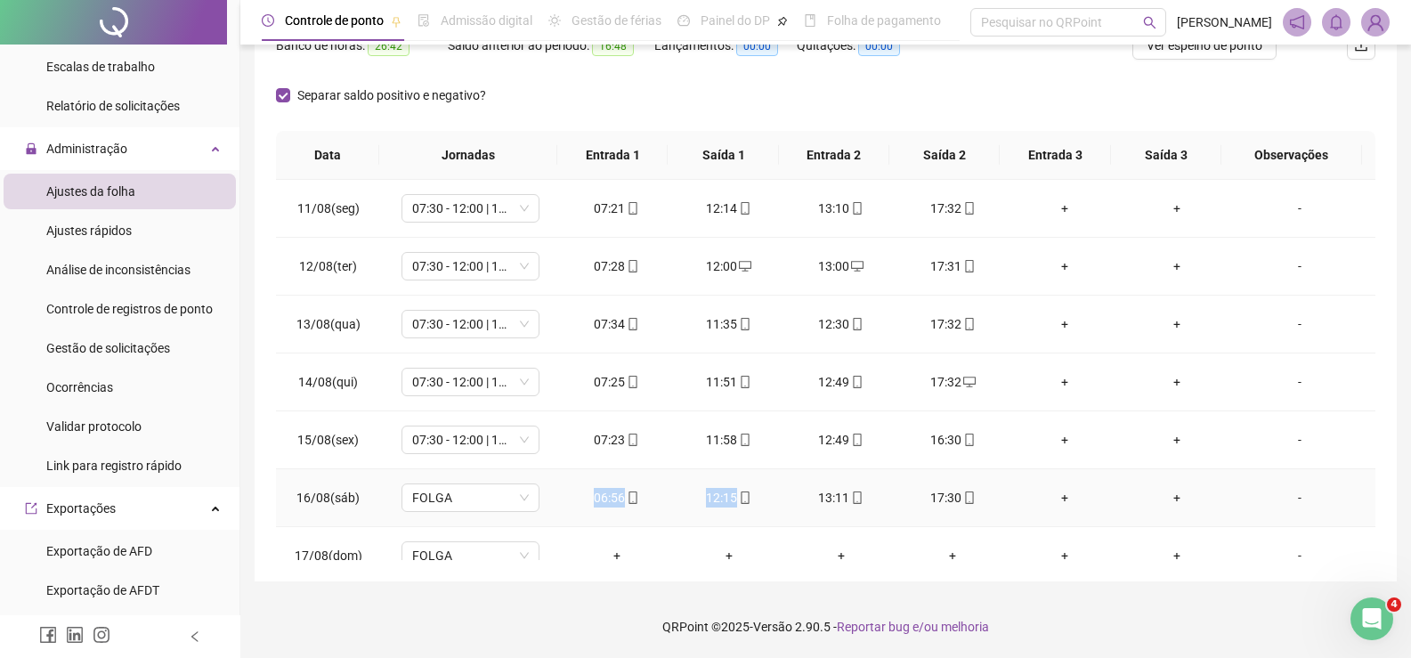
click at [765, 491] on tr "16/08(sáb) FOLGA 06:56 12:15 13:11 17:30 + + -" at bounding box center [826, 498] width 1100 height 58
drag, startPoint x: 800, startPoint y: 495, endPoint x: 1019, endPoint y: 495, distance: 218.1
click at [1019, 495] on tr "16/08(sáb) FOLGA 06:56 12:15 13:11 17:30 + + -" at bounding box center [826, 498] width 1100 height 58
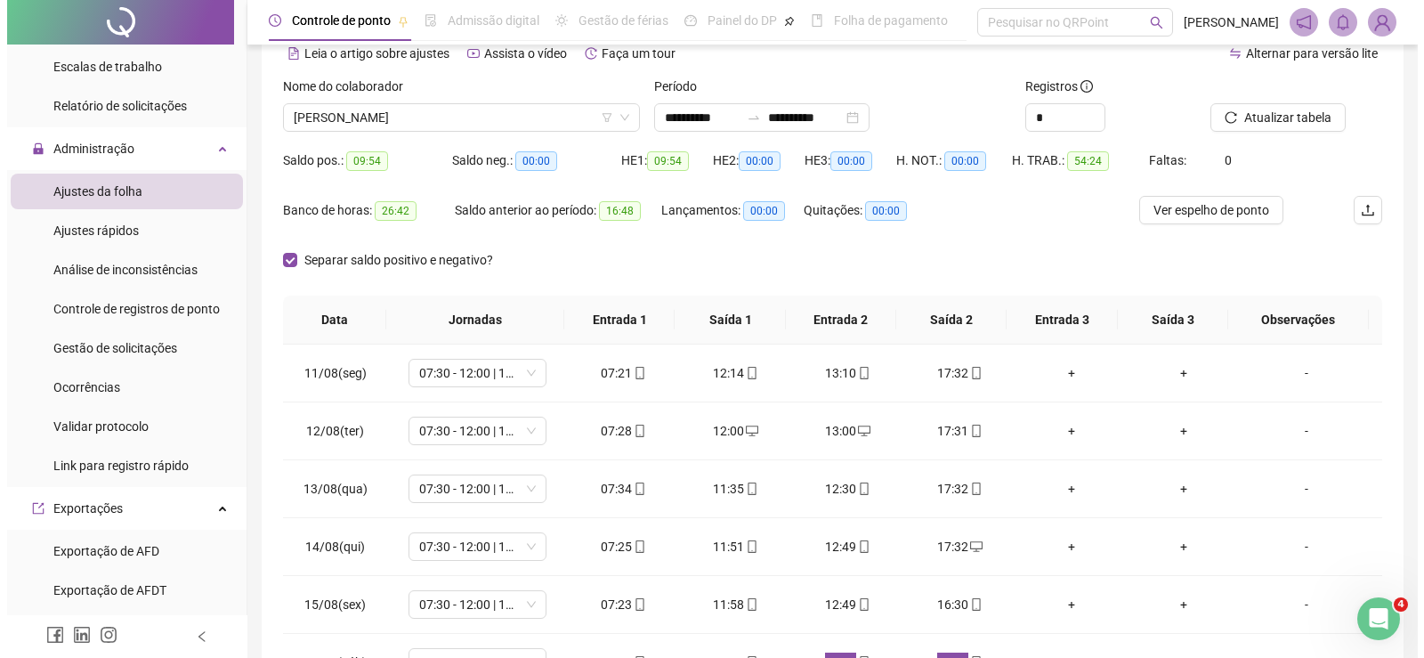
scroll to position [0, 0]
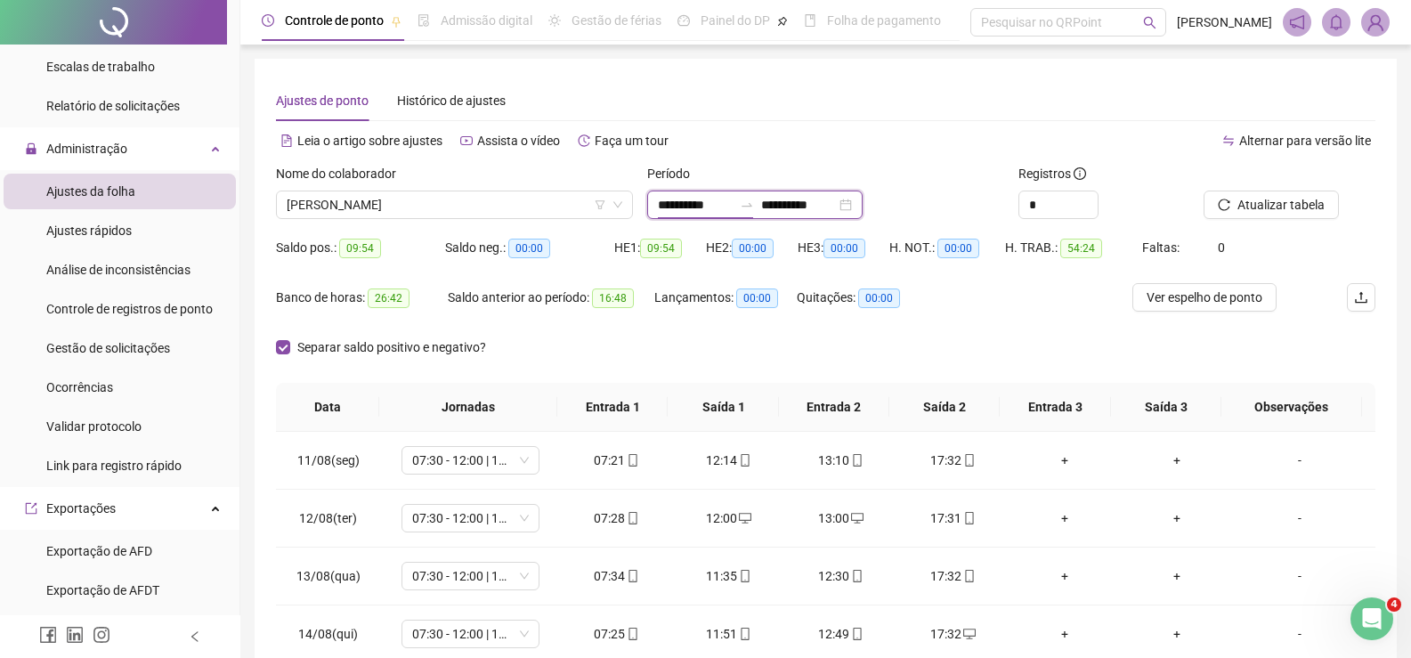
click at [695, 207] on input "**********" at bounding box center [695, 205] width 75 height 20
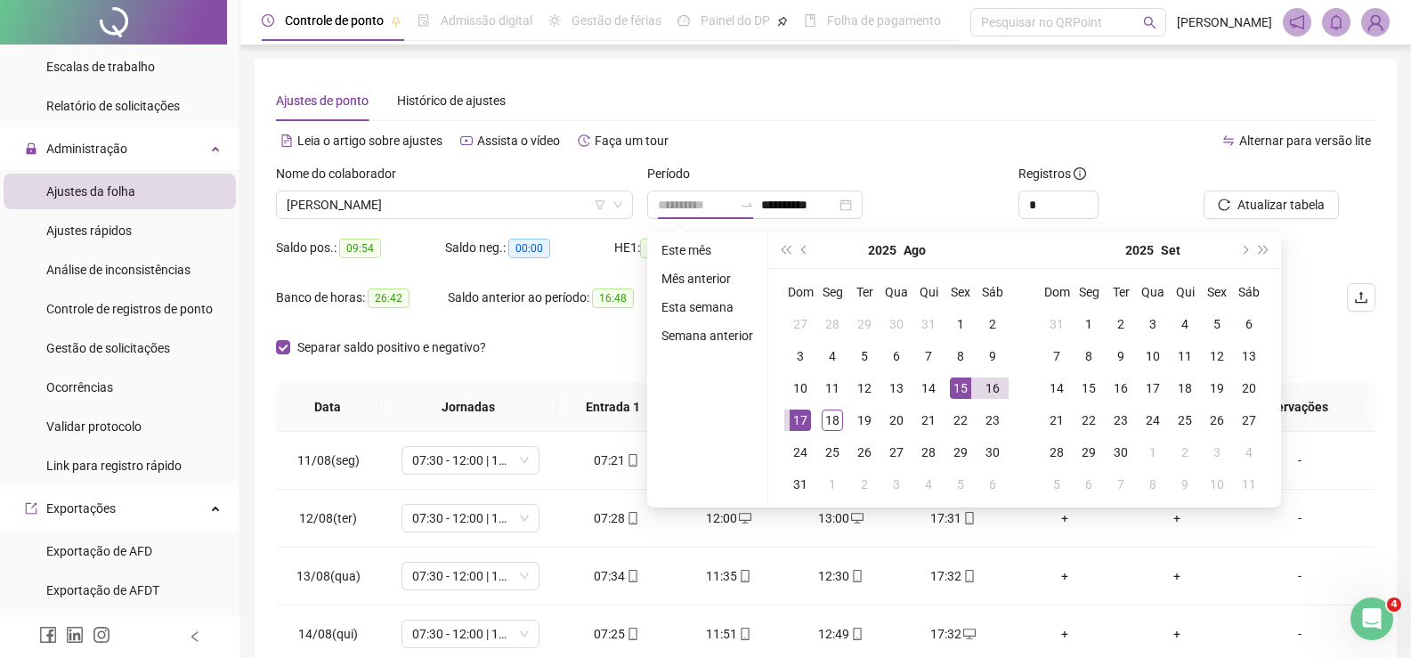
click at [956, 383] on div "15" at bounding box center [960, 387] width 21 height 21
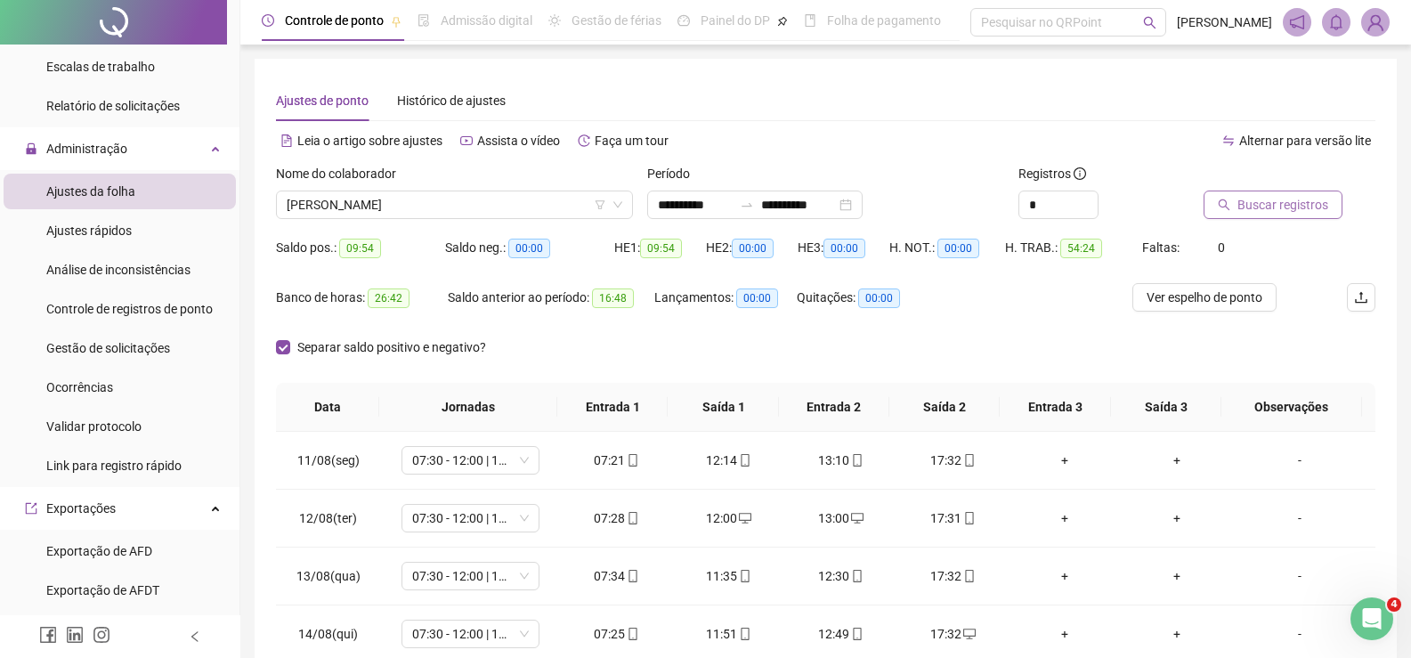
click at [1249, 201] on span "Buscar registros" at bounding box center [1283, 205] width 91 height 20
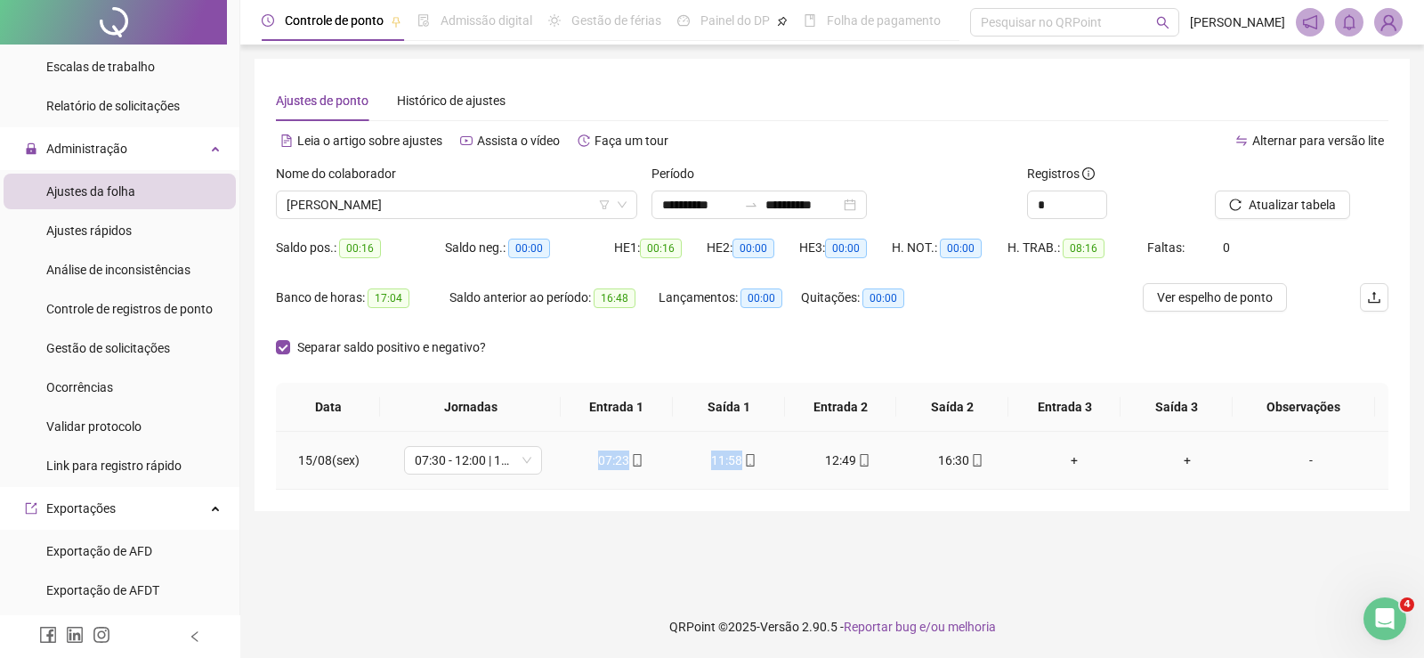
drag, startPoint x: 585, startPoint y: 459, endPoint x: 799, endPoint y: 461, distance: 214.6
click at [799, 461] on tr "15/08(sex) 07:30 - 12:00 | 13:00 - 16:30 07:23 11:58 12:49 16:30 + + -" at bounding box center [832, 461] width 1113 height 58
click at [916, 352] on div "Separar saldo positivo e negativo?" at bounding box center [832, 358] width 1113 height 50
drag, startPoint x: 811, startPoint y: 463, endPoint x: 983, endPoint y: 463, distance: 171.8
click at [983, 463] on tr "15/08(sex) 07:30 - 12:00 | 13:00 - 16:30 07:23 11:58 12:49 16:30 + + -" at bounding box center [832, 461] width 1113 height 58
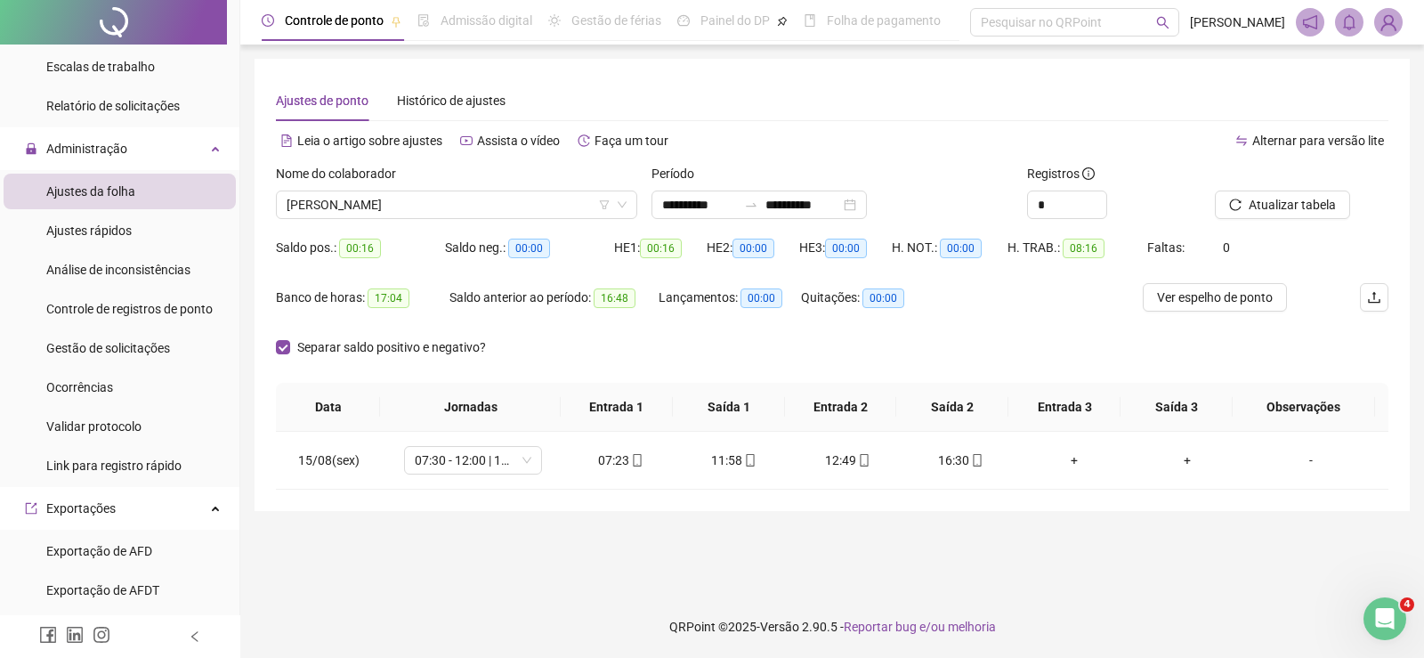
click at [450, 187] on div "Nome do colaborador" at bounding box center [456, 177] width 361 height 27
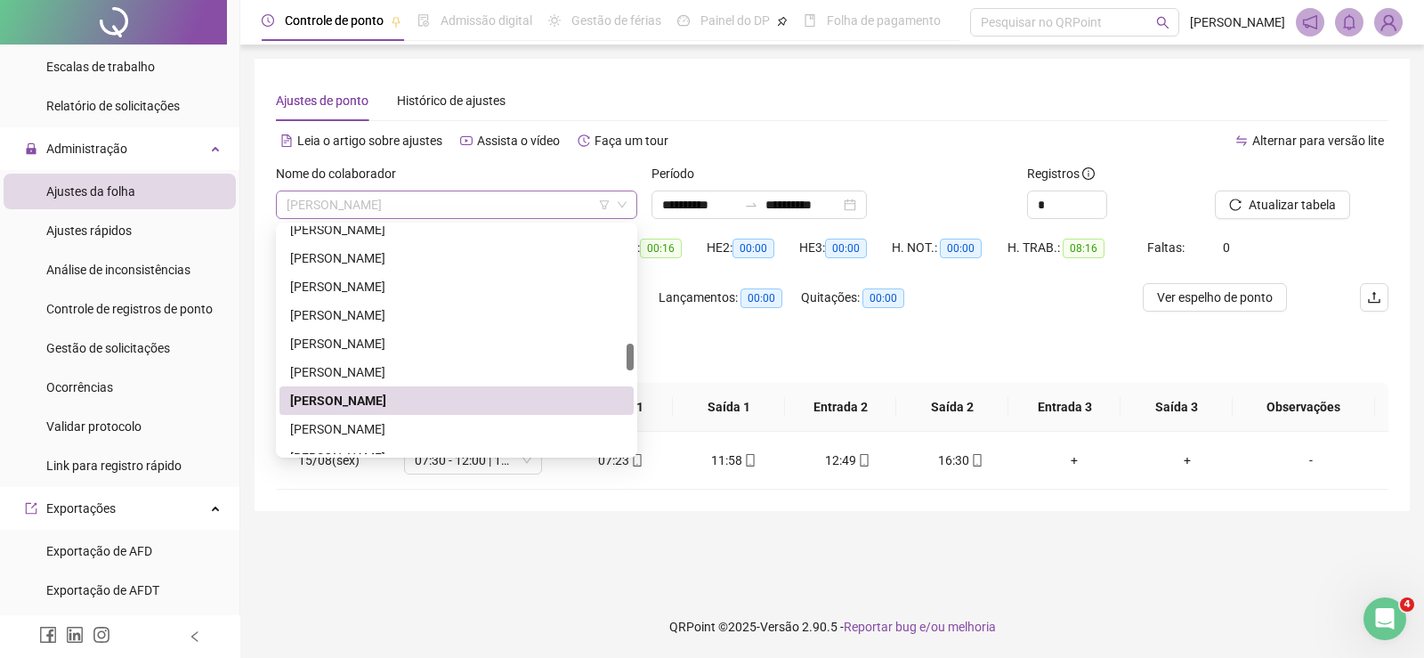
click at [443, 216] on span "LUIZ CARLOS PEREIRA DOS SANTOS" at bounding box center [457, 204] width 340 height 27
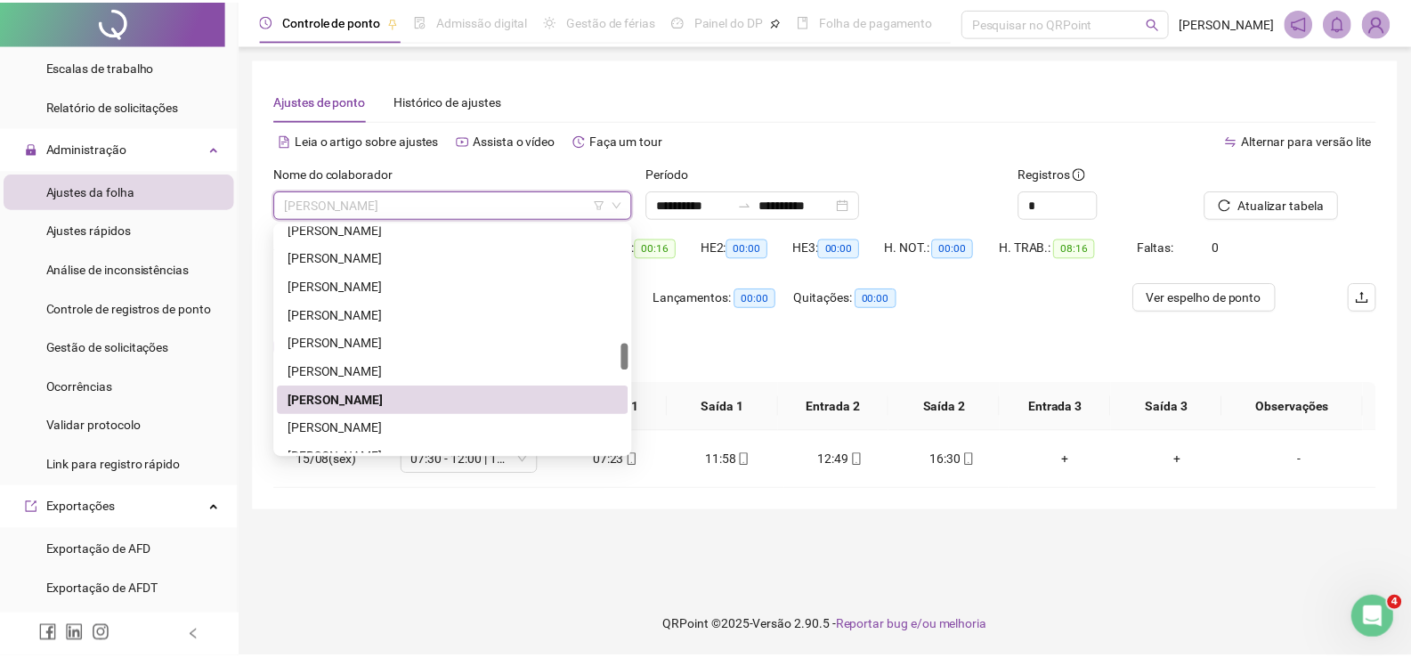
scroll to position [1157, 0]
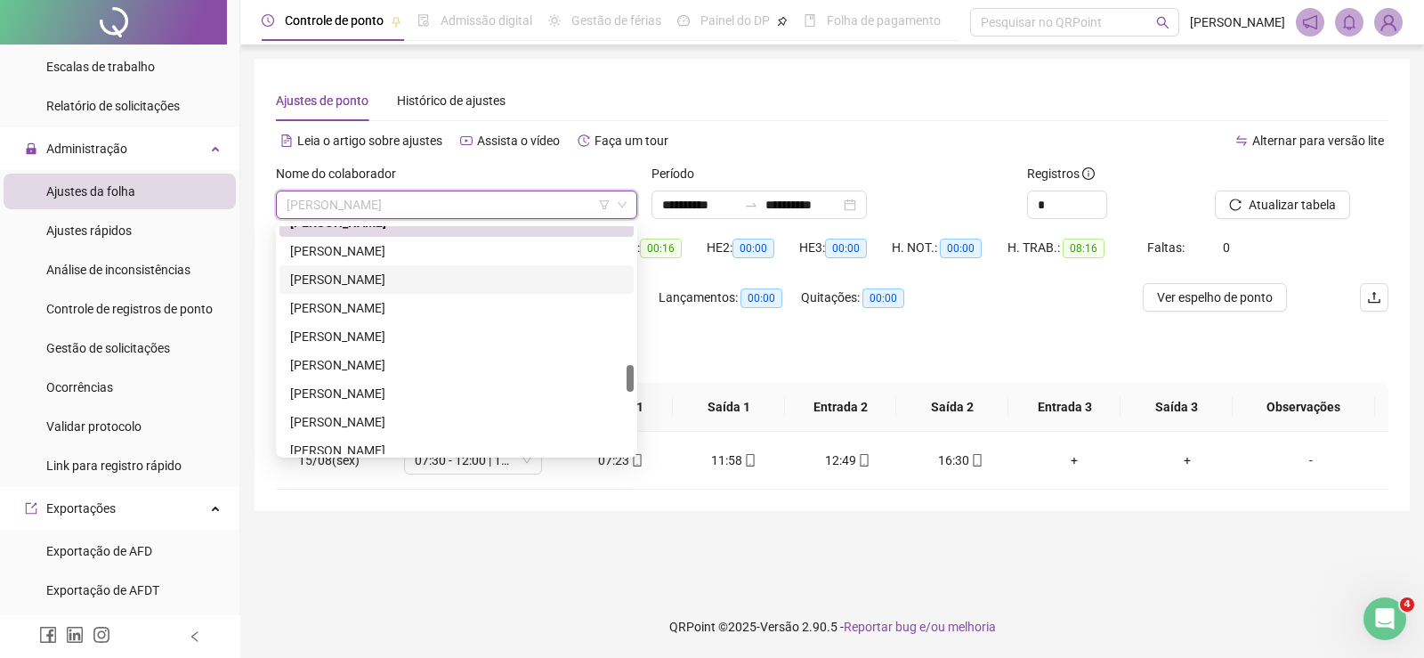
click at [414, 272] on div "MARCIO LINO DE SOUSA" at bounding box center [456, 280] width 333 height 20
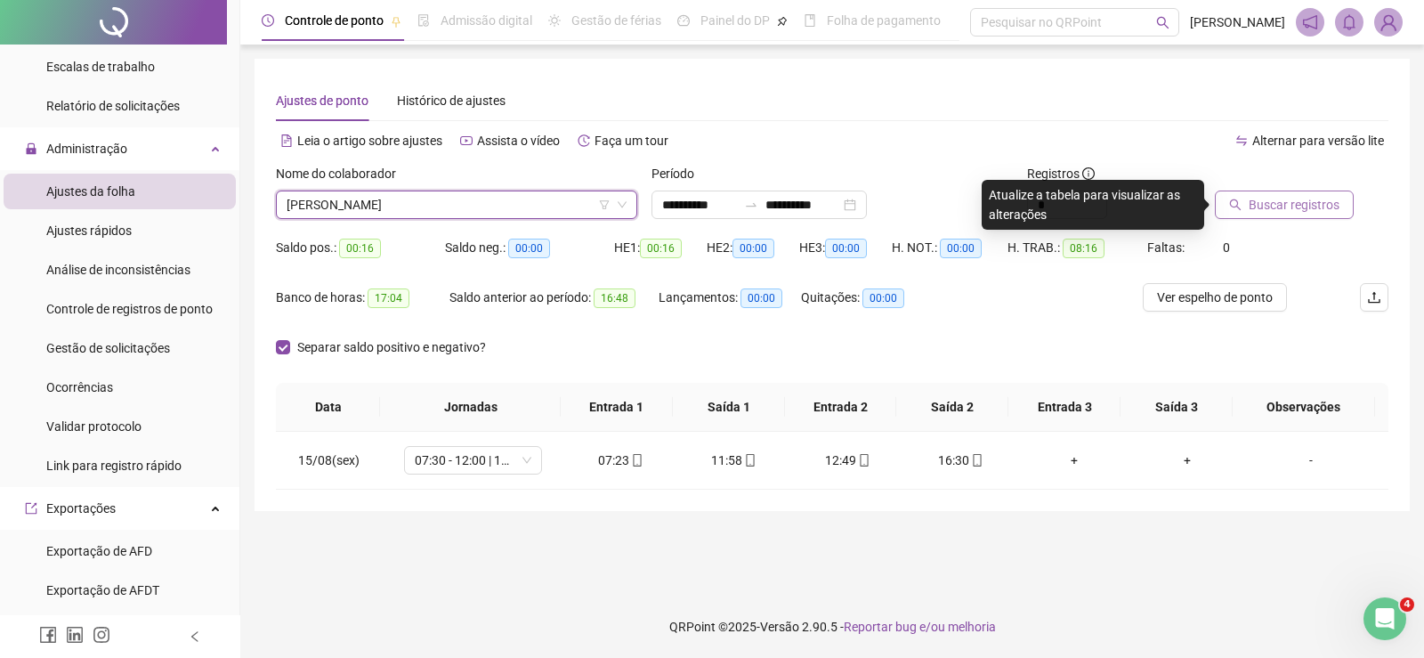
click at [1329, 200] on span "Buscar registros" at bounding box center [1294, 205] width 91 height 20
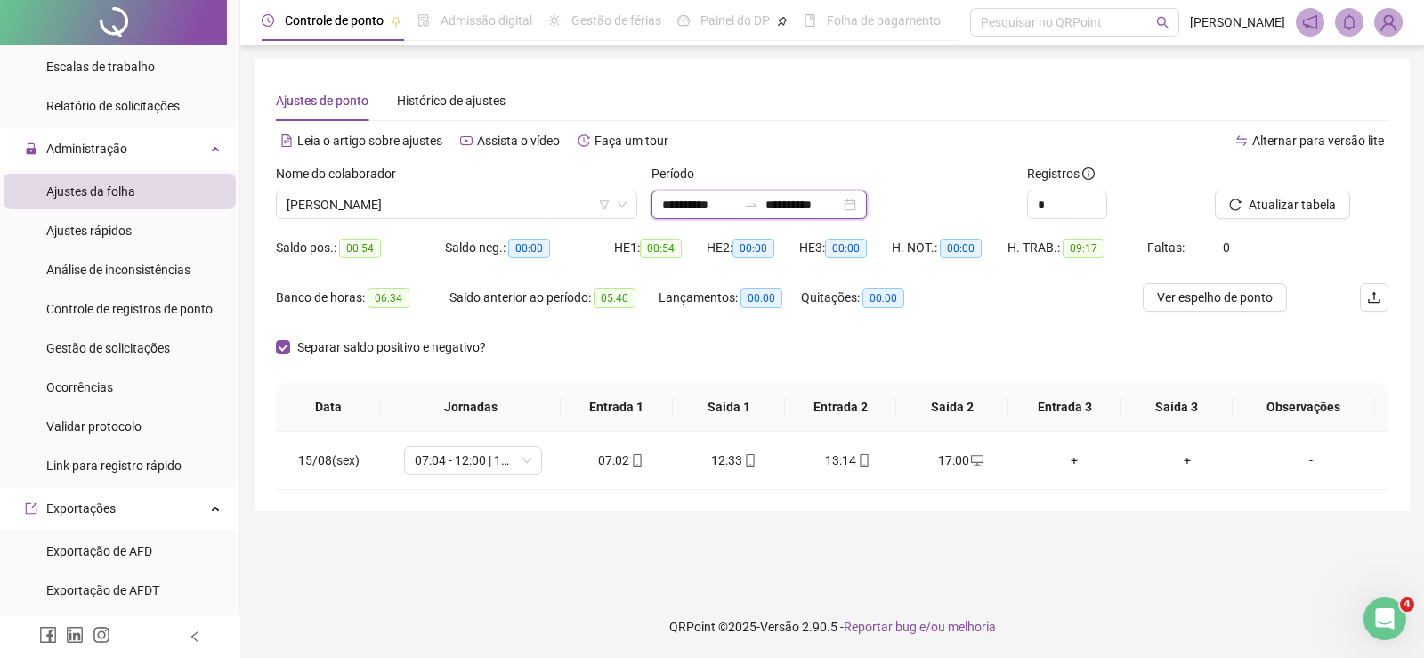
click at [672, 207] on input "**********" at bounding box center [699, 205] width 75 height 20
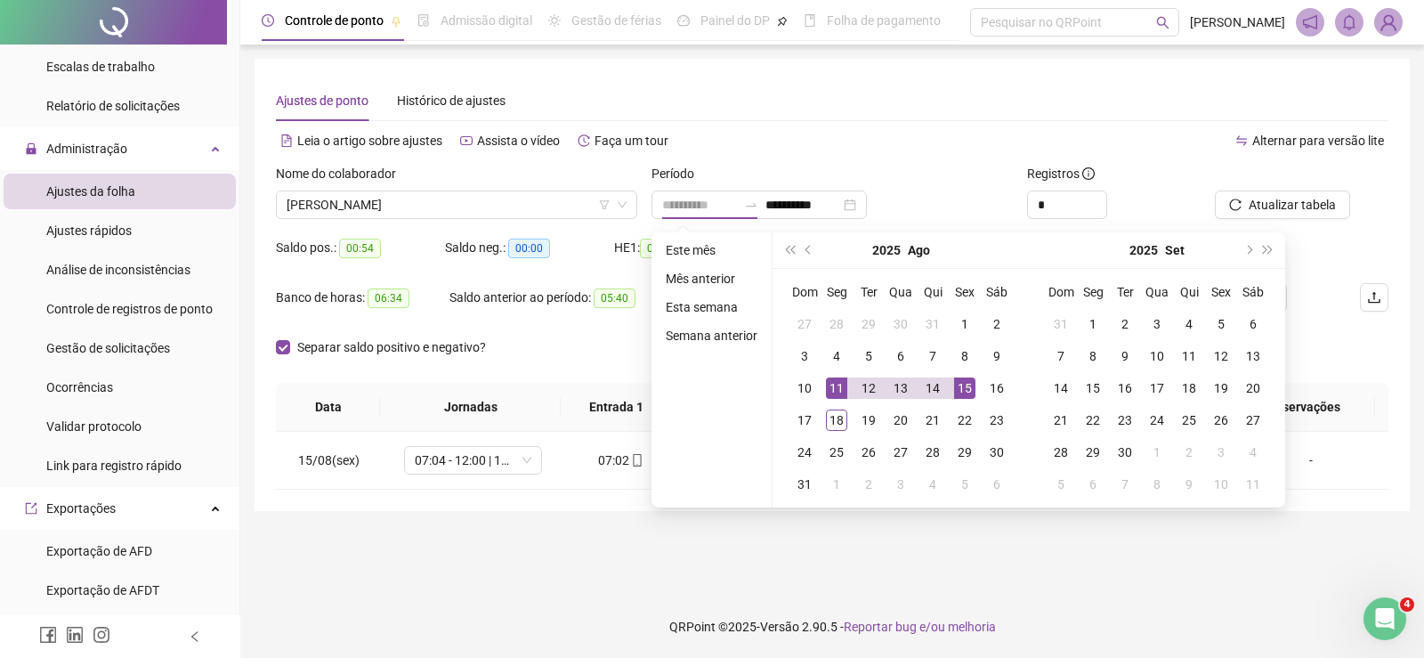
click at [835, 393] on div "11" at bounding box center [836, 387] width 21 height 21
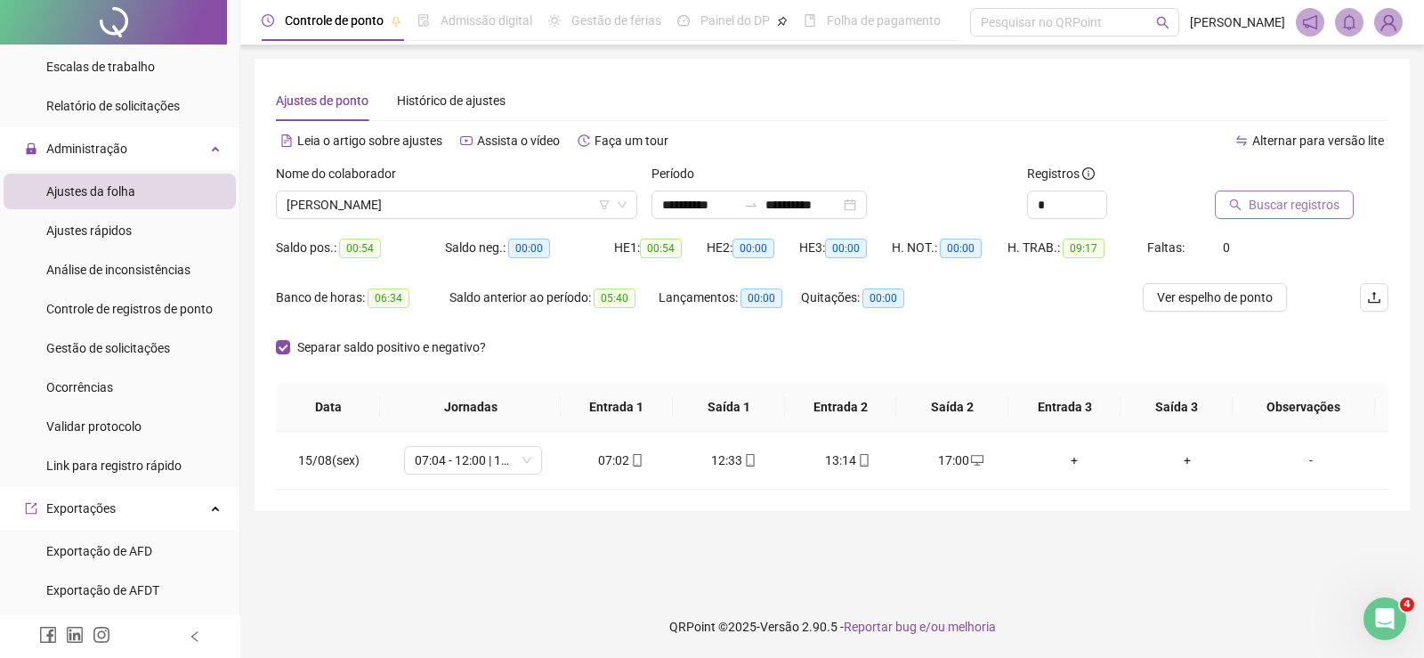
click at [1262, 200] on span "Buscar registros" at bounding box center [1294, 205] width 91 height 20
drag, startPoint x: 576, startPoint y: 459, endPoint x: 815, endPoint y: 457, distance: 238.6
click at [815, 457] on tr "11/08(seg) 07:04 - 12:00 | 13:00 - 16:27 07:06 12:12 12:57 17:11 + + -" at bounding box center [832, 461] width 1113 height 58
click at [954, 385] on th "Saída 2" at bounding box center [953, 407] width 112 height 49
drag, startPoint x: 781, startPoint y: 463, endPoint x: 1047, endPoint y: 463, distance: 266.2
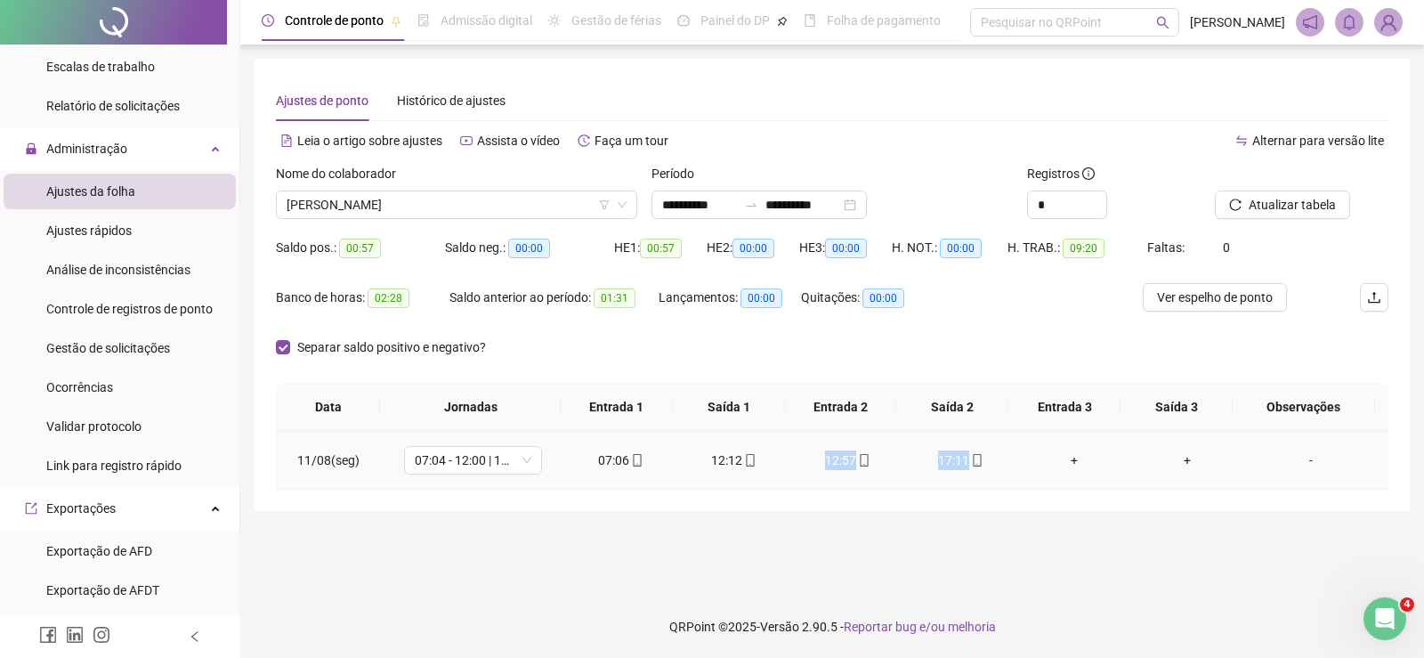
click at [1047, 463] on tr "11/08(seg) 07:04 - 12:00 | 13:00 - 16:27 07:06 12:12 12:57 17:11 + + -" at bounding box center [832, 461] width 1113 height 58
click at [694, 197] on input "**********" at bounding box center [699, 205] width 75 height 20
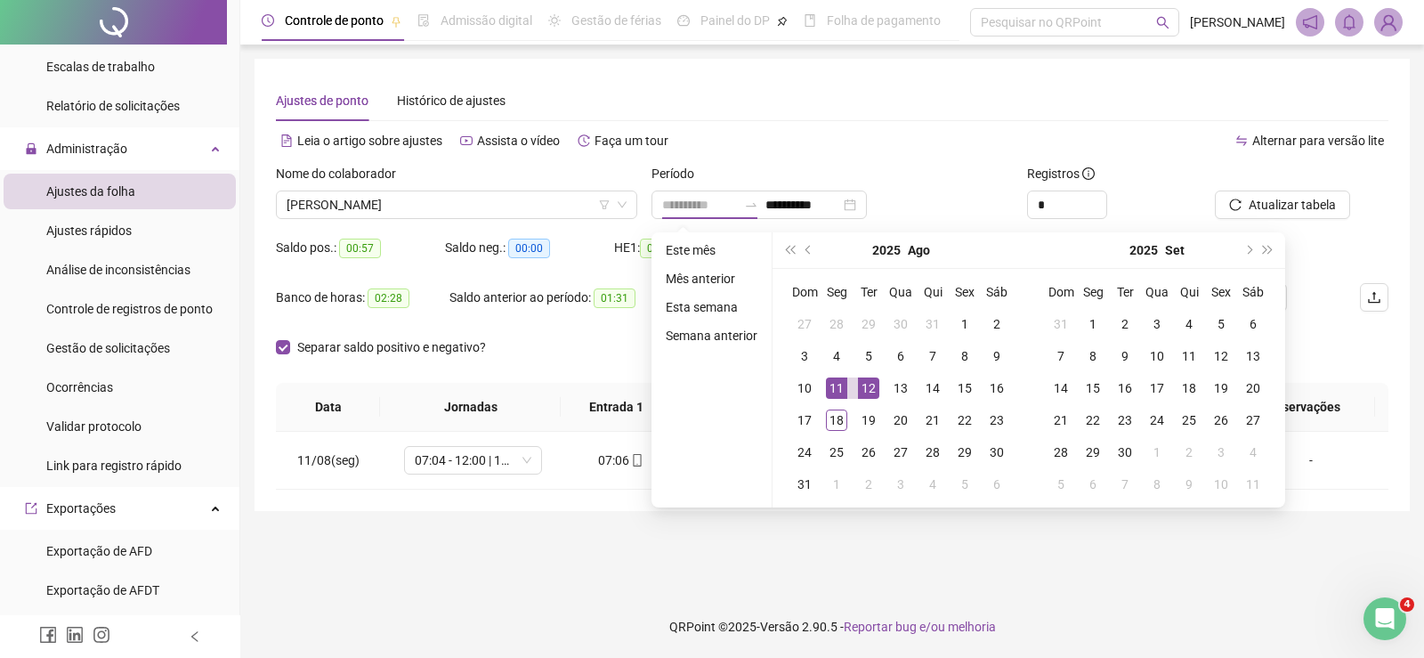
click at [864, 381] on div "12" at bounding box center [868, 387] width 21 height 21
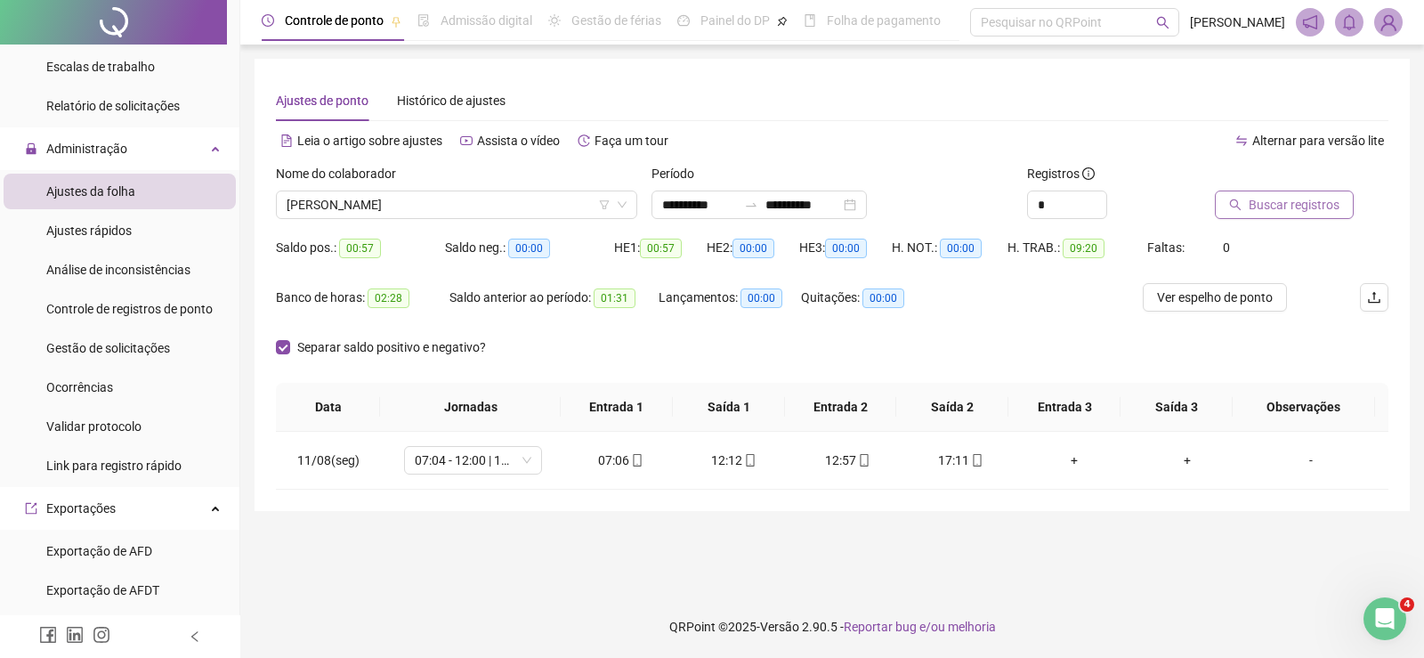
click at [1314, 203] on span "Buscar registros" at bounding box center [1294, 205] width 91 height 20
drag, startPoint x: 566, startPoint y: 467, endPoint x: 773, endPoint y: 459, distance: 206.7
click at [773, 459] on tr "12/08(ter) 07:04 - 12:00 | 13:00 - 16:27 07:00 12:27 13:07 17:21 + + -" at bounding box center [832, 461] width 1113 height 58
drag, startPoint x: 789, startPoint y: 466, endPoint x: 1016, endPoint y: 472, distance: 227.1
click at [1016, 472] on tr "12/08(ter) 07:04 - 12:00 | 13:00 - 16:27 07:00 12:27 13:07 17:21 + + -" at bounding box center [832, 461] width 1113 height 58
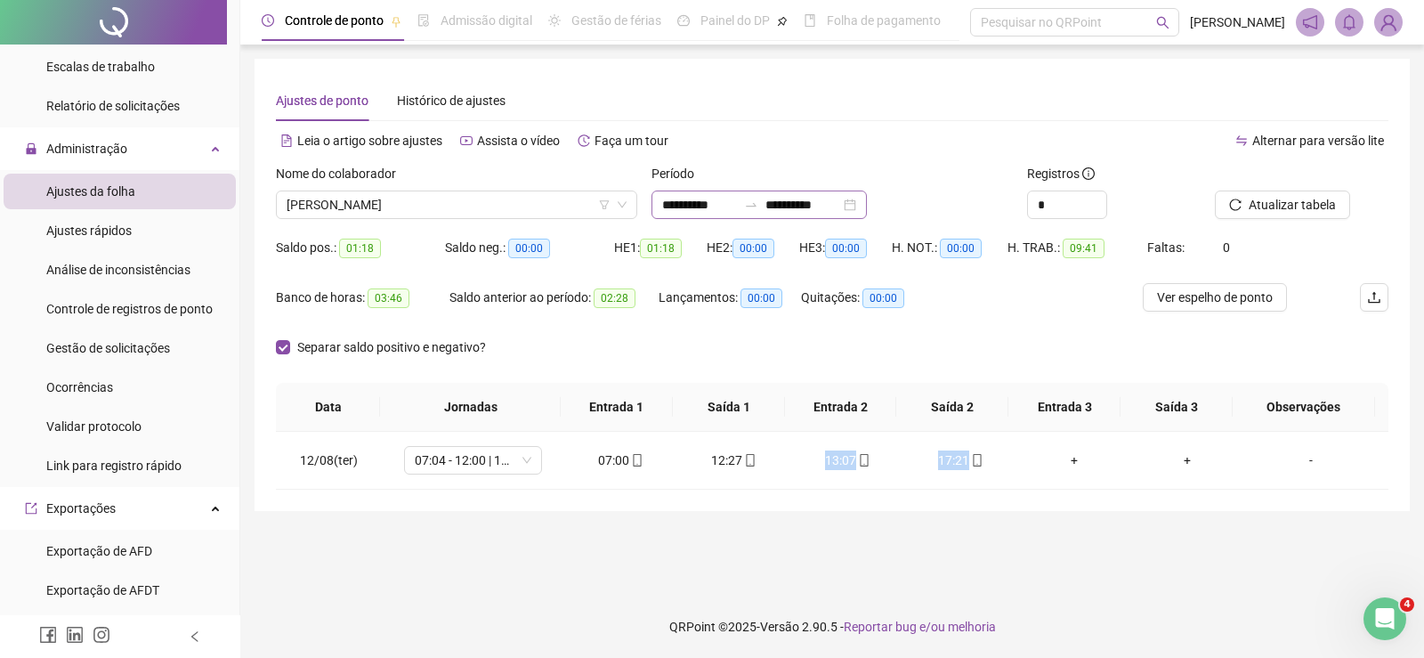
click at [718, 194] on div "**********" at bounding box center [759, 205] width 215 height 28
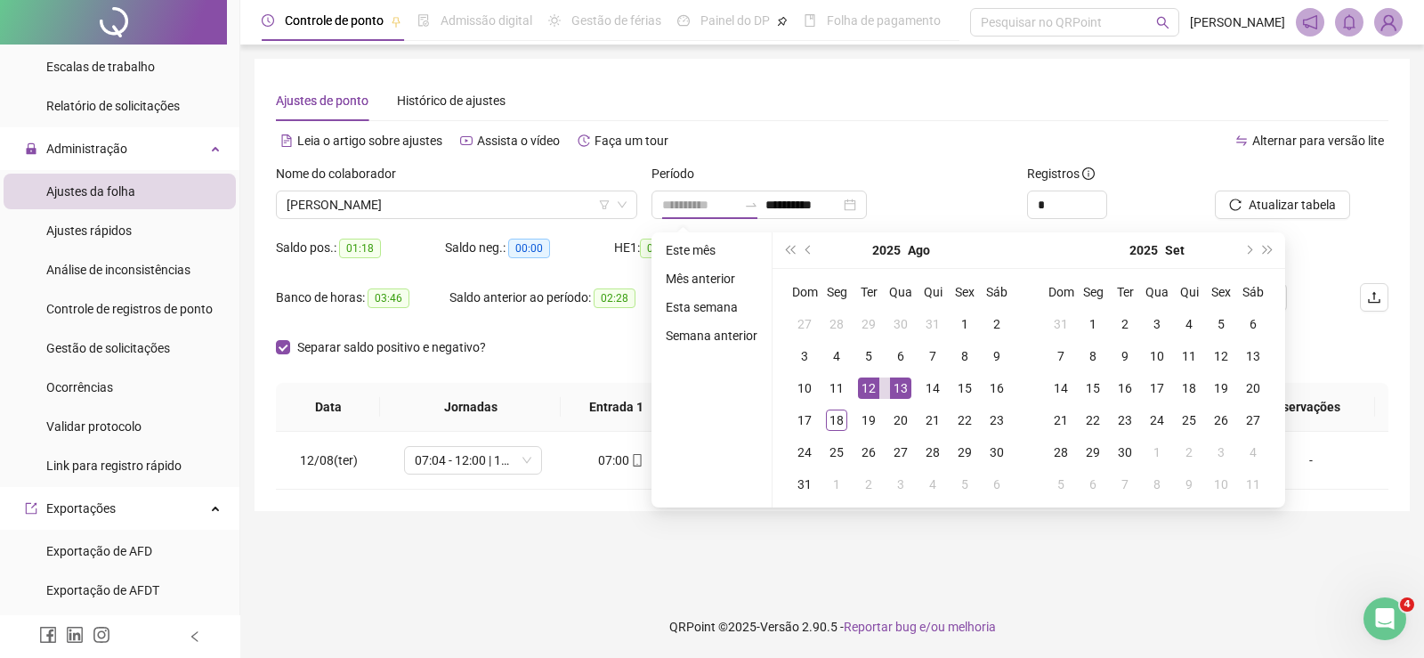
click at [902, 387] on div "13" at bounding box center [900, 387] width 21 height 21
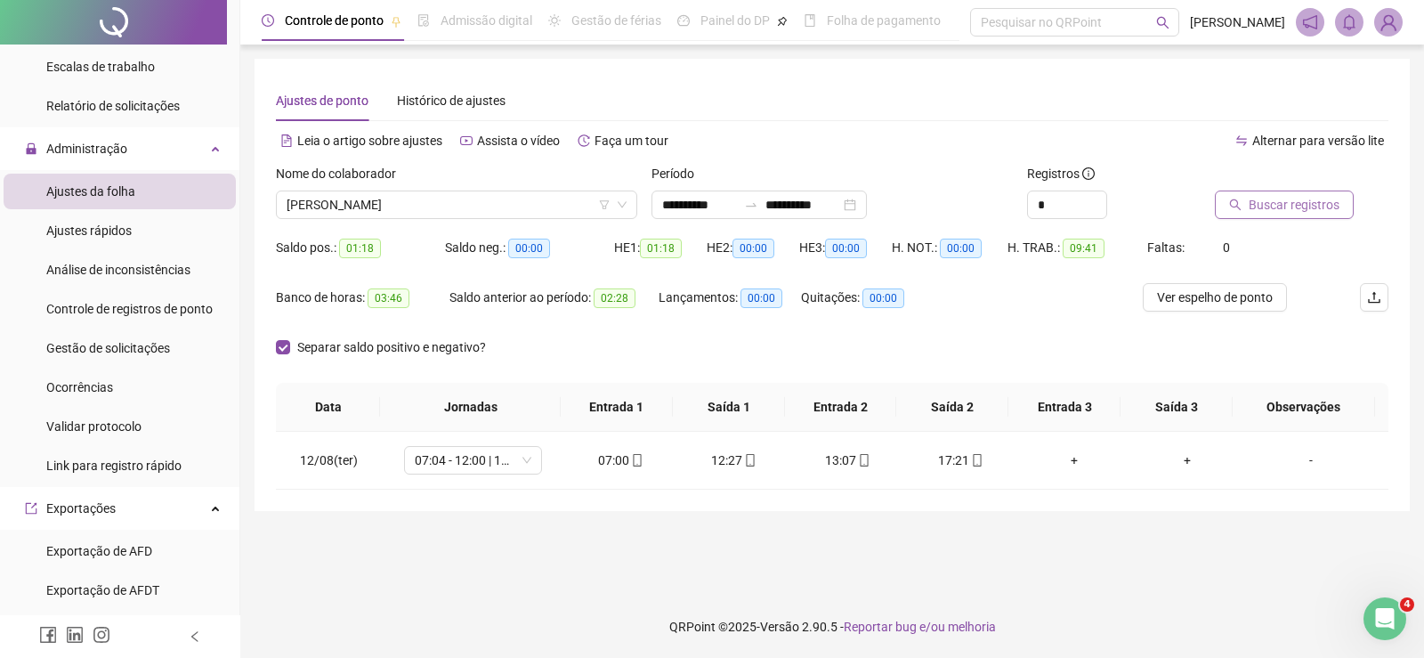
click at [1265, 211] on span "Buscar registros" at bounding box center [1294, 205] width 91 height 20
drag, startPoint x: 583, startPoint y: 460, endPoint x: 752, endPoint y: 459, distance: 169.2
click at [752, 459] on tr "13/08(qua) 07:04 - 12:00 | 13:00 - 16:27 07:05 12:05 12:47 17:14 + + -" at bounding box center [832, 461] width 1113 height 58
drag, startPoint x: 784, startPoint y: 455, endPoint x: 980, endPoint y: 454, distance: 195.9
click at [980, 454] on tr "13/08(qua) 07:04 - 12:00 | 13:00 - 16:27 07:05 12:05 12:47 17:14 + + -" at bounding box center [832, 461] width 1113 height 58
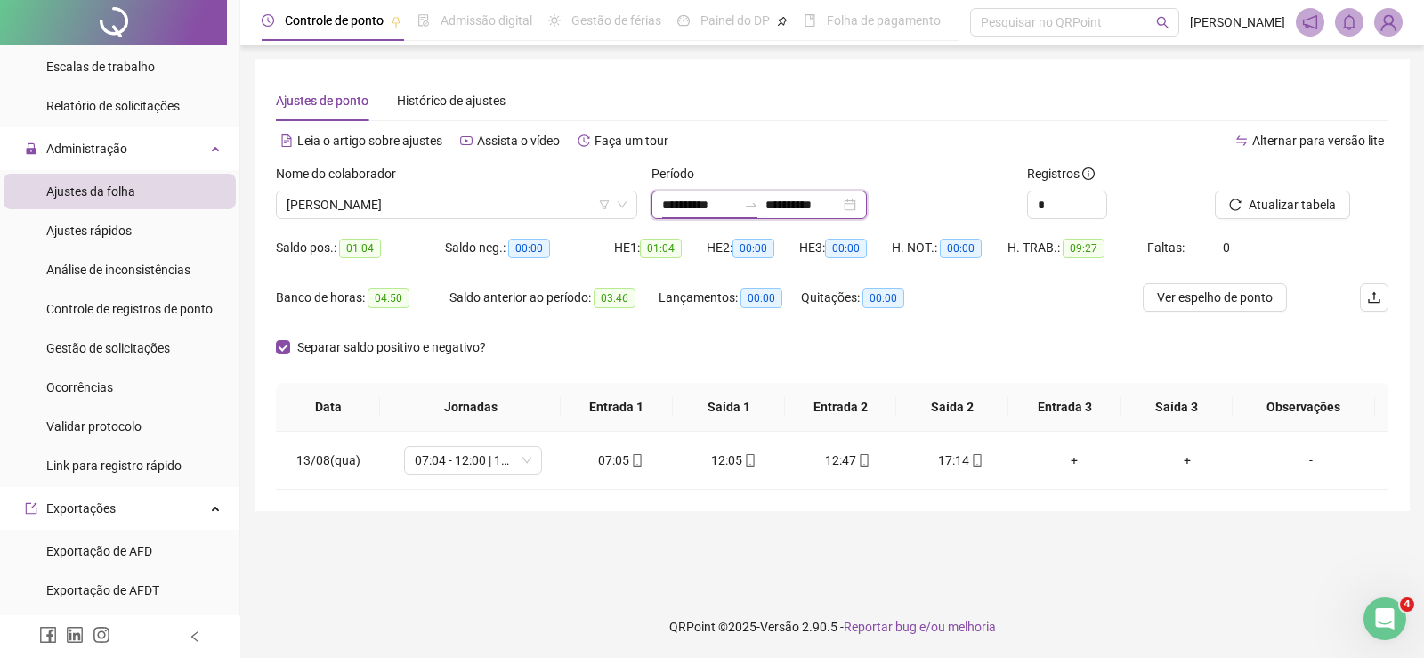
click at [686, 207] on input "**********" at bounding box center [699, 205] width 75 height 20
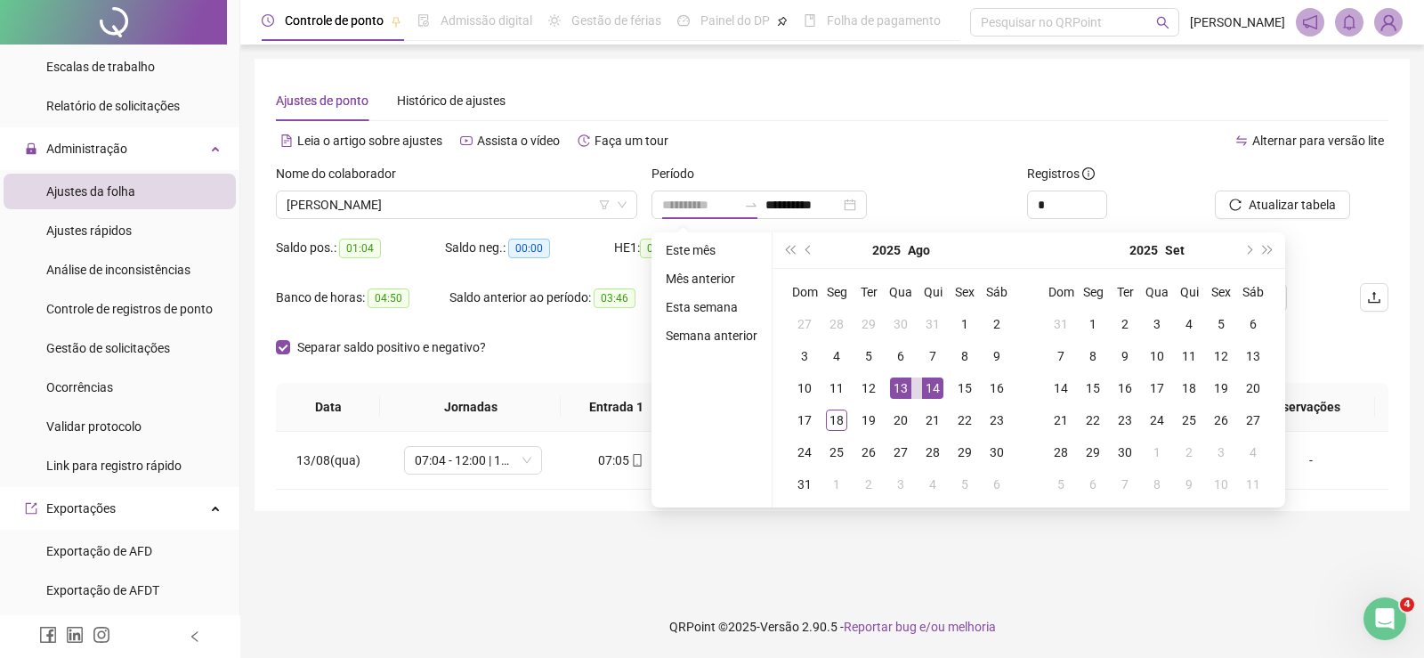
click at [937, 379] on div "14" at bounding box center [932, 387] width 21 height 21
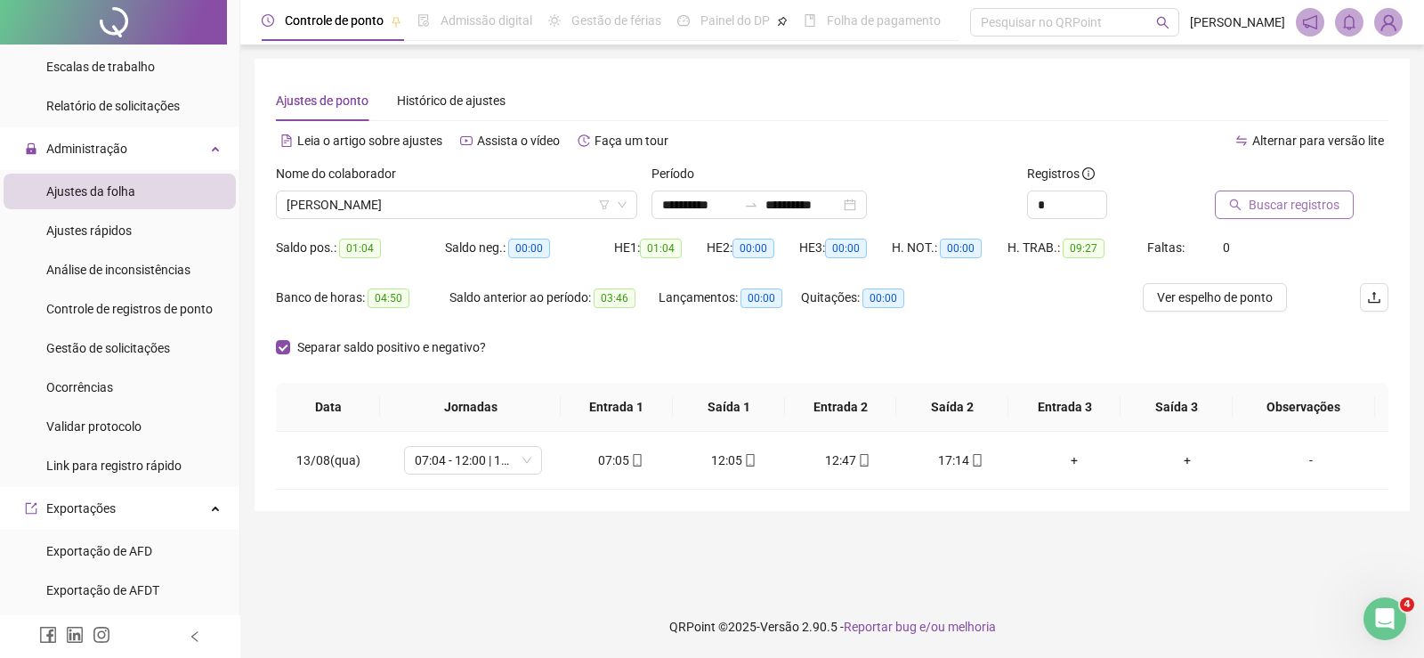
click at [1279, 209] on span "Buscar registros" at bounding box center [1294, 205] width 91 height 20
drag, startPoint x: 568, startPoint y: 463, endPoint x: 767, endPoint y: 458, distance: 198.6
click at [767, 458] on tr "14/08(qui) 07:04 - 12:00 | 13:00 - 16:27 07:02 12:32 13:21 17:04 + + -" at bounding box center [832, 461] width 1113 height 58
drag, startPoint x: 779, startPoint y: 466, endPoint x: 971, endPoint y: 460, distance: 192.4
click at [971, 460] on tr "14/08(qui) 07:04 - 12:00 | 13:00 - 16:27 07:02 12:32 13:21 17:04 + + -" at bounding box center [832, 461] width 1113 height 58
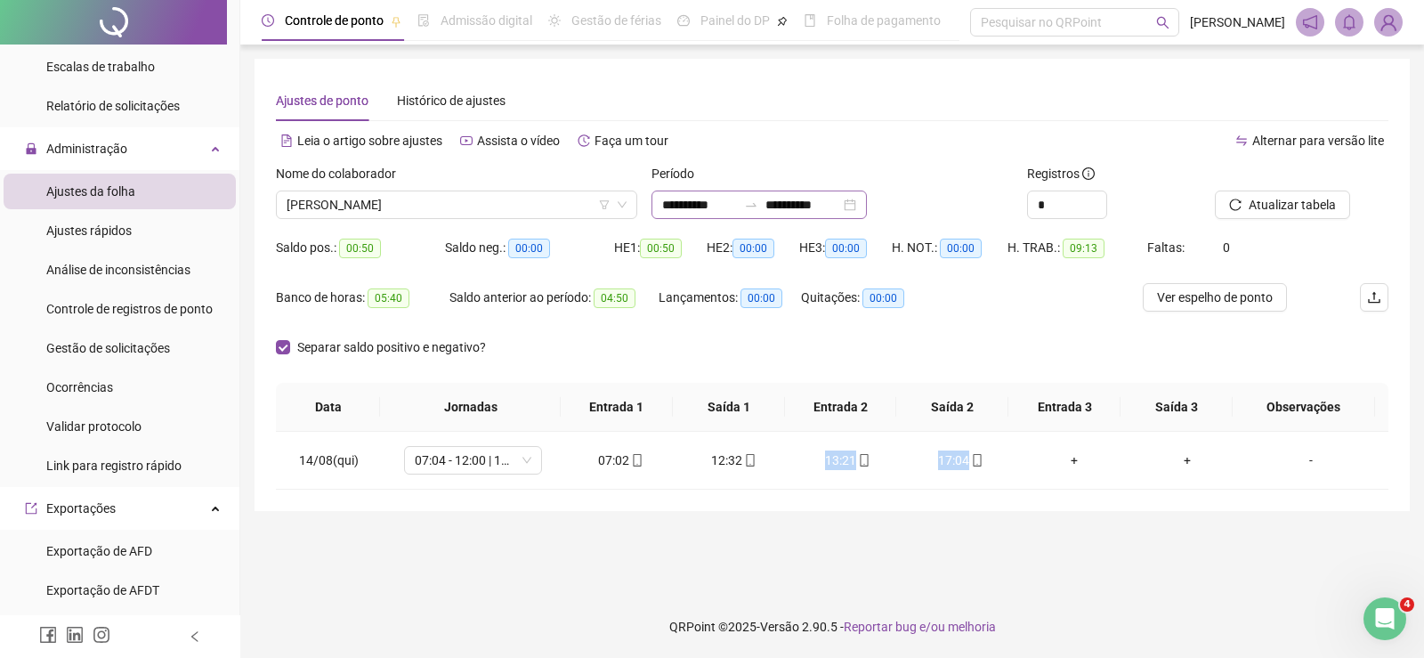
click at [660, 200] on div "**********" at bounding box center [759, 205] width 215 height 28
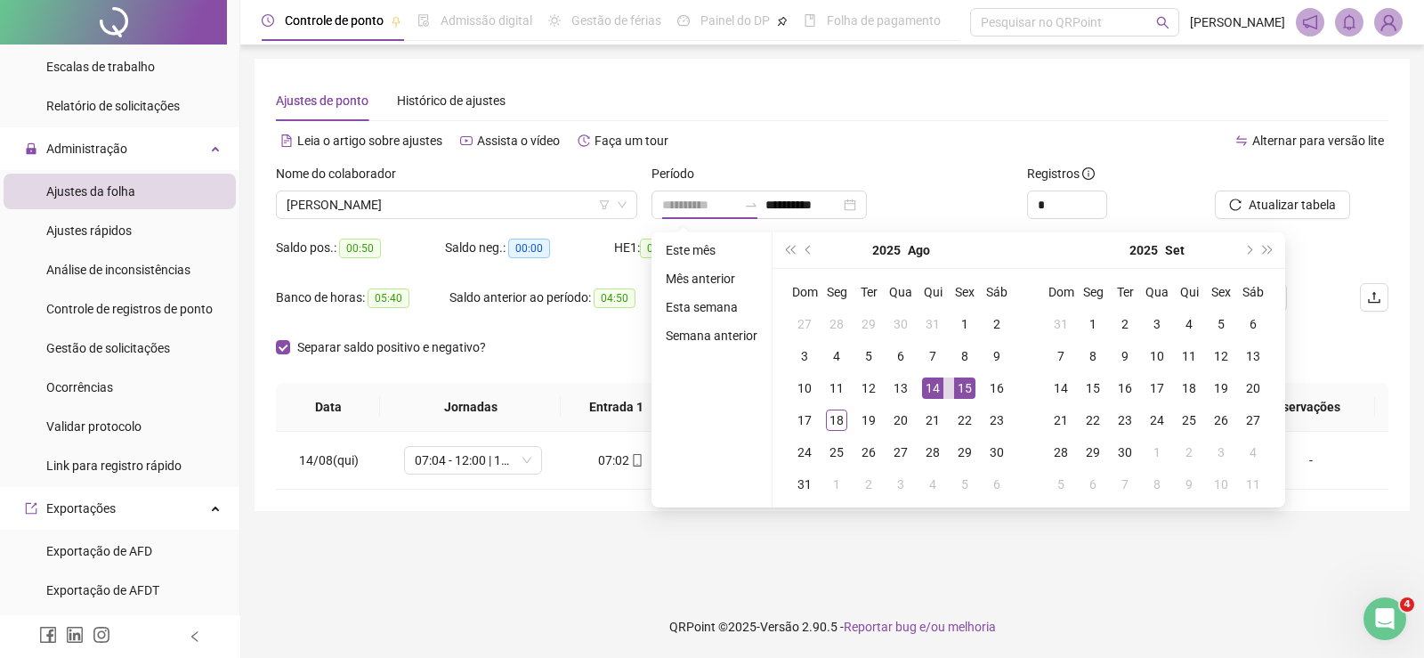
click at [952, 388] on td "15" at bounding box center [965, 388] width 32 height 32
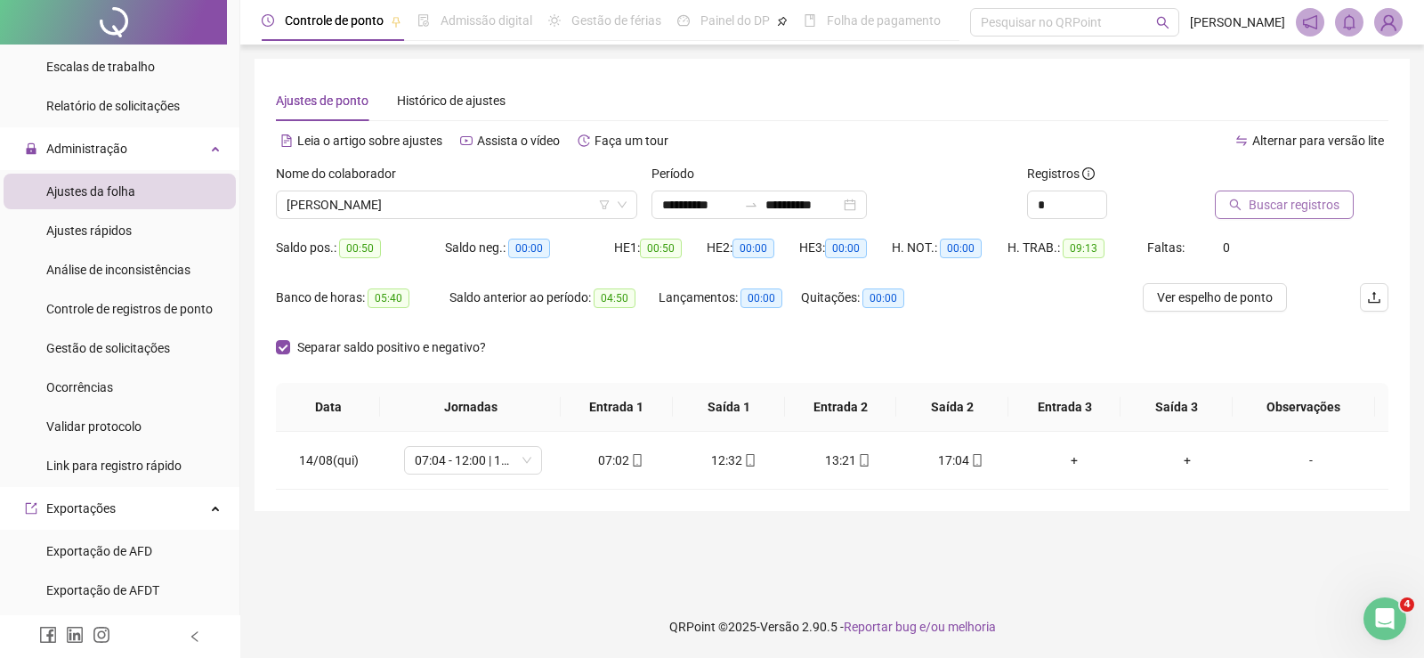
click at [1296, 207] on span "Buscar registros" at bounding box center [1294, 205] width 91 height 20
drag, startPoint x: 577, startPoint y: 451, endPoint x: 792, endPoint y: 460, distance: 215.6
click at [792, 460] on tr "15/08(sex) 07:04 - 12:00 | 13:00 - 16:27 07:02 12:33 13:14 17:00 + + -" at bounding box center [832, 461] width 1113 height 58
click at [1003, 341] on div "Separar saldo positivo e negativo?" at bounding box center [832, 358] width 1113 height 50
drag, startPoint x: 790, startPoint y: 460, endPoint x: 1029, endPoint y: 459, distance: 239.5
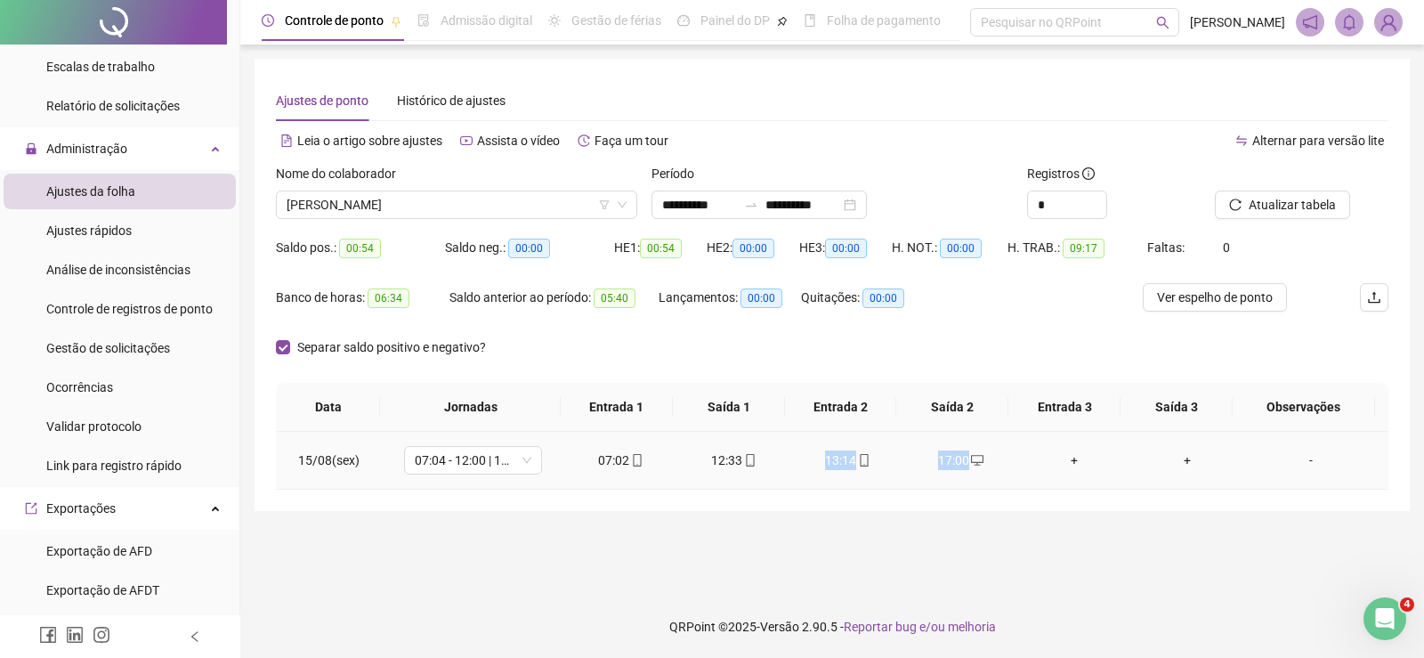
click at [1029, 459] on tr "15/08(sex) 07:04 - 12:00 | 13:00 - 16:27 07:02 12:33 13:14 17:00 + + -" at bounding box center [832, 461] width 1113 height 58
click at [361, 211] on span "MARCIO LINO DE SOUSA" at bounding box center [457, 204] width 340 height 27
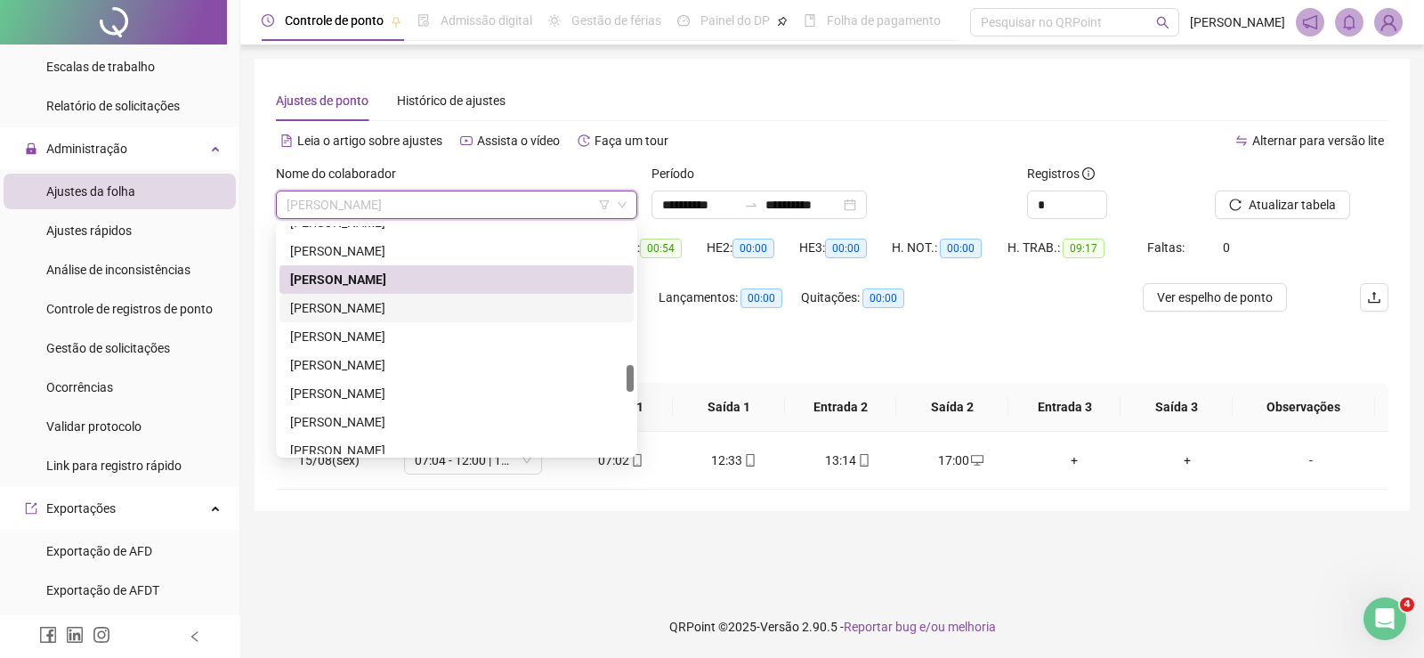
click at [408, 310] on div "MARCOS AURELIO DA CUNHA" at bounding box center [456, 308] width 333 height 20
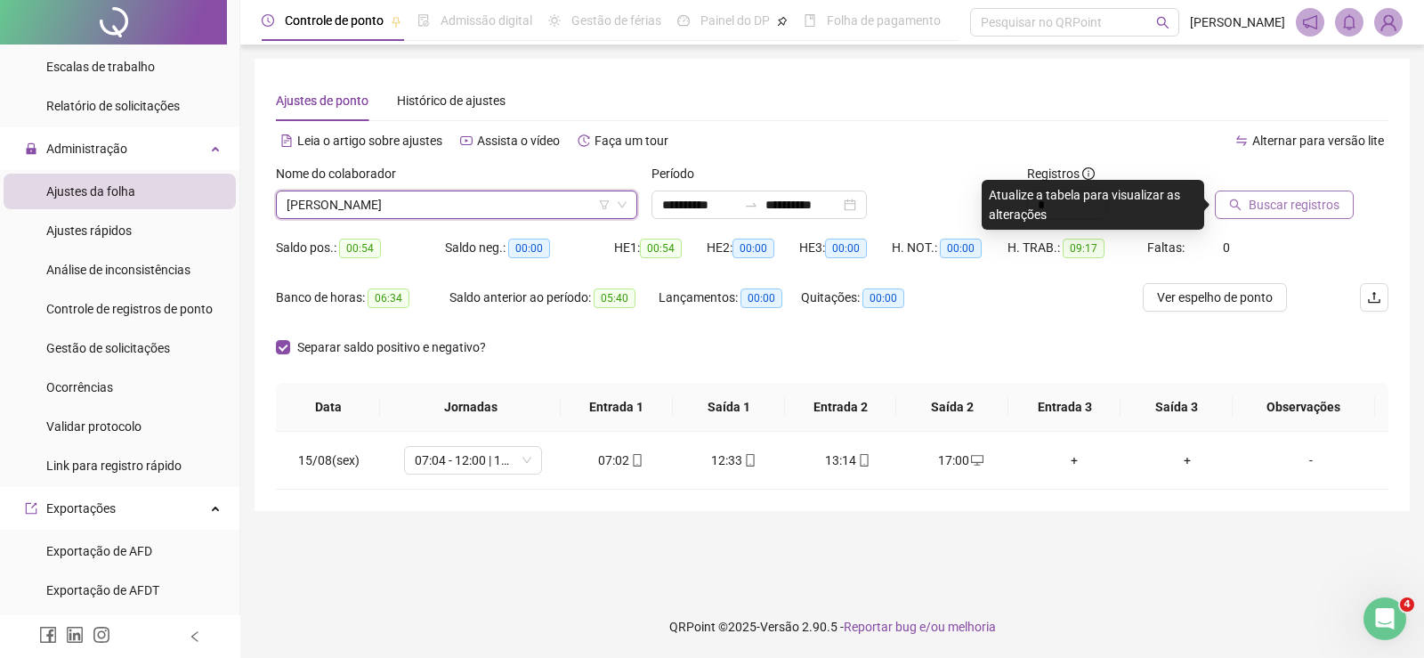
click at [1286, 208] on span "Buscar registros" at bounding box center [1294, 205] width 91 height 20
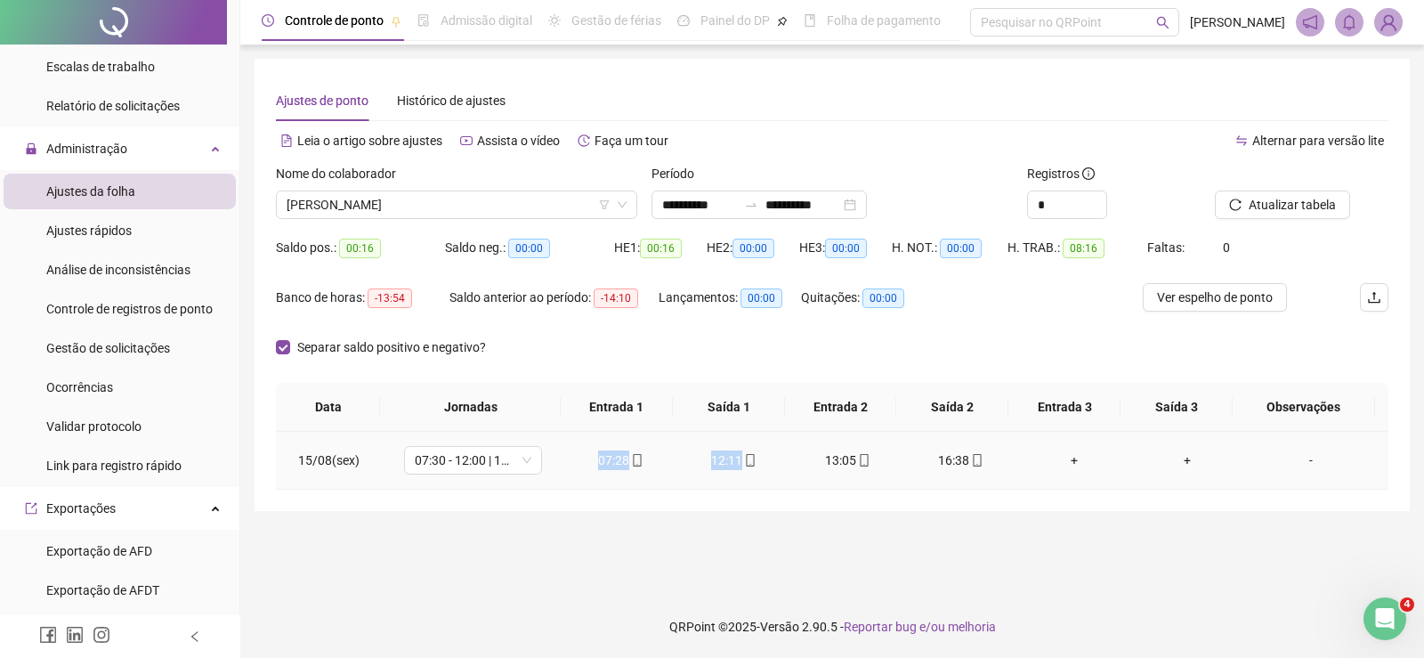
drag, startPoint x: 560, startPoint y: 449, endPoint x: 809, endPoint y: 455, distance: 249.4
click at [809, 455] on tr "15/08(sex) 07:30 - 12:00 | 13:00 - 16:30 07:28 12:11 13:05 16:38 + + -" at bounding box center [832, 461] width 1113 height 58
click at [948, 326] on div "Banco de horas: -13:54 Saldo anterior ao período: -14:10 Lançamentos: 00:00 Qui…" at bounding box center [693, 308] width 835 height 50
drag, startPoint x: 819, startPoint y: 459, endPoint x: 972, endPoint y: 462, distance: 153.2
click at [972, 462] on tr "15/08(sex) 07:30 - 12:00 | 13:00 - 16:30 07:28 12:11 13:05 16:38 + + -" at bounding box center [832, 461] width 1113 height 58
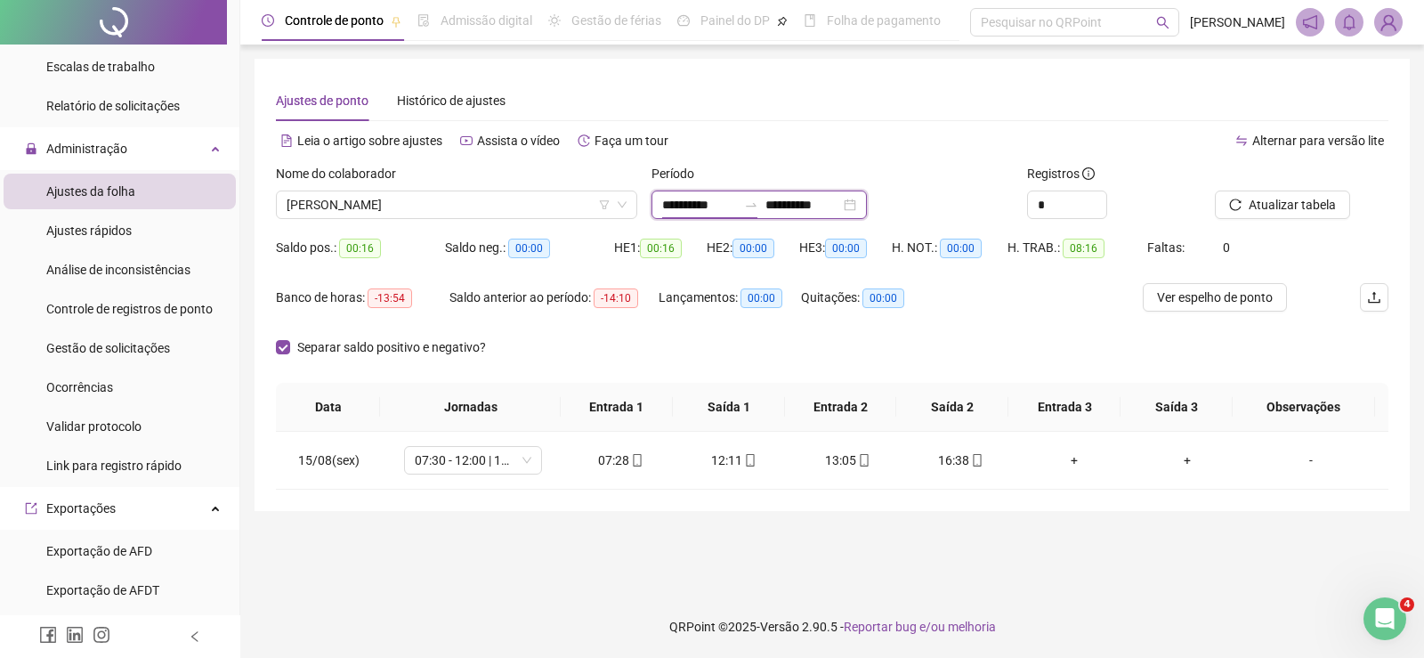
click at [675, 202] on input "**********" at bounding box center [699, 205] width 75 height 20
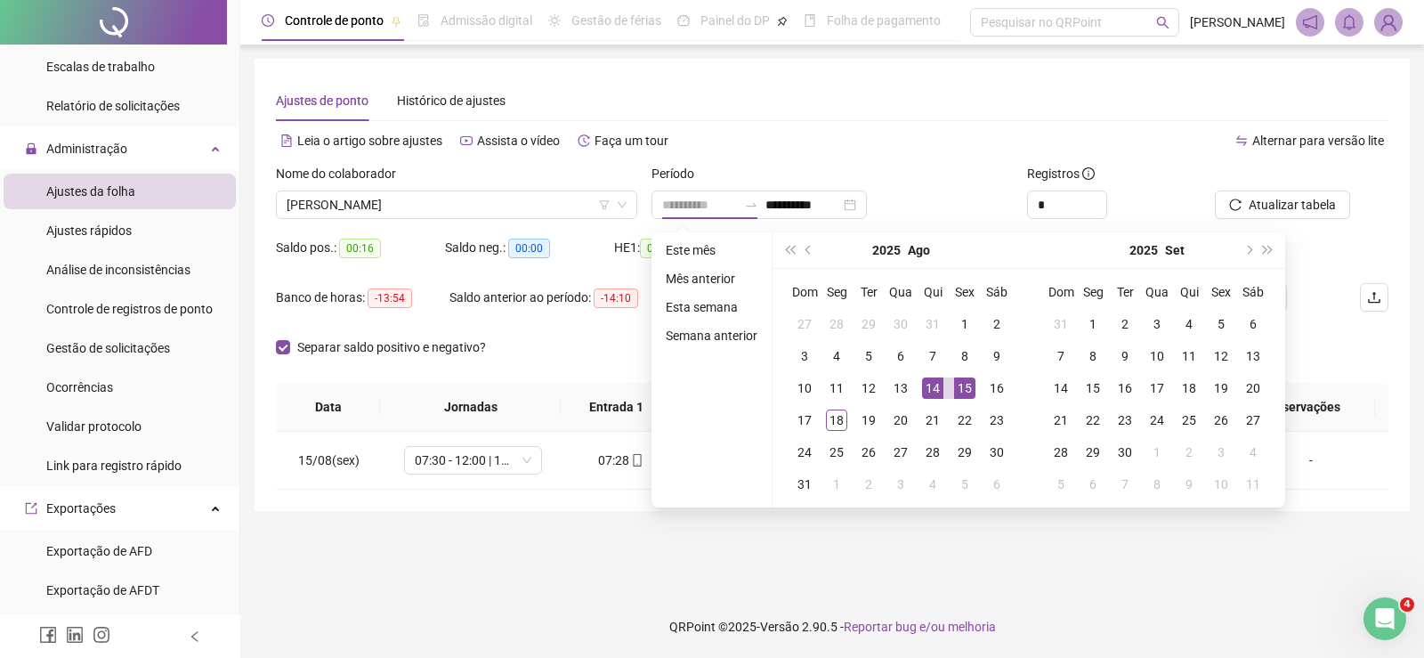
click at [926, 376] on td "14" at bounding box center [933, 388] width 32 height 32
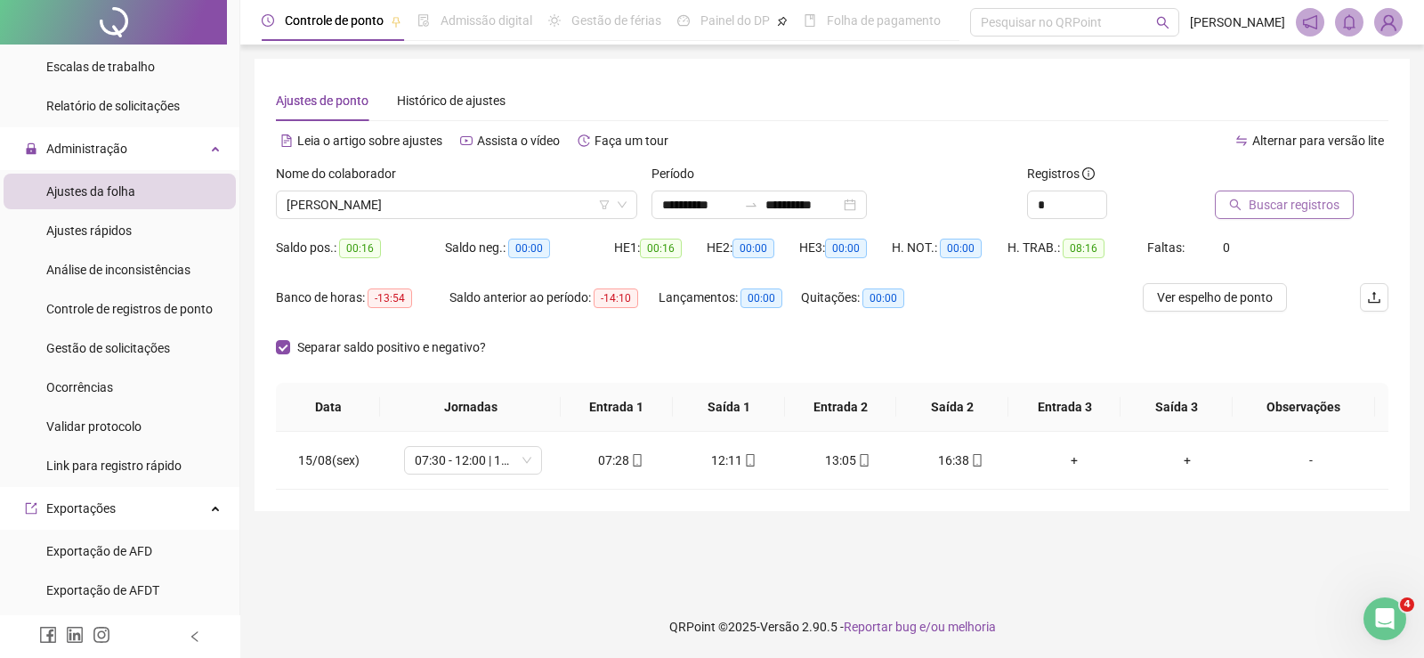
click at [1285, 196] on span "Buscar registros" at bounding box center [1294, 205] width 91 height 20
drag, startPoint x: 556, startPoint y: 459, endPoint x: 741, endPoint y: 455, distance: 185.2
click at [741, 455] on tr "14/08(qui) 07:30 - 12:00 | 13:00 - 16:30 07:31 12:08 13:04 16:43 + + -" at bounding box center [832, 461] width 1113 height 58
click at [682, 207] on input "**********" at bounding box center [699, 205] width 75 height 20
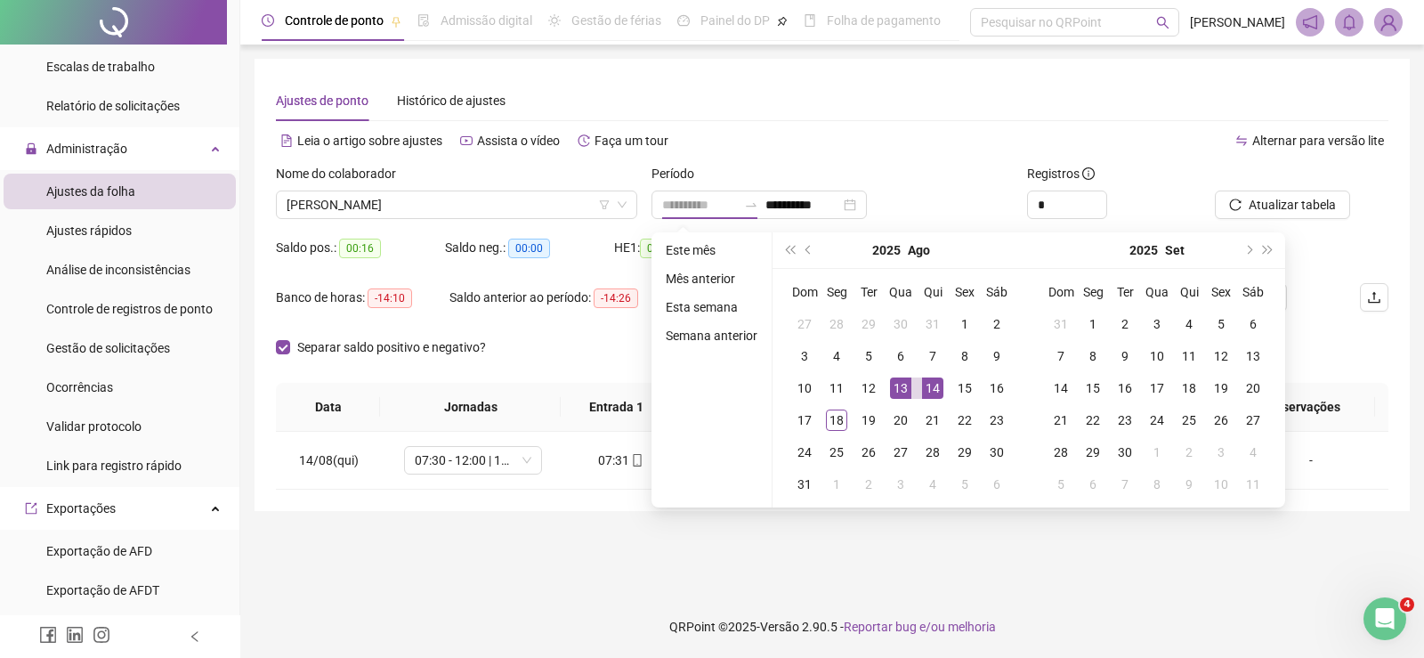
click at [907, 393] on div "13" at bounding box center [900, 387] width 21 height 21
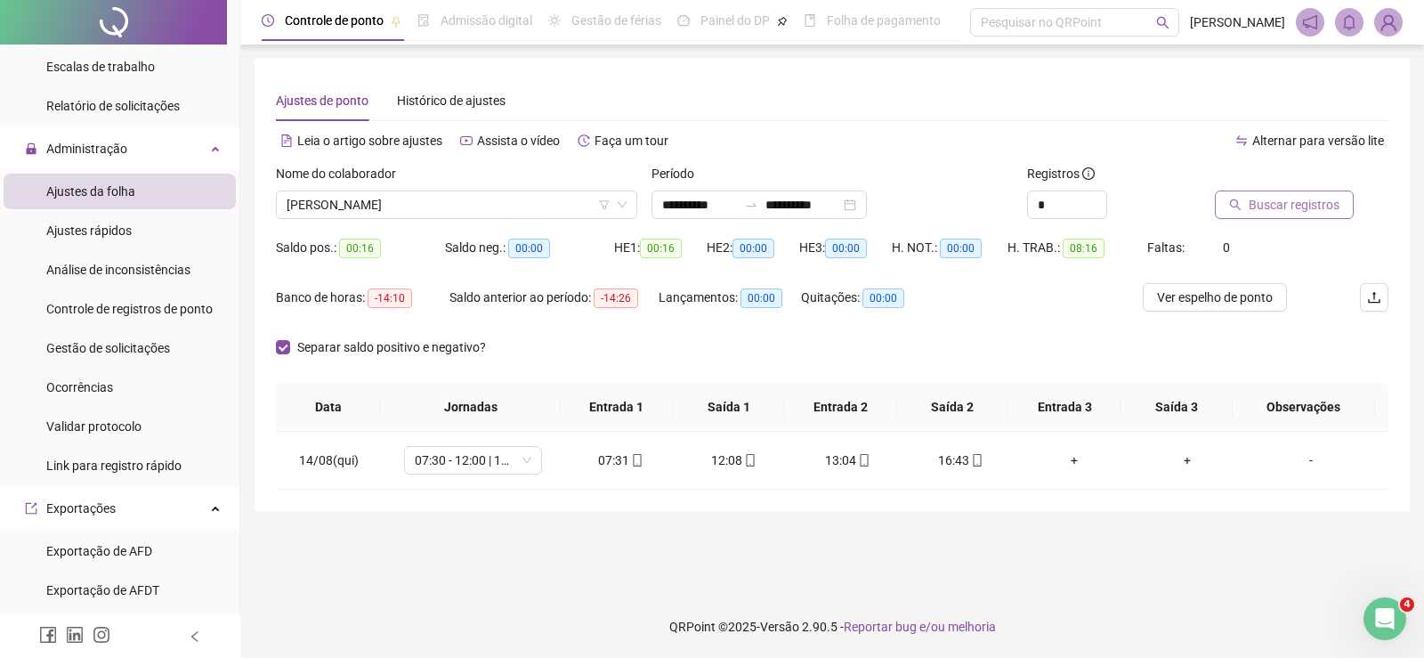
click at [1311, 205] on span "Buscar registros" at bounding box center [1294, 205] width 91 height 20
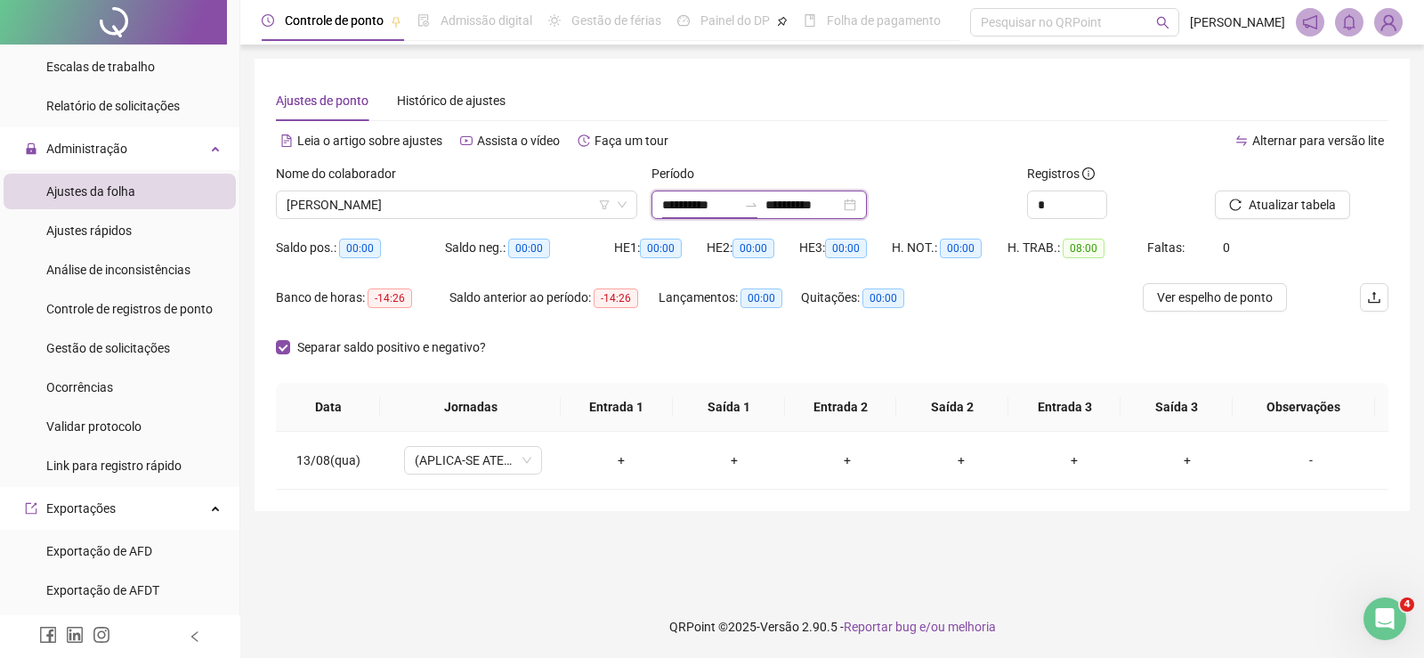
click at [709, 203] on input "**********" at bounding box center [699, 205] width 75 height 20
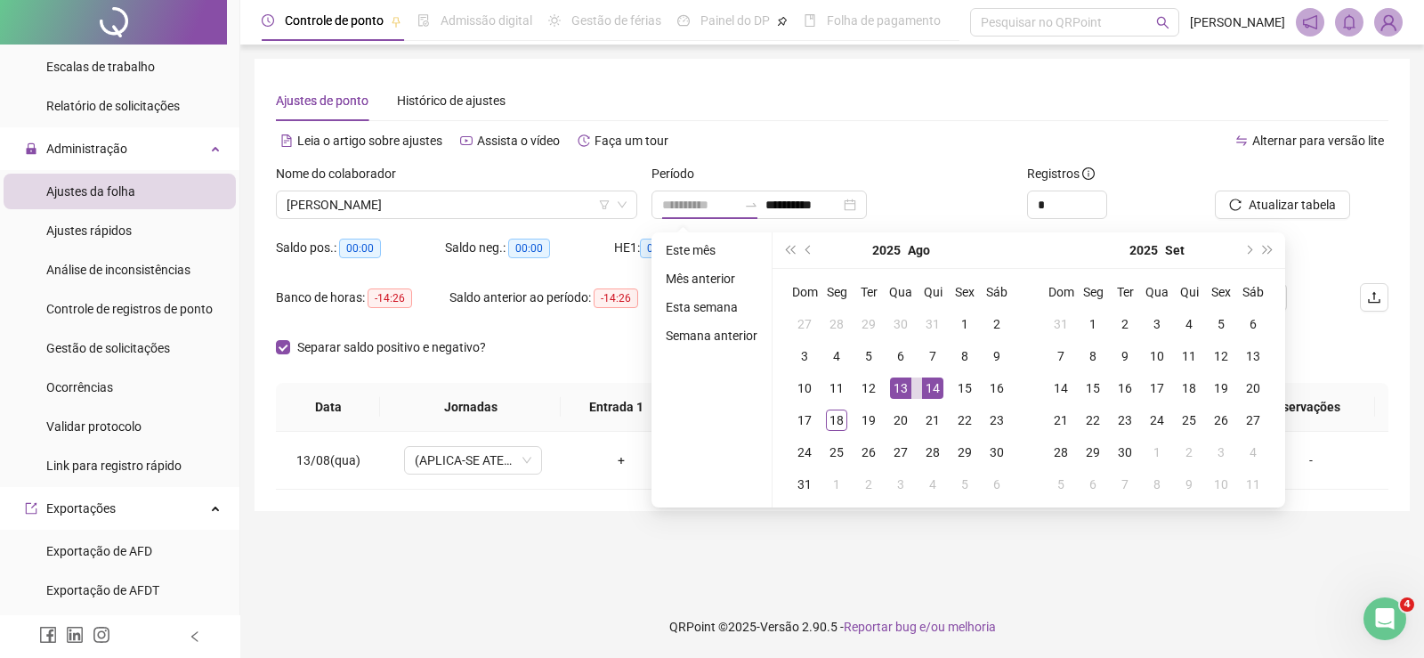
click at [925, 389] on div "14" at bounding box center [932, 387] width 21 height 21
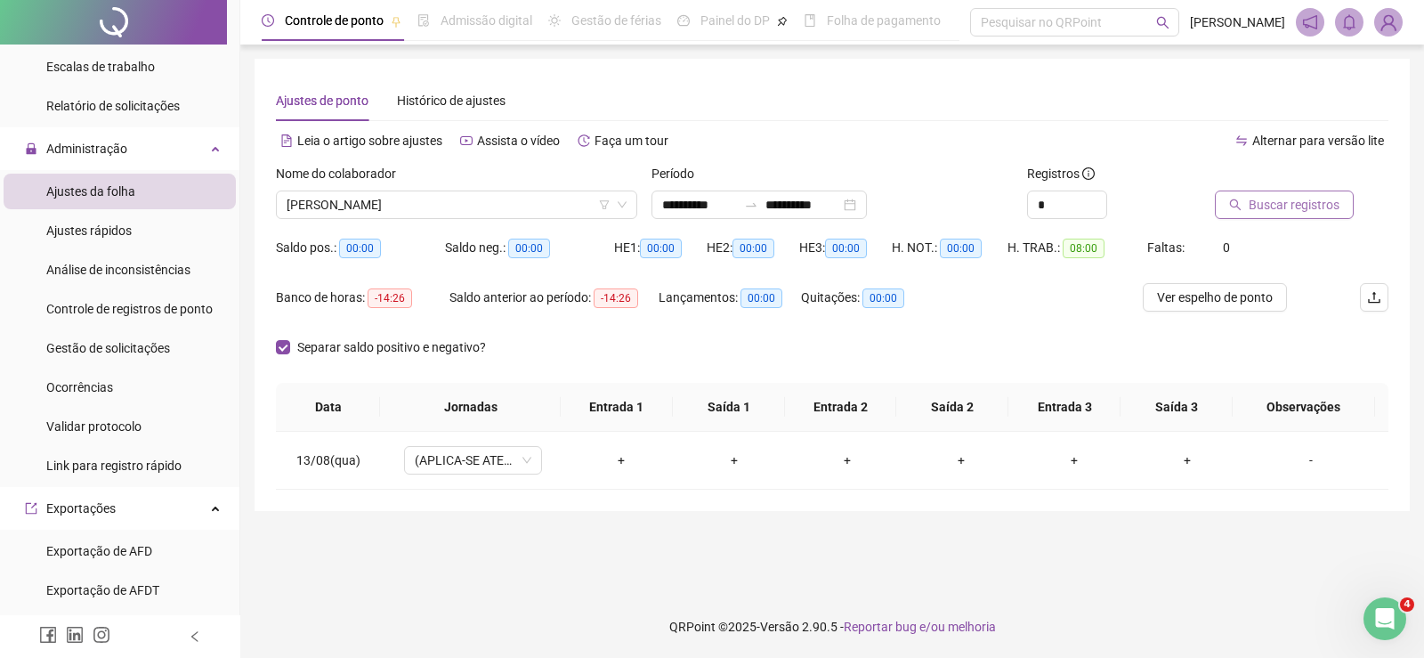
click at [1286, 196] on span "Buscar registros" at bounding box center [1294, 205] width 91 height 20
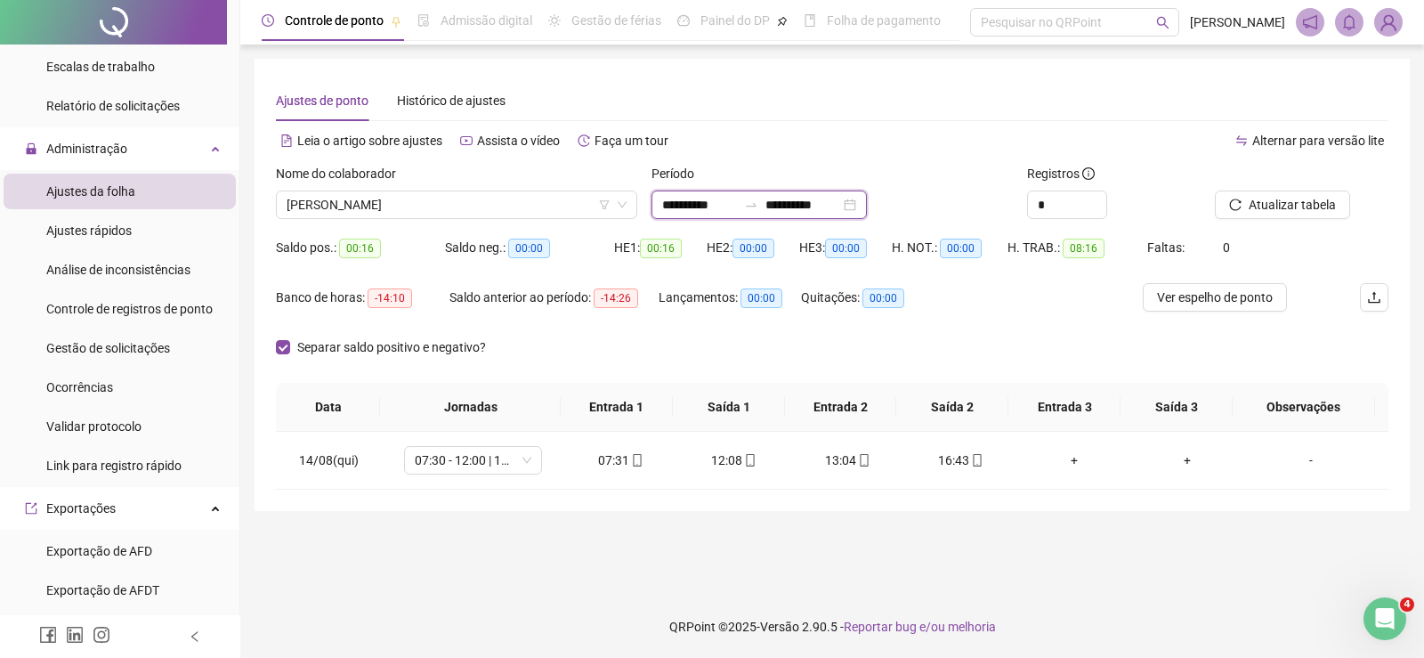
click at [669, 201] on input "**********" at bounding box center [699, 205] width 75 height 20
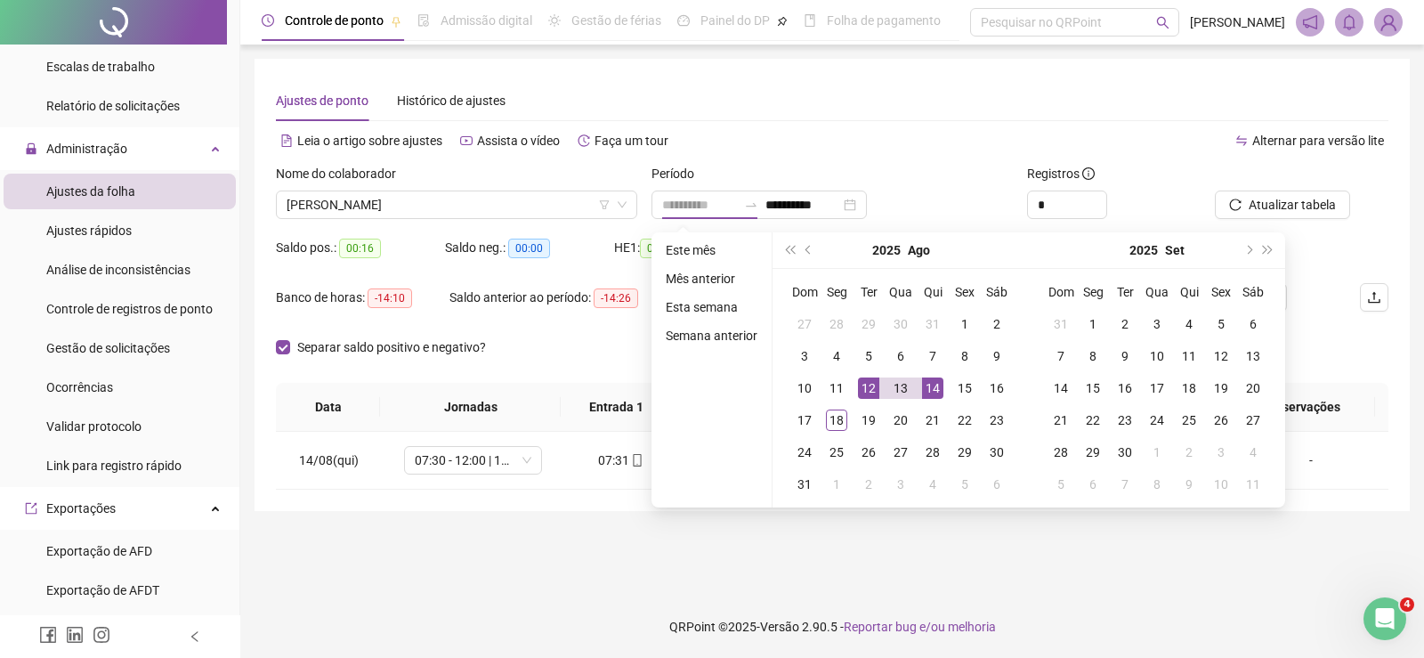
click at [862, 382] on div "12" at bounding box center [868, 387] width 21 height 21
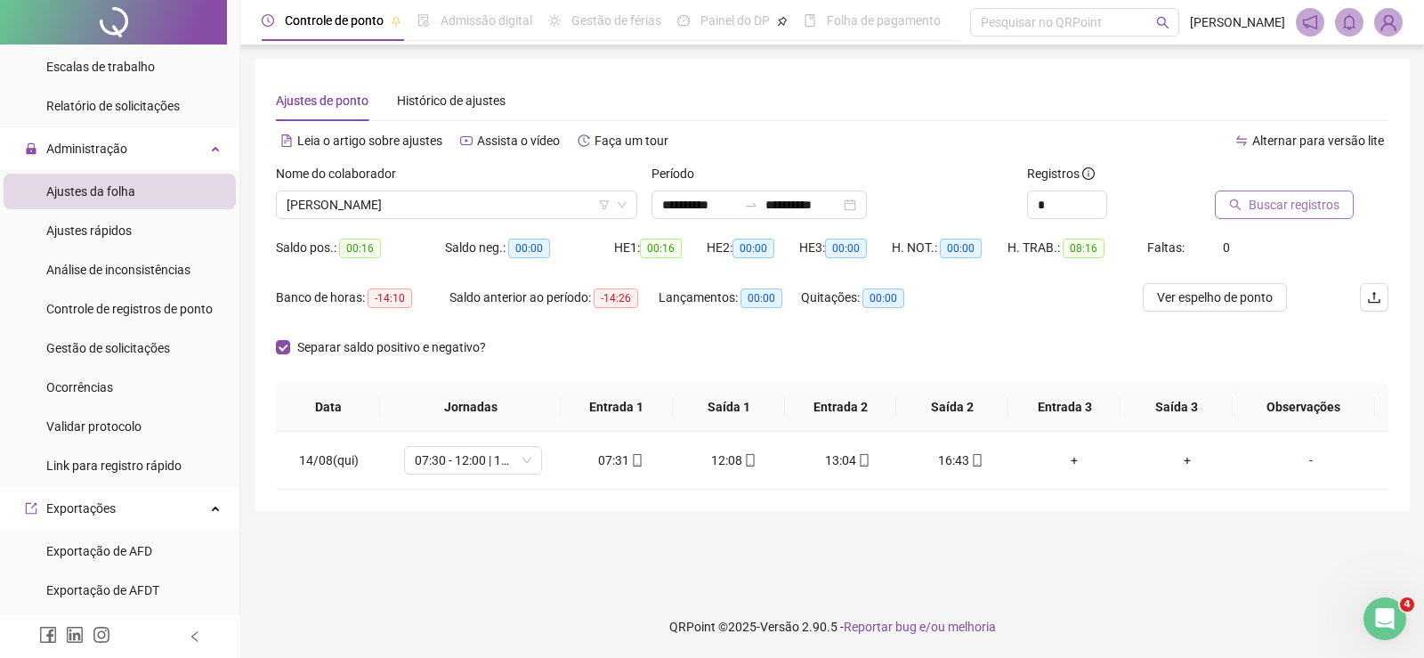
click at [1286, 205] on span "Buscar registros" at bounding box center [1294, 205] width 91 height 20
click at [708, 203] on input "**********" at bounding box center [699, 205] width 75 height 20
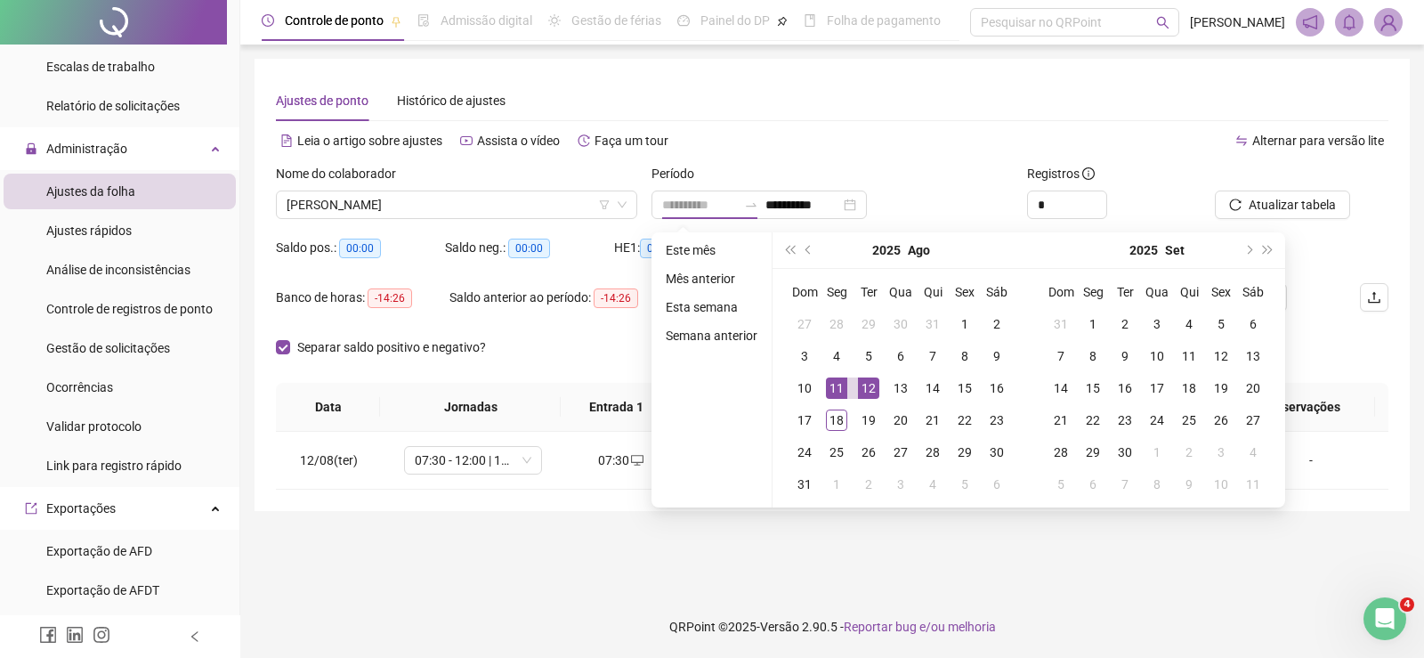
click at [823, 386] on td "11" at bounding box center [837, 388] width 32 height 32
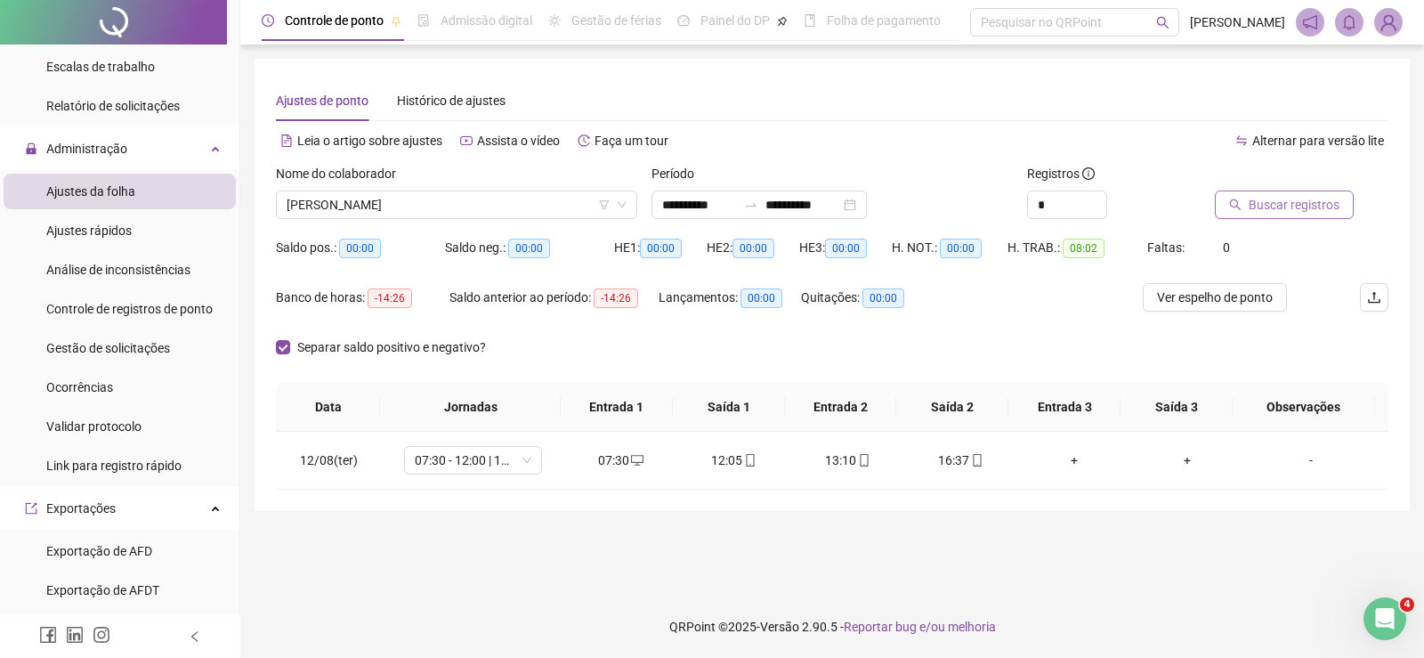
click at [1308, 198] on span "Buscar registros" at bounding box center [1294, 205] width 91 height 20
click at [807, 204] on input "**********" at bounding box center [803, 205] width 75 height 20
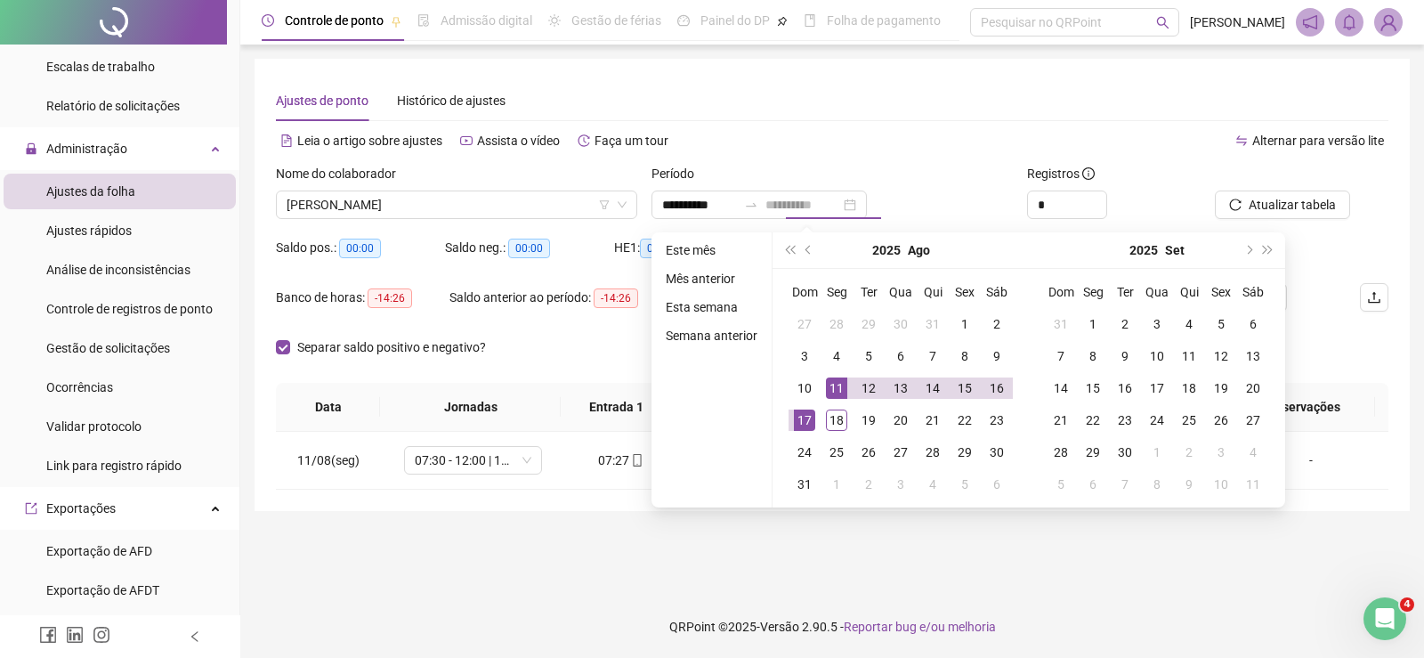
click at [806, 416] on div "17" at bounding box center [804, 420] width 21 height 21
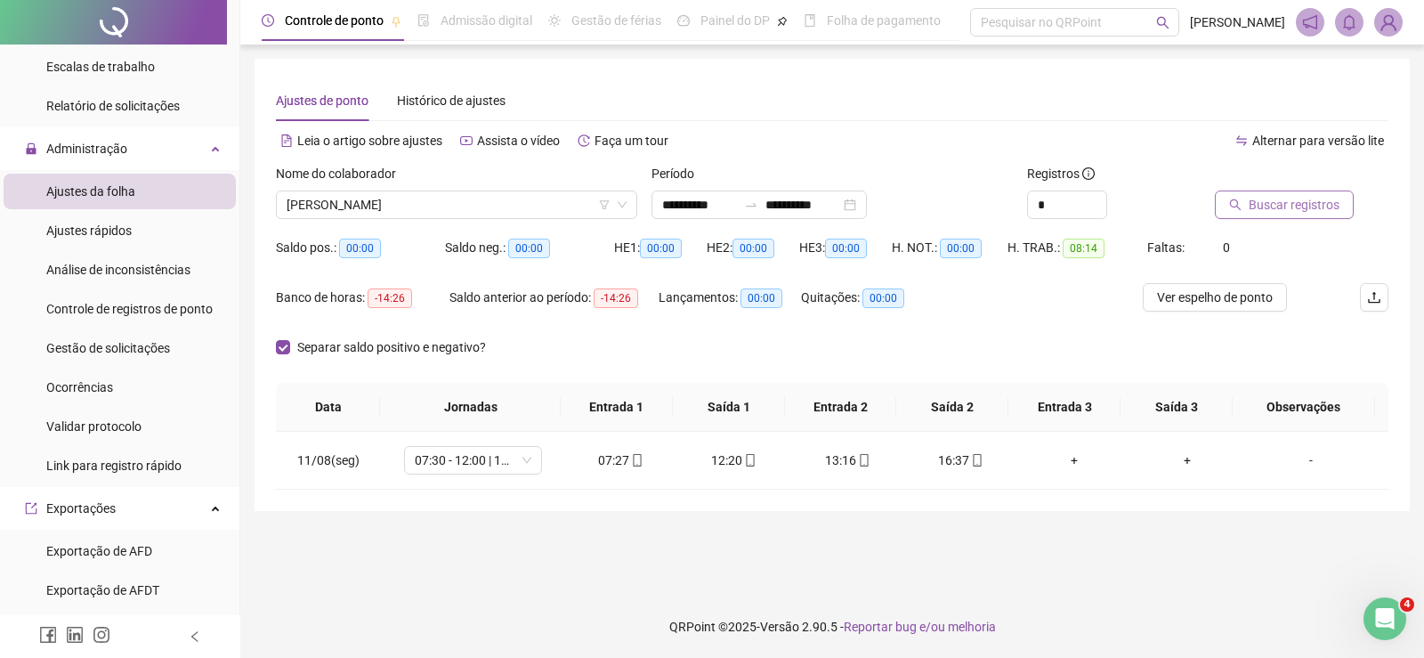
click at [1255, 216] on button "Buscar registros" at bounding box center [1284, 205] width 139 height 28
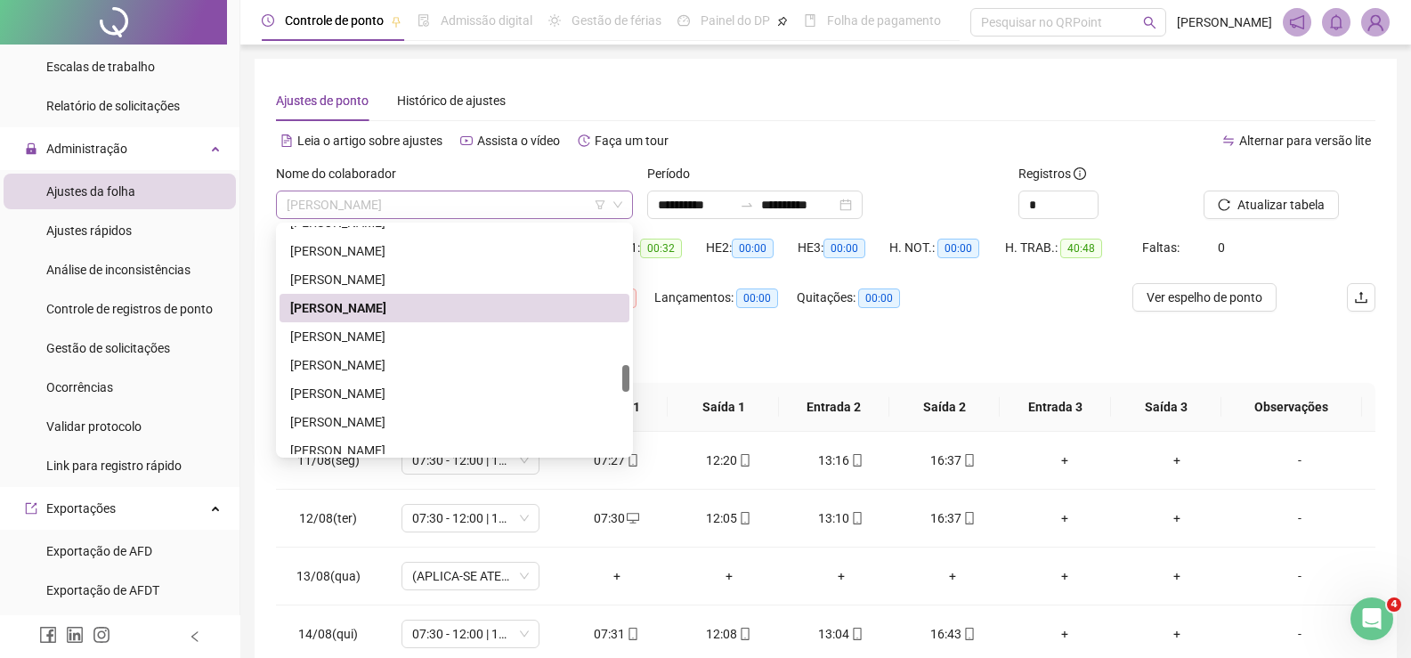
click at [410, 203] on span "MARCOS AURELIO DA CUNHA" at bounding box center [455, 204] width 336 height 27
click at [423, 420] on div "PAULO FONTES MUZITANO" at bounding box center [454, 422] width 329 height 20
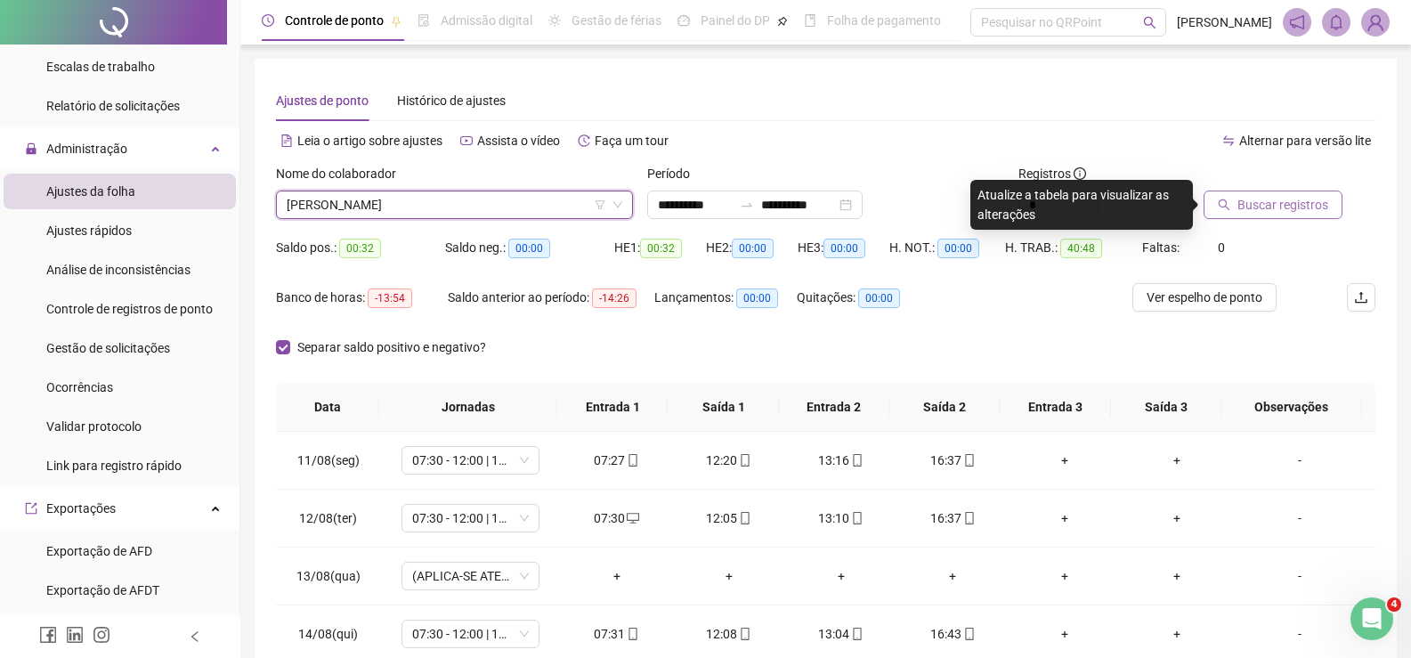
click at [1273, 199] on span "Buscar registros" at bounding box center [1283, 205] width 91 height 20
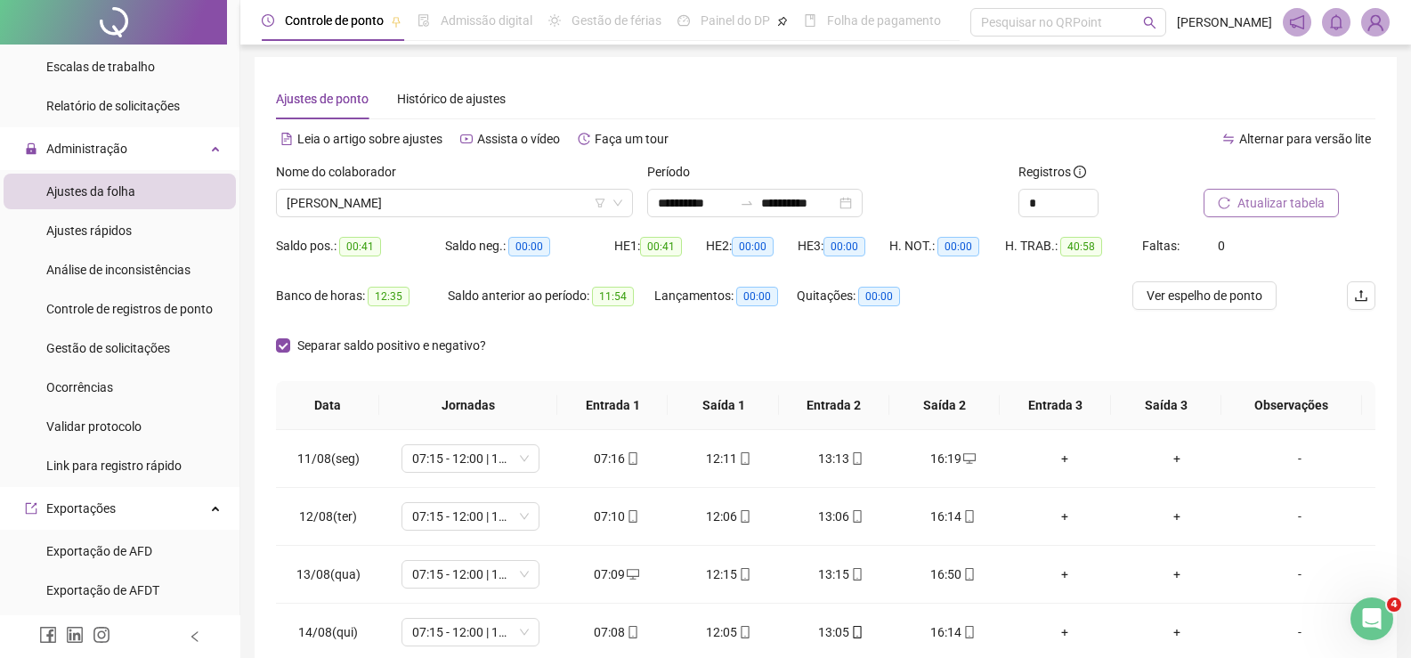
scroll to position [0, 0]
click at [802, 192] on div "**********" at bounding box center [754, 205] width 215 height 28
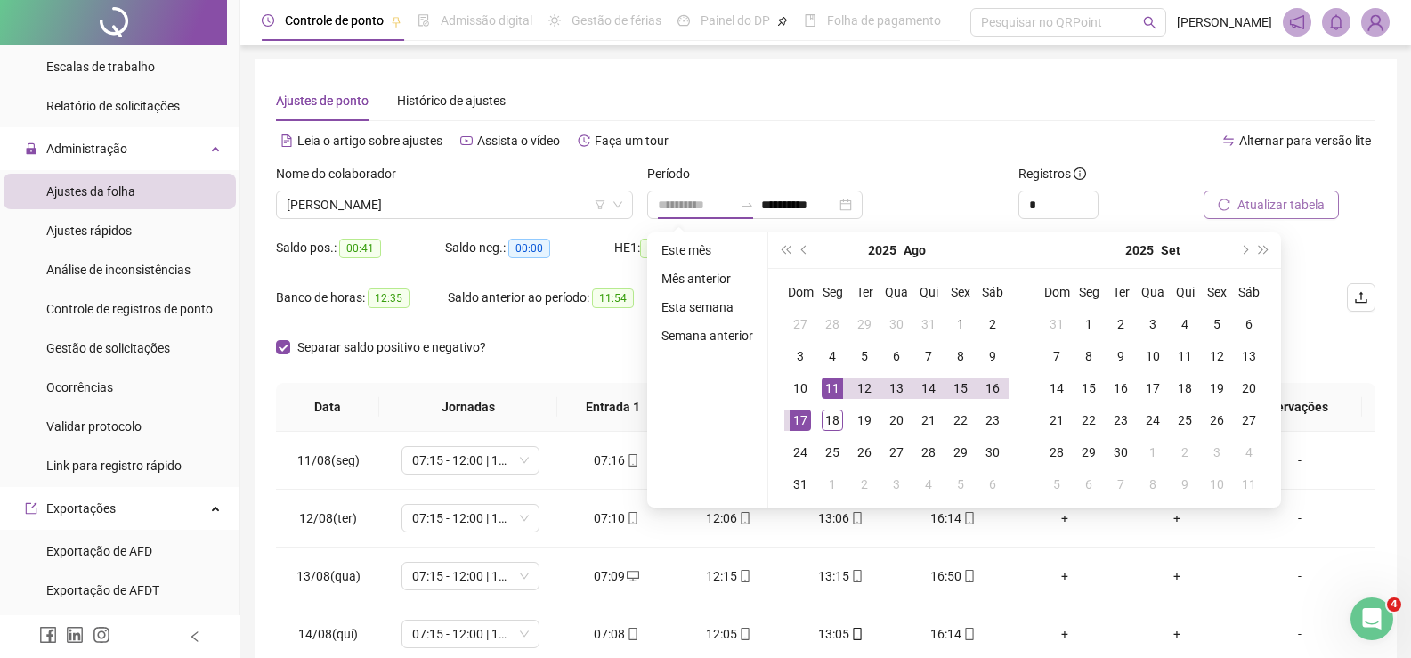
click at [836, 391] on div "11" at bounding box center [832, 387] width 21 height 21
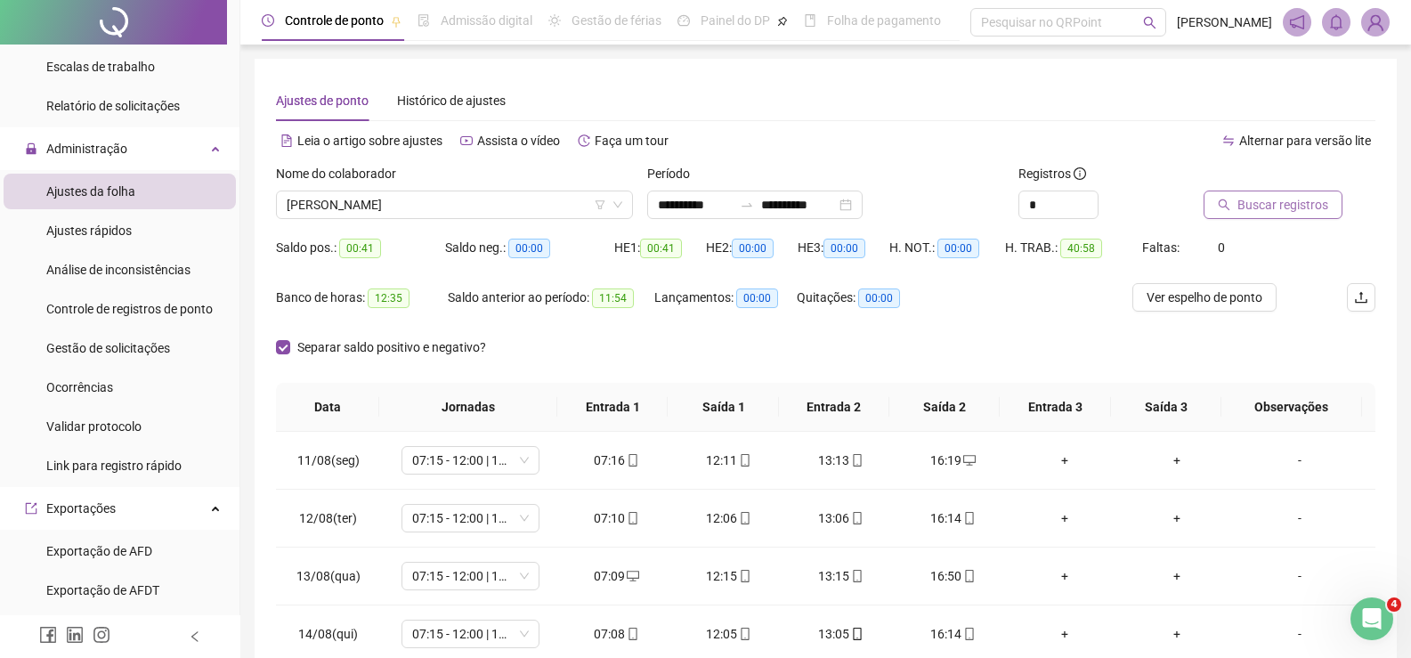
click at [1329, 207] on button "Buscar registros" at bounding box center [1273, 205] width 139 height 28
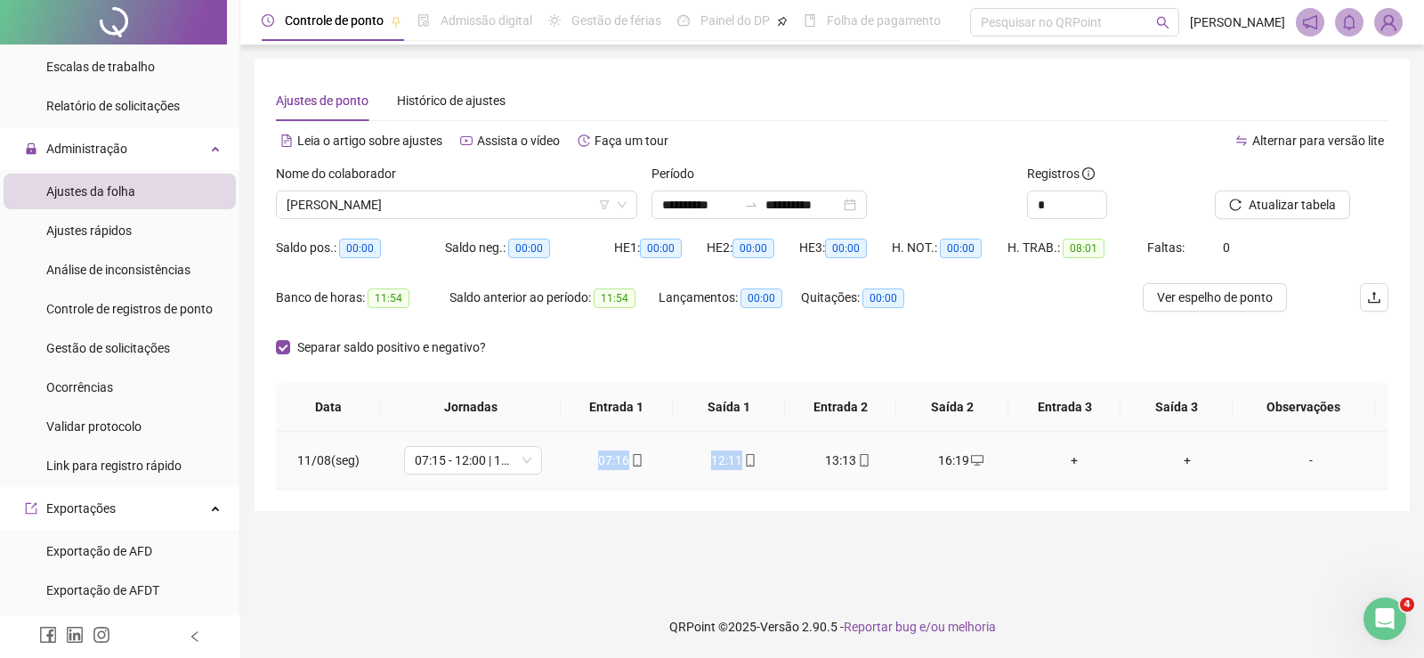
drag, startPoint x: 585, startPoint y: 461, endPoint x: 782, endPoint y: 462, distance: 196.8
click at [782, 462] on tr "11/08(seg) 07:15 - 12:00 | 13:00 - 16:15 07:16 12:11 13:13 16:19 + + -" at bounding box center [832, 461] width 1113 height 58
click at [710, 203] on input "**********" at bounding box center [699, 205] width 75 height 20
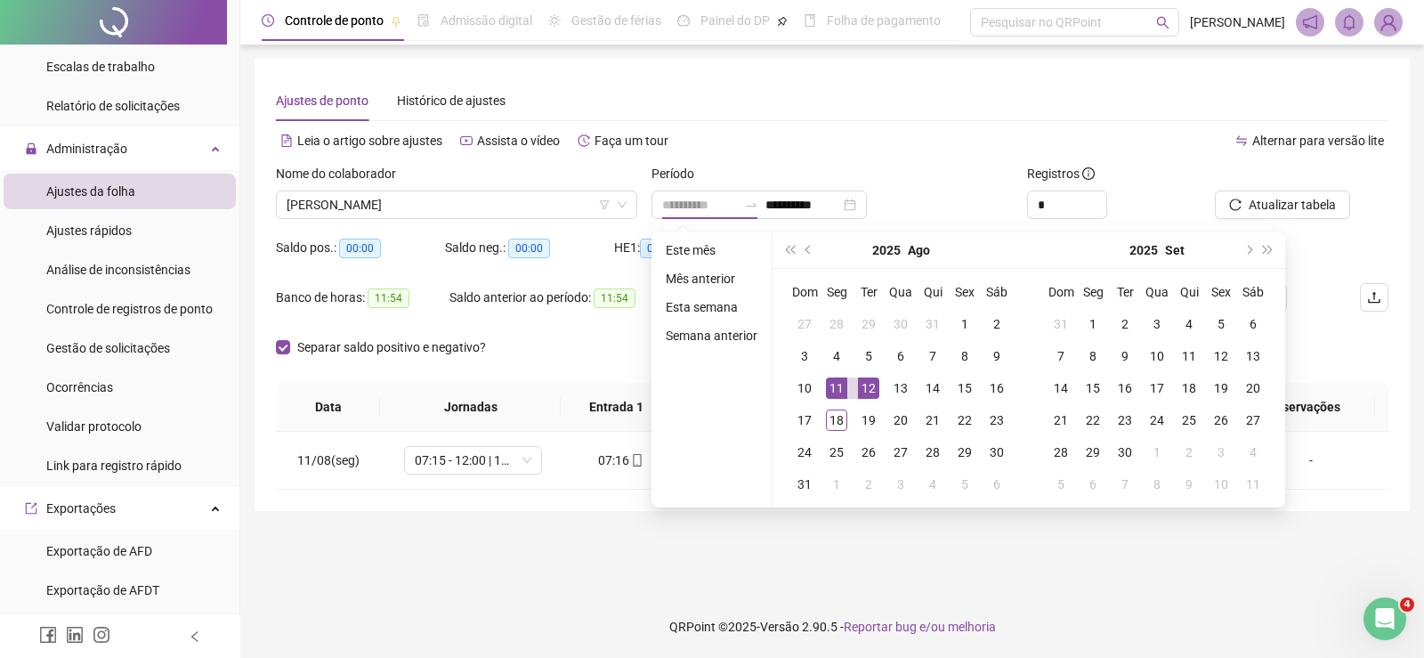
click at [871, 386] on div "12" at bounding box center [868, 387] width 21 height 21
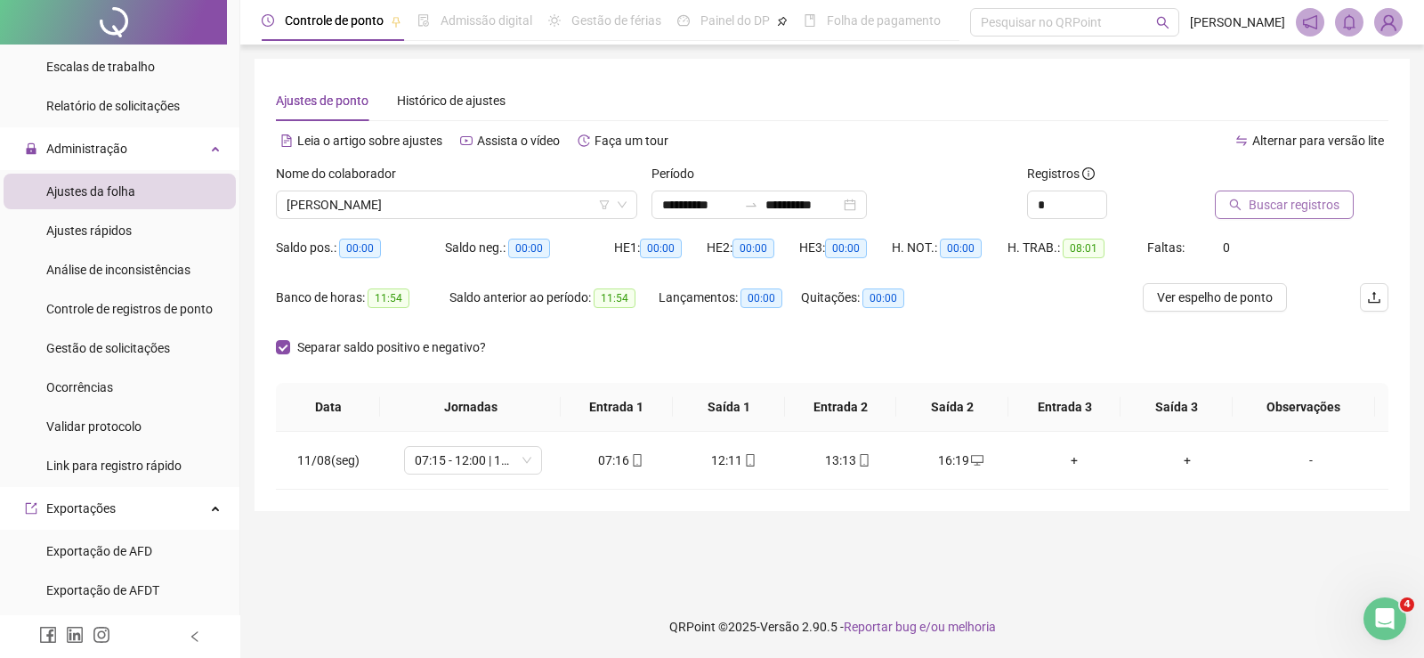
click at [1288, 203] on span "Buscar registros" at bounding box center [1294, 205] width 91 height 20
click at [702, 208] on input "**********" at bounding box center [699, 205] width 75 height 20
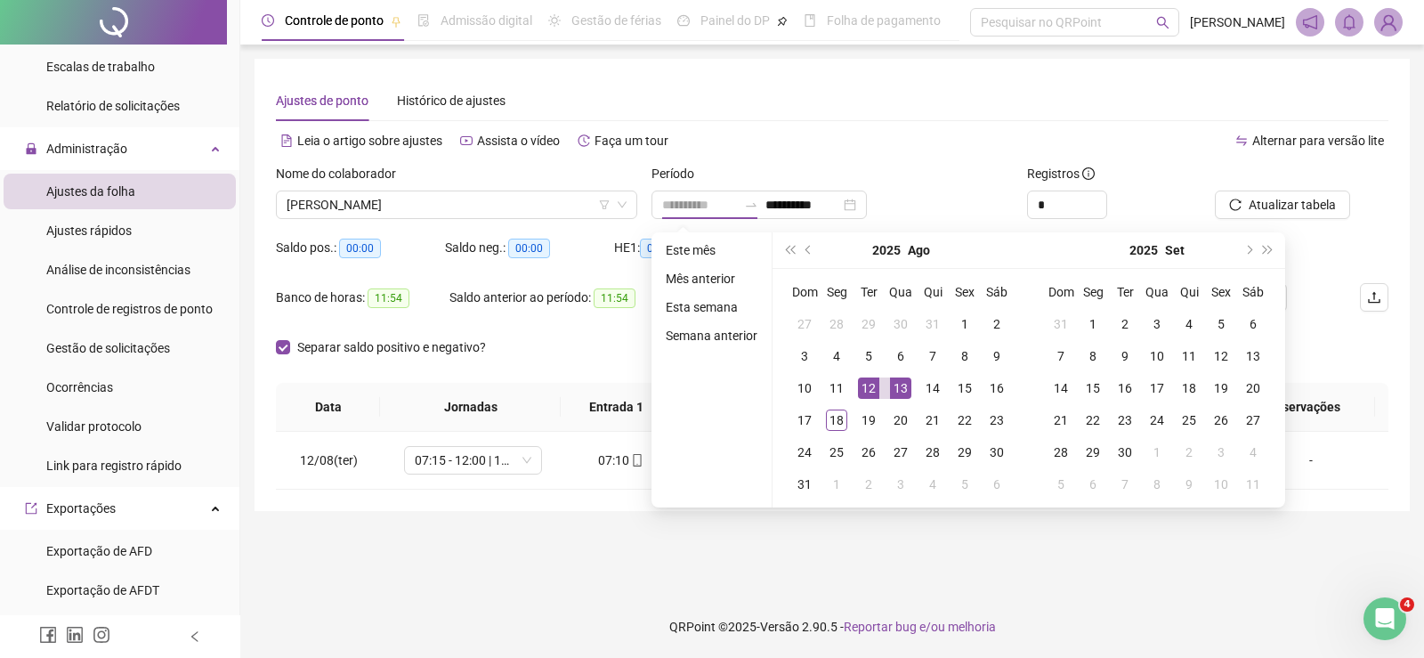
click at [903, 389] on div "13" at bounding box center [900, 387] width 21 height 21
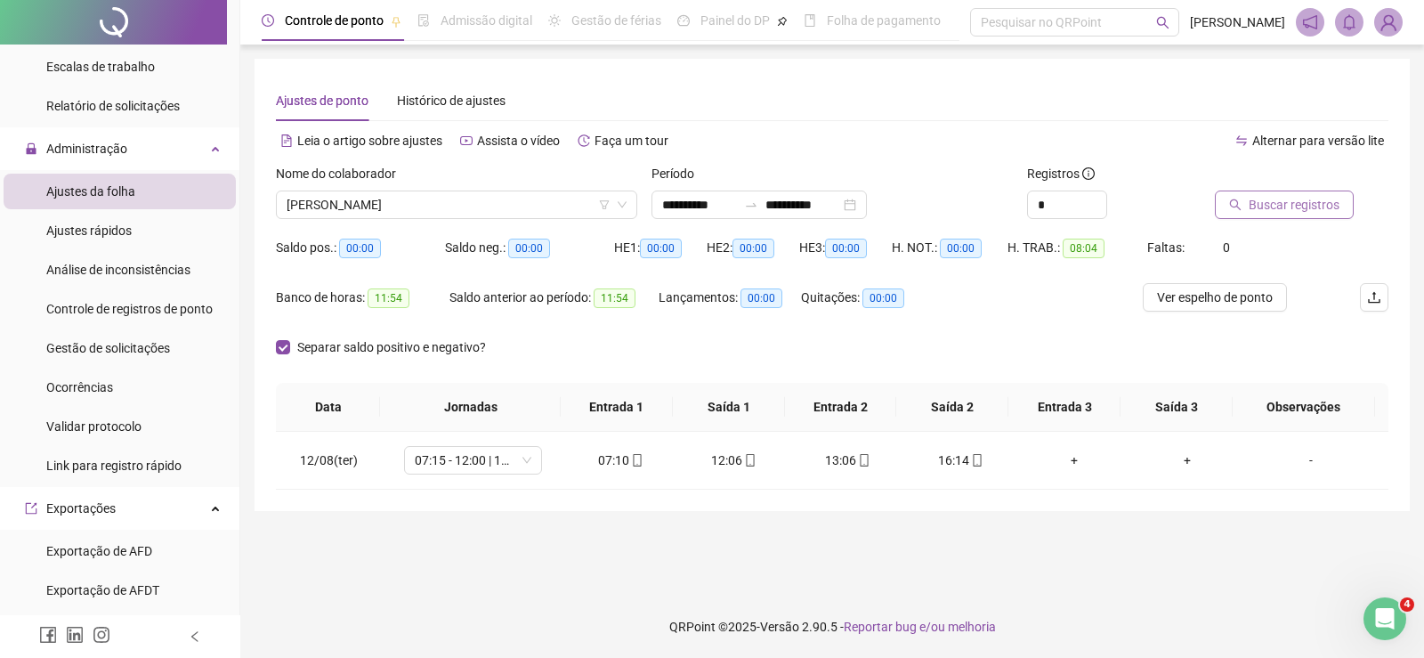
click at [1263, 203] on span "Buscar registros" at bounding box center [1294, 205] width 91 height 20
drag, startPoint x: 574, startPoint y: 462, endPoint x: 767, endPoint y: 461, distance: 192.3
click at [767, 461] on tr "13/08(qua) 07:15 - 12:00 | 13:00 - 16:15 07:09 12:15 13:15 16:50 + + -" at bounding box center [832, 461] width 1113 height 58
drag, startPoint x: 801, startPoint y: 459, endPoint x: 989, endPoint y: 459, distance: 187.9
click at [989, 459] on tr "13/08(qua) 07:15 - 12:00 | 13:00 - 16:15 07:09 12:15 13:15 16:50 + + -" at bounding box center [832, 461] width 1113 height 58
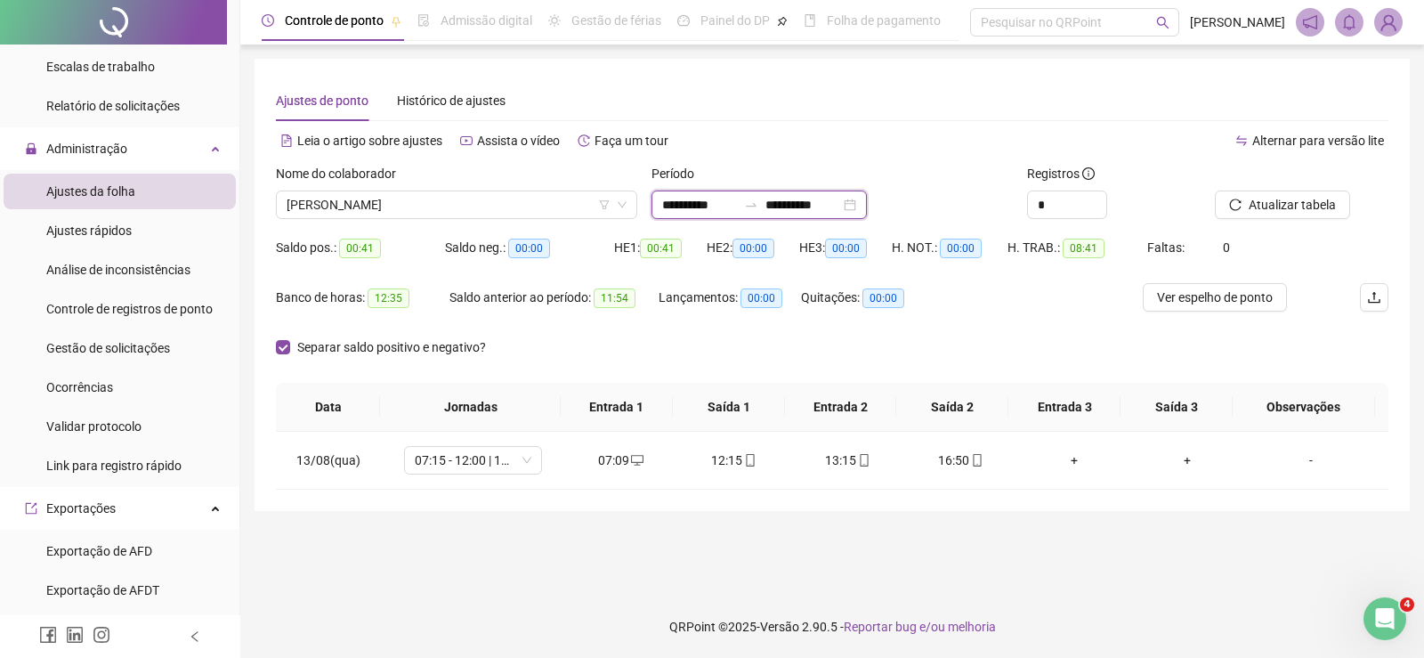
click at [701, 207] on input "**********" at bounding box center [699, 205] width 75 height 20
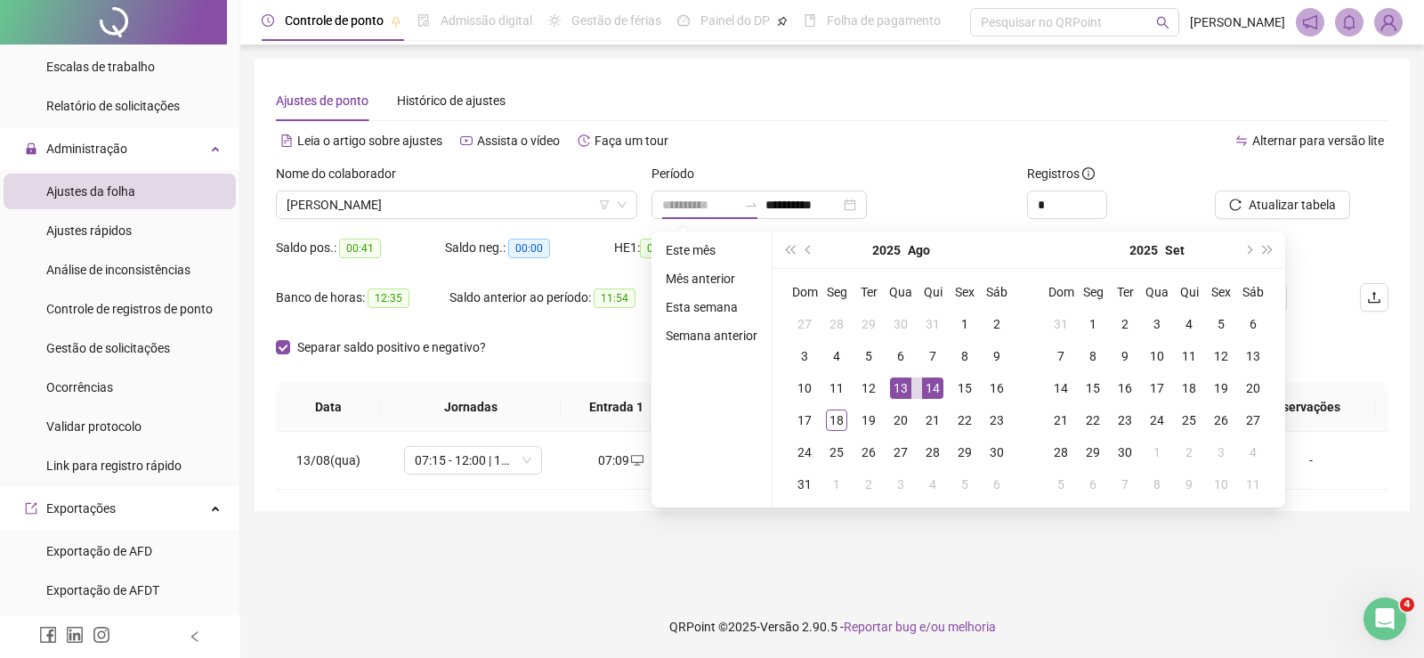
click at [920, 380] on td "14" at bounding box center [933, 388] width 32 height 32
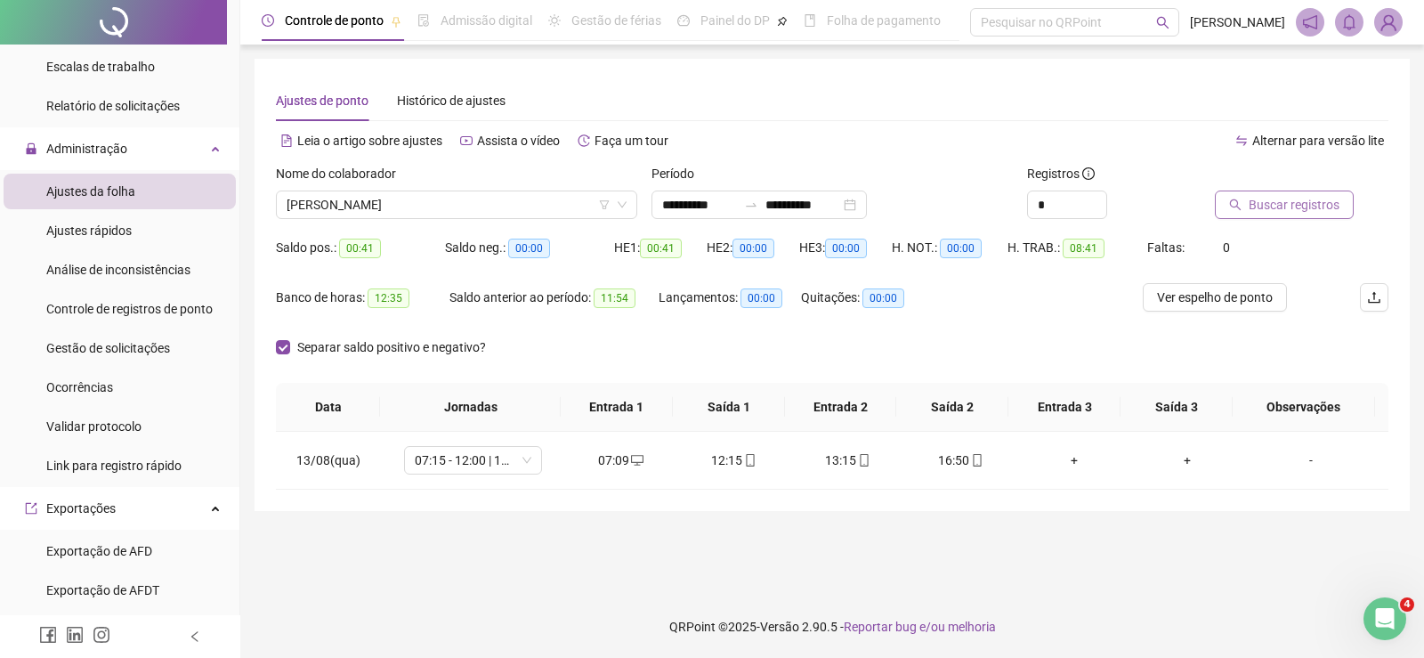
click at [1291, 209] on span "Buscar registros" at bounding box center [1294, 205] width 91 height 20
click at [659, 209] on div "**********" at bounding box center [759, 205] width 215 height 28
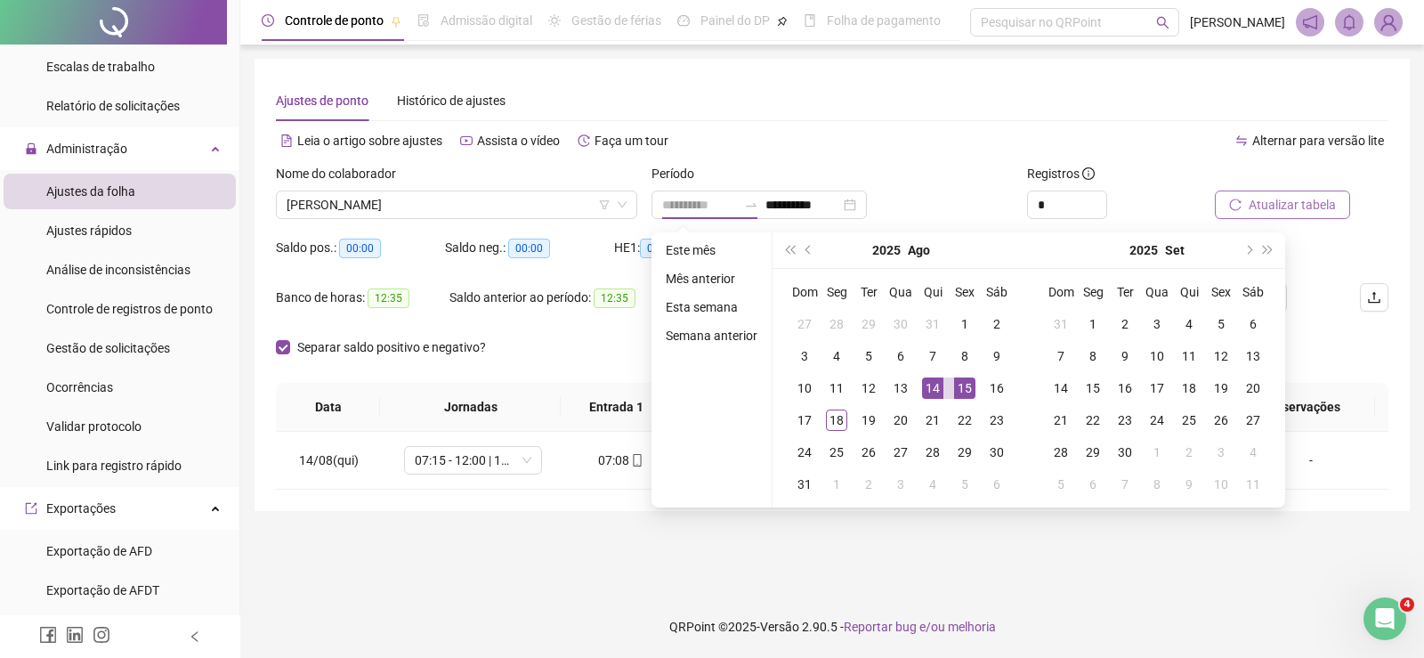
click at [970, 385] on div "15" at bounding box center [964, 387] width 21 height 21
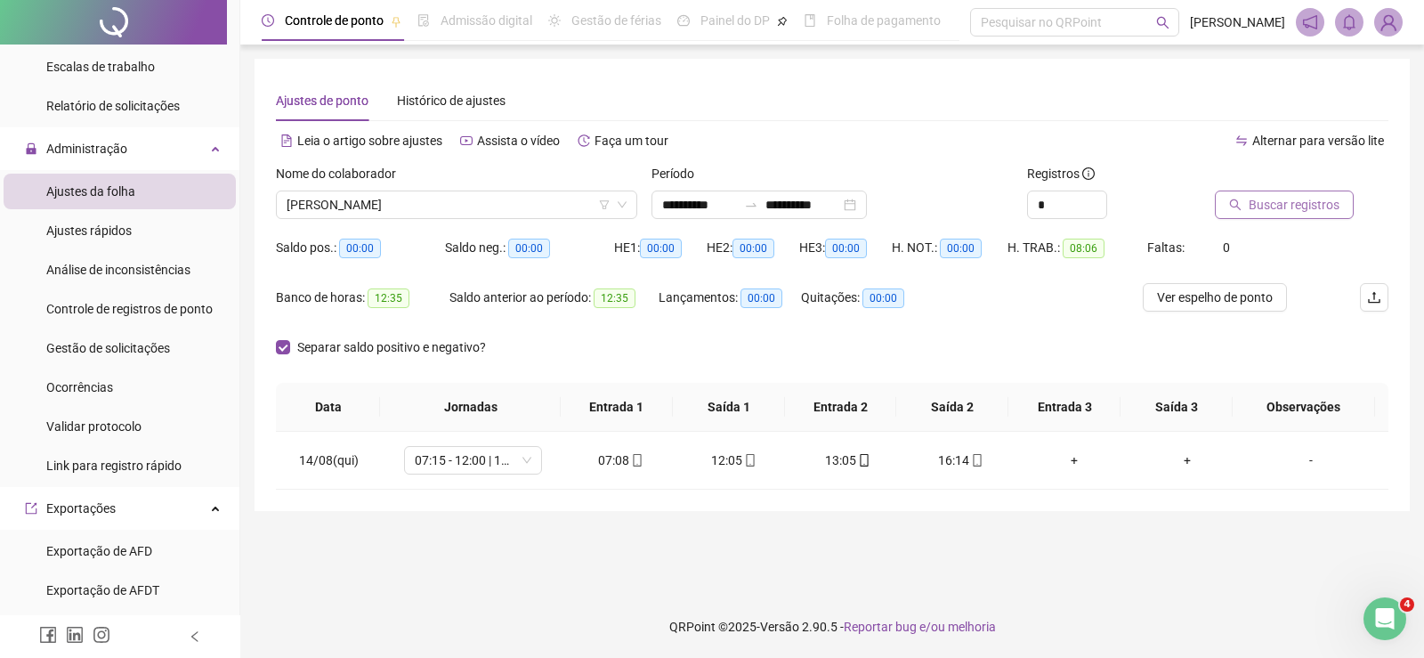
click at [1292, 201] on span "Buscar registros" at bounding box center [1294, 205] width 91 height 20
click at [674, 199] on input "**********" at bounding box center [699, 205] width 75 height 20
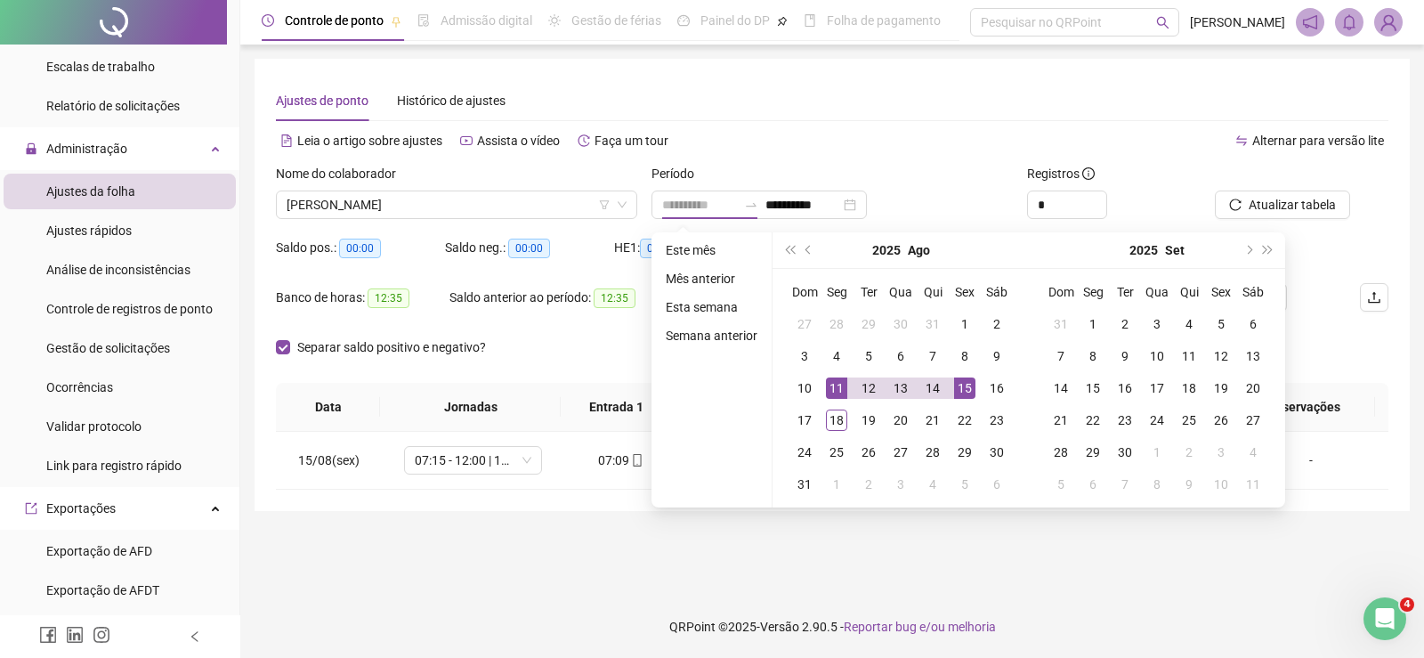
click at [828, 378] on div "11" at bounding box center [836, 387] width 21 height 21
click at [803, 422] on div "17" at bounding box center [804, 420] width 21 height 21
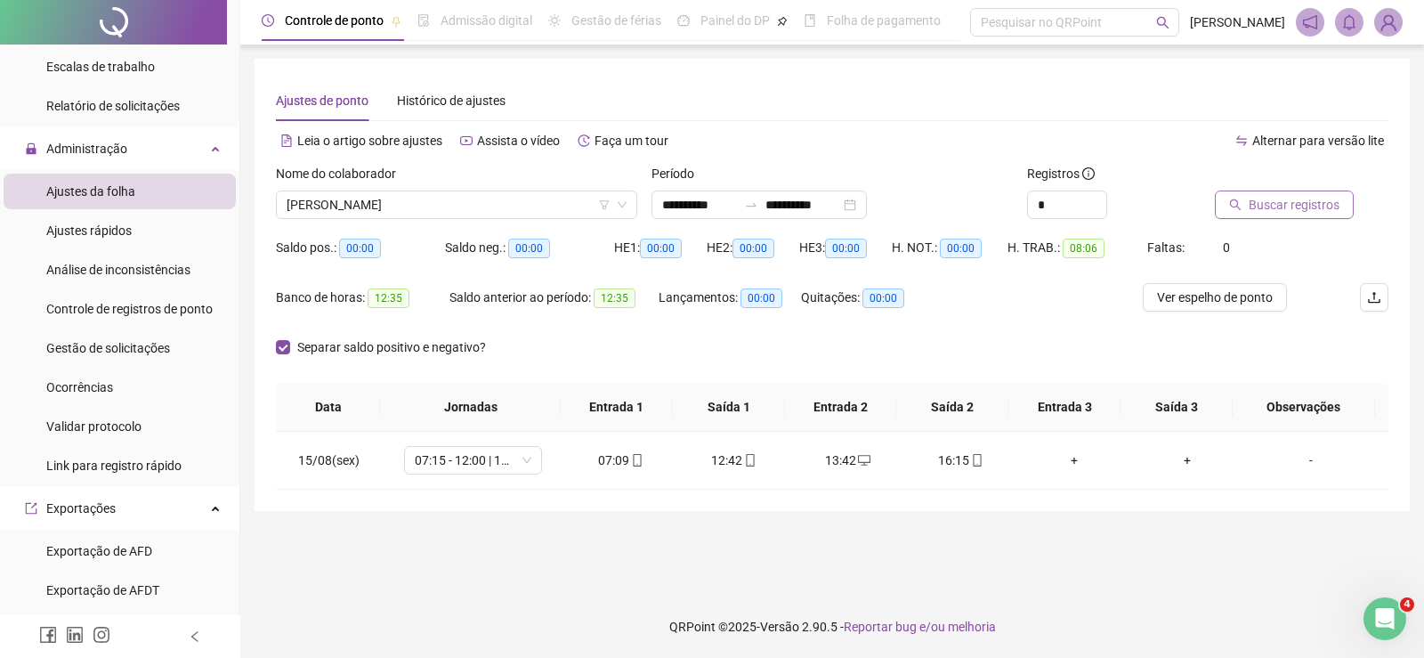
click at [1288, 212] on span "Buscar registros" at bounding box center [1294, 205] width 91 height 20
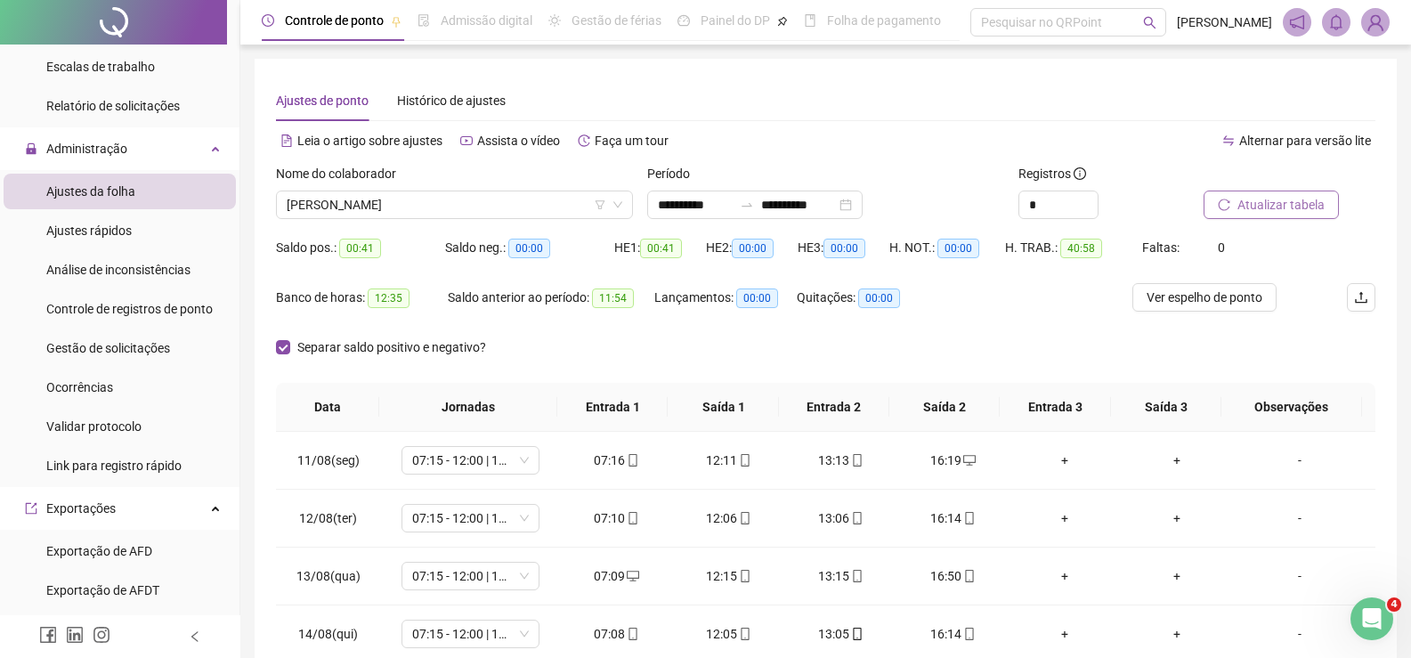
scroll to position [89, 0]
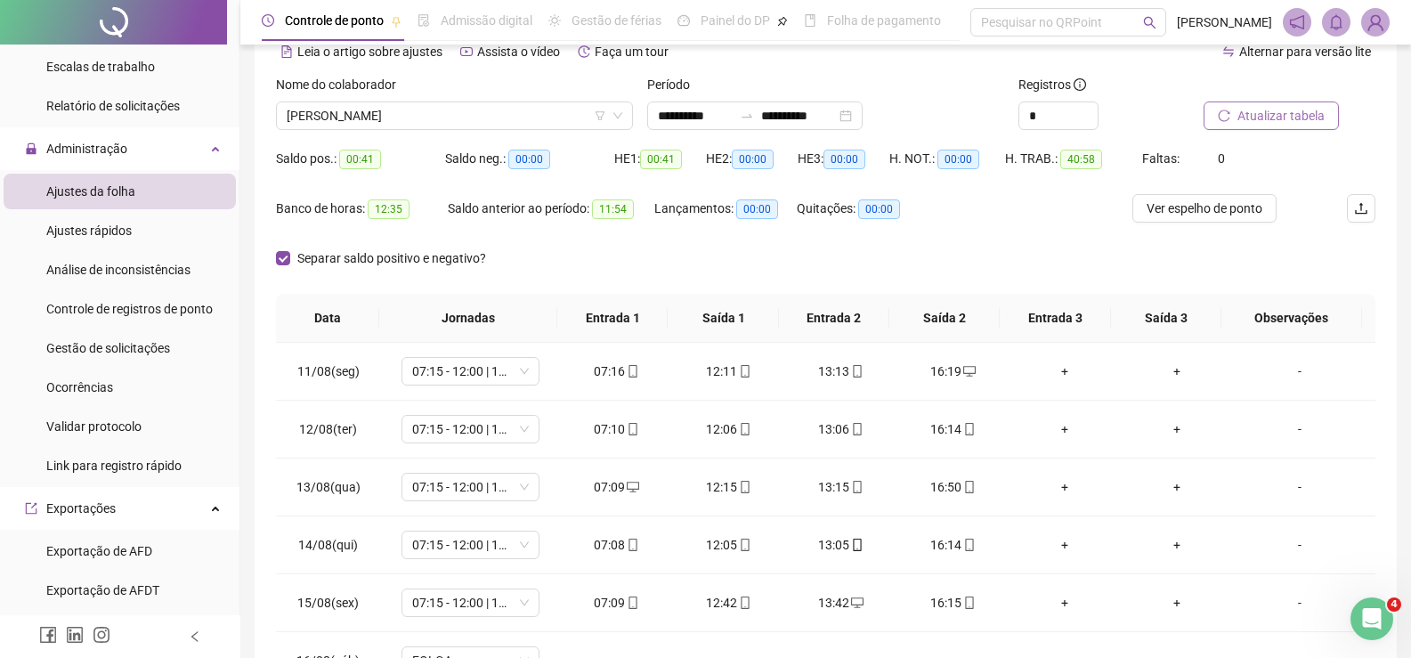
click at [1307, 113] on span "Atualizar tabela" at bounding box center [1281, 116] width 87 height 20
click at [368, 108] on span "PAULO FONTES MUZITANO" at bounding box center [455, 115] width 336 height 27
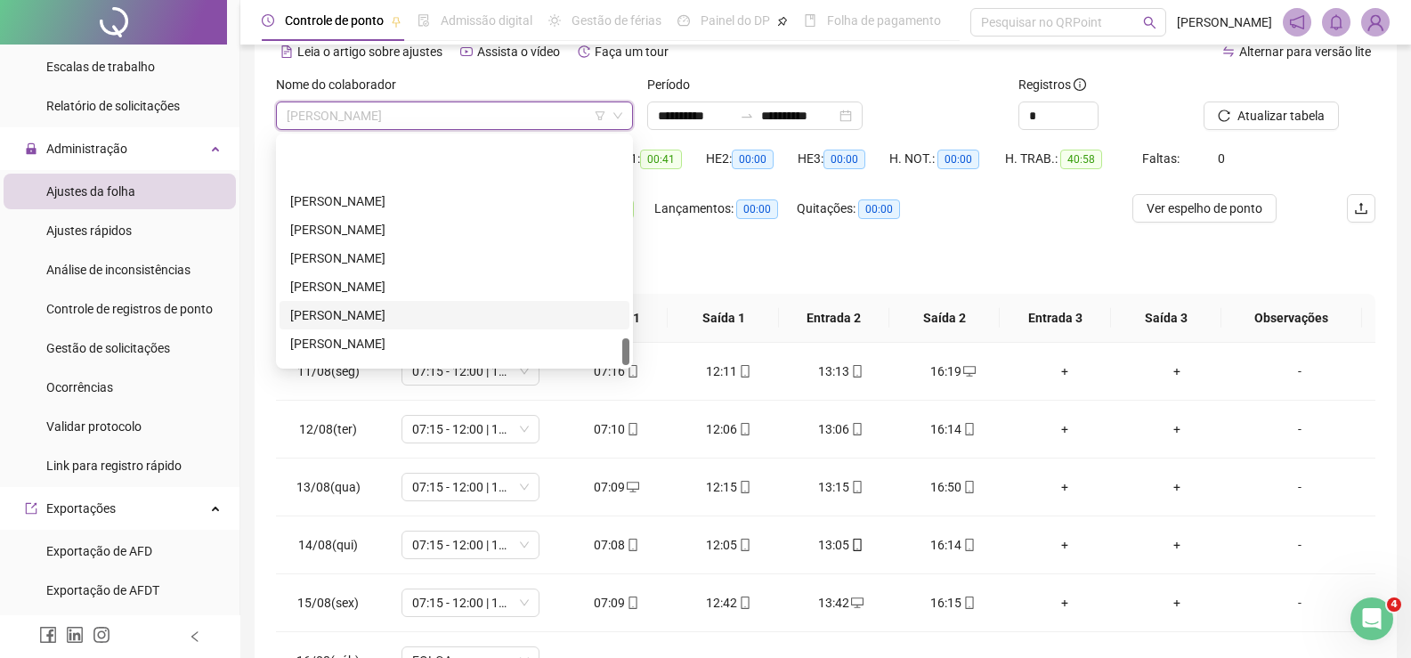
scroll to position [1681, 0]
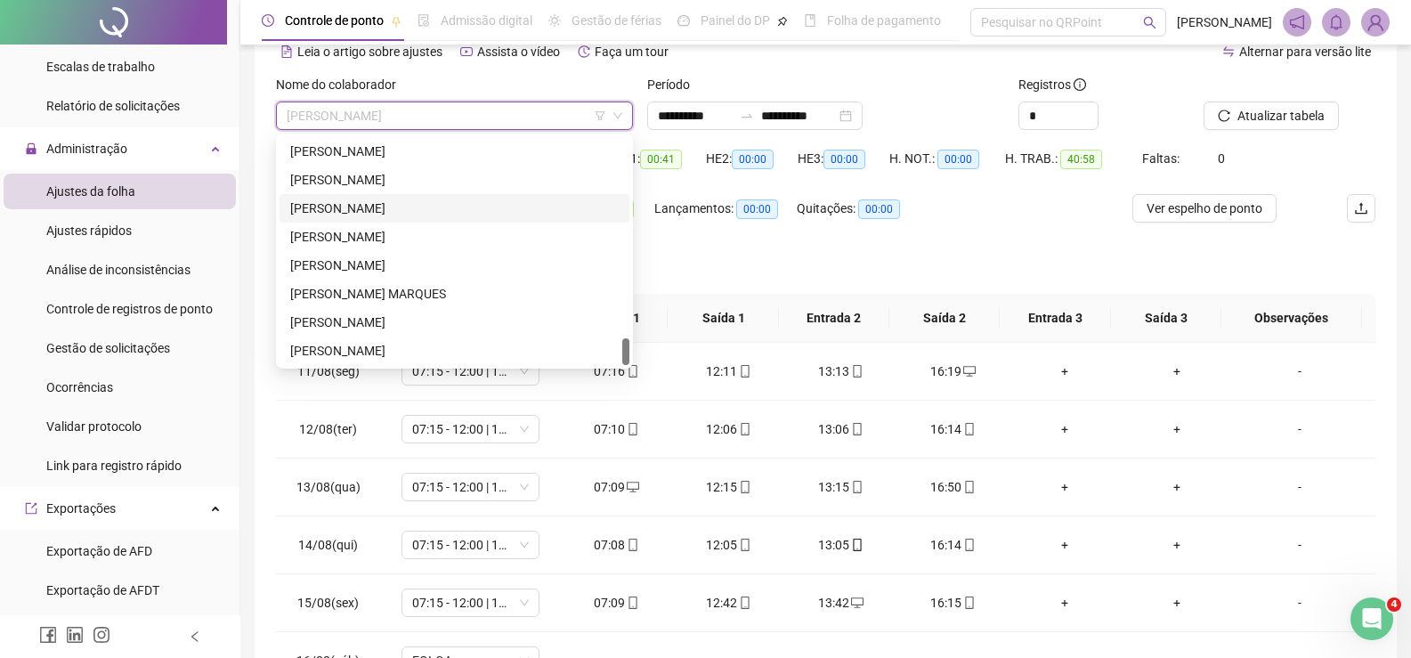
click at [412, 199] on div "[PERSON_NAME]" at bounding box center [454, 209] width 329 height 20
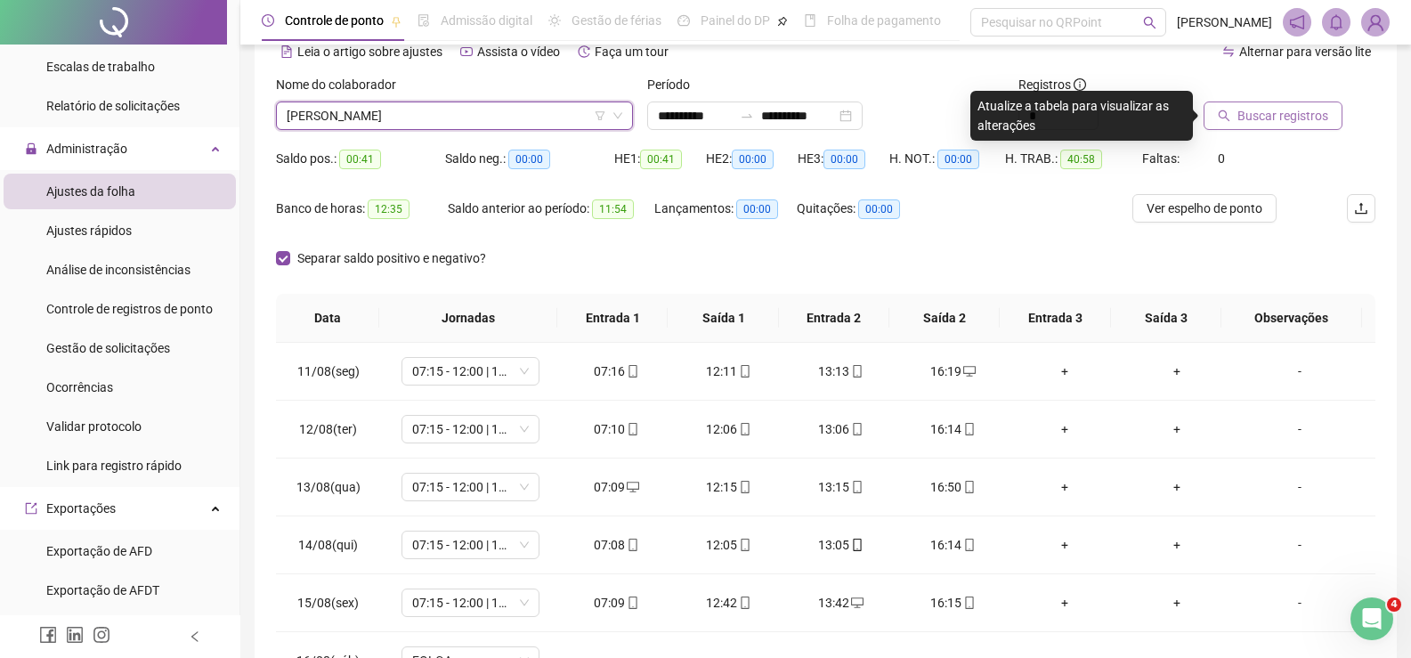
click at [1248, 110] on span "Buscar registros" at bounding box center [1283, 116] width 91 height 20
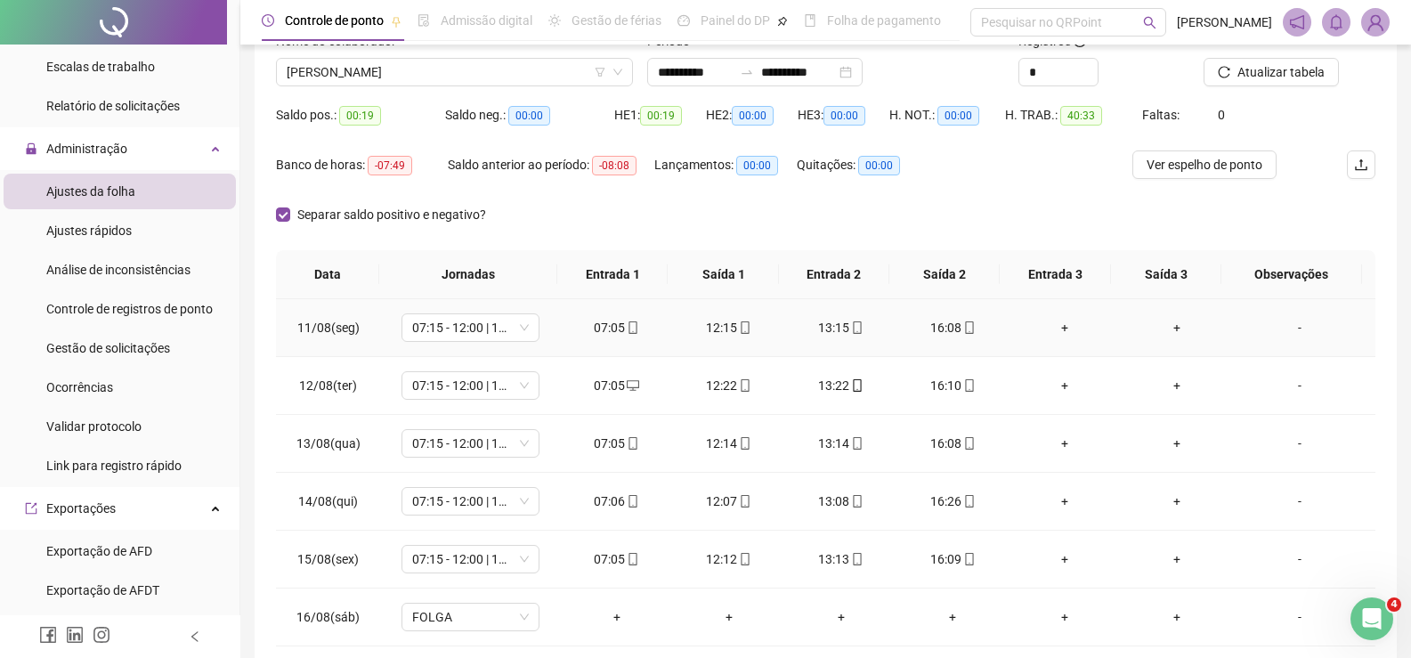
scroll to position [89, 0]
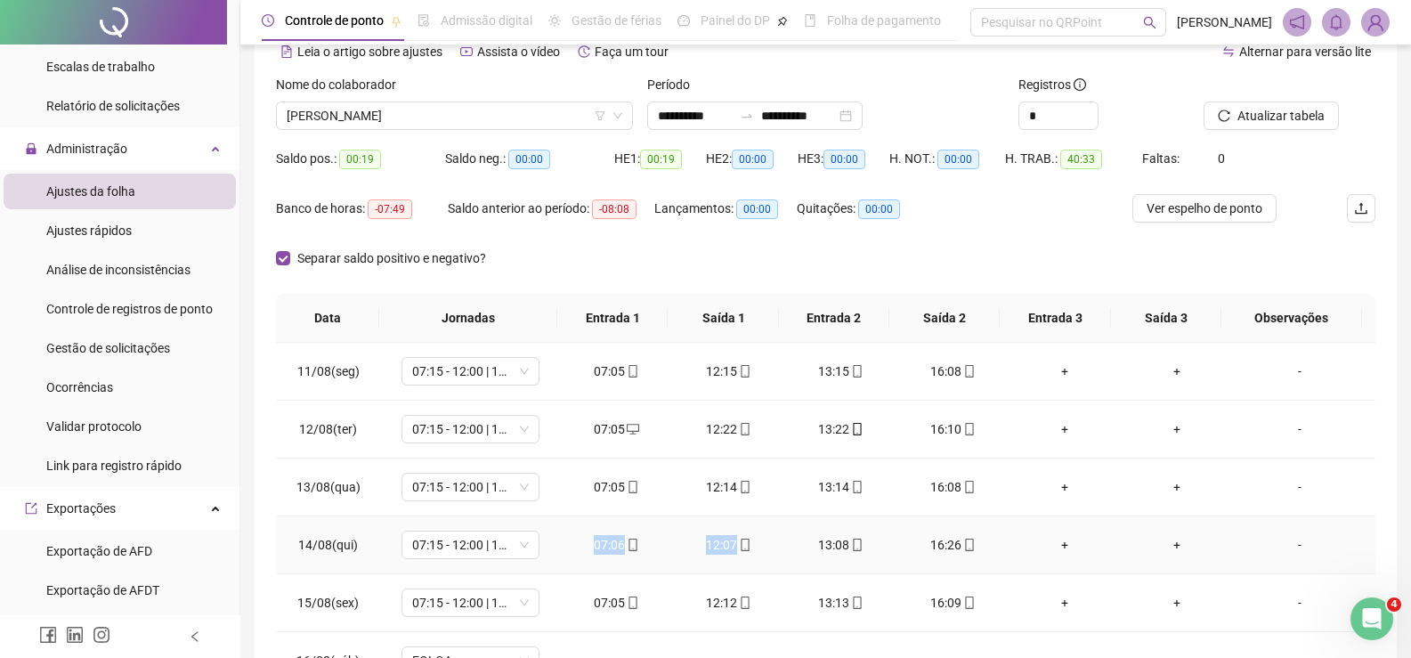
drag, startPoint x: 576, startPoint y: 549, endPoint x: 767, endPoint y: 552, distance: 190.5
click at [767, 552] on tr "14/08(qui) 07:15 - 12:00 | 13:00 - 16:15 07:06 12:07 13:08 16:26 + + -" at bounding box center [826, 545] width 1100 height 58
drag, startPoint x: 794, startPoint y: 539, endPoint x: 995, endPoint y: 539, distance: 201.2
click at [995, 539] on tr "14/08(qui) 07:15 - 12:00 | 13:00 - 16:15 07:06 12:07 13:08 16:26 + + -" at bounding box center [826, 545] width 1100 height 58
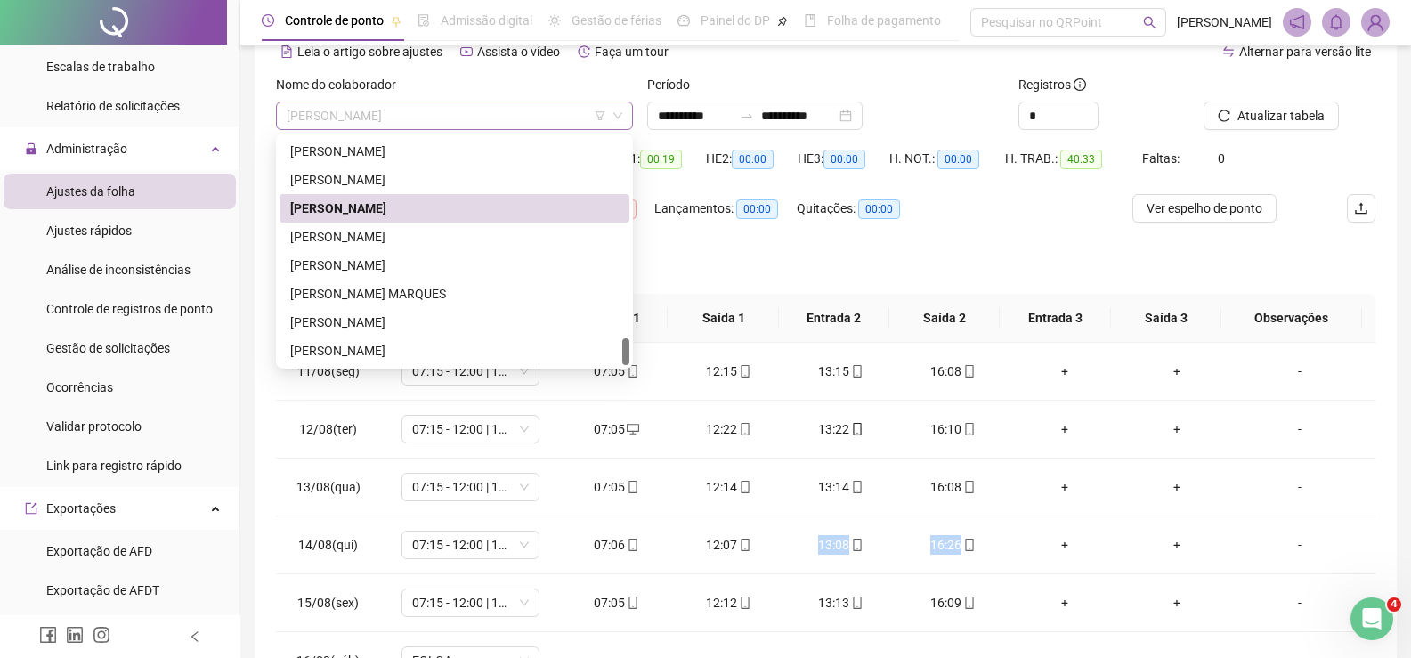
click at [491, 118] on span "[PERSON_NAME]" at bounding box center [455, 115] width 336 height 27
click at [408, 268] on div "VANIA MARCELINO DOS SANTOS" at bounding box center [454, 266] width 329 height 20
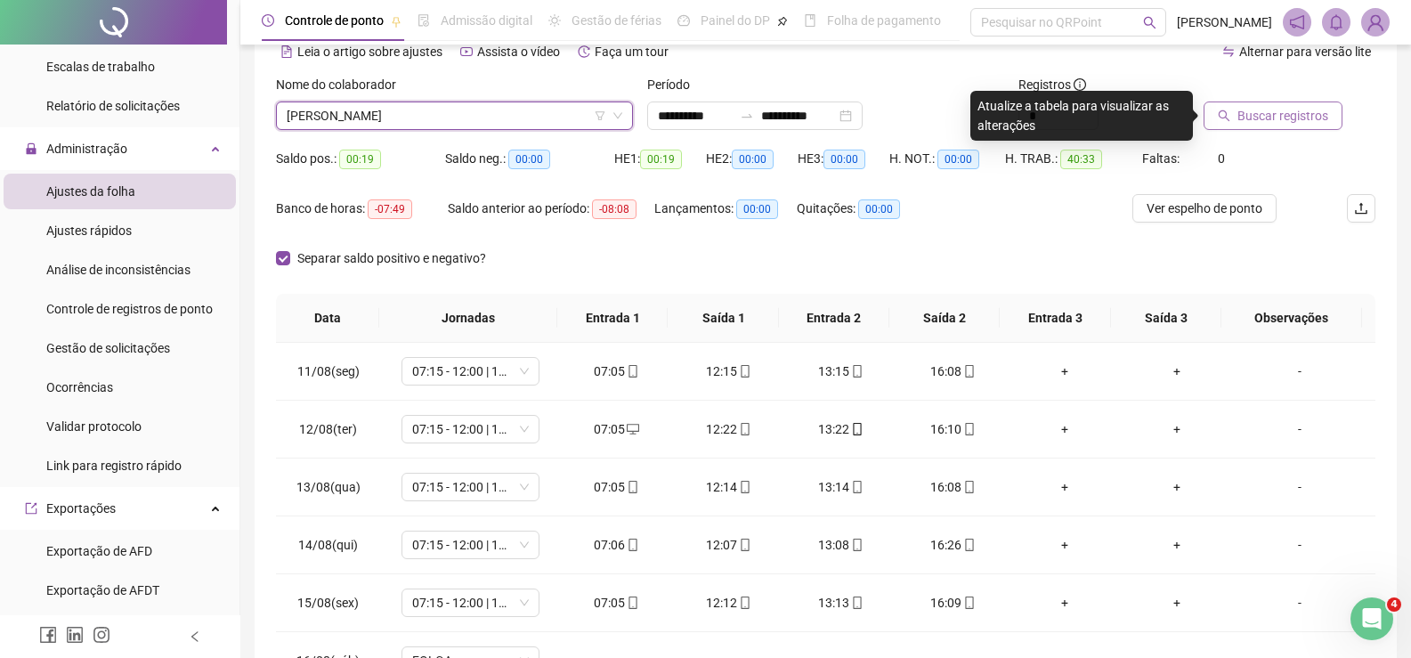
click at [1249, 122] on span "Buscar registros" at bounding box center [1283, 116] width 91 height 20
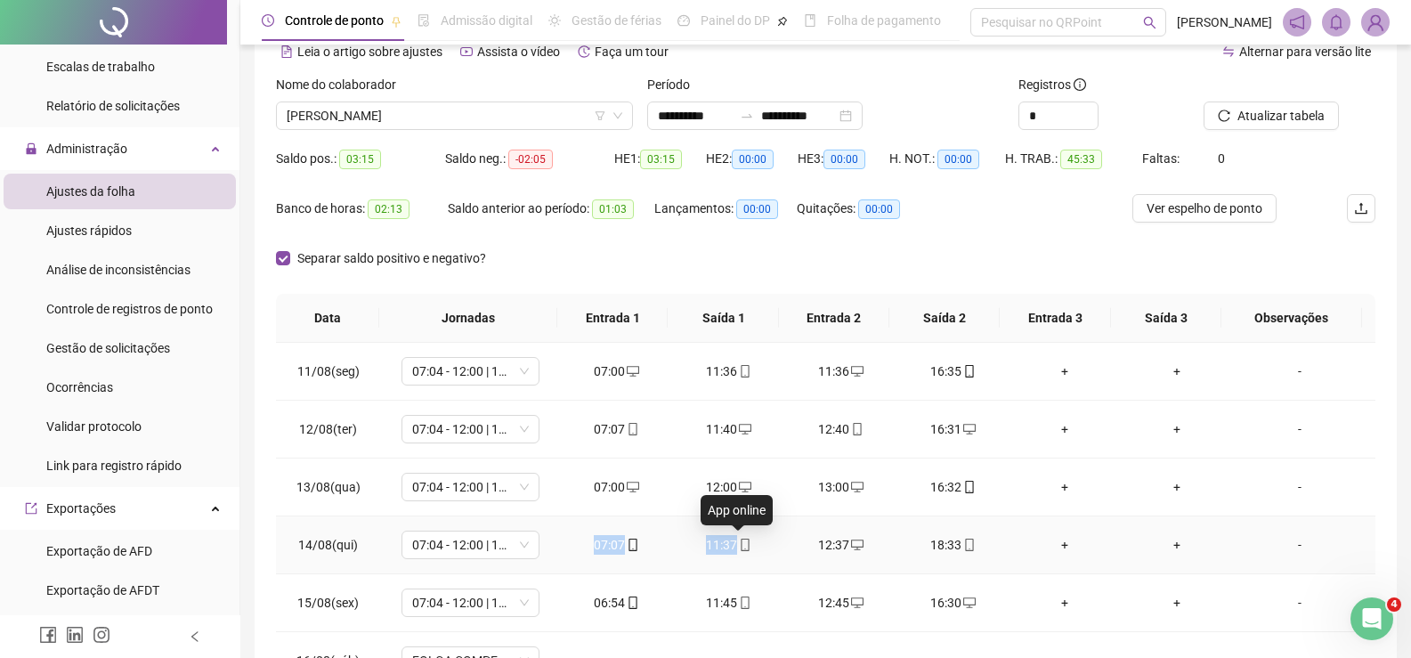
drag, startPoint x: 577, startPoint y: 543, endPoint x: 742, endPoint y: 537, distance: 164.8
click at [742, 537] on tr "14/08(qui) 07:04 - 12:00 | 13:00 - 16:27 07:07 11:37 12:37 18:33 + + -" at bounding box center [826, 545] width 1100 height 58
drag, startPoint x: 800, startPoint y: 545, endPoint x: 945, endPoint y: 552, distance: 144.4
click at [998, 542] on tr "14/08(qui) 07:04 - 12:00 | 13:00 - 16:27 07:07 11:37 12:37 18:33 + + -" at bounding box center [826, 545] width 1100 height 58
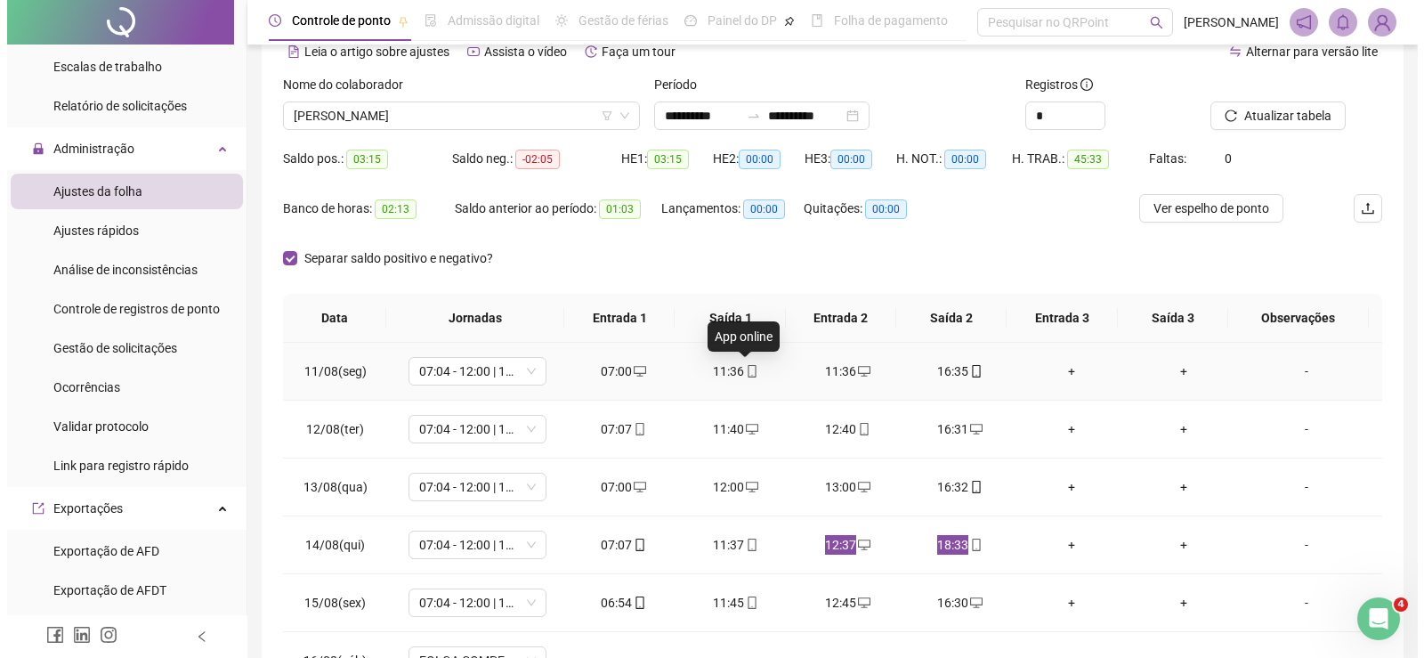
scroll to position [25, 0]
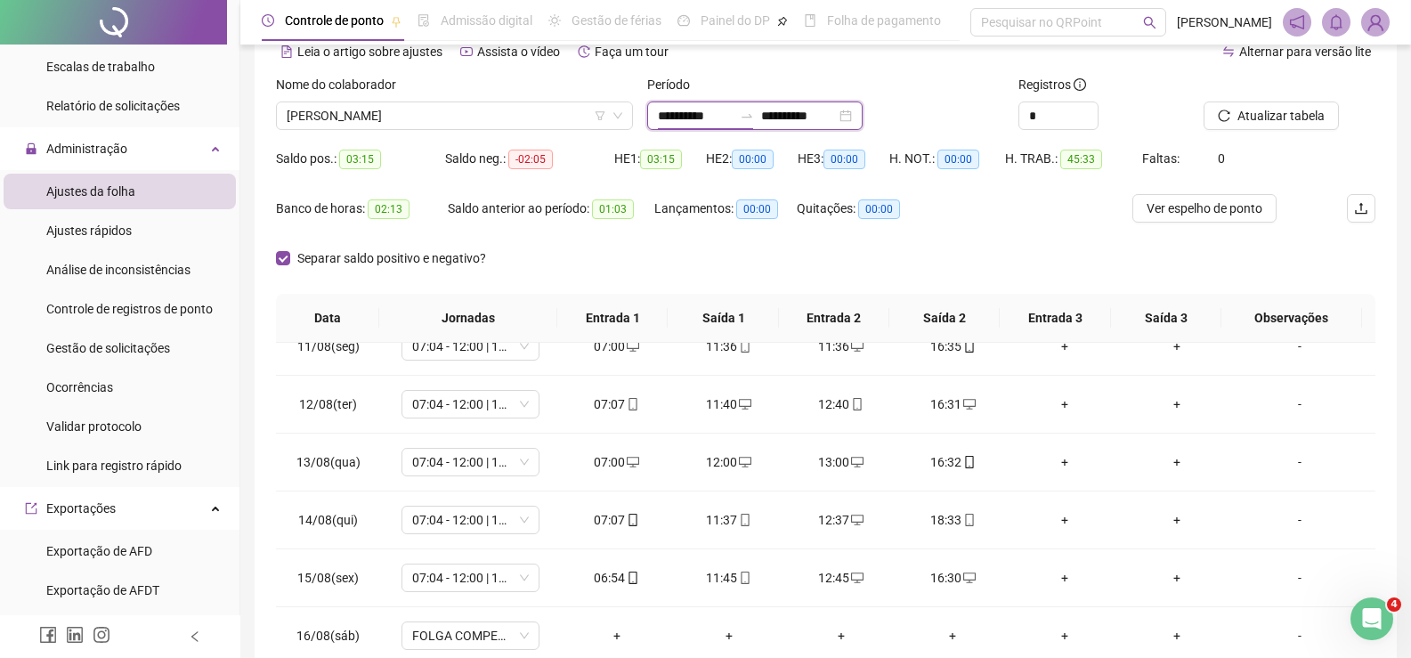
click at [681, 107] on input "**********" at bounding box center [695, 116] width 75 height 20
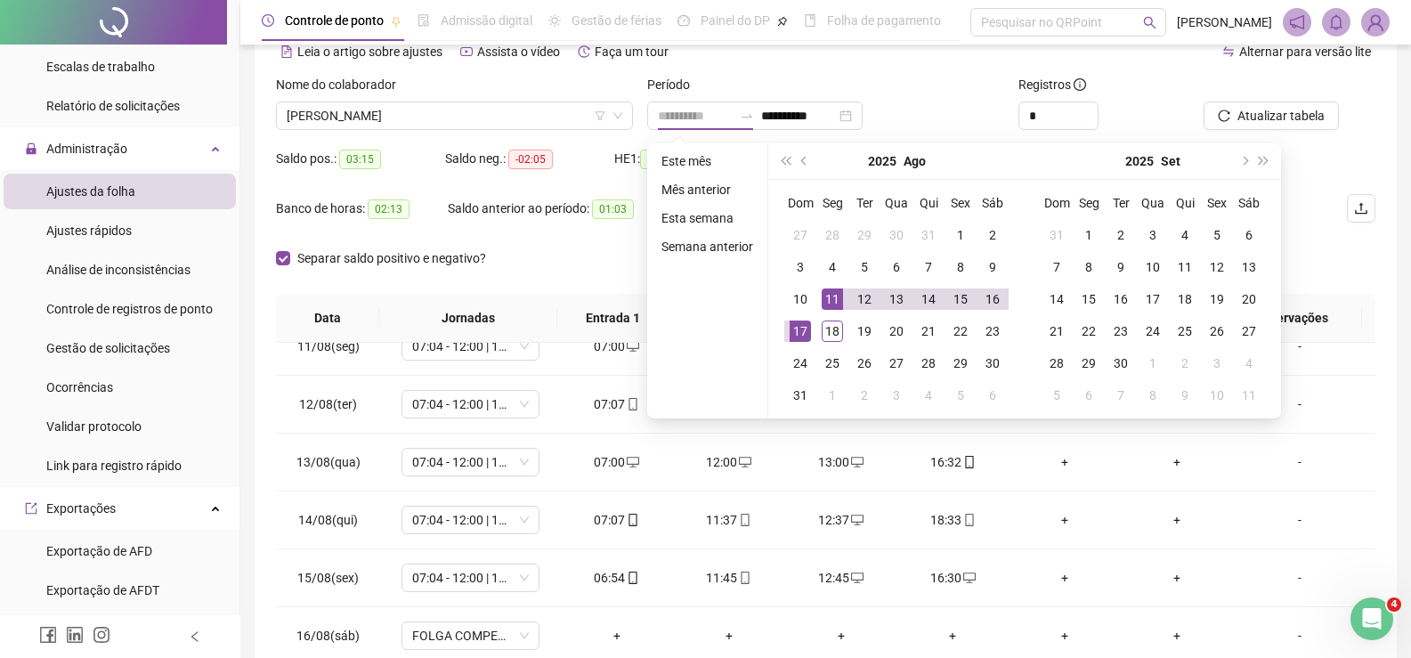
click at [831, 302] on div "11" at bounding box center [832, 298] width 21 height 21
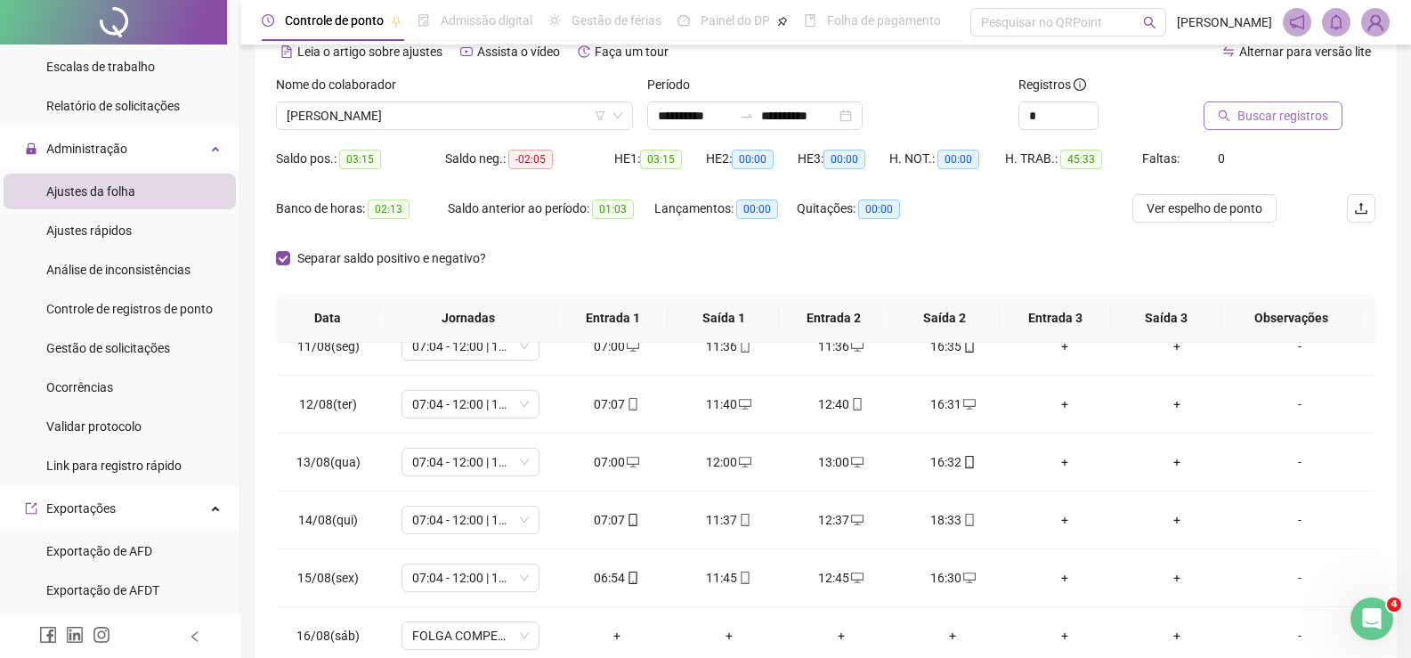
click at [1247, 117] on span "Buscar registros" at bounding box center [1283, 116] width 91 height 20
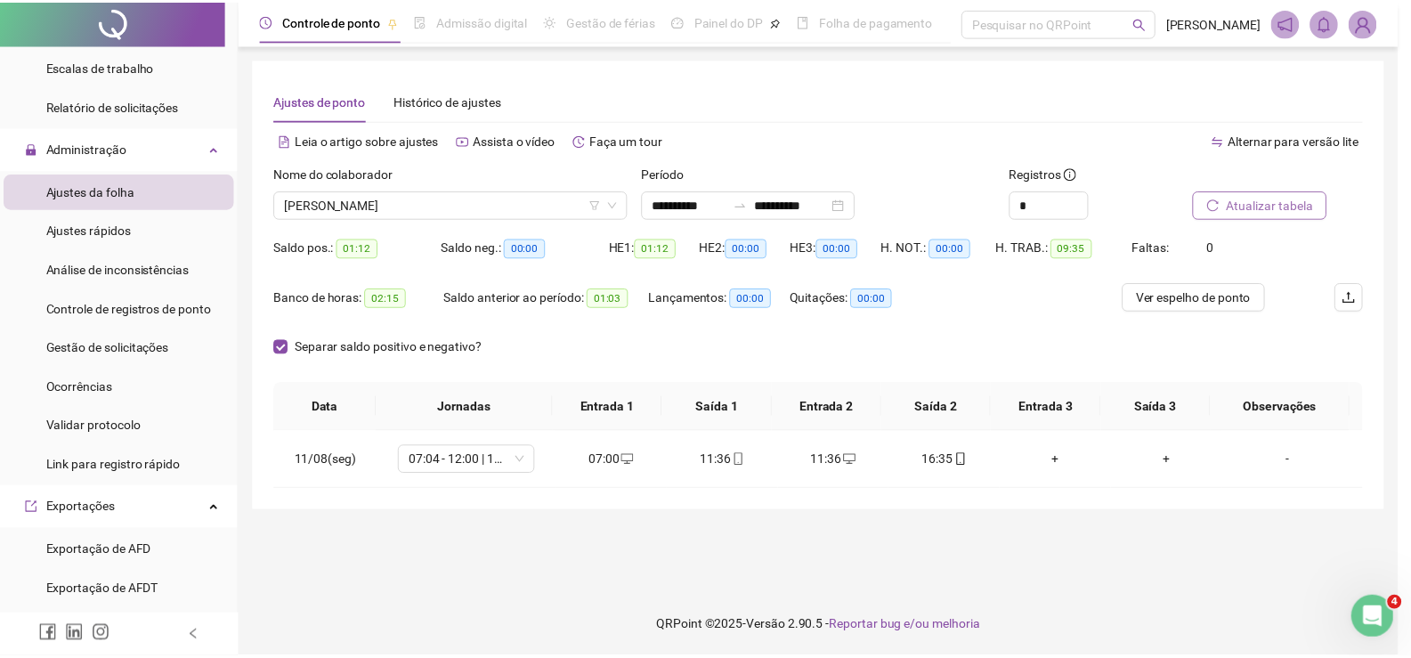
scroll to position [0, 0]
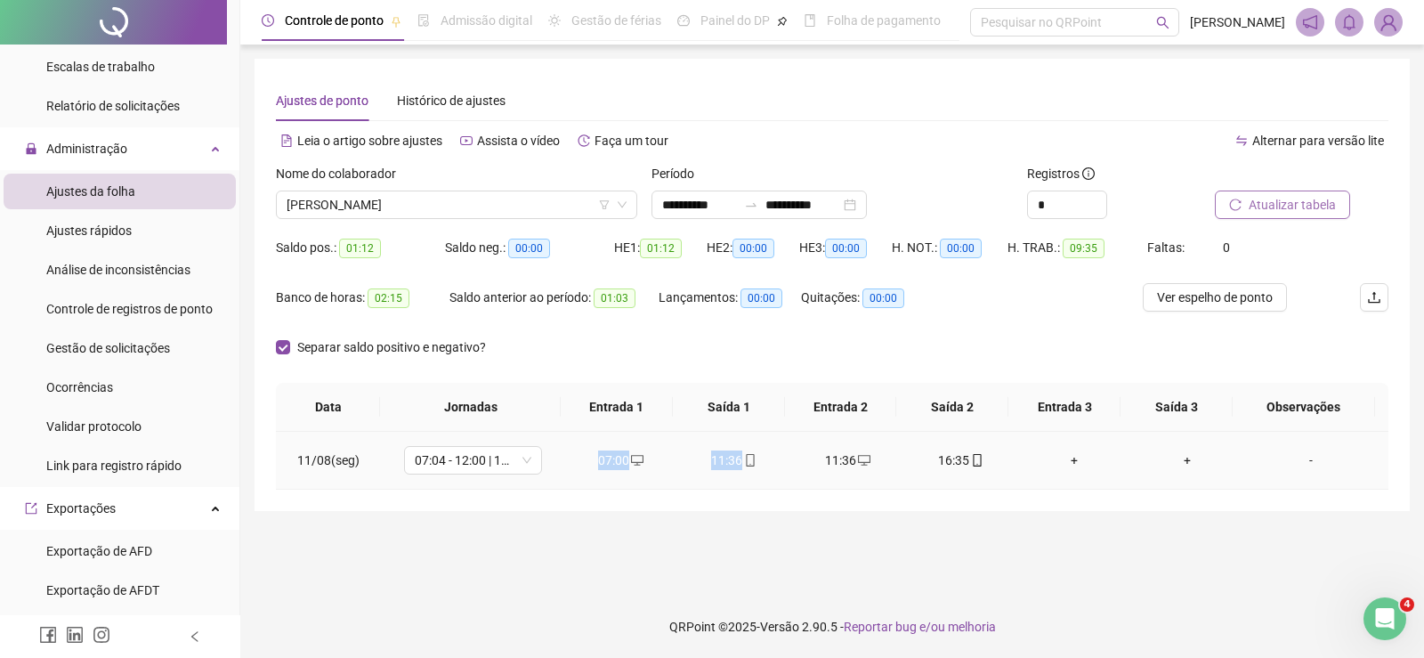
drag, startPoint x: 628, startPoint y: 455, endPoint x: 791, endPoint y: 455, distance: 162.9
click at [791, 455] on tr "11/08(seg) 07:04 - 12:00 | 13:00 - 16:27 07:00 11:36 11:36 16:35 + + -" at bounding box center [832, 461] width 1113 height 58
click at [893, 335] on div "Separar saldo positivo e negativo?" at bounding box center [832, 358] width 1113 height 50
drag, startPoint x: 806, startPoint y: 453, endPoint x: 1014, endPoint y: 467, distance: 208.8
click at [1014, 467] on tr "11/08(seg) 07:04 - 12:00 | 13:00 - 16:27 07:00 11:36 11:36 16:35 + + -" at bounding box center [832, 461] width 1113 height 58
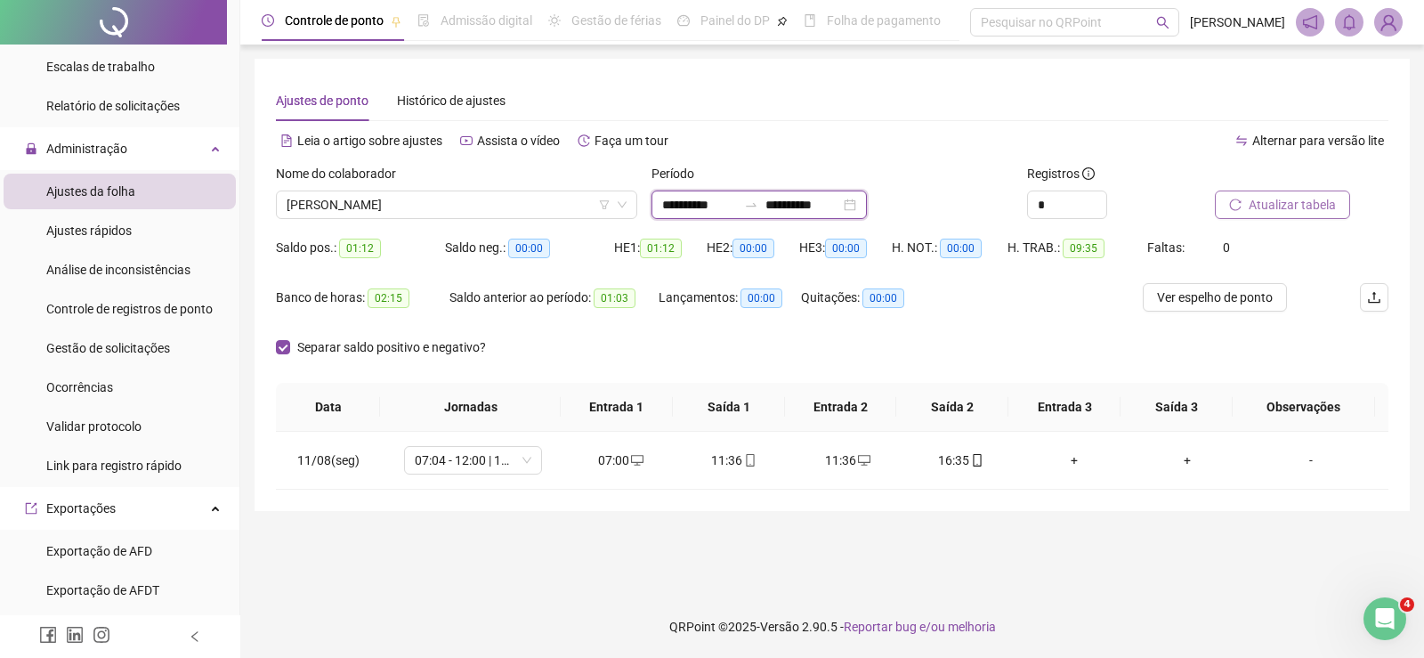
click at [686, 206] on input "**********" at bounding box center [699, 205] width 75 height 20
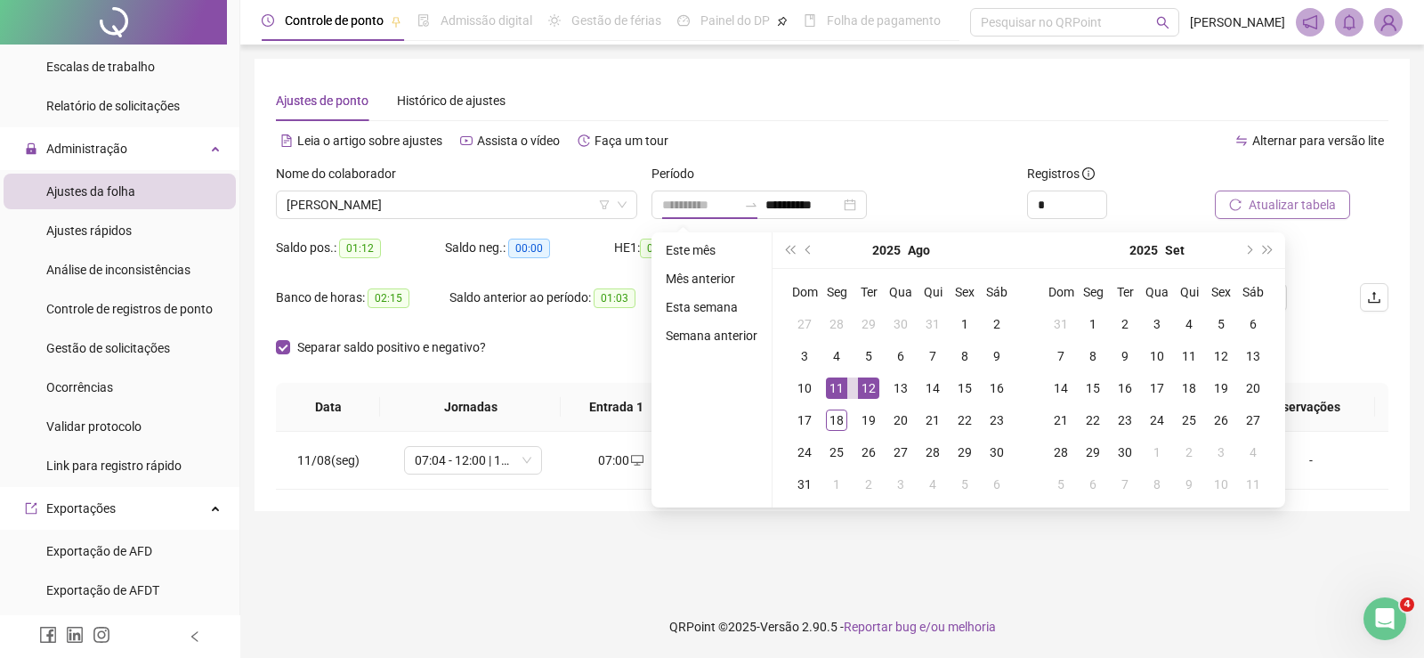
click at [863, 387] on div "12" at bounding box center [868, 387] width 21 height 21
click at [864, 387] on div "12" at bounding box center [868, 387] width 21 height 21
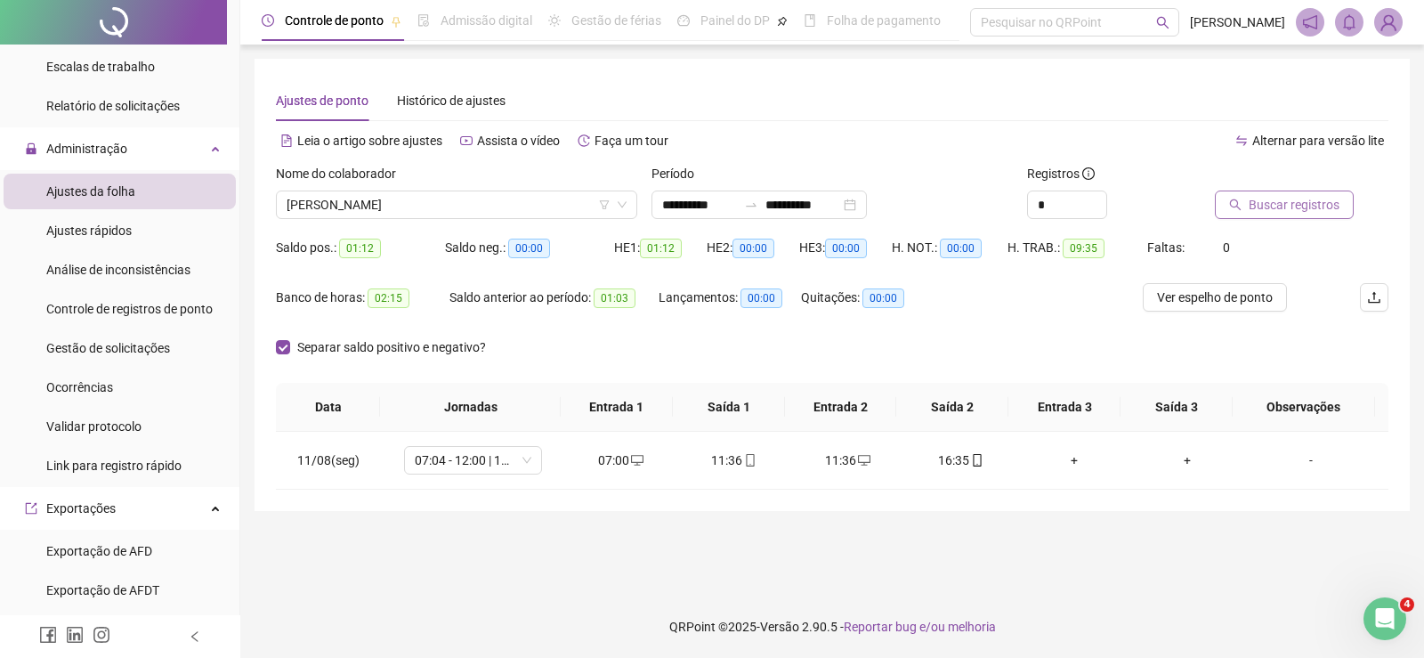
click at [1268, 210] on span "Buscar registros" at bounding box center [1294, 205] width 91 height 20
click at [700, 200] on input "**********" at bounding box center [699, 205] width 75 height 20
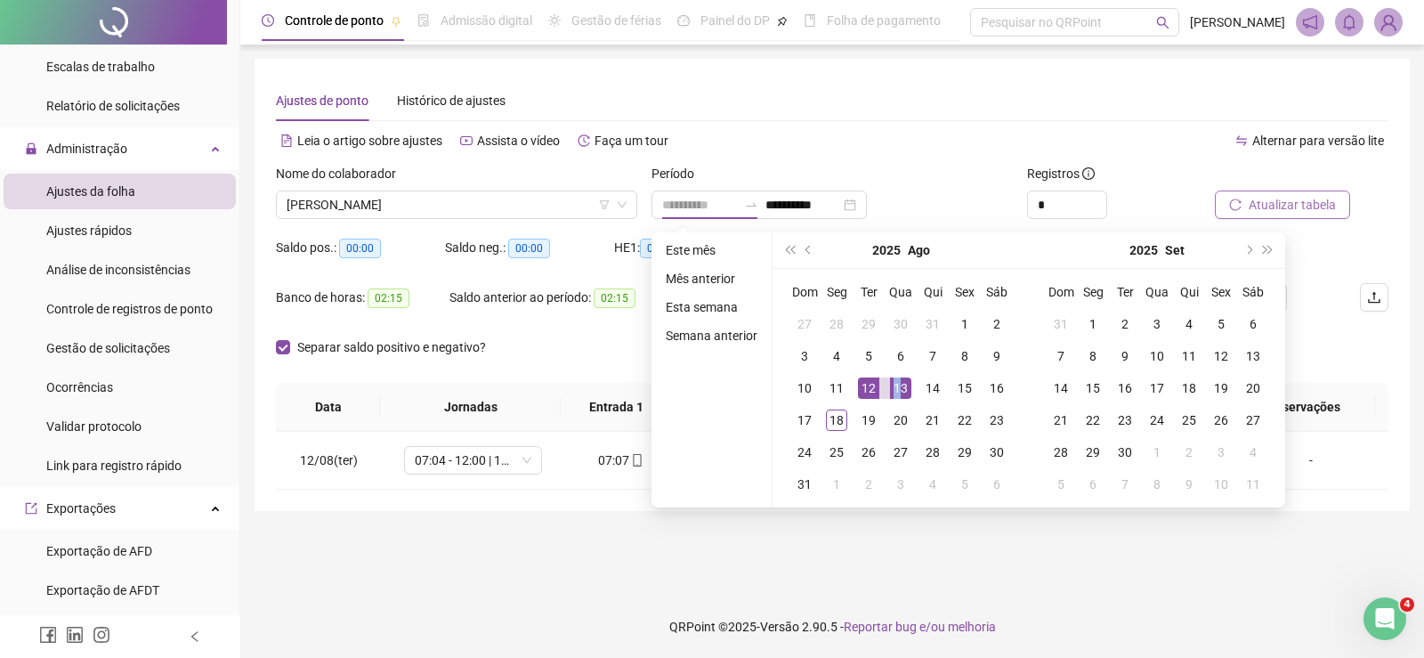
click at [897, 385] on div "13" at bounding box center [900, 387] width 21 height 21
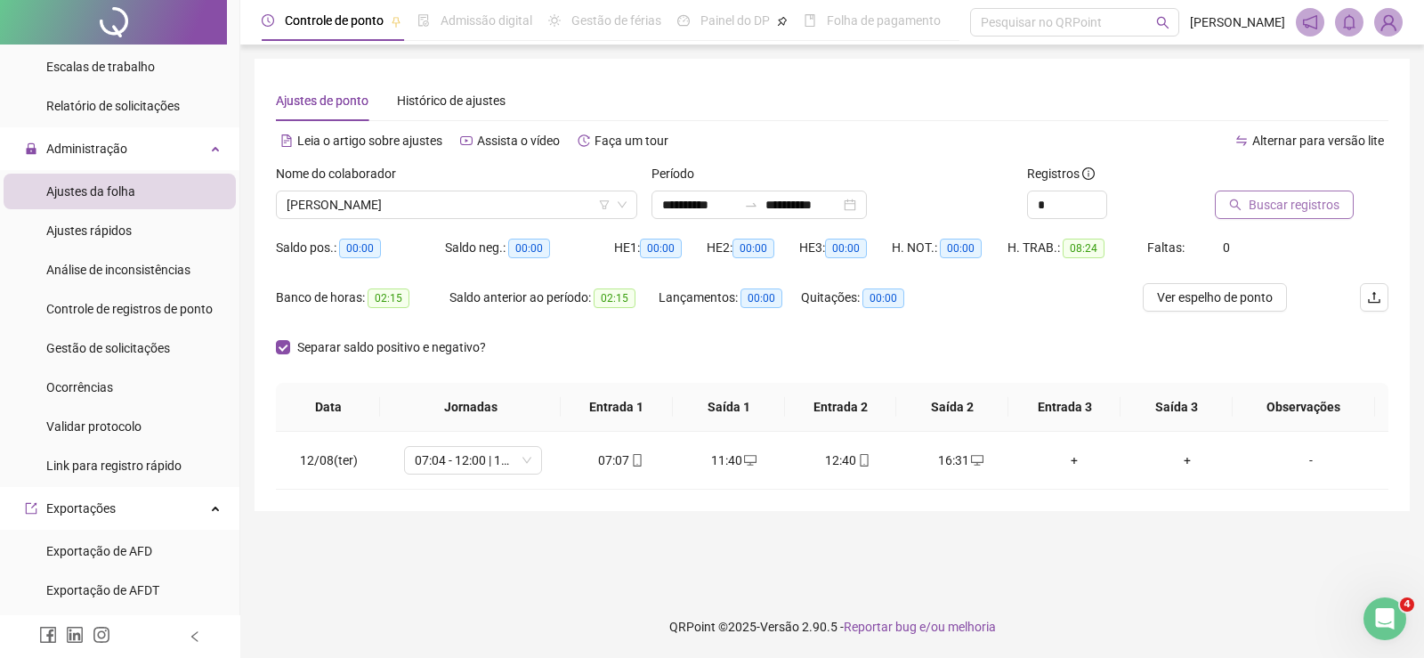
click at [1294, 201] on span "Buscar registros" at bounding box center [1294, 205] width 91 height 20
click at [683, 205] on input "**********" at bounding box center [699, 205] width 75 height 20
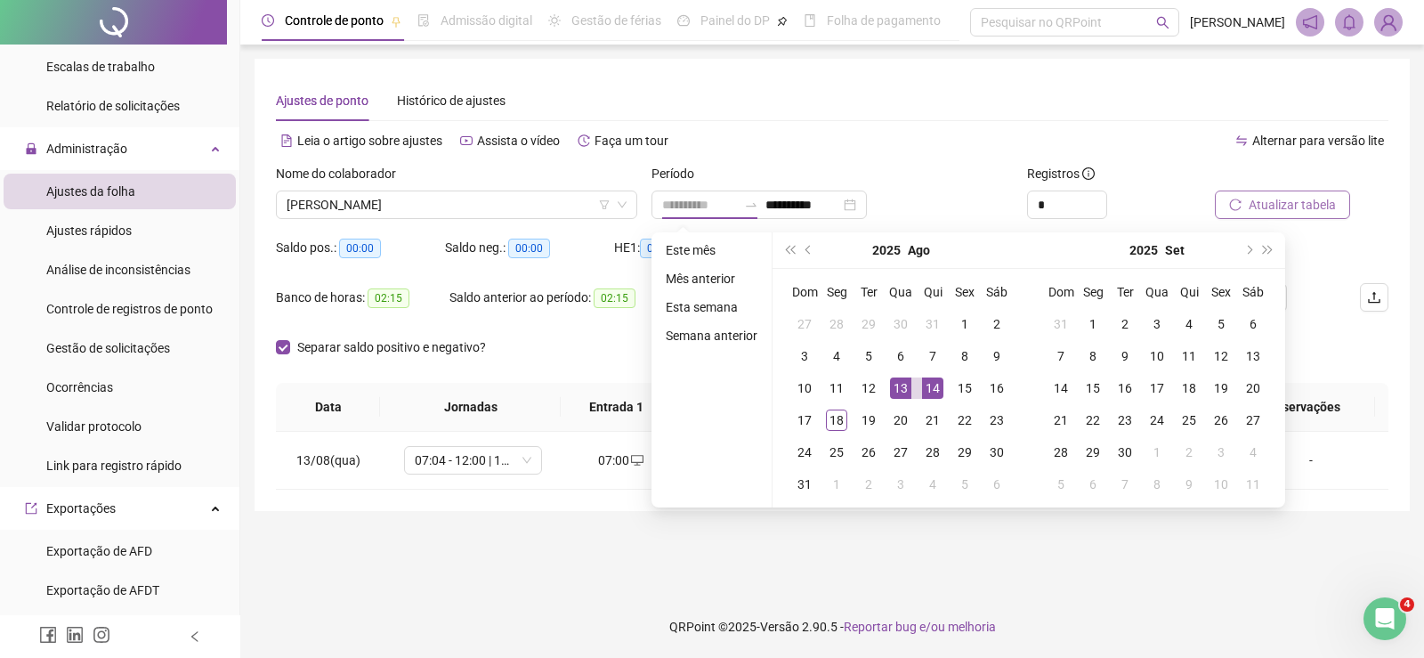
click at [938, 386] on div "14" at bounding box center [932, 387] width 21 height 21
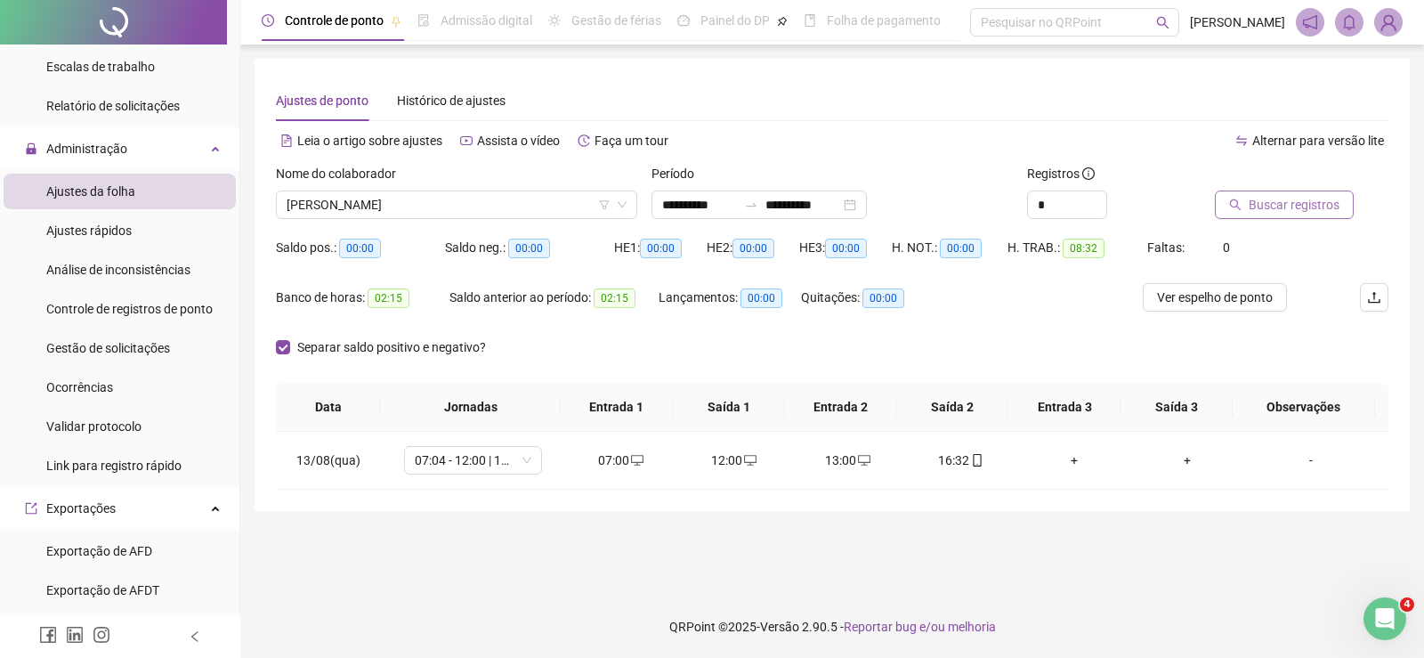
click at [1287, 208] on span "Buscar registros" at bounding box center [1294, 205] width 91 height 20
click at [702, 205] on input "**********" at bounding box center [699, 205] width 75 height 20
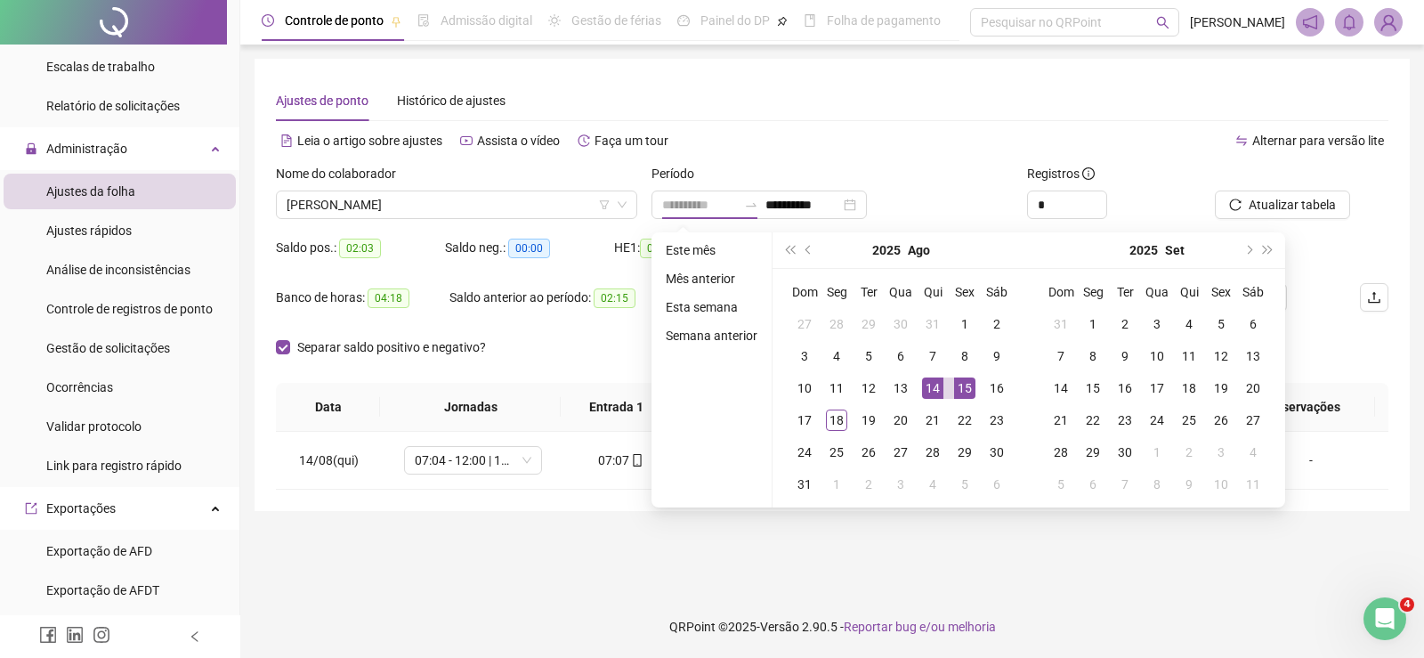
click at [951, 388] on td "15" at bounding box center [965, 388] width 32 height 32
click at [952, 388] on td "15" at bounding box center [965, 388] width 32 height 32
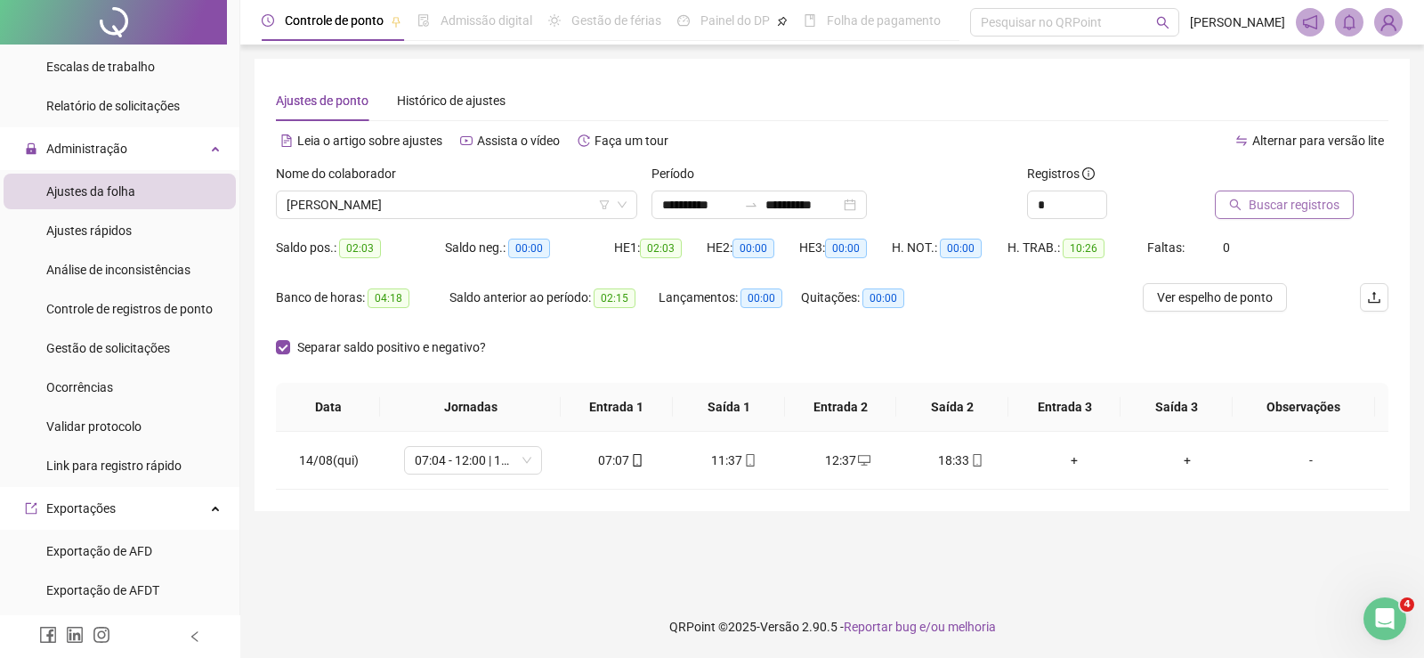
click at [1287, 209] on span "Buscar registros" at bounding box center [1294, 205] width 91 height 20
click at [687, 202] on input "**********" at bounding box center [699, 205] width 75 height 20
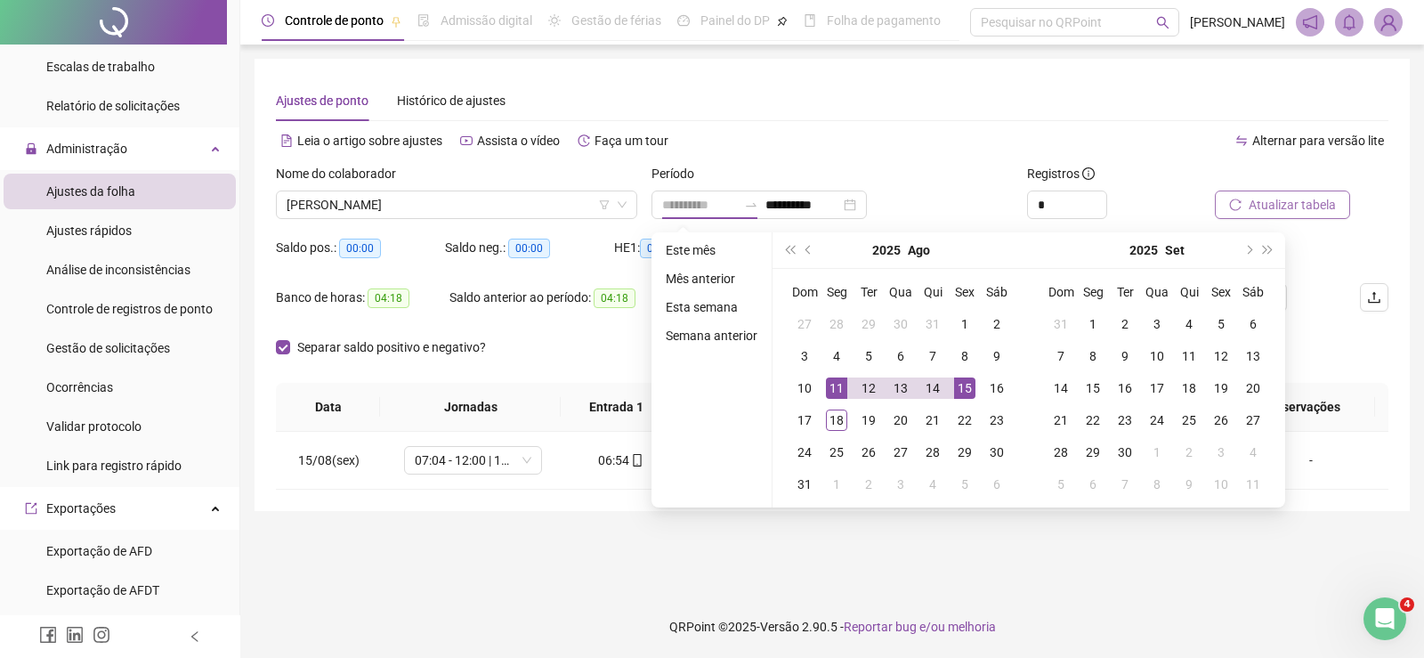
click at [842, 385] on div "11" at bounding box center [836, 387] width 21 height 21
click at [799, 415] on div "17" at bounding box center [804, 420] width 21 height 21
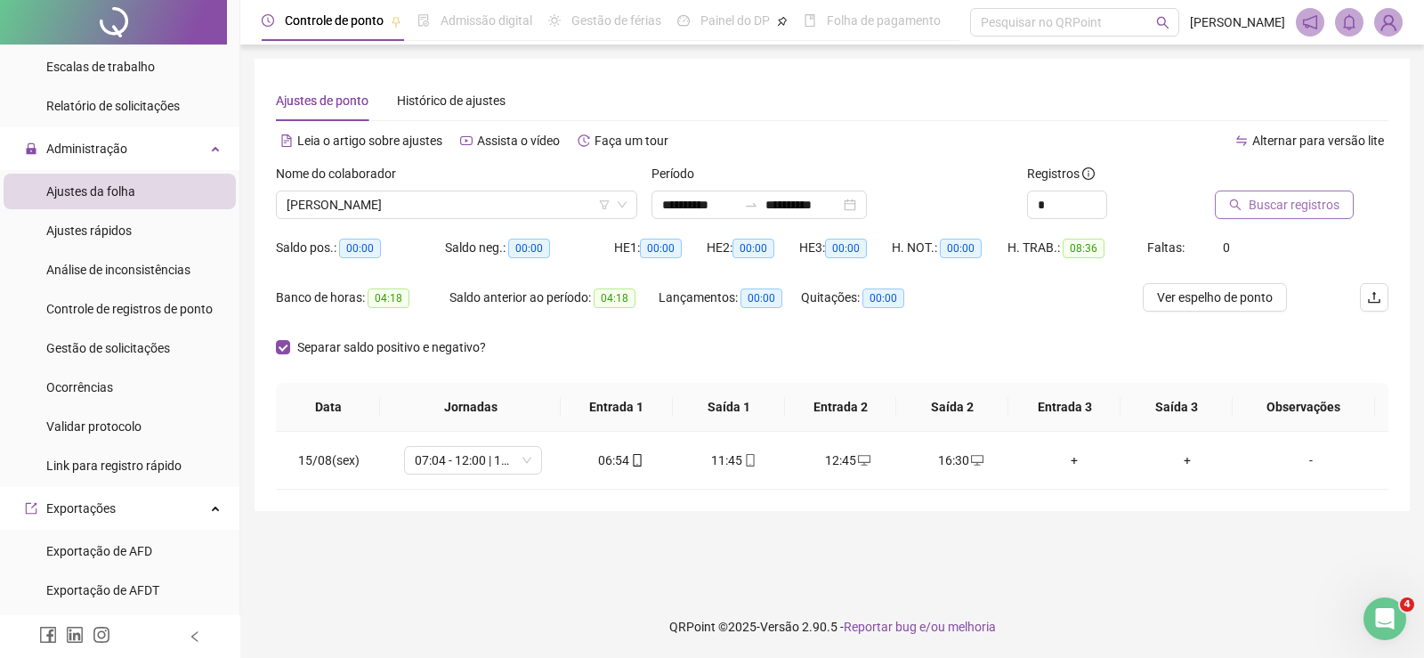
click at [1295, 191] on button "Buscar registros" at bounding box center [1284, 205] width 139 height 28
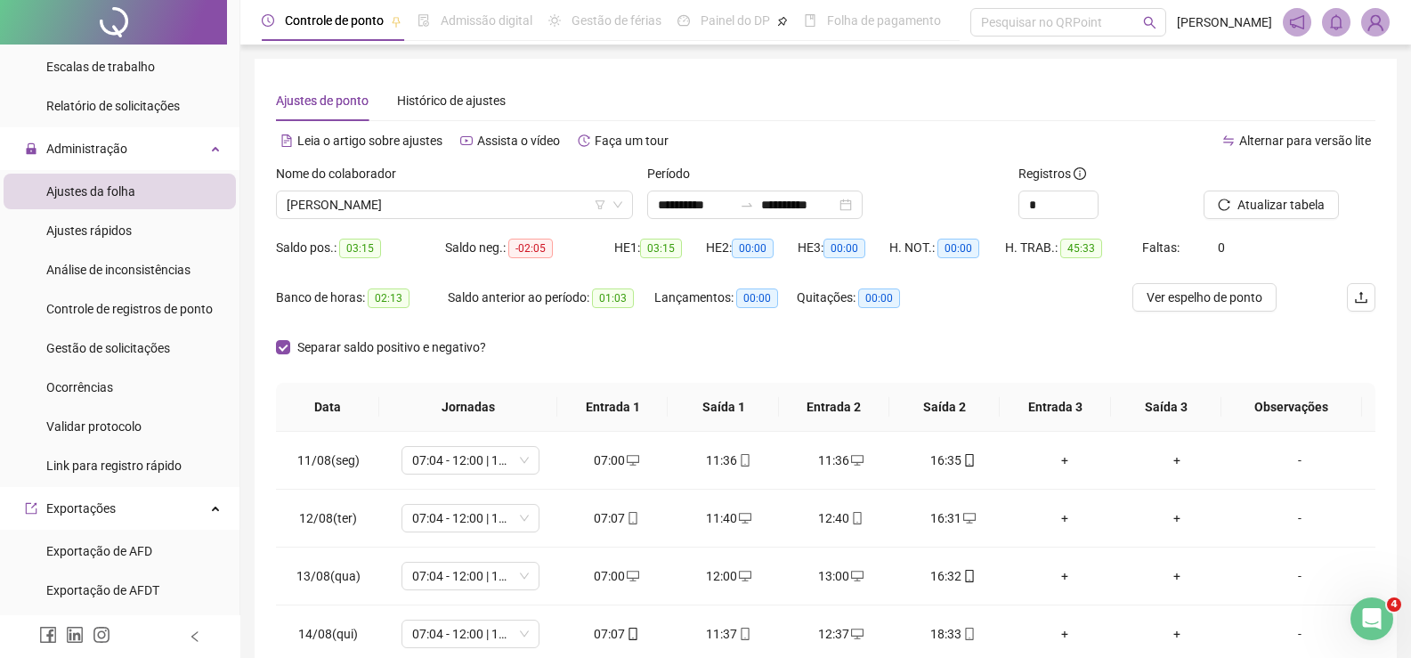
click at [572, 241] on div "Saldo neg.: -02:05" at bounding box center [529, 248] width 169 height 20
click at [512, 205] on span "VANIA MARCELINO DOS SANTOS" at bounding box center [455, 204] width 336 height 27
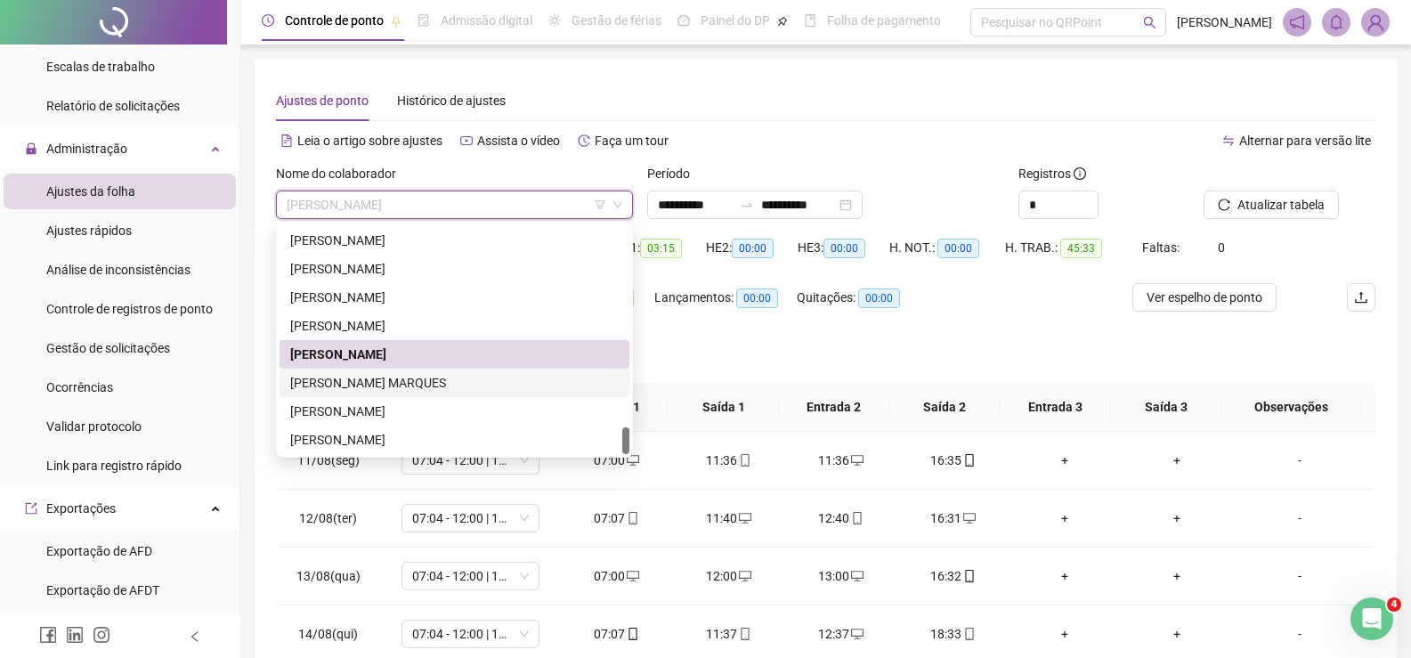
click at [474, 379] on div "VICTOR ALEXANDRE LAPAGESSE MARQUES" at bounding box center [454, 383] width 329 height 20
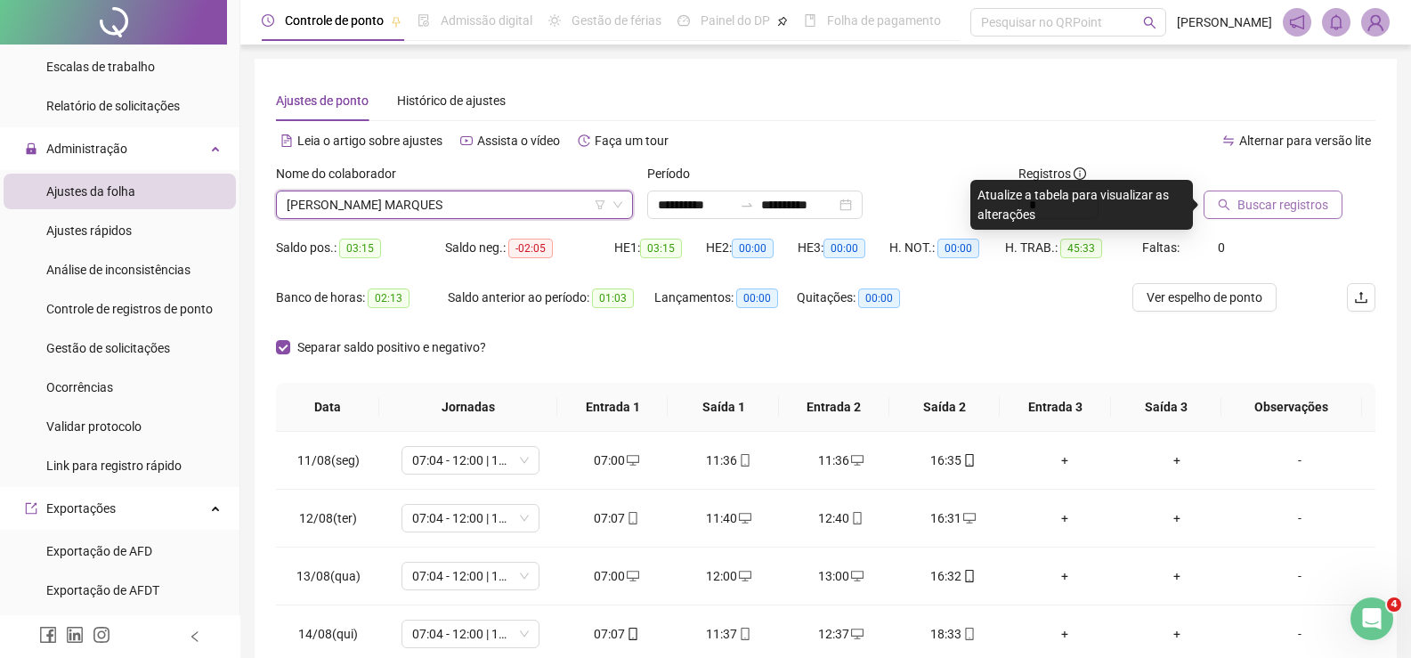
click at [1309, 197] on span "Buscar registros" at bounding box center [1283, 205] width 91 height 20
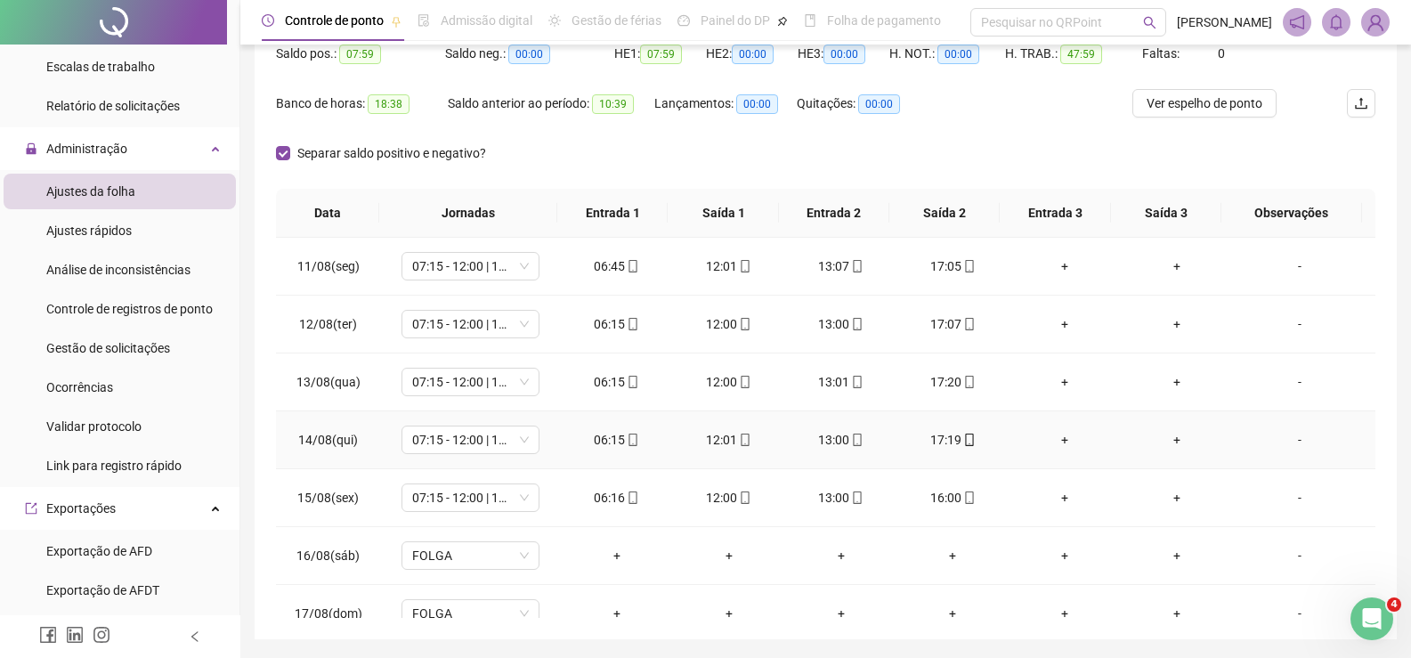
scroll to position [163, 0]
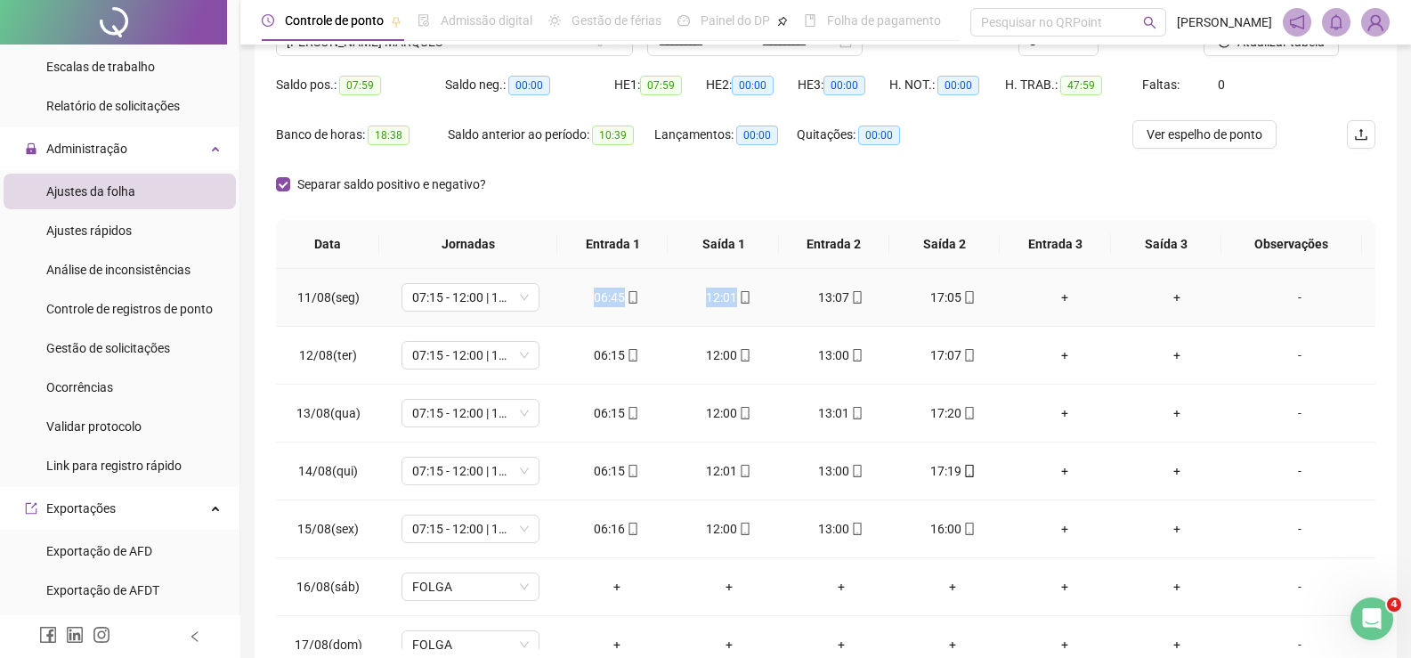
drag, startPoint x: 579, startPoint y: 291, endPoint x: 799, endPoint y: 289, distance: 219.9
click at [799, 289] on tr "11/08(seg) 07:15 - 12:00 | 13:00 - 16:15 06:45 12:01 13:07 17:05 + + -" at bounding box center [826, 298] width 1100 height 58
click at [907, 186] on div "Separar saldo positivo e negativo?" at bounding box center [826, 195] width 1100 height 50
drag, startPoint x: 929, startPoint y: 302, endPoint x: 1012, endPoint y: 302, distance: 83.7
click at [1012, 302] on tr "11/08(seg) 07:15 - 12:00 | 13:00 - 16:15 06:45 12:01 13:07 17:05 + + -" at bounding box center [826, 298] width 1100 height 58
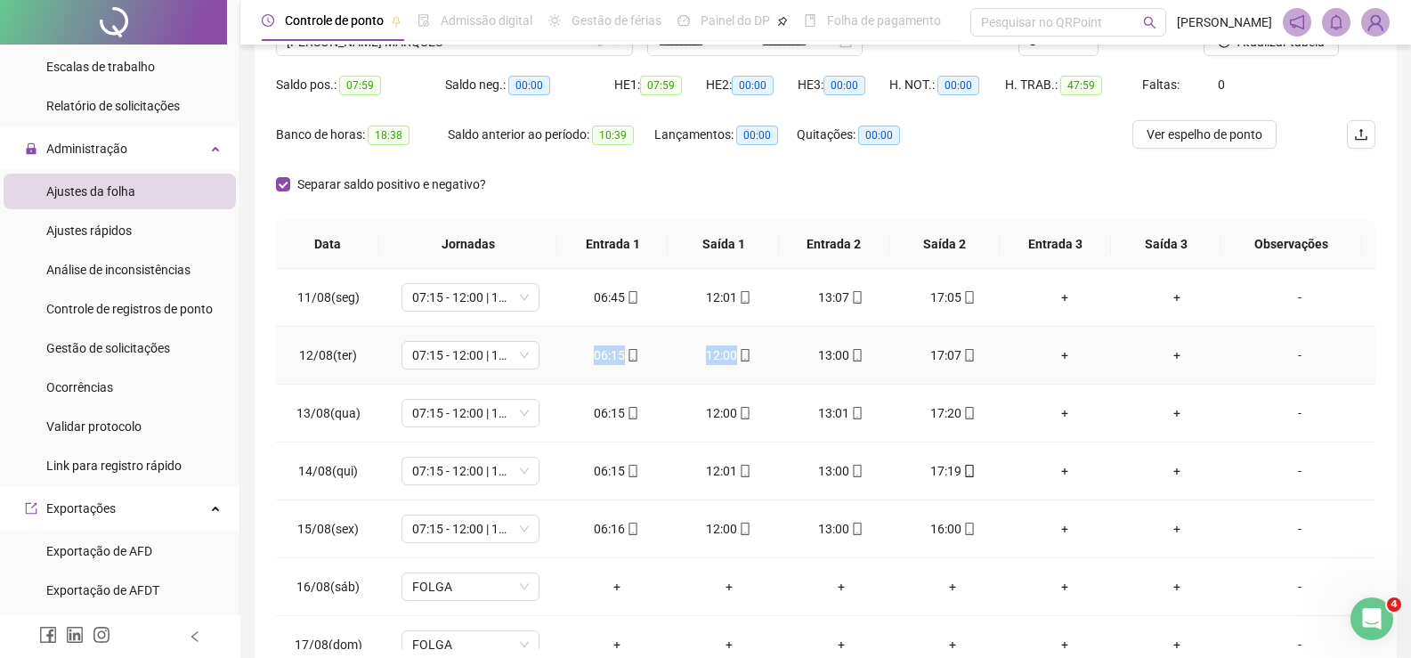
drag, startPoint x: 588, startPoint y: 359, endPoint x: 749, endPoint y: 359, distance: 160.3
click at [749, 359] on tr "12/08(ter) 07:15 - 12:00 | 13:00 - 16:15 06:15 12:00 13:00 17:07 + + -" at bounding box center [826, 356] width 1100 height 58
drag, startPoint x: 810, startPoint y: 354, endPoint x: 958, endPoint y: 356, distance: 147.8
click at [958, 356] on tr "12/08(ter) 07:15 - 12:00 | 13:00 - 16:15 06:15 12:00 13:00 17:07 + + -" at bounding box center [826, 356] width 1100 height 58
drag, startPoint x: 575, startPoint y: 411, endPoint x: 762, endPoint y: 410, distance: 187.0
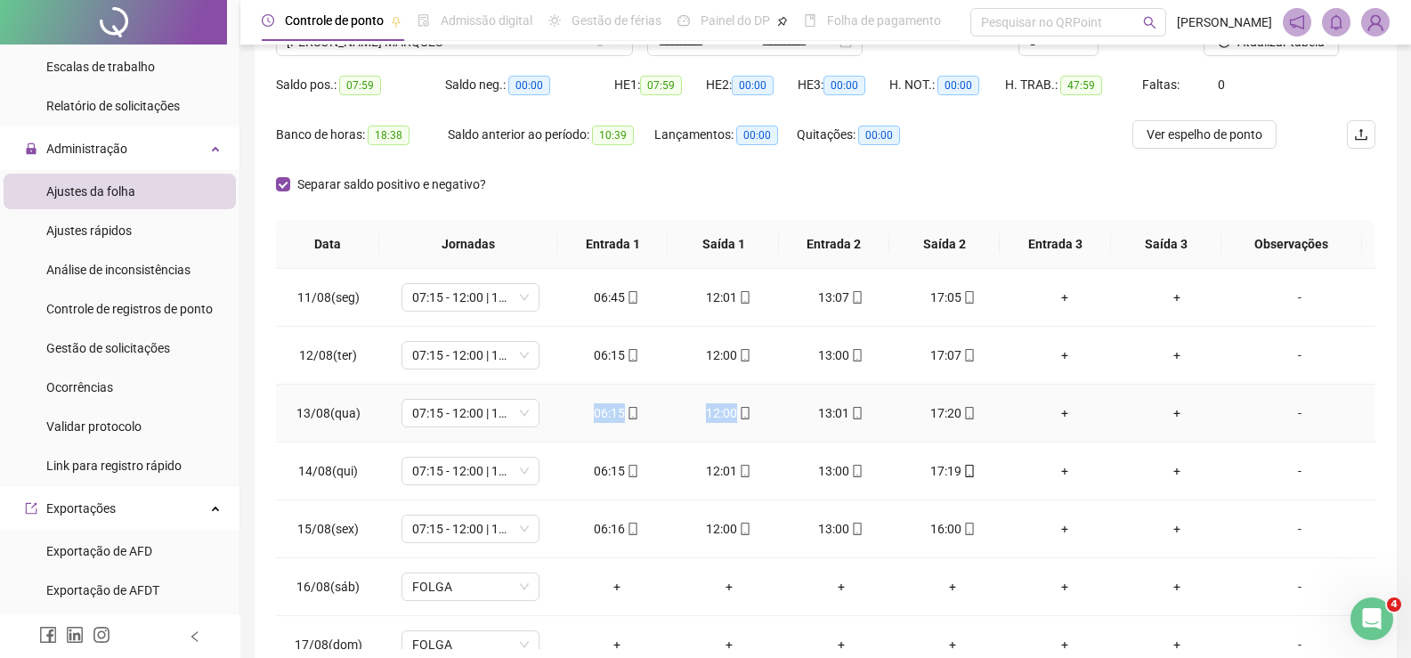
click at [762, 410] on tr "13/08(qua) 07:15 - 12:00 | 13:00 - 16:15 06:15 12:00 13:01 17:20 + + -" at bounding box center [826, 414] width 1100 height 58
drag, startPoint x: 785, startPoint y: 397, endPoint x: 995, endPoint y: 410, distance: 210.5
click at [995, 410] on tr "13/08(qua) 07:15 - 12:00 | 13:00 - 16:15 06:15 12:00 13:01 17:20 + + -" at bounding box center [826, 414] width 1100 height 58
drag, startPoint x: 563, startPoint y: 459, endPoint x: 742, endPoint y: 459, distance: 179.0
click at [742, 459] on tr "14/08(qui) 07:15 - 12:00 | 13:00 - 16:15 06:15 12:01 13:00 17:19 + + -" at bounding box center [826, 471] width 1100 height 58
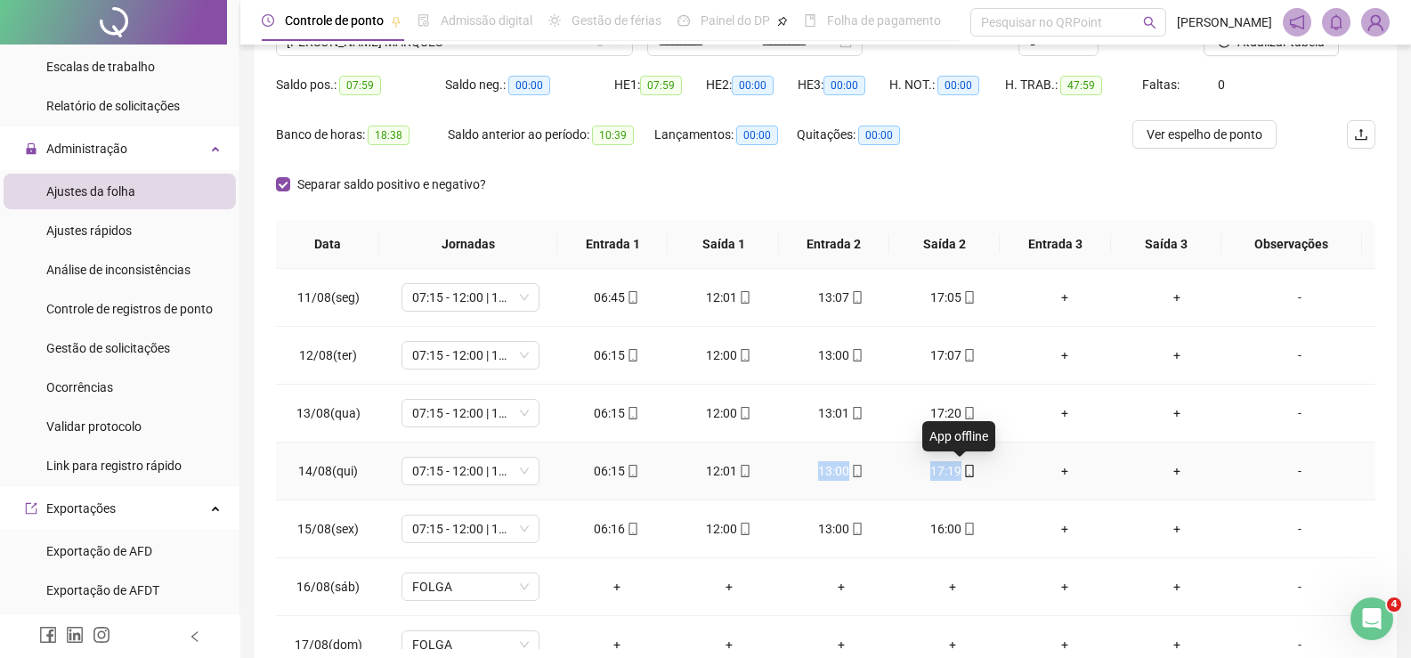
drag, startPoint x: 788, startPoint y: 466, endPoint x: 964, endPoint y: 466, distance: 176.3
click at [964, 466] on tr "14/08(qui) 07:15 - 12:00 | 13:00 - 16:15 06:15 12:01 13:00 17:19 + + -" at bounding box center [826, 471] width 1100 height 58
drag, startPoint x: 575, startPoint y: 517, endPoint x: 799, endPoint y: 527, distance: 224.6
click at [799, 527] on tr "15/08(sex) 07:15 - 12:00 | 13:00 - 16:15 06:16 12:00 13:00 16:00 + + -" at bounding box center [826, 529] width 1100 height 58
click at [953, 177] on div "Separar saldo positivo e negativo?" at bounding box center [826, 195] width 1100 height 50
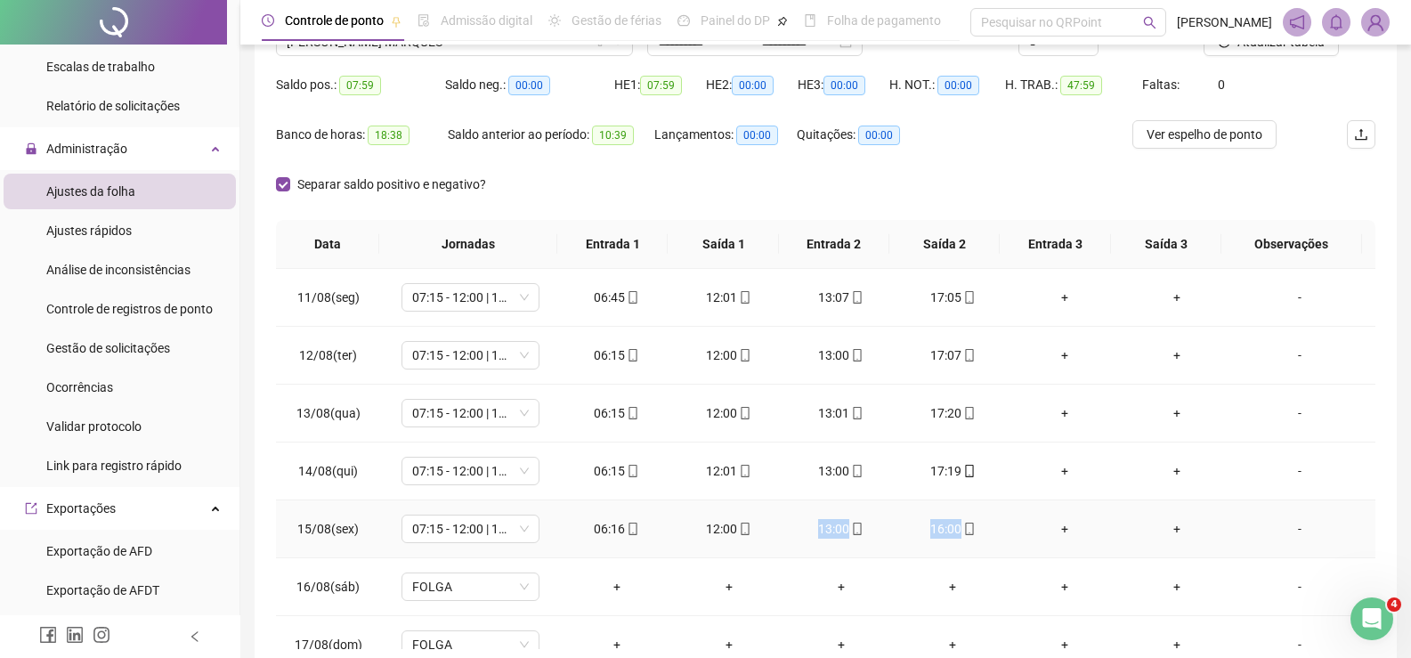
drag, startPoint x: 794, startPoint y: 530, endPoint x: 996, endPoint y: 536, distance: 202.2
click at [996, 536] on tr "15/08(sex) 07:15 - 12:00 | 13:00 - 16:15 06:16 12:00 13:00 16:00 + + -" at bounding box center [826, 529] width 1100 height 58
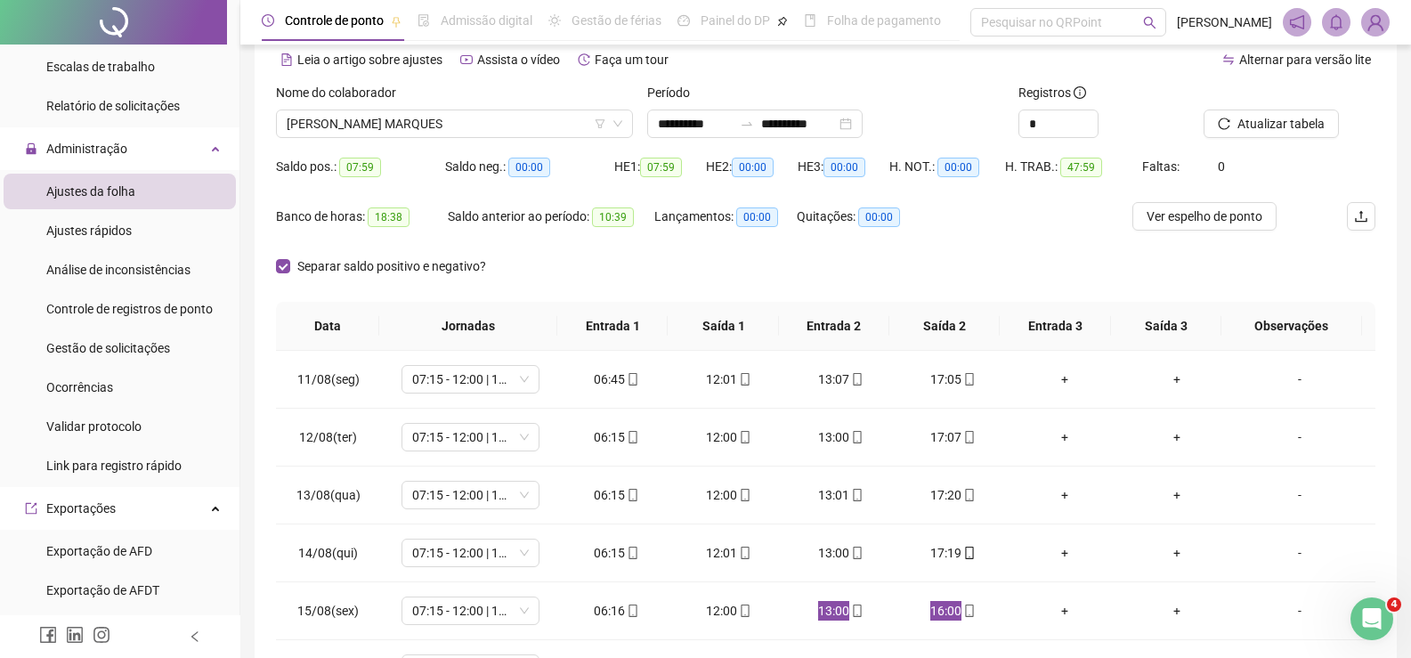
scroll to position [0, 0]
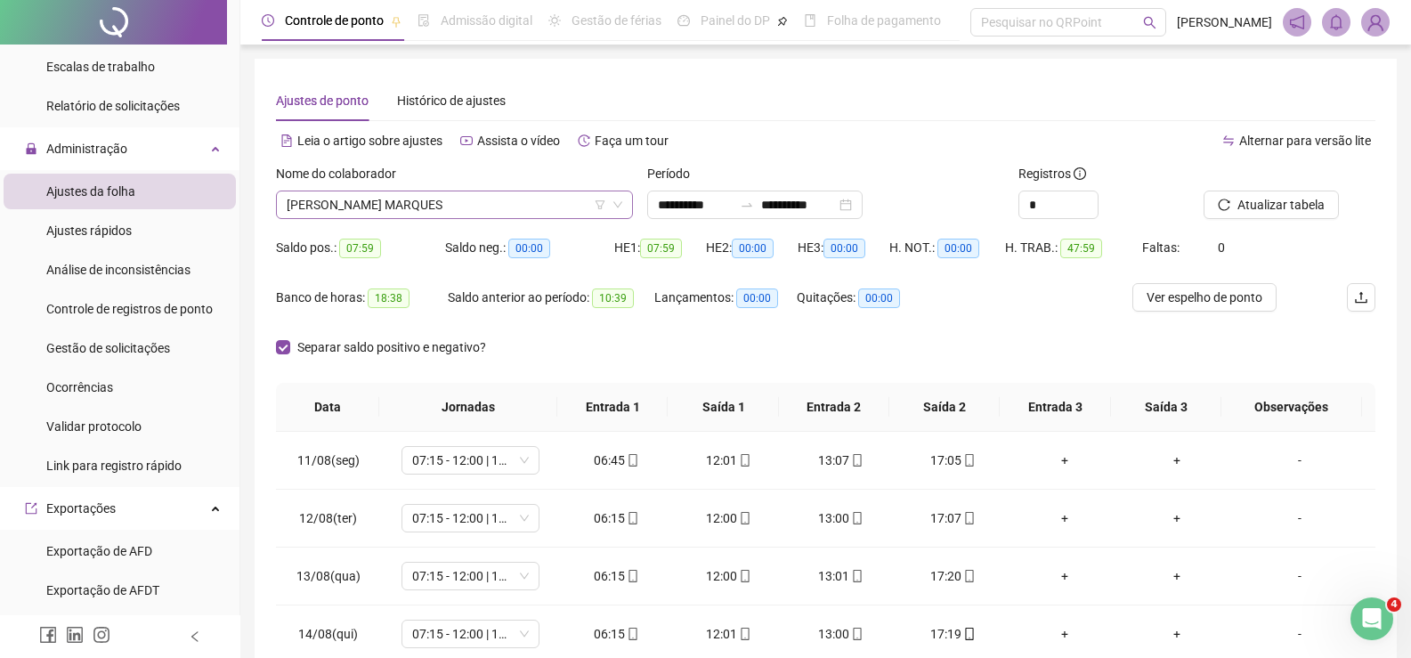
click at [425, 195] on span "VICTOR ALEXANDRE LAPAGESSE MARQUES" at bounding box center [455, 204] width 336 height 27
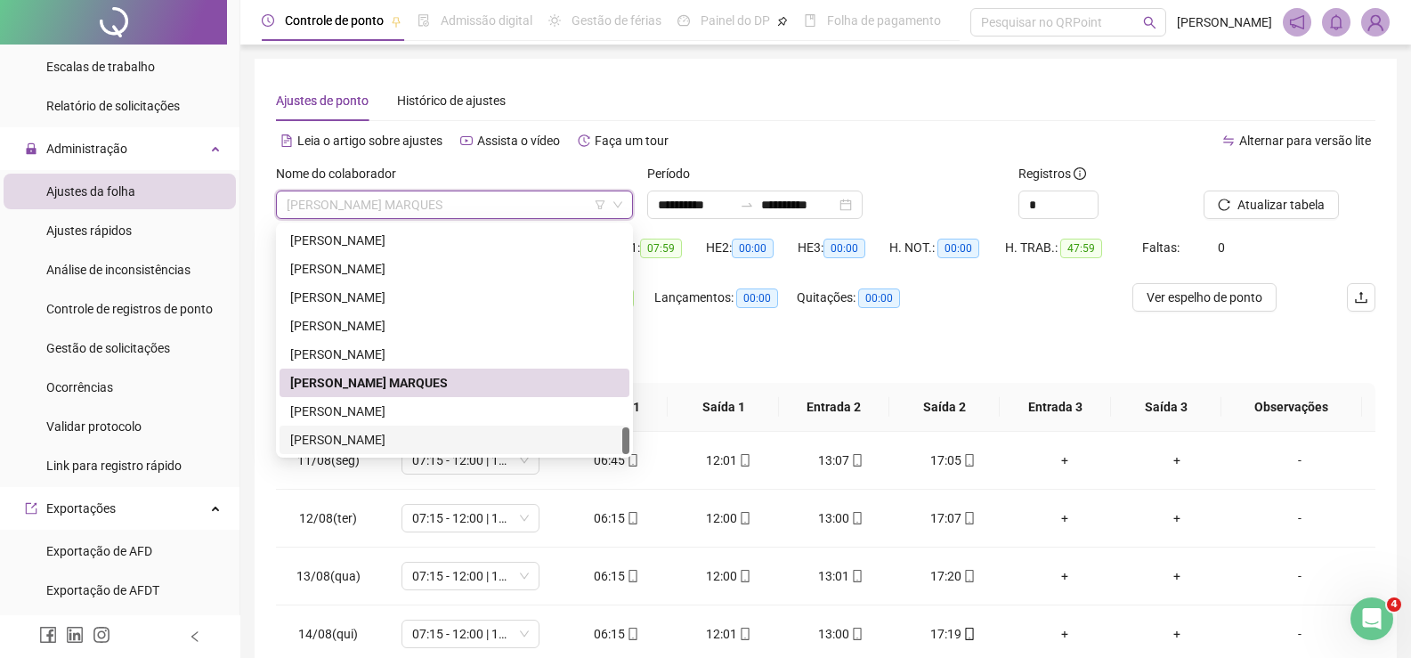
click at [404, 436] on div "[PERSON_NAME]" at bounding box center [454, 440] width 329 height 20
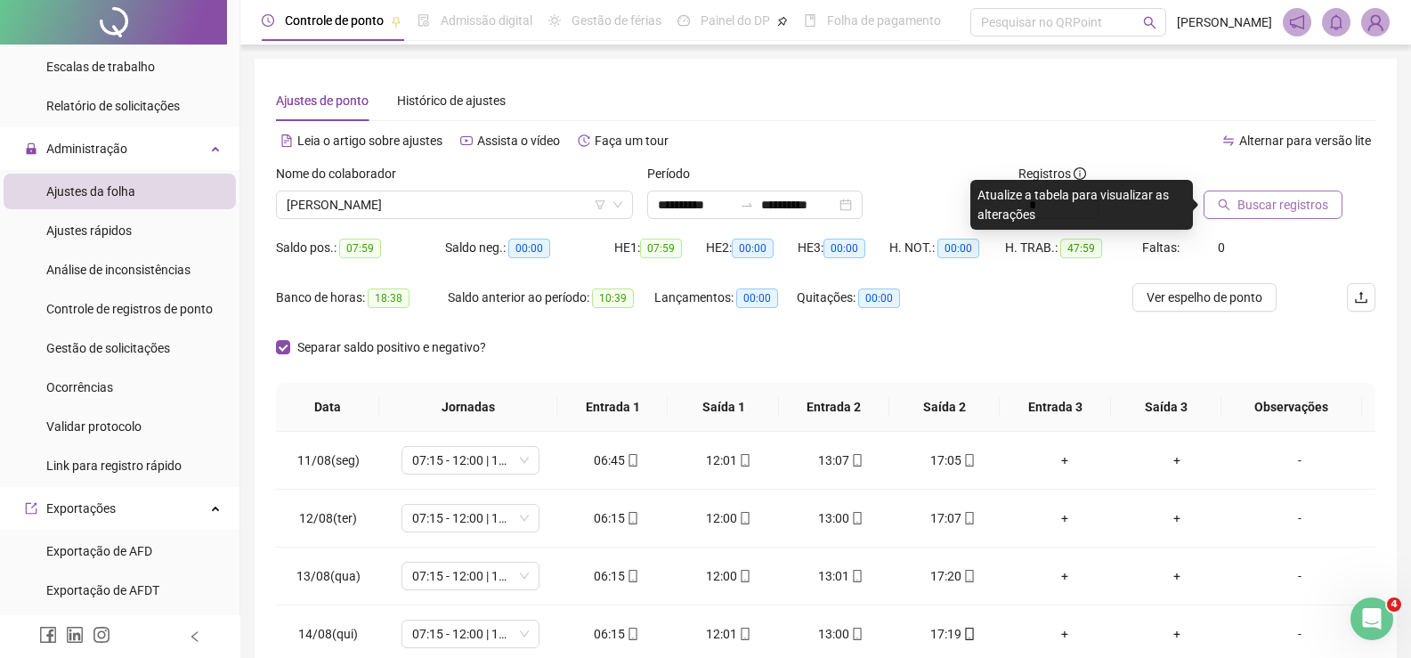
click at [1314, 211] on span "Buscar registros" at bounding box center [1283, 205] width 91 height 20
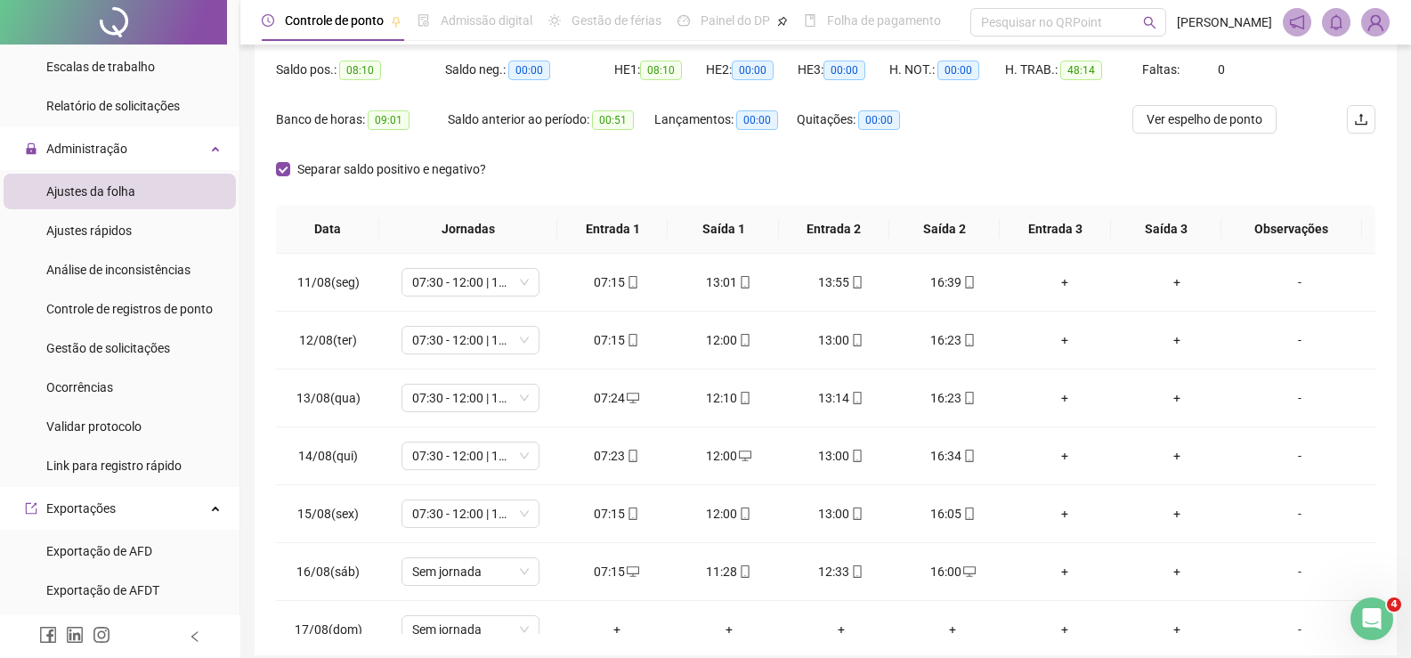
scroll to position [252, 0]
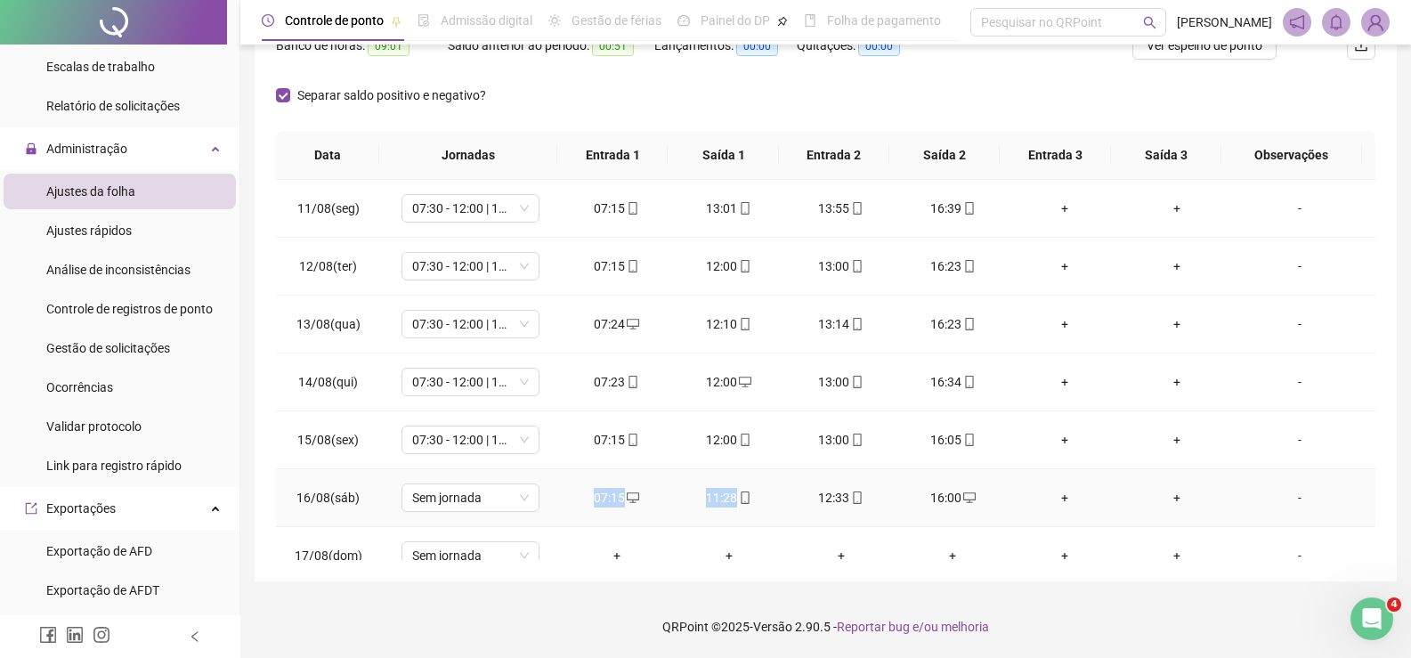
drag, startPoint x: 575, startPoint y: 487, endPoint x: 715, endPoint y: 497, distance: 140.1
click at [761, 498] on tr "16/08(sáb) Sem jornada 07:15 11:28 12:33 16:00 + + -" at bounding box center [826, 498] width 1100 height 58
drag, startPoint x: 798, startPoint y: 497, endPoint x: 986, endPoint y: 497, distance: 187.9
click at [986, 497] on tr "16/08(sáb) Sem jornada 07:15 11:28 12:33 16:00 + + -" at bounding box center [826, 498] width 1100 height 58
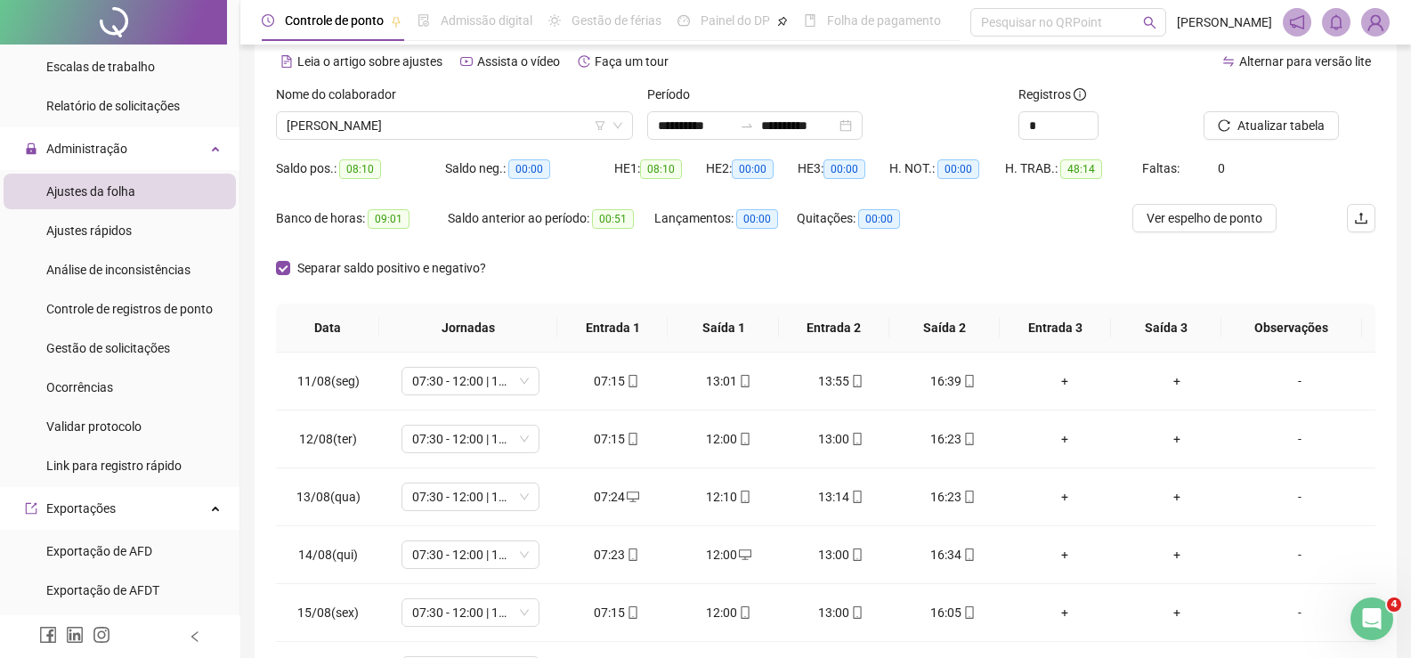
scroll to position [0, 0]
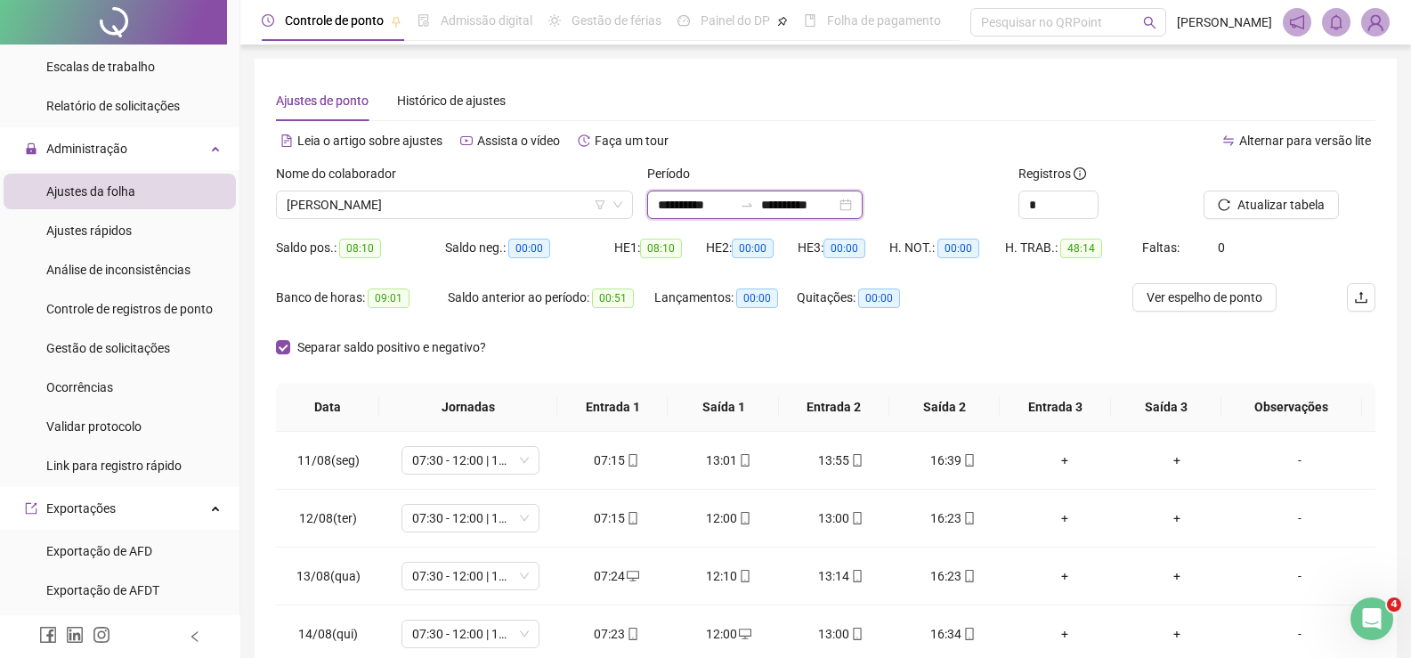
click at [813, 200] on input "**********" at bounding box center [798, 205] width 75 height 20
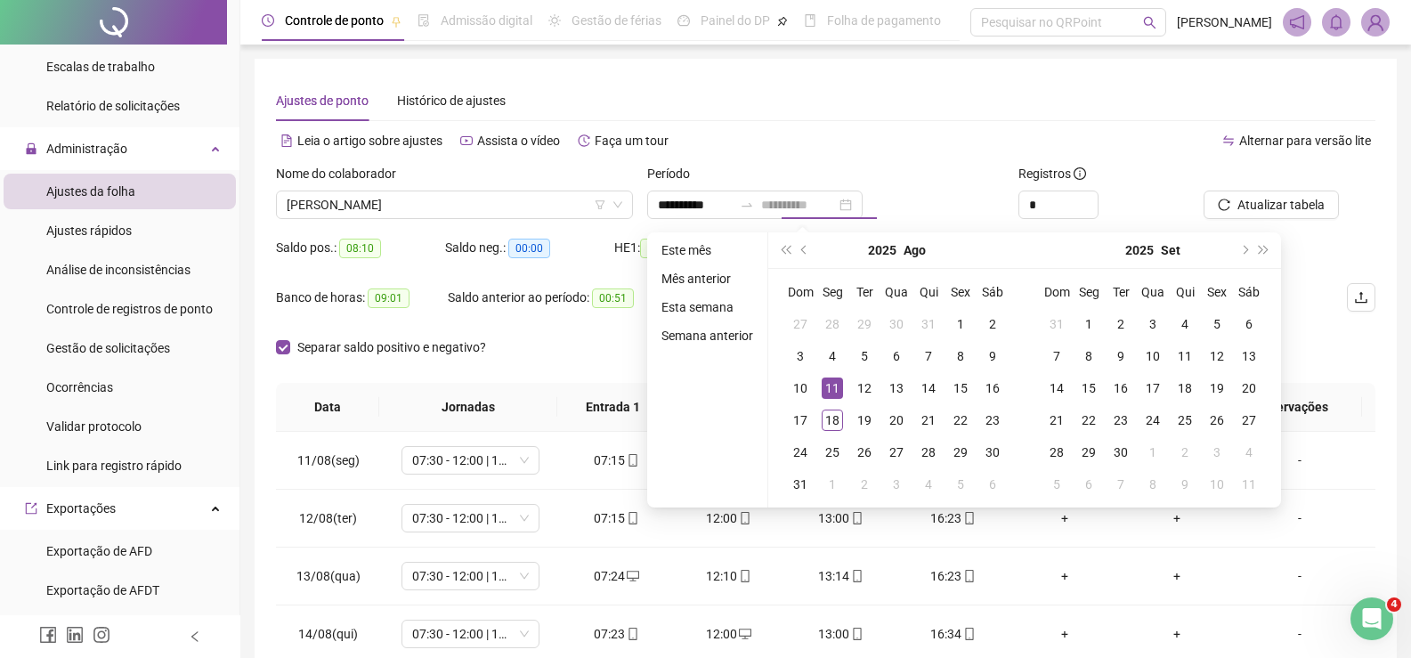
click at [832, 386] on div "11" at bounding box center [832, 387] width 21 height 21
click at [833, 386] on div "11" at bounding box center [832, 387] width 21 height 21
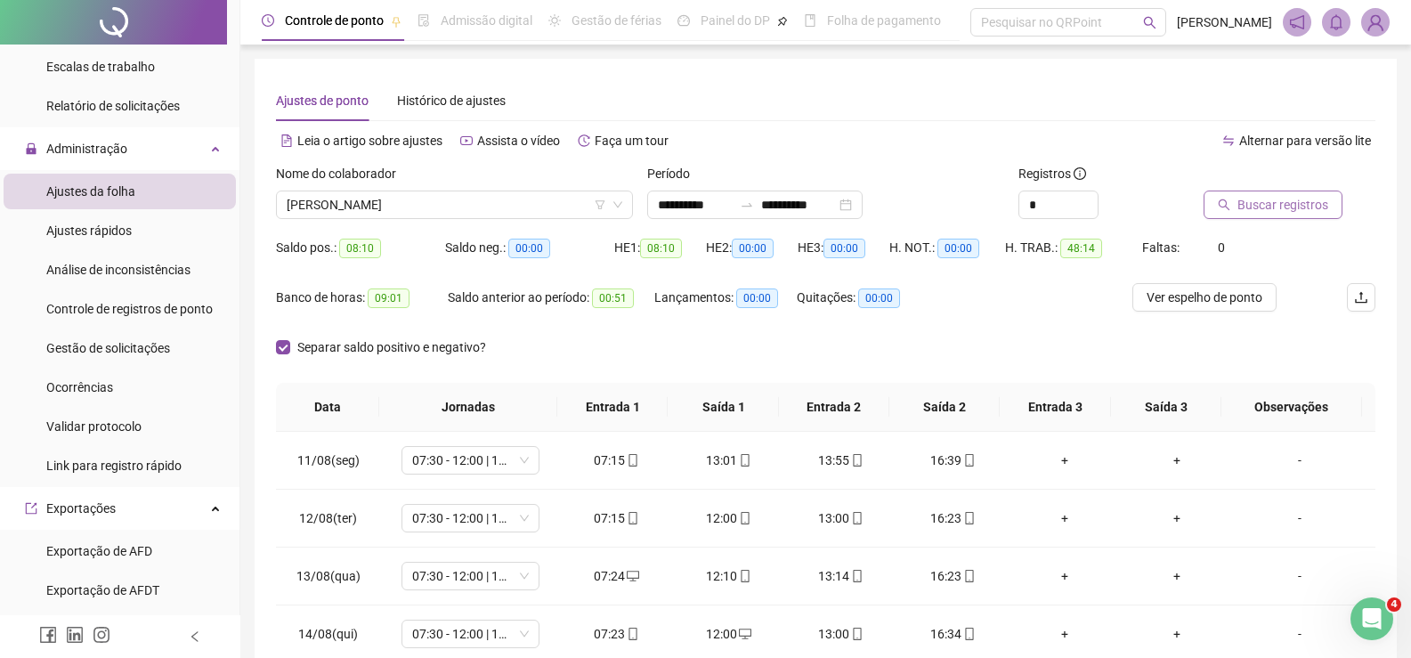
click at [1319, 205] on span "Buscar registros" at bounding box center [1283, 205] width 91 height 20
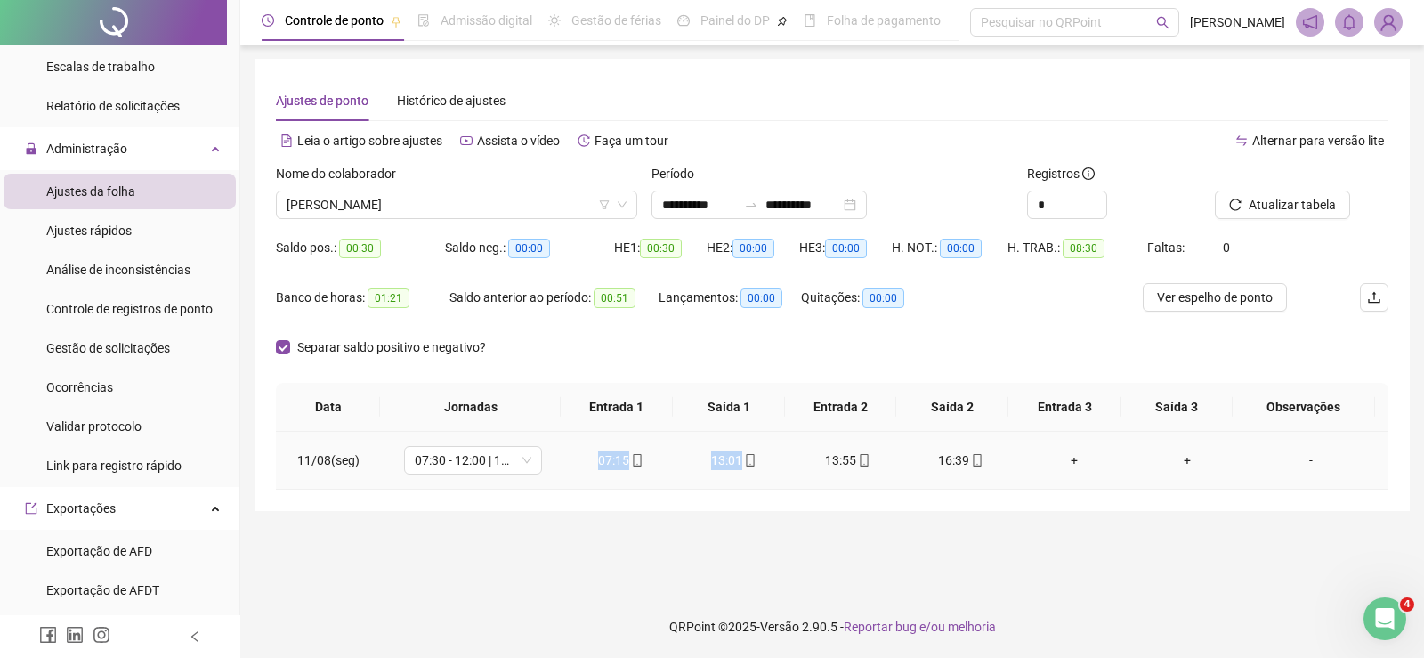
drag, startPoint x: 589, startPoint y: 447, endPoint x: 762, endPoint y: 463, distance: 173.5
click at [762, 463] on tr "11/08(seg) 07:30 - 12:00 | 13:00 - 16:30 07:15 13:01 13:55 16:39 + + -" at bounding box center [832, 461] width 1113 height 58
drag, startPoint x: 789, startPoint y: 453, endPoint x: 989, endPoint y: 452, distance: 200.3
click at [989, 452] on tr "11/08(seg) 07:30 - 12:00 | 13:00 - 16:30 07:15 13:01 13:55 16:39 + + -" at bounding box center [832, 461] width 1113 height 58
click at [686, 200] on input "**********" at bounding box center [699, 205] width 75 height 20
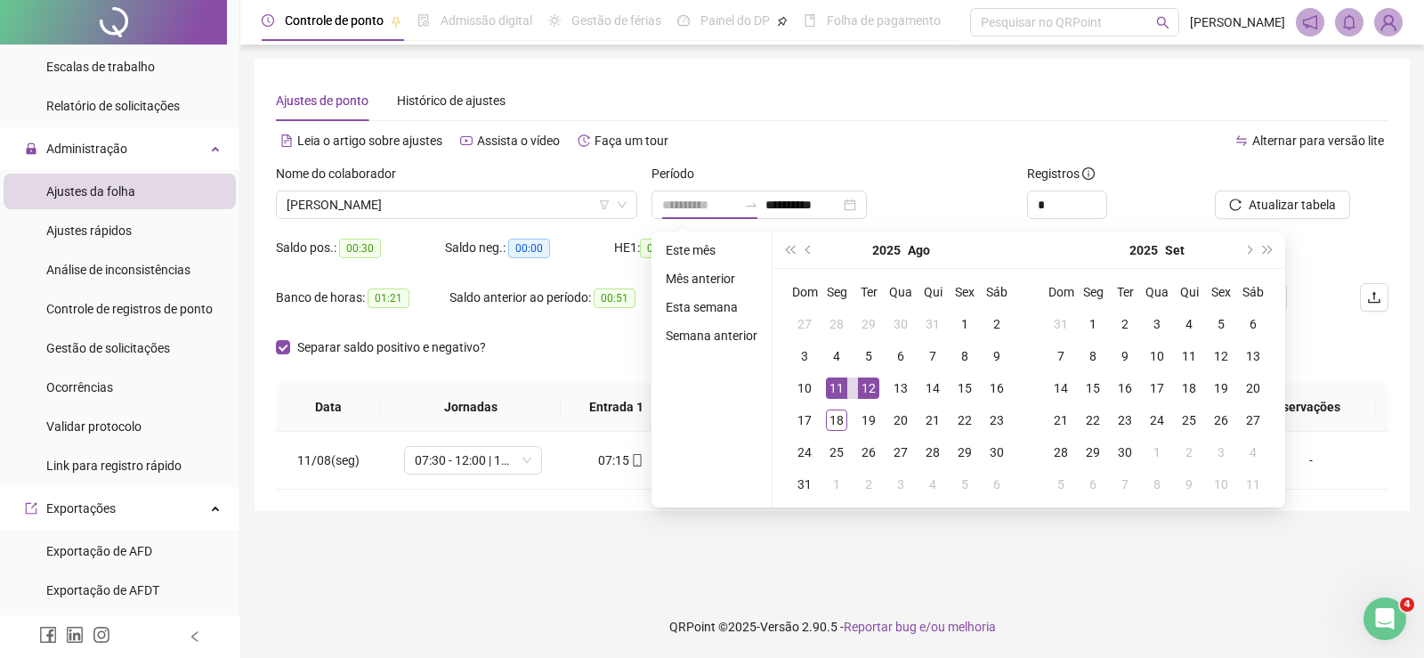
click at [868, 381] on div "12" at bounding box center [868, 387] width 21 height 21
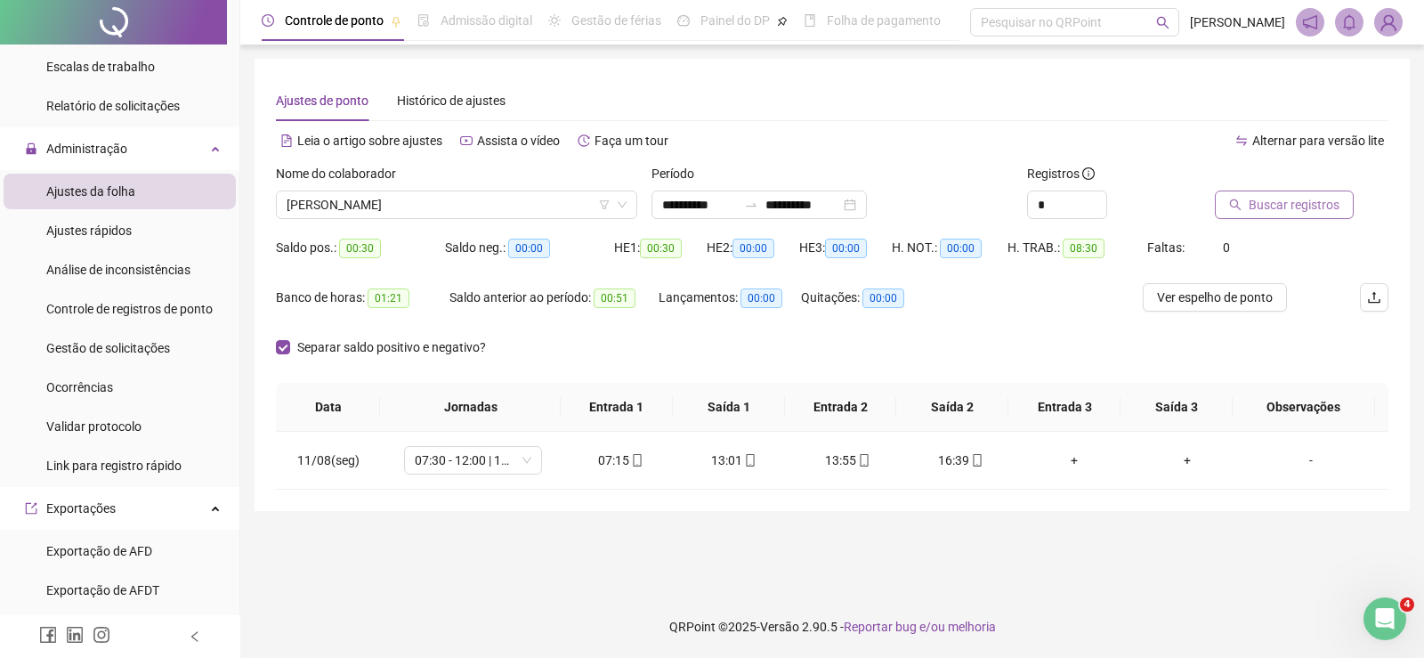
click at [1299, 195] on span "Buscar registros" at bounding box center [1294, 205] width 91 height 20
drag, startPoint x: 568, startPoint y: 461, endPoint x: 778, endPoint y: 459, distance: 210.1
click at [778, 459] on tr "12/08(ter) 07:30 - 12:00 | 13:00 - 16:30 07:15 12:00 13:00 16:23 + + -" at bounding box center [832, 461] width 1113 height 58
click at [702, 195] on input "**********" at bounding box center [699, 205] width 75 height 20
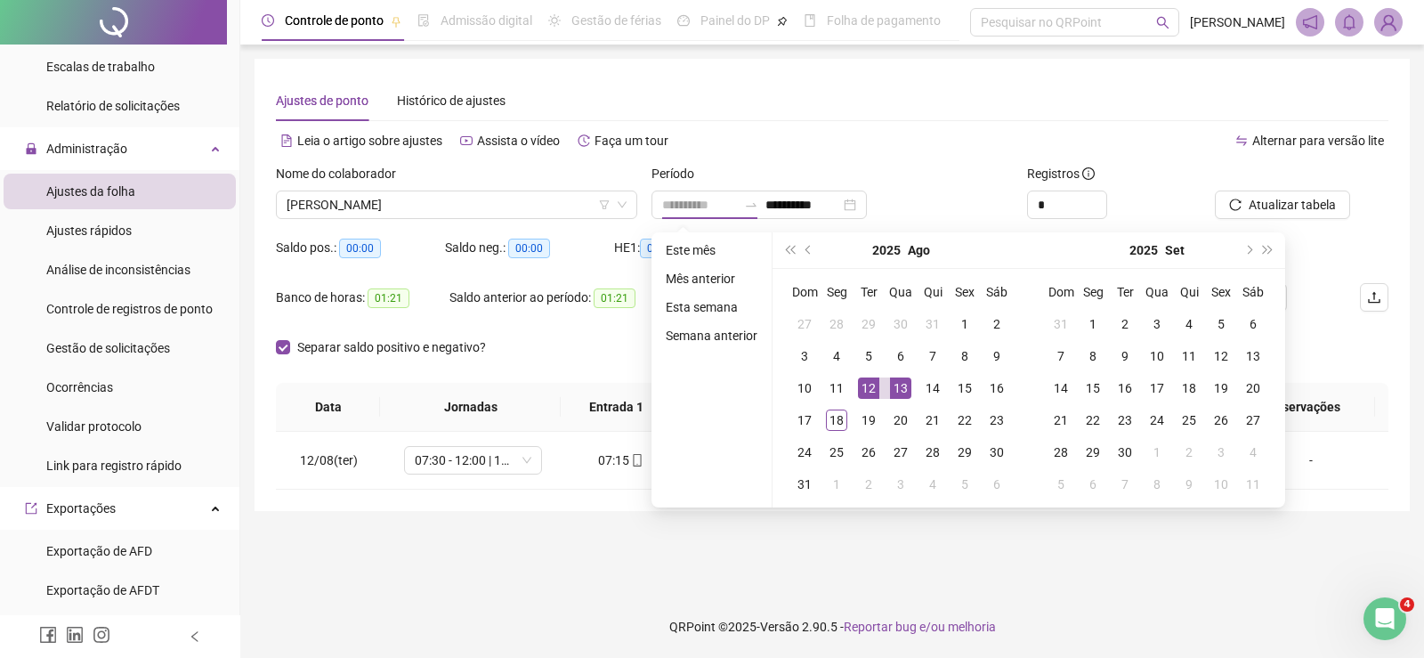
click at [891, 377] on div "13" at bounding box center [900, 387] width 21 height 21
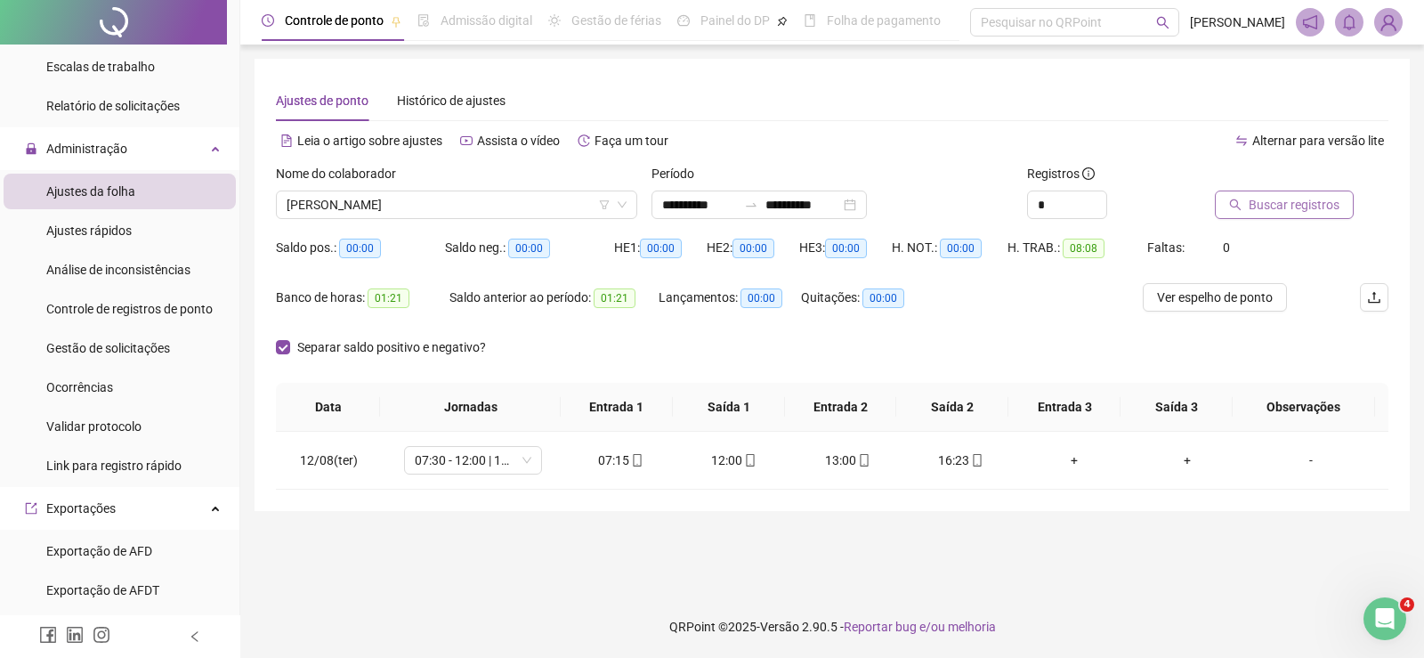
click at [1240, 205] on icon "search" at bounding box center [1236, 205] width 12 height 12
drag, startPoint x: 706, startPoint y: 200, endPoint x: 753, endPoint y: 223, distance: 52.2
click at [709, 200] on input "**********" at bounding box center [699, 205] width 75 height 20
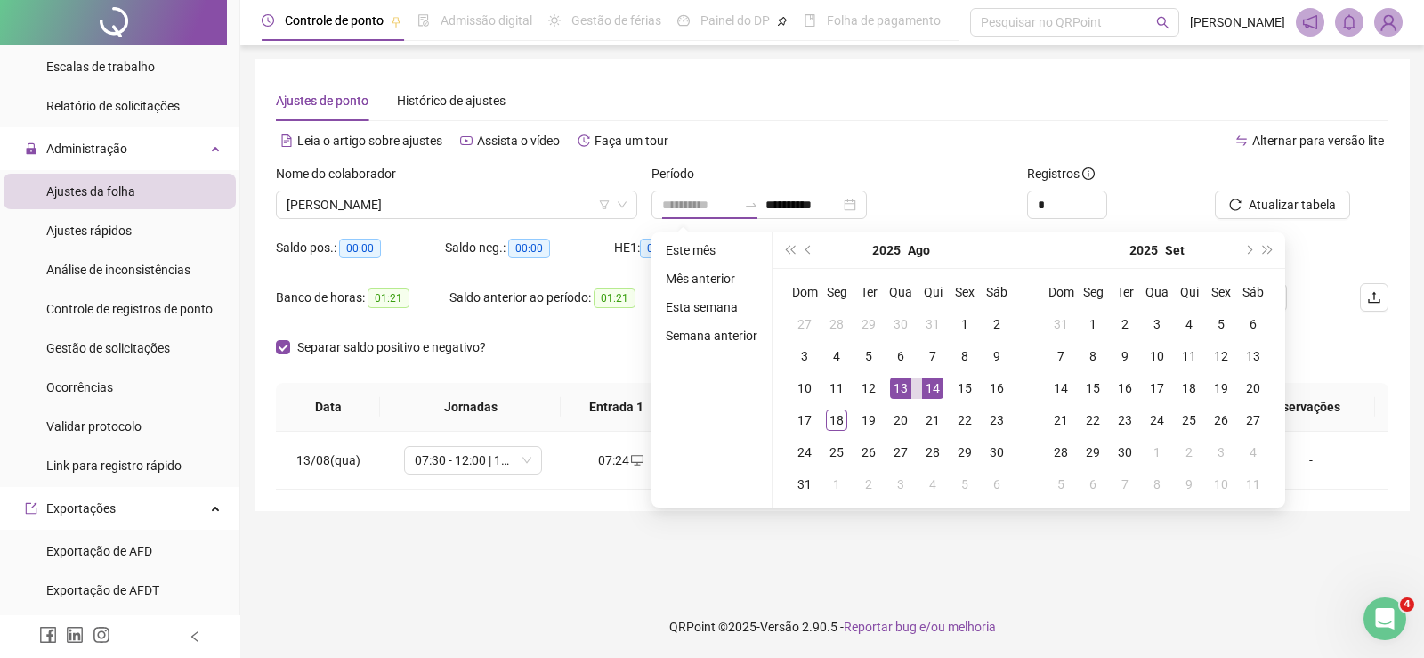
click at [935, 388] on div "14" at bounding box center [932, 387] width 21 height 21
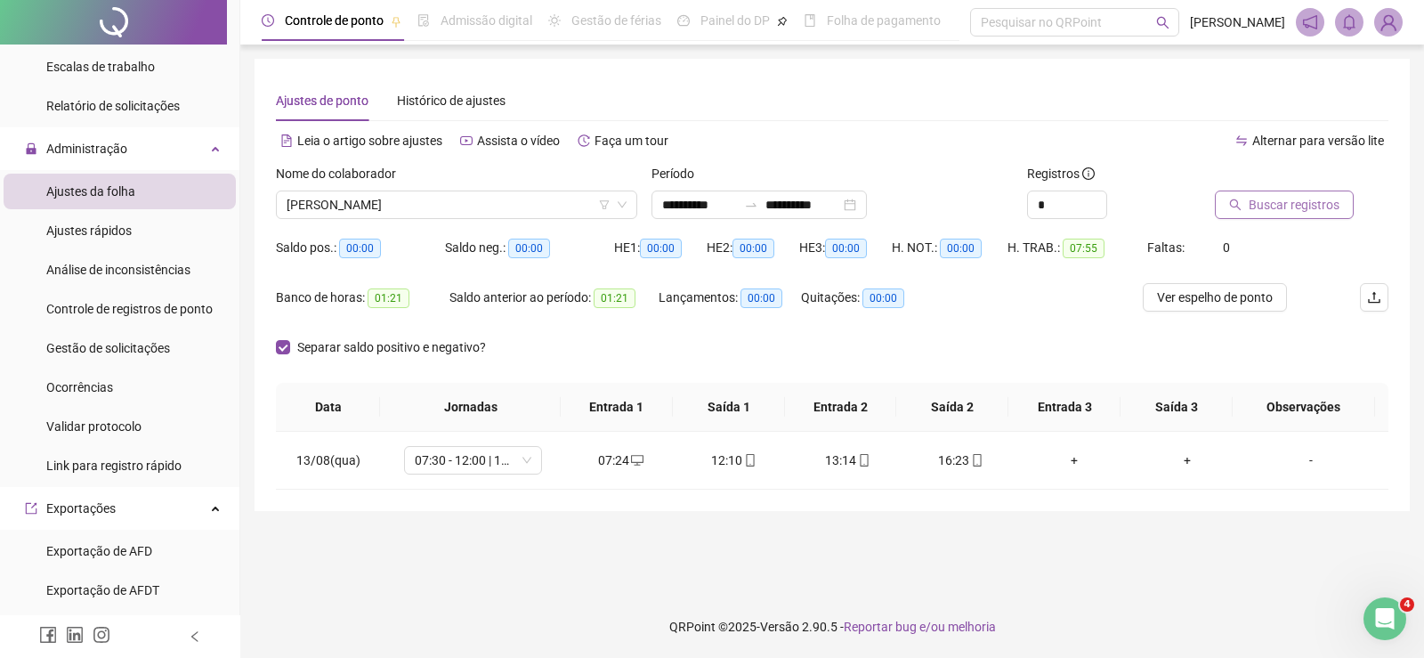
click at [1259, 203] on span "Buscar registros" at bounding box center [1294, 205] width 91 height 20
click at [693, 198] on input "**********" at bounding box center [699, 205] width 75 height 20
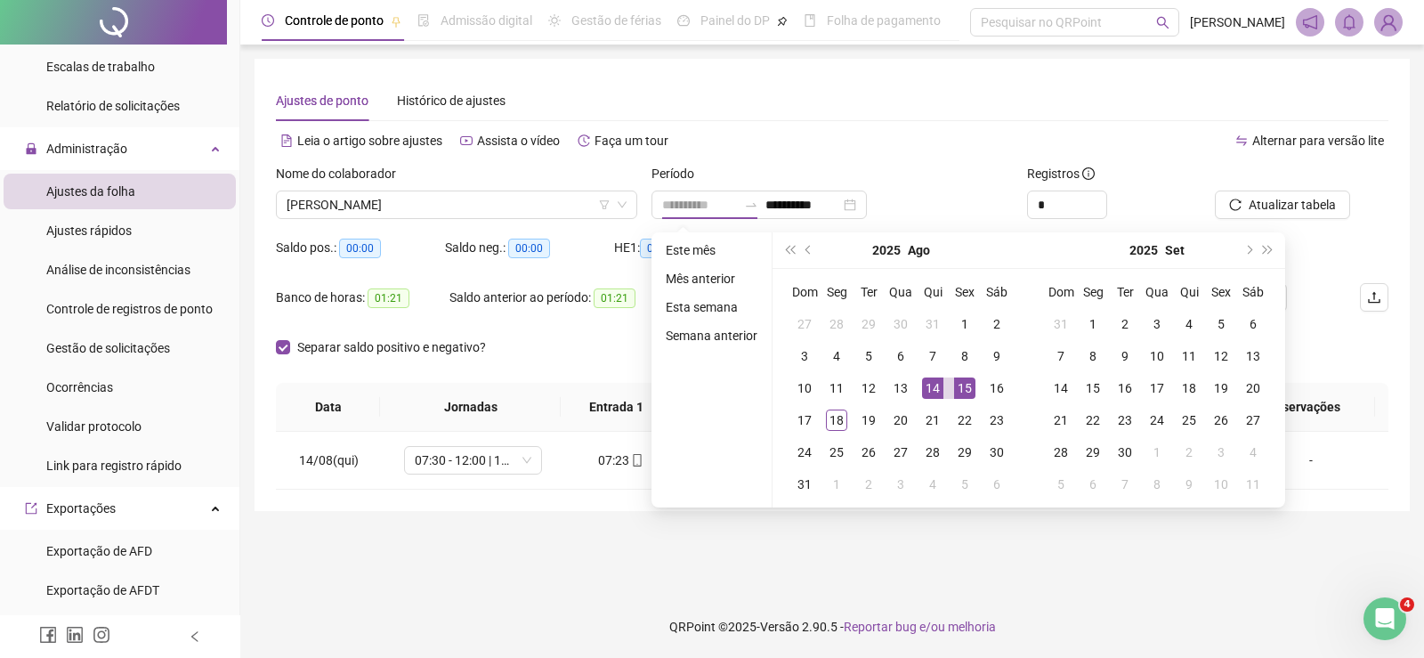
click at [961, 389] on div "15" at bounding box center [964, 387] width 21 height 21
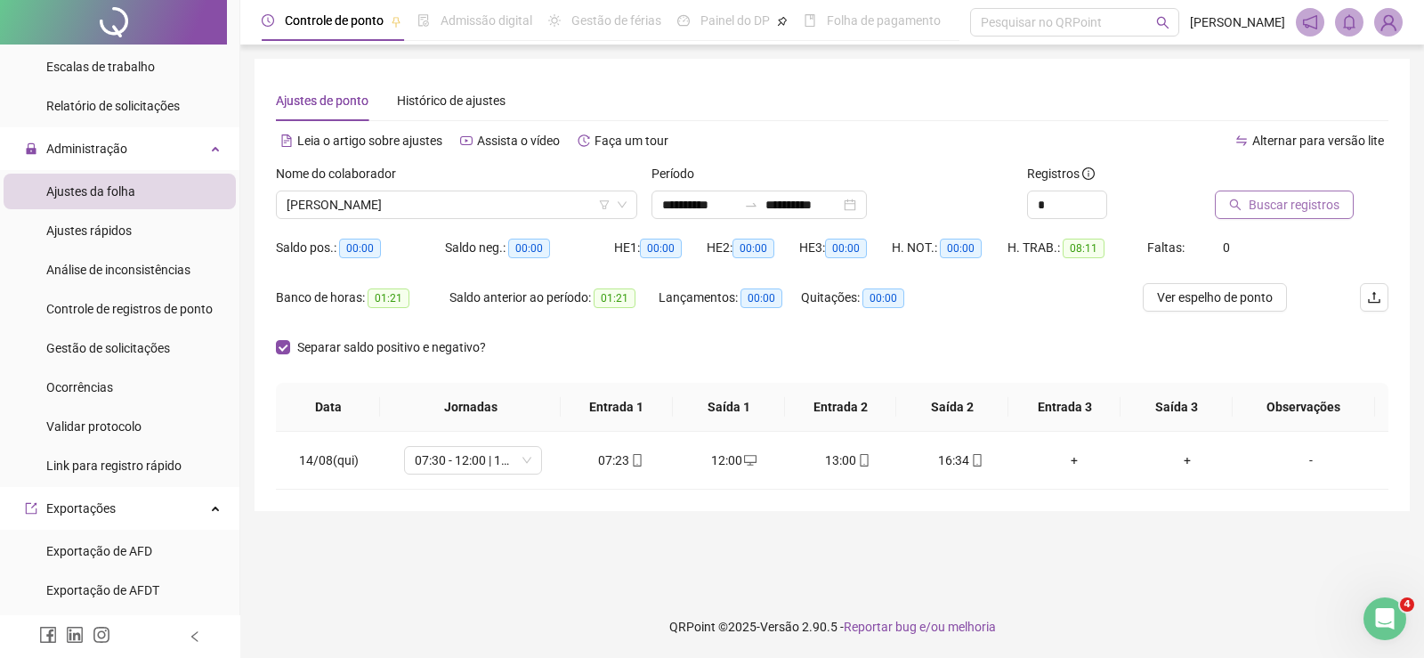
click at [1249, 208] on span "Buscar registros" at bounding box center [1294, 205] width 91 height 20
click at [695, 196] on input "**********" at bounding box center [699, 205] width 75 height 20
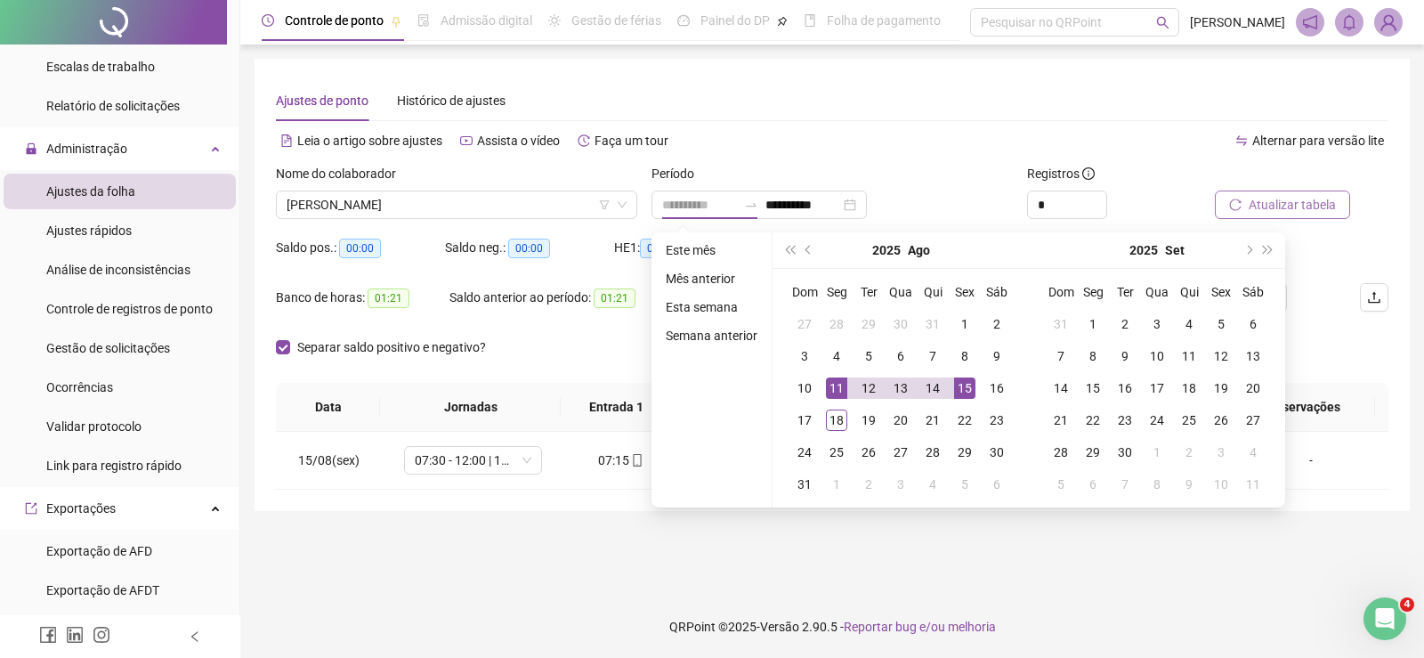
click at [838, 383] on div "11" at bounding box center [836, 387] width 21 height 21
click at [804, 426] on div "17" at bounding box center [804, 420] width 21 height 21
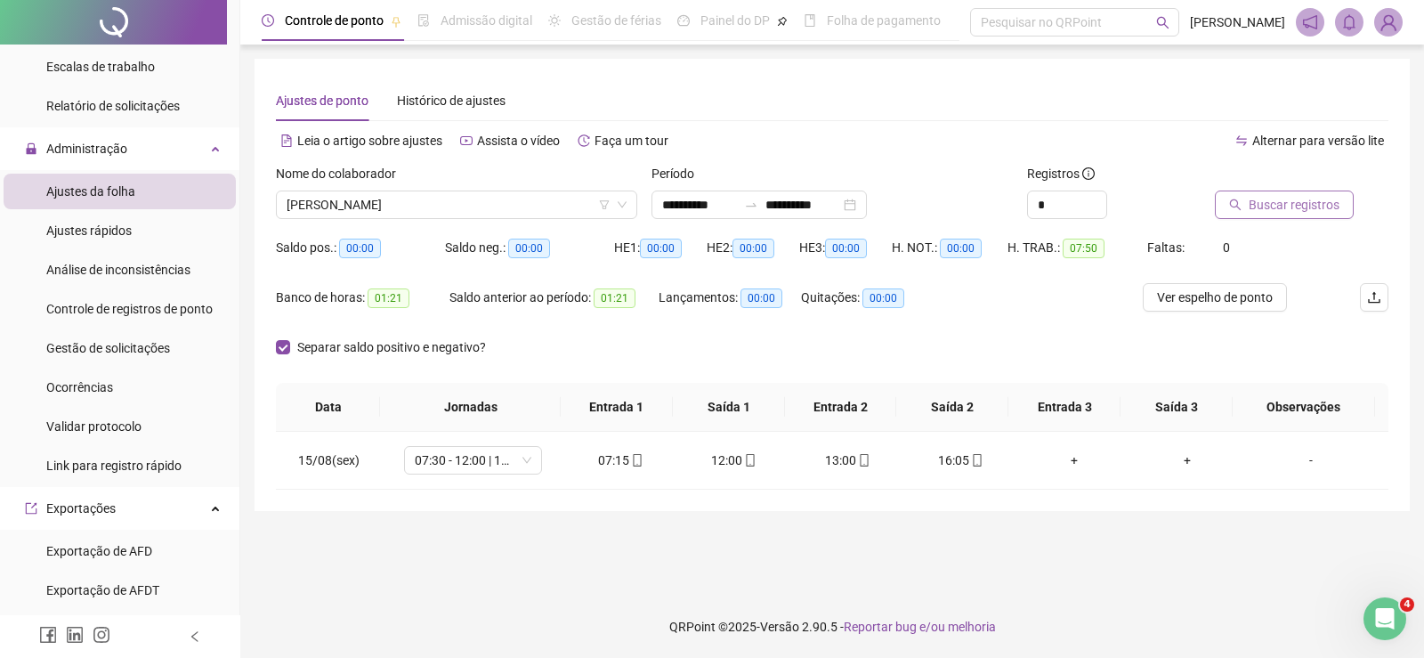
click at [1311, 195] on span "Buscar registros" at bounding box center [1294, 205] width 91 height 20
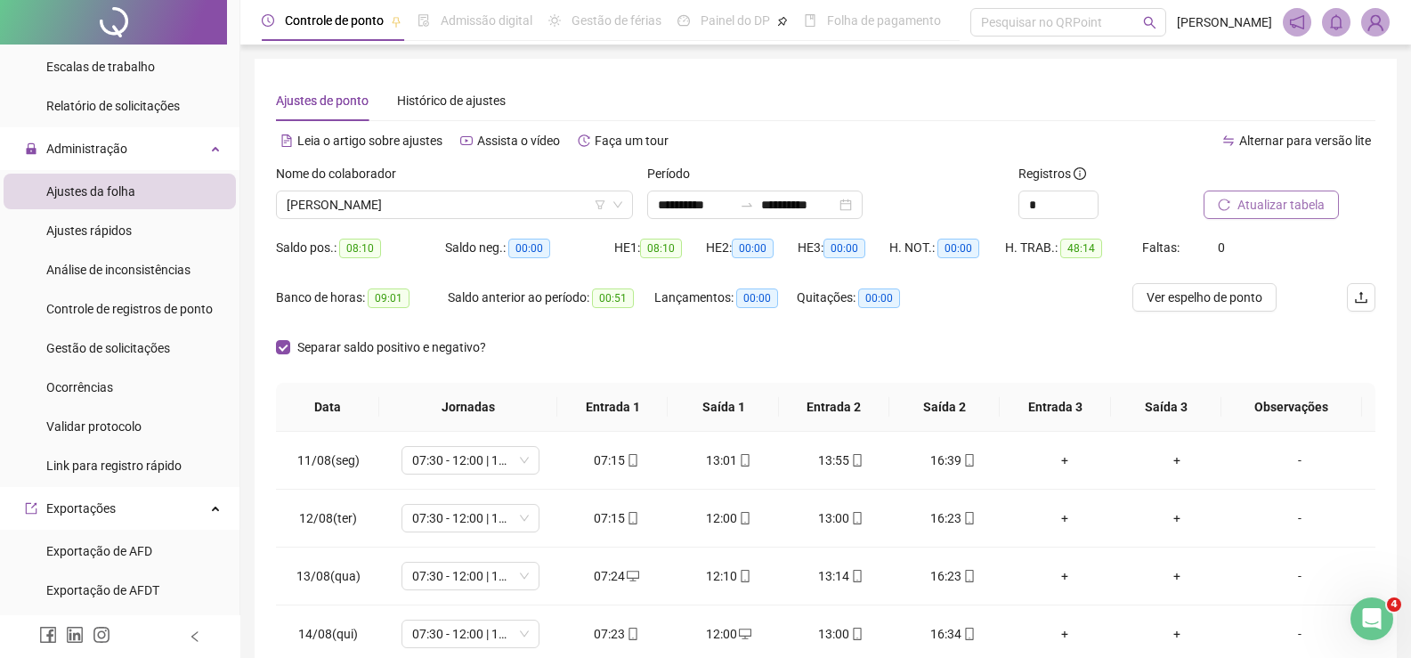
click at [521, 188] on div "Nome do colaborador" at bounding box center [454, 177] width 357 height 27
click at [515, 206] on span "[PERSON_NAME]" at bounding box center [455, 204] width 336 height 27
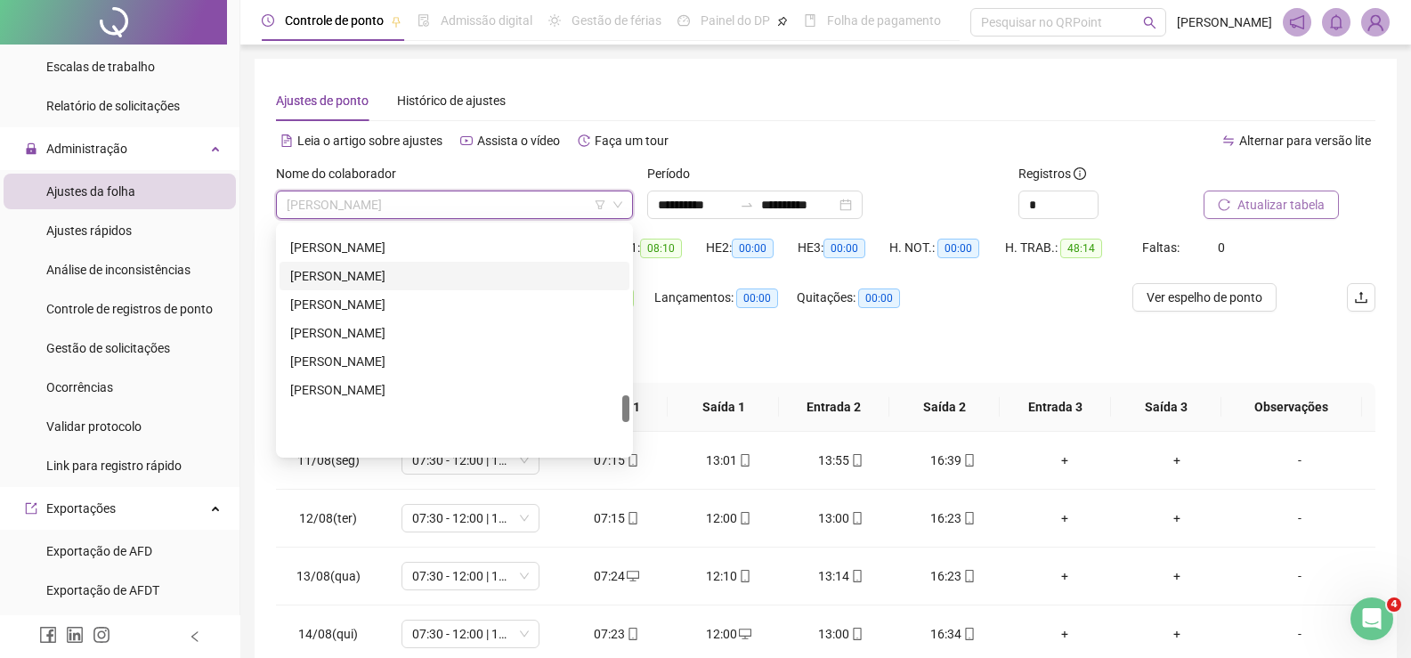
scroll to position [1414, 0]
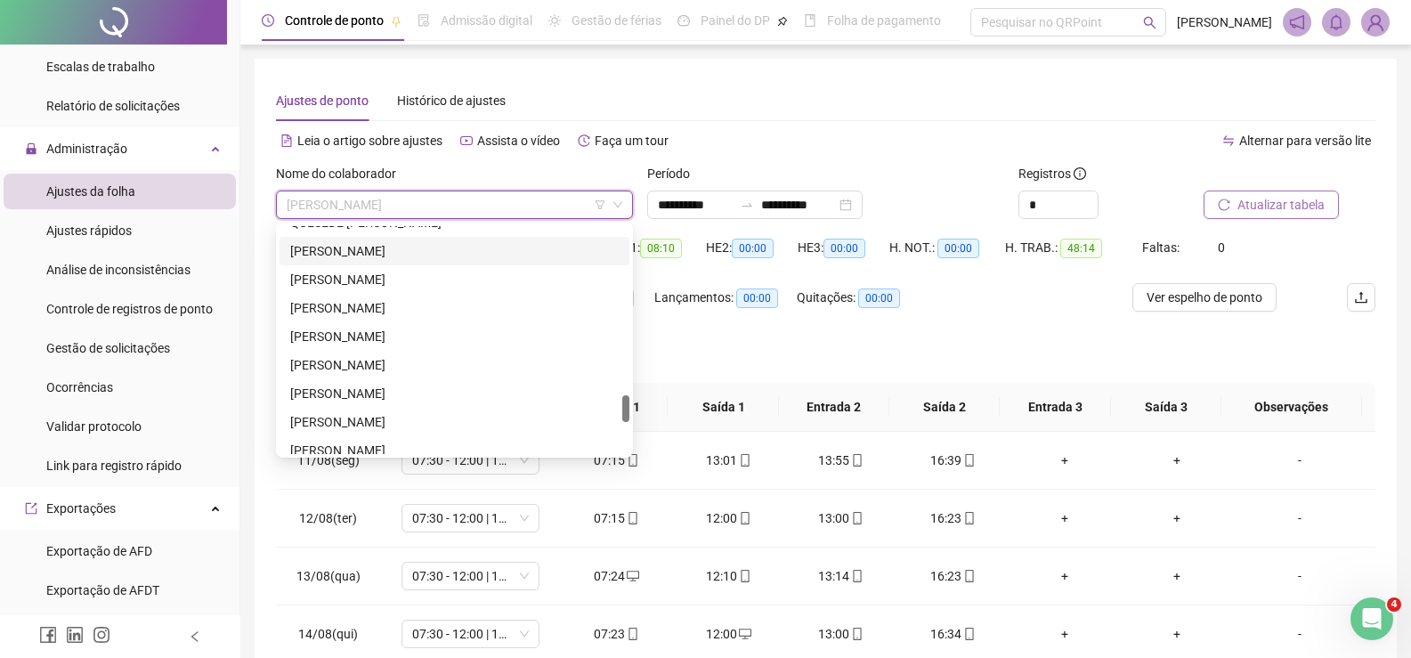
click at [399, 256] on div "[PERSON_NAME]" at bounding box center [454, 251] width 329 height 20
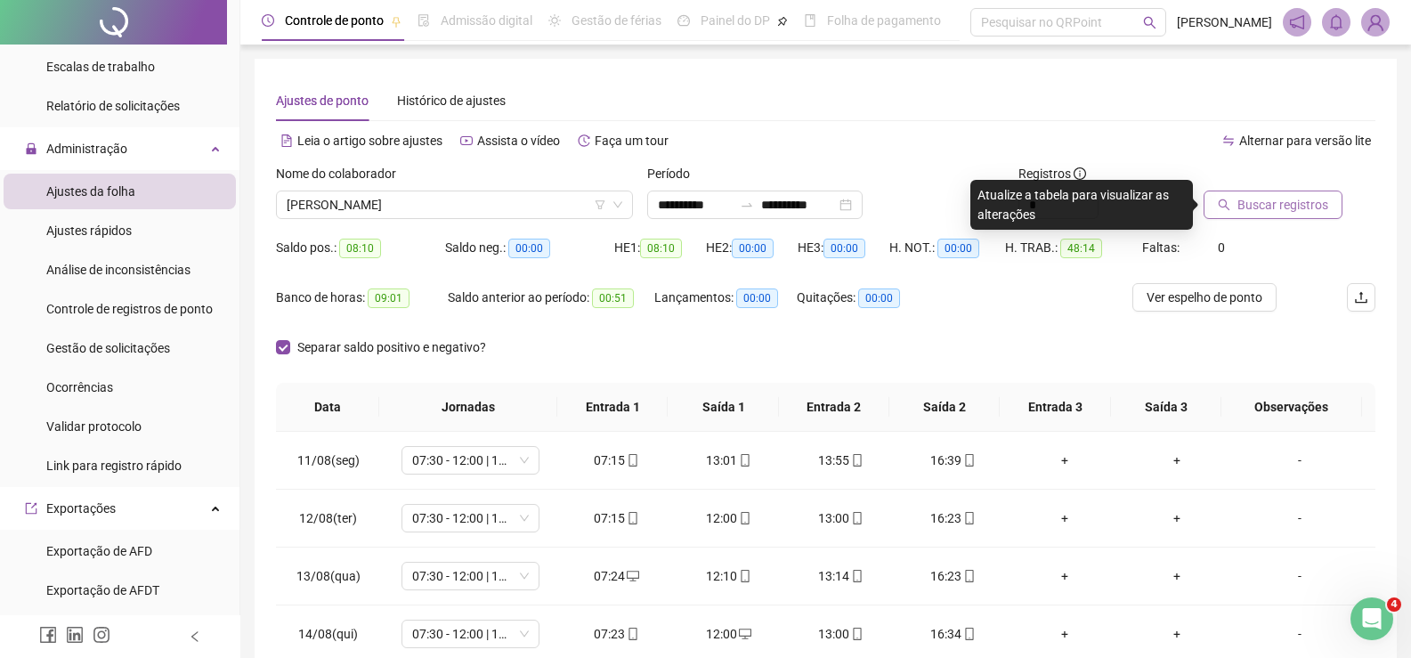
click at [1254, 205] on span "Buscar registros" at bounding box center [1283, 205] width 91 height 20
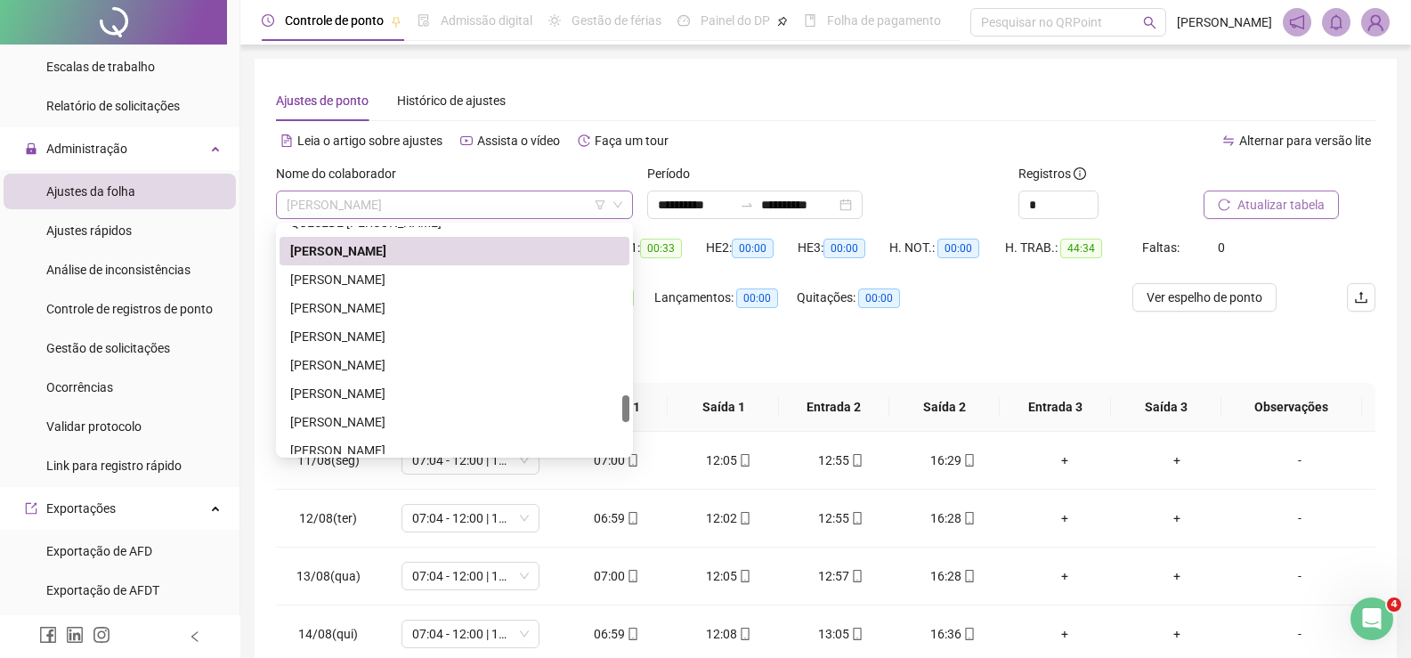
click at [416, 213] on span "[PERSON_NAME]" at bounding box center [455, 204] width 336 height 27
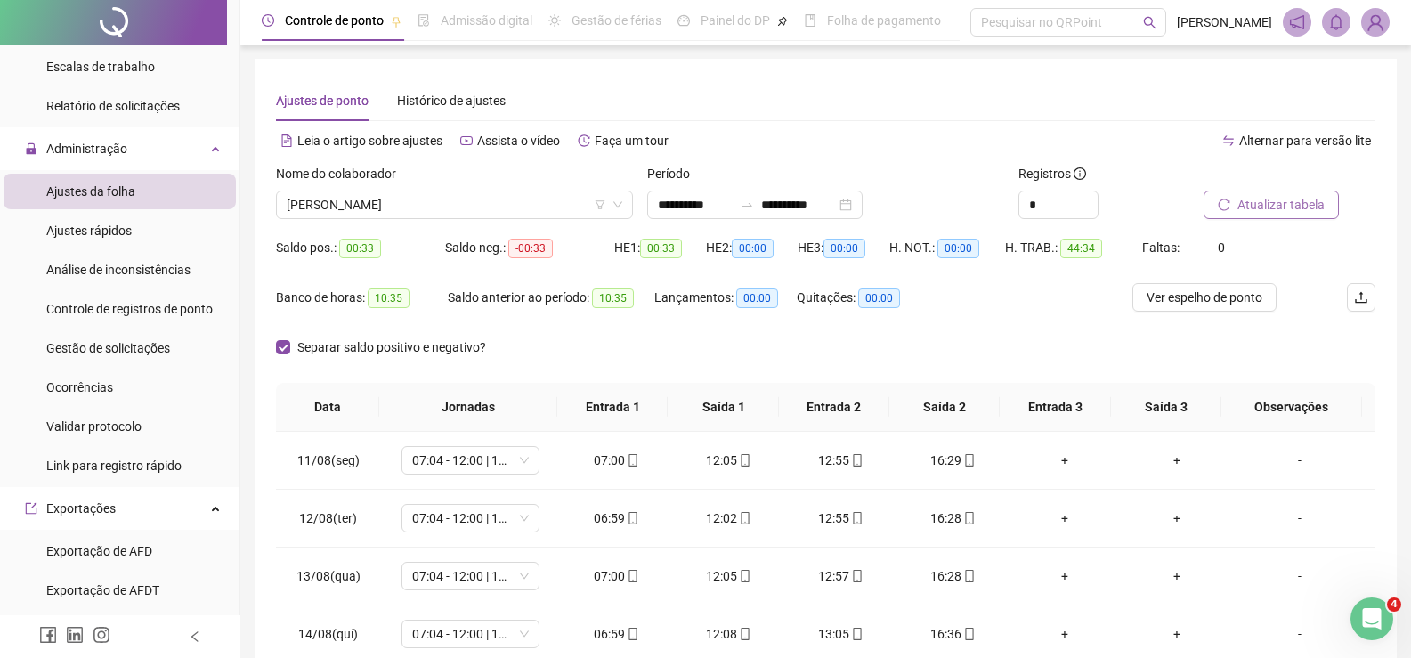
click at [895, 316] on div "Quitações: 00:00" at bounding box center [865, 308] width 137 height 50
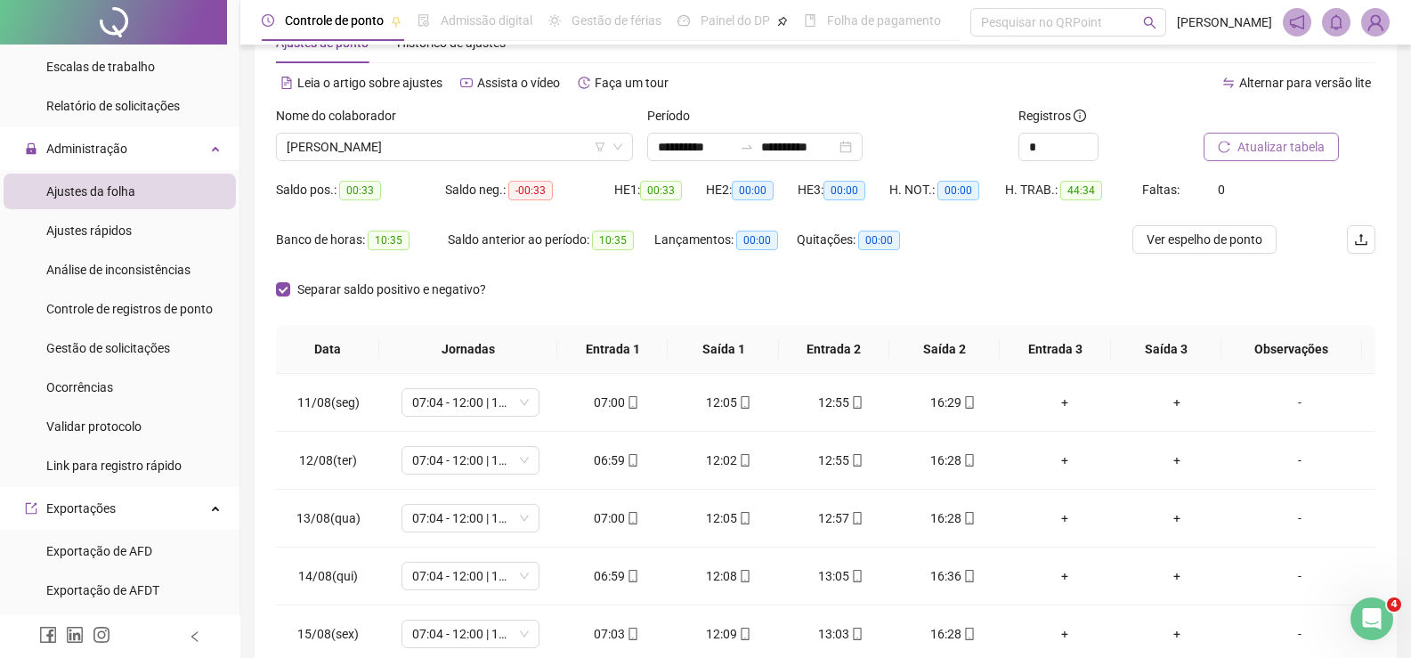
scroll to position [89, 0]
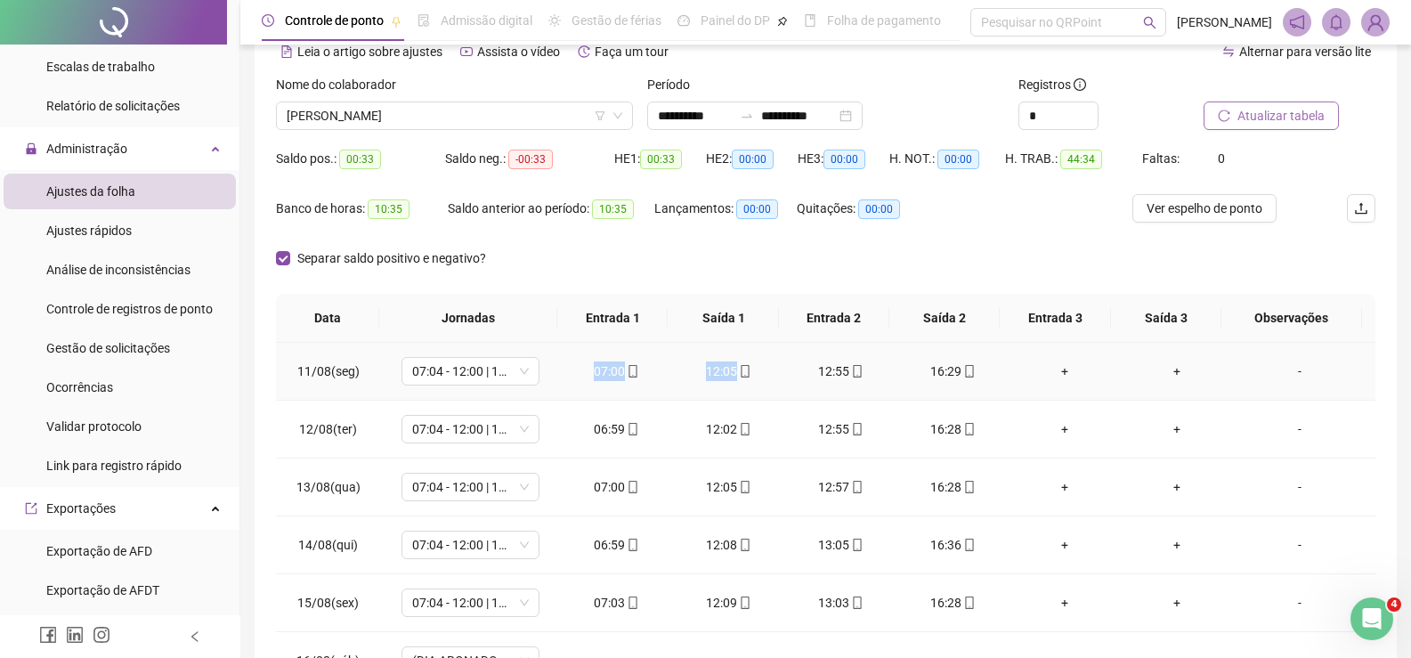
drag, startPoint x: 564, startPoint y: 373, endPoint x: 749, endPoint y: 368, distance: 184.4
click at [749, 368] on tr "11/08(seg) 07:04 - 12:00 | 13:00 - 16:27 07:00 12:05 12:55 16:29 + + -" at bounding box center [826, 372] width 1100 height 58
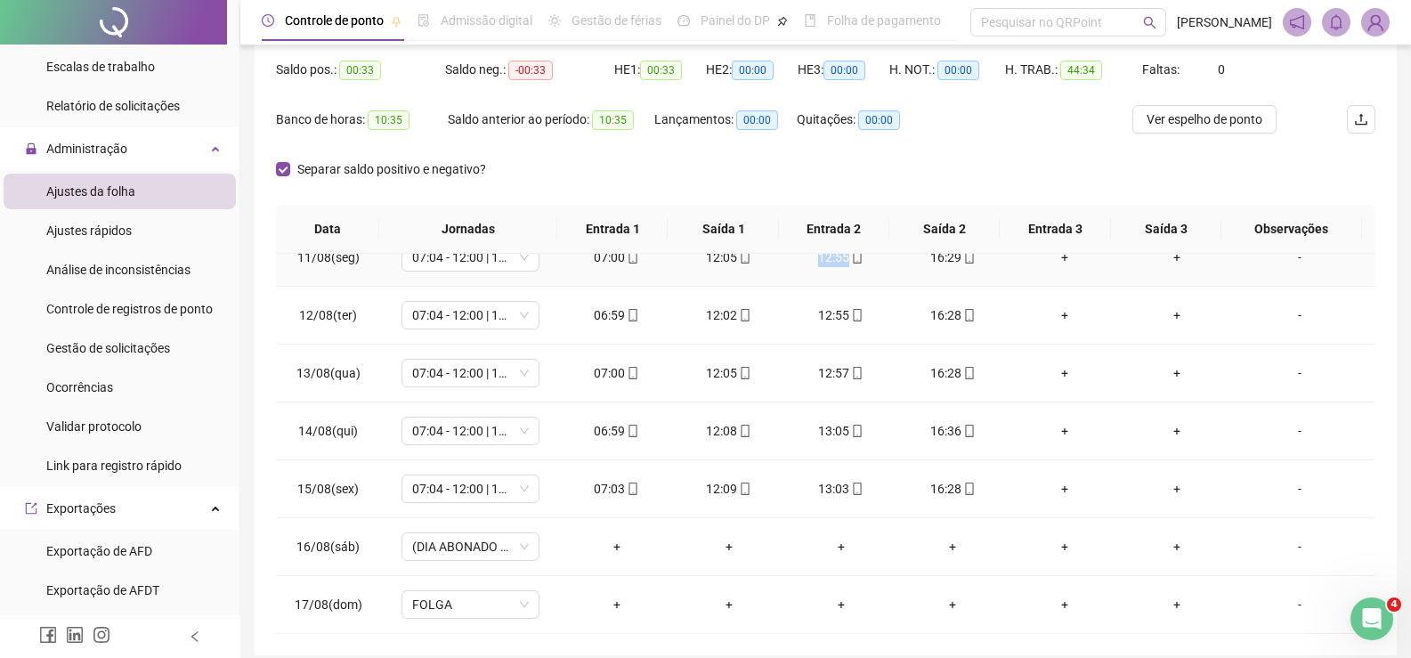
scroll to position [0, 0]
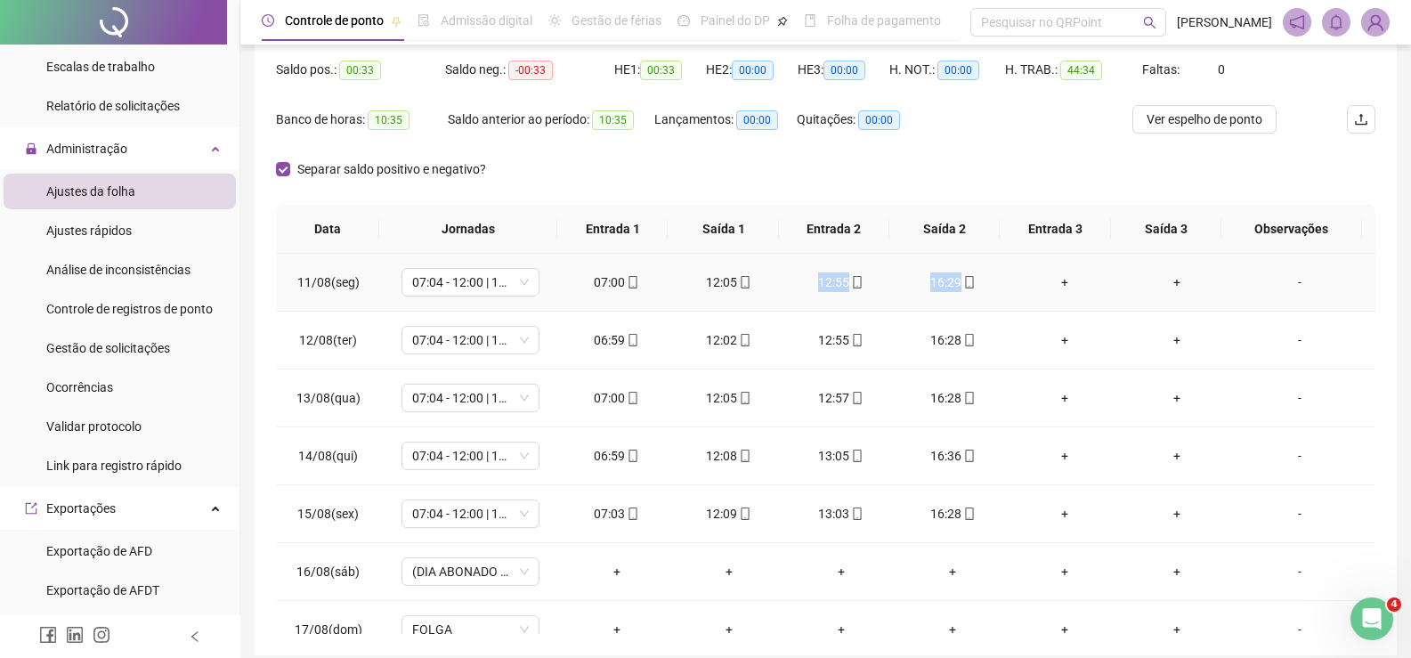
drag, startPoint x: 808, startPoint y: 254, endPoint x: 979, endPoint y: 282, distance: 174.2
click at [979, 282] on tr "11/08(seg) 07:04 - 12:00 | 13:00 - 16:27 07:00 12:05 12:55 16:29 + + -" at bounding box center [826, 283] width 1100 height 58
drag, startPoint x: 548, startPoint y: 336, endPoint x: 749, endPoint y: 327, distance: 200.5
click at [749, 327] on tr "12/08(ter) 07:04 - 12:00 | 13:00 - 16:27 06:59 12:02 12:55 16:28 + + -" at bounding box center [826, 341] width 1100 height 58
drag, startPoint x: 791, startPoint y: 335, endPoint x: 962, endPoint y: 340, distance: 171.0
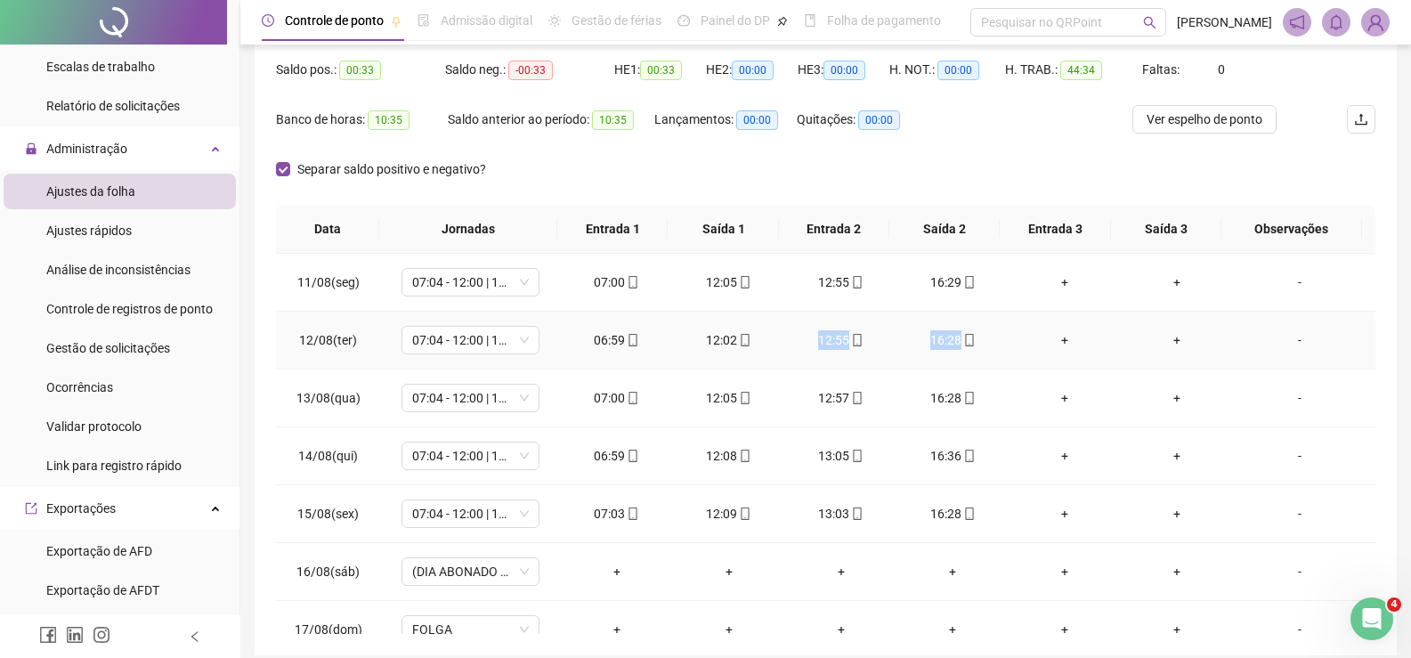
click at [962, 340] on tr "12/08(ter) 07:04 - 12:00 | 13:00 - 16:27 06:59 12:02 12:55 16:28 + + -" at bounding box center [826, 341] width 1100 height 58
drag, startPoint x: 591, startPoint y: 393, endPoint x: 771, endPoint y: 394, distance: 179.8
click at [771, 394] on tr "13/08(qua) 07:04 - 12:00 | 13:00 - 16:27 07:00 12:05 12:57 16:28 + + -" at bounding box center [826, 398] width 1100 height 58
drag, startPoint x: 775, startPoint y: 388, endPoint x: 971, endPoint y: 386, distance: 196.8
click at [978, 386] on tr "13/08(qua) 07:04 - 12:00 | 13:00 - 16:27 07:00 12:05 12:57 16:28 + + -" at bounding box center [826, 398] width 1100 height 58
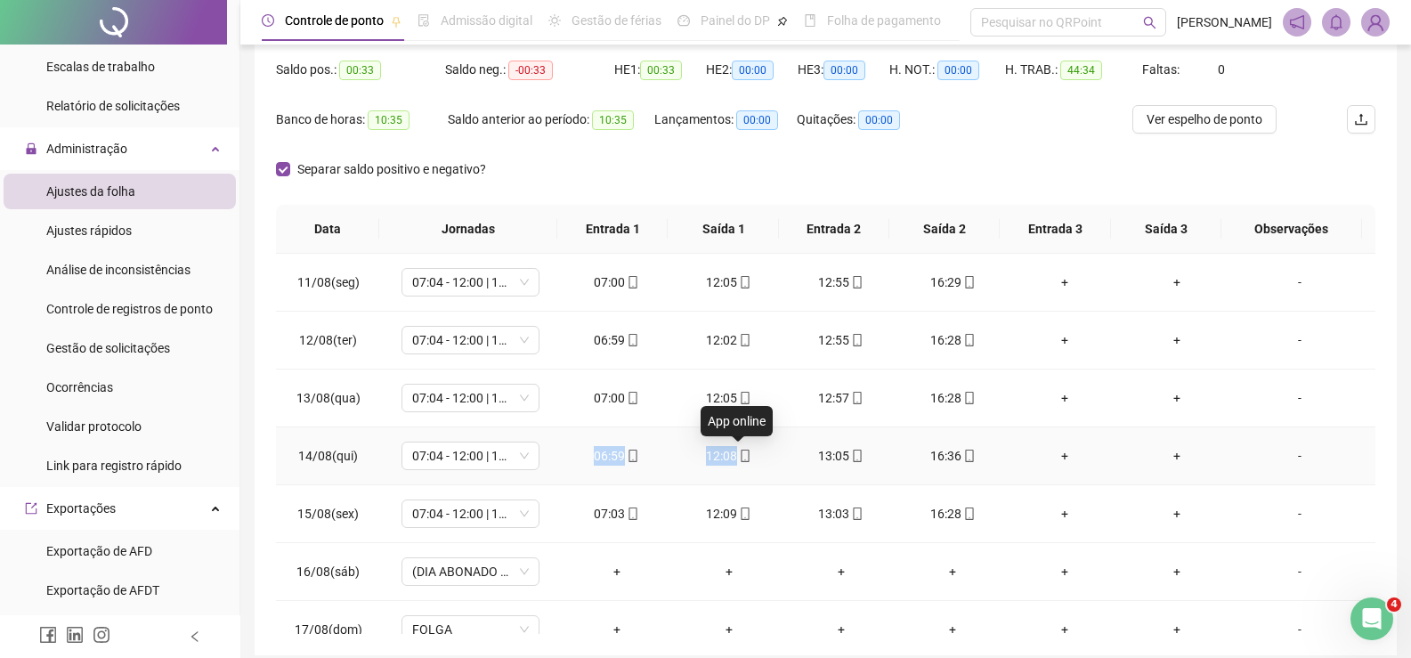
drag, startPoint x: 561, startPoint y: 457, endPoint x: 717, endPoint y: 450, distance: 156.0
click at [737, 451] on tr "14/08(qui) 07:04 - 12:00 | 13:00 - 16:27 06:59 12:08 13:05 16:36 + + -" at bounding box center [826, 456] width 1100 height 58
drag, startPoint x: 791, startPoint y: 455, endPoint x: 967, endPoint y: 446, distance: 176.5
click at [967, 446] on tr "14/08(qui) 07:04 - 12:00 | 13:00 - 16:27 06:59 12:08 13:05 16:36 + + -" at bounding box center [826, 456] width 1100 height 58
drag, startPoint x: 576, startPoint y: 514, endPoint x: 808, endPoint y: 512, distance: 232.4
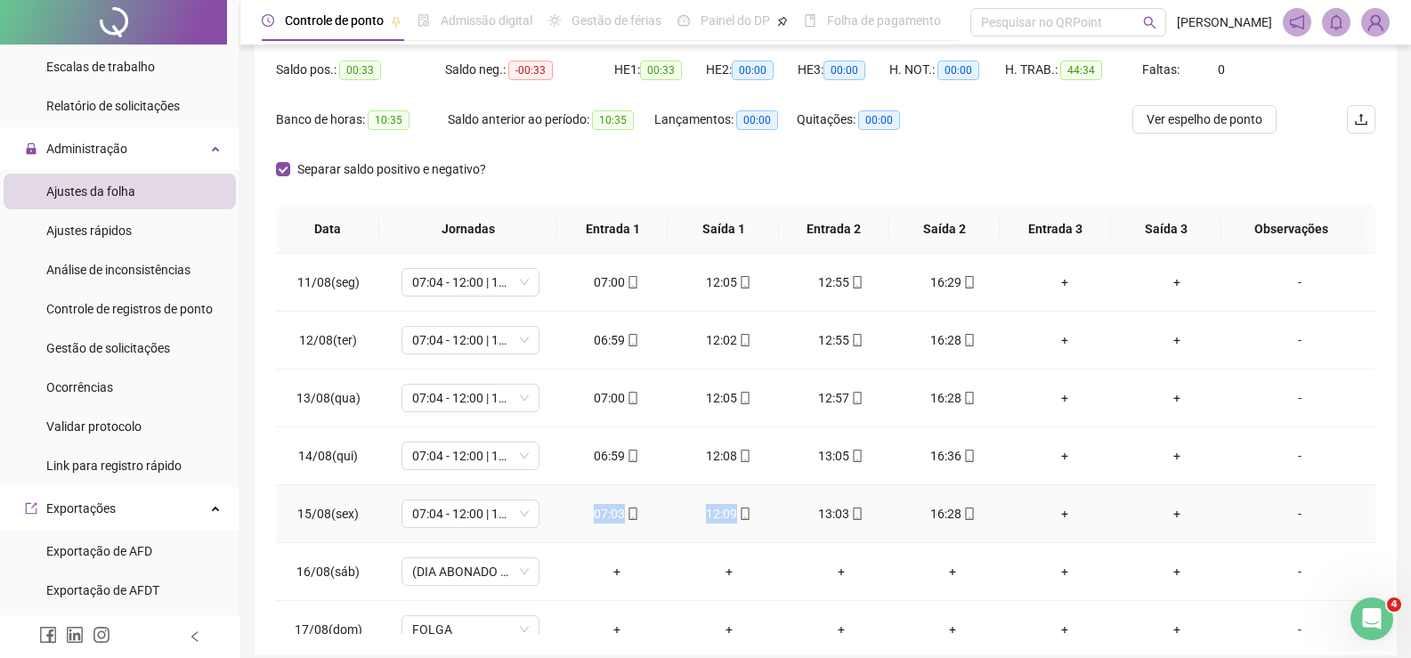
click at [808, 512] on tr "15/08(sex) 07:04 - 12:00 | 13:00 - 16:27 07:03 12:09 13:03 16:28 + + -" at bounding box center [826, 514] width 1100 height 58
click at [961, 158] on div "Separar saldo positivo e negativo?" at bounding box center [826, 180] width 1100 height 50
drag, startPoint x: 808, startPoint y: 516, endPoint x: 945, endPoint y: 520, distance: 136.3
click at [970, 526] on tr "15/08(sex) 07:04 - 12:00 | 13:00 - 16:27 07:03 12:09 13:03 16:28 + + -" at bounding box center [826, 514] width 1100 height 58
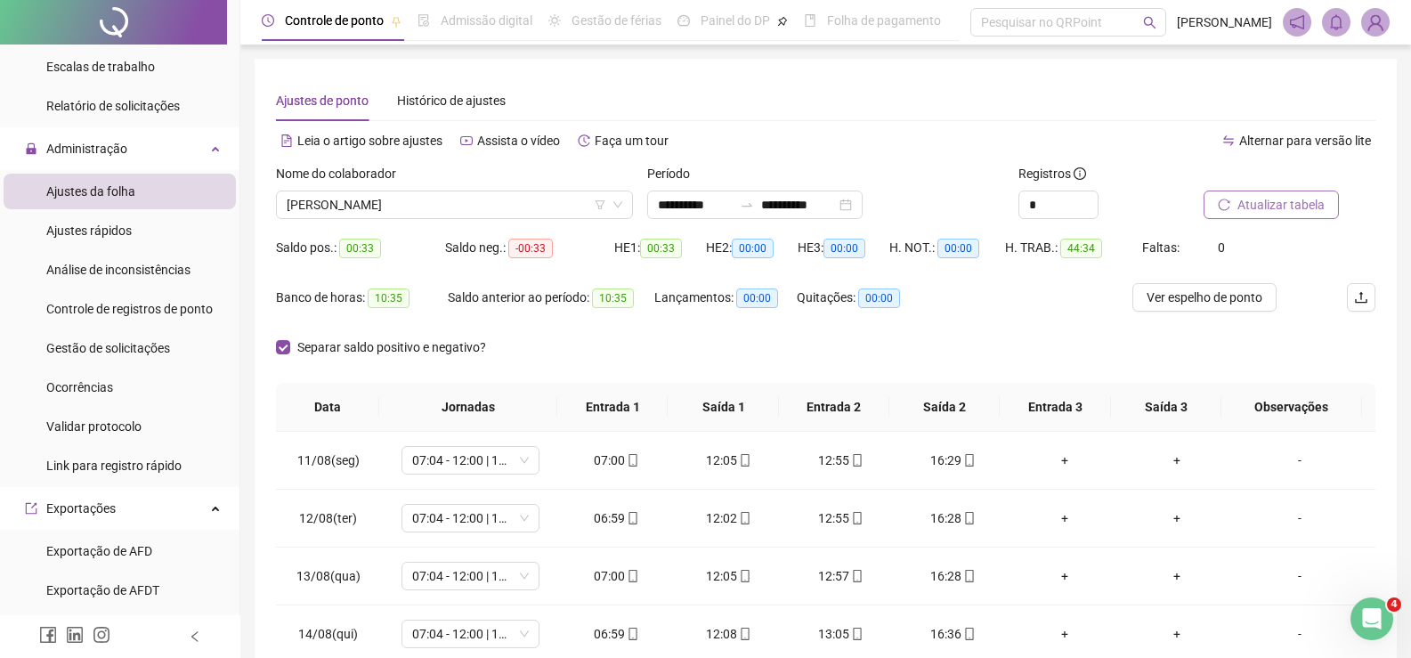
click at [365, 190] on div "Nome do colaborador" at bounding box center [454, 177] width 357 height 27
click at [406, 200] on span "[PERSON_NAME]" at bounding box center [455, 204] width 336 height 27
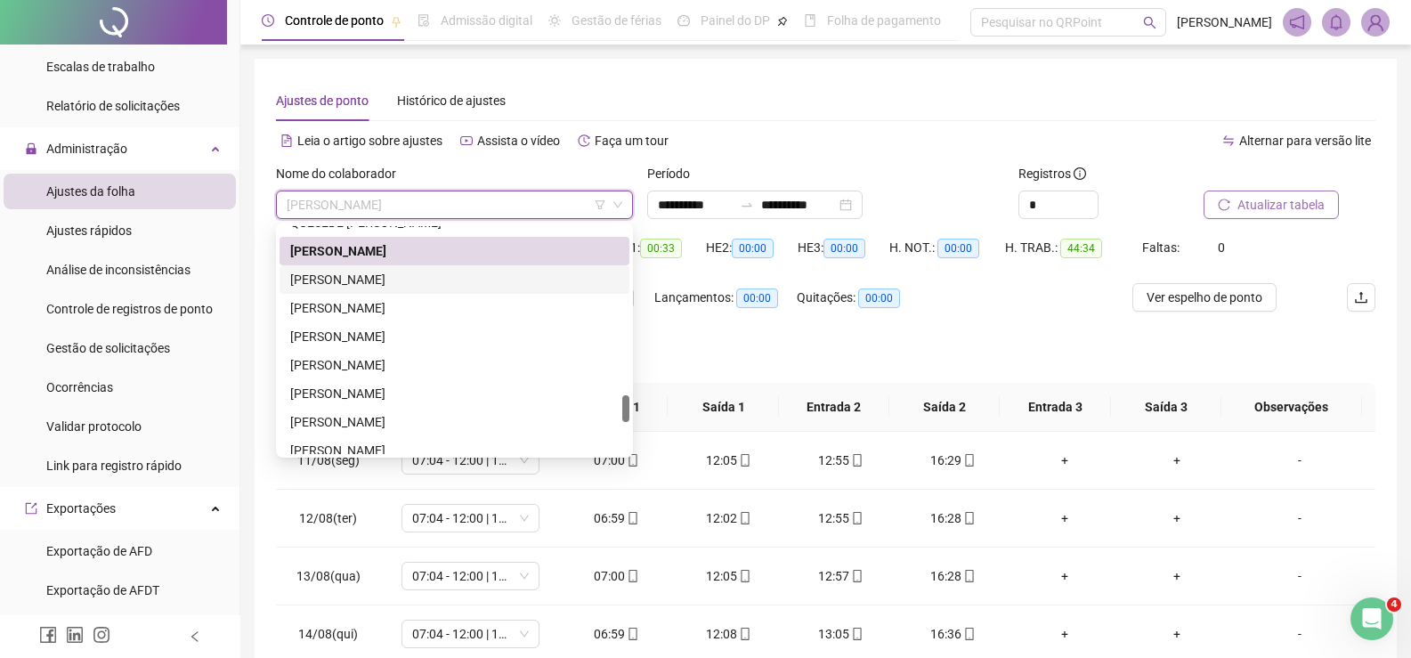
click at [400, 275] on div "RENEE DE OLIVEIRA FONTES" at bounding box center [454, 280] width 329 height 20
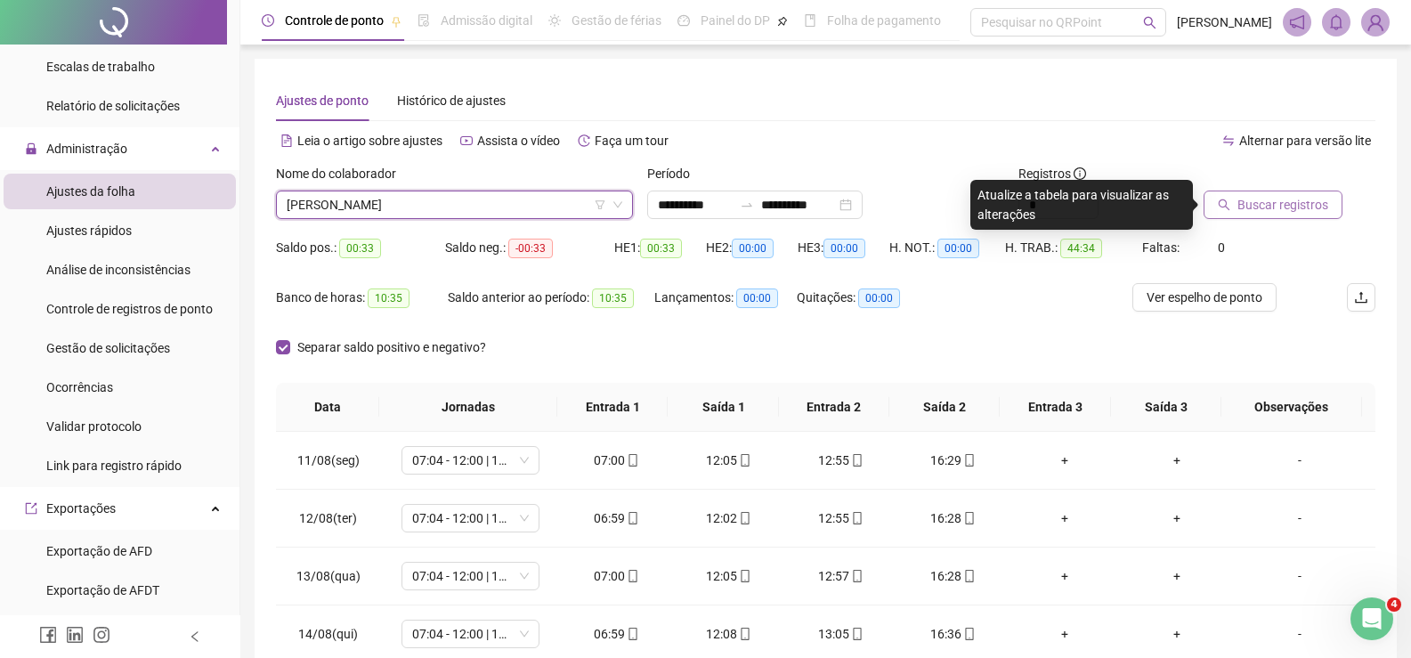
click at [1305, 199] on span "Buscar registros" at bounding box center [1283, 205] width 91 height 20
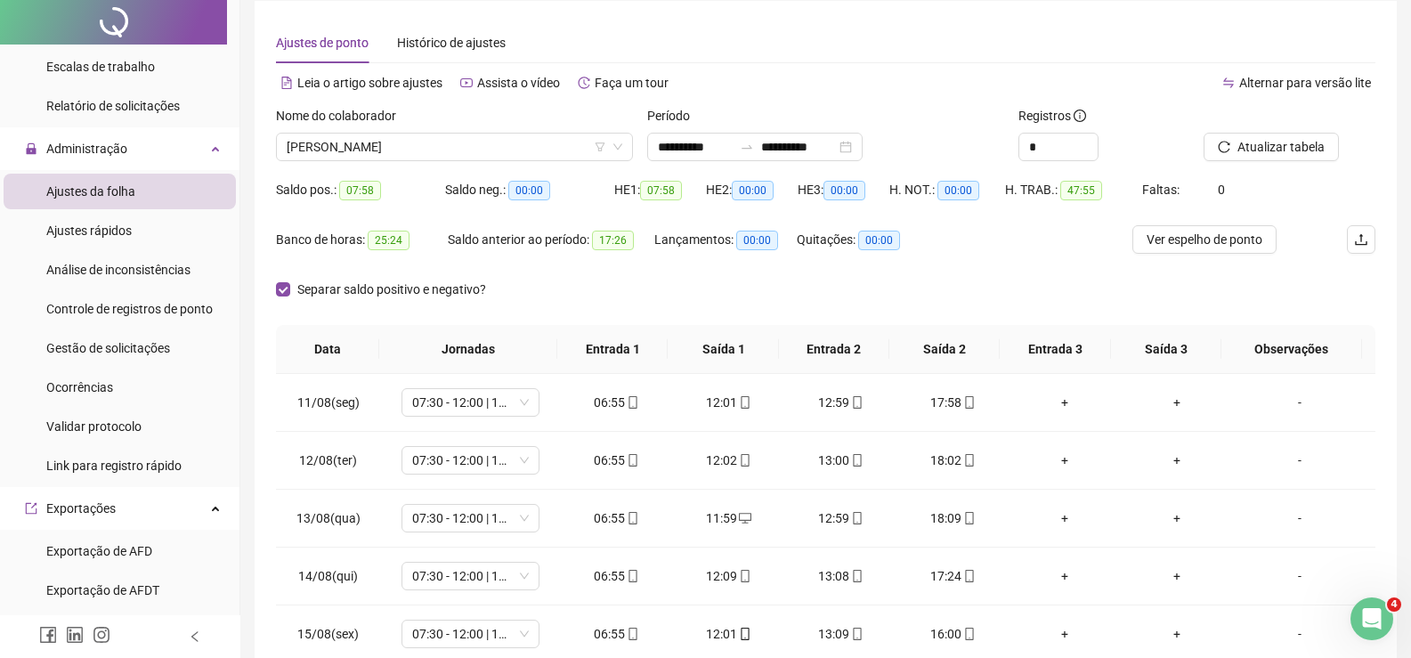
scroll to position [89, 0]
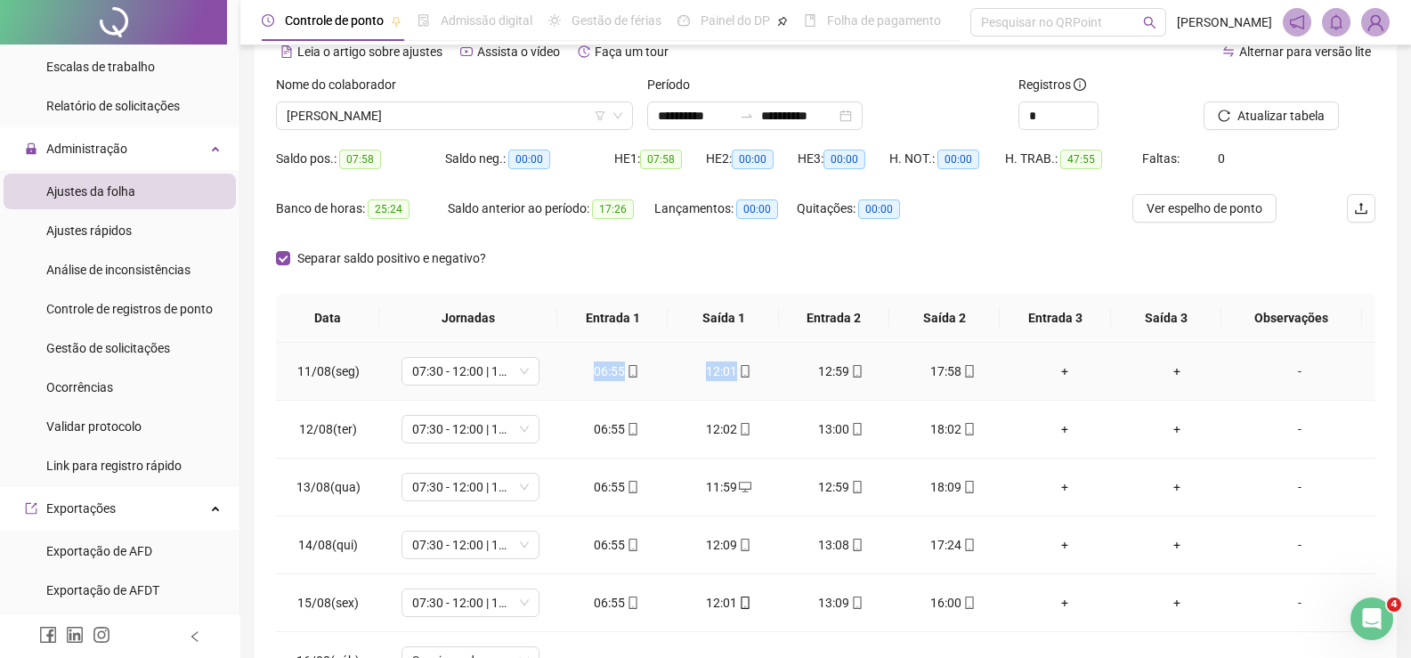
drag, startPoint x: 598, startPoint y: 364, endPoint x: 788, endPoint y: 369, distance: 189.7
click at [788, 369] on tr "11/08(seg) 07:30 - 12:00 | 13:00 - 16:30 06:55 12:01 12:59 17:58 + + -" at bounding box center [826, 372] width 1100 height 58
click at [837, 264] on div "Separar saldo positivo e negativo?" at bounding box center [826, 269] width 1100 height 50
drag, startPoint x: 827, startPoint y: 368, endPoint x: 1028, endPoint y: 363, distance: 201.3
click at [1028, 363] on tr "11/08(seg) 07:30 - 12:00 | 13:00 - 16:30 06:55 12:01 12:59 17:58 + + -" at bounding box center [826, 372] width 1100 height 58
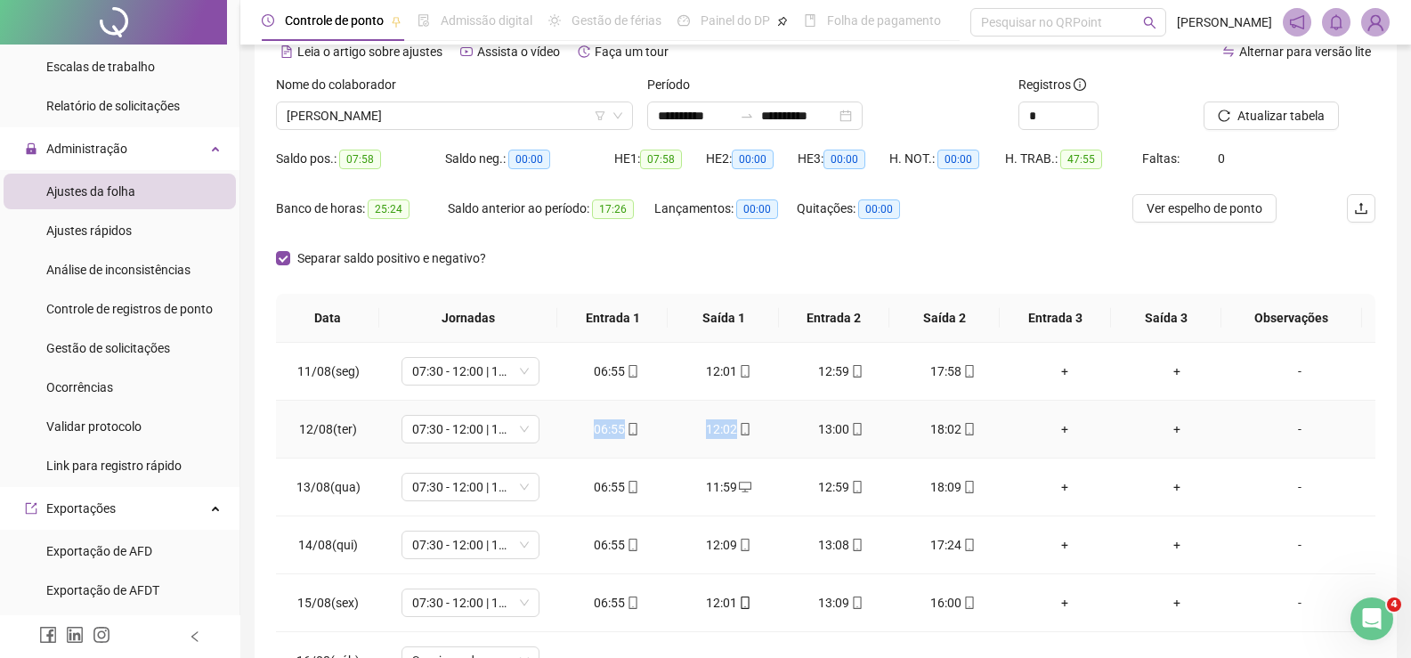
drag, startPoint x: 548, startPoint y: 430, endPoint x: 791, endPoint y: 427, distance: 243.1
click at [791, 427] on tr "12/08(ter) 07:30 - 12:00 | 13:00 - 16:30 06:55 12:02 13:00 18:02 + + -" at bounding box center [826, 430] width 1100 height 58
click at [937, 258] on div "Separar saldo positivo e negativo?" at bounding box center [826, 269] width 1100 height 50
drag, startPoint x: 803, startPoint y: 431, endPoint x: 966, endPoint y: 430, distance: 162.9
click at [966, 430] on tr "12/08(ter) 07:30 - 12:00 | 13:00 - 16:30 06:55 12:02 13:00 18:02 + + -" at bounding box center [826, 430] width 1100 height 58
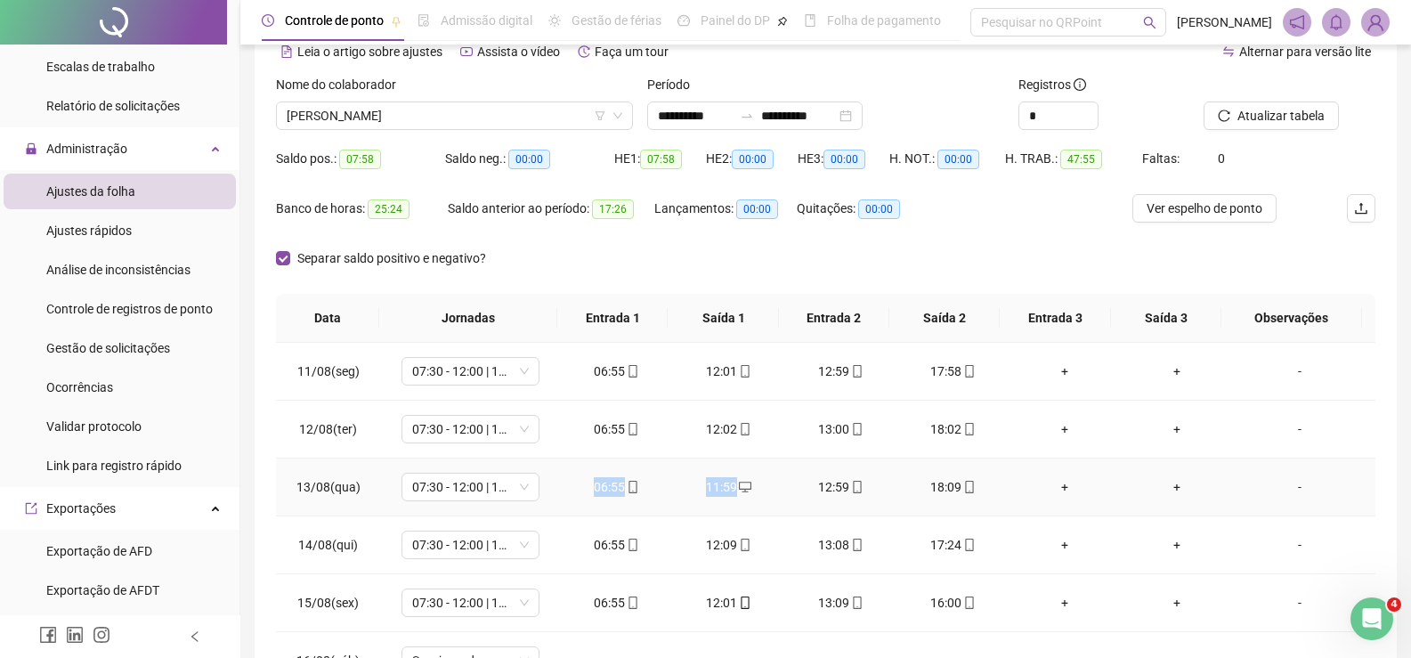
drag, startPoint x: 654, startPoint y: 488, endPoint x: 755, endPoint y: 489, distance: 100.6
click at [755, 489] on tr "13/08(qua) 07:30 - 12:00 | 13:00 - 16:30 06:55 11:59 12:59 18:09 + + -" at bounding box center [826, 488] width 1100 height 58
drag, startPoint x: 785, startPoint y: 471, endPoint x: 958, endPoint y: 488, distance: 173.5
click at [958, 488] on tr "13/08(qua) 07:30 - 12:00 | 13:00 - 16:30 06:55 11:59 12:59 18:09 + + -" at bounding box center [826, 488] width 1100 height 58
drag, startPoint x: 566, startPoint y: 539, endPoint x: 749, endPoint y: 547, distance: 182.7
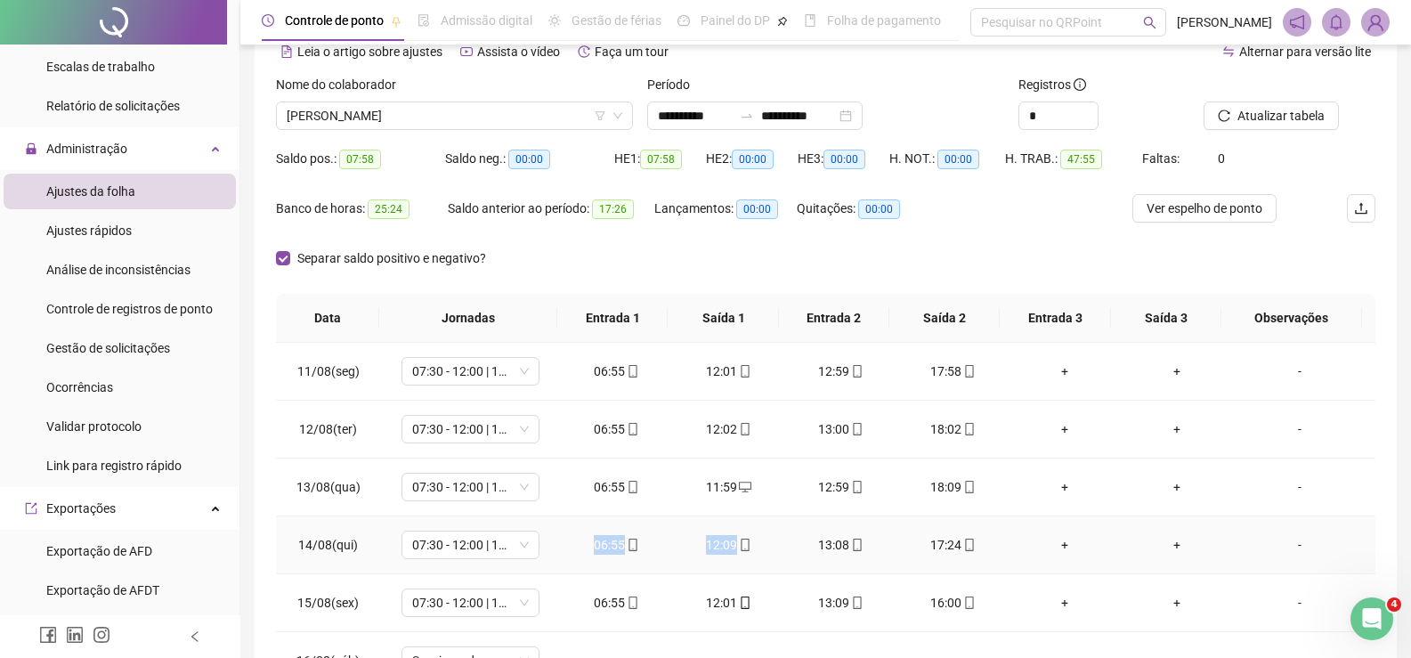
click at [749, 547] on tr "14/08(qui) 07:30 - 12:00 | 13:00 - 16:30 06:55 12:09 13:08 17:24 + + -" at bounding box center [826, 545] width 1100 height 58
drag, startPoint x: 796, startPoint y: 552, endPoint x: 974, endPoint y: 541, distance: 178.4
click at [974, 541] on tr "14/08(qui) 07:30 - 12:00 | 13:00 - 16:30 06:55 12:09 13:08 17:24 + + -" at bounding box center [826, 545] width 1100 height 58
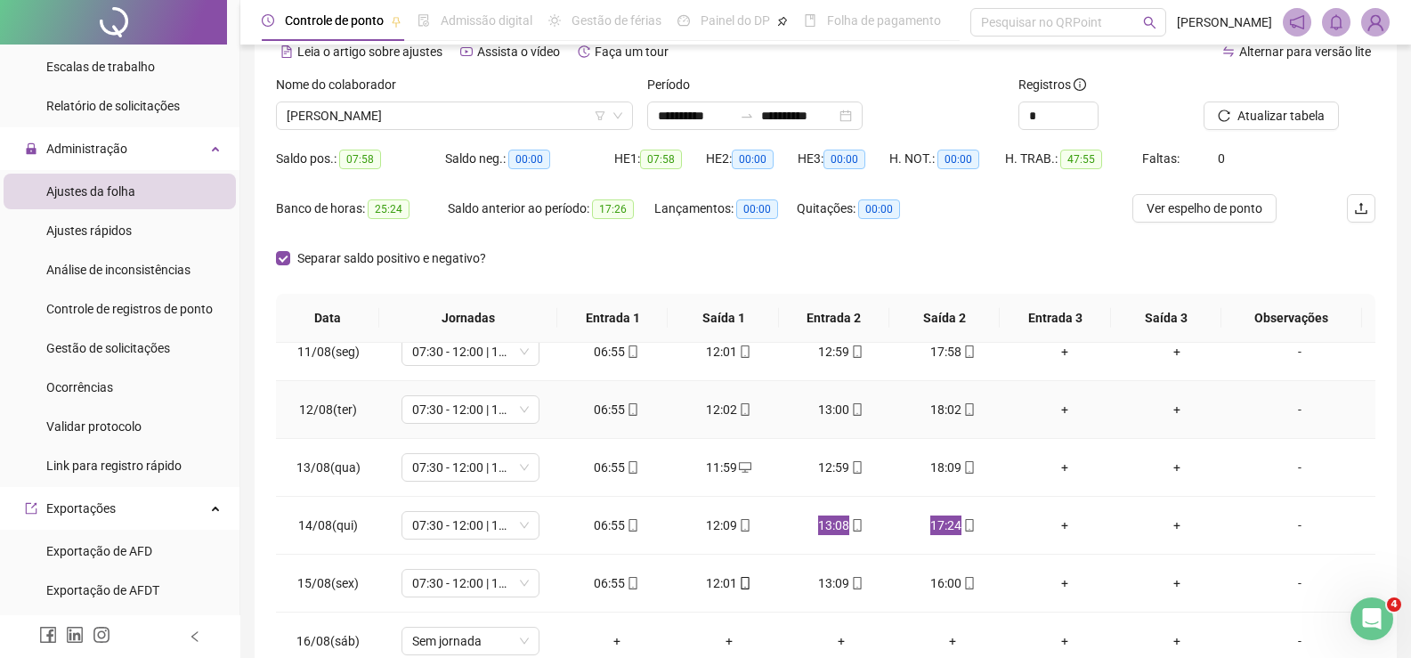
scroll to position [25, 0]
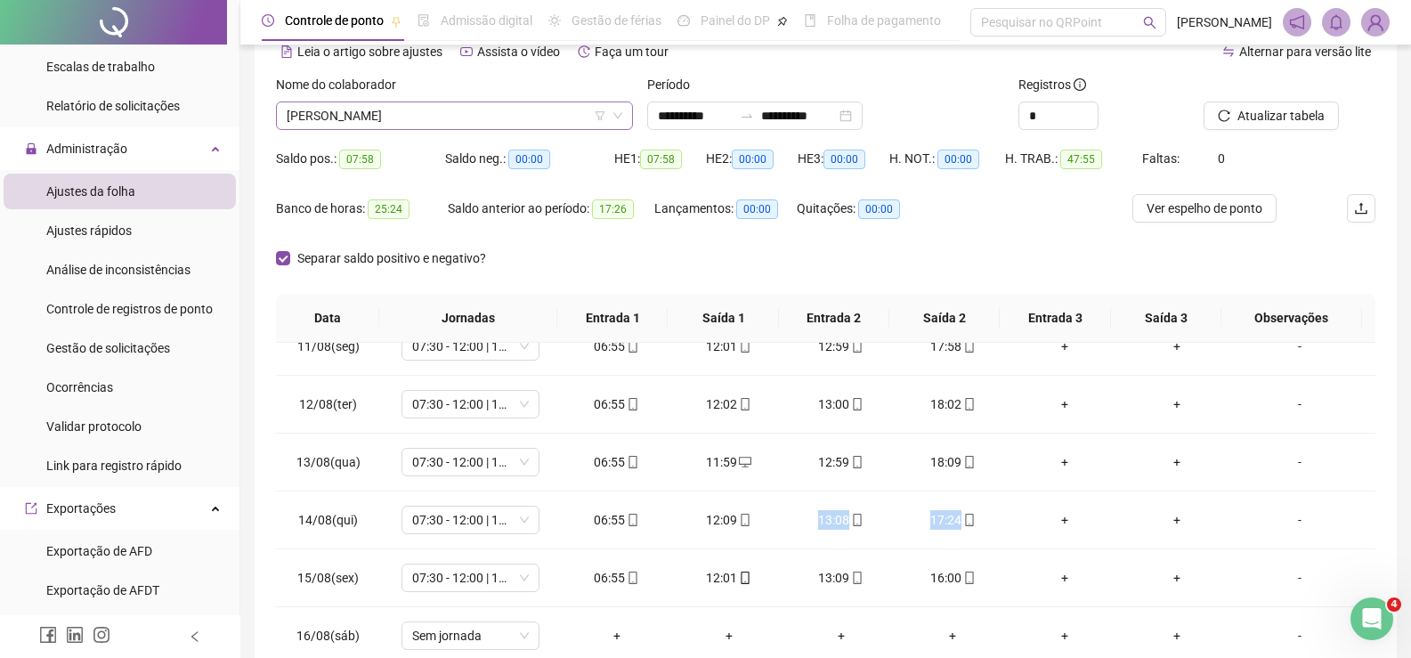
click at [391, 106] on span "RENEE DE OLIVEIRA FONTES" at bounding box center [455, 115] width 336 height 27
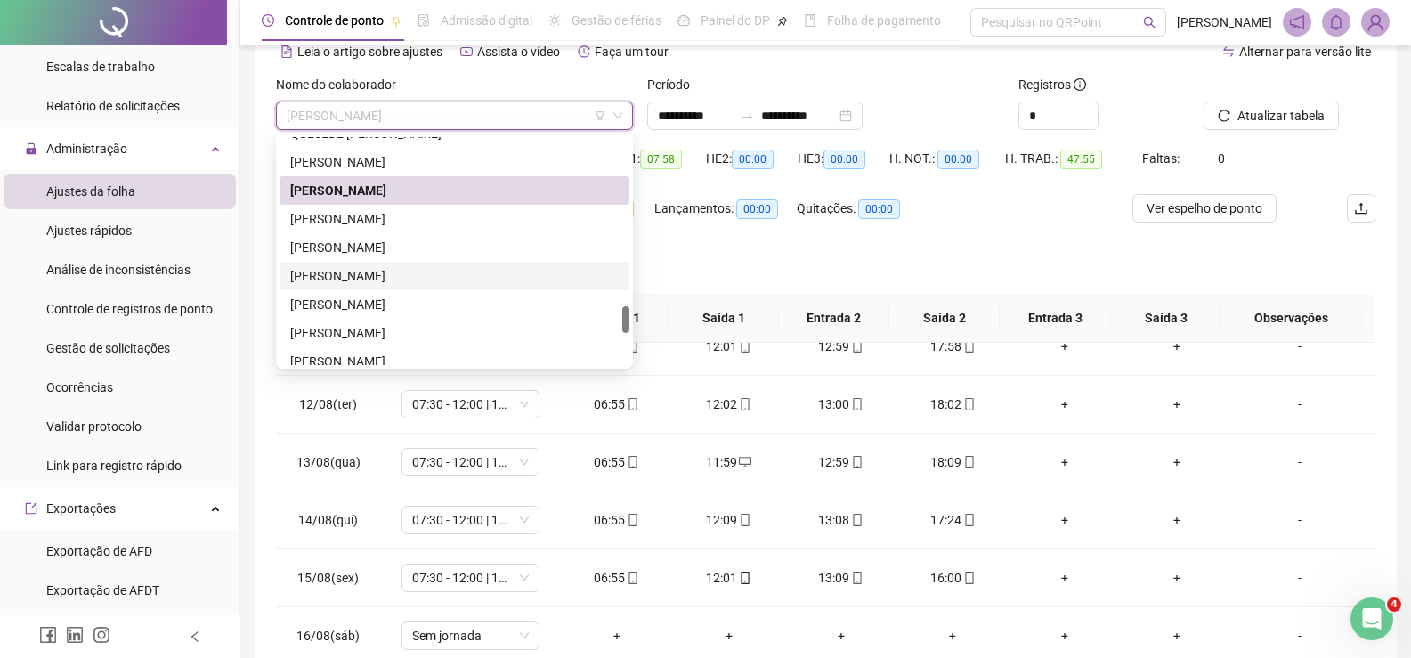
click at [381, 279] on div "ROGACIANO MARQUES BATISTA" at bounding box center [454, 276] width 329 height 20
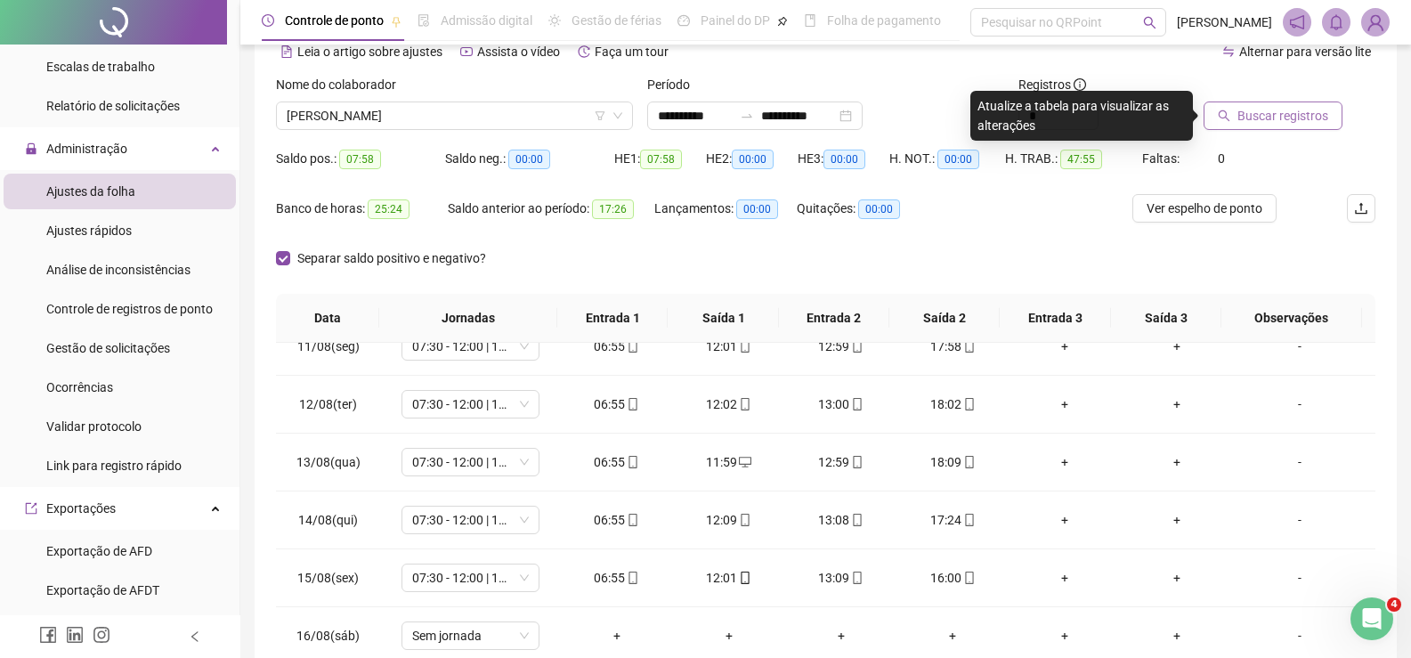
click at [1294, 114] on span "Buscar registros" at bounding box center [1283, 116] width 91 height 20
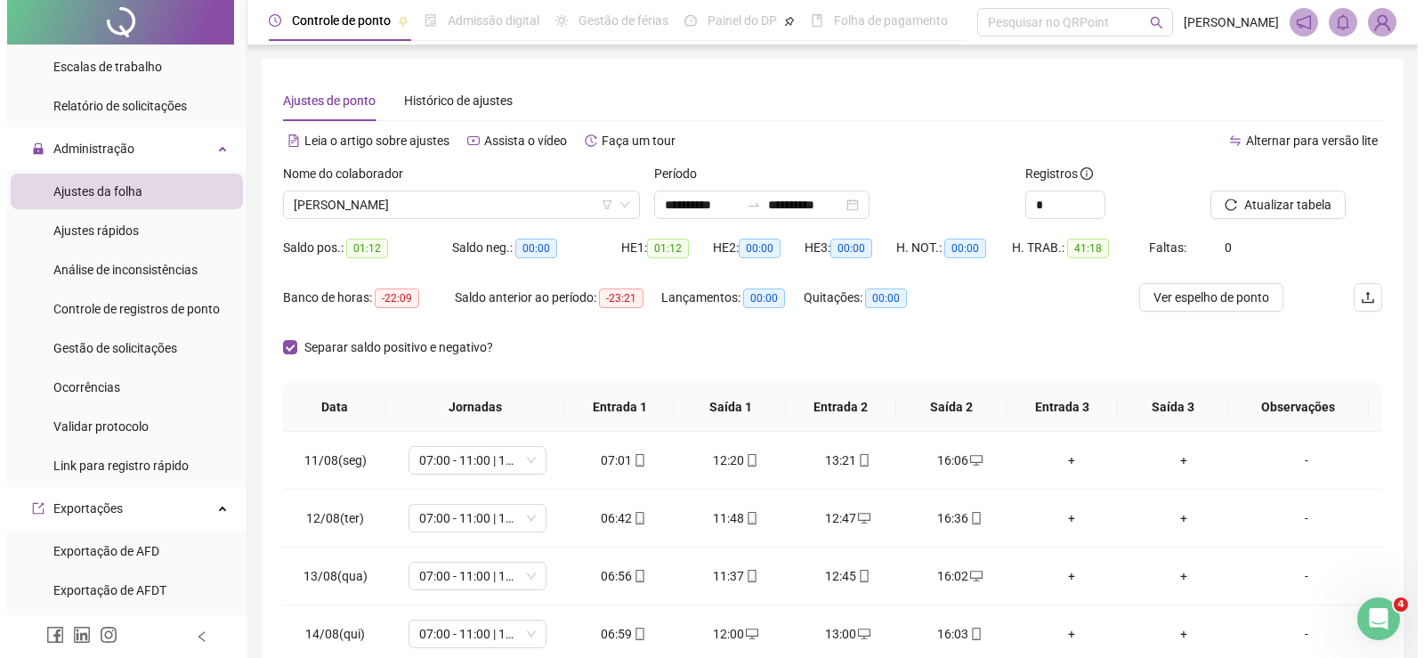
scroll to position [89, 0]
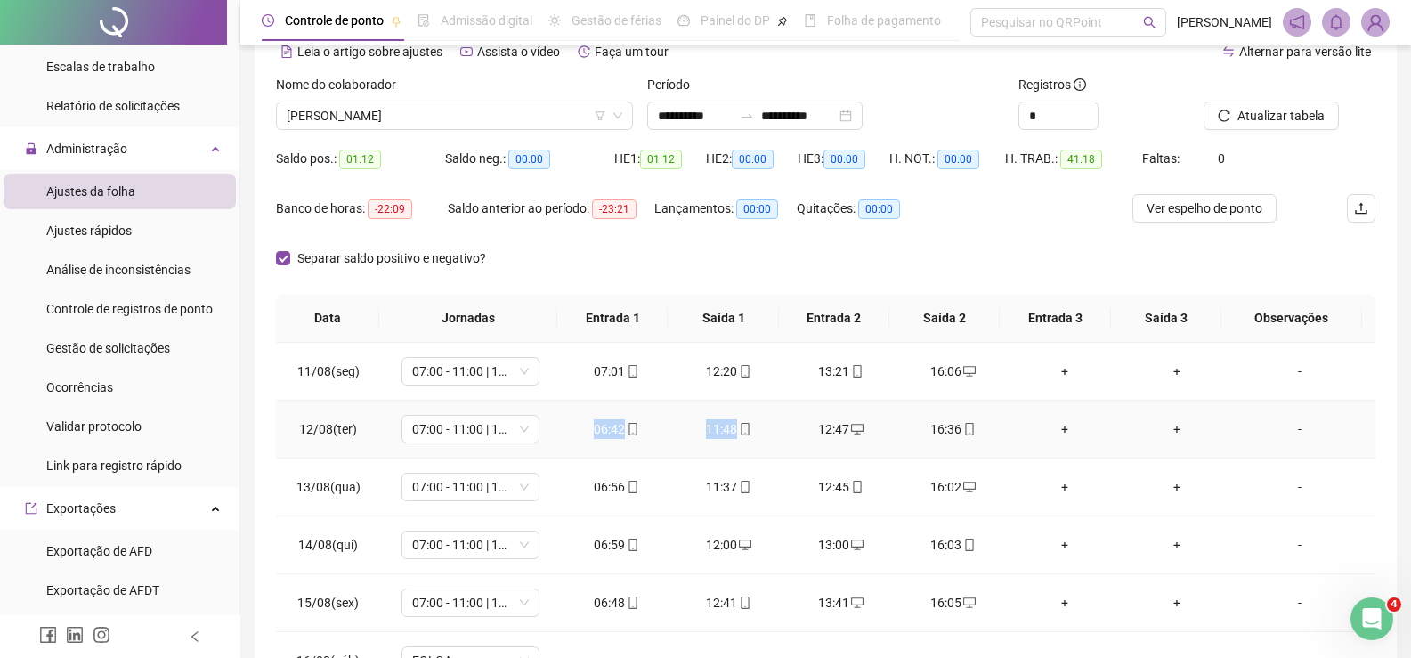
drag, startPoint x: 580, startPoint y: 428, endPoint x: 759, endPoint y: 433, distance: 179.0
click at [759, 433] on tr "12/08(ter) 07:00 - 11:00 | 12:00 - 16:00 06:42 11:48 12:47 16:36 + + -" at bounding box center [826, 430] width 1100 height 58
drag, startPoint x: 801, startPoint y: 426, endPoint x: 969, endPoint y: 426, distance: 167.4
click at [969, 426] on tr "12/08(ter) 07:00 - 11:00 | 12:00 - 16:00 06:42 11:48 12:47 16:36 + + -" at bounding box center [826, 430] width 1100 height 58
click at [823, 119] on input "**********" at bounding box center [798, 116] width 75 height 20
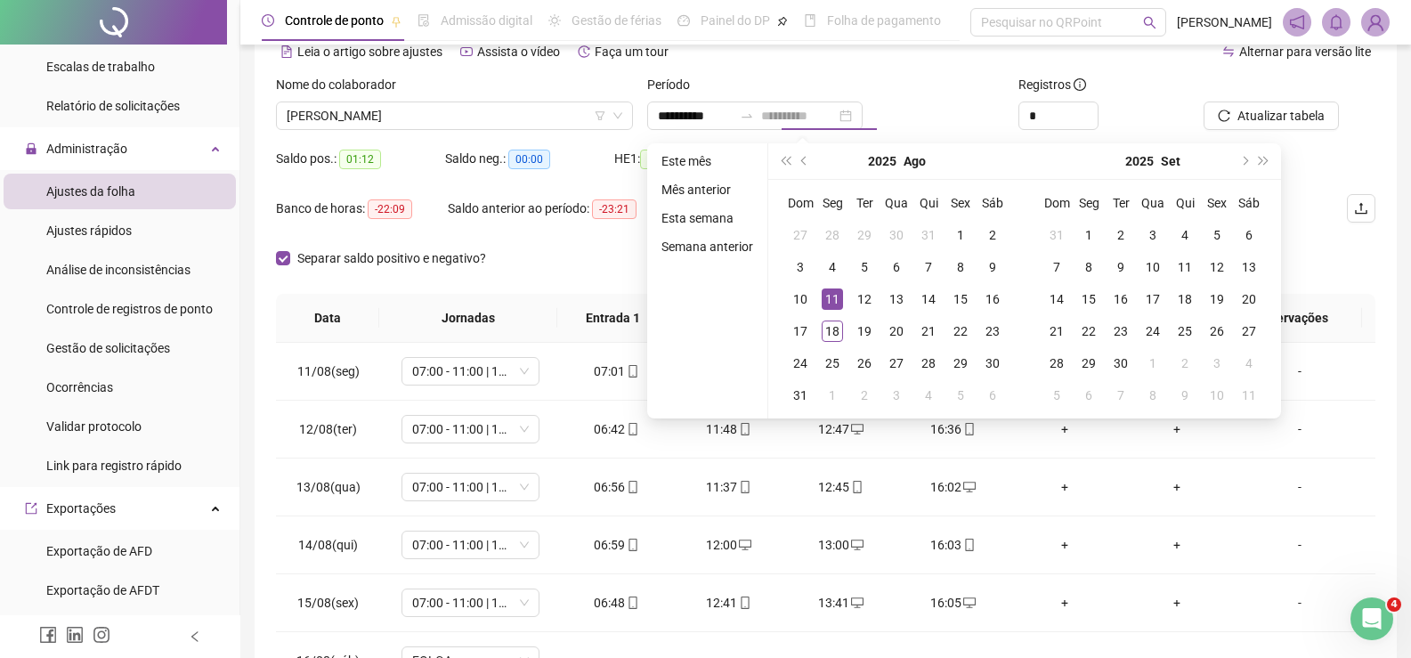
click at [834, 296] on div "11" at bounding box center [832, 298] width 21 height 21
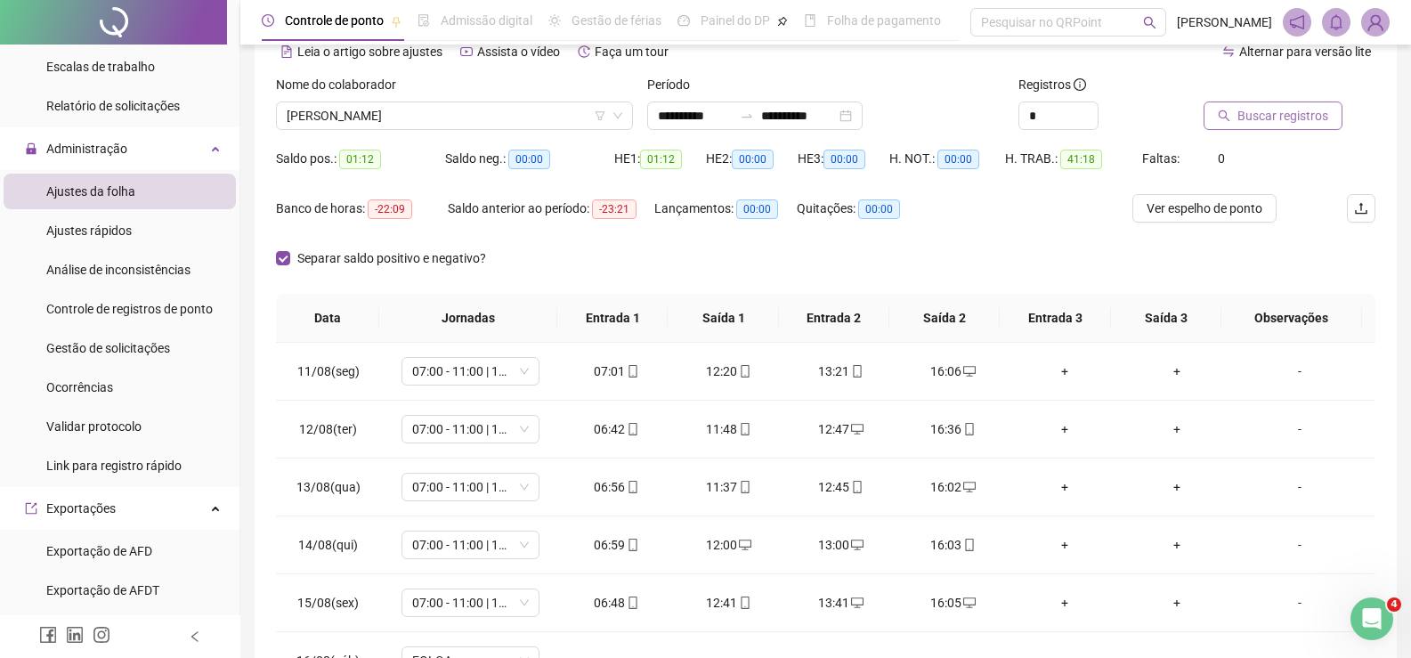
click at [1293, 112] on span "Buscar registros" at bounding box center [1283, 116] width 91 height 20
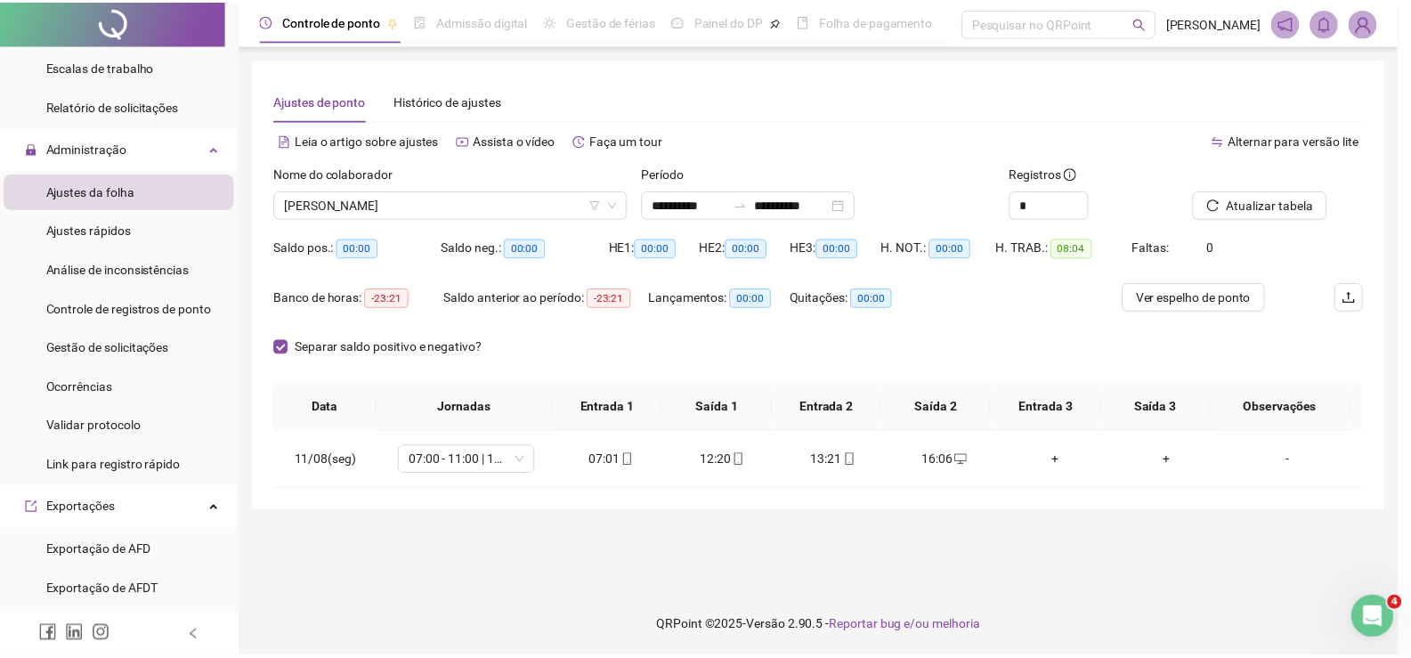
scroll to position [0, 0]
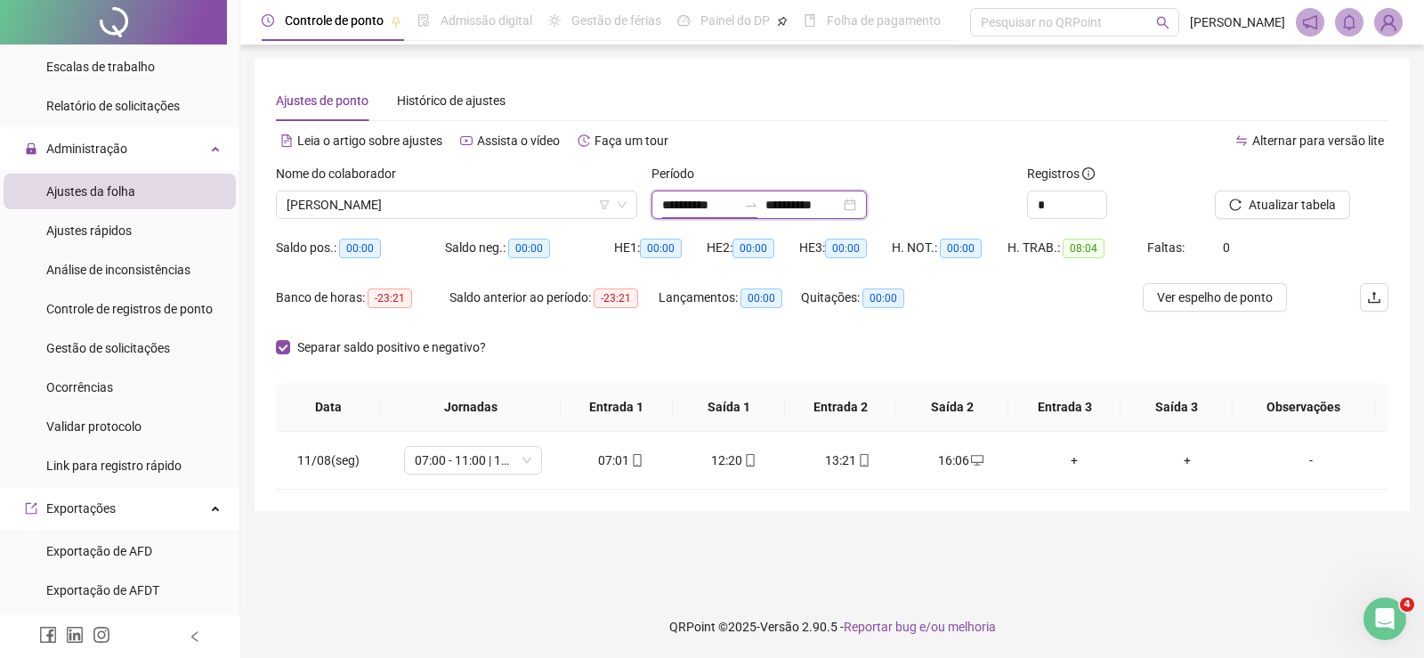
click at [714, 195] on input "**********" at bounding box center [699, 205] width 75 height 20
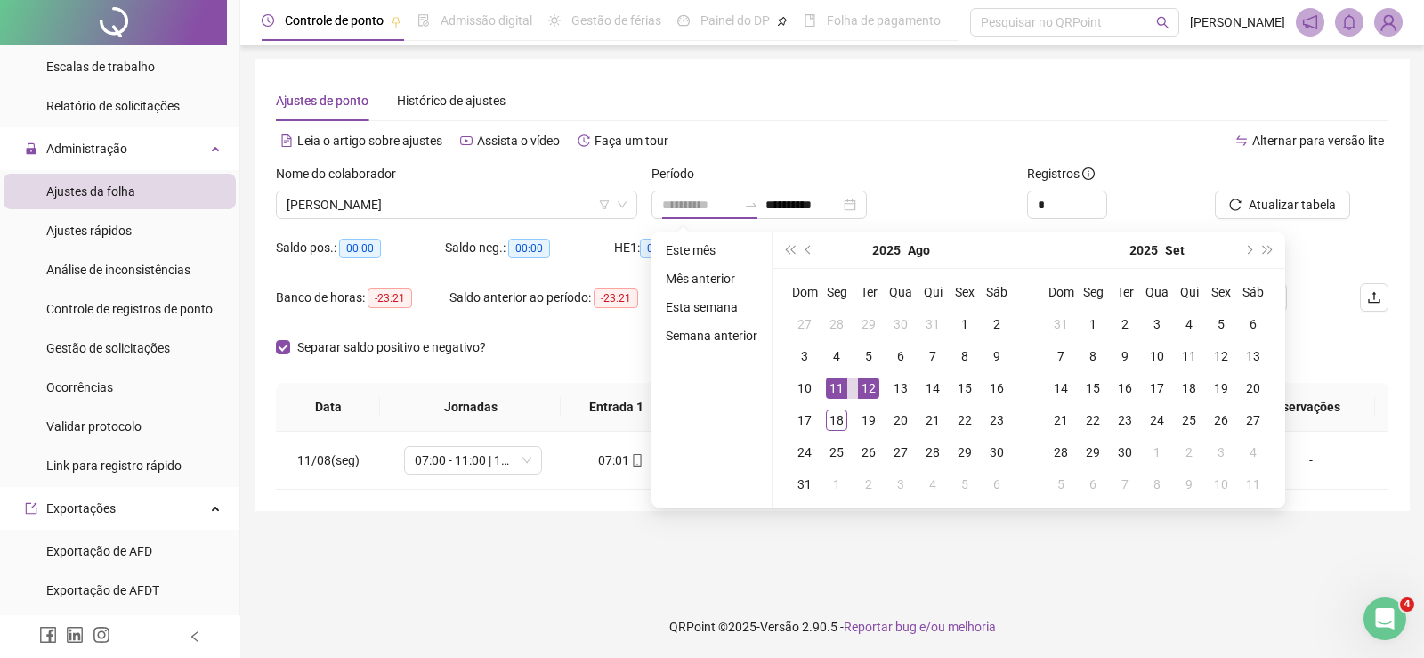
click at [871, 387] on div "12" at bounding box center [868, 387] width 21 height 21
click at [872, 387] on div "12" at bounding box center [868, 387] width 21 height 21
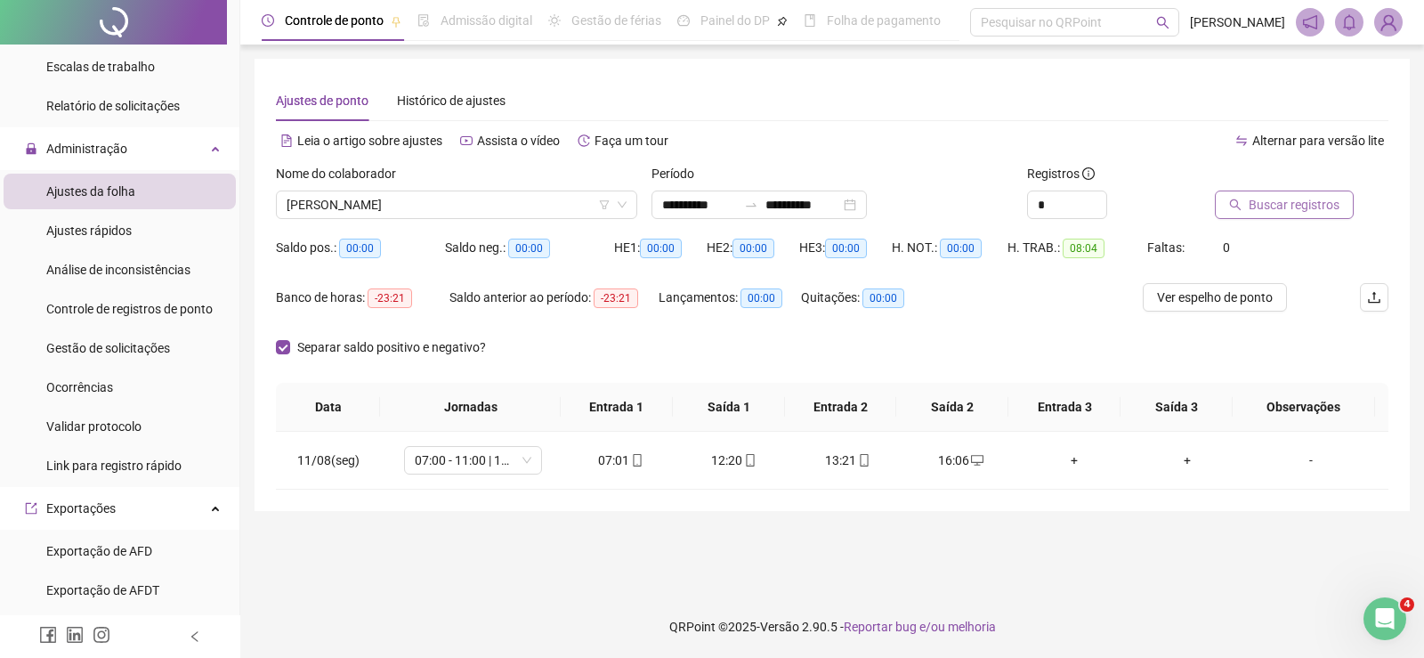
click at [1307, 193] on button "Buscar registros" at bounding box center [1284, 205] width 139 height 28
click at [694, 207] on input "**********" at bounding box center [699, 205] width 75 height 20
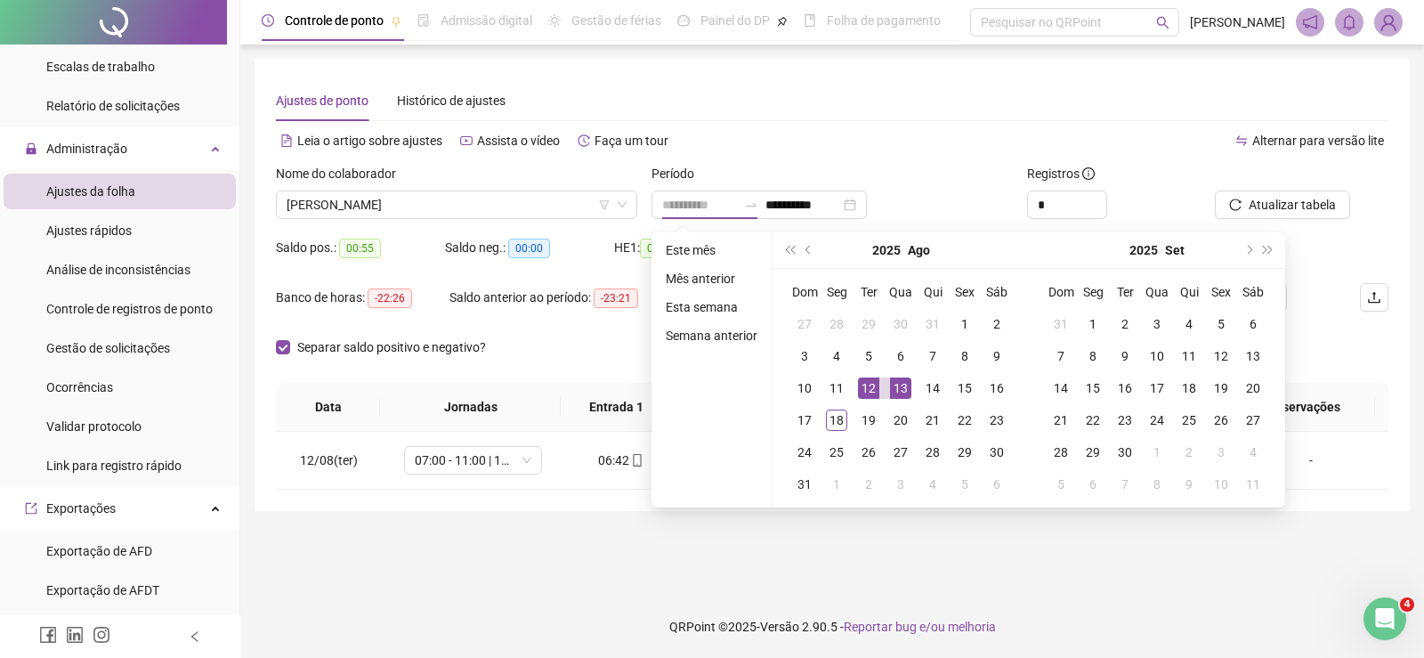
click at [897, 388] on div "13" at bounding box center [900, 387] width 21 height 21
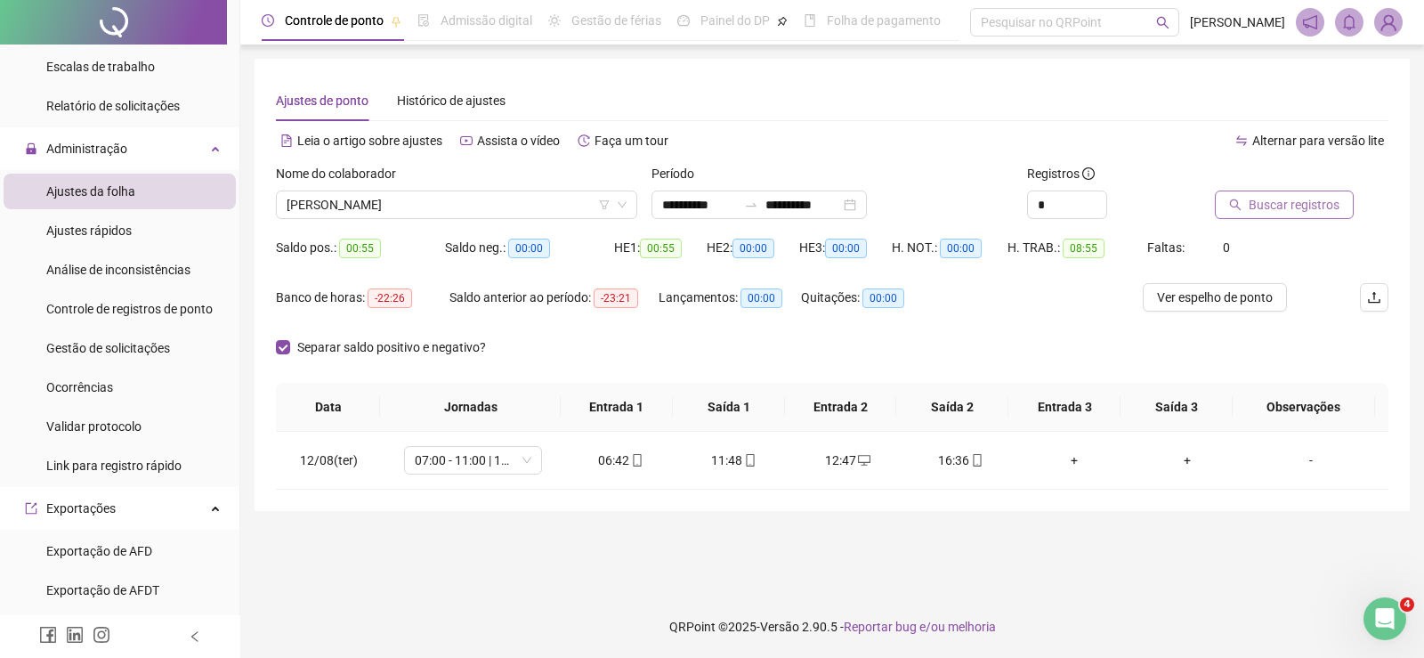
click at [1273, 210] on span "Buscar registros" at bounding box center [1294, 205] width 91 height 20
click at [696, 199] on input "**********" at bounding box center [699, 205] width 75 height 20
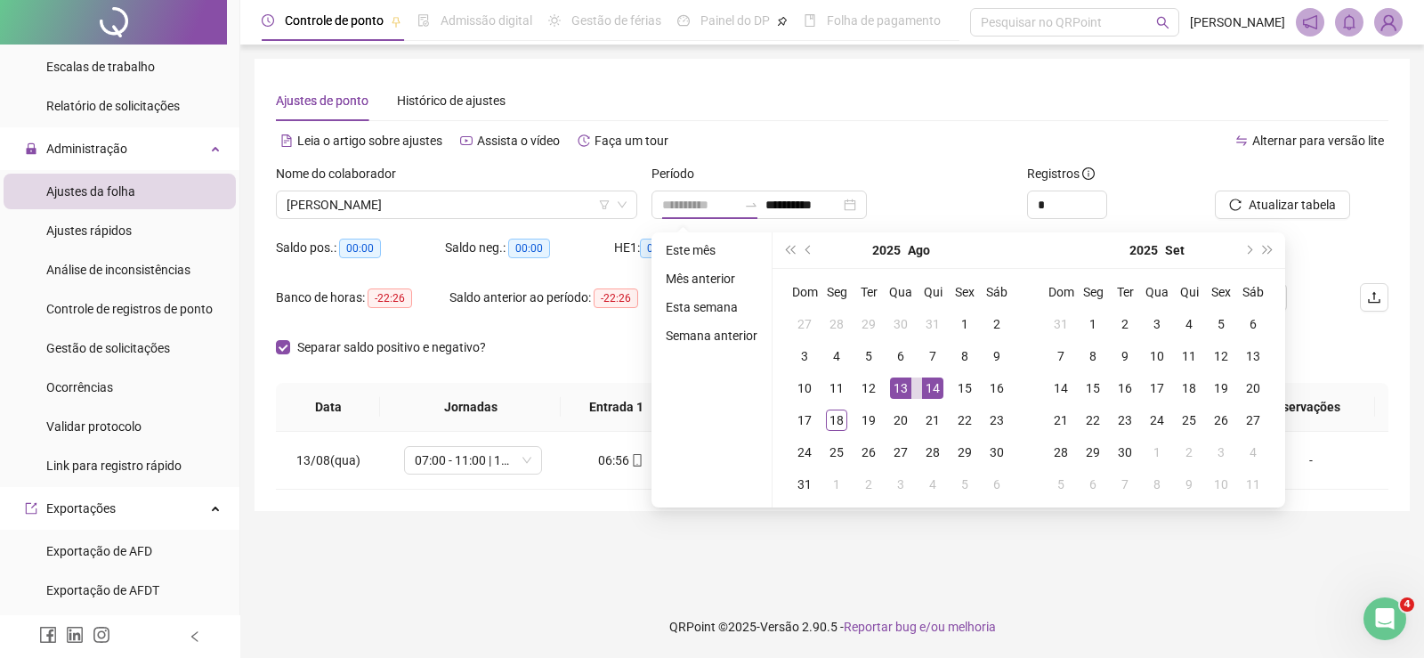
click at [927, 386] on div "14" at bounding box center [932, 387] width 21 height 21
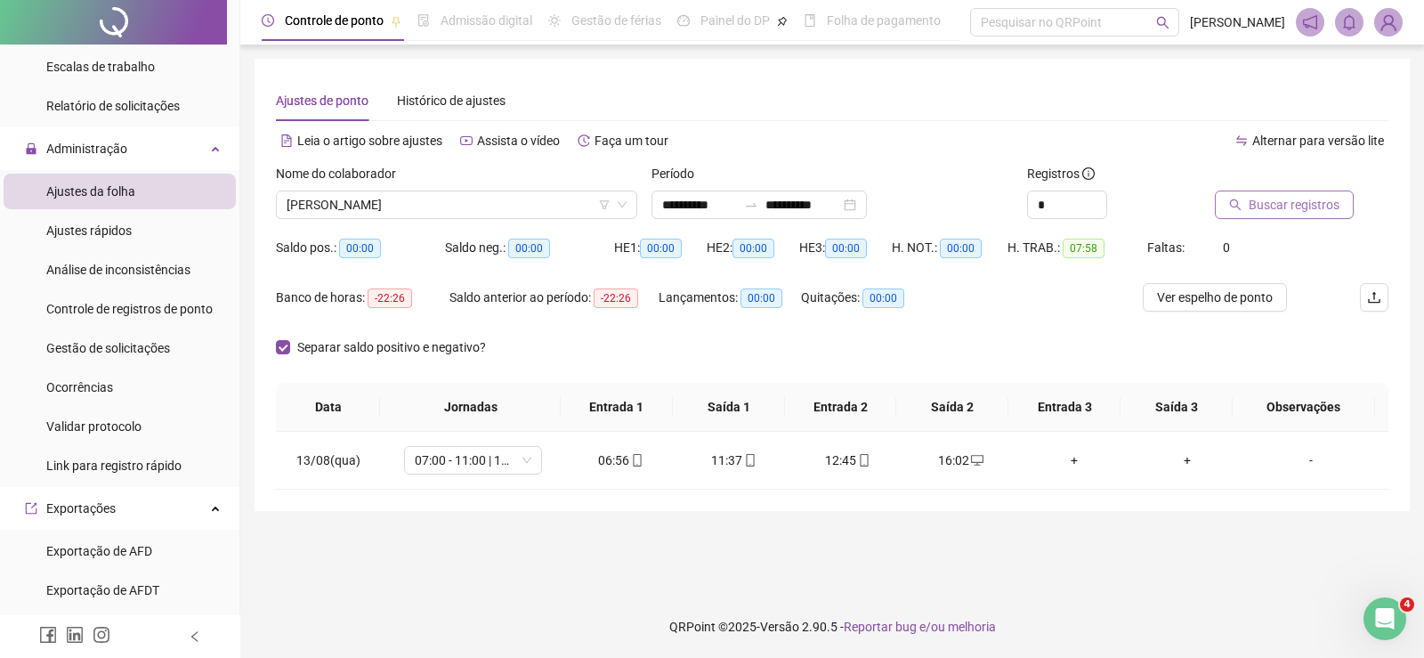
click at [1265, 208] on span "Buscar registros" at bounding box center [1294, 205] width 91 height 20
click at [666, 205] on input "**********" at bounding box center [699, 205] width 75 height 20
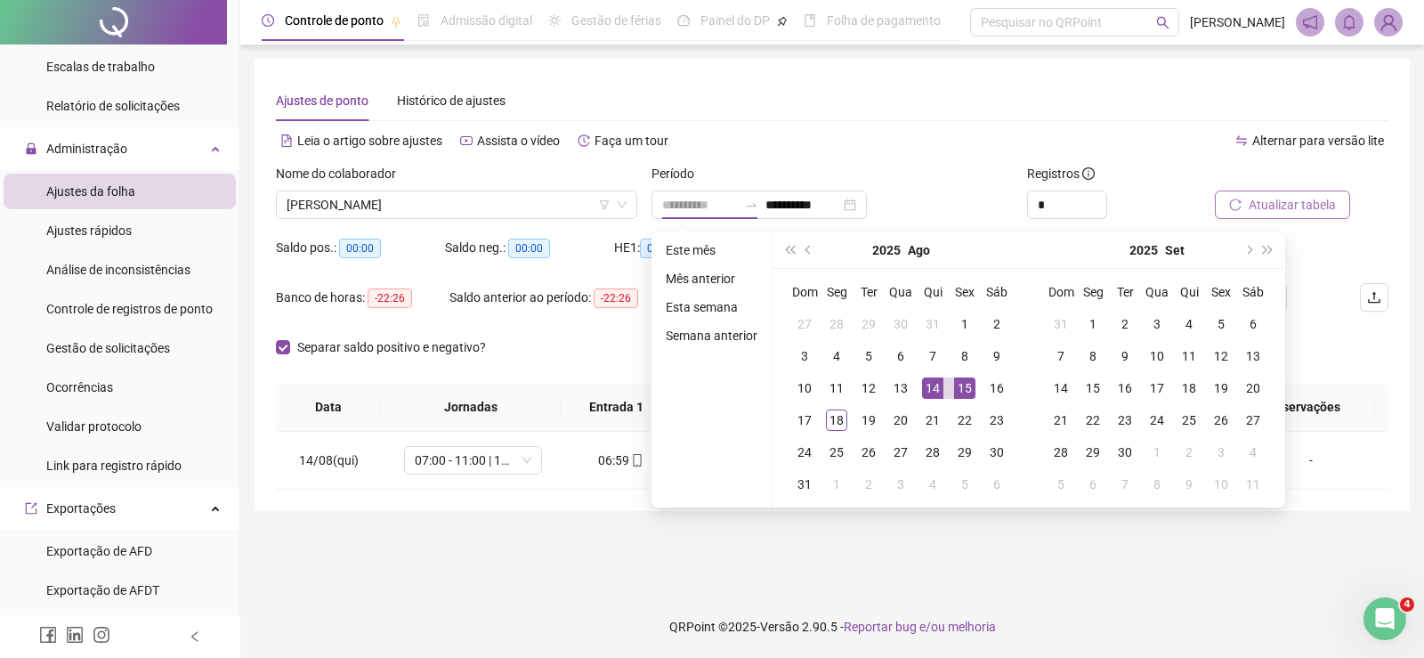
click at [970, 386] on div "15" at bounding box center [964, 387] width 21 height 21
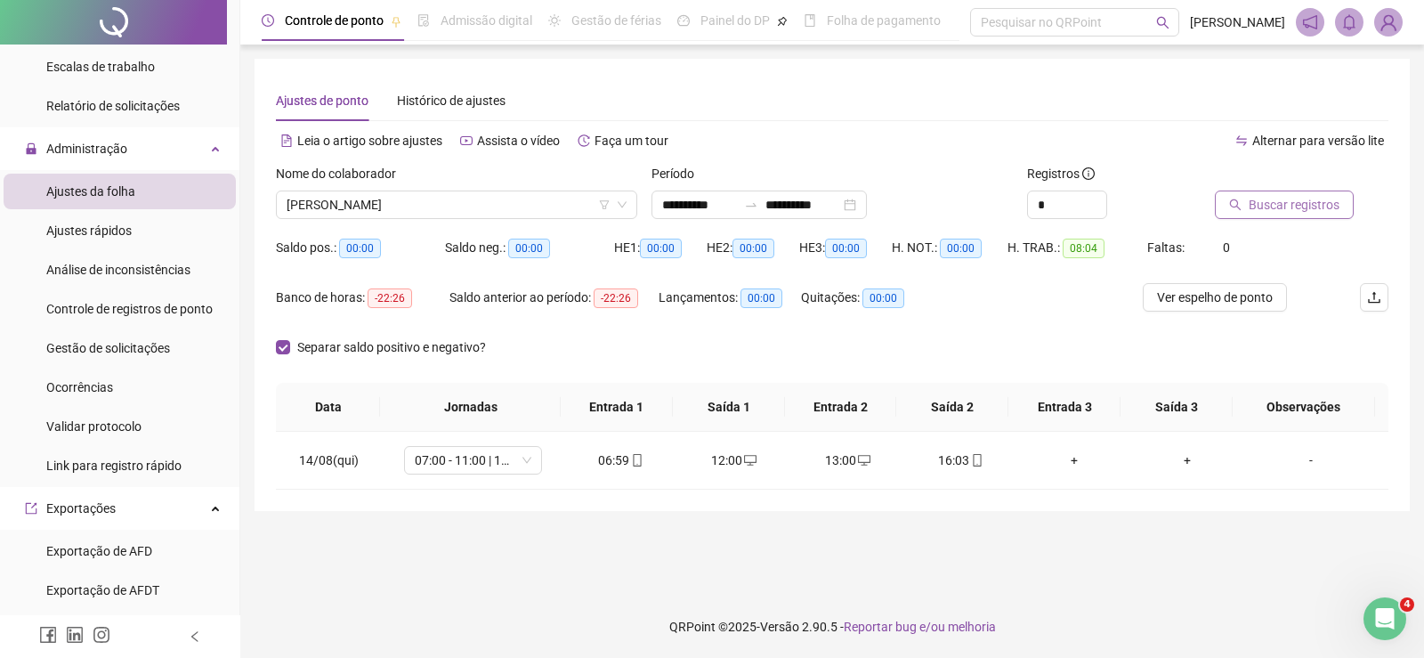
click at [1313, 202] on span "Buscar registros" at bounding box center [1294, 205] width 91 height 20
drag, startPoint x: 581, startPoint y: 464, endPoint x: 743, endPoint y: 463, distance: 161.1
click at [743, 463] on tr "15/08(sex) 07:00 - 11:00 | 12:00 - 16:00 06:48 12:41 13:41 16:05 + + -" at bounding box center [832, 461] width 1113 height 58
drag, startPoint x: 785, startPoint y: 463, endPoint x: 977, endPoint y: 462, distance: 191.4
click at [977, 462] on tr "15/08(sex) 07:00 - 11:00 | 12:00 - 16:00 06:48 12:41 13:41 16:05 + + -" at bounding box center [832, 461] width 1113 height 58
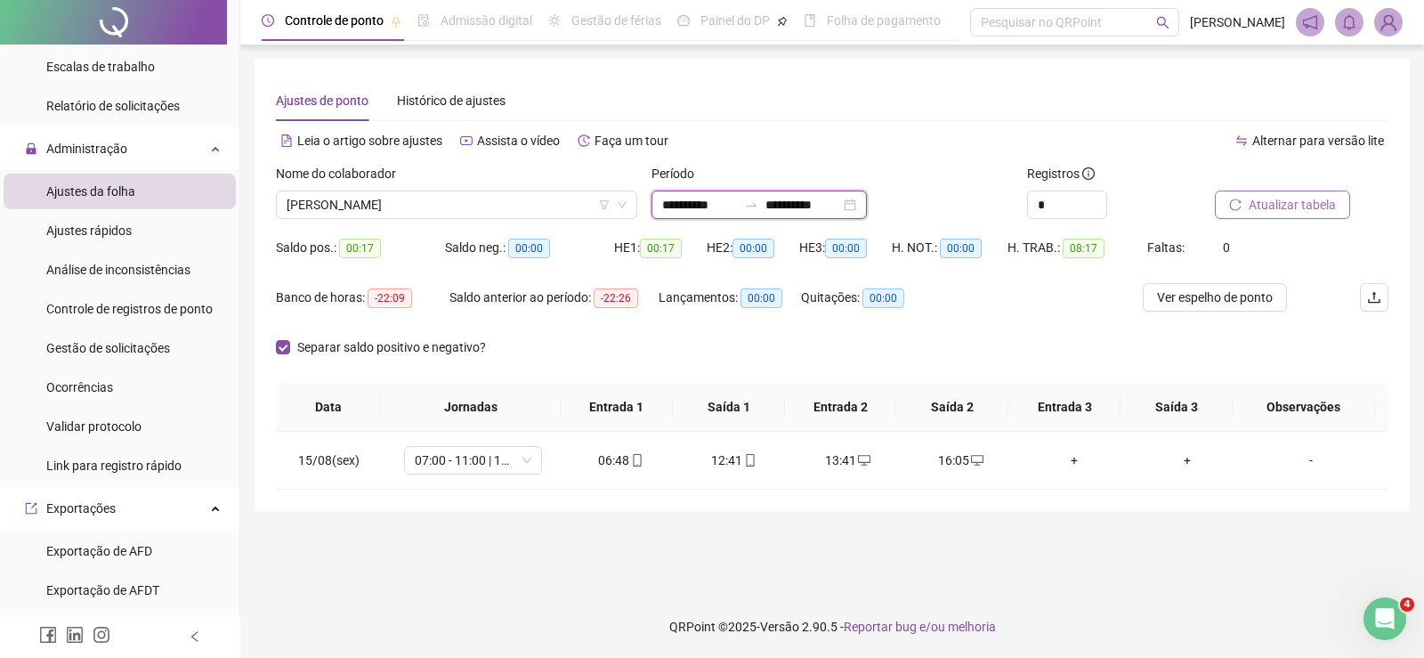
click at [718, 201] on input "**********" at bounding box center [699, 205] width 75 height 20
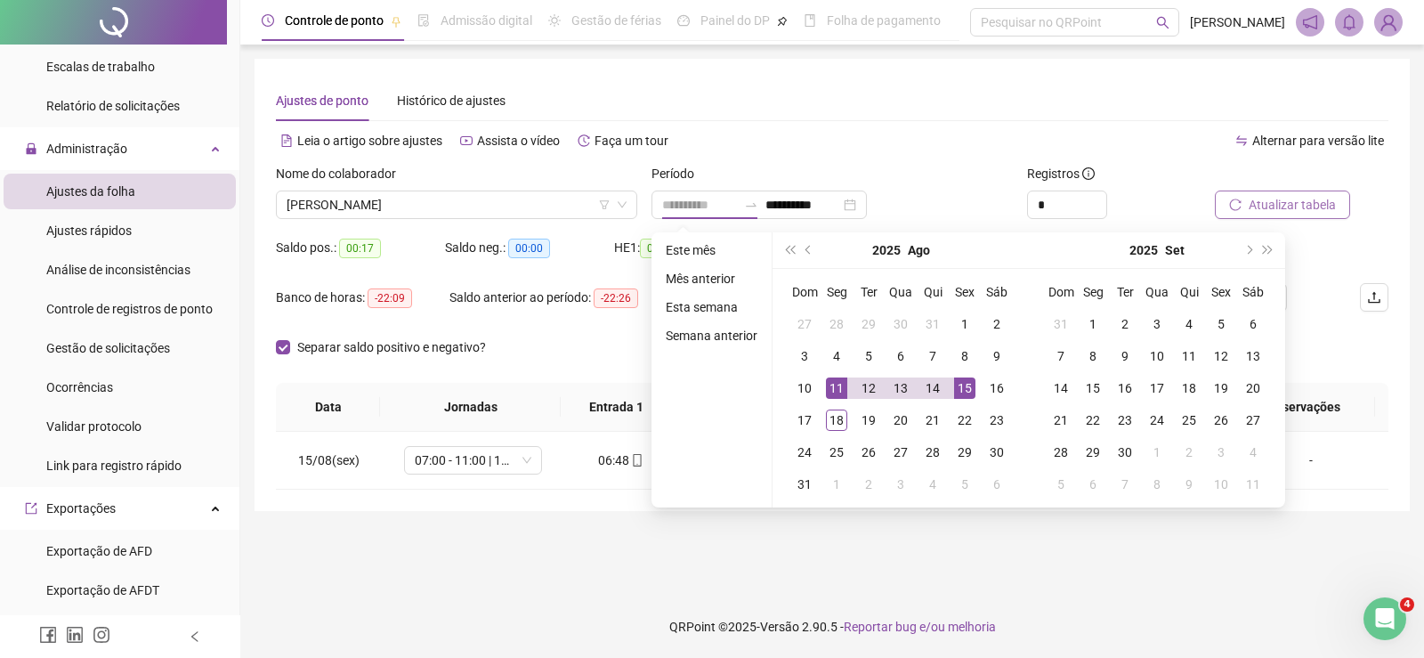
click at [835, 382] on div "11" at bounding box center [836, 387] width 21 height 21
click at [789, 418] on td "17" at bounding box center [805, 420] width 32 height 32
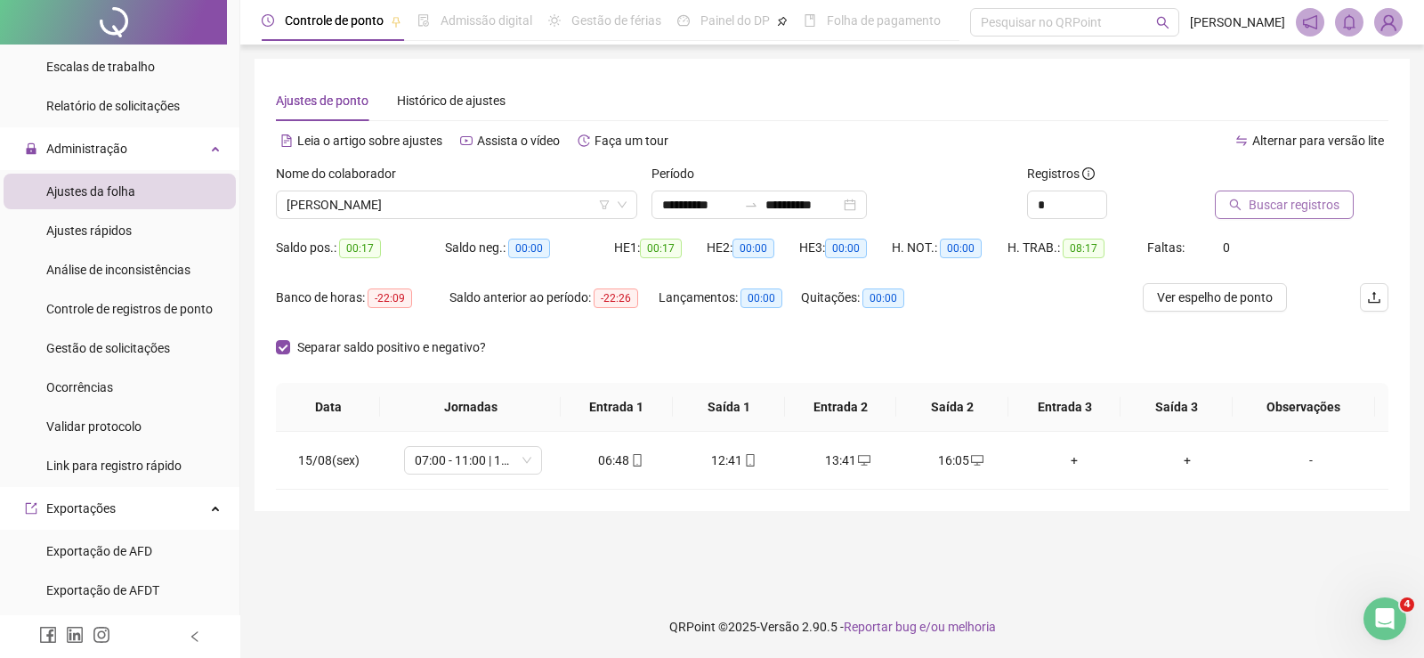
click at [1286, 202] on span "Buscar registros" at bounding box center [1294, 205] width 91 height 20
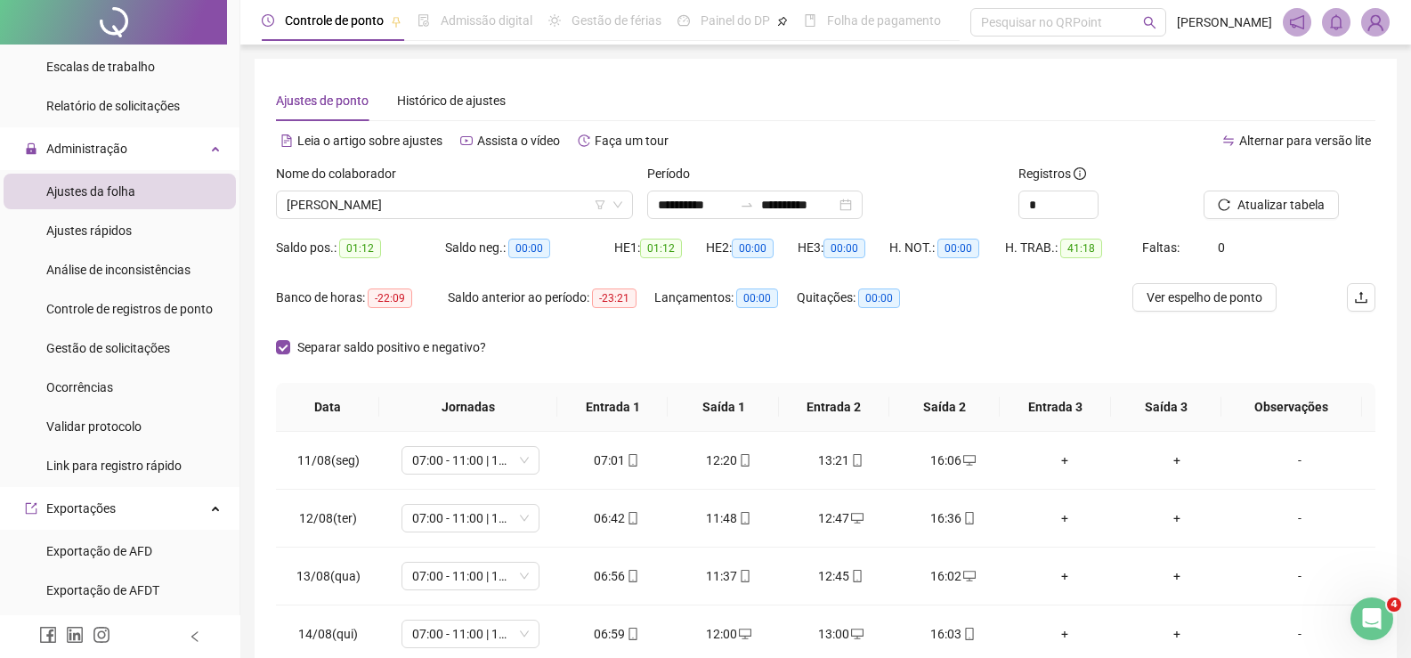
click at [433, 186] on div "Nome do colaborador" at bounding box center [454, 177] width 357 height 27
click at [427, 209] on span "ROGACIANO MARQUES BATISTA" at bounding box center [455, 204] width 336 height 27
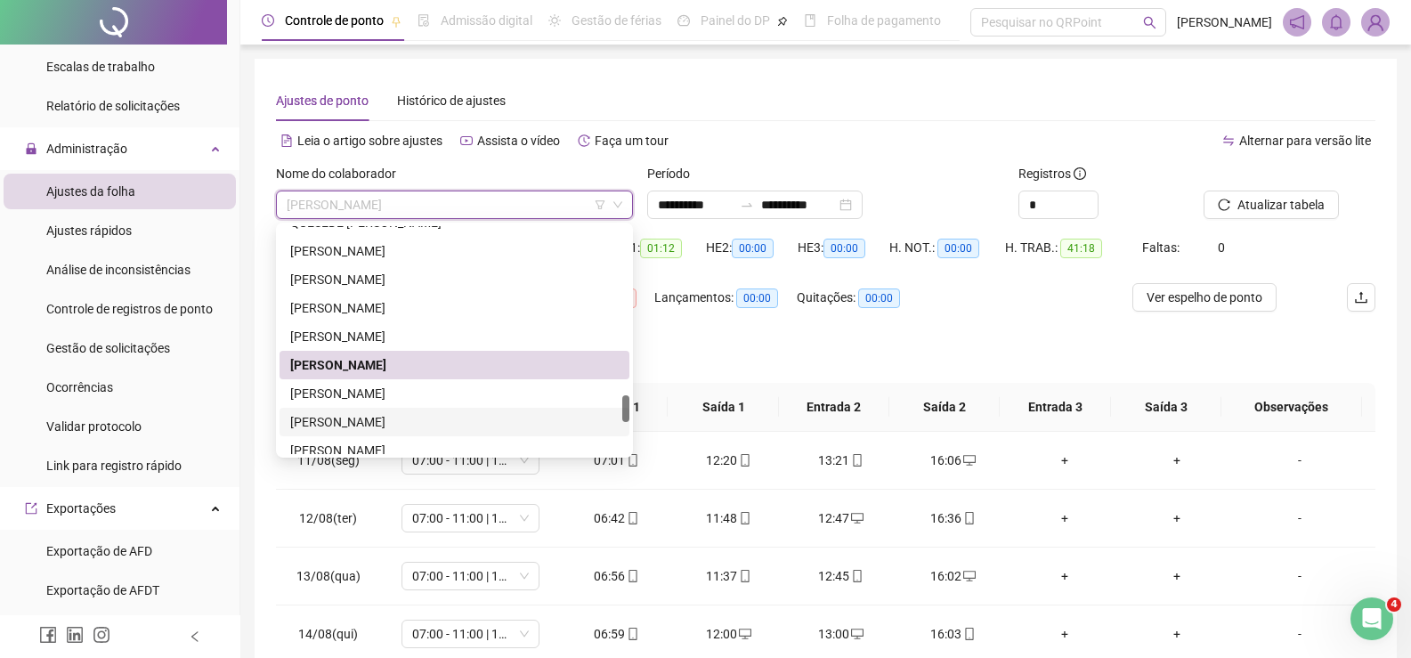
click at [384, 419] on div "SIDELVAN TORRES" at bounding box center [454, 422] width 329 height 20
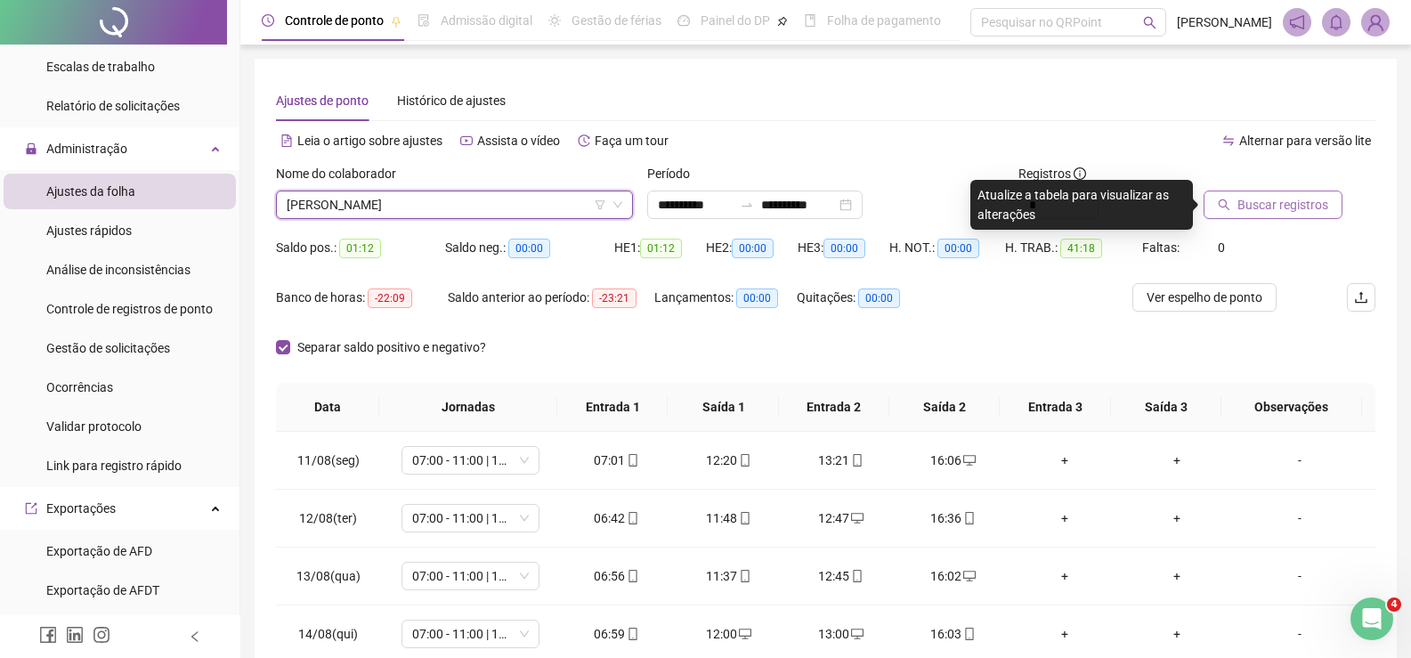
click at [1253, 205] on span "Buscar registros" at bounding box center [1283, 205] width 91 height 20
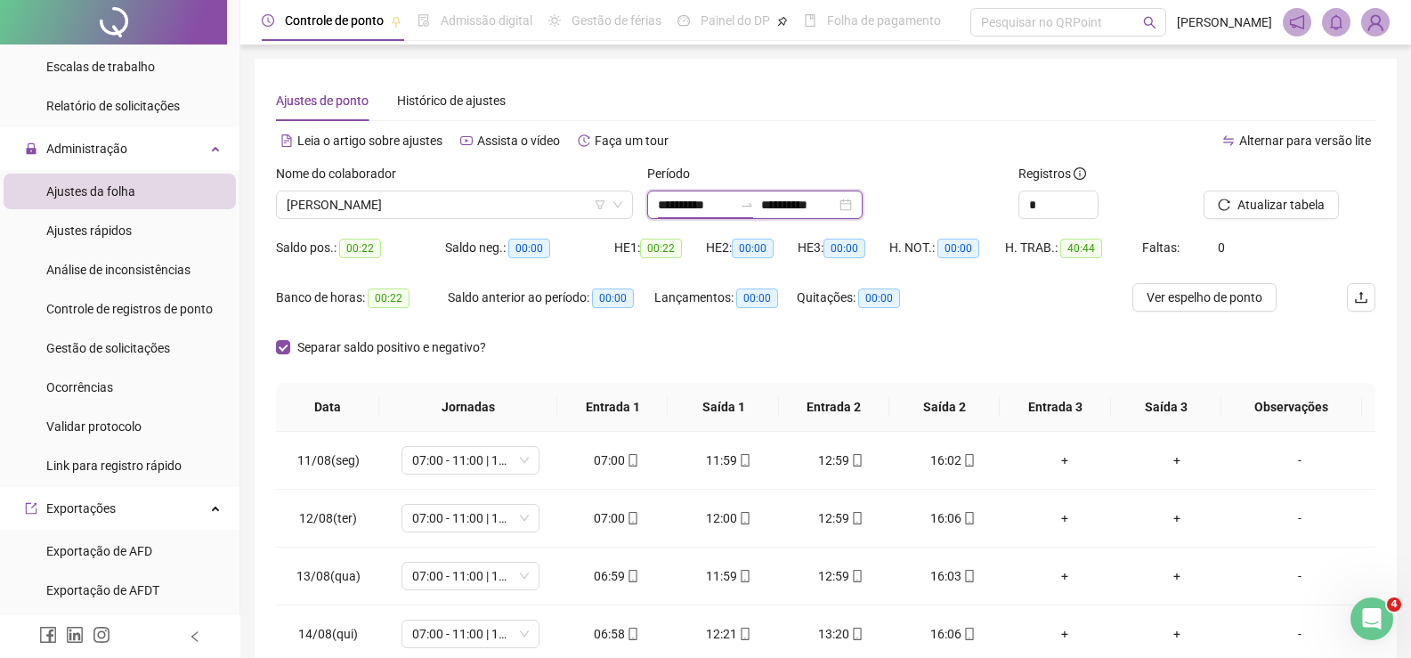
click at [698, 208] on input "**********" at bounding box center [695, 205] width 75 height 20
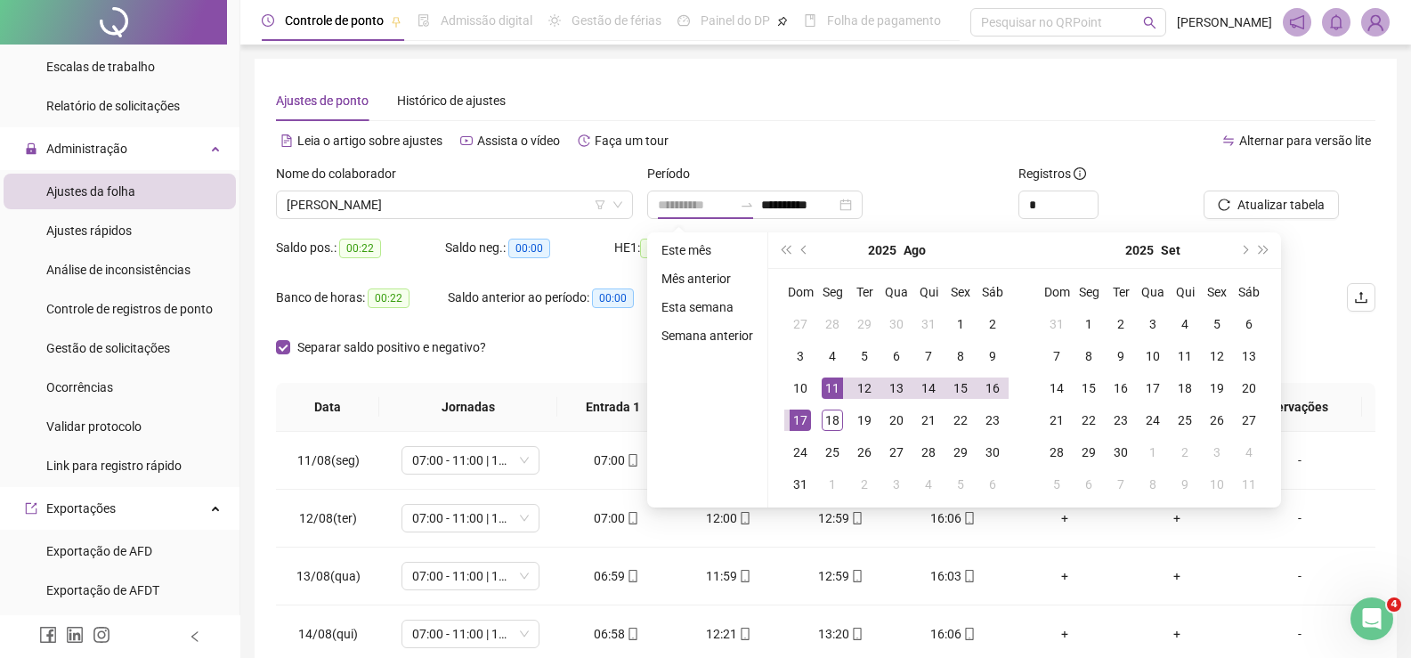
click at [829, 388] on div "11" at bounding box center [832, 387] width 21 height 21
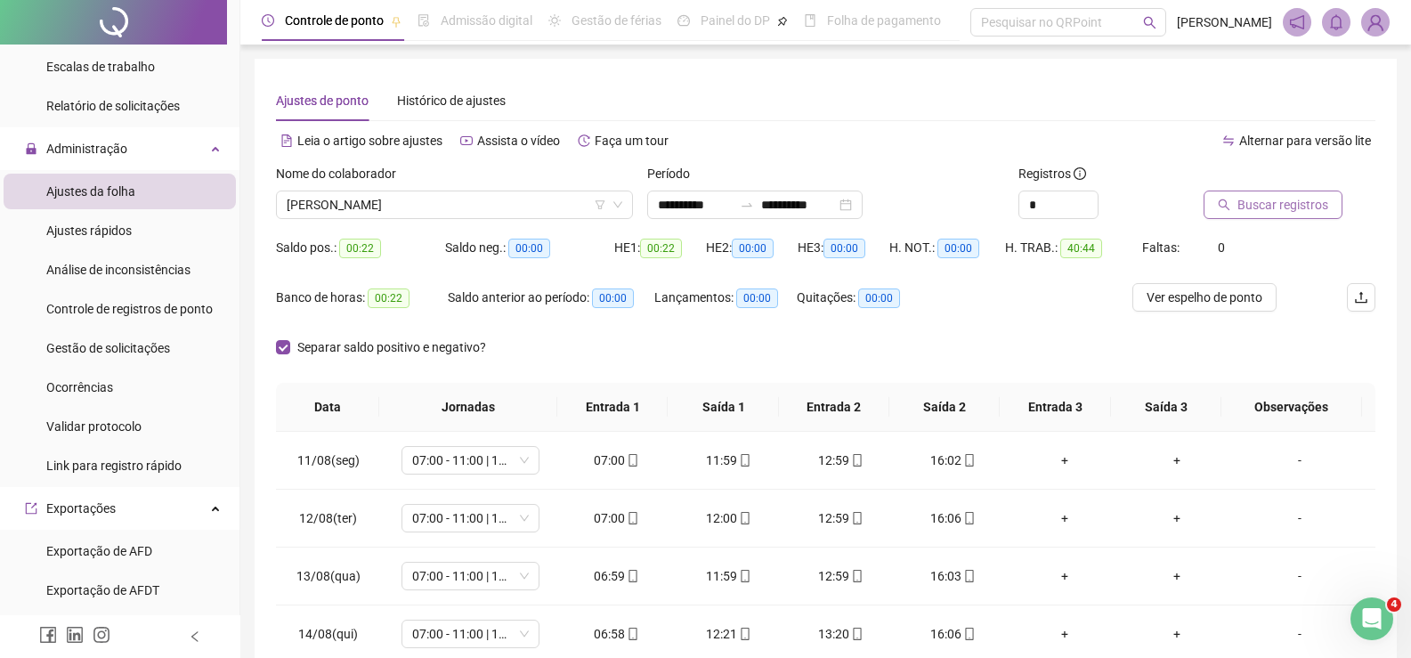
click at [1274, 214] on span "Buscar registros" at bounding box center [1283, 205] width 91 height 20
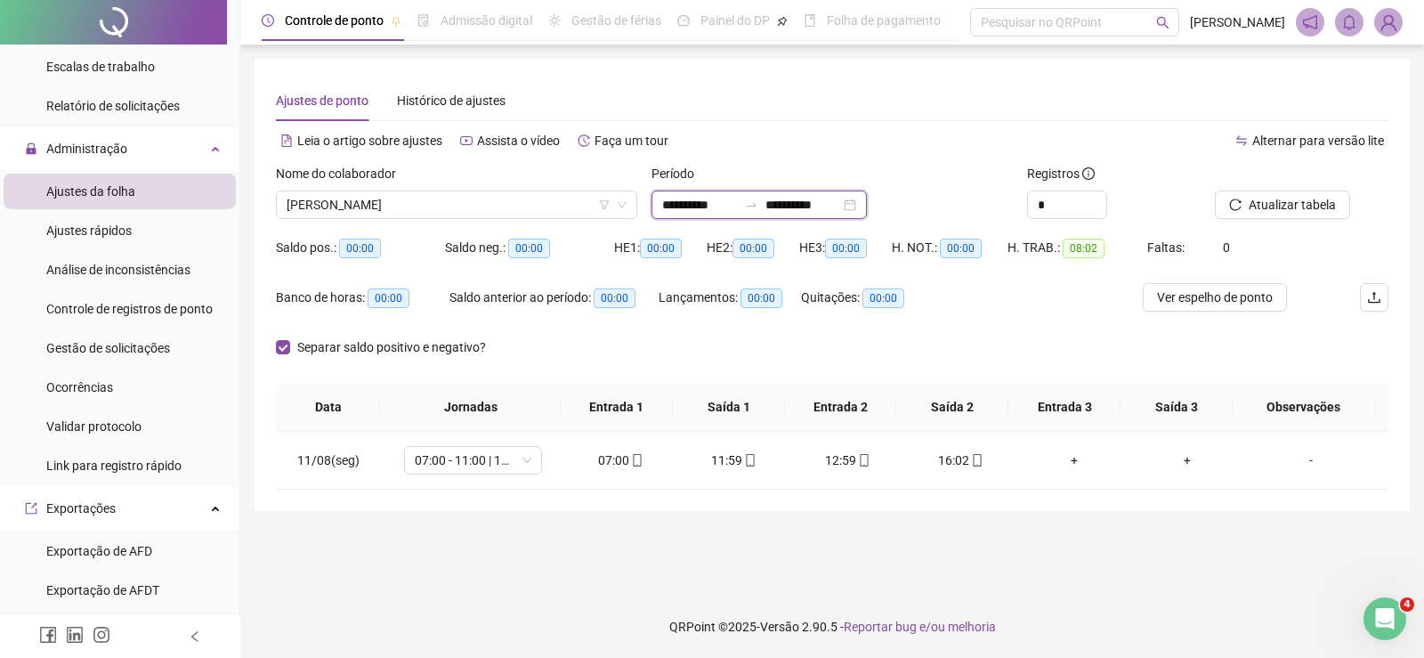
click at [703, 199] on input "**********" at bounding box center [699, 205] width 75 height 20
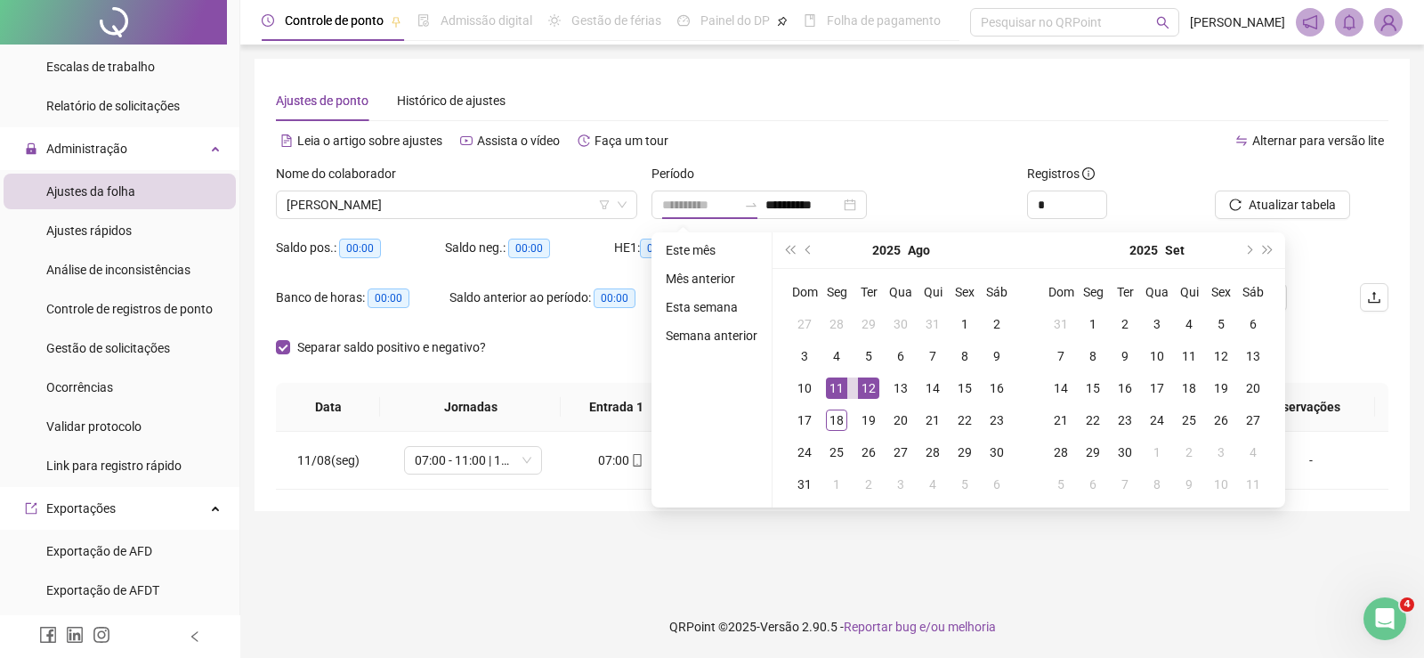
click at [870, 385] on div "12" at bounding box center [868, 387] width 21 height 21
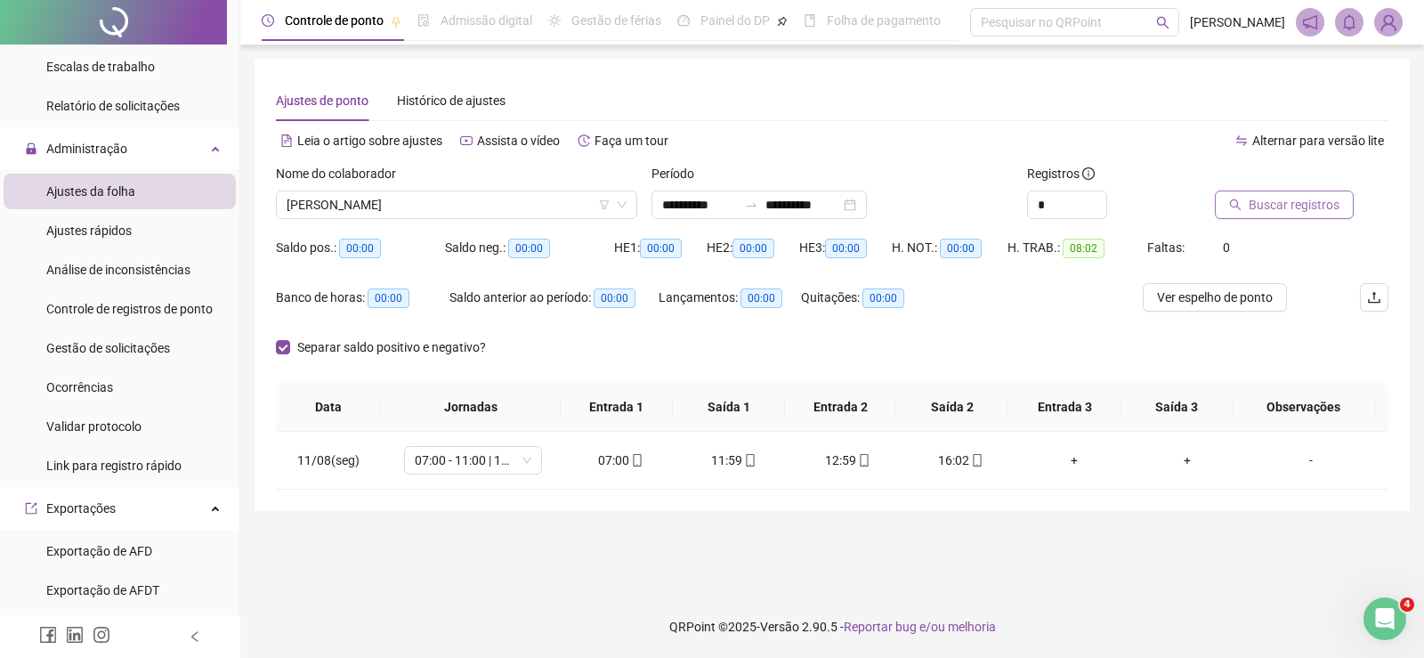
click at [1280, 212] on span "Buscar registros" at bounding box center [1294, 205] width 91 height 20
click at [702, 209] on input "**********" at bounding box center [699, 205] width 75 height 20
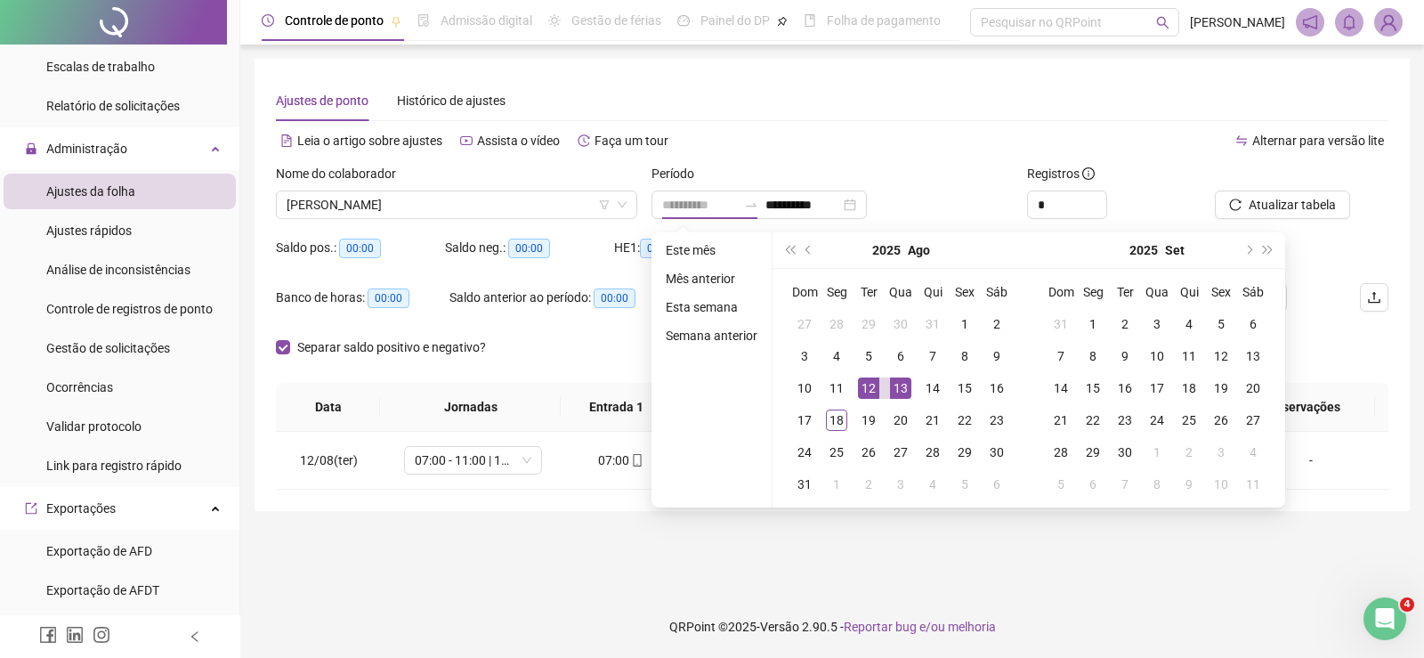
click at [903, 384] on div "13" at bounding box center [900, 387] width 21 height 21
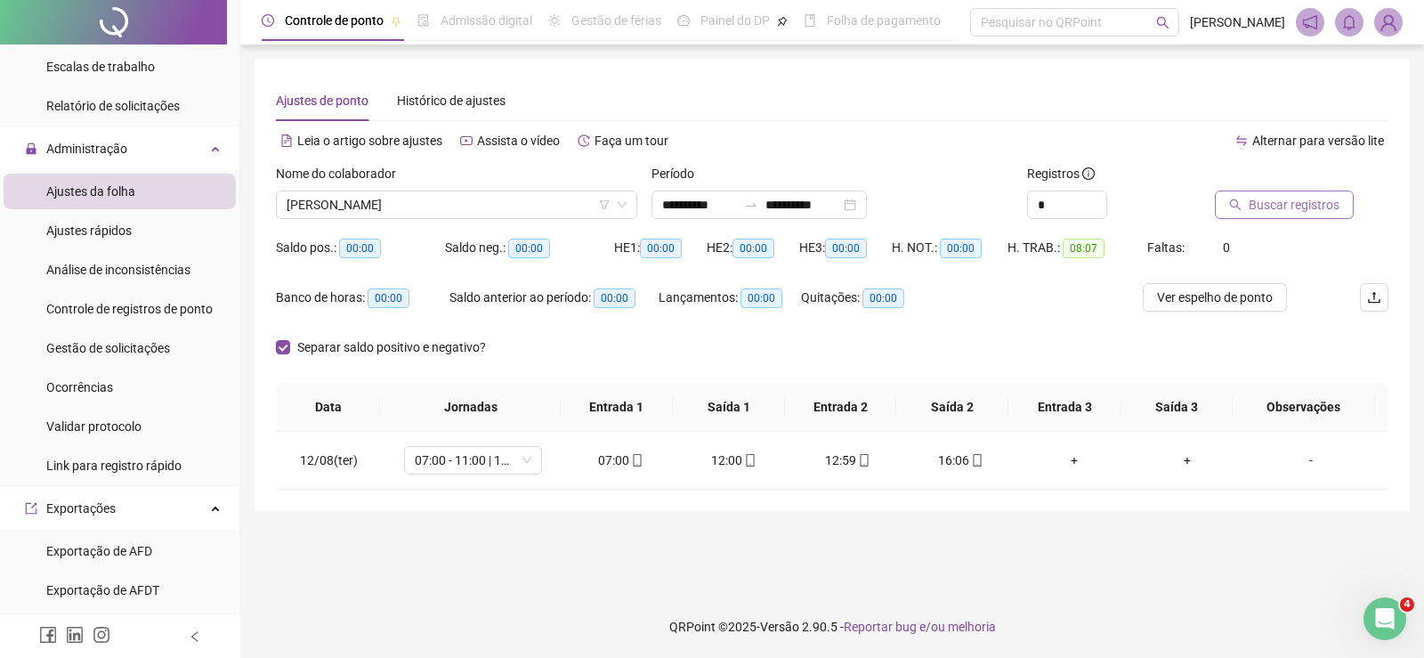
click at [1278, 212] on span "Buscar registros" at bounding box center [1294, 205] width 91 height 20
click at [706, 213] on input "**********" at bounding box center [699, 205] width 75 height 20
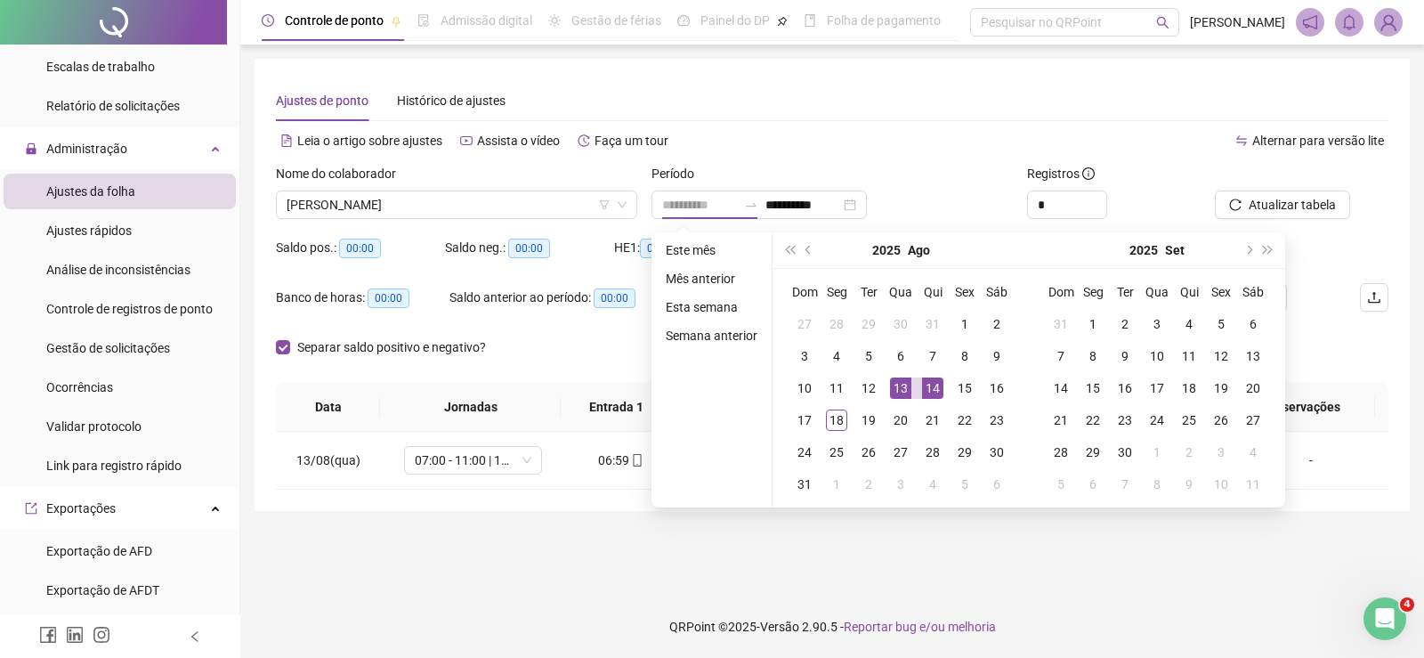
click at [936, 393] on div "14" at bounding box center [932, 387] width 21 height 21
click at [937, 393] on div "14" at bounding box center [932, 387] width 21 height 21
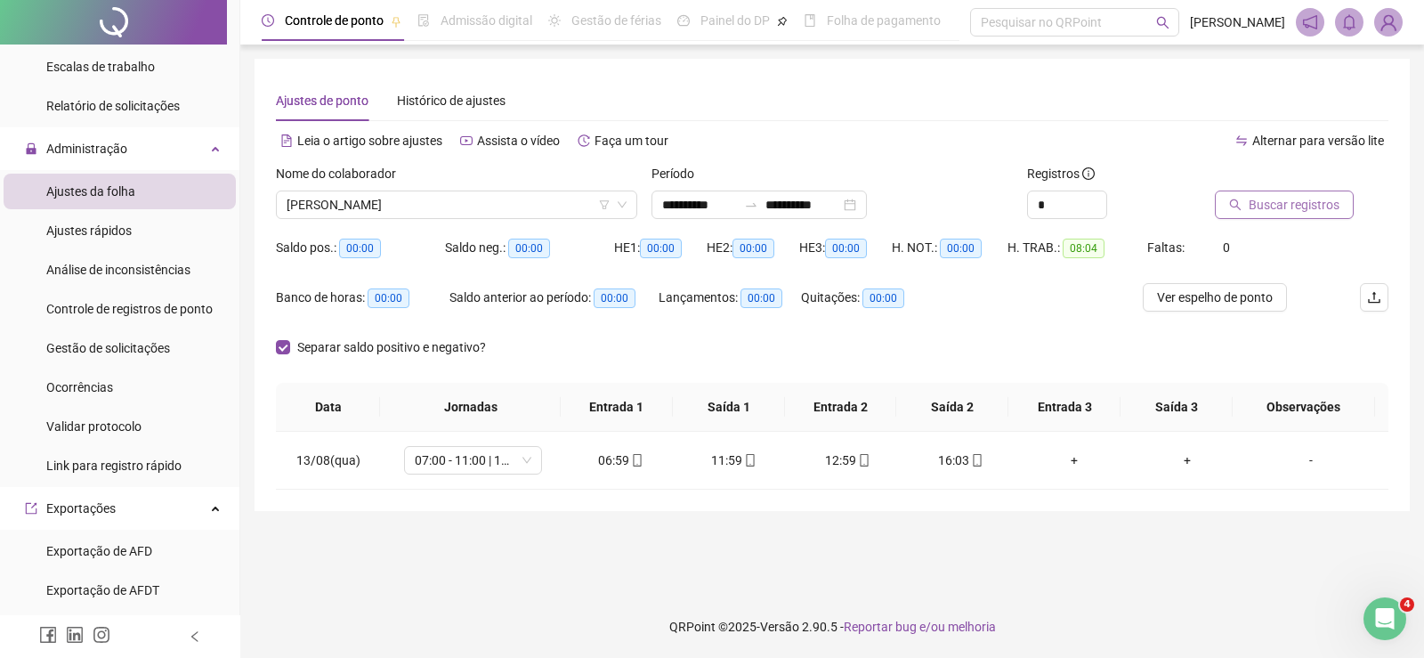
click at [1260, 201] on span "Buscar registros" at bounding box center [1294, 205] width 91 height 20
click at [725, 199] on input "**********" at bounding box center [699, 205] width 75 height 20
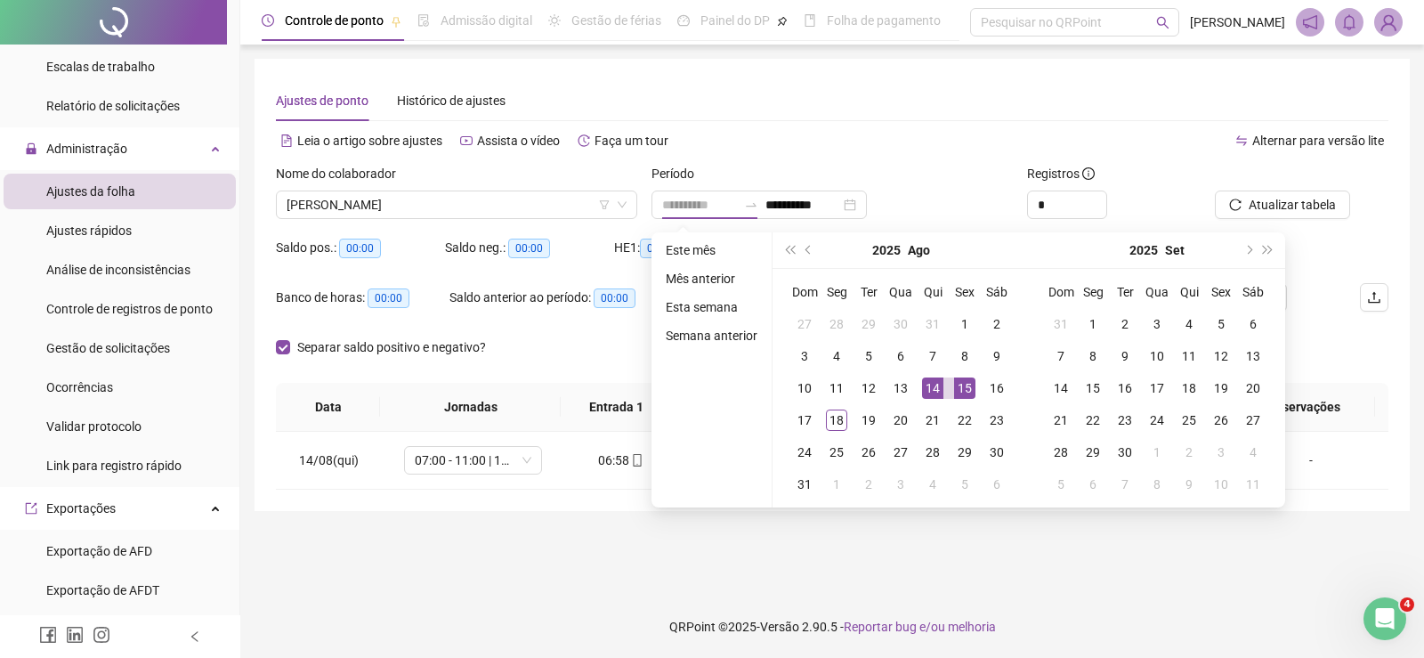
click at [954, 392] on div "15" at bounding box center [964, 387] width 21 height 21
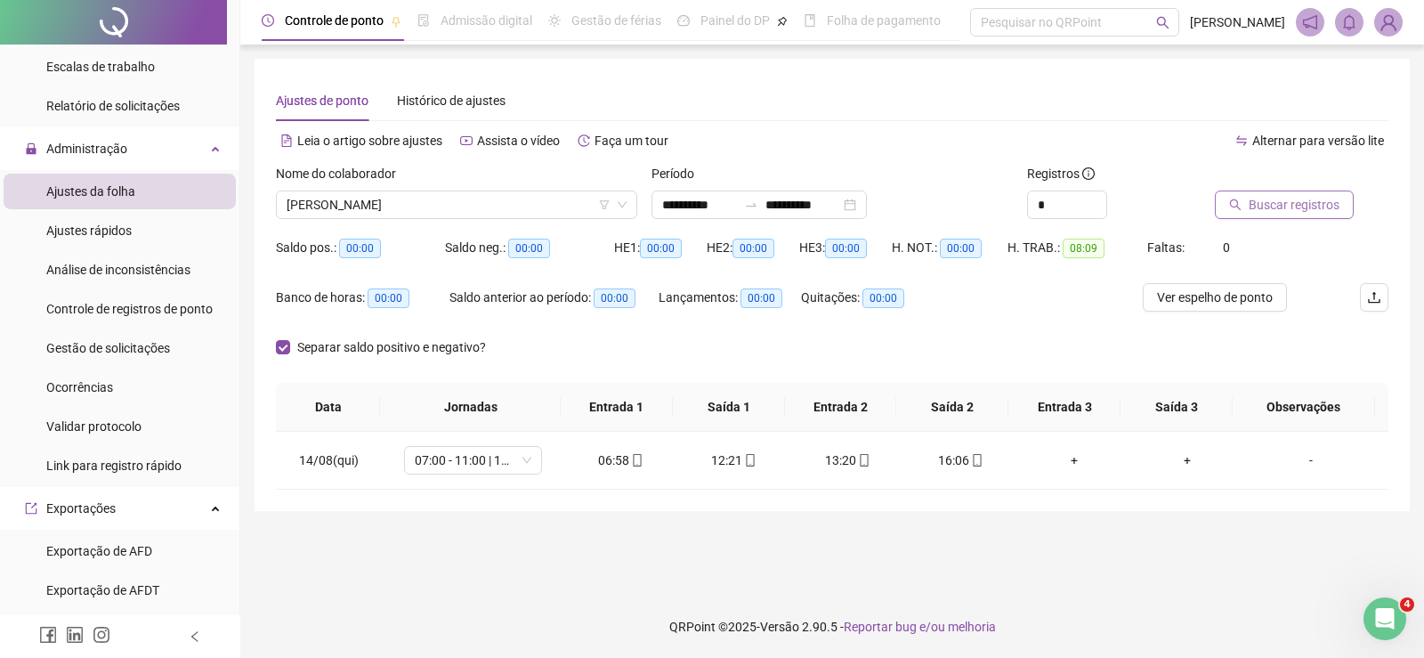
click at [1230, 205] on icon "search" at bounding box center [1236, 205] width 12 height 12
drag, startPoint x: 588, startPoint y: 459, endPoint x: 753, endPoint y: 459, distance: 164.7
click at [753, 459] on tr "15/08(sex) 07:00 - 11:00 | 12:00 - 16:00 06:58 12:27 13:14 16:07 + + -" at bounding box center [832, 461] width 1113 height 58
drag, startPoint x: 797, startPoint y: 455, endPoint x: 953, endPoint y: 458, distance: 155.8
click at [975, 459] on tr "15/08(sex) 07:00 - 11:00 | 12:00 - 16:00 06:58 12:27 13:14 16:07 + + -" at bounding box center [832, 461] width 1113 height 58
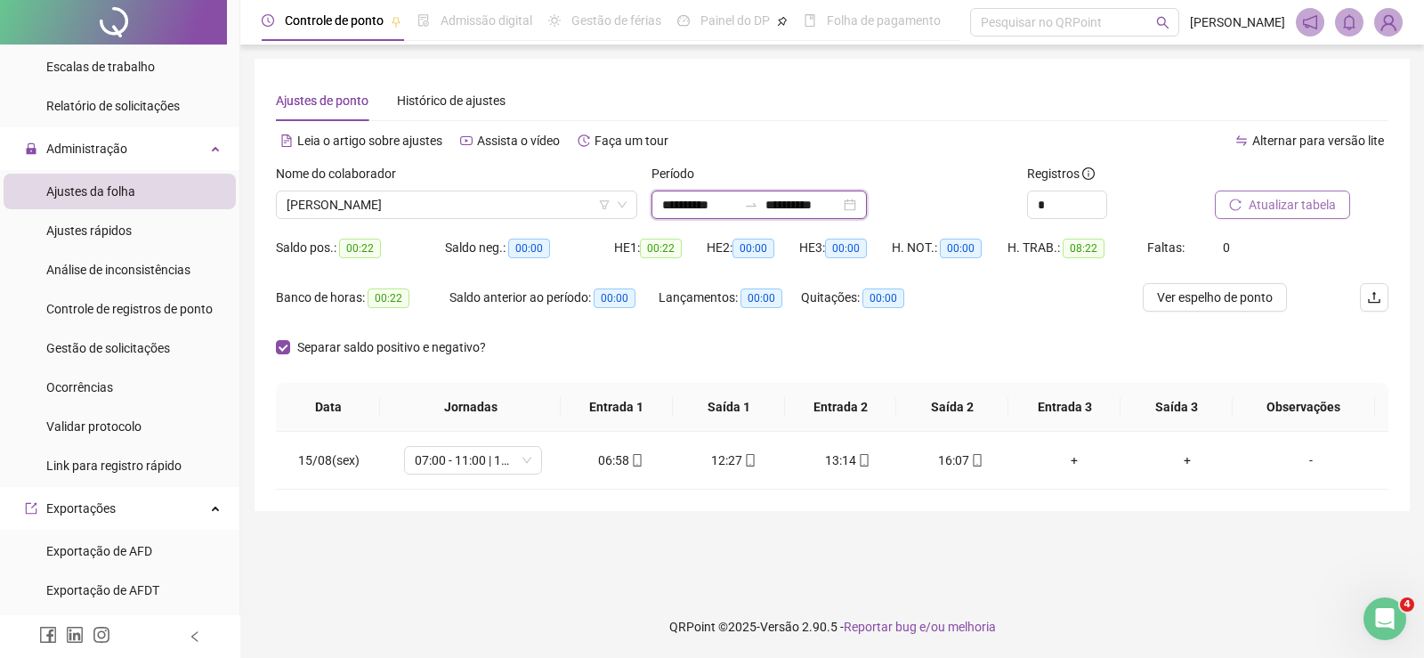
click at [701, 207] on input "**********" at bounding box center [699, 205] width 75 height 20
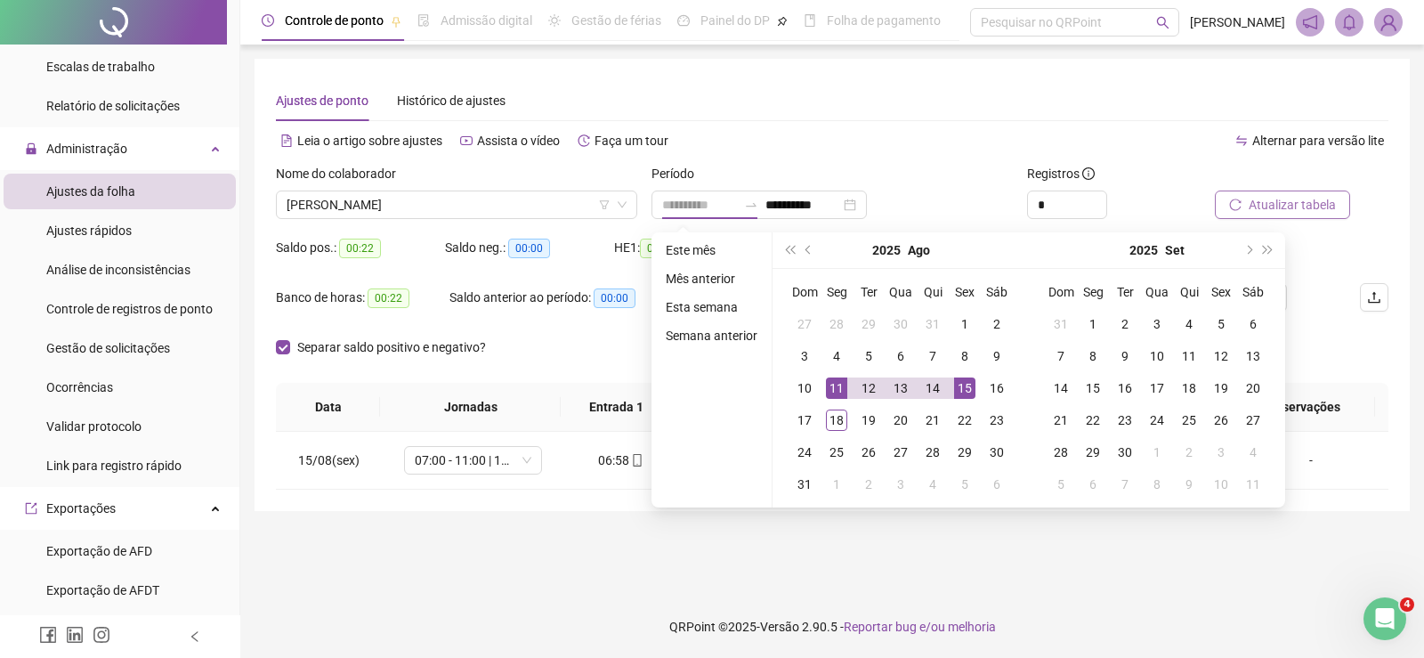
click at [842, 393] on div "11" at bounding box center [836, 387] width 21 height 21
click at [799, 422] on div "17" at bounding box center [804, 420] width 21 height 21
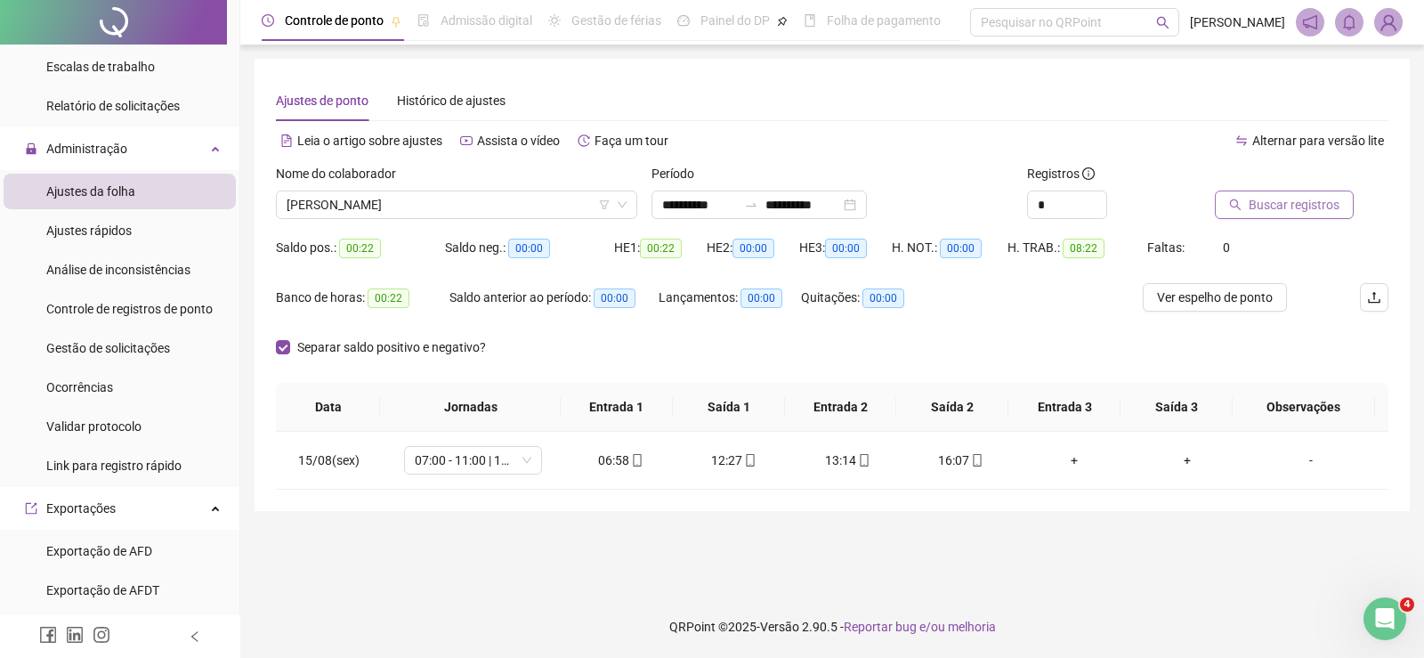
click at [1282, 205] on span "Buscar registros" at bounding box center [1294, 205] width 91 height 20
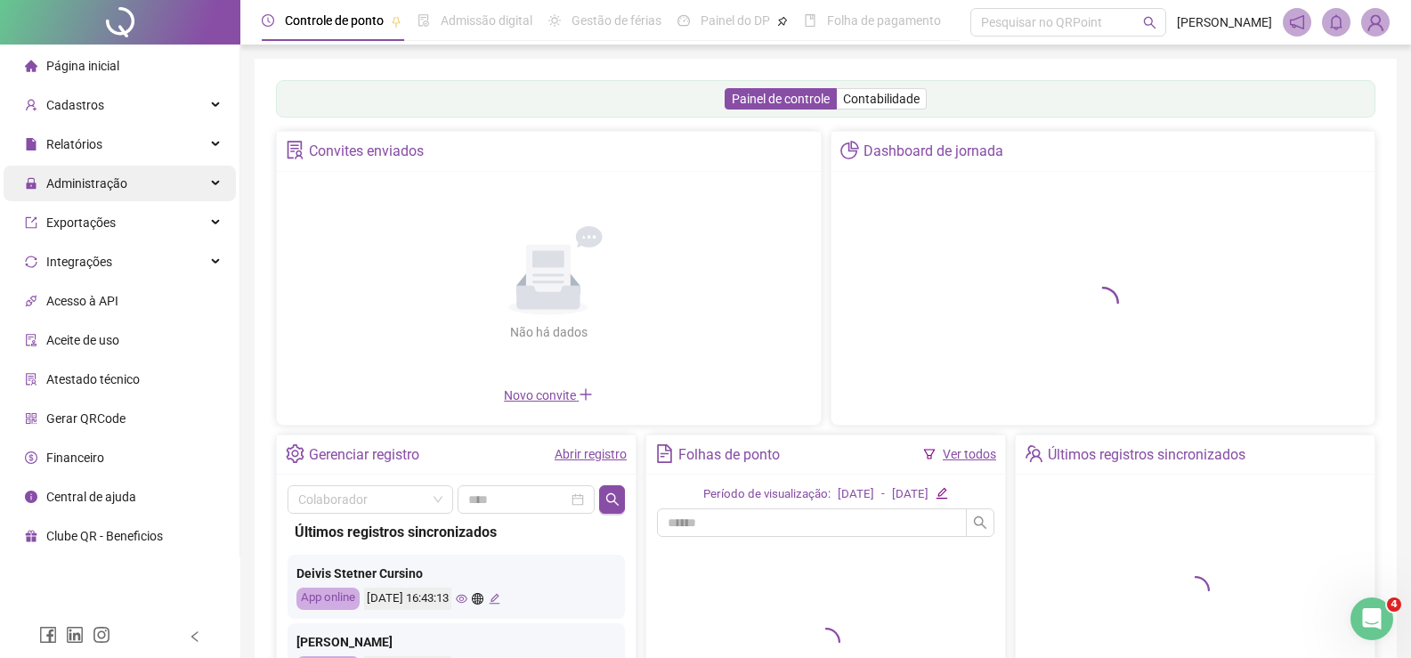
click at [156, 181] on div "Administração" at bounding box center [120, 184] width 232 height 36
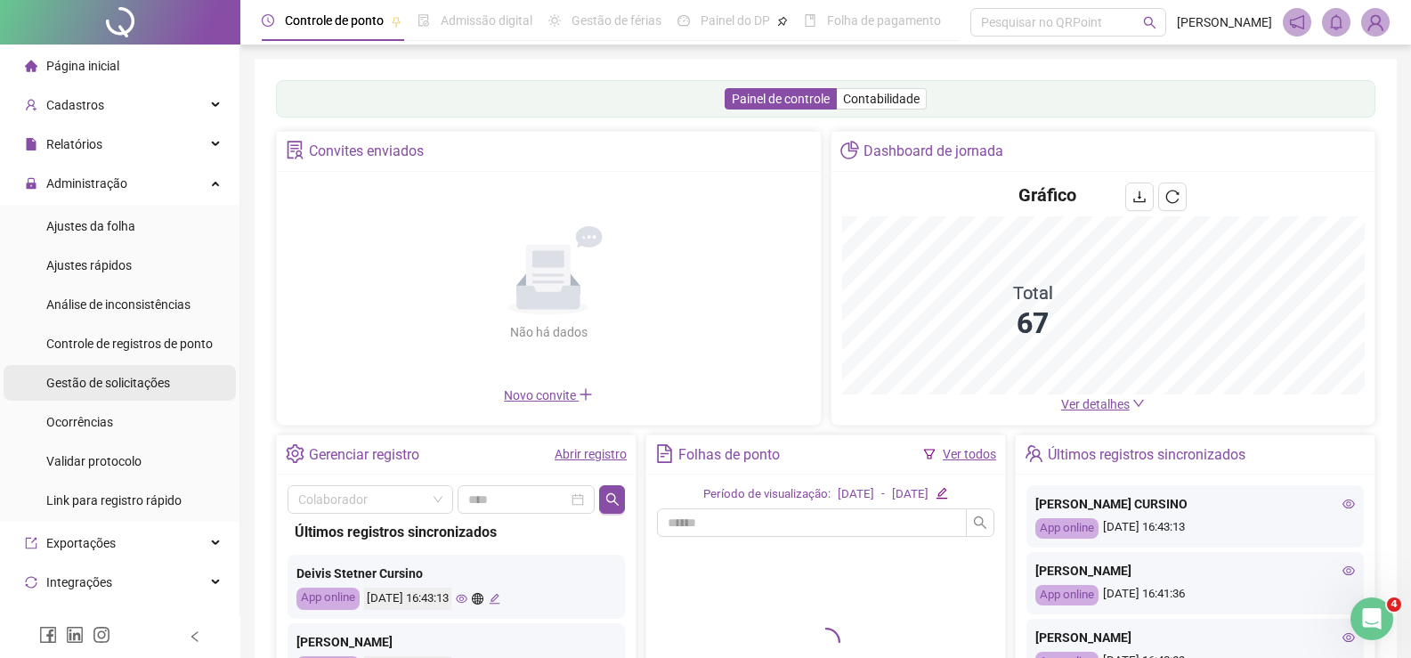
click at [140, 382] on span "Gestão de solicitações" at bounding box center [108, 383] width 124 height 14
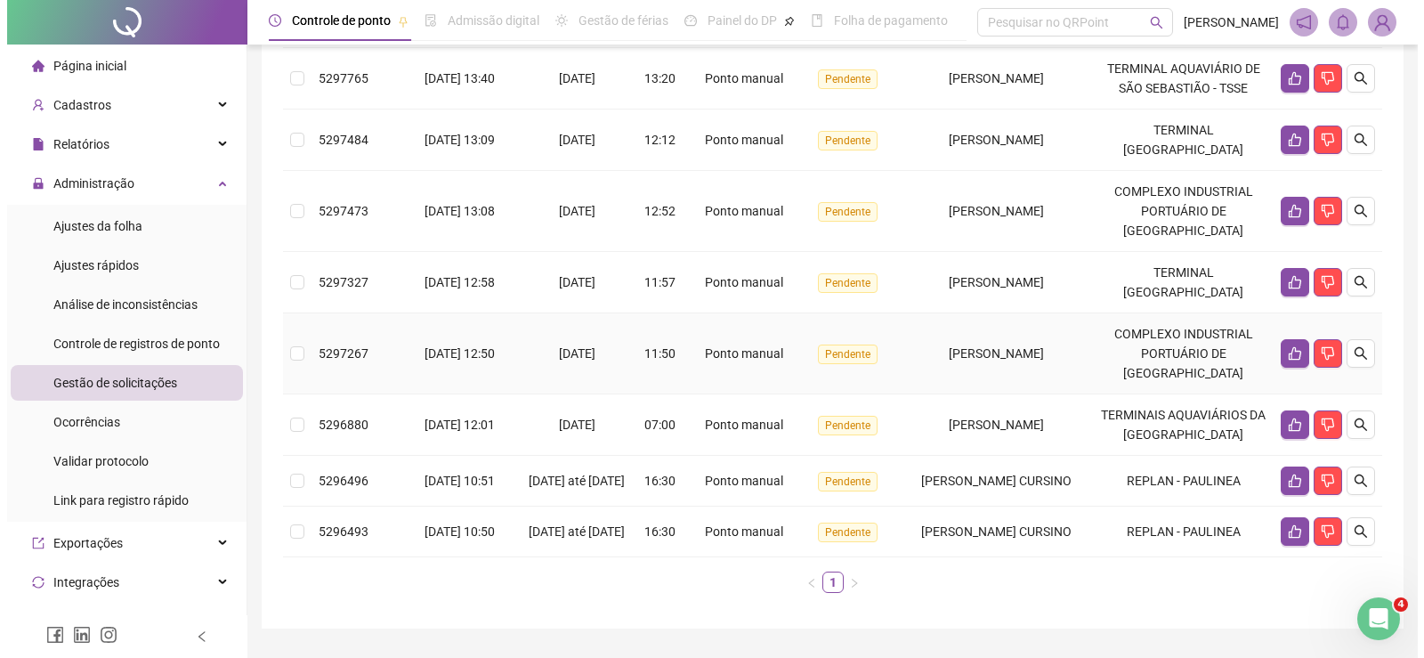
scroll to position [510, 0]
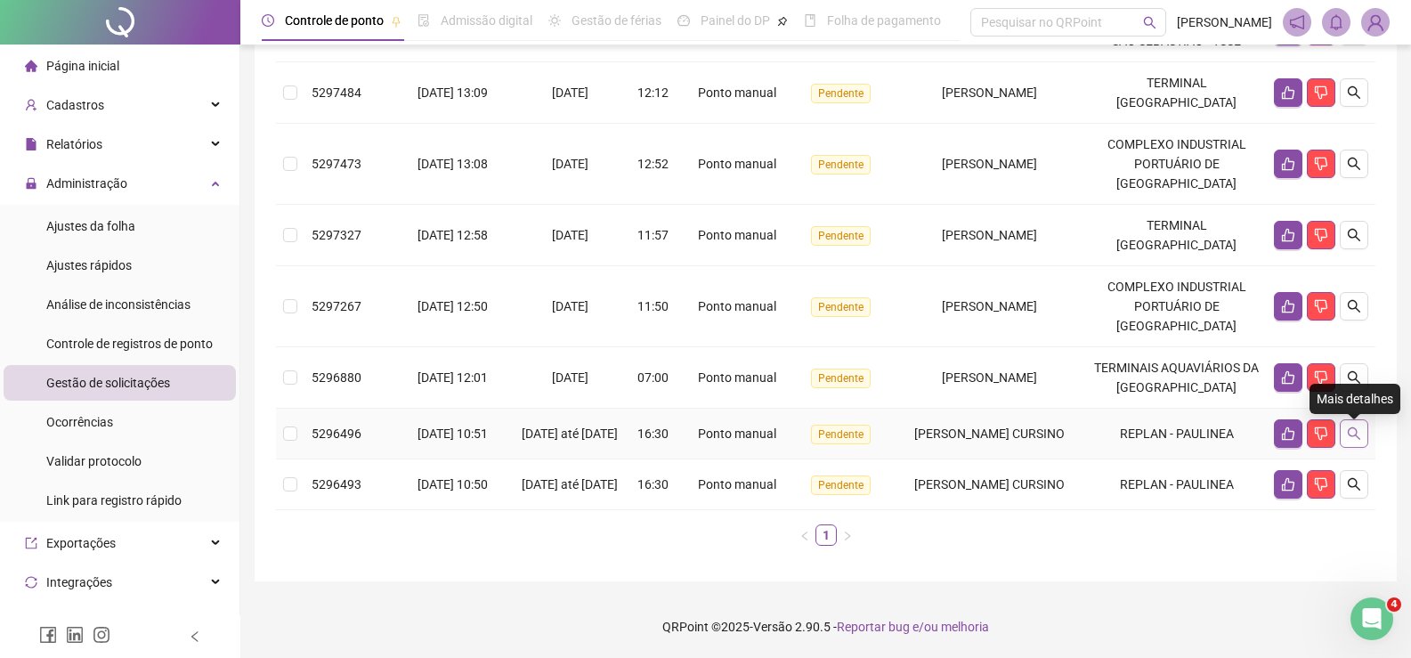
click at [1355, 426] on icon "search" at bounding box center [1354, 433] width 14 height 14
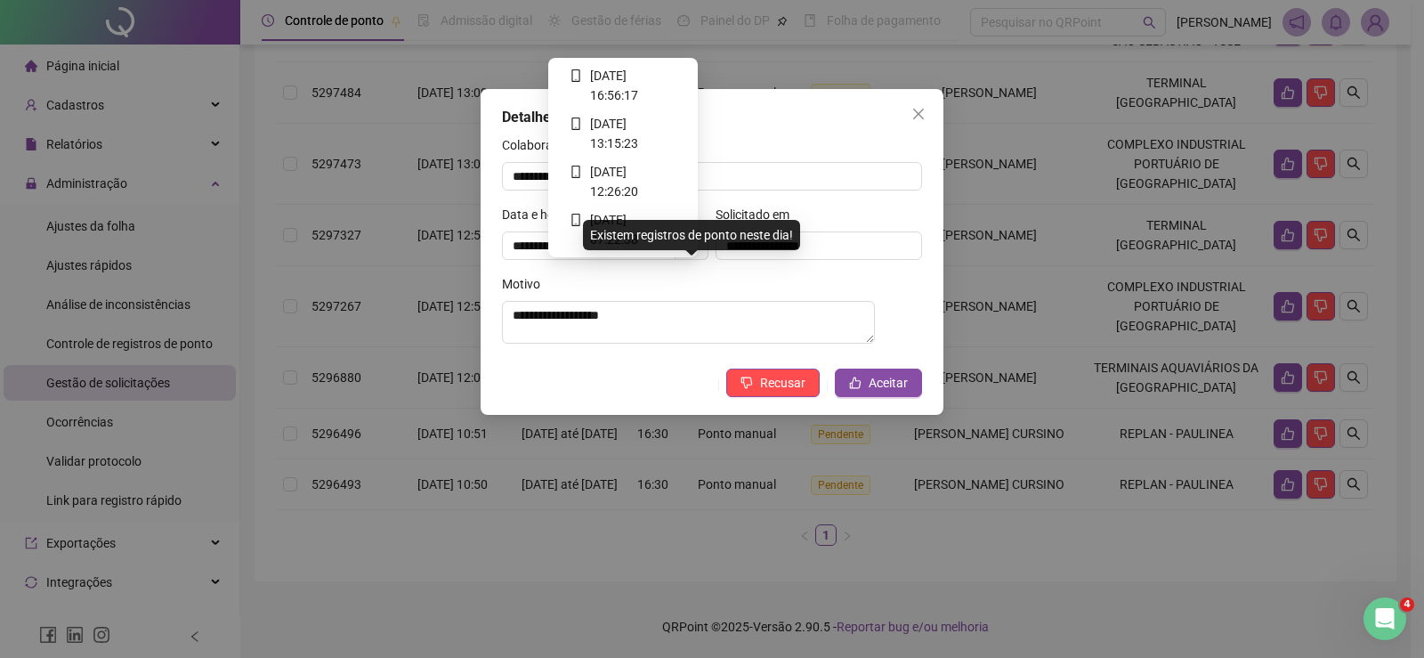
click at [690, 240] on icon "clock-circle" at bounding box center [692, 245] width 12 height 12
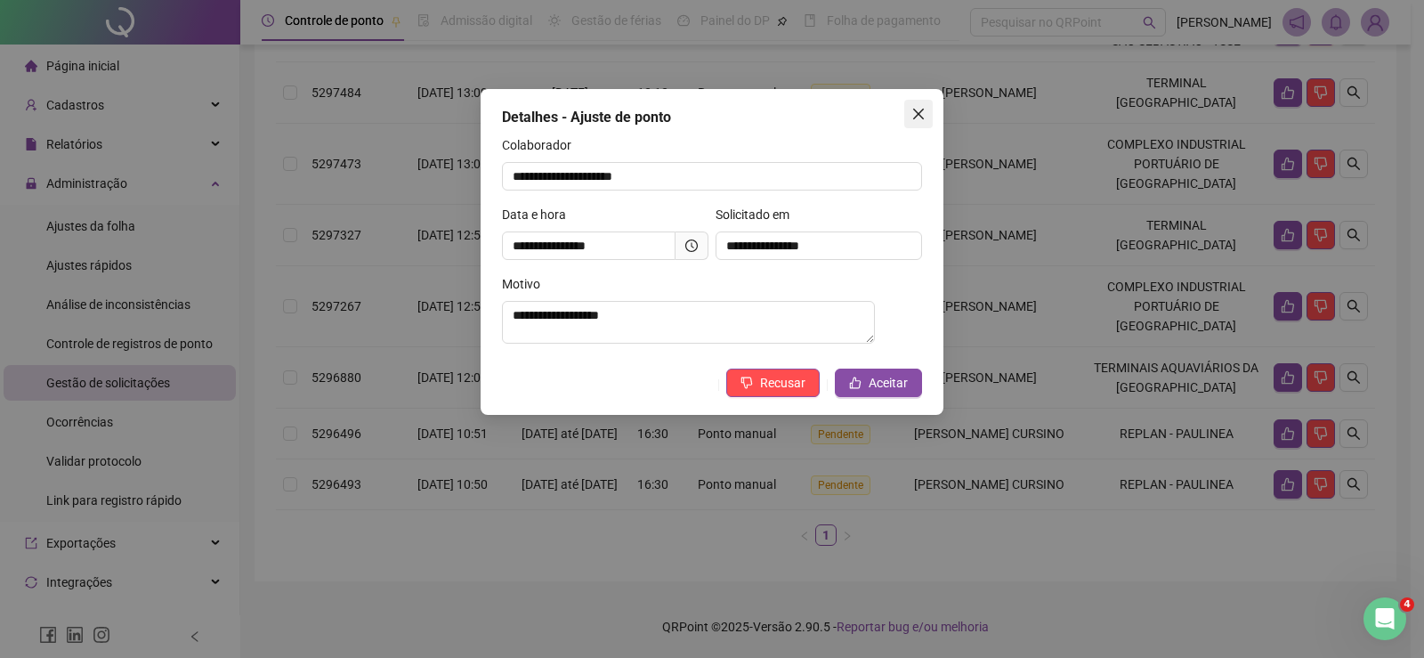
click at [923, 112] on icon "close" at bounding box center [919, 114] width 14 height 14
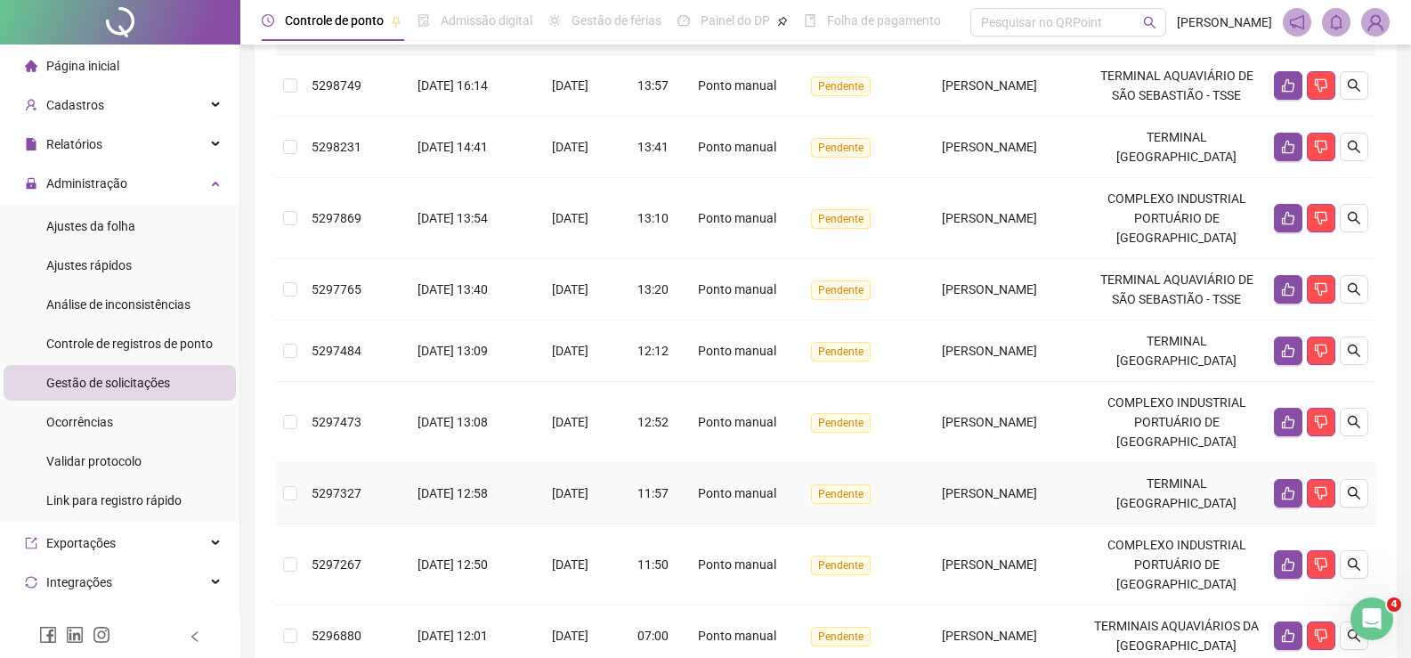
scroll to position [45, 0]
